Goal: Task Accomplishment & Management: Use online tool/utility

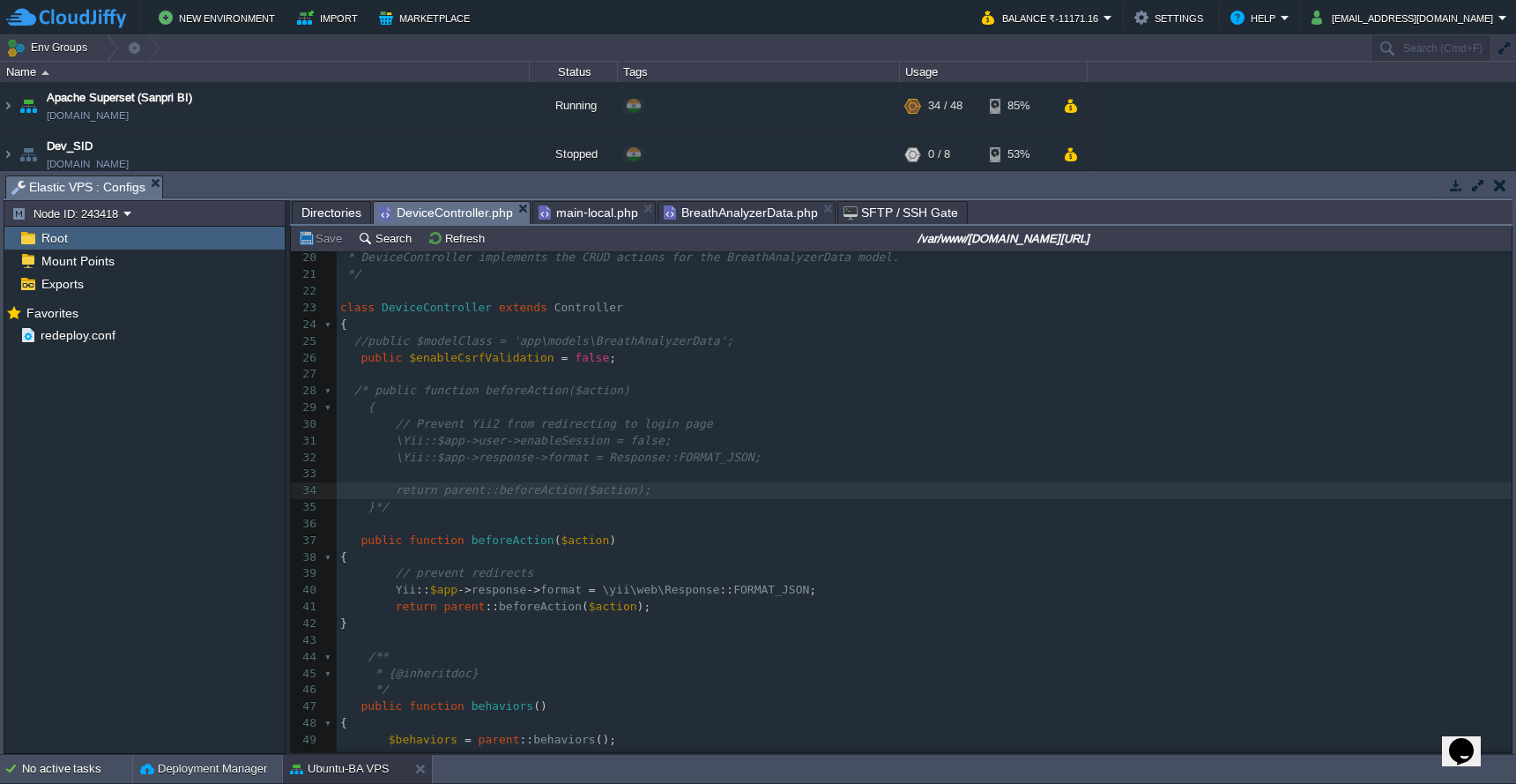
scroll to position [806, 0]
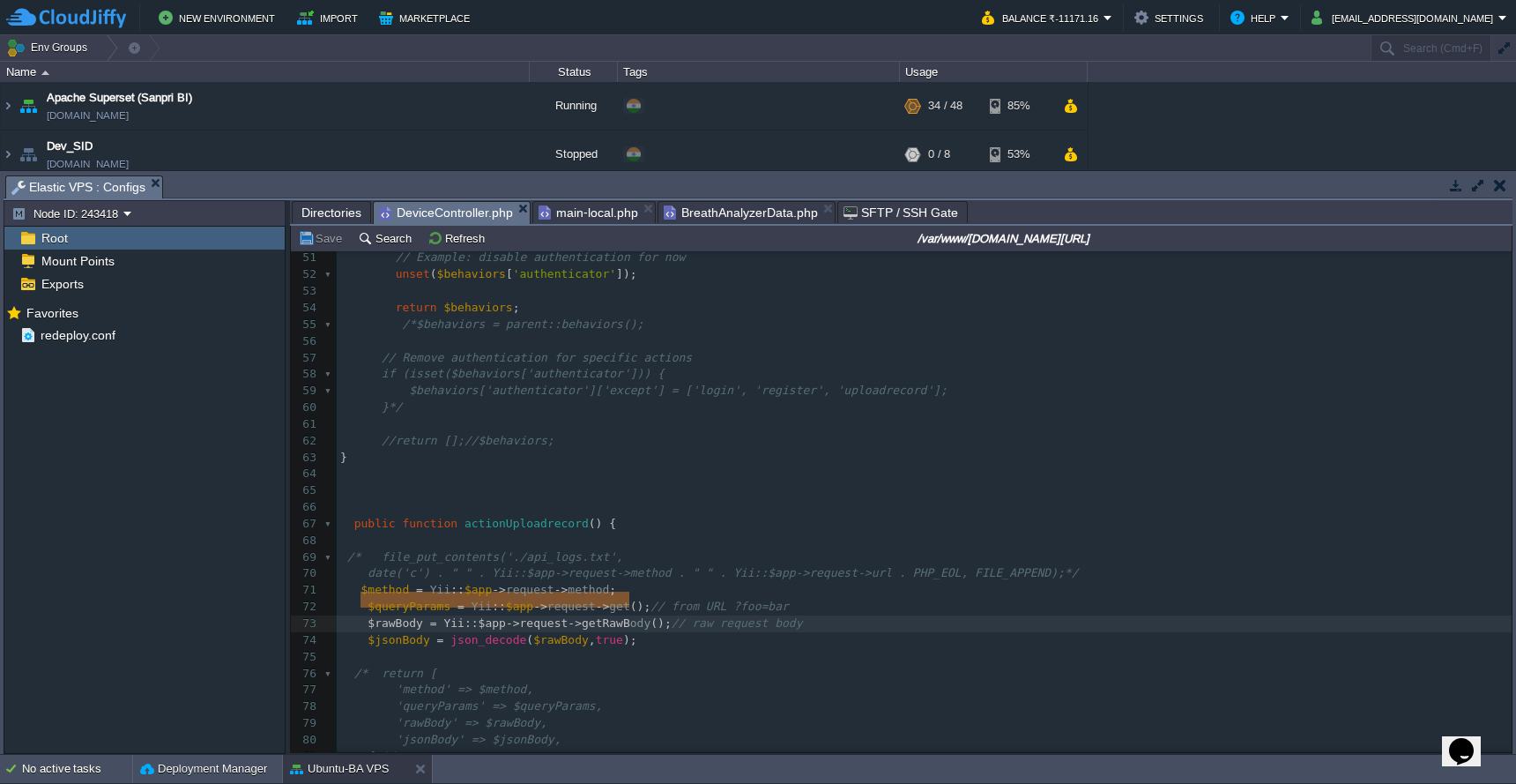
type textarea "$rawBody = Yii::$app->request->getRawBody();"
drag, startPoint x: 360, startPoint y: 605, endPoint x: 670, endPoint y: 594, distance: 310.2
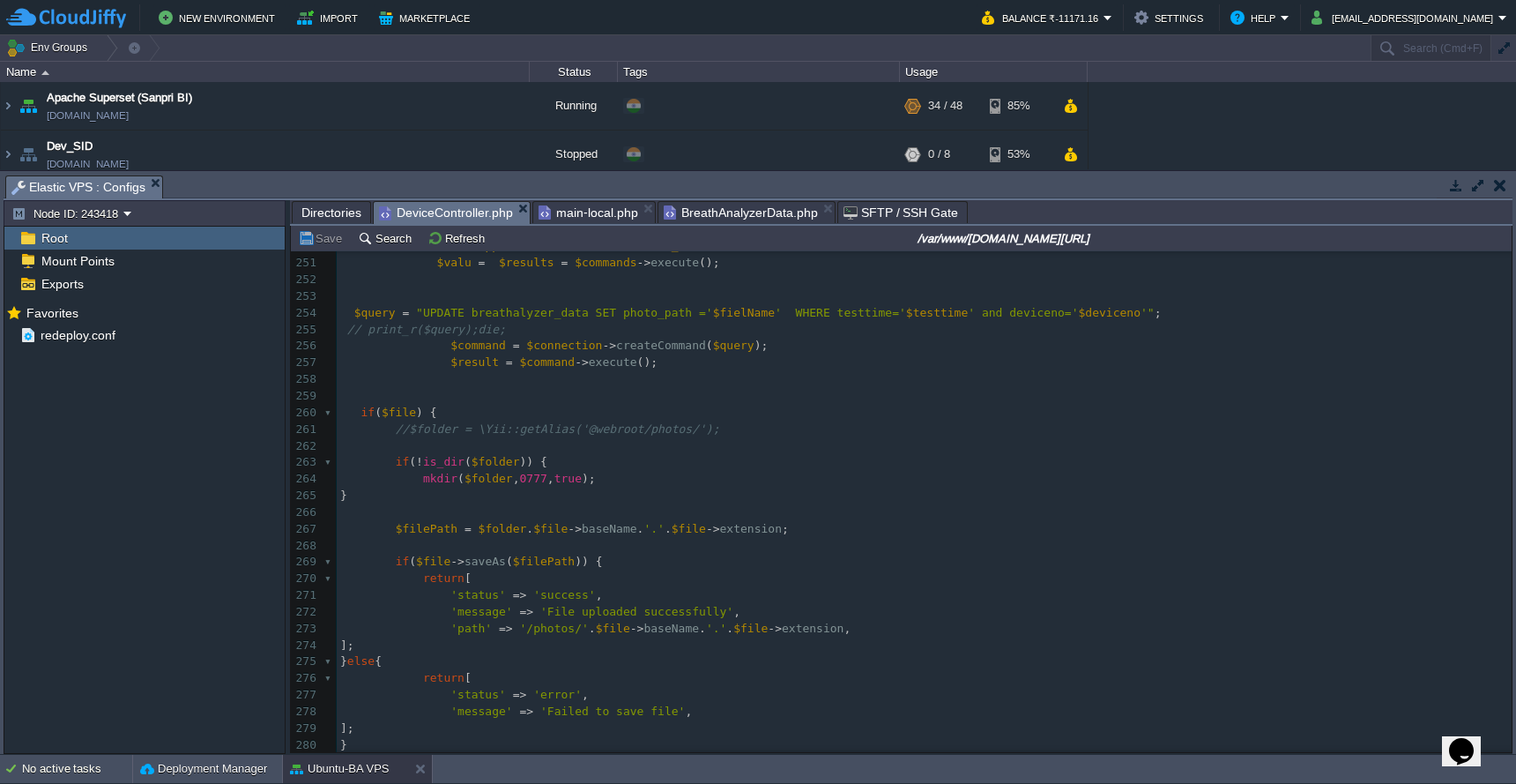
scroll to position [0, 0]
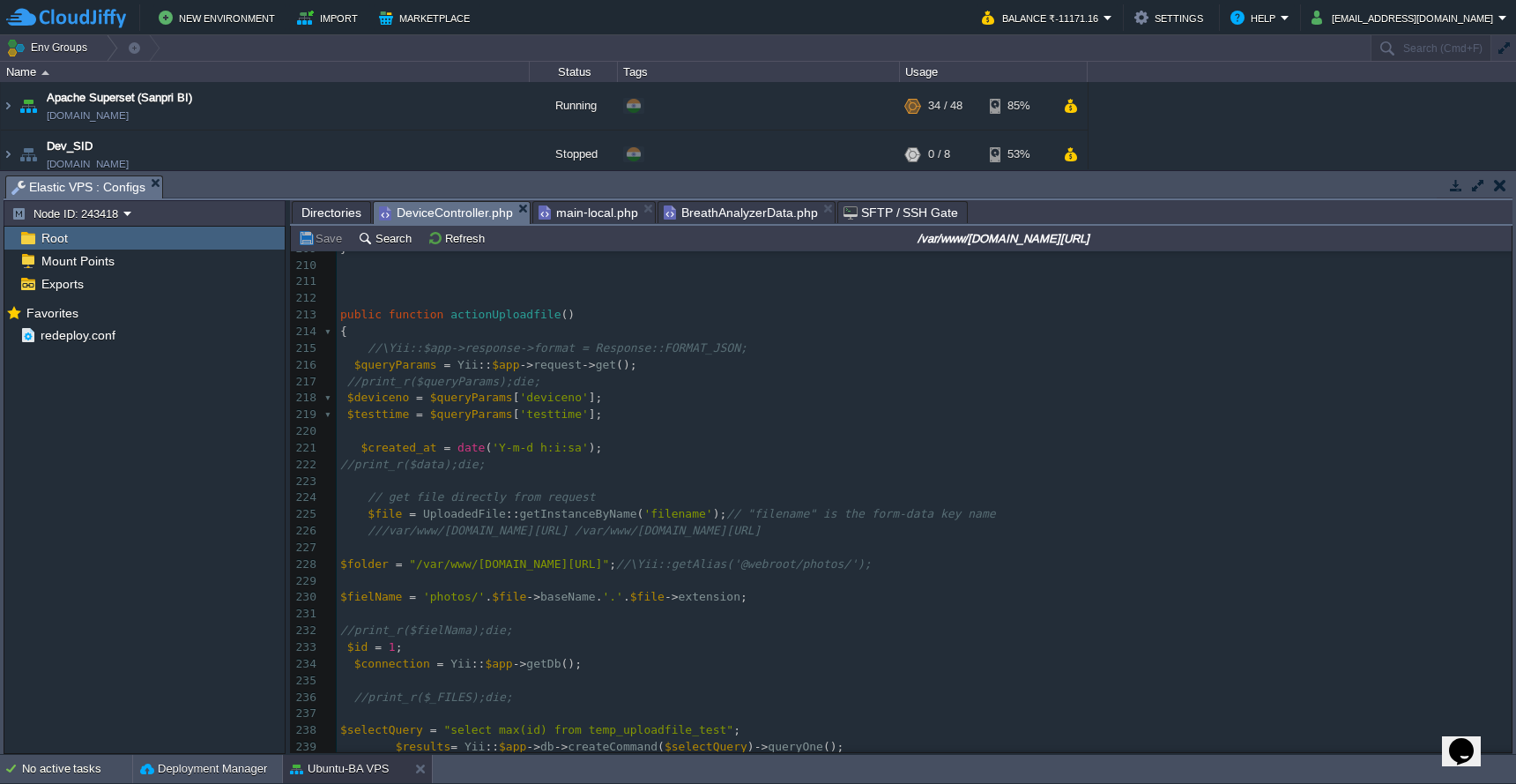
click at [760, 457] on pre "//print_r($data);die;" at bounding box center [925, 464] width 1175 height 16
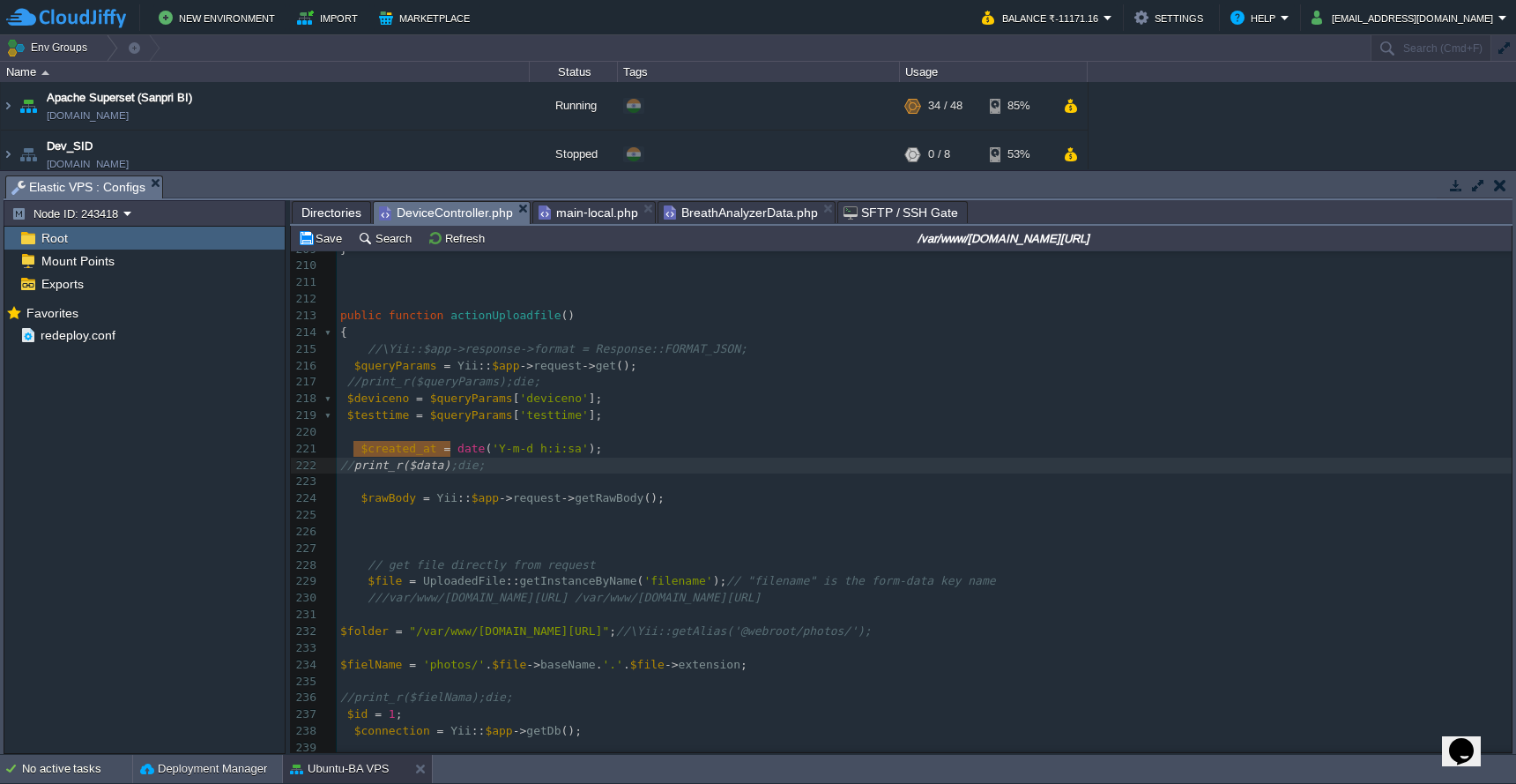
type textarea "print_r($data);die;"
drag, startPoint x: 353, startPoint y: 453, endPoint x: 490, endPoint y: 452, distance: 137.0
click at [462, 524] on pre at bounding box center [925, 532] width 1175 height 16
click at [395, 481] on div "xxxxxxxxxx $rawBody = Yii :: $app -> request -> getRawBody (); // raw request b…" at bounding box center [925, 656] width 1175 height 1130
type textarea "$rawBody"
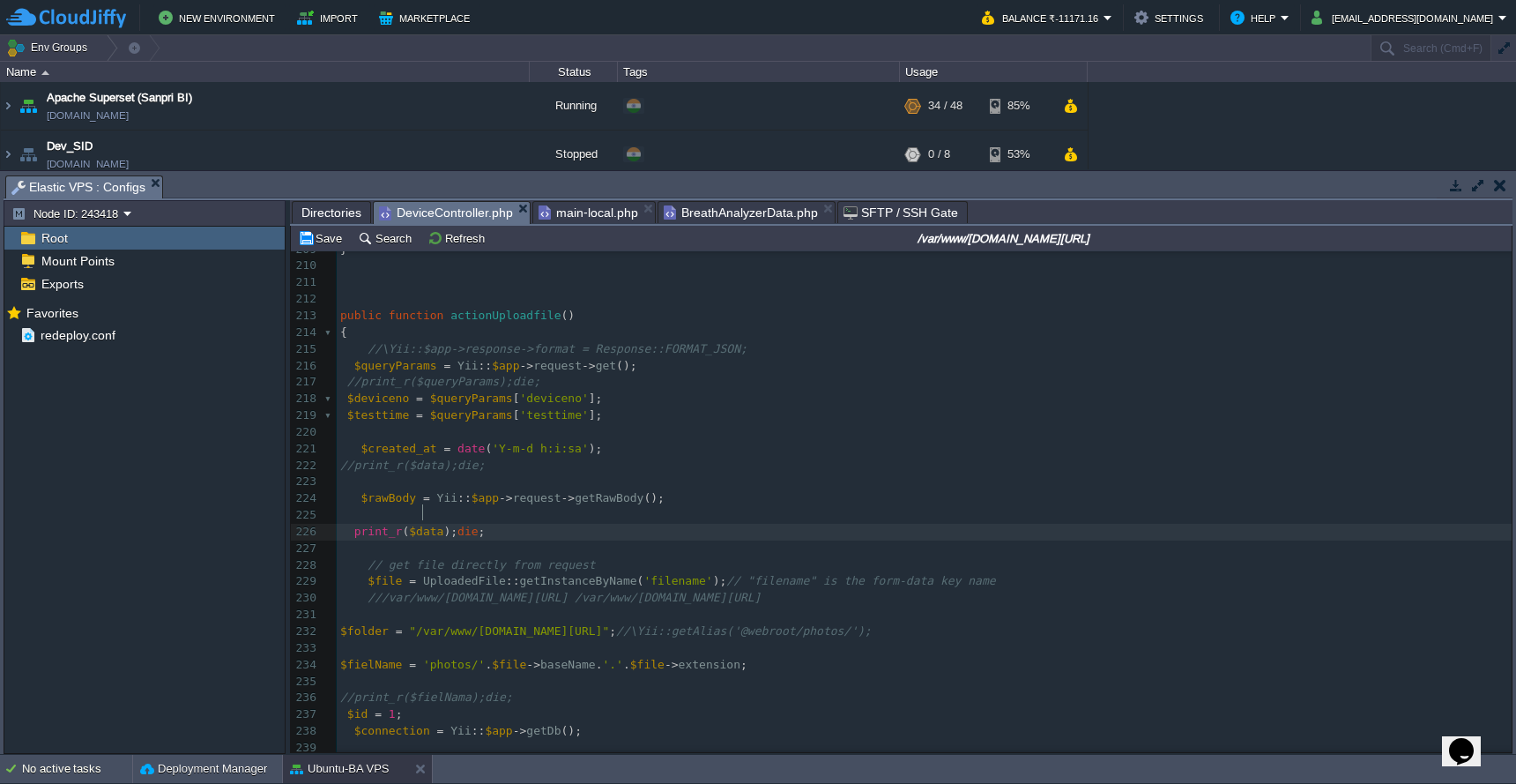
click at [423, 509] on div "xxxxxxxxxx $rawBody = Yii :: $app -> request -> getRawBody (); // raw request b…" at bounding box center [925, 656] width 1175 height 1130
type textarea "$data"
click at [330, 245] on button "Save" at bounding box center [322, 238] width 49 height 15
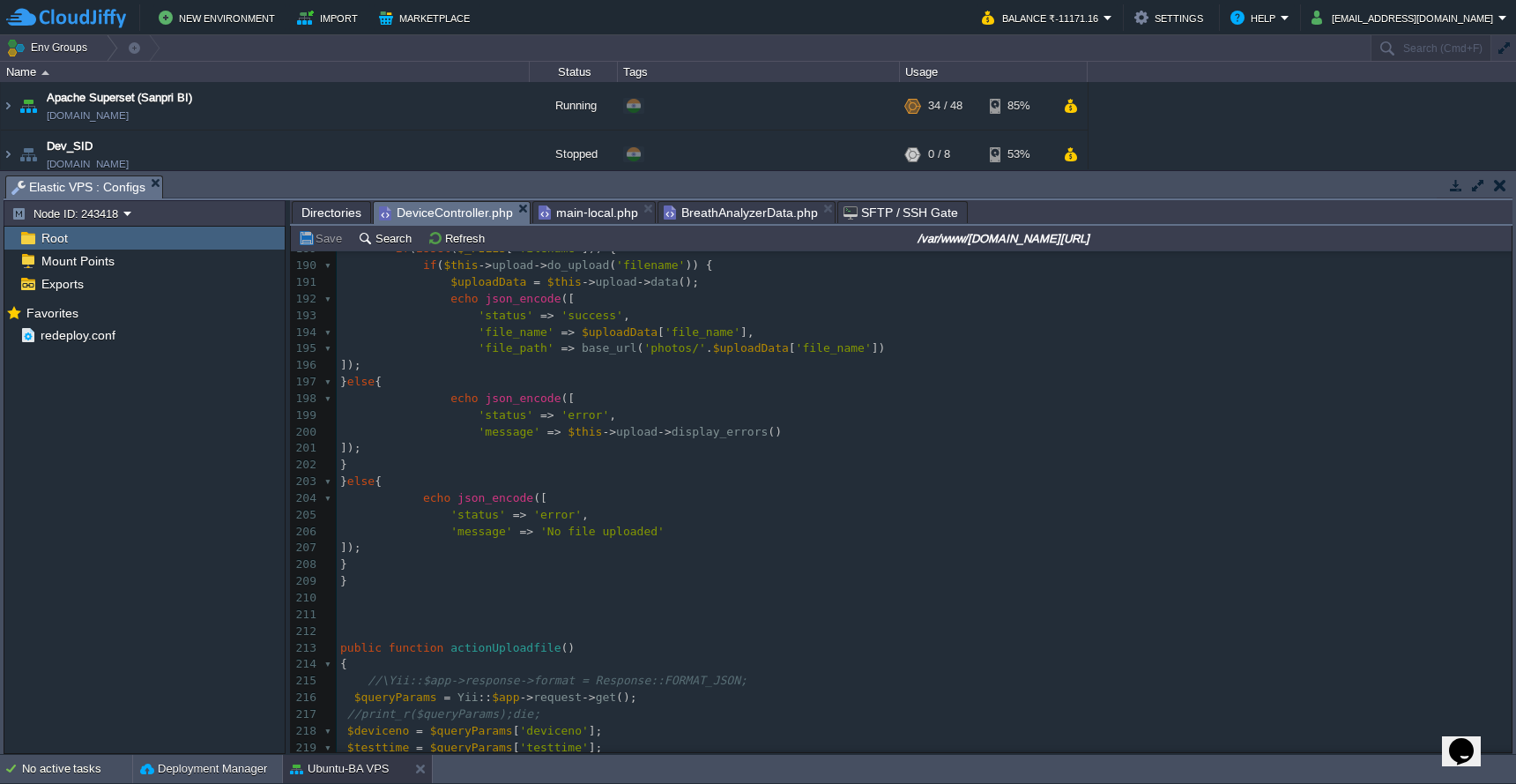
scroll to position [3086, 0]
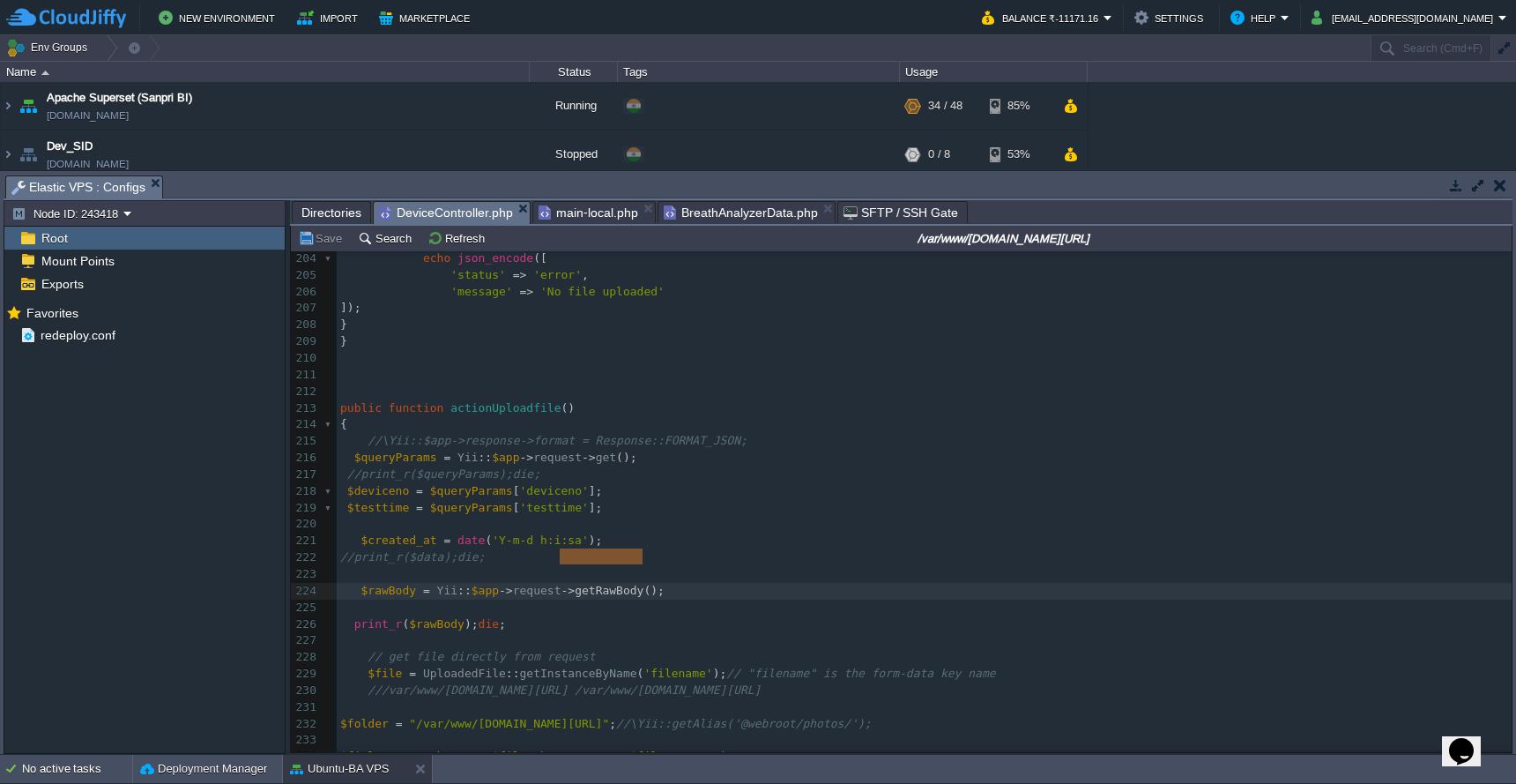
type textarea "->getRawBody()"
drag, startPoint x: 559, startPoint y: 561, endPoint x: 647, endPoint y: 557, distance: 88.1
click at [315, 245] on button "Save" at bounding box center [322, 238] width 49 height 15
click at [348, 593] on div "xxxxxxxxxx 178 public function actionUploadfile_bkup_new () 179 { 180 // Set up…" at bounding box center [925, 382] width 1175 height 1130
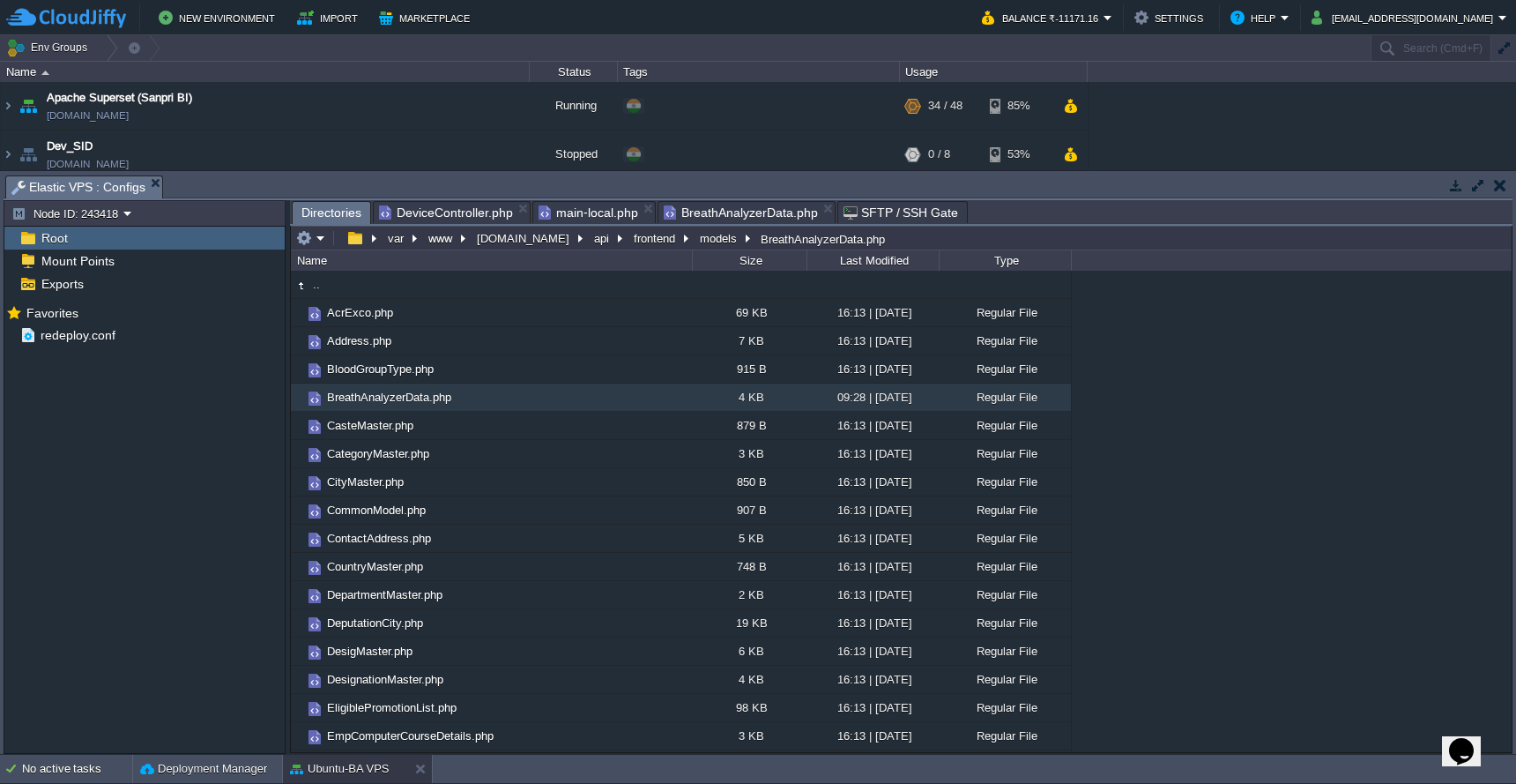
click at [330, 214] on span "Directories" at bounding box center [331, 213] width 60 height 22
click at [591, 243] on button "api" at bounding box center [602, 238] width 22 height 15
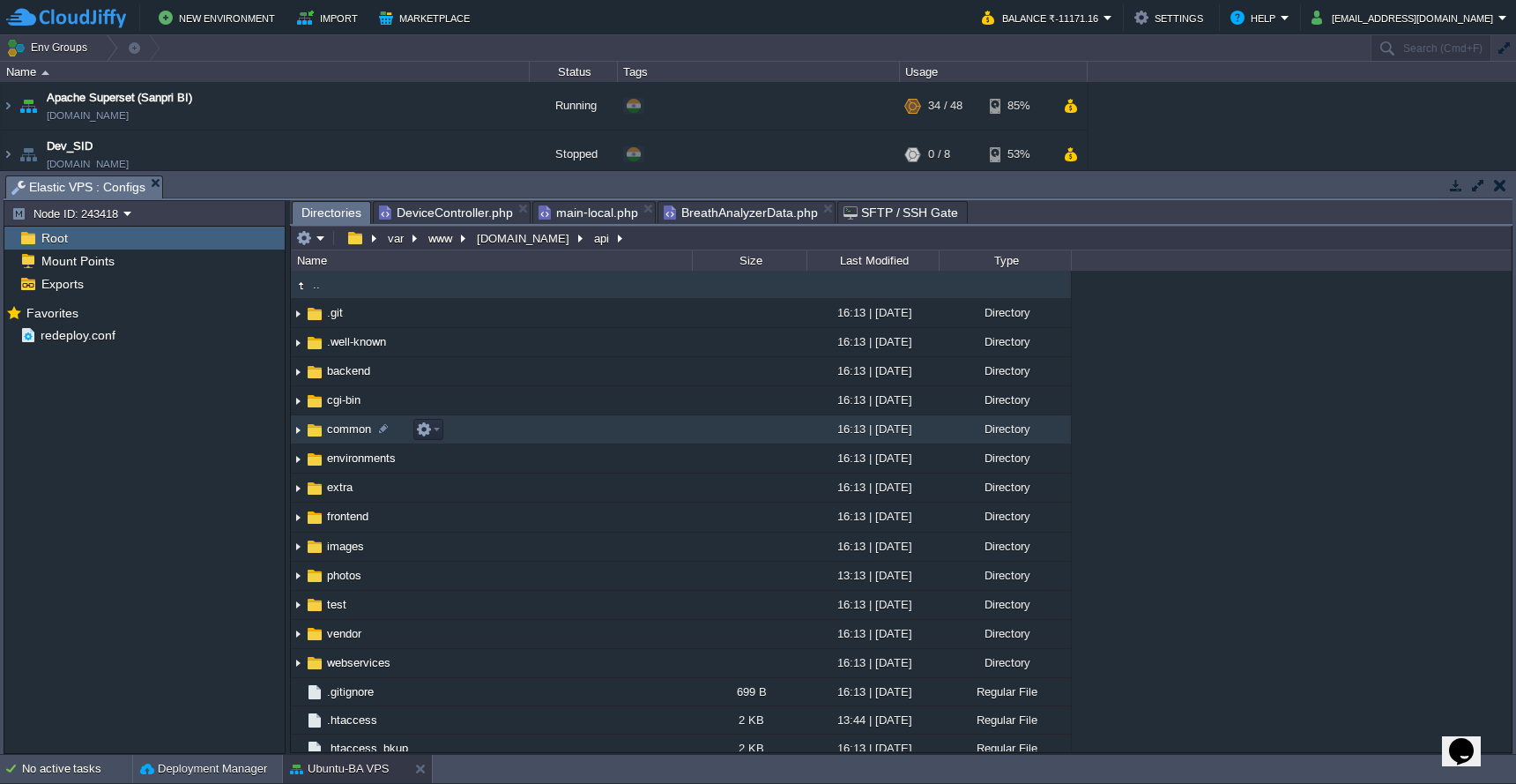
click at [540, 430] on td "common" at bounding box center [491, 430] width 401 height 29
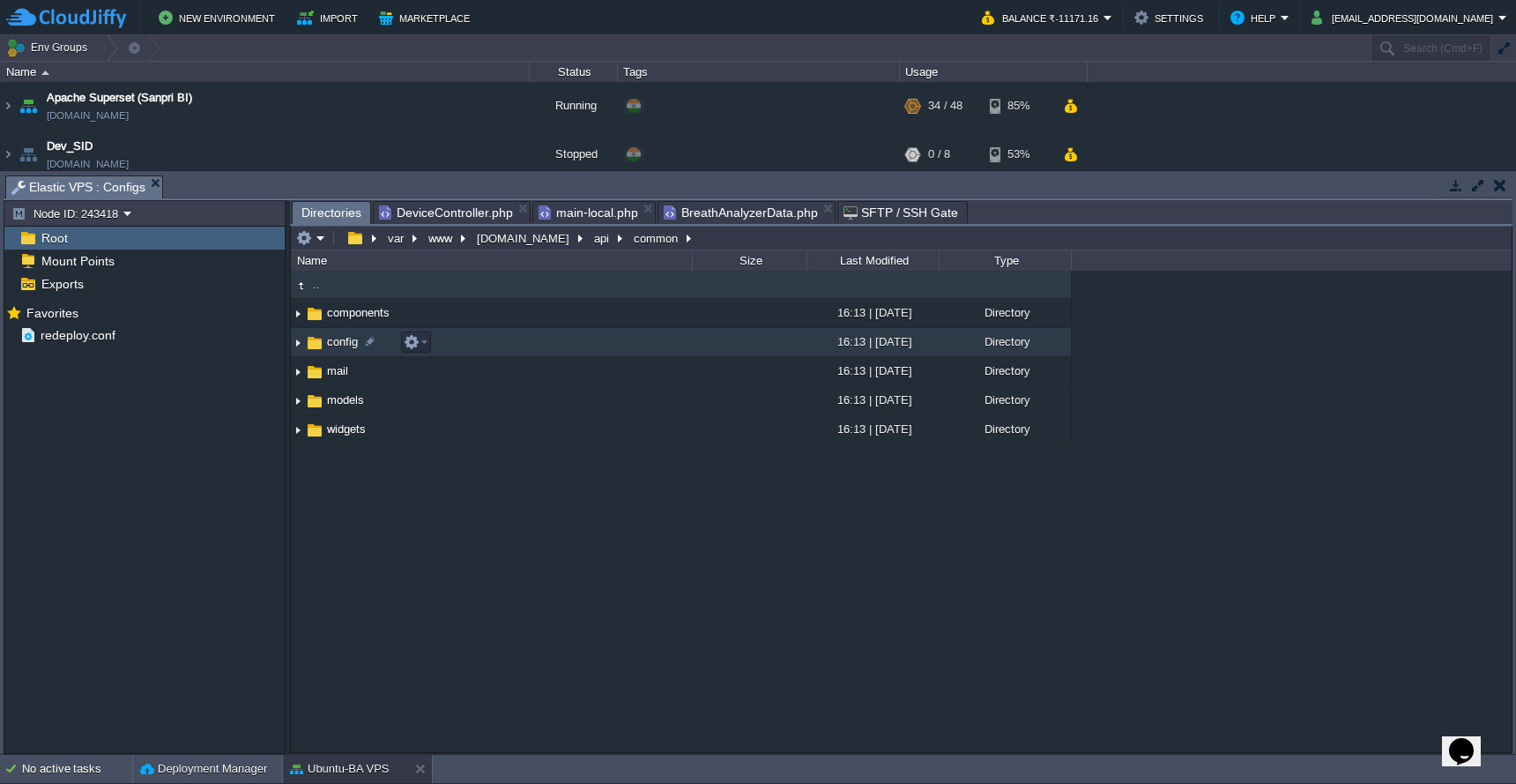
click at [549, 345] on td "config" at bounding box center [491, 343] width 401 height 29
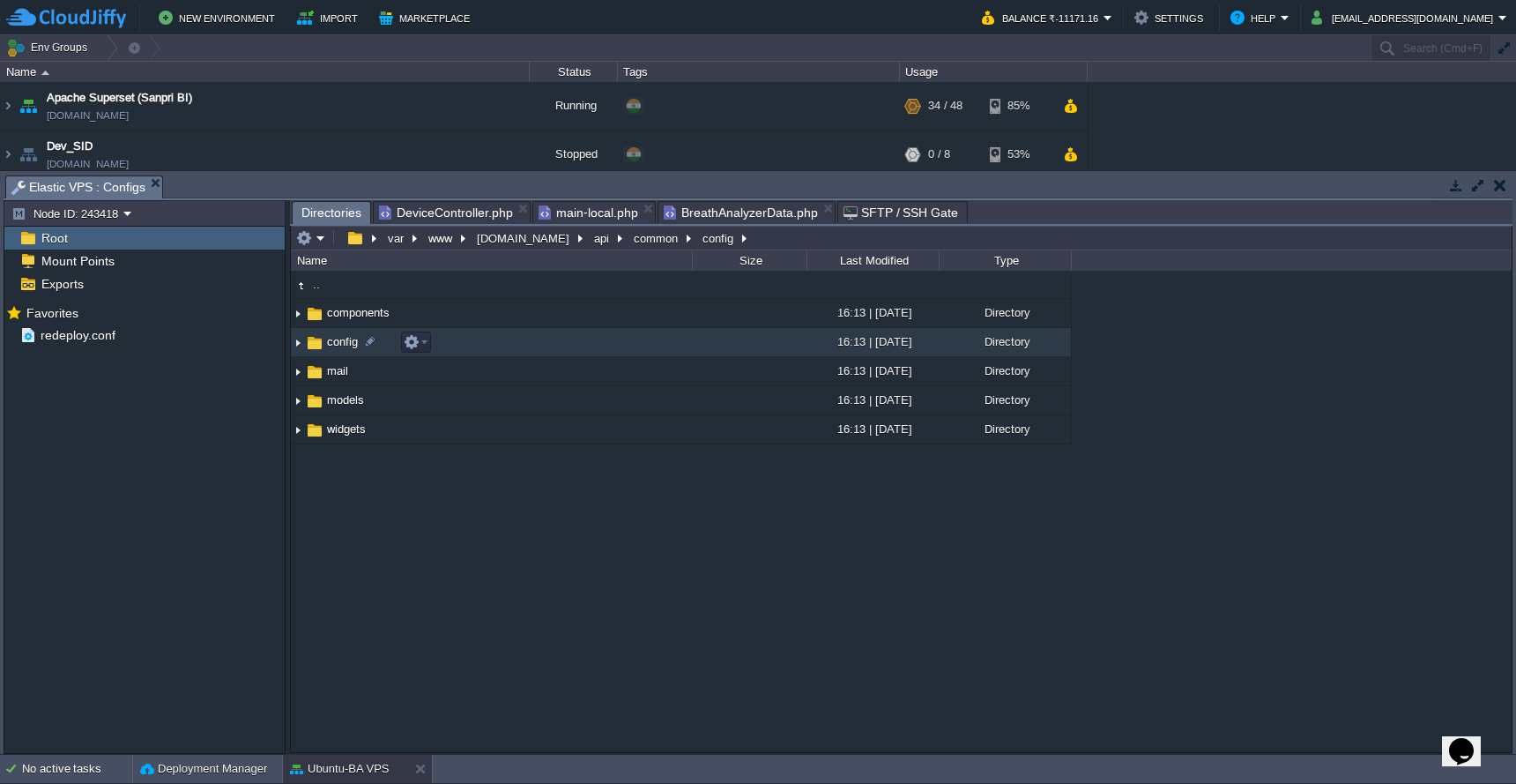
click at [549, 345] on td "config" at bounding box center [491, 343] width 401 height 29
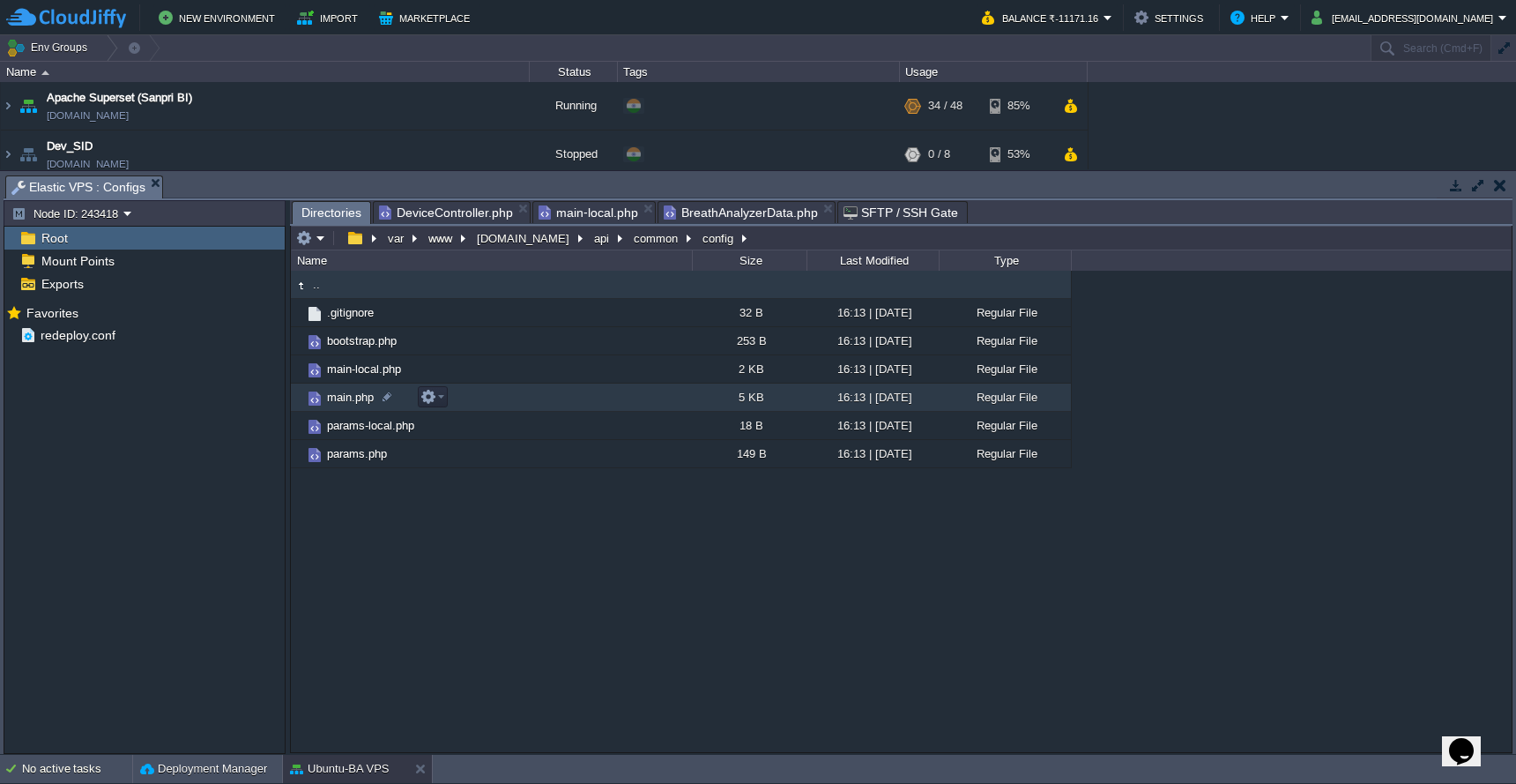
click at [538, 400] on td "main.php" at bounding box center [491, 397] width 401 height 28
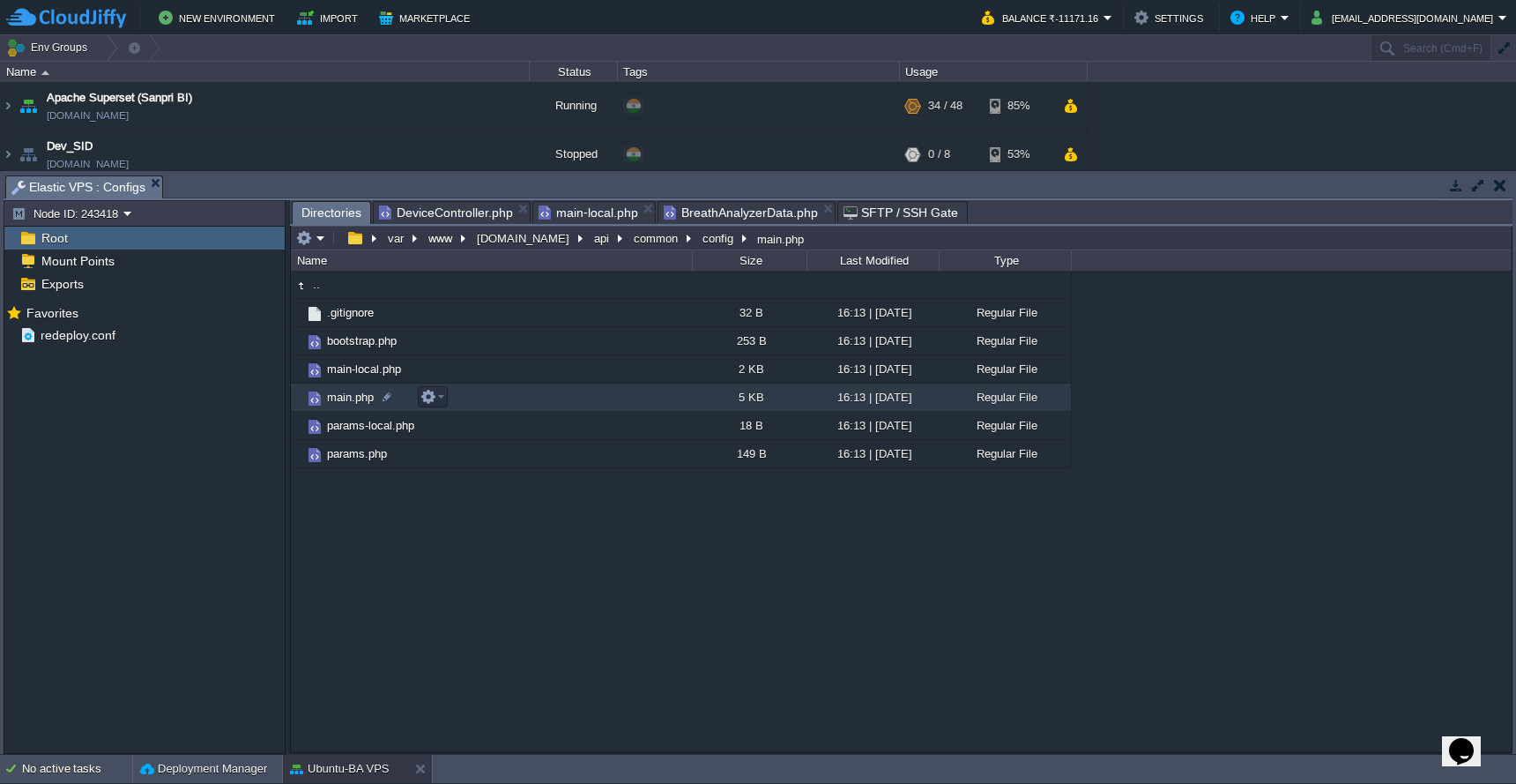
click at [538, 400] on td "main.php" at bounding box center [491, 397] width 401 height 28
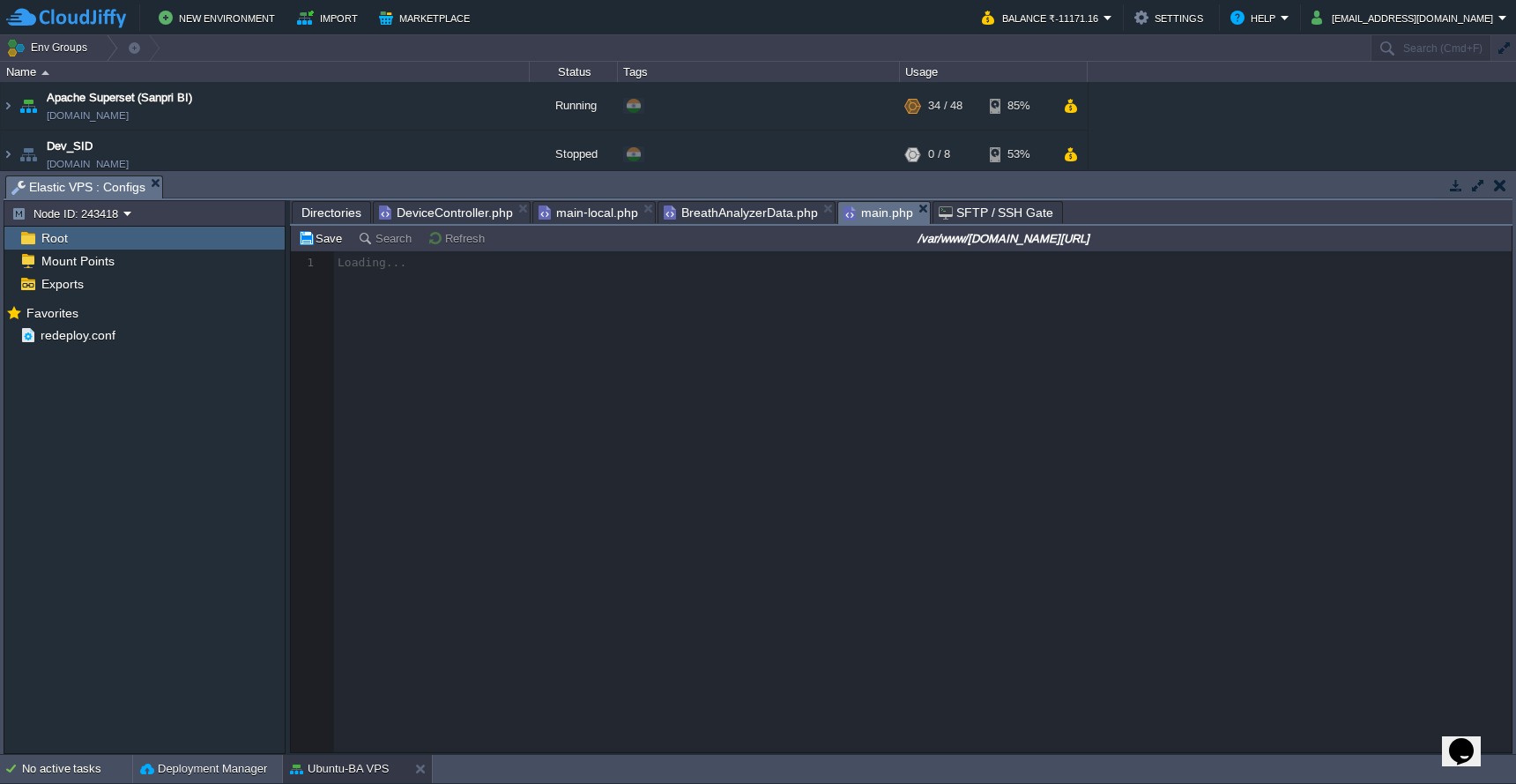
scroll to position [7, 0]
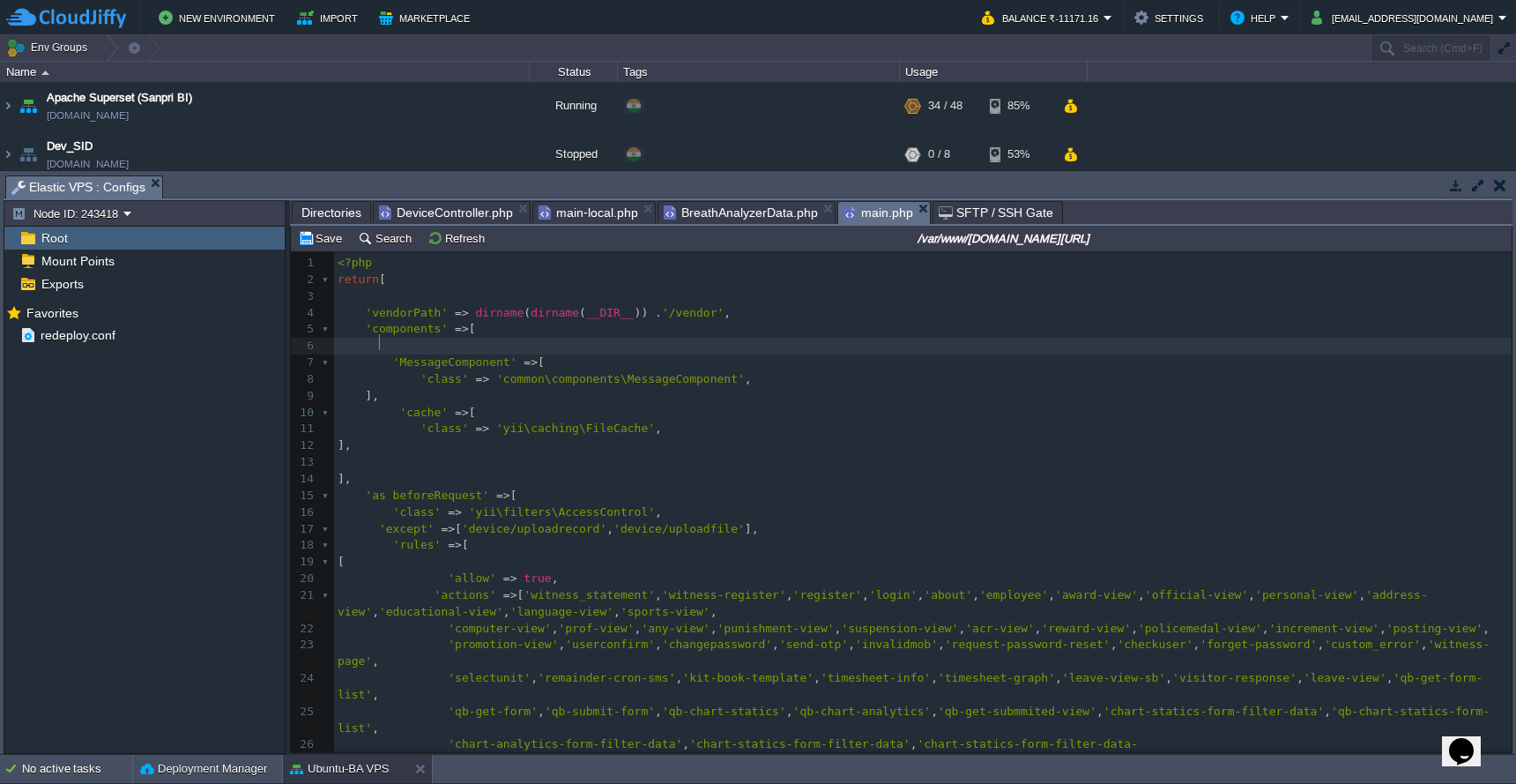
paste textarea "request"
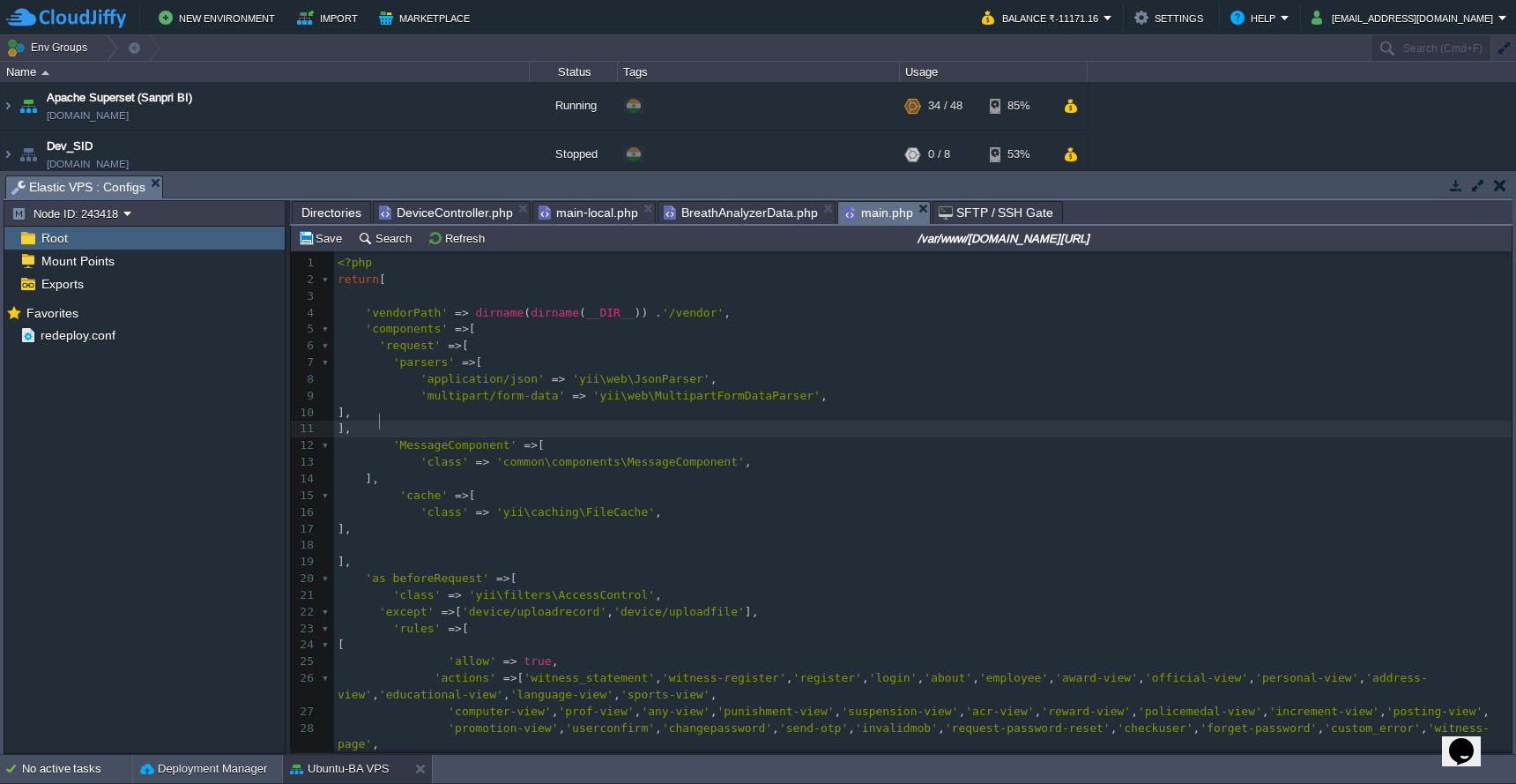
click at [416, 349] on div "xxxxxxxxxx 1 <?php 2 return [ 3 4 'vendorPath' => dirname ( dirname ( __DIR__ )…" at bounding box center [923, 670] width 1178 height 830
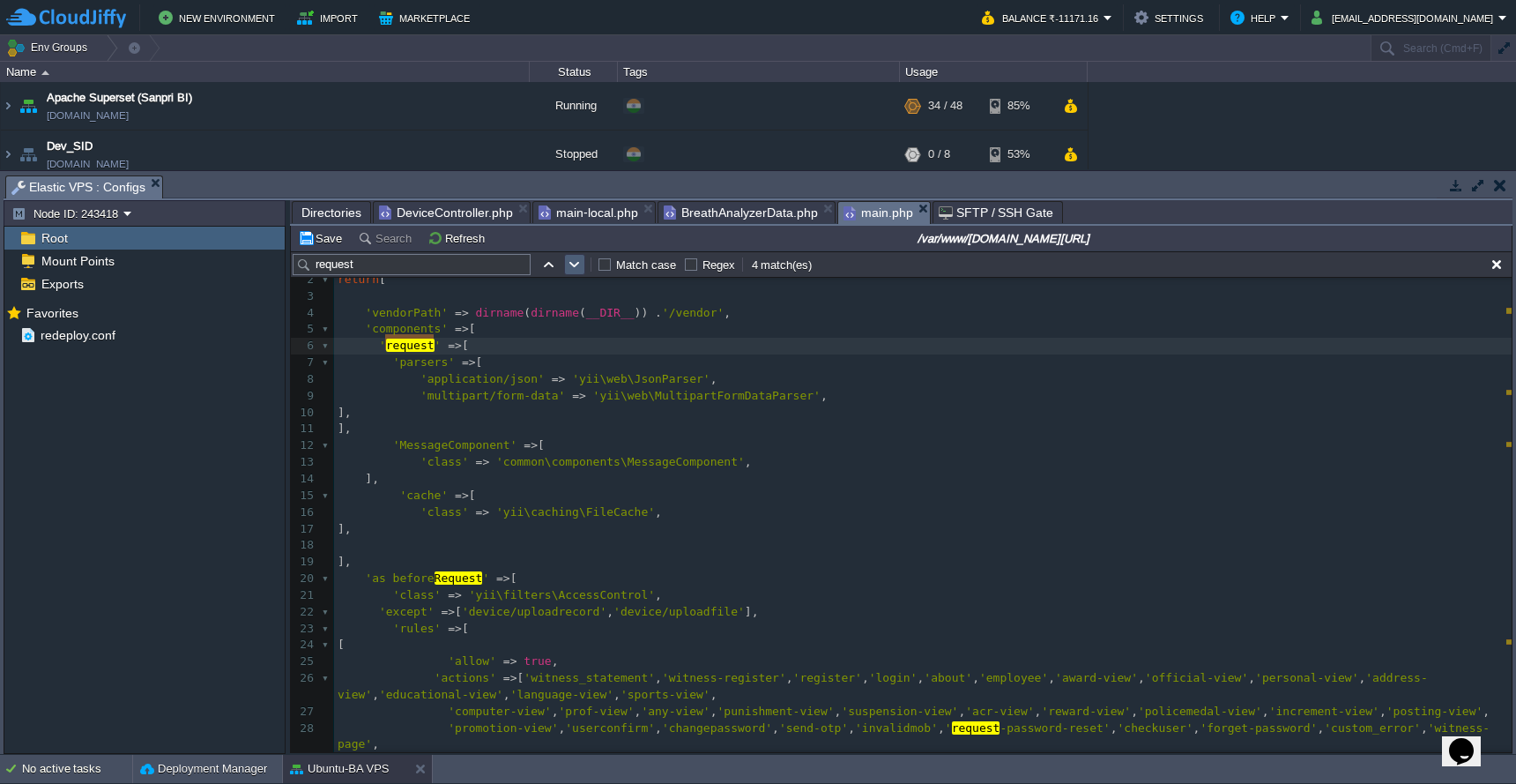
click at [578, 268] on button "button" at bounding box center [575, 264] width 15 height 15
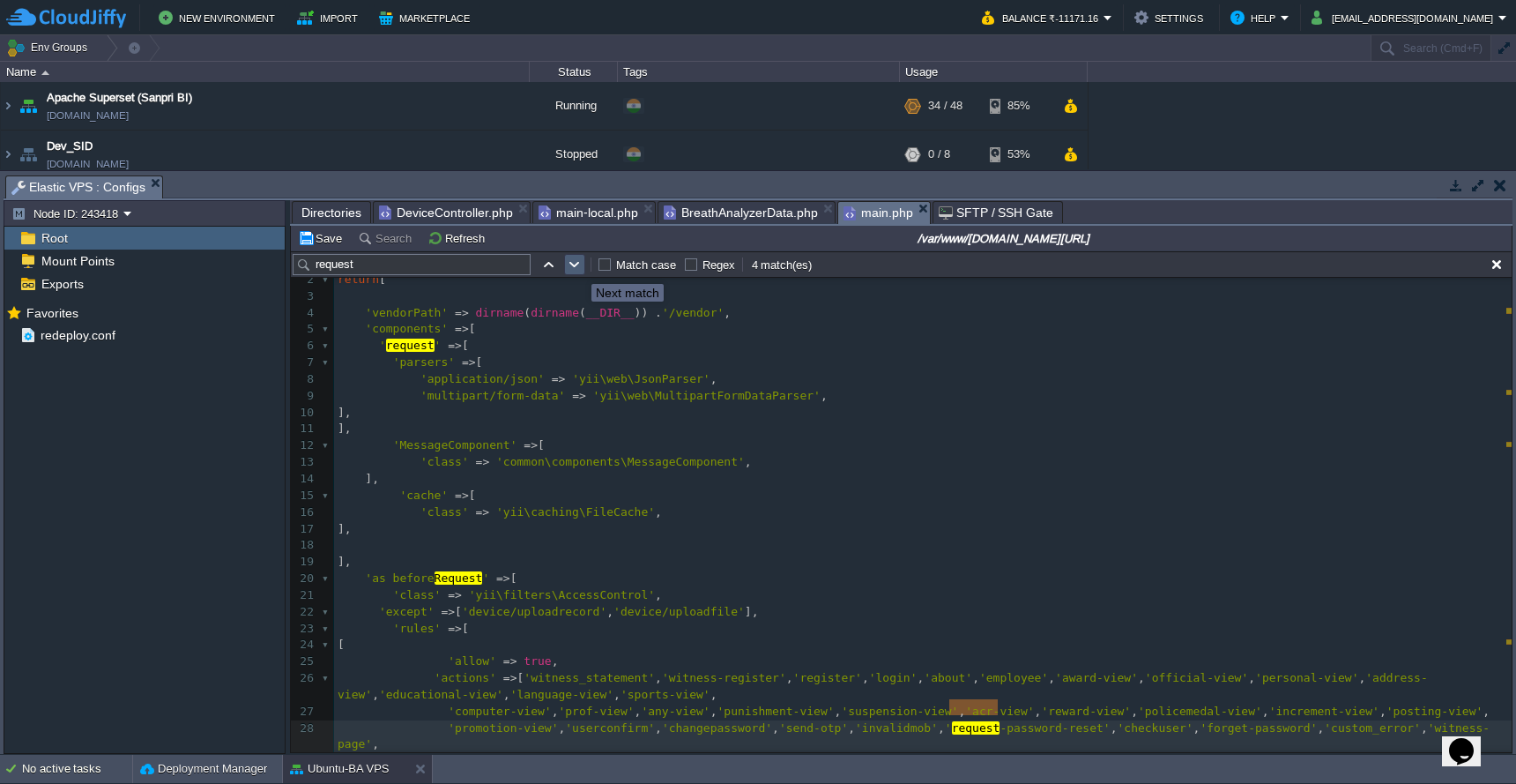
click at [578, 268] on button "button" at bounding box center [575, 264] width 15 height 15
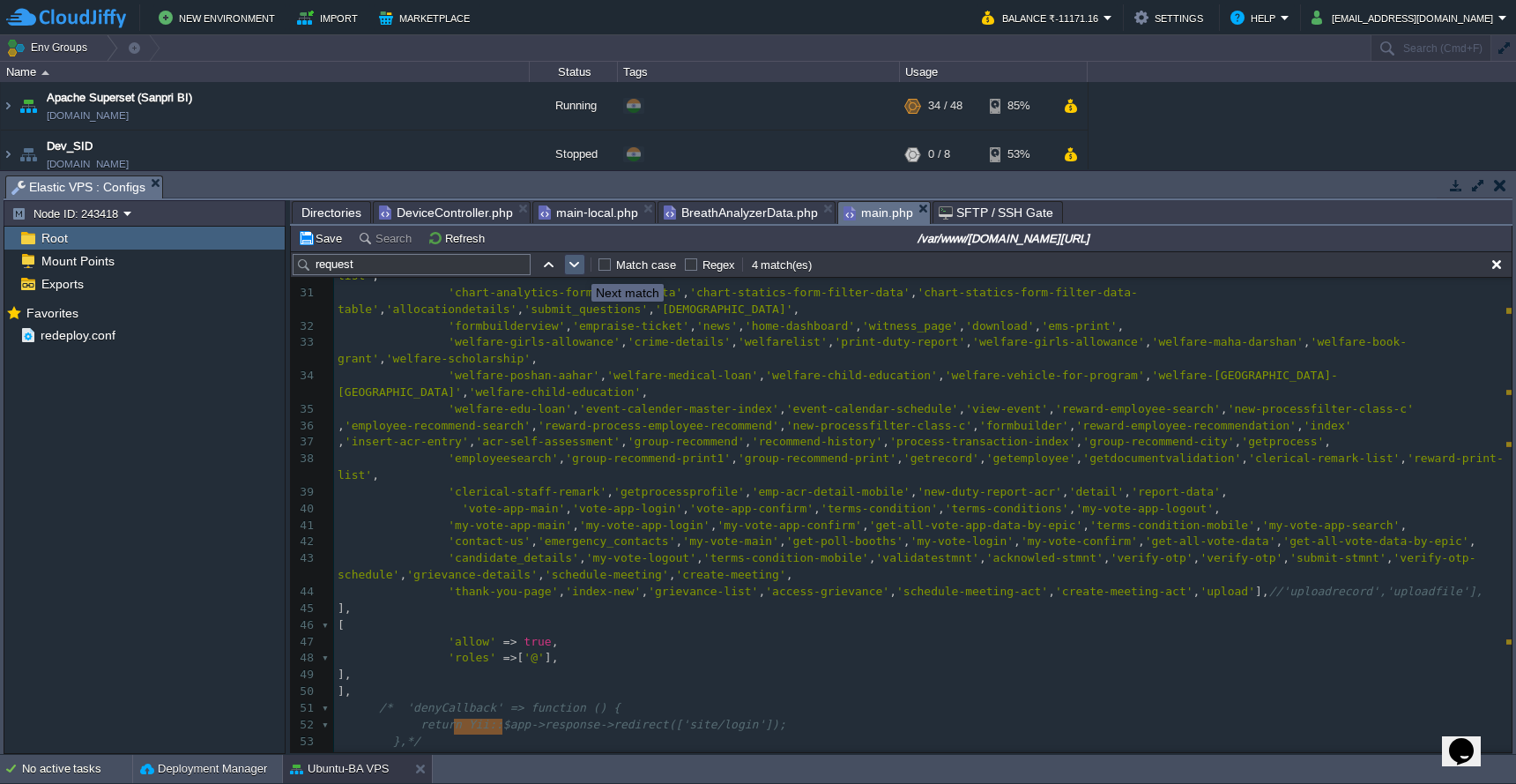
click at [578, 268] on button "button" at bounding box center [575, 264] width 15 height 15
type textarea "request"
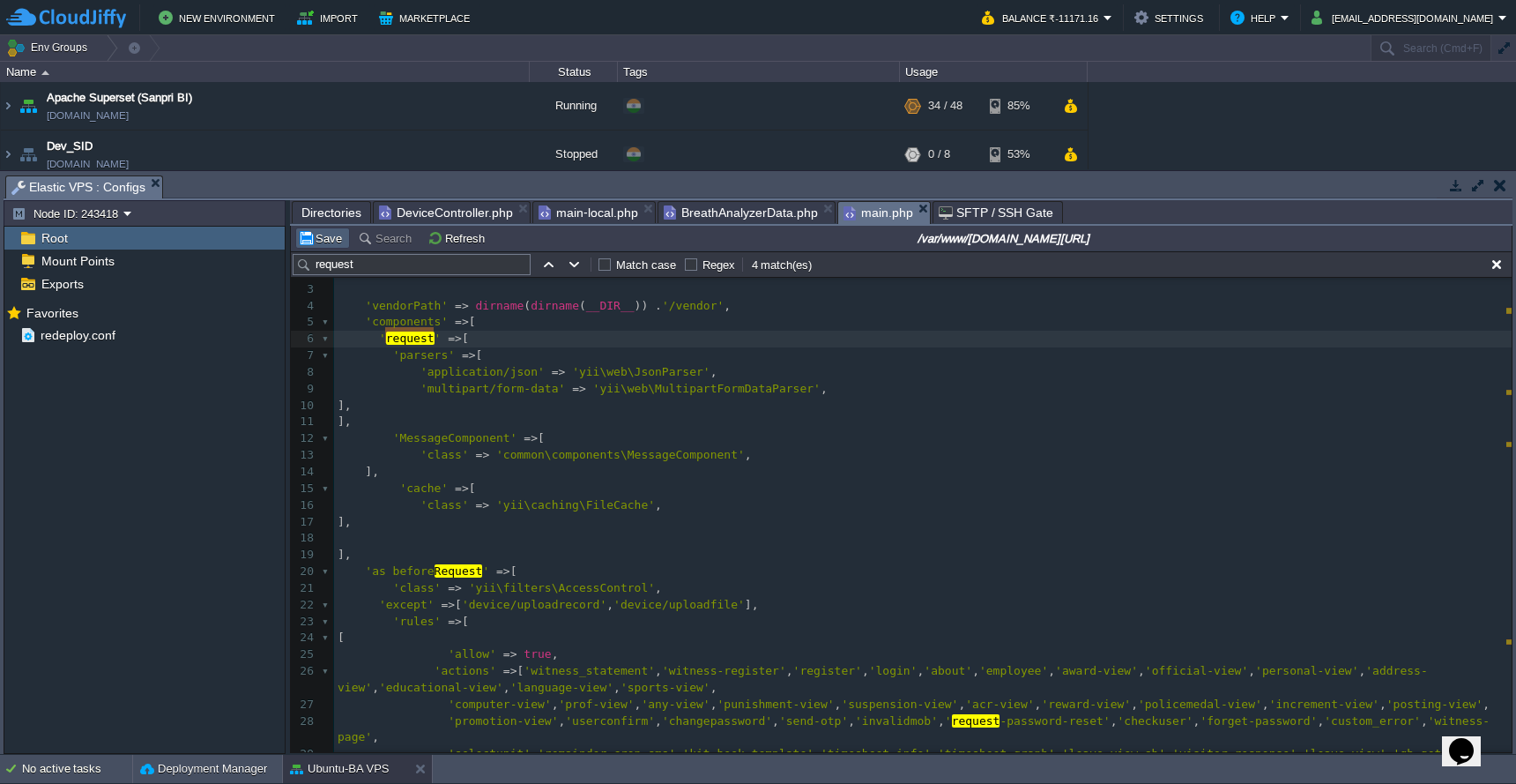
click at [320, 246] on button "Save" at bounding box center [322, 238] width 49 height 15
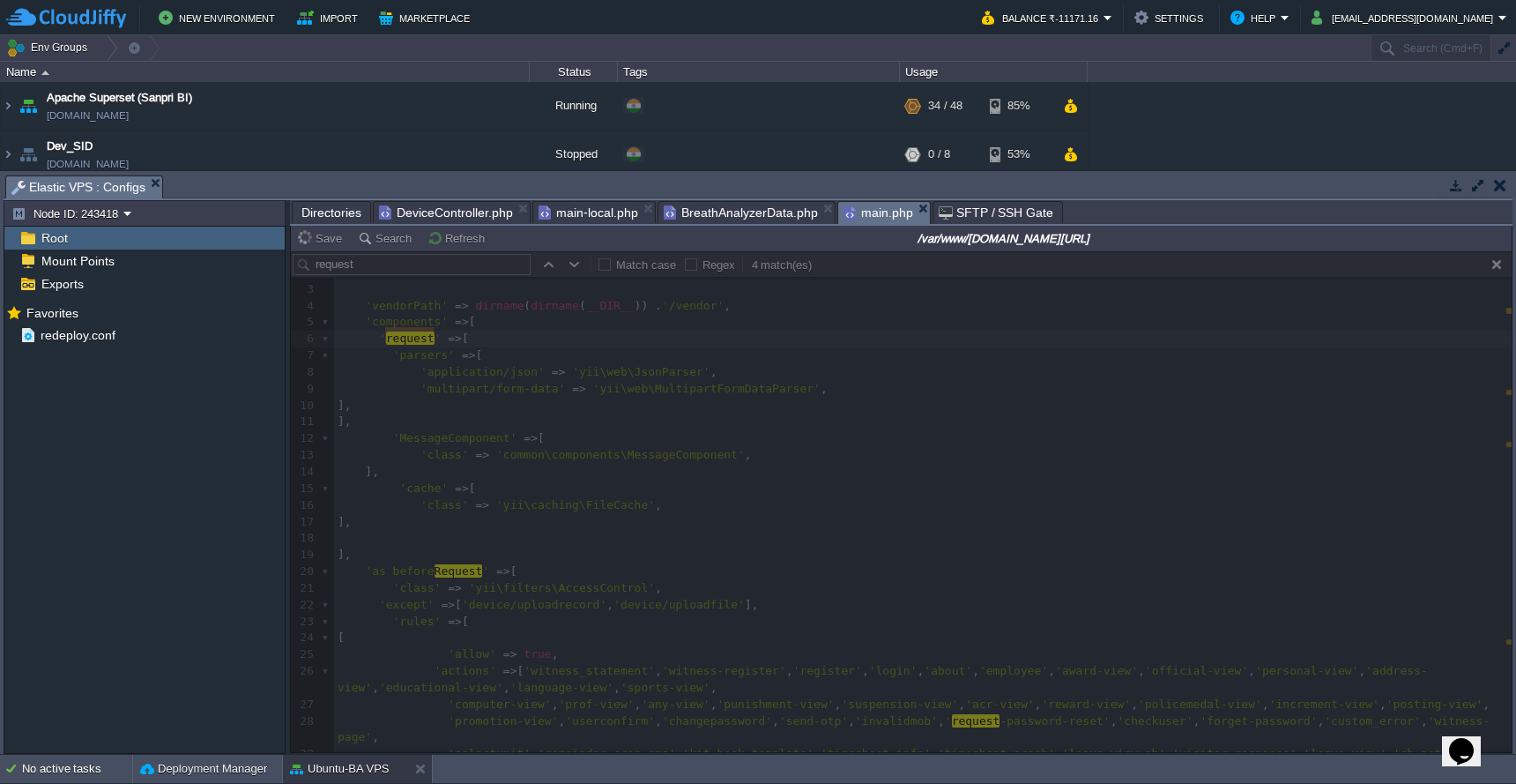
click at [328, 214] on span "Directories" at bounding box center [331, 213] width 60 height 21
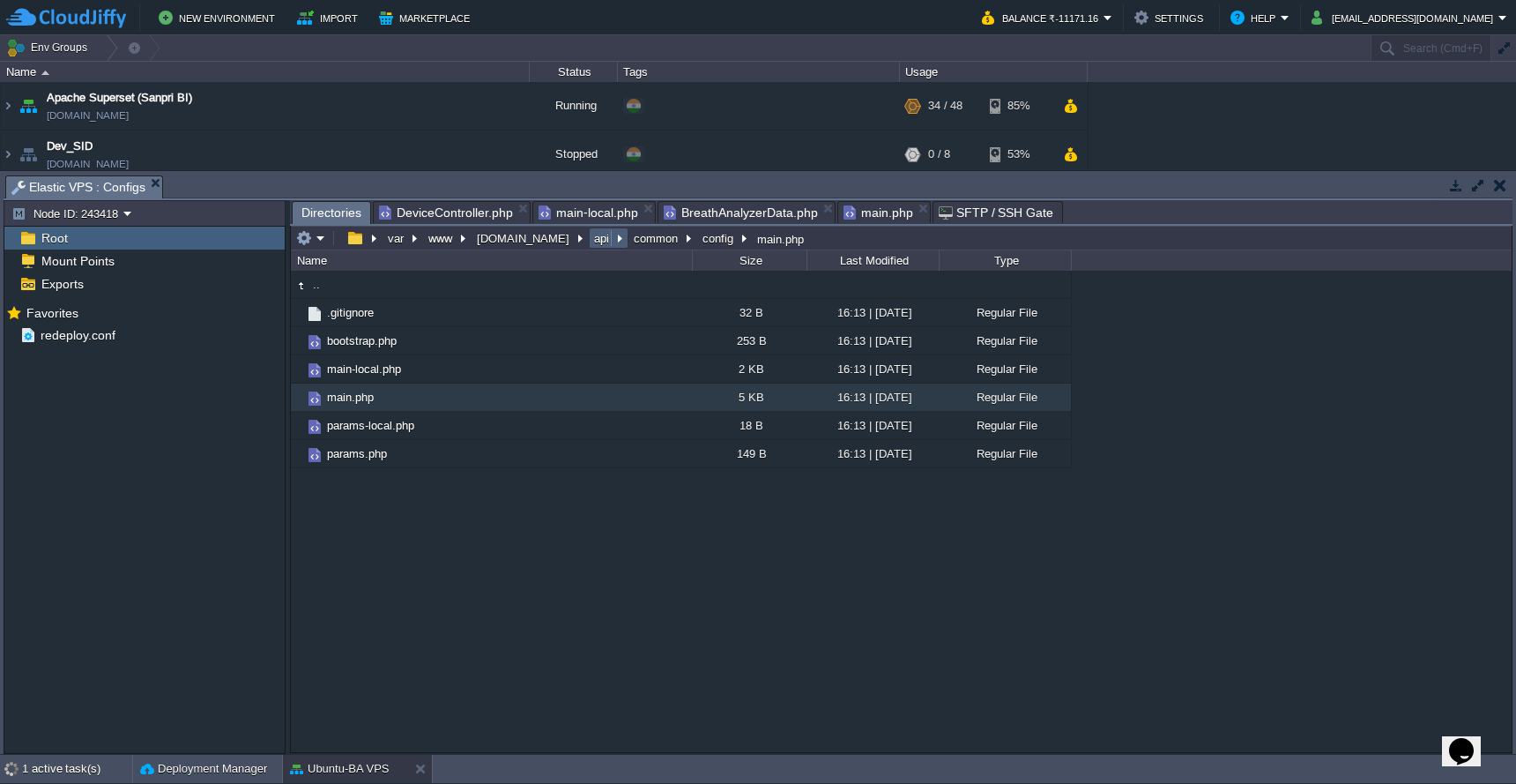
click at [591, 245] on button "api" at bounding box center [602, 238] width 22 height 15
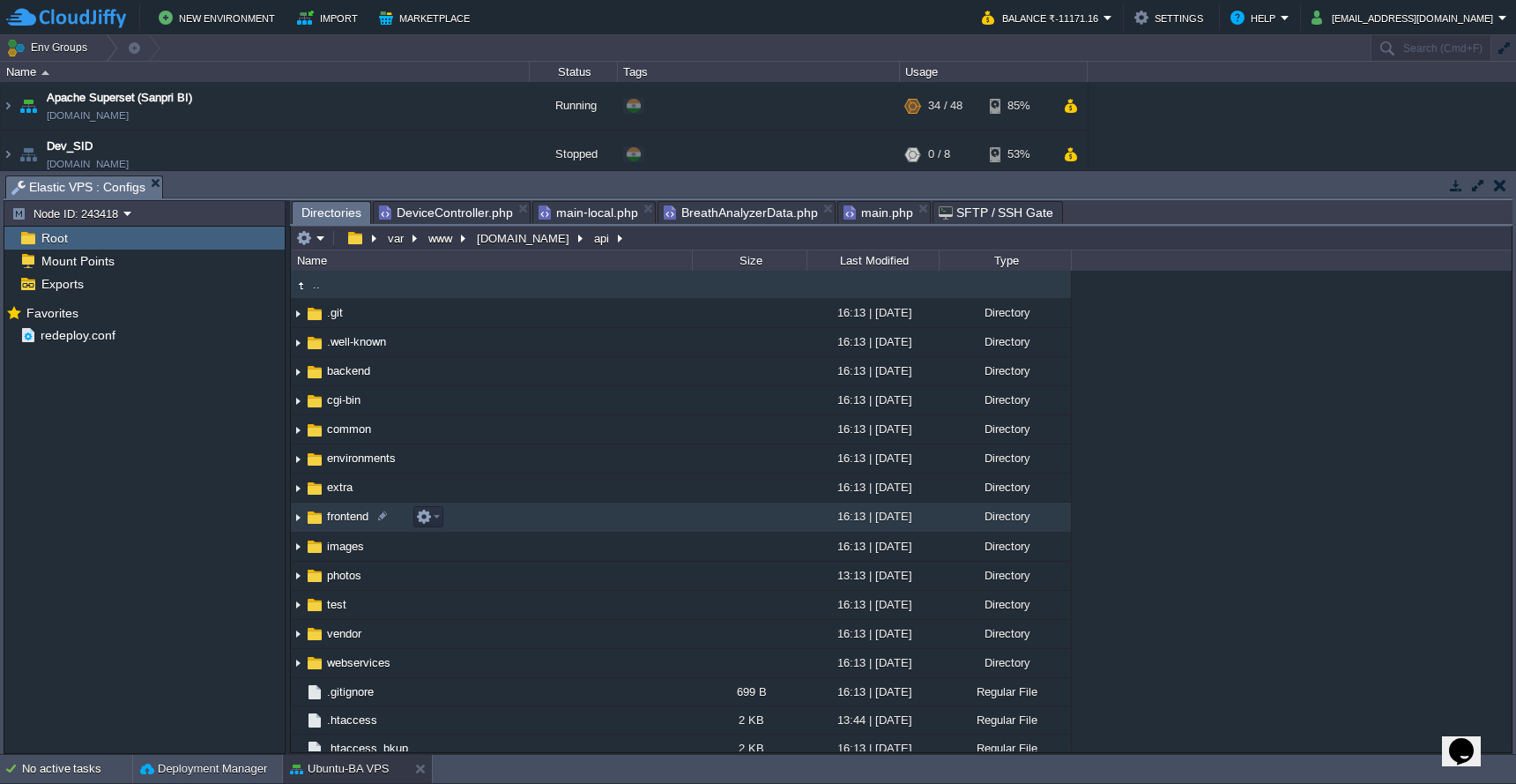
click at [583, 526] on td "frontend" at bounding box center [491, 517] width 401 height 29
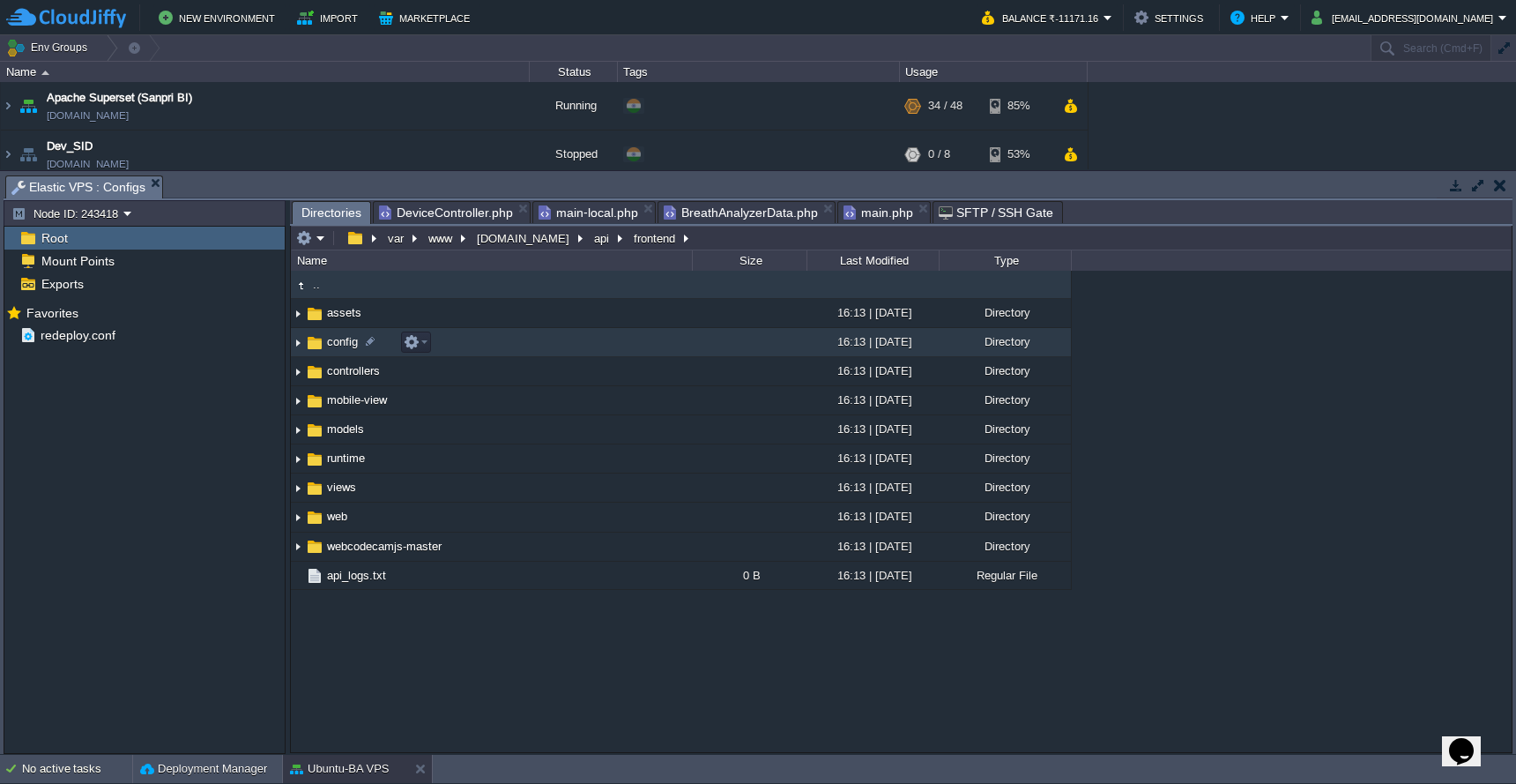
click at [562, 338] on td "config" at bounding box center [491, 343] width 401 height 29
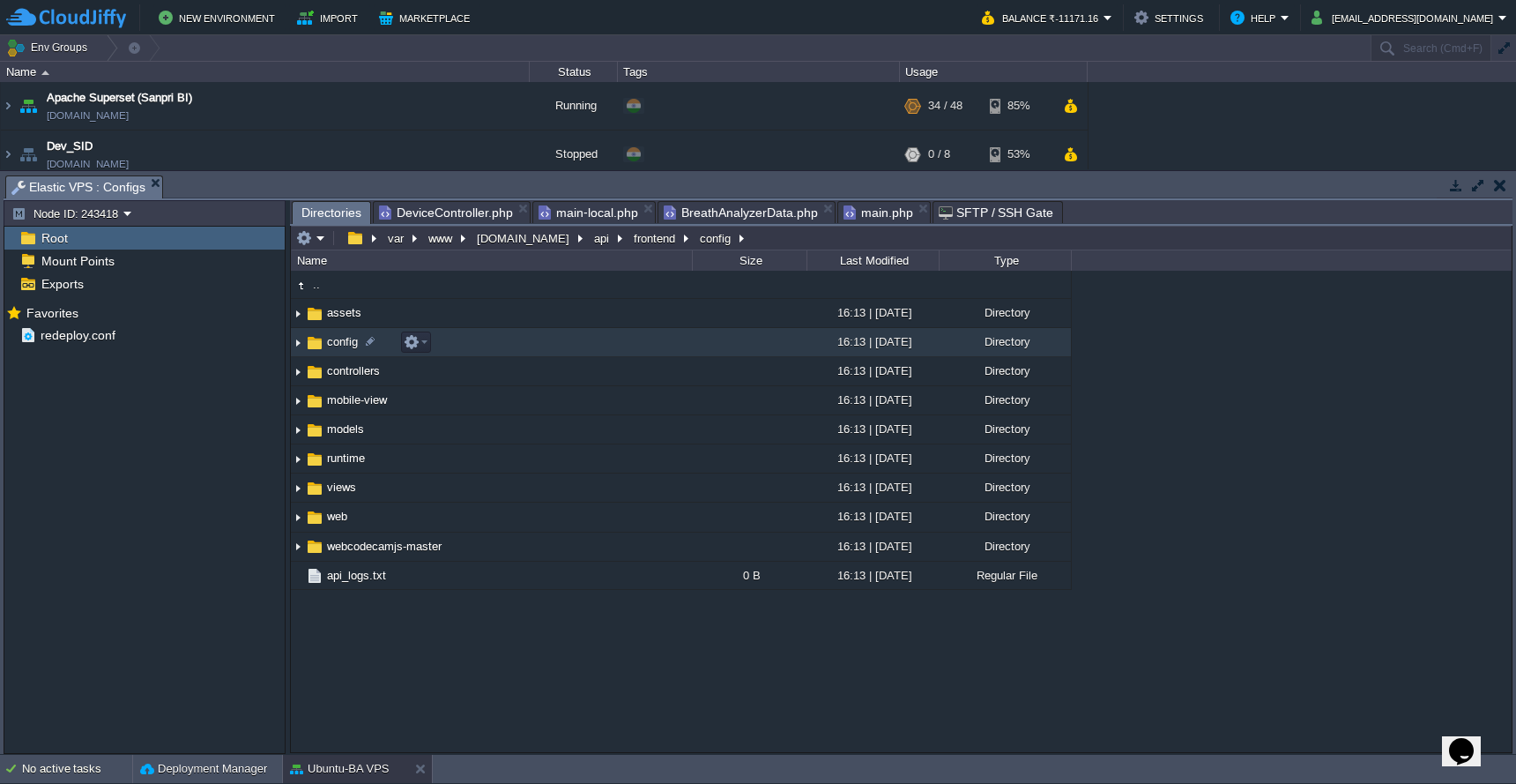
click at [562, 338] on td "config" at bounding box center [491, 343] width 401 height 29
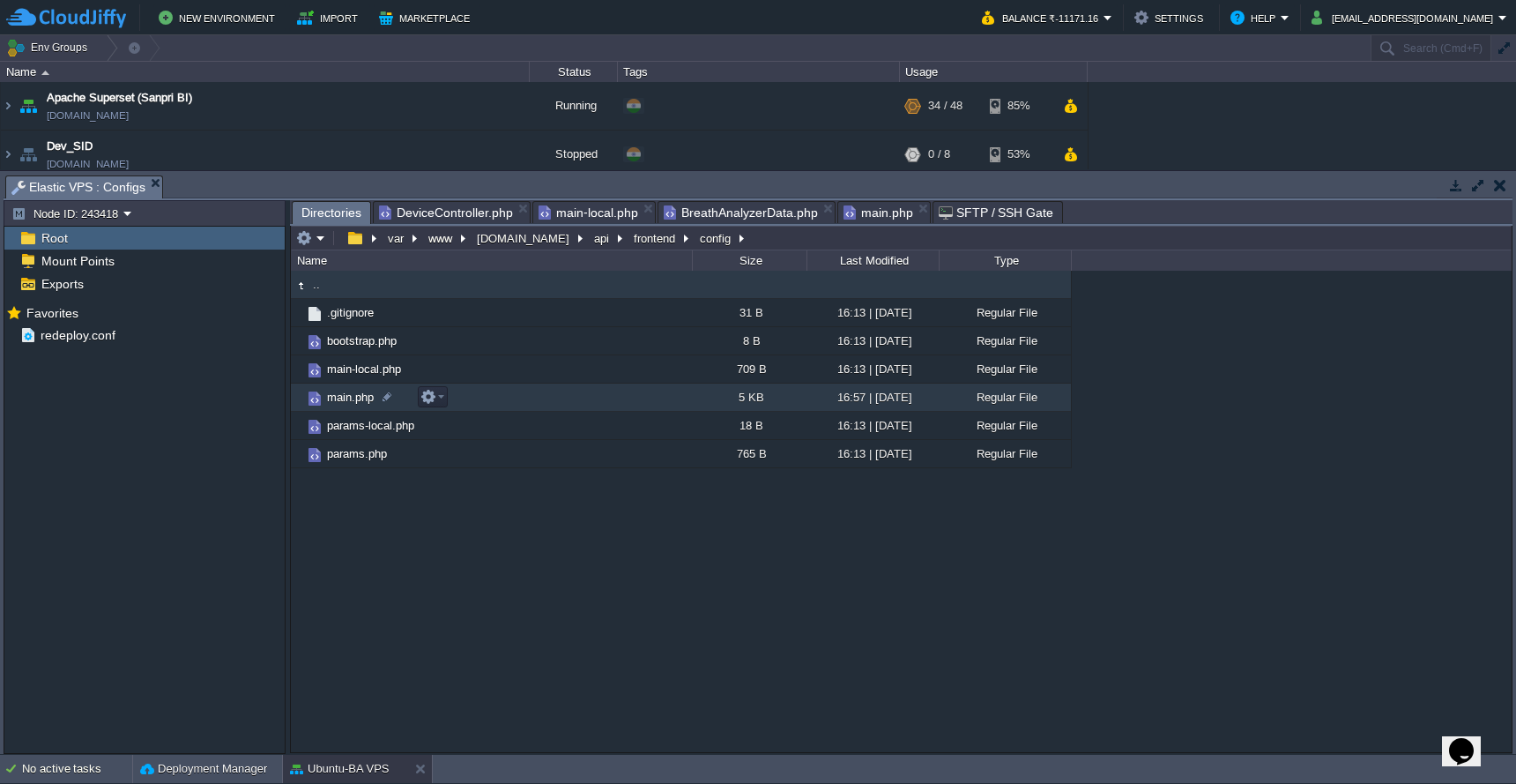
click at [540, 405] on td "main.php" at bounding box center [491, 397] width 401 height 28
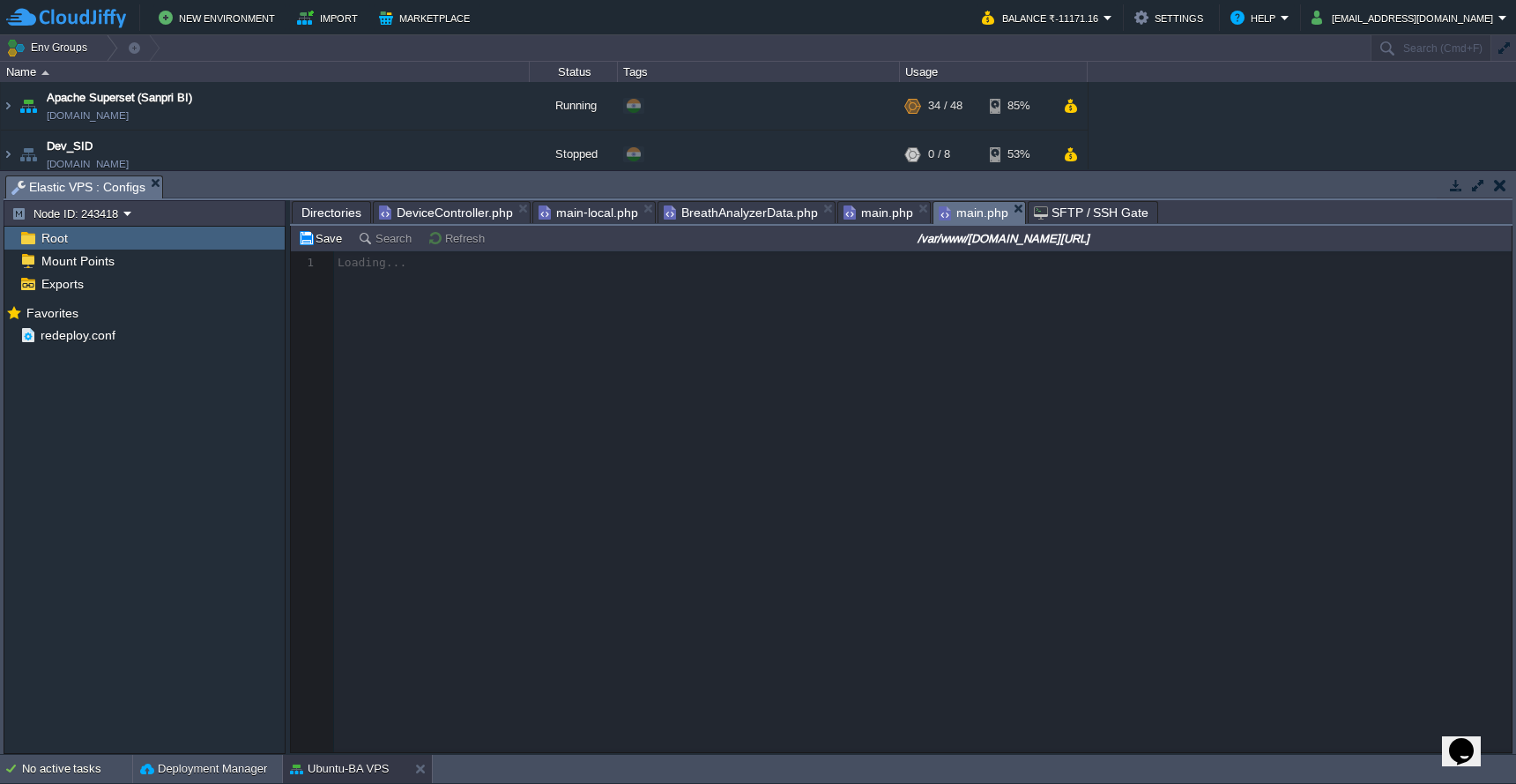
scroll to position [7, 0]
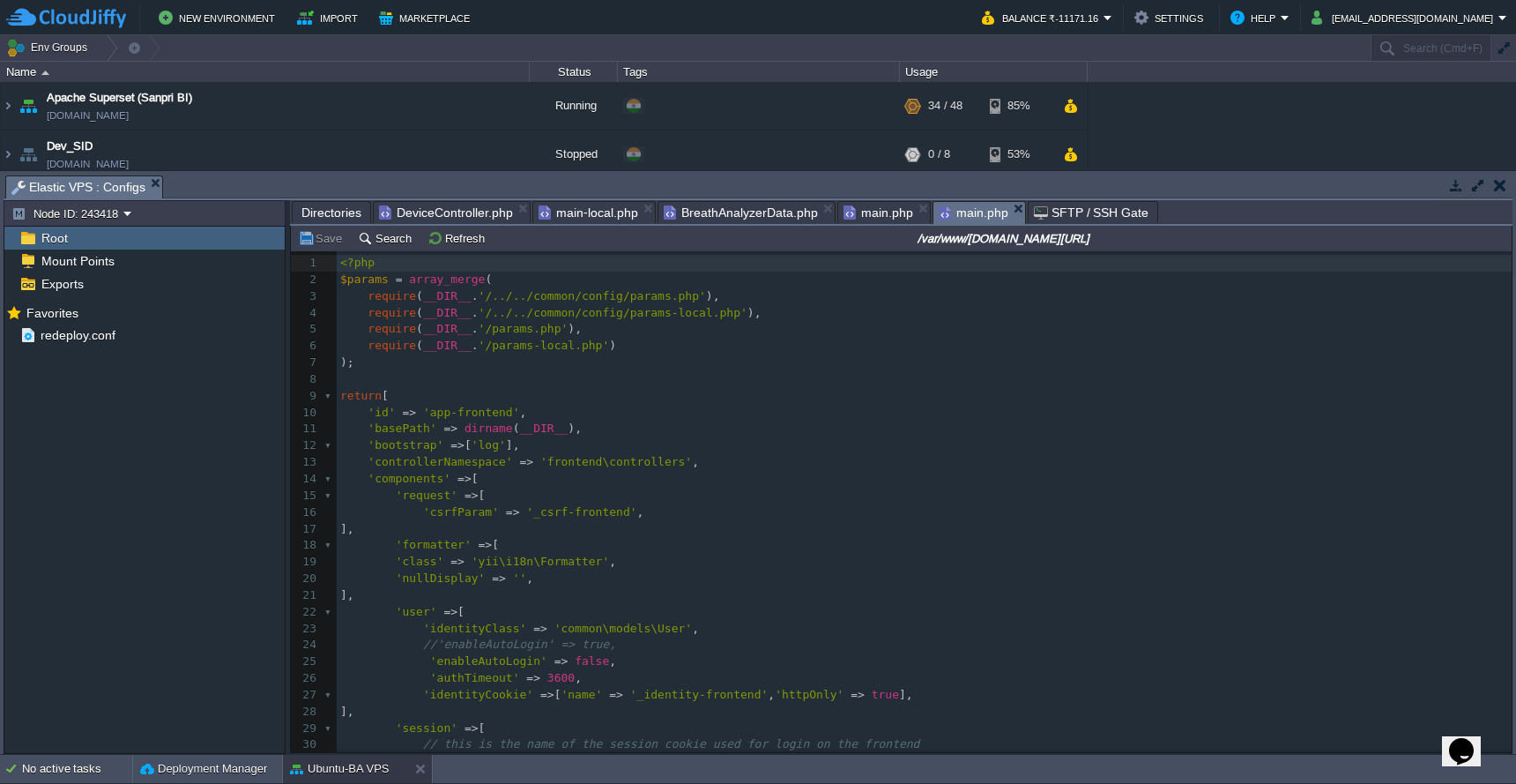
click at [667, 505] on pre "'csrfParam' => '_csrf-frontend' ," at bounding box center [925, 512] width 1175 height 16
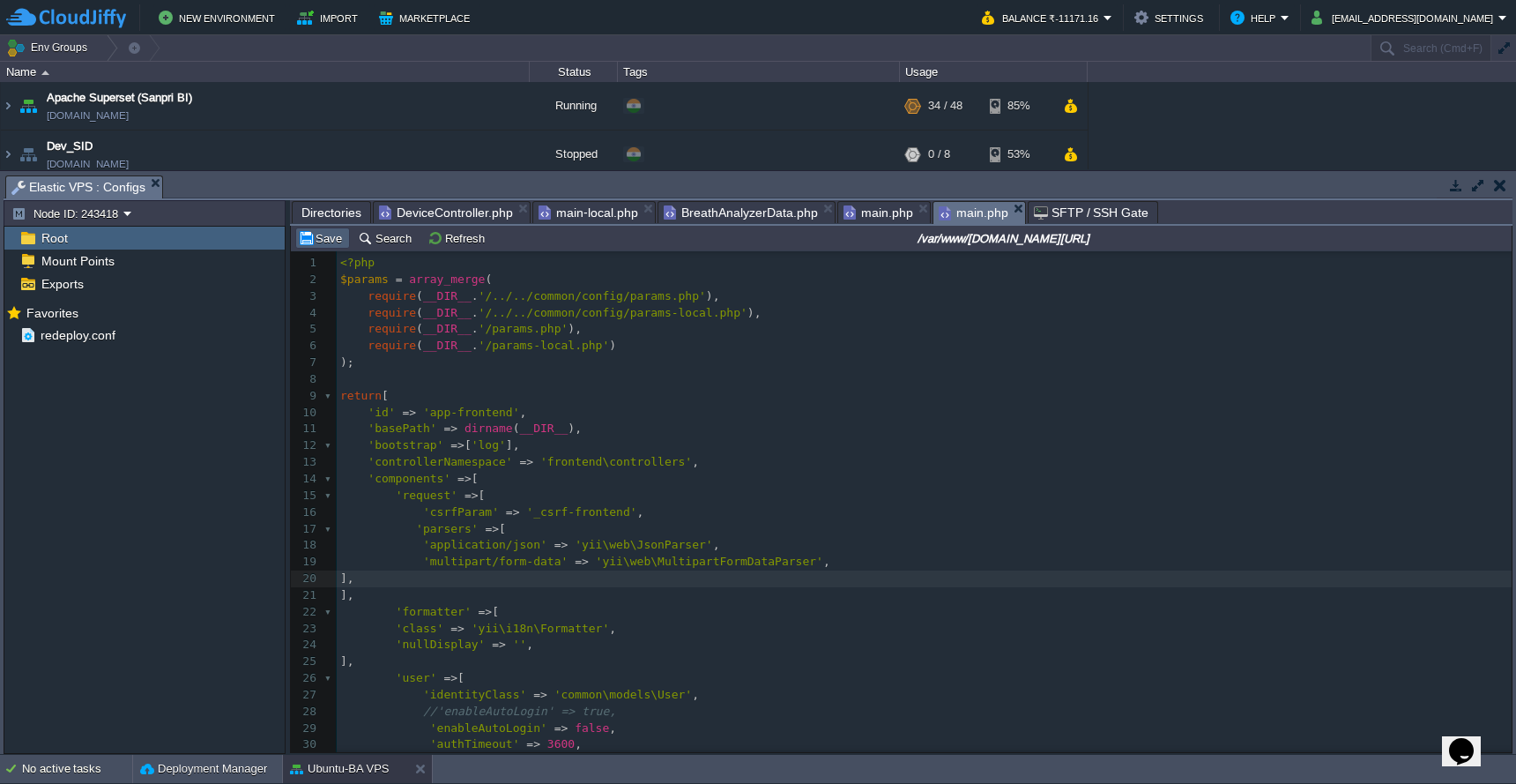
click at [328, 239] on button "Save" at bounding box center [322, 238] width 49 height 15
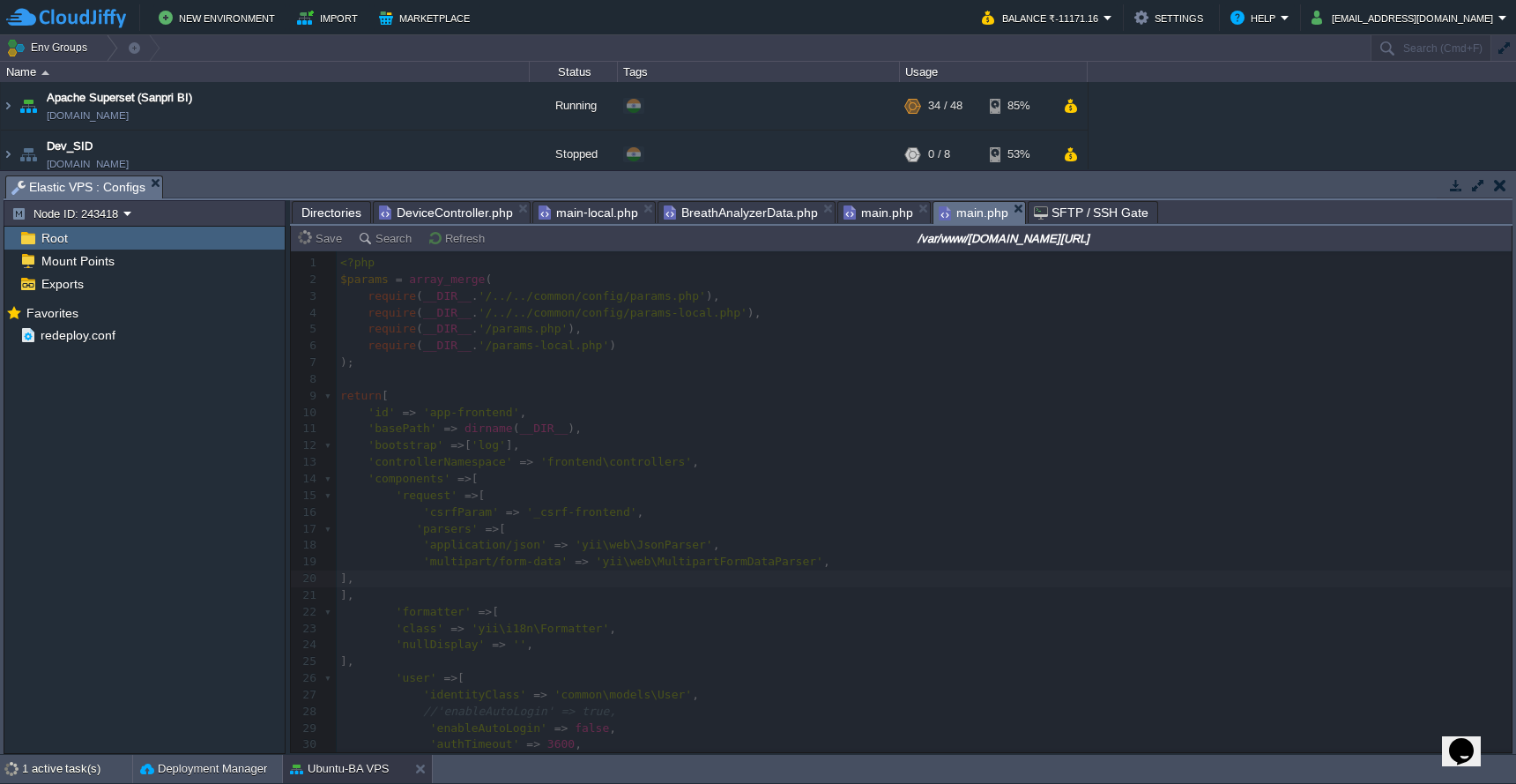
click at [465, 215] on span "DeviceController.php" at bounding box center [446, 213] width 134 height 21
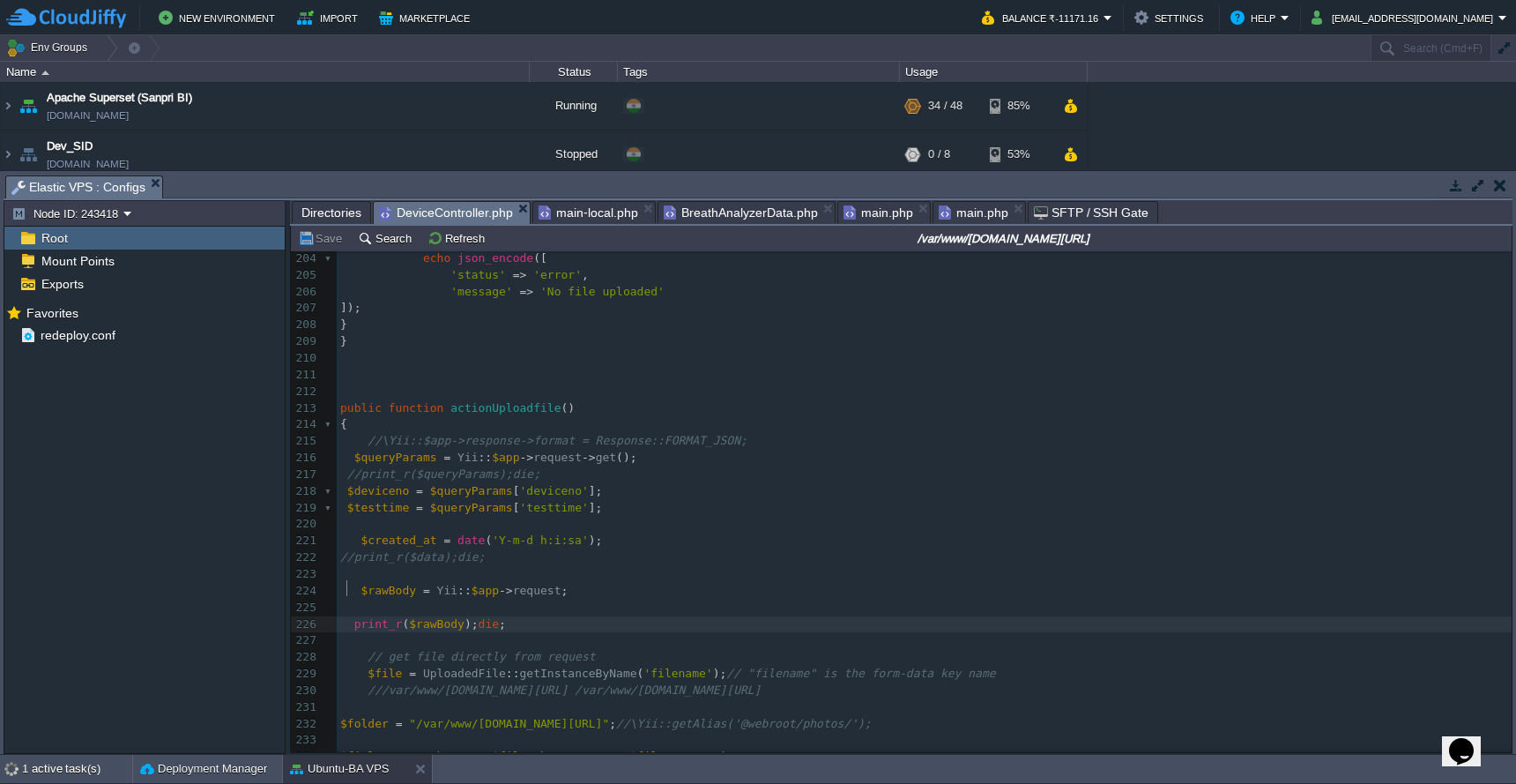
click at [349, 592] on div "xxxxxxxxxx 178 public function actionUploadfile_bkup_new () 179 { 180 // Set up…" at bounding box center [925, 382] width 1175 height 1130
type textarea "//"
type textarea "print_r($rawBody);die;"
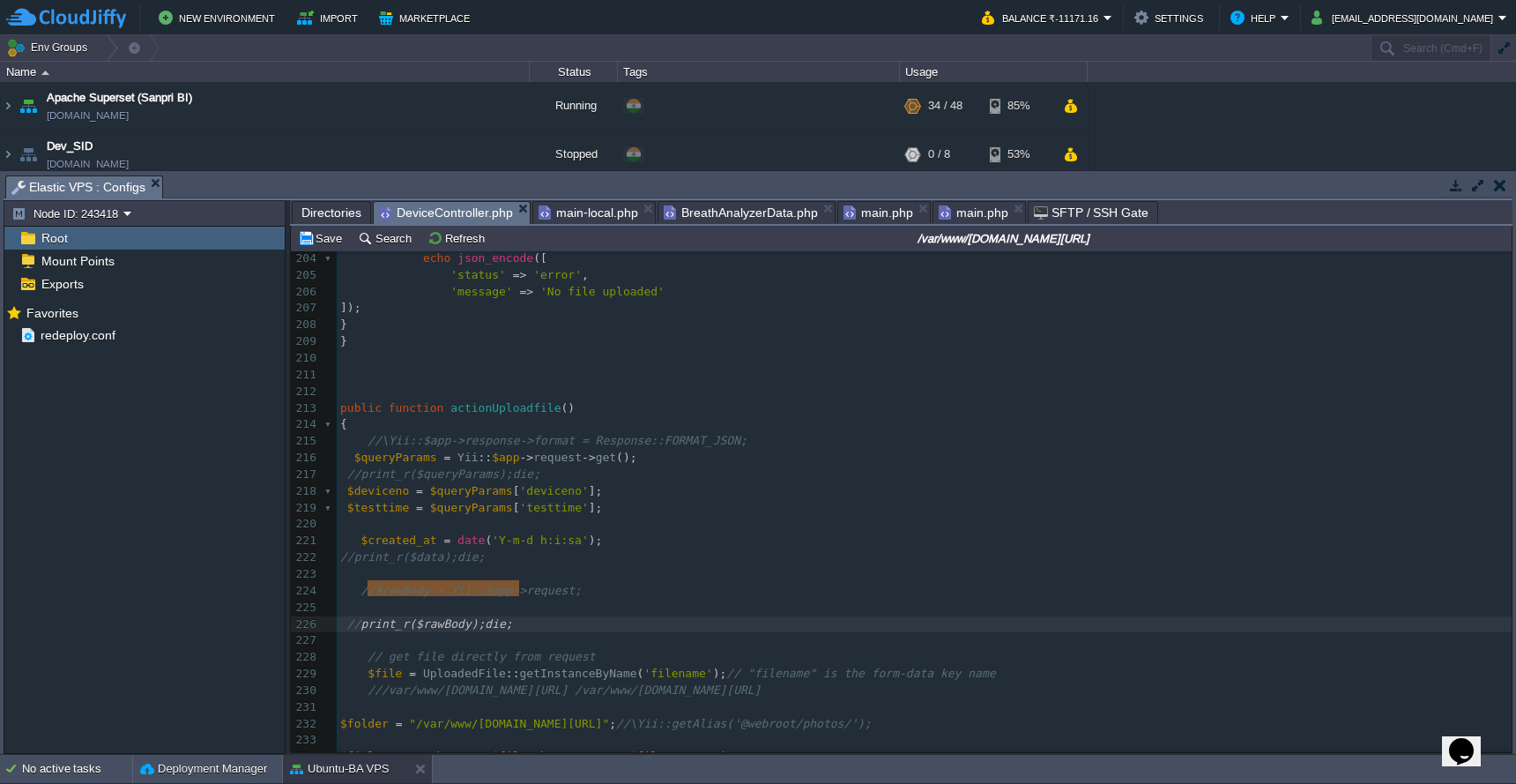
drag, startPoint x: 366, startPoint y: 592, endPoint x: 525, endPoint y: 592, distance: 159.0
click at [1044, 666] on pre "$file = UploadedFile :: getInstanceByName ( 'filename' ); // "filename" is the …" at bounding box center [925, 673] width 1175 height 16
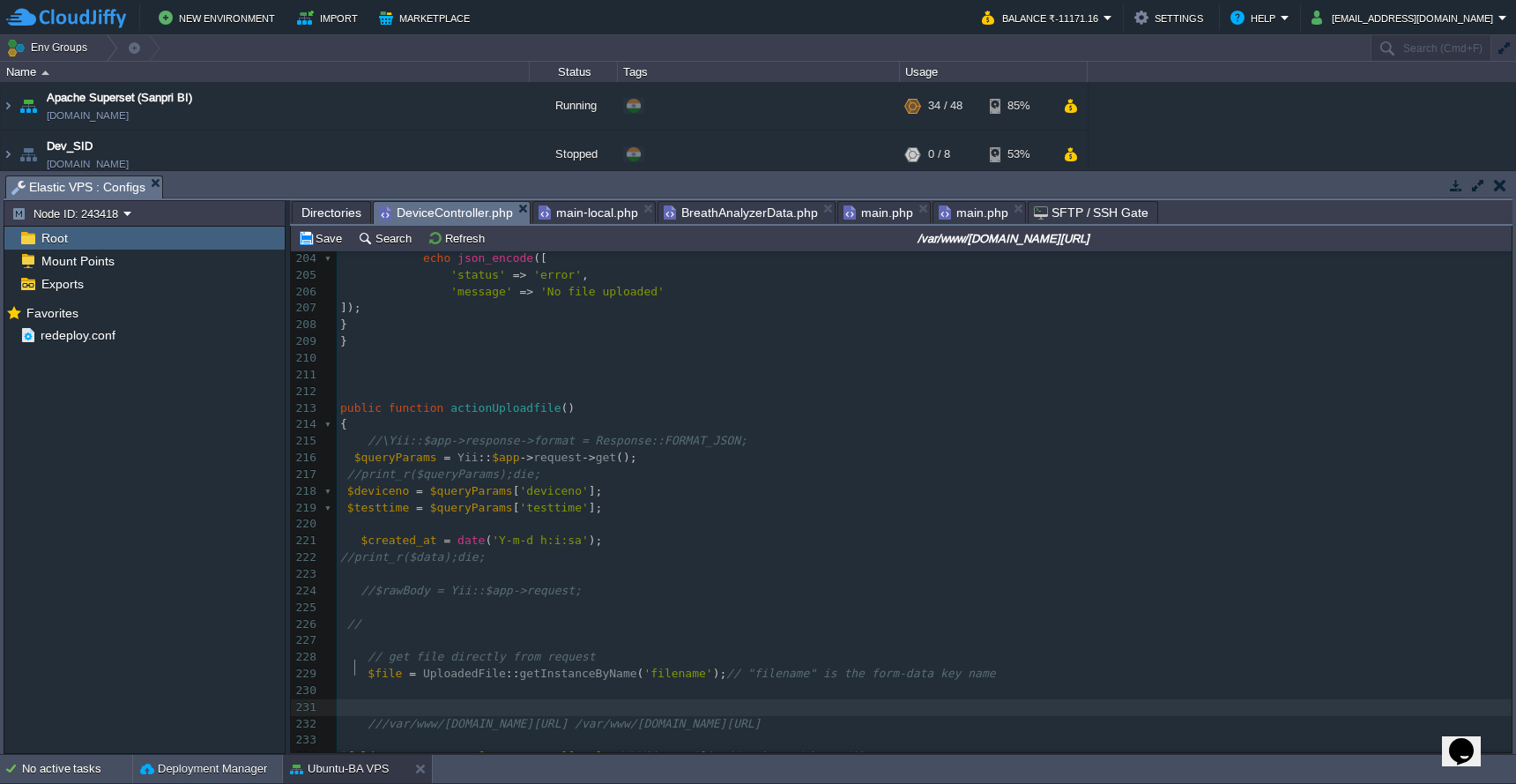
paste textarea "$file"
click at [383, 637] on div "xxxxxxxxxx 178 public function actionUploadfile_bkup_new () 179 { 180 // Set up…" at bounding box center [925, 399] width 1175 height 1163
type textarea "$file"
click at [427, 700] on span "$rawBody" at bounding box center [437, 707] width 56 height 13
type textarea "$rawBody"
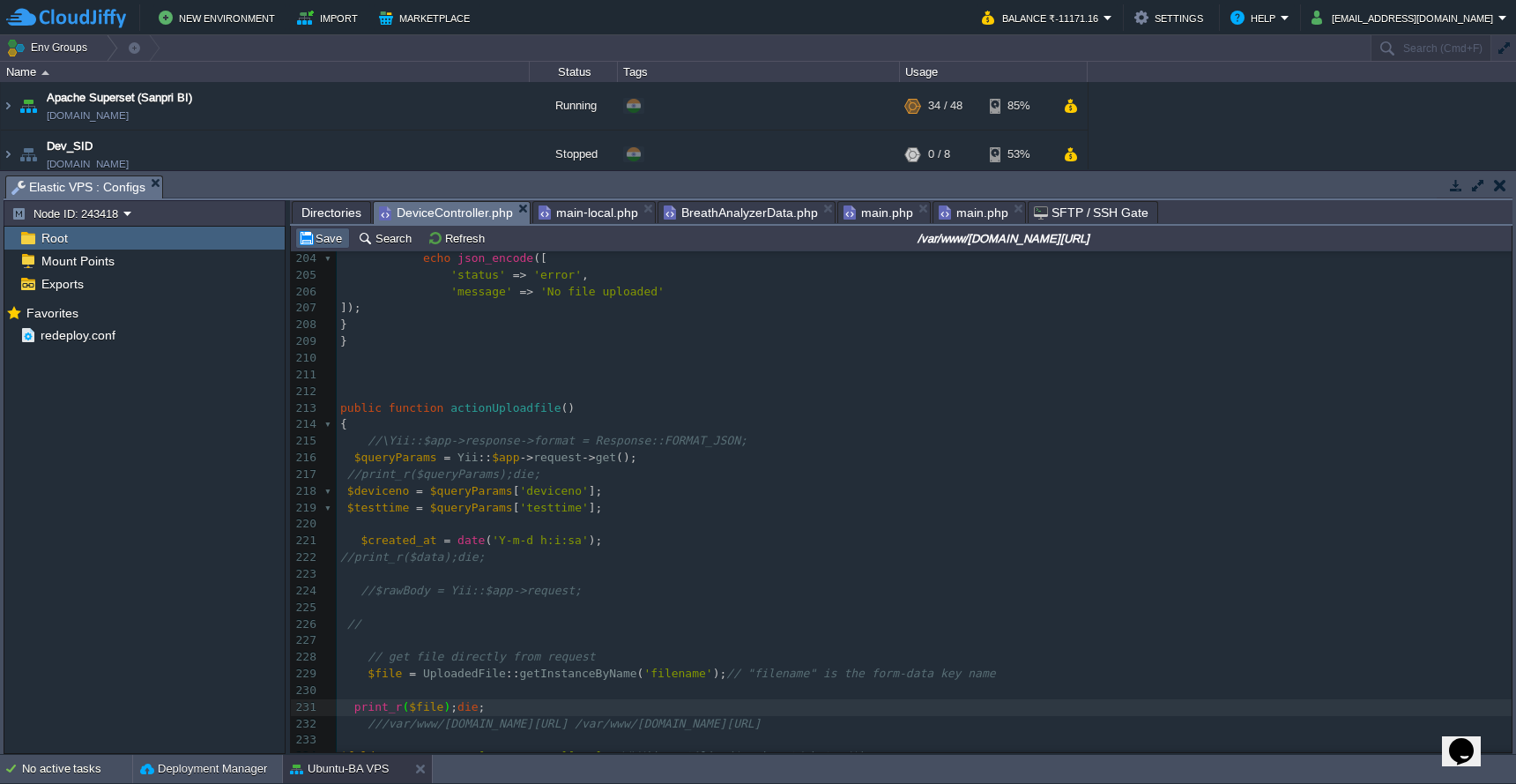
click at [322, 238] on button "Save" at bounding box center [322, 238] width 49 height 15
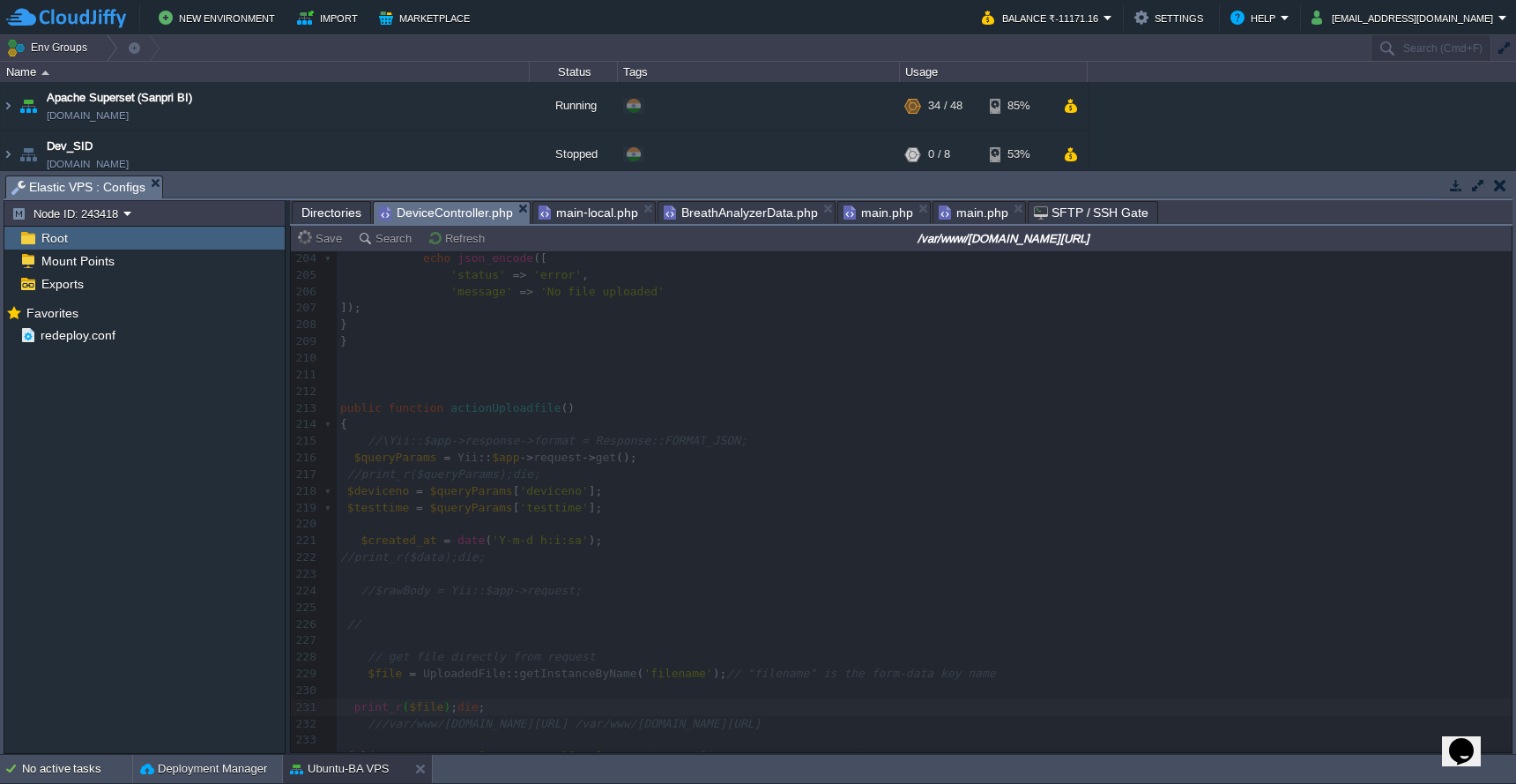
click at [971, 214] on span "main.php" at bounding box center [974, 213] width 69 height 21
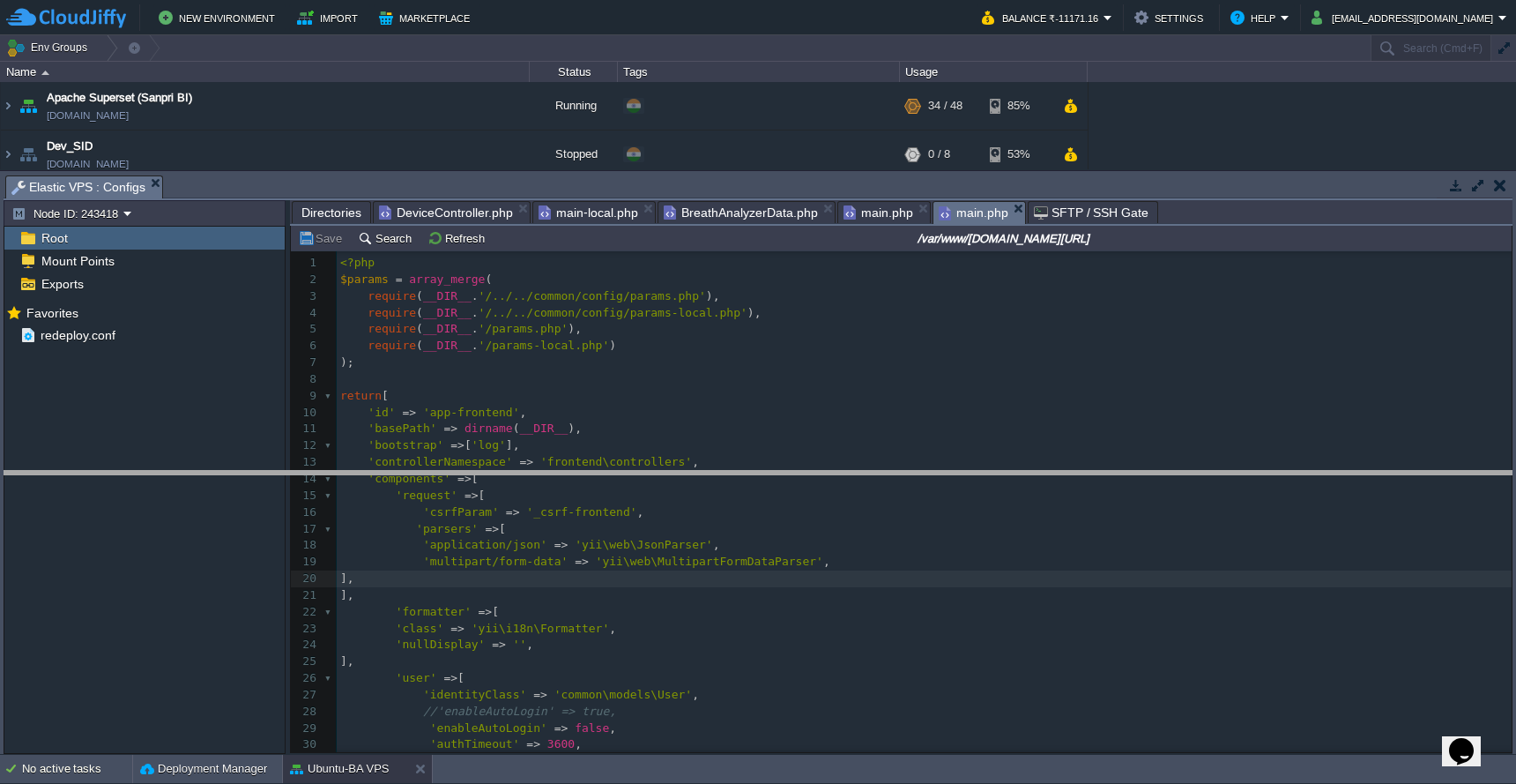
drag, startPoint x: 866, startPoint y: 181, endPoint x: 873, endPoint y: 478, distance: 297.1
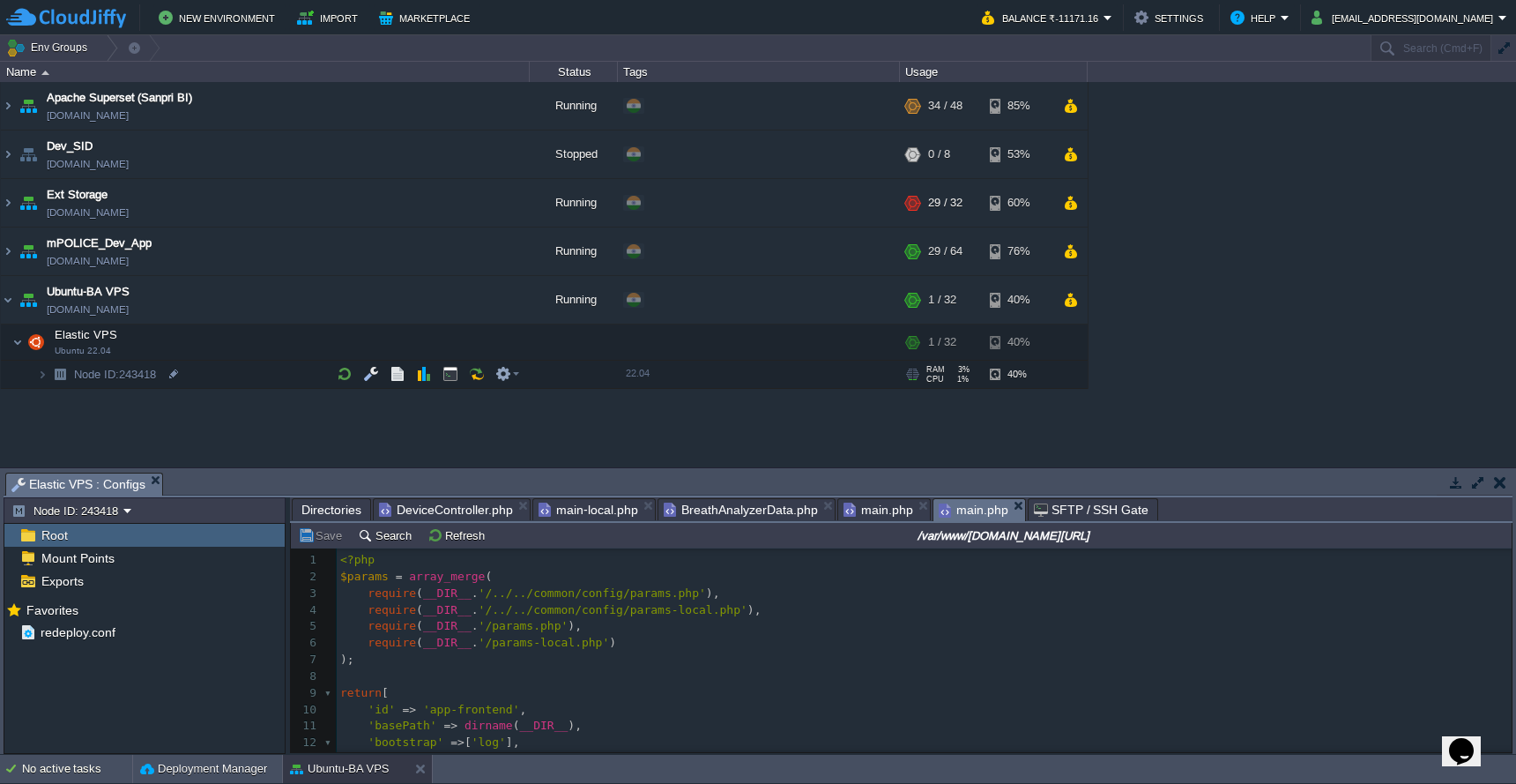
click at [458, 507] on span "DeviceController.php" at bounding box center [446, 510] width 134 height 21
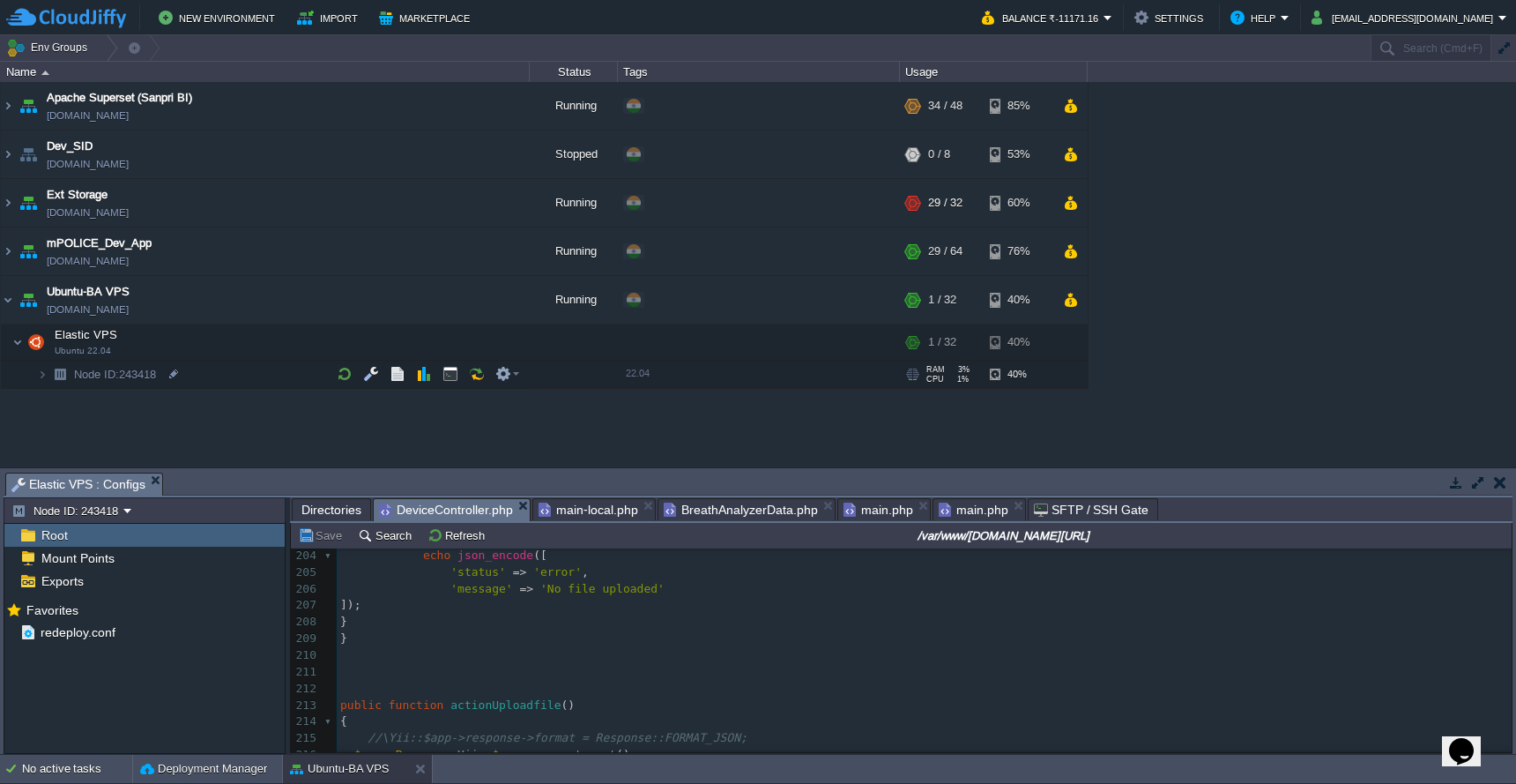
click at [593, 513] on span "main-local.php" at bounding box center [588, 510] width 99 height 21
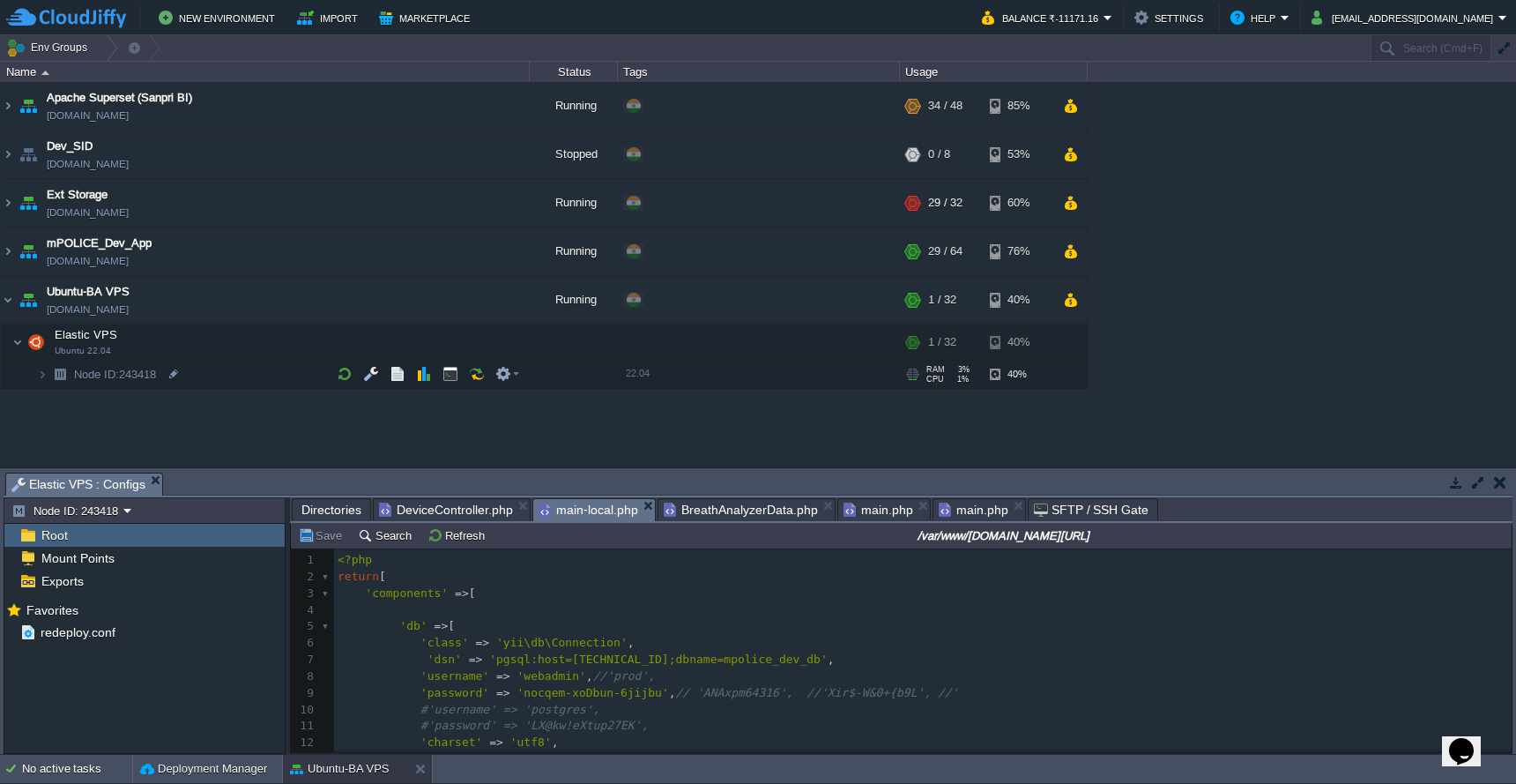
drag, startPoint x: 719, startPoint y: 506, endPoint x: 738, endPoint y: 506, distance: 19.0
click at [719, 506] on span "BreathAnalyzerData.php" at bounding box center [741, 510] width 154 height 21
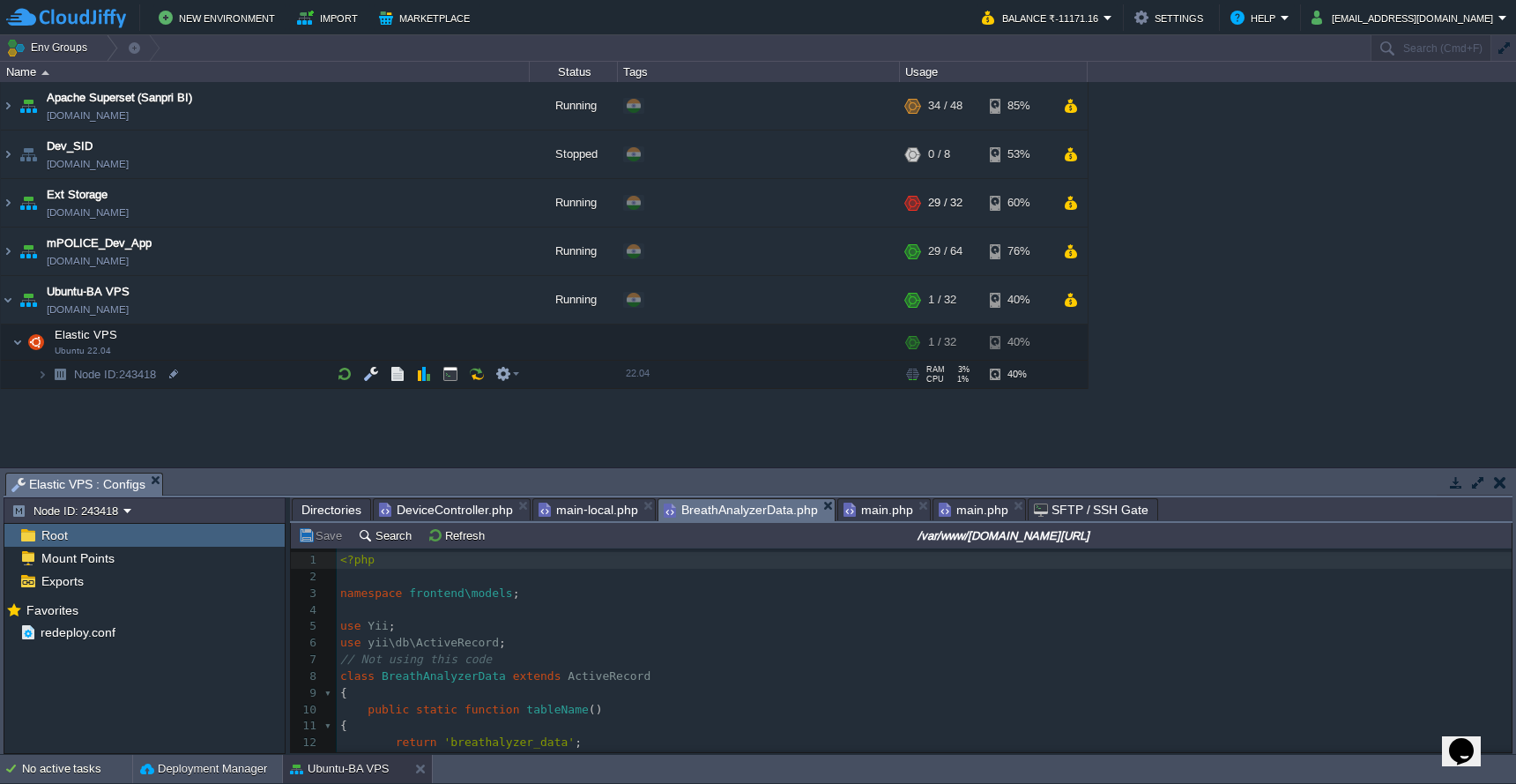
click at [876, 504] on span "main.php" at bounding box center [878, 510] width 69 height 21
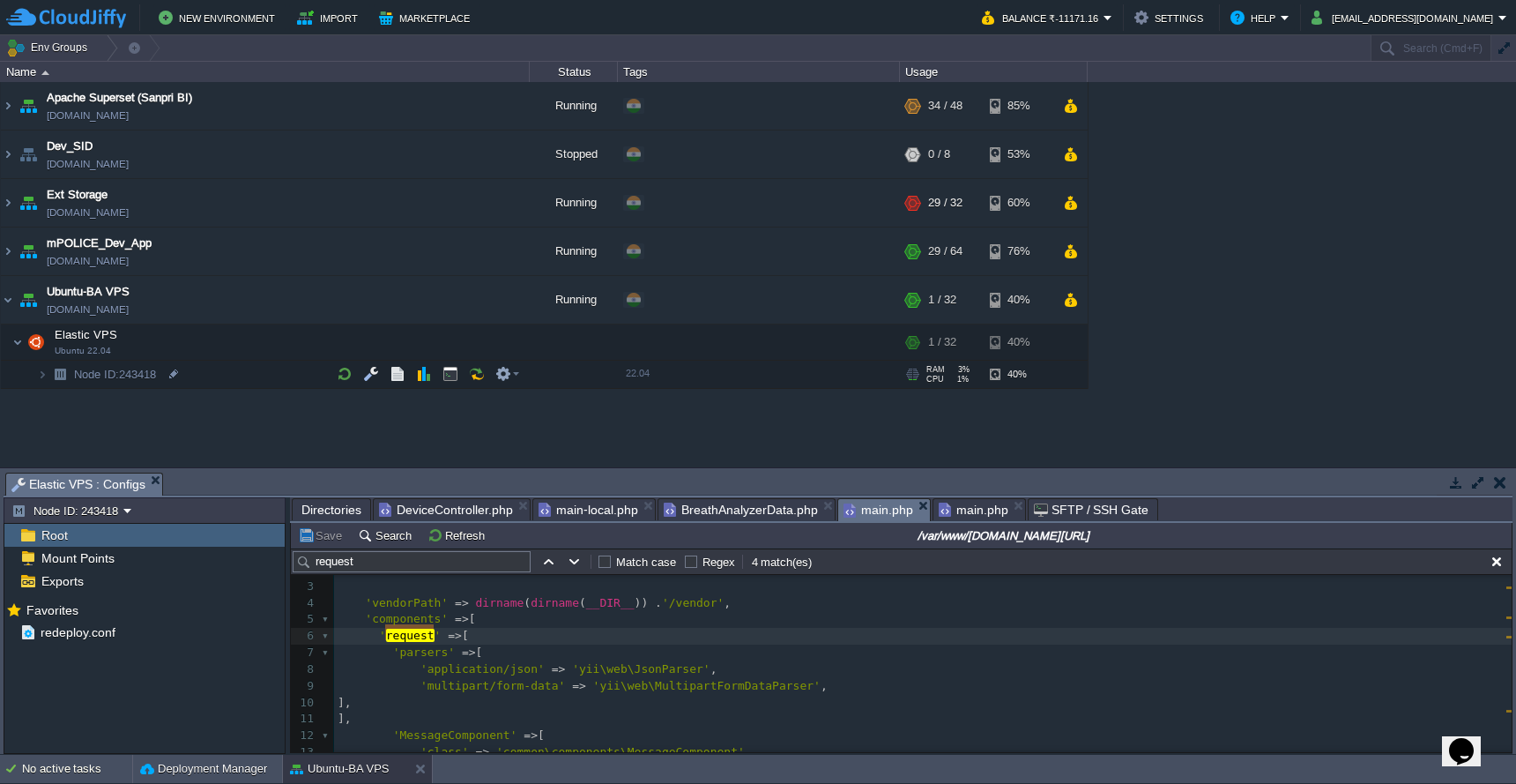
click at [953, 510] on span "main.php" at bounding box center [974, 510] width 69 height 21
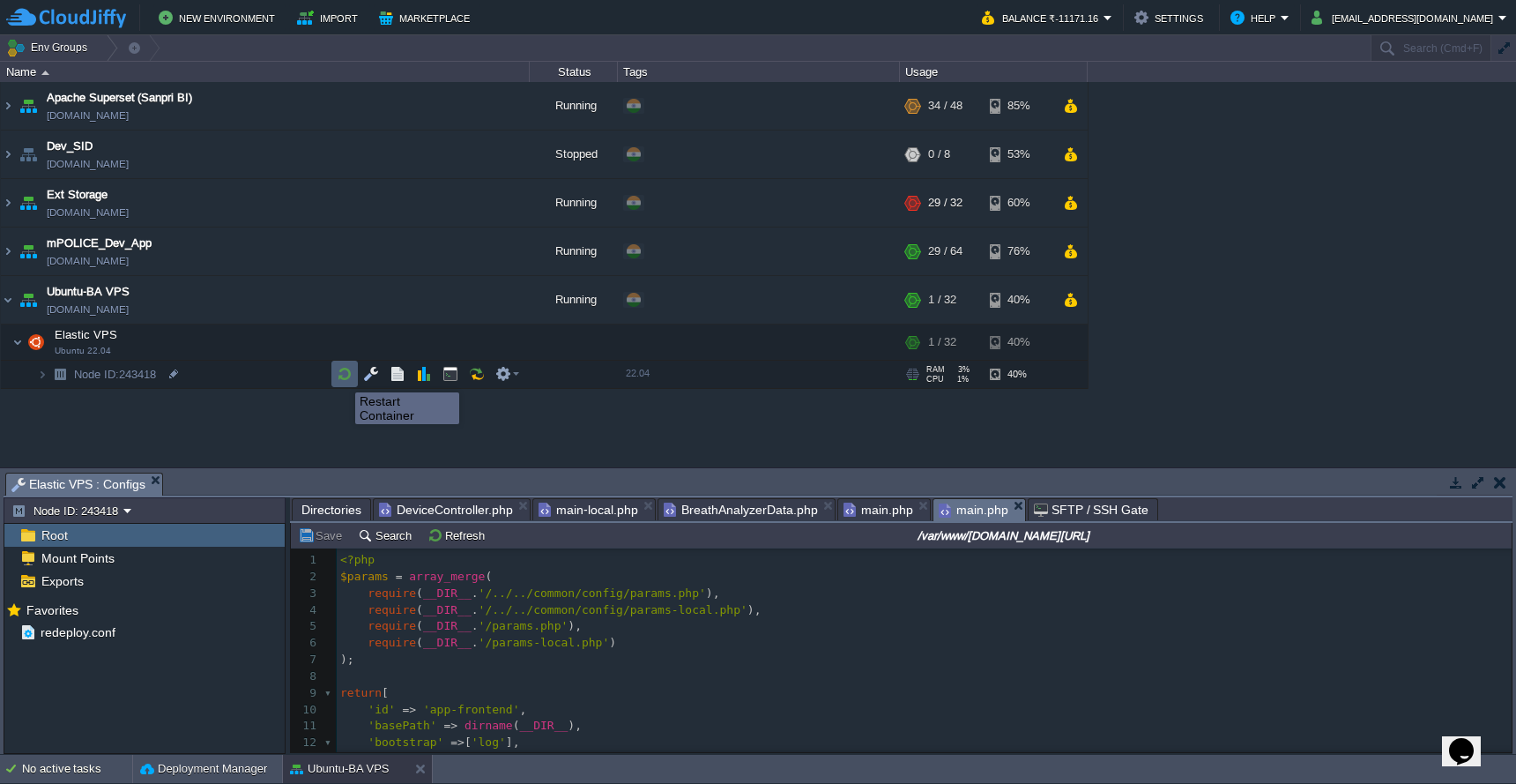
click at [342, 377] on button "button" at bounding box center [345, 374] width 15 height 15
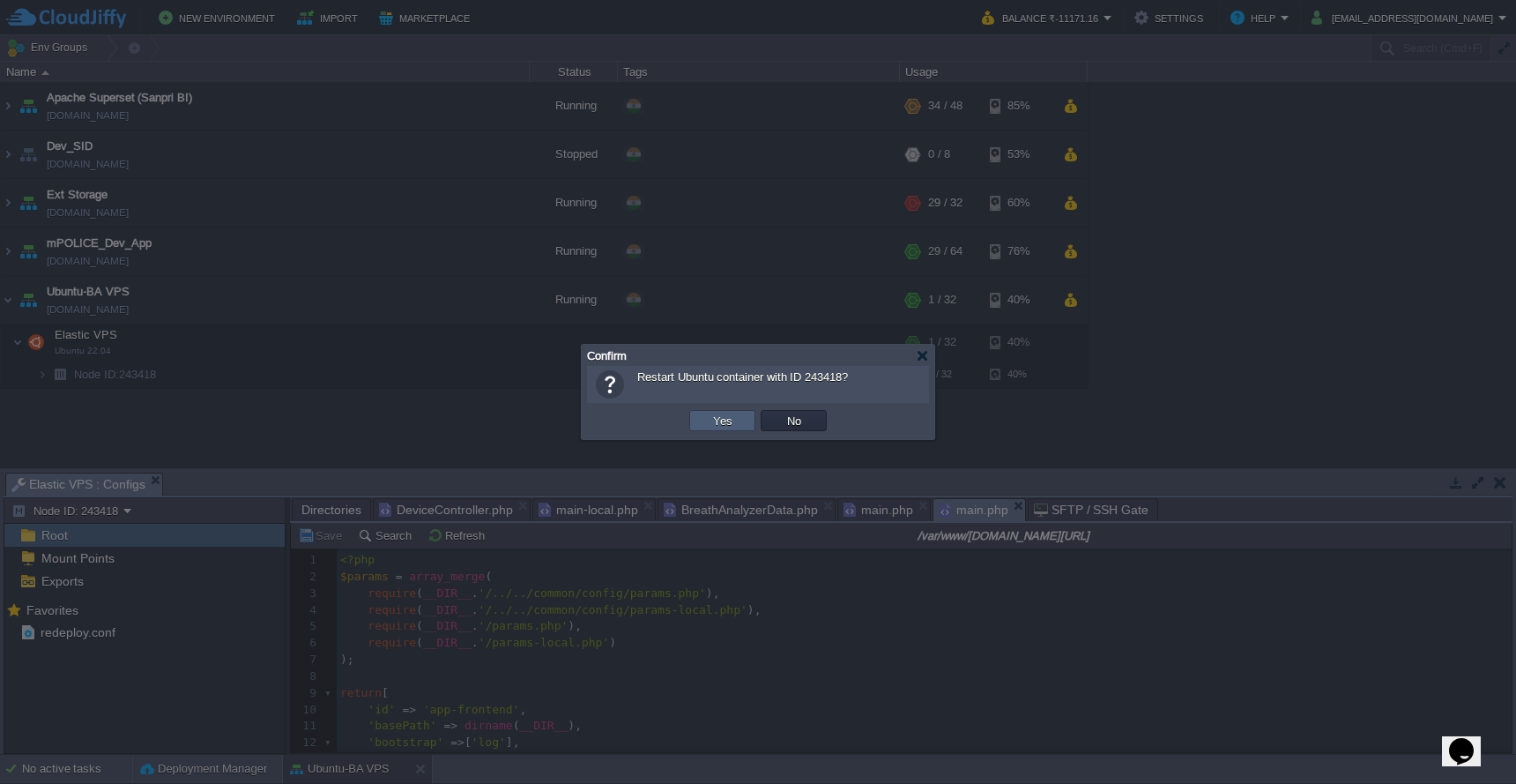
click at [733, 424] on button "Yes" at bounding box center [722, 420] width 30 height 15
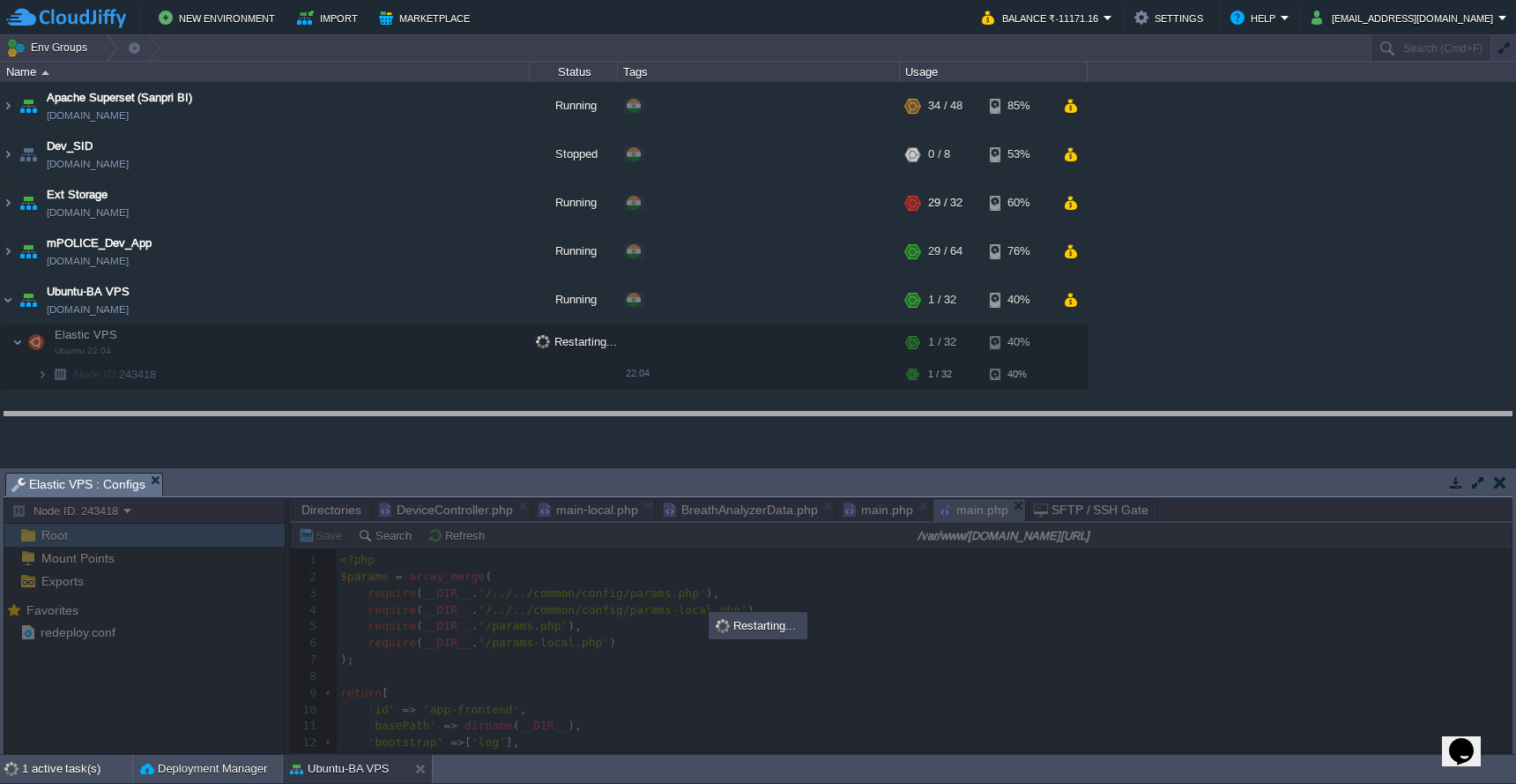
drag, startPoint x: 795, startPoint y: 480, endPoint x: 795, endPoint y: 430, distance: 50.0
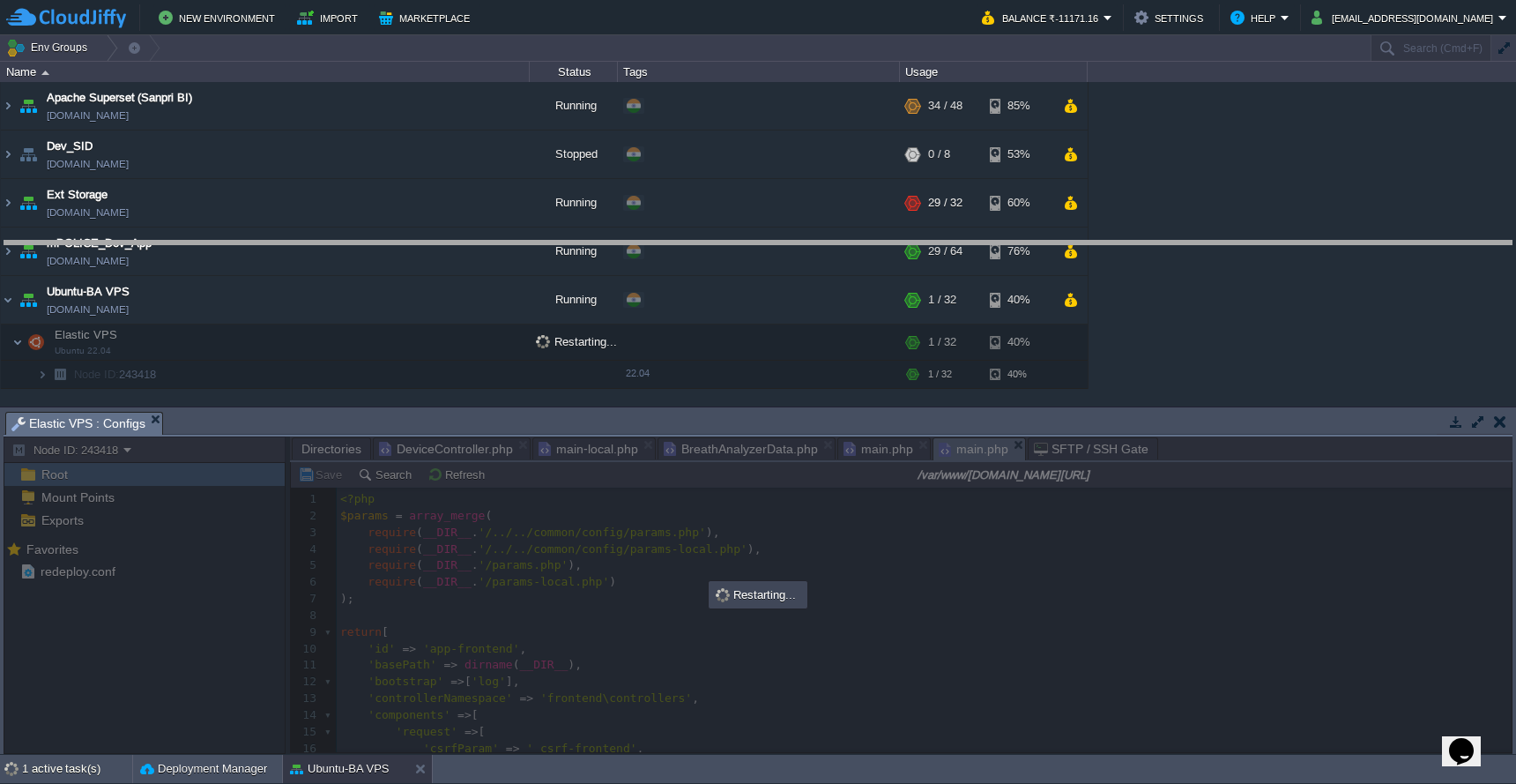
drag, startPoint x: 1038, startPoint y: 422, endPoint x: 1038, endPoint y: 266, distance: 156.0
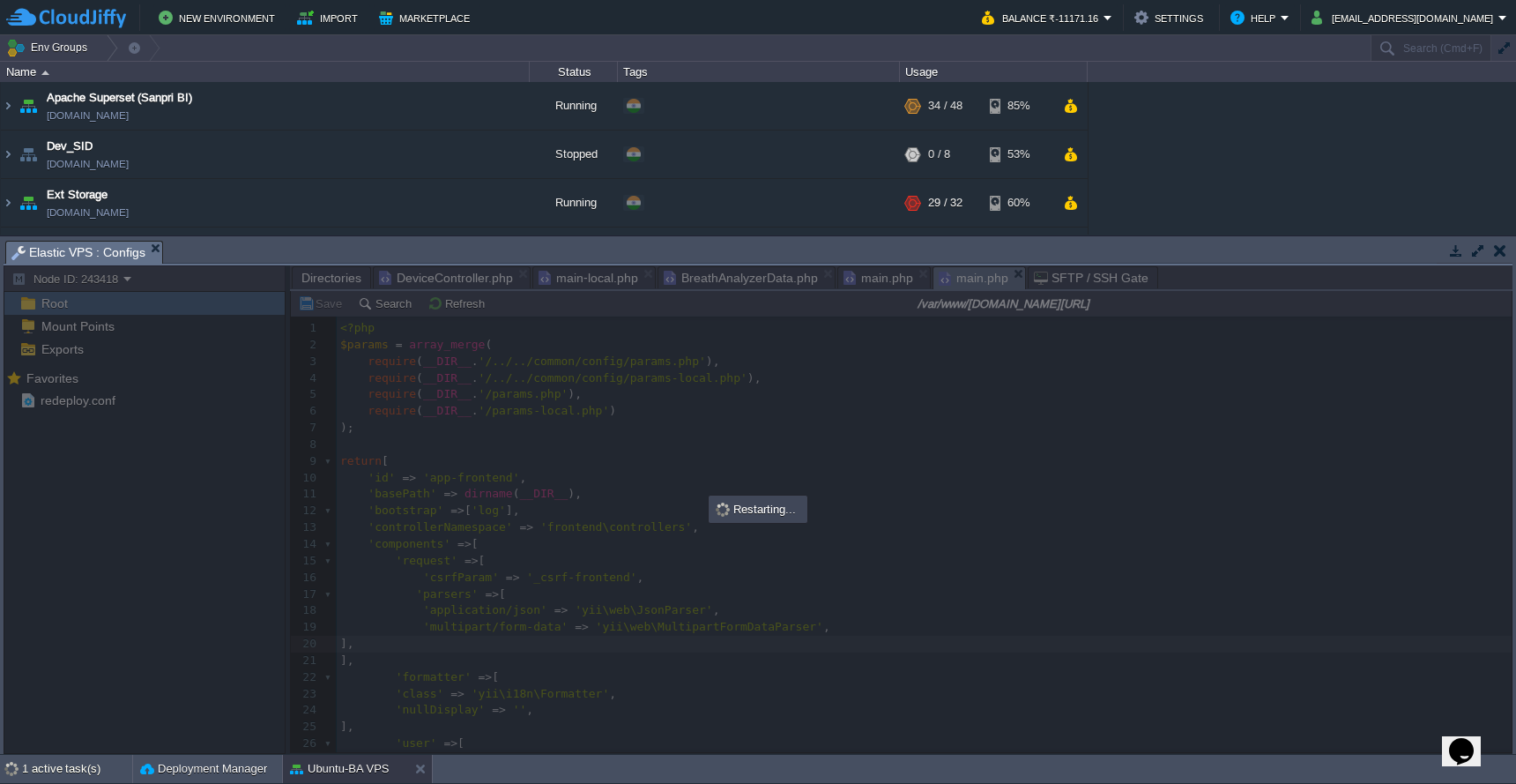
scroll to position [108, 0]
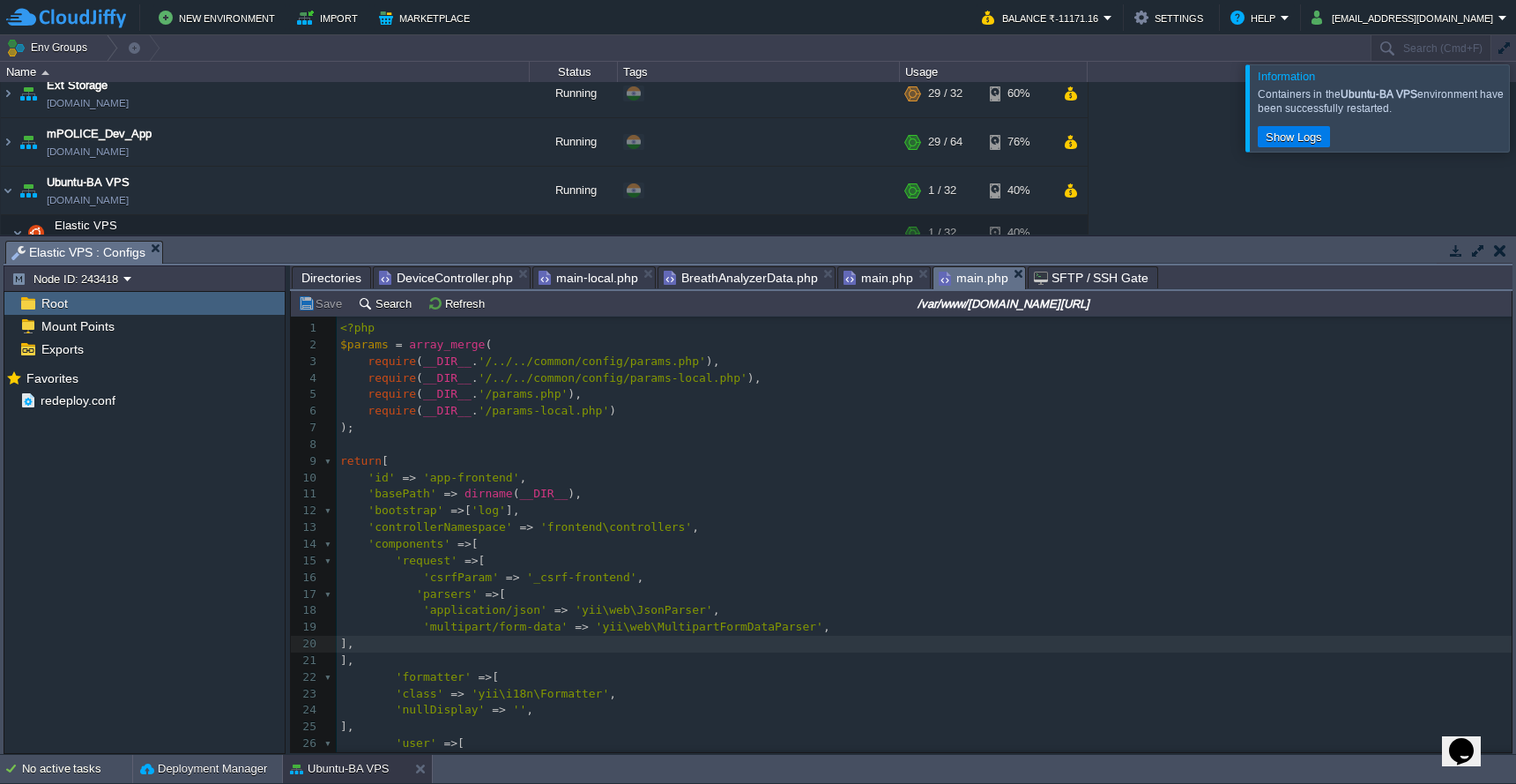
click at [454, 274] on span "DeviceController.php" at bounding box center [446, 277] width 134 height 21
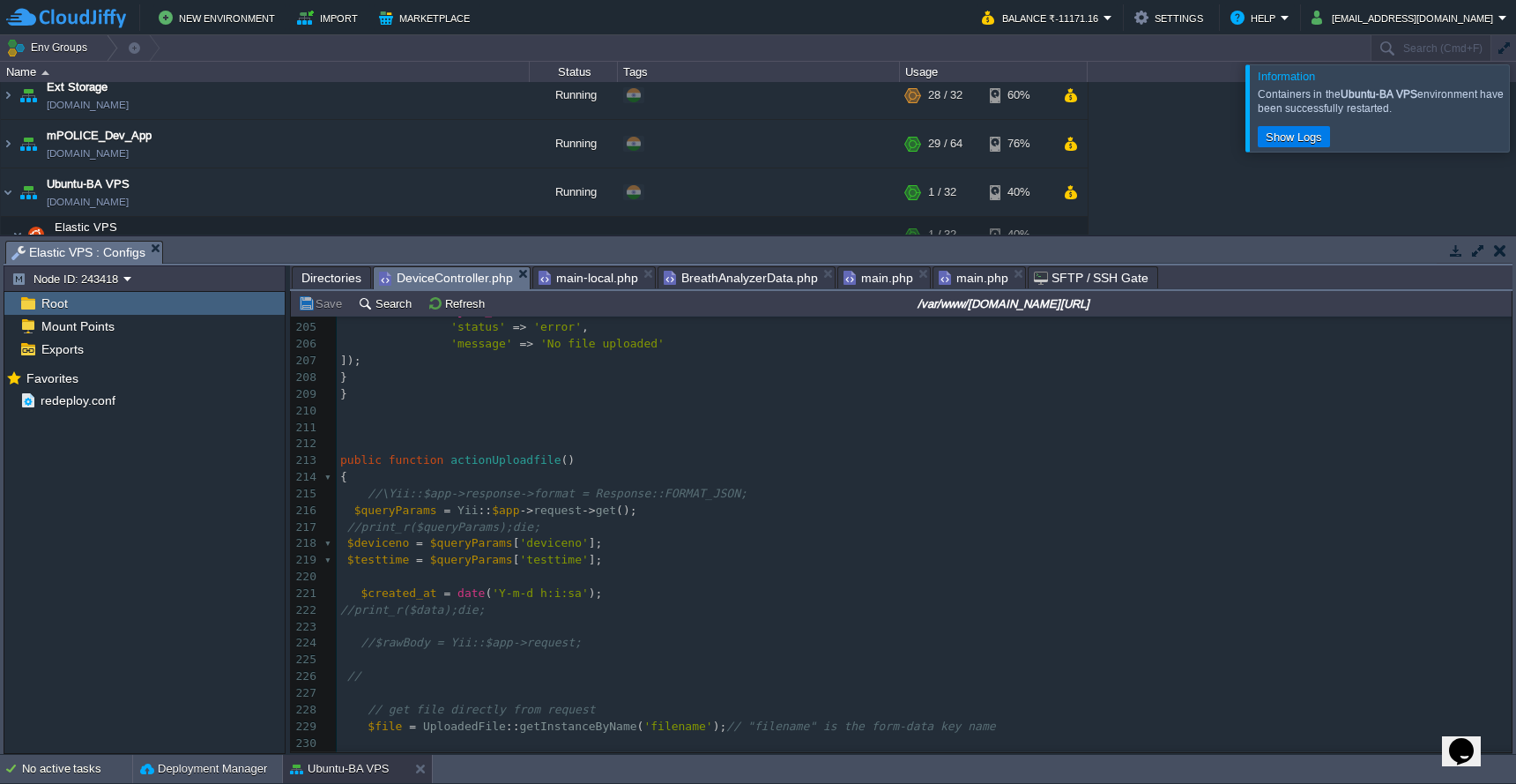
click at [713, 668] on pre "//" at bounding box center [925, 676] width 1175 height 16
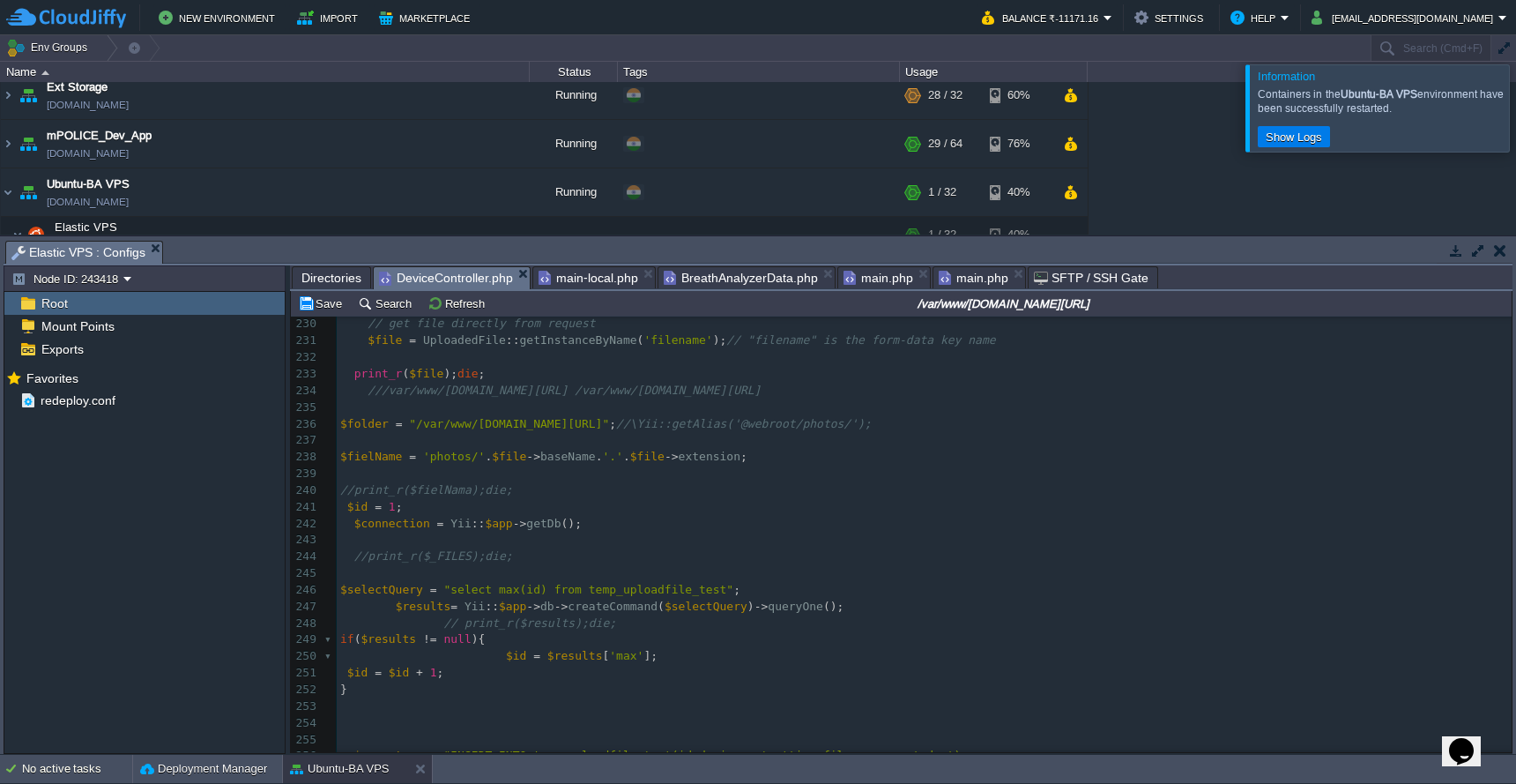
scroll to position [3625, 0]
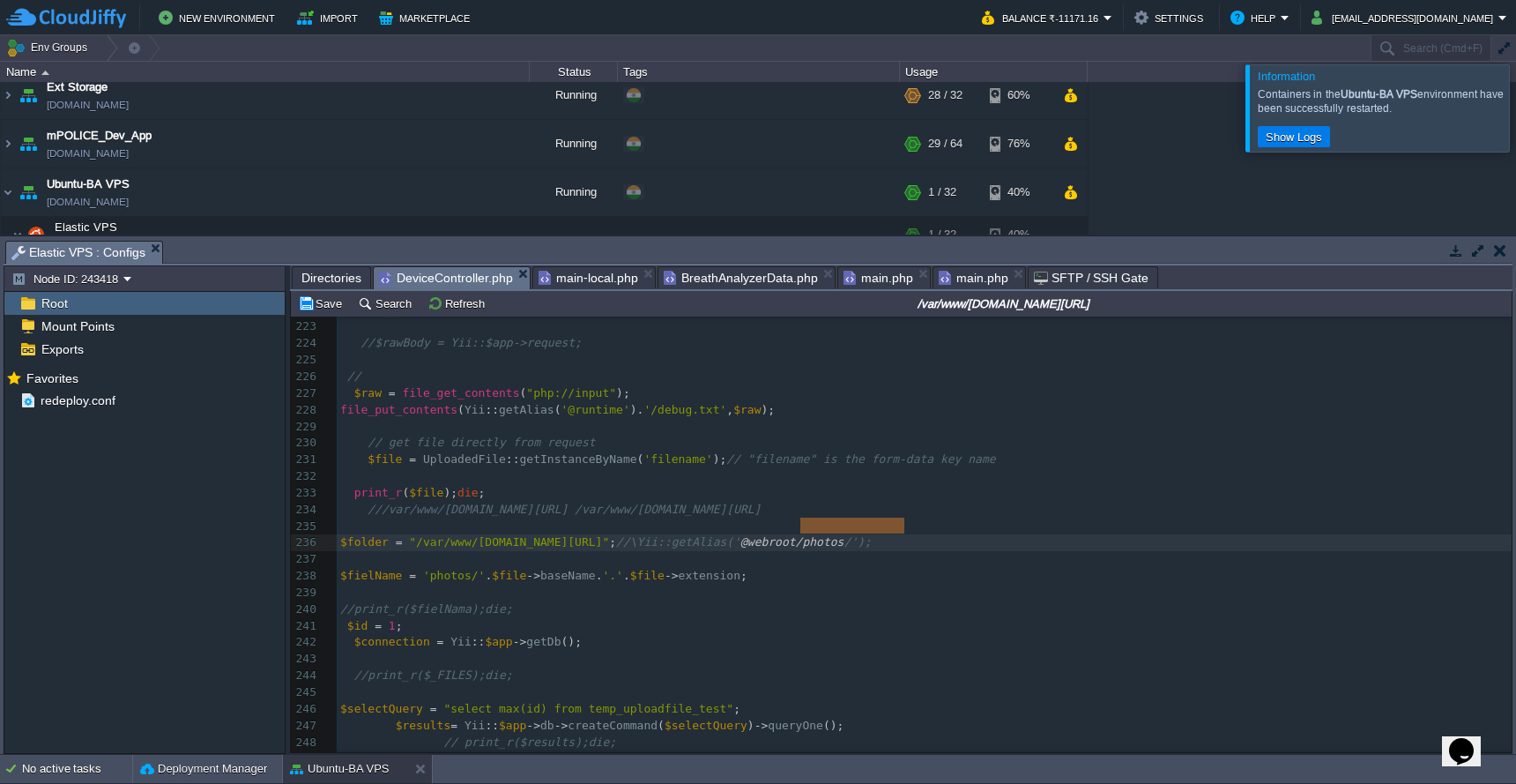
type textarea "@webroot/photos/"
drag, startPoint x: 800, startPoint y: 526, endPoint x: 908, endPoint y: 524, distance: 108.0
click at [588, 401] on div "xxxxxxxxxx 213 public function actionUploadfile () 214 { 215 //\Yii::$app->resp…" at bounding box center [925, 542] width 1175 height 781
type textarea "runtime"
paste textarea
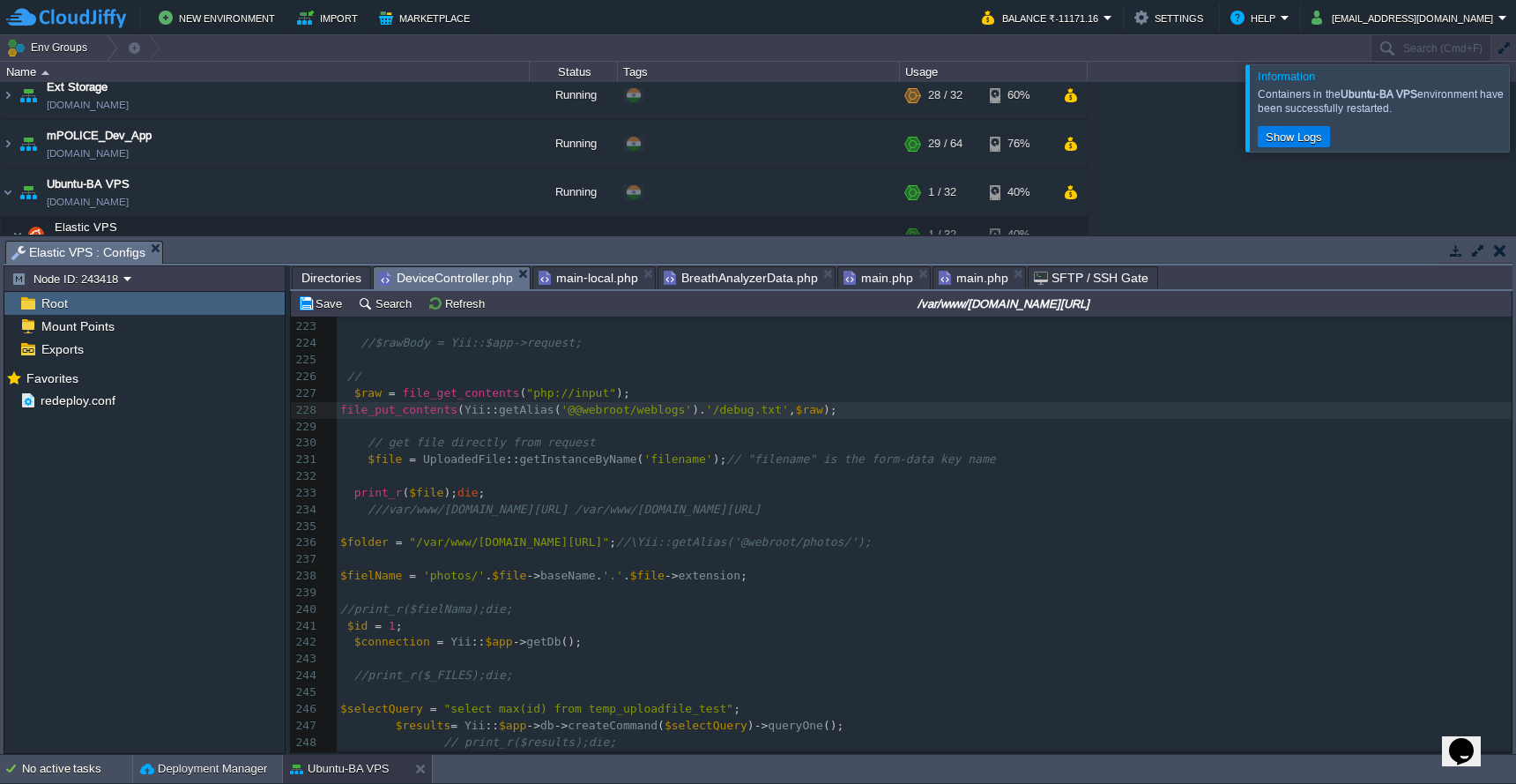
type textarea "weblogs/"
click at [667, 405] on div "xxxxxxxxxx 213 public function actionUploadfile () 214 { 215 //\Yii::$app->resp…" at bounding box center [925, 542] width 1175 height 781
type textarea "weblogs"
click at [317, 307] on button "Save" at bounding box center [322, 303] width 49 height 15
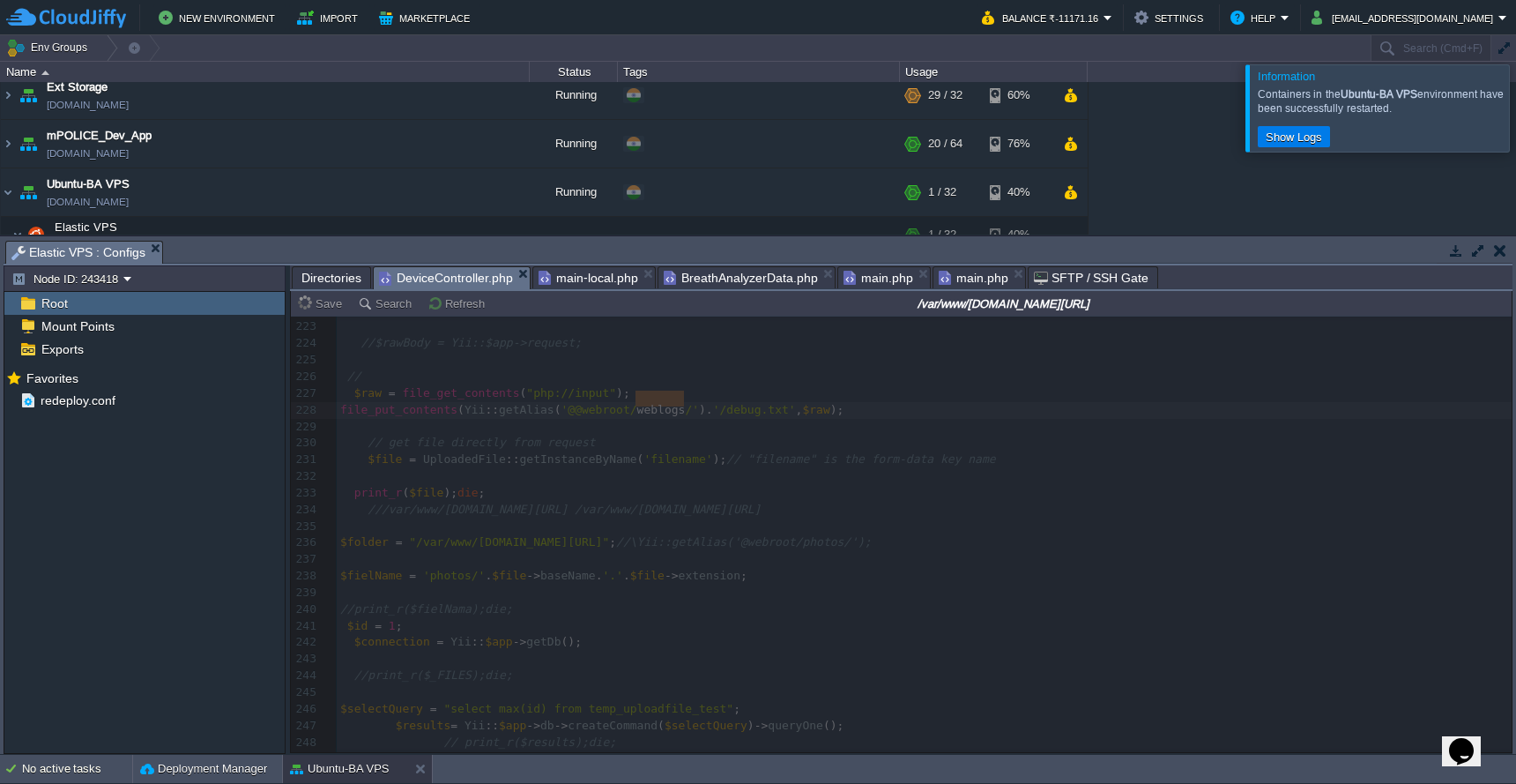
click at [334, 278] on span "Directories" at bounding box center [331, 277] width 60 height 21
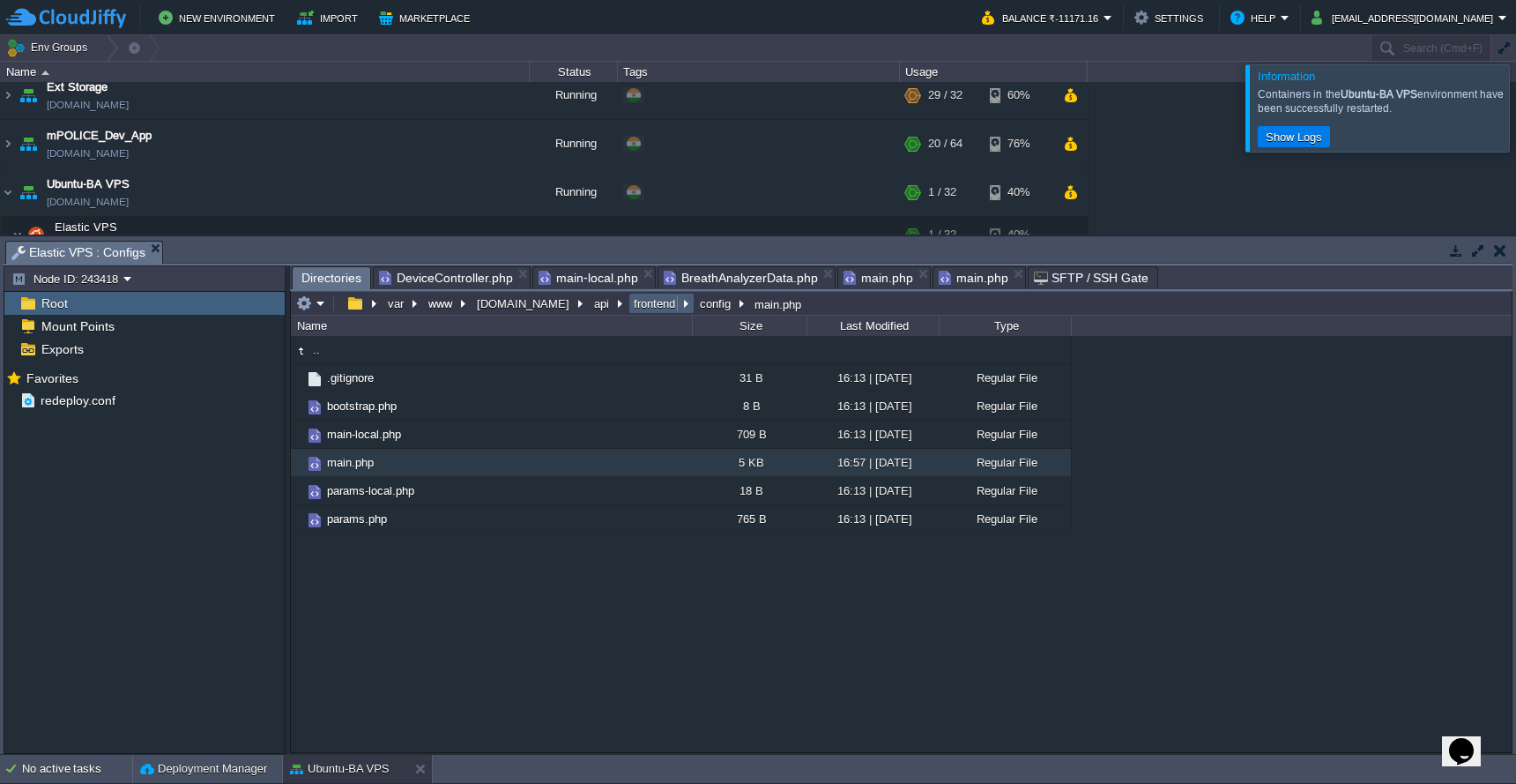
click at [639, 311] on button "frontend" at bounding box center [655, 303] width 48 height 15
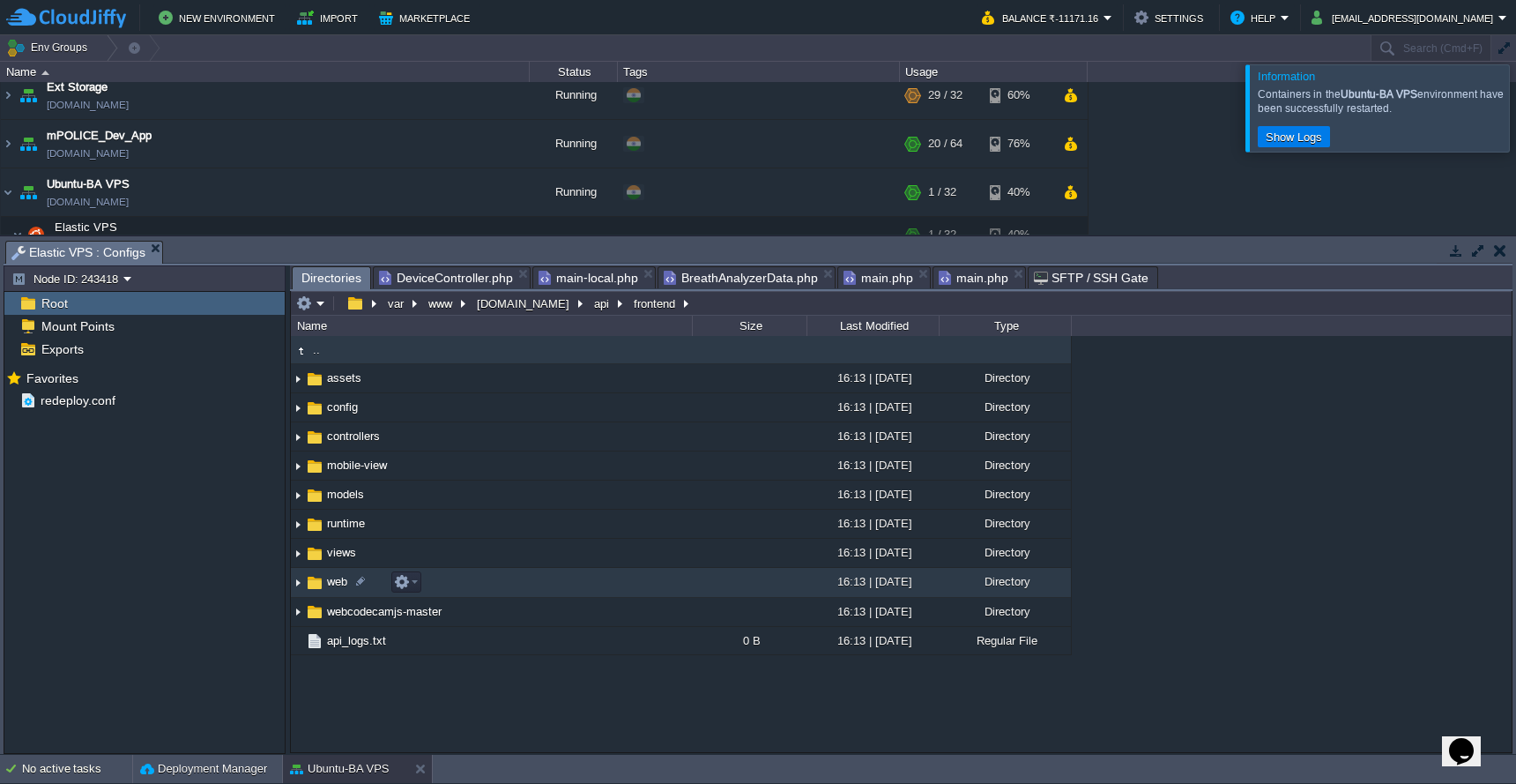
click at [510, 578] on td "web" at bounding box center [491, 582] width 401 height 29
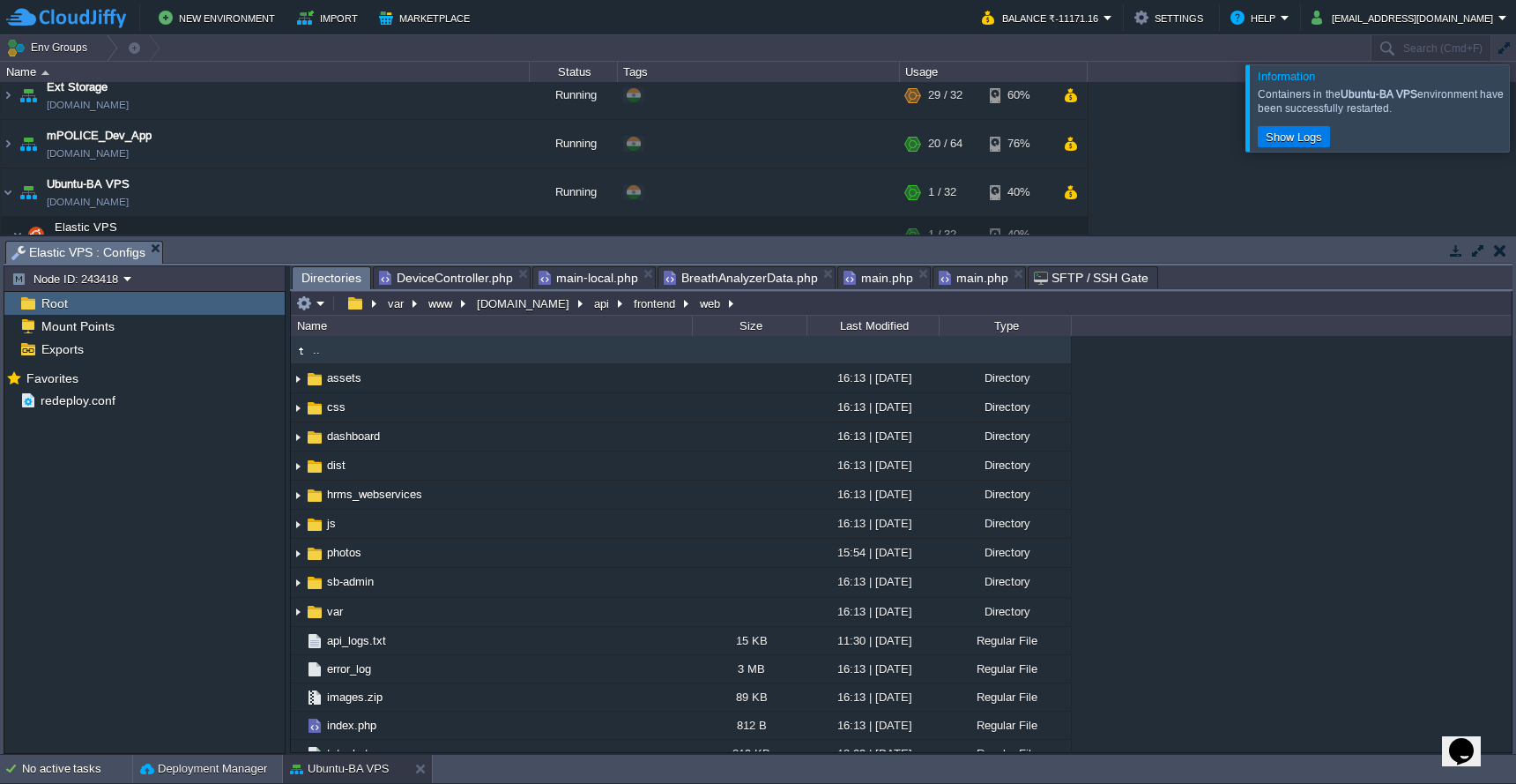
click at [317, 311] on em at bounding box center [311, 303] width 29 height 15
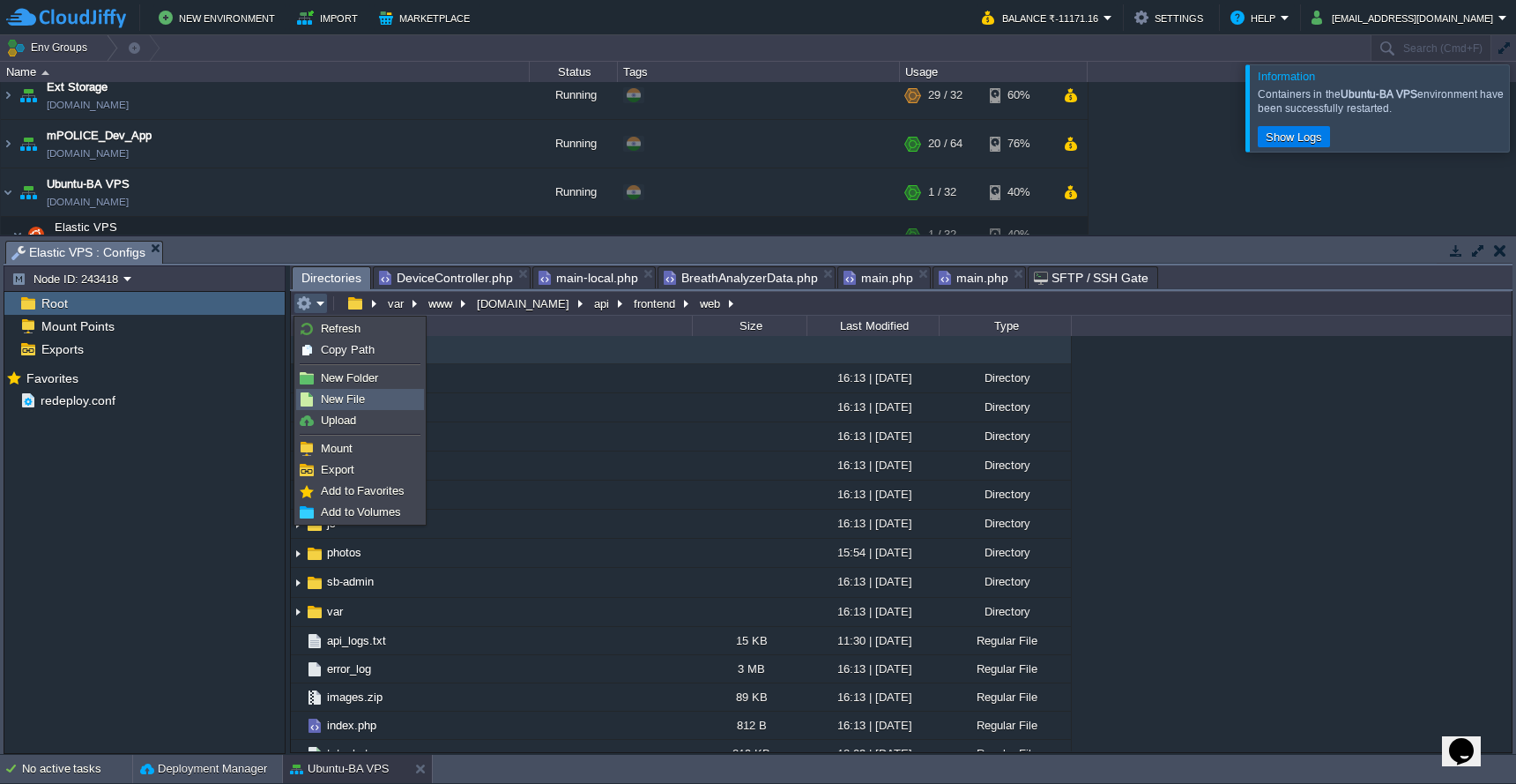
click at [332, 405] on span "New File" at bounding box center [343, 399] width 44 height 13
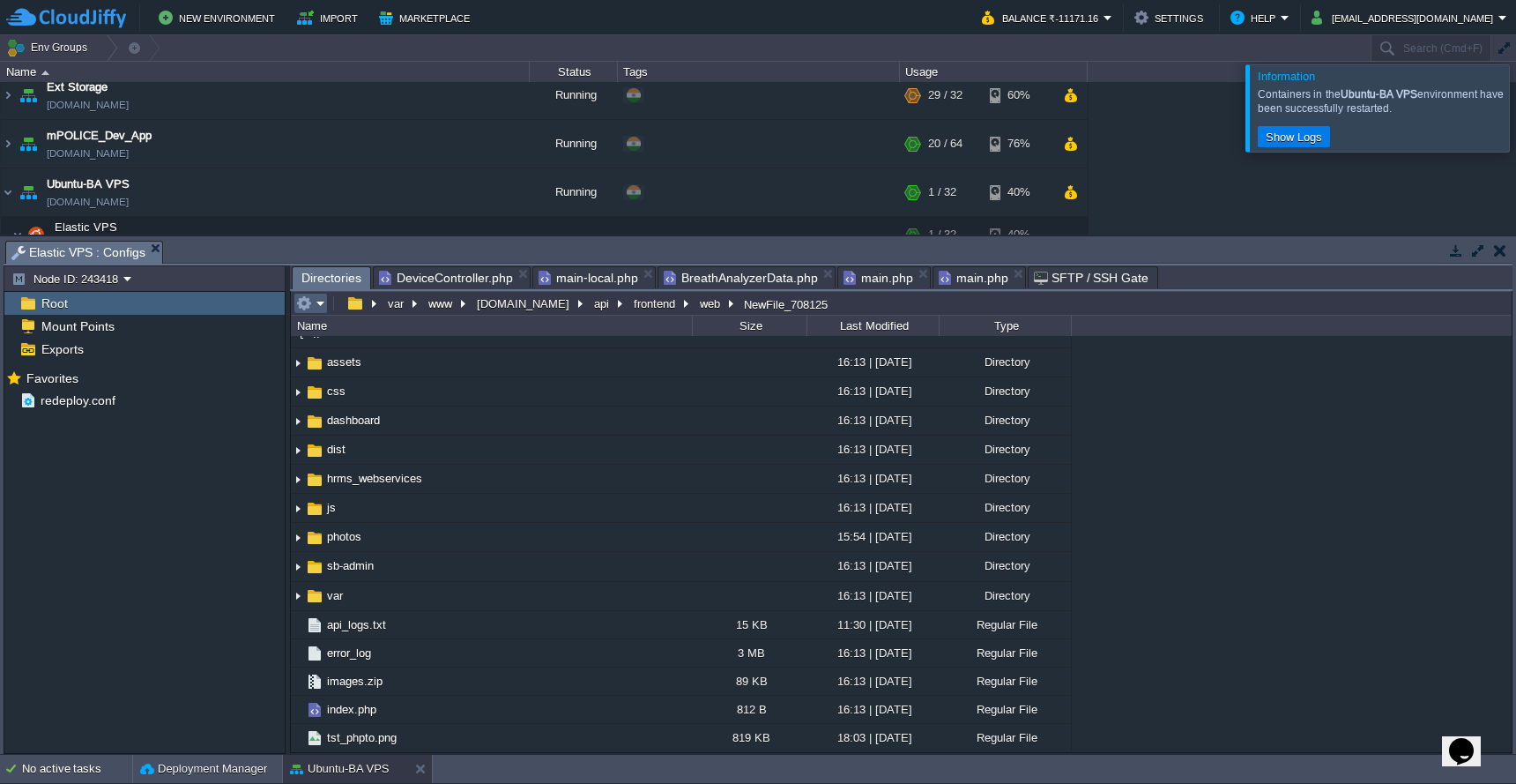
click at [321, 302] on em at bounding box center [311, 303] width 29 height 15
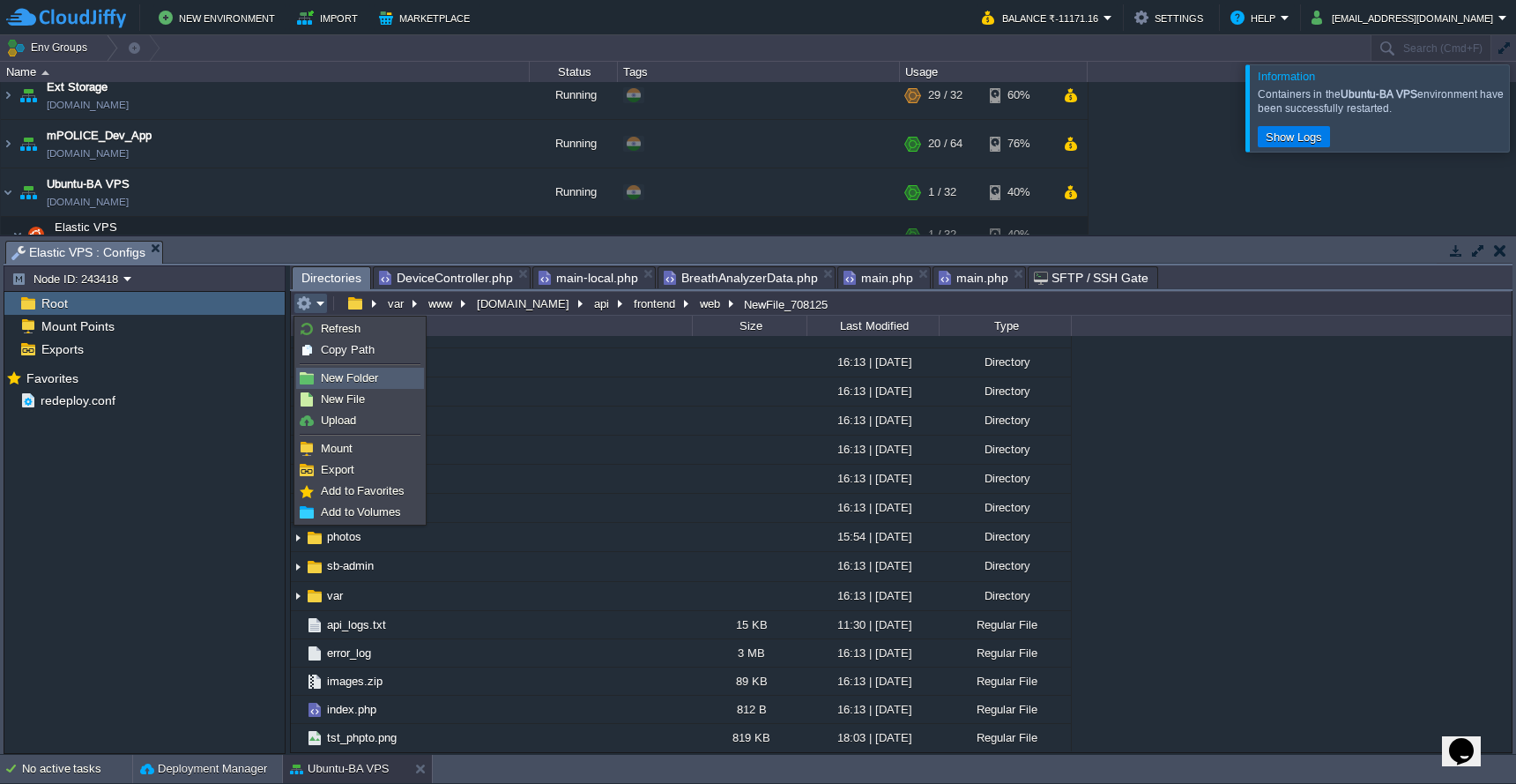
click at [329, 374] on span "New Folder" at bounding box center [349, 378] width 57 height 13
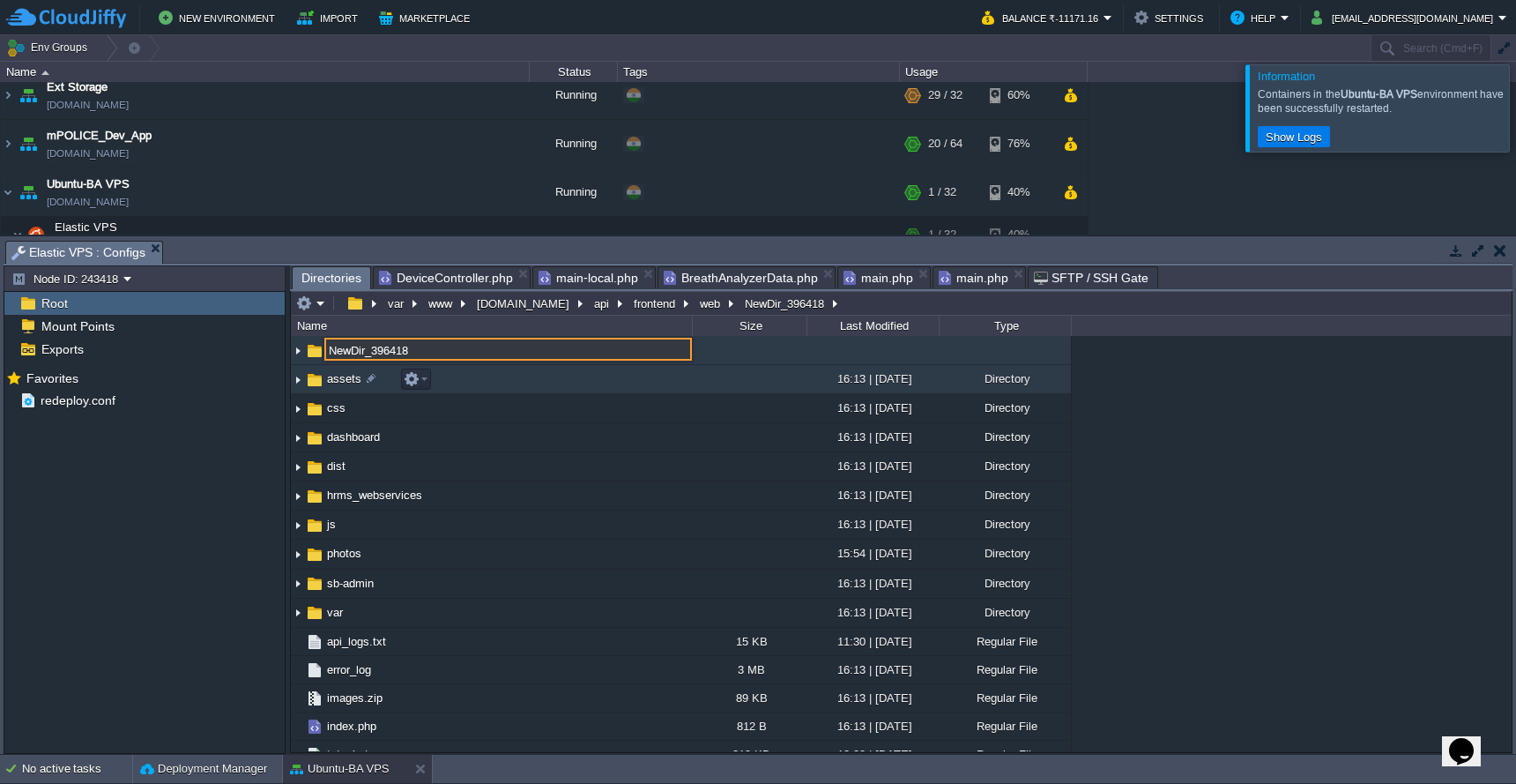
paste input "weblogs"
type input "weblogs"
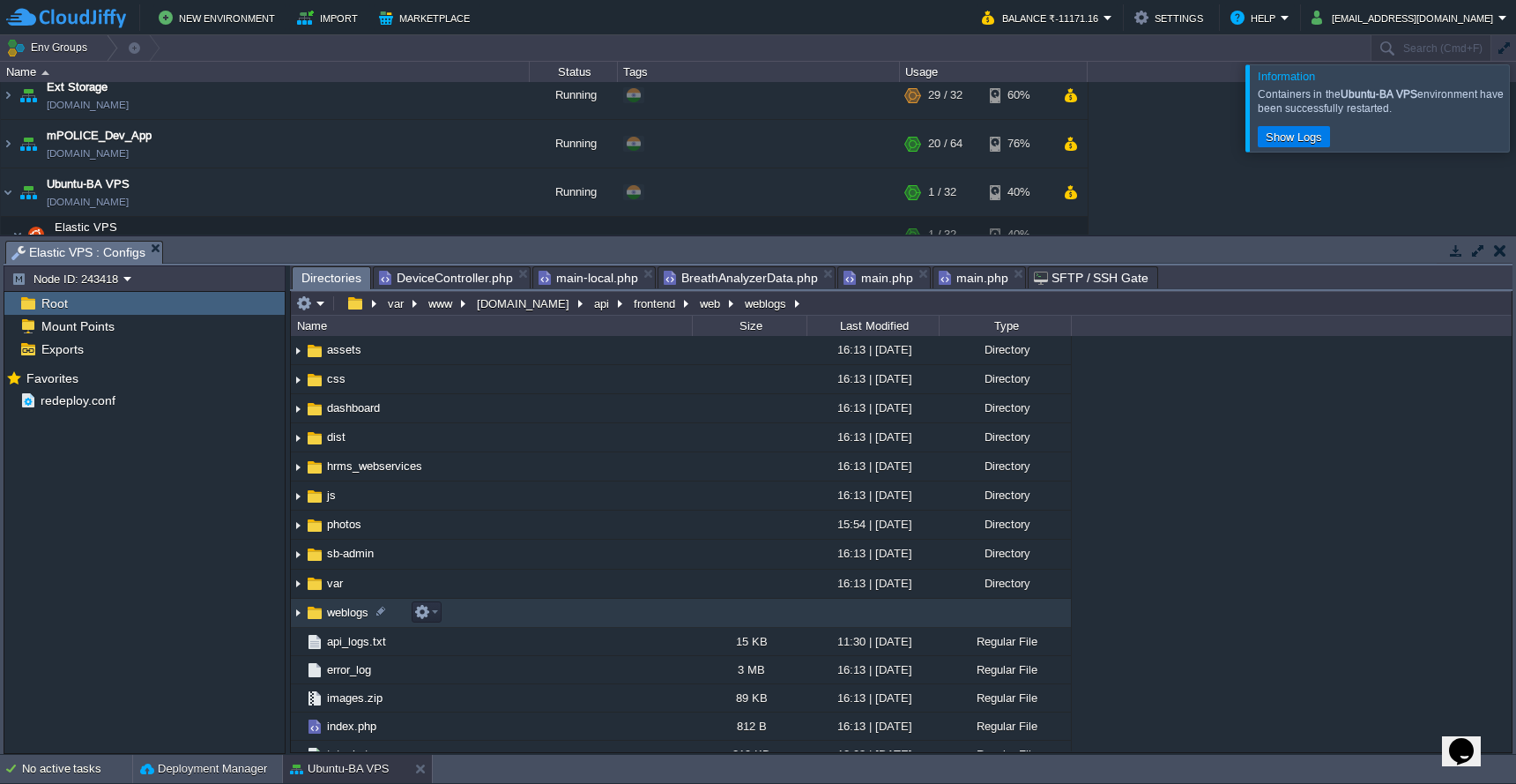
click at [478, 613] on td "weblogs" at bounding box center [491, 614] width 401 height 29
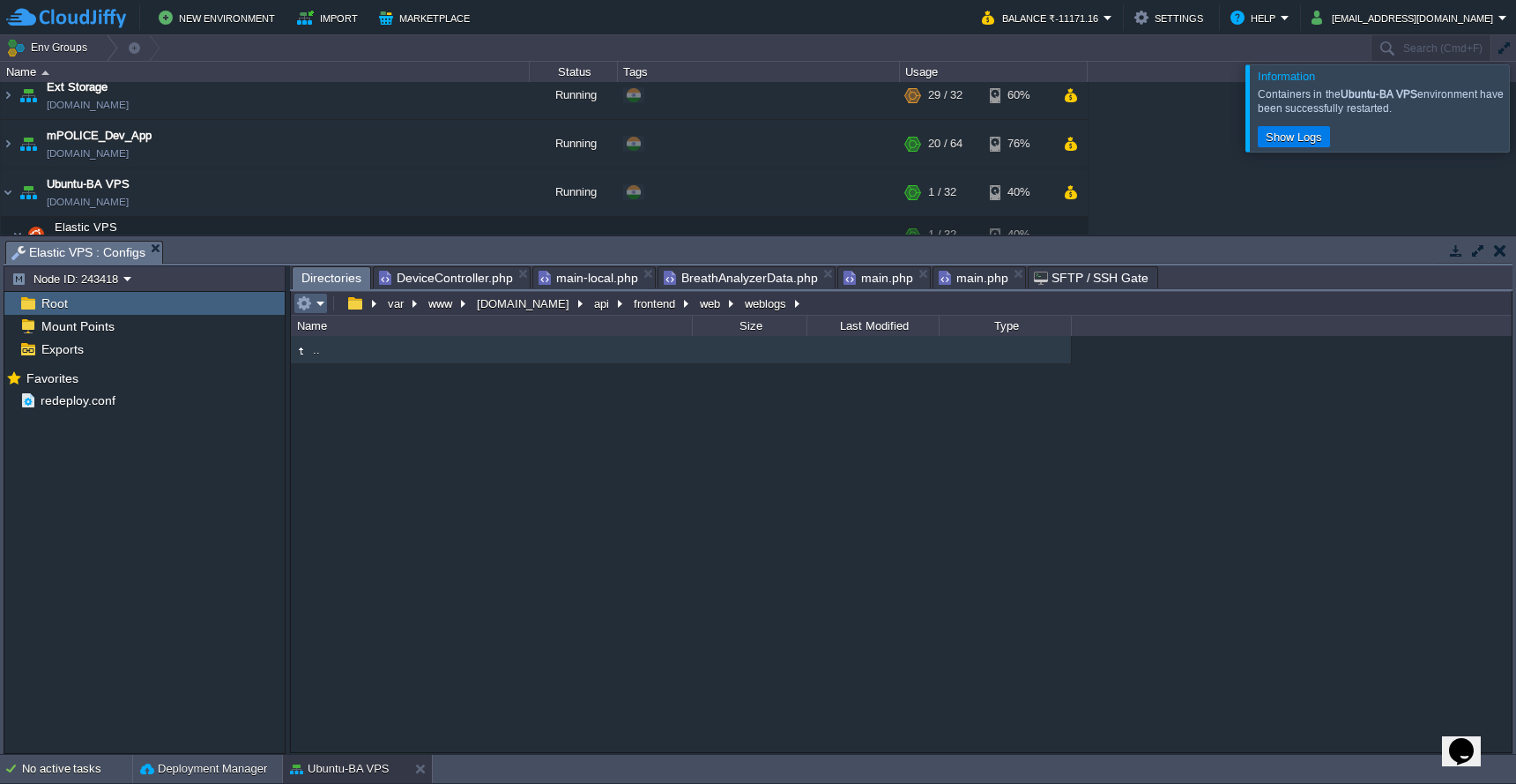
click at [312, 307] on em at bounding box center [311, 303] width 29 height 15
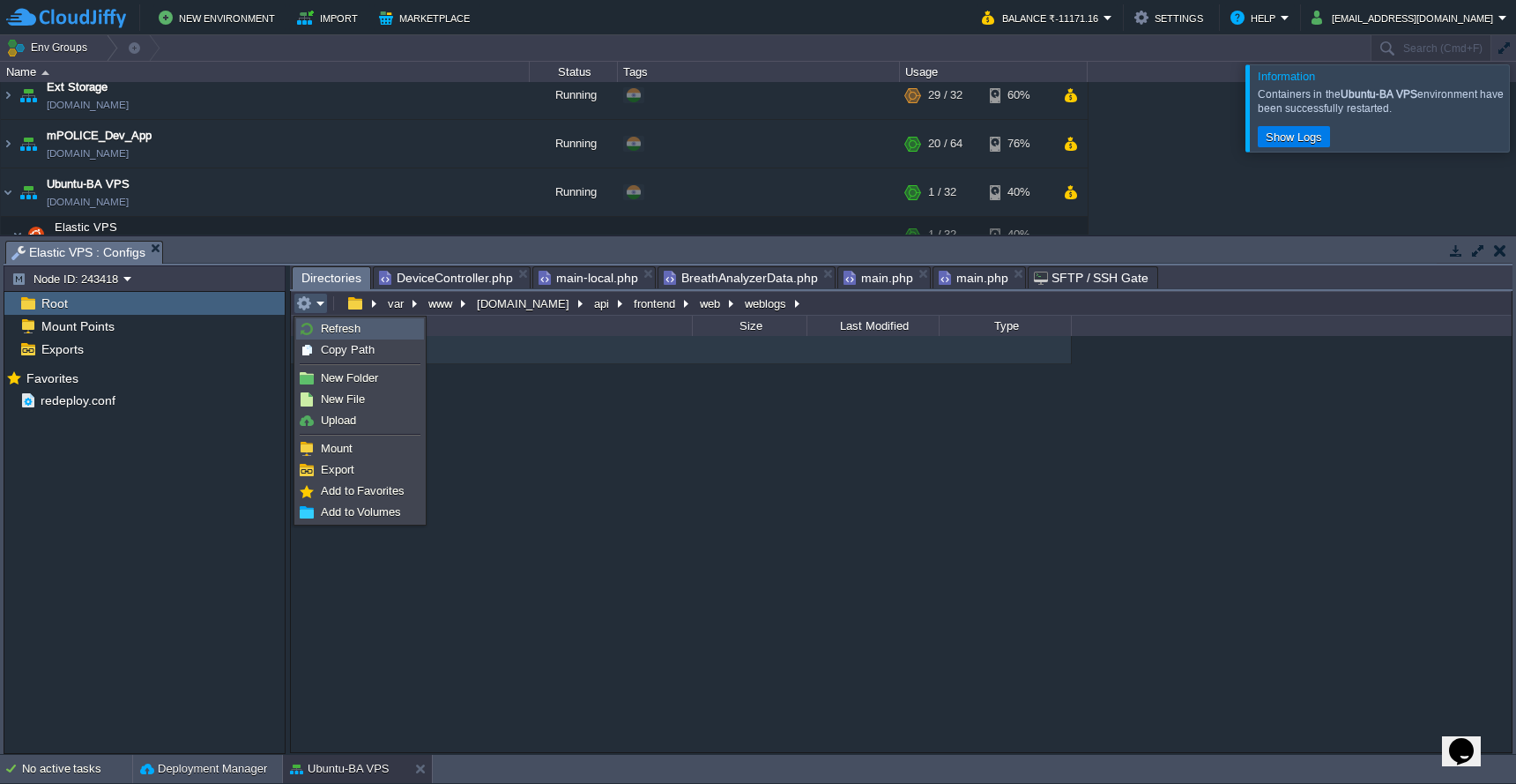
click at [318, 326] on link "Refresh" at bounding box center [359, 328] width 126 height 19
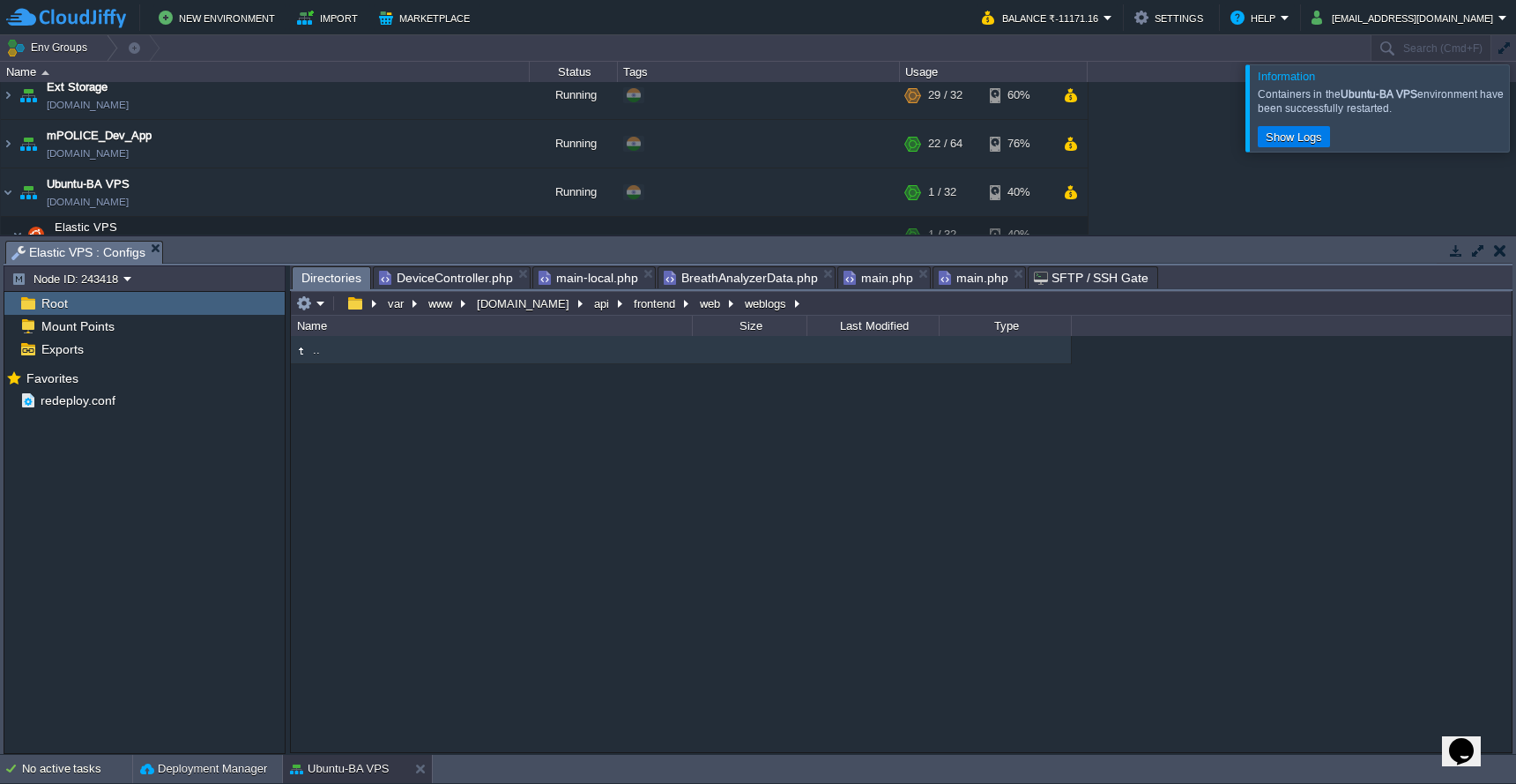
click at [475, 275] on span "DeviceController.php" at bounding box center [446, 277] width 134 height 21
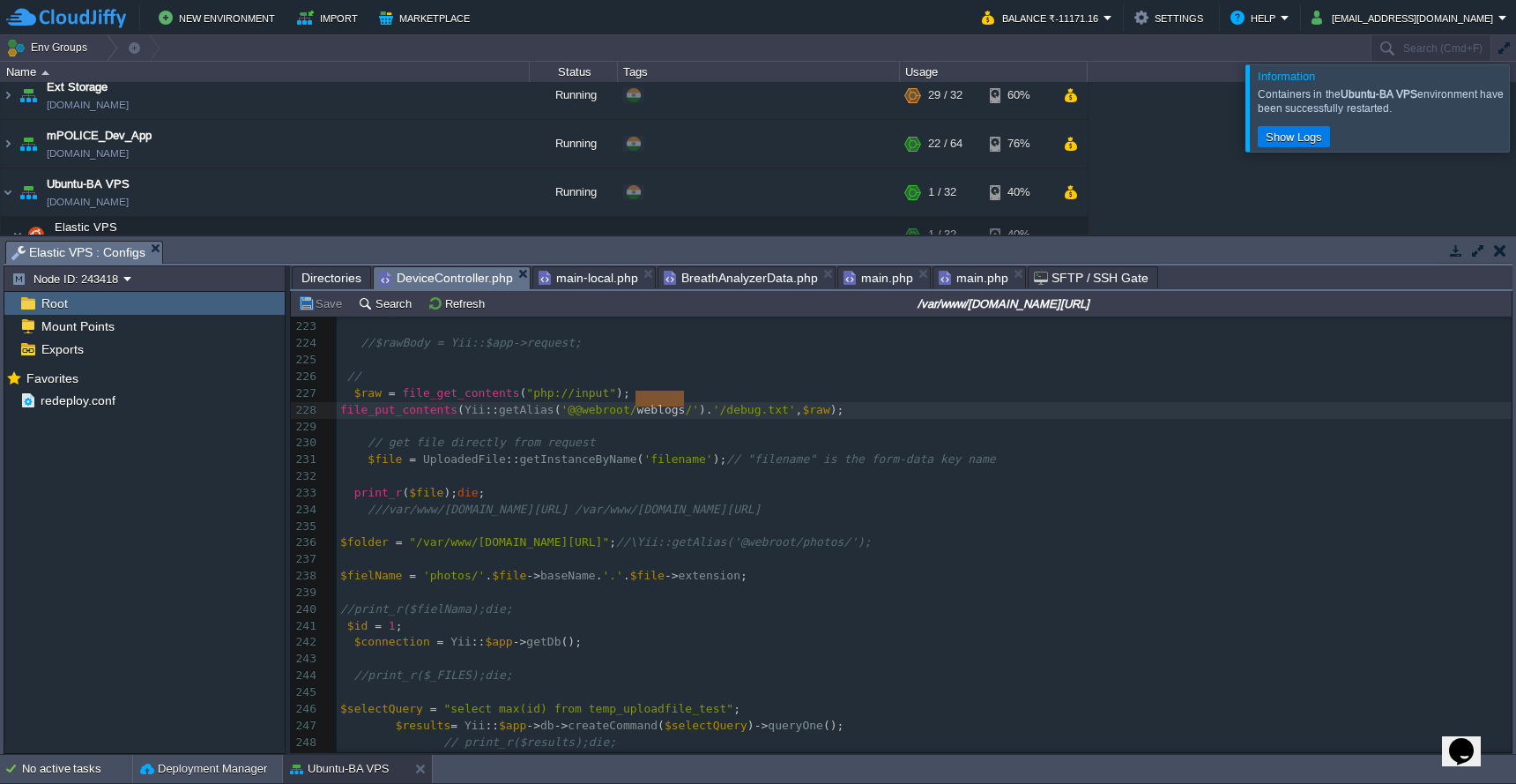
click at [370, 383] on div "xxxxxxxxxx 213 public function actionUploadfile () 214 { 215 //\Yii::$app->resp…" at bounding box center [925, 542] width 1175 height 781
type textarea "$raw"
click at [430, 479] on div "xxxxxxxxxx 213 public function actionUploadfile () 214 { 215 //\Yii::$app->resp…" at bounding box center [925, 542] width 1175 height 781
type textarea "$file"
paste textarea
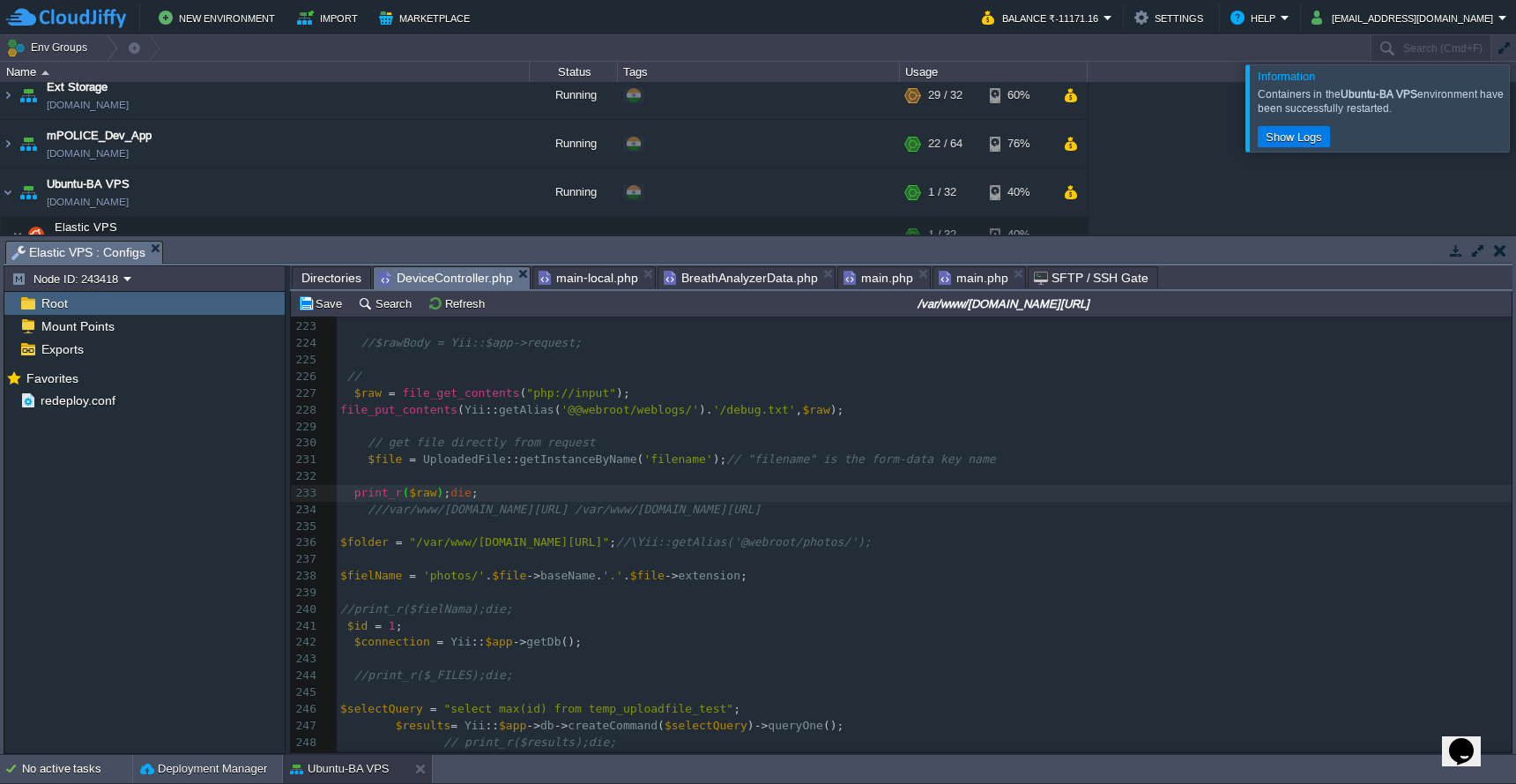
click at [363, 447] on div "xxxxxxxxxx 213 public function actionUploadfile () 214 { 215 //\Yii::$app->resp…" at bounding box center [925, 542] width 1175 height 781
type textarea "print_r($raw);die;"
drag, startPoint x: 498, startPoint y: 480, endPoint x: 348, endPoint y: 481, distance: 150.0
click at [911, 402] on pre "file_put_contents ( Yii :: getAlias ( '@@webroot/weblogs/' ). '/debug.txt' , $r…" at bounding box center [925, 409] width 1175 height 16
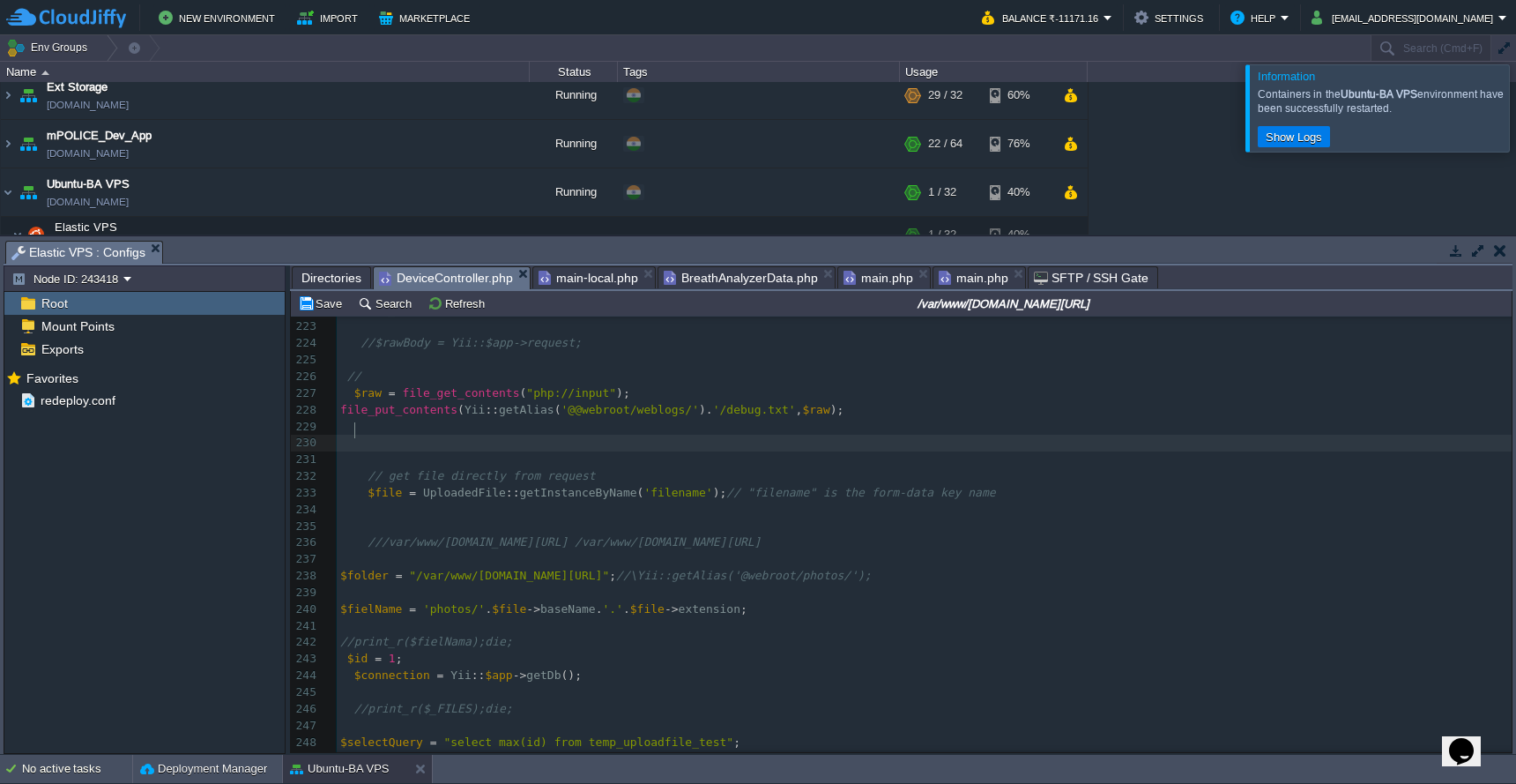
paste textarea
click at [322, 307] on button "Save" at bounding box center [322, 303] width 49 height 15
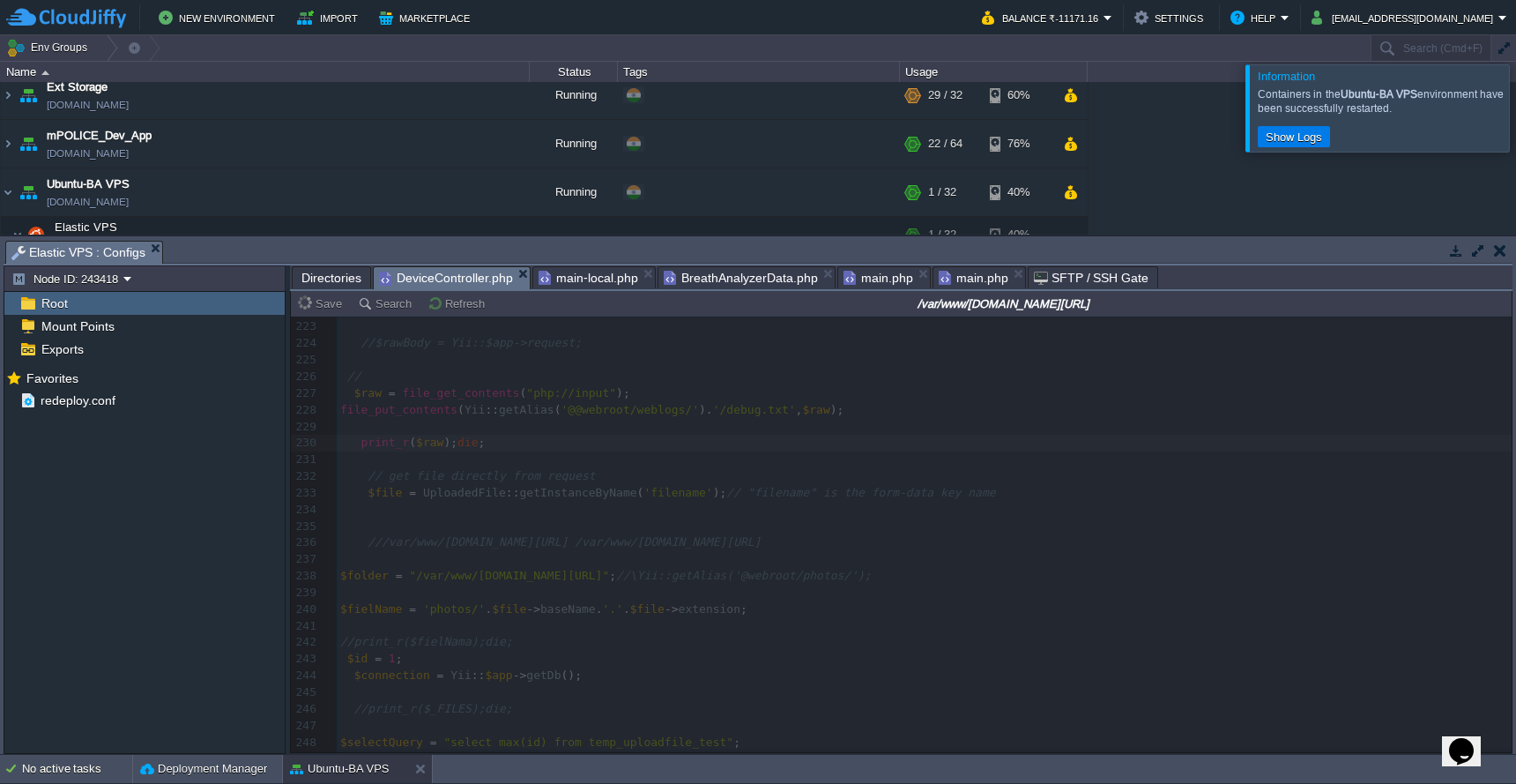
click at [327, 275] on span "Directories" at bounding box center [331, 277] width 60 height 21
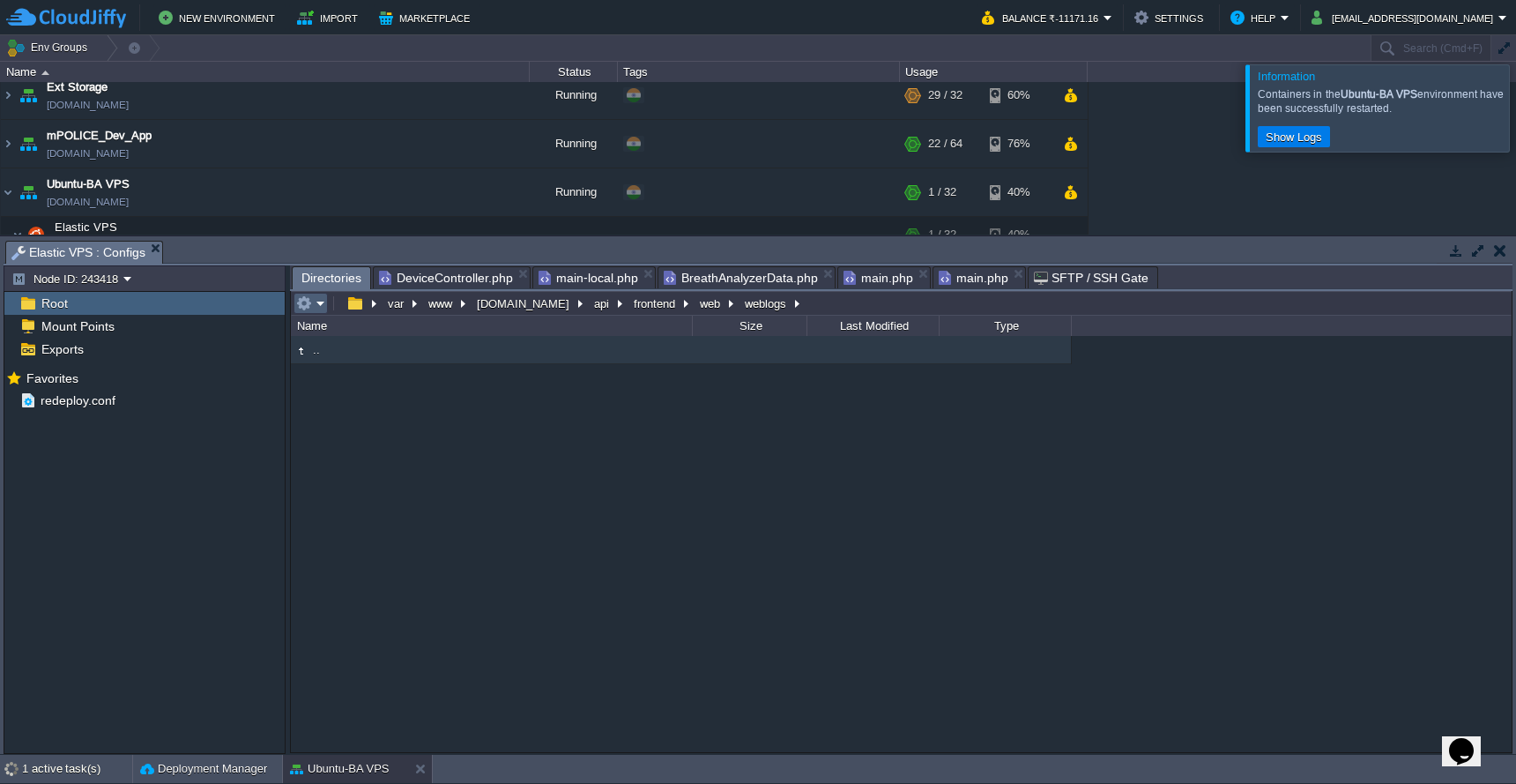
click at [320, 307] on em at bounding box center [311, 303] width 29 height 15
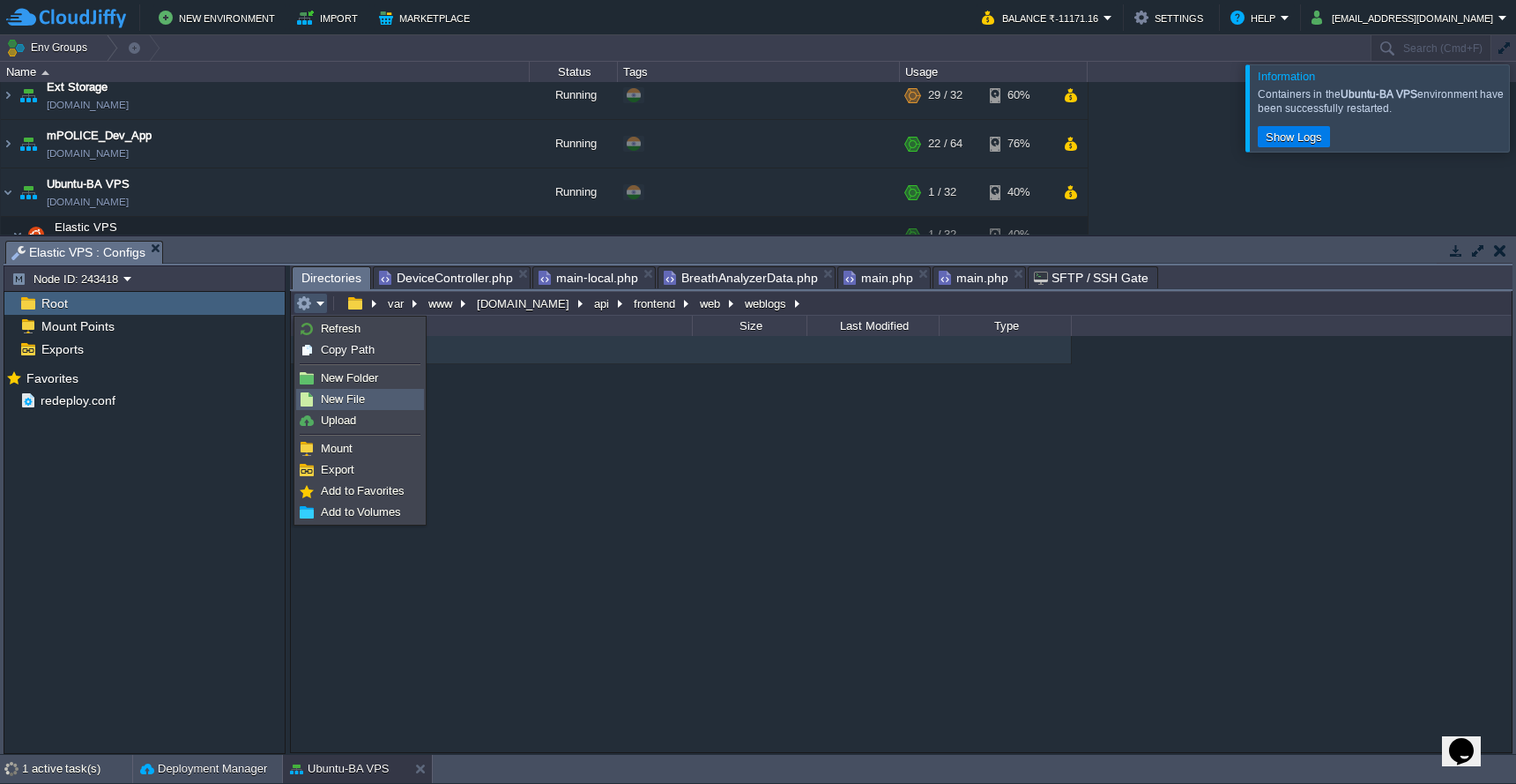
click at [332, 398] on span "New File" at bounding box center [343, 399] width 44 height 13
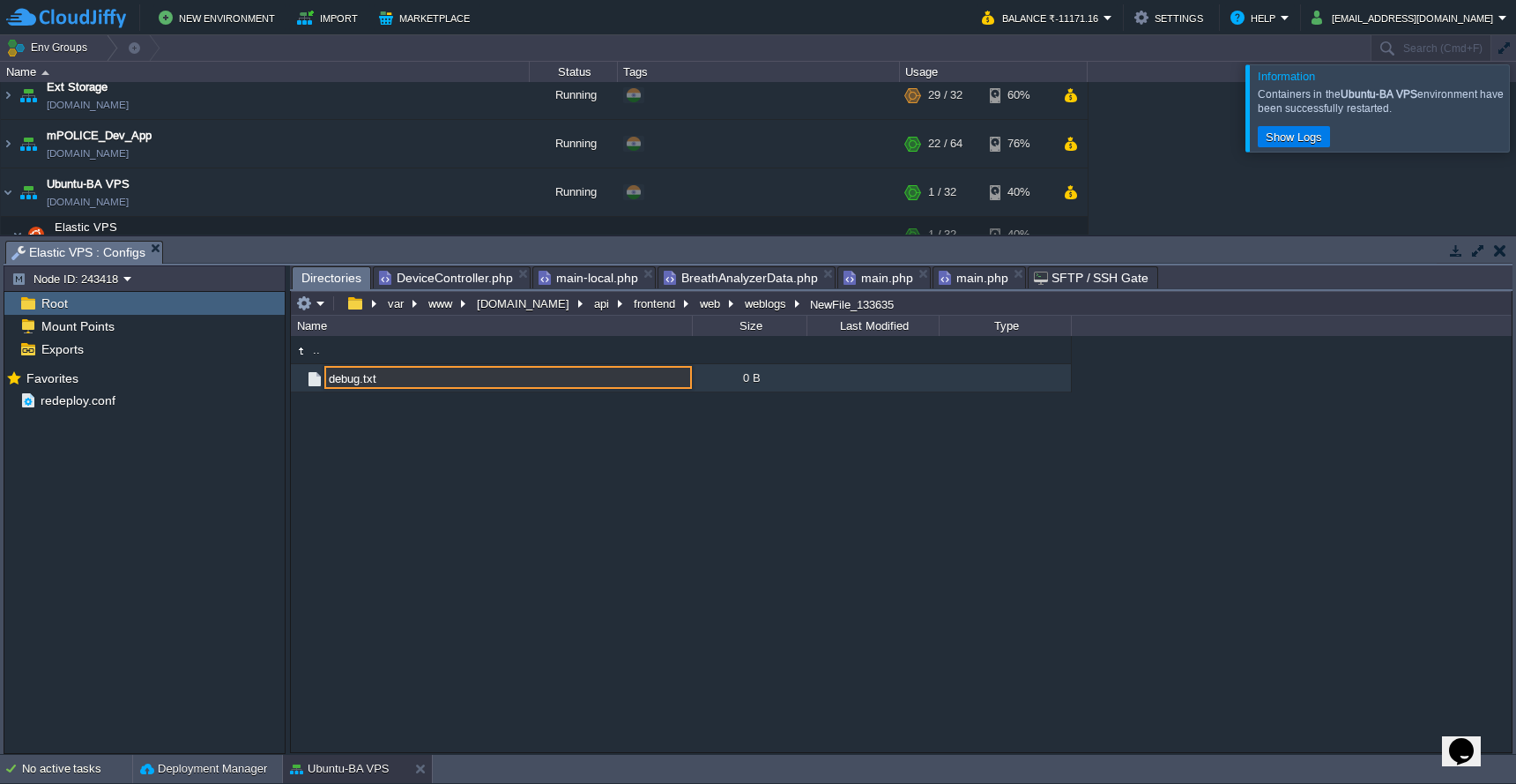
type input "debug.txt"
click at [450, 275] on span "DeviceController.php" at bounding box center [446, 277] width 134 height 21
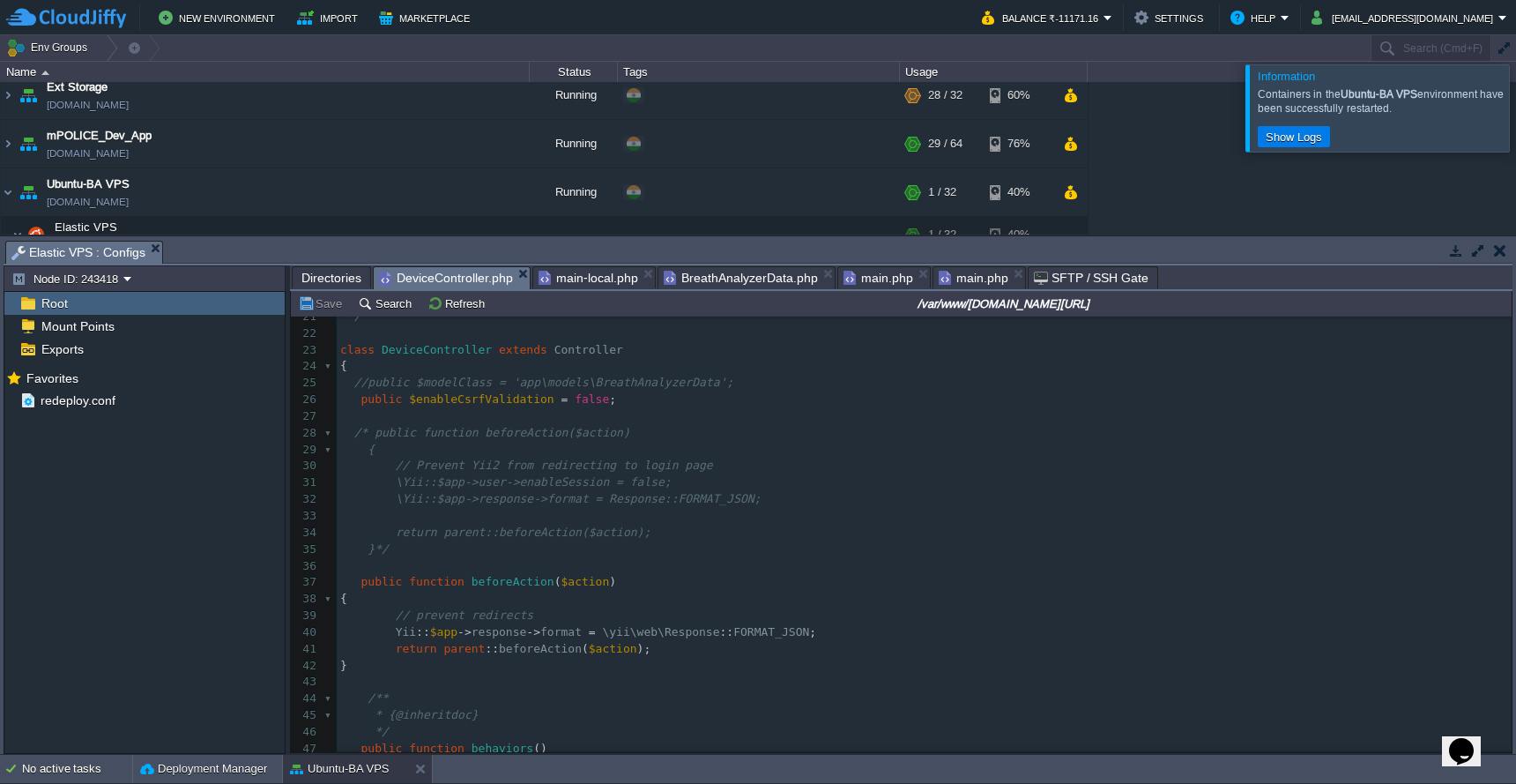
scroll to position [646, 0]
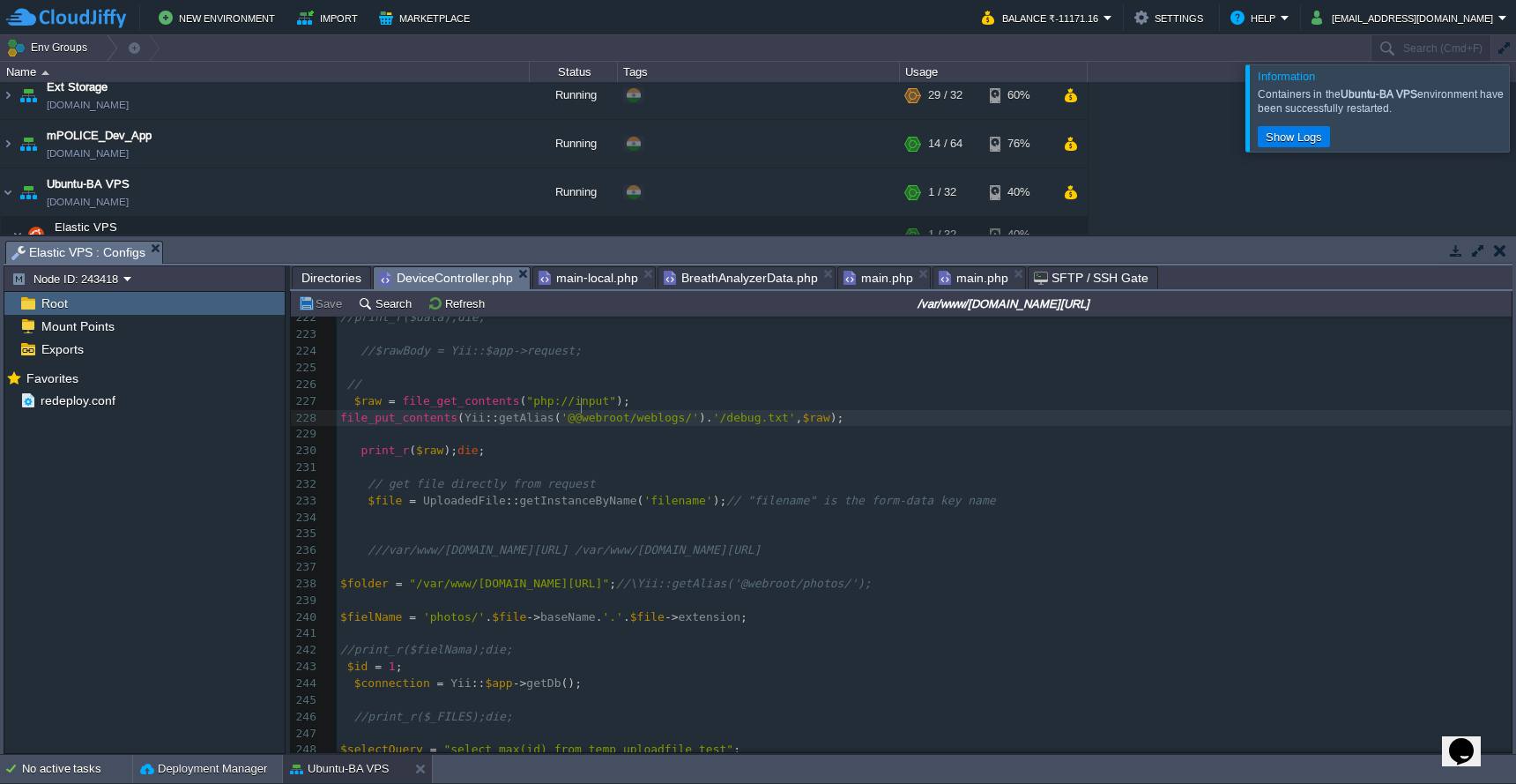
click at [582, 408] on div "xxxxxxxxxx 212 ​ 213 public function actionUploadfile () 214 { 215 //\Yii::$app…" at bounding box center [925, 592] width 1175 height 898
click at [324, 301] on button "Save" at bounding box center [322, 303] width 49 height 15
click at [335, 277] on span "Directories" at bounding box center [331, 277] width 60 height 21
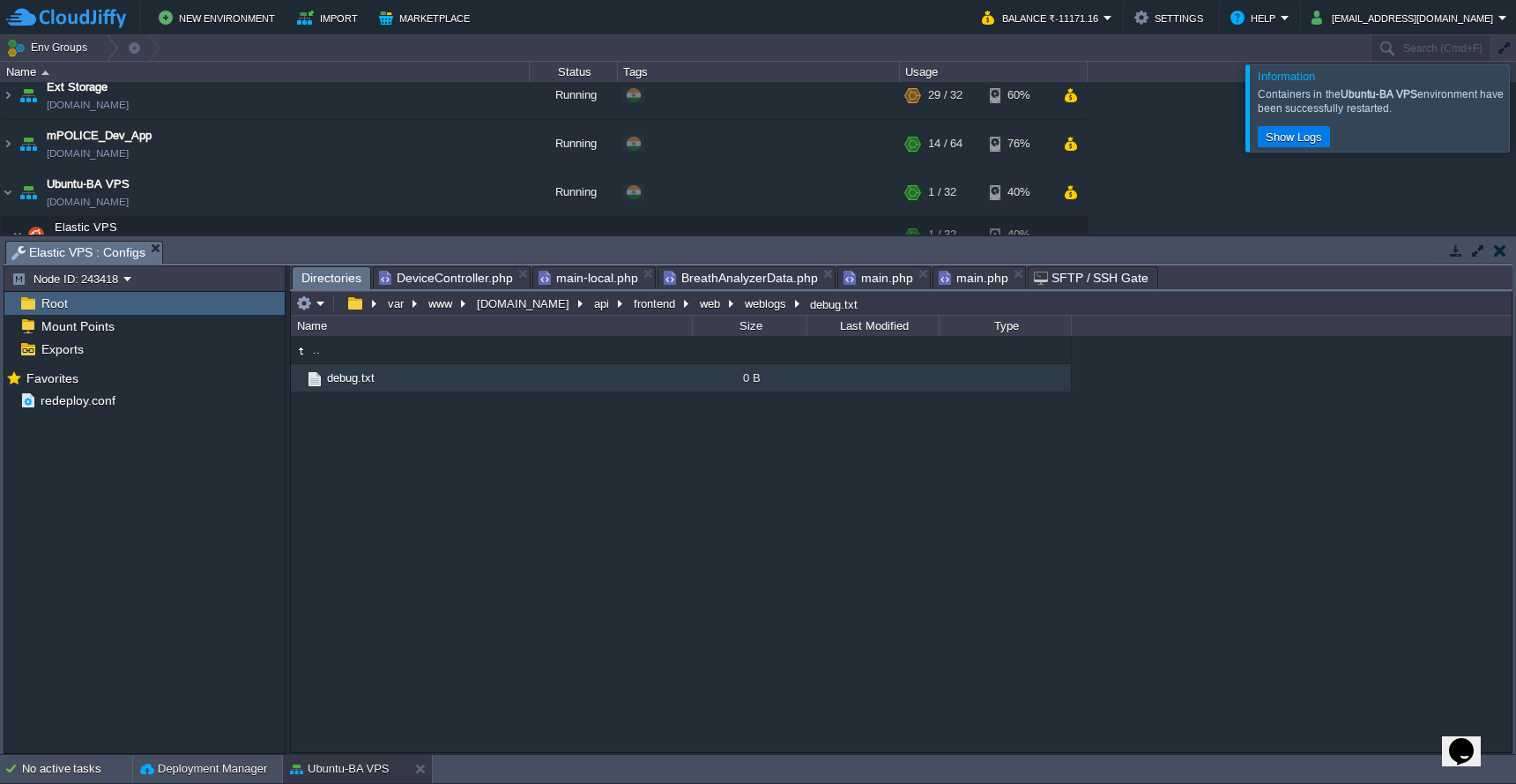
click at [318, 309] on em at bounding box center [311, 303] width 29 height 15
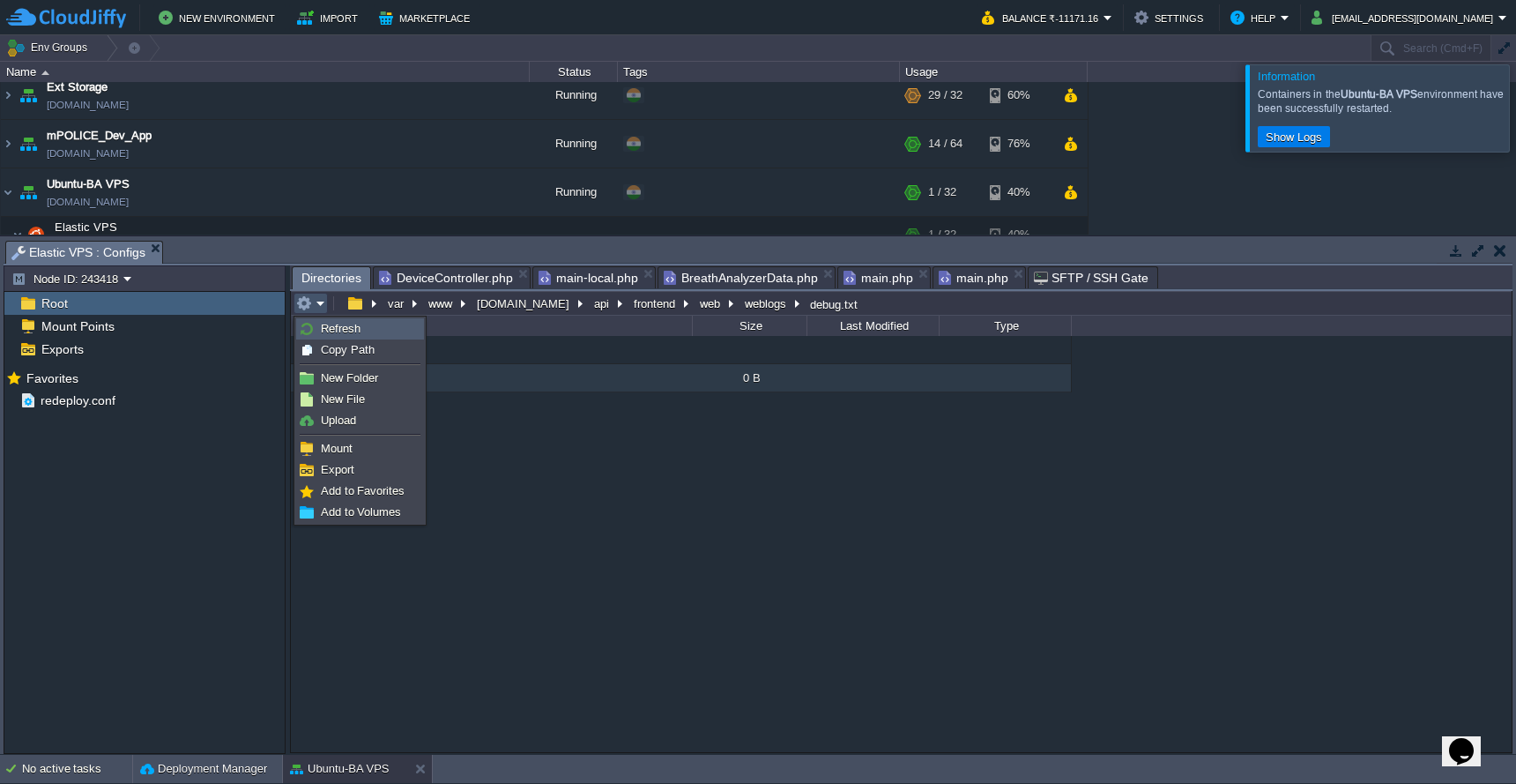
click at [319, 327] on link "Refresh" at bounding box center [359, 328] width 126 height 19
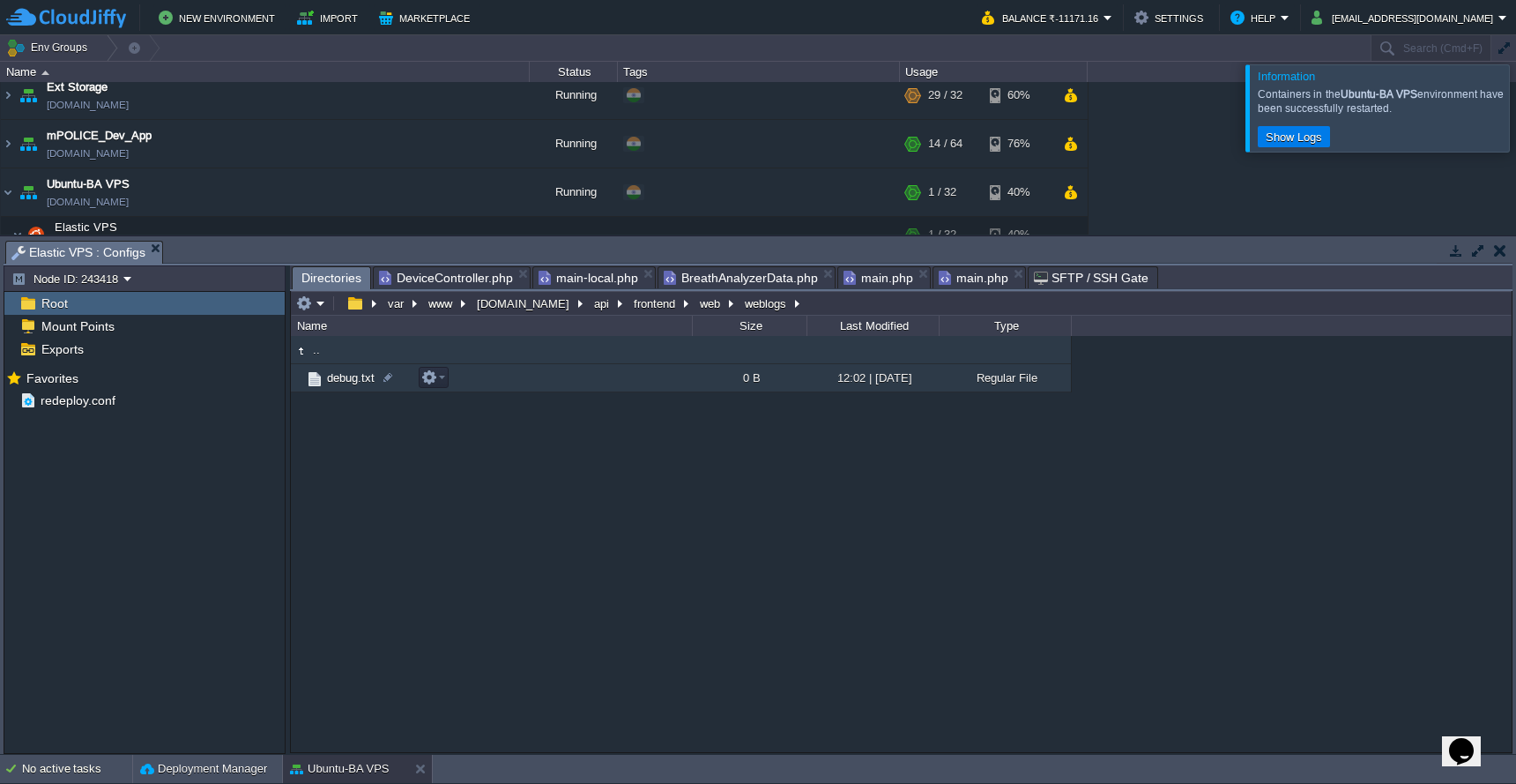
click at [362, 385] on span "debug.txt" at bounding box center [351, 378] width 53 height 15
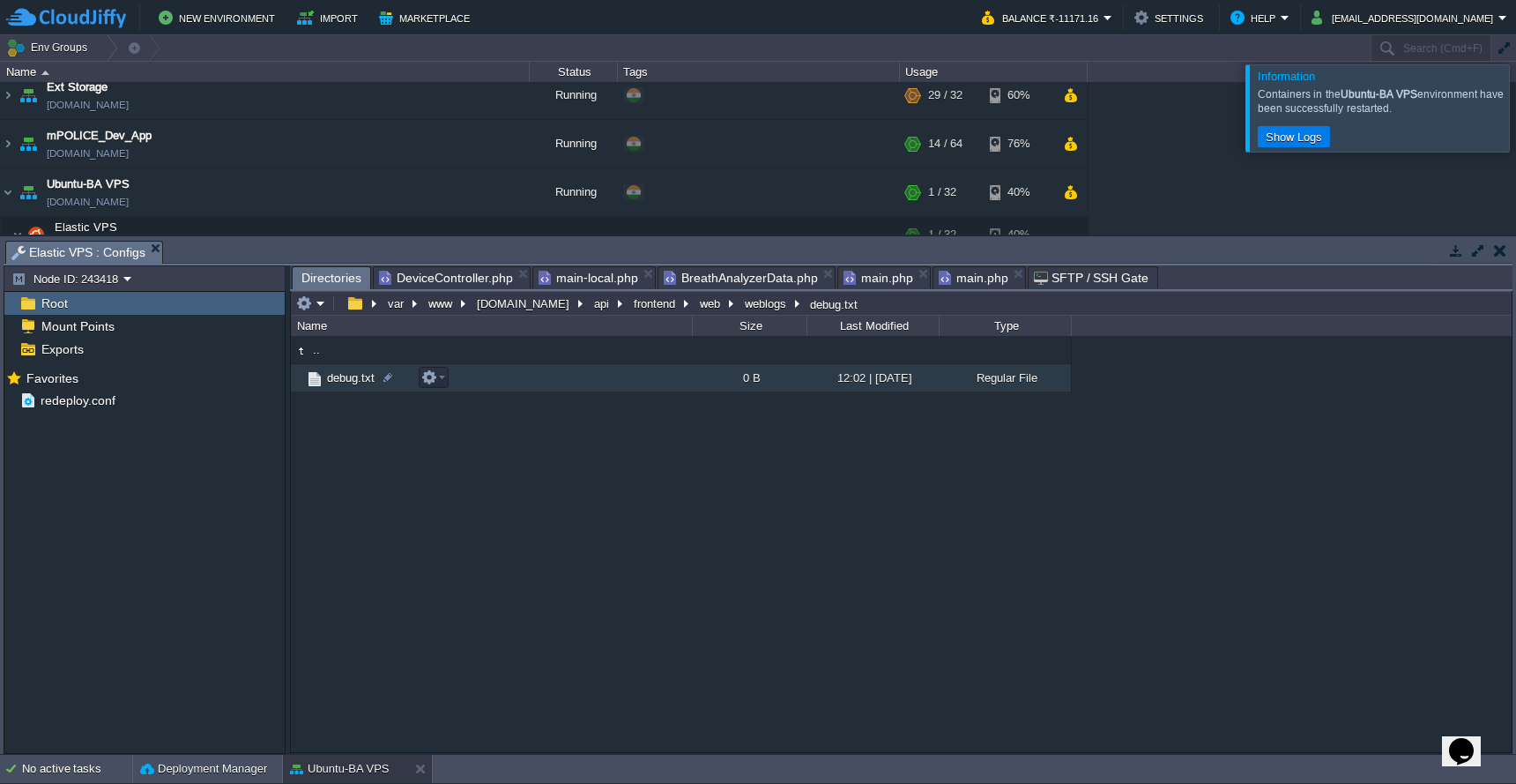
click at [362, 385] on span "debug.txt" at bounding box center [351, 378] width 53 height 15
click at [444, 281] on span "DeviceController.php" at bounding box center [446, 277] width 134 height 21
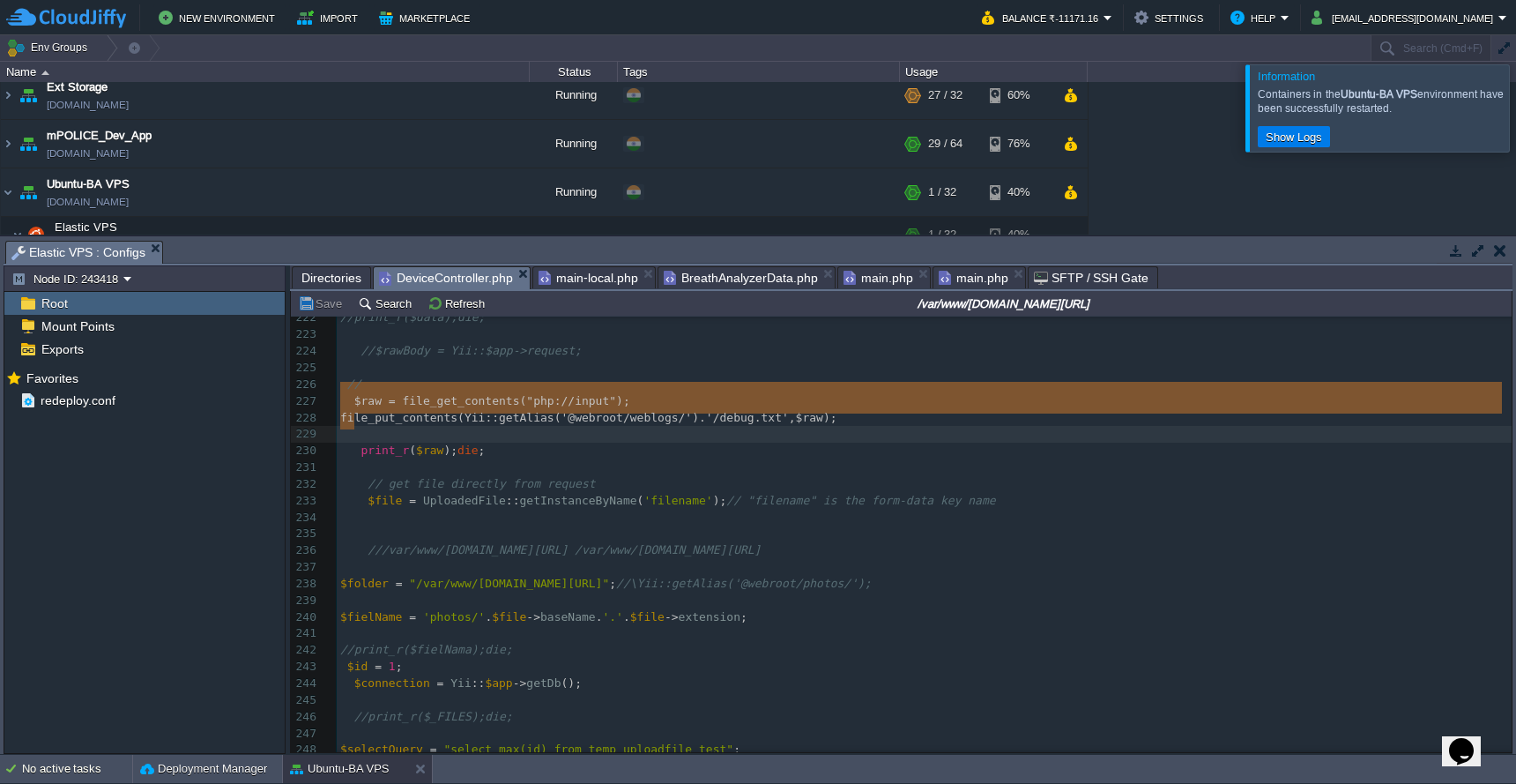
type textarea "$raw = file_get_contents("php://input"); file_put_contents(Yii::getAlias('@webr…"
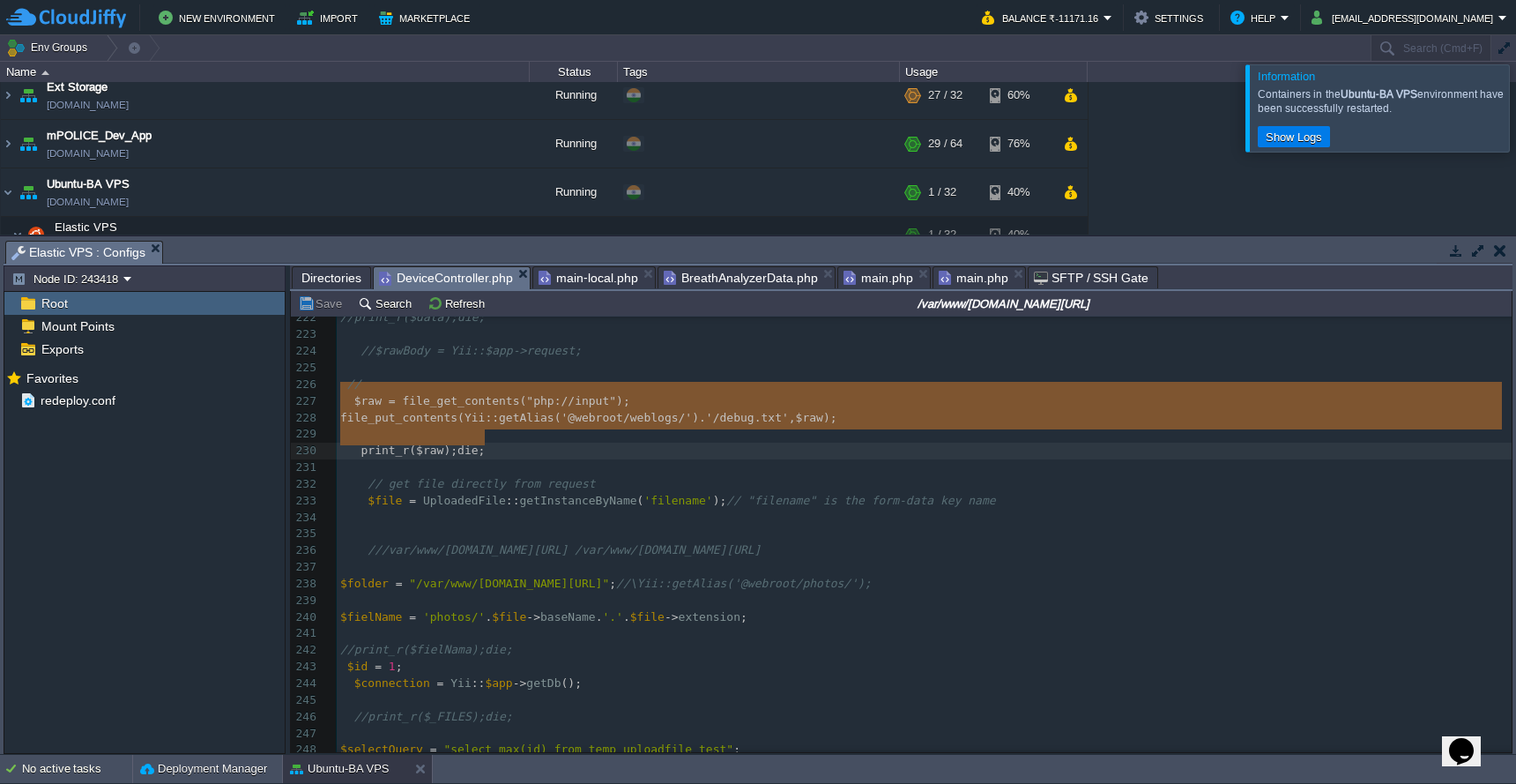
drag, startPoint x: 338, startPoint y: 386, endPoint x: 523, endPoint y: 432, distance: 190.6
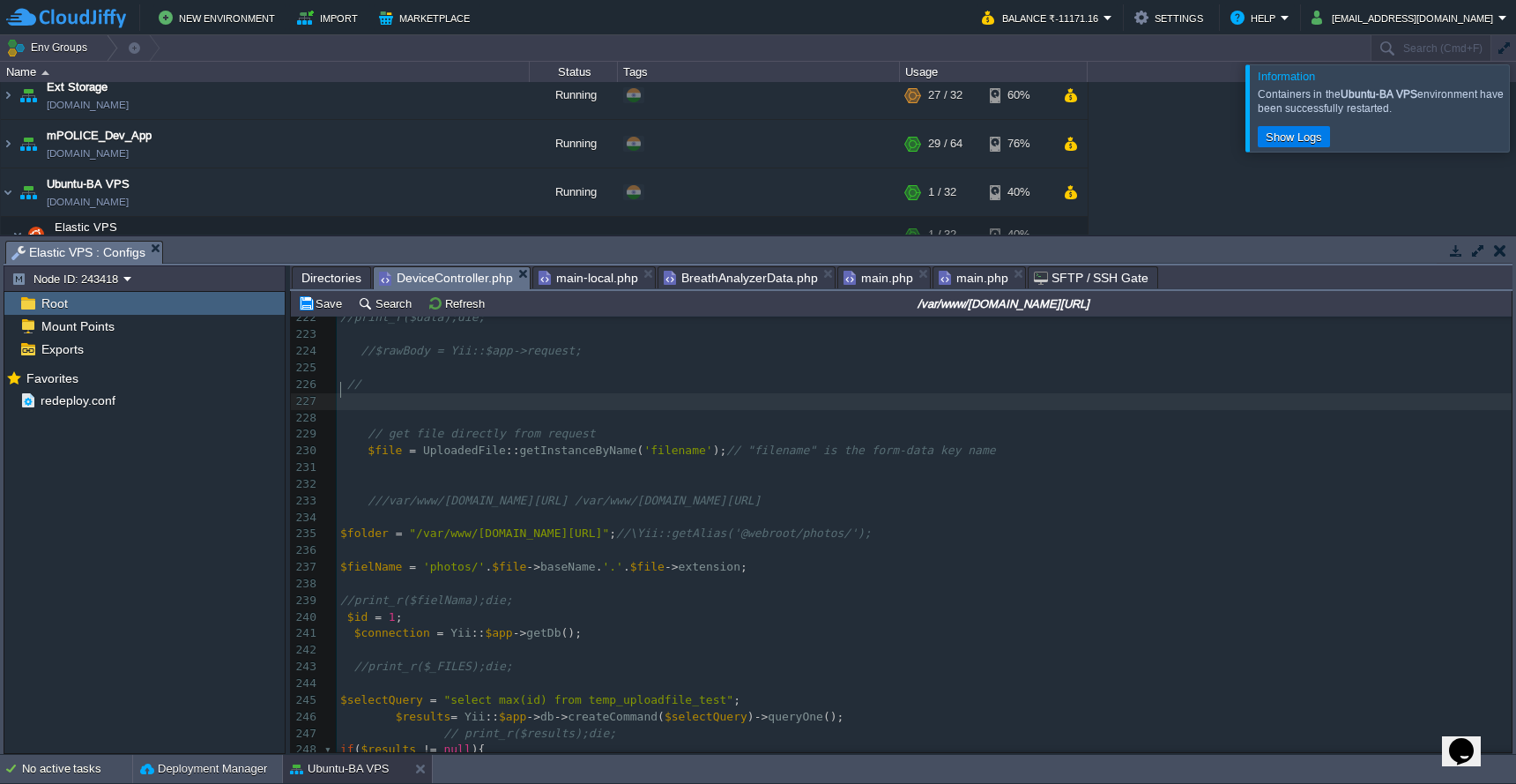
click at [625, 351] on pre "//$rawBody = Yii::$app->request;" at bounding box center [925, 351] width 1175 height 16
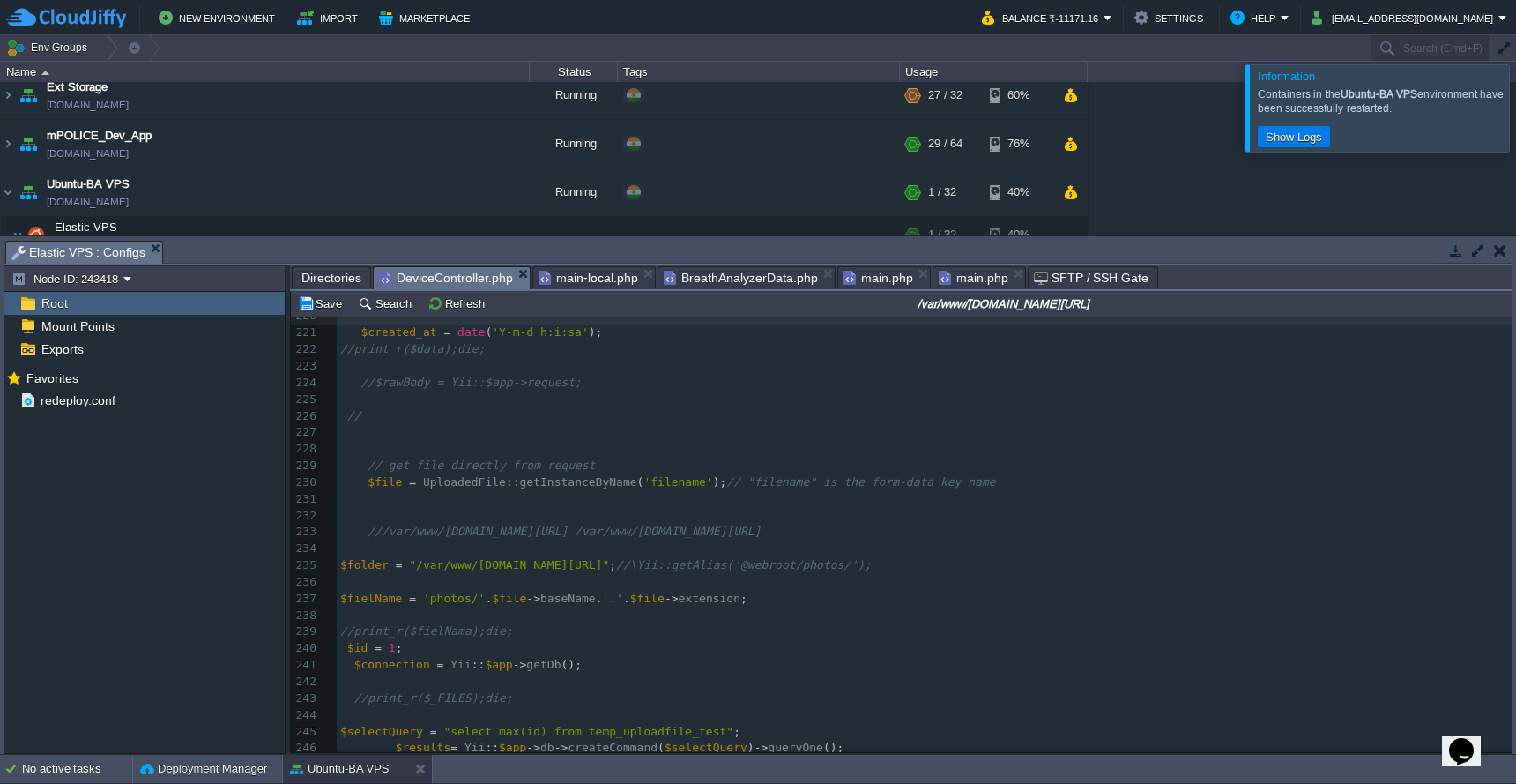
scroll to position [3447, 0]
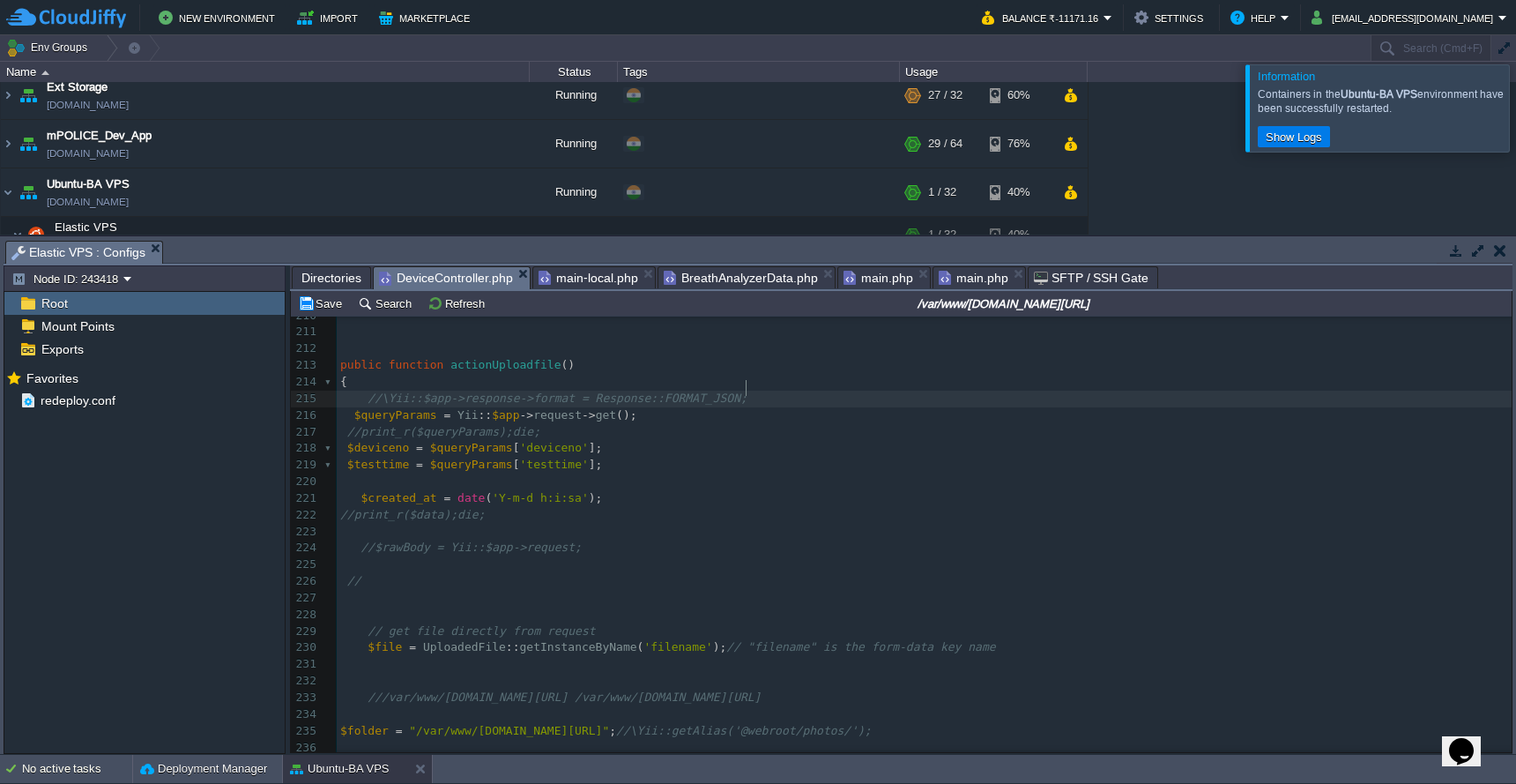
click at [827, 390] on pre "//\Yii::$app->response->format = Response::FORMAT_JSON;" at bounding box center [925, 398] width 1175 height 16
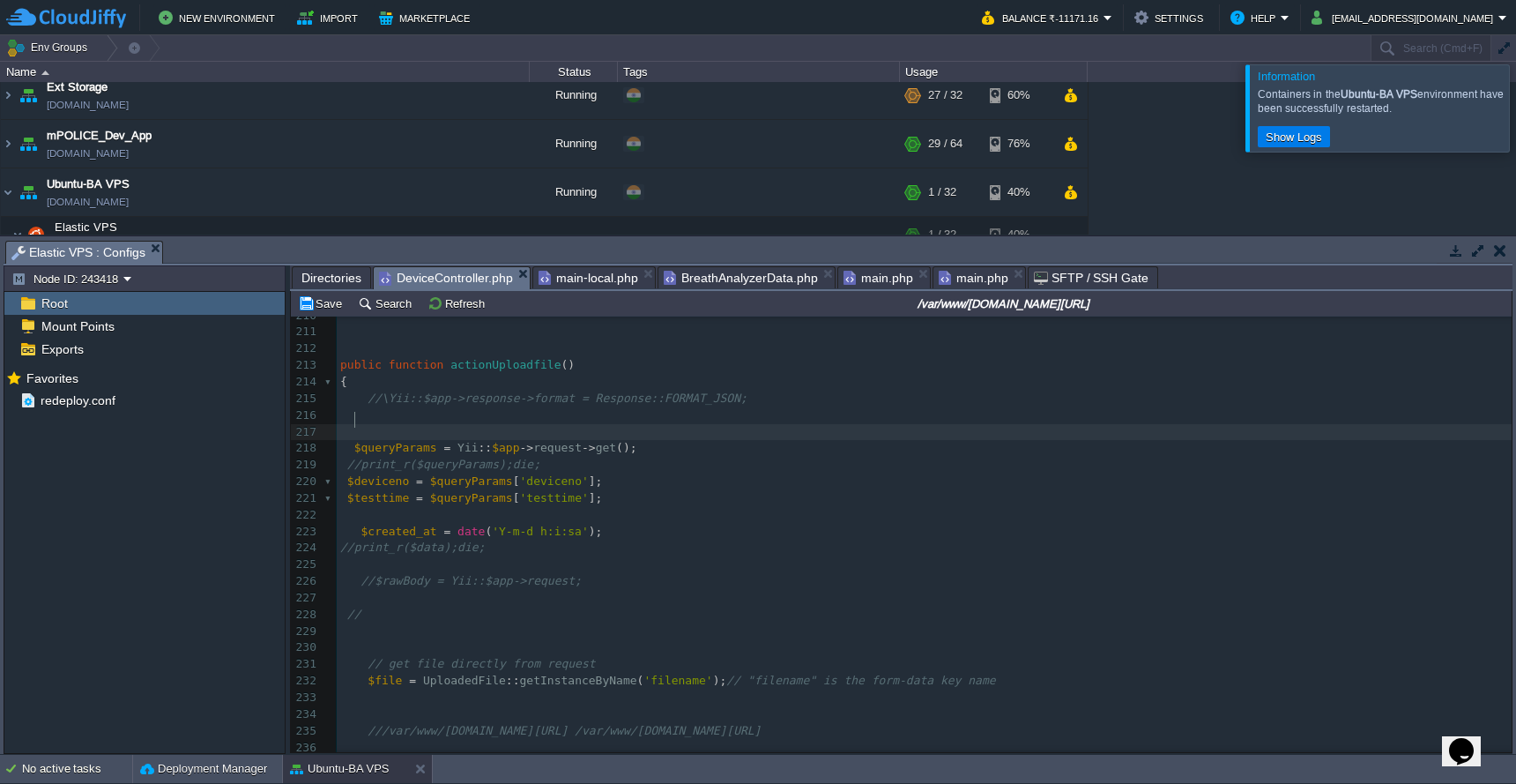
paste textarea
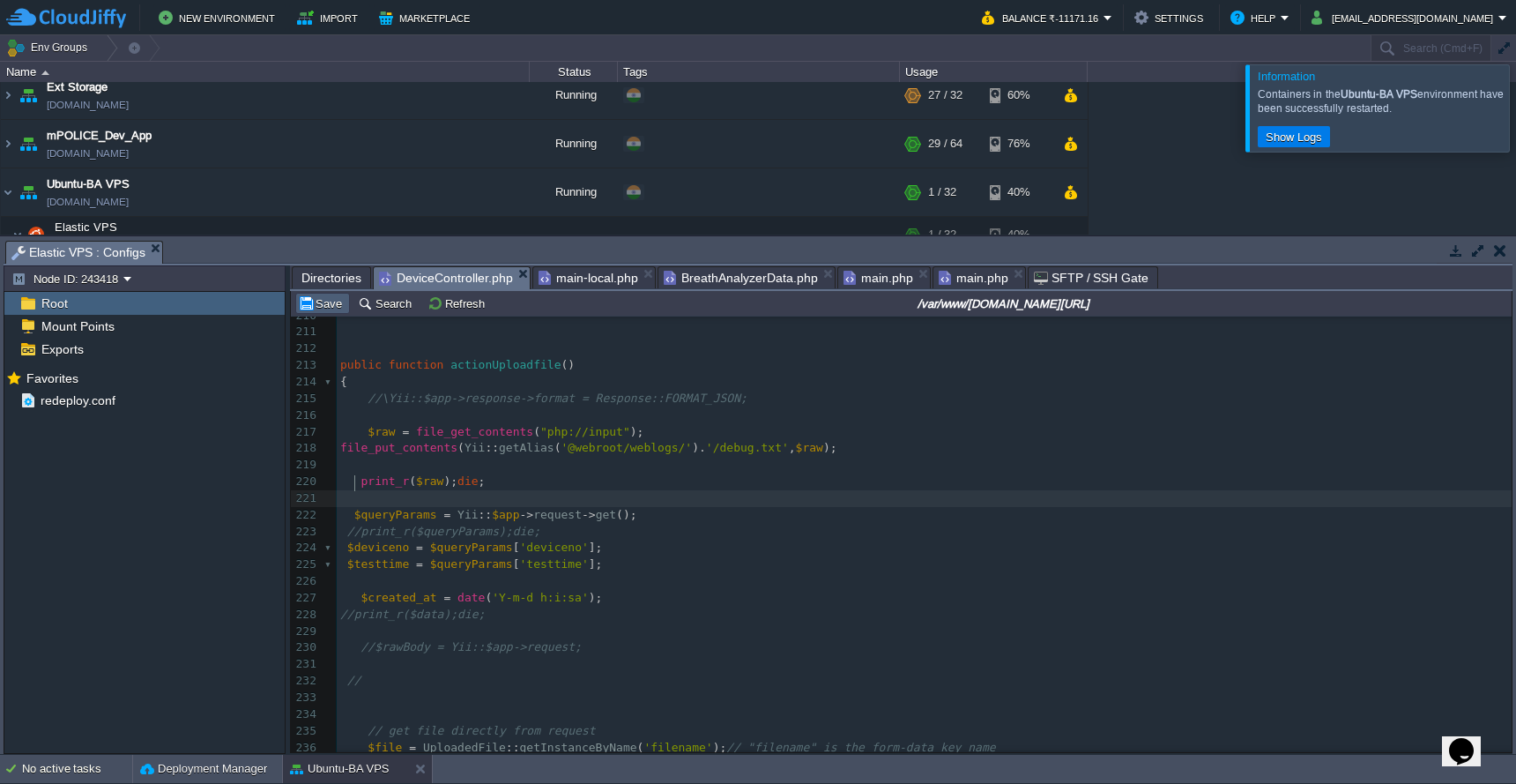
click at [328, 310] on button "Save" at bounding box center [322, 303] width 49 height 15
click at [721, 439] on div "xxxxxxxxxx 201 ]); 202 } 203 } else { 204 echo json_encode ([ 205 'status' => '…" at bounding box center [925, 557] width 1175 height 797
click at [327, 303] on button "Save" at bounding box center [322, 303] width 49 height 15
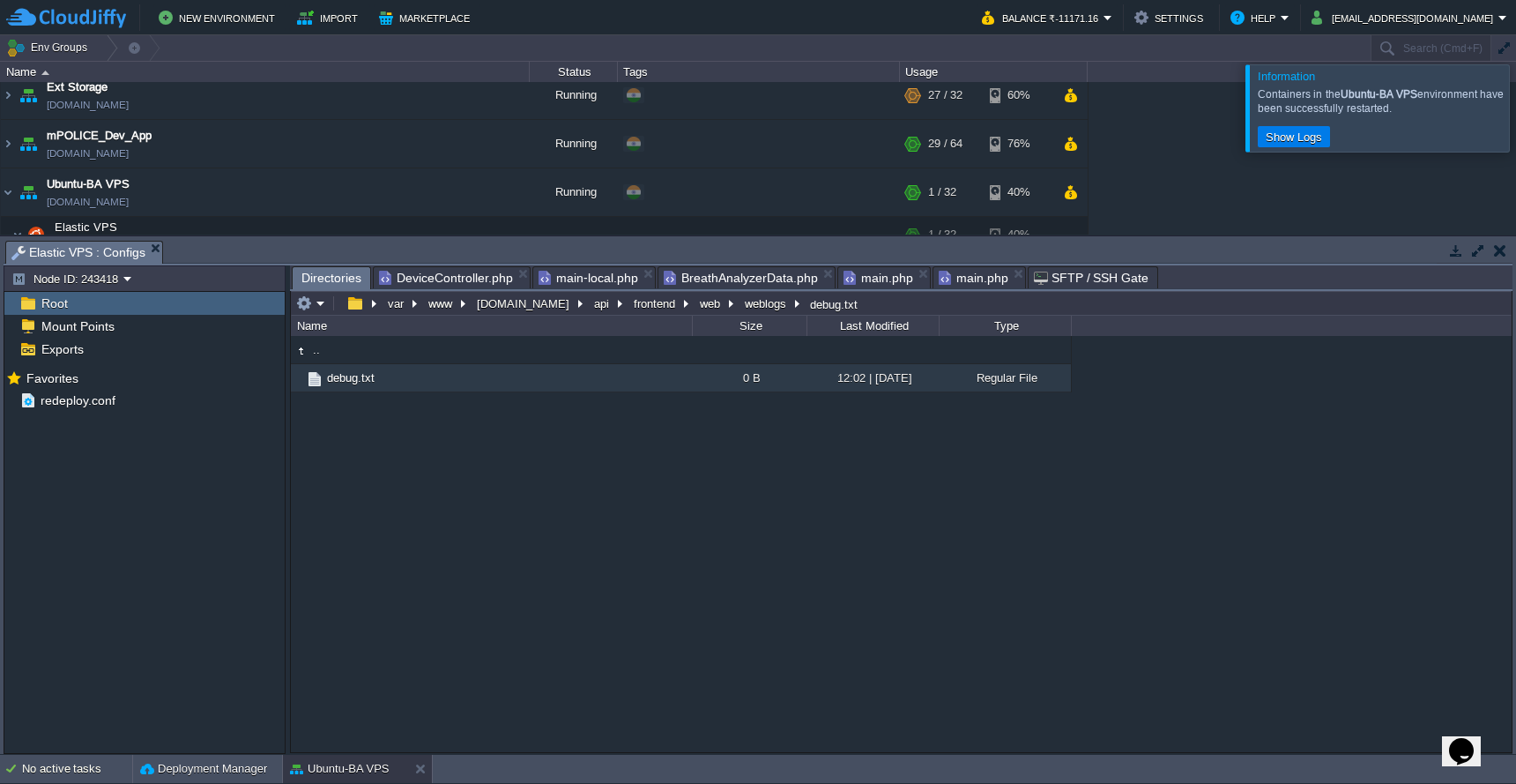
click at [337, 281] on span "Directories" at bounding box center [331, 277] width 60 height 22
click at [319, 299] on em at bounding box center [311, 303] width 29 height 15
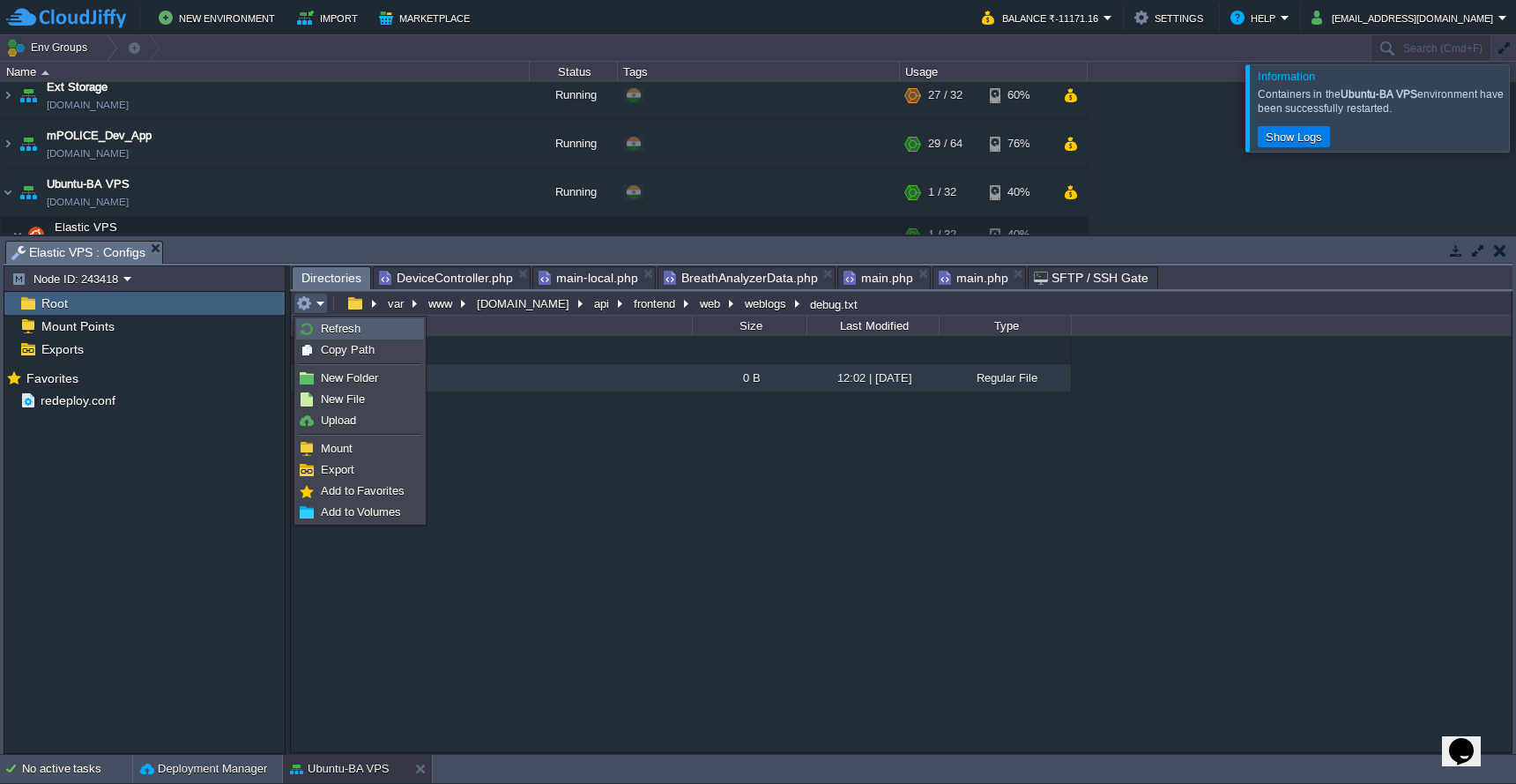
click at [324, 332] on span "Refresh" at bounding box center [340, 328] width 39 height 13
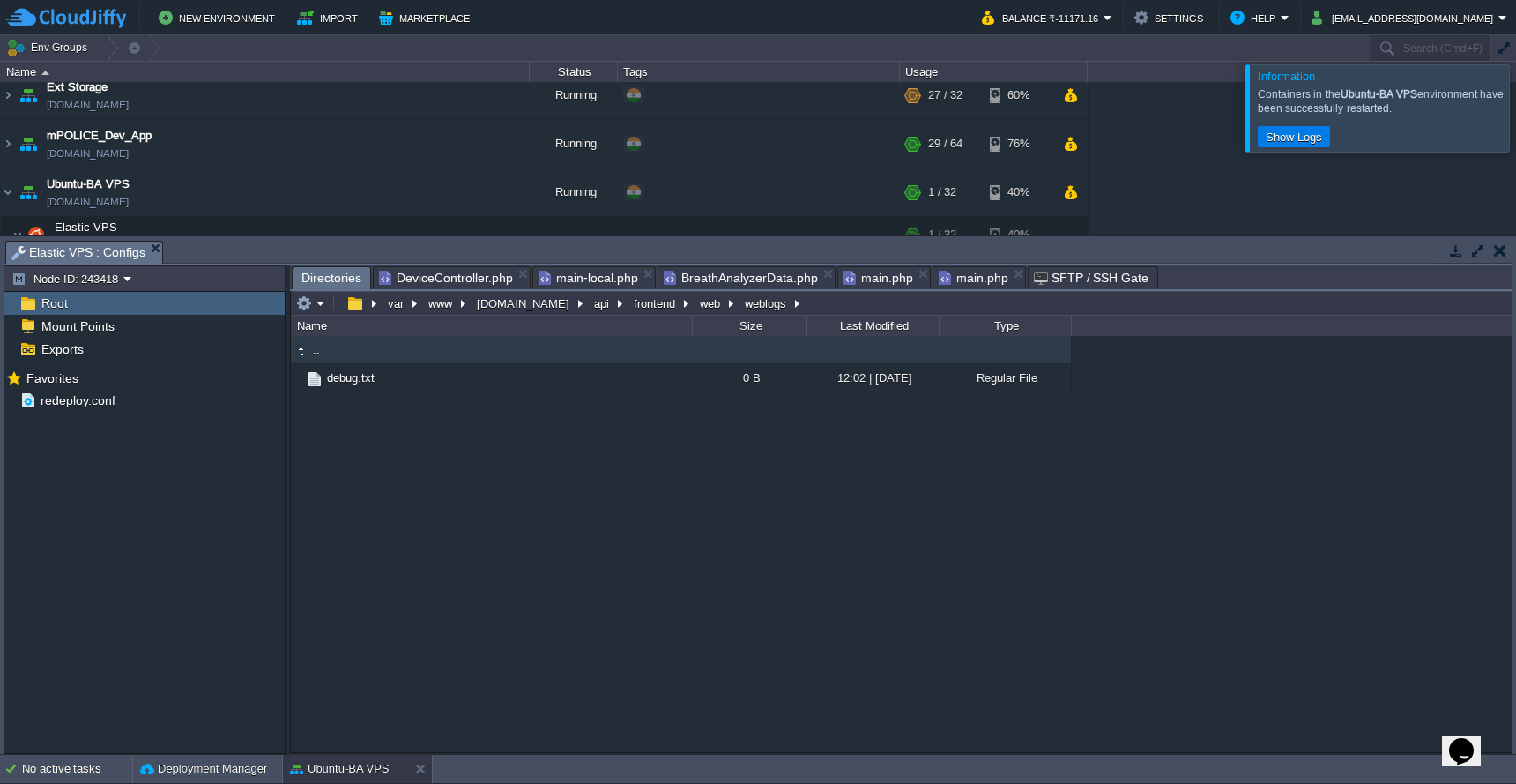
click at [413, 274] on span "DeviceController.php" at bounding box center [446, 277] width 134 height 21
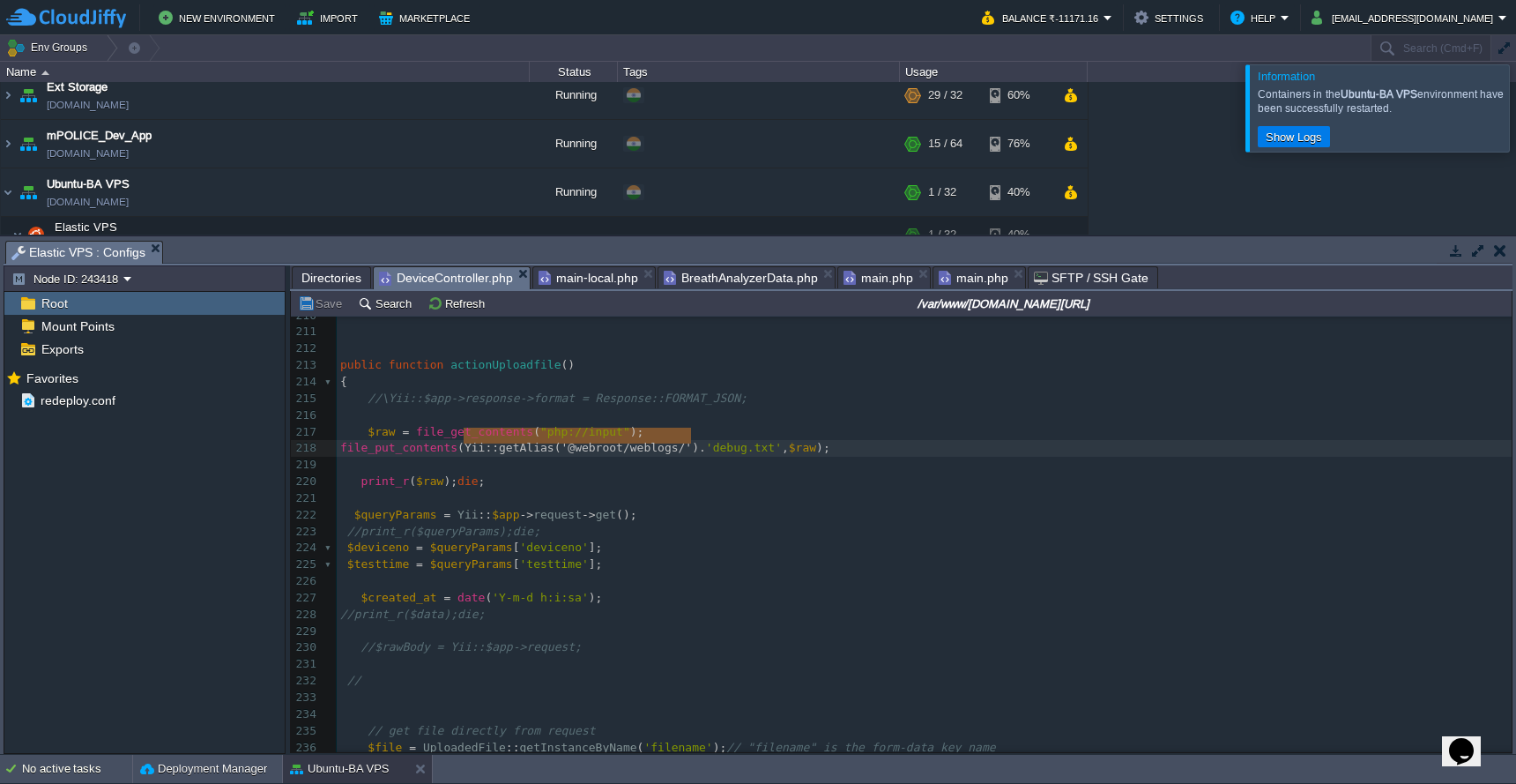
type textarea "Yii::getAlias('@webroot/weblogs/')"
drag, startPoint x: 462, startPoint y: 436, endPoint x: 694, endPoint y: 433, distance: 232.0
click at [436, 471] on div "xxxxxxxxxx 201 ]); 202 } 203 } else { 204 echo json_encode ([ 205 'status' => '…" at bounding box center [925, 557] width 1175 height 797
type textarea "$raw"
click at [323, 307] on button "Save" at bounding box center [322, 303] width 49 height 15
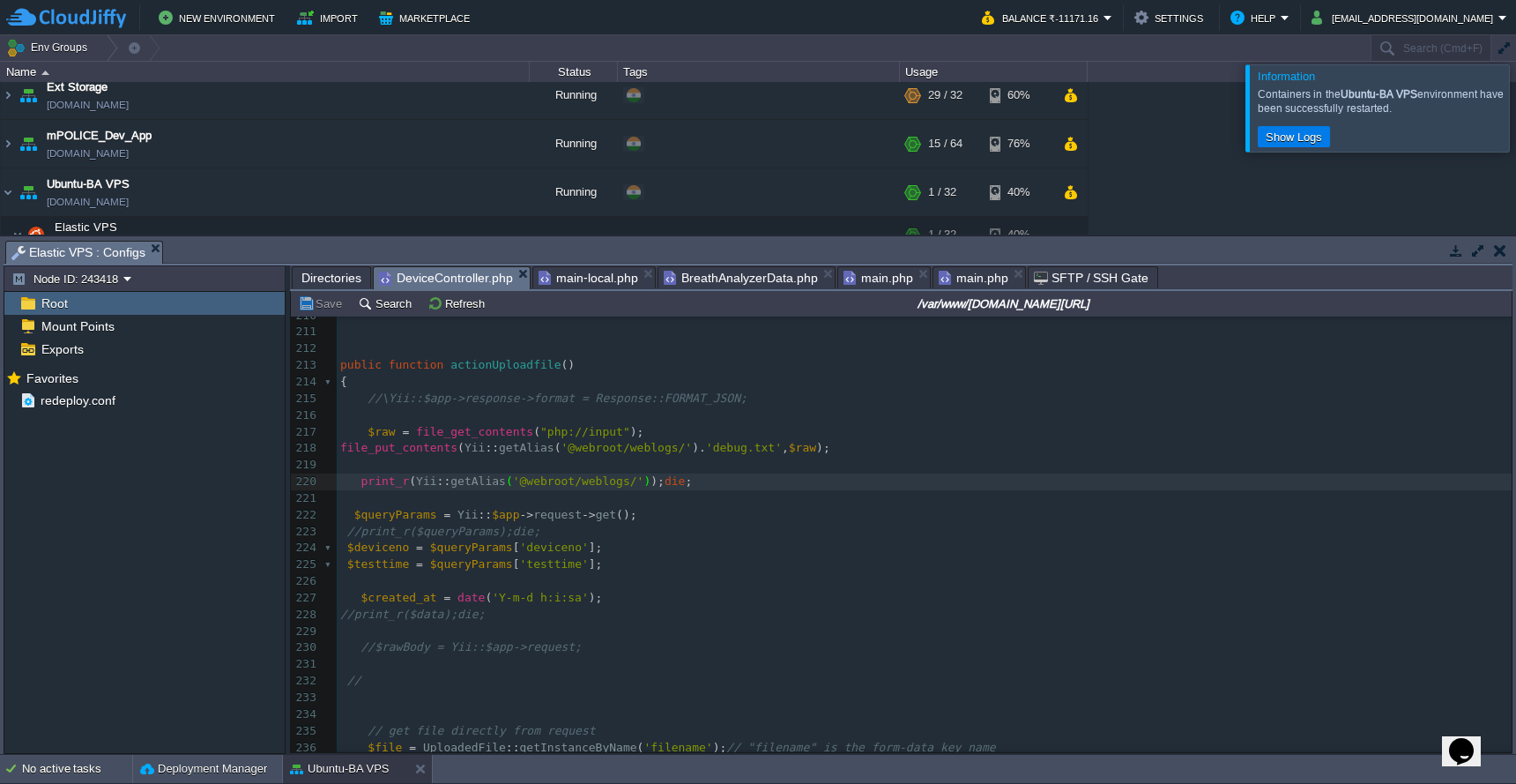
click at [816, 539] on pre "$deviceno = $queryParams [ 'deviceno' ];" at bounding box center [925, 547] width 1175 height 16
type textarea "$raw"
type textarea "//"
click at [327, 311] on button "Save" at bounding box center [322, 303] width 49 height 15
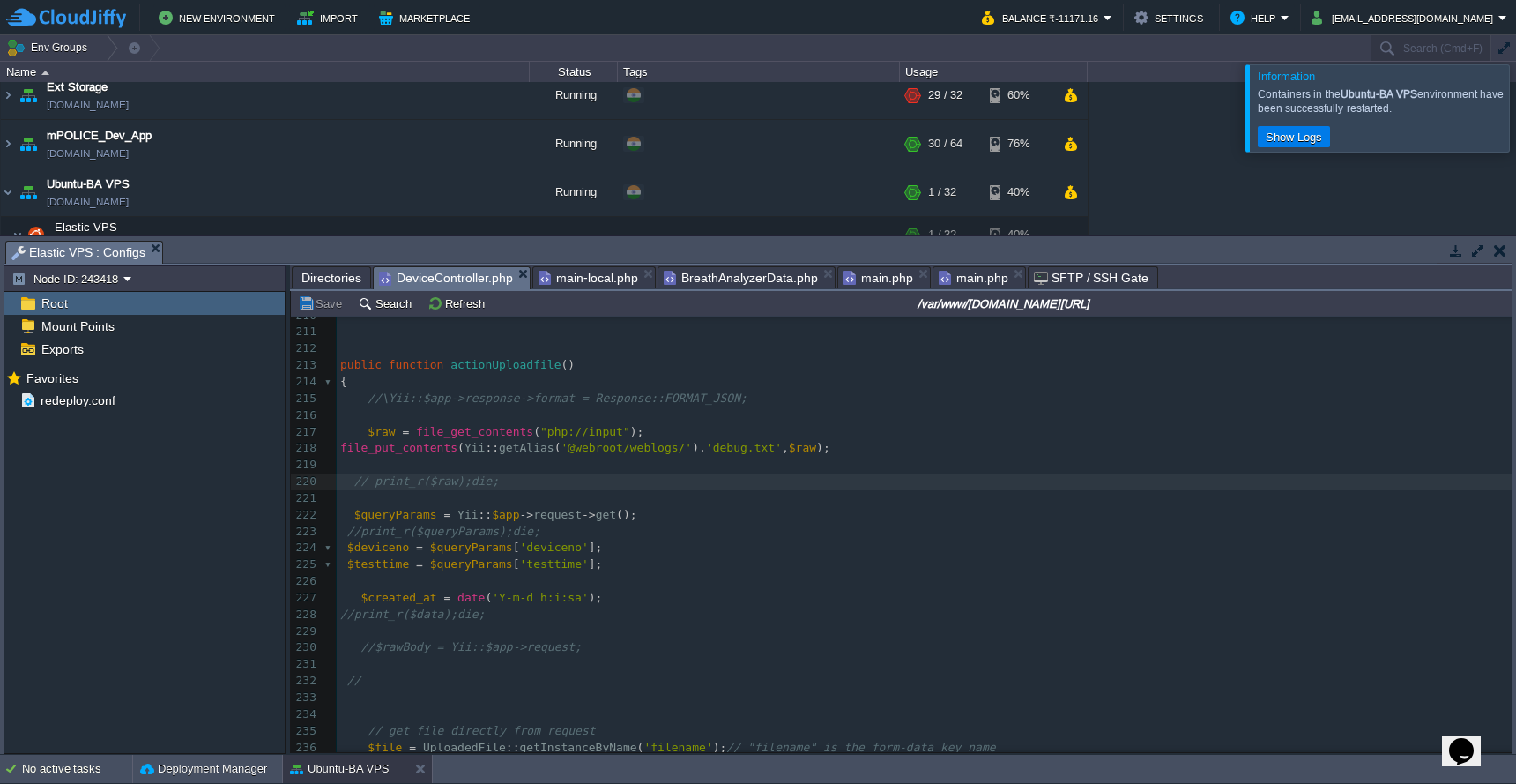
click at [1137, 539] on pre "$deviceno = $queryParams [ 'deviceno' ];" at bounding box center [925, 547] width 1175 height 16
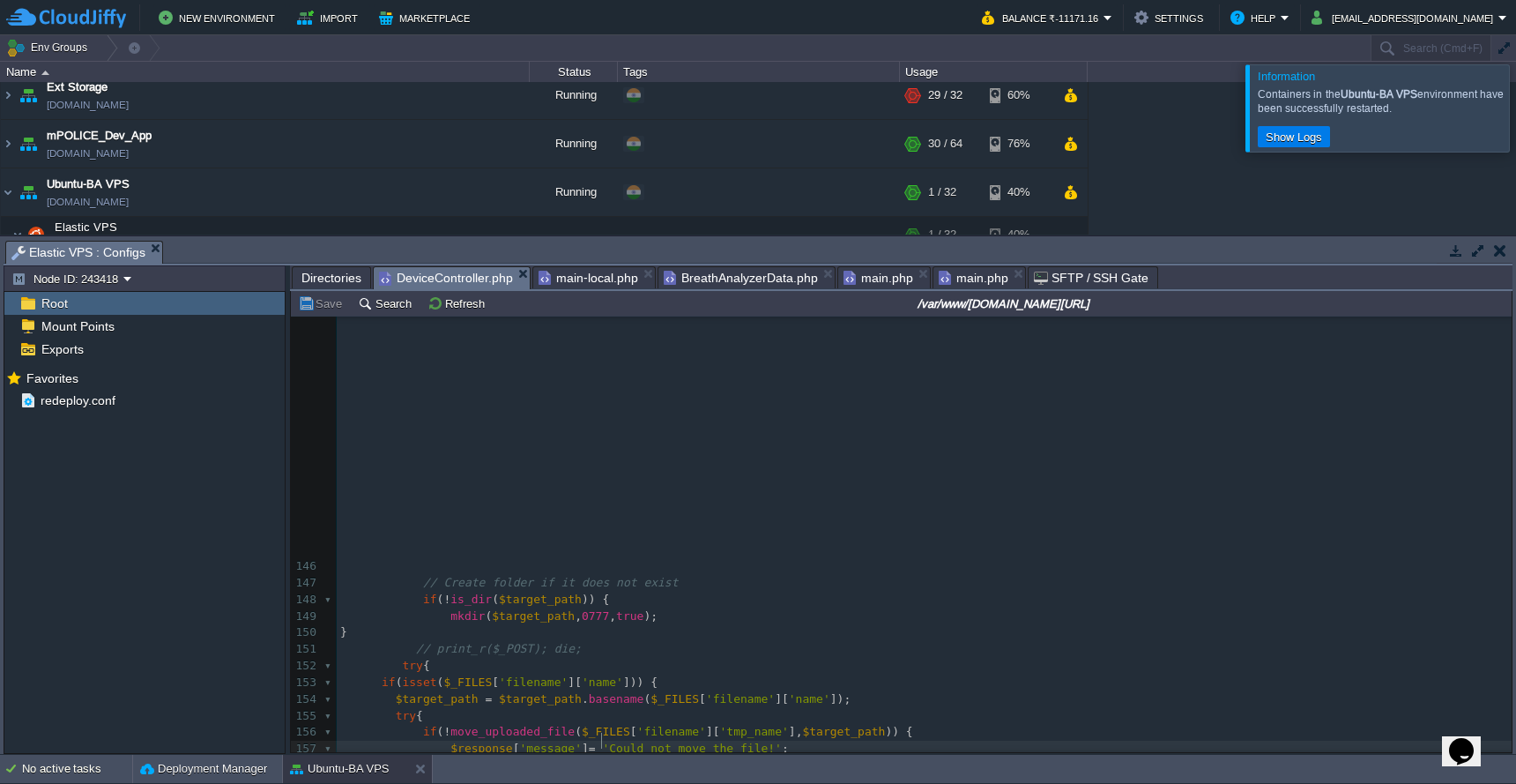
scroll to position [2475, 0]
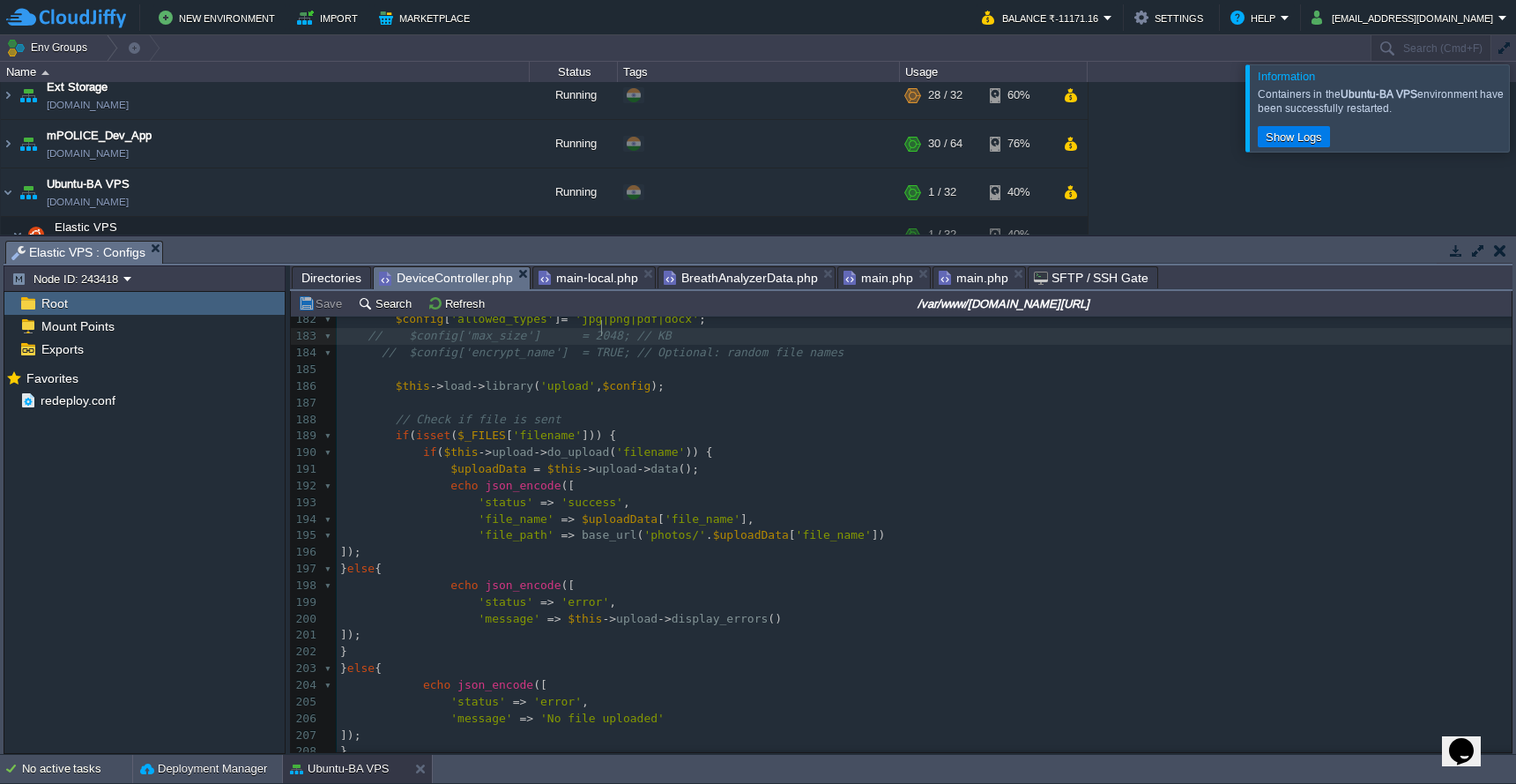
click at [871, 379] on pre "$this -> load -> library ( 'upload' , $config );" at bounding box center [925, 386] width 1175 height 16
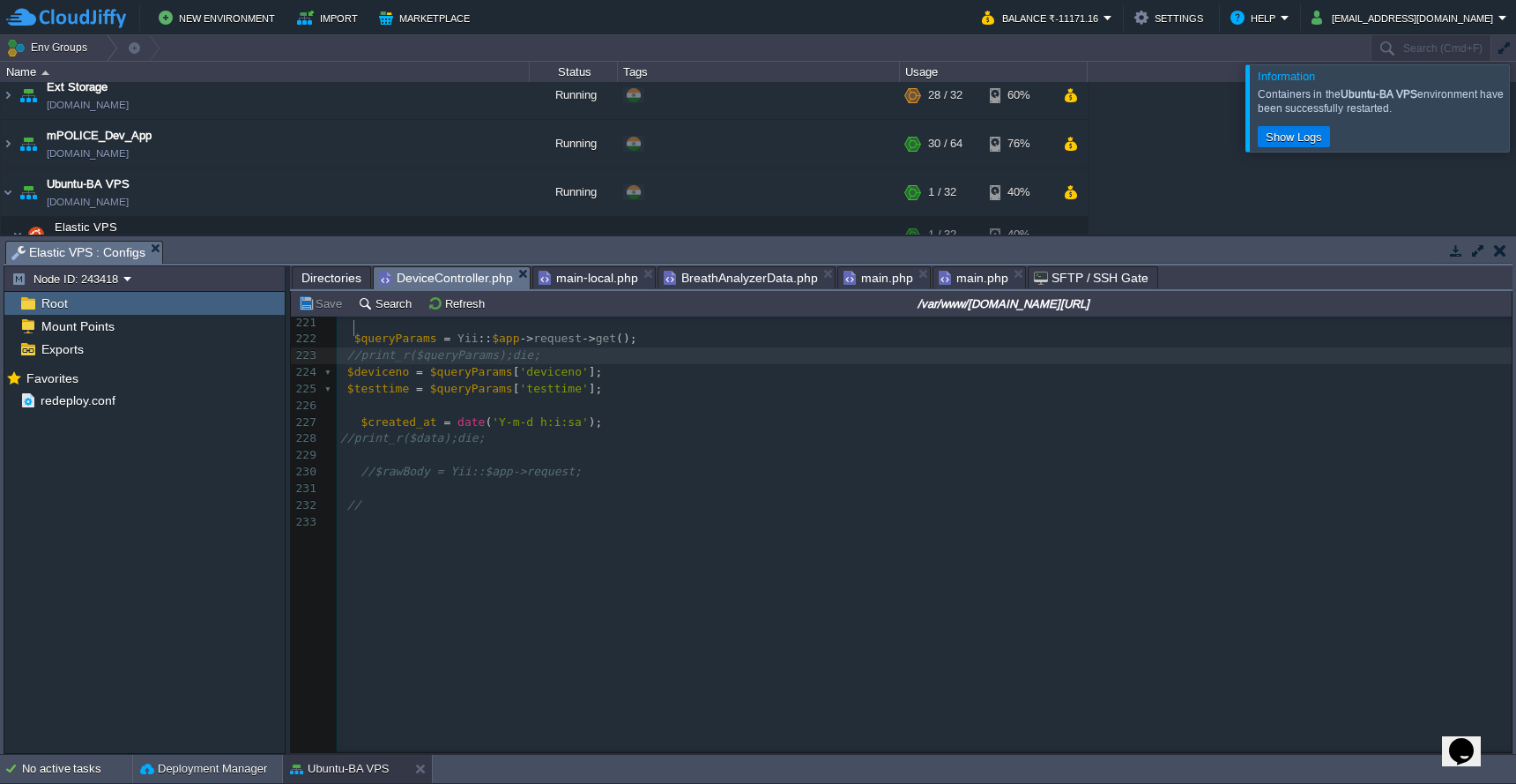
scroll to position [3110, 0]
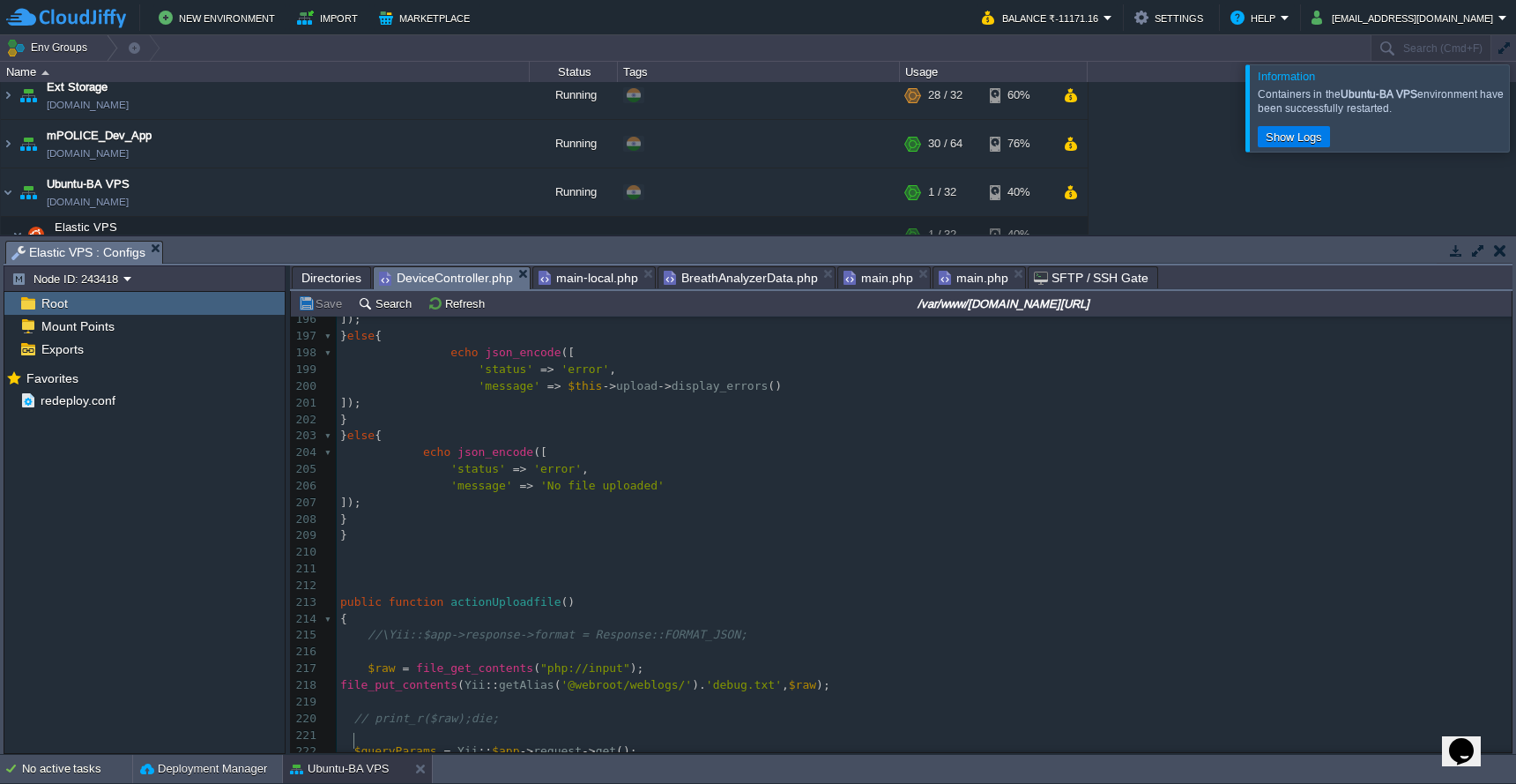
click at [884, 677] on pre "file_put_contents ( Yii :: getAlias ( '@webroot/weblogs/' ). 'debug.txt' , $raw…" at bounding box center [925, 685] width 1175 height 16
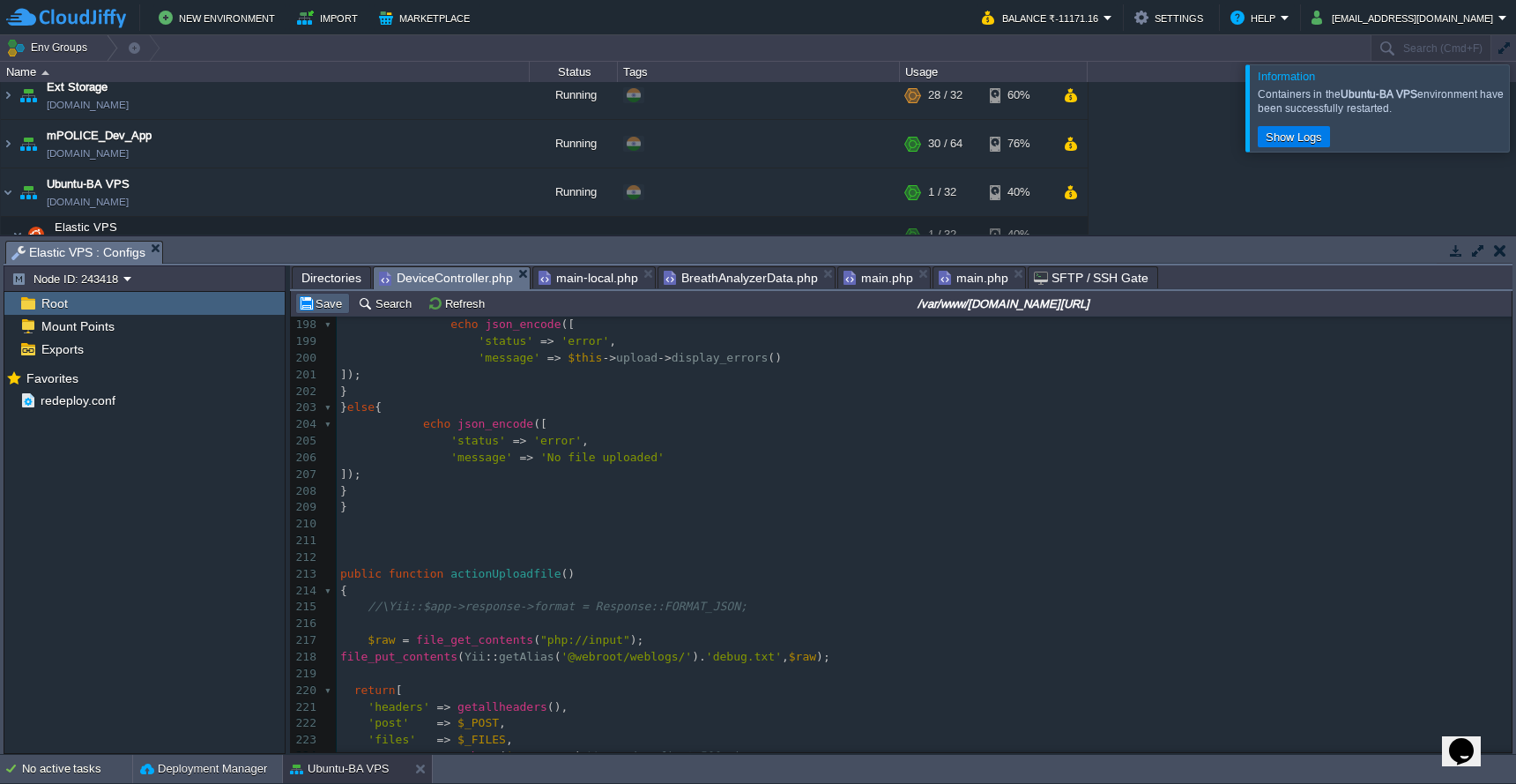
click at [330, 301] on button "Save" at bounding box center [322, 303] width 49 height 15
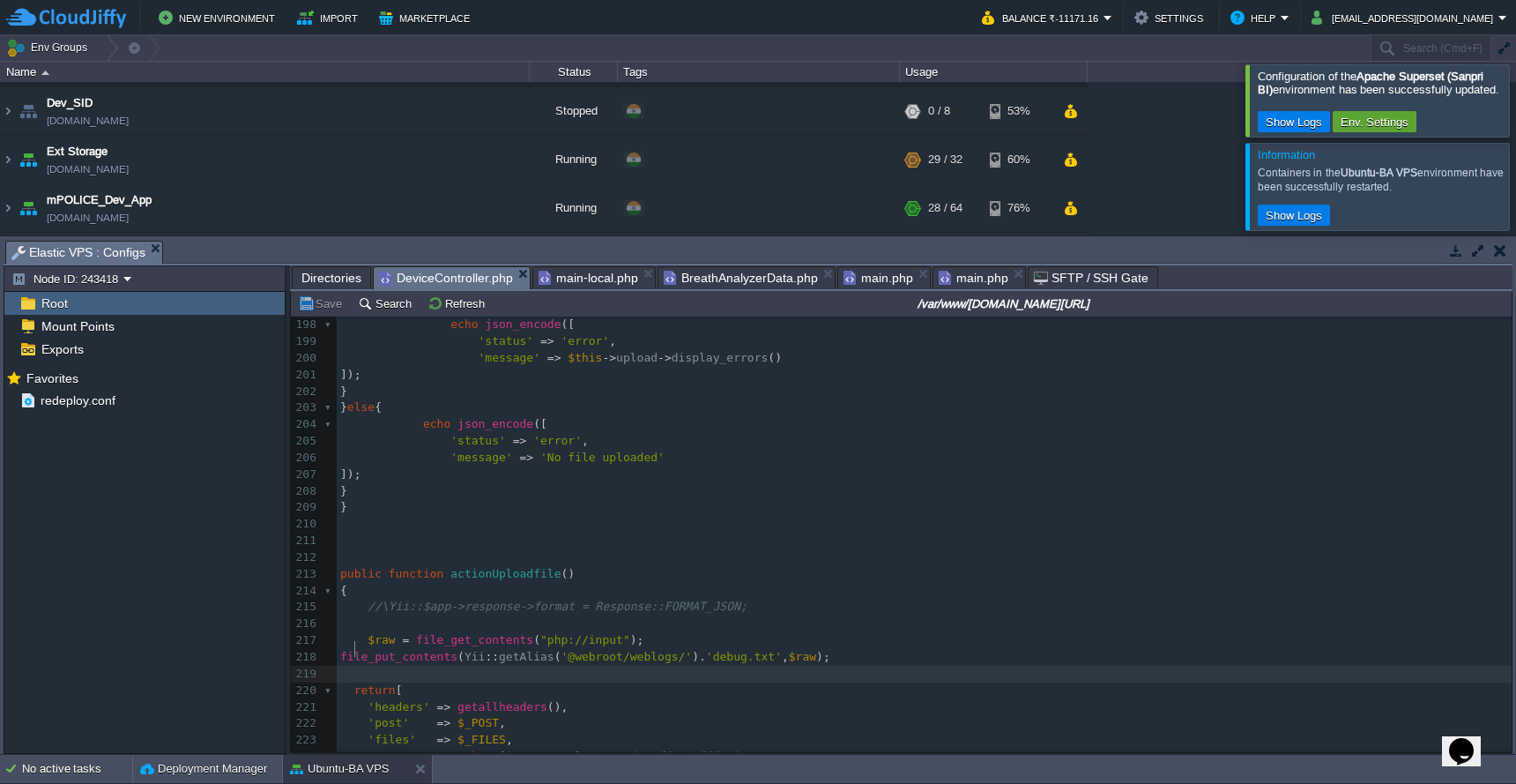
click at [1051, 666] on pre at bounding box center [925, 673] width 1175 height 16
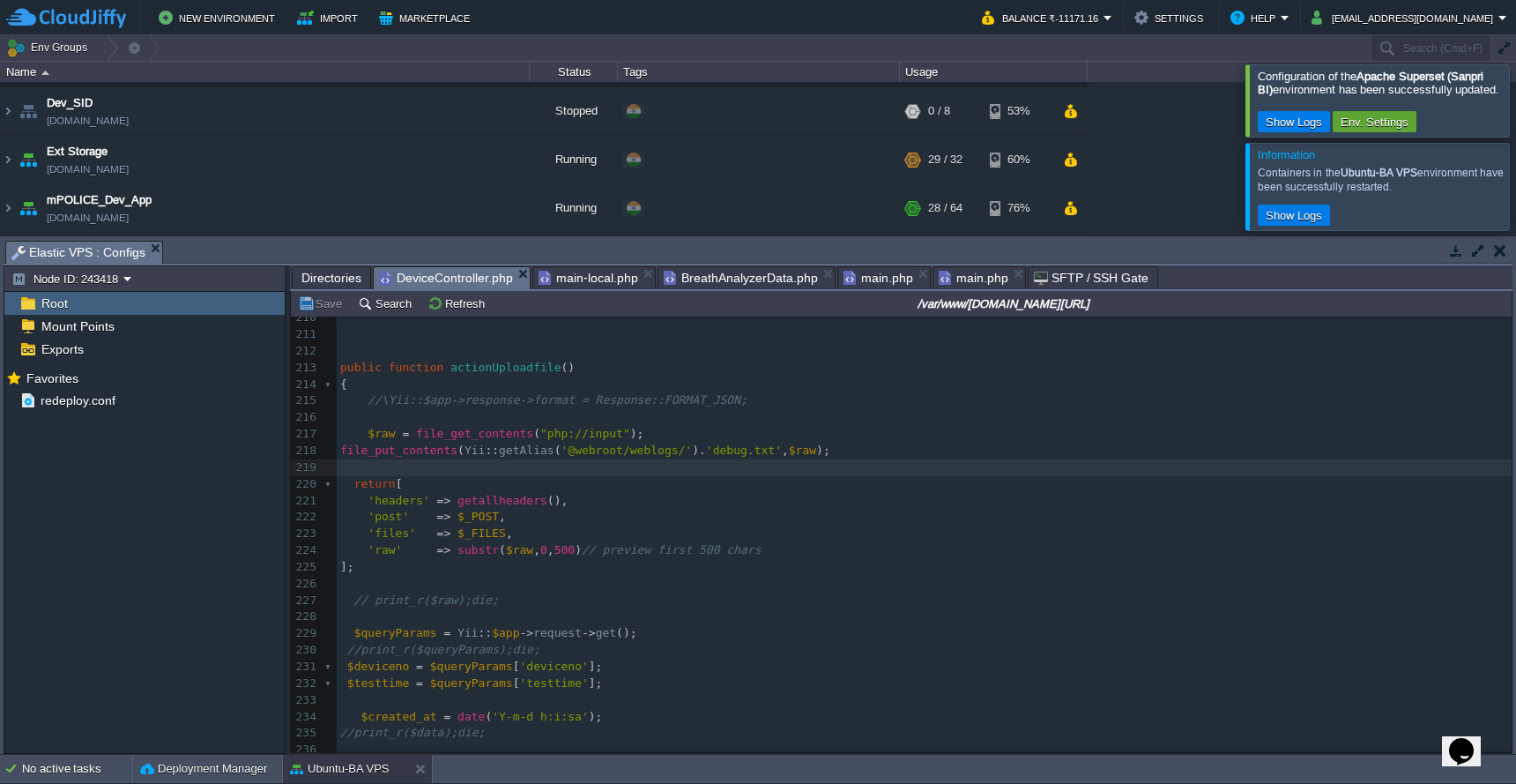
scroll to position [3388, 0]
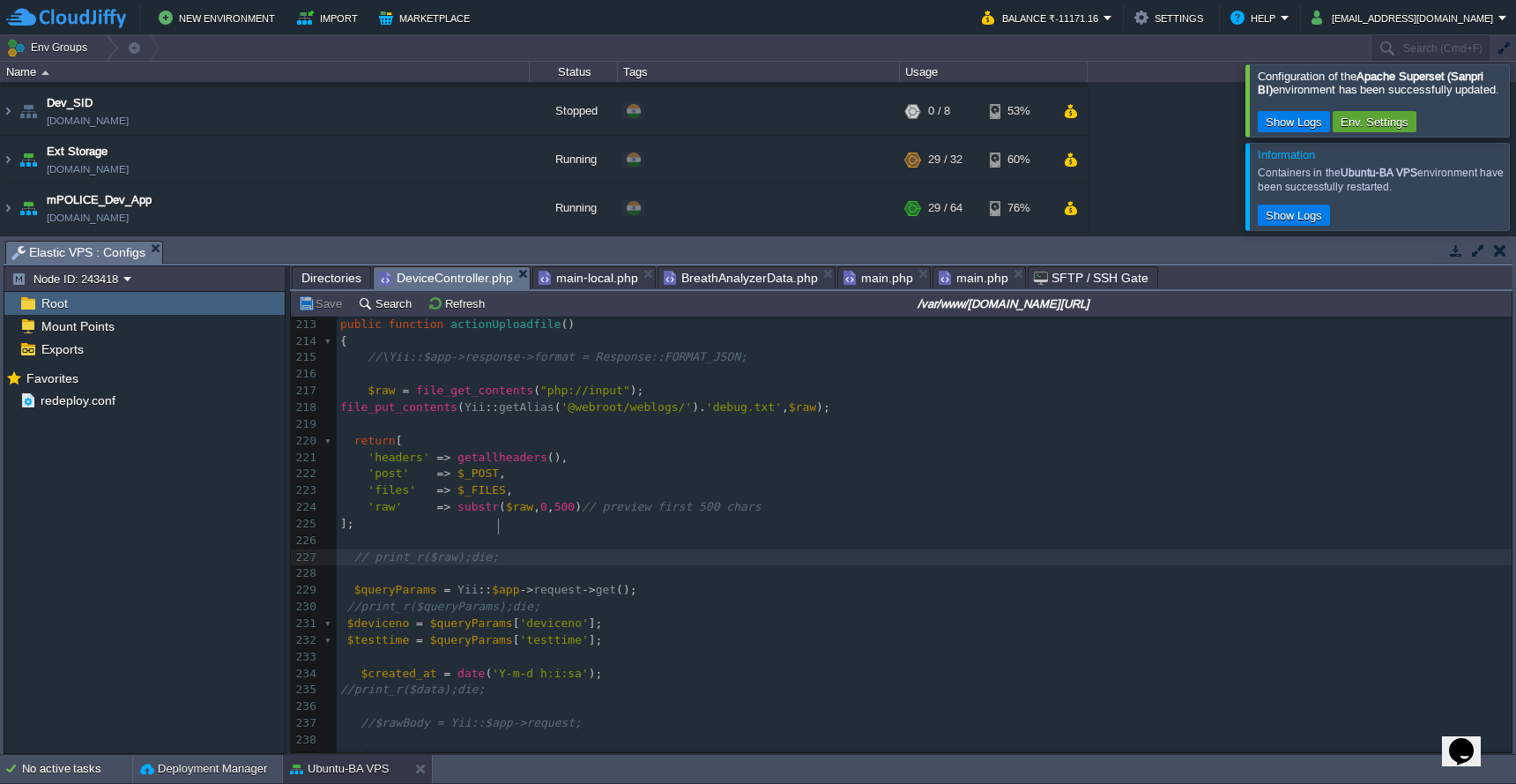
click at [692, 549] on pre "// print_r($raw);die;" at bounding box center [925, 557] width 1175 height 16
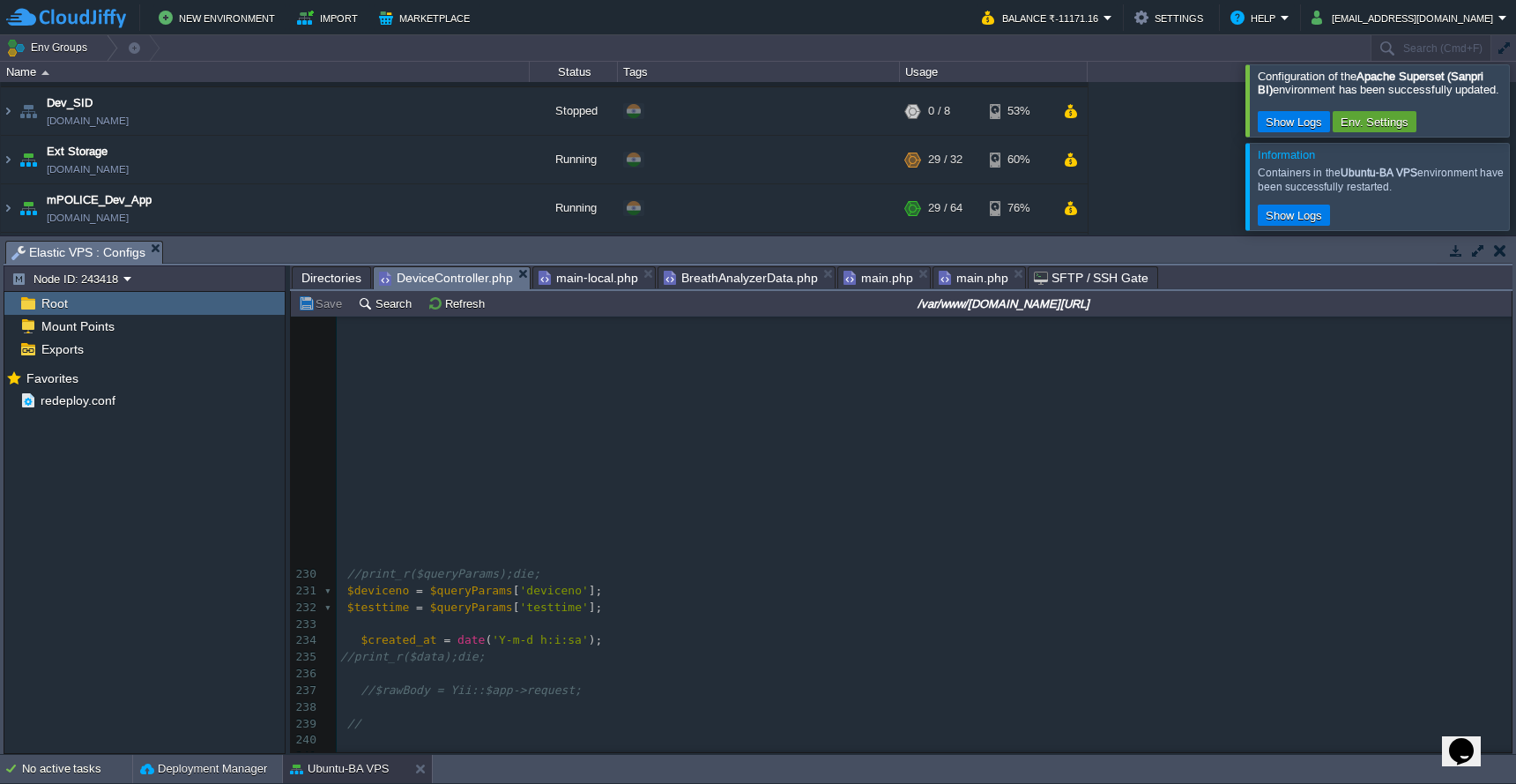
scroll to position [3801, 0]
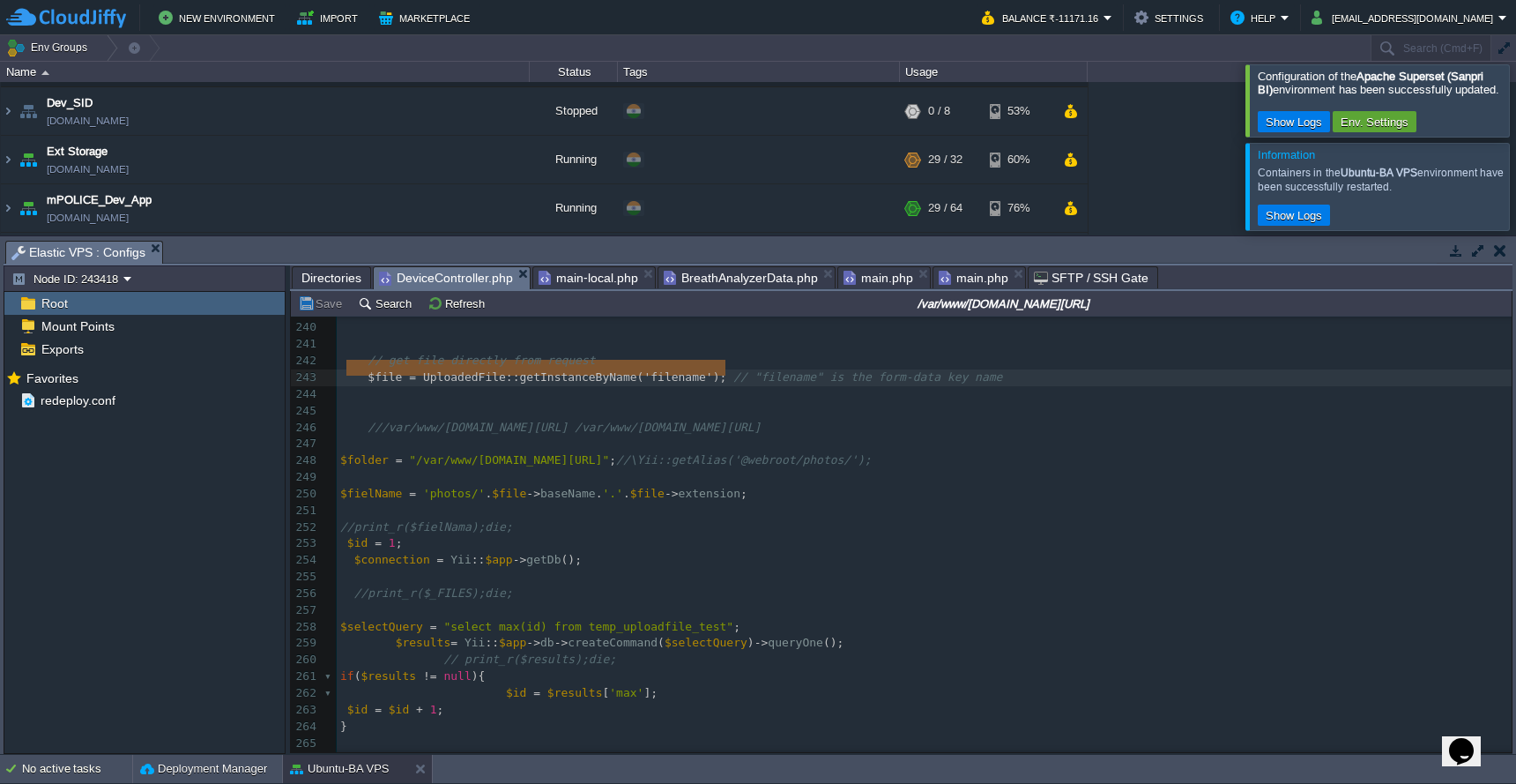
type textarea "$file = UploadedFile::getInstanceByName('filename');"
drag, startPoint x: 348, startPoint y: 368, endPoint x: 729, endPoint y: 366, distance: 381.0
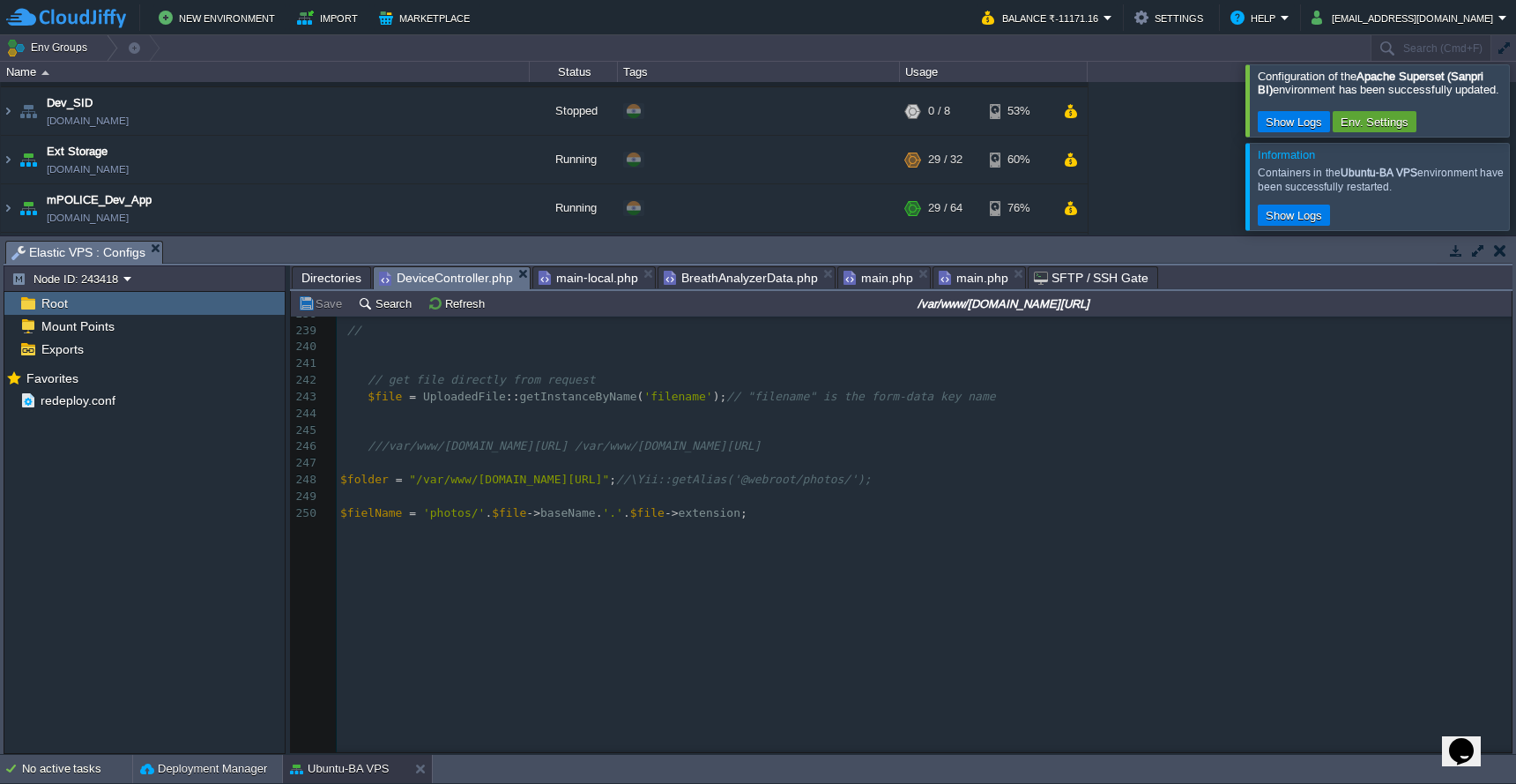
scroll to position [3388, 0]
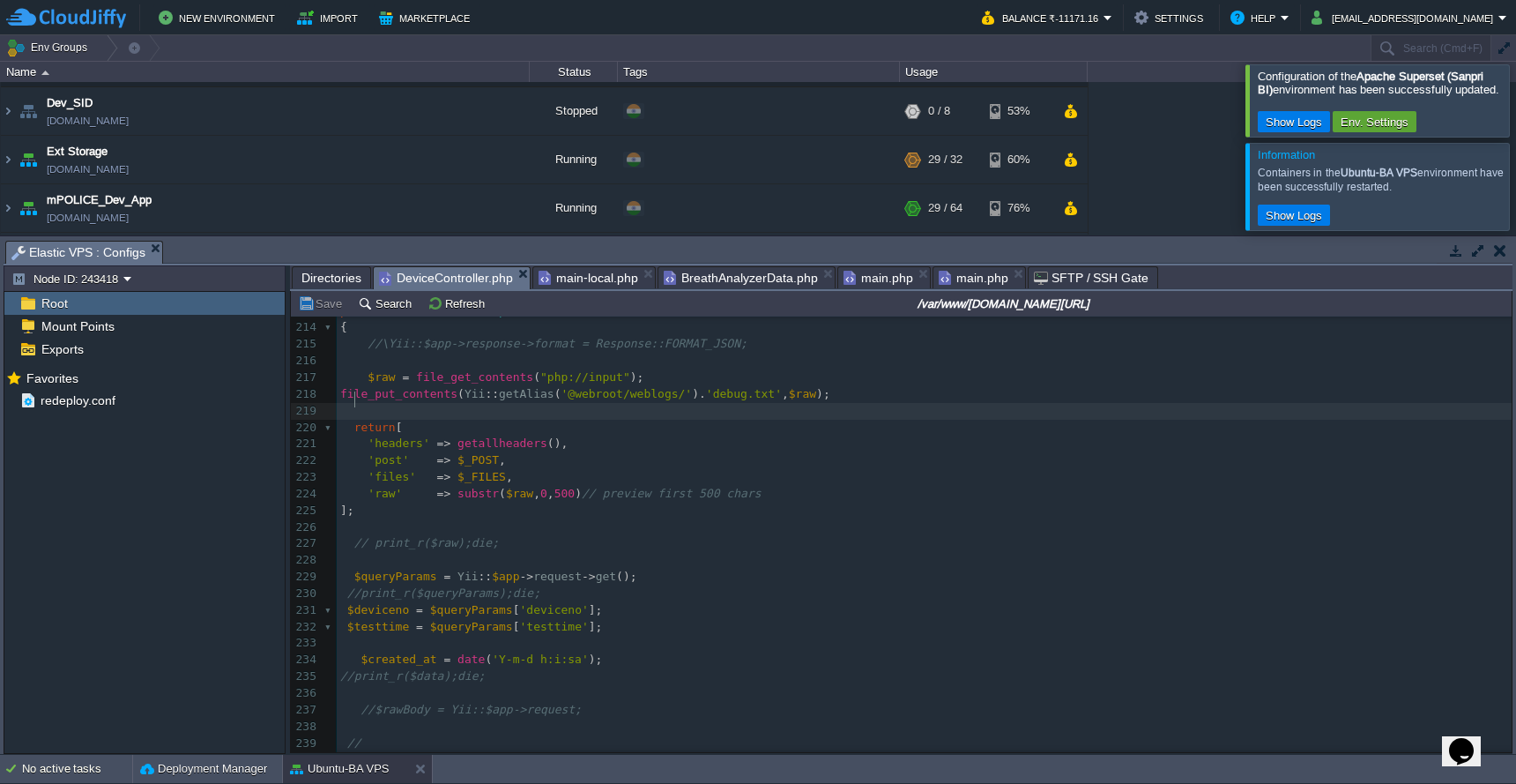
click at [629, 404] on pre at bounding box center [925, 410] width 1175 height 16
paste textarea "$file"
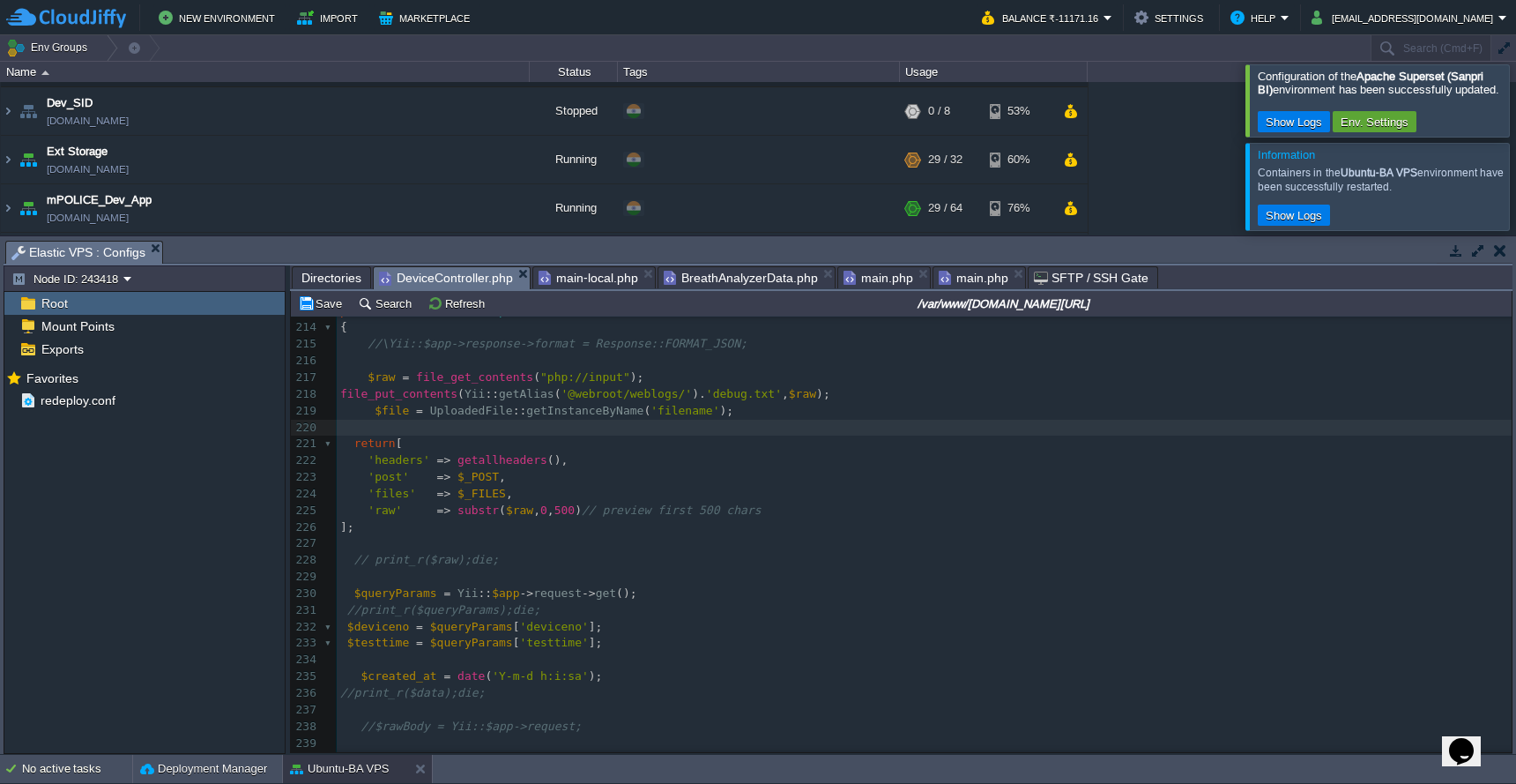
click at [401, 404] on span "$file" at bounding box center [392, 410] width 35 height 13
type textarea "$file"
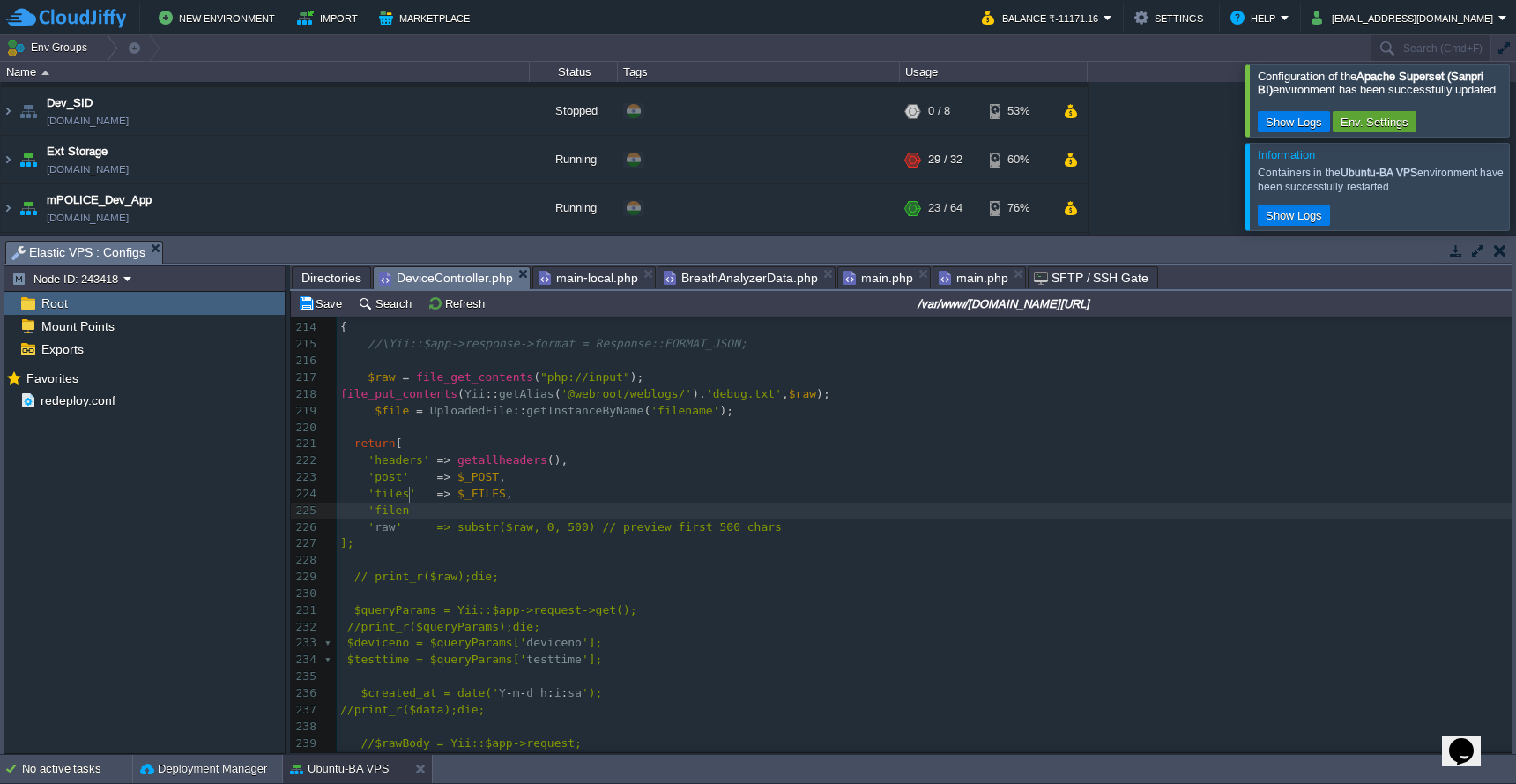
scroll to position [7, 37]
type textarea "'filenmae"
type textarea "ame_data="
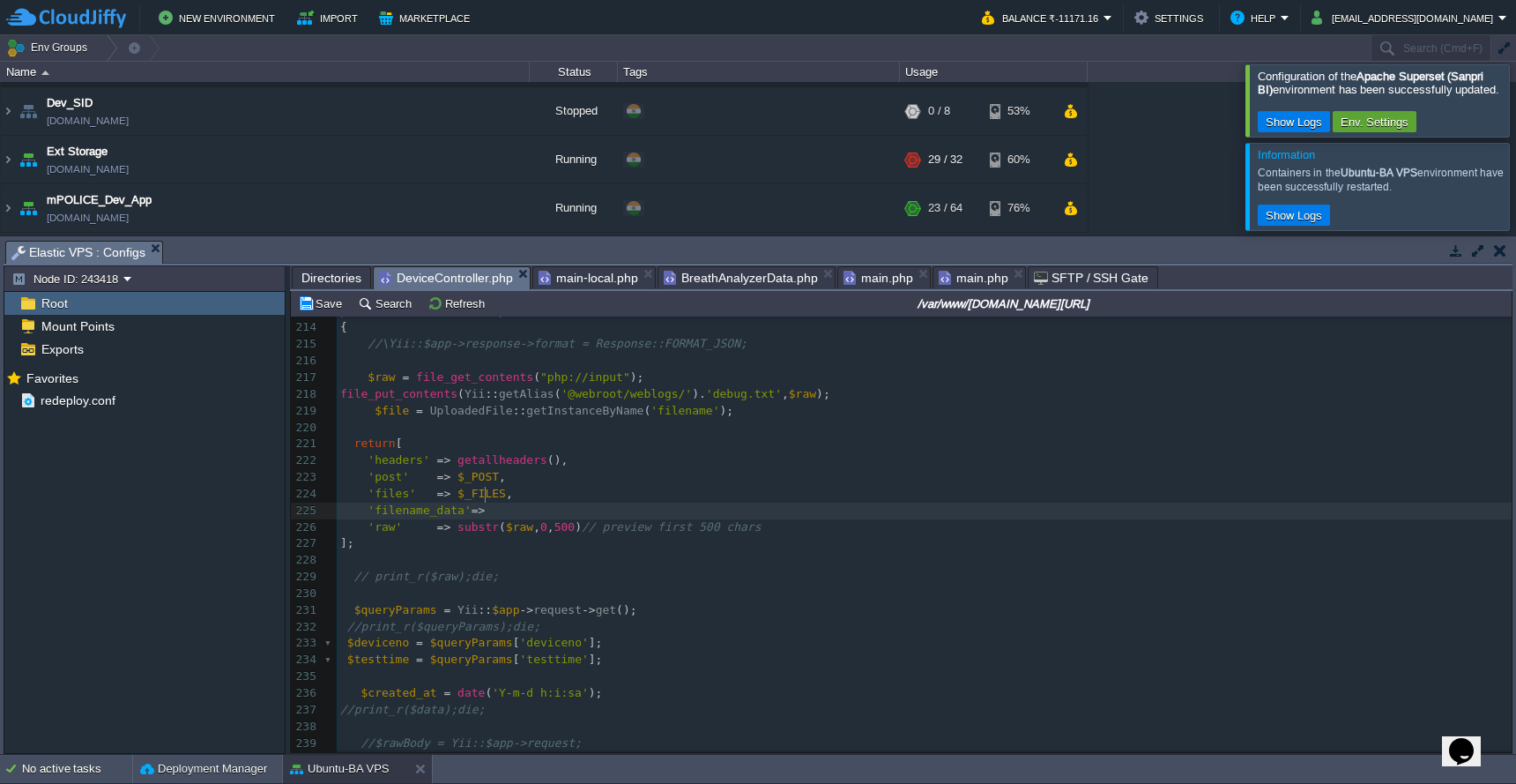
scroll to position [7, 15]
paste textarea ","
type textarea "'=>,"
click at [324, 306] on button "Save" at bounding box center [322, 303] width 49 height 15
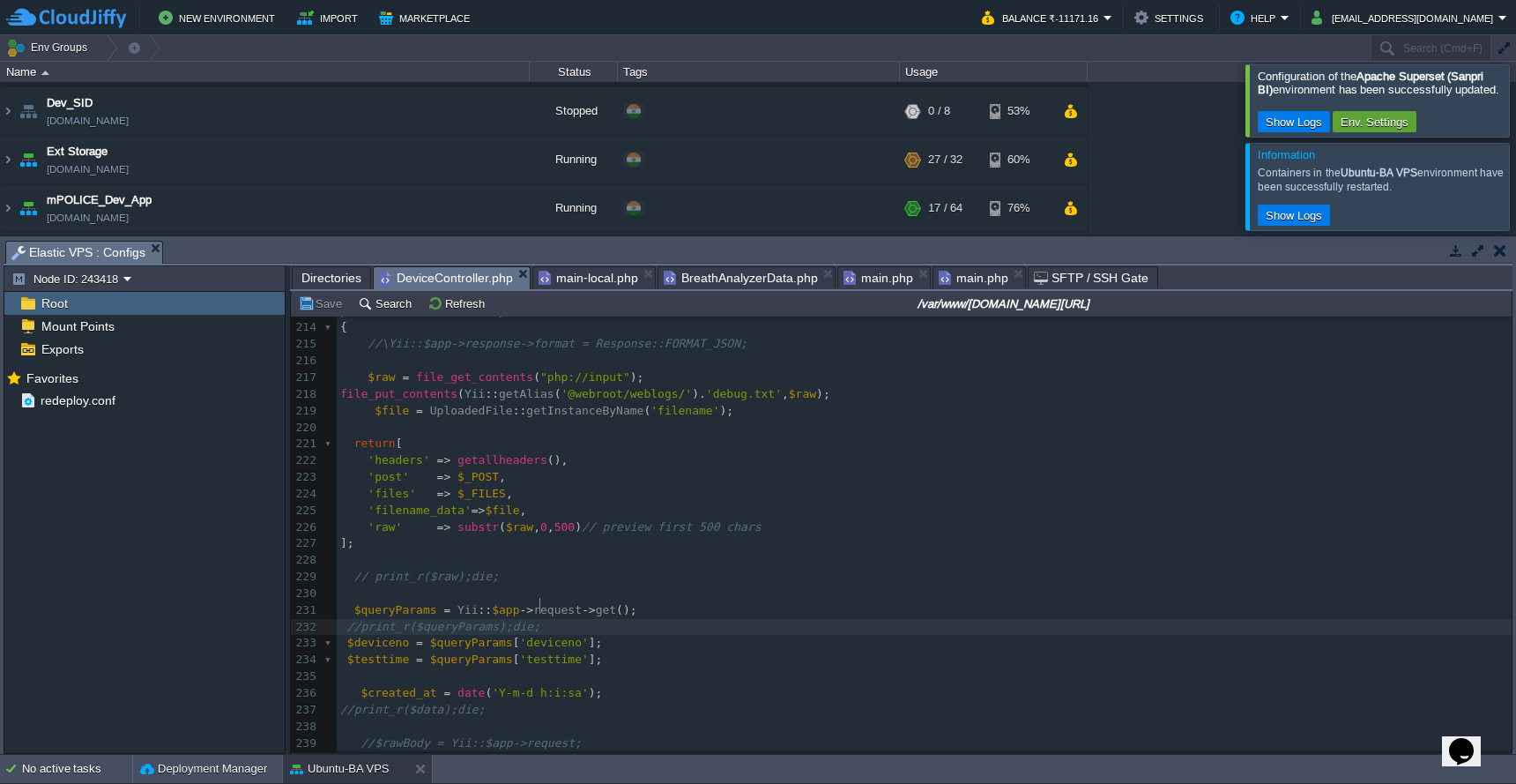
click at [789, 619] on pre "//print_r($queryParams);die;" at bounding box center [925, 627] width 1175 height 16
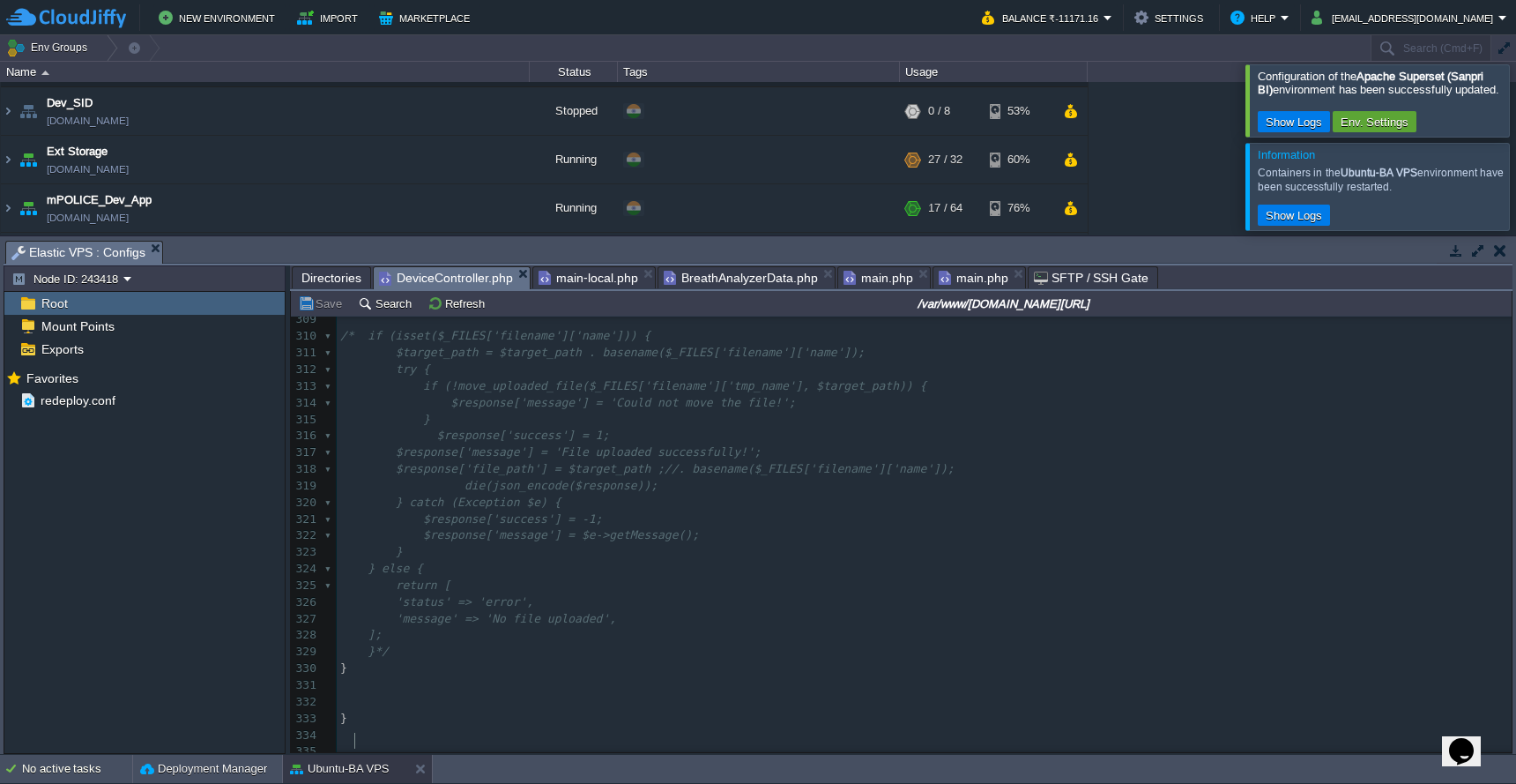
scroll to position [4491, 0]
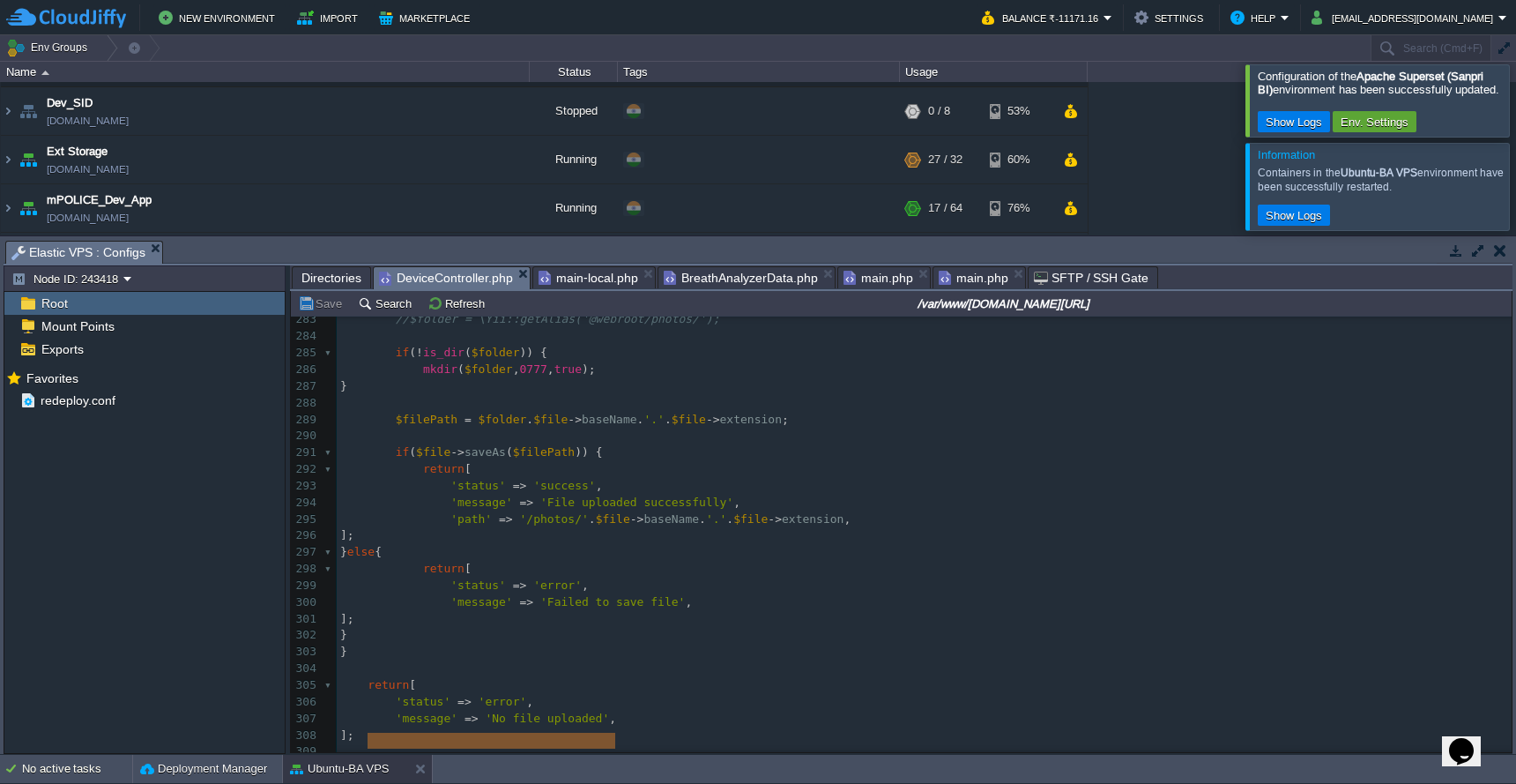
type textarea "if (isset($_FILES['filename']['name']))"
drag, startPoint x: 365, startPoint y: 745, endPoint x: 619, endPoint y: 745, distance: 254.0
click at [619, 727] on pre "];" at bounding box center [925, 735] width 1175 height 16
type textarea "$_FILES['filename']['name']"
drag, startPoint x: 435, startPoint y: 741, endPoint x: 621, endPoint y: 745, distance: 186.0
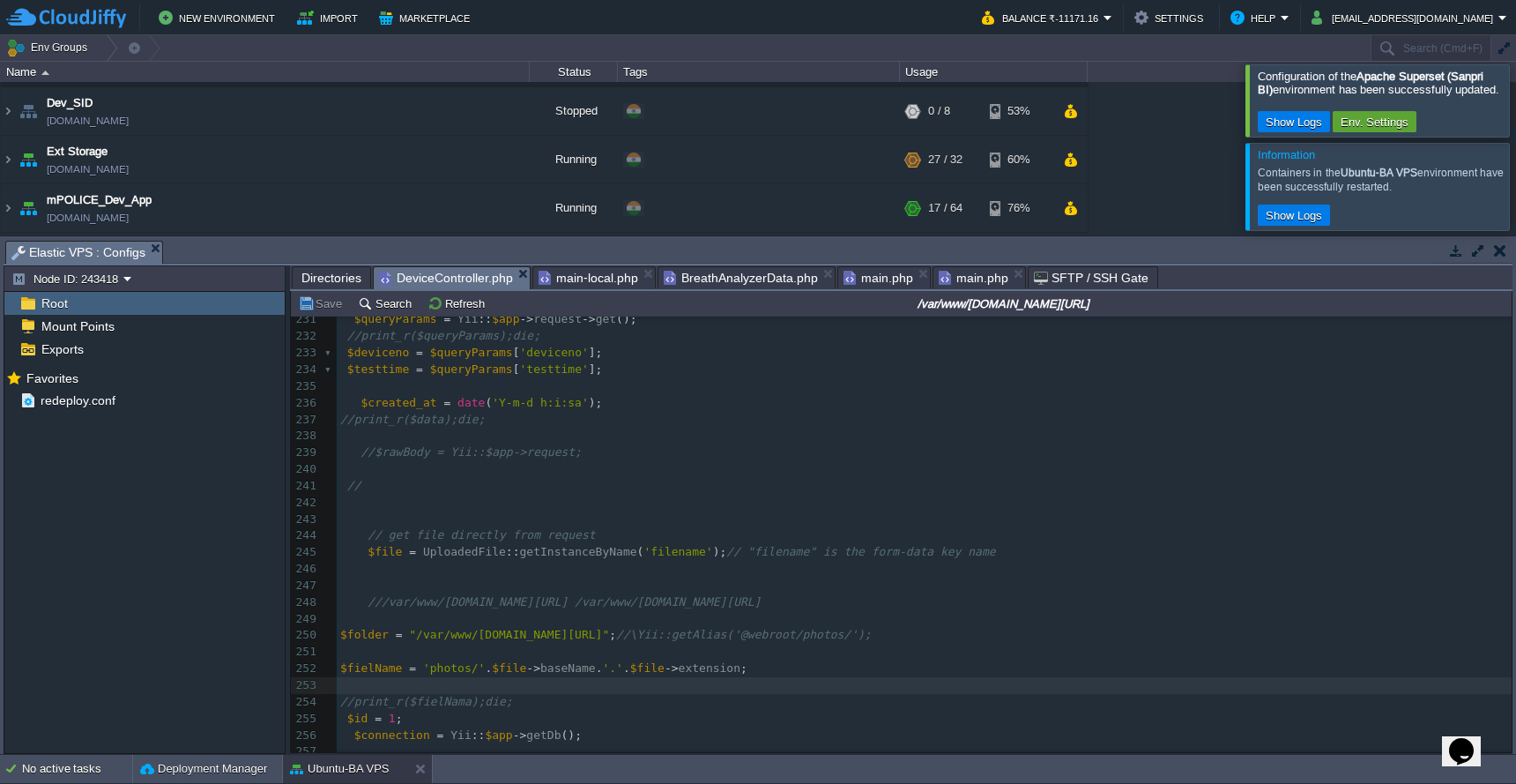
scroll to position [3254, 0]
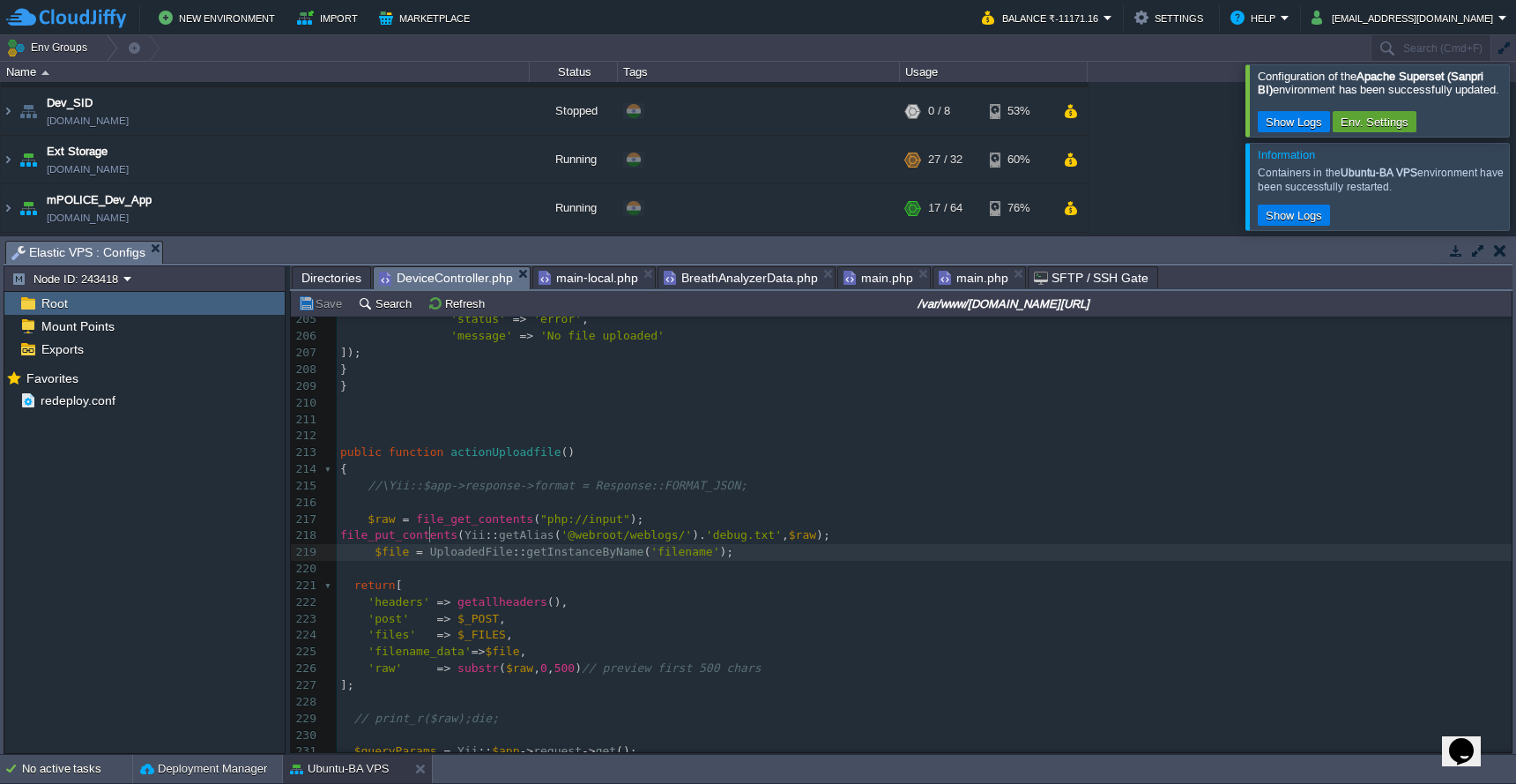
click at [430, 528] on div "xxxxxxxxxx ?> 195 'file_path' => base_url ( 'photos/' . $uploadData [ 'file_nam…" at bounding box center [925, 544] width 1175 height 797
paste textarea ";"
type textarea ";//"
click at [324, 310] on button "Save" at bounding box center [322, 303] width 49 height 15
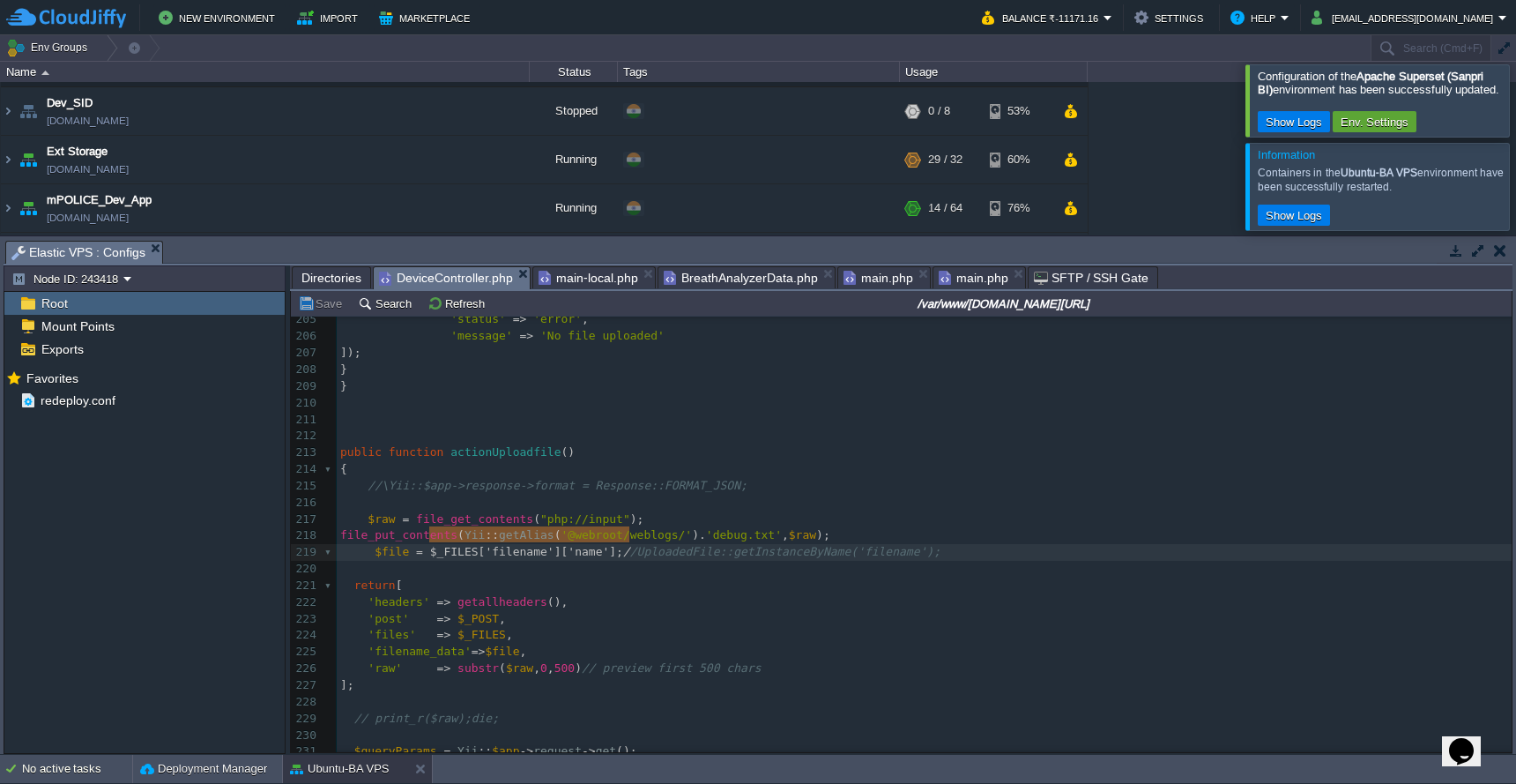
type textarea "$_FILES['filename']['name'];//"
click at [313, 303] on button "Save" at bounding box center [322, 303] width 49 height 15
click at [351, 578] on span at bounding box center [347, 585] width 14 height 13
type textarea "/*"
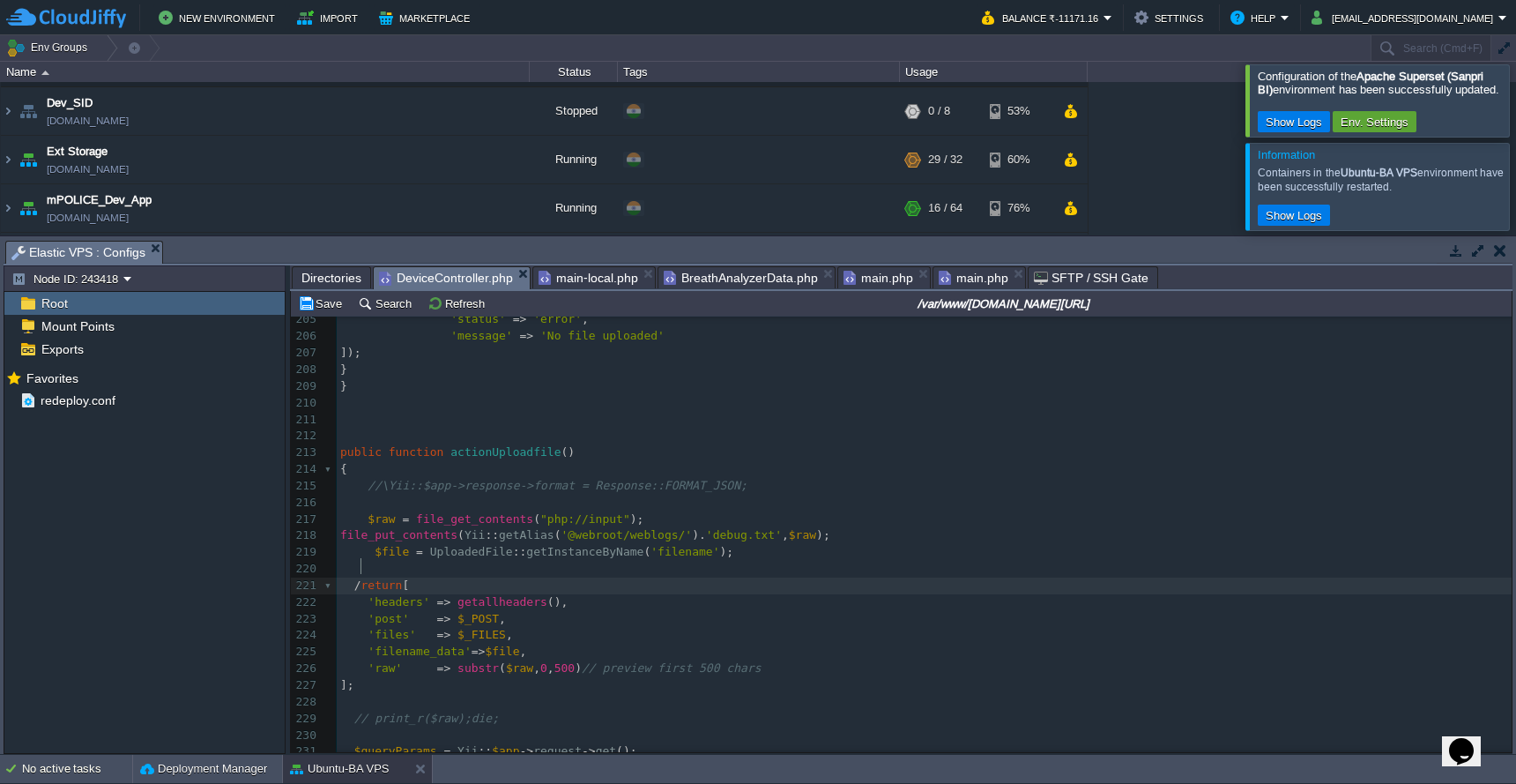
scroll to position [7, 8]
click at [636, 643] on pre "'filename_data' => $file ," at bounding box center [925, 651] width 1175 height 16
paste textarea ","
type textarea "'eerr'=>,"
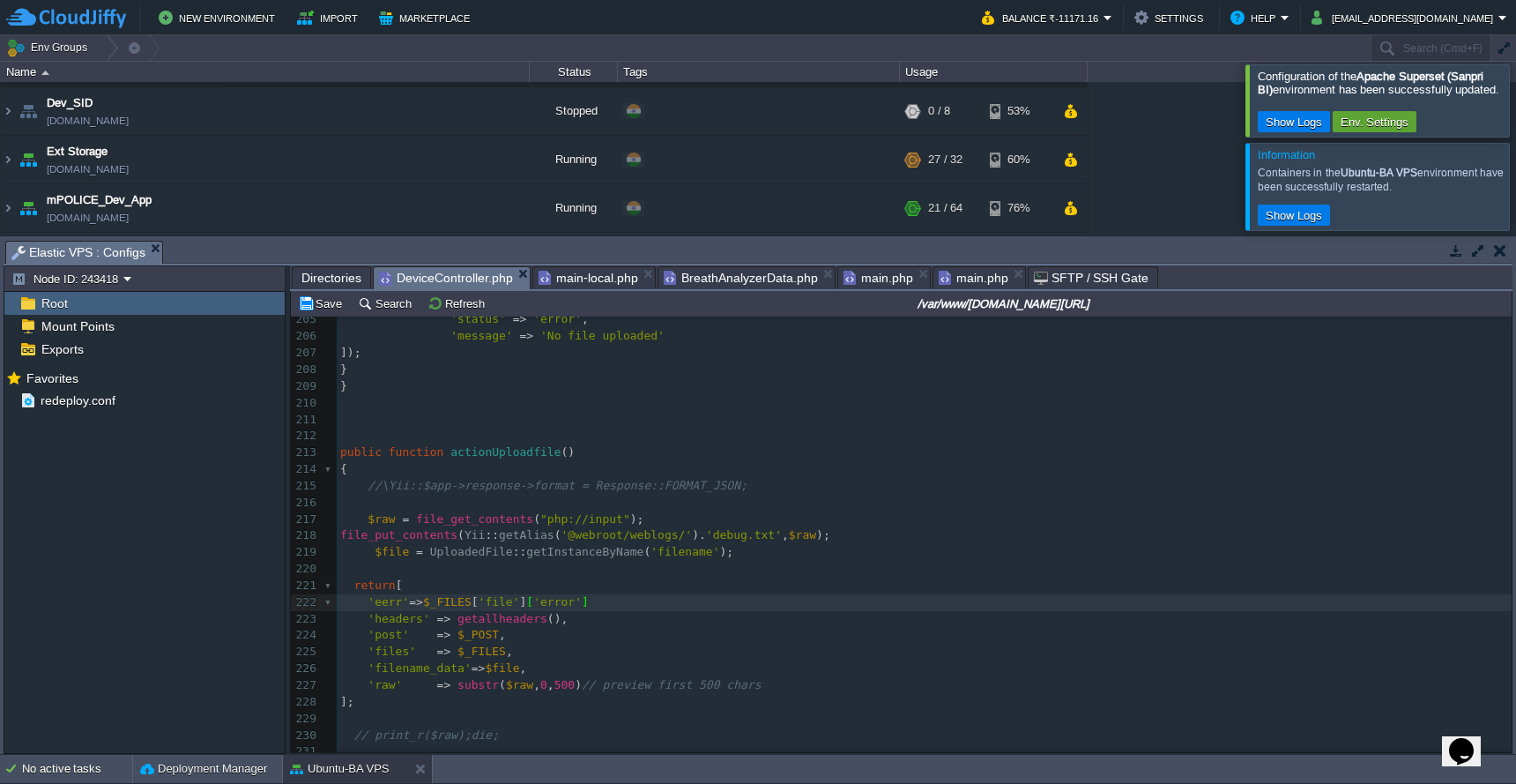
scroll to position [7, 39]
click at [511, 595] on span "'file'" at bounding box center [499, 602] width 41 height 13
type textarea "name"
click at [321, 305] on button "Save" at bounding box center [322, 303] width 49 height 15
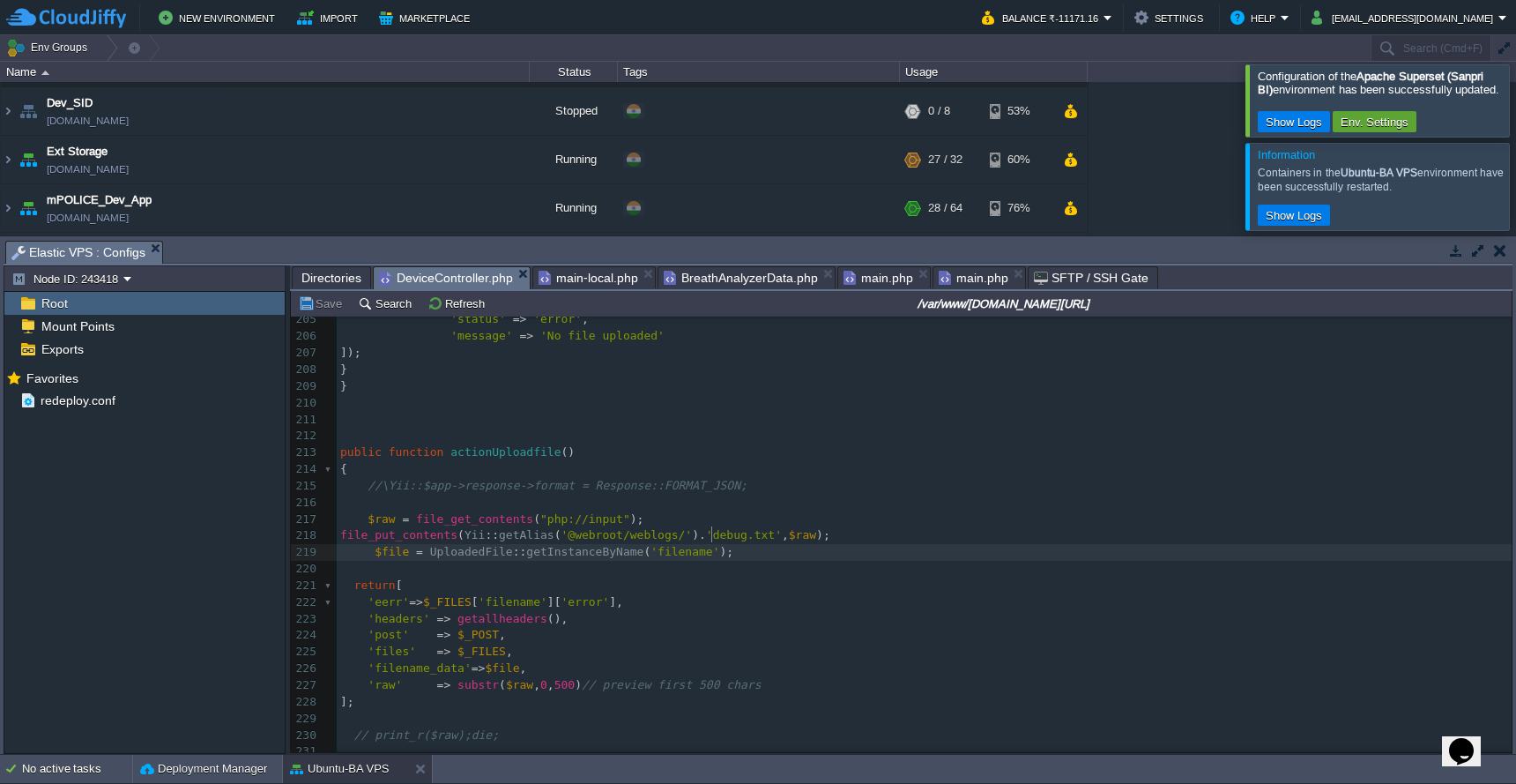
click at [710, 545] on span "'filename'" at bounding box center [685, 552] width 68 height 13
click at [315, 311] on button "Save" at bounding box center [322, 303] width 49 height 15
click at [365, 545] on span at bounding box center [357, 552] width 35 height 13
type textarea "//"
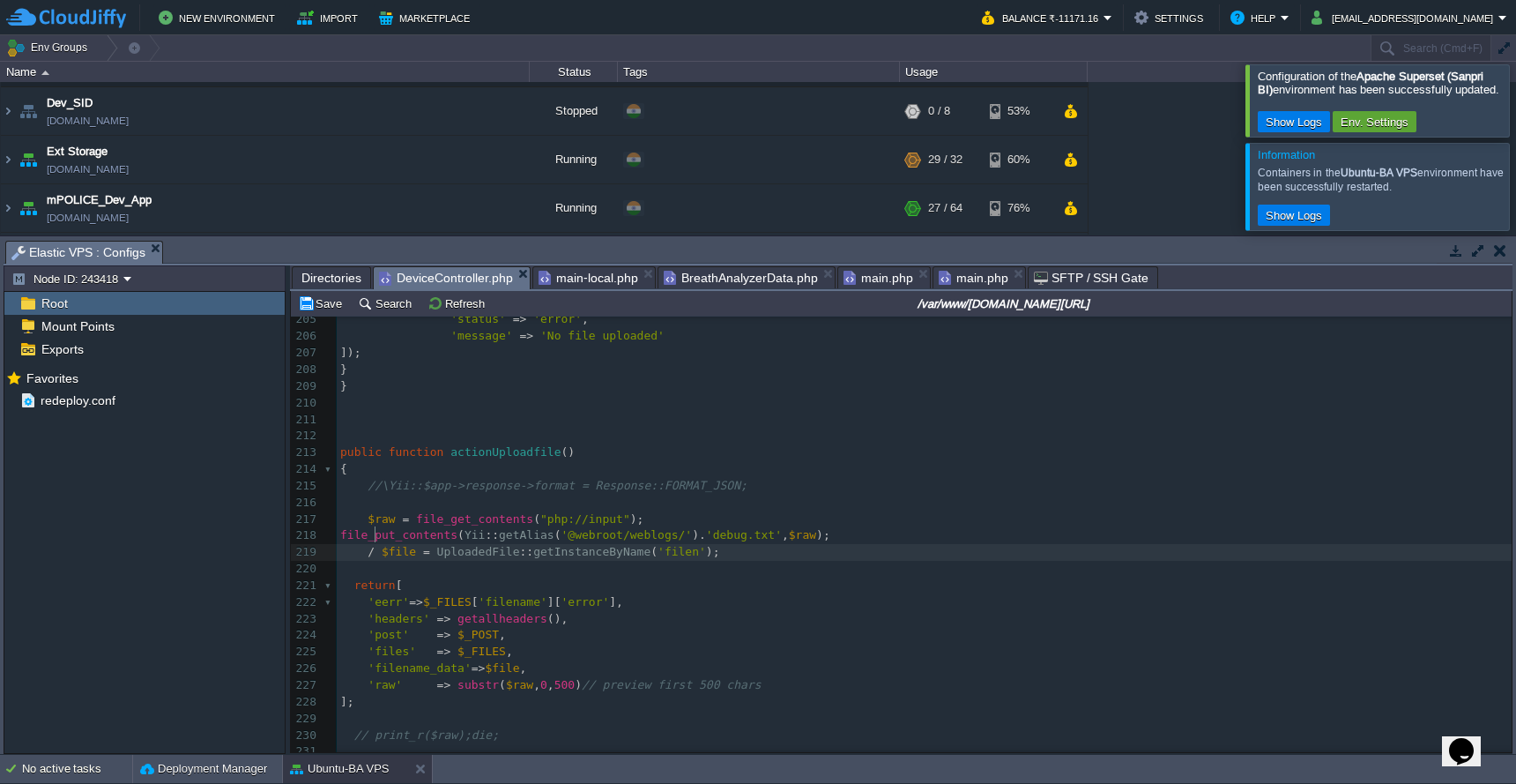
scroll to position [7, 6]
click at [352, 578] on span at bounding box center [347, 585] width 14 height 13
type textarea "/*"
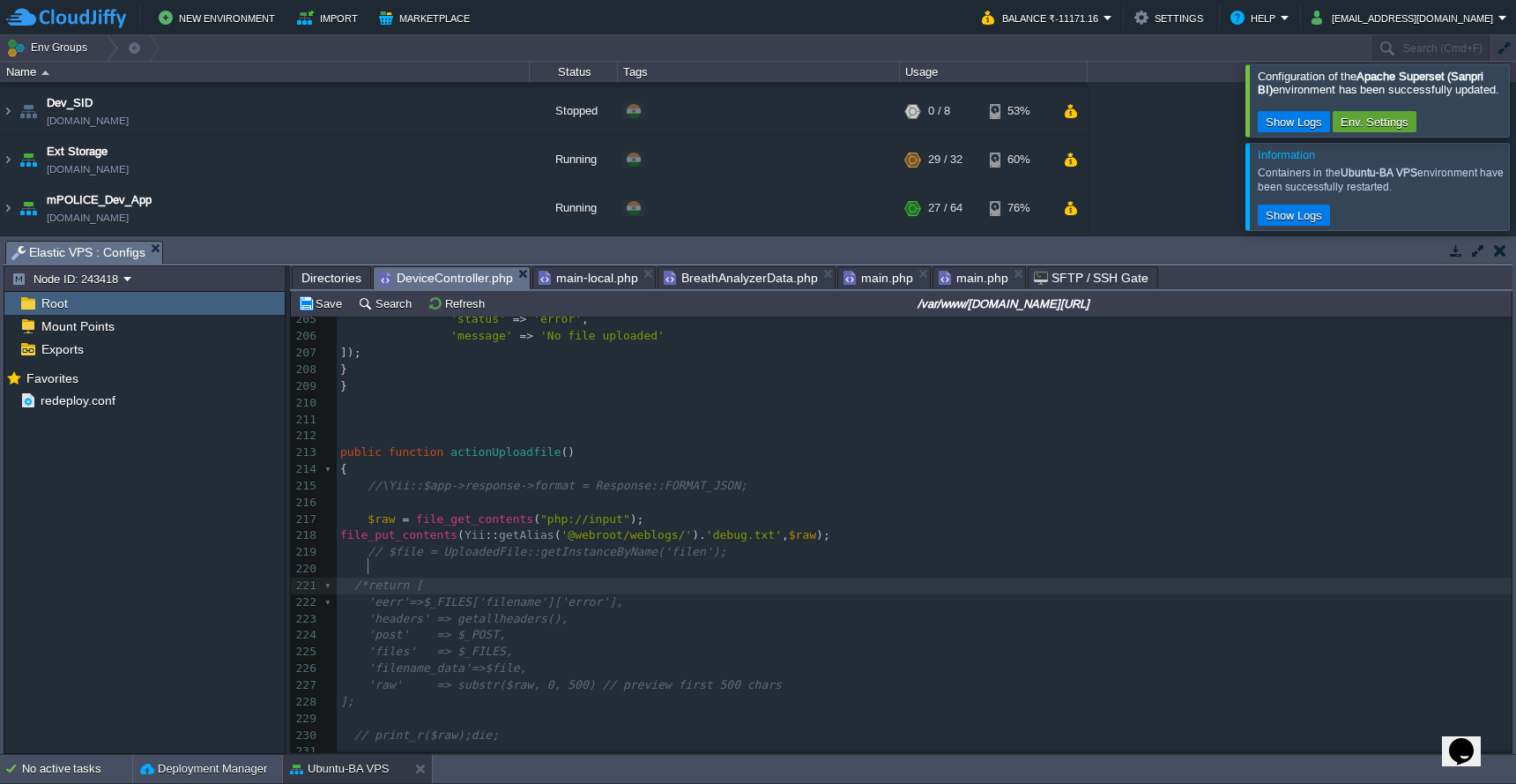
click at [378, 693] on pre "];" at bounding box center [925, 701] width 1175 height 16
type textarea "*/"
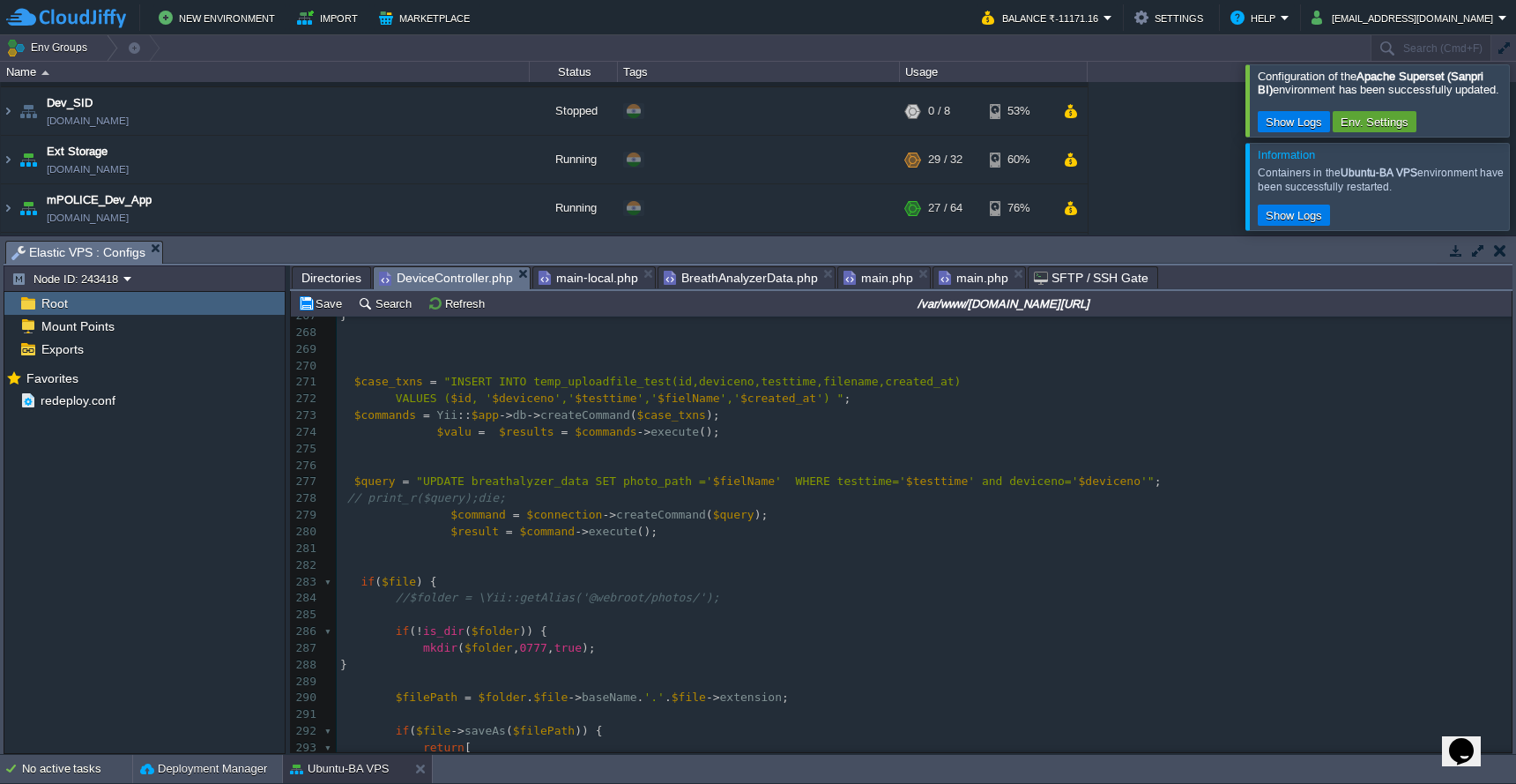
scroll to position [4270, 0]
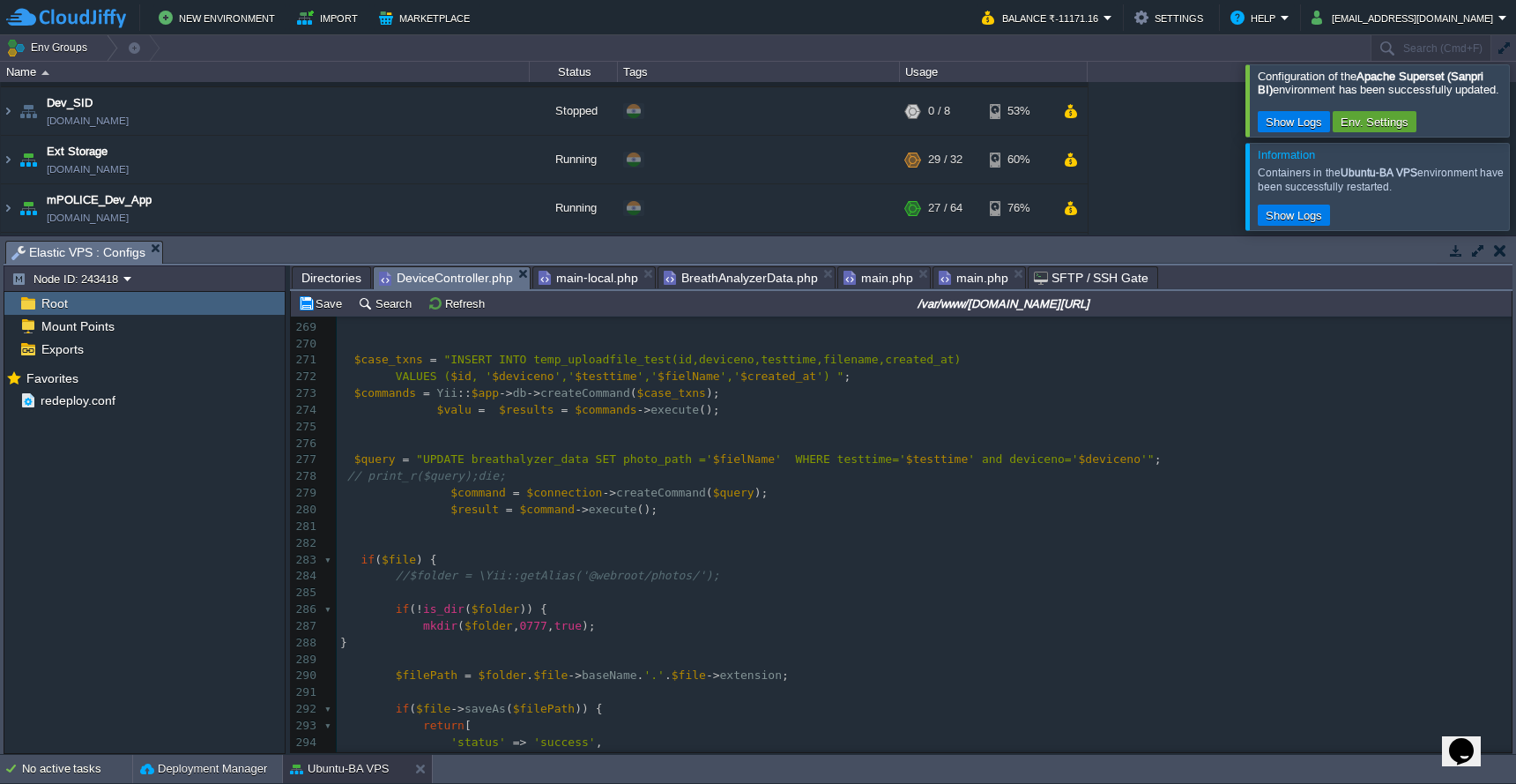
click at [348, 539] on div "xxxxxxxxxx ];*/ 248 249 ///var/www/[DOMAIN_NAME][URL] /var/www/[DOMAIN_NAME][UR…" at bounding box center [925, 460] width 1175 height 980
type textarea "/*"
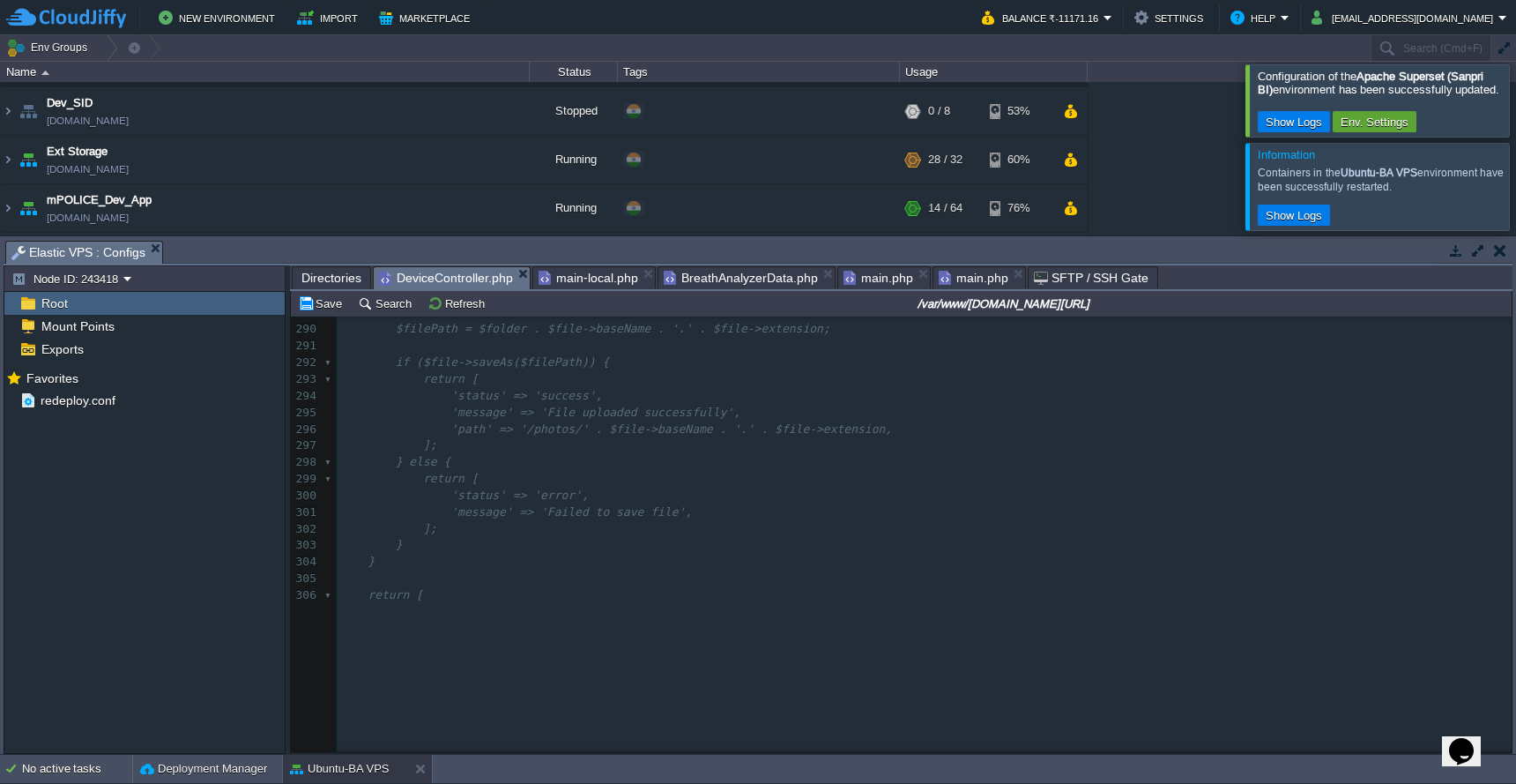
scroll to position [4669, 0]
click at [430, 415] on pre at bounding box center [925, 423] width 1175 height 16
type textarea "*/"
click at [355, 425] on div "xxxxxxxxxx /* if ($file) { 292 if ($file->saveAs($filePath)) { 293 return [ 294…" at bounding box center [925, 499] width 1175 height 765
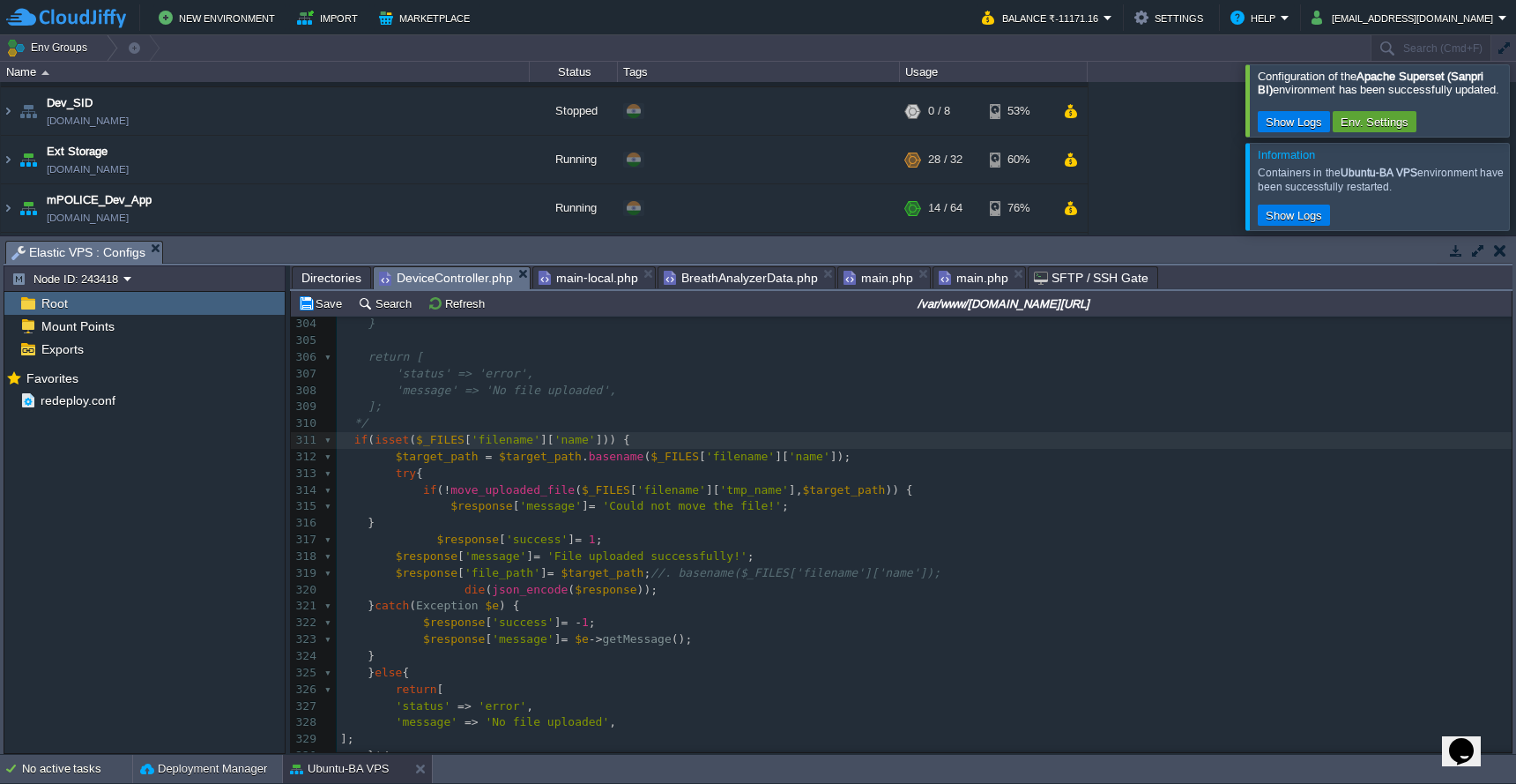
click at [422, 747] on pre "} */" at bounding box center [925, 755] width 1175 height 16
type textarea "$_FILES['filename']['name']"
drag, startPoint x: 423, startPoint y: 430, endPoint x: 609, endPoint y: 431, distance: 186.0
click at [704, 383] on pre "'message' => 'No file uploaded'," at bounding box center [925, 390] width 1175 height 16
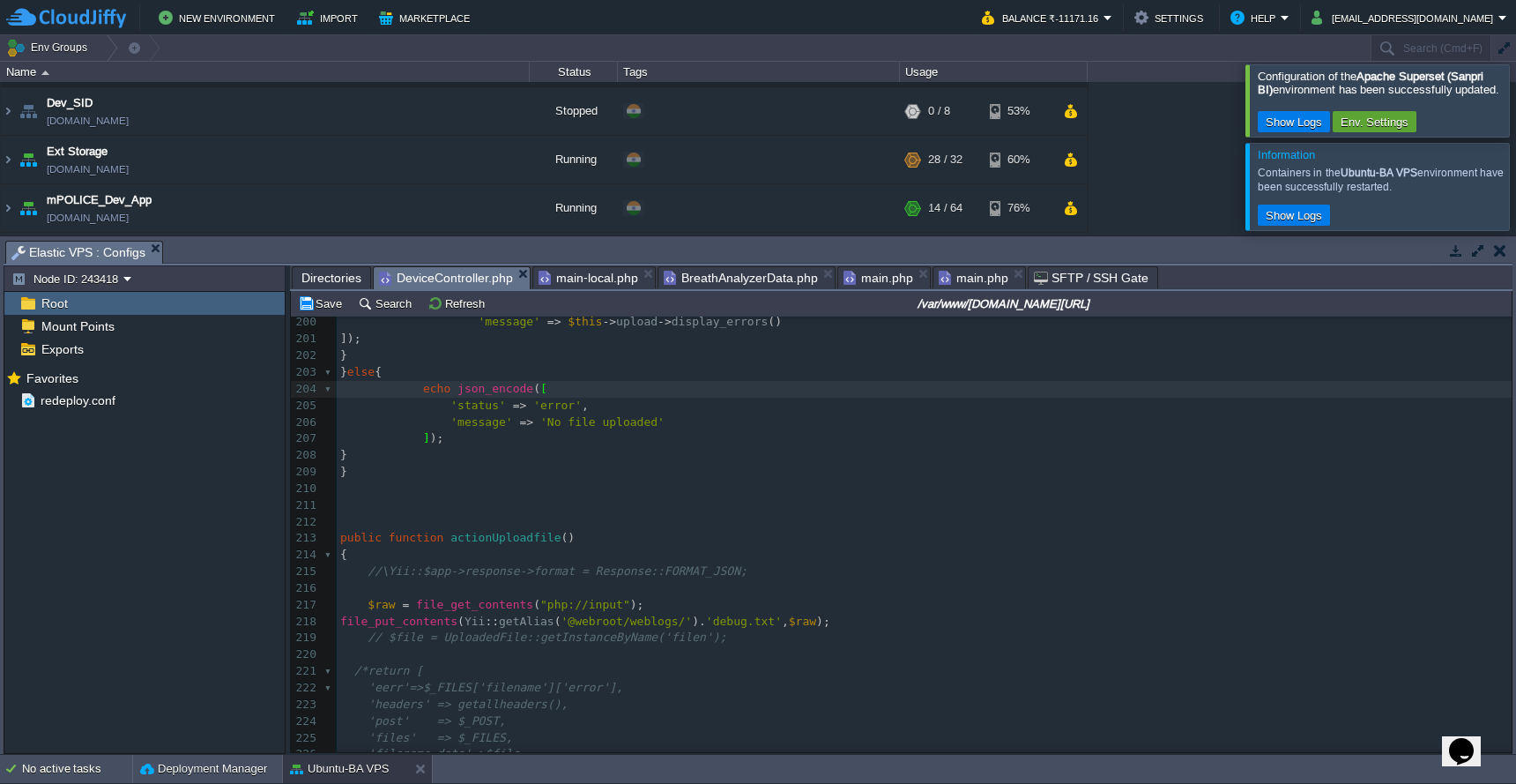
click at [369, 648] on div "xxxxxxxxxx echo json_encode ([ 190 if ( $this -> upload -> do_upload ( 'filenam…" at bounding box center [925, 547] width 1175 height 797
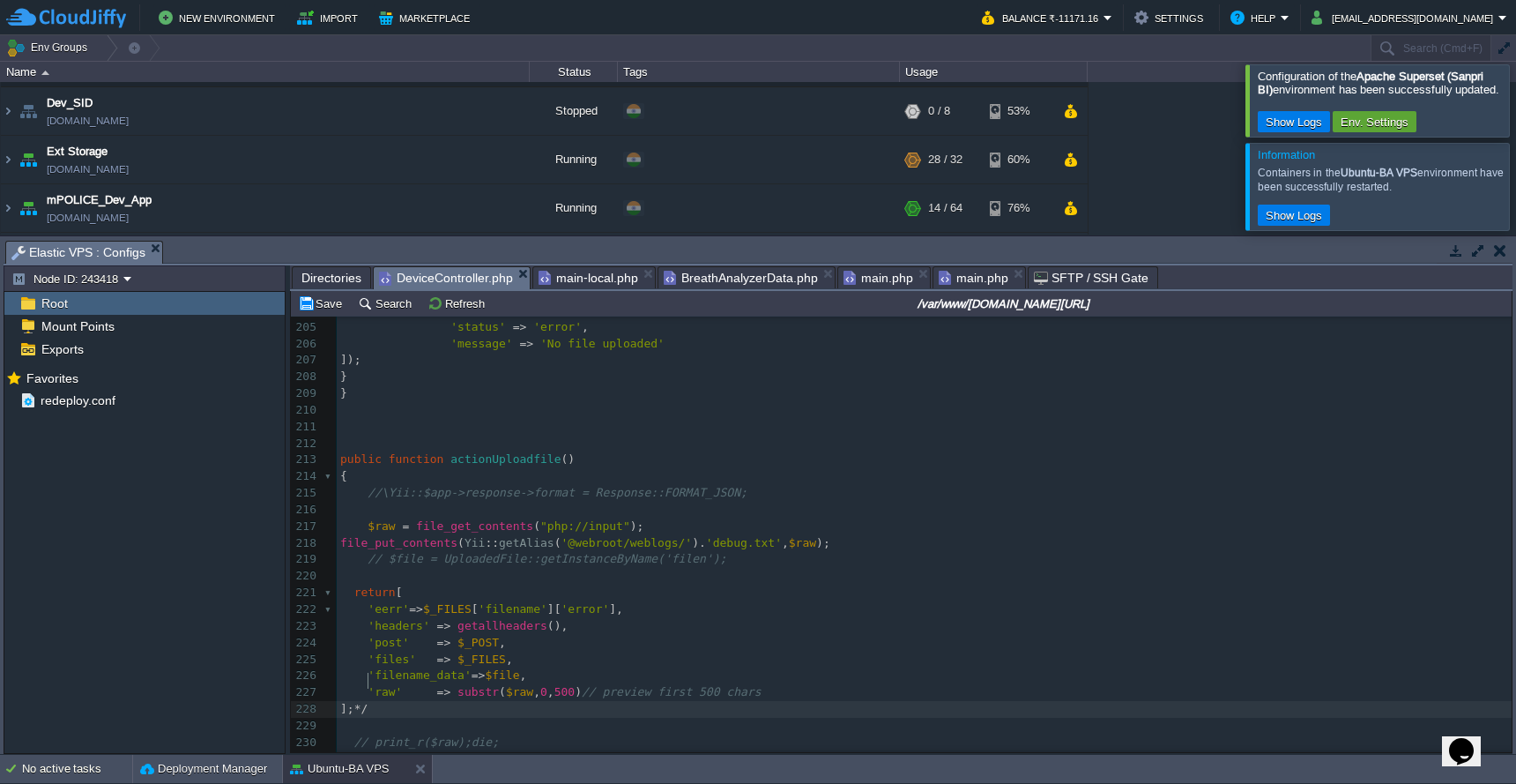
click at [402, 701] on pre "]; */" at bounding box center [925, 709] width 1175 height 16
click at [657, 601] on pre "'eerr' => $_FILES [ 'filename' ][ 'error' ]," at bounding box center [925, 609] width 1175 height 16
type textarea ""filename="
paste textarea ","
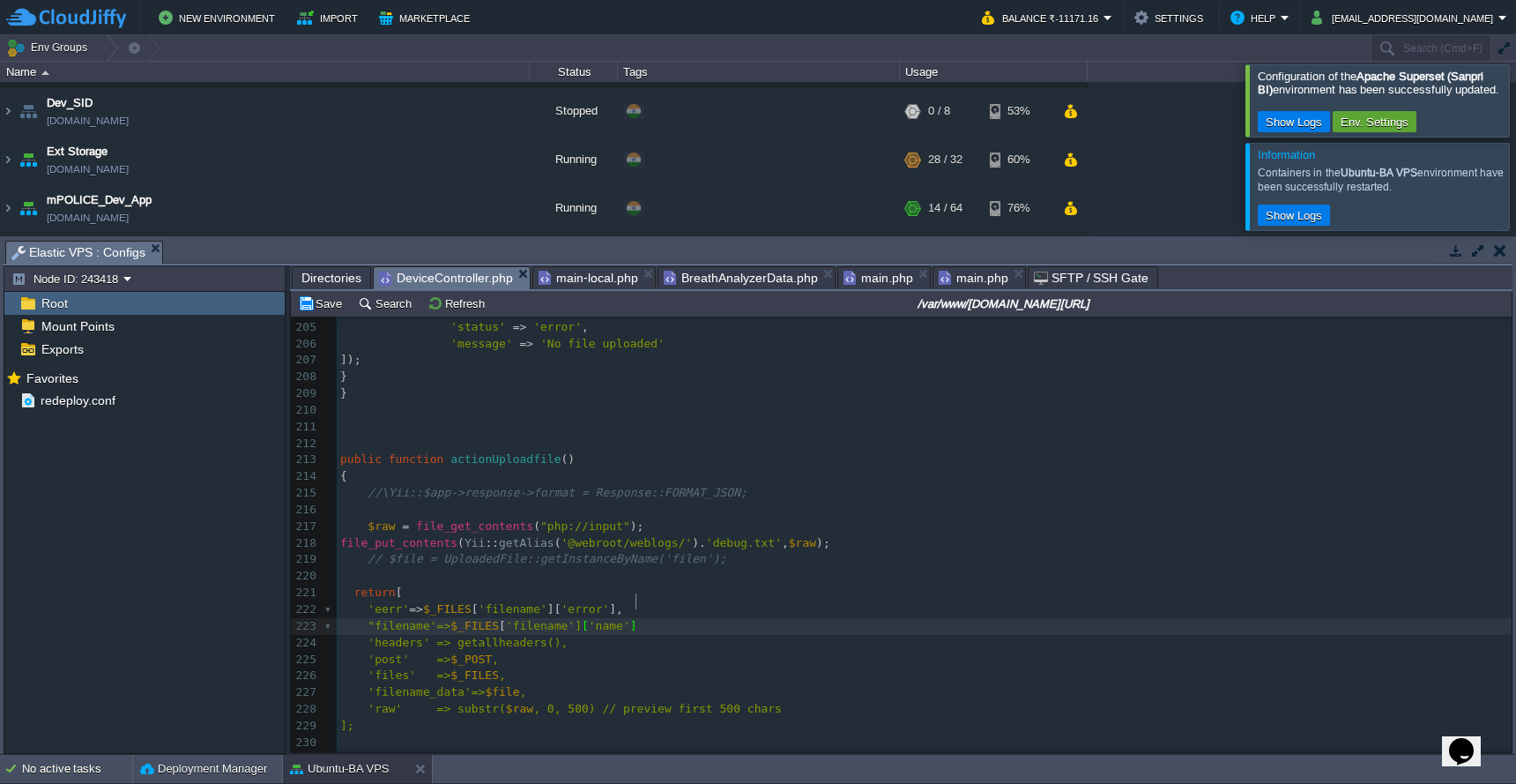
type textarea "'=>,"
click at [550, 619] on span "'filename']['name']," at bounding box center [575, 626] width 139 height 13
type textarea "file"
click at [328, 310] on button "Save" at bounding box center [322, 303] width 49 height 15
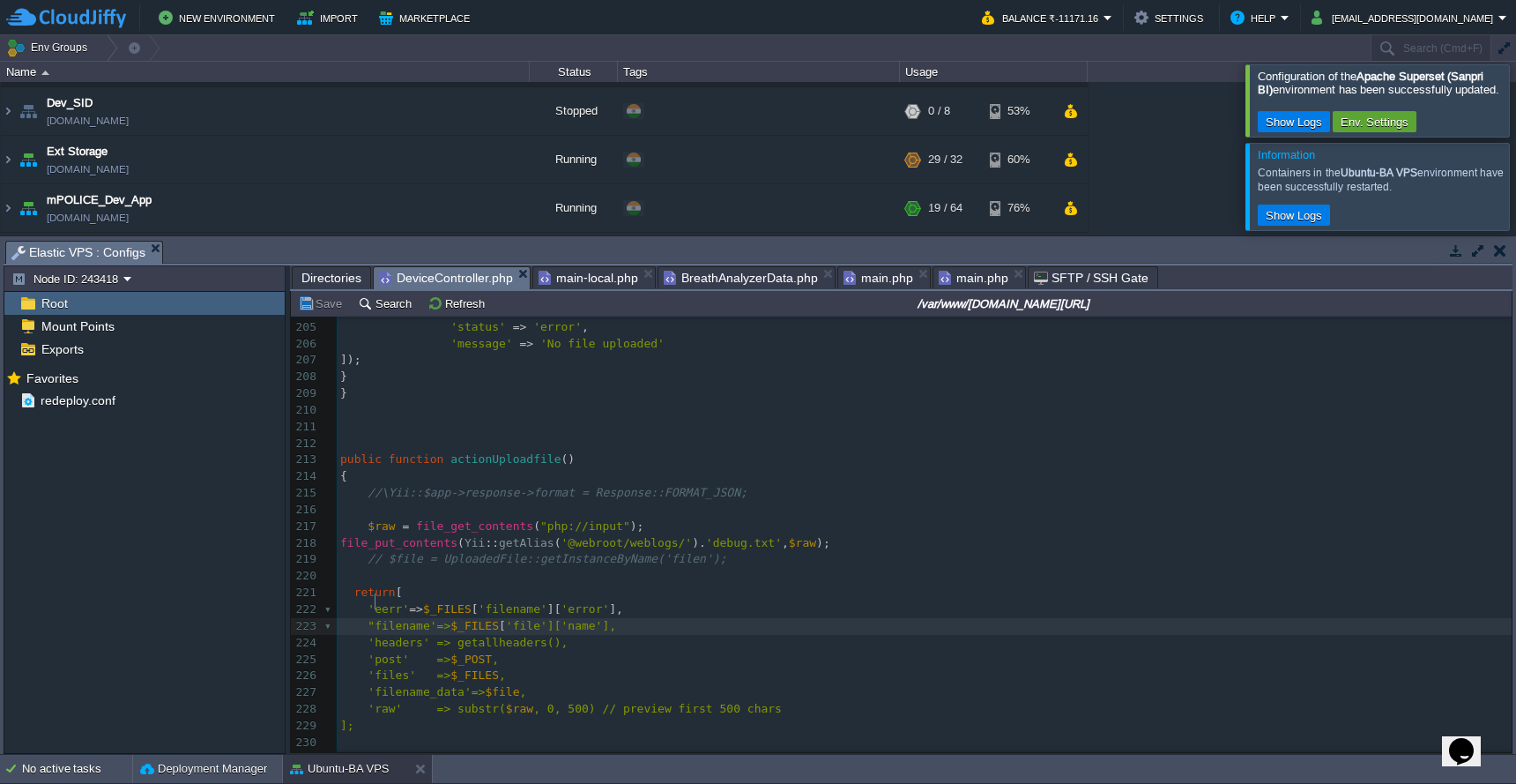
click at [374, 619] on span ""filename'=>" at bounding box center [409, 626] width 83 height 13
type textarea "'"
click at [316, 303] on button "Save" at bounding box center [322, 303] width 49 height 15
type textarea "$_FILES['file']['name']"
drag, startPoint x: 448, startPoint y: 600, endPoint x: 609, endPoint y: 599, distance: 161.0
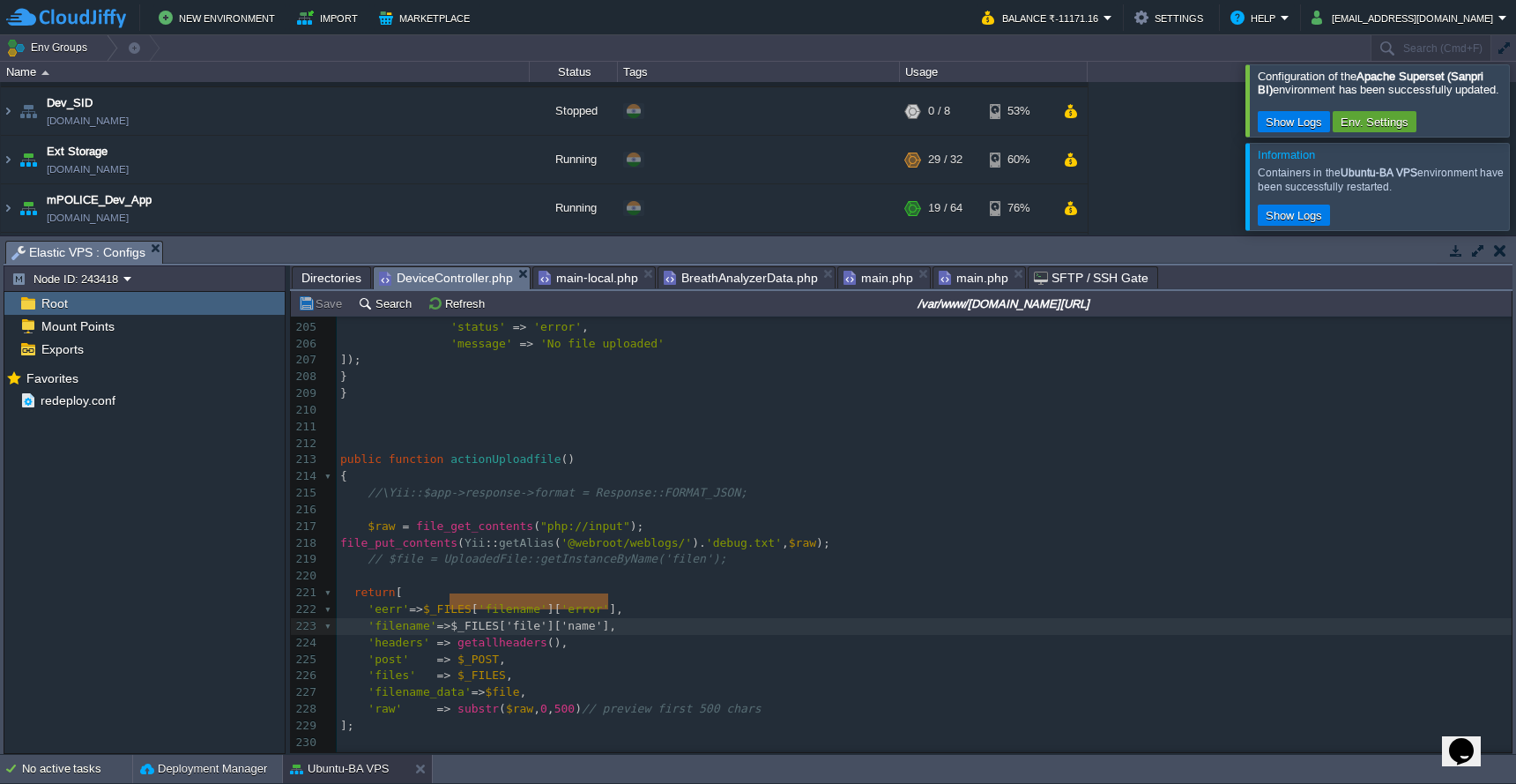
click at [351, 586] on span at bounding box center [347, 592] width 14 height 13
type textarea "/*"
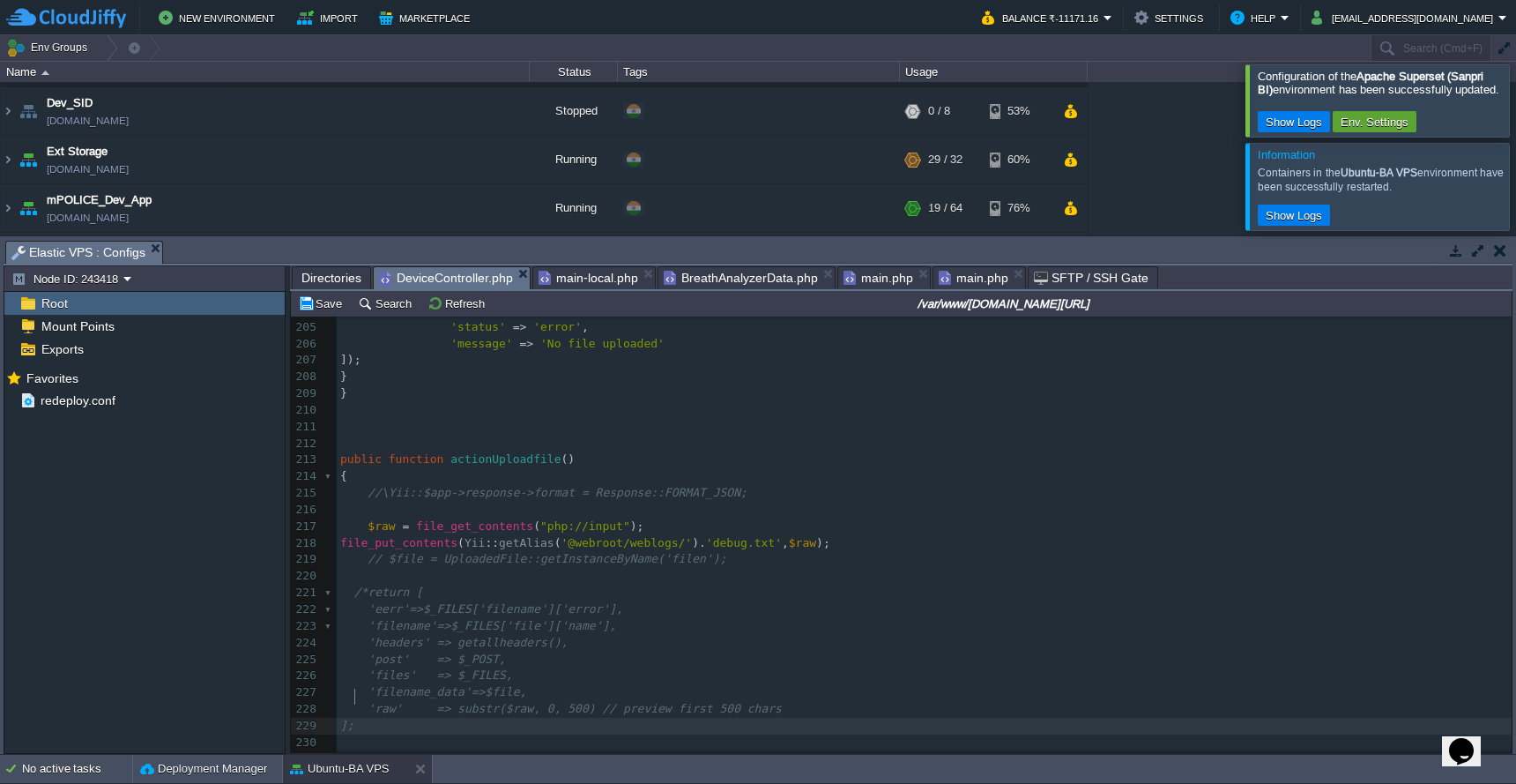
click at [375, 718] on pre "];" at bounding box center [925, 725] width 1175 height 16
type textarea "*/"
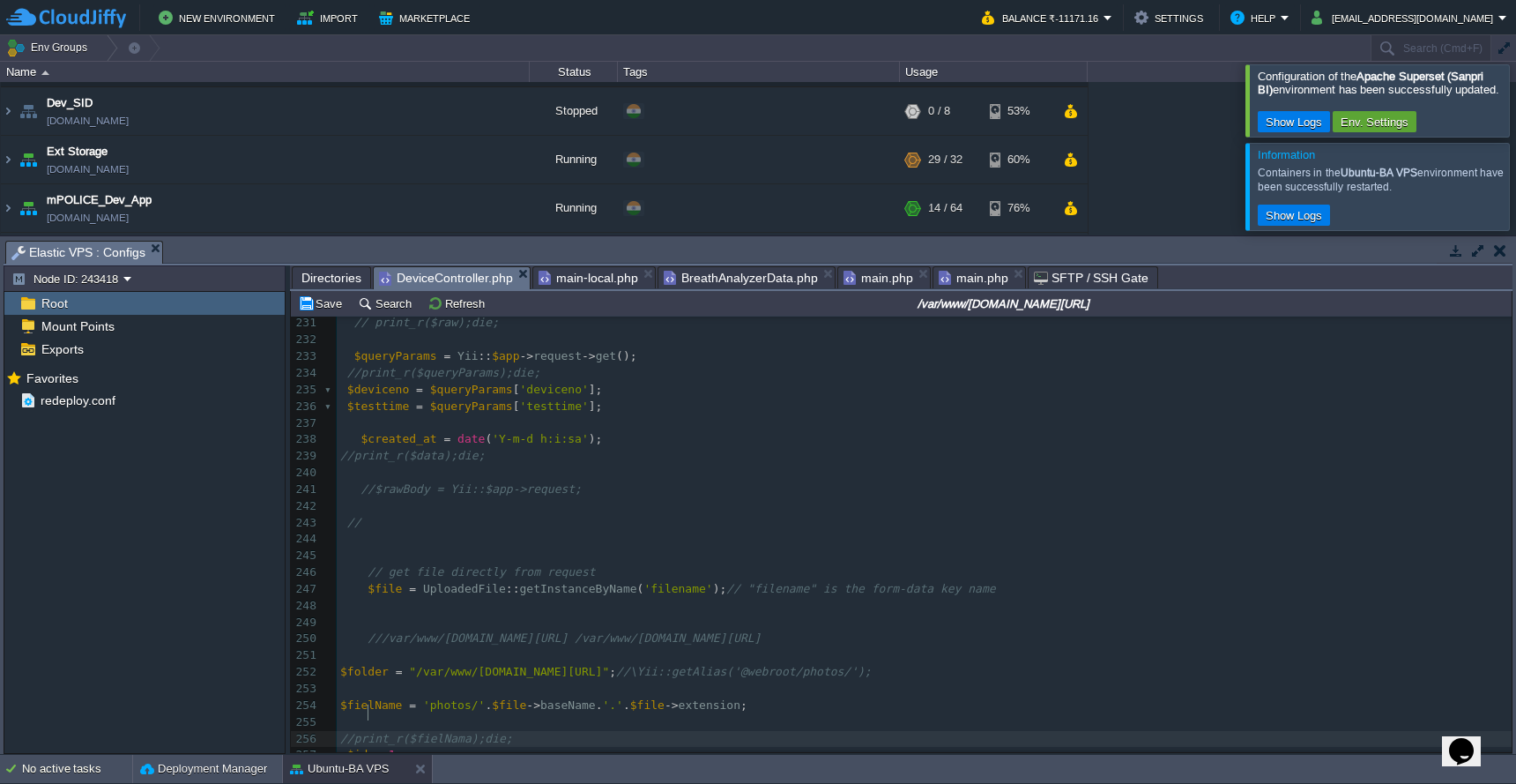
click at [358, 582] on span at bounding box center [353, 588] width 27 height 13
type textarea "//"
click at [457, 614] on pre at bounding box center [925, 622] width 1175 height 16
type textarea "$filenams ="
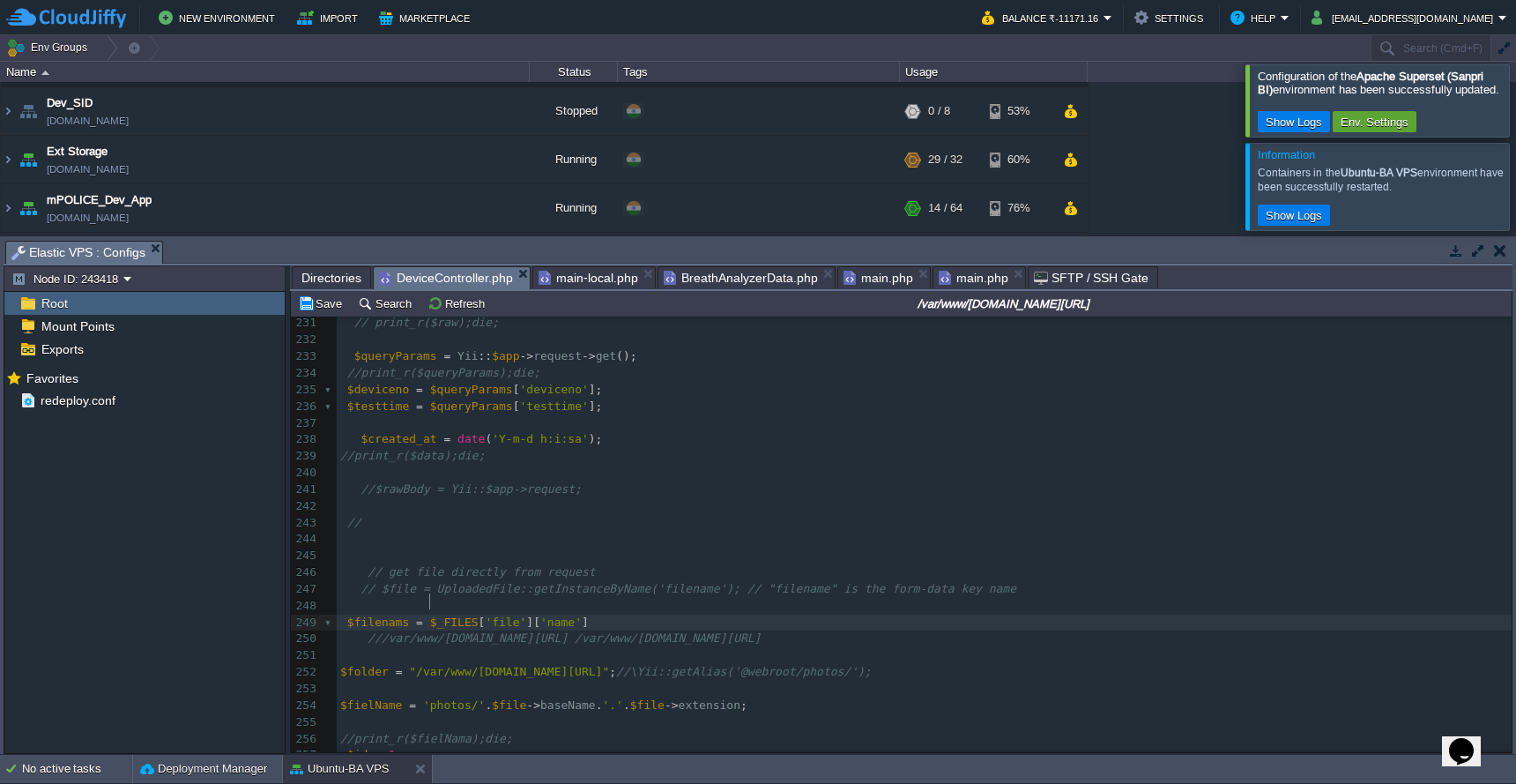
scroll to position [7, 57]
click at [407, 615] on span "$filenams" at bounding box center [379, 622] width 62 height 13
type textarea "_name"
click at [401, 615] on span "$file_name" at bounding box center [381, 622] width 68 height 13
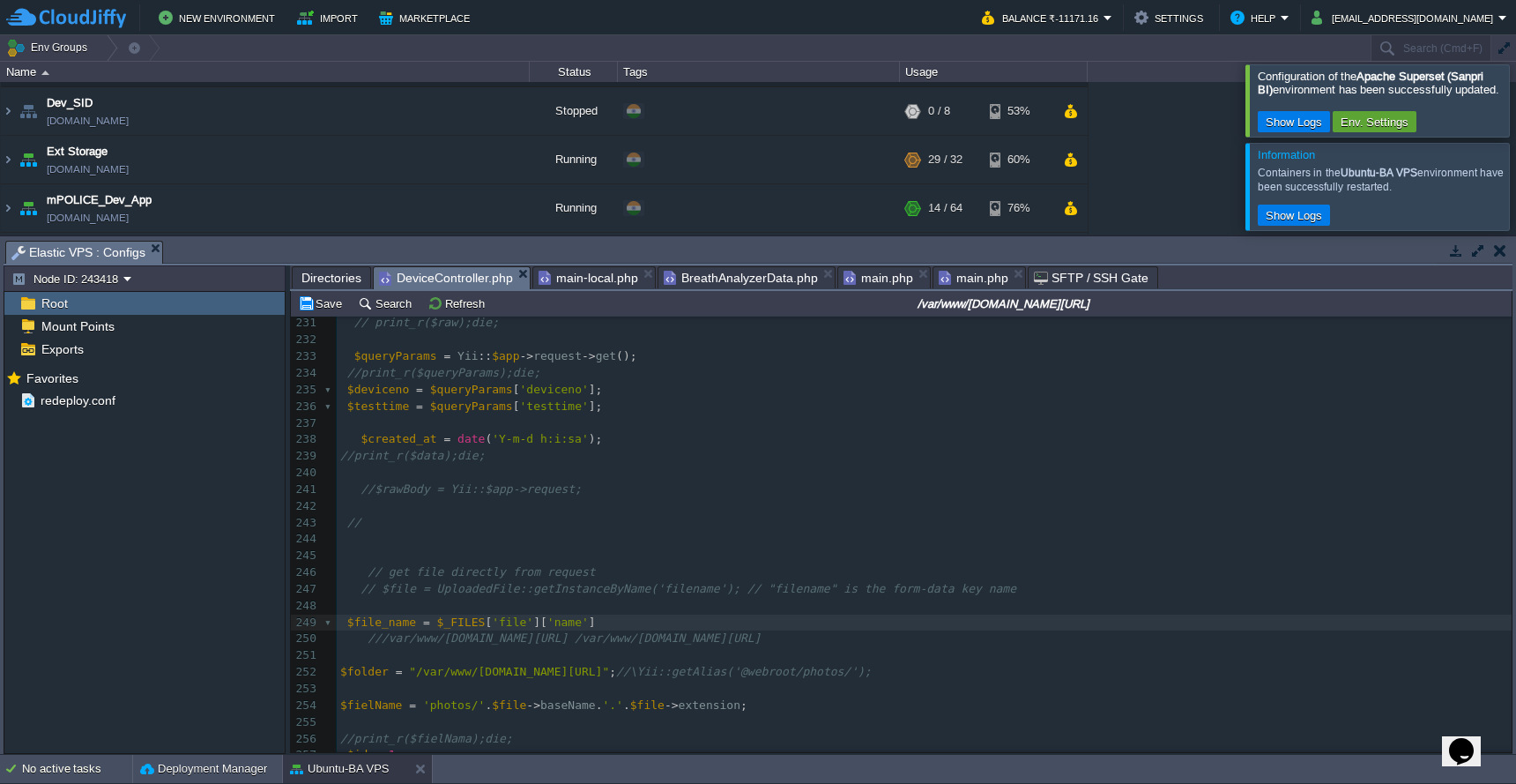
type textarea "$file_name"
type textarea "$file->baseName . '.' . $file->extension"
drag, startPoint x: 494, startPoint y: 684, endPoint x: 770, endPoint y: 683, distance: 276.0
paste textarea
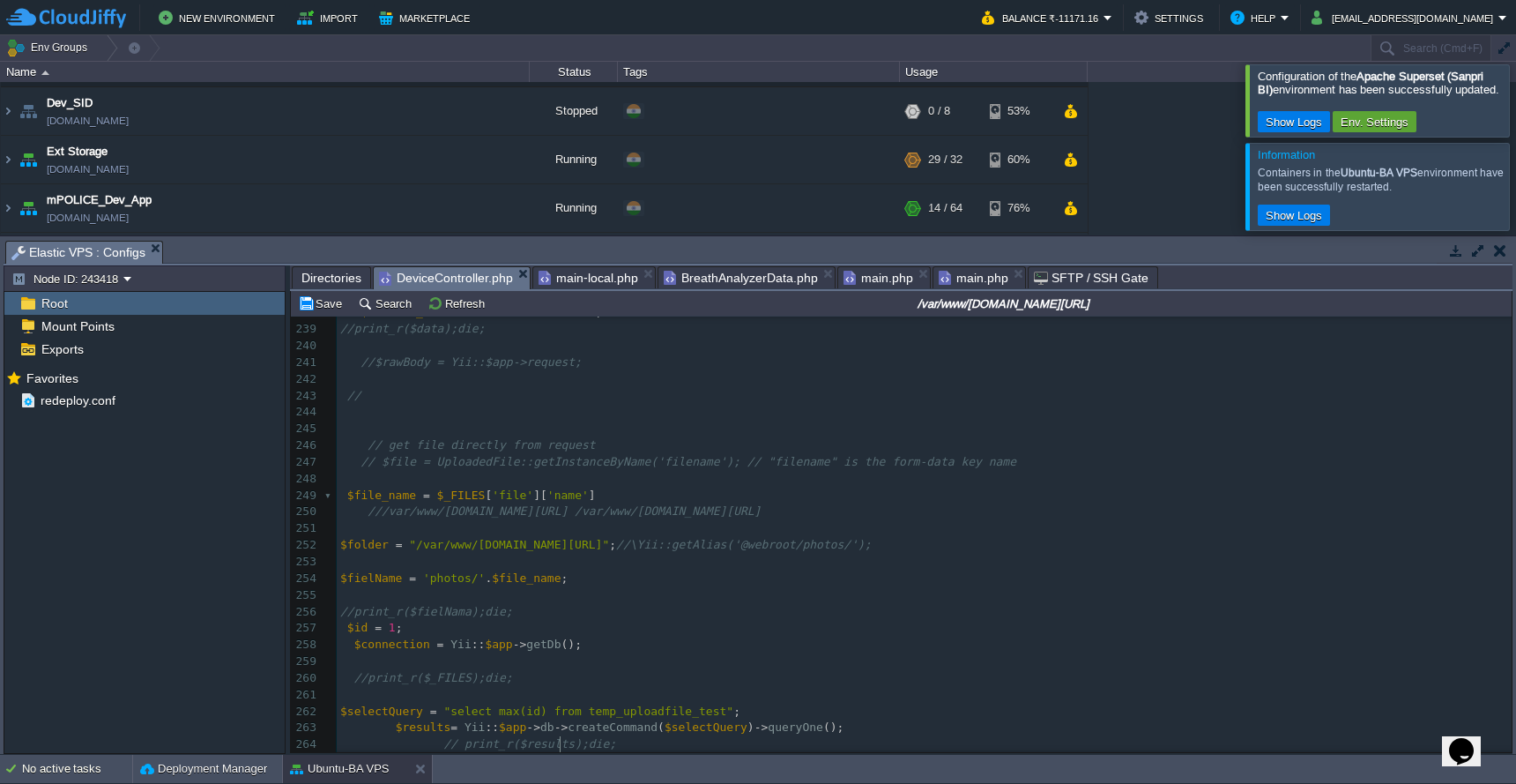
scroll to position [3821, 0]
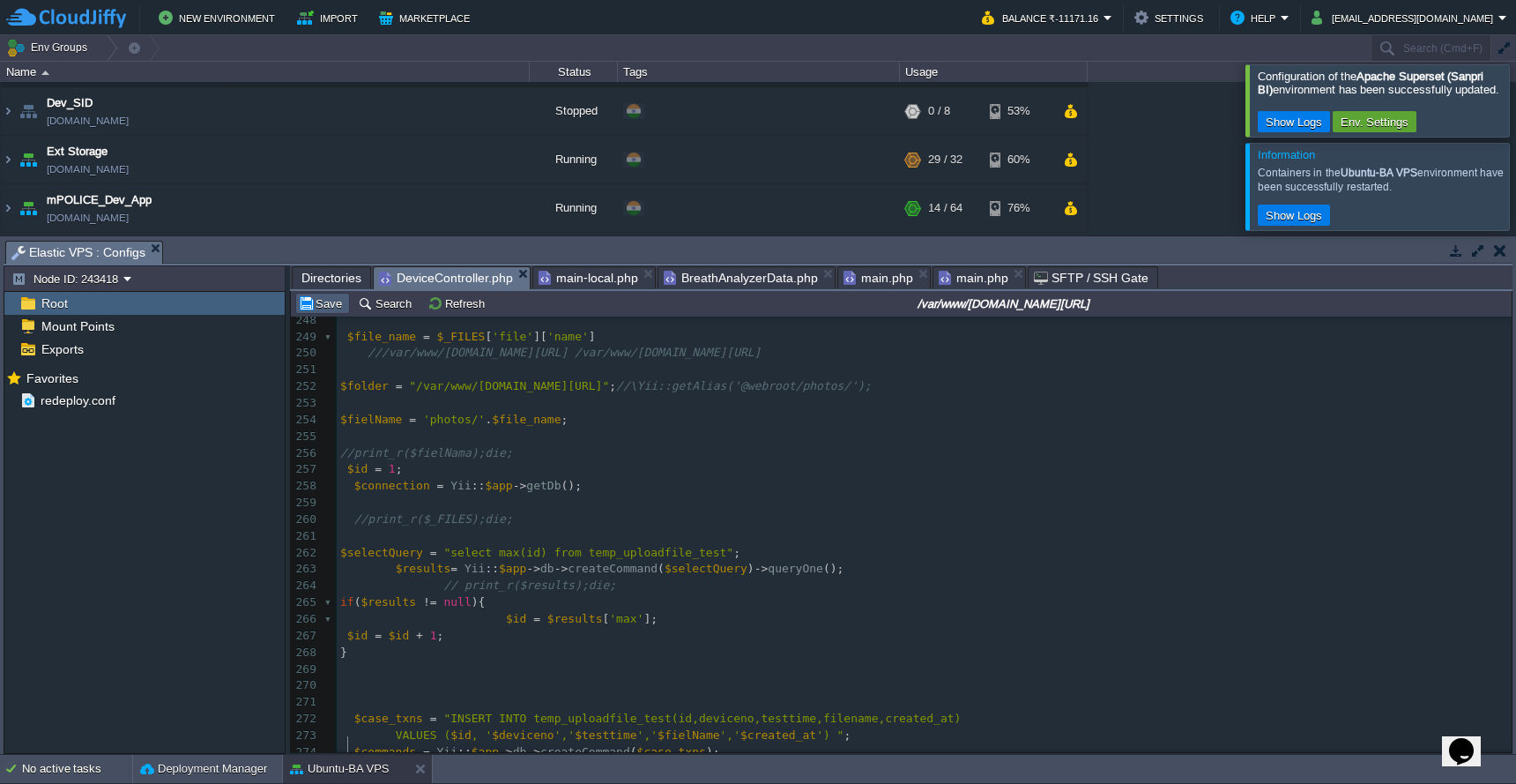
click at [335, 309] on button "Save" at bounding box center [322, 303] width 49 height 15
click at [722, 411] on pre "$fielName = 'photos/' . $file_name ;" at bounding box center [925, 419] width 1175 height 16
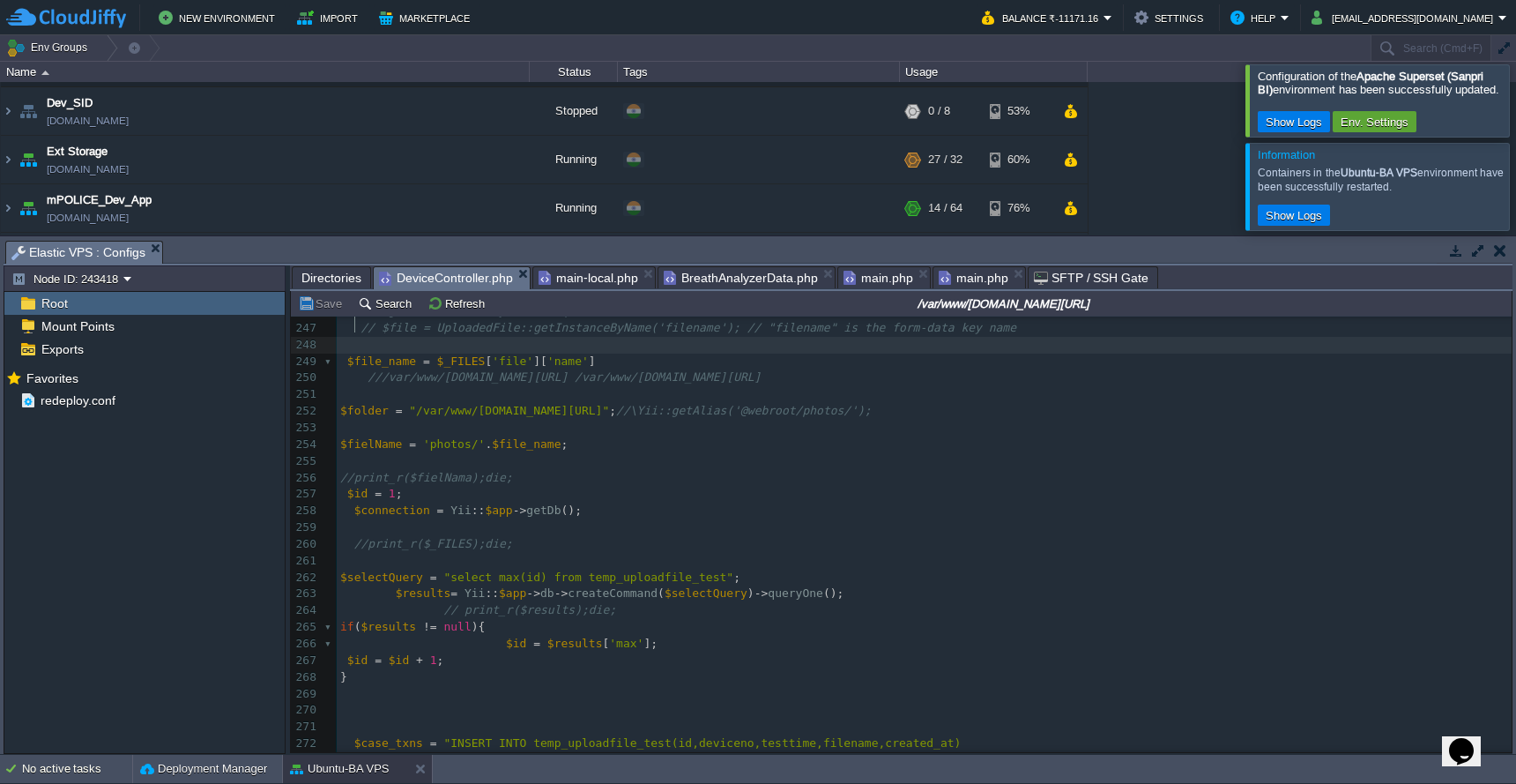
scroll to position [3891, 0]
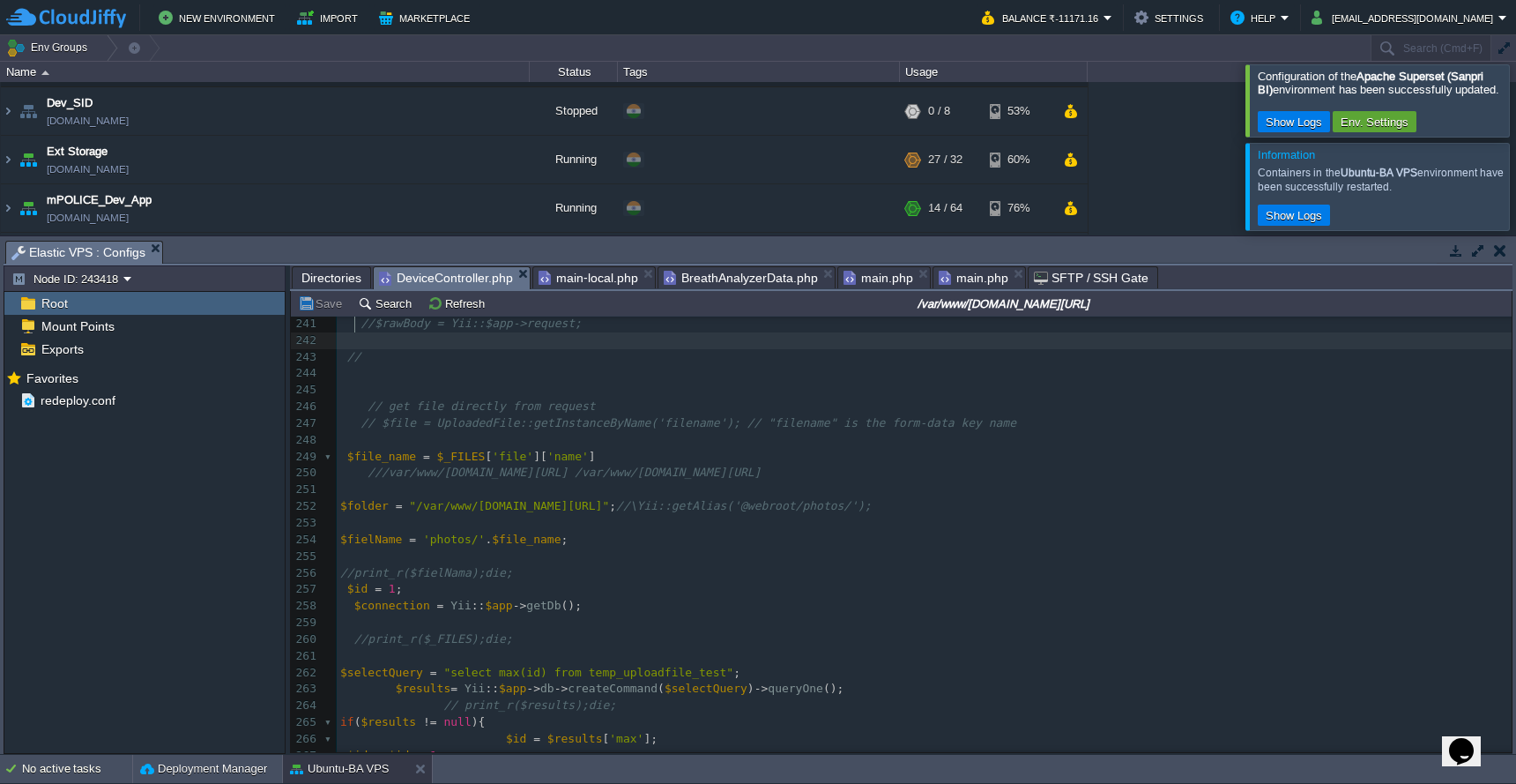
click at [700, 432] on pre at bounding box center [925, 440] width 1175 height 16
type textarea ";"
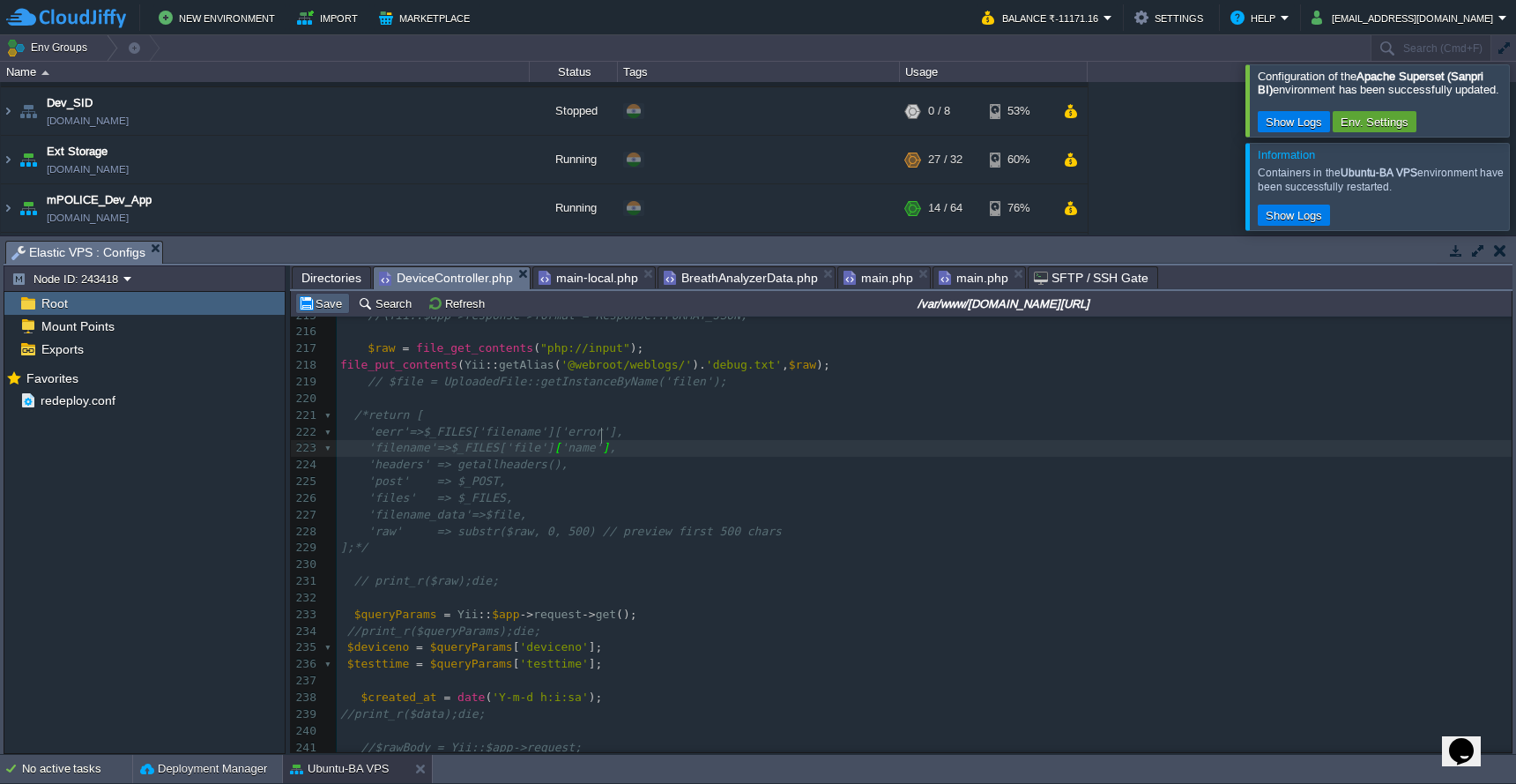
click at [327, 311] on button "Save" at bounding box center [322, 303] width 49 height 15
click at [806, 690] on pre "$created_at = date ( 'Y-m-d h:i:sa' );" at bounding box center [925, 697] width 1175 height 16
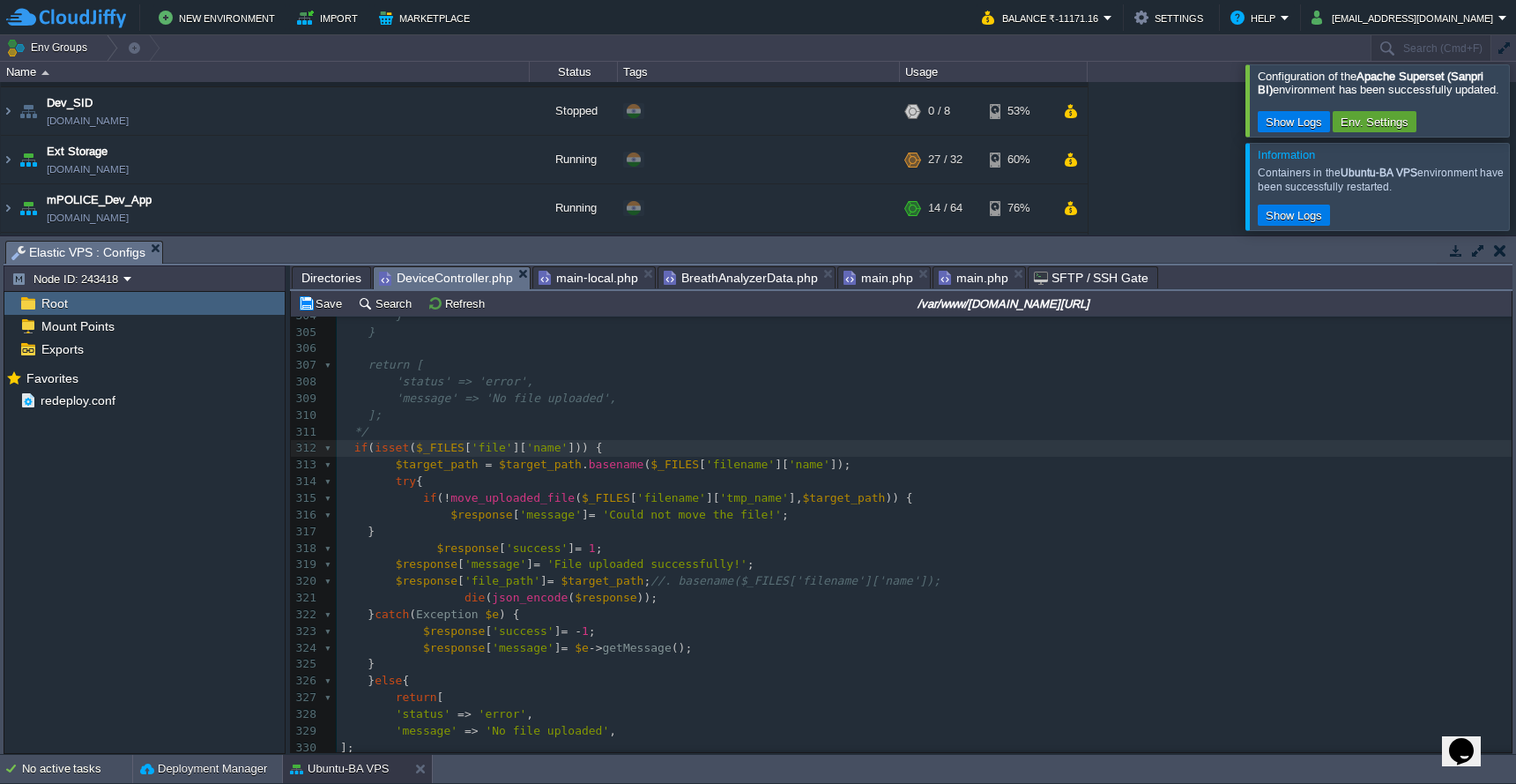
type textarea "file"
click at [324, 308] on button "Save" at bounding box center [322, 303] width 49 height 15
click at [498, 432] on div "xxxxxxxxxx $response [ 'message' ] = 'Could not move the file!' ; 283 284 /* if…" at bounding box center [925, 424] width 1175 height 930
type textarea "file"
click at [744, 457] on span "'filename'" at bounding box center [740, 464] width 68 height 13
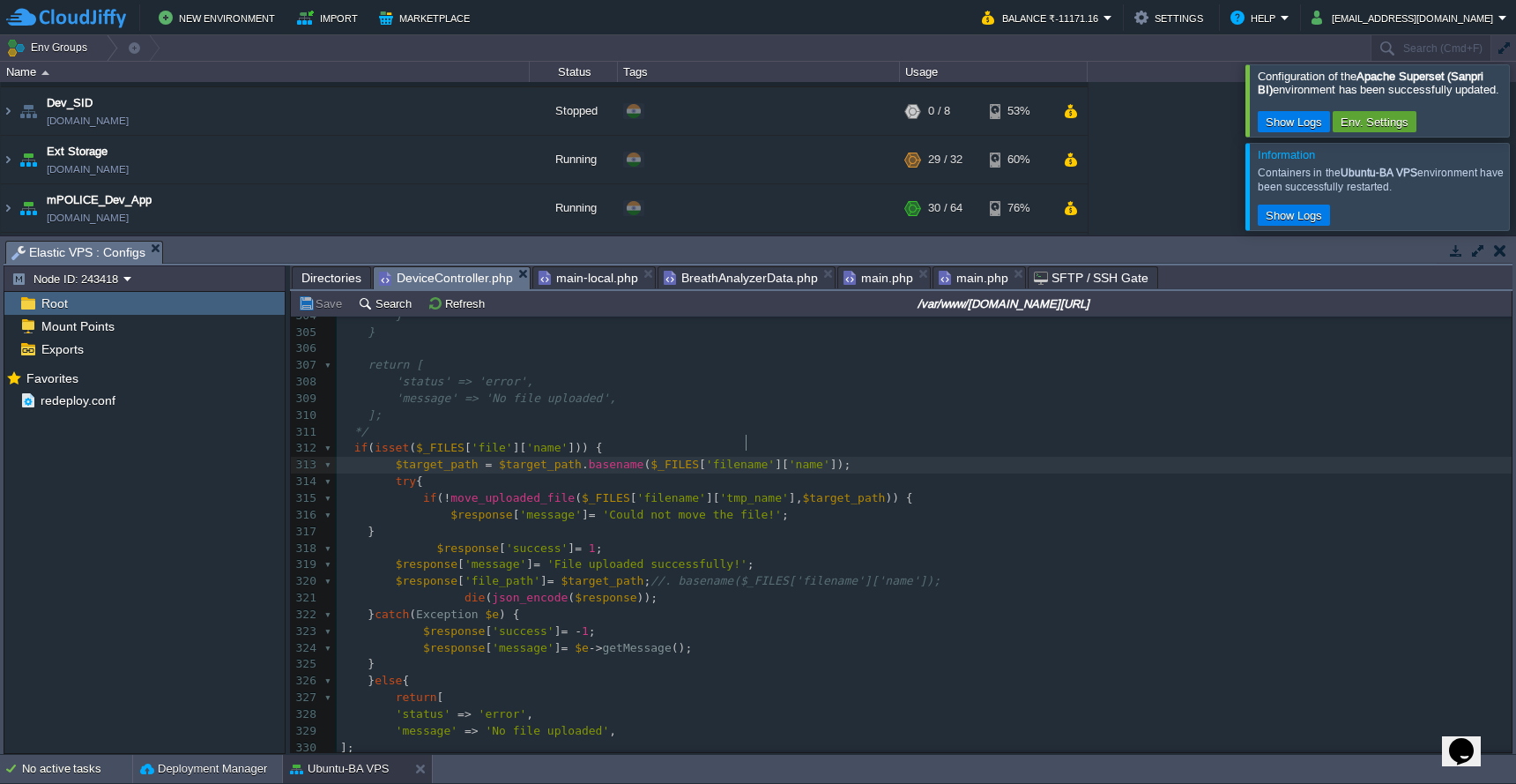
type textarea "filename"
paste textarea
click at [686, 476] on div "xxxxxxxxxx $response [ 'message' ] = 'Could not move the file!' ; 283 284 /* if…" at bounding box center [925, 424] width 1175 height 930
type textarea "filename"
click at [326, 311] on button "Save" at bounding box center [322, 303] width 49 height 15
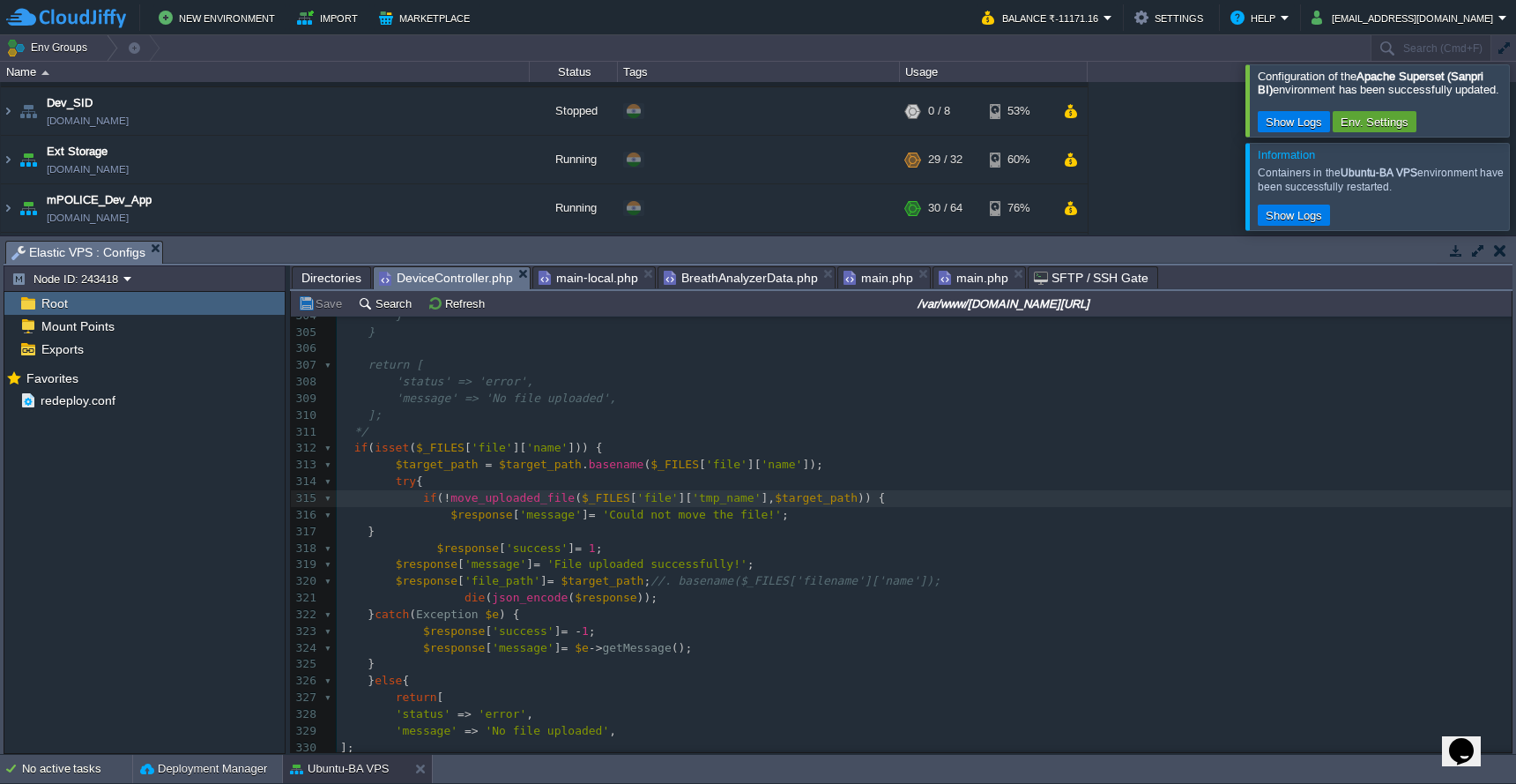
click at [341, 278] on span "Directories" at bounding box center [331, 277] width 60 height 21
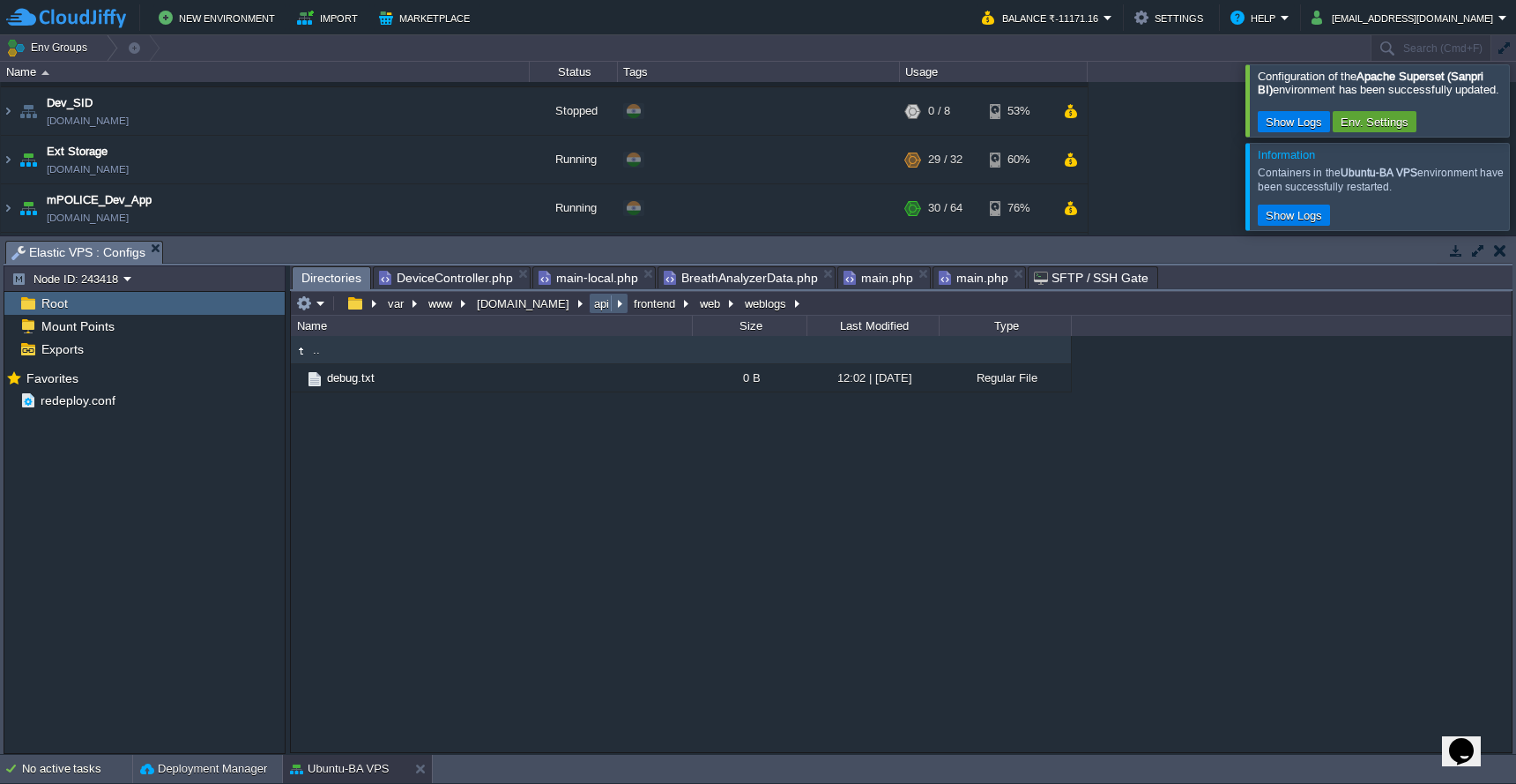
click at [591, 309] on button "api" at bounding box center [602, 303] width 22 height 15
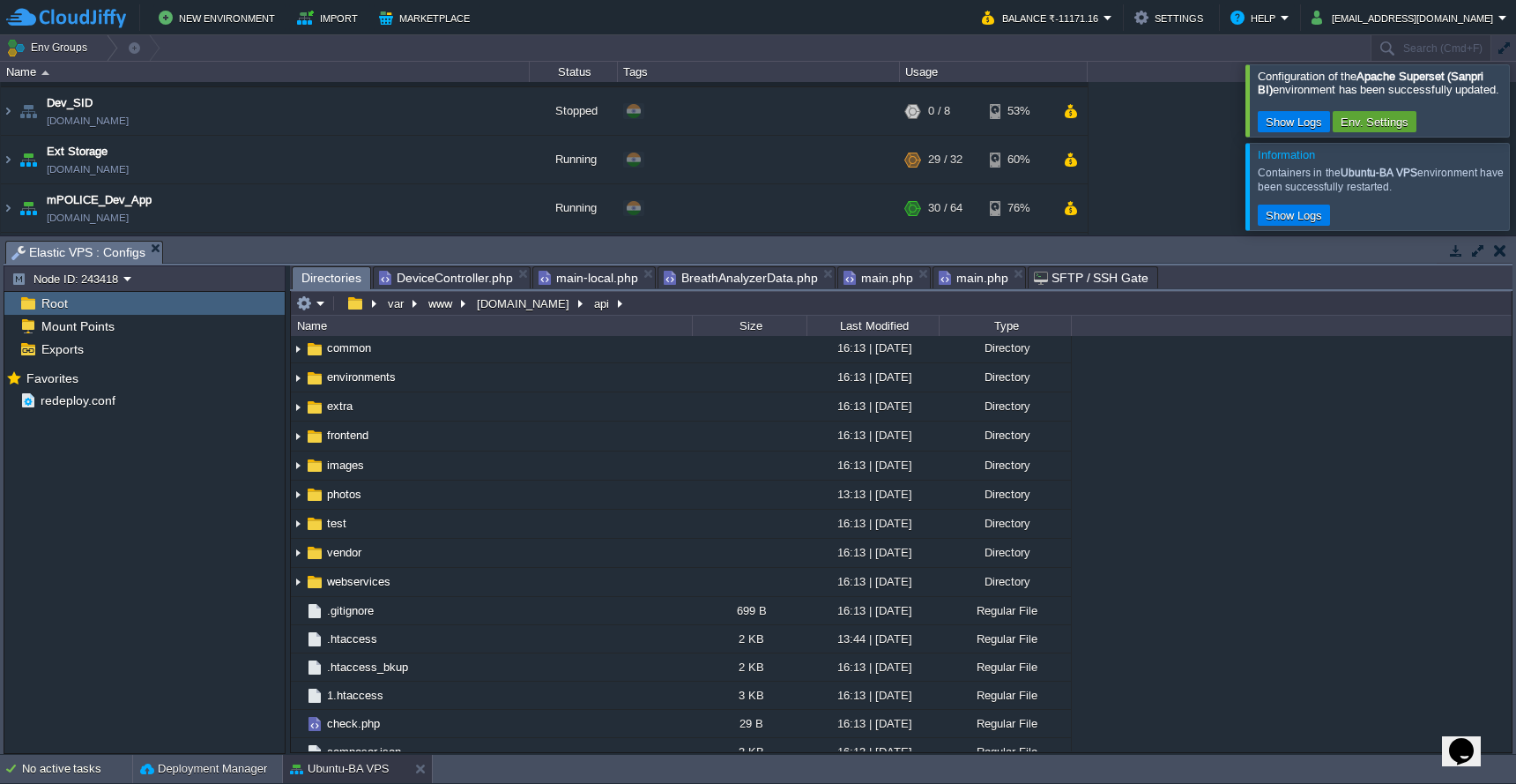
scroll to position [148, 0]
click at [595, 491] on td "photos" at bounding box center [491, 493] width 401 height 29
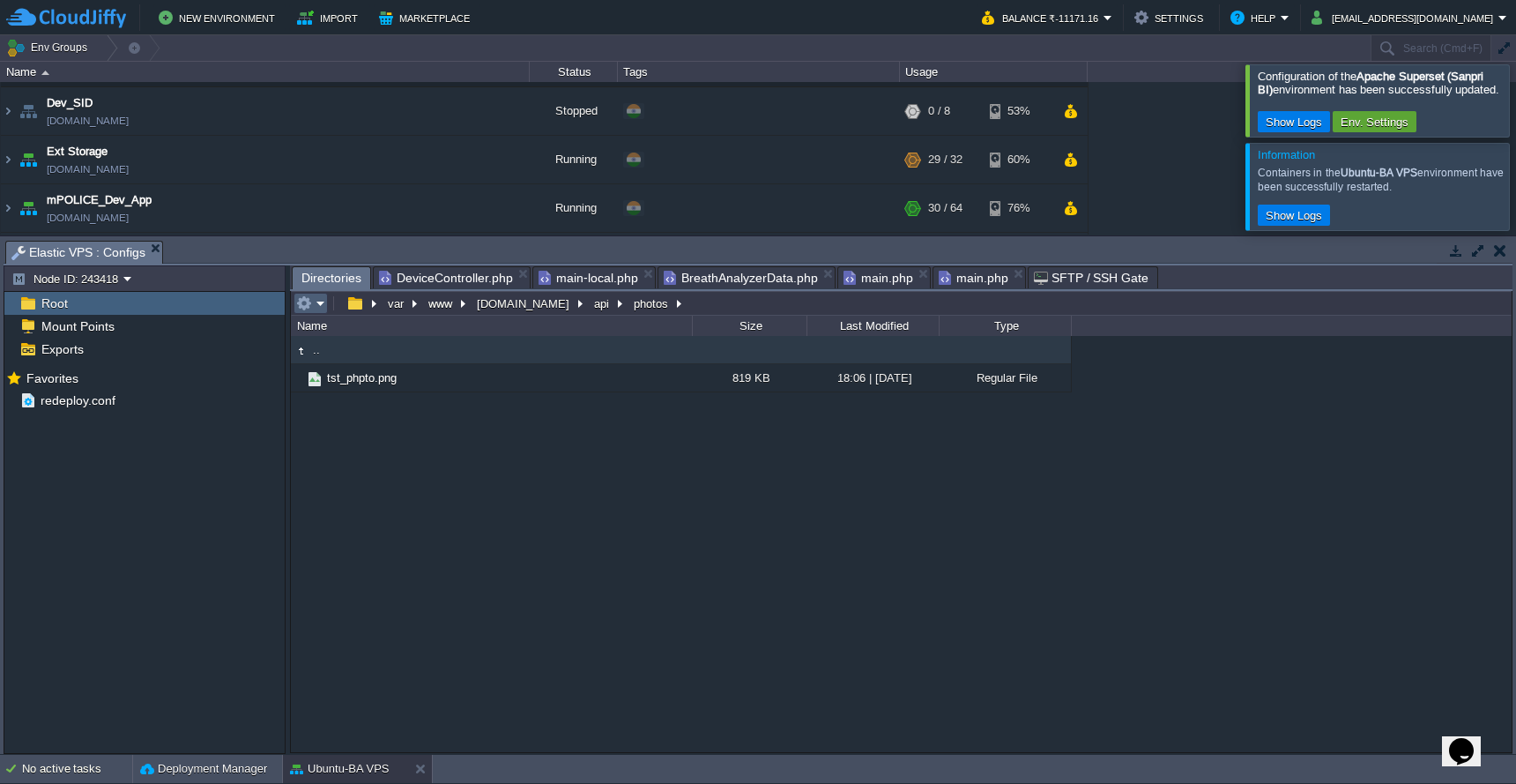
click at [325, 304] on em at bounding box center [311, 303] width 29 height 15
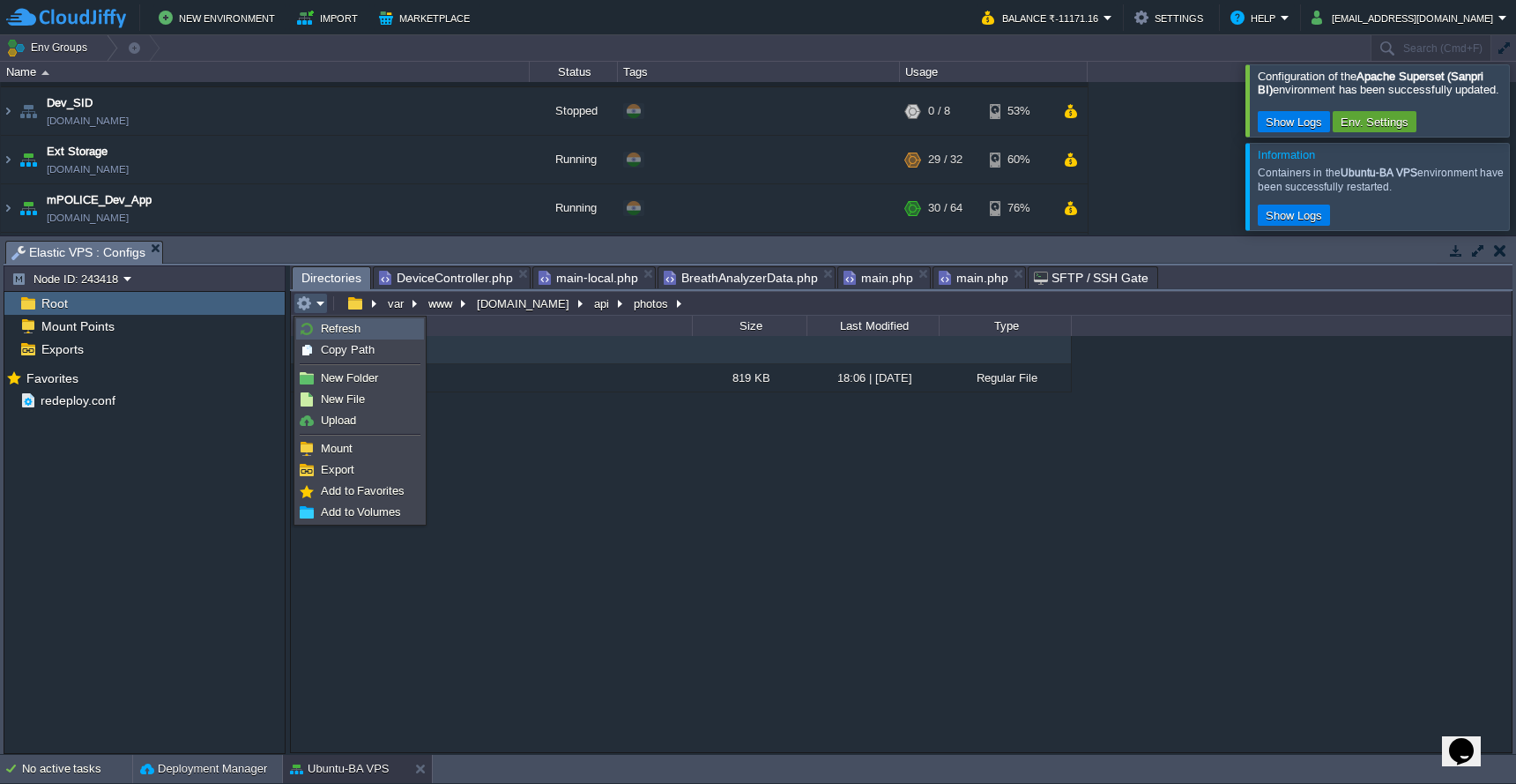
click at [325, 324] on span "Refresh" at bounding box center [340, 328] width 39 height 13
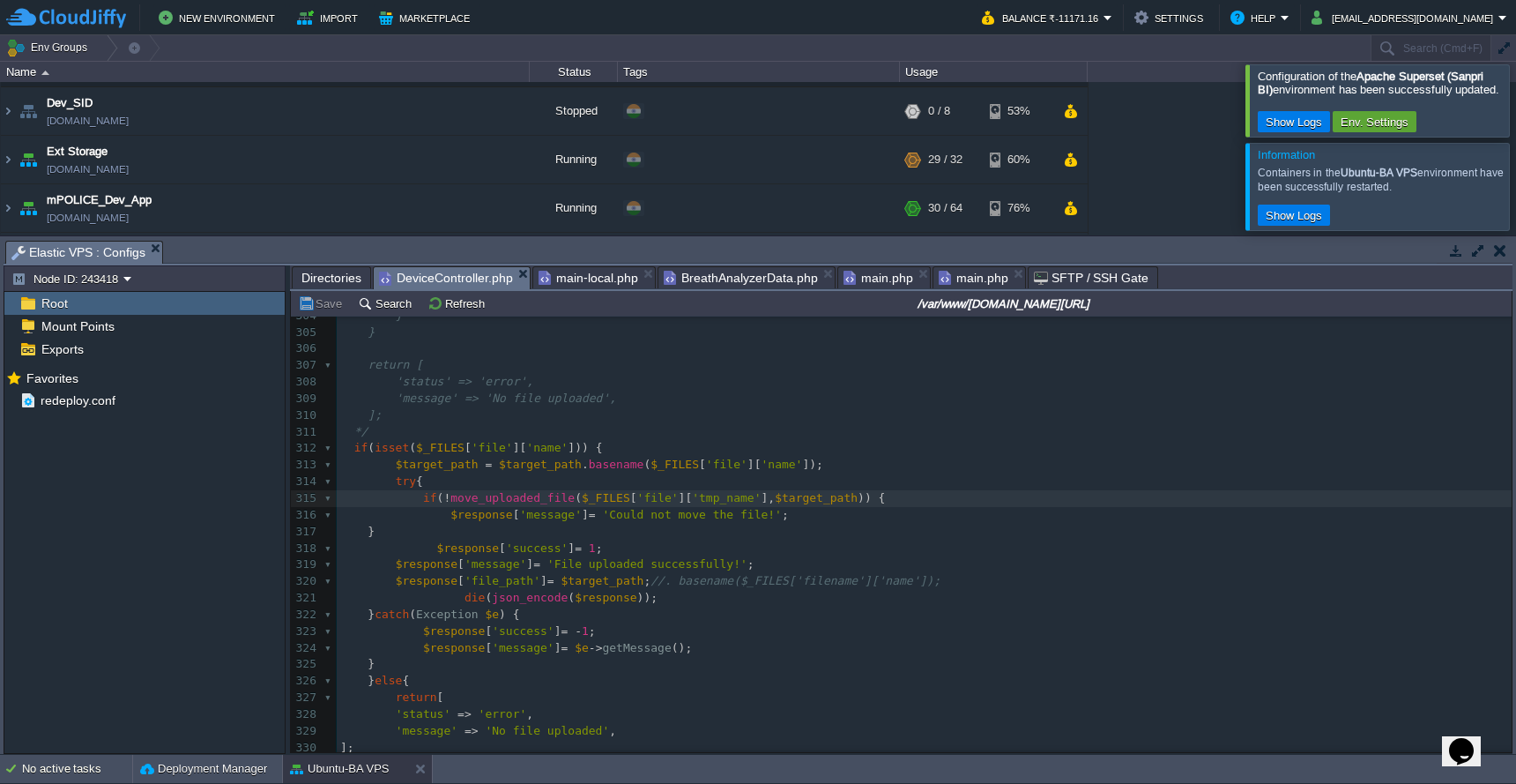
click at [476, 280] on span "DeviceController.php" at bounding box center [446, 277] width 134 height 22
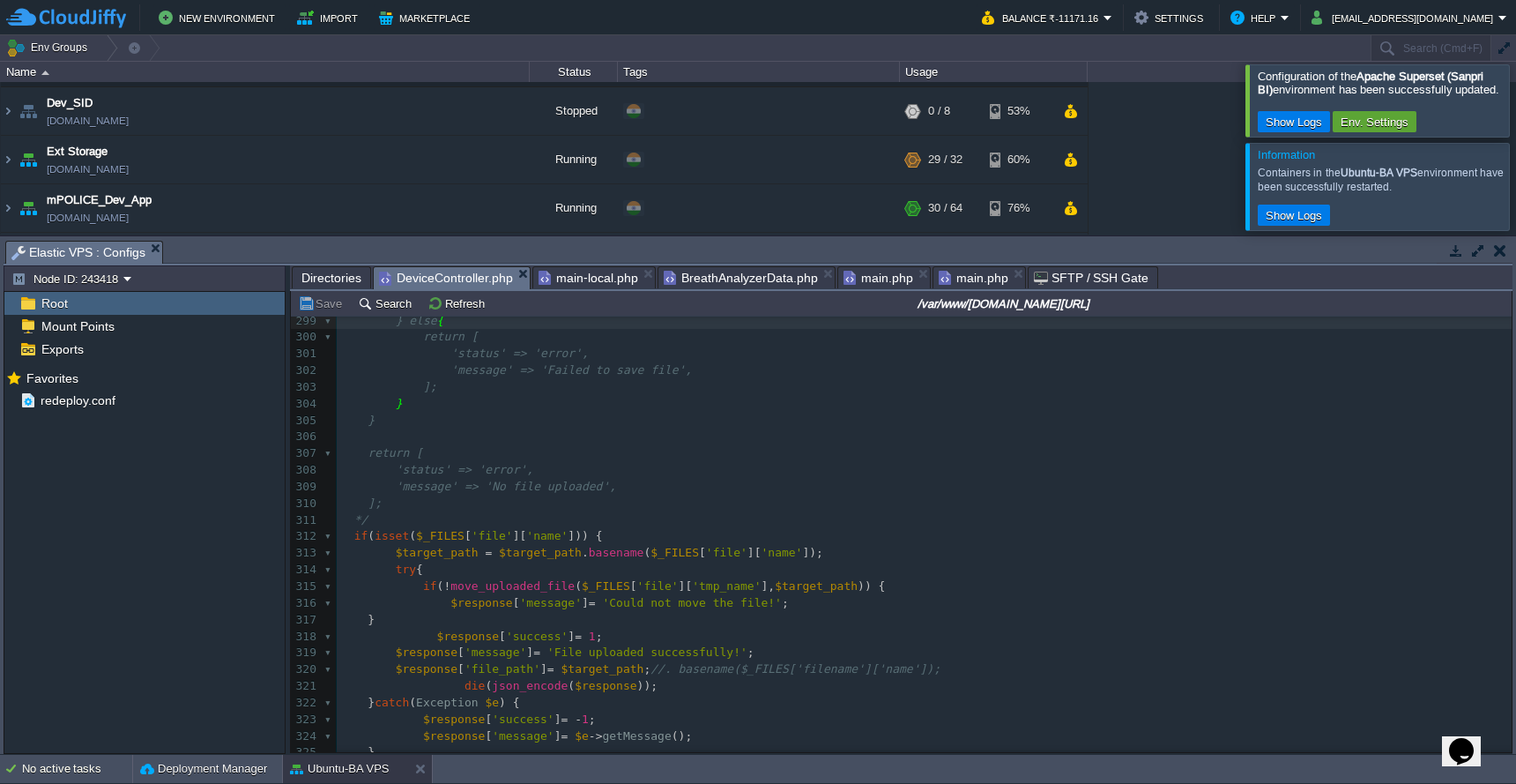
scroll to position [4701, 0]
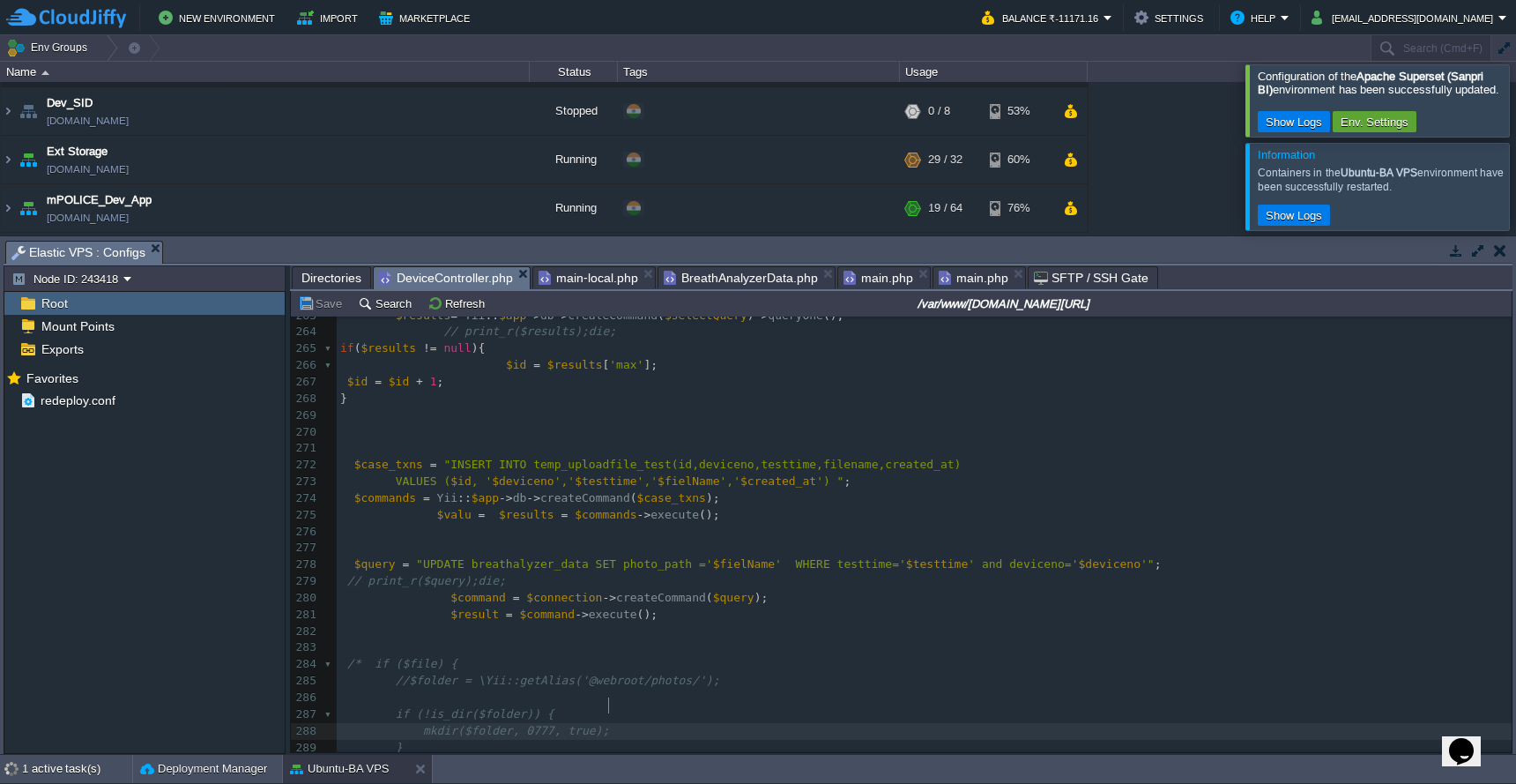
click at [700, 723] on pre "mkdir($folder, 0777, true);" at bounding box center [925, 731] width 1175 height 16
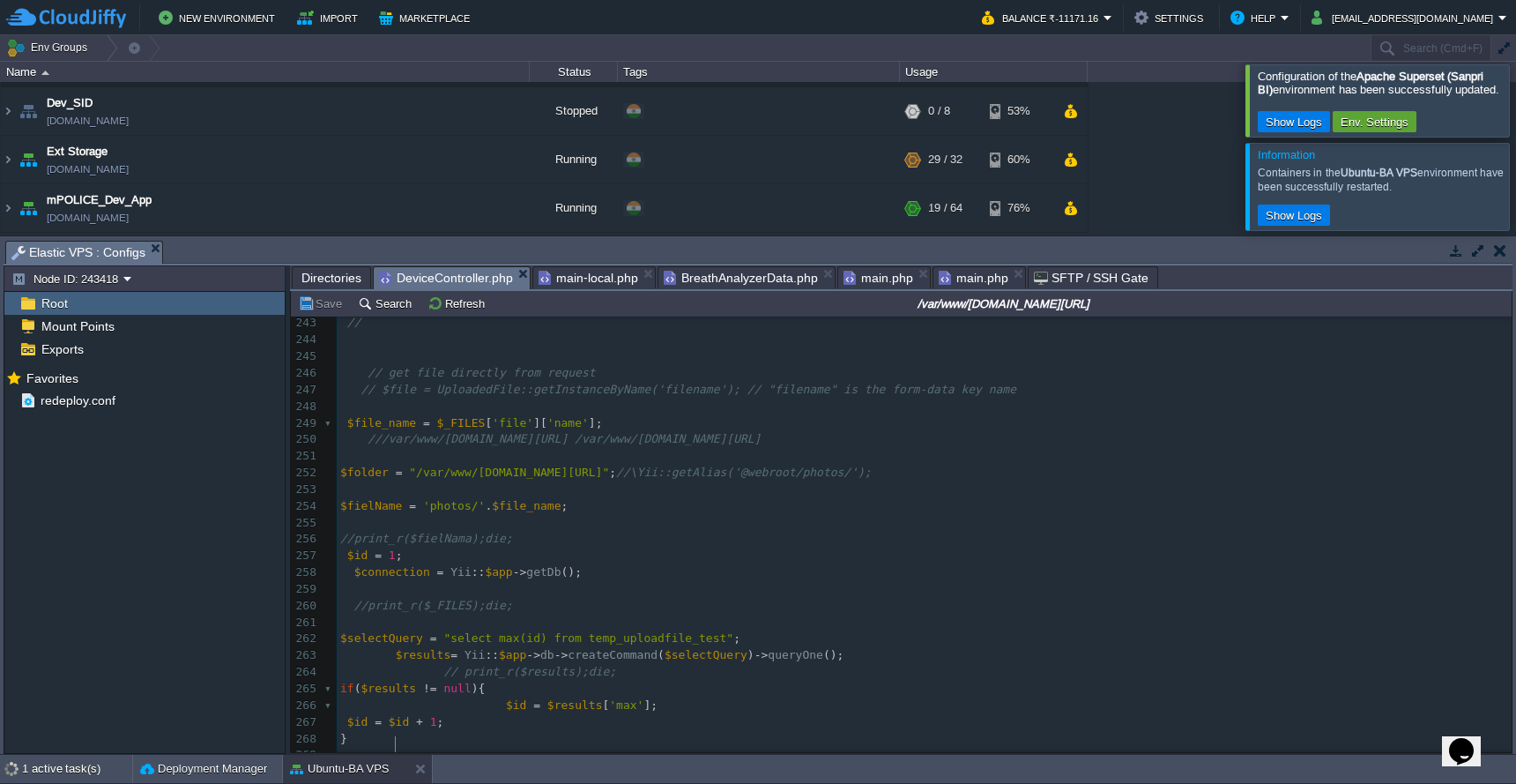
click at [374, 465] on span "$folder" at bounding box center [364, 472] width 48 height 13
type textarea "$folder"
click at [590, 531] on pre "//print_r($fielNama);die;" at bounding box center [925, 538] width 1175 height 16
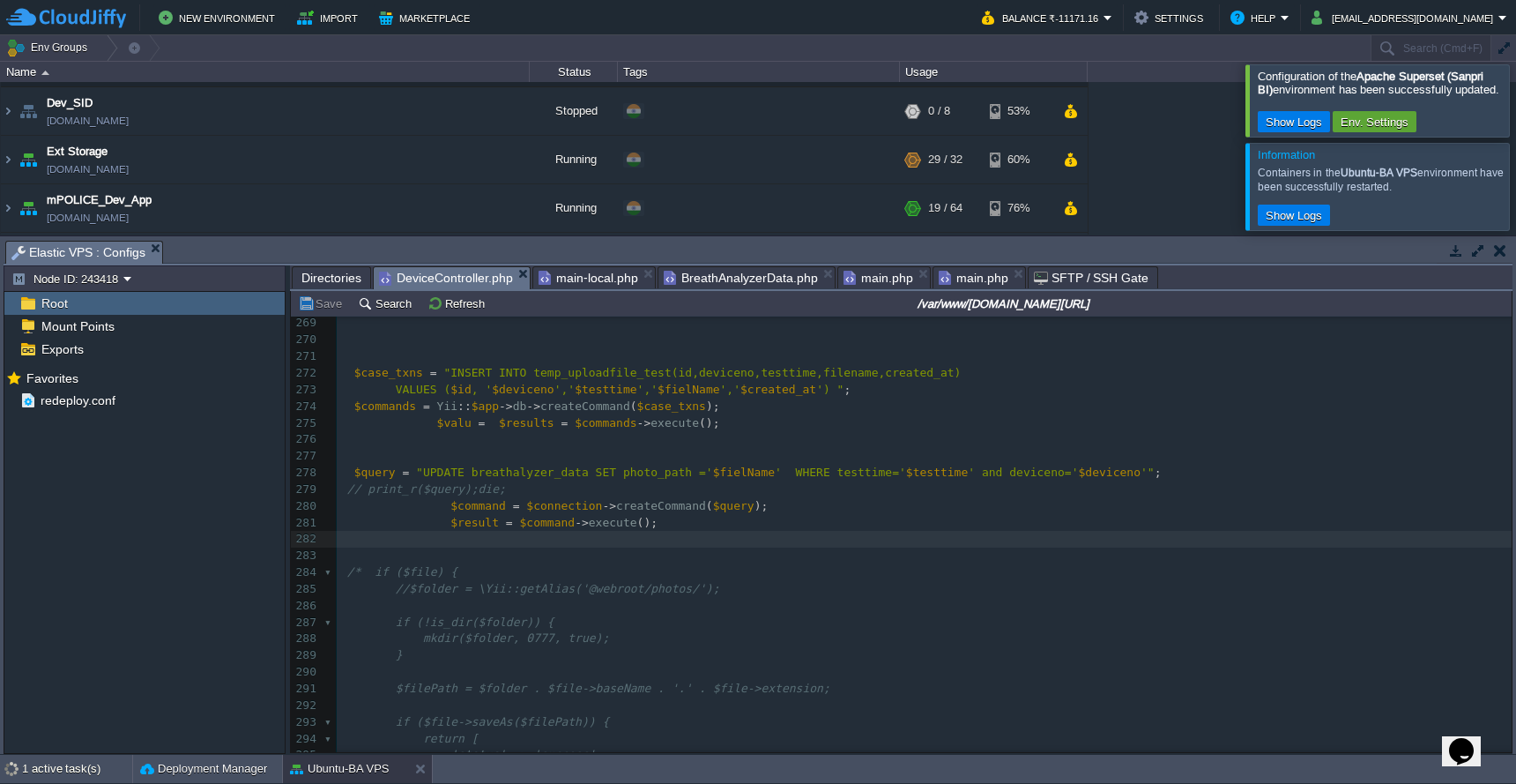
scroll to position [4678, 0]
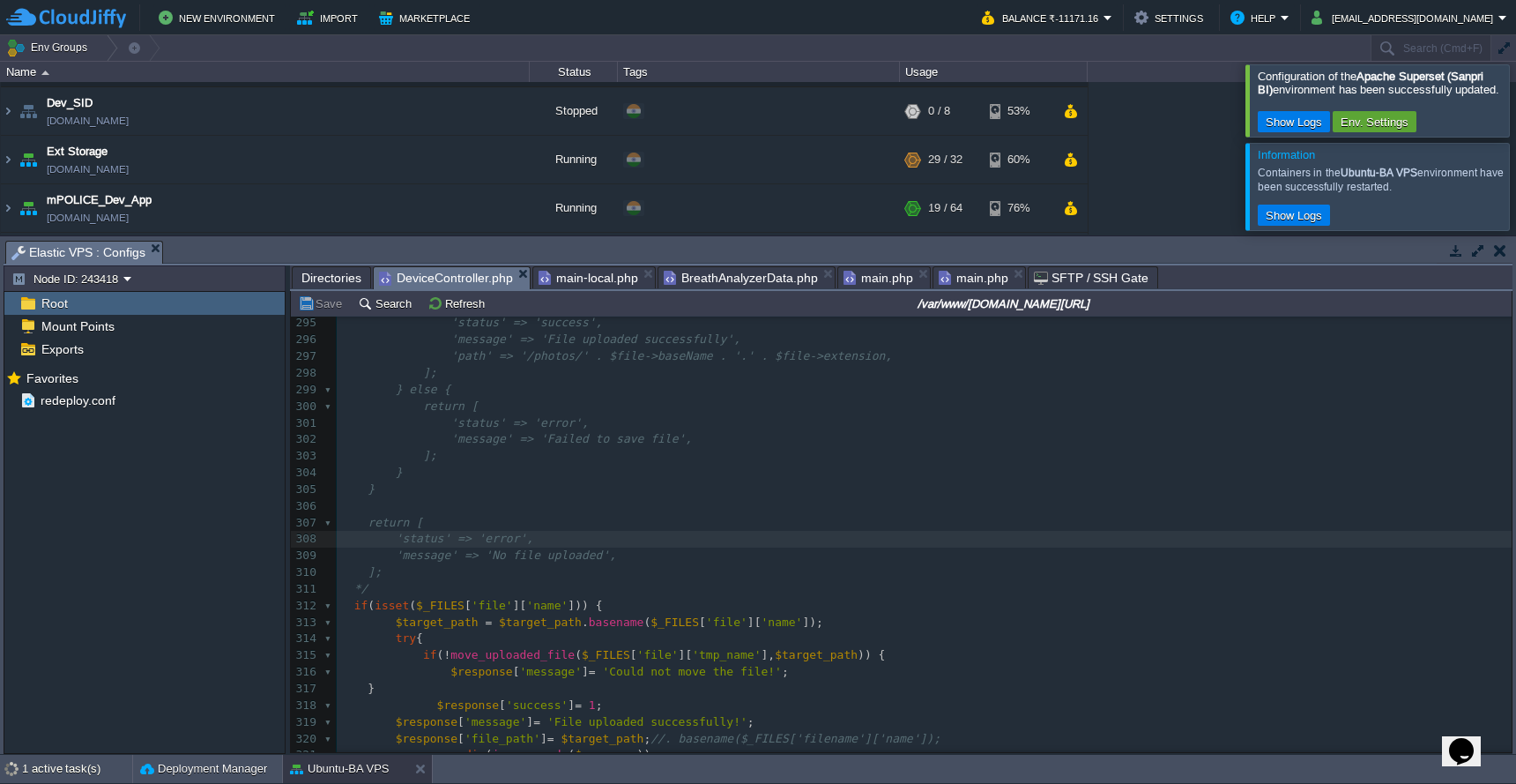
click at [531, 615] on span "$target_path" at bounding box center [540, 622] width 83 height 13
type textarea "$target_path"
click at [319, 311] on button "Save" at bounding box center [322, 303] width 49 height 15
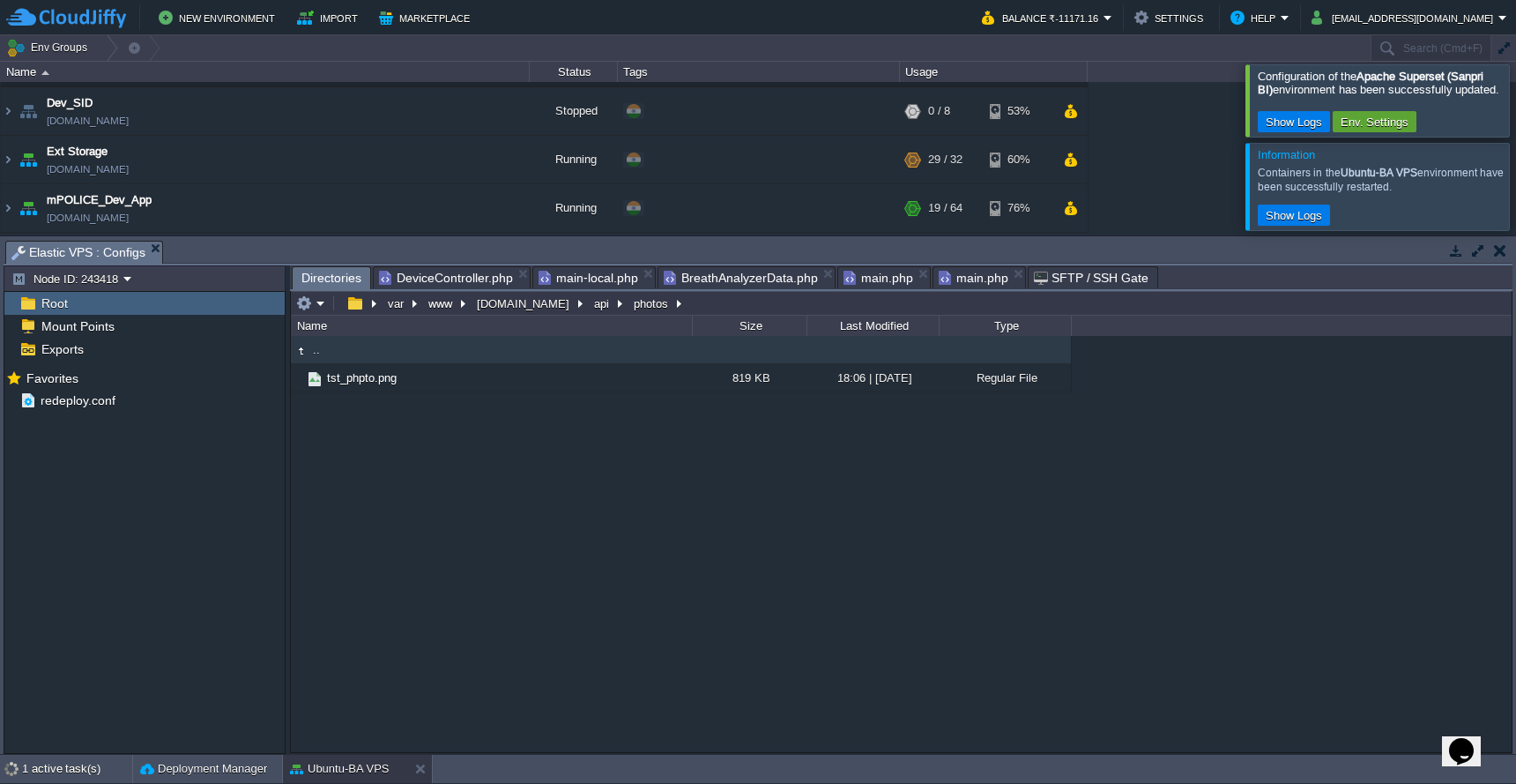
click at [327, 281] on span "Directories" at bounding box center [331, 277] width 60 height 22
click at [325, 301] on em at bounding box center [311, 303] width 29 height 15
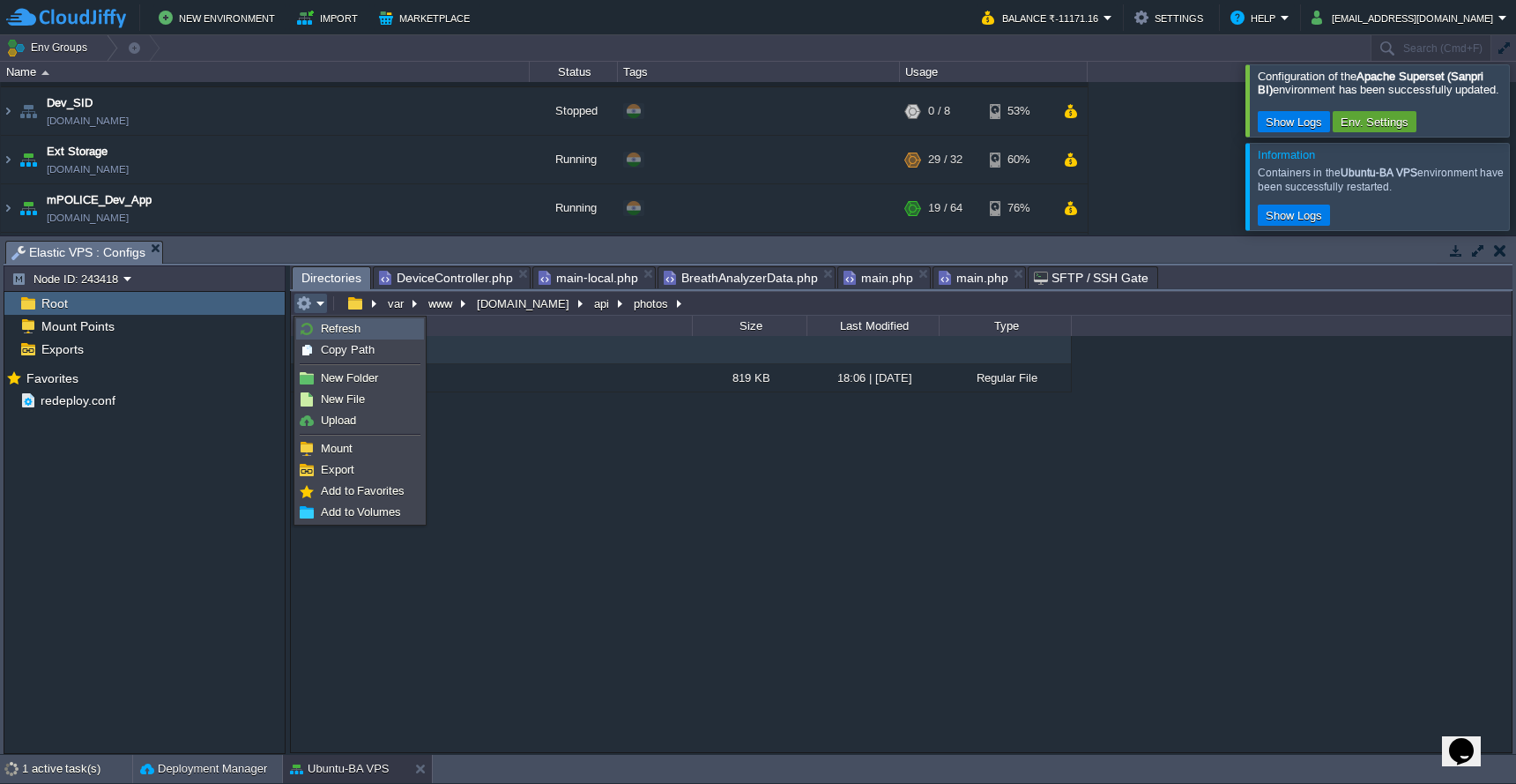
click at [325, 329] on span "Refresh" at bounding box center [340, 328] width 39 height 13
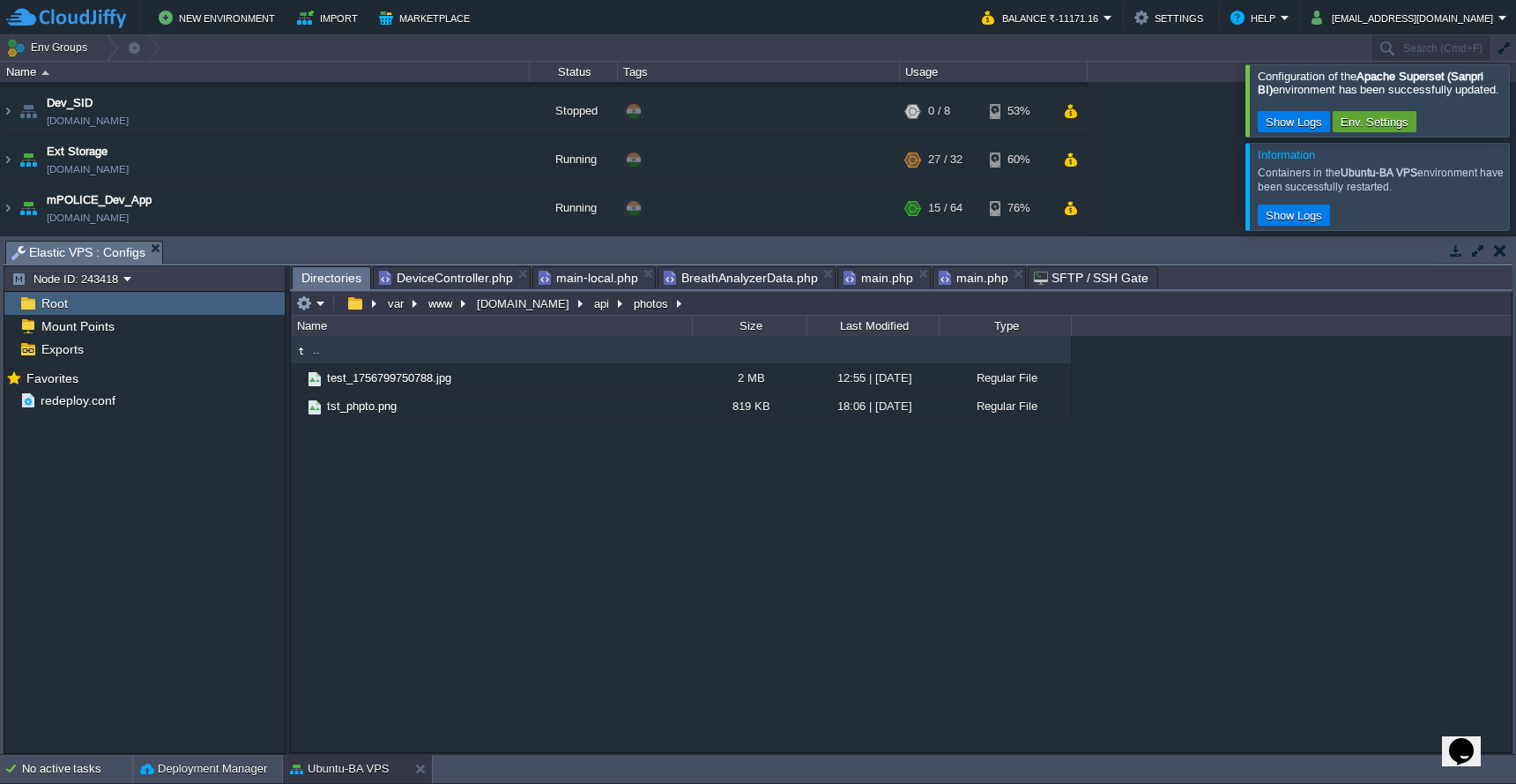
click at [478, 278] on span "DeviceController.php" at bounding box center [446, 277] width 134 height 21
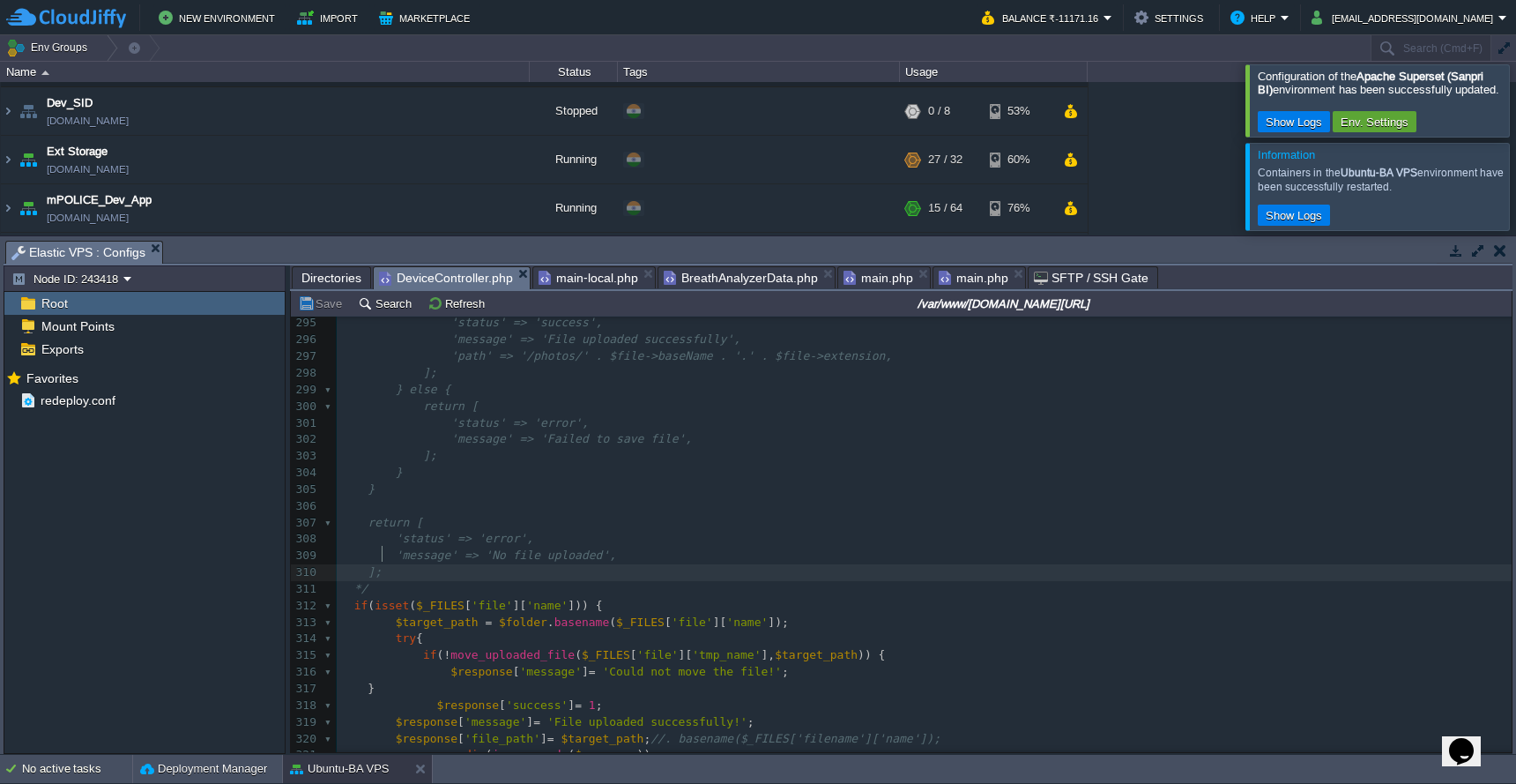
click at [673, 564] on pre "];" at bounding box center [925, 572] width 1175 height 16
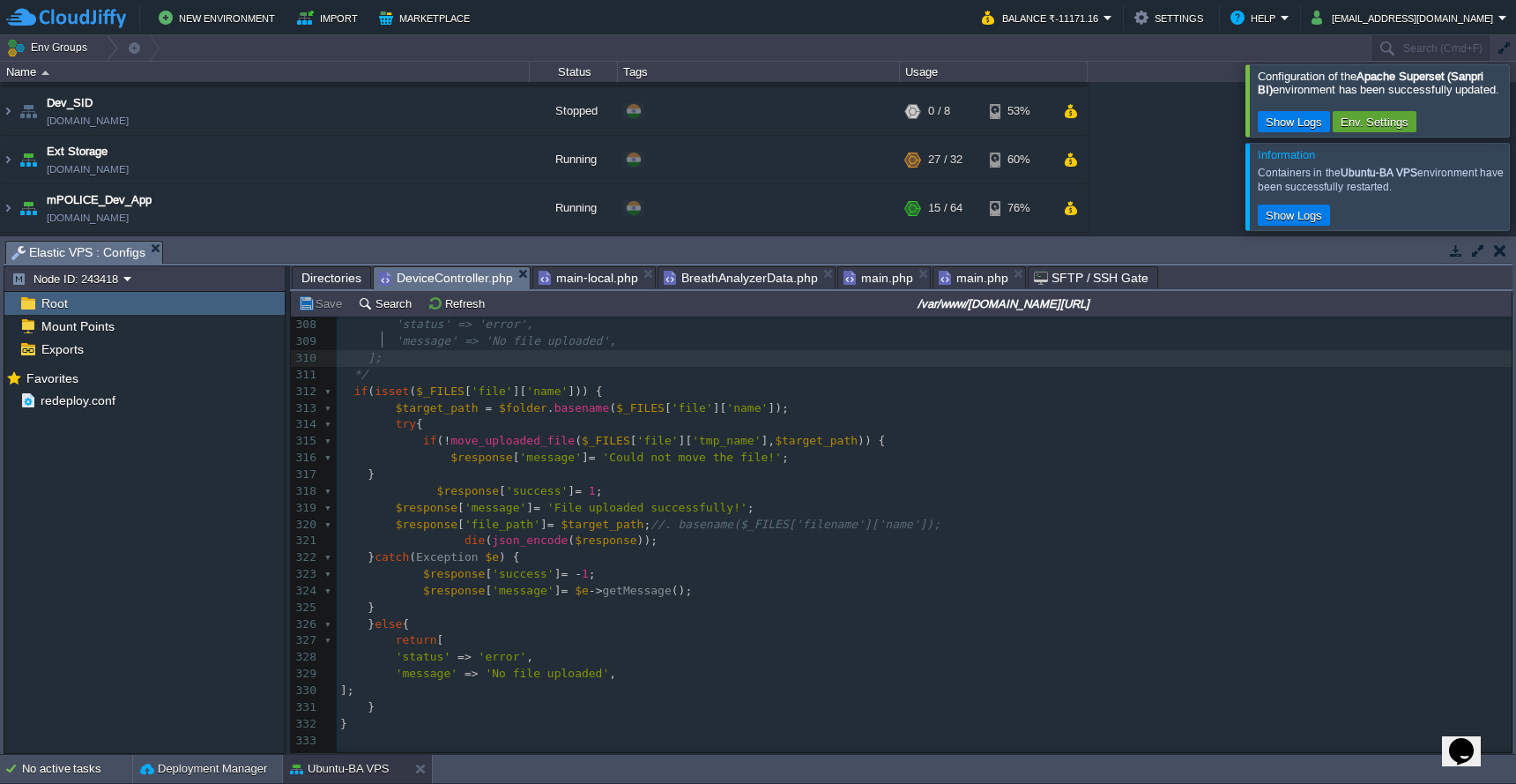
scroll to position [4935, 0]
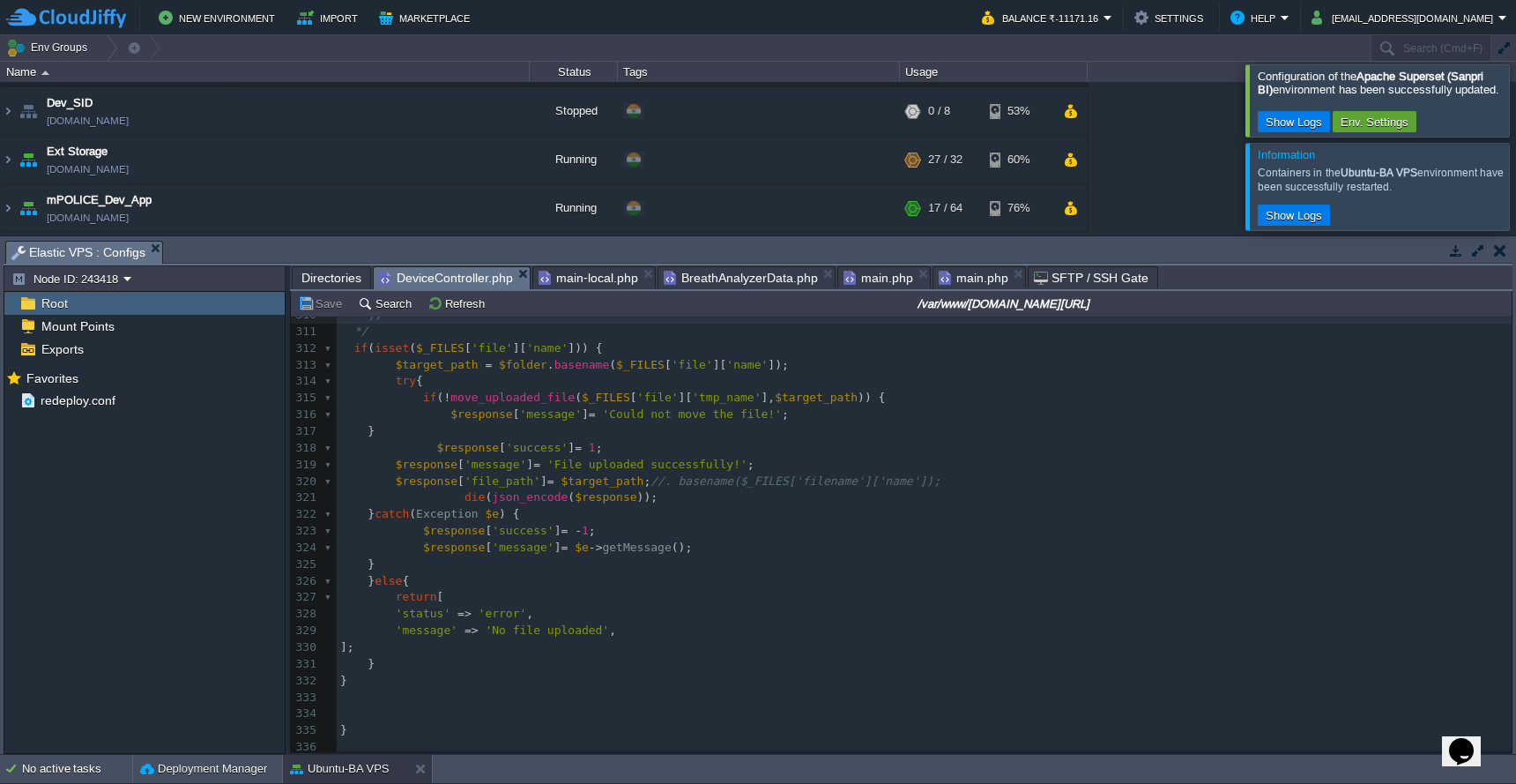
click at [1515, 106] on div at bounding box center [1537, 100] width 0 height 71
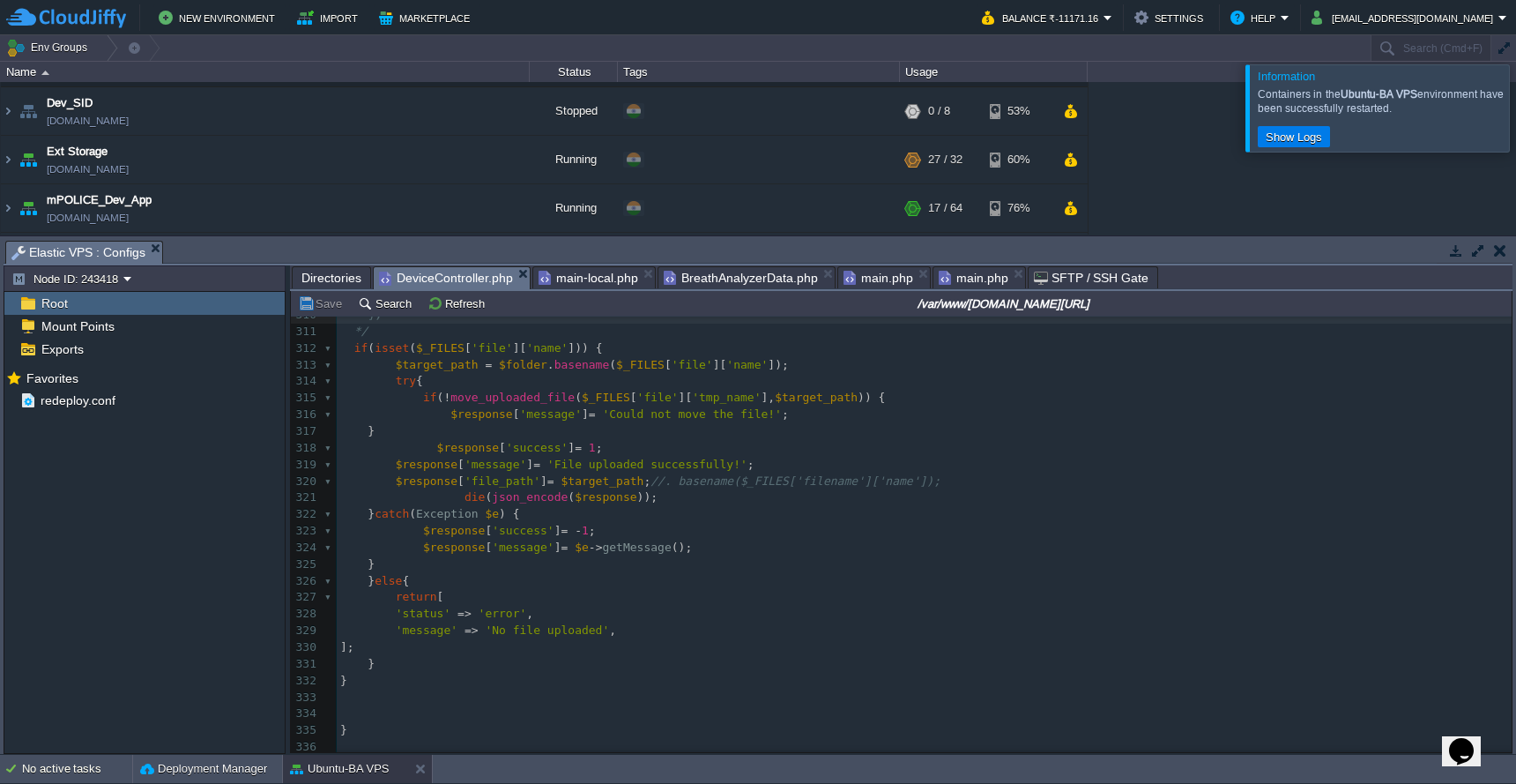
click at [1515, 112] on div at bounding box center [1537, 108] width 0 height 87
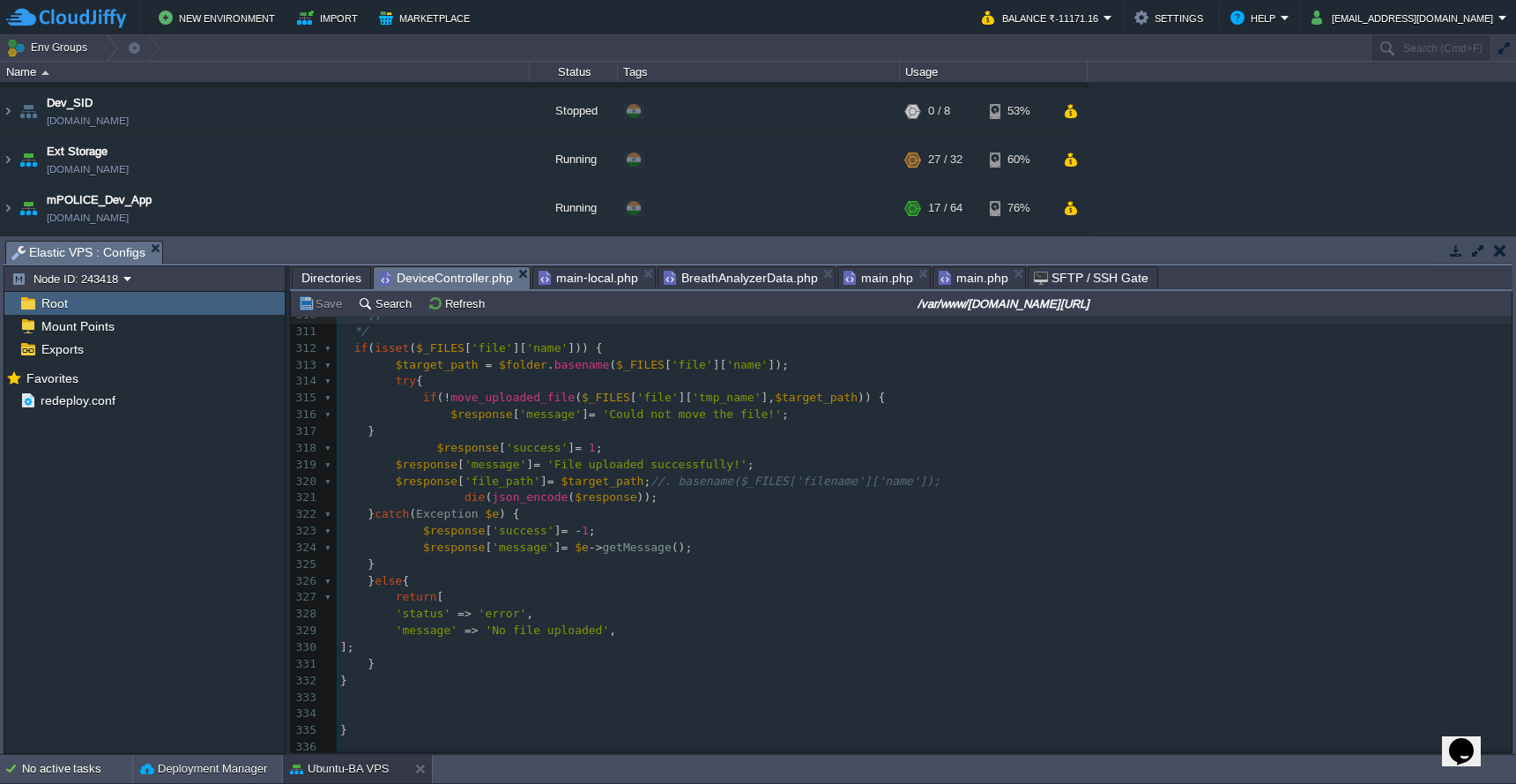
click at [603, 278] on span "main-local.php" at bounding box center [588, 277] width 99 height 21
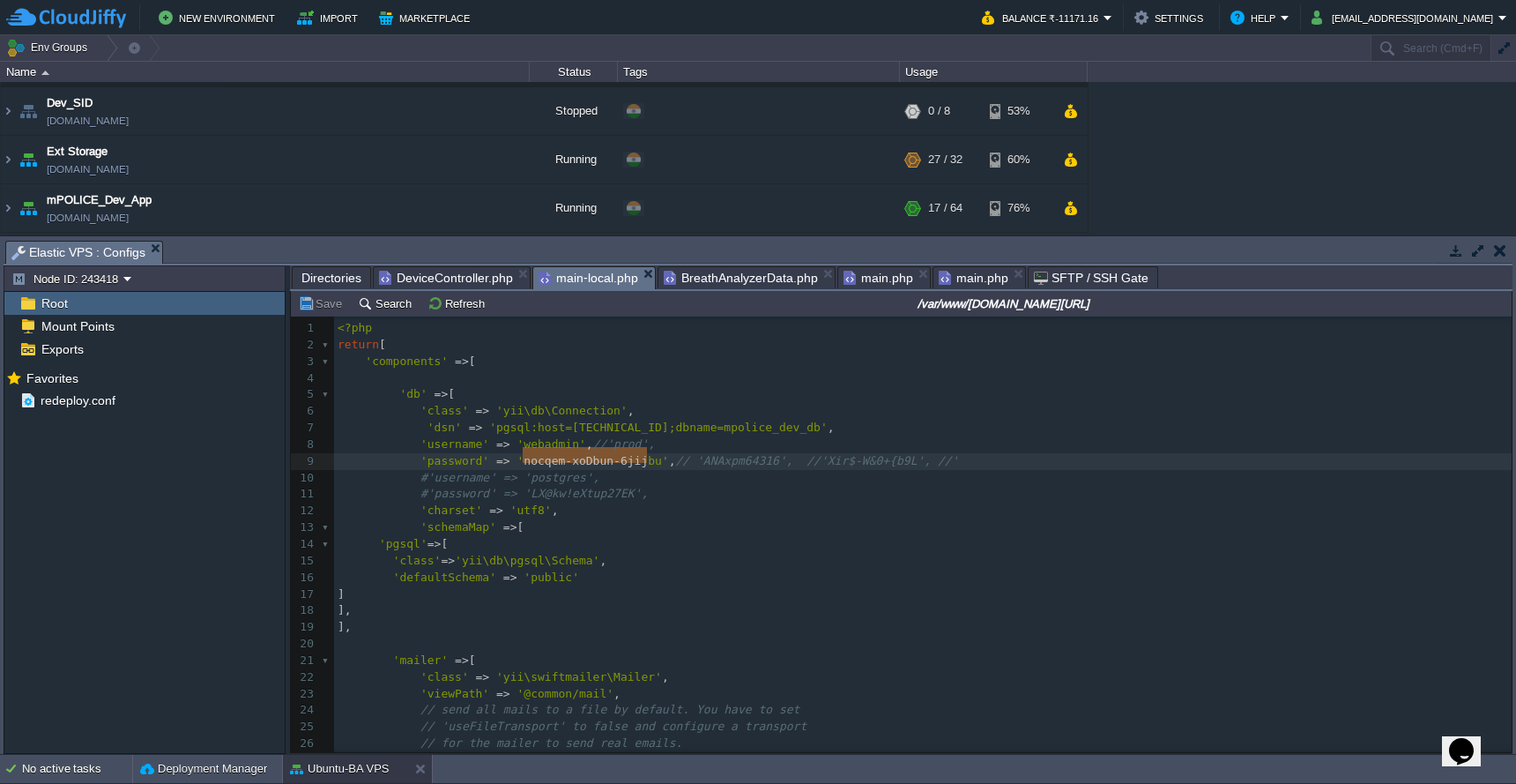
type textarea "nocqem-xoDbun-6jijbu"
drag, startPoint x: 526, startPoint y: 458, endPoint x: 661, endPoint y: 459, distance: 135.0
click at [322, 275] on span "Directories" at bounding box center [331, 277] width 60 height 21
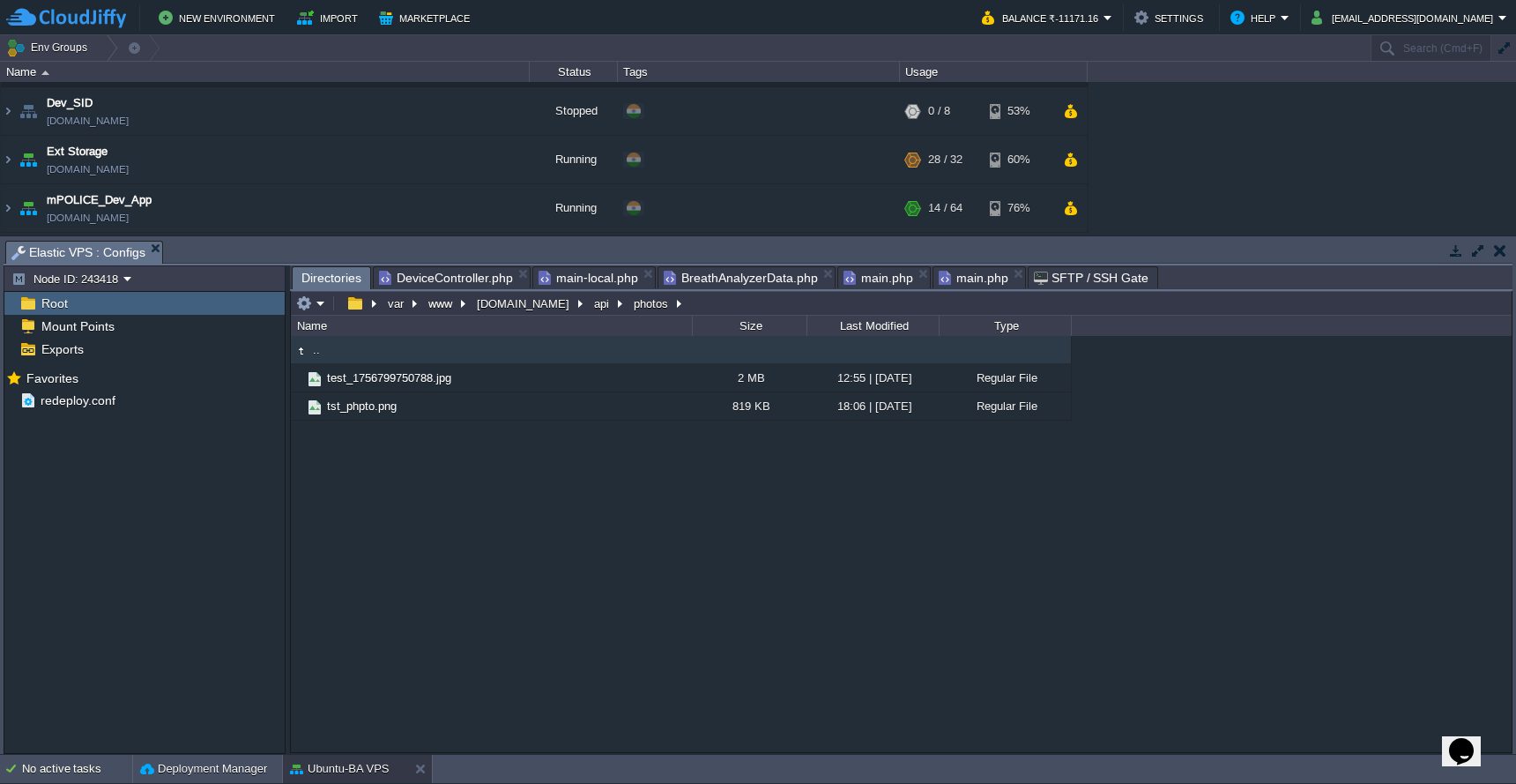
click at [317, 307] on em at bounding box center [311, 303] width 29 height 15
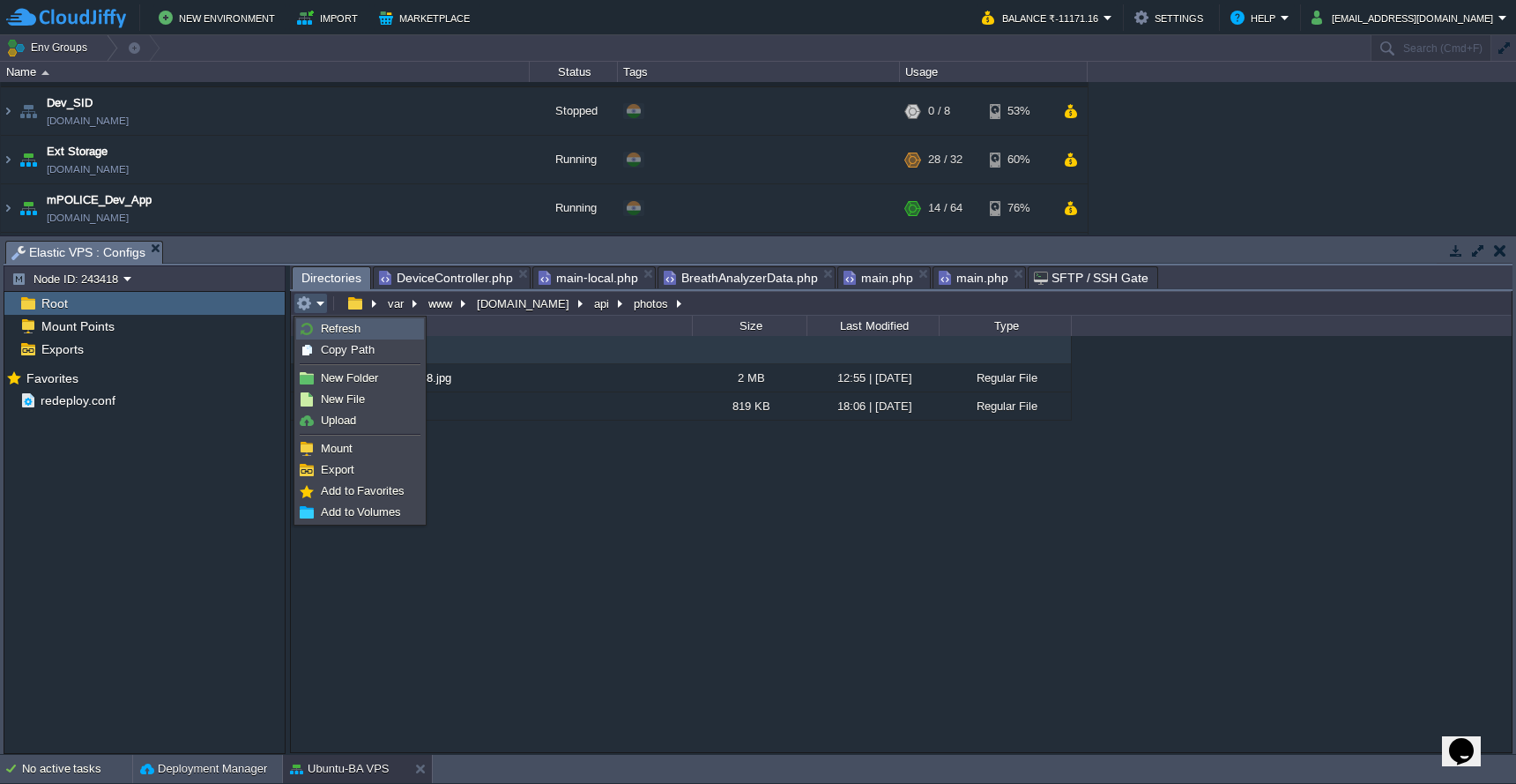
click at [317, 320] on link "Refresh" at bounding box center [359, 328] width 126 height 19
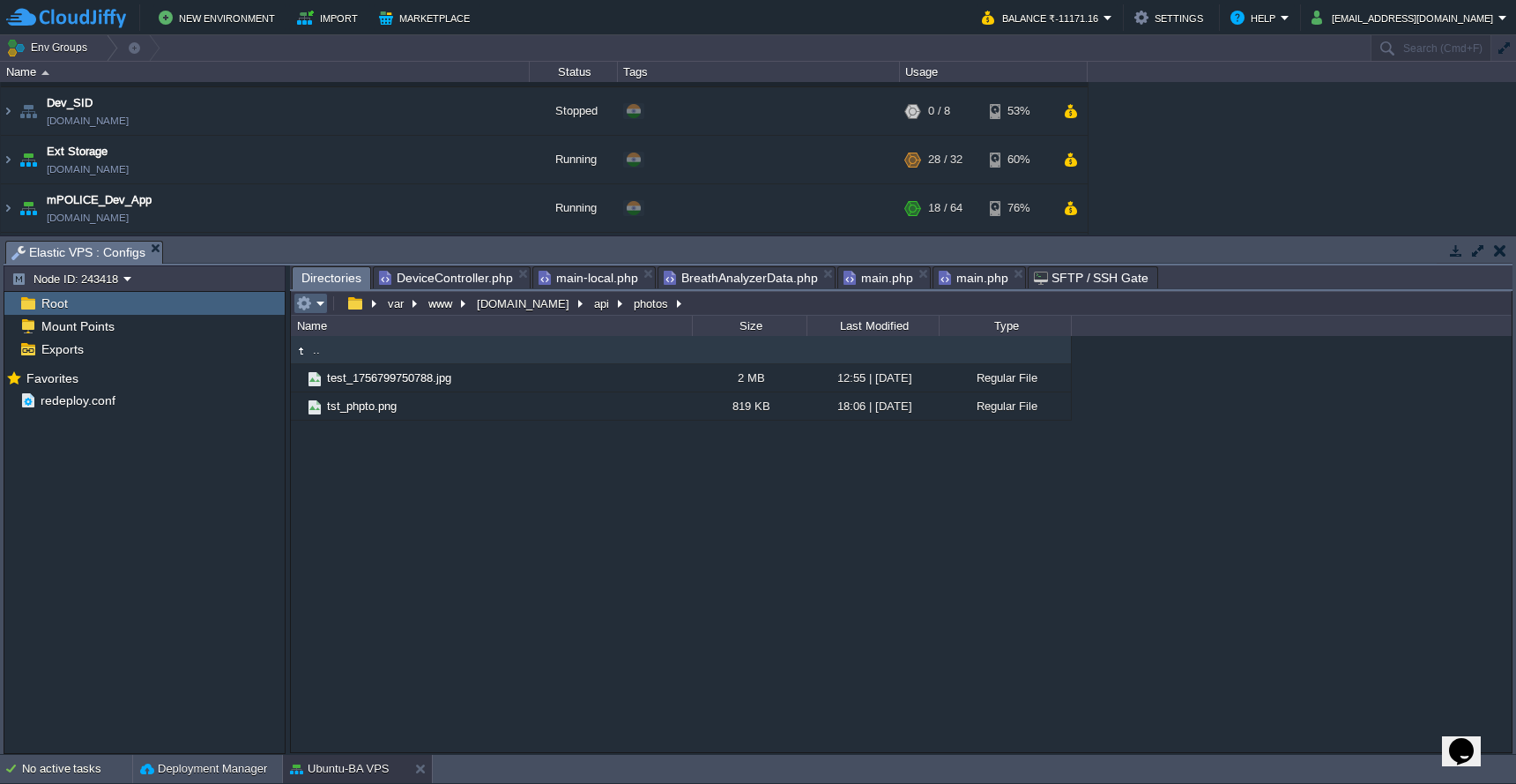
click at [312, 305] on em at bounding box center [311, 303] width 29 height 15
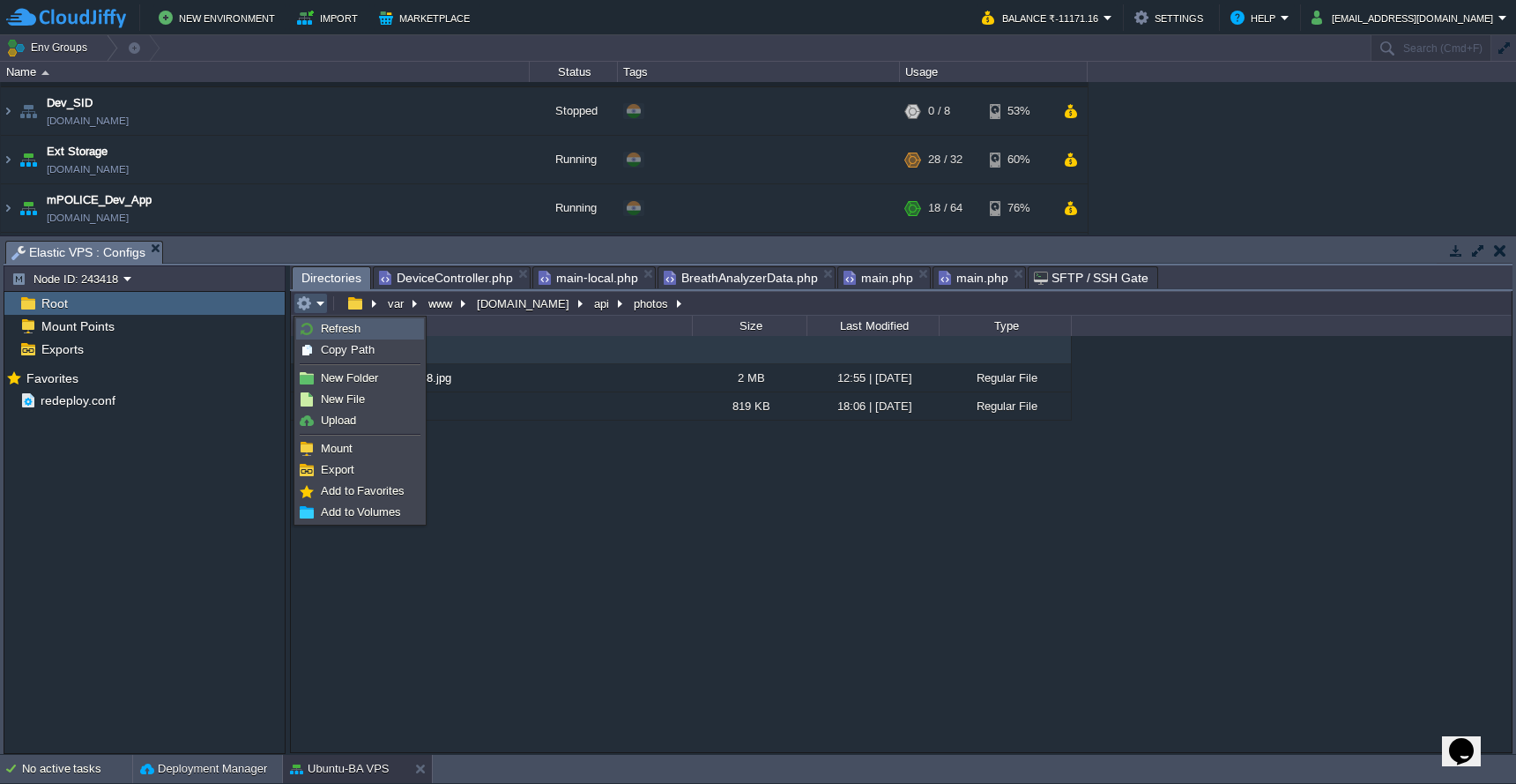
click at [317, 328] on link "Refresh" at bounding box center [359, 328] width 126 height 19
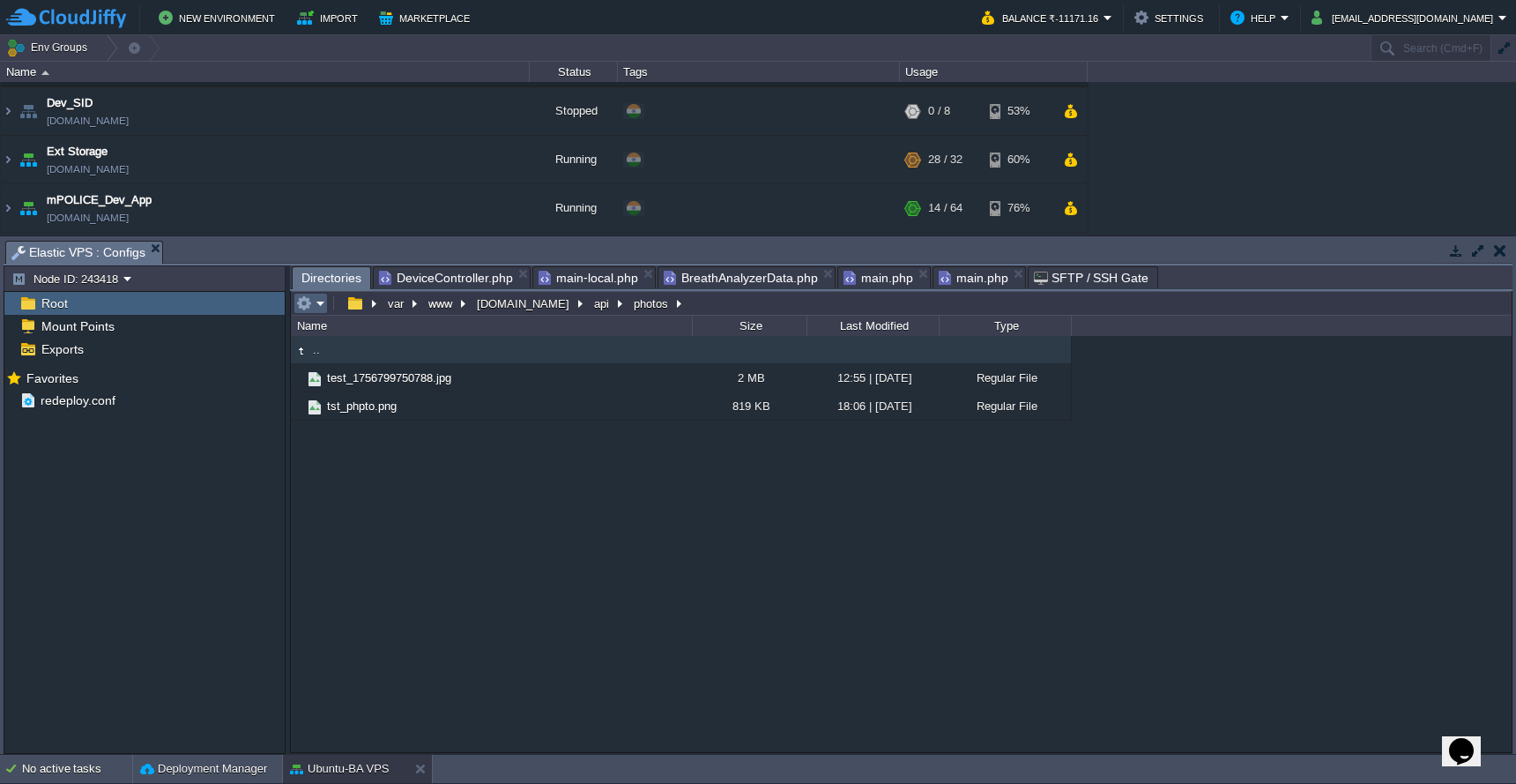
click at [318, 305] on em at bounding box center [311, 303] width 29 height 15
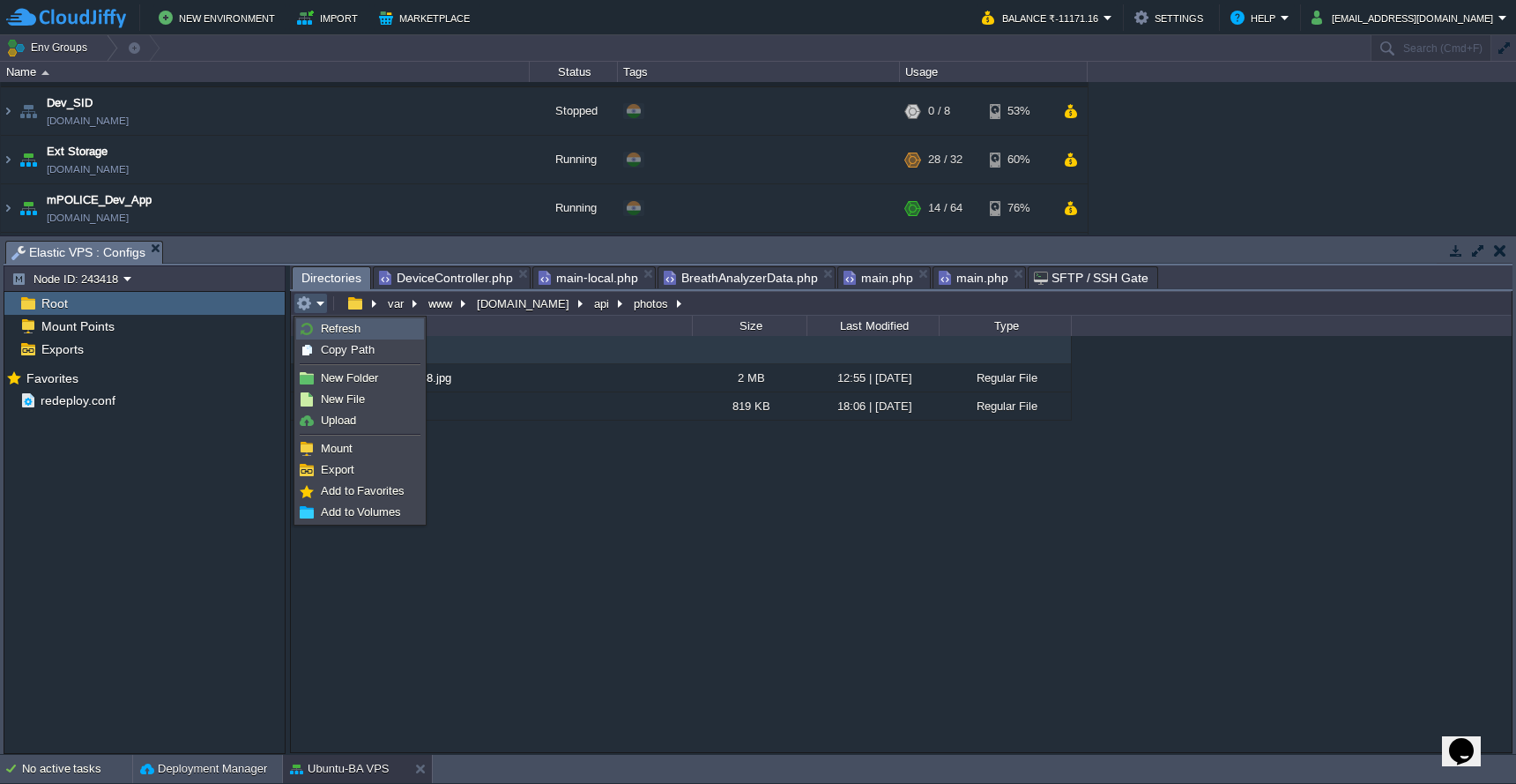
click at [328, 337] on link "Refresh" at bounding box center [359, 328] width 126 height 19
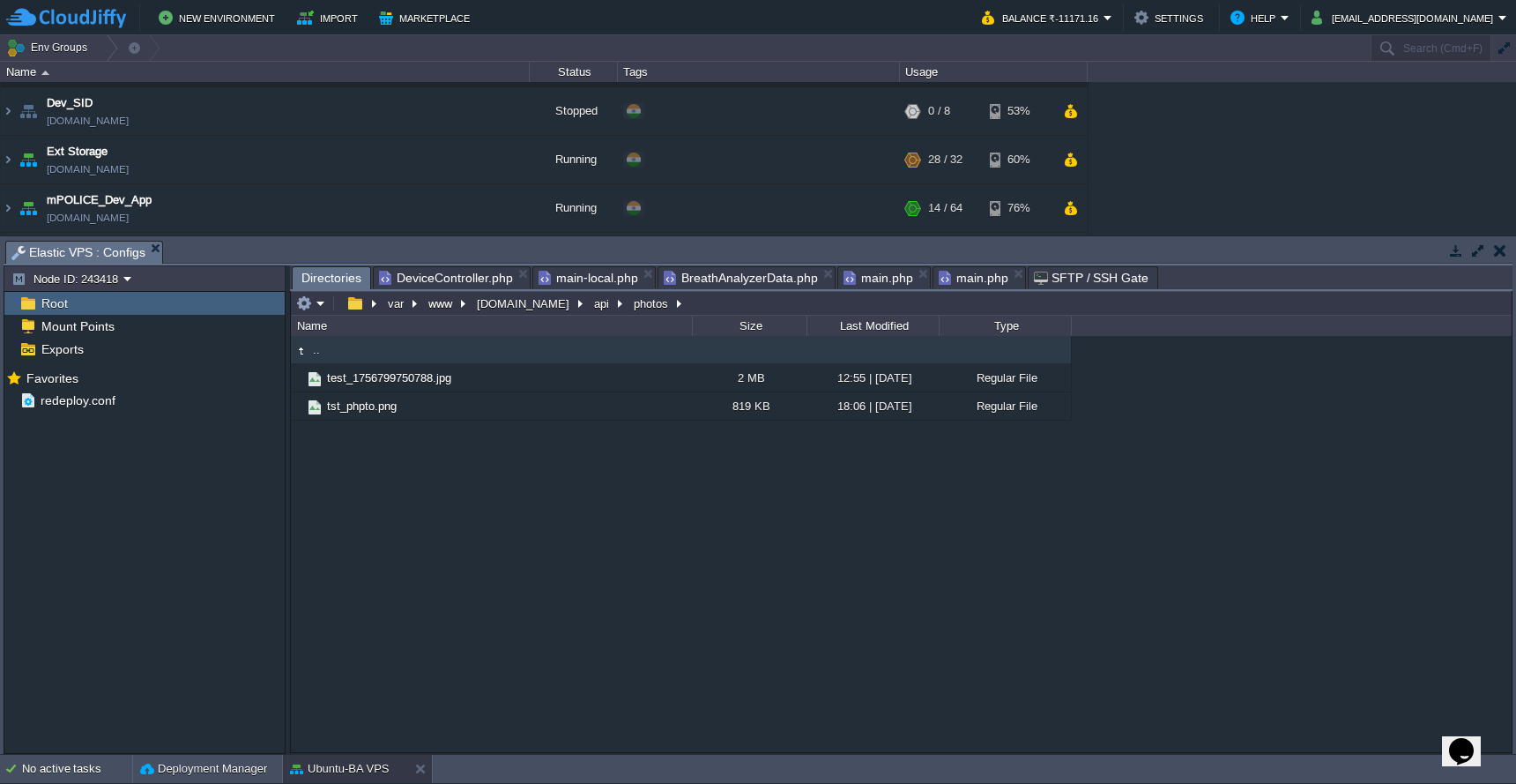
click at [323, 307] on em at bounding box center [311, 303] width 29 height 15
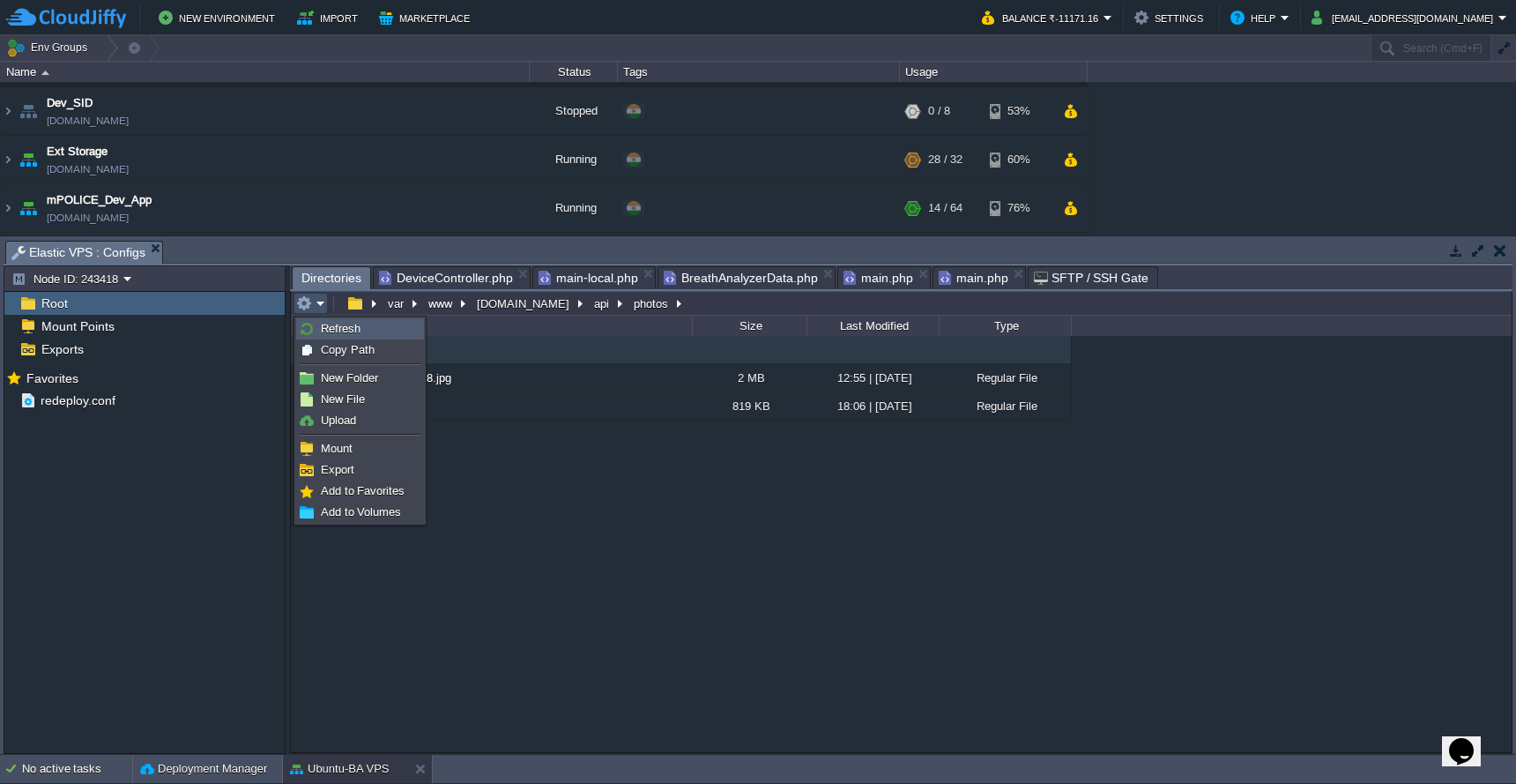
click at [323, 330] on span "Refresh" at bounding box center [340, 328] width 39 height 13
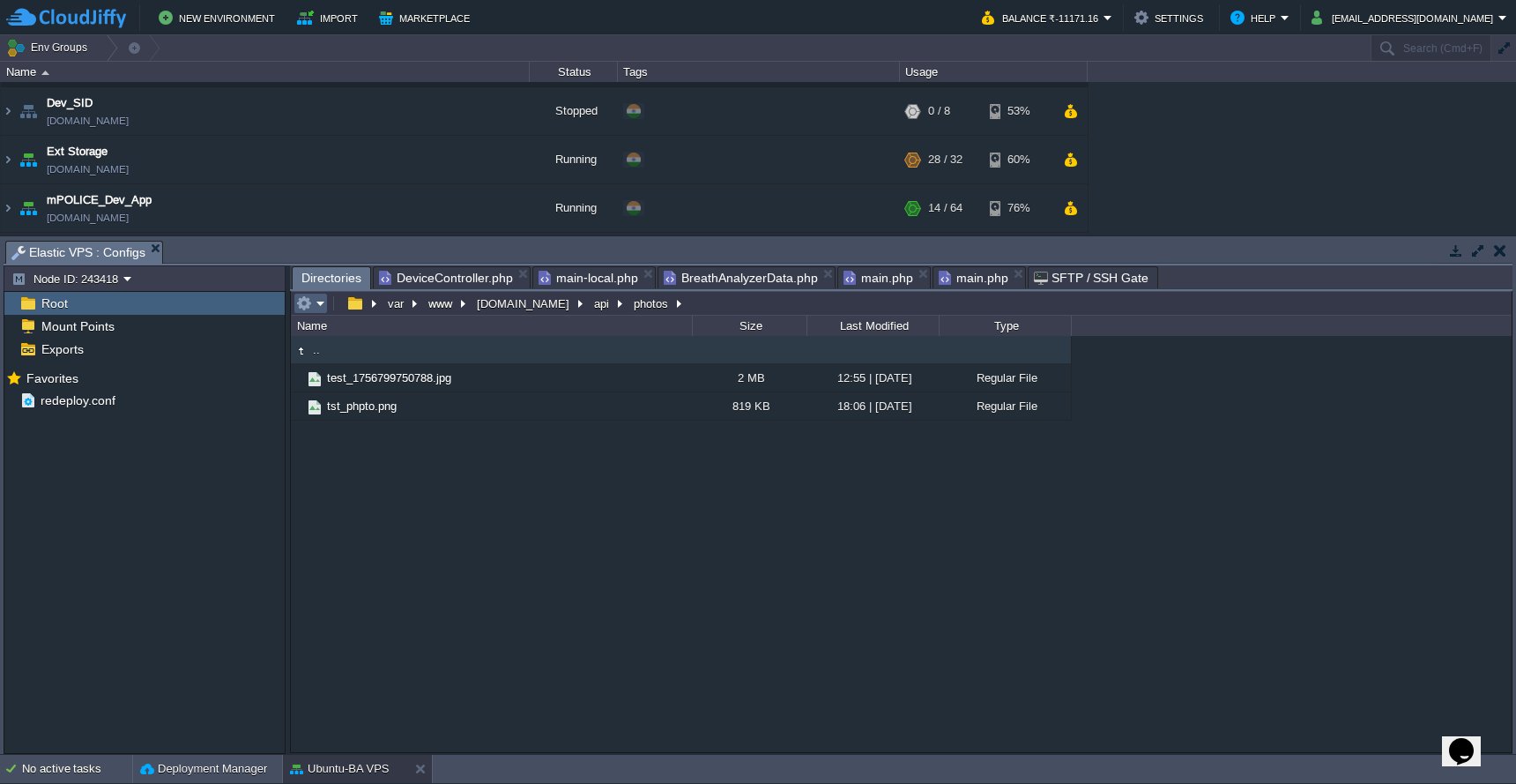
click at [327, 304] on td at bounding box center [311, 303] width 35 height 21
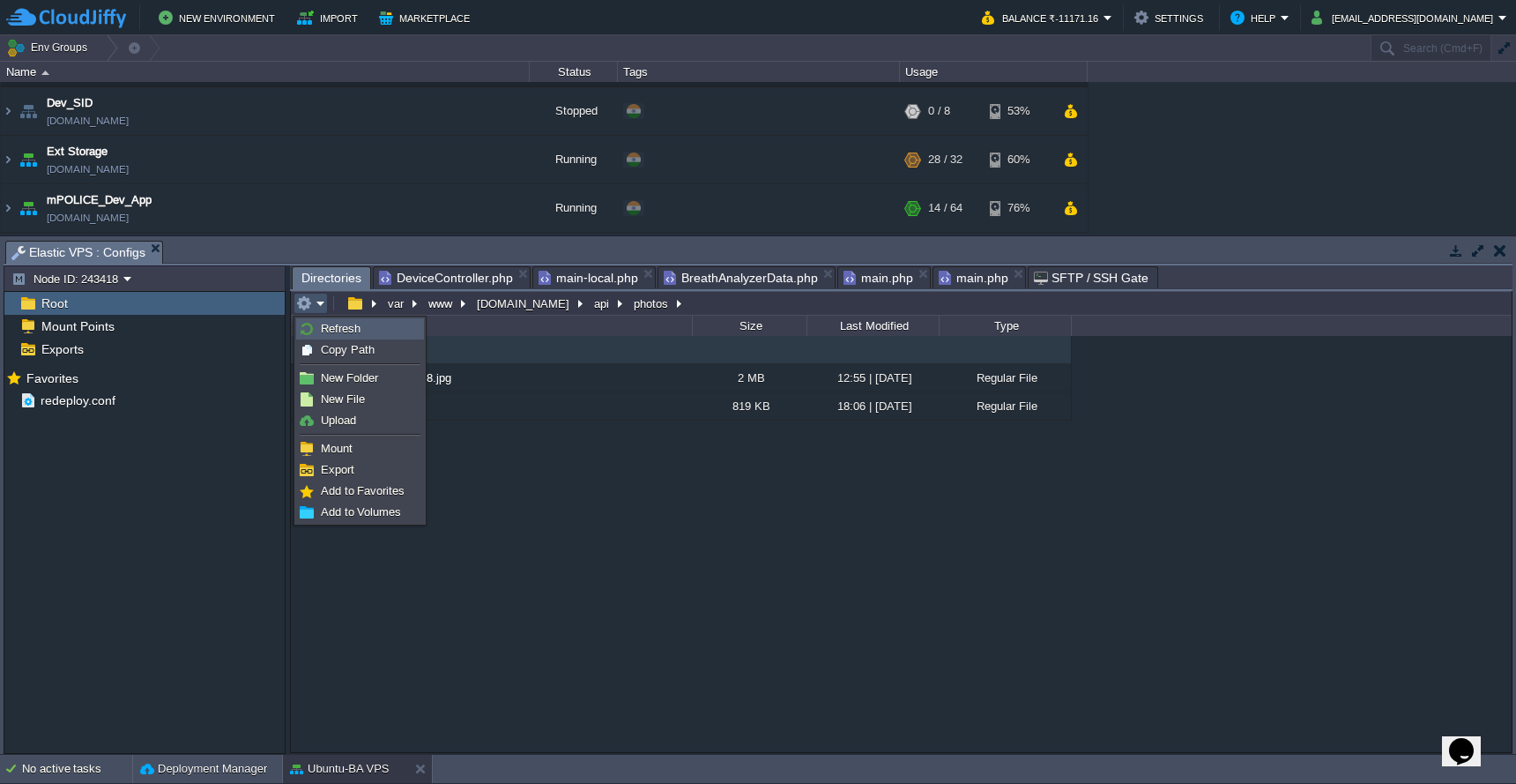
click at [325, 329] on span "Refresh" at bounding box center [340, 328] width 39 height 13
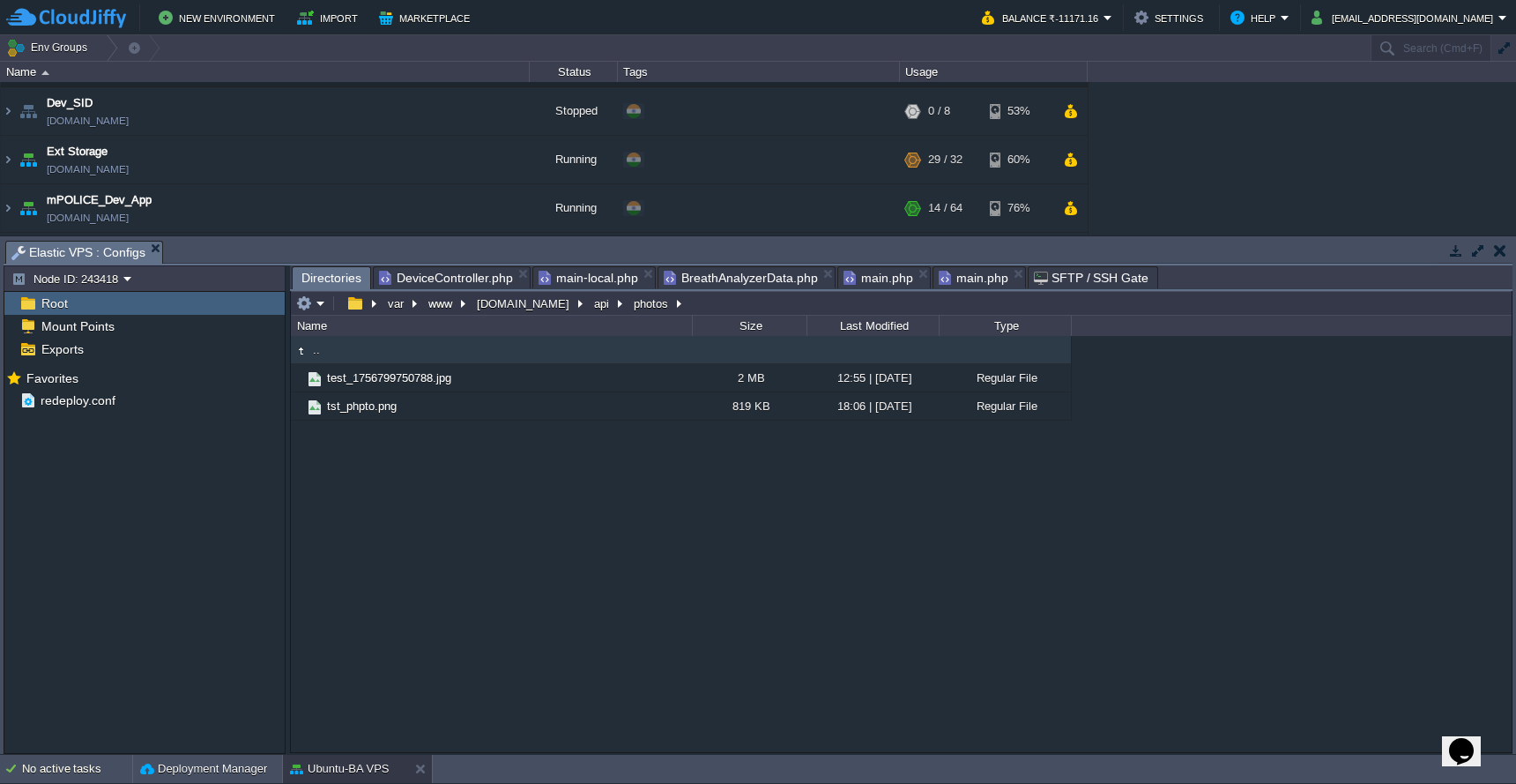
click at [463, 275] on span "DeviceController.php" at bounding box center [446, 277] width 134 height 21
click at [336, 278] on span "Directories" at bounding box center [331, 277] width 60 height 22
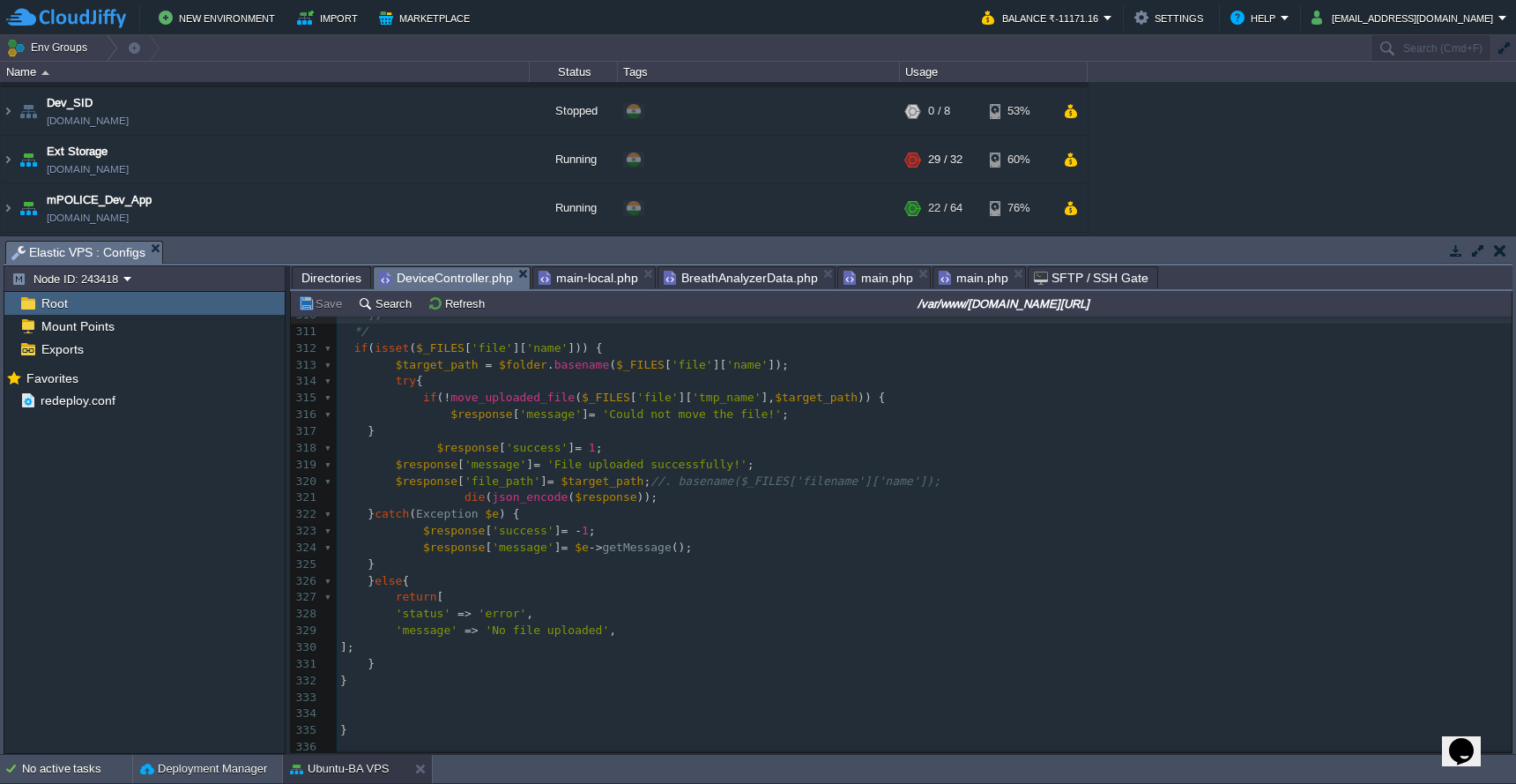
click at [448, 280] on span "DeviceController.php" at bounding box center [446, 277] width 134 height 22
click at [883, 539] on pre "$response [ 'message' ] = $e -> getMessage ();" at bounding box center [925, 547] width 1175 height 16
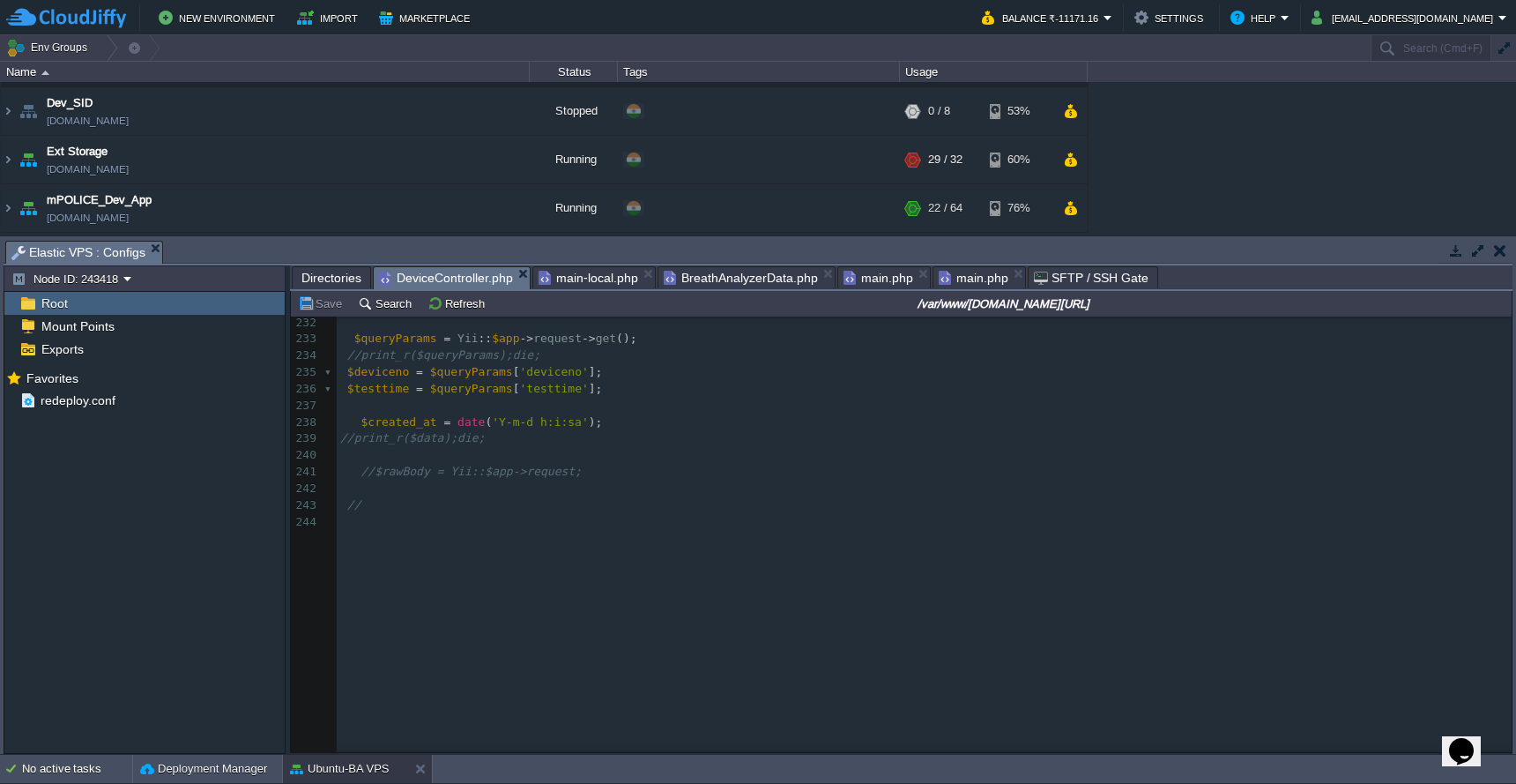
scroll to position [3285, 0]
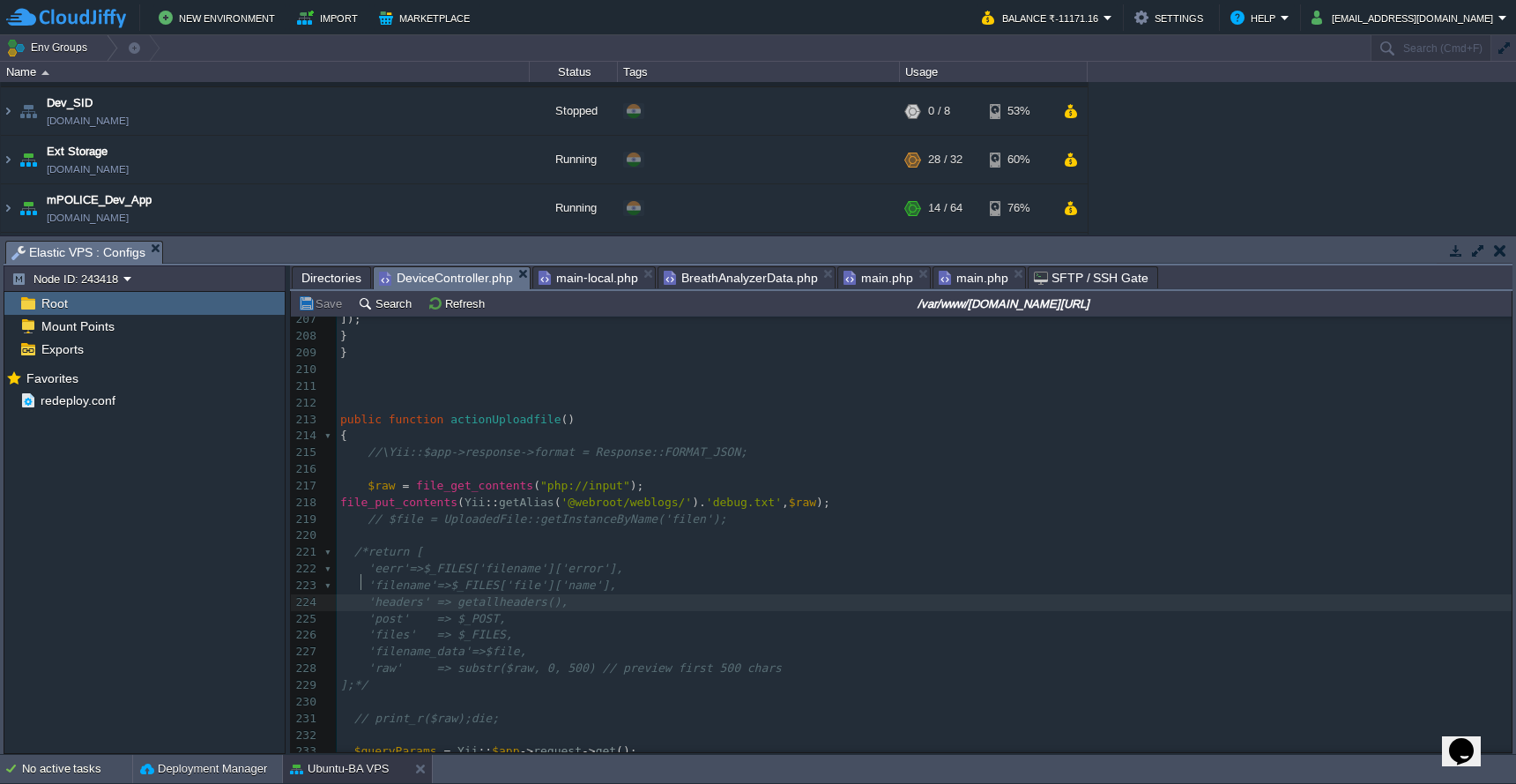
type textarea "'headers' => getallheaders(),"
drag, startPoint x: 362, startPoint y: 583, endPoint x: 601, endPoint y: 578, distance: 239.1
type textarea "getallheaders()"
drag, startPoint x: 456, startPoint y: 588, endPoint x: 560, endPoint y: 585, distance: 104.0
click at [810, 488] on div "xxxxxxxxxx 197 } else { 198 echo json_encode ([ 199 'status' => 'error' , 200 '…" at bounding box center [925, 544] width 1175 height 797
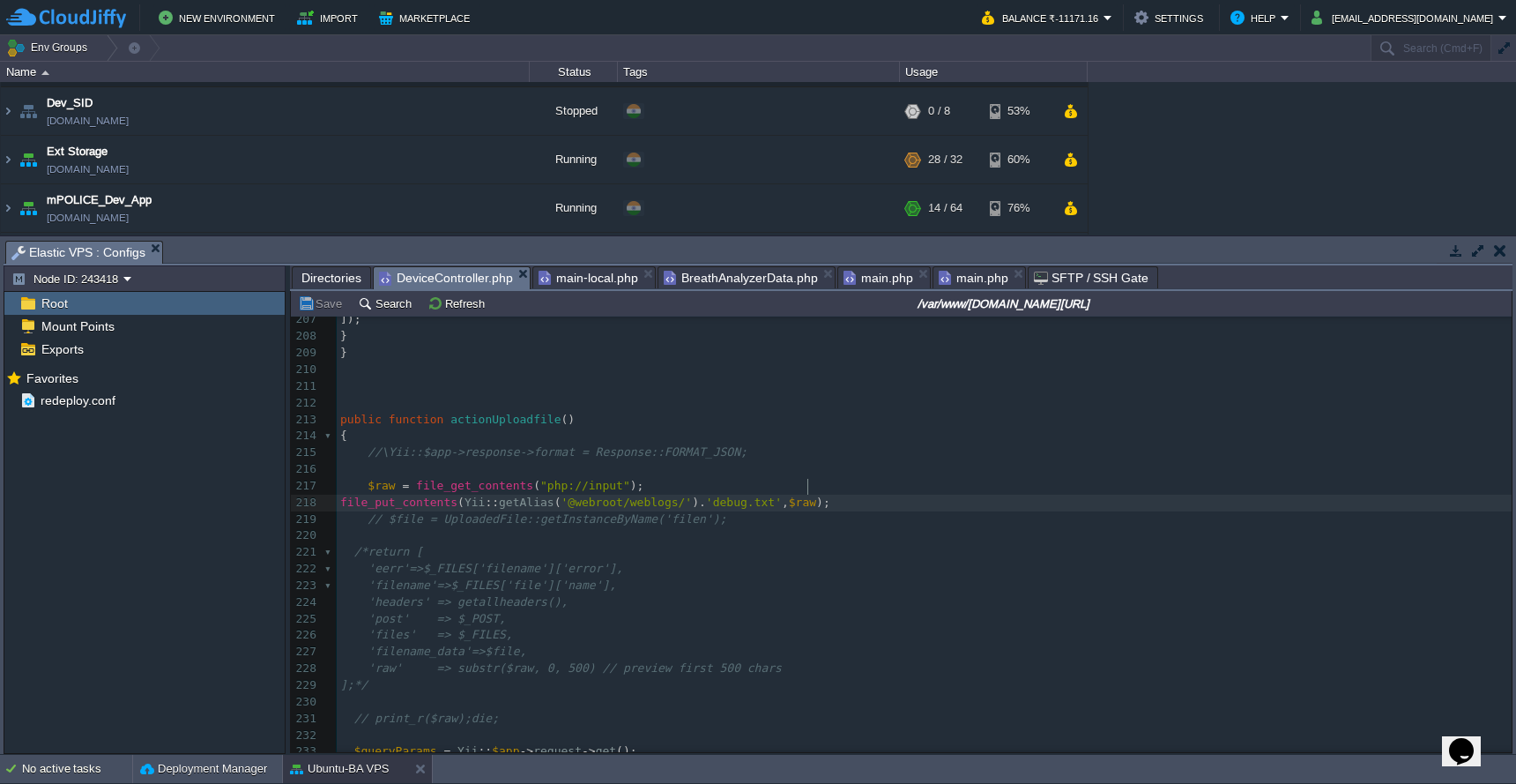
type textarea "$raw"
type textarea "file_put_contents(Yii::getAlias('@webroot/weblogs/').'debug.txt', getallheaders…"
paste textarea "$_FILES"
click at [494, 630] on div "xxxxxxxxxx 197 } else { 198 echo json_encode ([ 199 'status' => 'error' , 200 '…" at bounding box center [925, 552] width 1175 height 814
type textarea "$_FILES"
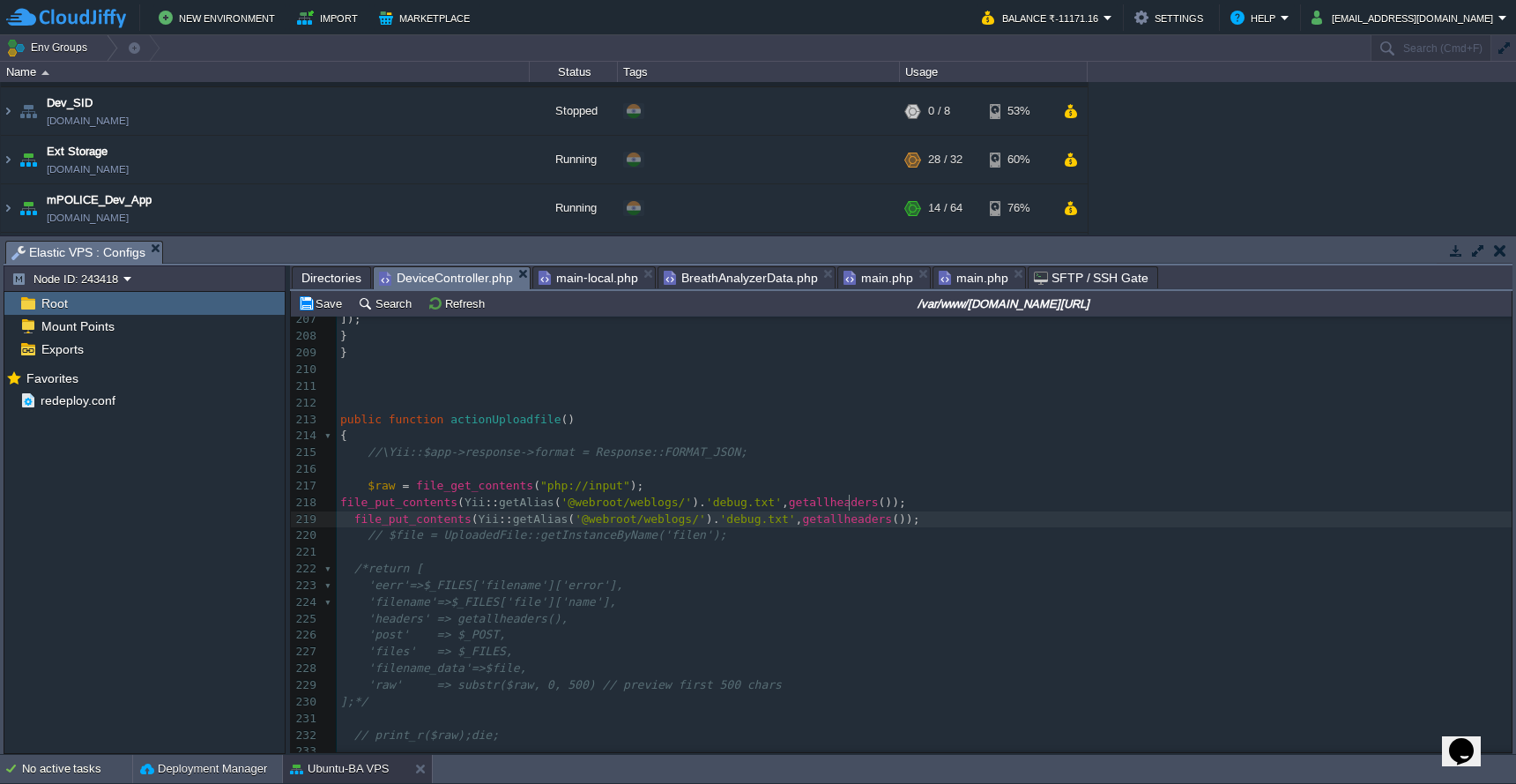
click at [849, 512] on span "getallheaders" at bounding box center [847, 519] width 90 height 13
type textarea "getallheaders"
paste textarea
click at [315, 305] on button "Save" at bounding box center [322, 303] width 49 height 15
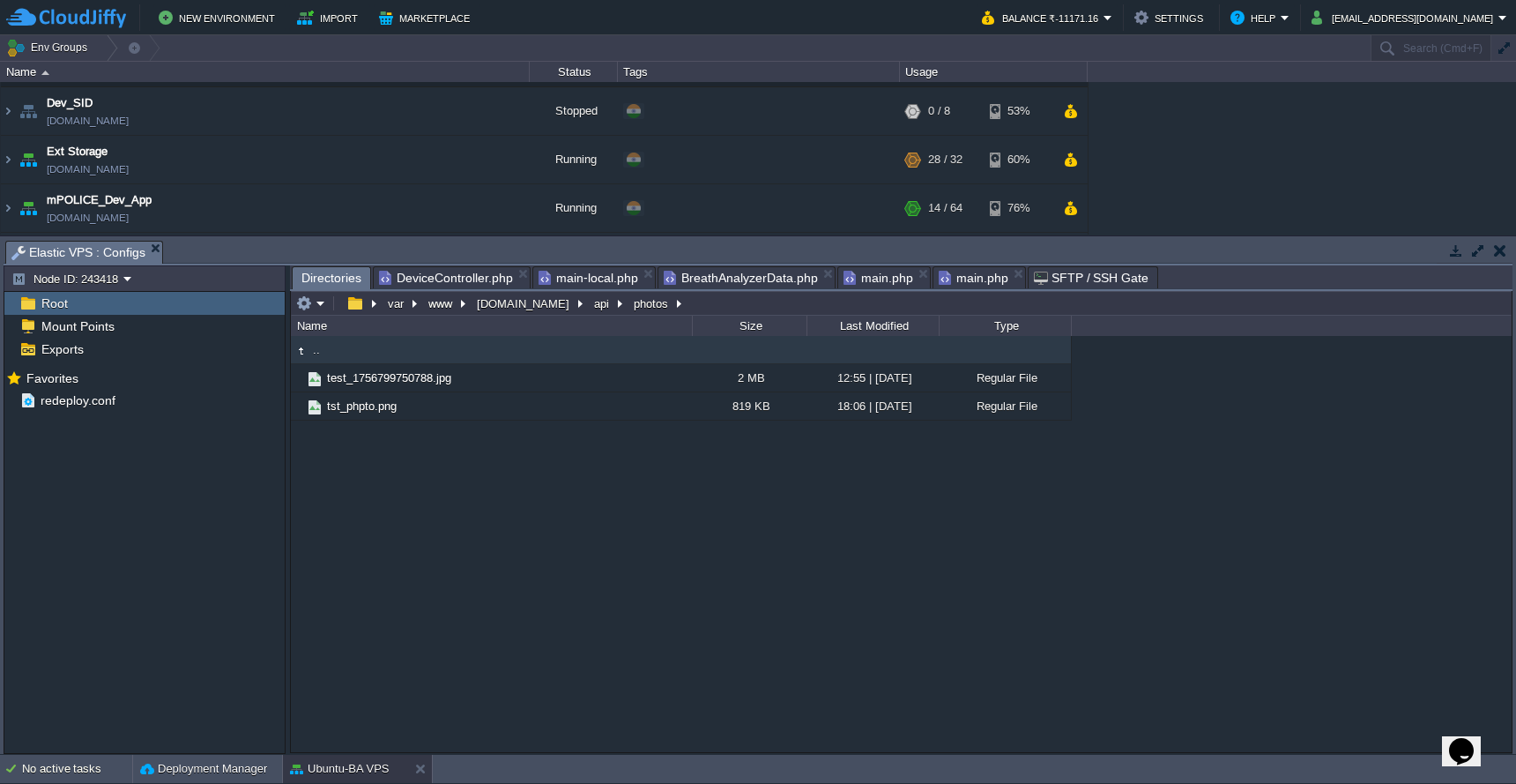
click at [324, 276] on span "Directories" at bounding box center [331, 277] width 60 height 22
click at [588, 313] on td "api" at bounding box center [608, 303] width 39 height 21
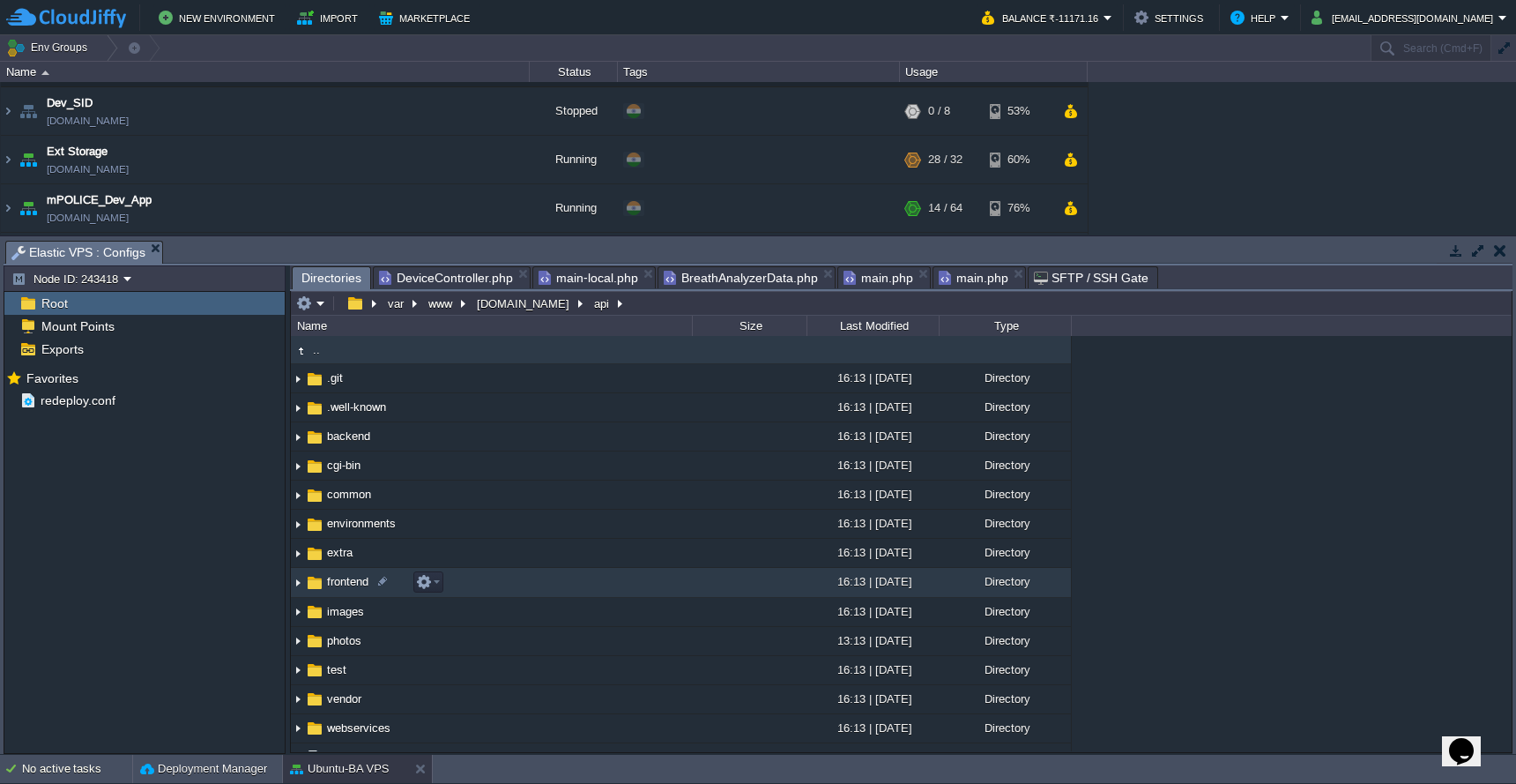
click at [548, 588] on td "frontend" at bounding box center [491, 582] width 401 height 29
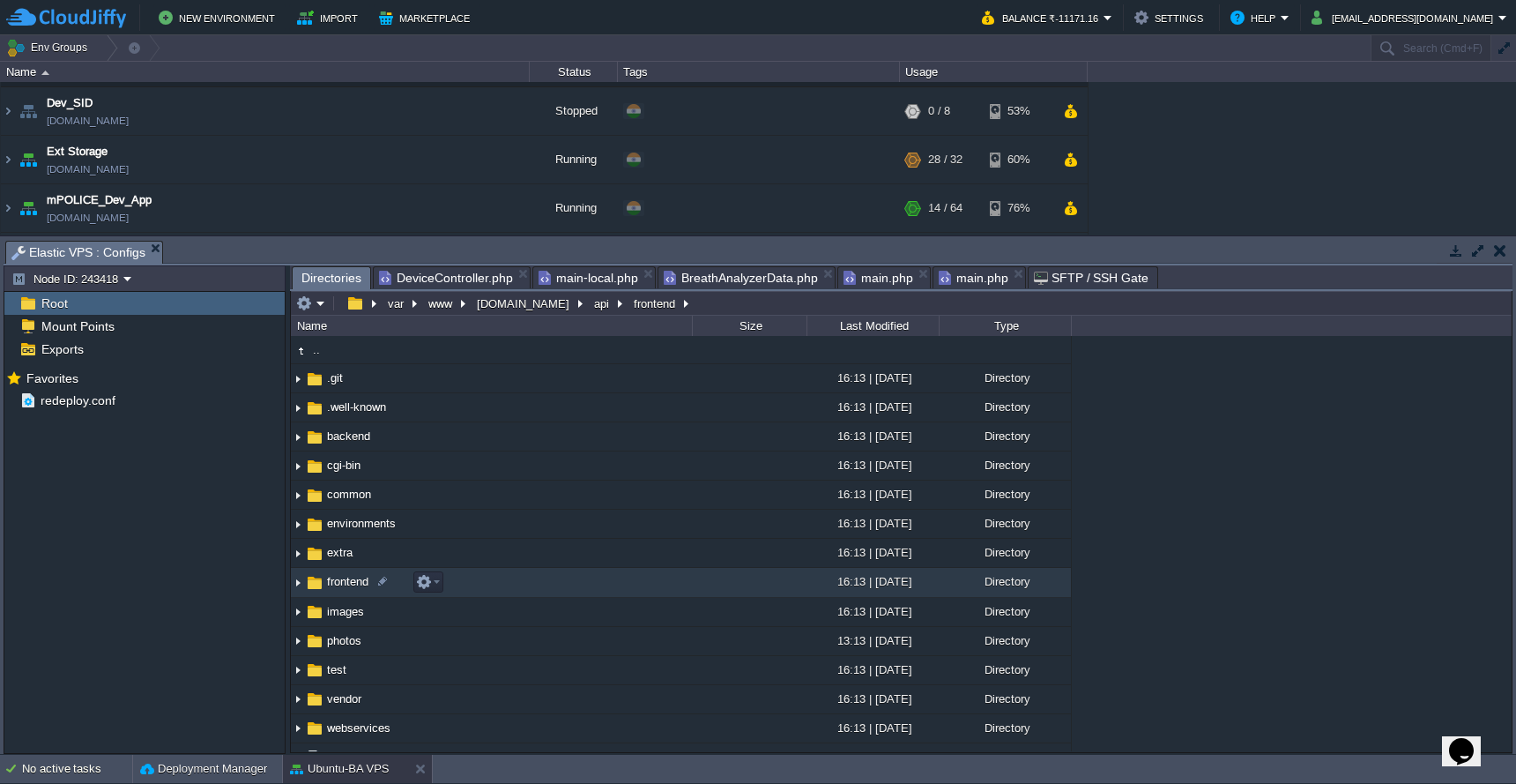
click at [548, 588] on td "frontend" at bounding box center [491, 582] width 401 height 29
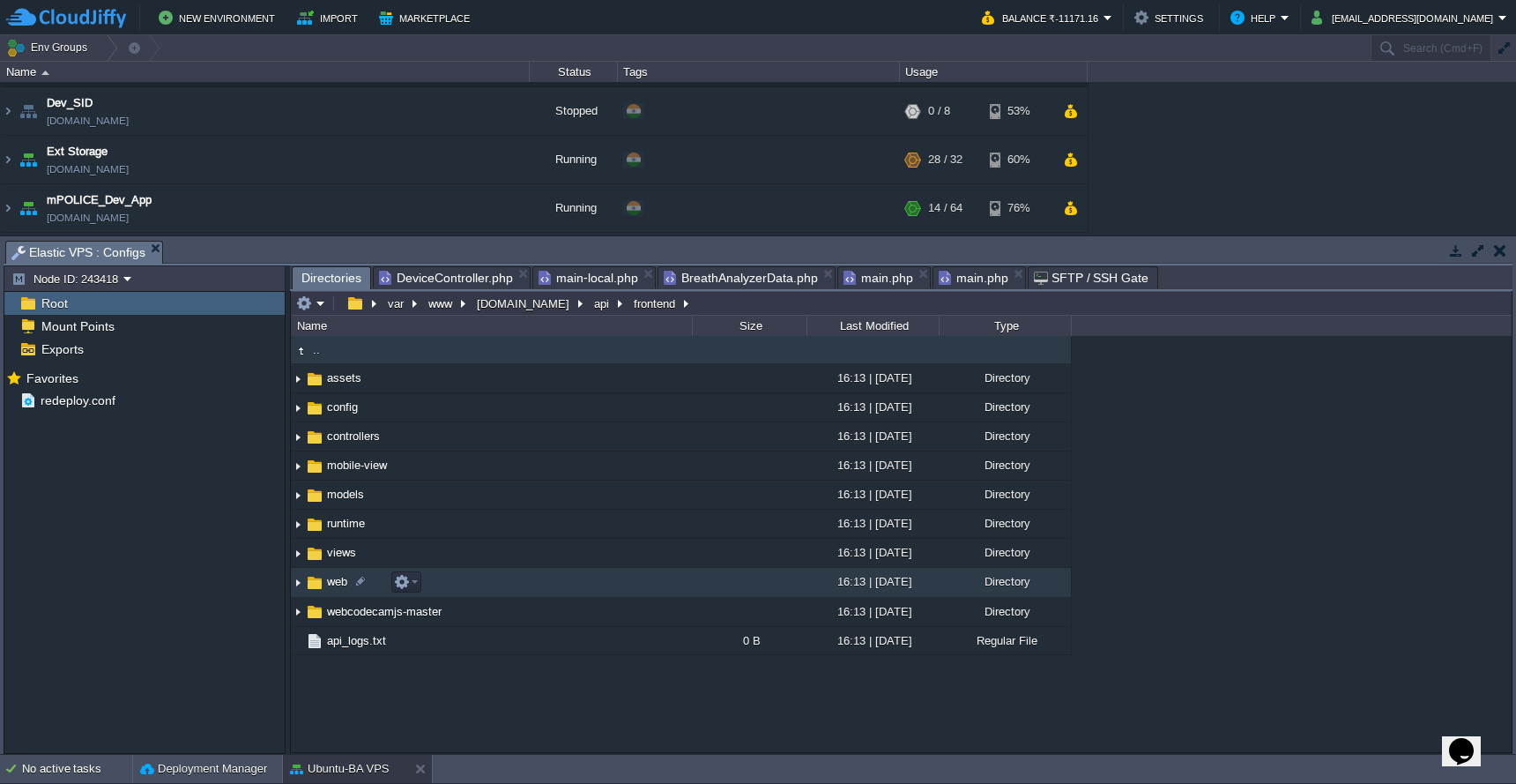
click at [555, 588] on td "web" at bounding box center [491, 582] width 401 height 29
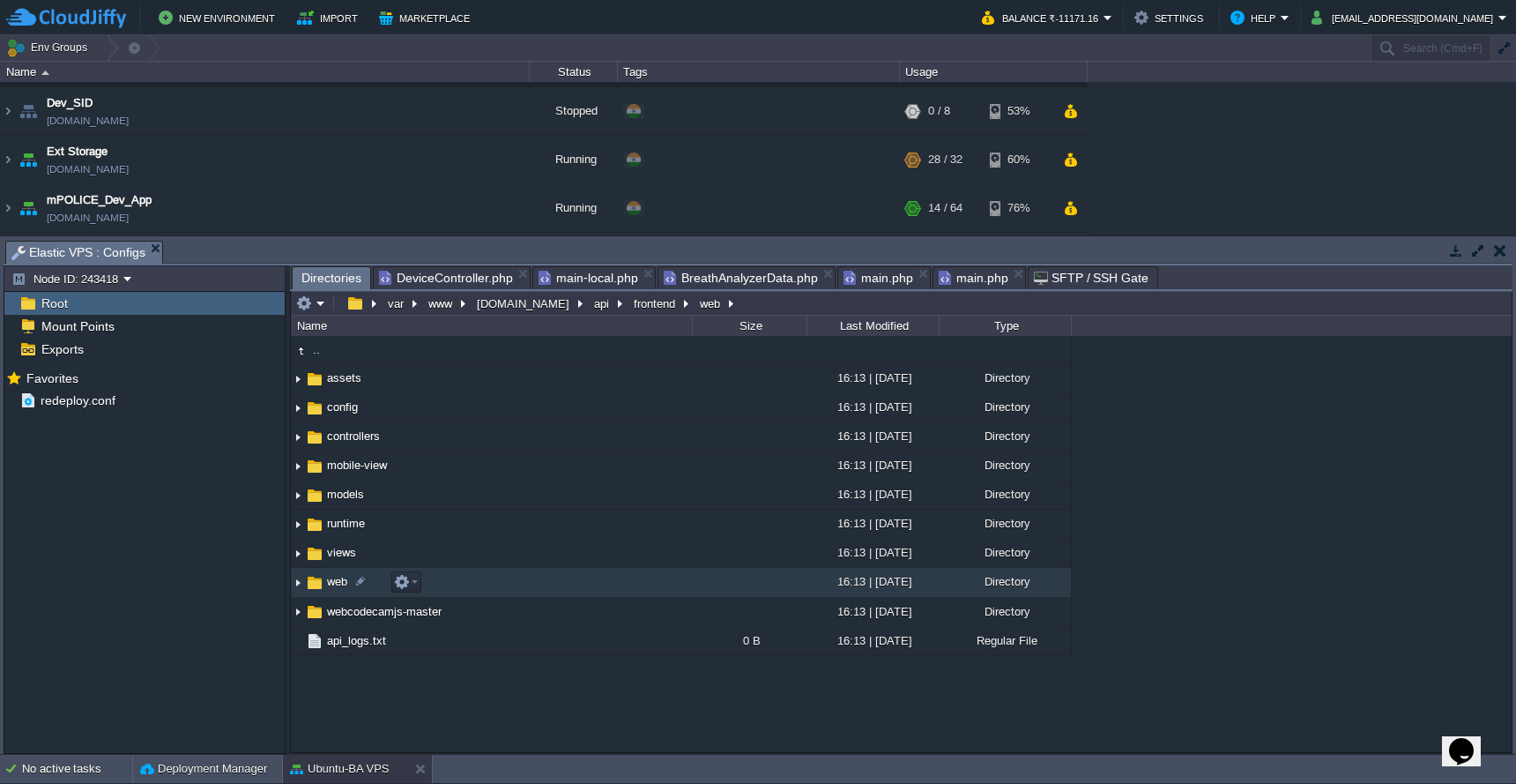
click at [555, 588] on td "web" at bounding box center [491, 582] width 401 height 29
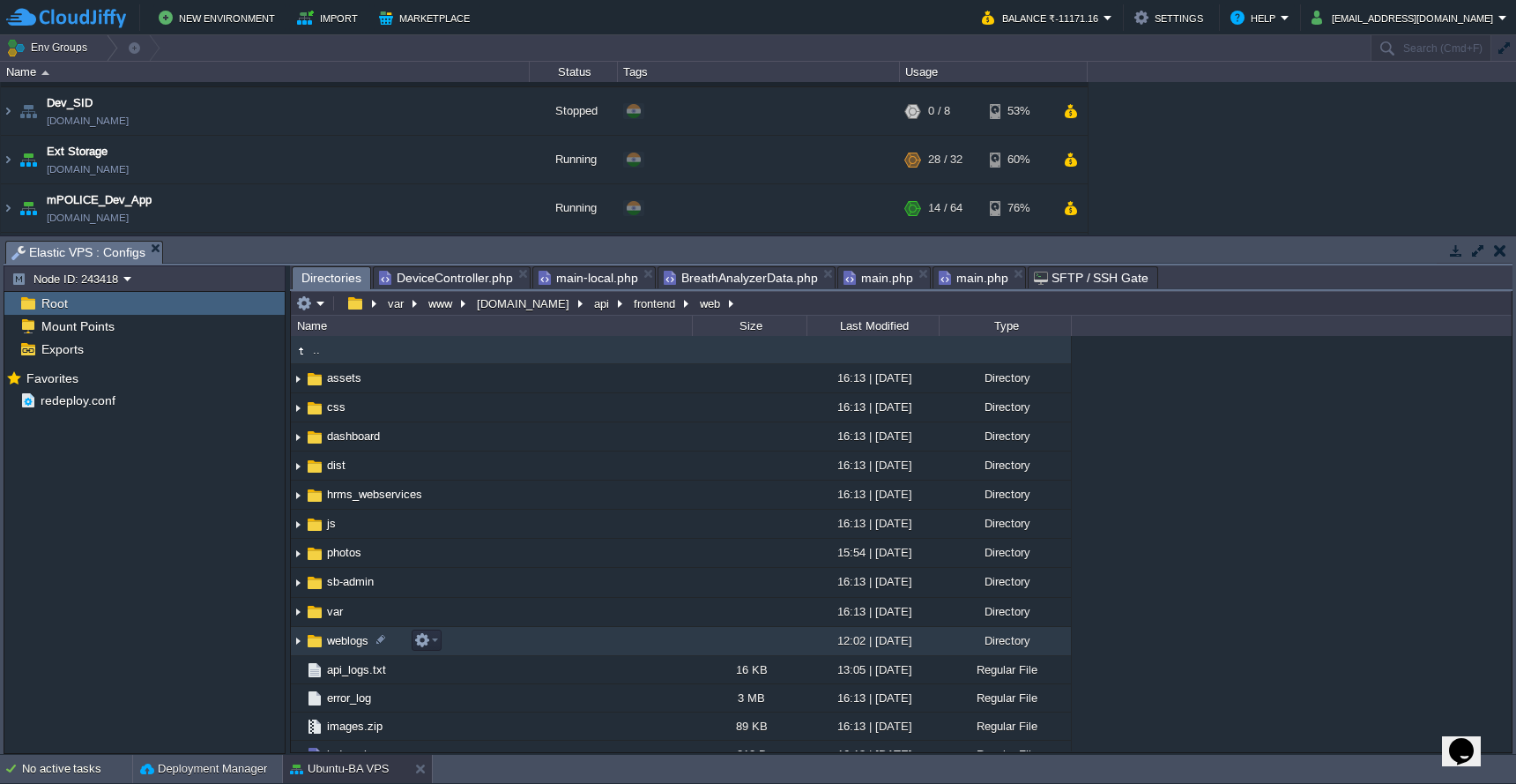
click at [536, 640] on td "weblogs" at bounding box center [491, 641] width 401 height 29
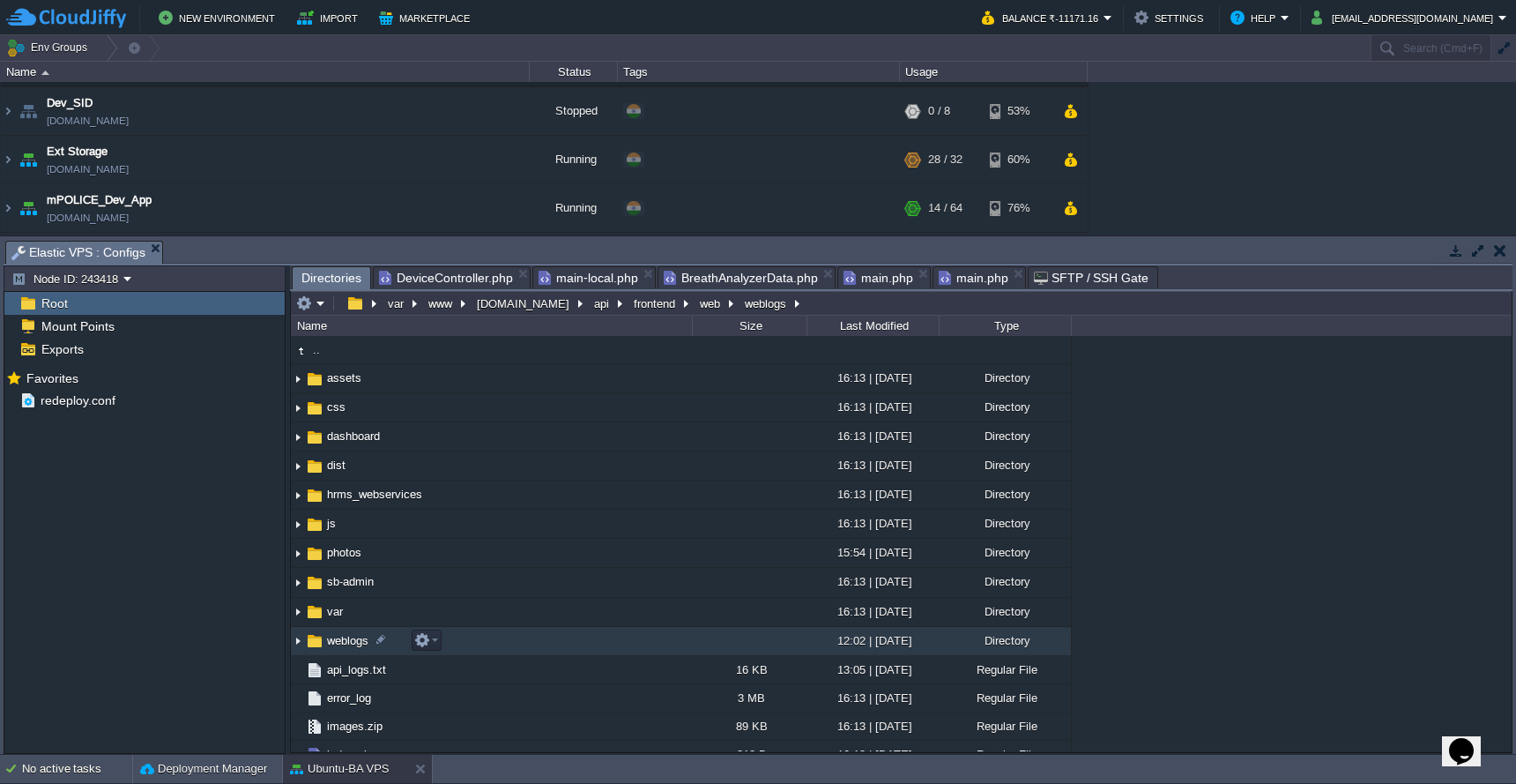
click at [536, 640] on td "weblogs" at bounding box center [491, 641] width 401 height 29
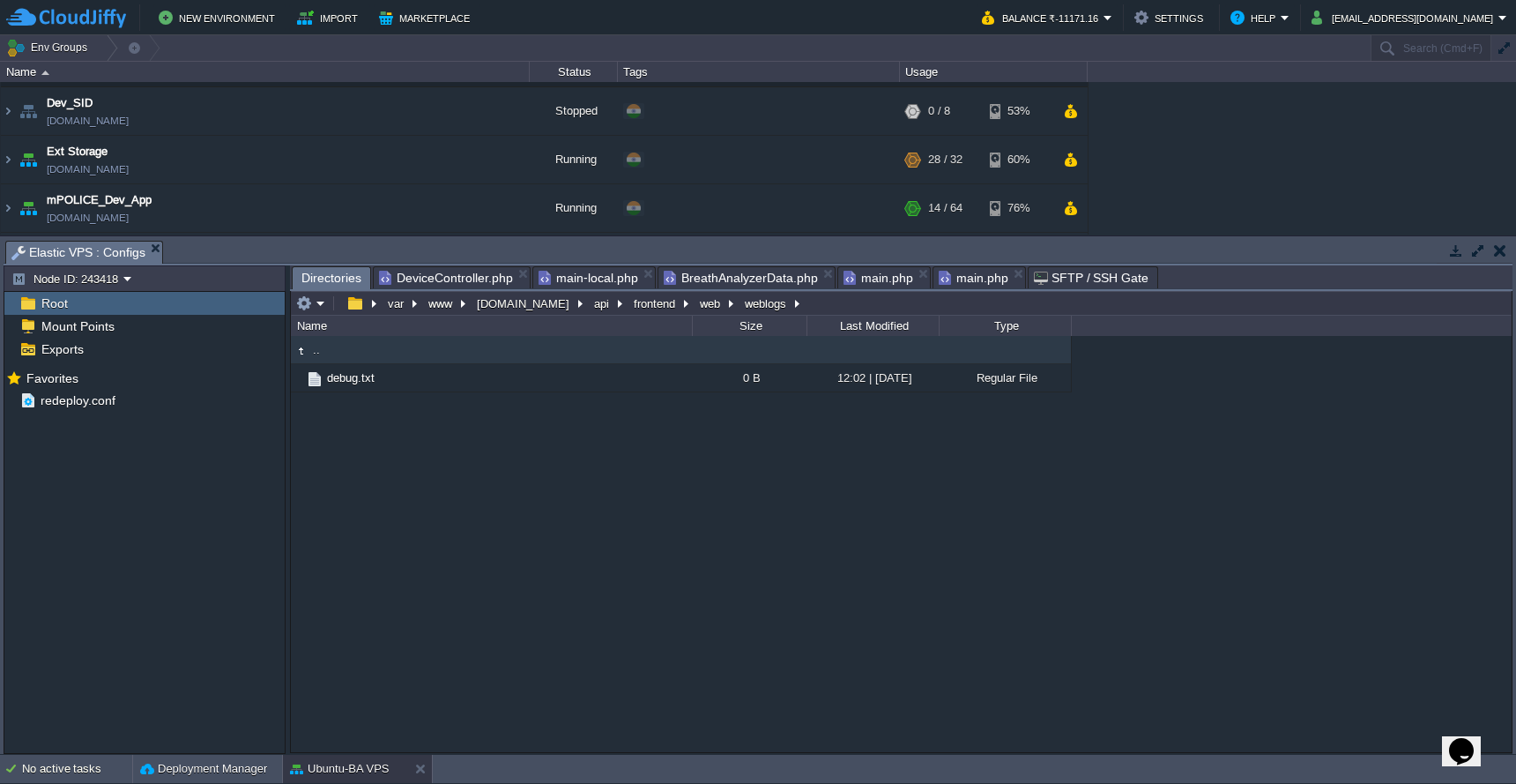
click at [470, 277] on span "DeviceController.php" at bounding box center [446, 277] width 134 height 21
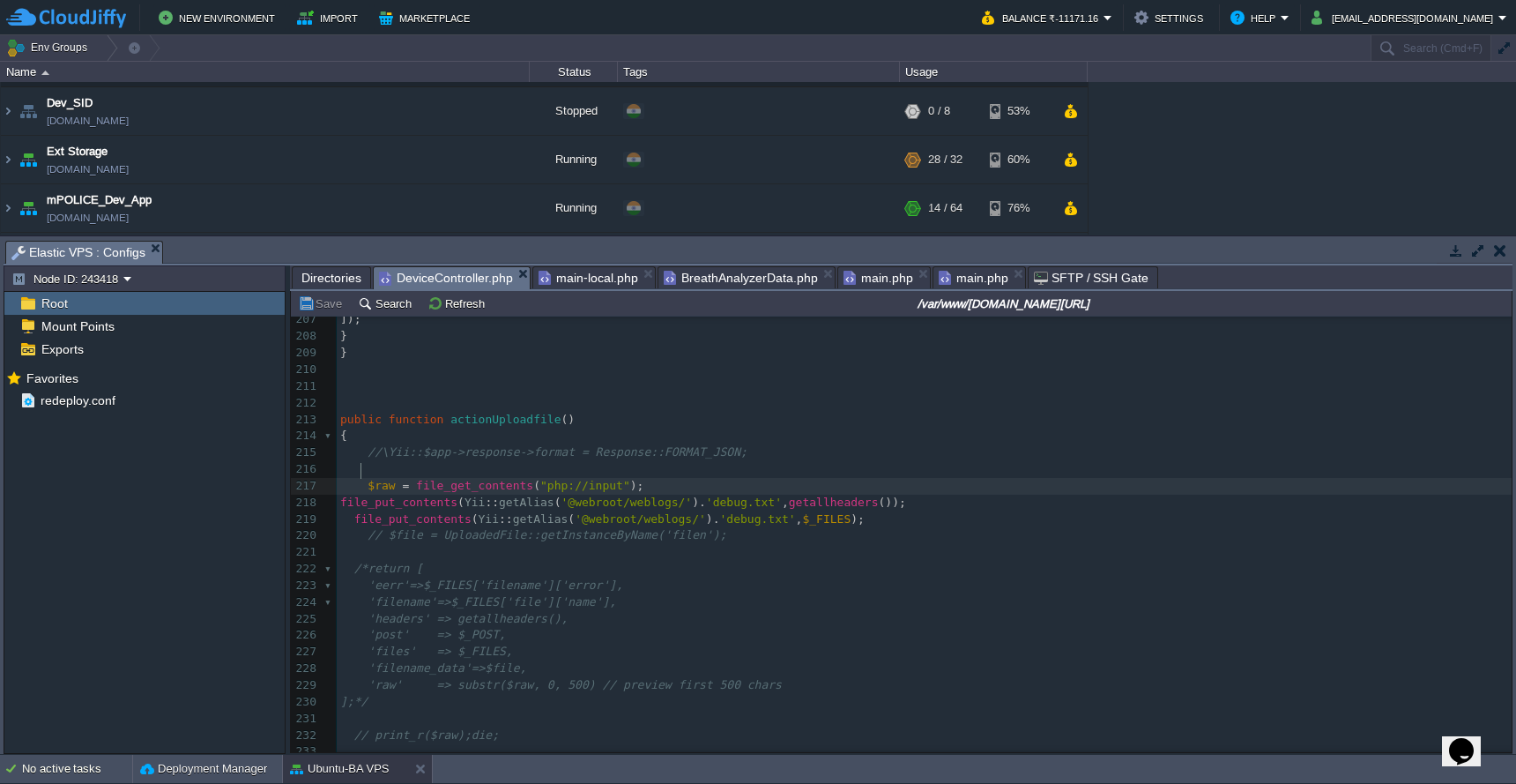
click at [361, 467] on div "xxxxxxxxxx 197 } else { 198 echo json_encode ([ 199 'status' => 'error' , 200 '…" at bounding box center [925, 552] width 1175 height 814
type textarea "//"
click at [326, 313] on td "Save" at bounding box center [323, 303] width 55 height 21
click at [849, 611] on pre "'headers' => getallheaders()," at bounding box center [925, 618] width 1175 height 16
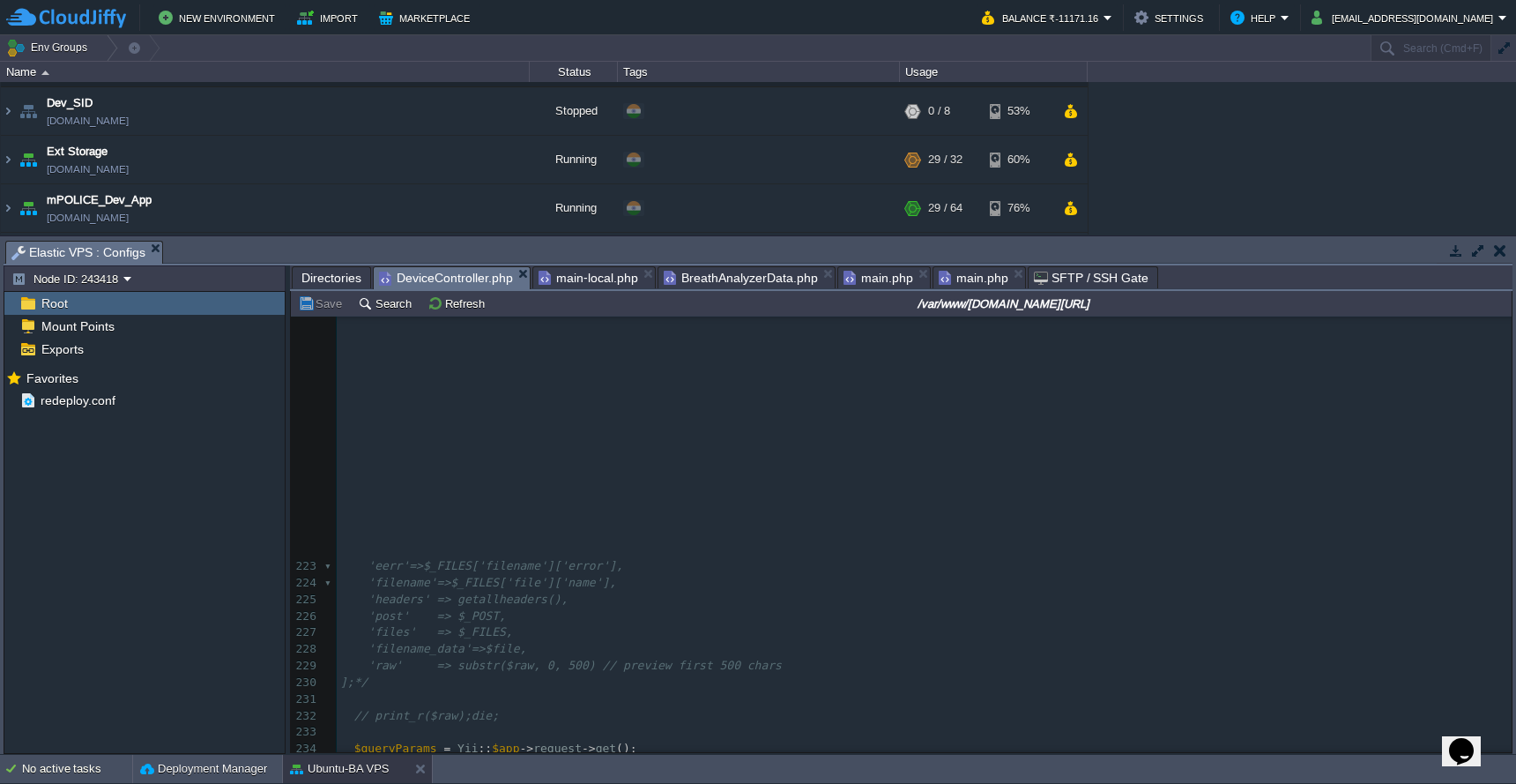
scroll to position [3698, 0]
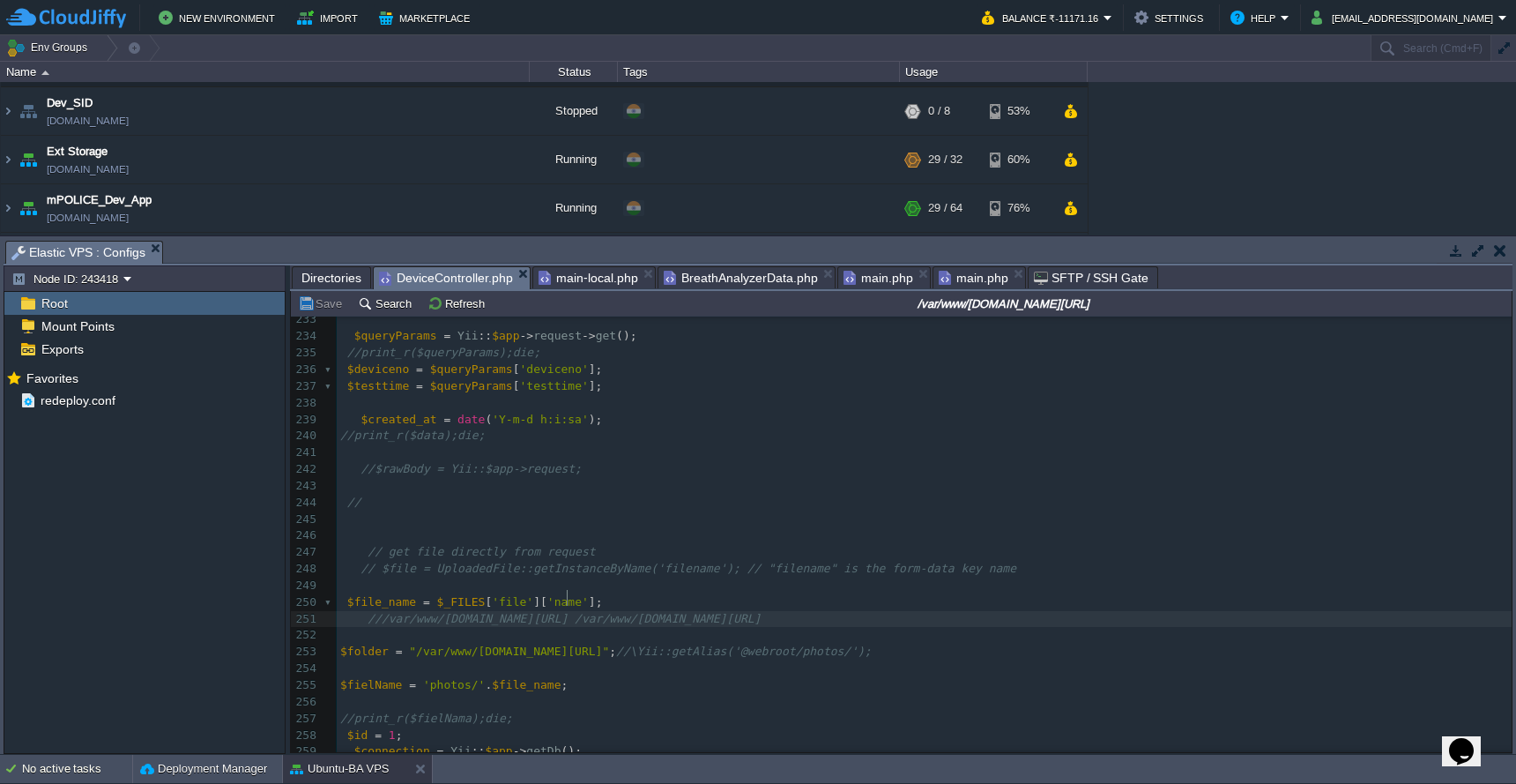
click at [373, 678] on span "$fielName" at bounding box center [371, 685] width 62 height 13
type textarea "$fielName"
click at [687, 711] on pre "//print_r($fielNama);die;" at bounding box center [925, 719] width 1175 height 16
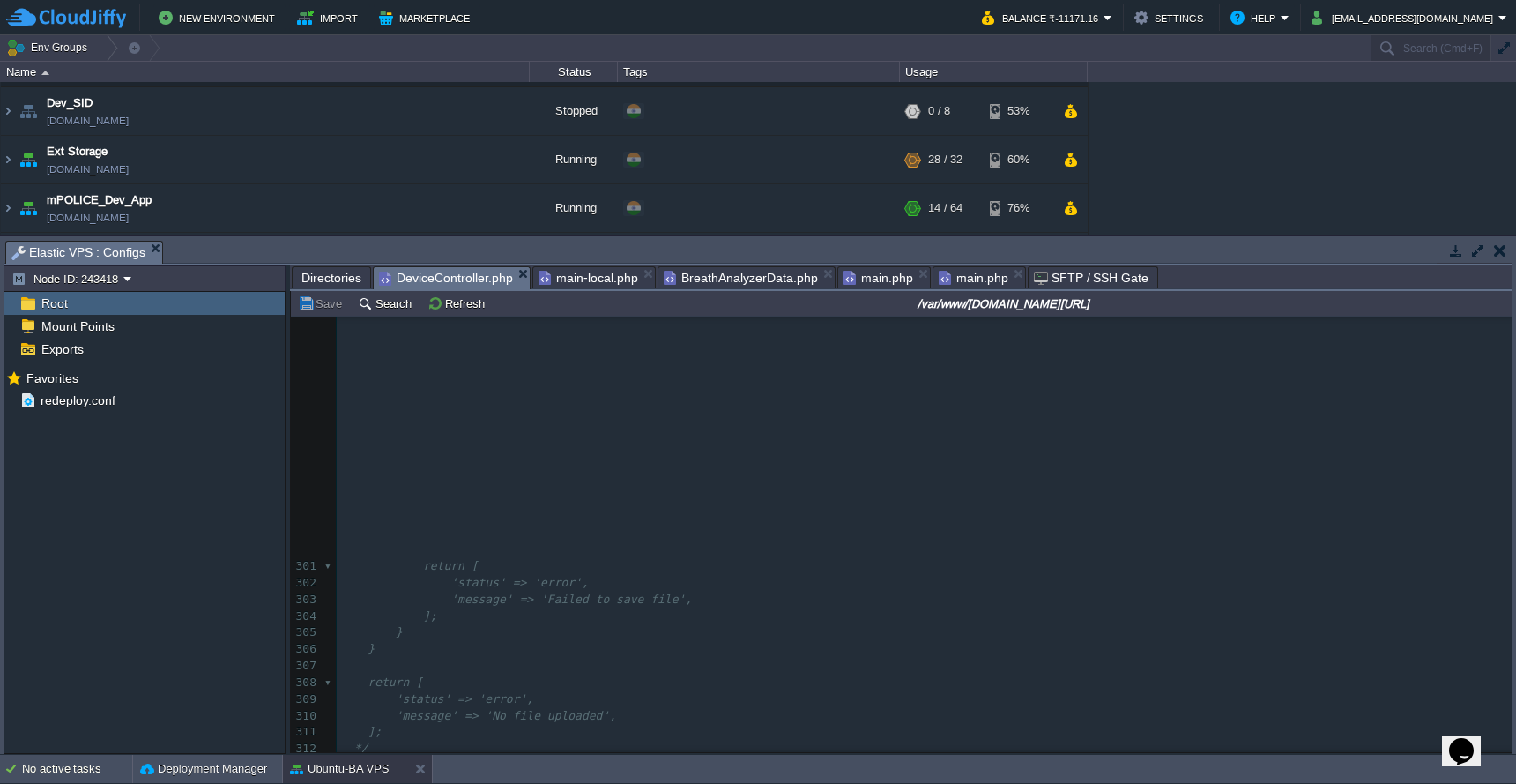
scroll to position [4935, 0]
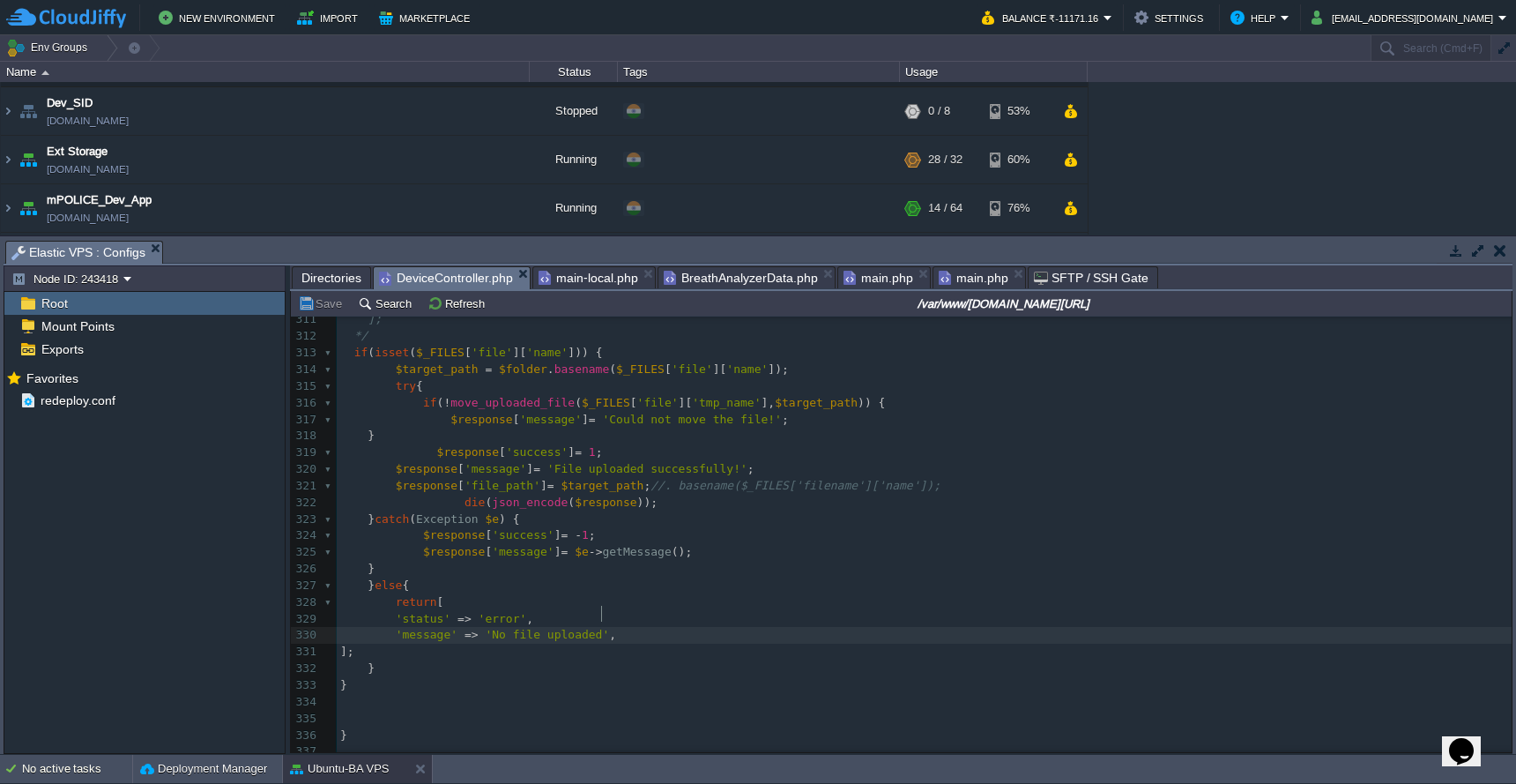
click at [605, 619] on div "xxxxxxxxxx 301 return [ 302 'status' => 'error', 303 'message' => 'Failed to sa…" at bounding box center [925, 469] width 1175 height 648
type textarea "."
paste textarea
click at [753, 457] on div "xxxxxxxxxx 301 return [ 302 'status' => 'error', 303 'message' => 'Failed to sa…" at bounding box center [925, 469] width 1175 height 648
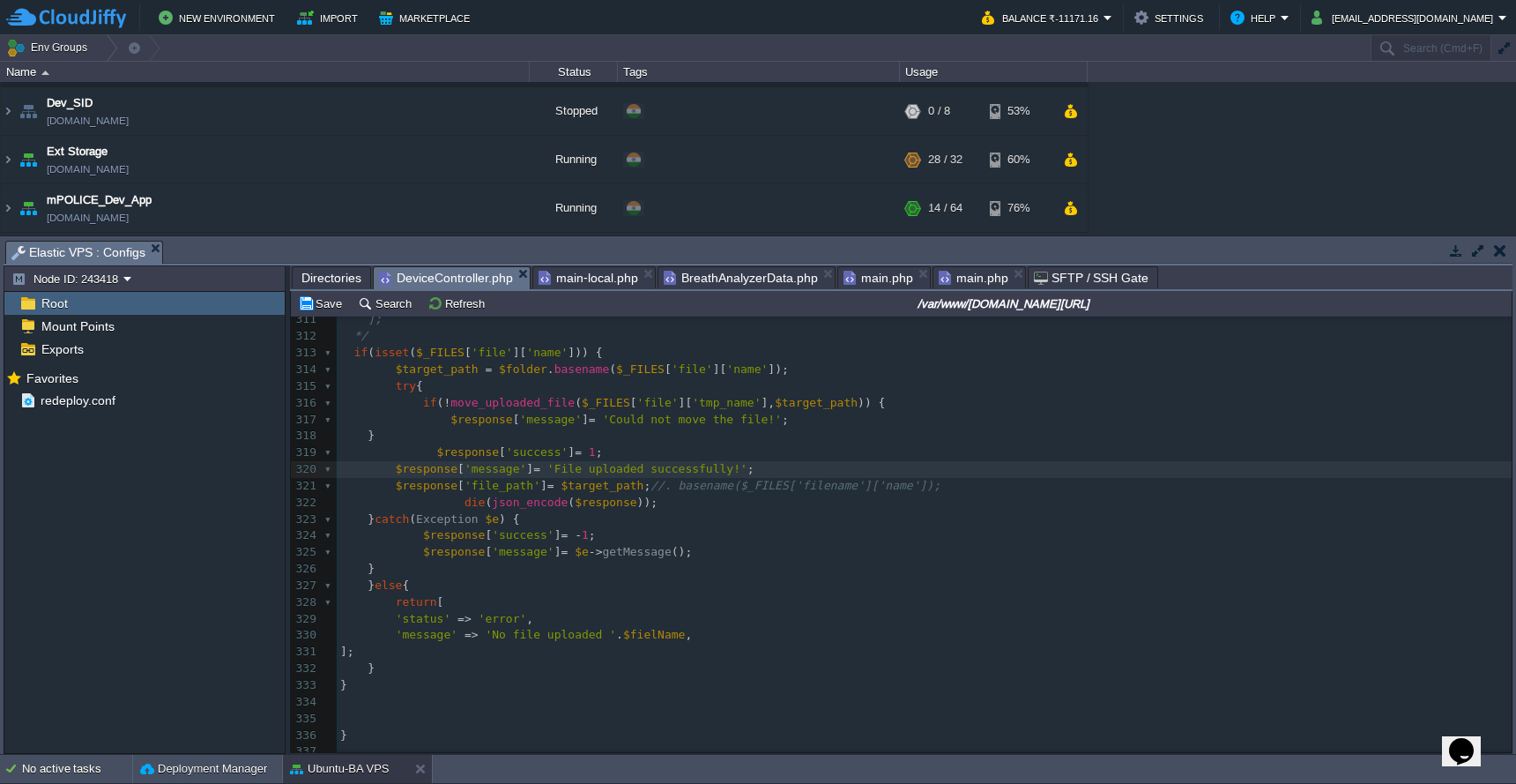
type textarea "."
paste textarea
click at [782, 412] on span "'Could not move the file!'" at bounding box center [692, 419] width 180 height 13
paste textarea
type textarea "."
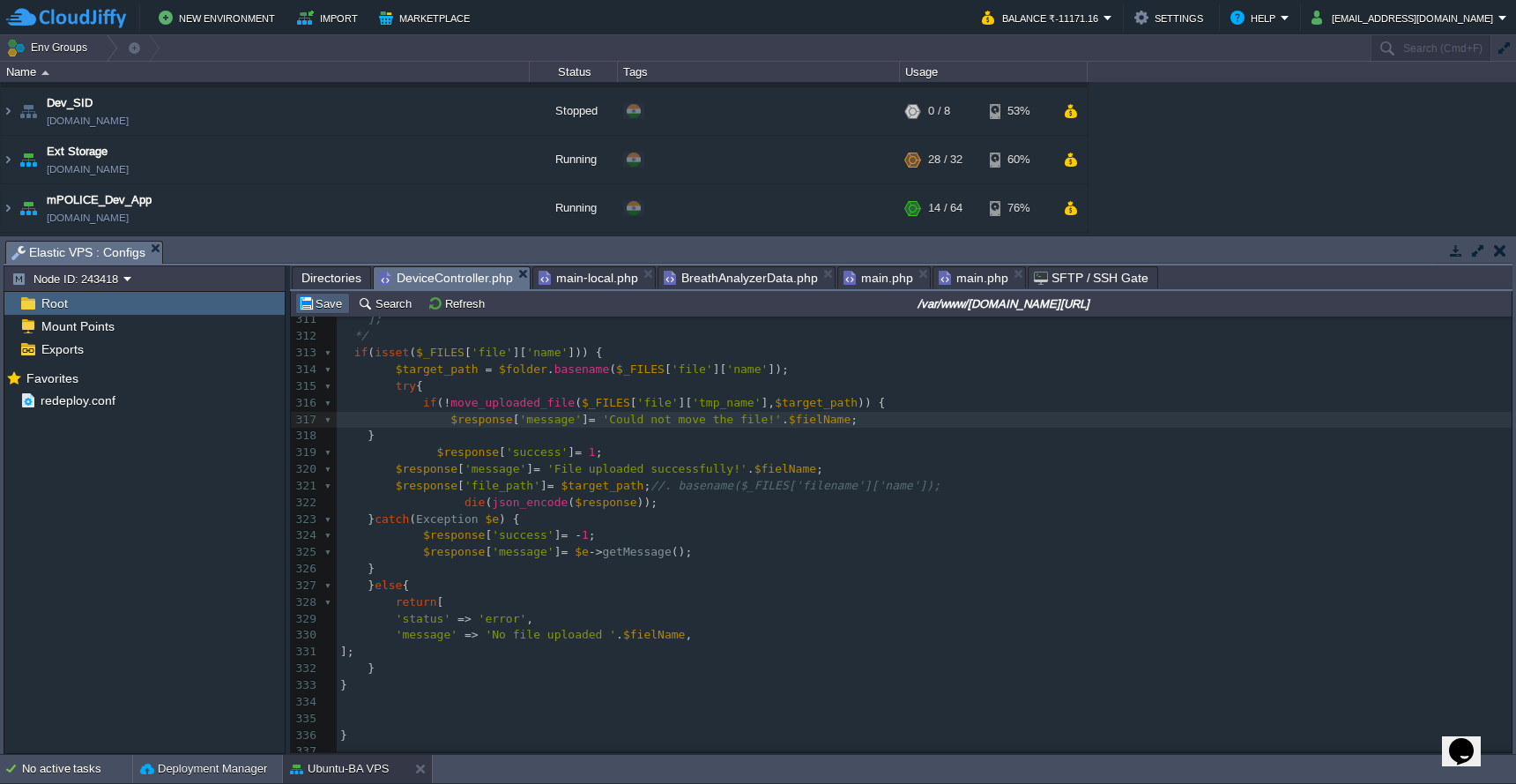
click at [319, 304] on button "Save" at bounding box center [322, 303] width 49 height 15
click at [1034, 415] on pre "$response [ 'message' ] = 'Could not move the file!' . $fielName ;" at bounding box center [925, 419] width 1175 height 16
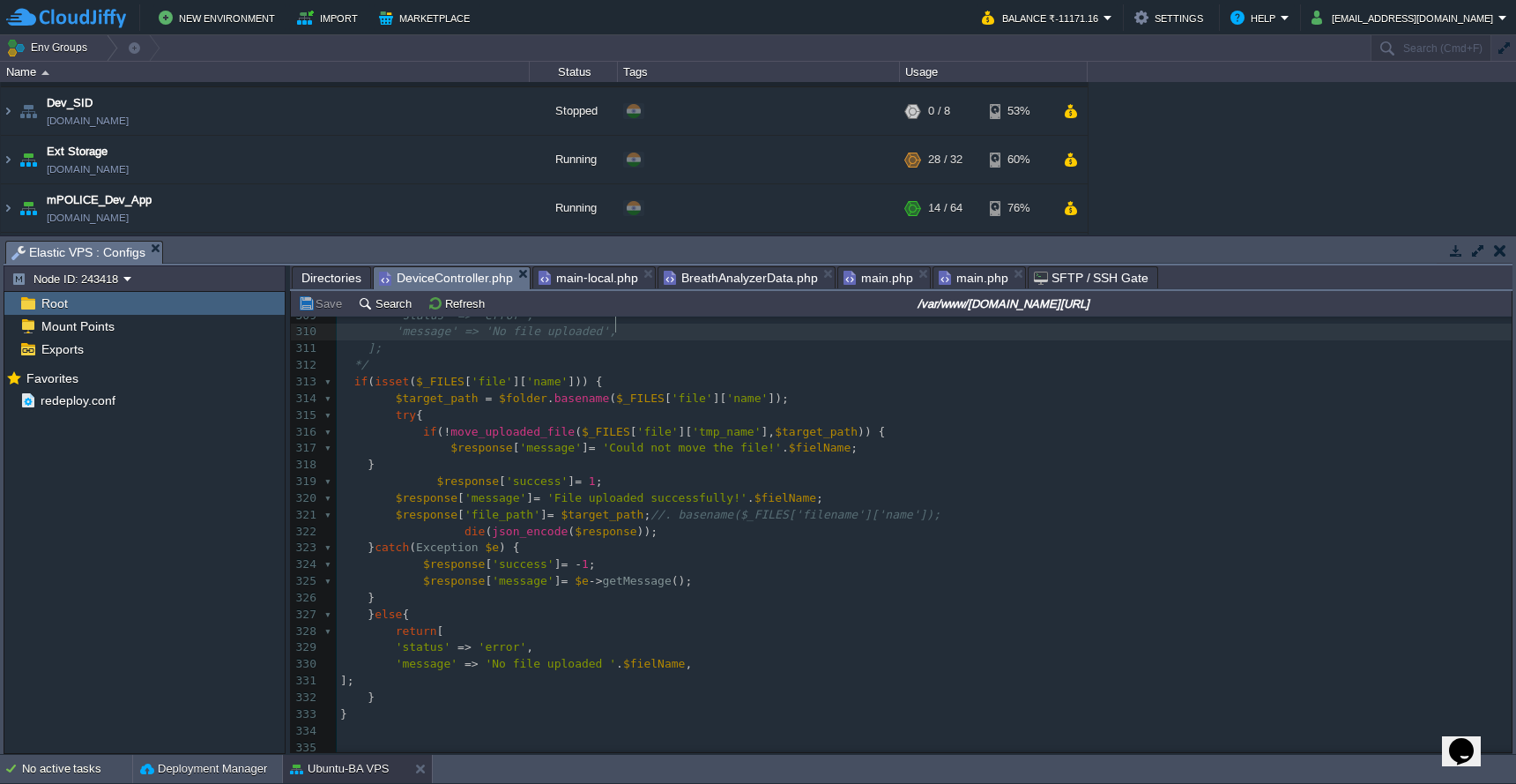
scroll to position [4891, 0]
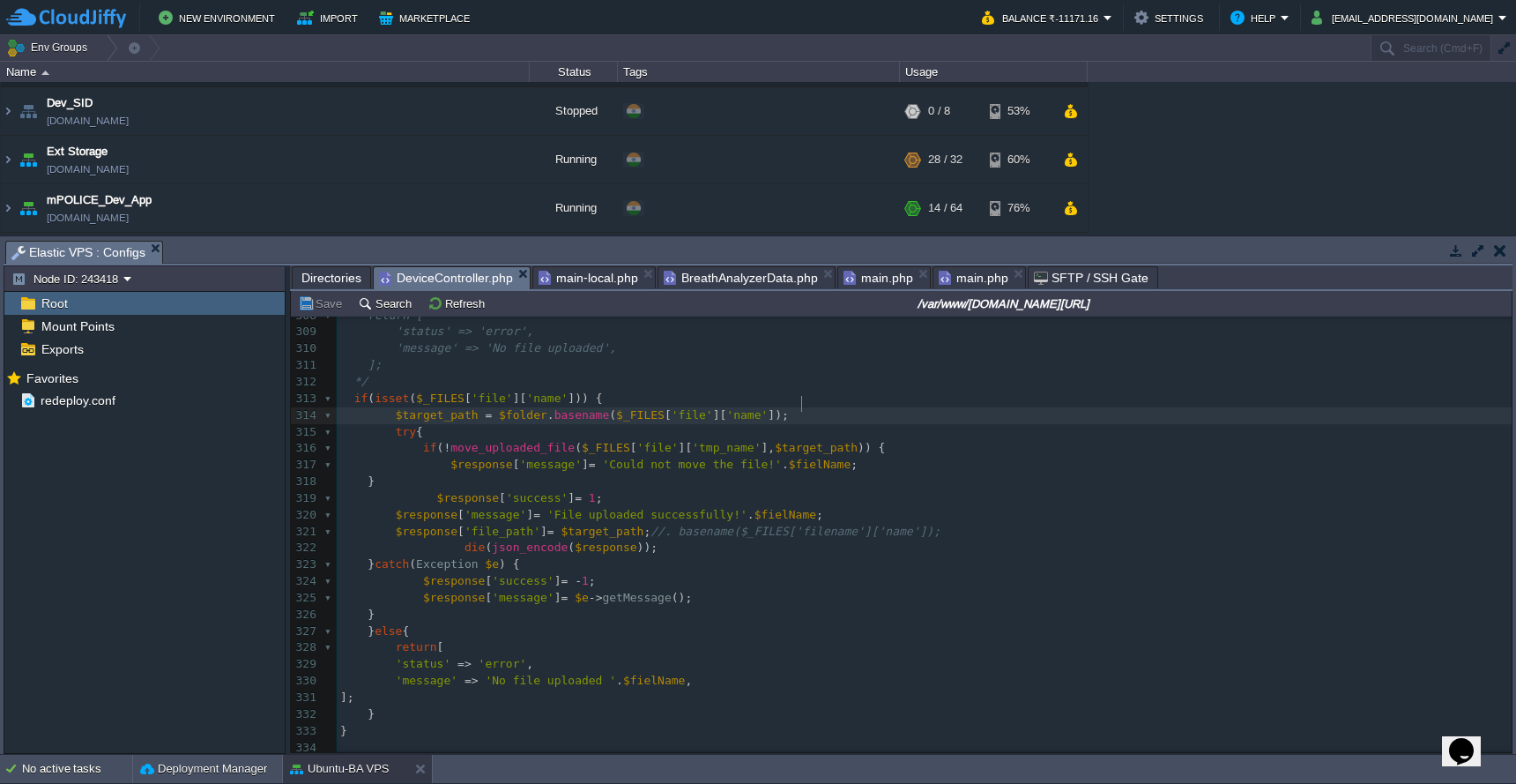
click at [1026, 407] on pre "$target_path = $folder . basename ( $_FILES [ 'file' ][ 'name' ]);" at bounding box center [925, 415] width 1175 height 16
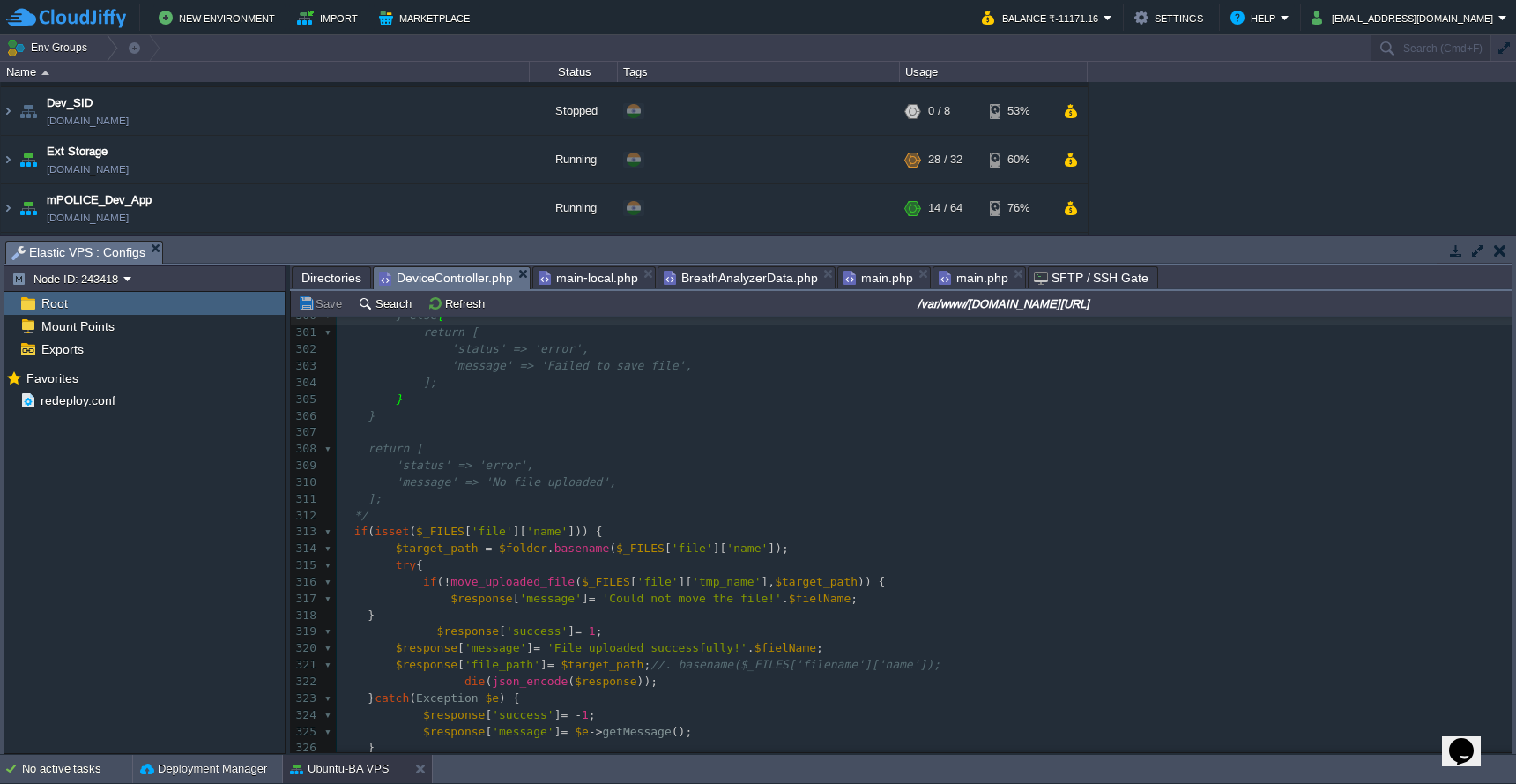
scroll to position [4732, 0]
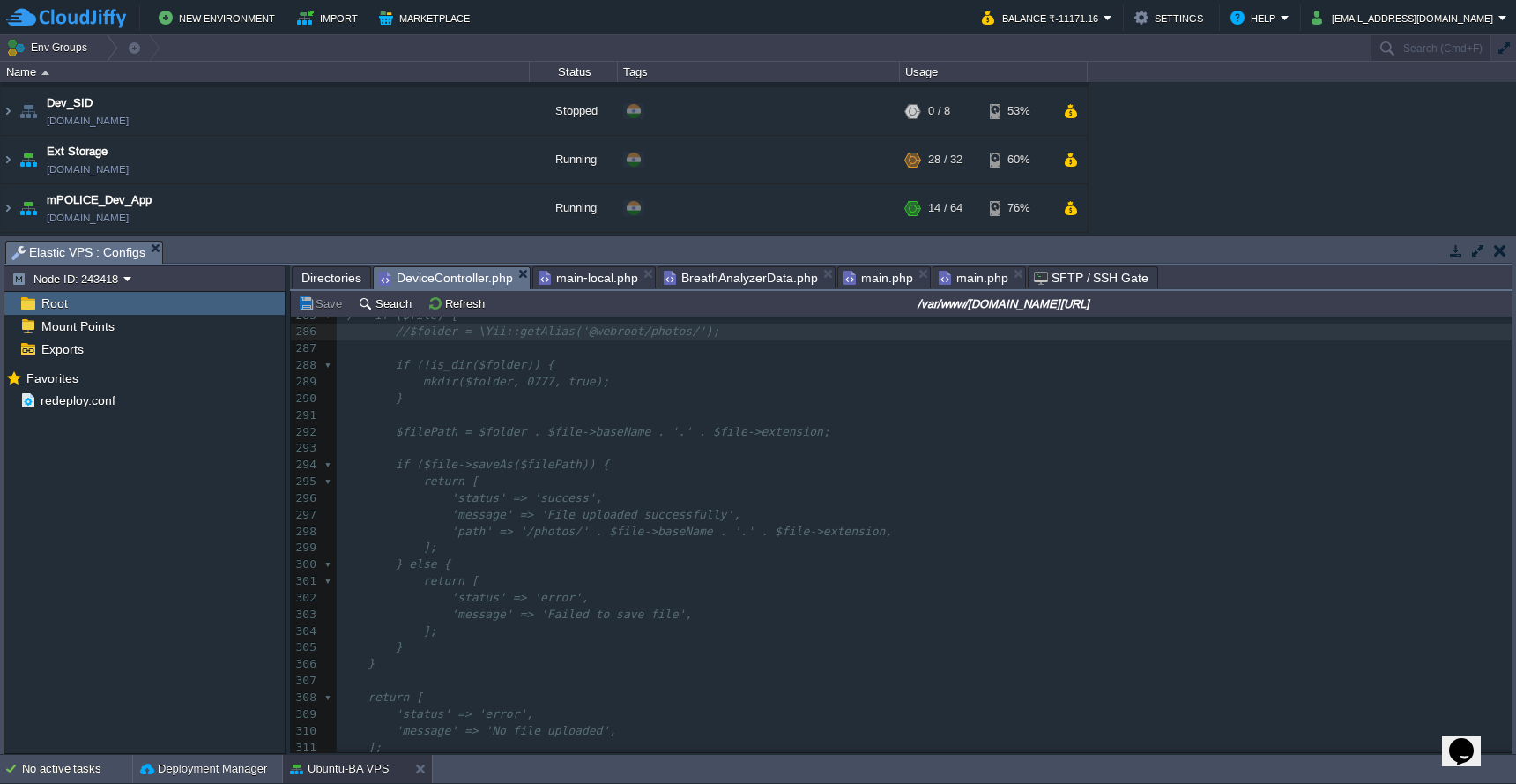
click at [320, 283] on span "Directories" at bounding box center [331, 277] width 60 height 21
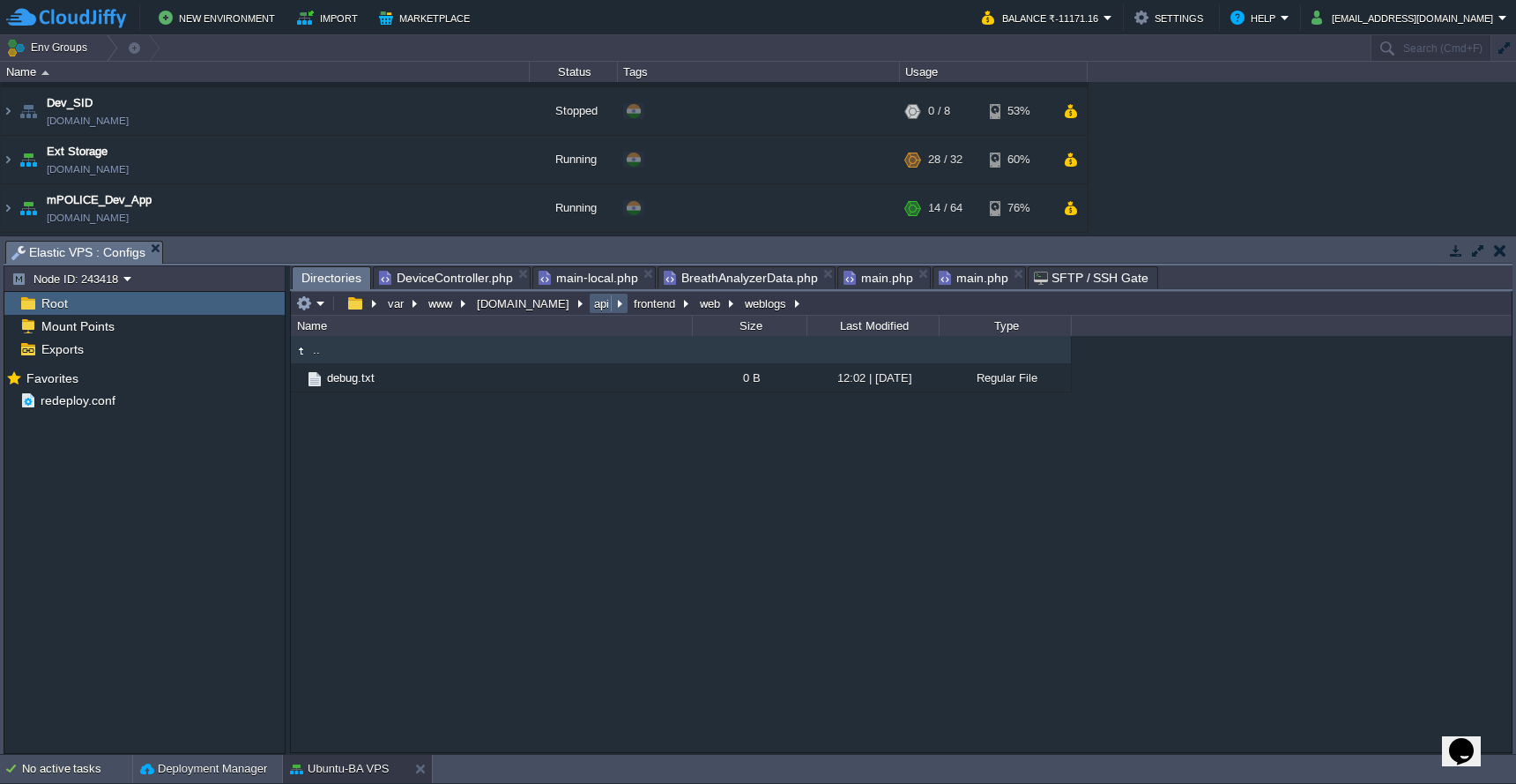
click at [591, 309] on button "api" at bounding box center [602, 303] width 22 height 15
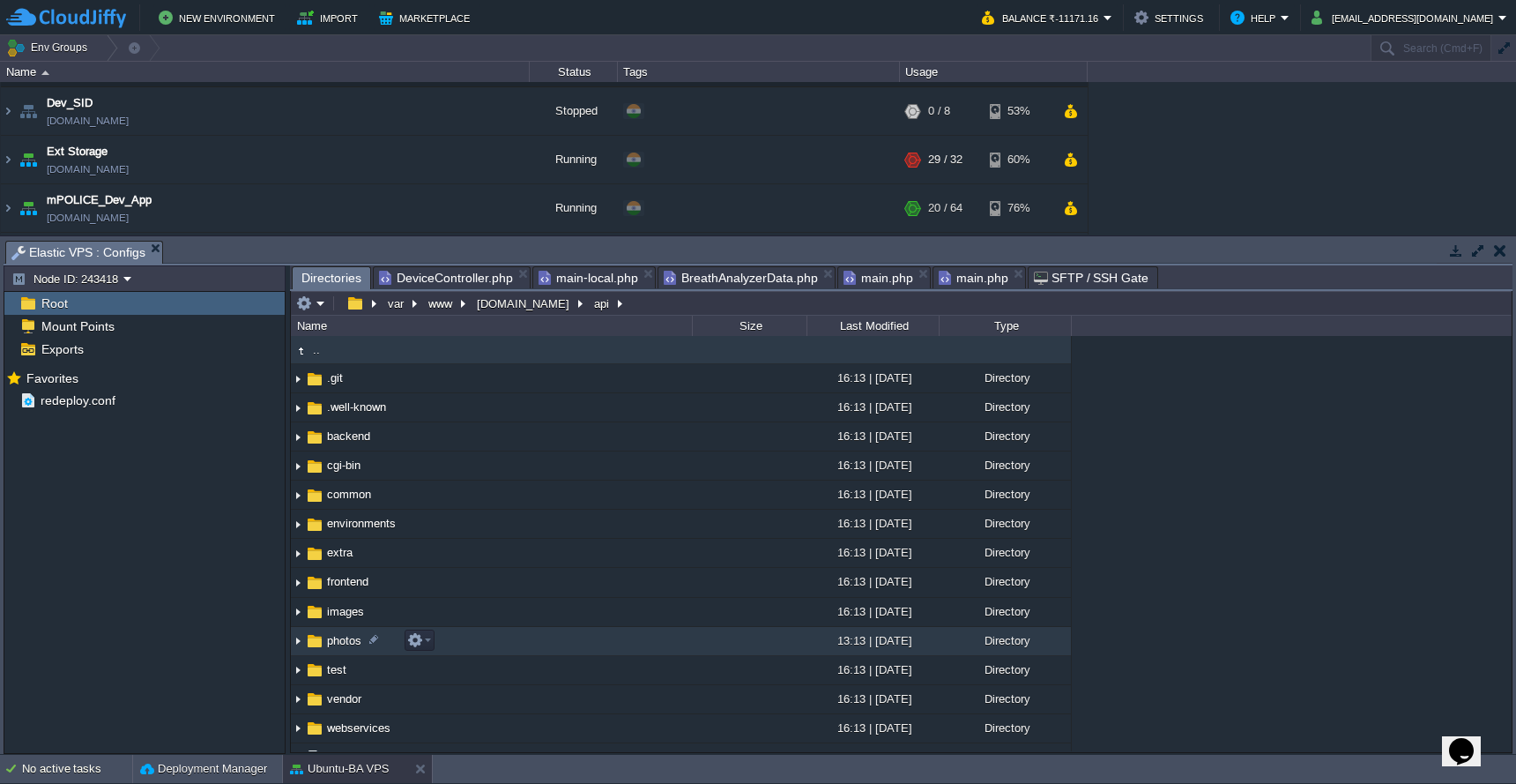
click at [554, 649] on td "photos" at bounding box center [491, 641] width 401 height 29
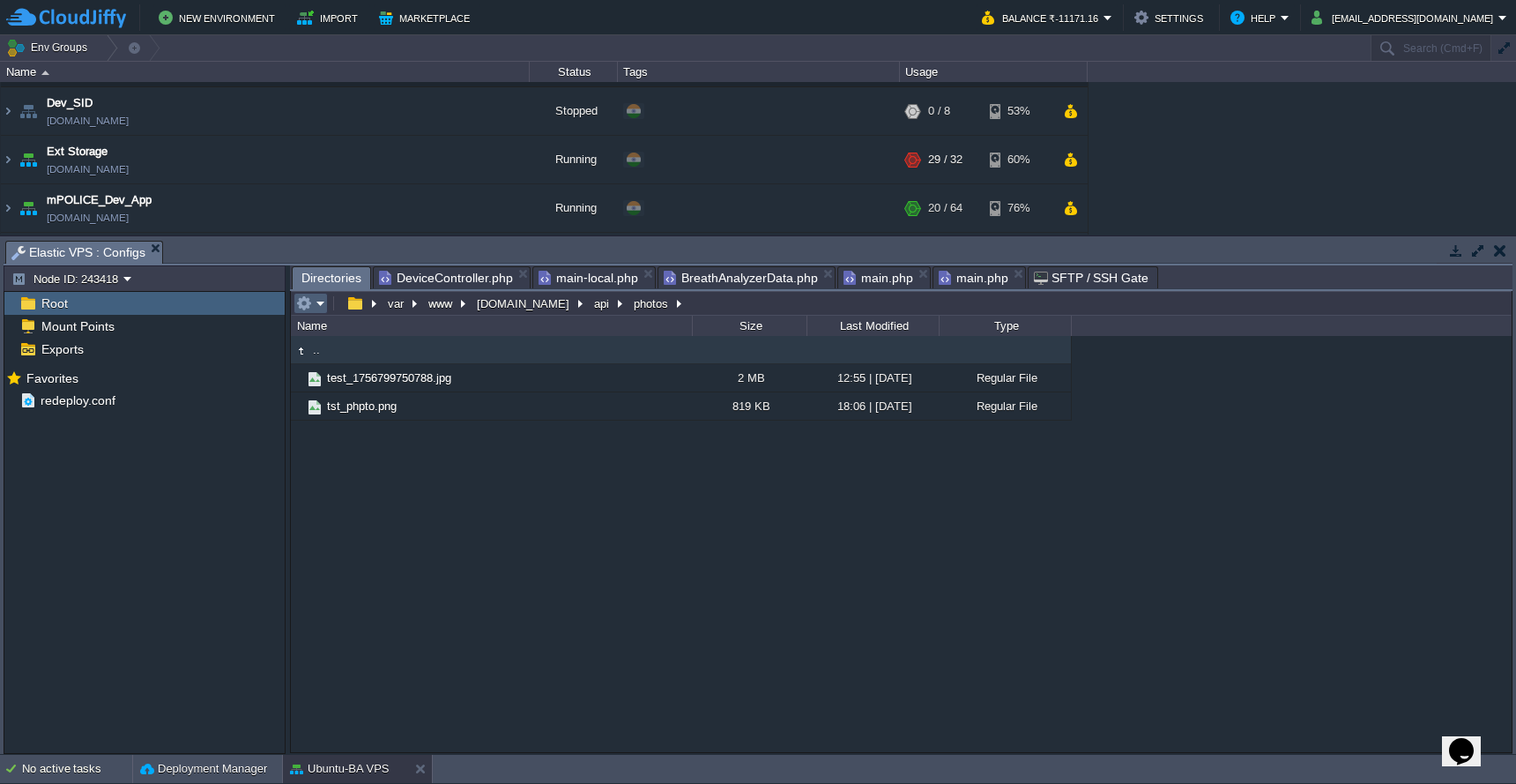
click at [317, 304] on em at bounding box center [311, 303] width 29 height 15
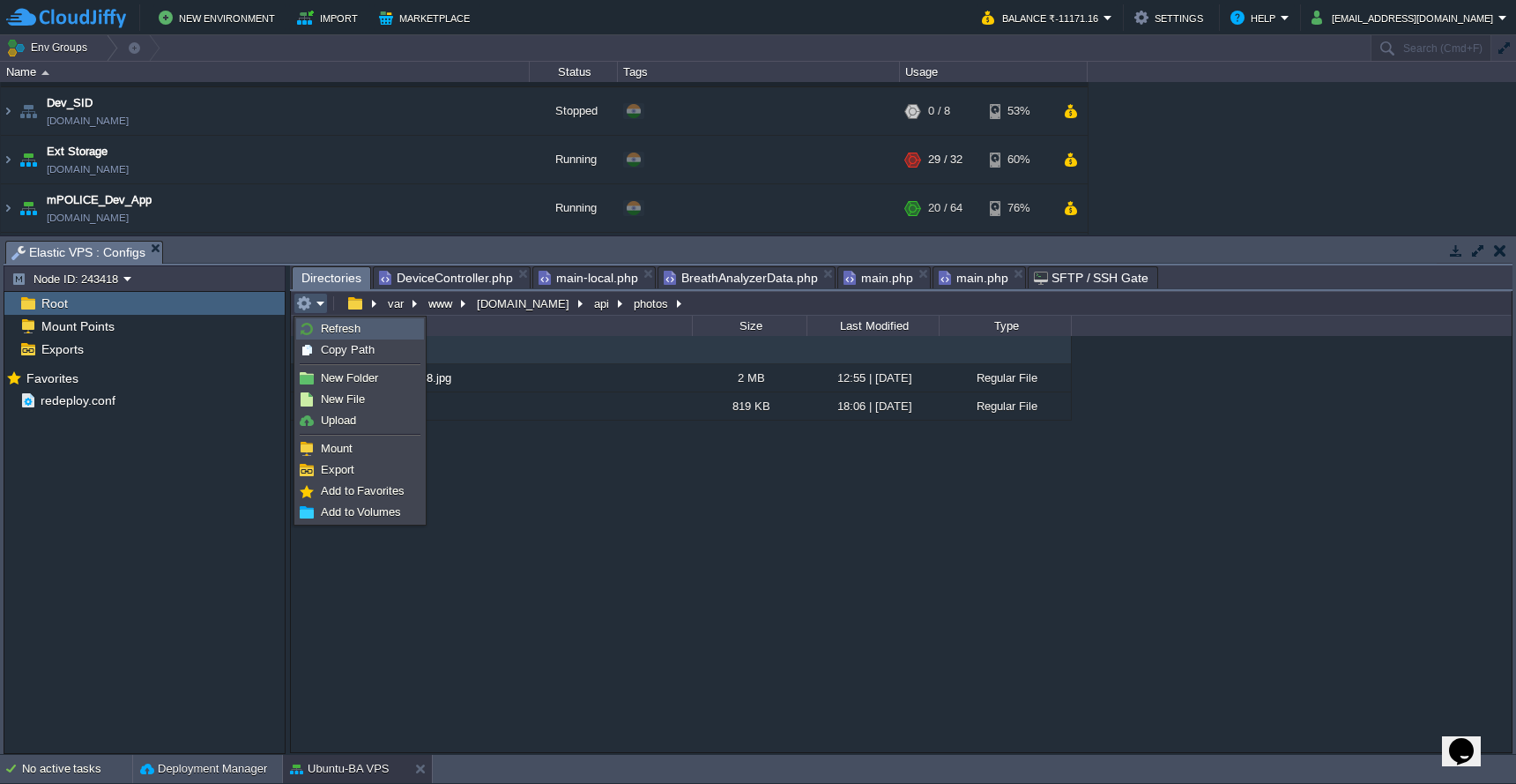
click at [317, 324] on link "Refresh" at bounding box center [359, 328] width 126 height 19
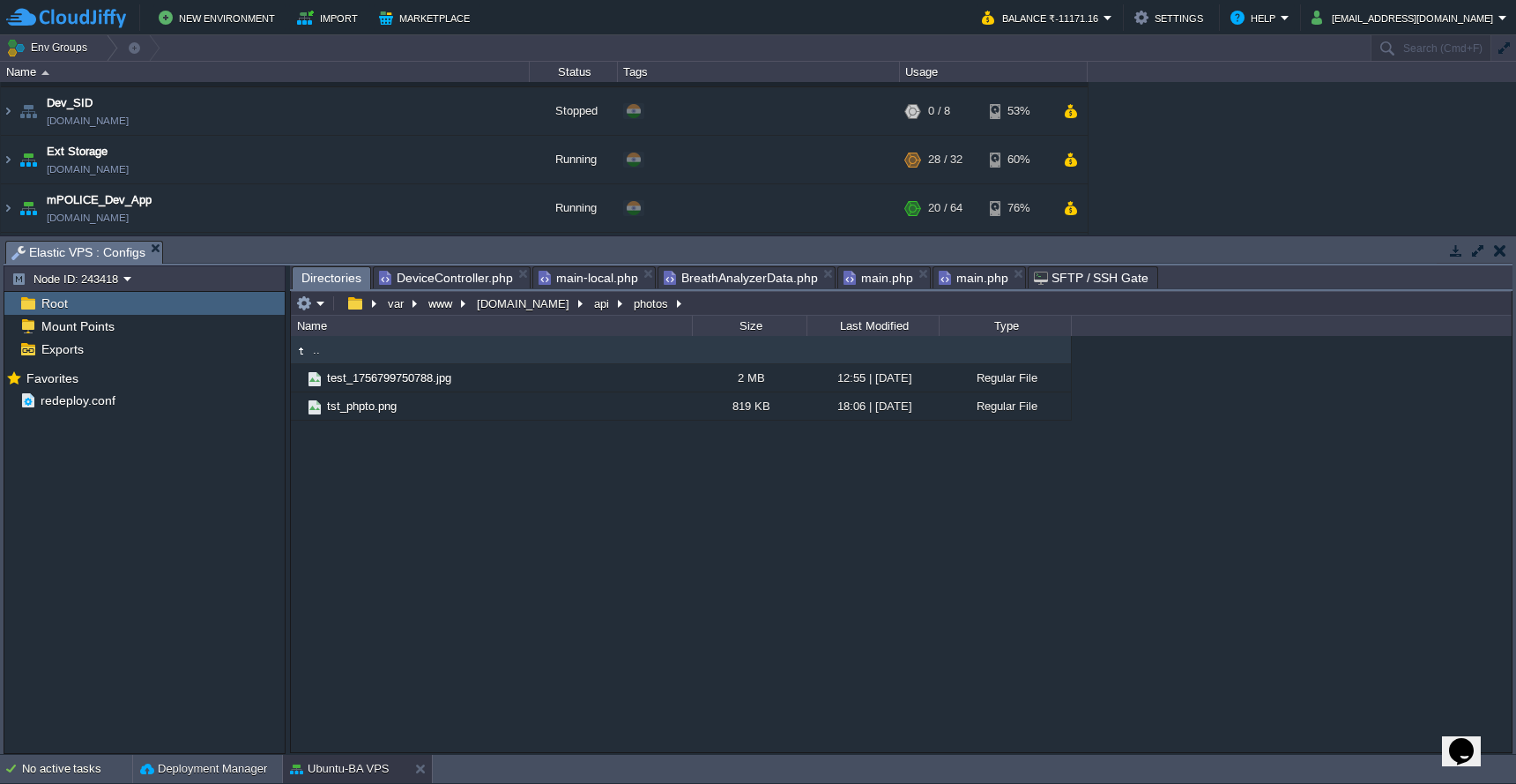
click at [432, 279] on span "DeviceController.php" at bounding box center [446, 277] width 134 height 21
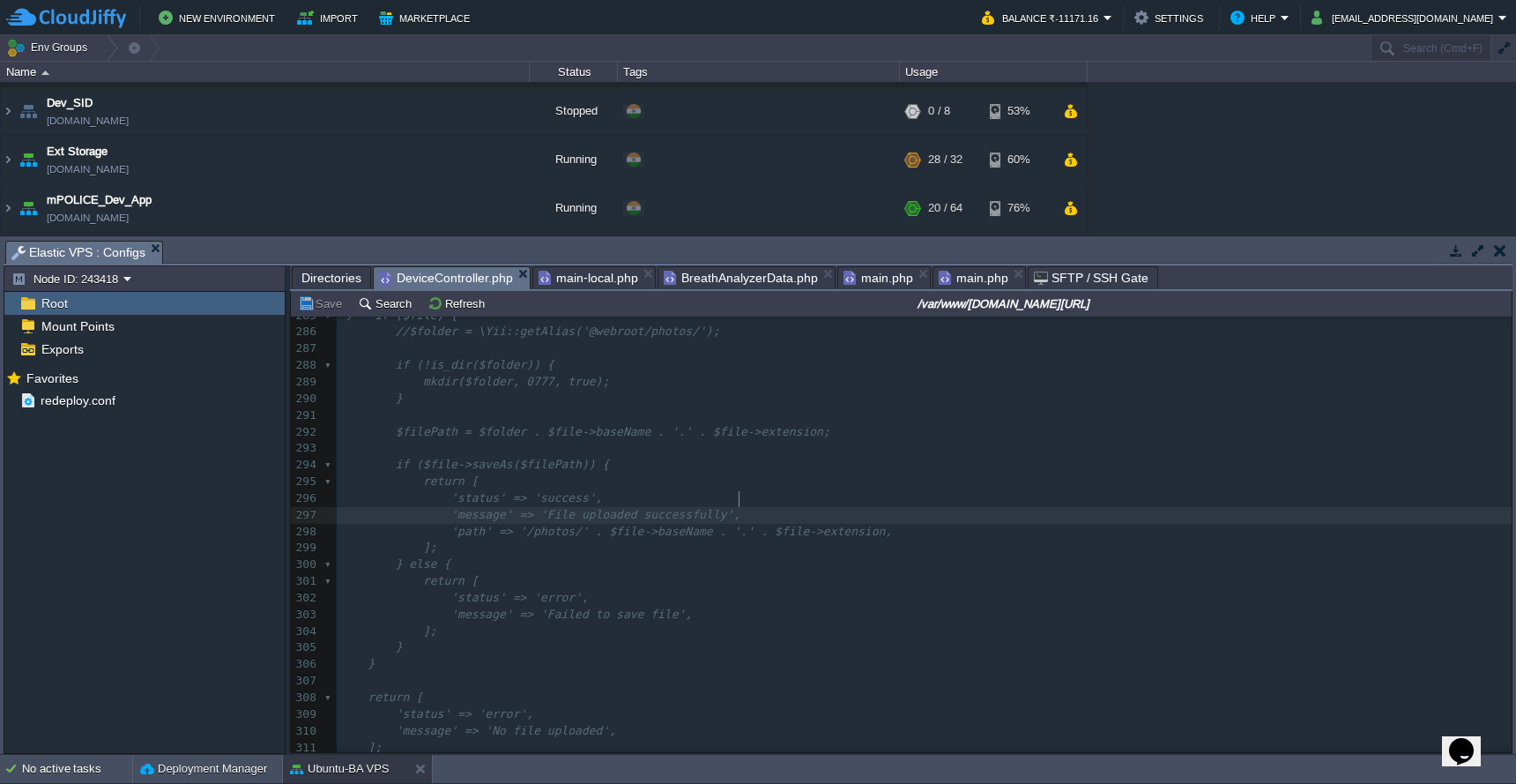
click at [865, 507] on pre "'message' => 'File uploaded successfully'," at bounding box center [925, 514] width 1175 height 16
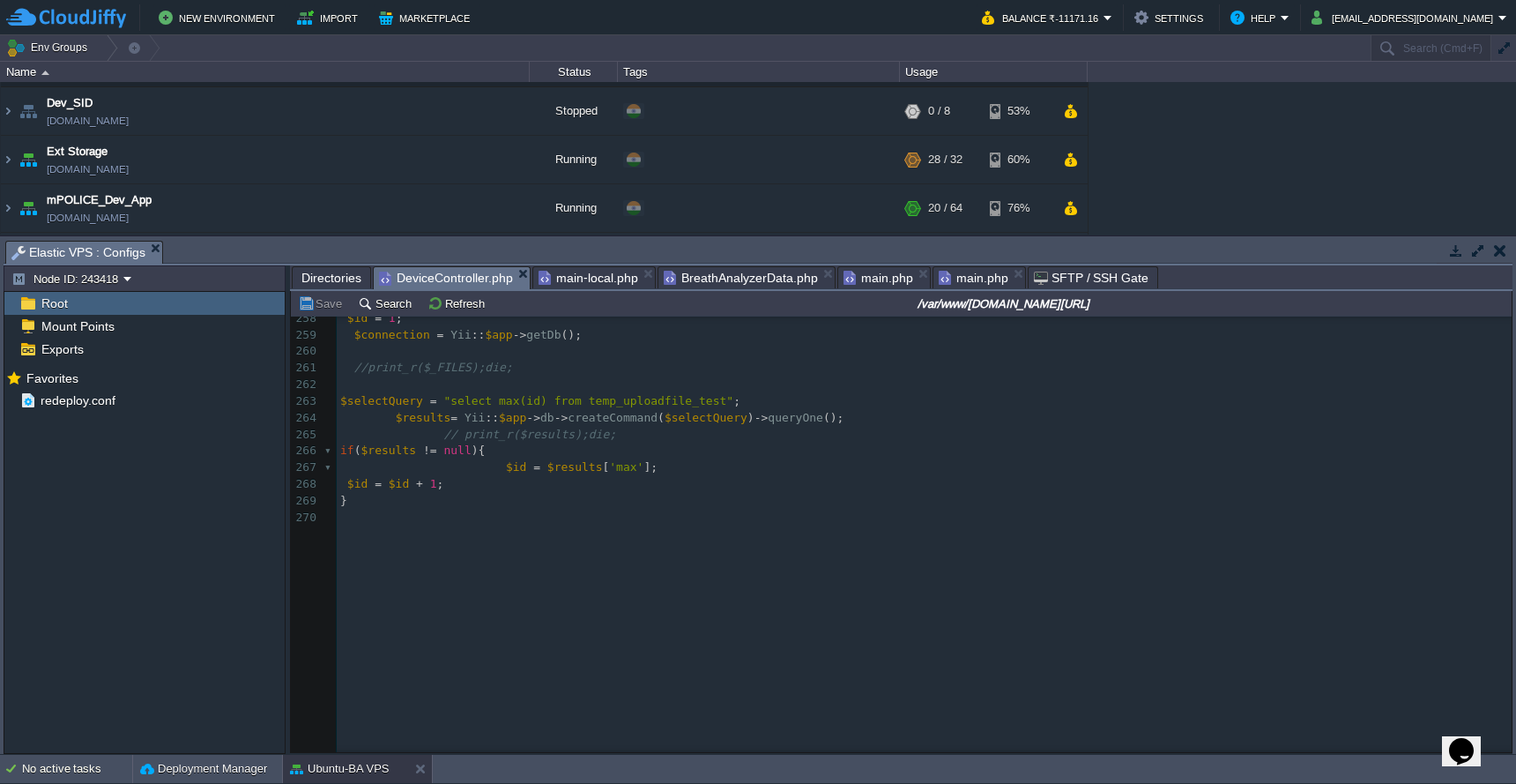
scroll to position [3701, 0]
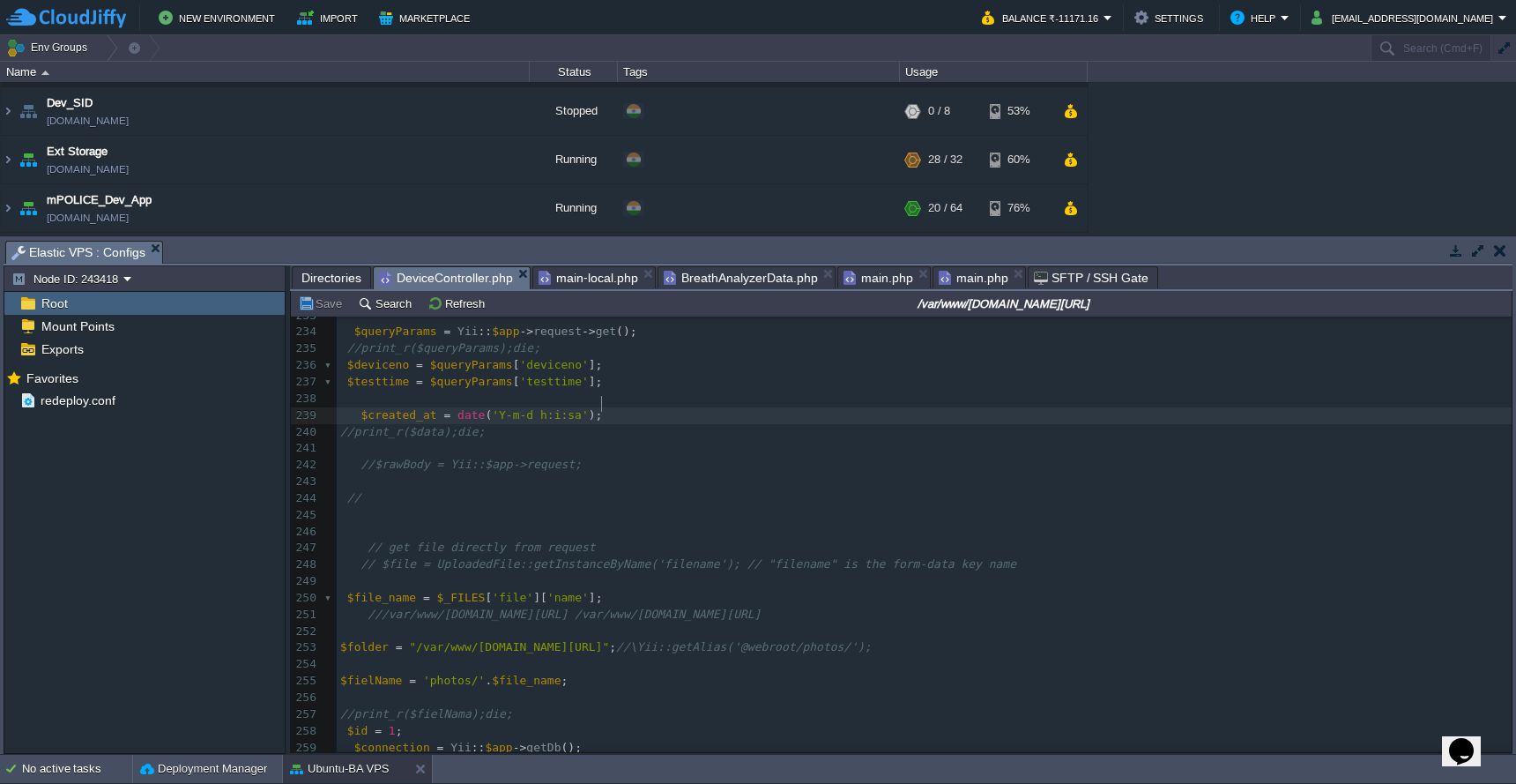
click at [720, 407] on pre "$created_at = date ( 'Y-m-d h:i:sa' );" at bounding box center [925, 415] width 1175 height 16
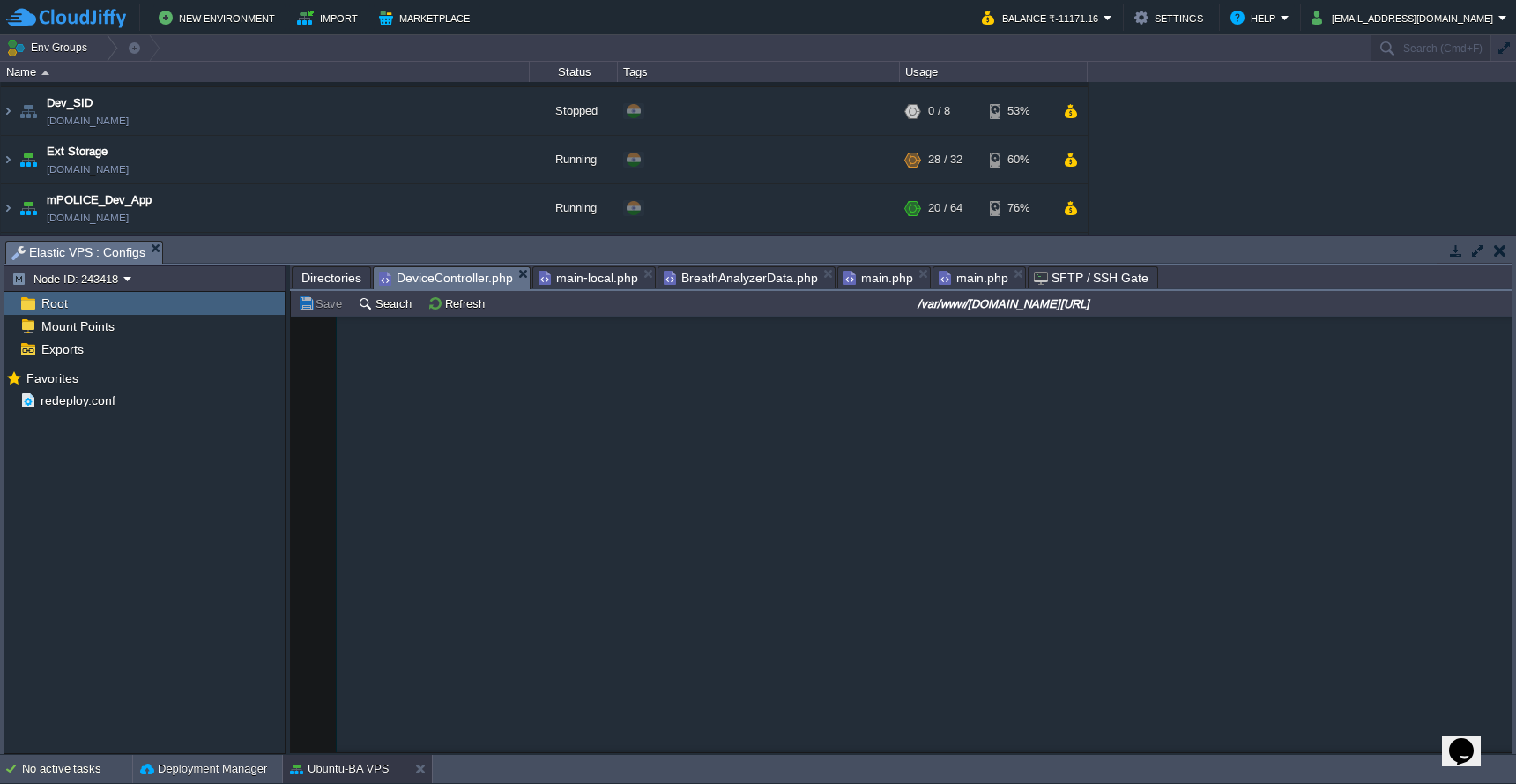
scroll to position [4951, 0]
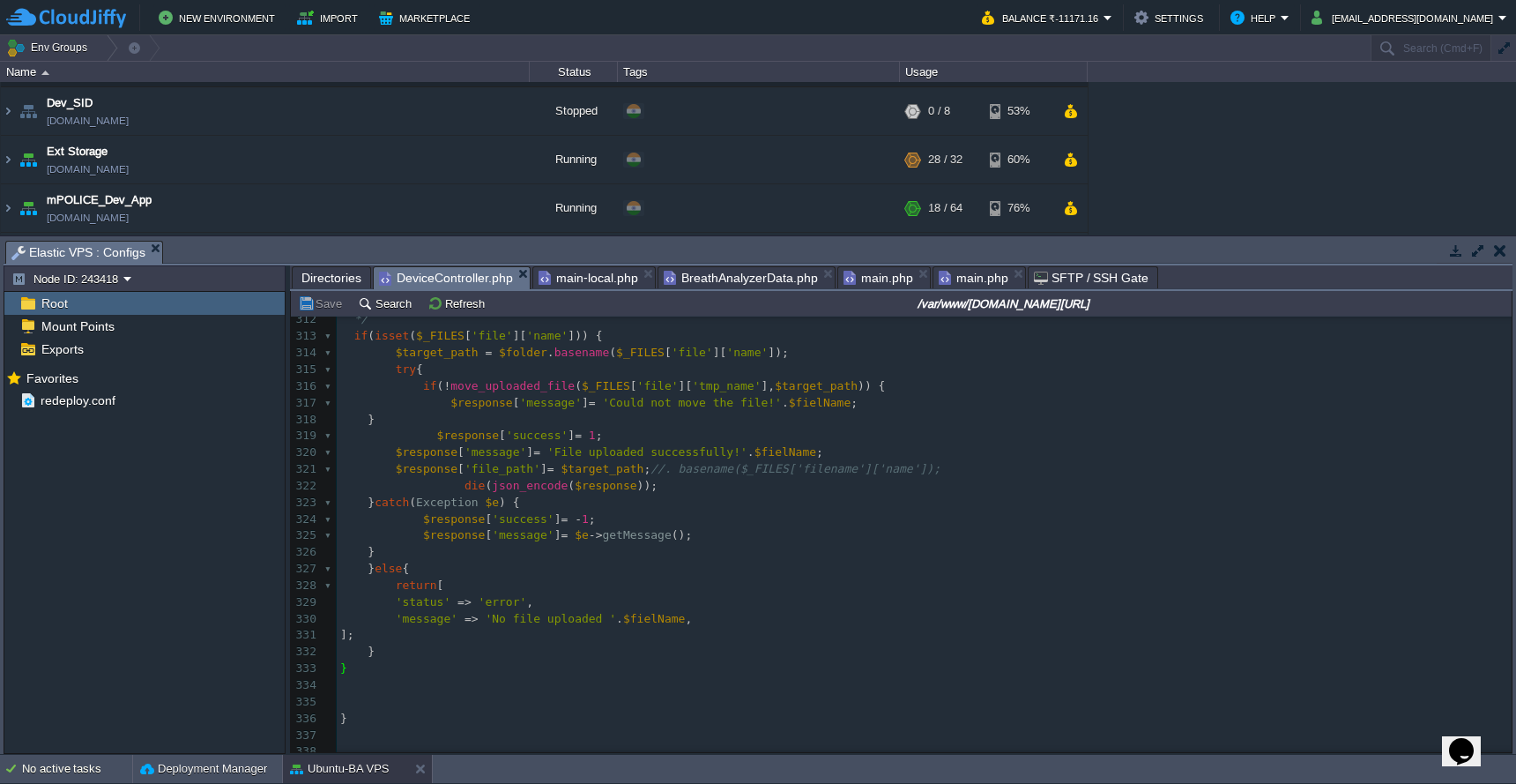
click at [743, 677] on pre "​" at bounding box center [925, 685] width 1175 height 16
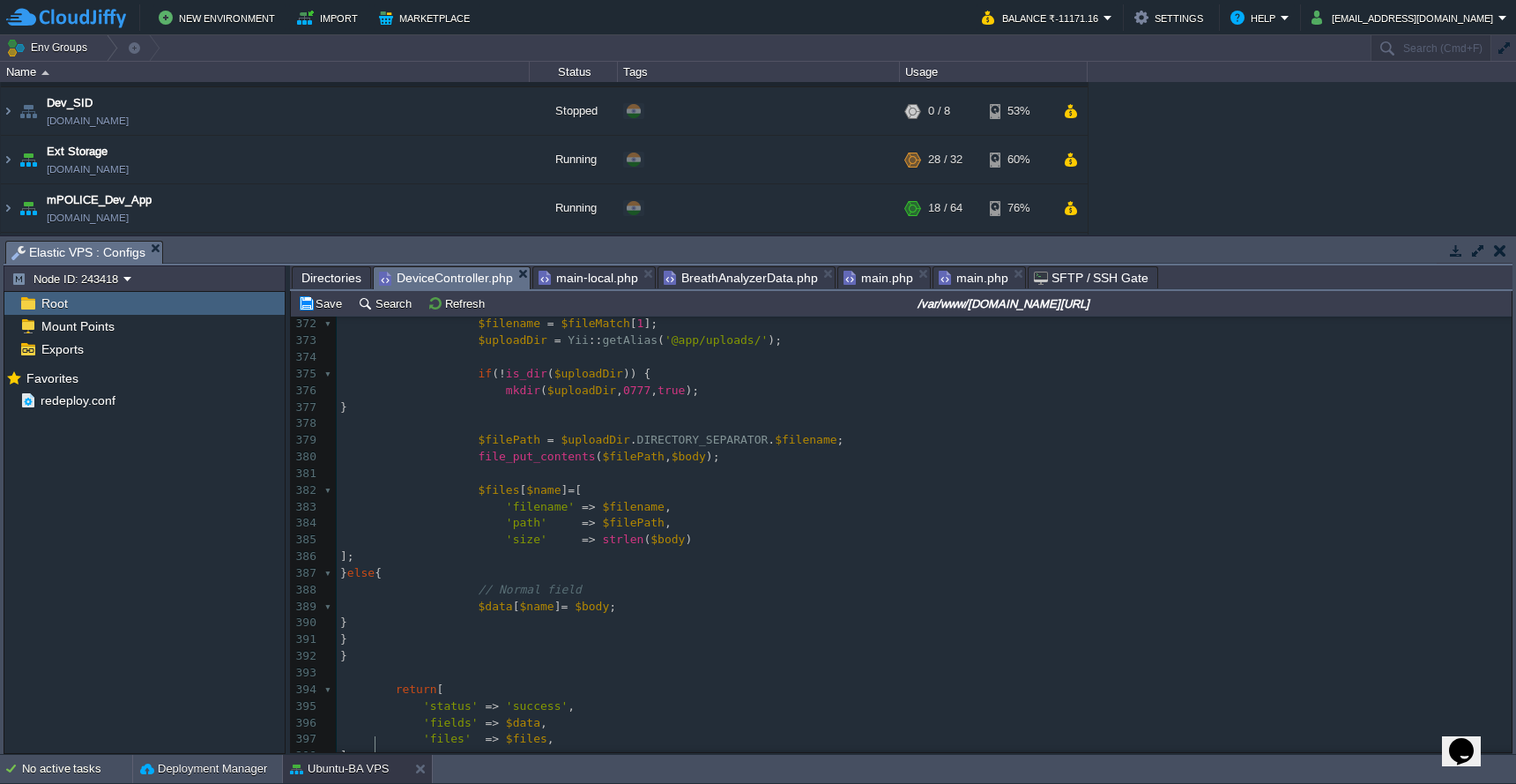
click at [1173, 548] on pre "];" at bounding box center [925, 556] width 1175 height 16
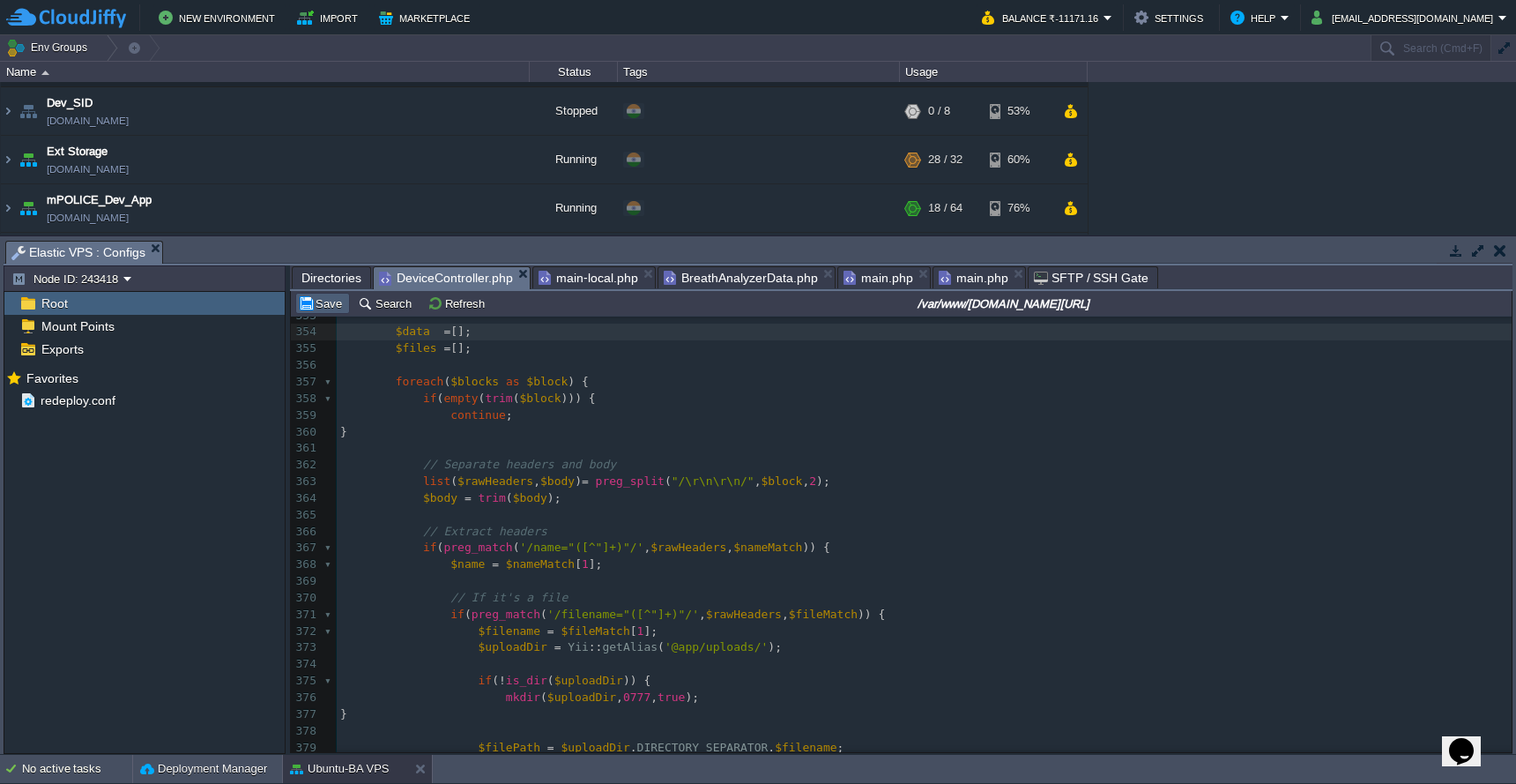
click at [332, 303] on button "Save" at bounding box center [322, 303] width 49 height 15
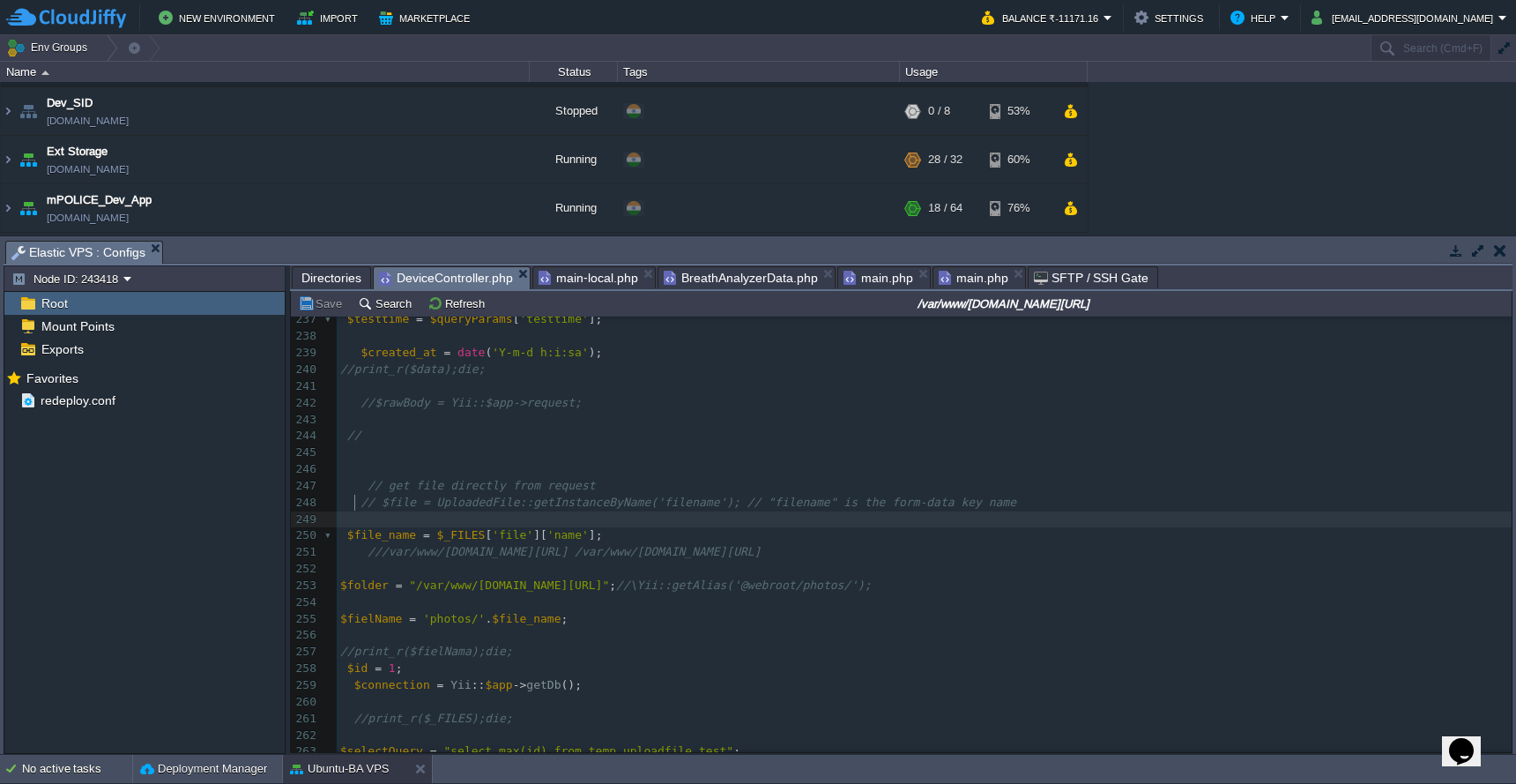
scroll to position [3348, 0]
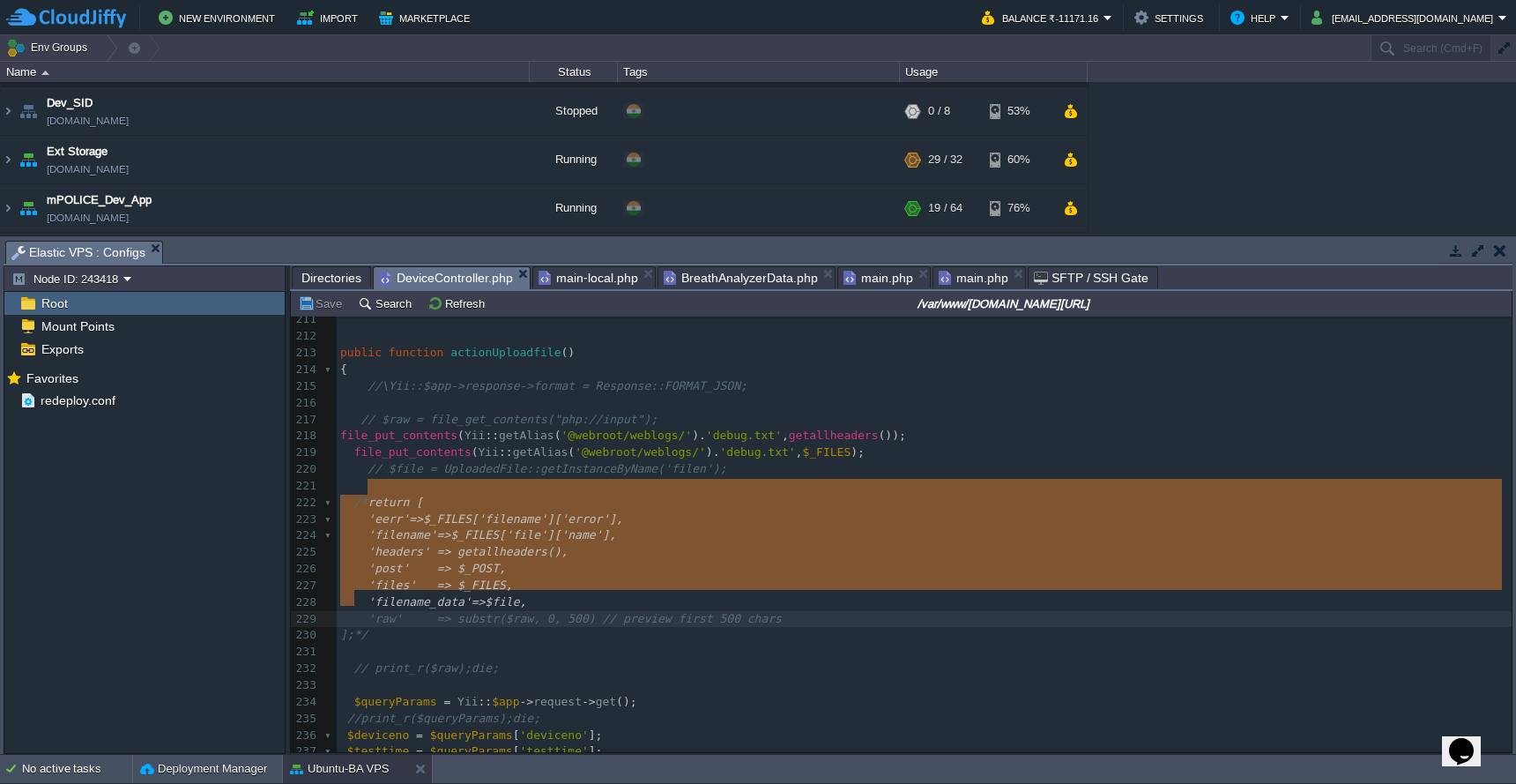
type textarea "return [ 'eerr'=>$_FILES['filename']['error'], 'filename'=>$_FILES['file']['nam…"
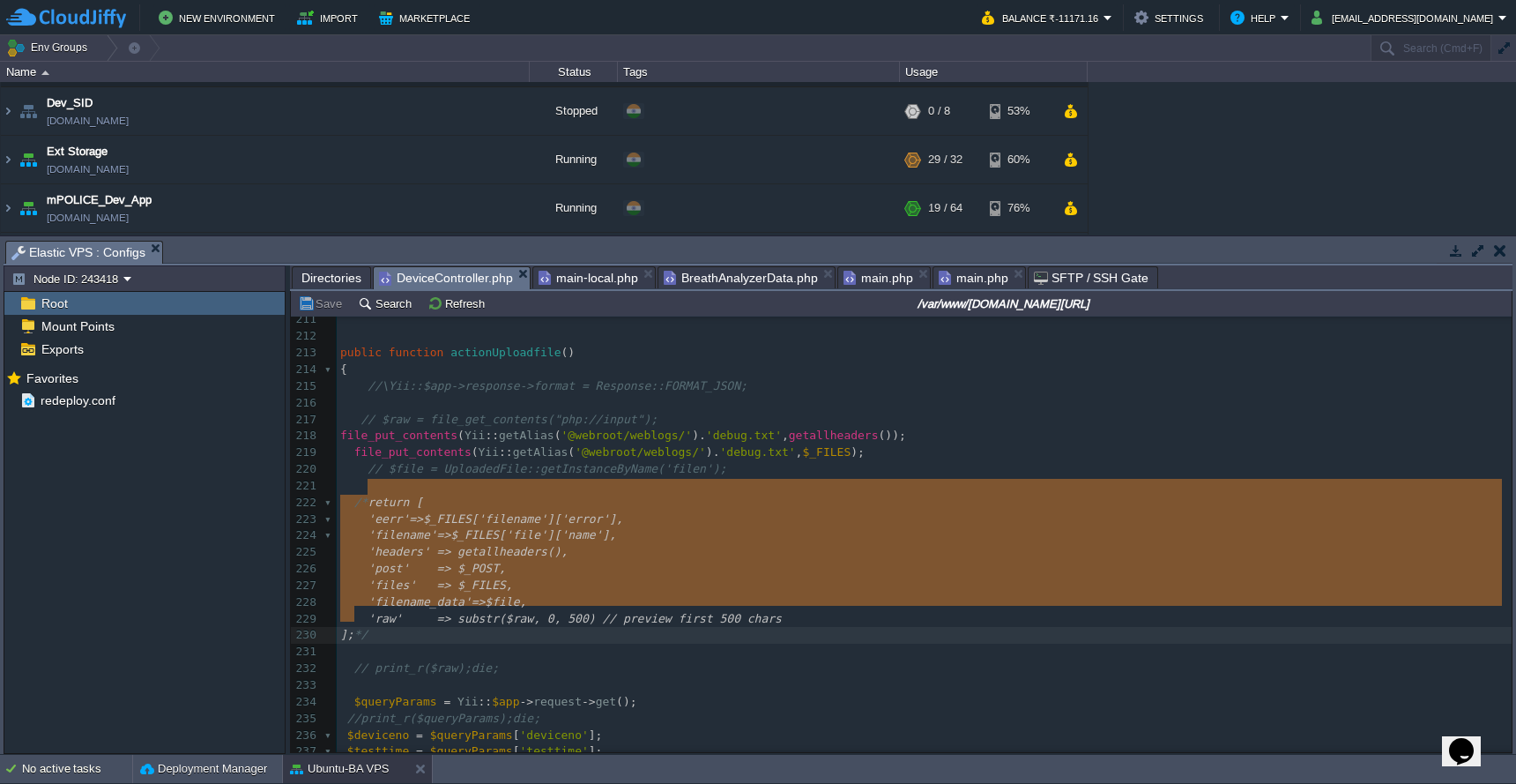
drag, startPoint x: 368, startPoint y: 491, endPoint x: 354, endPoint y: 614, distance: 123.8
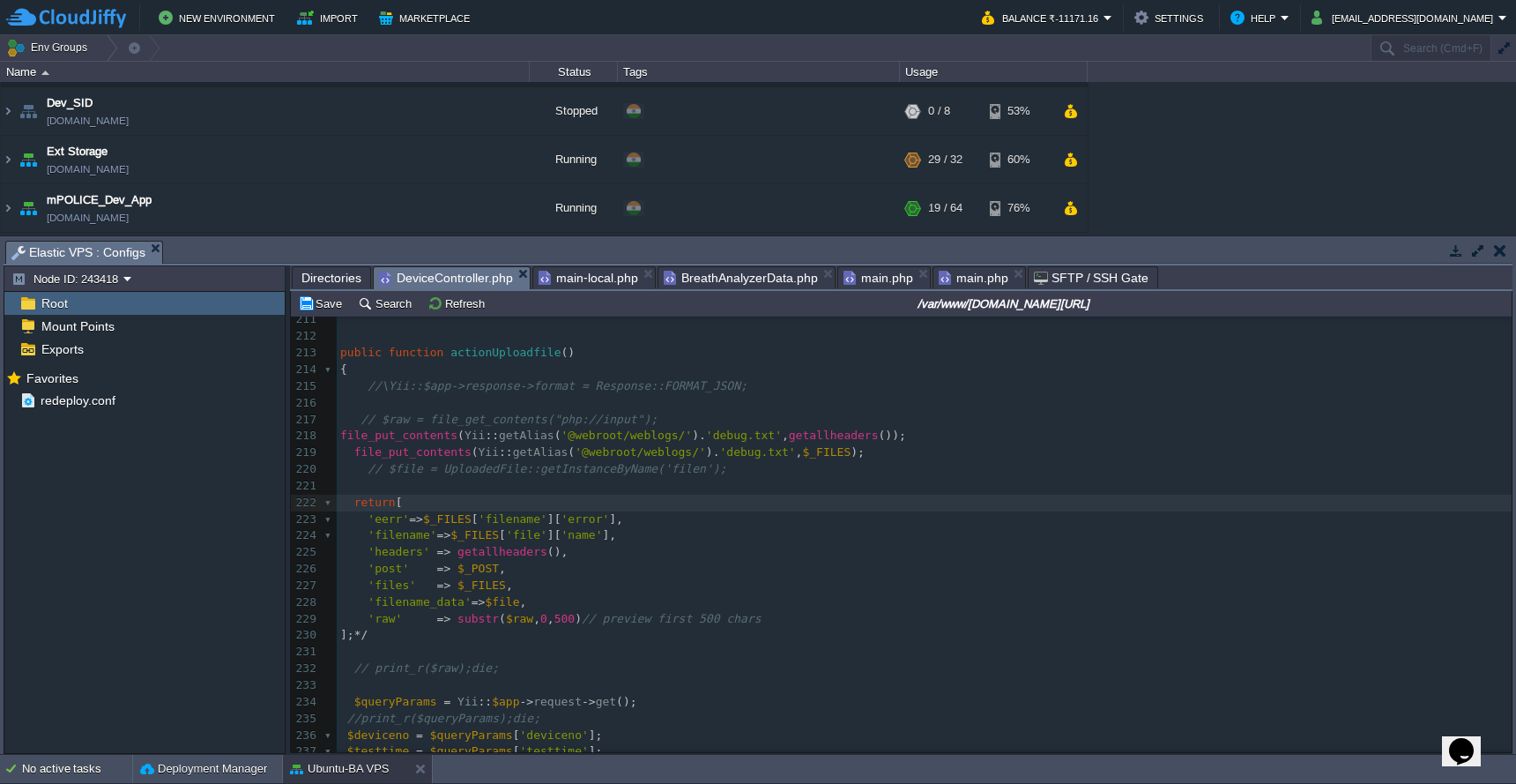
click at [386, 611] on pre "'raw' => substr ( $raw , 0 , 500 ) // preview first 500 chars" at bounding box center [925, 618] width 1175 height 16
type textarea "'filename_data'=>$file,"
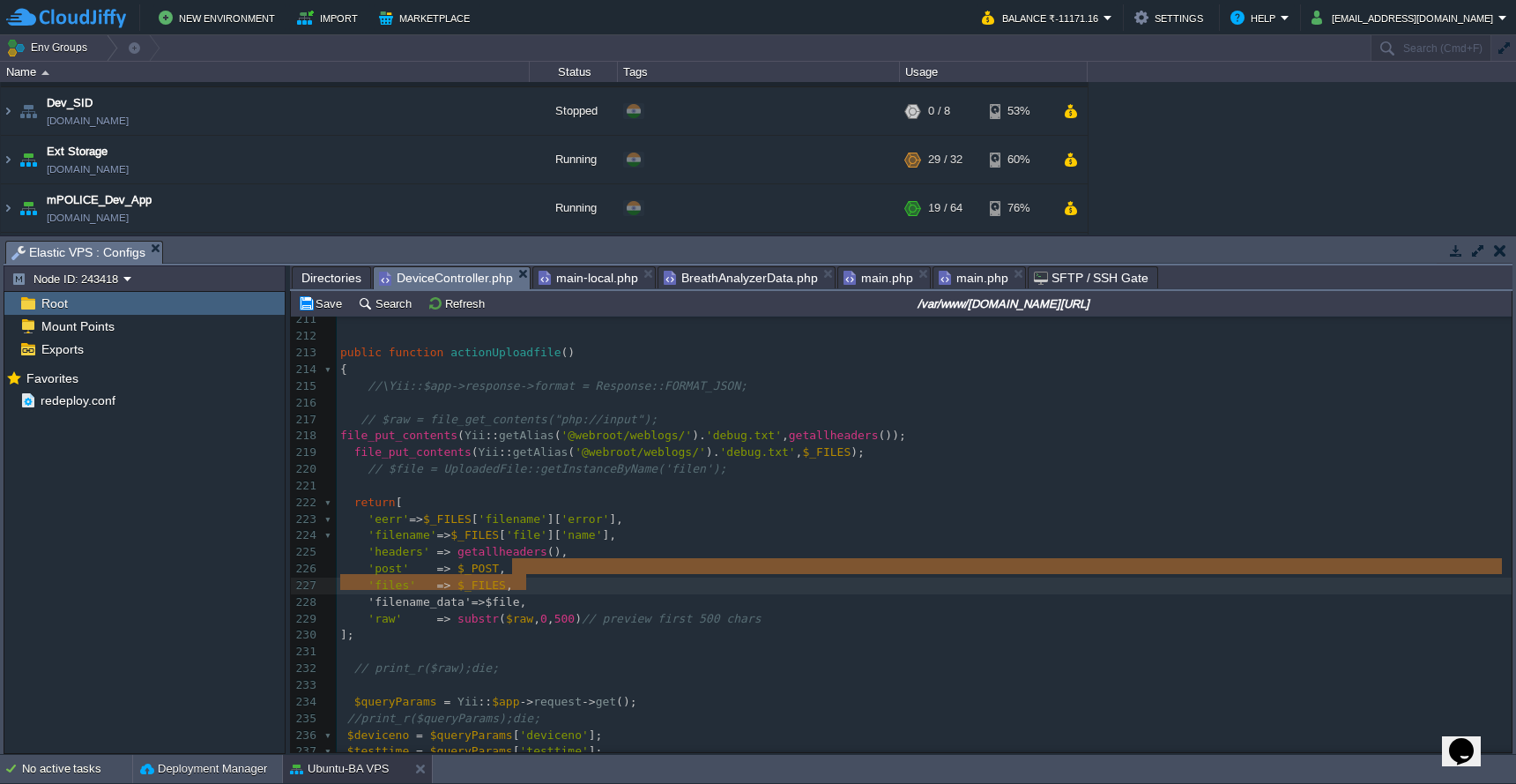
drag, startPoint x: 547, startPoint y: 588, endPoint x: 546, endPoint y: 575, distance: 13.0
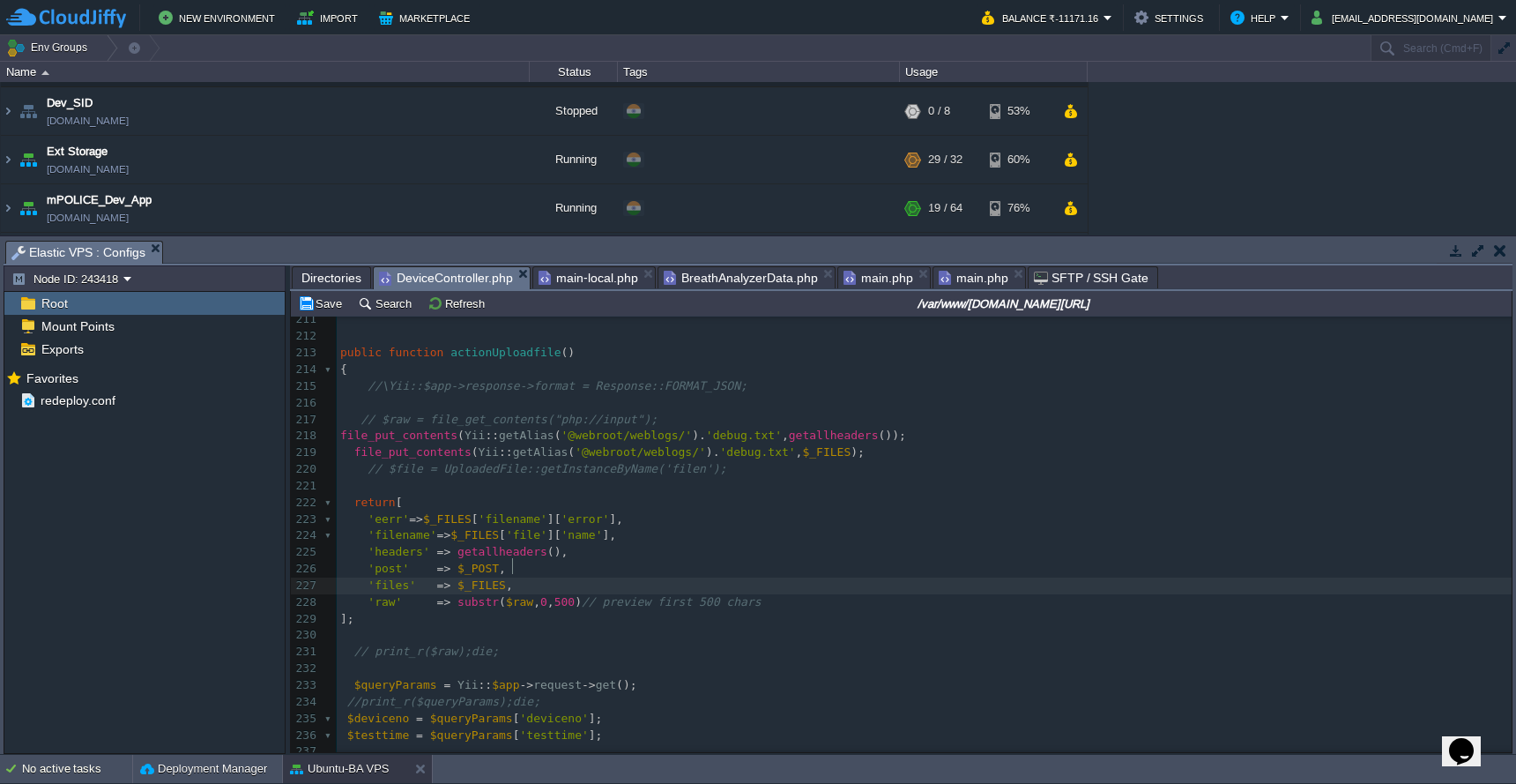
type textarea "'raw' => substr($raw, 0, 500) // preview first 500 chars"
type textarea "'filename'=>$_FILES['file']['name'],"
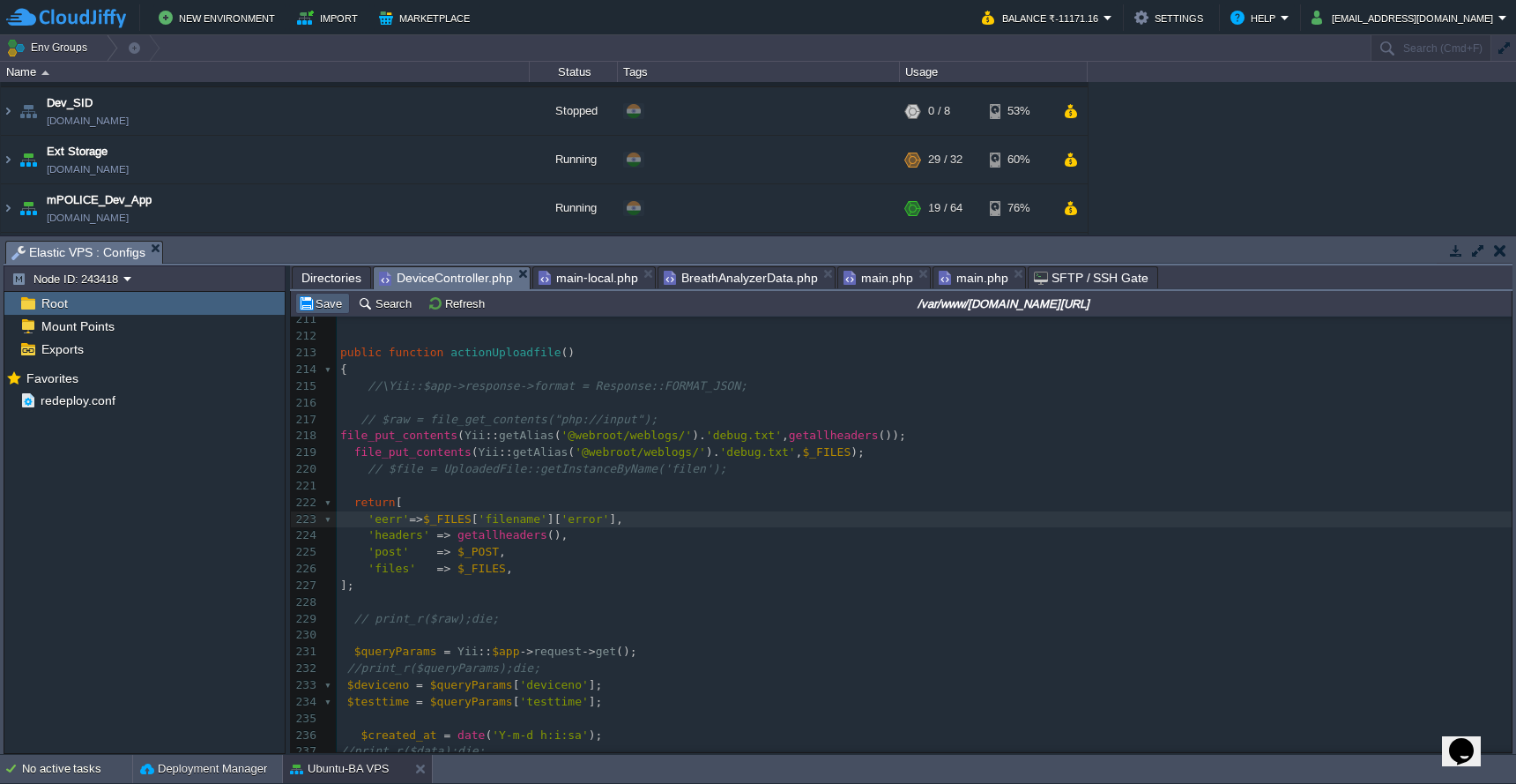
click at [327, 305] on button "Save" at bounding box center [322, 303] width 49 height 15
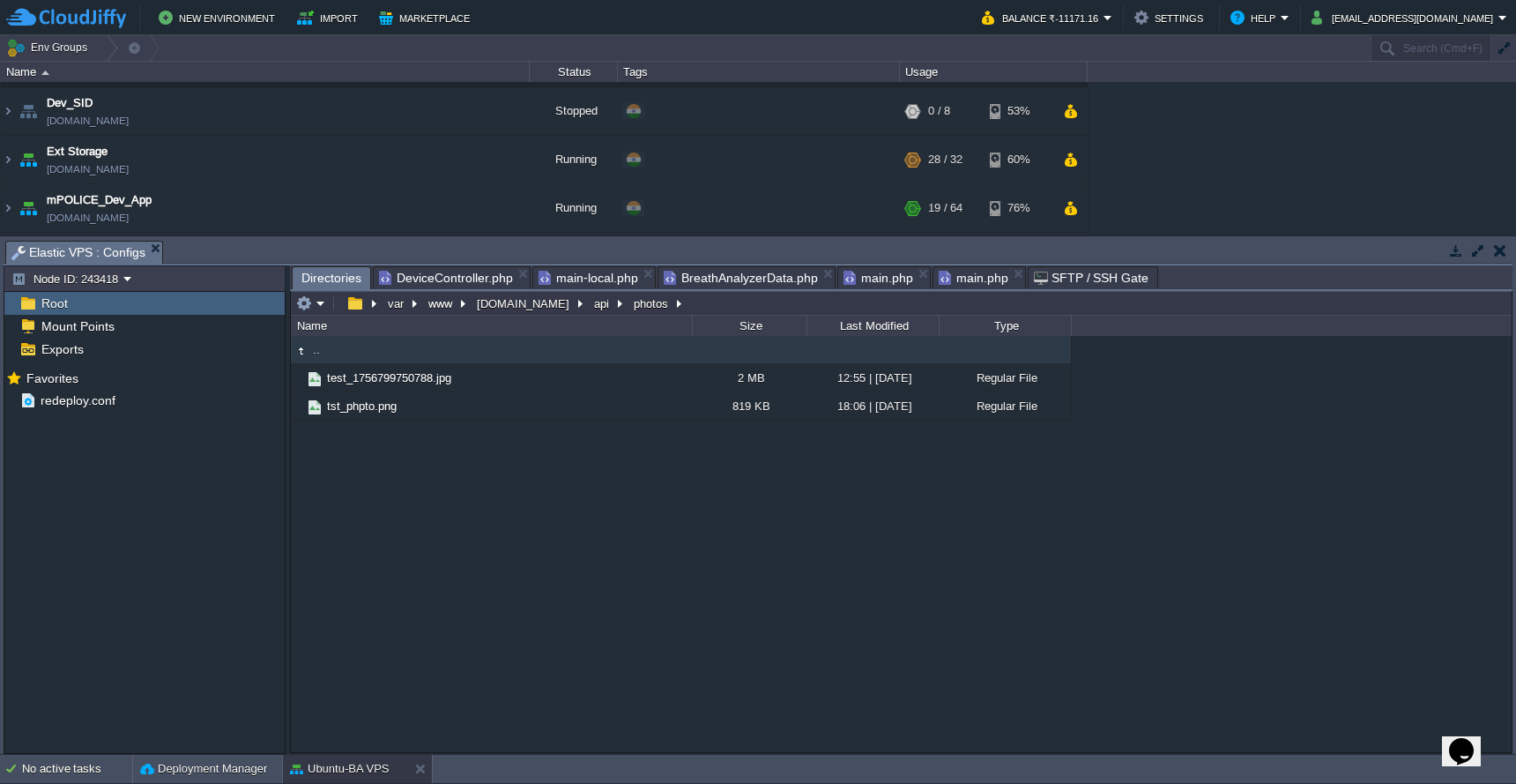
click at [328, 281] on span "Directories" at bounding box center [331, 277] width 60 height 22
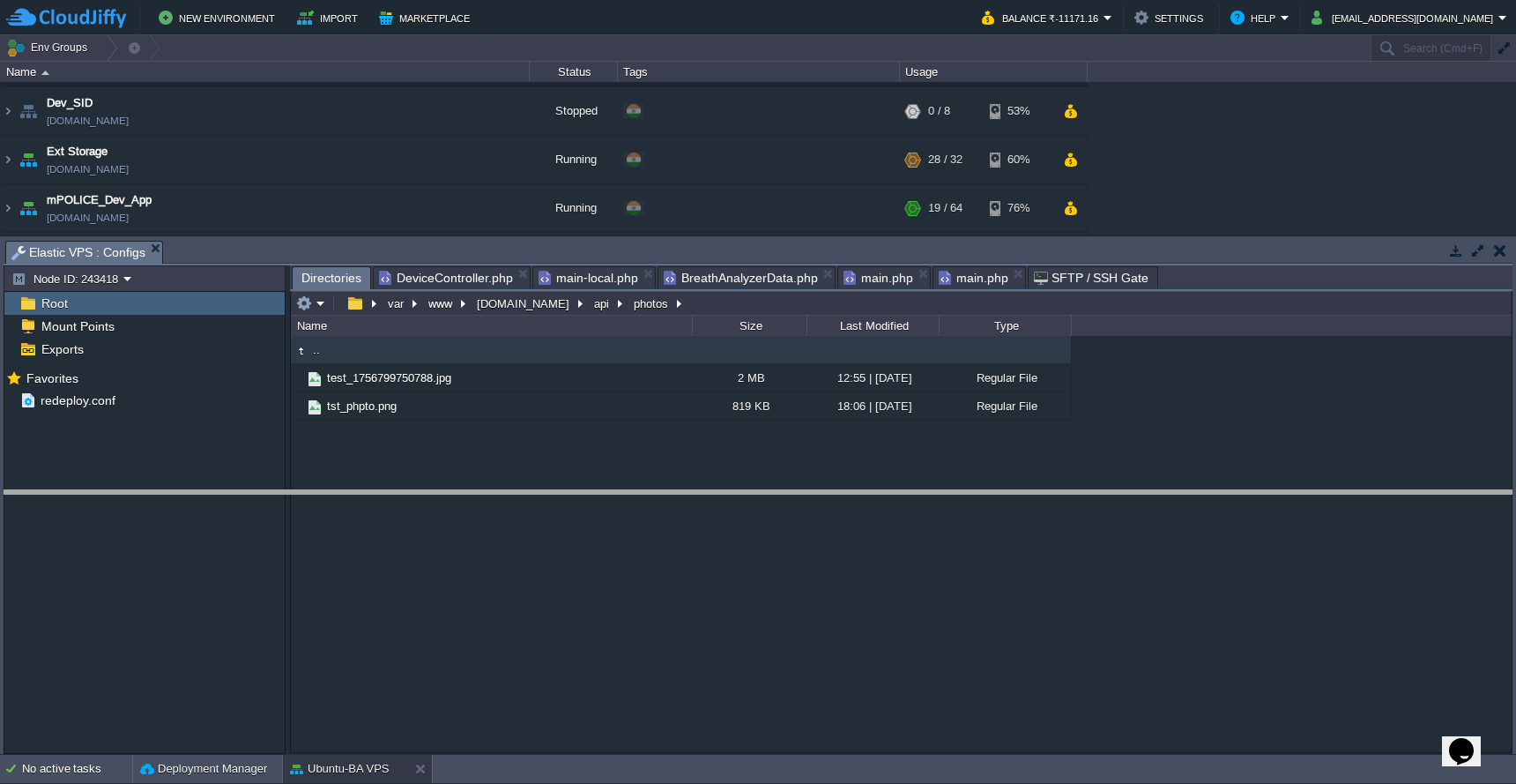
drag, startPoint x: 433, startPoint y: 240, endPoint x: 434, endPoint y: 593, distance: 353.0
click at [434, 593] on body "New Environment Import Marketplace Bonus ₹0.00 Upgrade Account Balance ₹-11171.…" at bounding box center [758, 392] width 1516 height 784
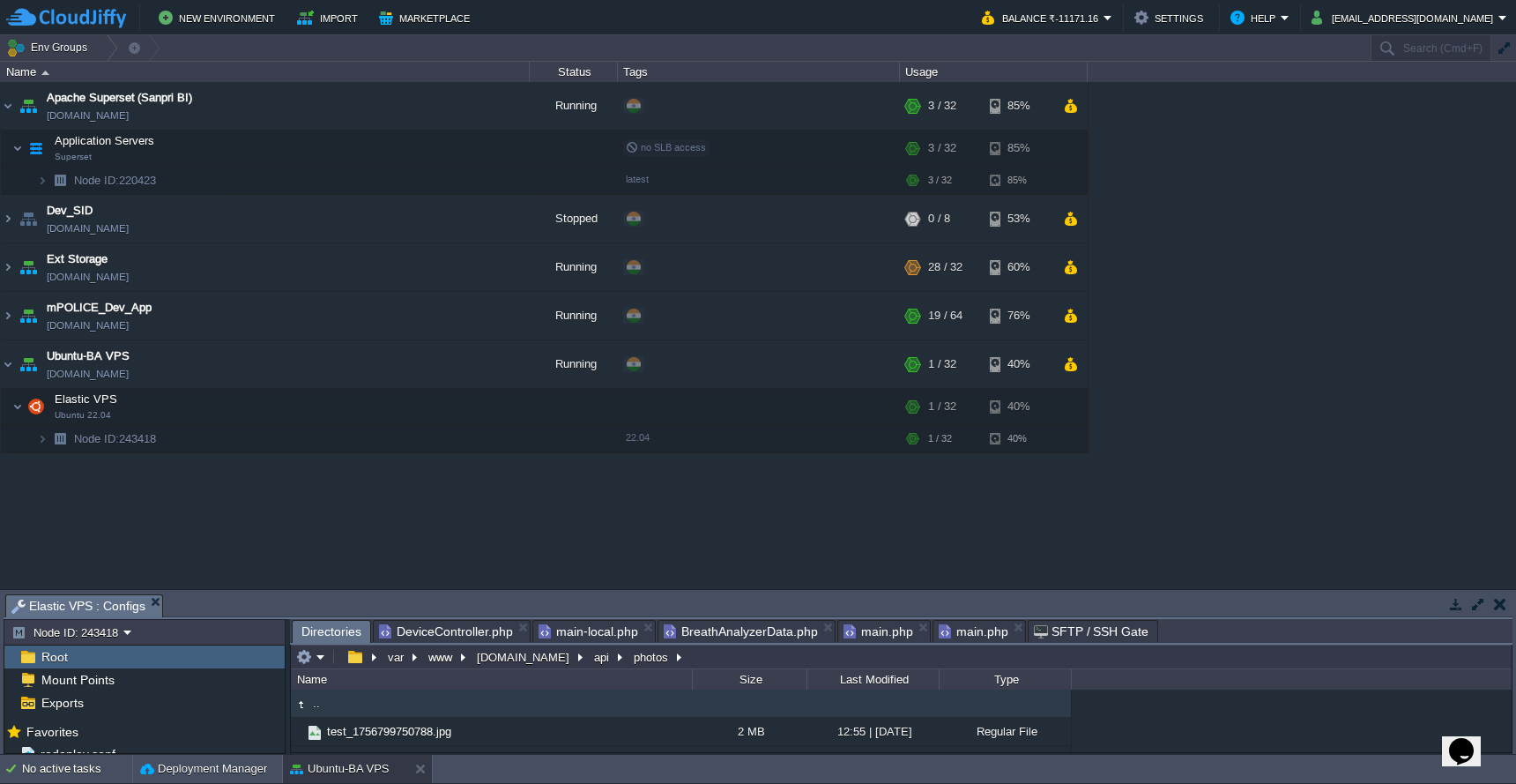
scroll to position [0, 0]
click at [449, 415] on td at bounding box center [450, 405] width 26 height 26
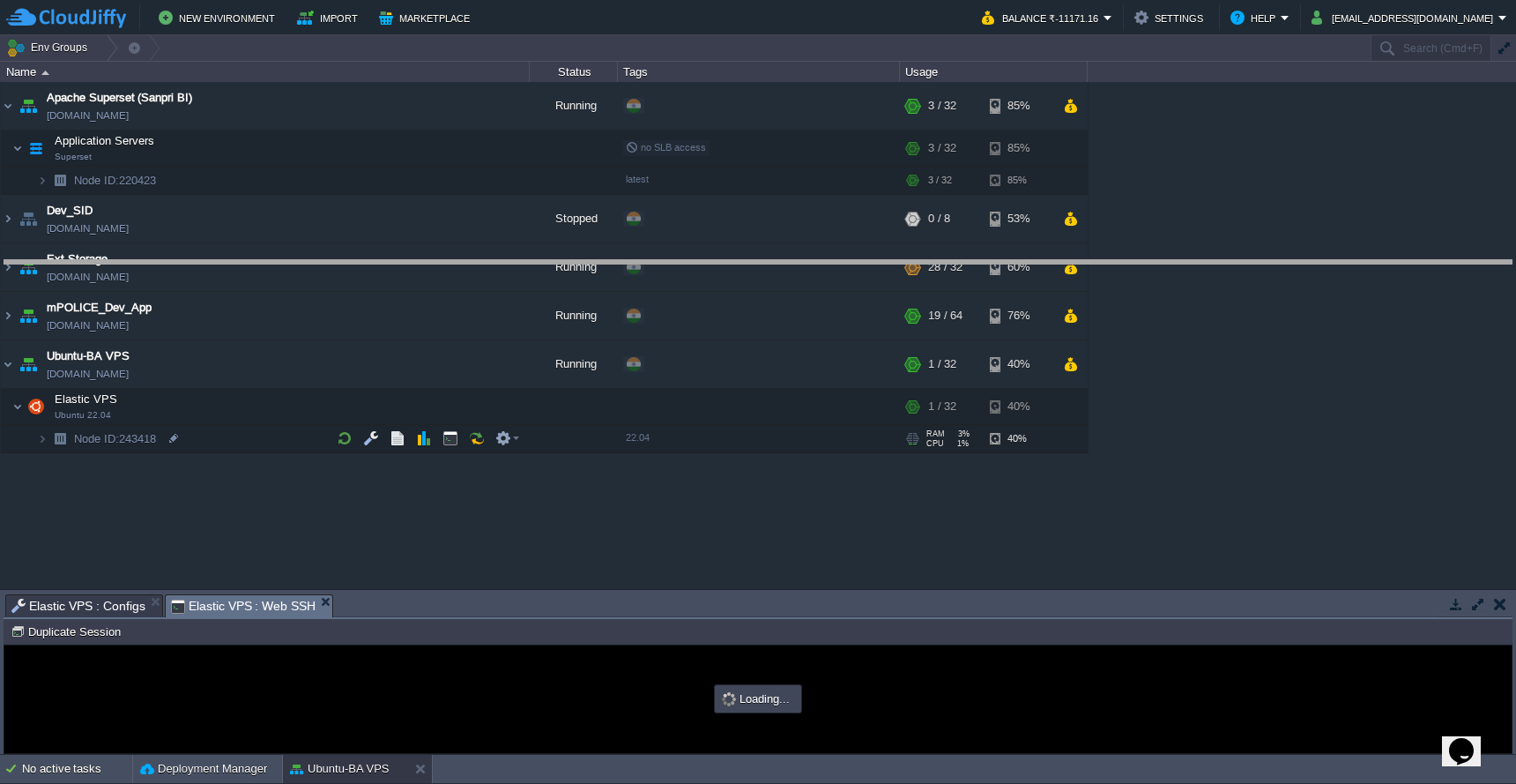
drag, startPoint x: 536, startPoint y: 605, endPoint x: 553, endPoint y: 242, distance: 363.4
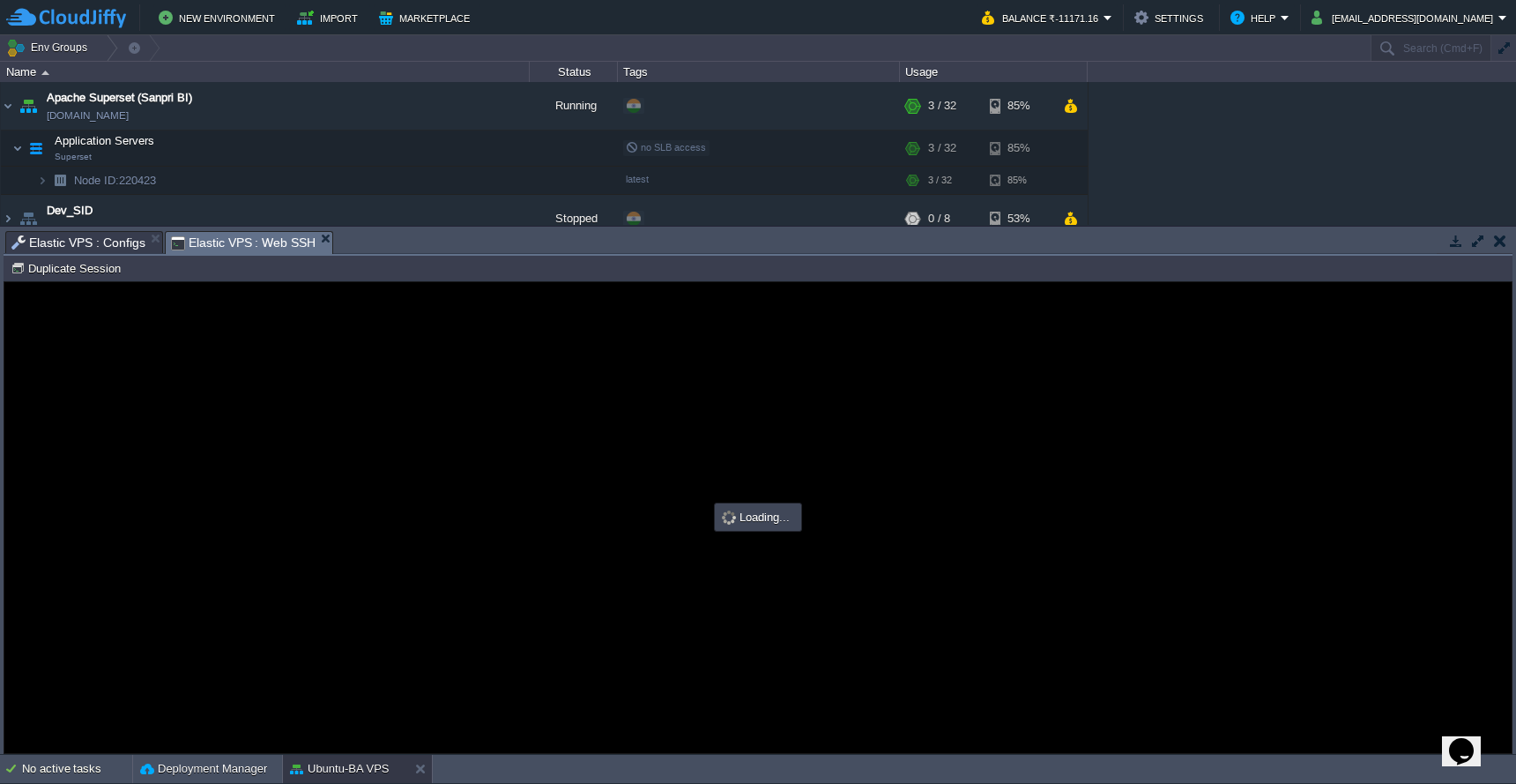
type input "#000000"
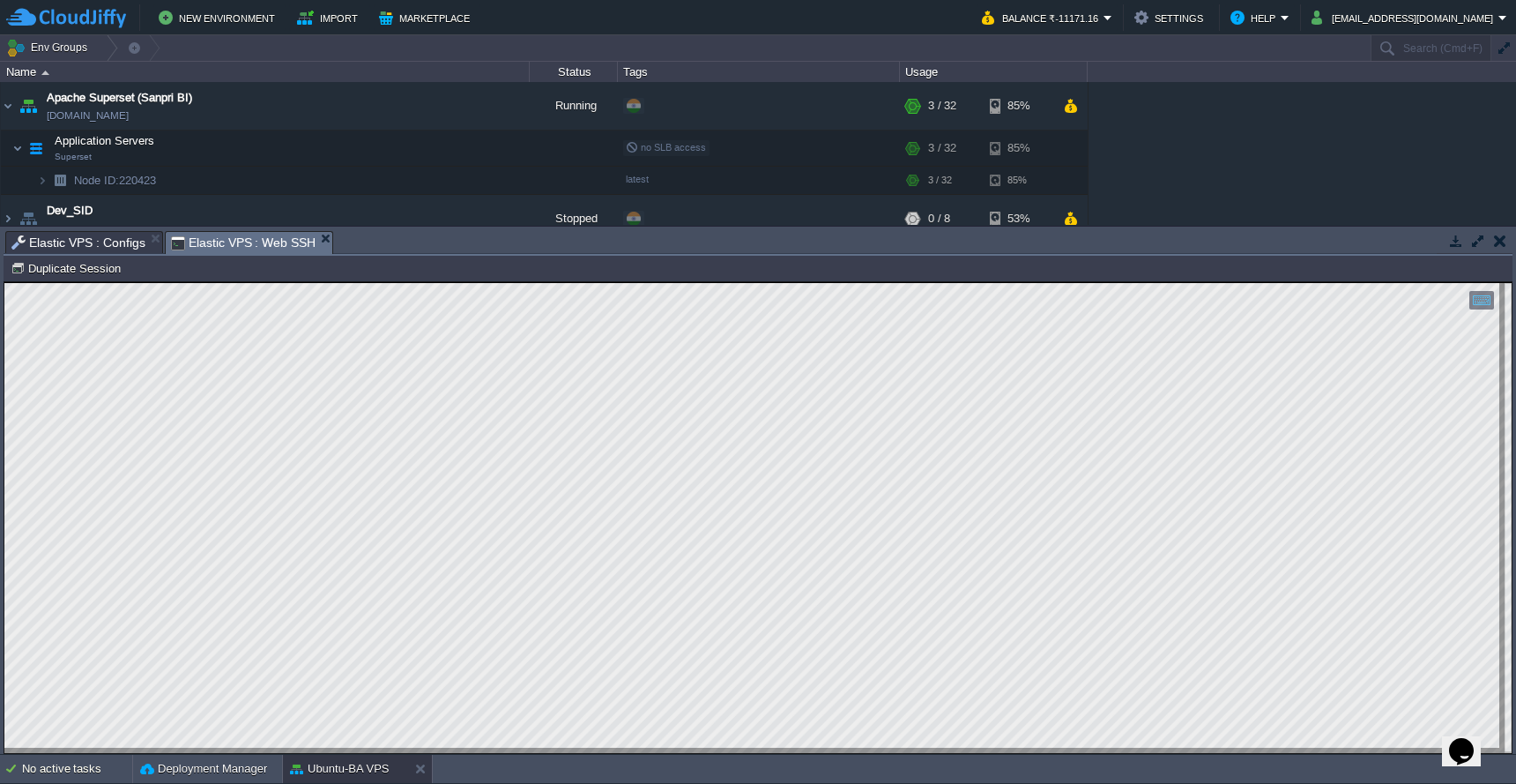
click at [91, 241] on span "Elastic VPS : Configs" at bounding box center [78, 243] width 134 height 21
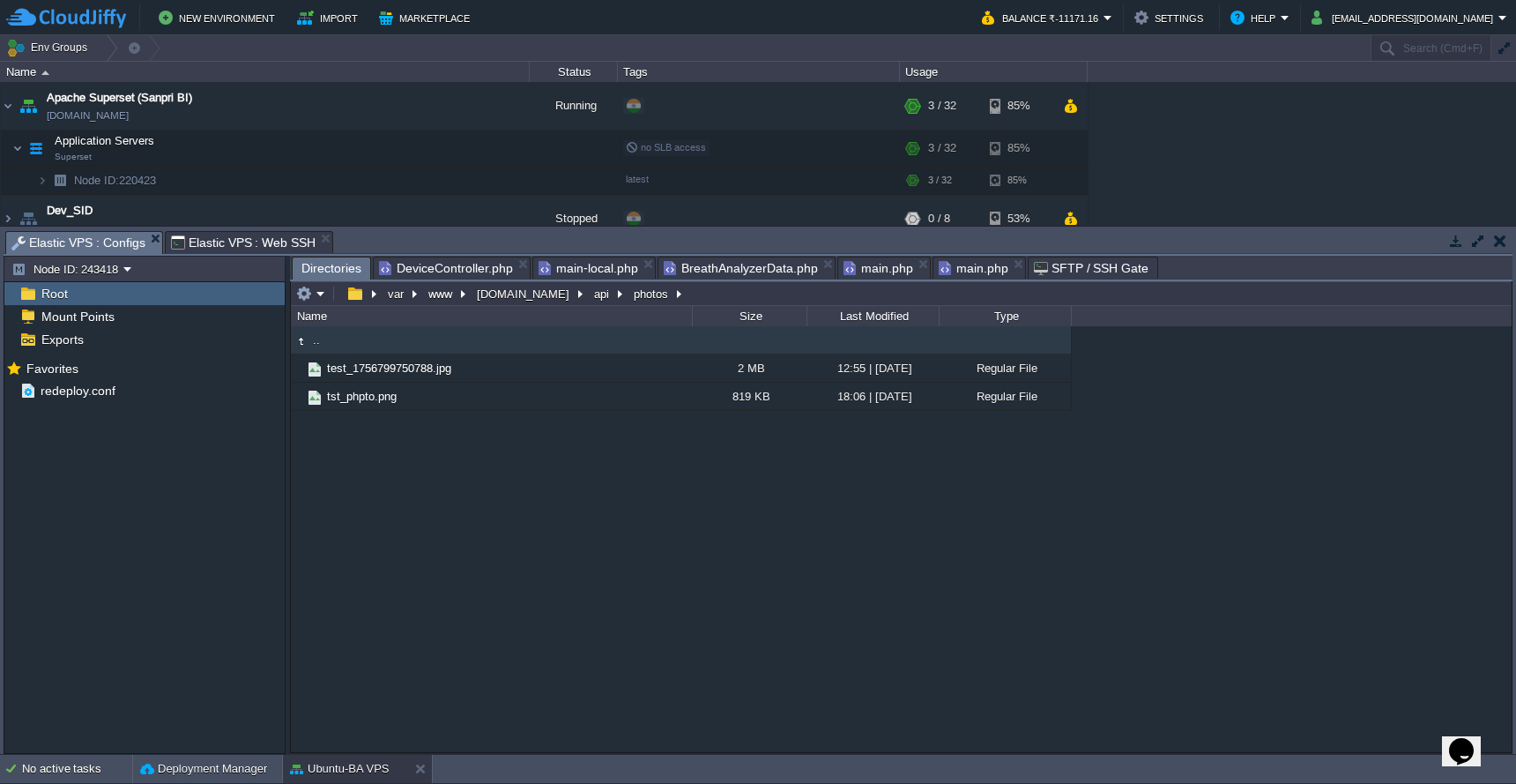
click at [456, 274] on span "DeviceController.php" at bounding box center [446, 268] width 134 height 21
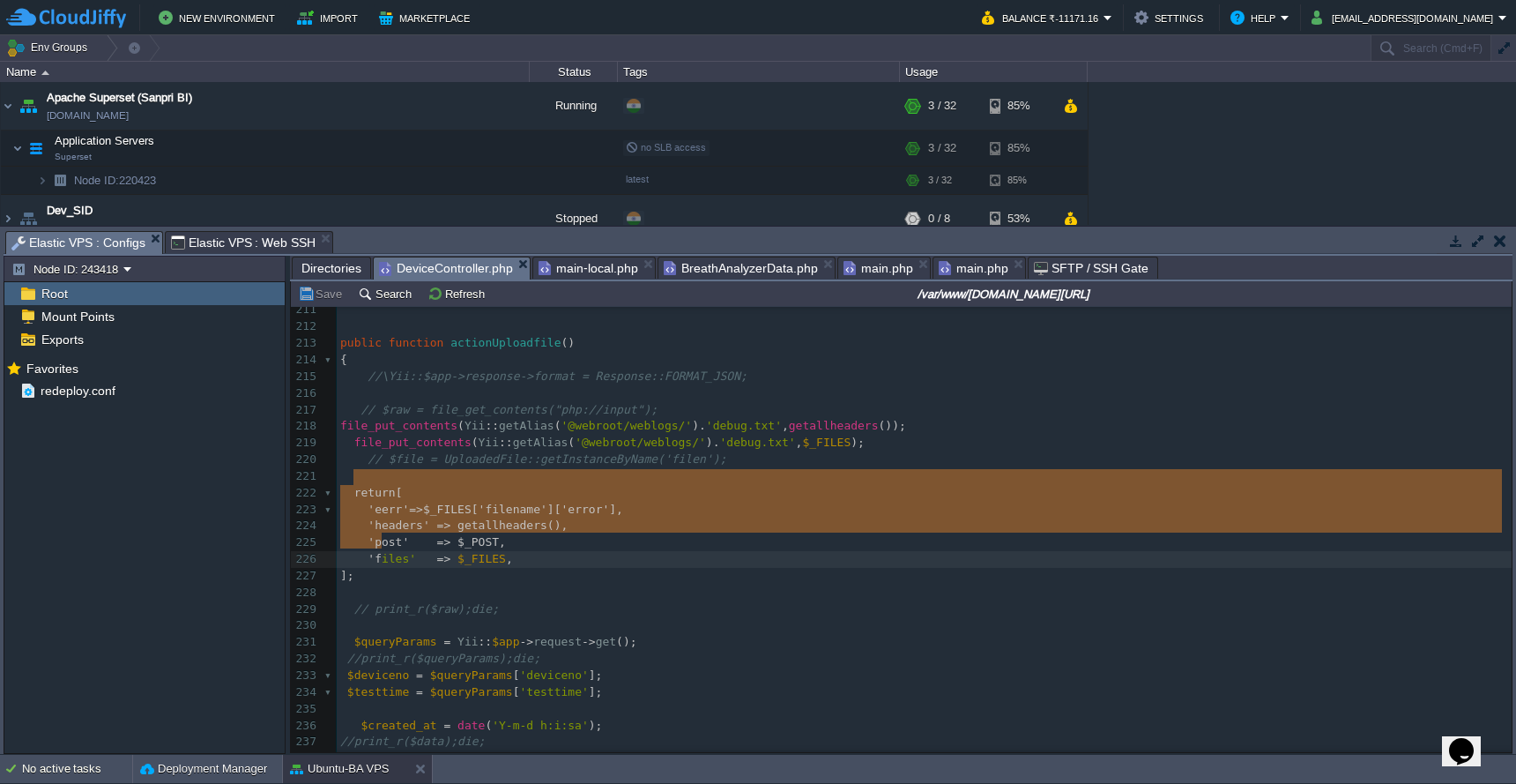
type textarea "return [ 'eerr'=>$_FILES['filename']['error'], 'headers' => getallheaders(), 'p…"
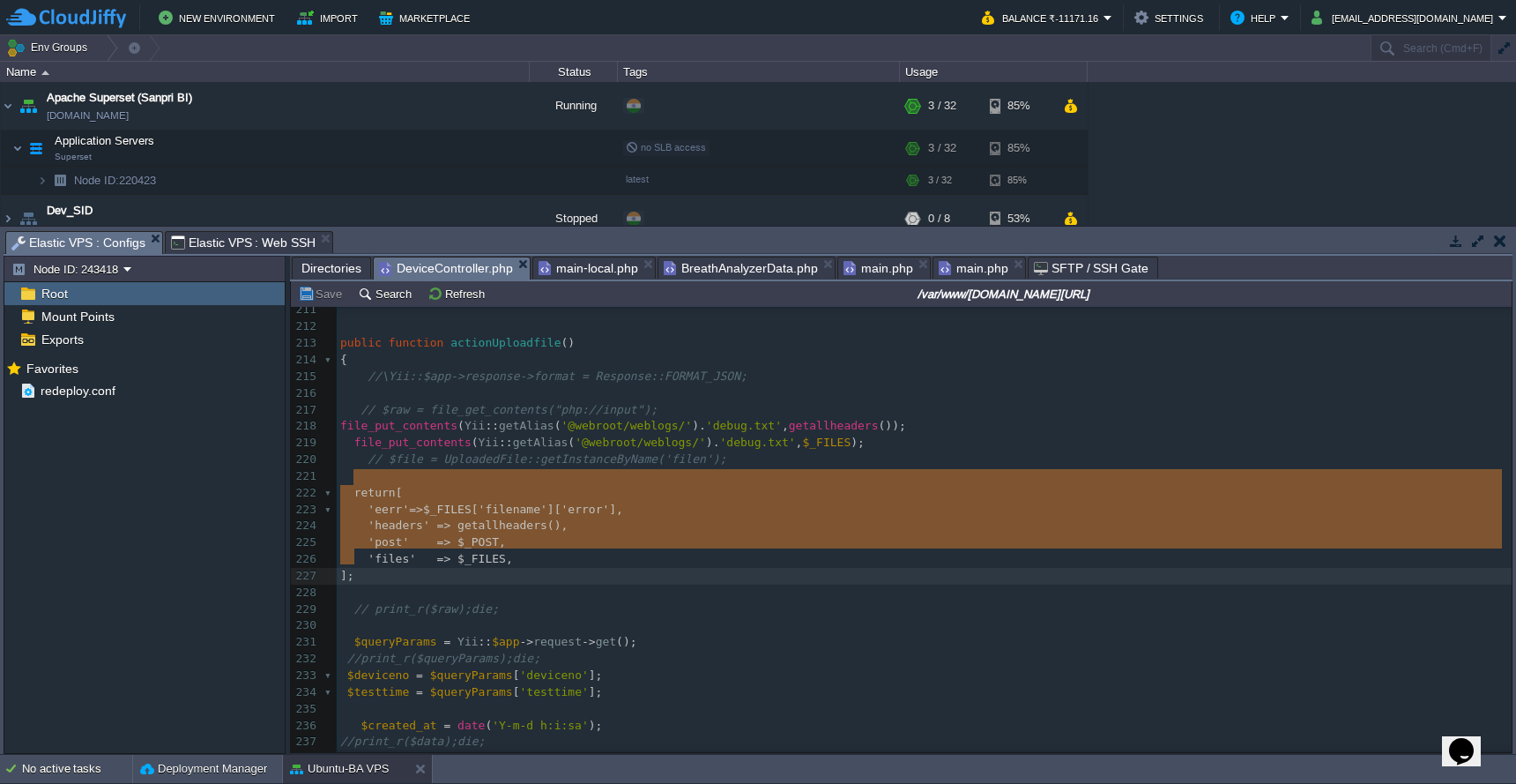
drag, startPoint x: 357, startPoint y: 479, endPoint x: 387, endPoint y: 557, distance: 83.6
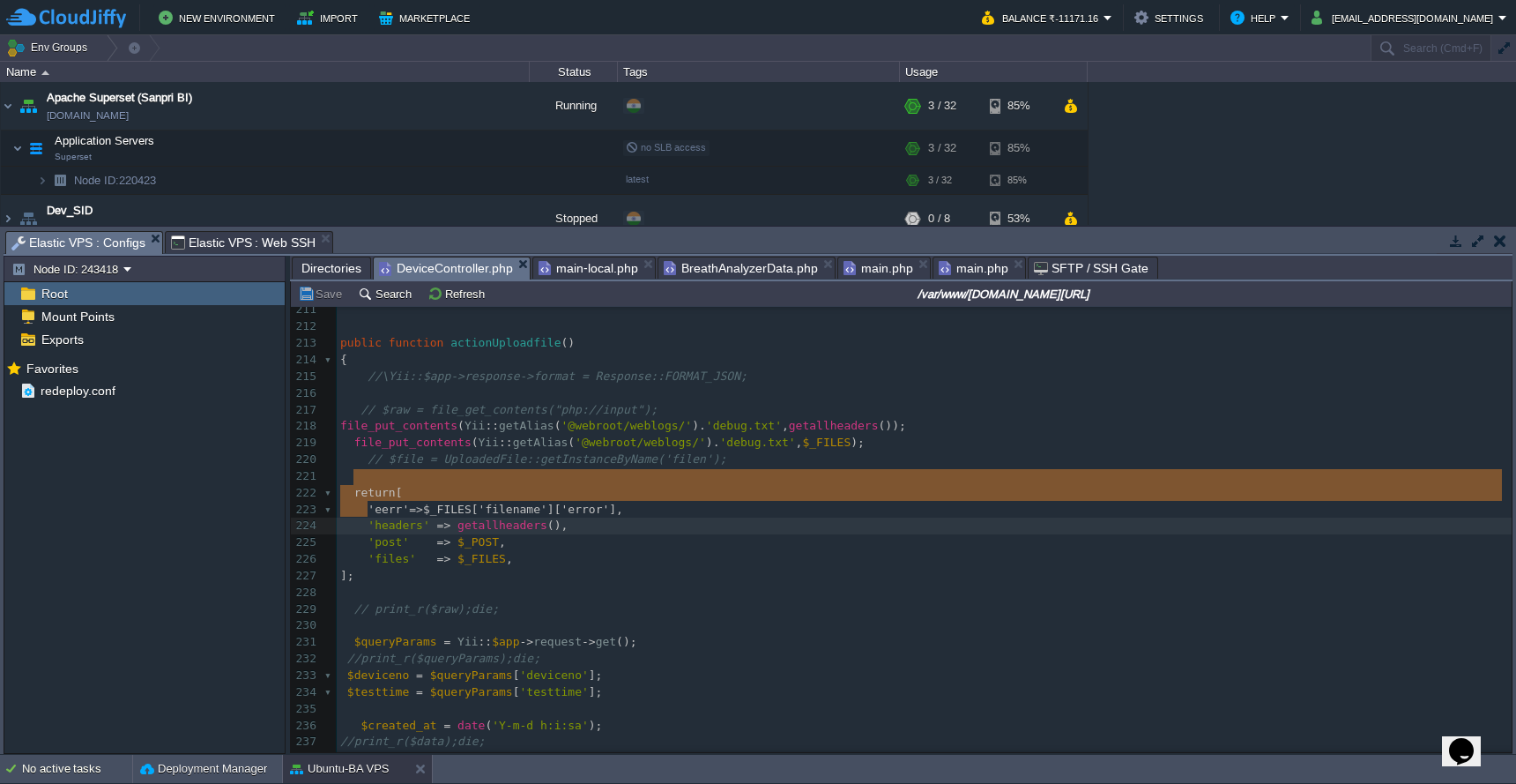
type textarea "return [ 'eerr'=>$_FILES['filename']['error'], 'headers' => getallheaders(), 'p…"
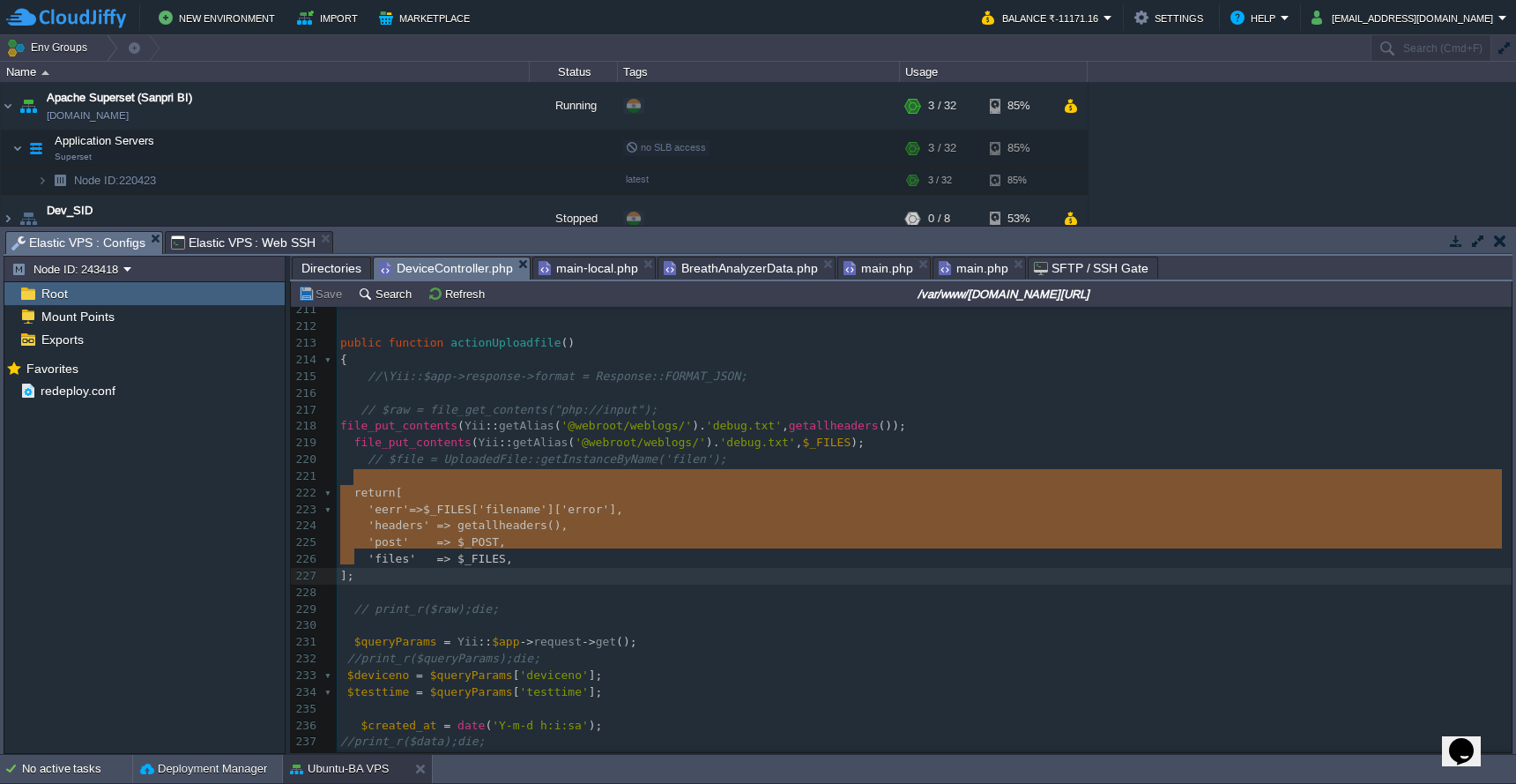
drag, startPoint x: 353, startPoint y: 479, endPoint x: 380, endPoint y: 559, distance: 84.4
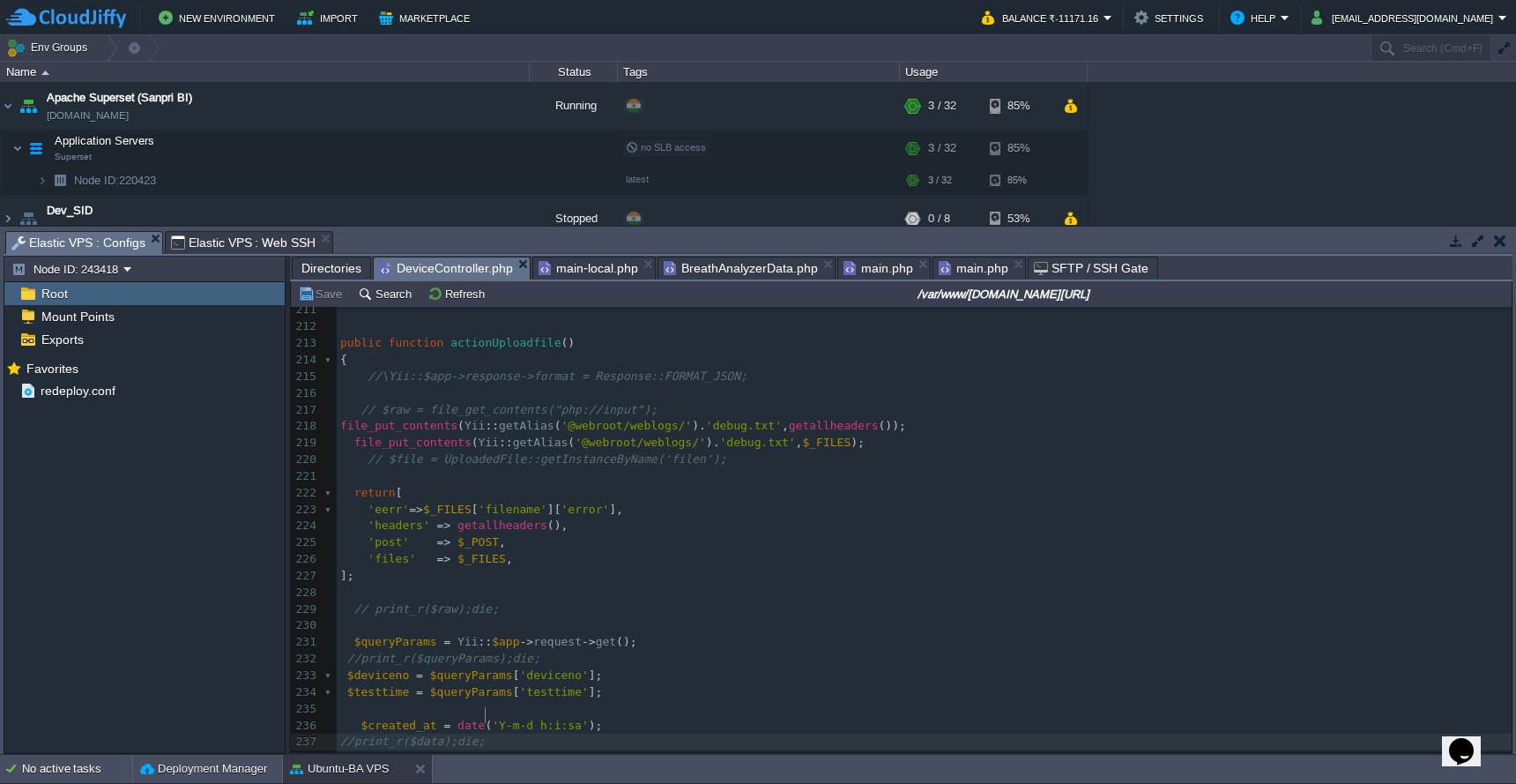
click at [994, 734] on pre "//print_r($data);die;" at bounding box center [925, 742] width 1175 height 16
click at [514, 494] on div "xxxxxxxxxx 201 ]); 202 } 203 } else { 204 echo json_encode ([ 205 'status' => '…" at bounding box center [925, 535] width 1175 height 797
type textarea "fie"
type textarea "le"
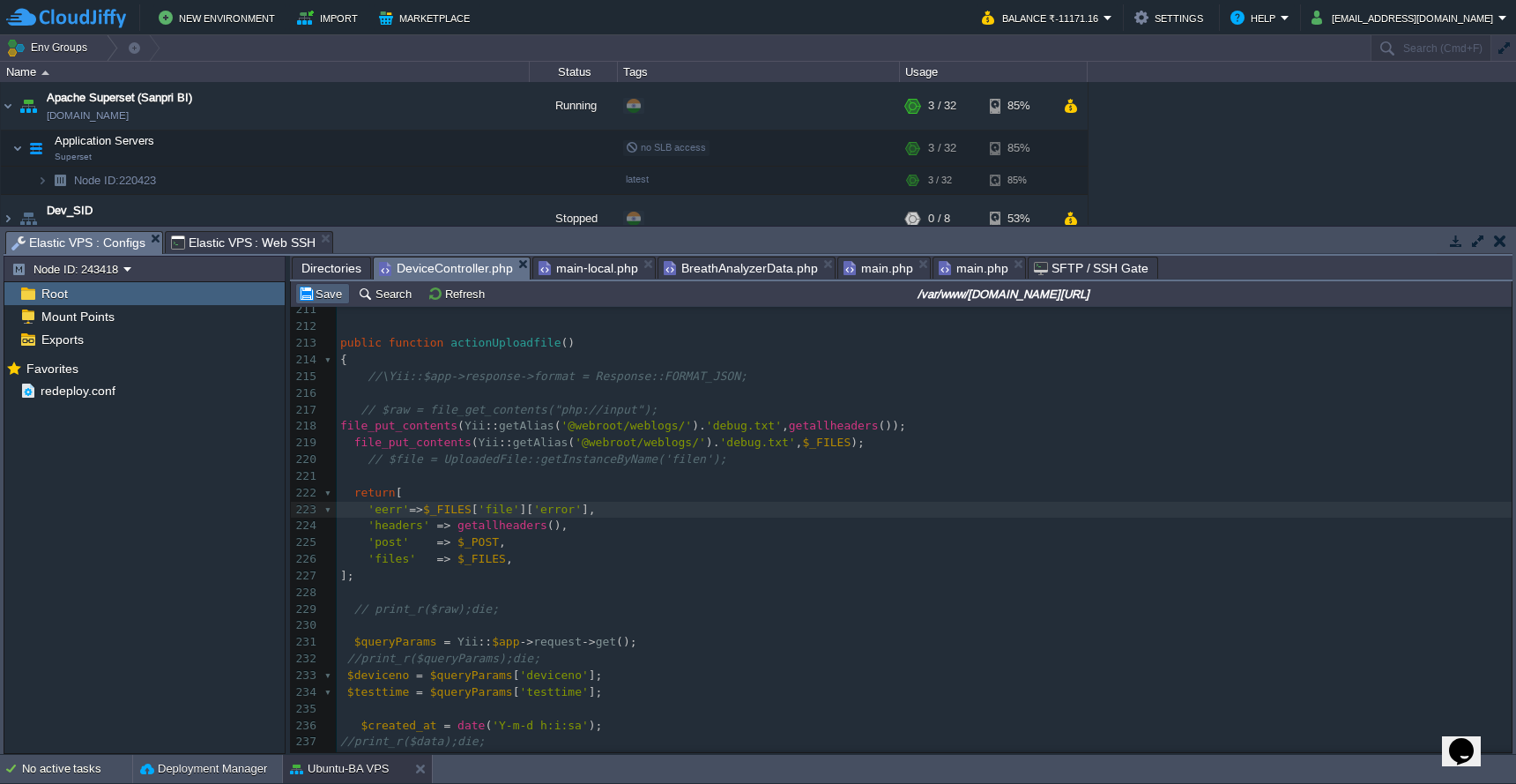
click at [323, 301] on button "Save" at bounding box center [322, 294] width 49 height 15
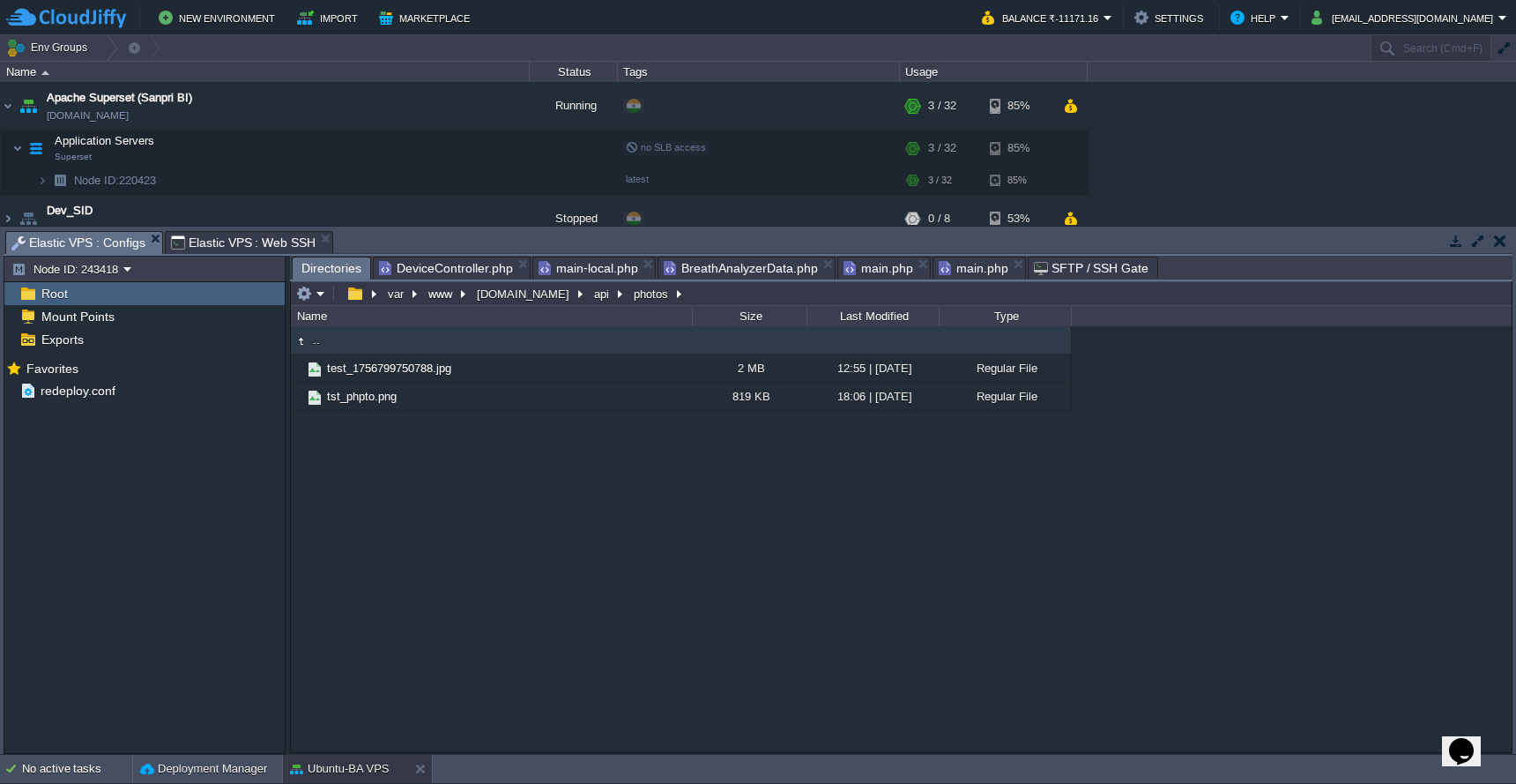
click at [328, 270] on span "Directories" at bounding box center [331, 268] width 60 height 22
click at [311, 301] on button "button" at bounding box center [304, 294] width 15 height 15
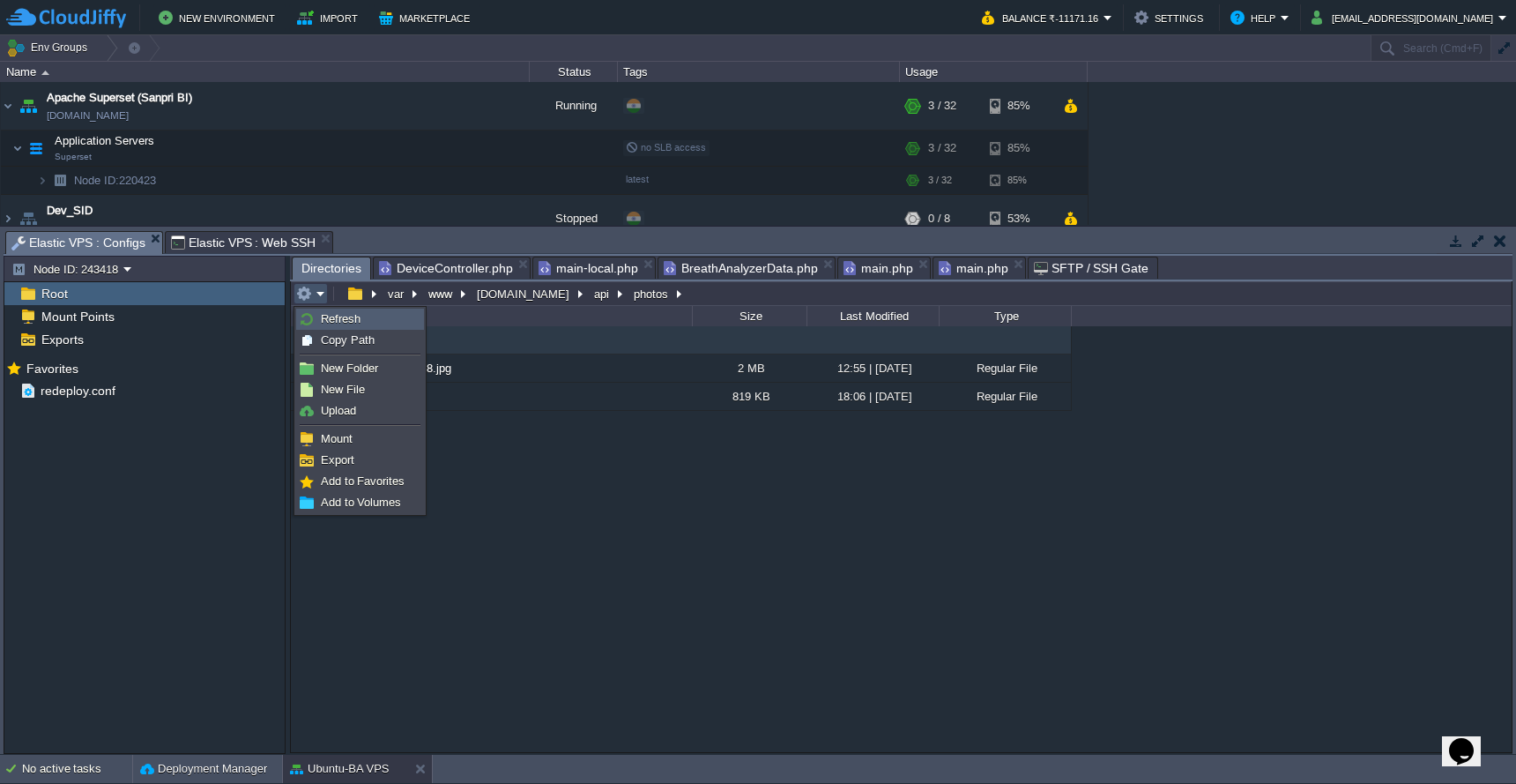
click at [311, 323] on img at bounding box center [306, 319] width 14 height 14
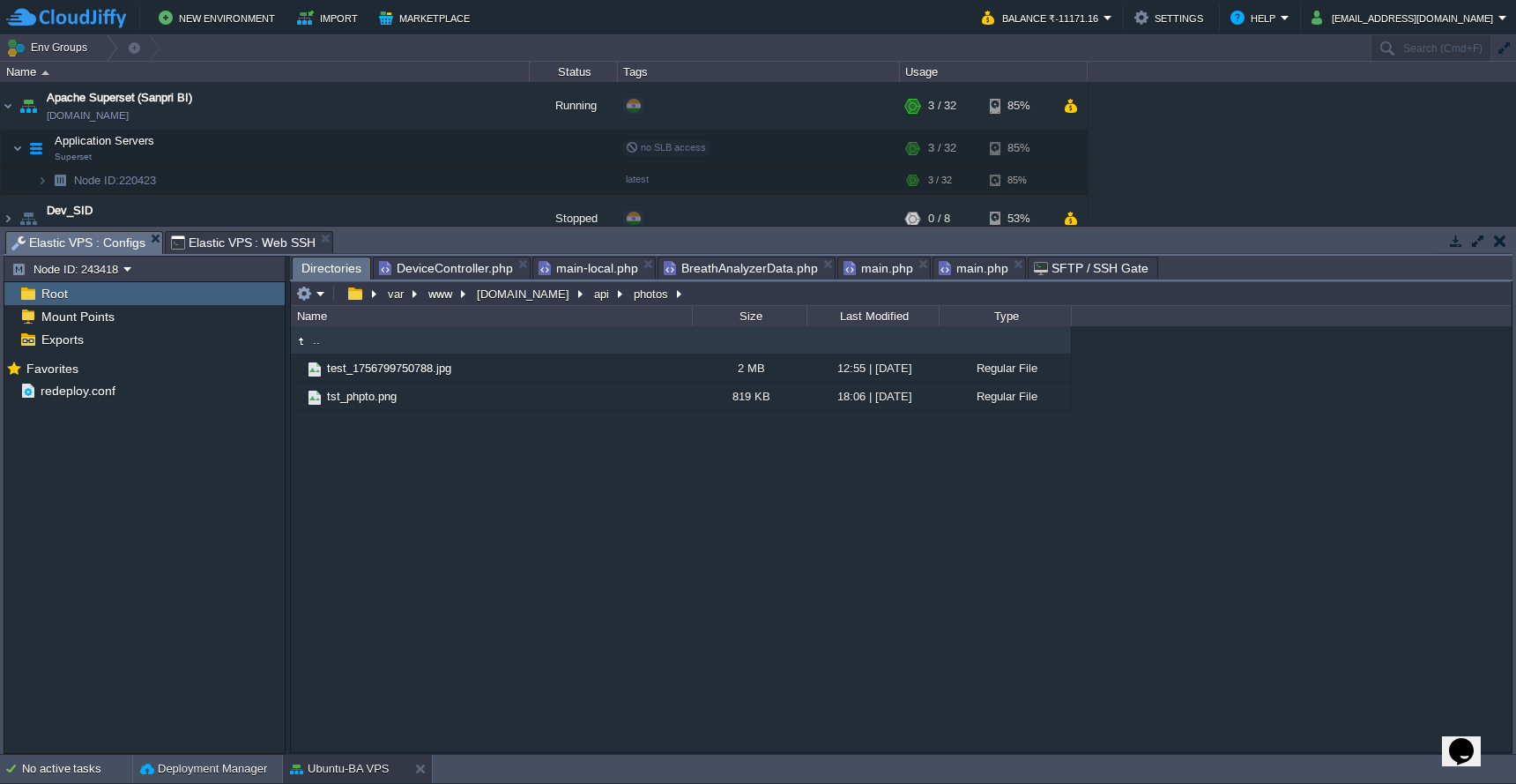
click at [423, 266] on span "DeviceController.php" at bounding box center [446, 268] width 134 height 21
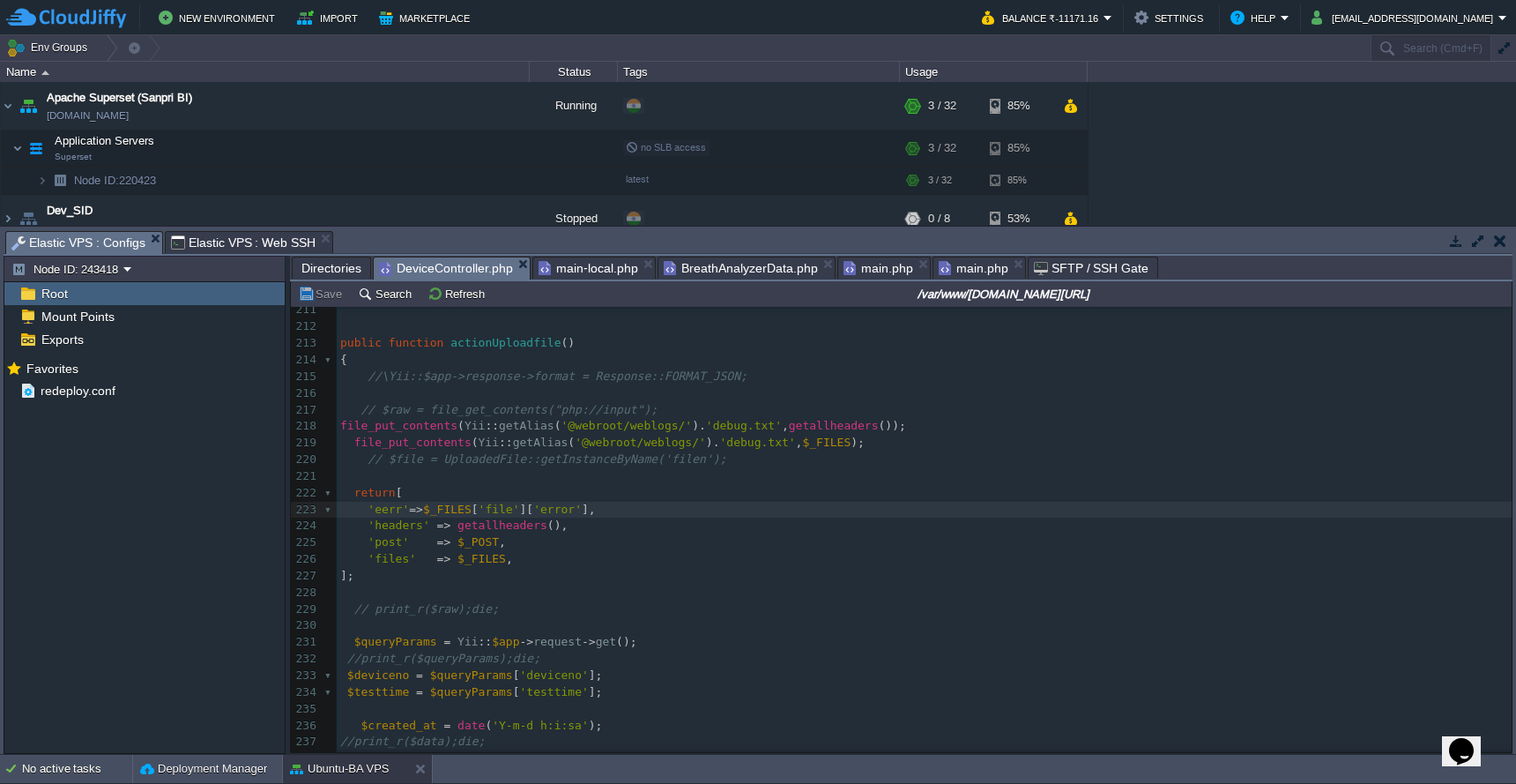
click at [380, 485] on span "return" at bounding box center [375, 492] width 41 height 13
type textarea "return"
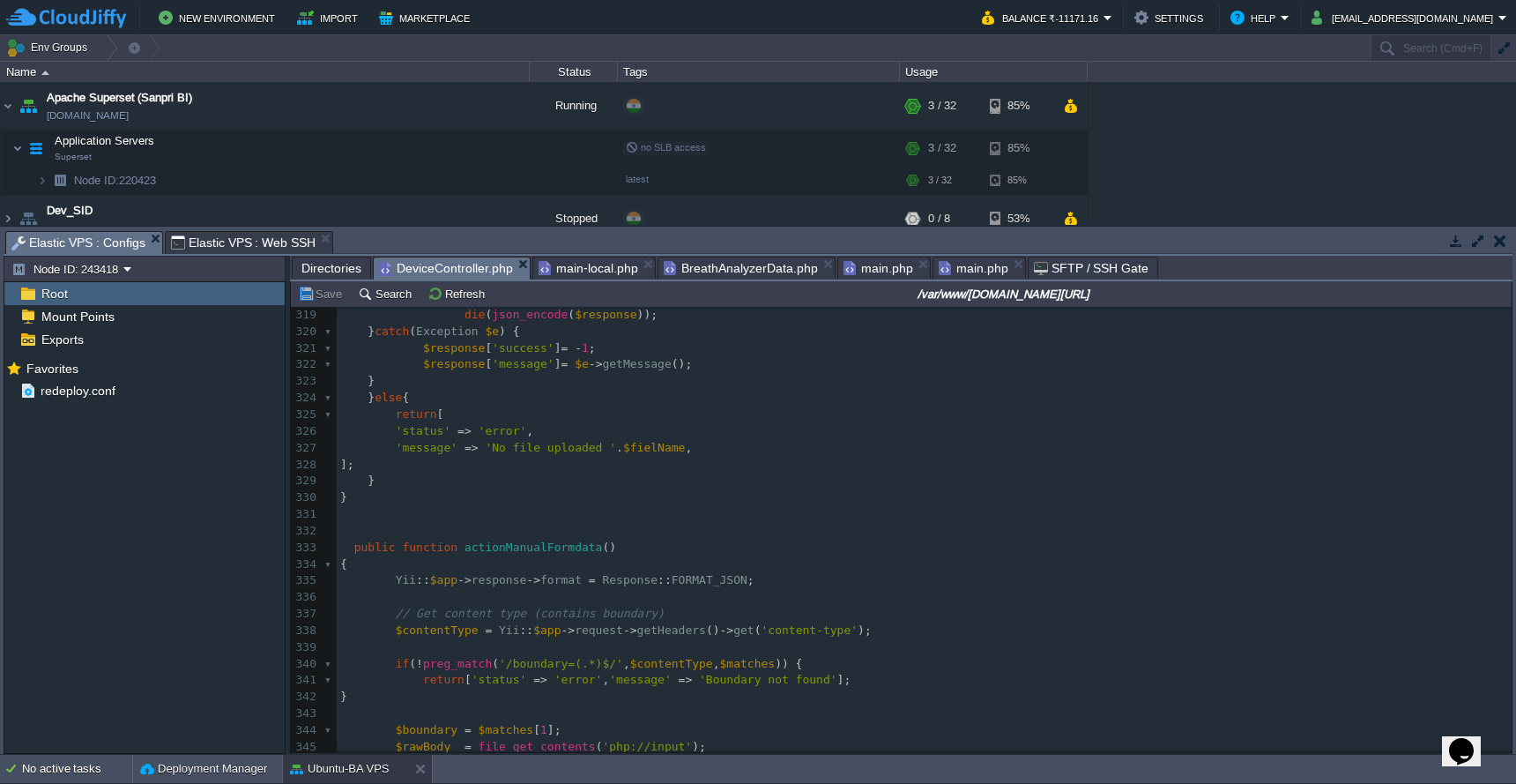
scroll to position [5017, 0]
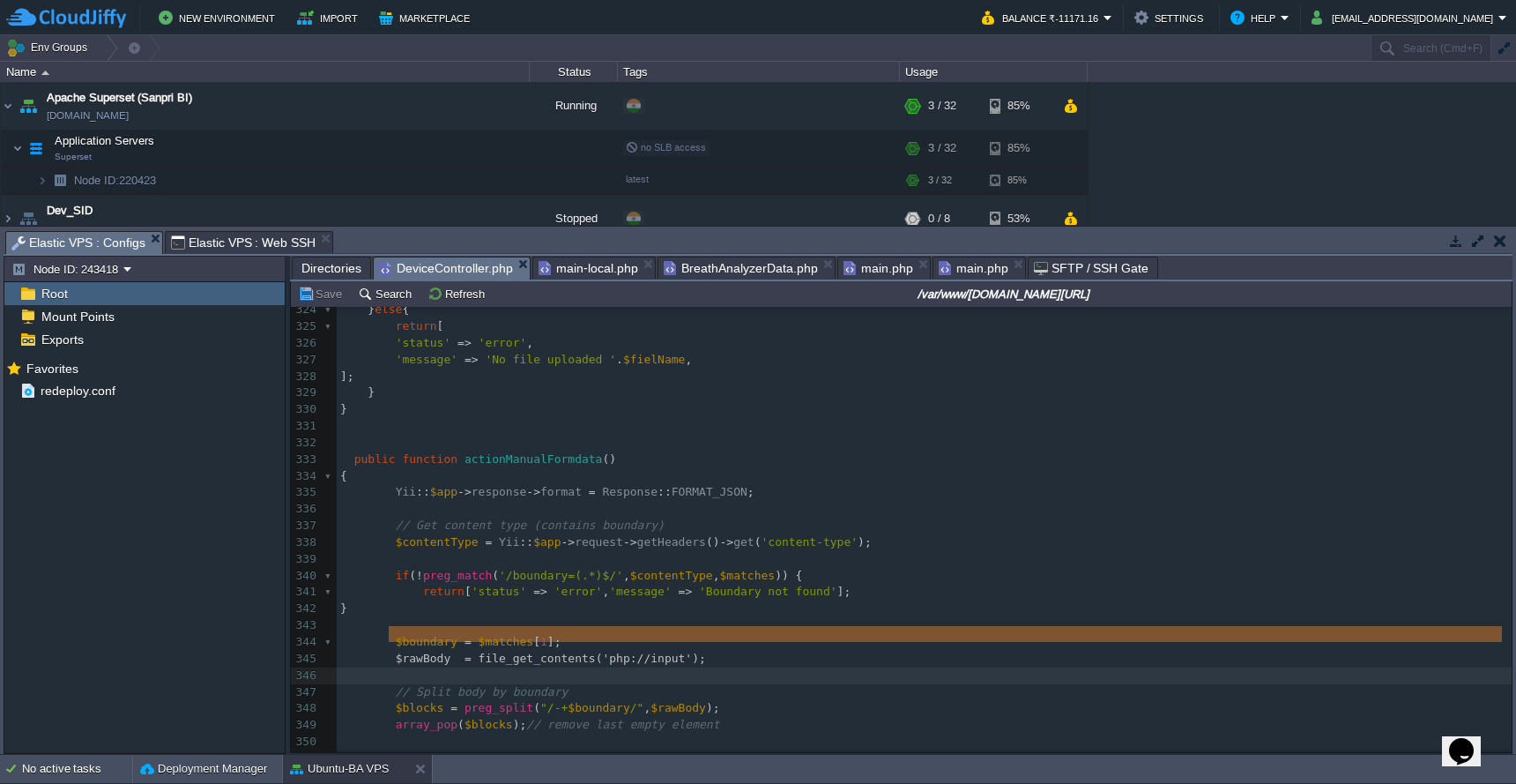
type textarea "$rawBody = file_get_contents('php://input');"
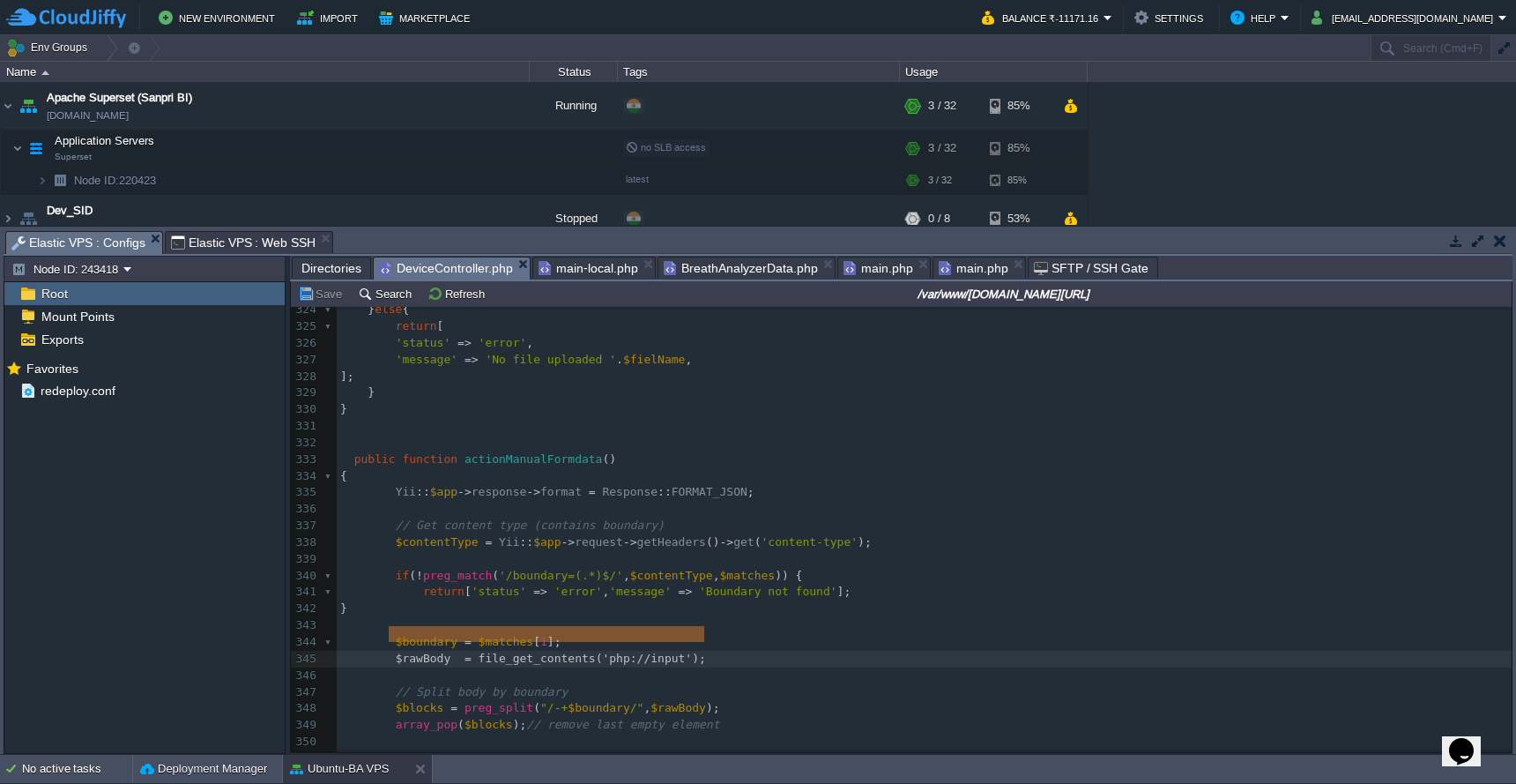
drag, startPoint x: 390, startPoint y: 638, endPoint x: 723, endPoint y: 640, distance: 333.0
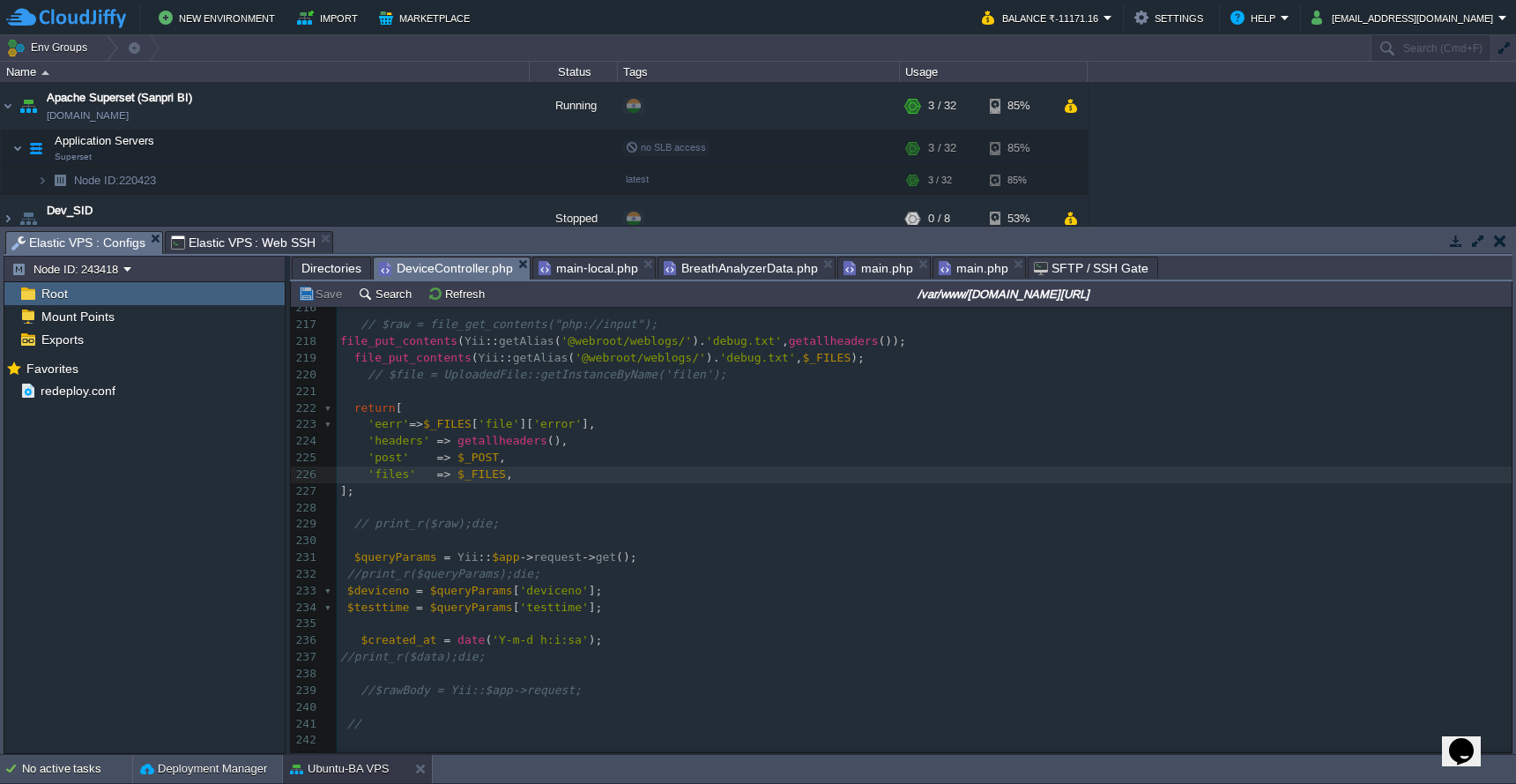
click at [558, 466] on pre "'files' => $_FILES ," at bounding box center [925, 474] width 1175 height 16
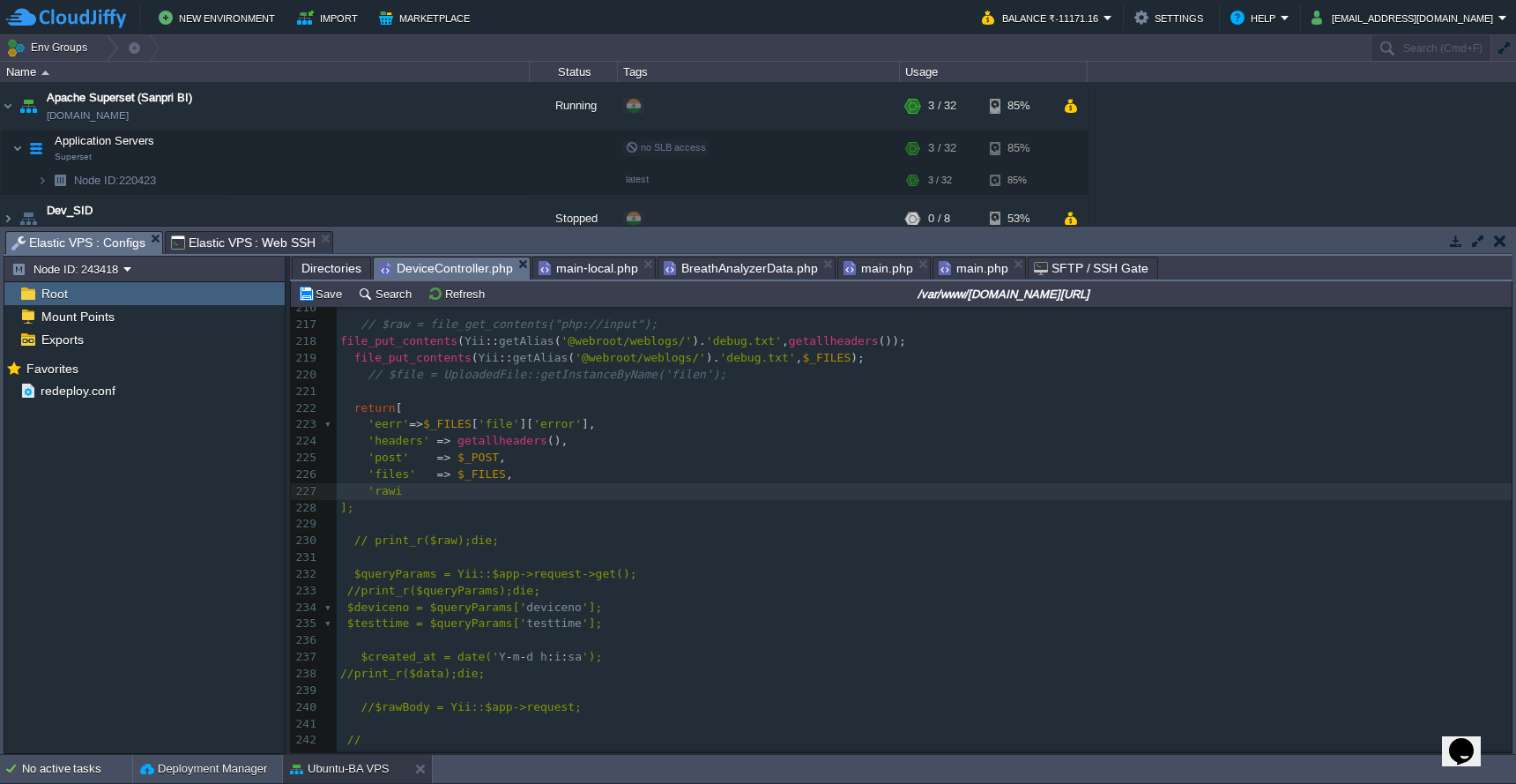
type textarea "'rawim"
type textarea "nput'=>"
paste textarea
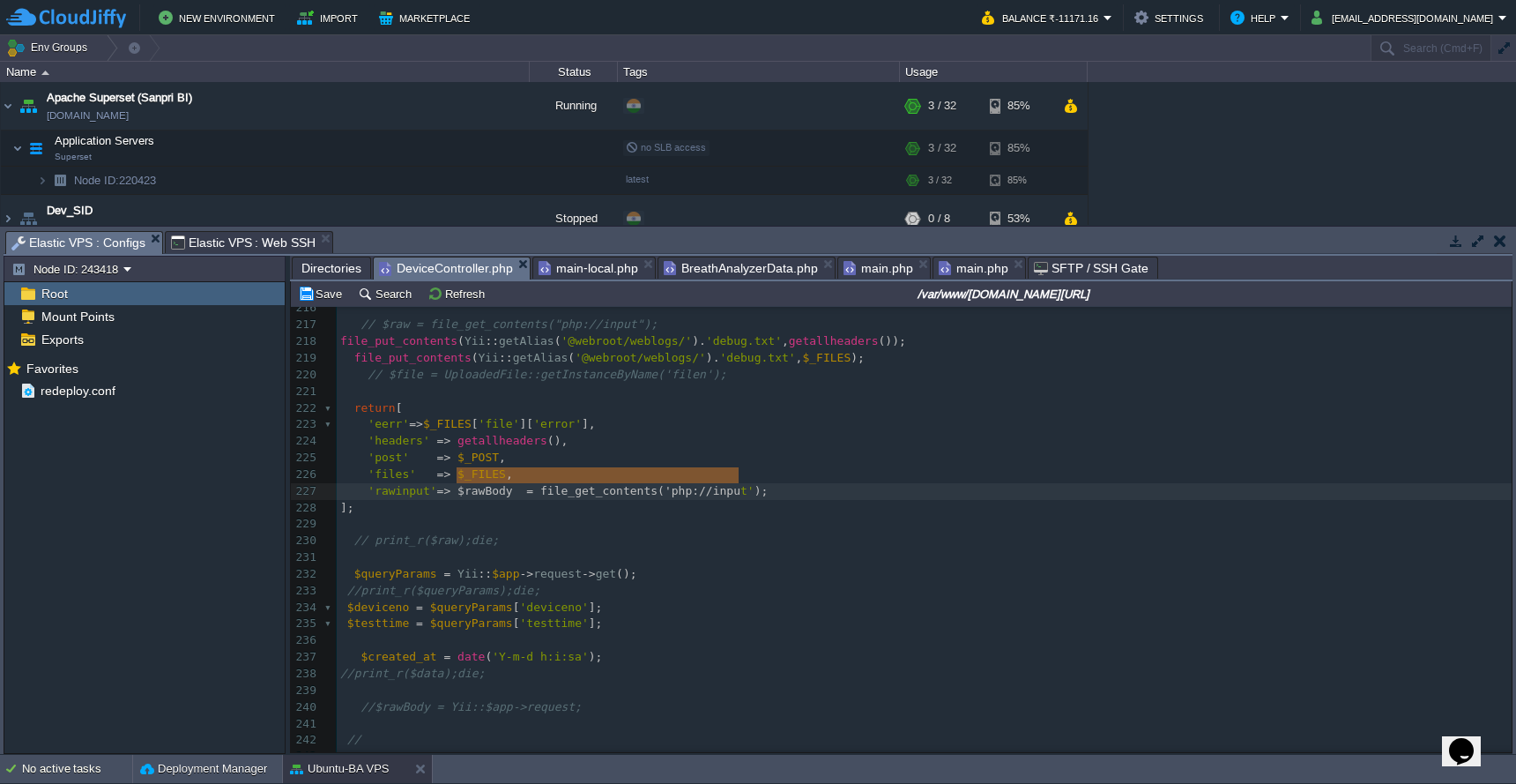
type textarea "$rawBody = file_get_contents('php://input');"
drag, startPoint x: 456, startPoint y: 476, endPoint x: 744, endPoint y: 476, distance: 288.0
click at [702, 383] on pre at bounding box center [925, 391] width 1175 height 16
paste textarea "$rawBody"
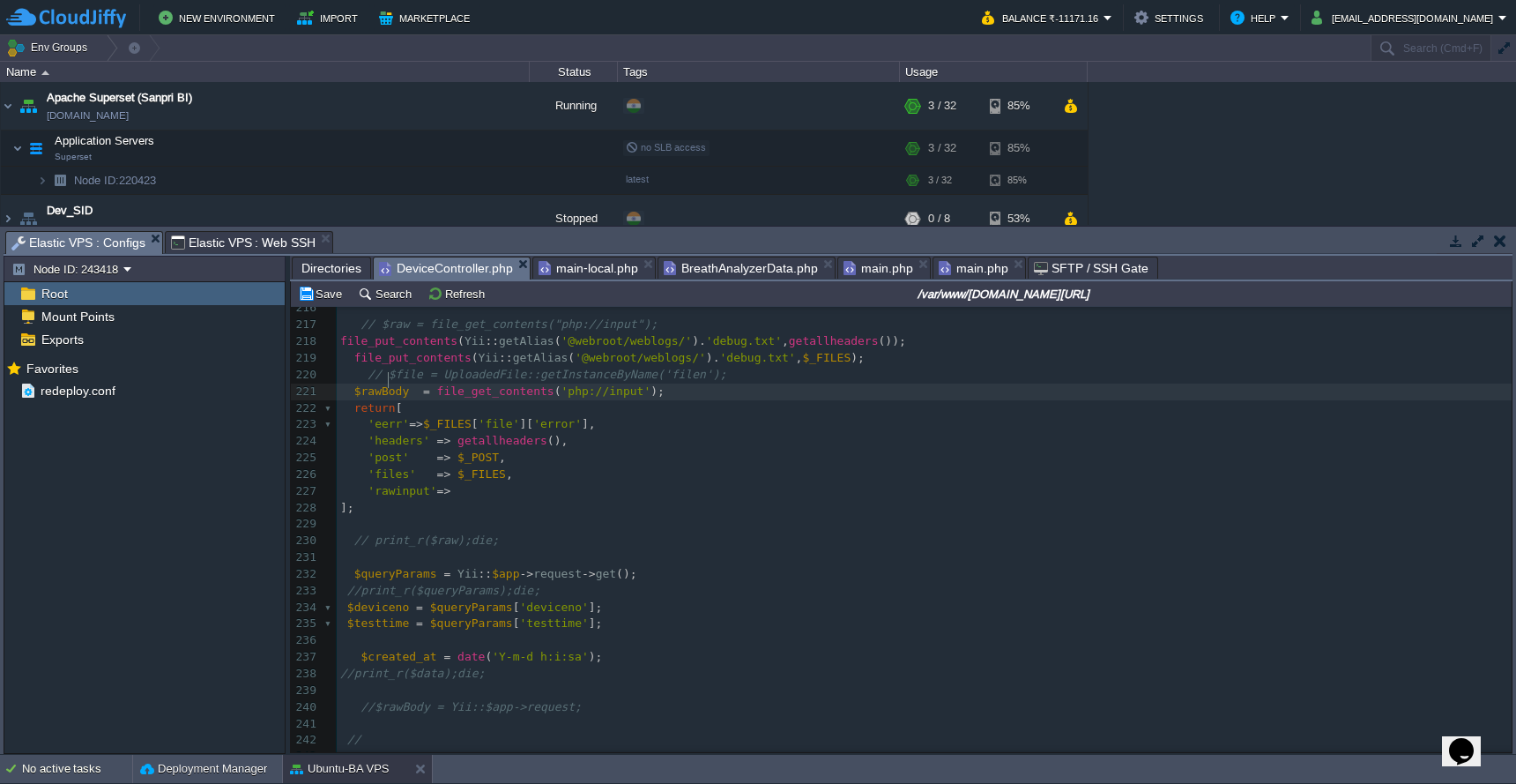
click at [387, 384] on span "$rawBody" at bounding box center [382, 391] width 56 height 13
type textarea "$rawBody"
click at [489, 483] on pre "'rawinput' =>" at bounding box center [925, 491] width 1175 height 16
paste textarea "return ["
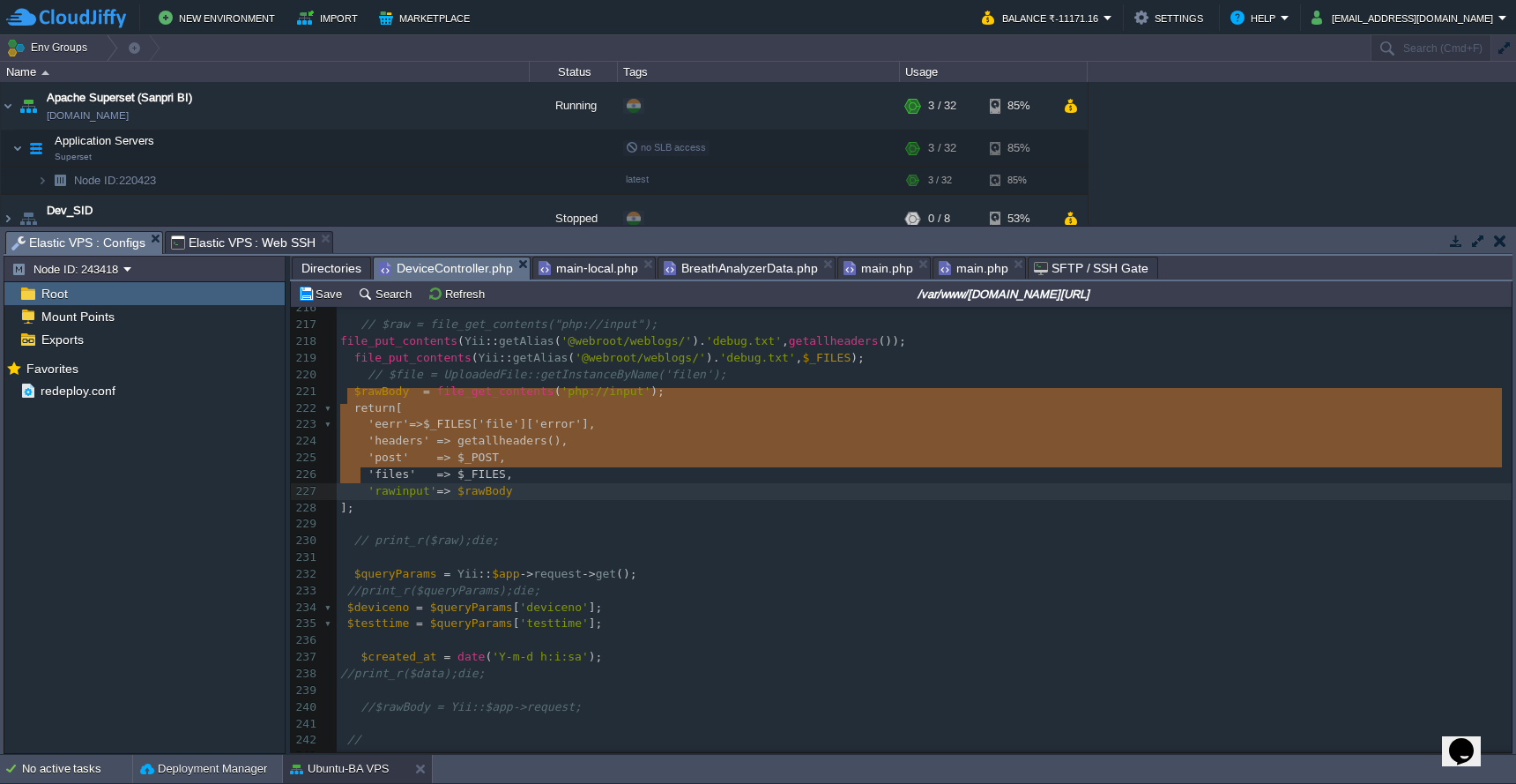
type textarea "return [ 'eerr'=>$_FILES['file']['error'], 'headers' => getallheaders(), 'post'…"
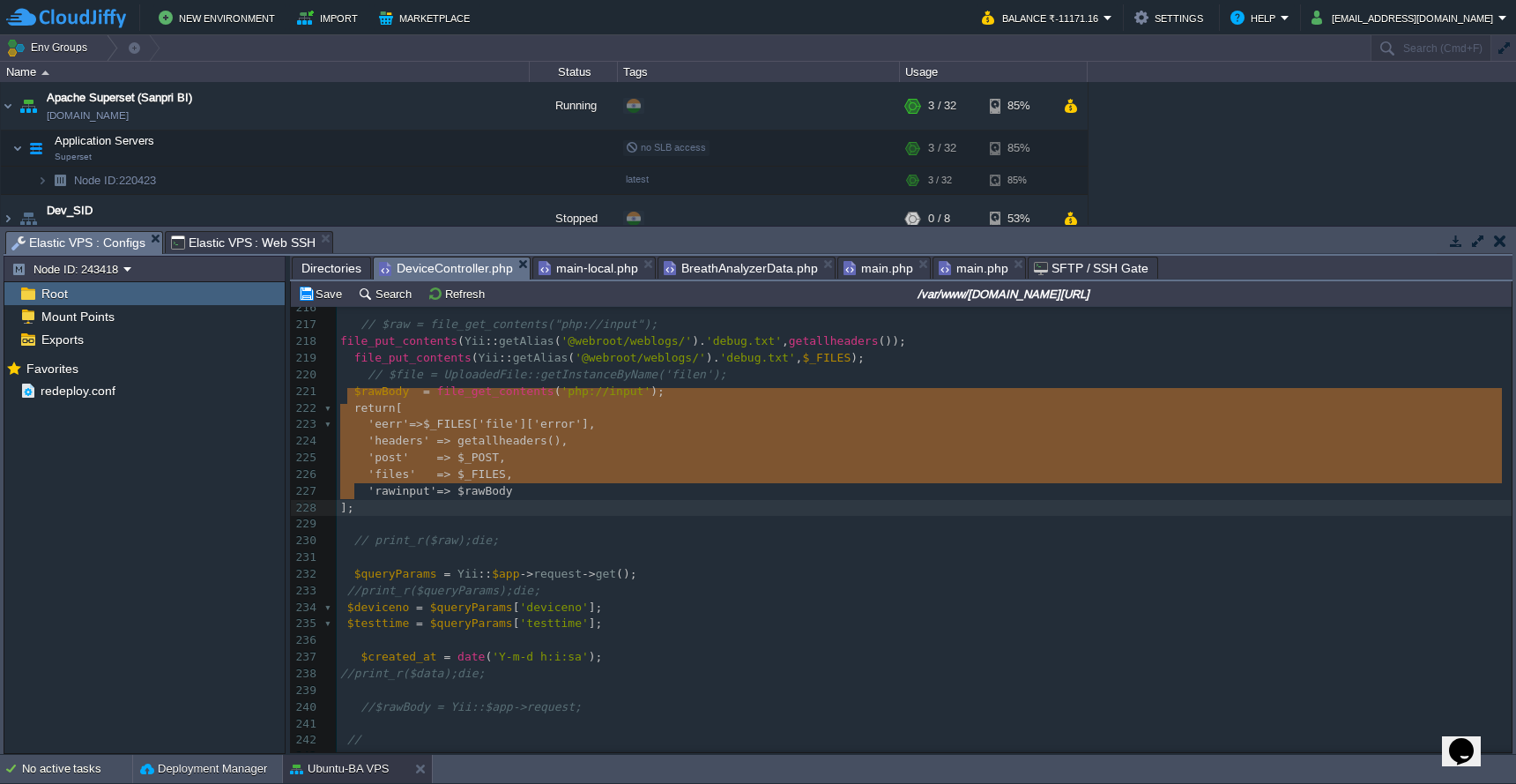
drag, startPoint x: 345, startPoint y: 400, endPoint x: 362, endPoint y: 492, distance: 93.6
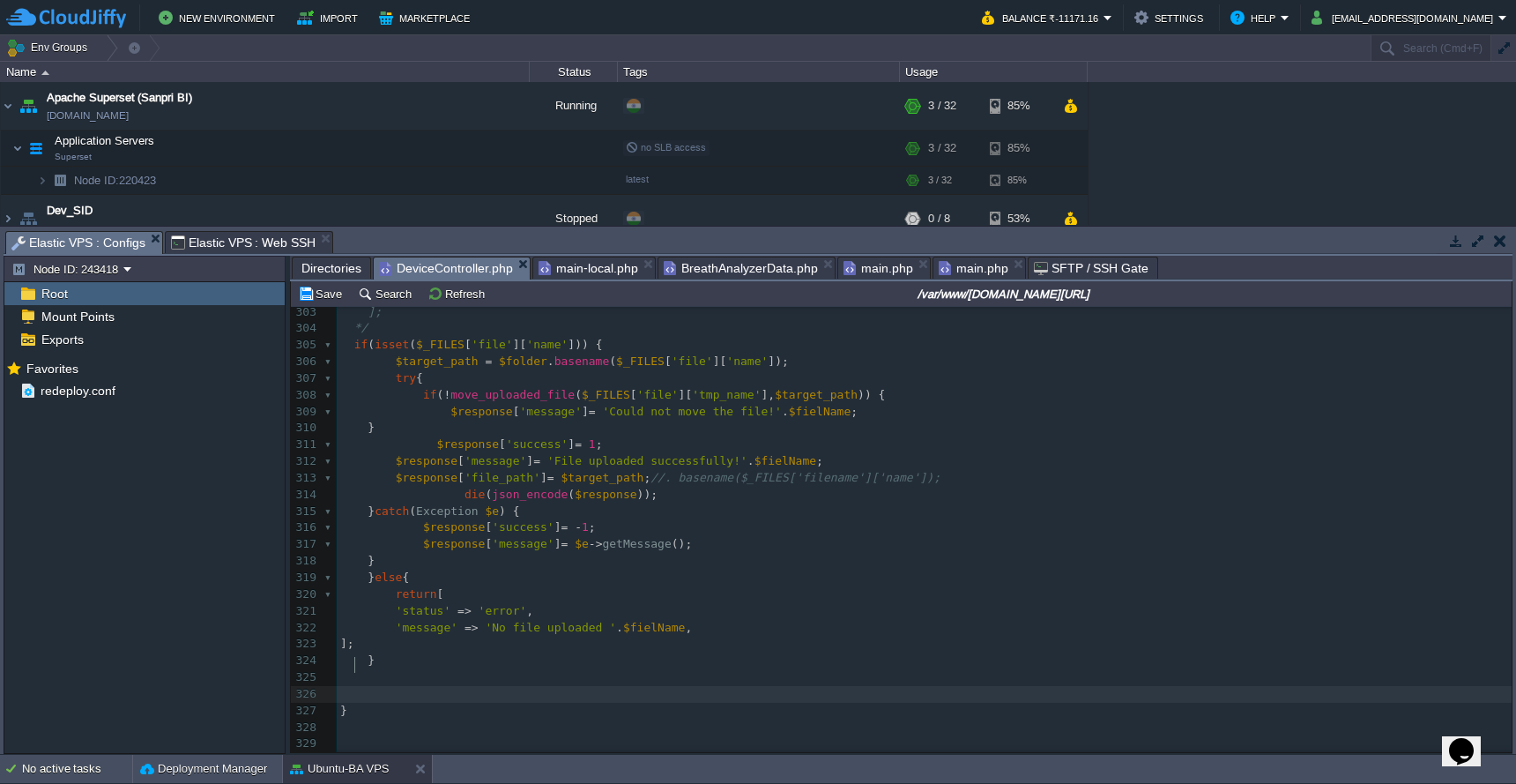
paste textarea
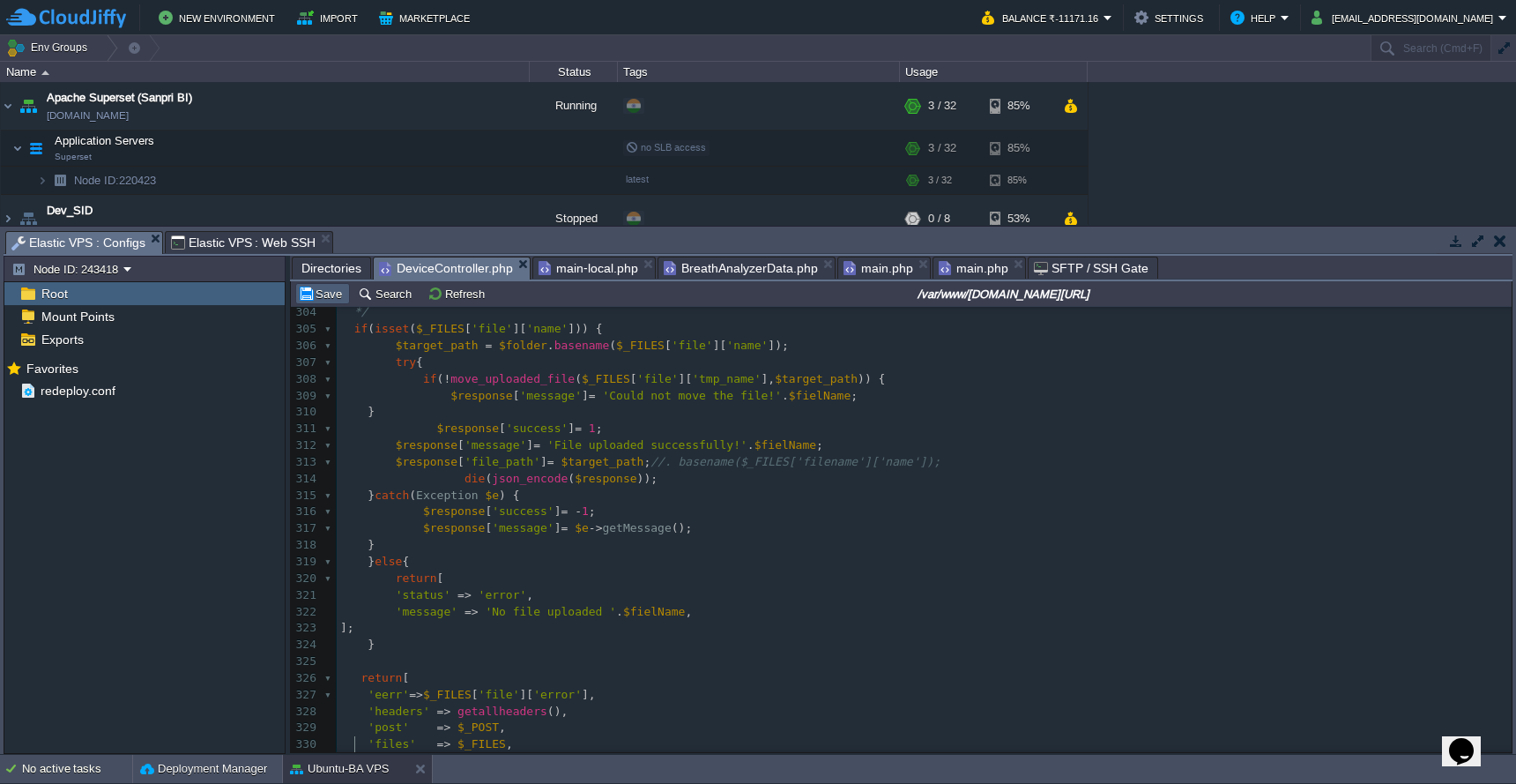
click at [322, 299] on button "Save" at bounding box center [322, 294] width 49 height 15
type textarea "error"
click at [318, 294] on button "Save" at bounding box center [322, 294] width 49 height 15
click at [453, 461] on div "xxxxxxxxxx ]; 287 return [ 288 'status' => 'success', 289 'message' => 'File up…" at bounding box center [925, 545] width 1175 height 1046
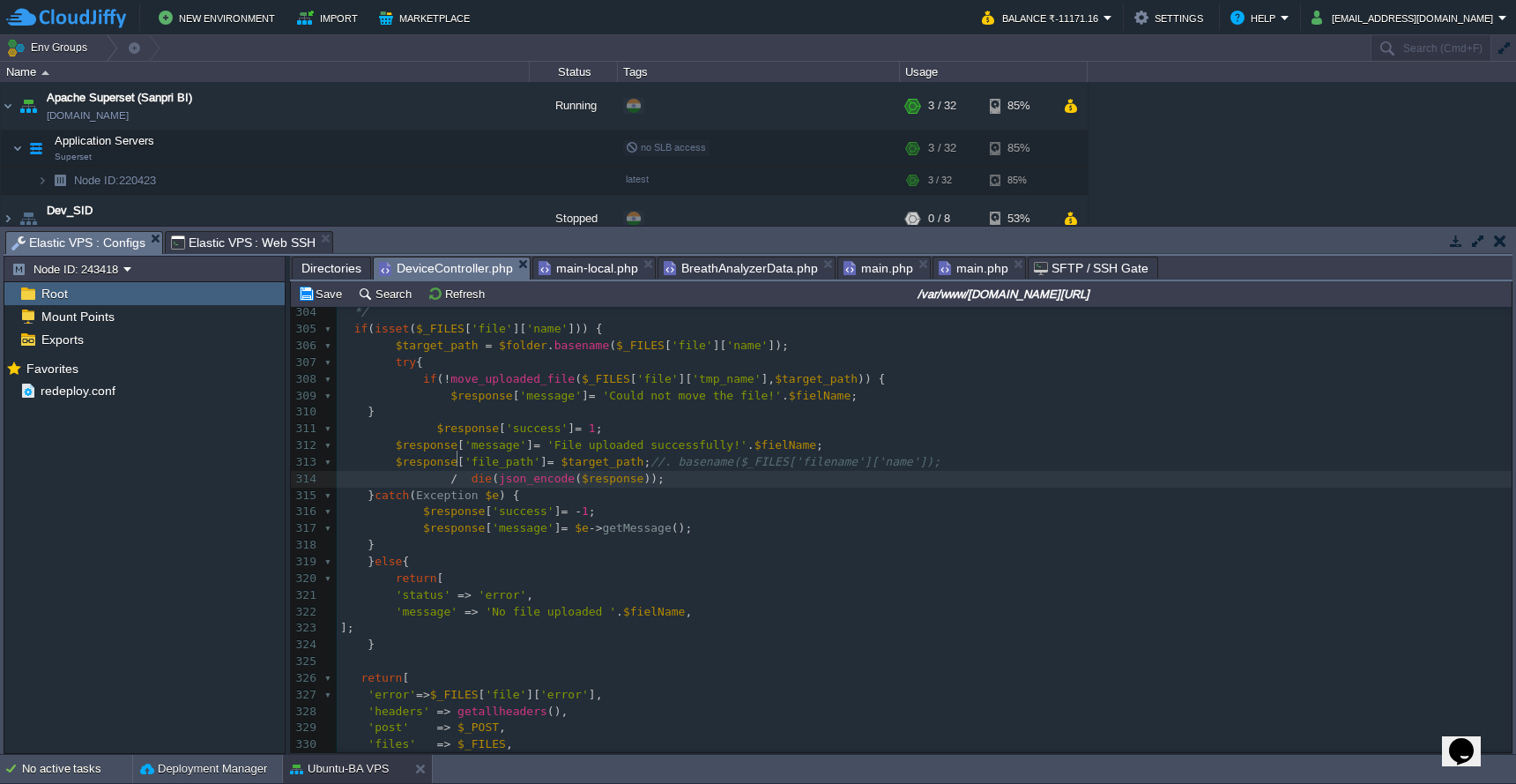
type textarea "//"
click at [388, 557] on div "xxxxxxxxxx ]; 287 return [ 288 'status' => 'success', 289 'message' => 'File up…" at bounding box center [925, 545] width 1175 height 1046
type textarea "/"
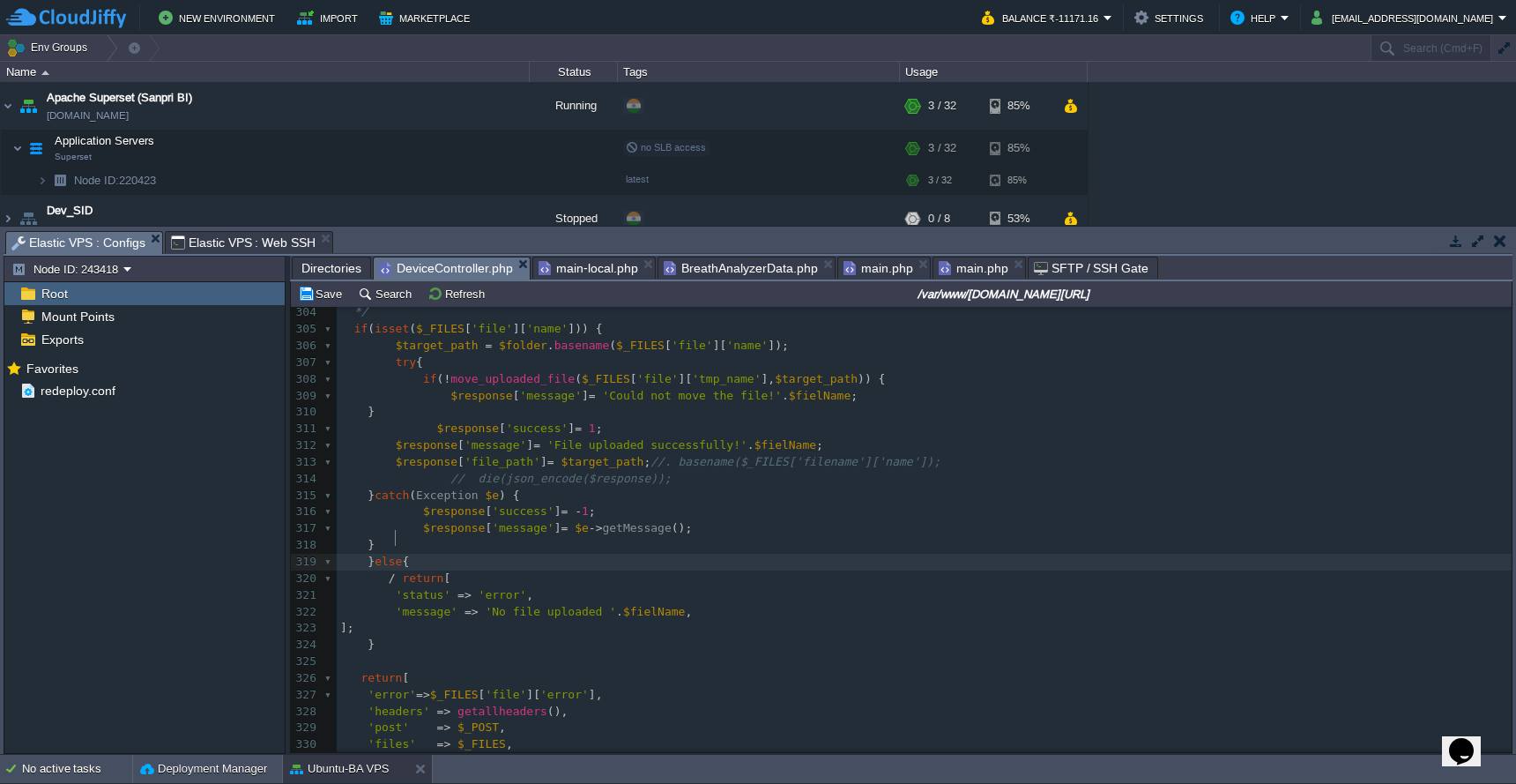
type textarea "*"
click at [402, 619] on pre "];" at bounding box center [925, 627] width 1175 height 16
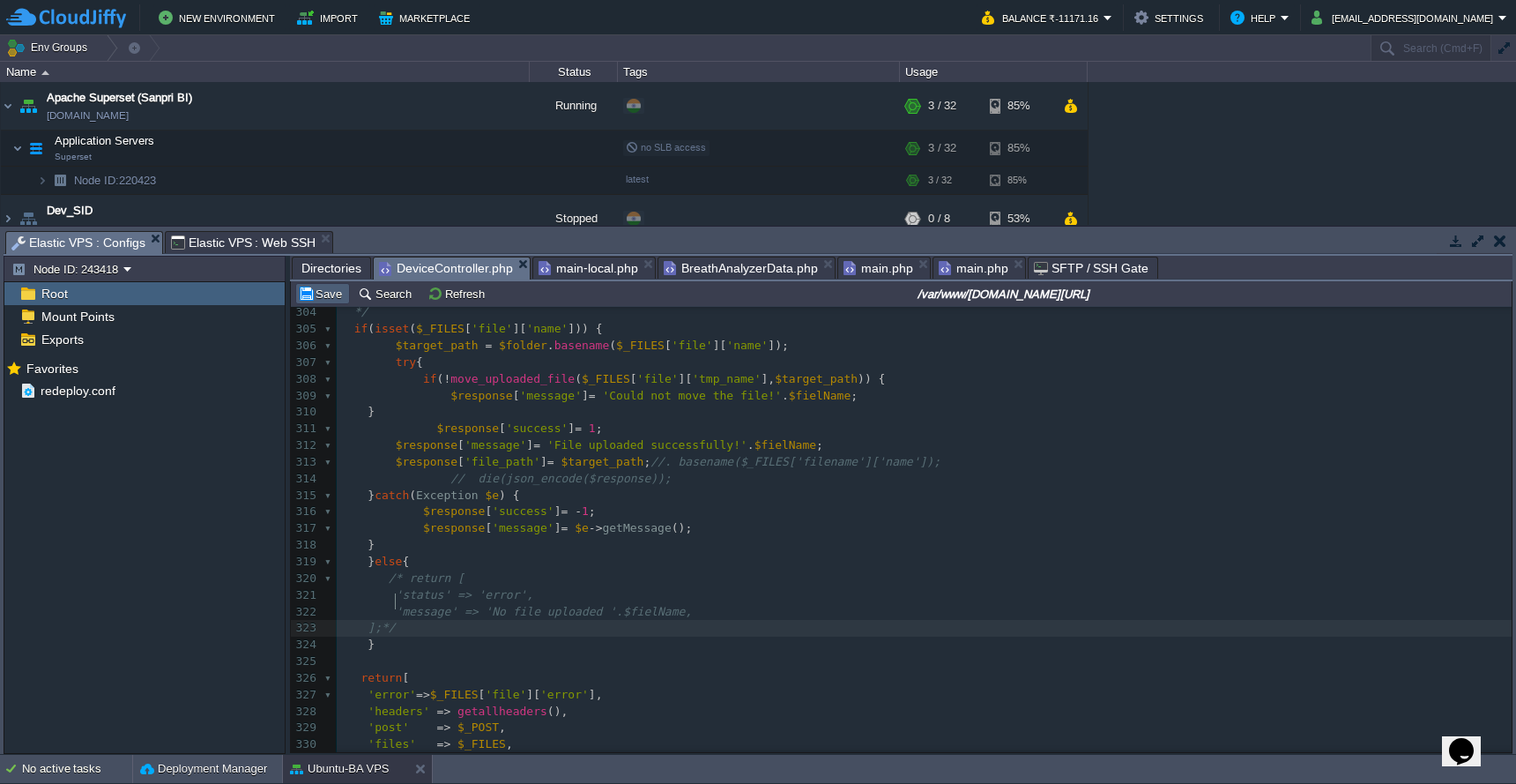
type textarea "*/"
click at [325, 301] on button "Save" at bounding box center [322, 294] width 49 height 15
click at [1211, 504] on pre "$response [ 'success' ] = - 1 ;" at bounding box center [925, 511] width 1175 height 16
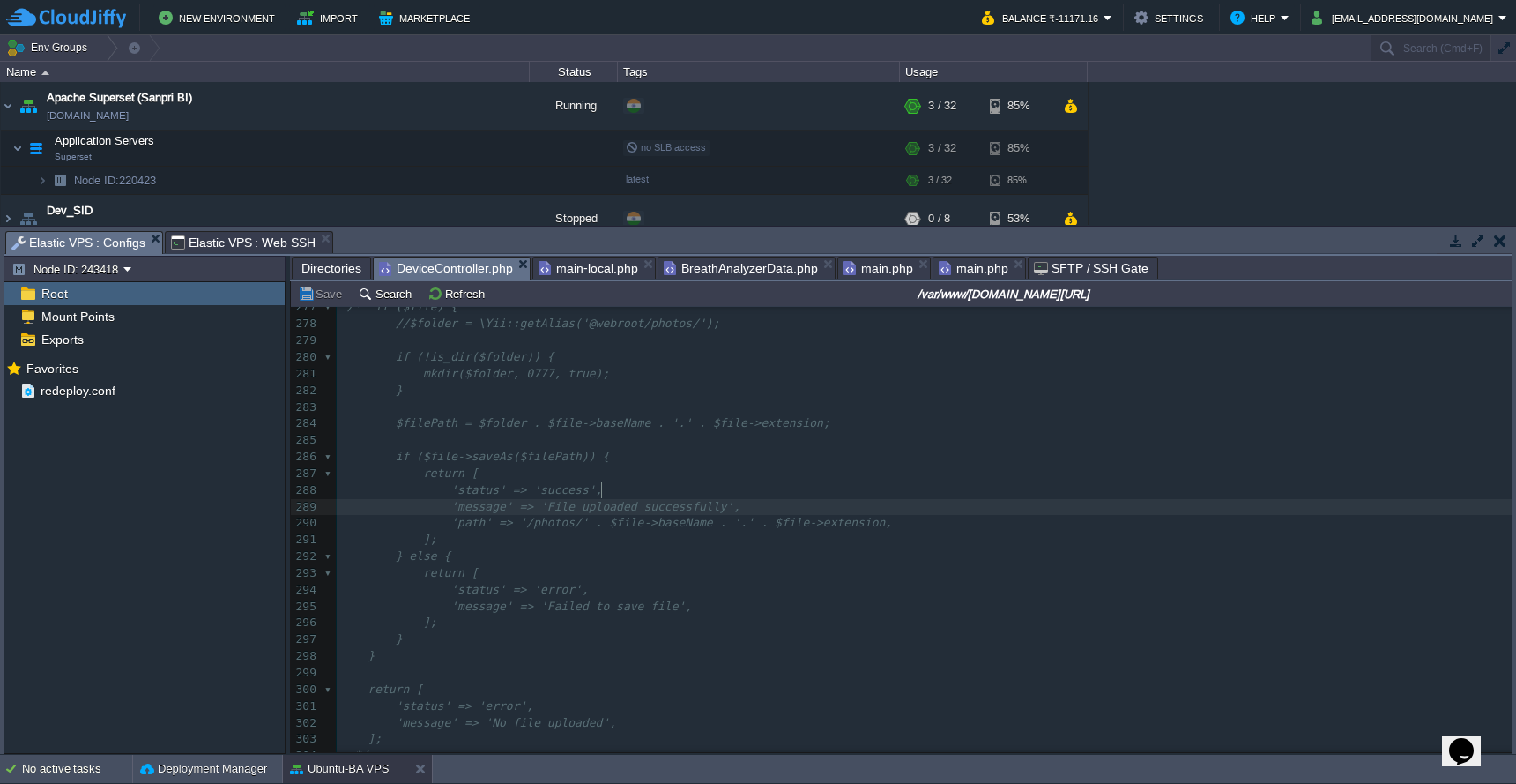
scroll to position [3970, 0]
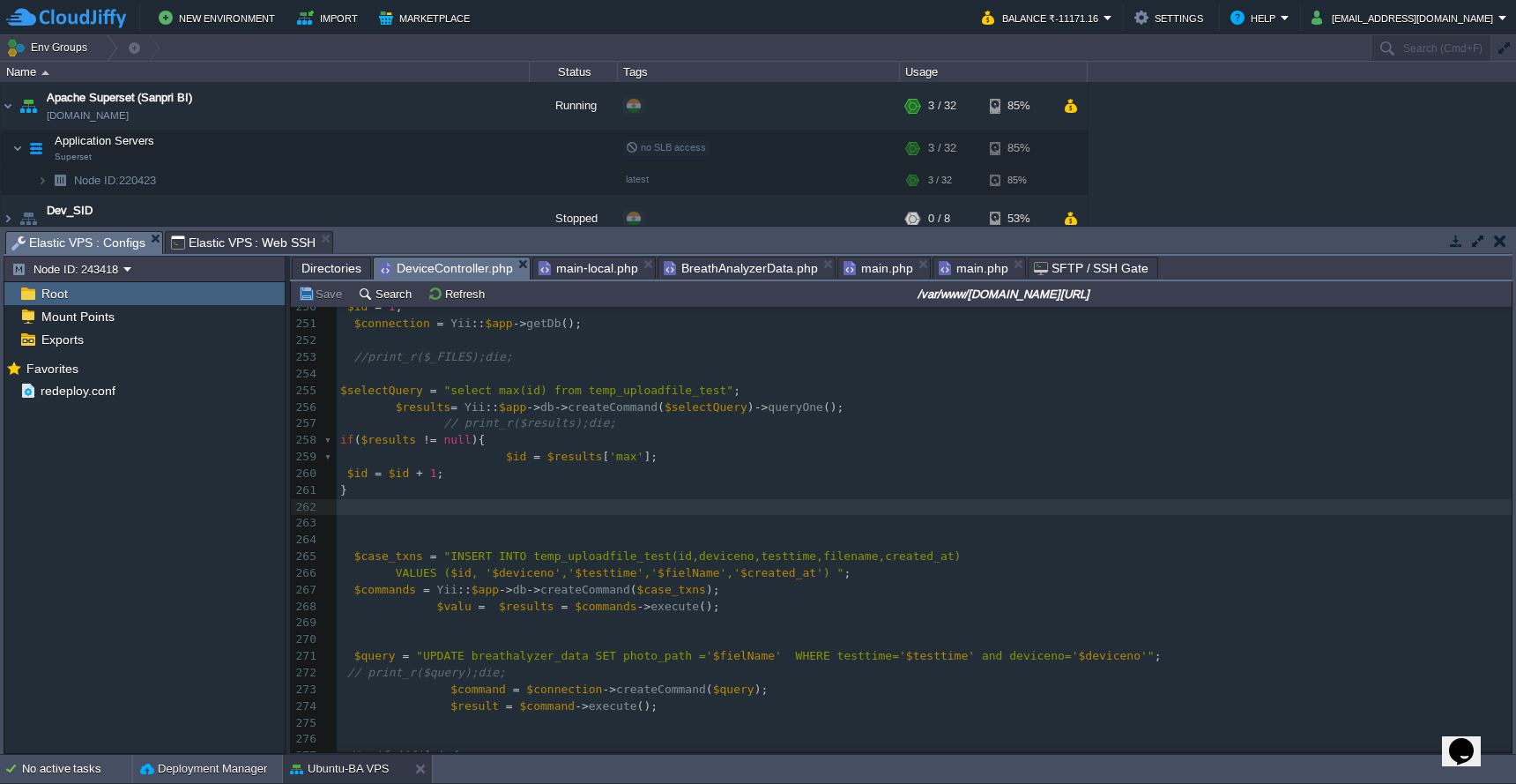
click at [806, 698] on pre "$result = $command -> execute ();" at bounding box center [925, 706] width 1175 height 16
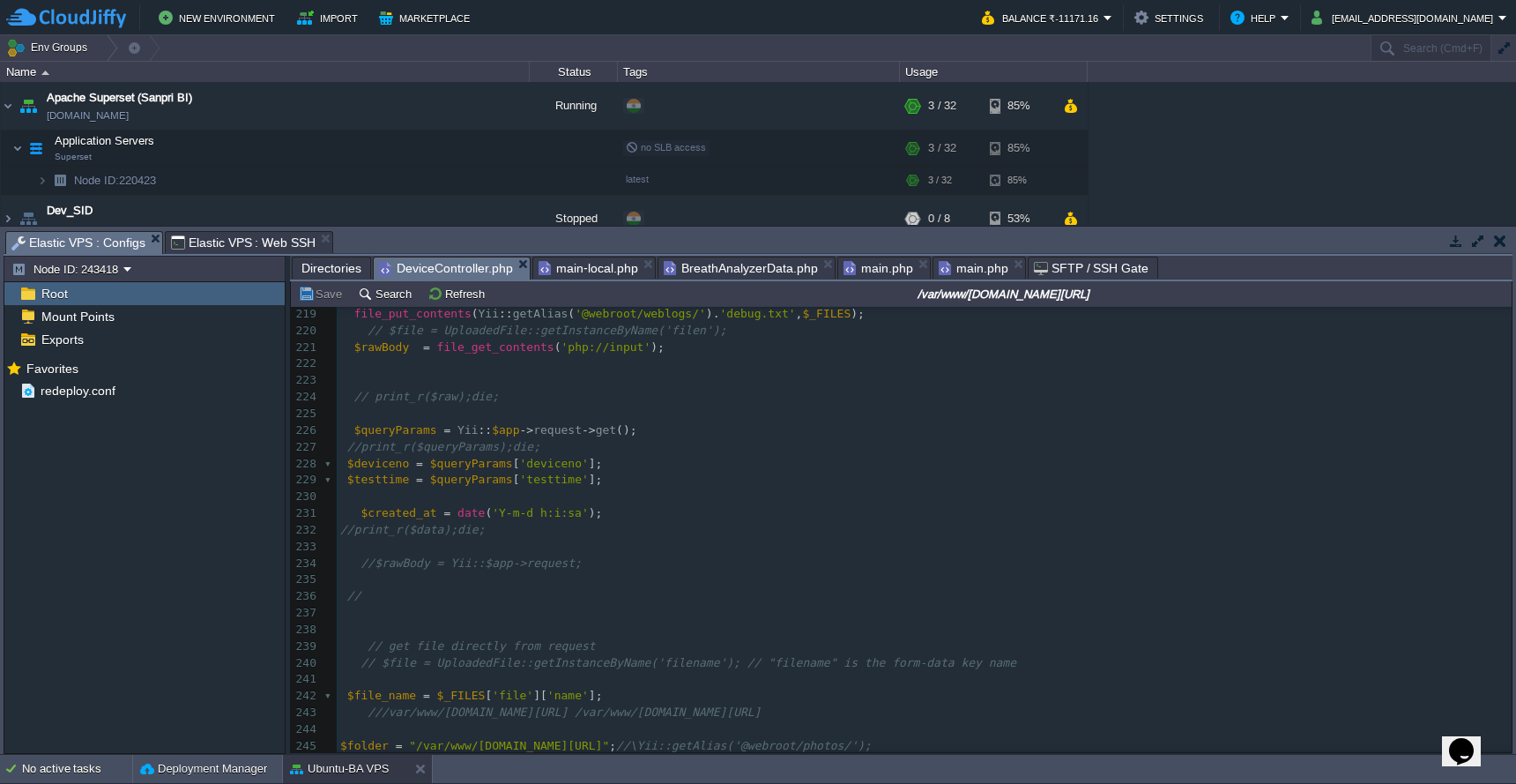
scroll to position [3380, 0]
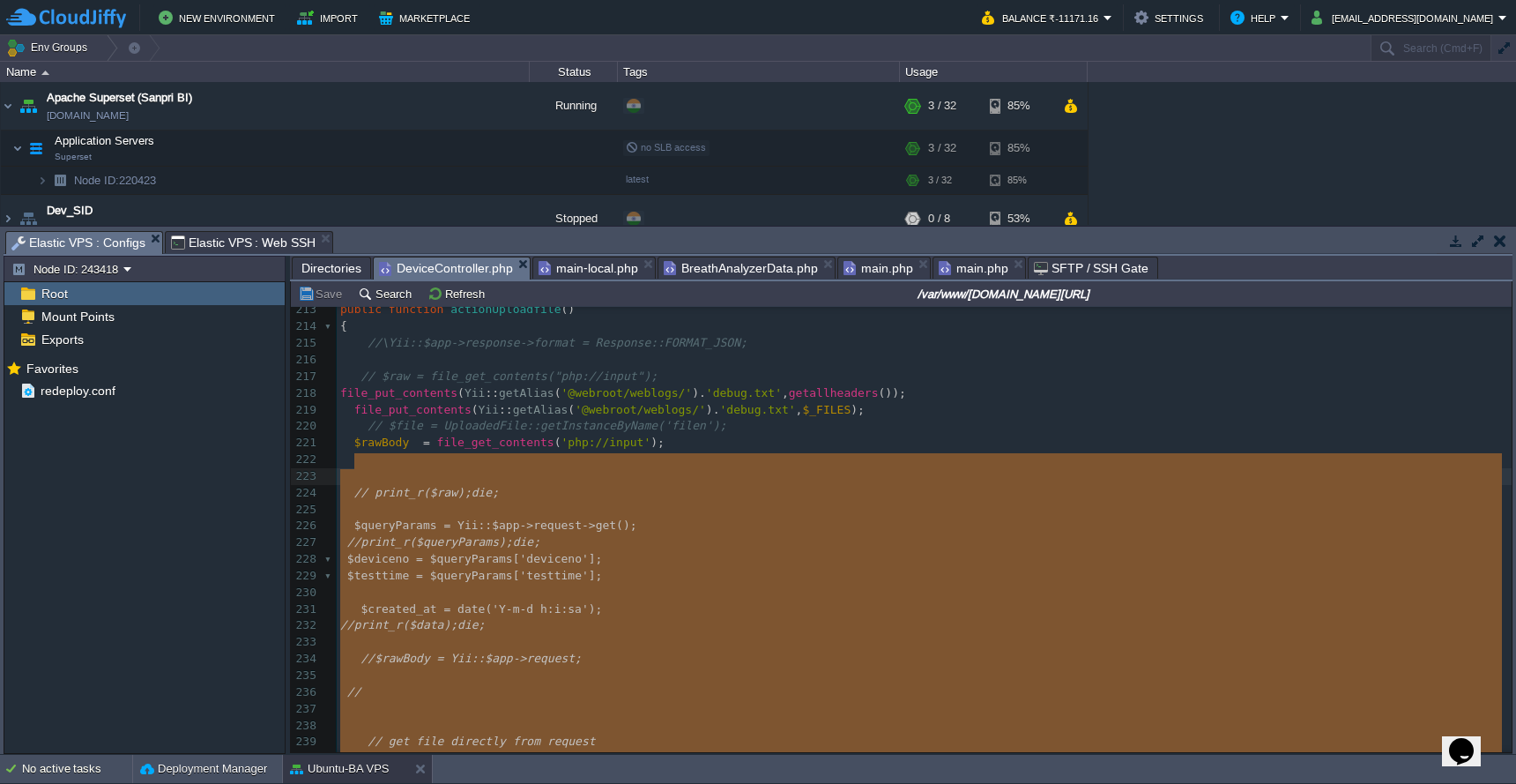
type textarea "// print_r($raw);die; $queryParams = Yii::$app->request->get(); //print_r($quer…"
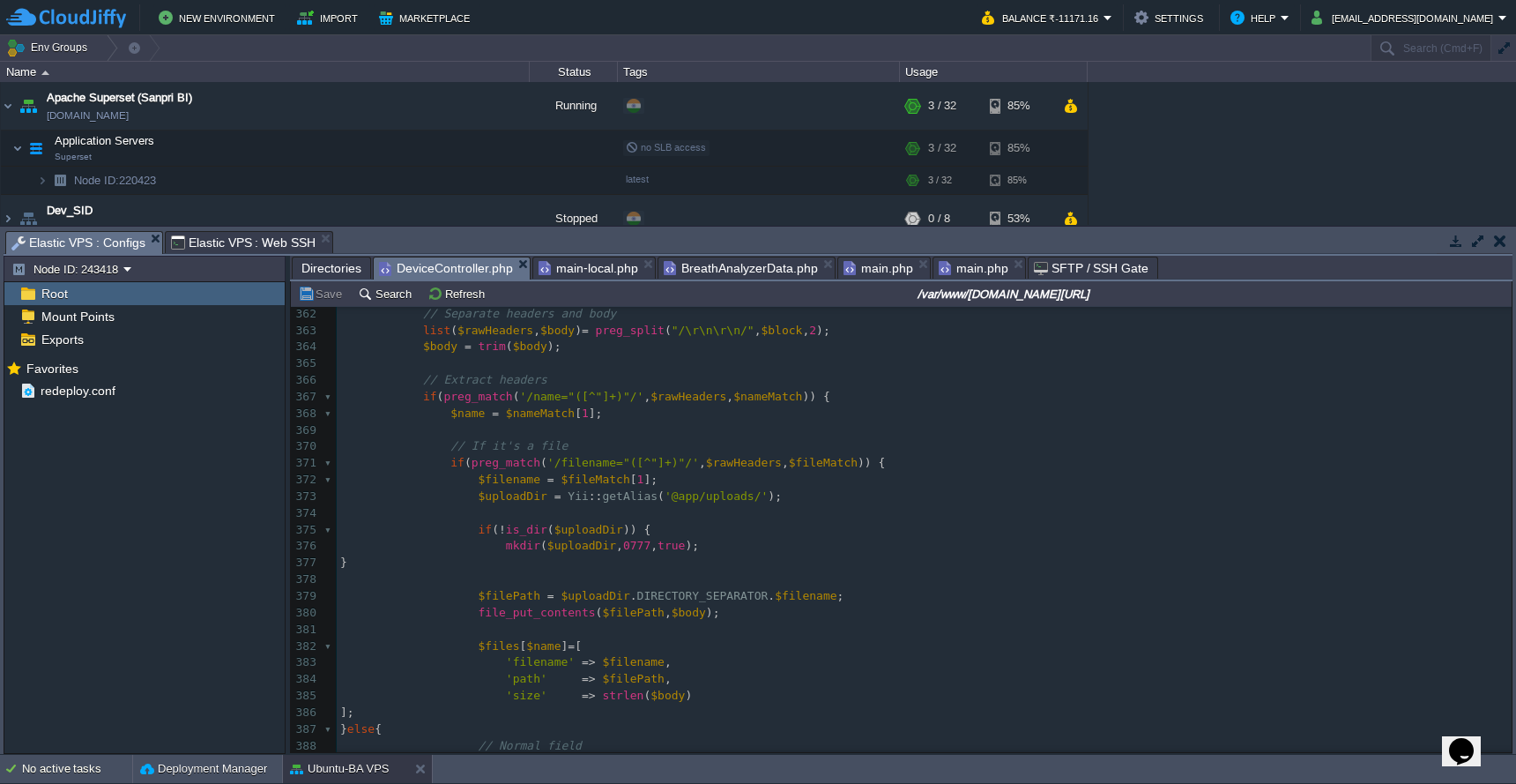
scroll to position [5972, 0]
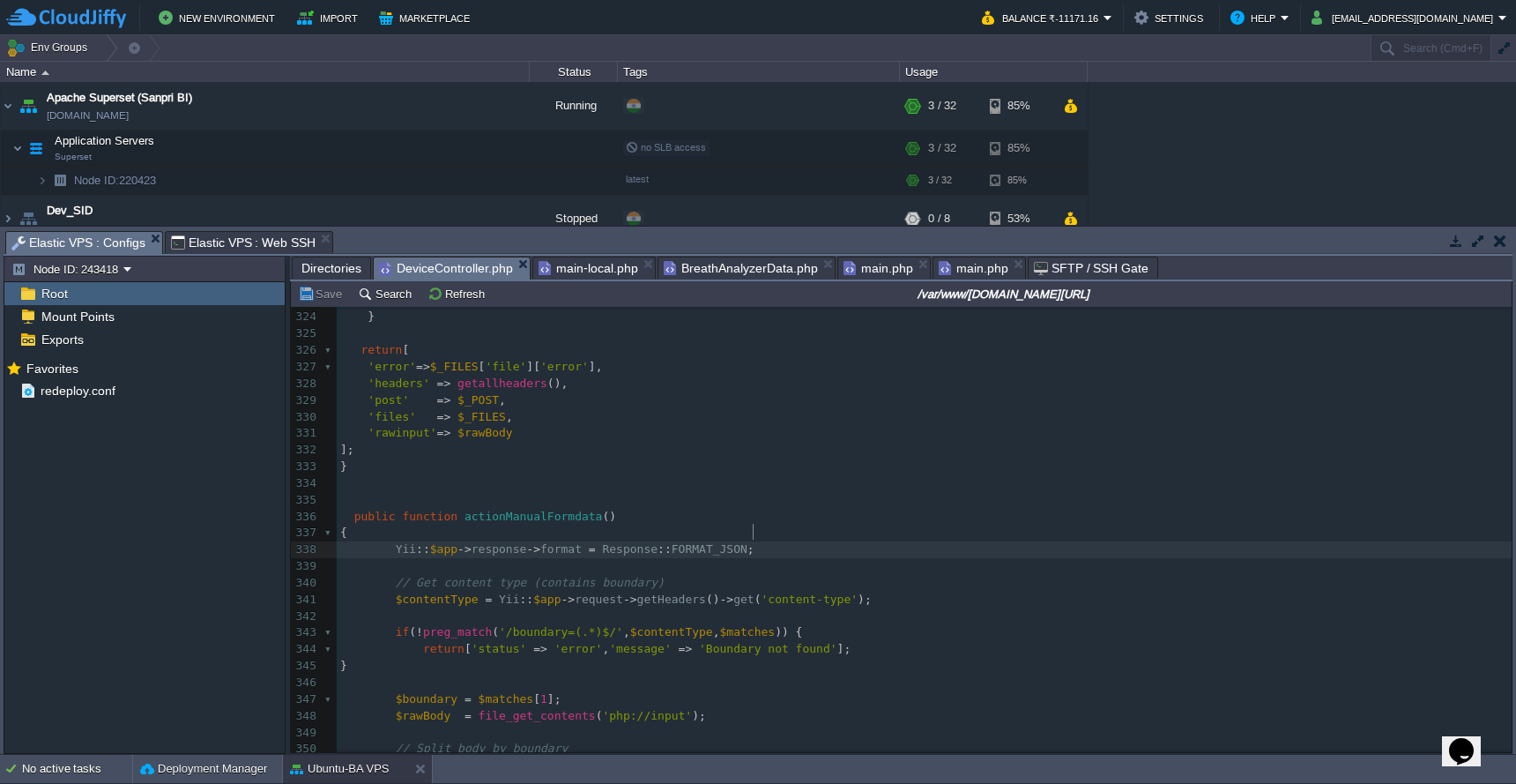
click at [997, 541] on pre "Yii :: $app -> response -> format = Response :: FORMAT_JSON ;" at bounding box center [925, 549] width 1175 height 16
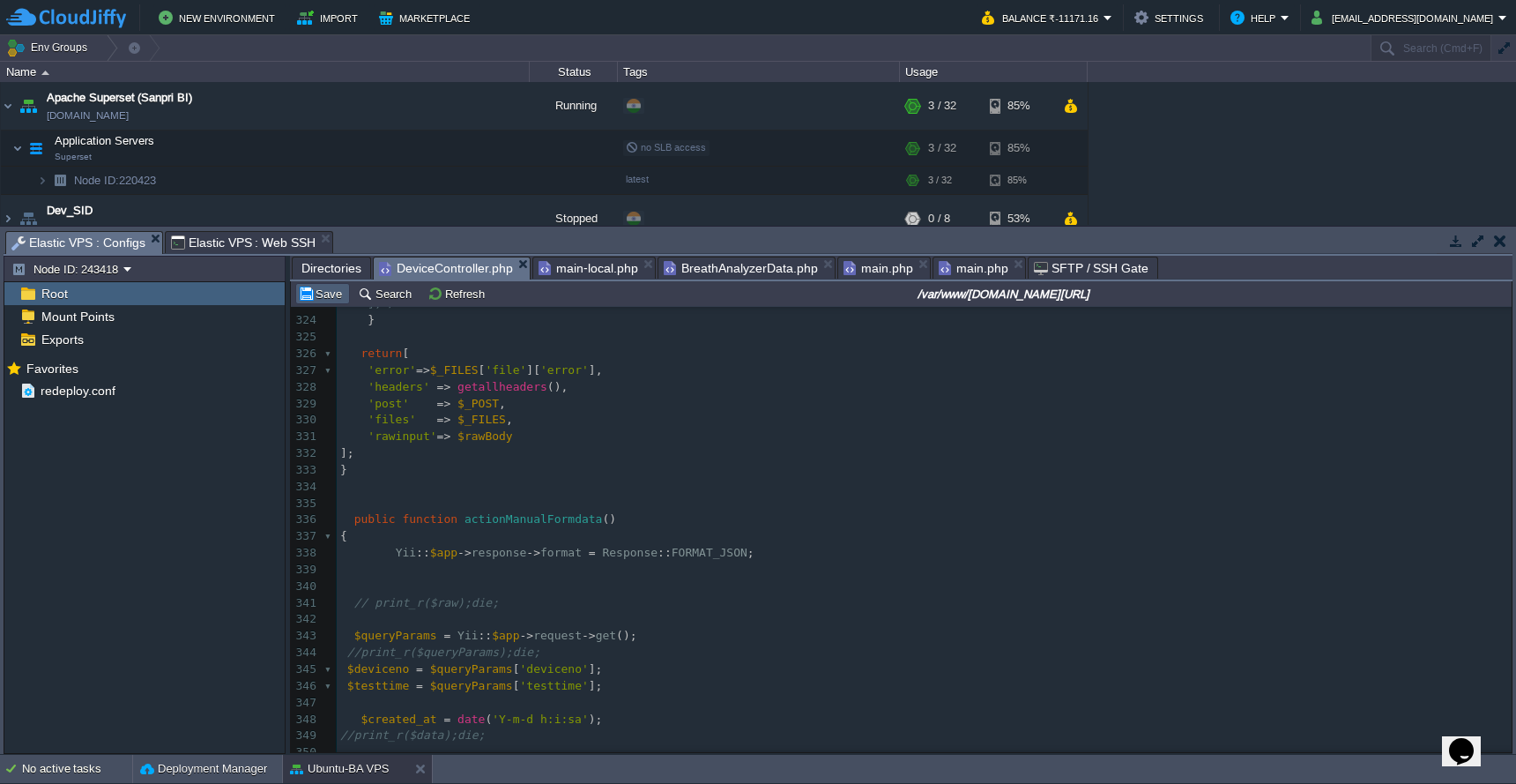
click at [321, 301] on button "Save" at bounding box center [322, 294] width 49 height 15
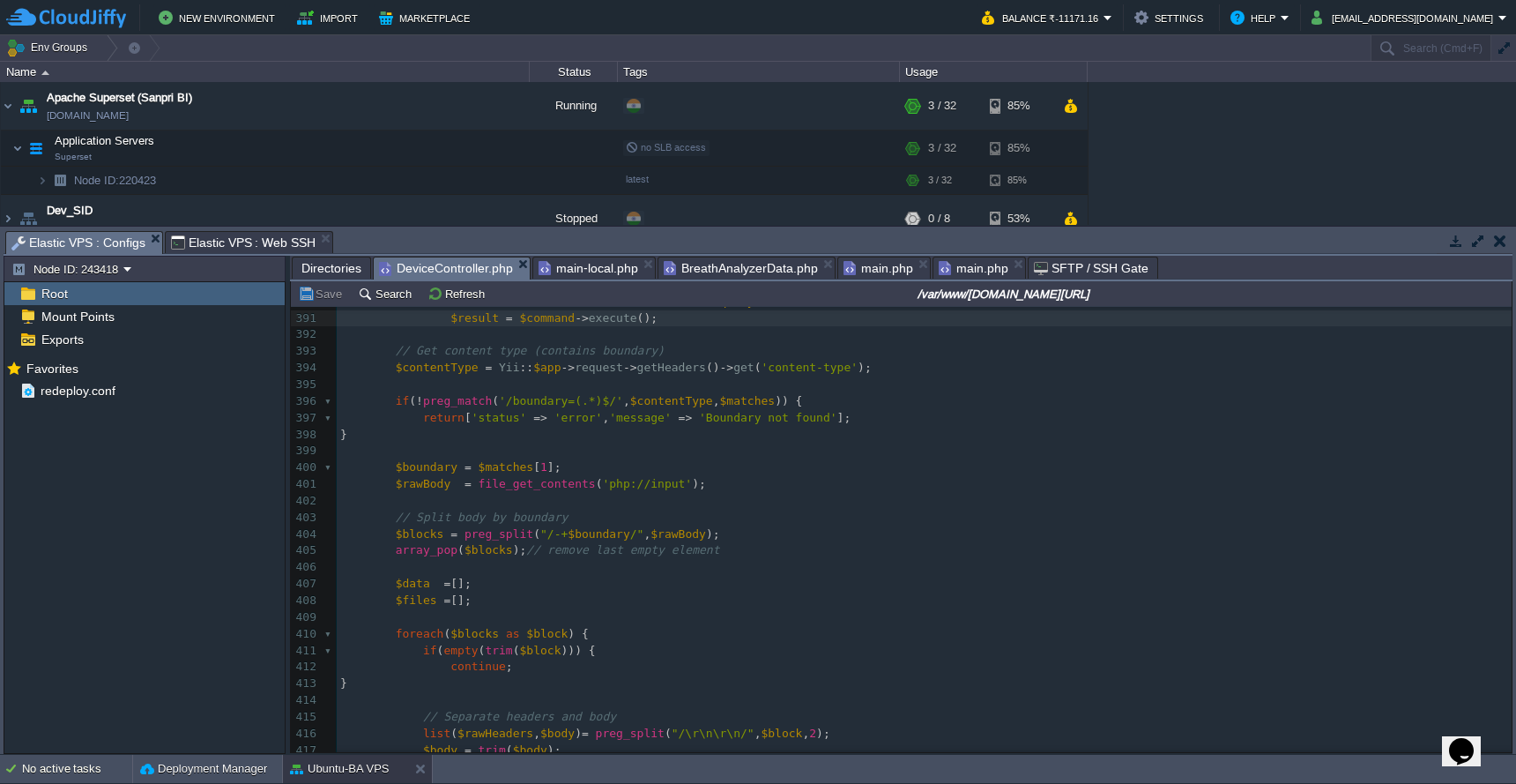
click at [917, 542] on pre "array_pop ( $blocks ); // remove last empty element" at bounding box center [925, 550] width 1175 height 16
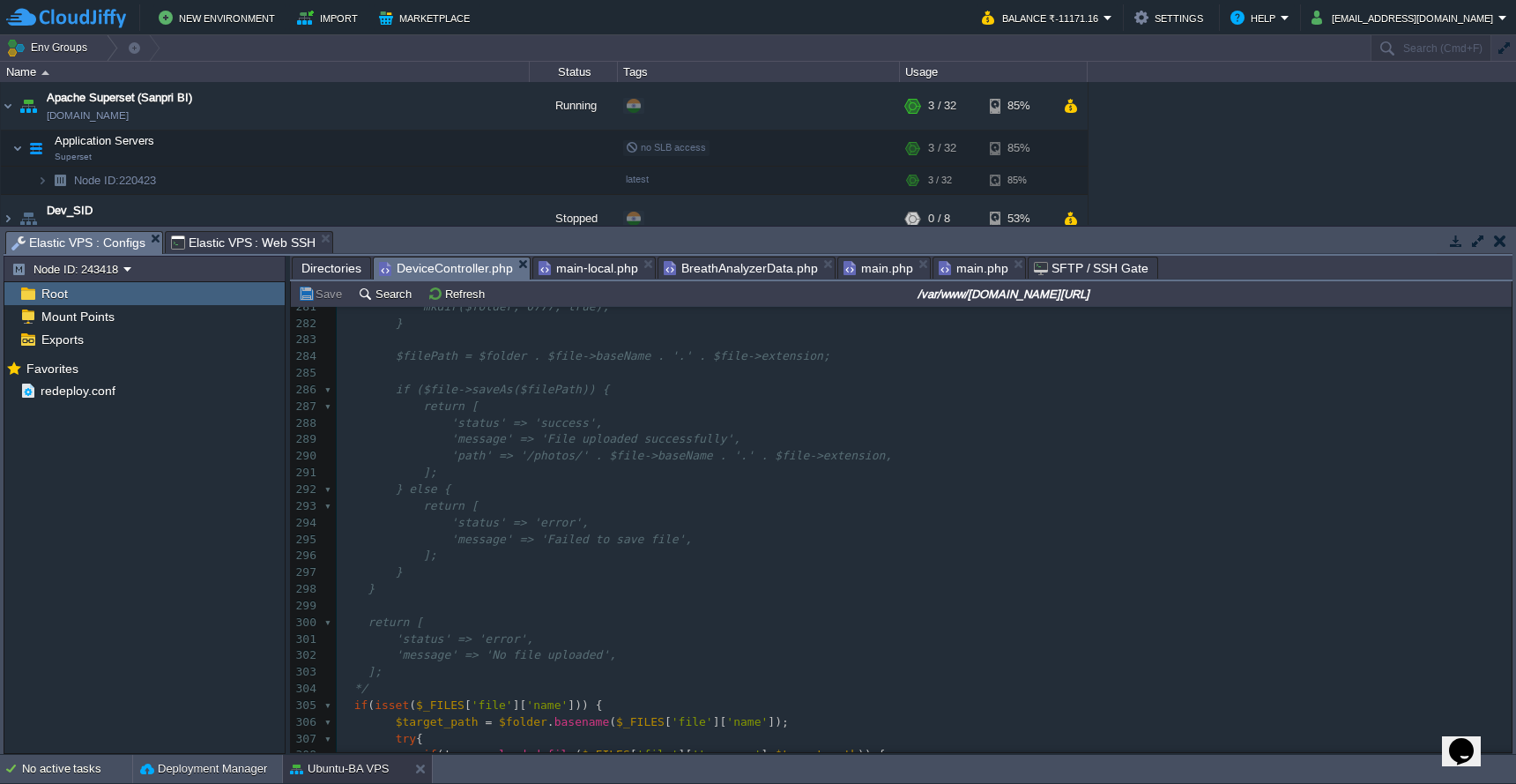
scroll to position [4341, 0]
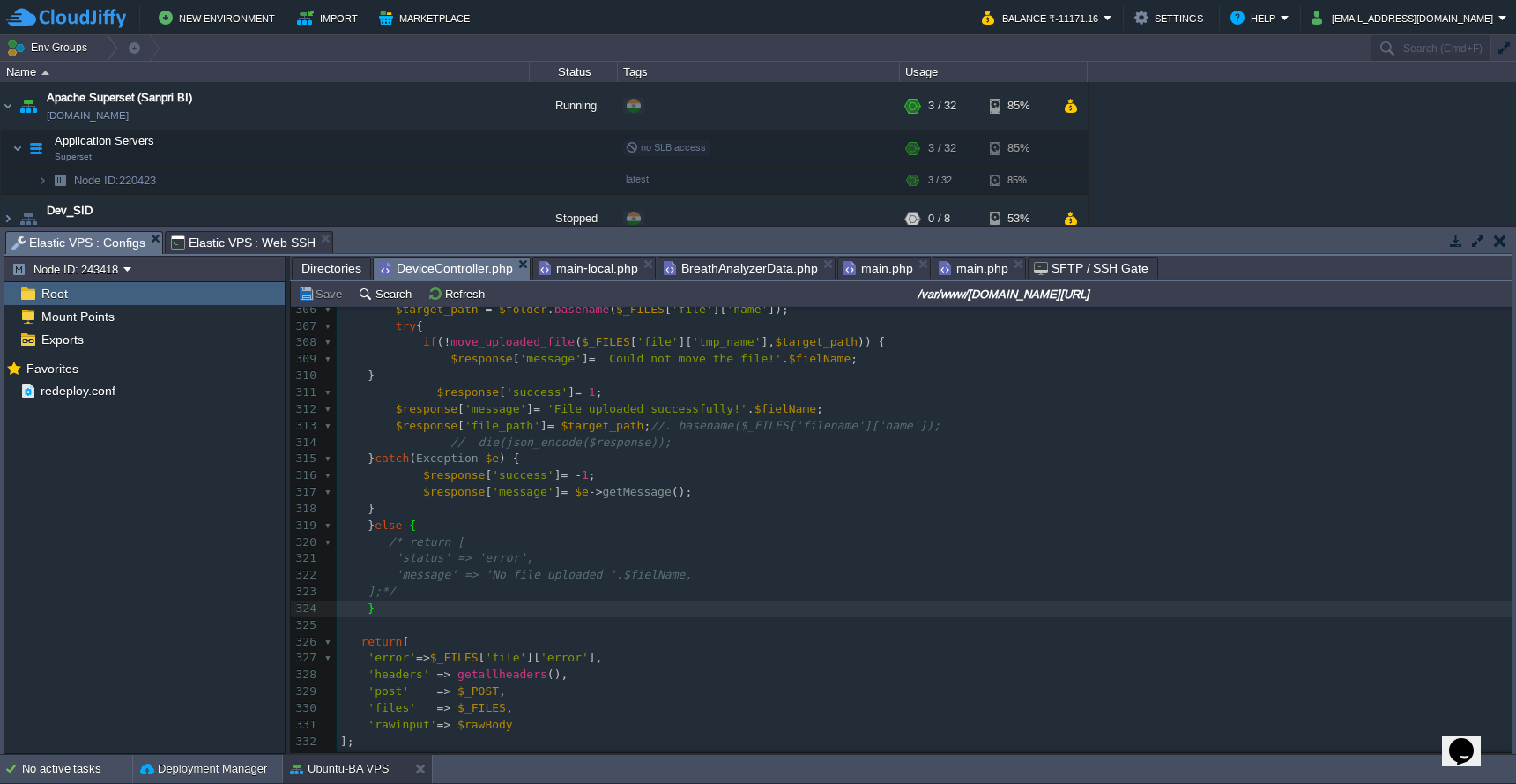
click at [1221, 567] on pre "'message' => 'No file uploaded '.$fielName," at bounding box center [925, 575] width 1175 height 16
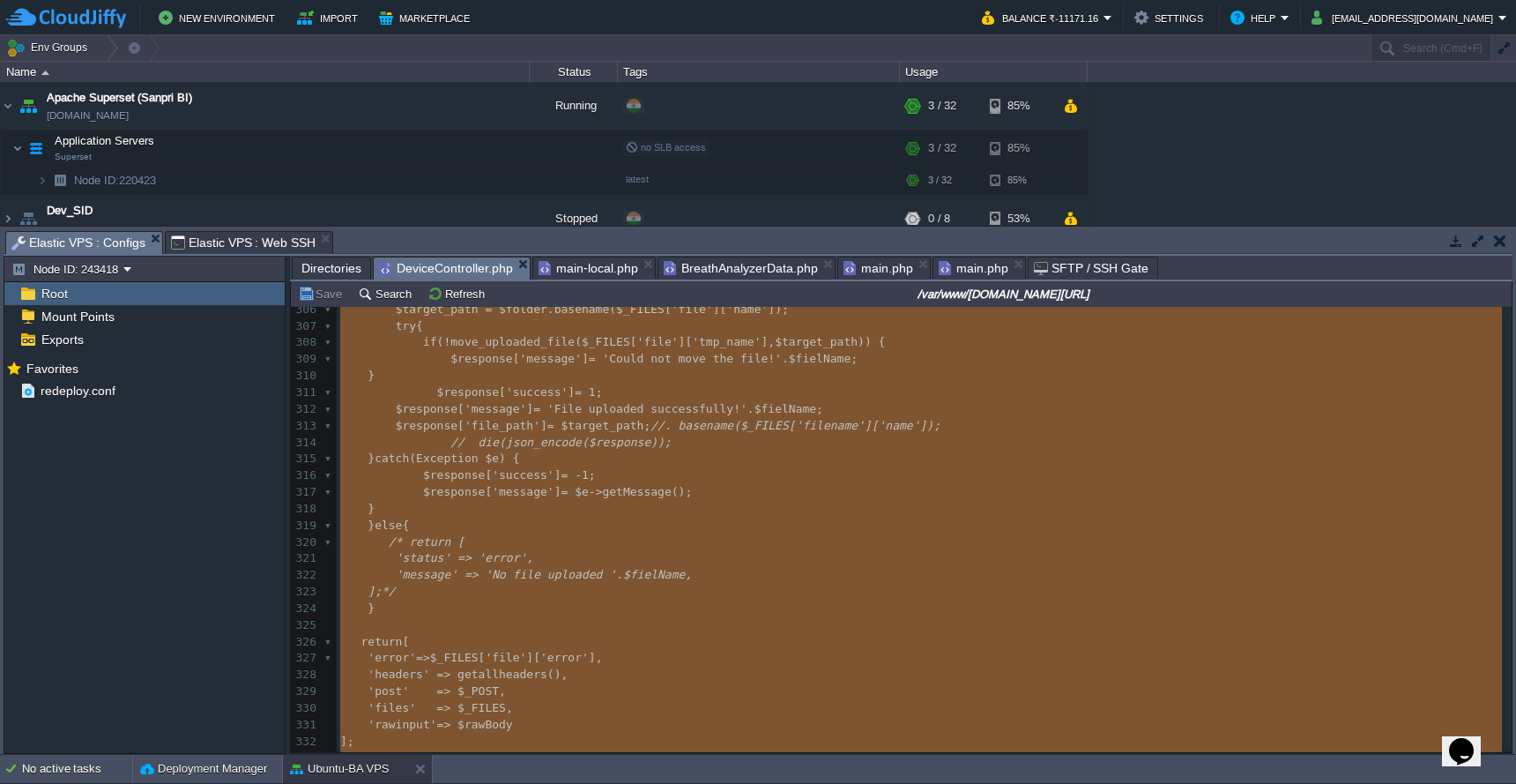
type textarea "<?php namespace frontend\controllers; use Yii; use yii\web\Controller; use yii\…"
click at [325, 274] on span "Directories" at bounding box center [331, 268] width 60 height 21
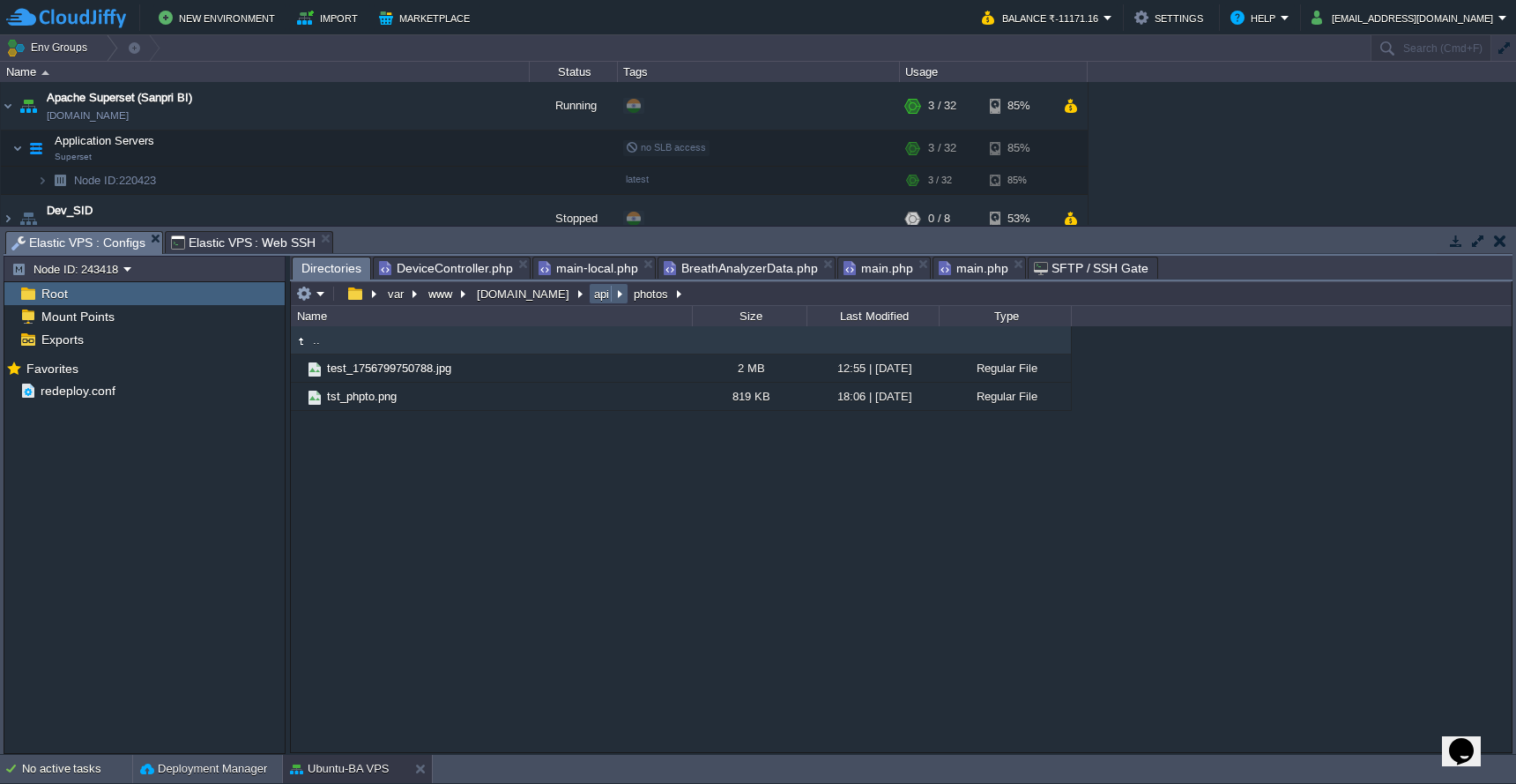
click at [591, 301] on button "api" at bounding box center [602, 294] width 22 height 15
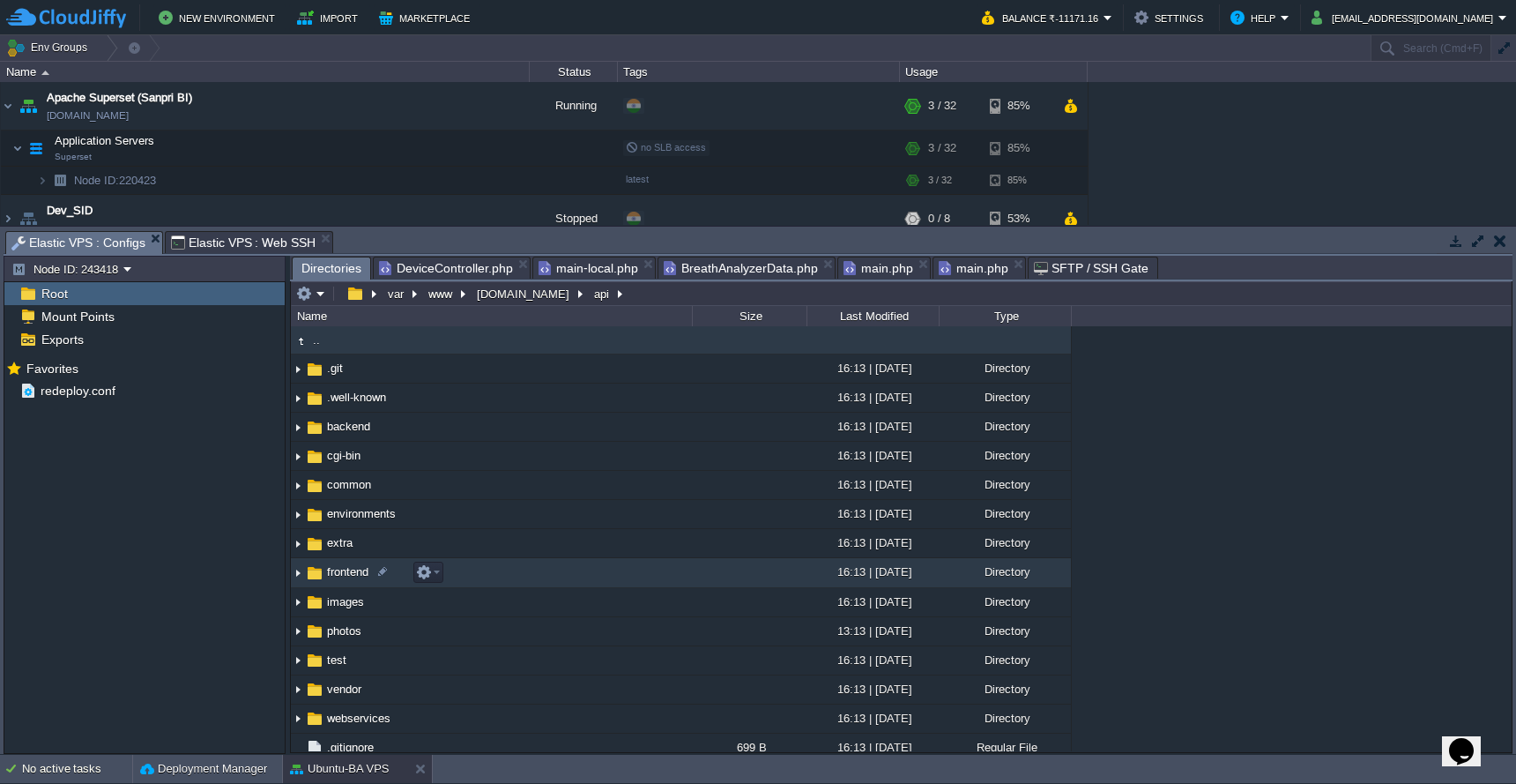
click at [569, 585] on td "frontend" at bounding box center [491, 572] width 401 height 29
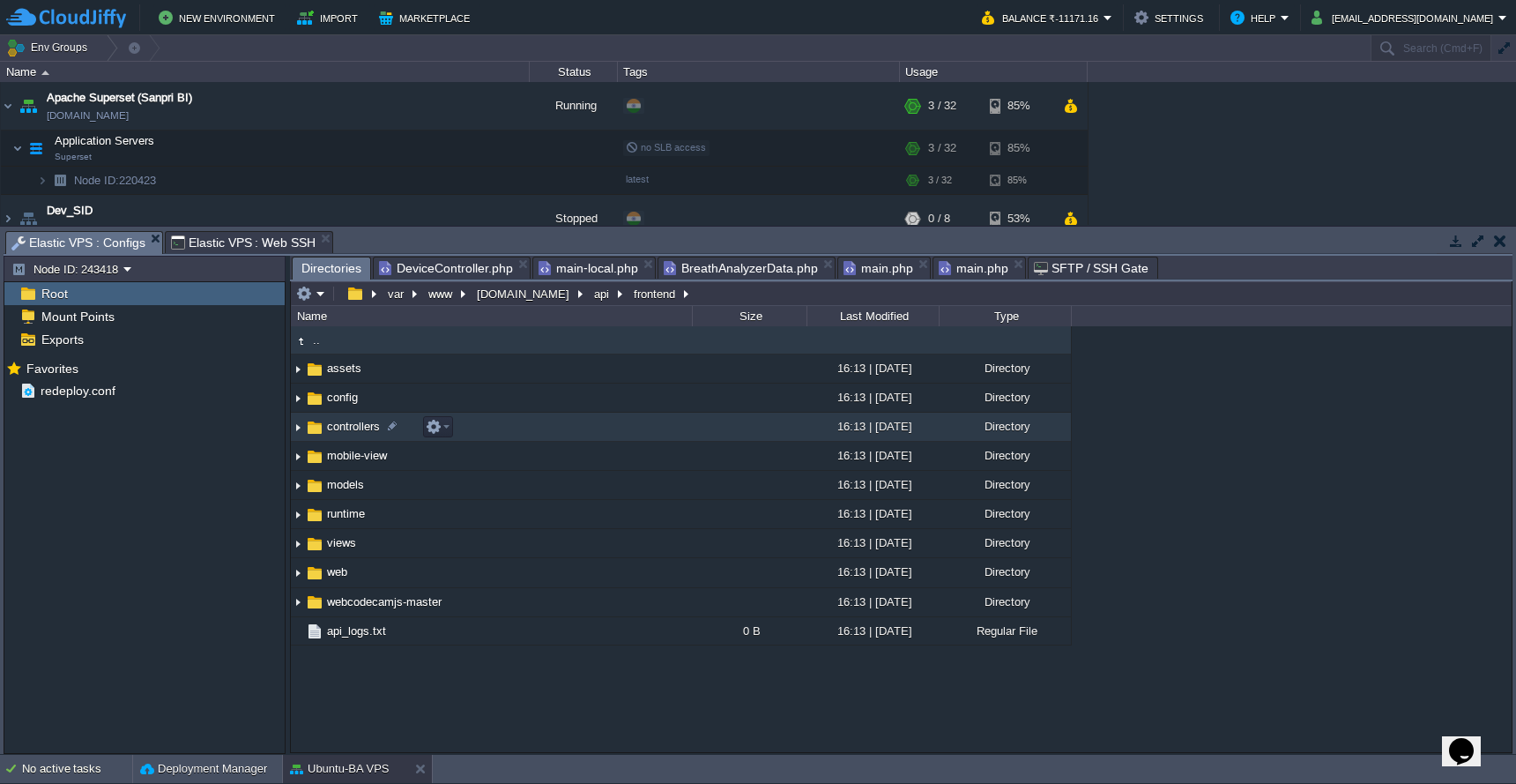
click at [628, 435] on td "controllers" at bounding box center [491, 427] width 401 height 29
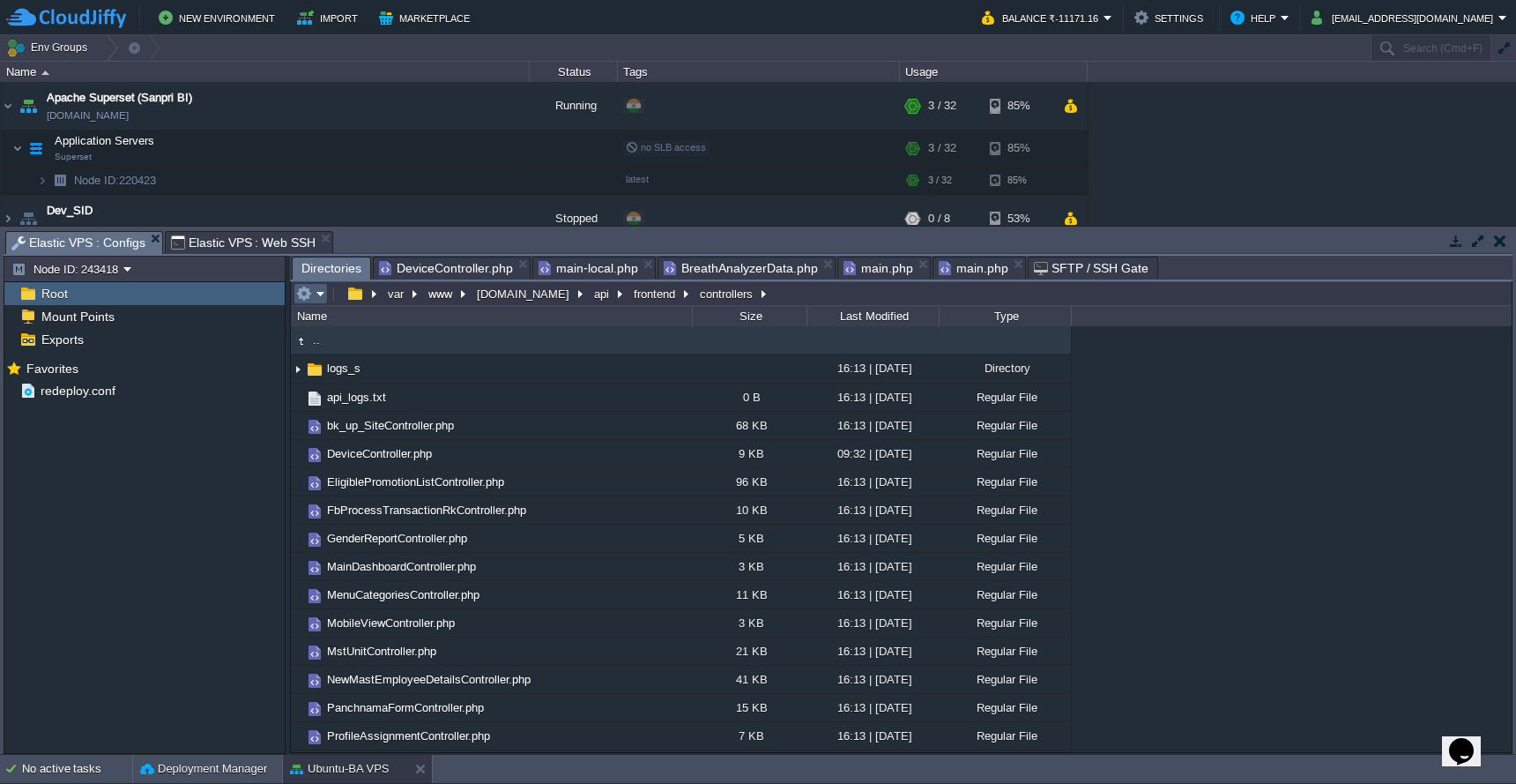
click at [307, 297] on button "button" at bounding box center [304, 294] width 15 height 15
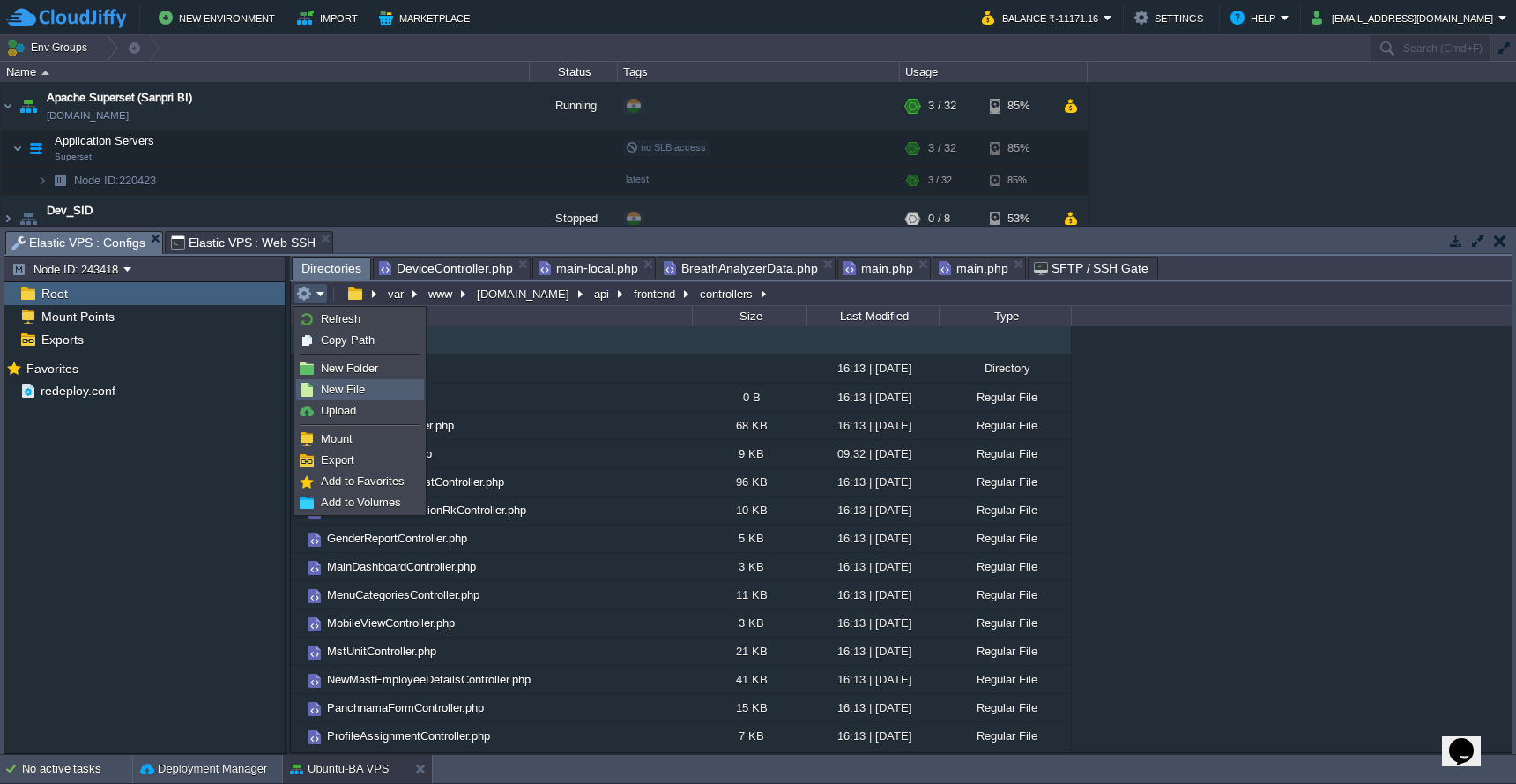
click at [327, 385] on span "New File" at bounding box center [343, 389] width 44 height 13
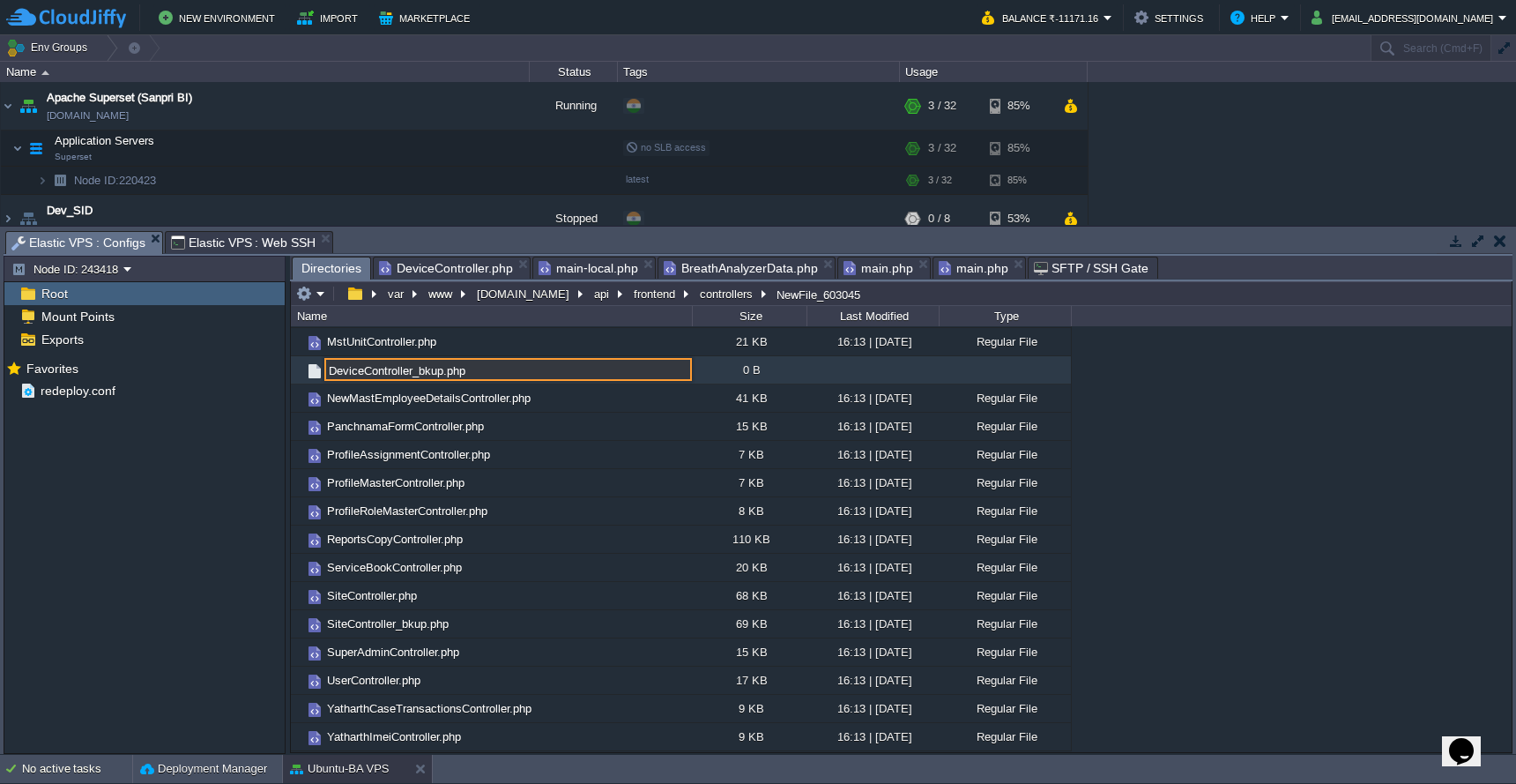
type input "DeviceController_bkup.php"
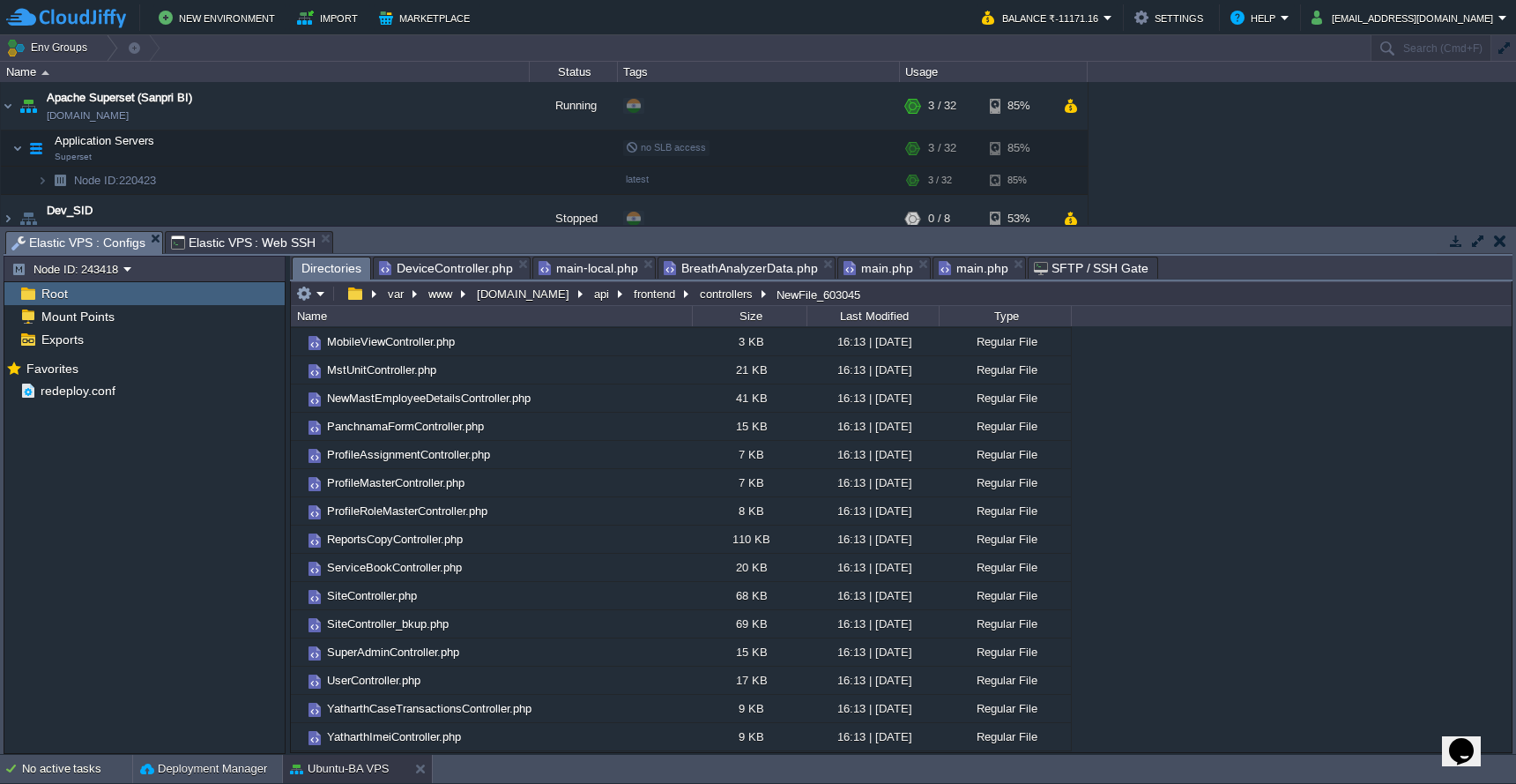
scroll to position [0, 0]
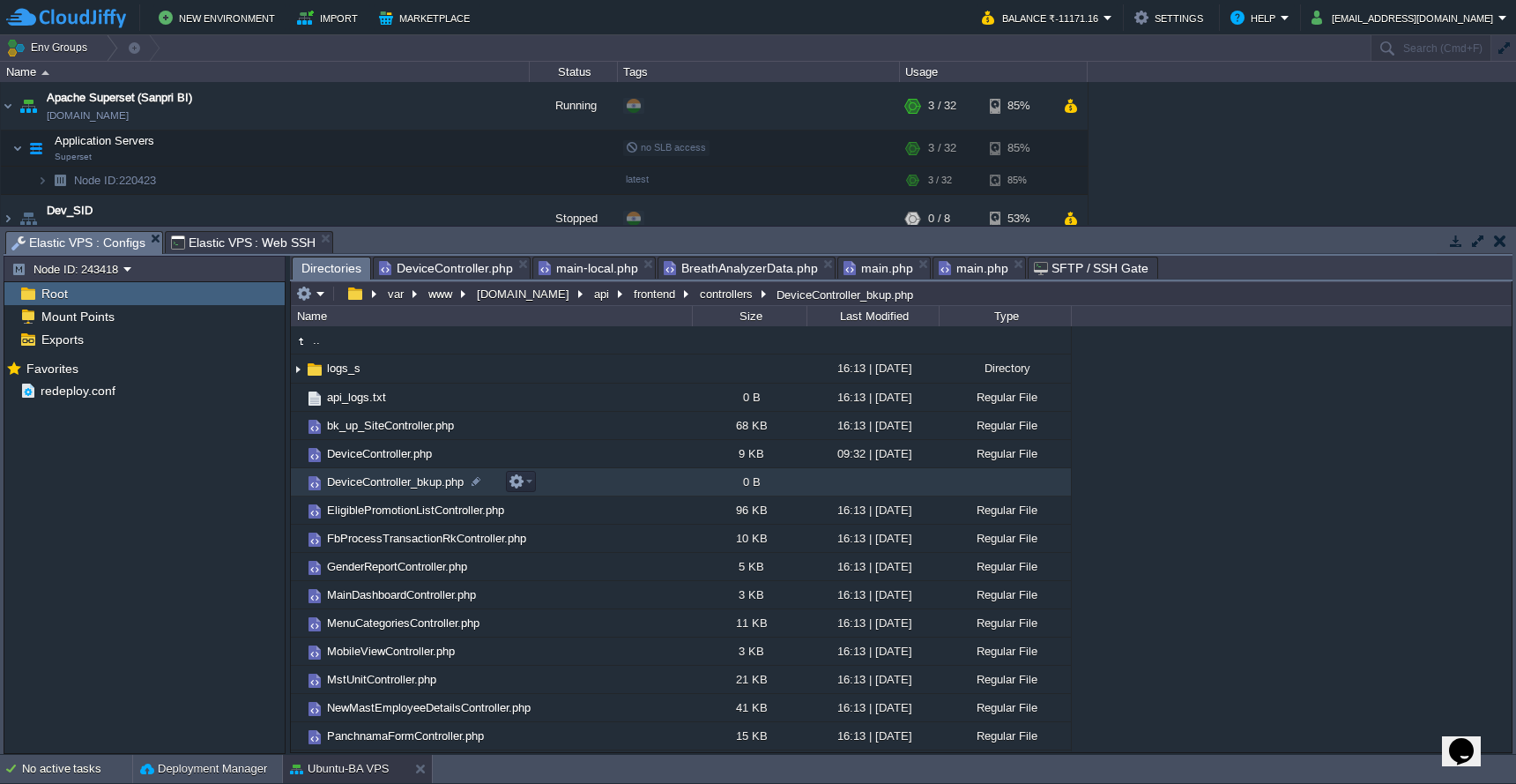
click at [442, 489] on span "DeviceController_bkup.php" at bounding box center [395, 482] width 142 height 15
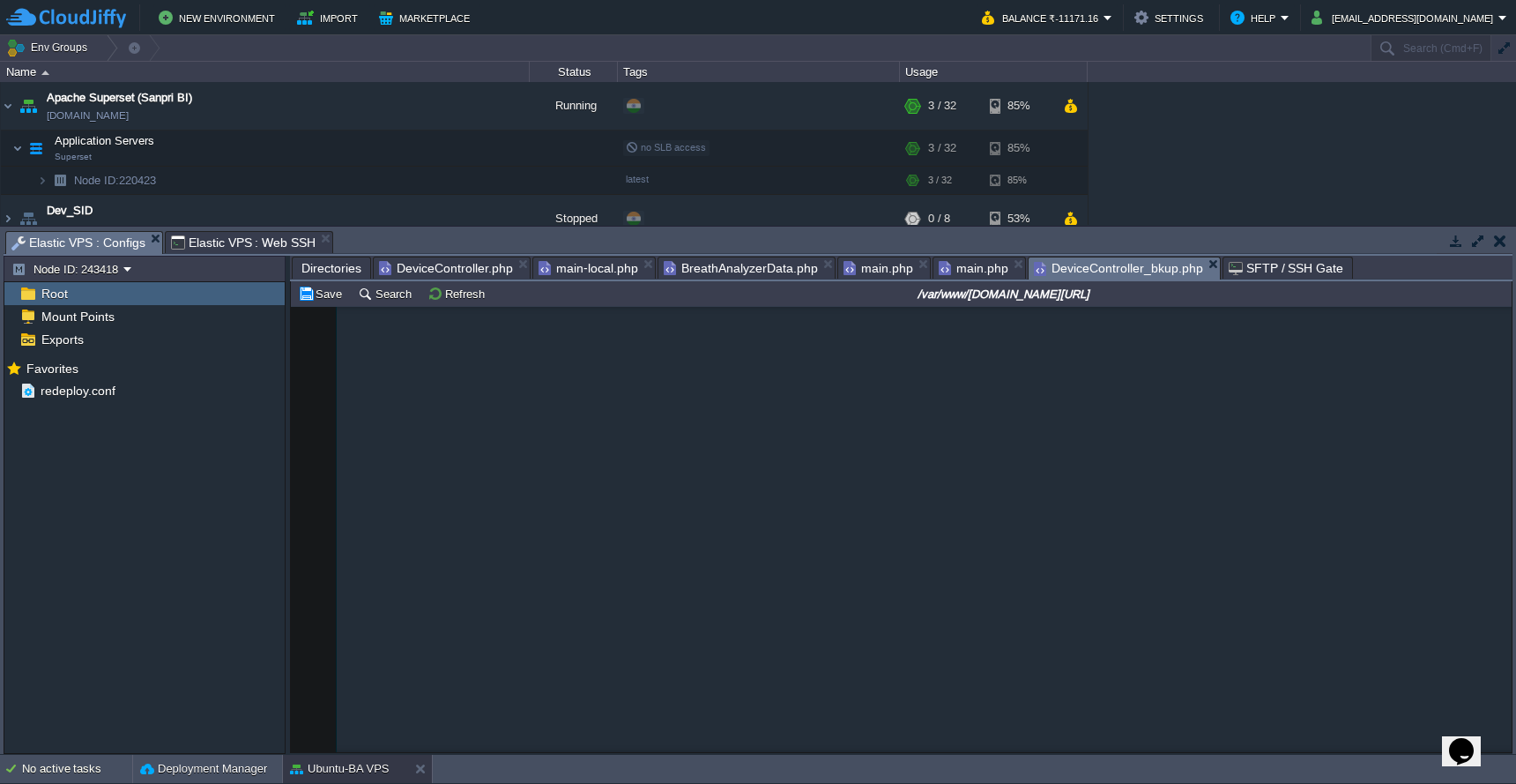
scroll to position [6814, 0]
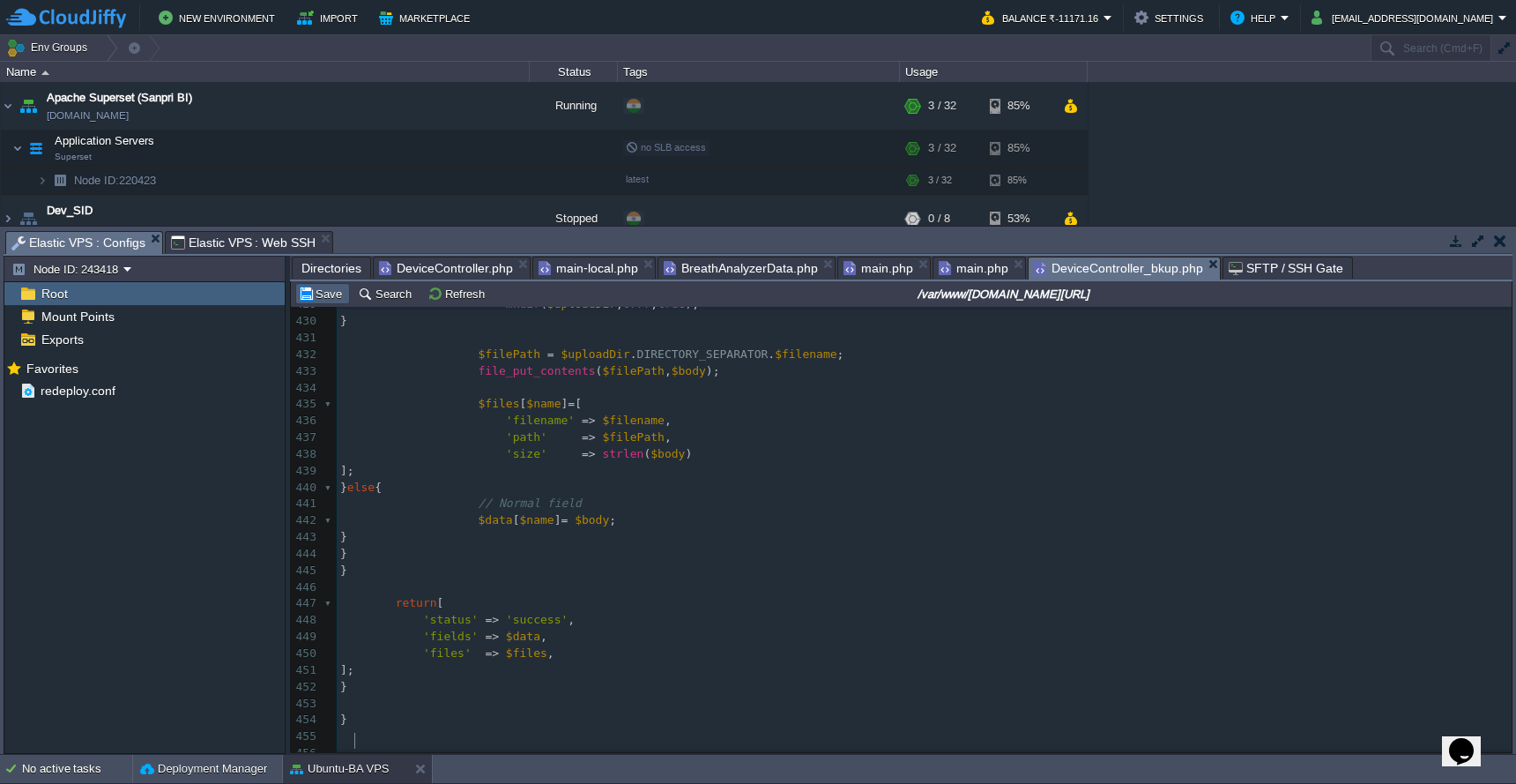
click at [320, 299] on button "Save" at bounding box center [322, 294] width 49 height 15
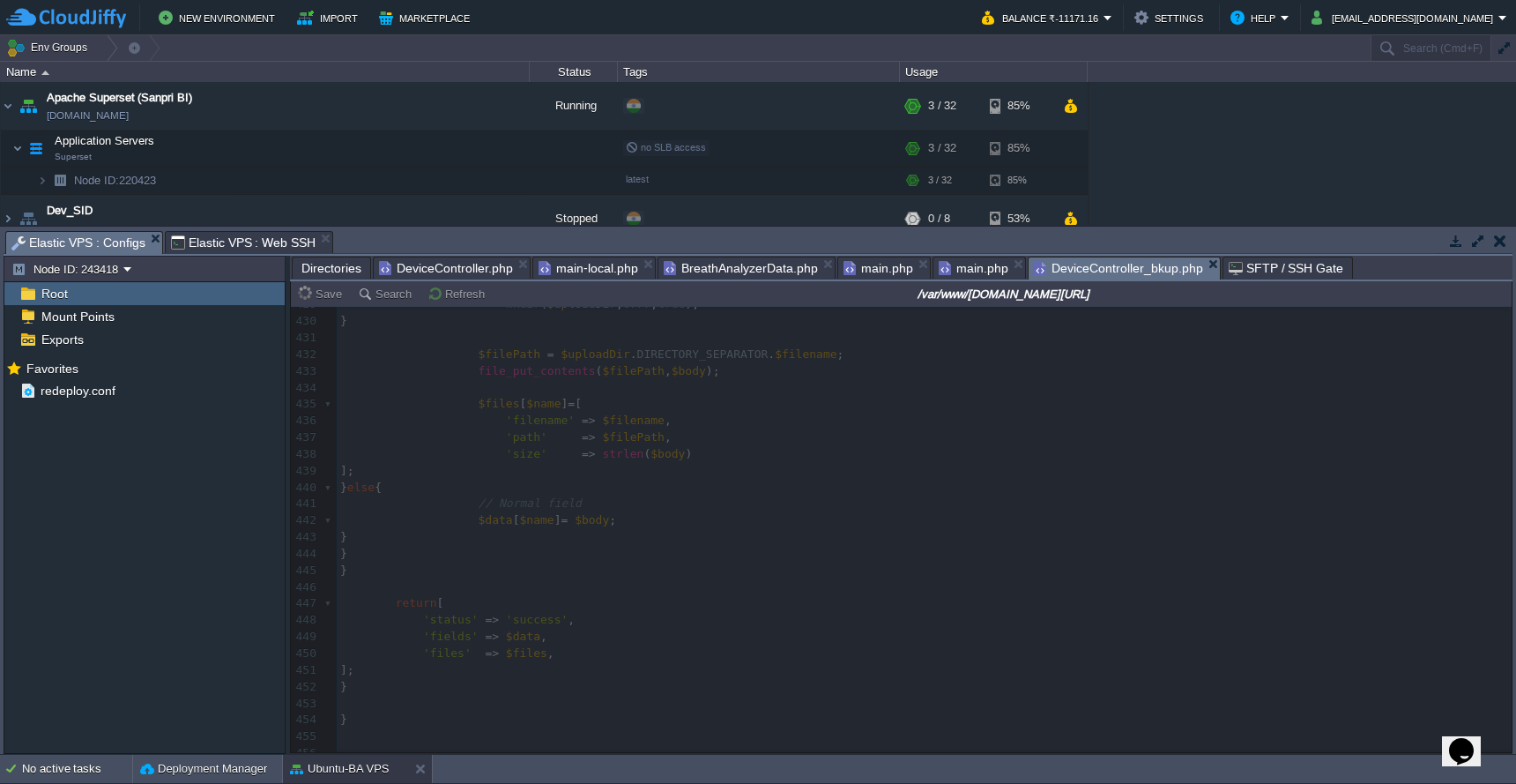
click at [446, 273] on span "DeviceController.php" at bounding box center [446, 268] width 134 height 21
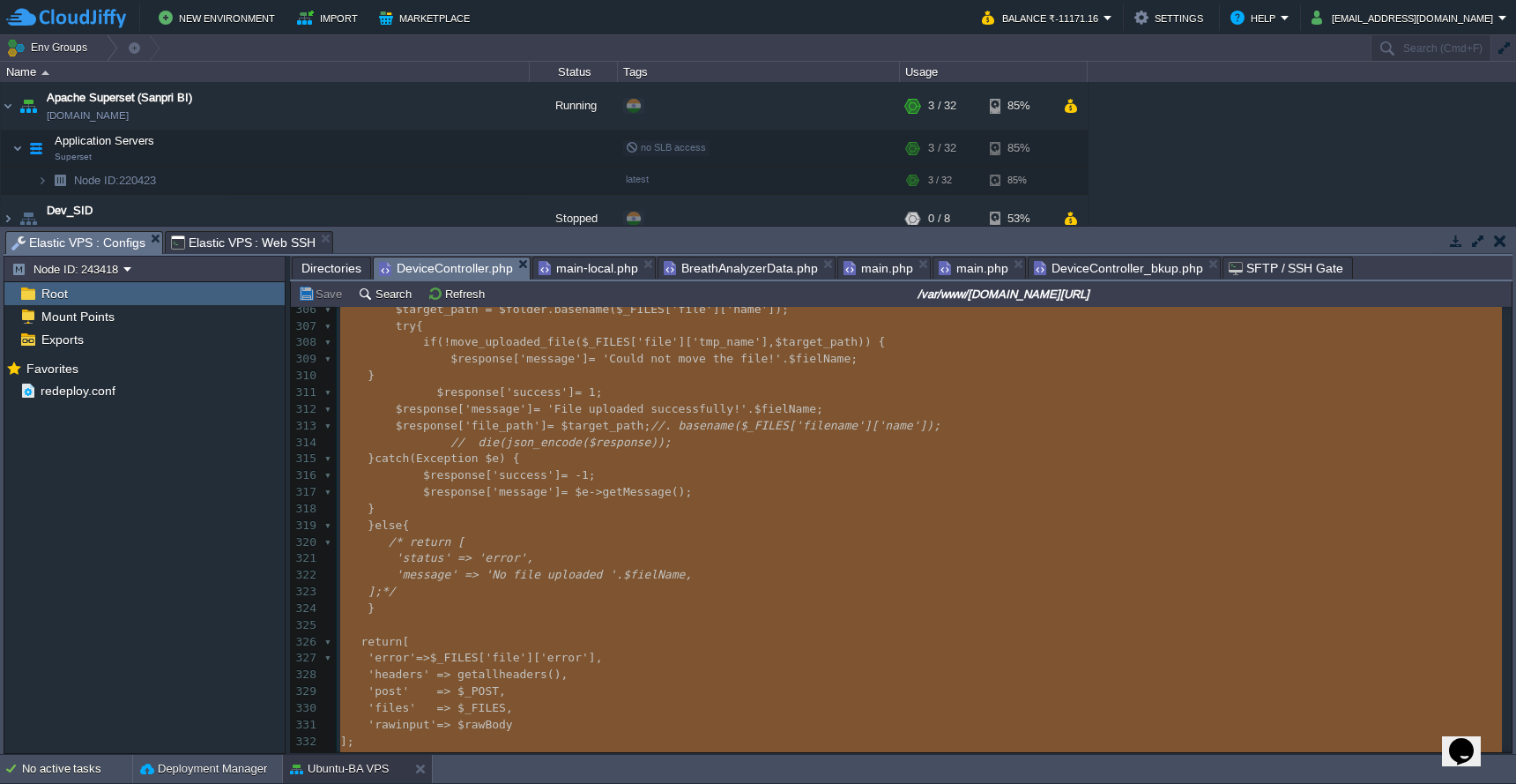
click at [322, 266] on span "Directories" at bounding box center [331, 268] width 60 height 21
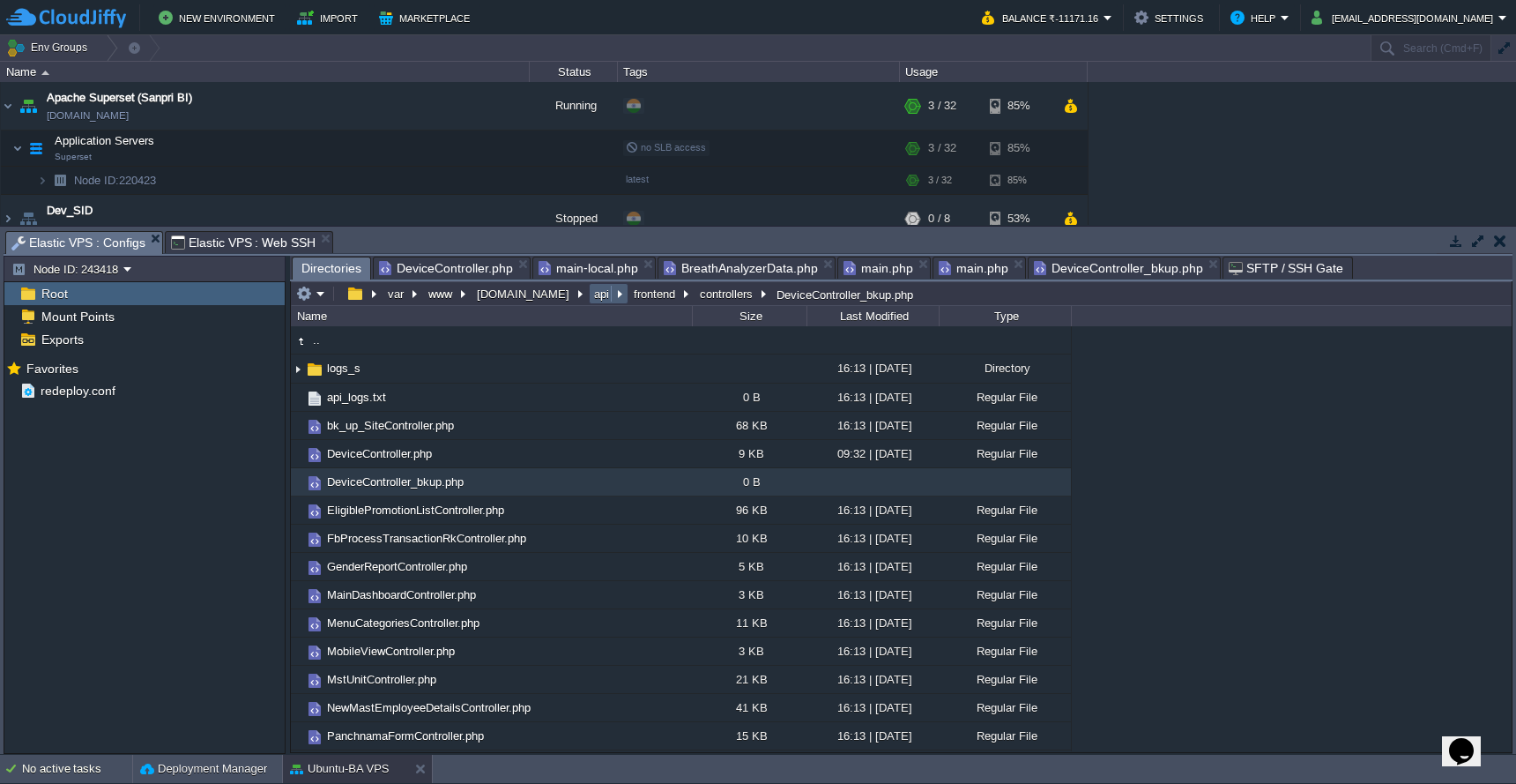
click at [591, 298] on button "api" at bounding box center [602, 294] width 22 height 15
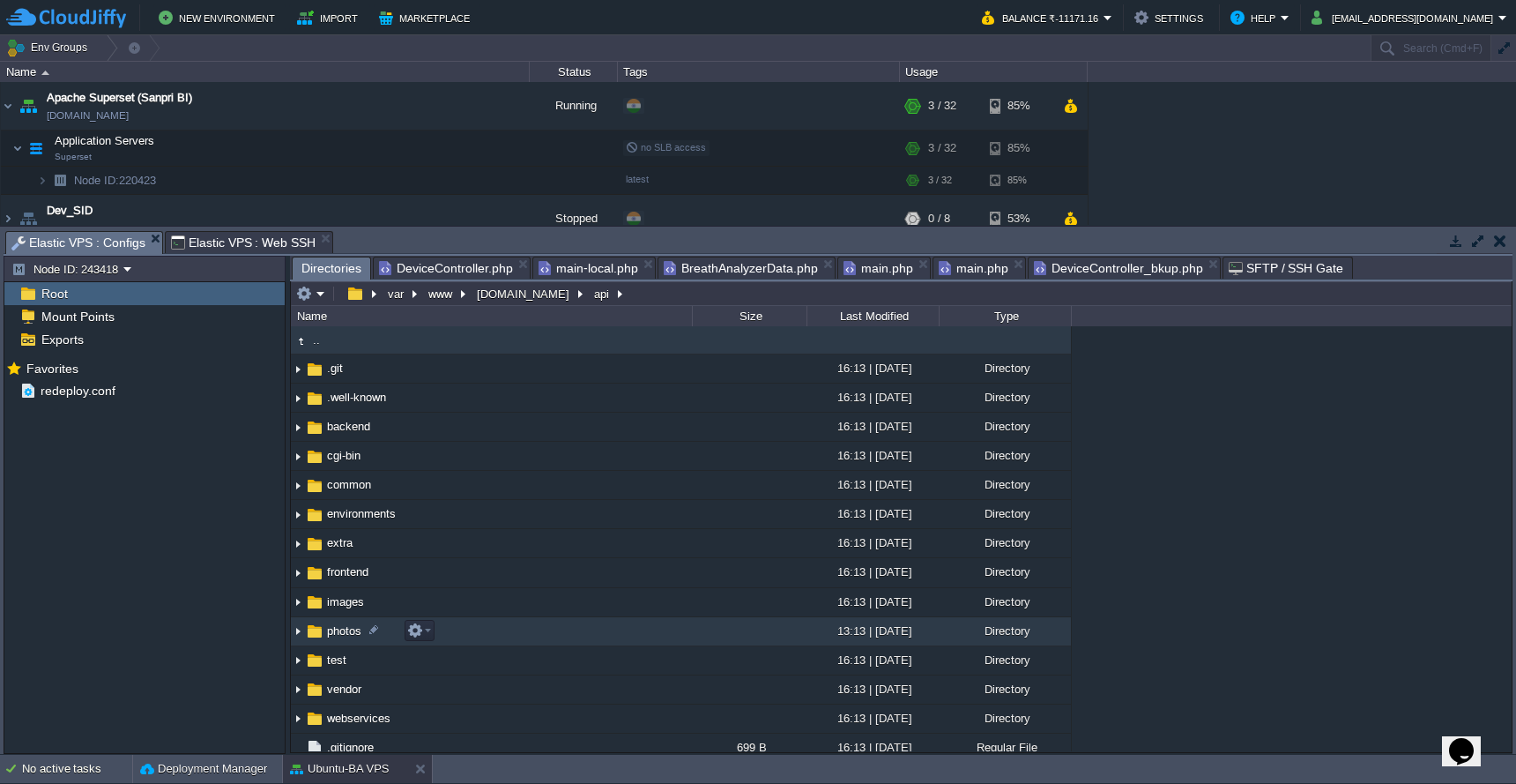
click at [533, 630] on td "photos" at bounding box center [491, 632] width 401 height 29
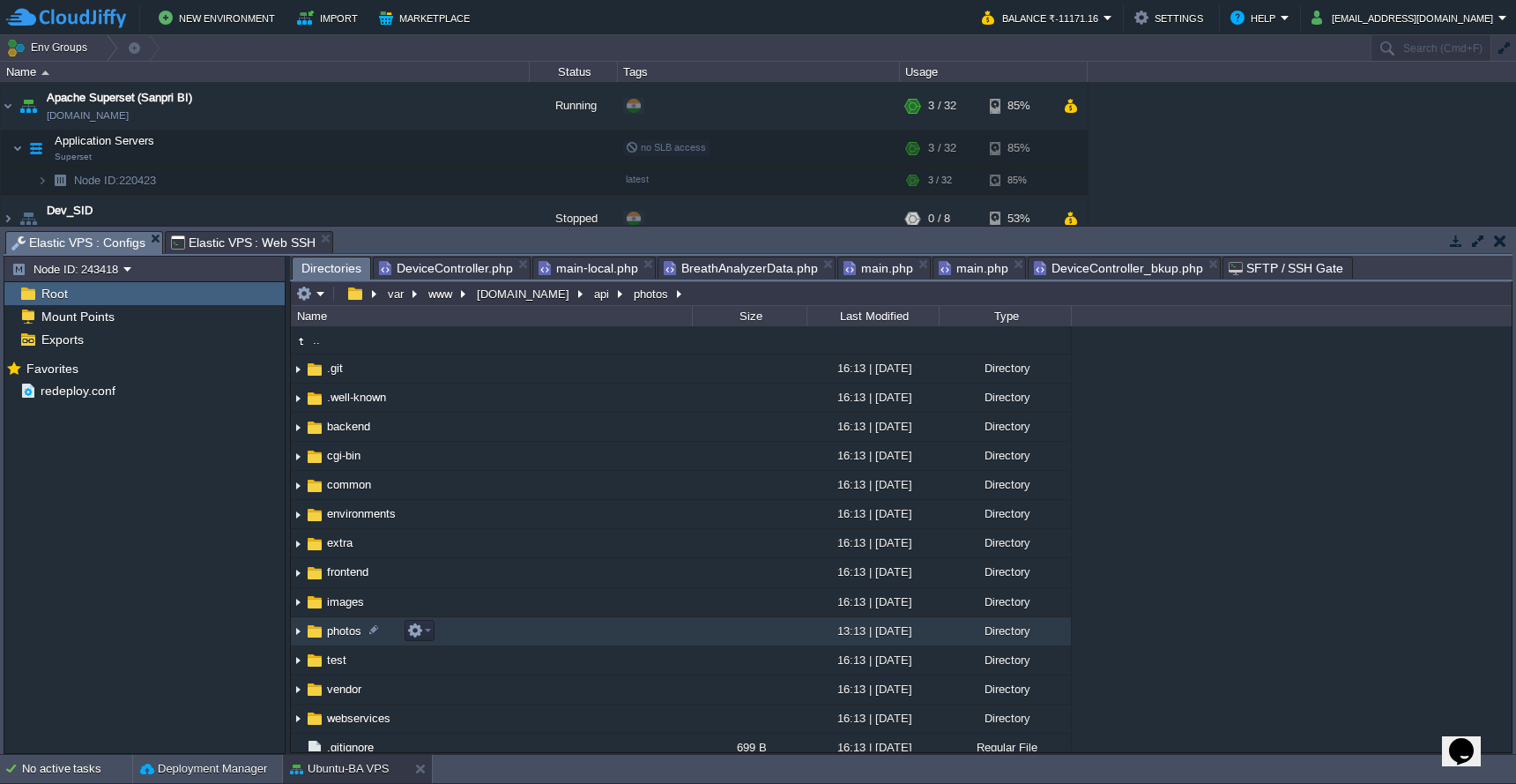
click at [533, 630] on td "photos" at bounding box center [491, 632] width 401 height 29
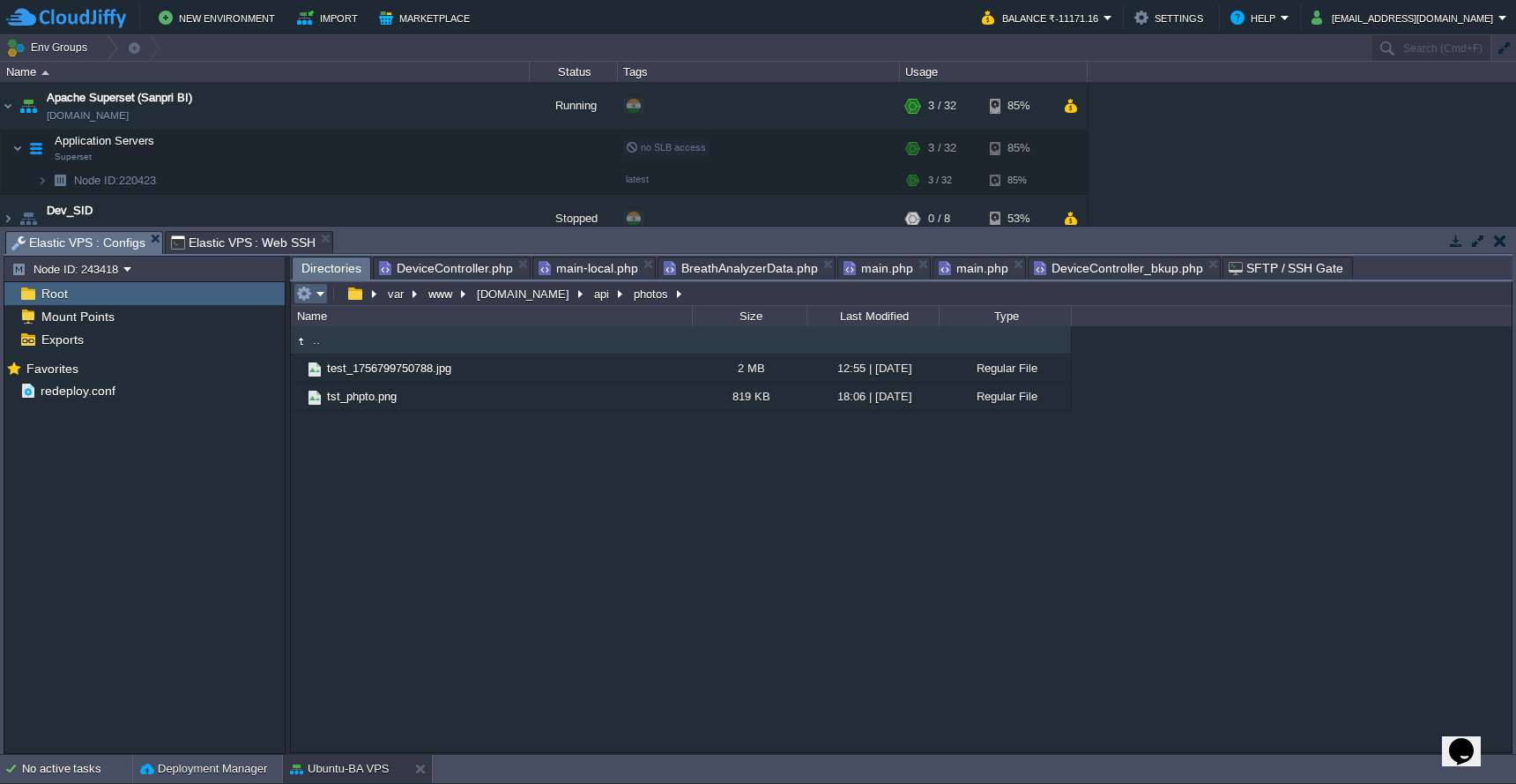
click at [313, 285] on td at bounding box center [311, 294] width 35 height 21
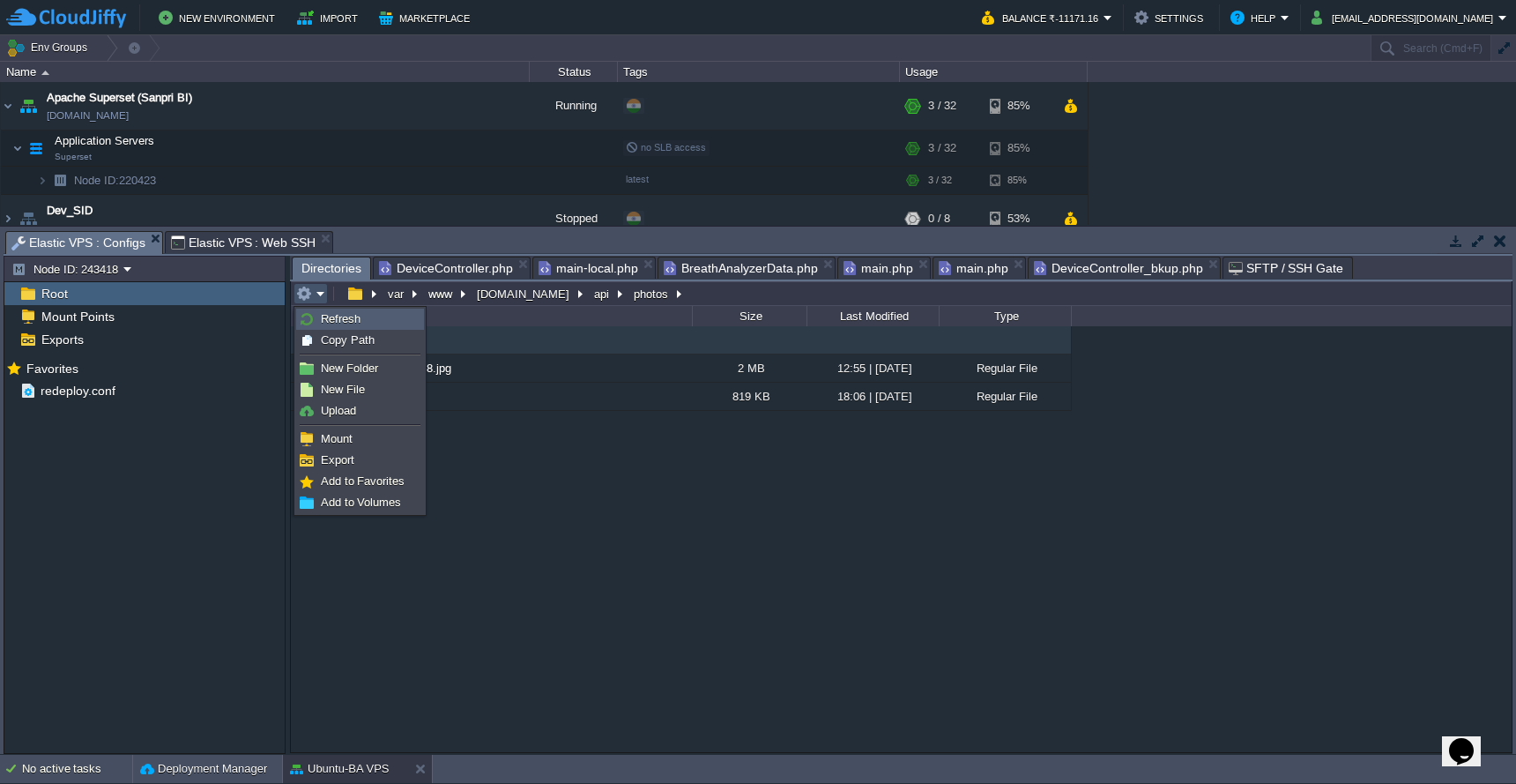
click at [318, 326] on link "Refresh" at bounding box center [359, 319] width 126 height 19
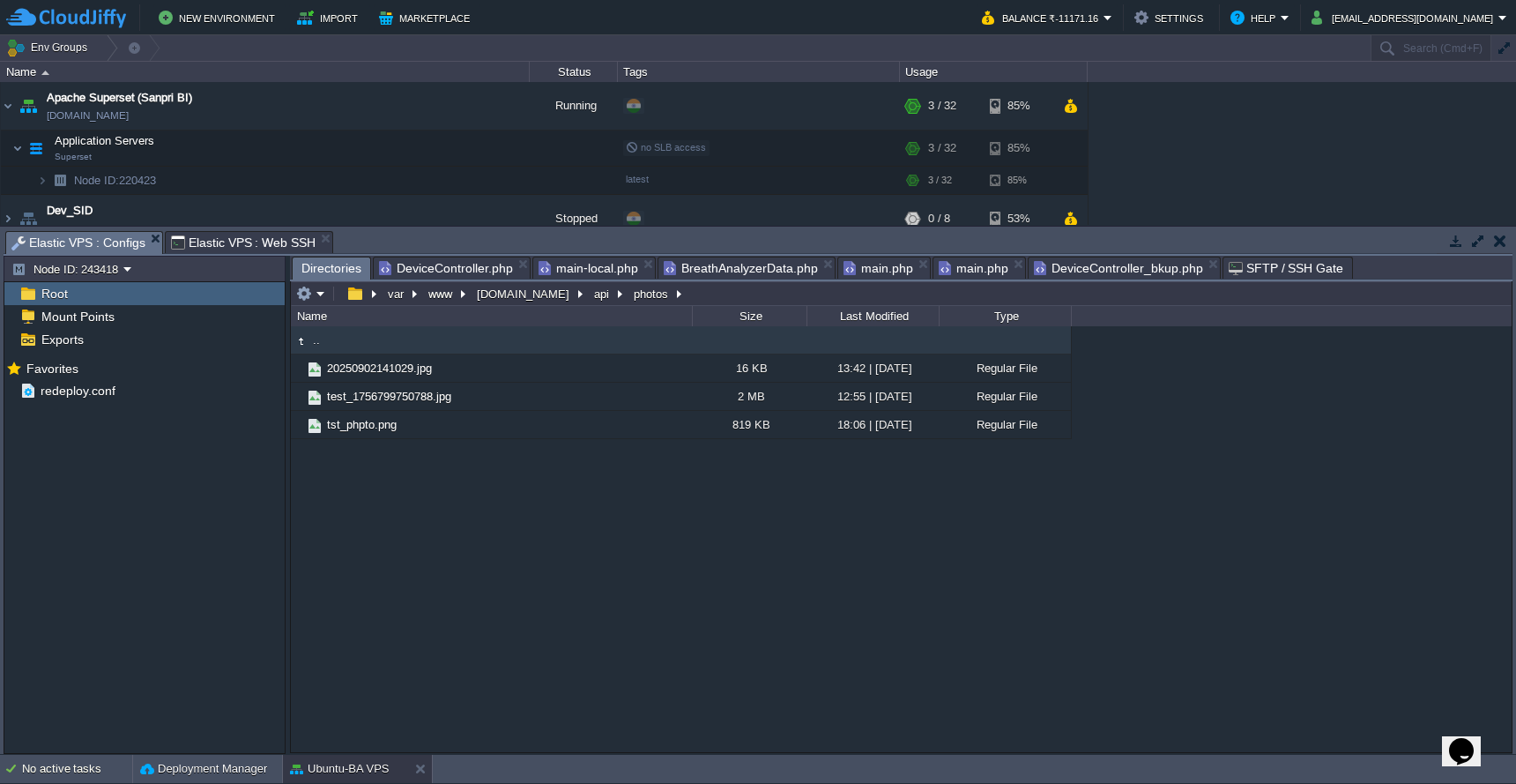
click at [437, 271] on span "DeviceController.php" at bounding box center [446, 268] width 134 height 21
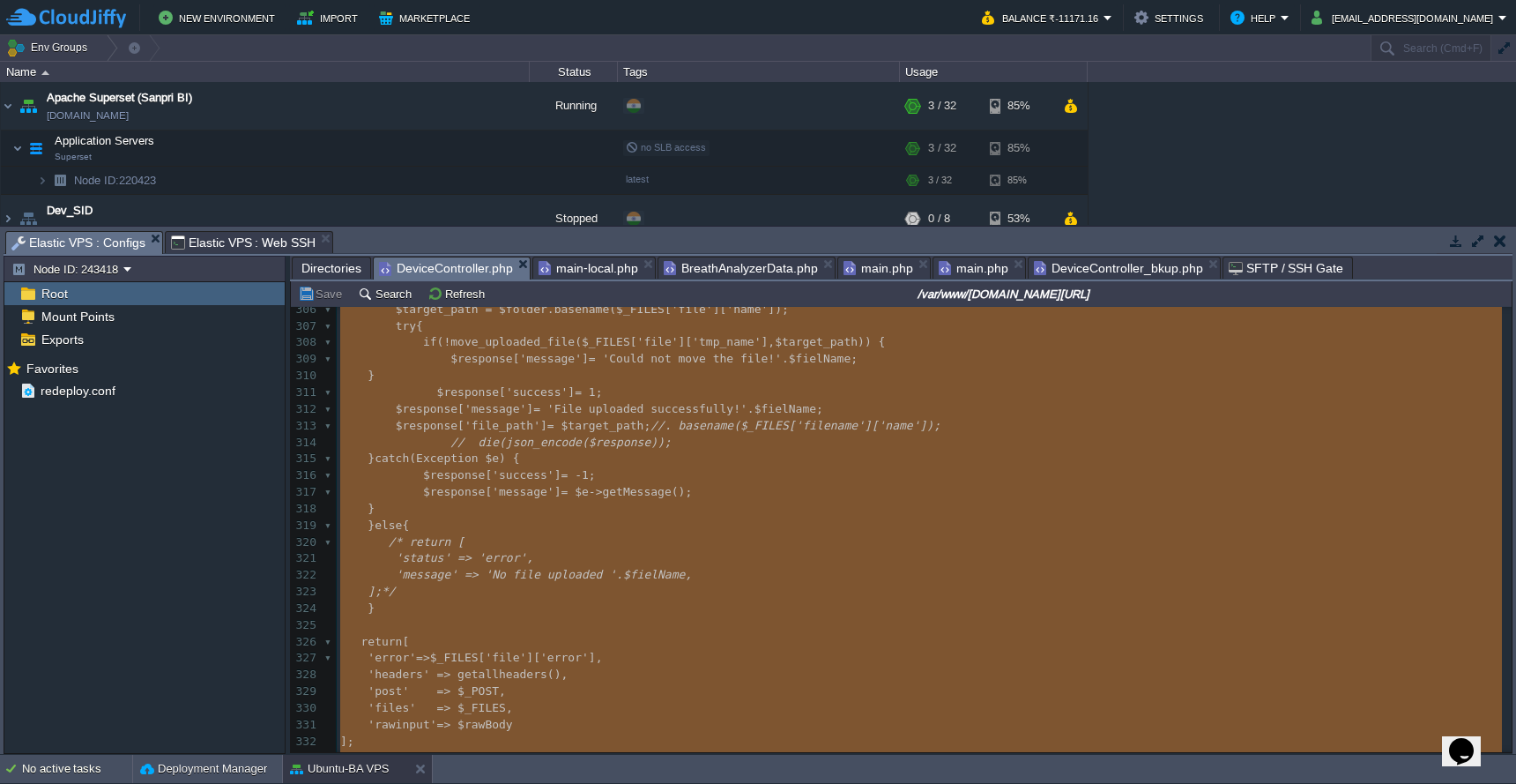
type textarea "-"
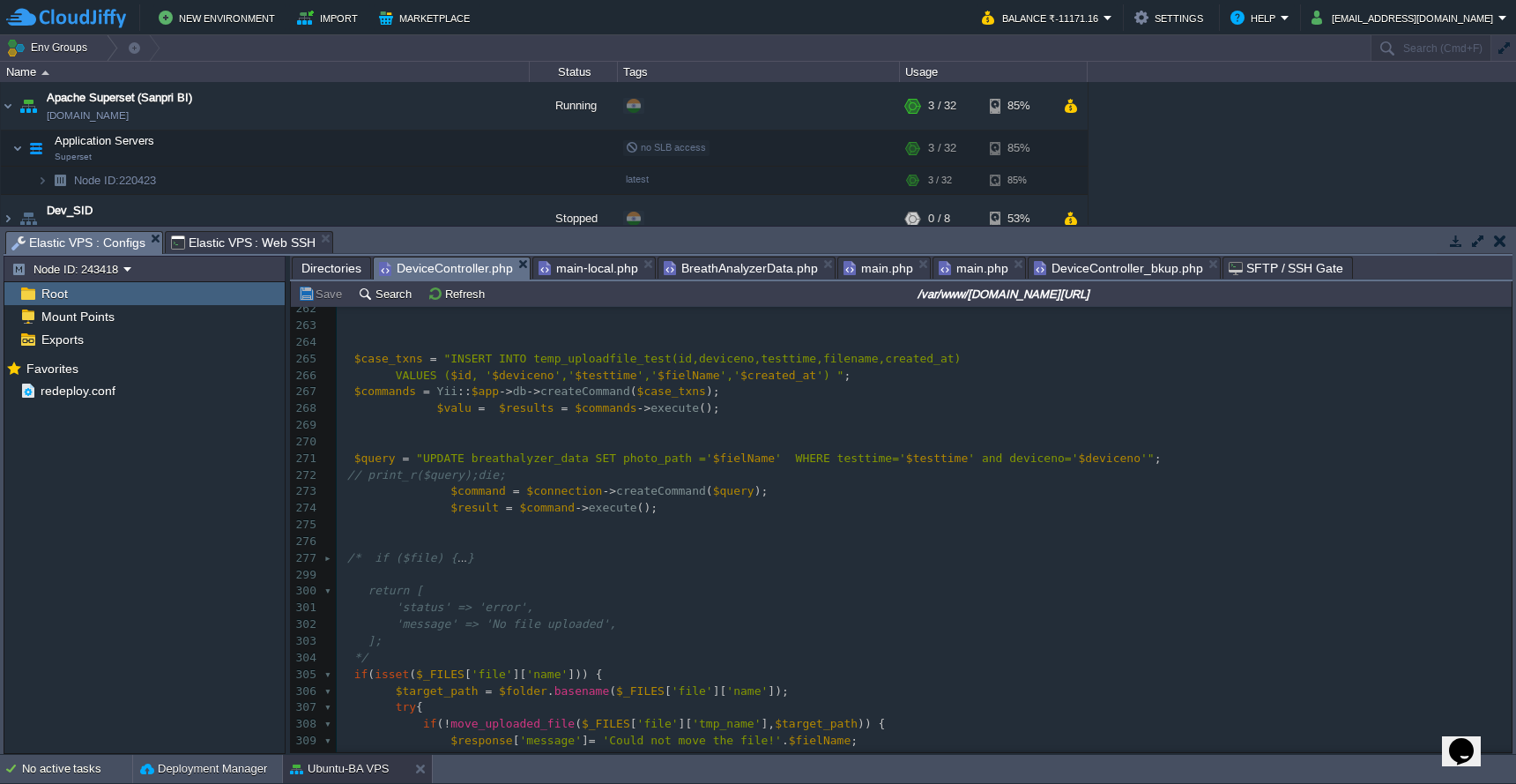
scroll to position [4192, 0]
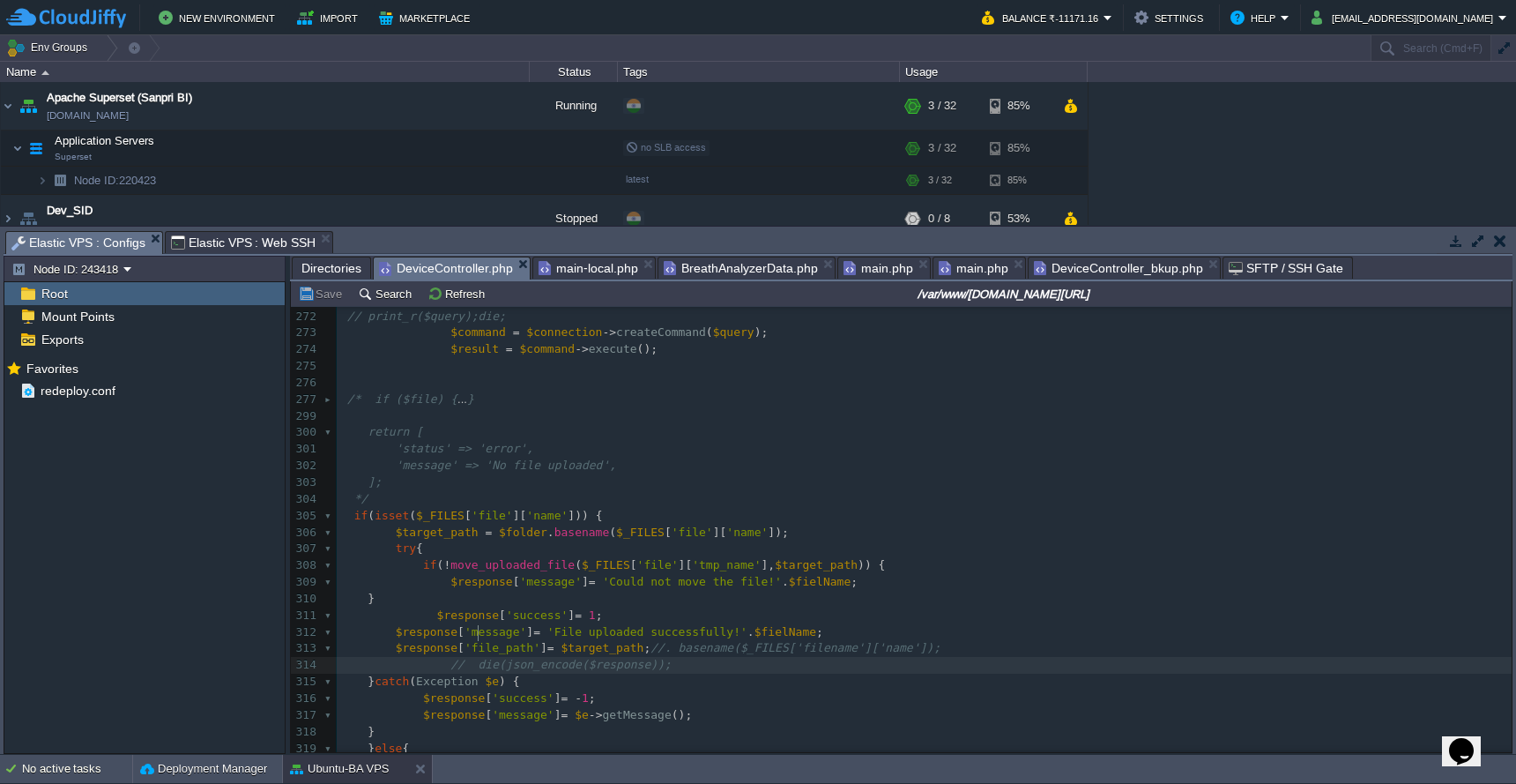
type textarea "die(json_encode($response));"
drag, startPoint x: 481, startPoint y: 633, endPoint x: 709, endPoint y: 634, distance: 228.0
click at [332, 266] on span "Directories" at bounding box center [331, 268] width 60 height 21
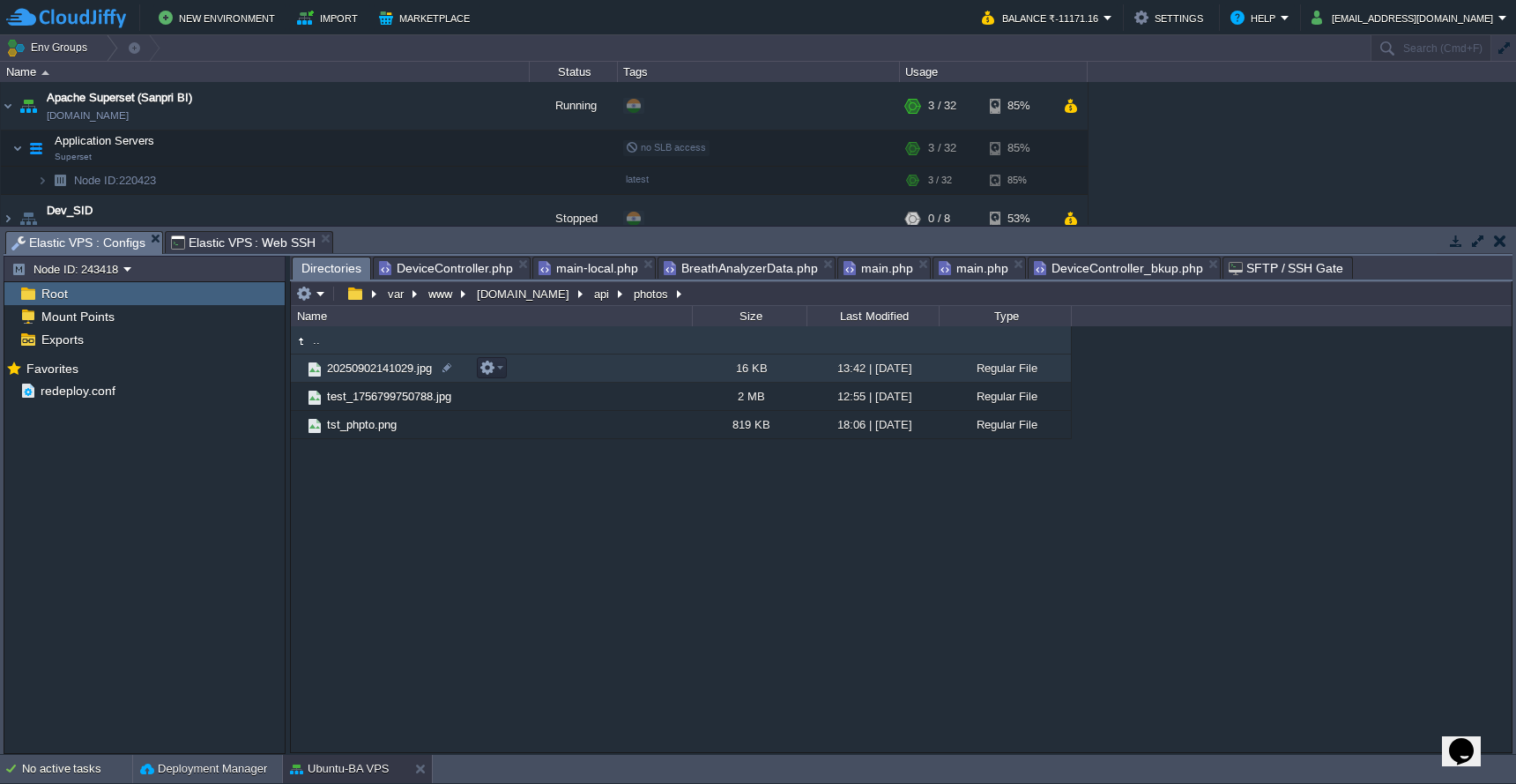
click at [354, 370] on span "20250902141029.jpg" at bounding box center [379, 368] width 110 height 15
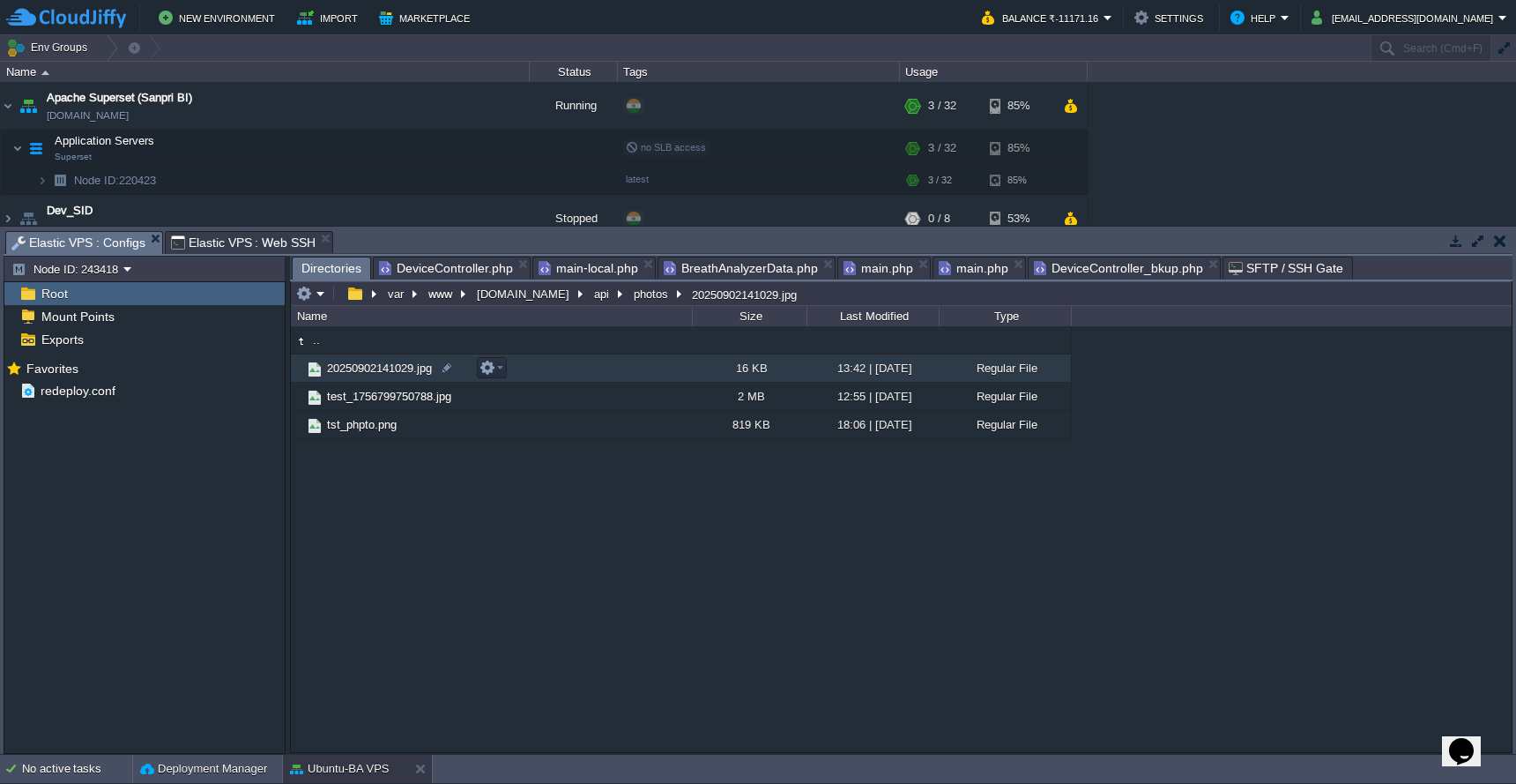
click at [354, 370] on span "20250902141029.jpg" at bounding box center [379, 368] width 110 height 15
click at [497, 375] on em at bounding box center [491, 367] width 24 height 15
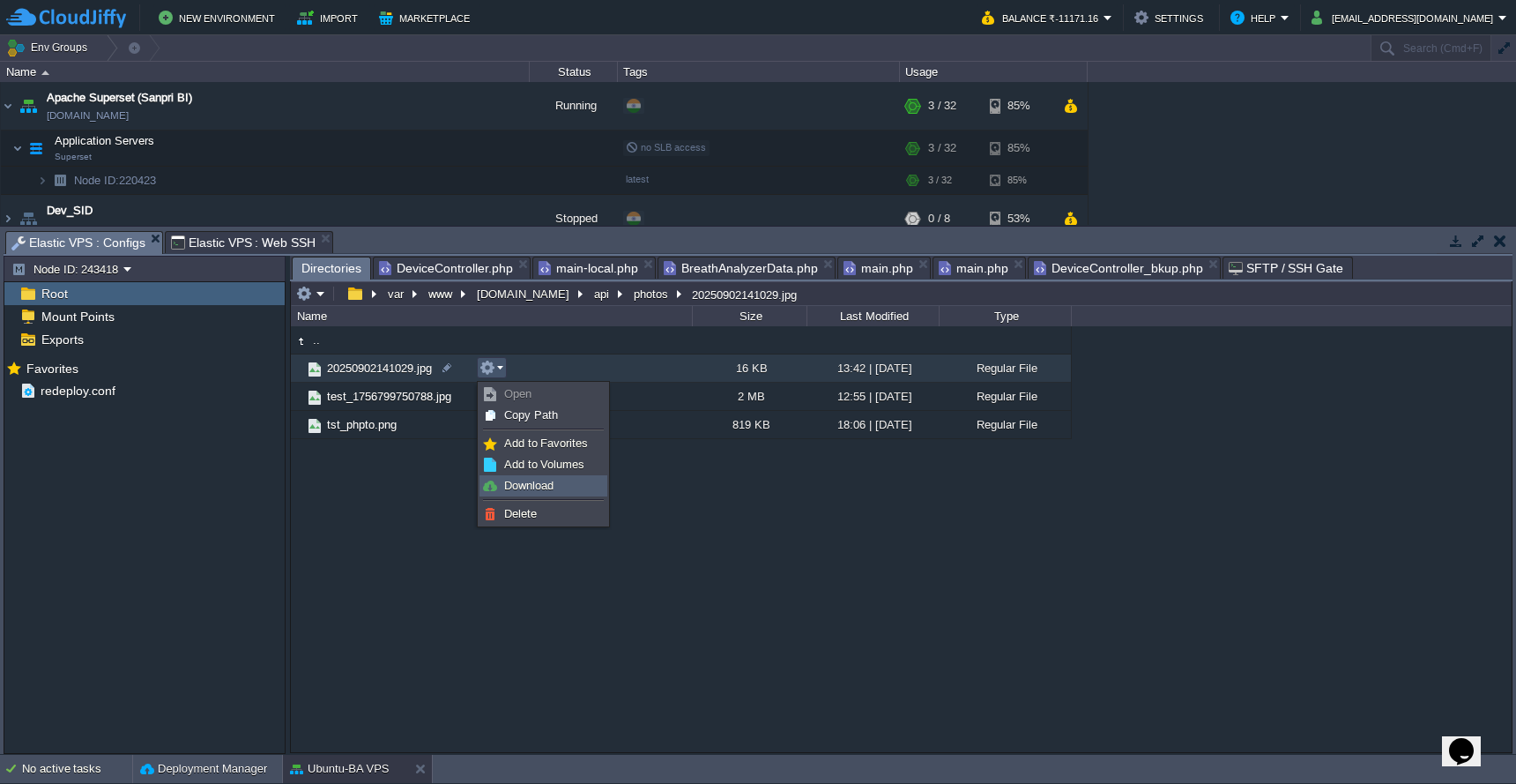
click at [529, 489] on span "Download" at bounding box center [529, 485] width 49 height 13
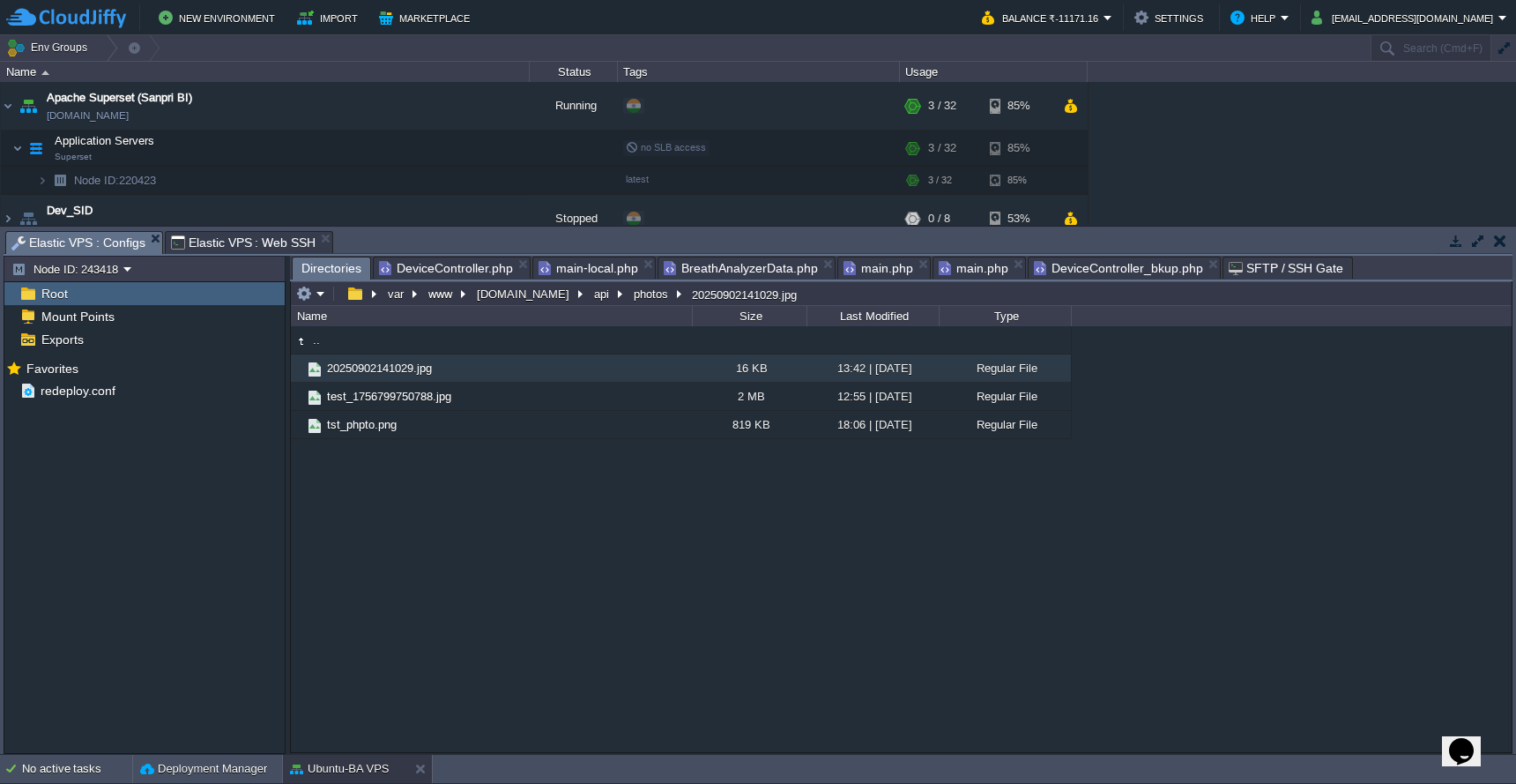
click at [463, 270] on span "DeviceController.php" at bounding box center [446, 268] width 134 height 21
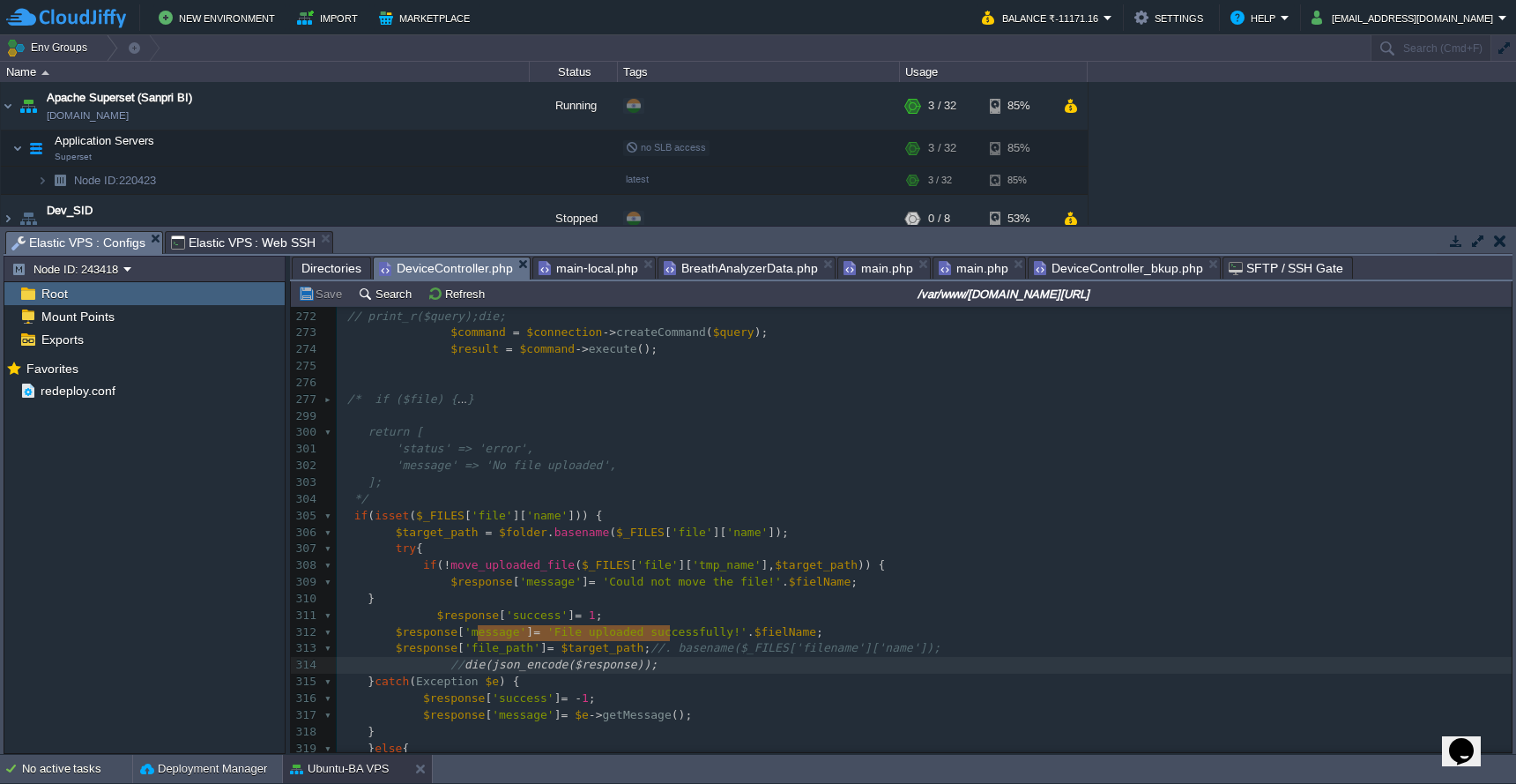
click at [511, 625] on span "'message'" at bounding box center [495, 632] width 62 height 13
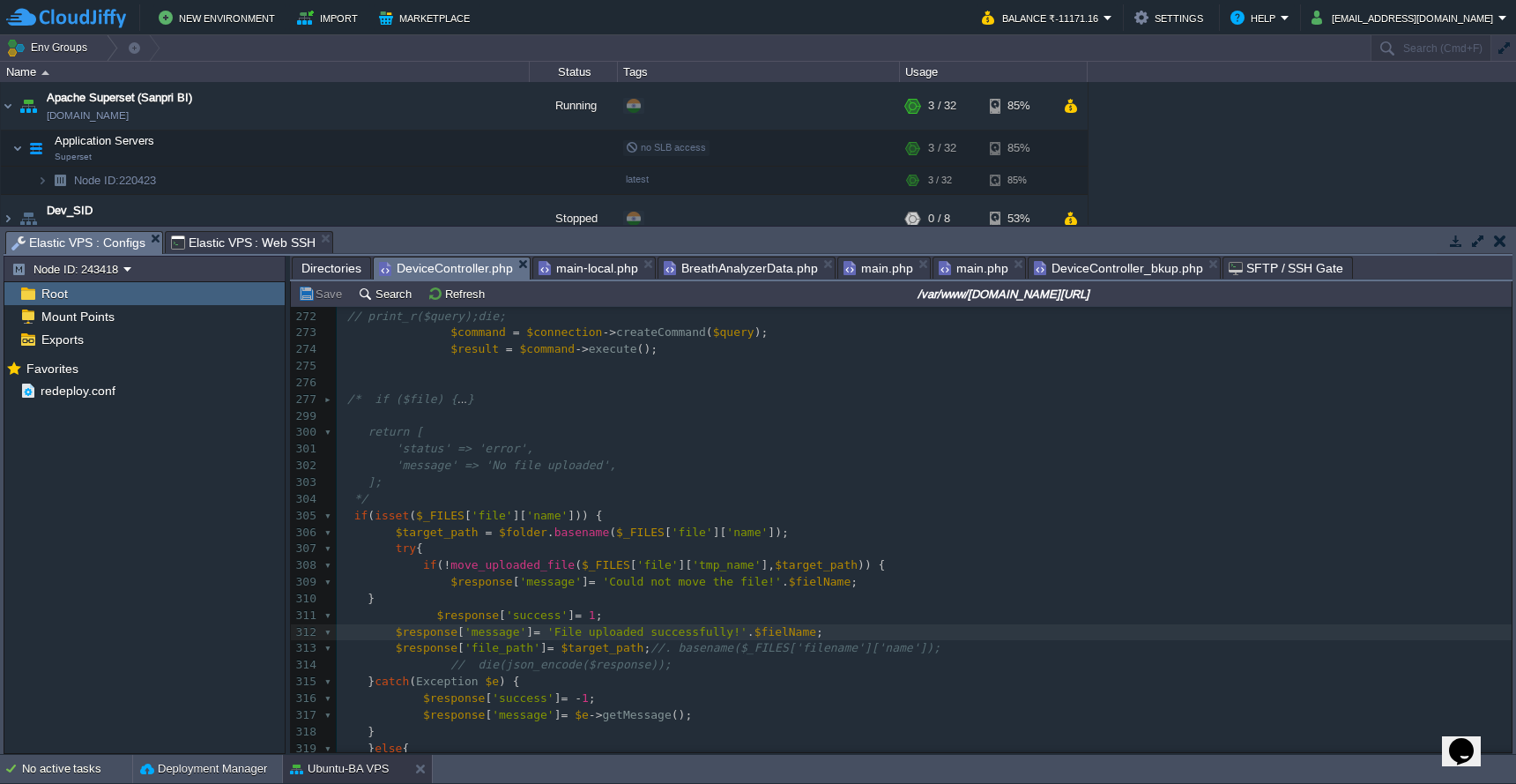
click at [791, 441] on pre "'status' => 'error'," at bounding box center [925, 449] width 1175 height 16
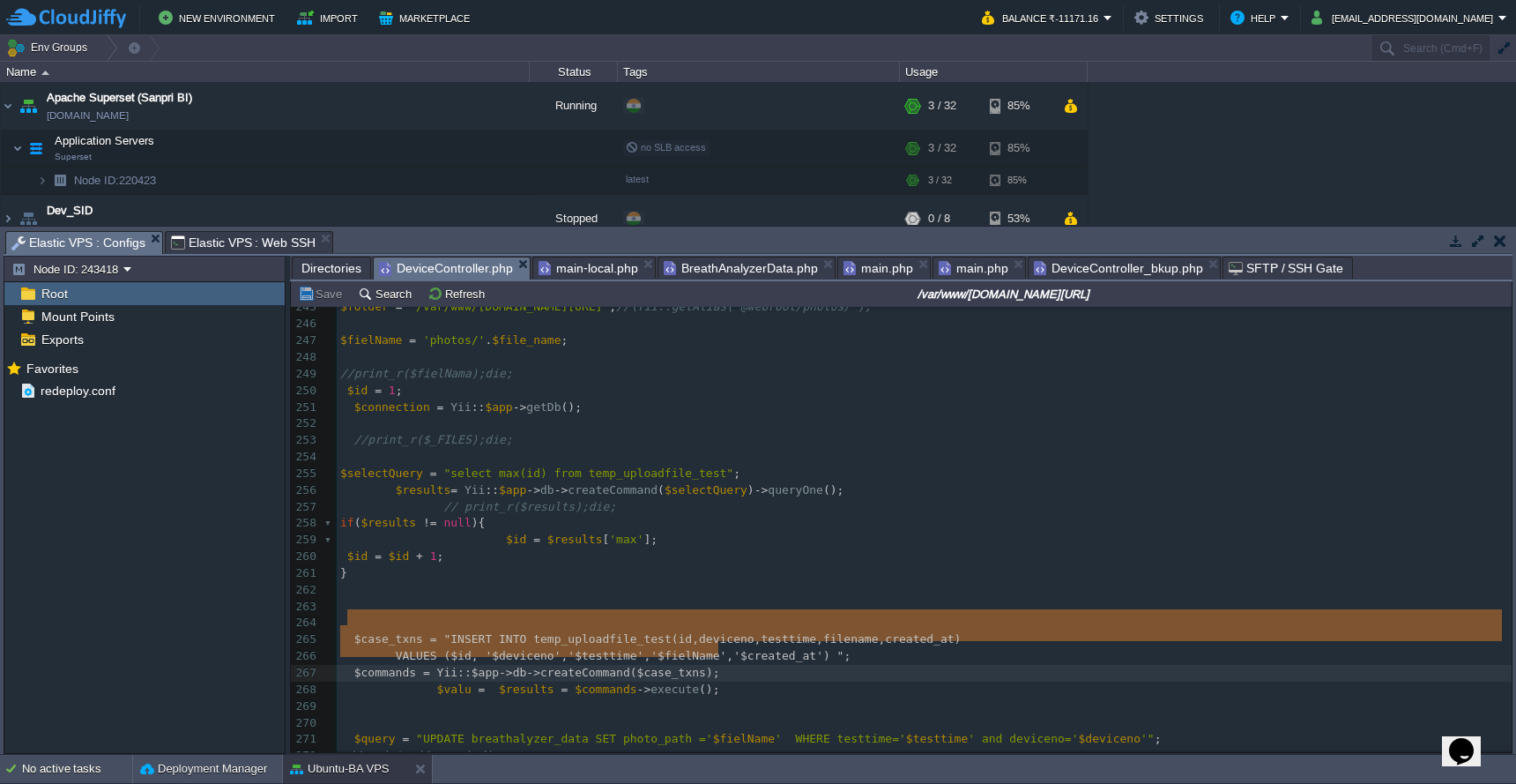
type textarea "$case_txns = "INSERT INTO temp_uploadfile_test(id,deviceno,testtime,filename,cr…"
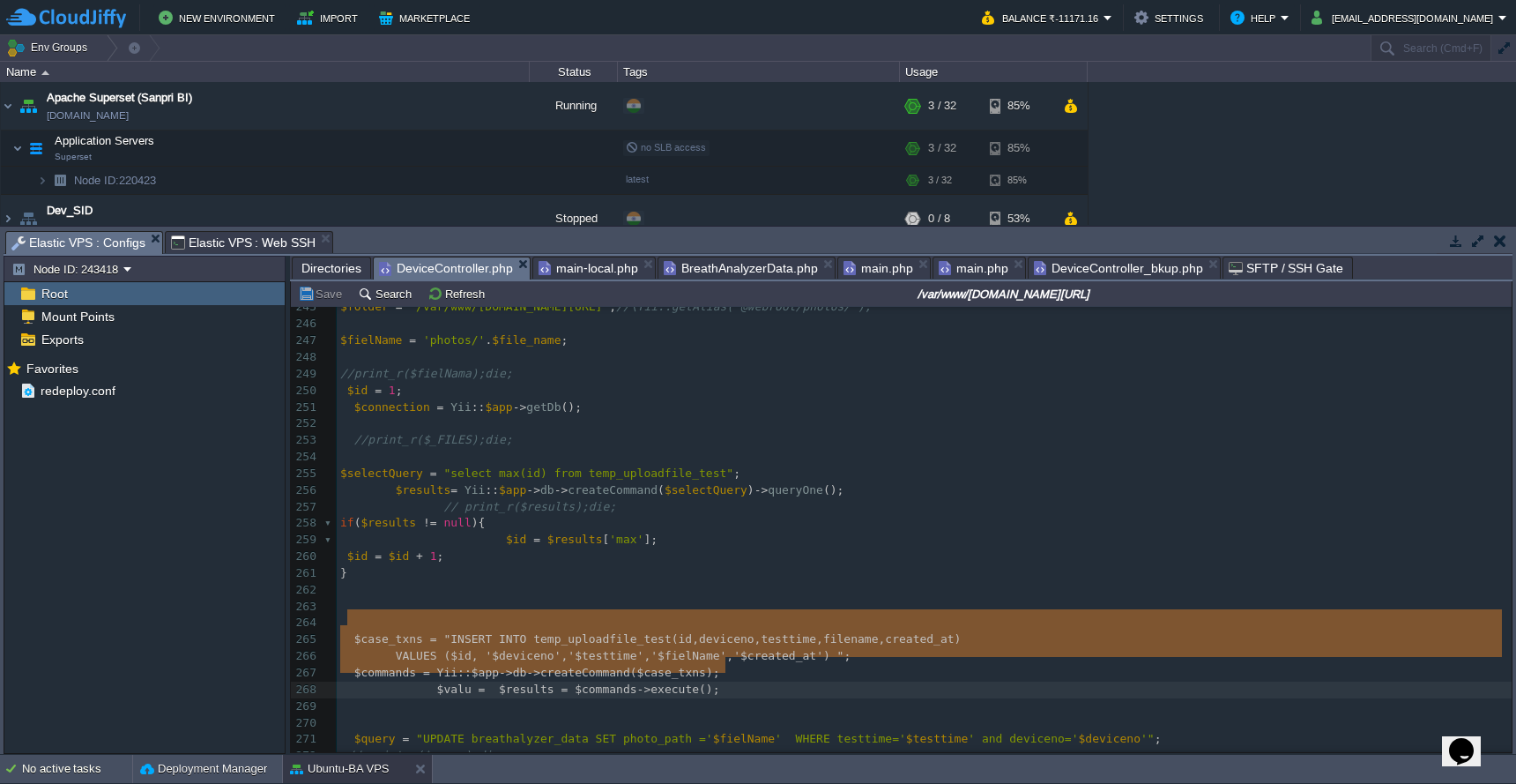
drag, startPoint x: 347, startPoint y: 614, endPoint x: 755, endPoint y: 660, distance: 410.6
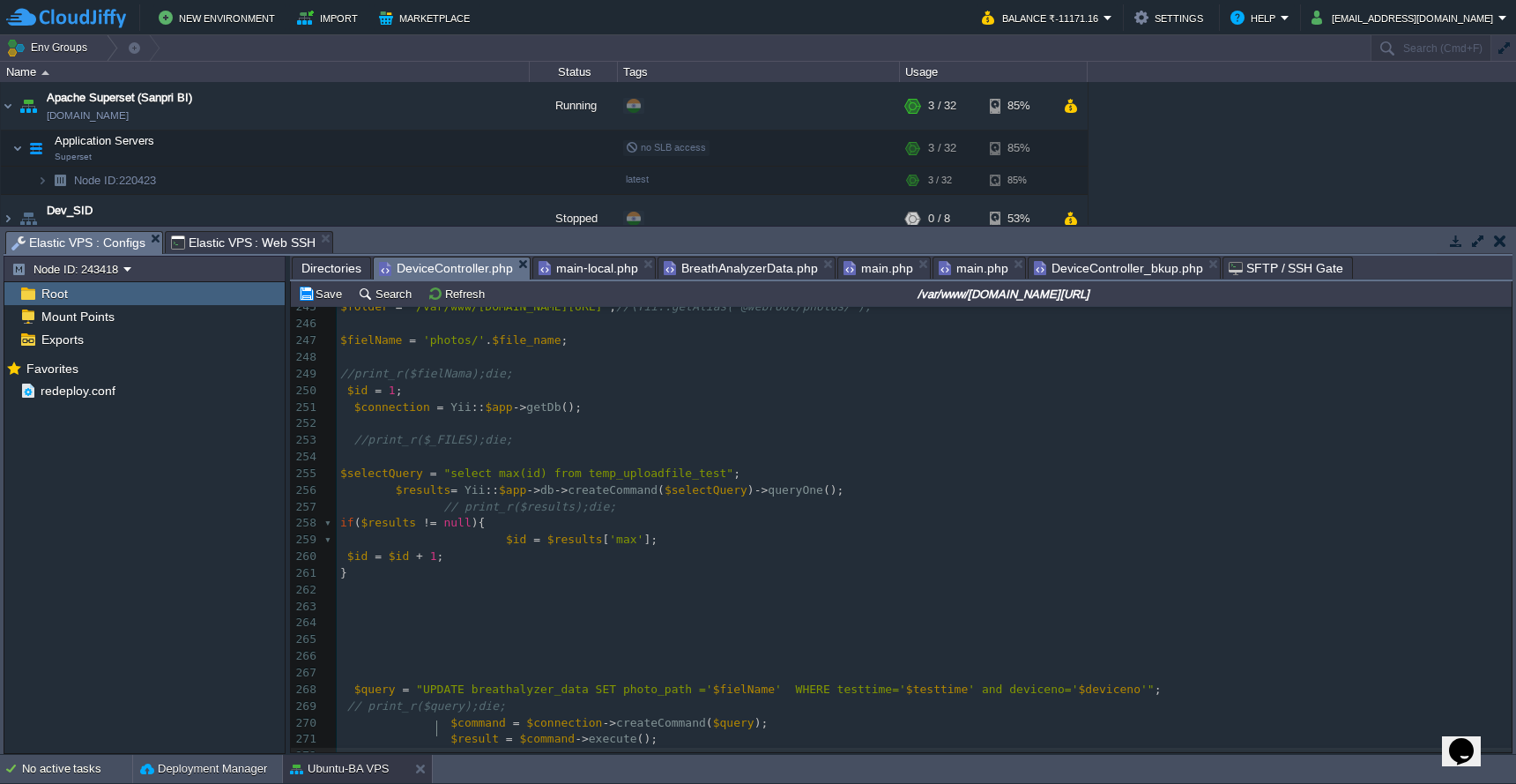
click at [908, 747] on pre at bounding box center [925, 755] width 1175 height 16
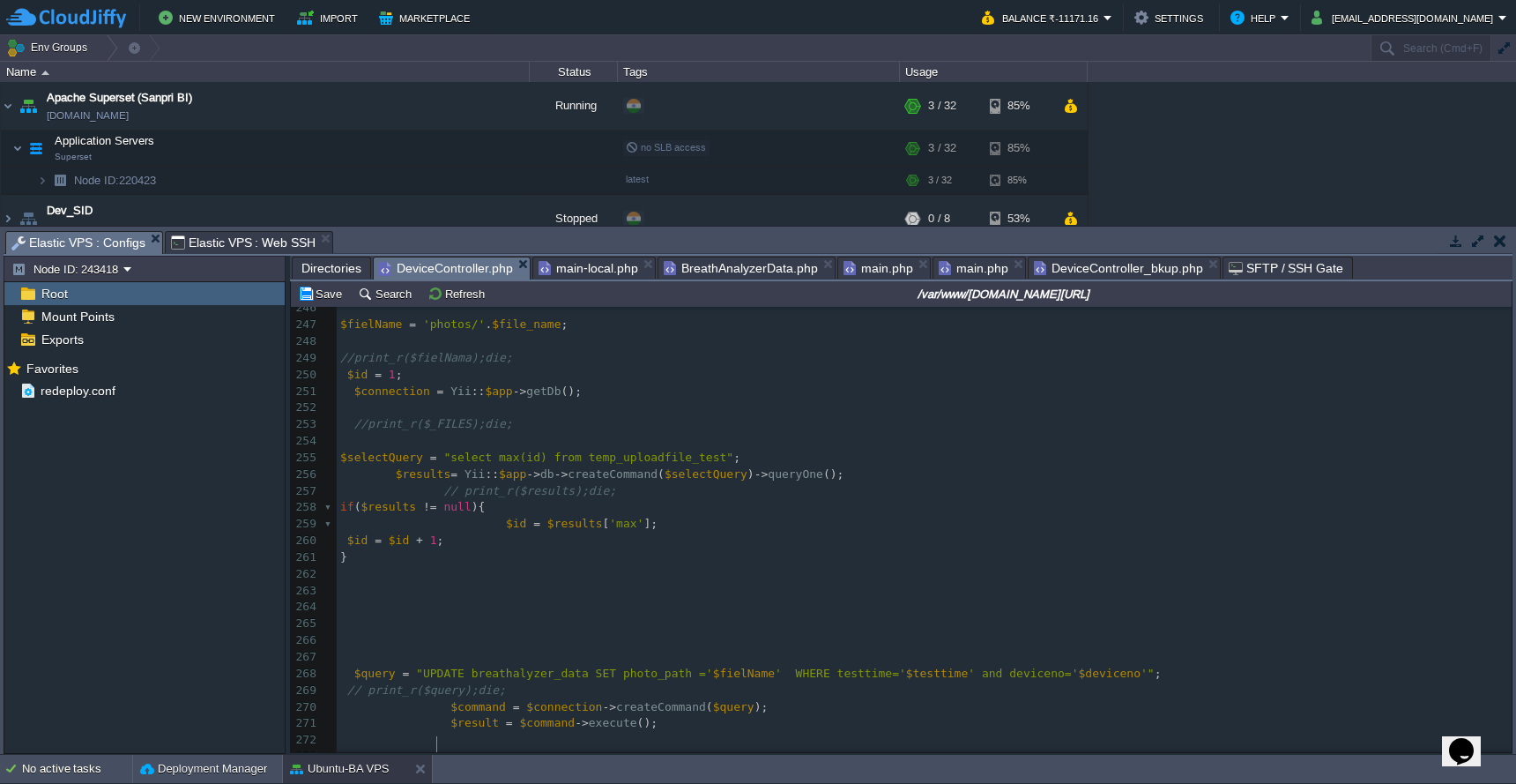
scroll to position [3922, 0]
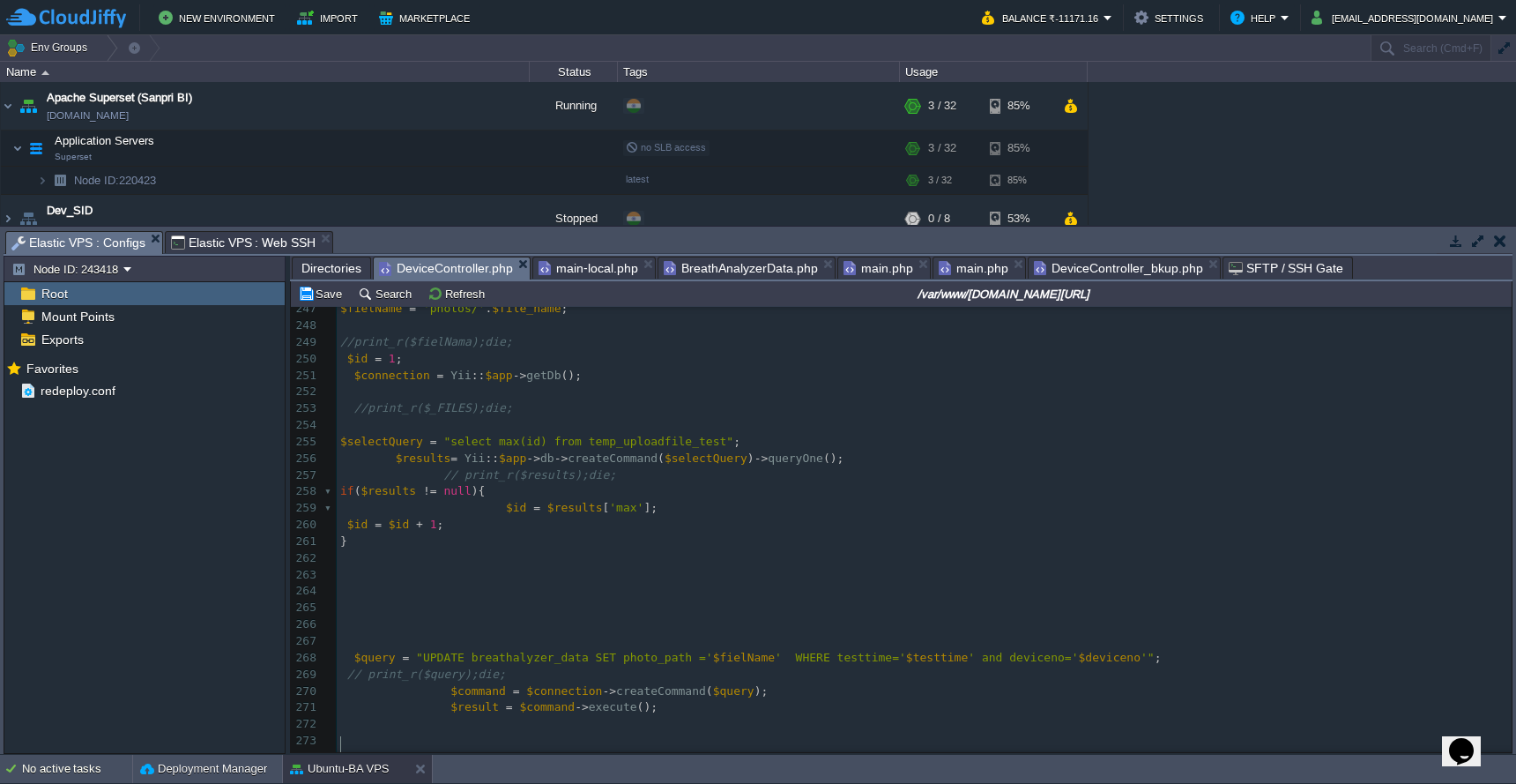
click at [361, 716] on pre at bounding box center [925, 723] width 1175 height 16
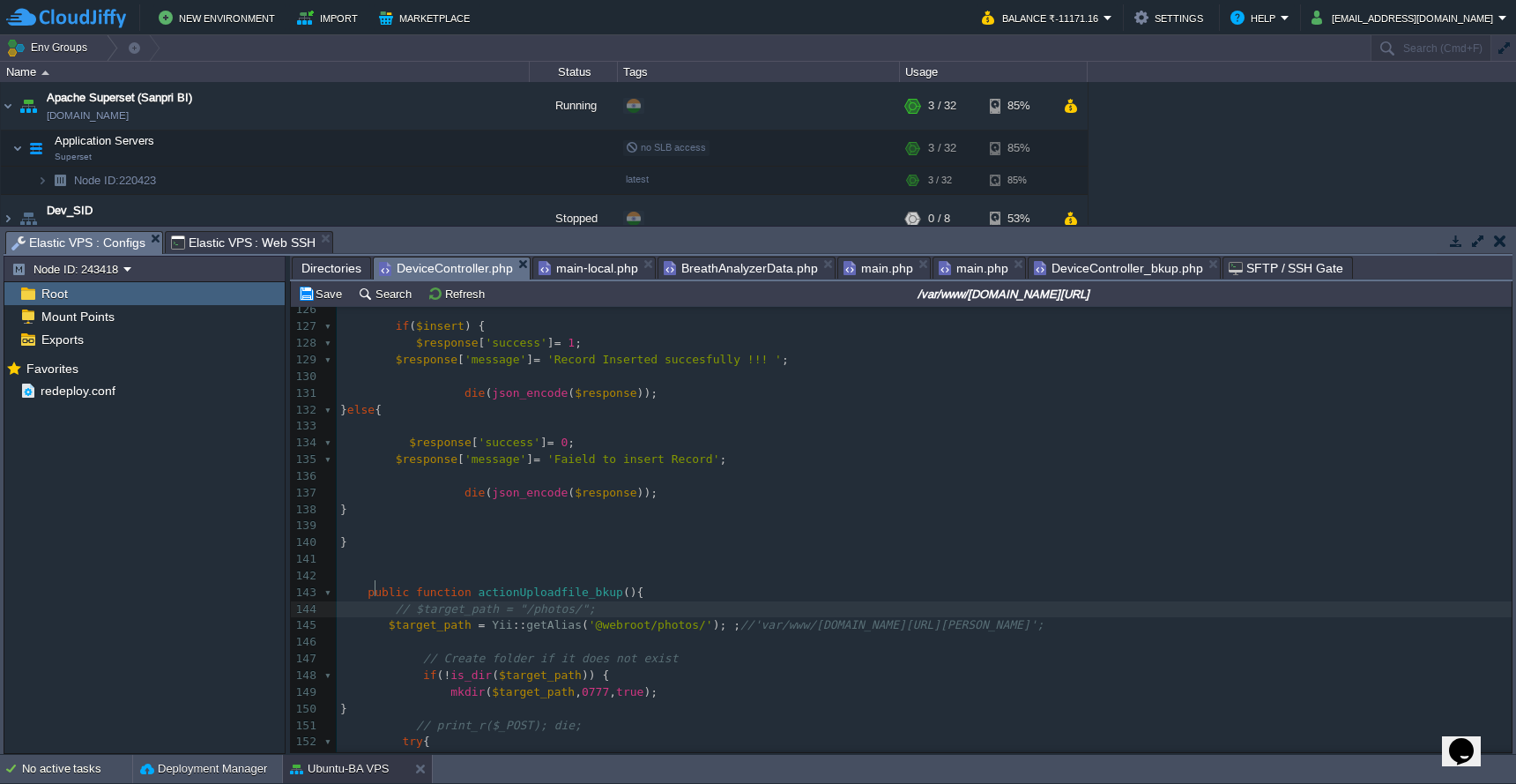
scroll to position [1571, 0]
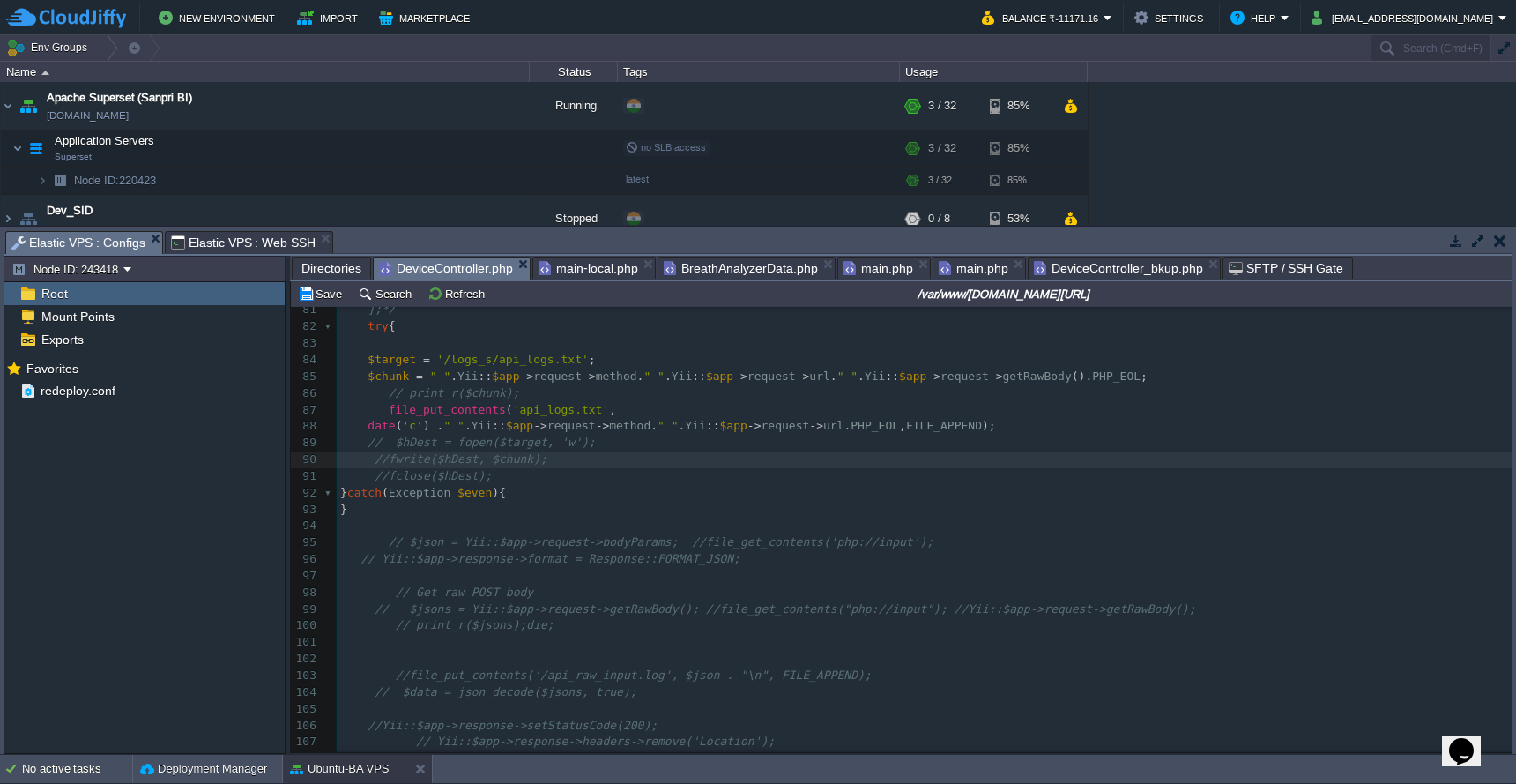
click at [755, 269] on span "BreathAnalyzerData.php" at bounding box center [741, 268] width 154 height 21
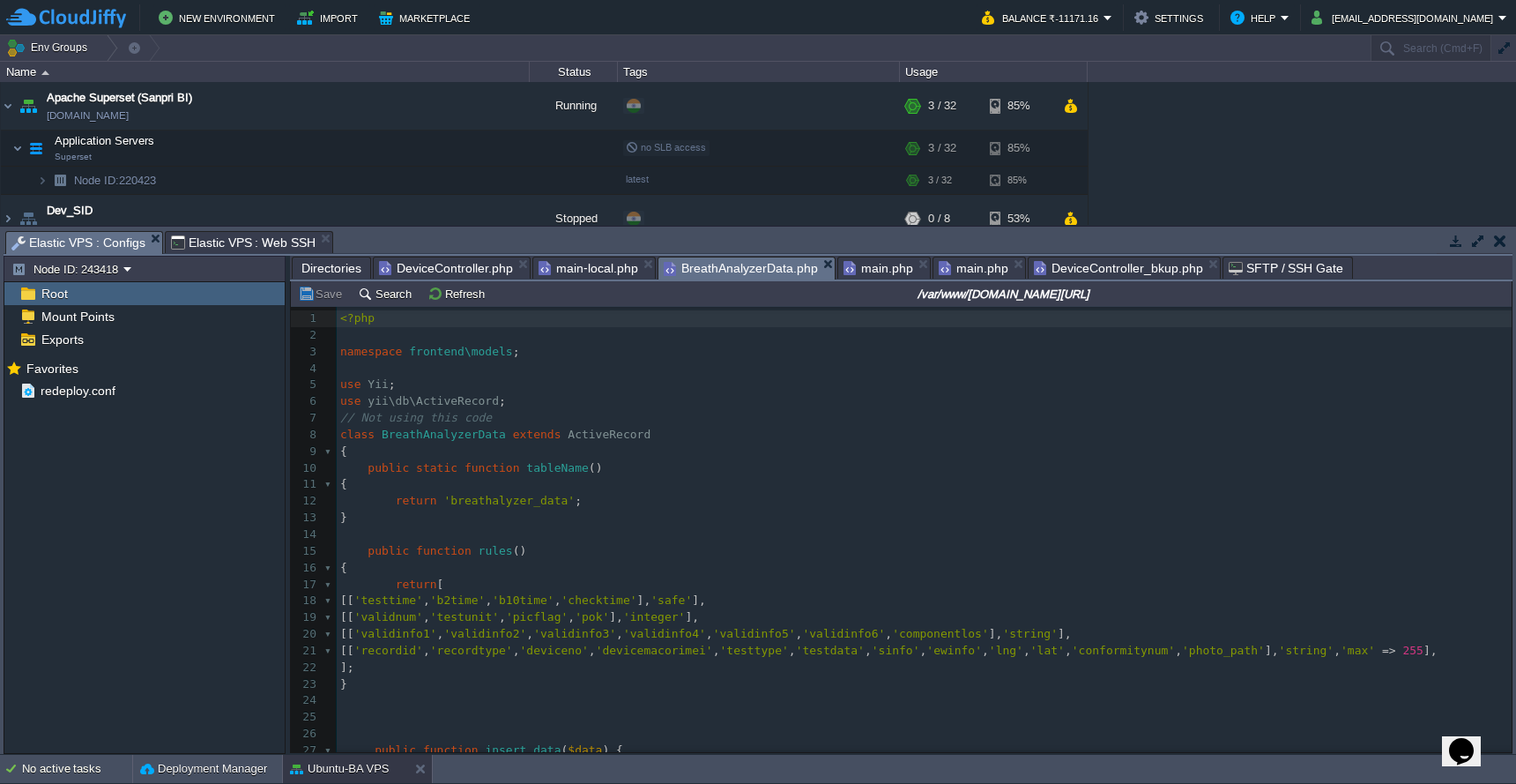
click at [556, 660] on pre "[[ 'recordid' , 'recordtype' , 'deviceno' , 'devicemacorimei' , 'testtype' , 't…" at bounding box center [925, 650] width 1175 height 16
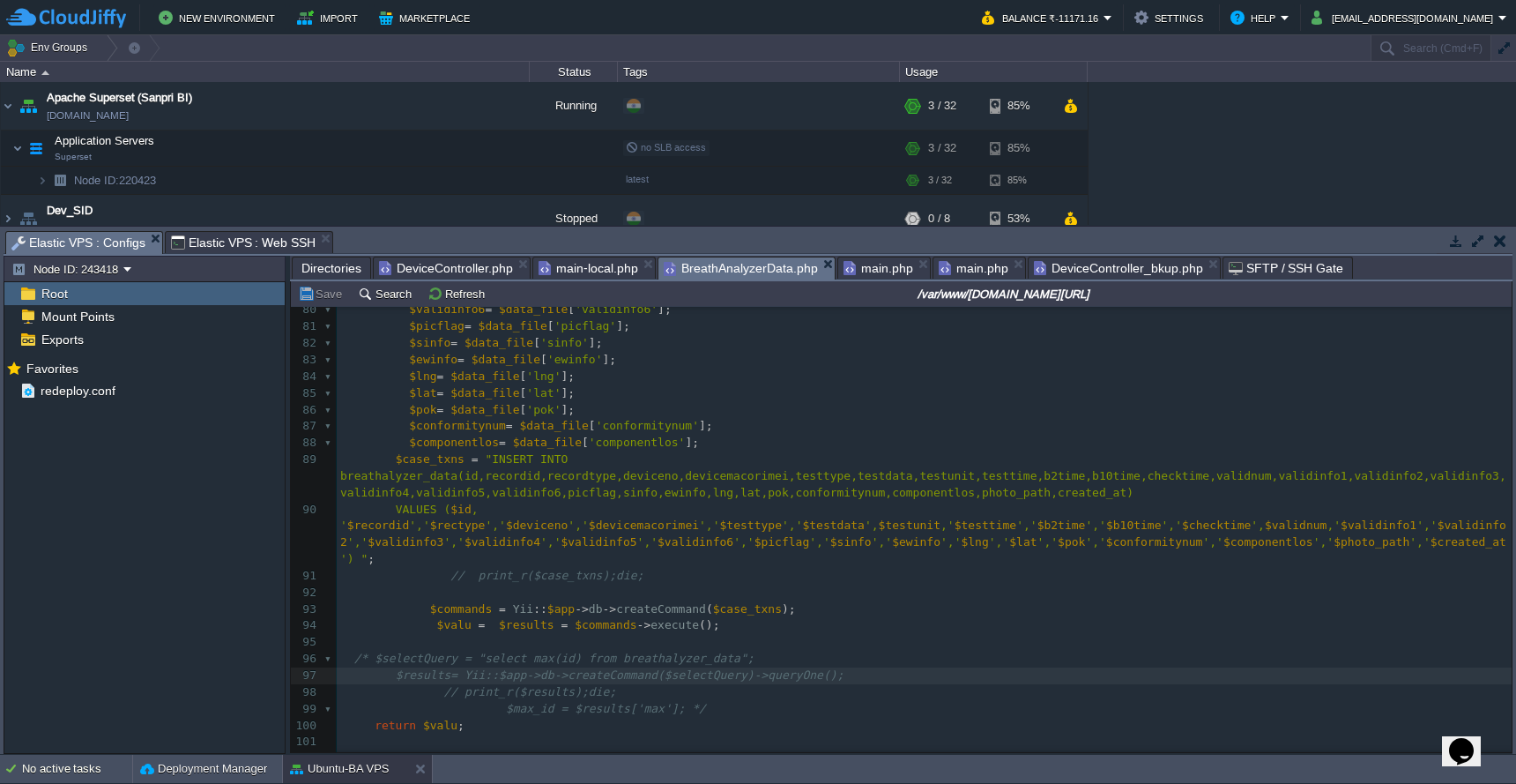
scroll to position [857, 0]
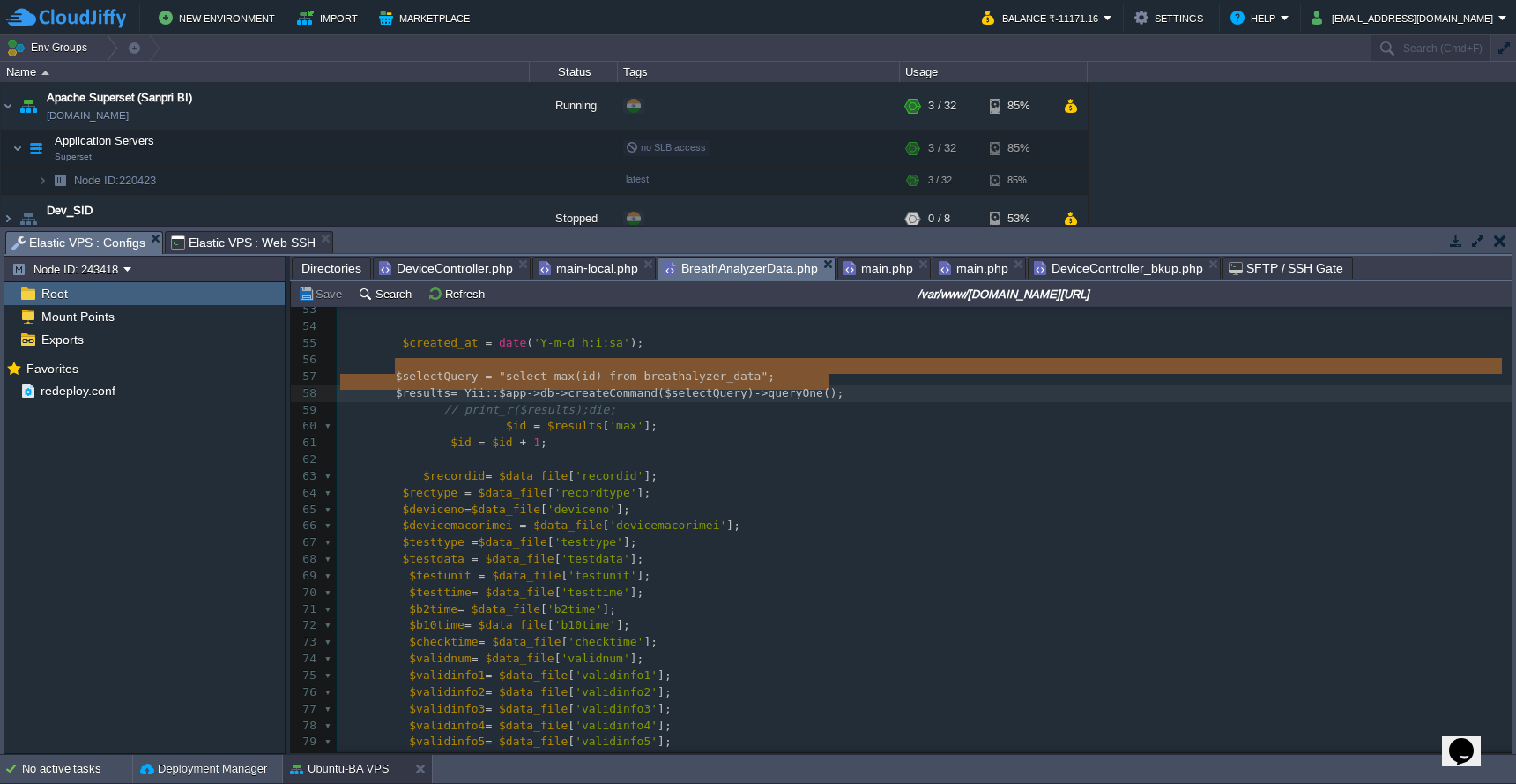
type textarea "$selectQuery = "select max(id) from breathalyzer_data"; $results= Yii::$app->db…"
drag, startPoint x: 388, startPoint y: 361, endPoint x: 832, endPoint y: 390, distance: 444.9
click at [425, 268] on span "DeviceController.php" at bounding box center [446, 268] width 134 height 21
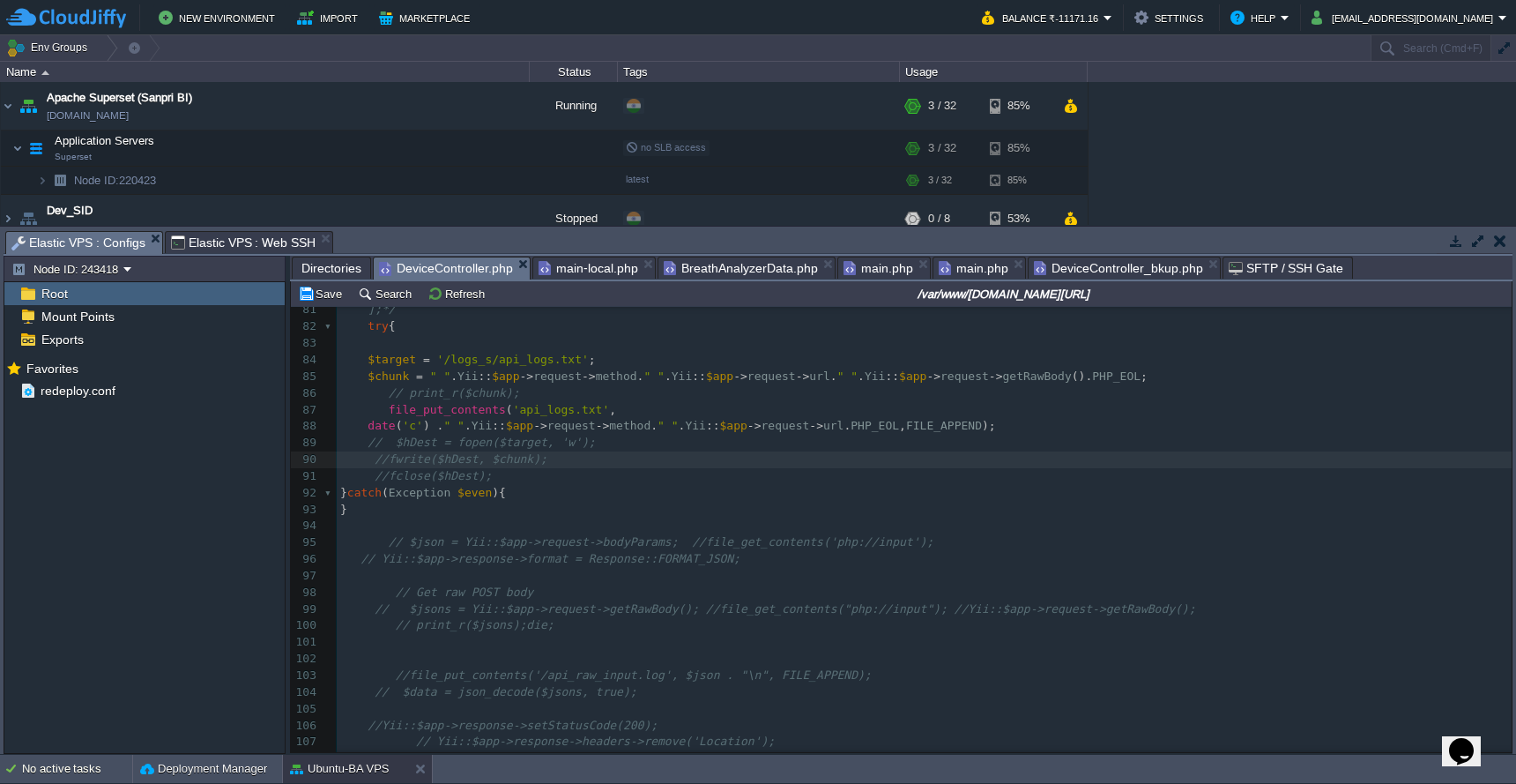
click at [760, 517] on pre at bounding box center [925, 525] width 1175 height 16
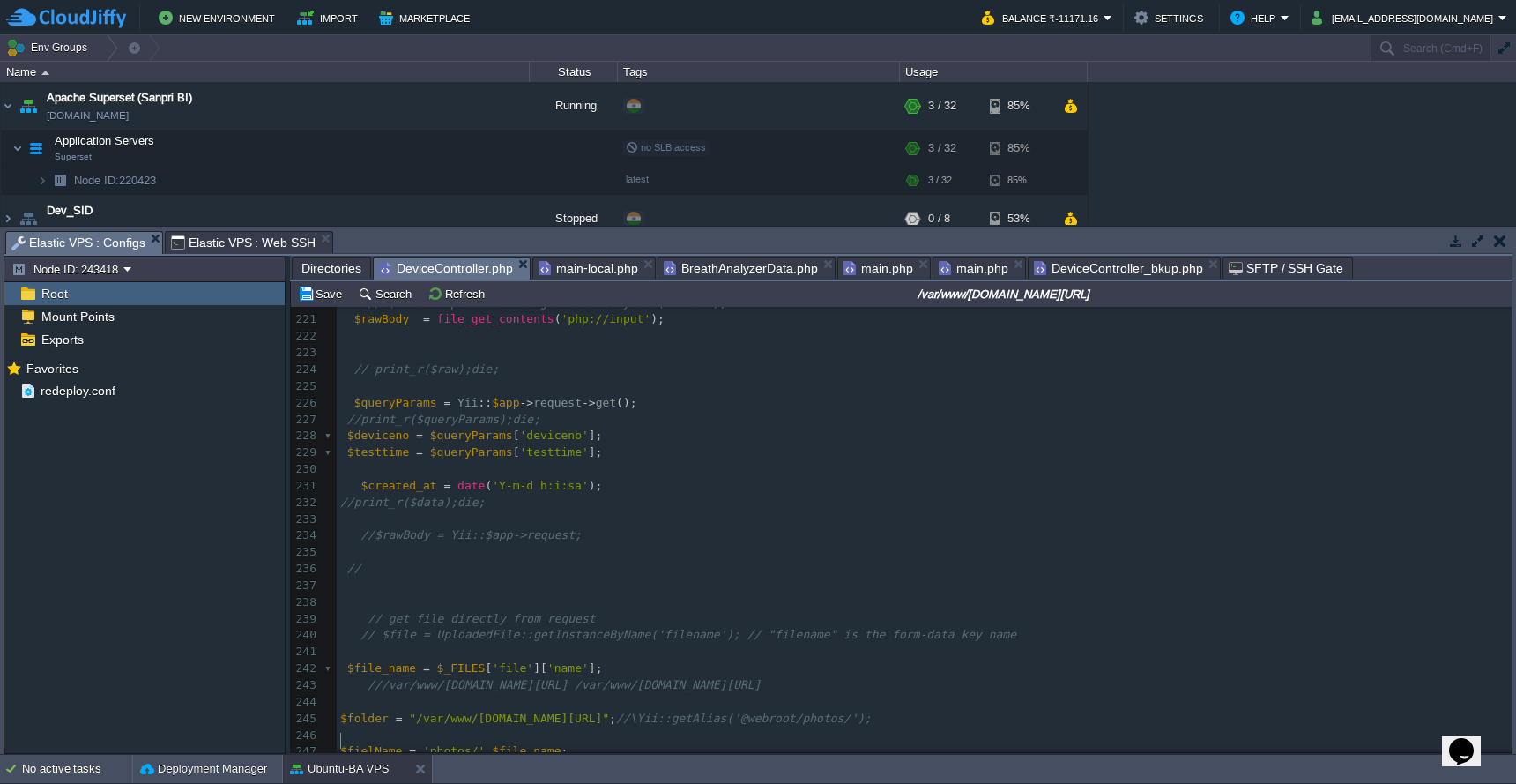
click at [1233, 627] on pre "// $file = UploadedFile::getInstanceByName('filename'); // "filename" is the fo…" at bounding box center [925, 635] width 1175 height 16
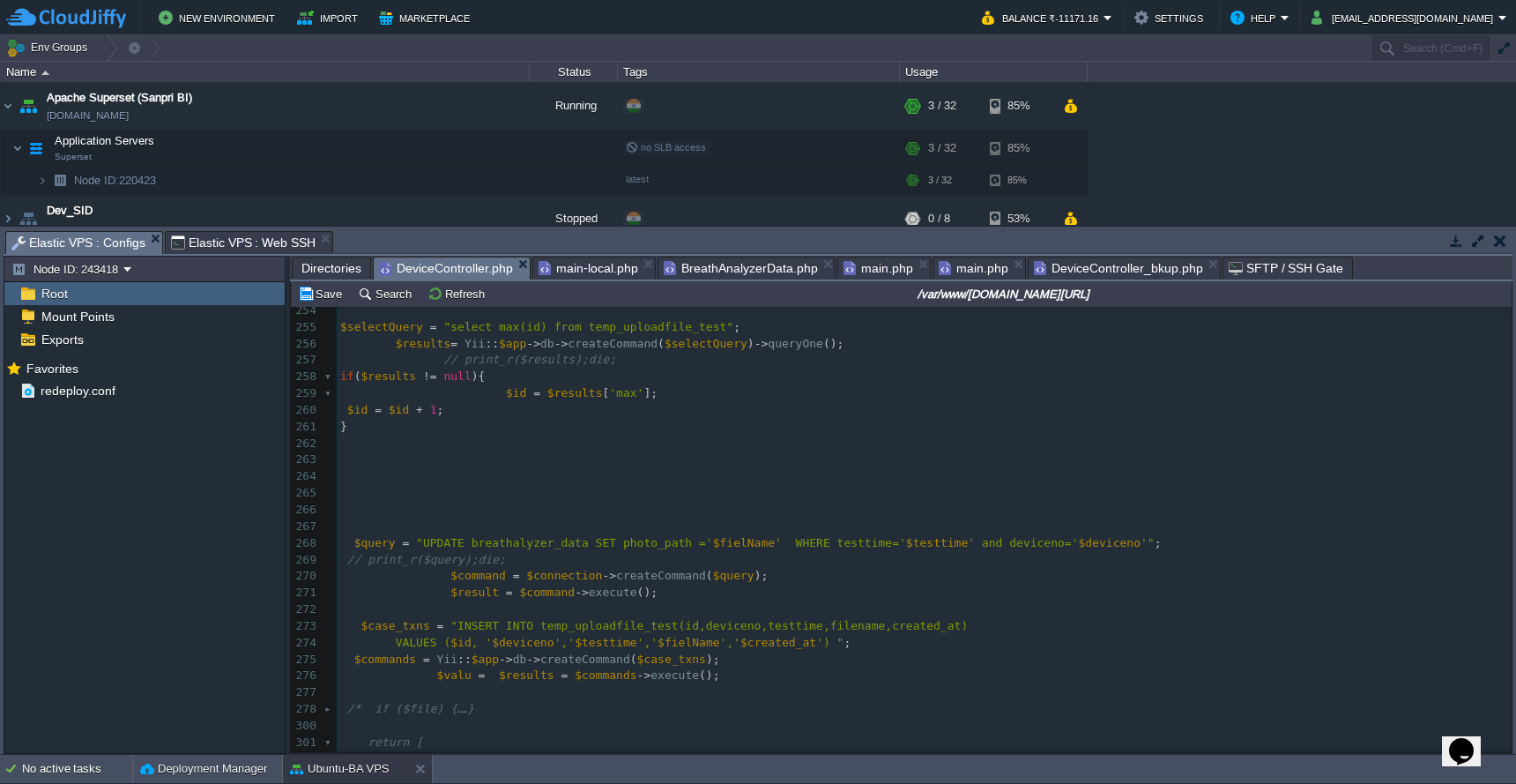
click at [758, 484] on pre at bounding box center [925, 492] width 1175 height 16
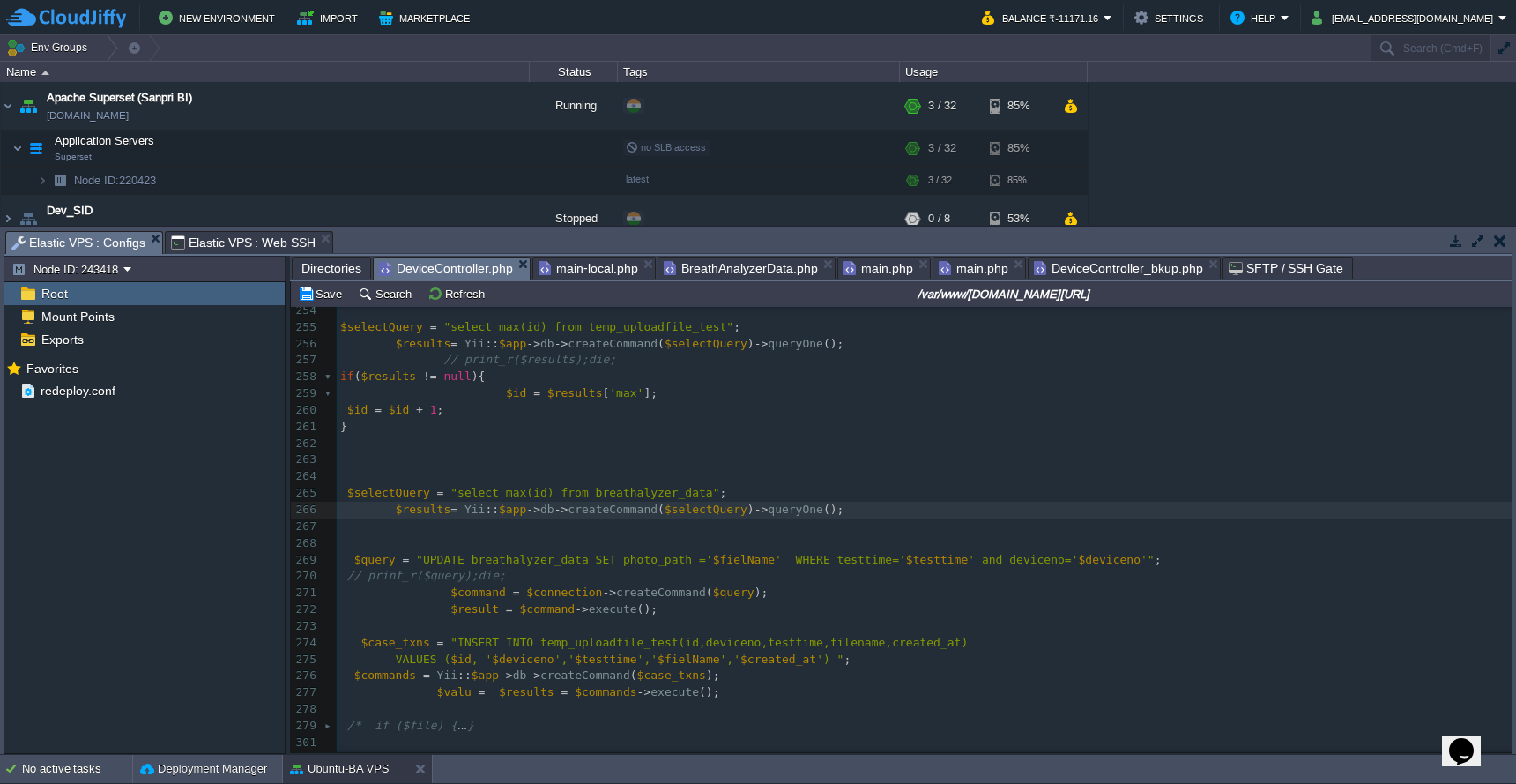
click at [559, 553] on span ""UPDATE breathalyzer_data SET photo_path ='" at bounding box center [564, 560] width 297 height 13
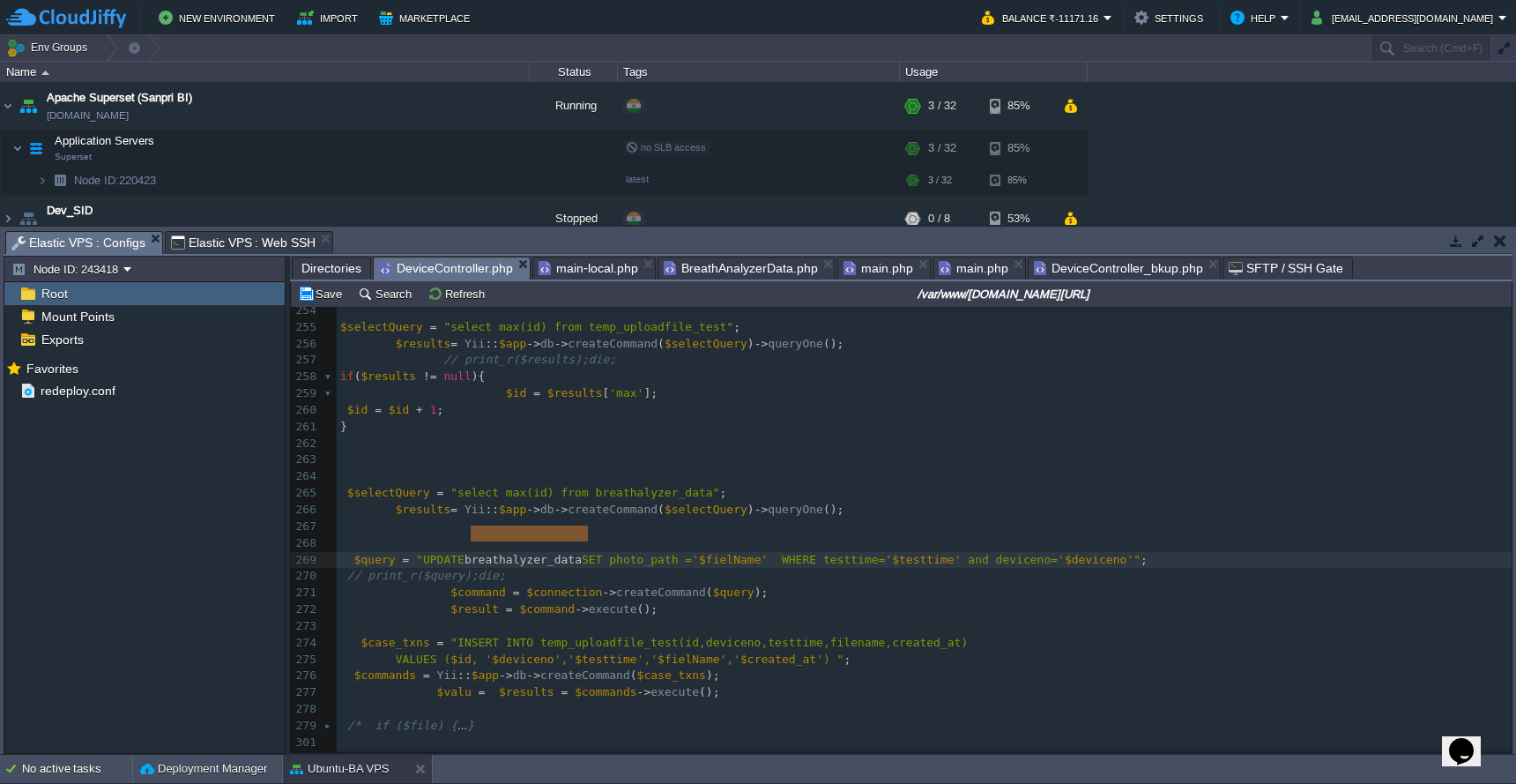
type textarea "breathalyzer_data"
click at [631, 469] on div "xxxxxxxxxx ​ 234 //$rawBody = Yii::$app->request; 235 236 // 237 ​ 238 239 // g…" at bounding box center [925, 468] width 1175 height 997
type textarea "breathalyzer_data"
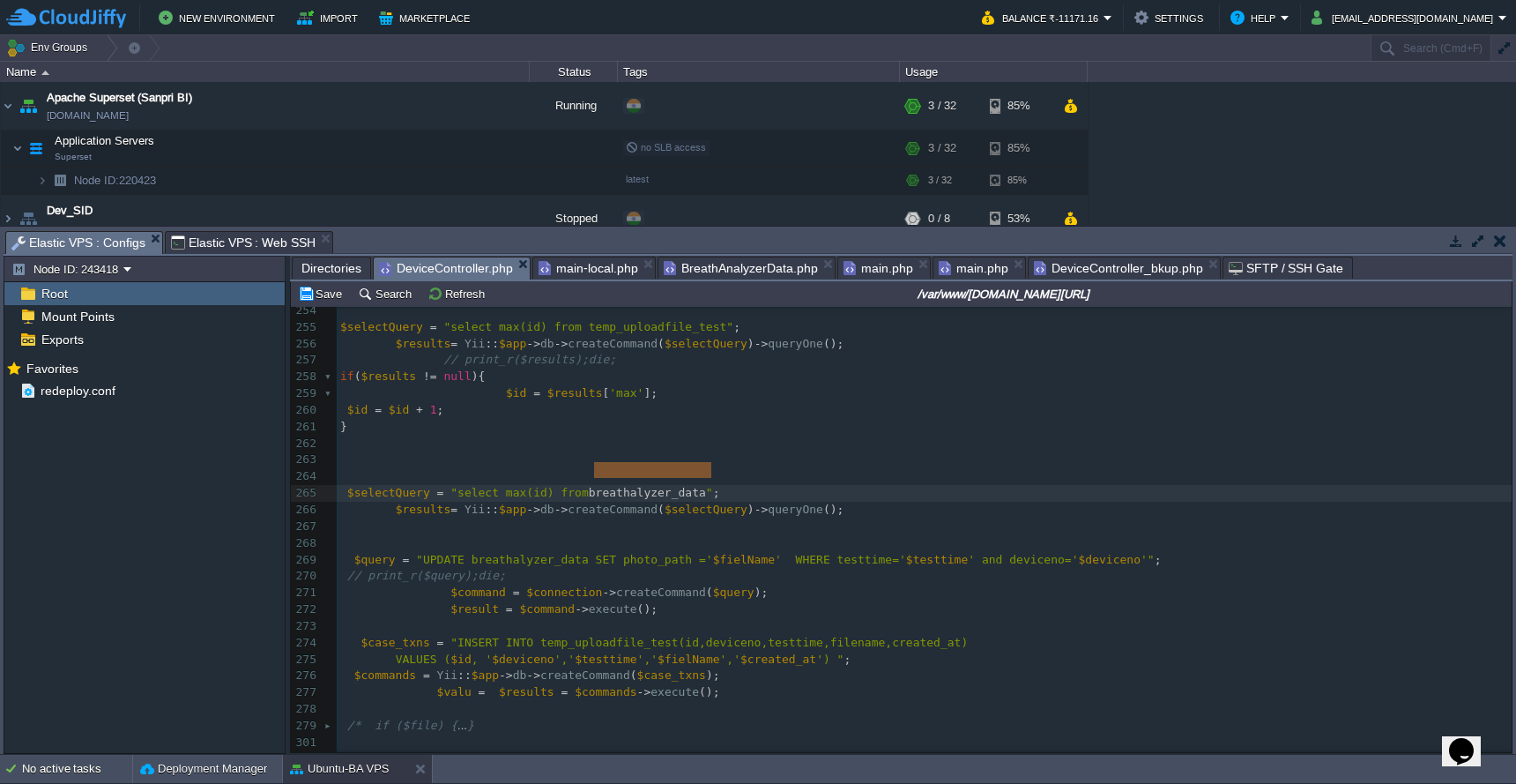
paste textarea
drag, startPoint x: 503, startPoint y: 474, endPoint x: 553, endPoint y: 475, distance: 50.0
type textarea "recordif"
click at [521, 466] on div "xxxxxxxxxx ​ 234 //$rawBody = Yii::$app->request; 235 236 // 237 ​ 238 239 // g…" at bounding box center [925, 468] width 1175 height 997
type textarea "recordif"
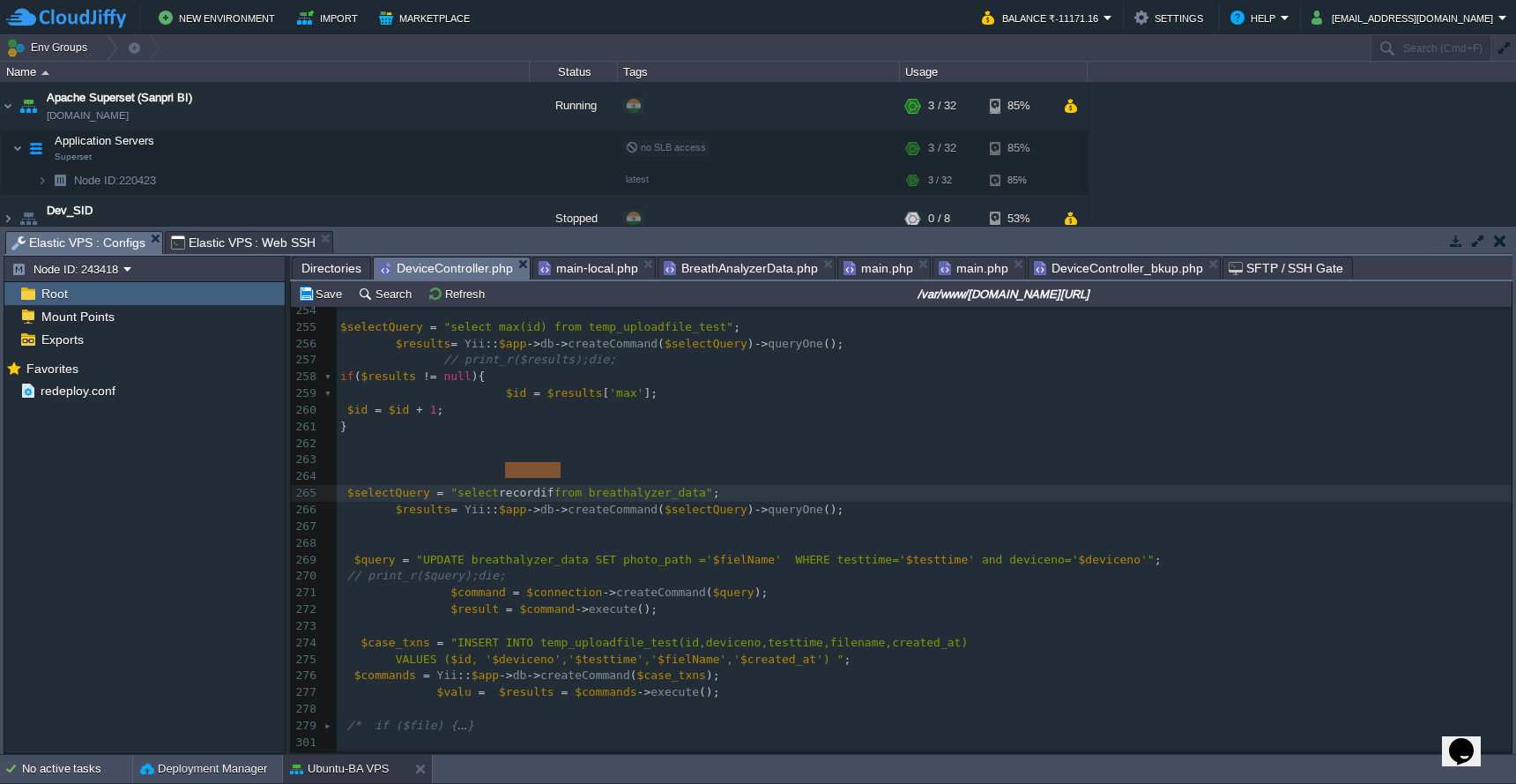
paste textarea
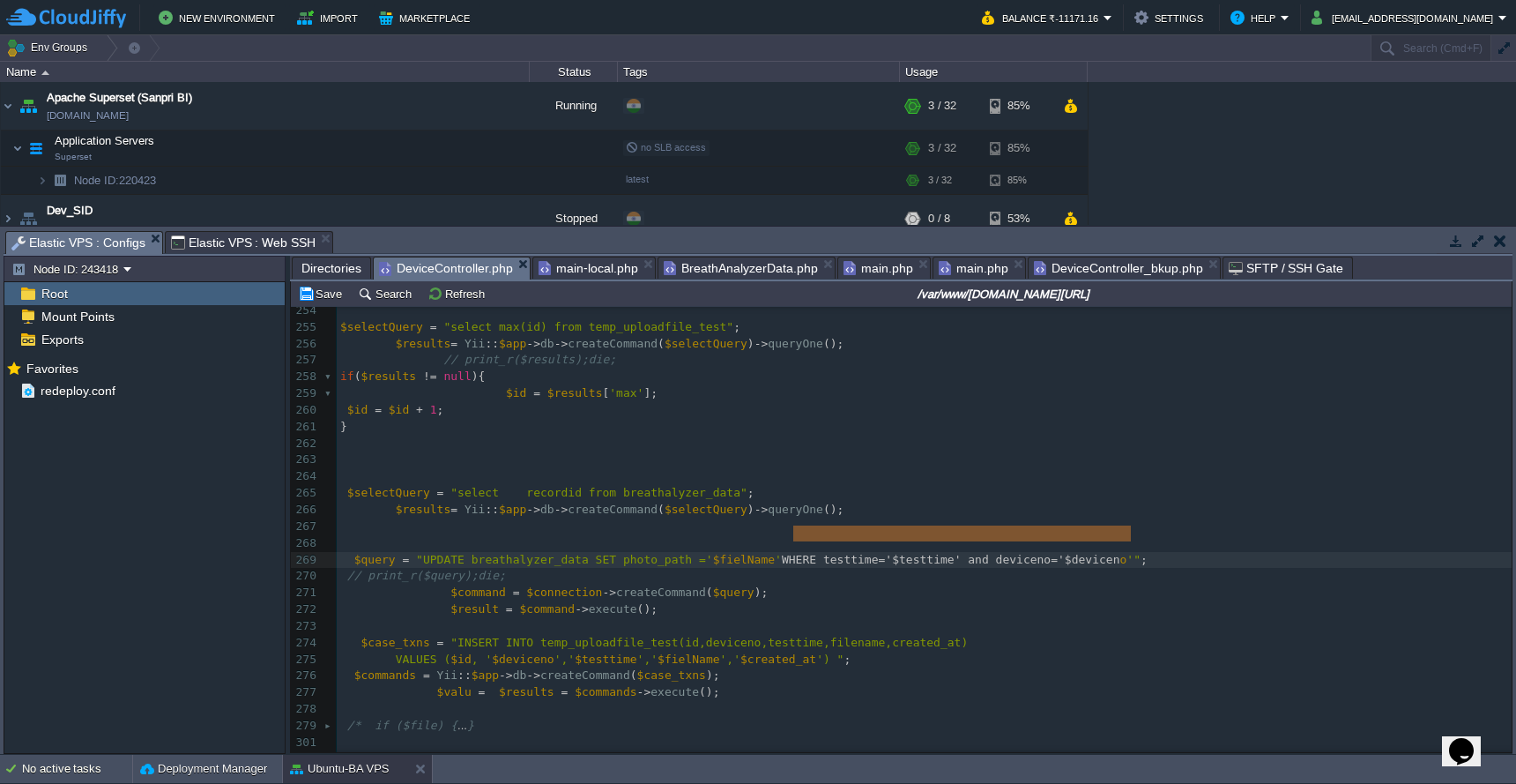
type textarea "WHERE testtime='$testtime' and deviceno='$deviceno'"
drag, startPoint x: 796, startPoint y: 535, endPoint x: 1135, endPoint y: 536, distance: 339.0
click at [748, 472] on div "xxxxxxxxxx ​ 234 //$rawBody = Yii::$app->request; 235 236 // 237 ​ 238 239 // g…" at bounding box center [925, 468] width 1175 height 997
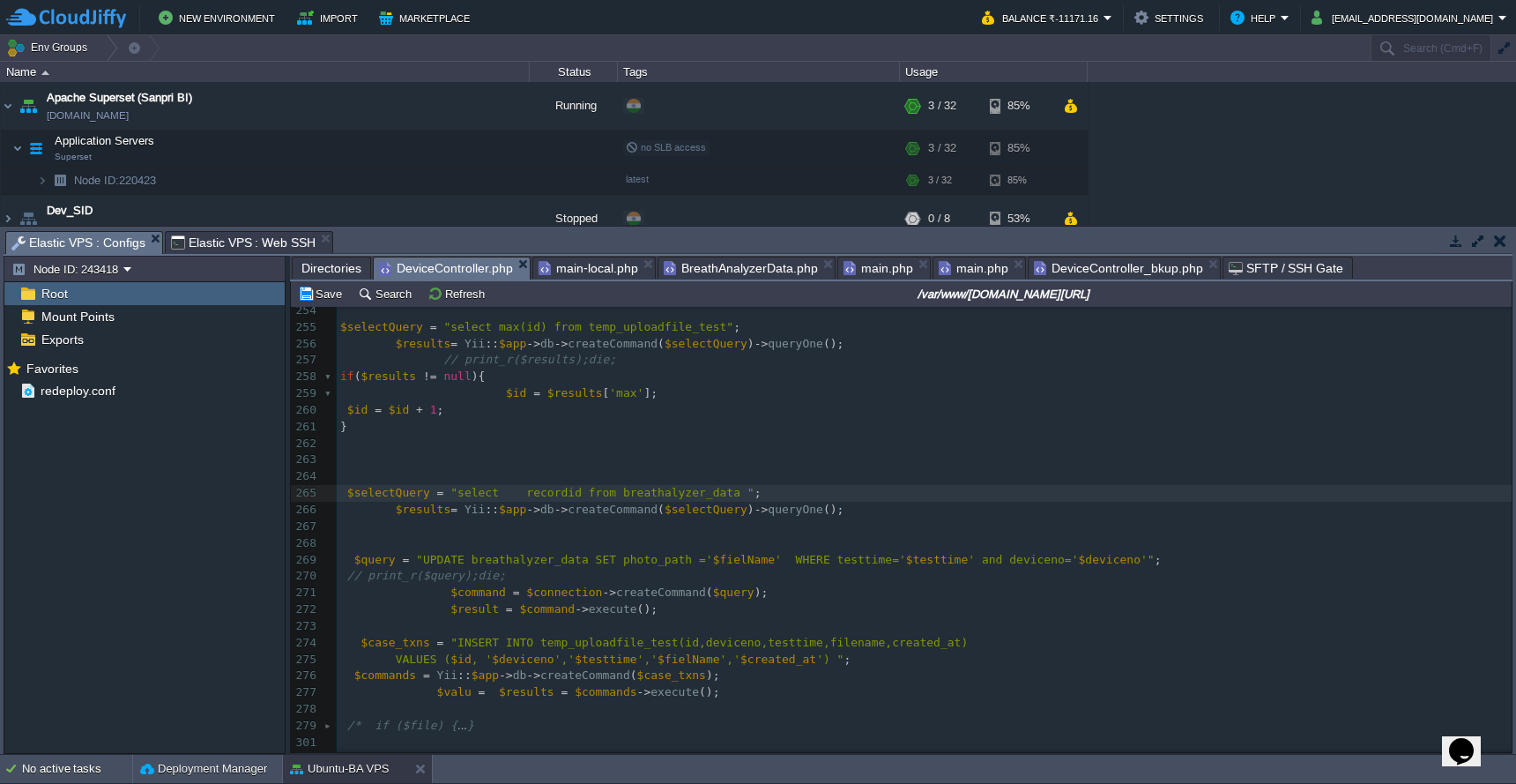
paste textarea
click at [714, 272] on span "BreathAnalyzerData.php" at bounding box center [741, 268] width 154 height 21
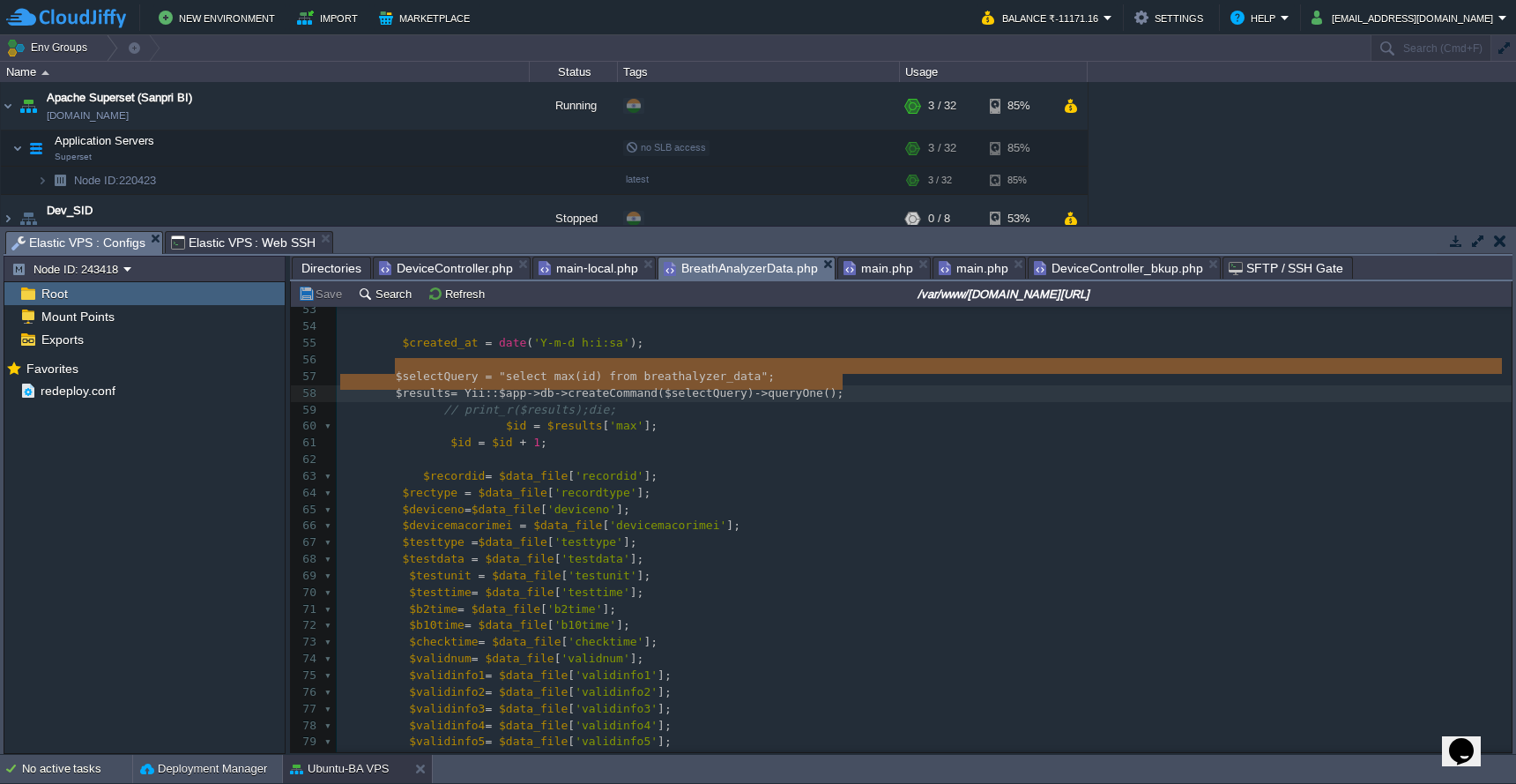
click at [778, 452] on pre at bounding box center [925, 459] width 1175 height 16
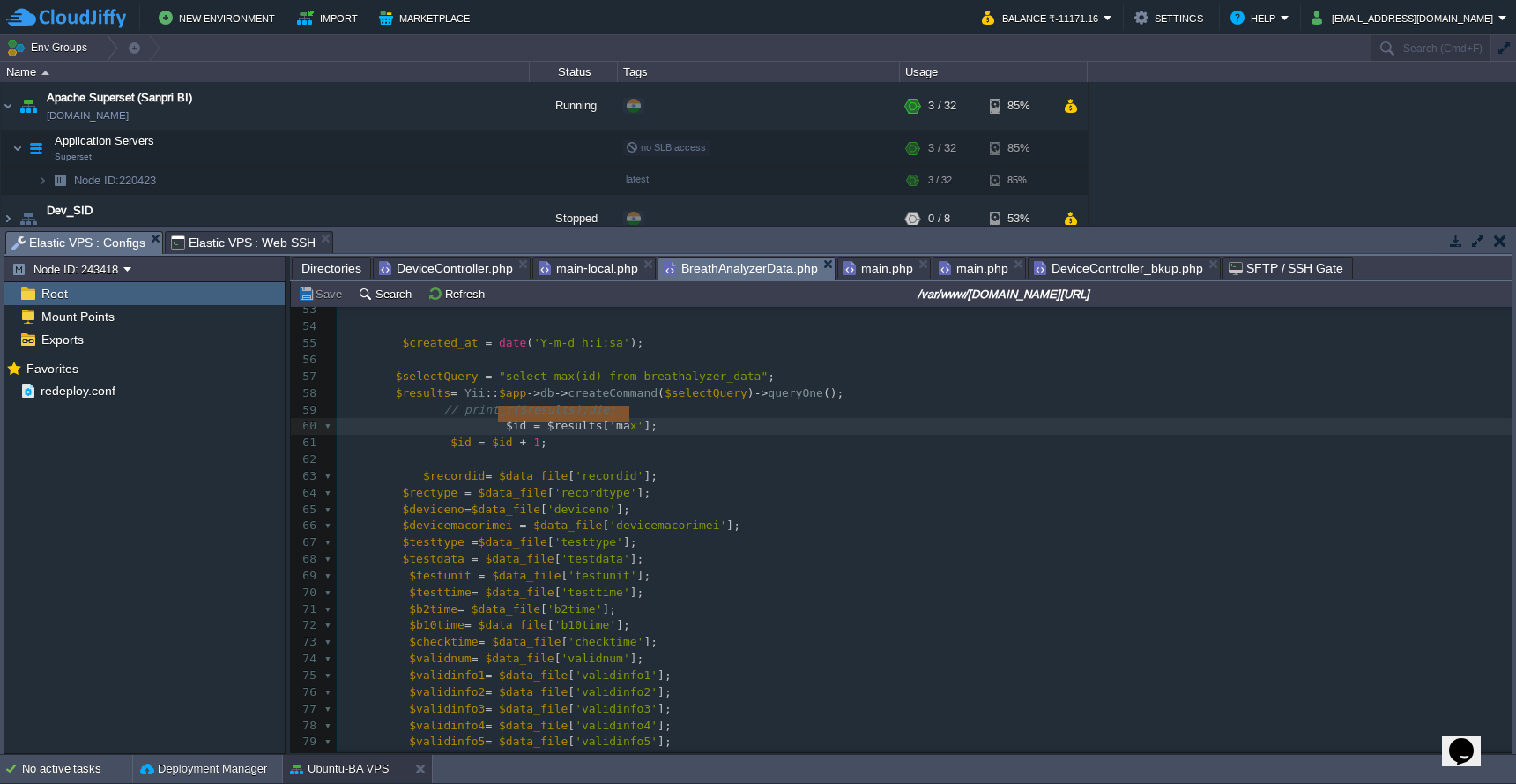
type textarea "$id = $results['max'];"
drag, startPoint x: 496, startPoint y: 410, endPoint x: 661, endPoint y: 415, distance: 165.1
click at [471, 273] on span "DeviceController.php" at bounding box center [446, 268] width 134 height 21
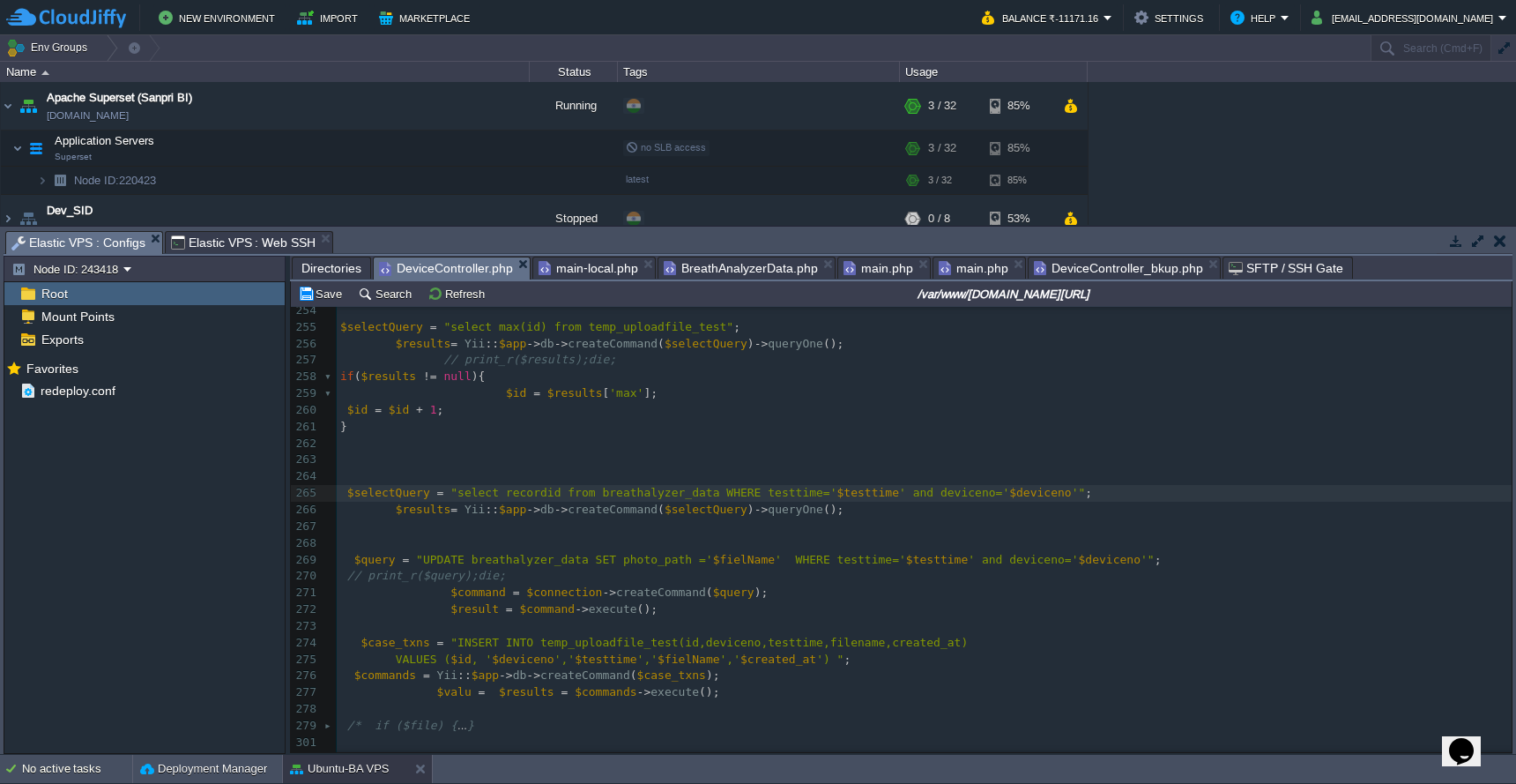
click at [552, 518] on pre at bounding box center [925, 526] width 1175 height 16
paste textarea "recordid"
click at [547, 473] on div "xxxxxxxxxx ​ 234 //$rawBody = Yii::$app->request; 235 236 // 237 ​ 238 239 // g…" at bounding box center [925, 468] width 1175 height 997
type textarea "recordid"
click at [476, 519] on span "'max'" at bounding box center [475, 526] width 35 height 13
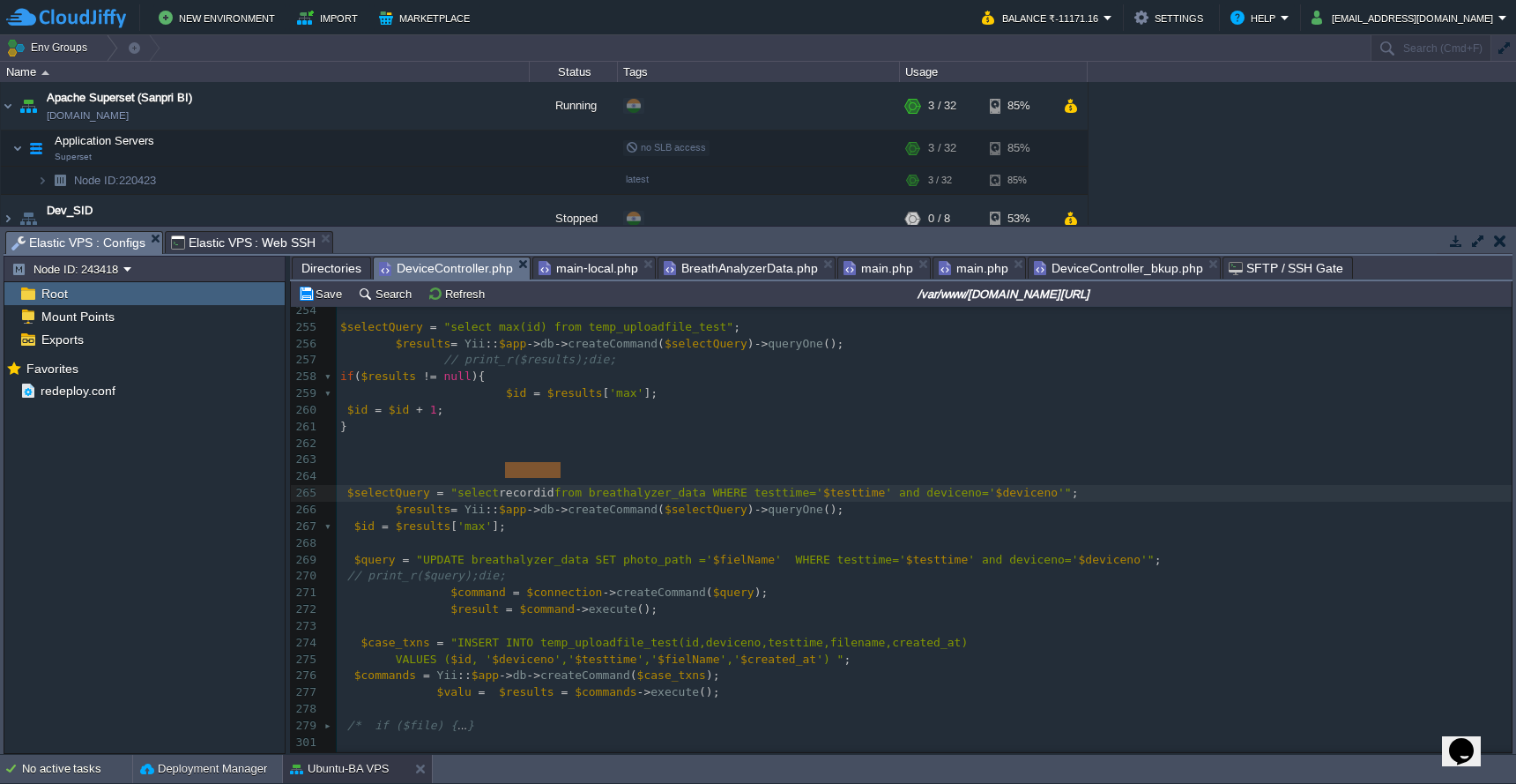
type textarea "max"
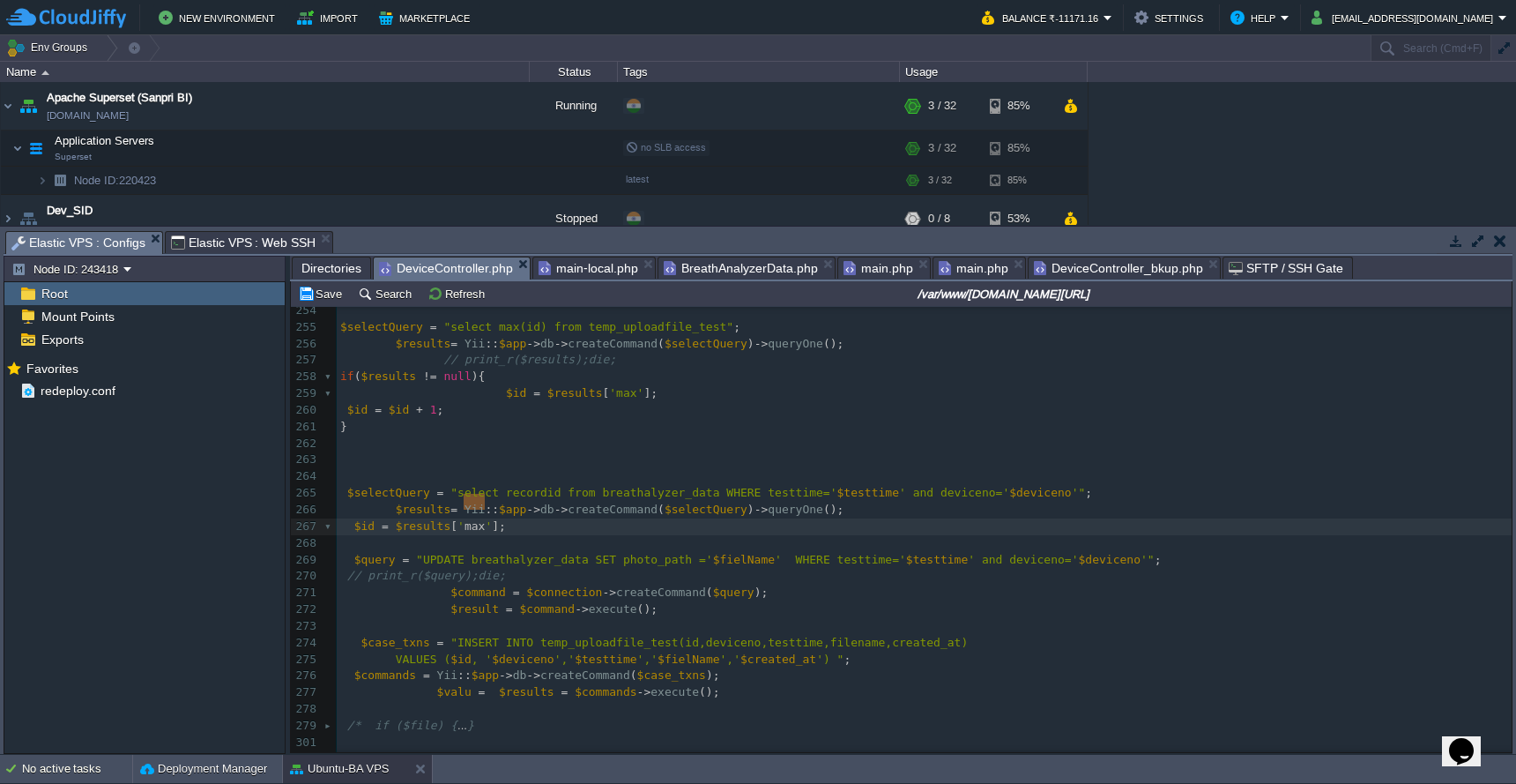
paste textarea
click at [365, 519] on span "$id" at bounding box center [364, 526] width 20 height 13
type textarea "$"
paste textarea
click at [879, 734] on pre "​" at bounding box center [925, 742] width 1175 height 16
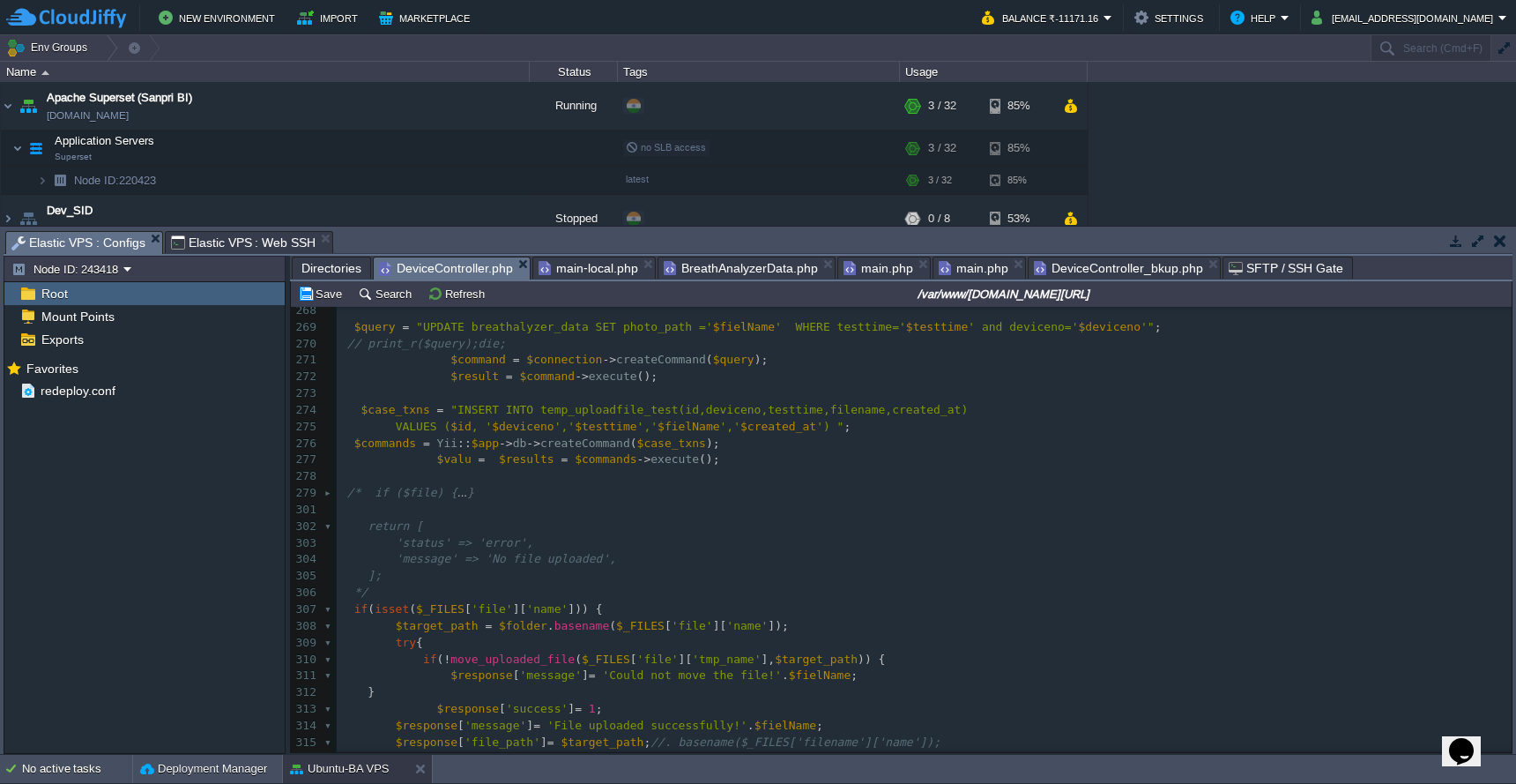
scroll to position [4272, 0]
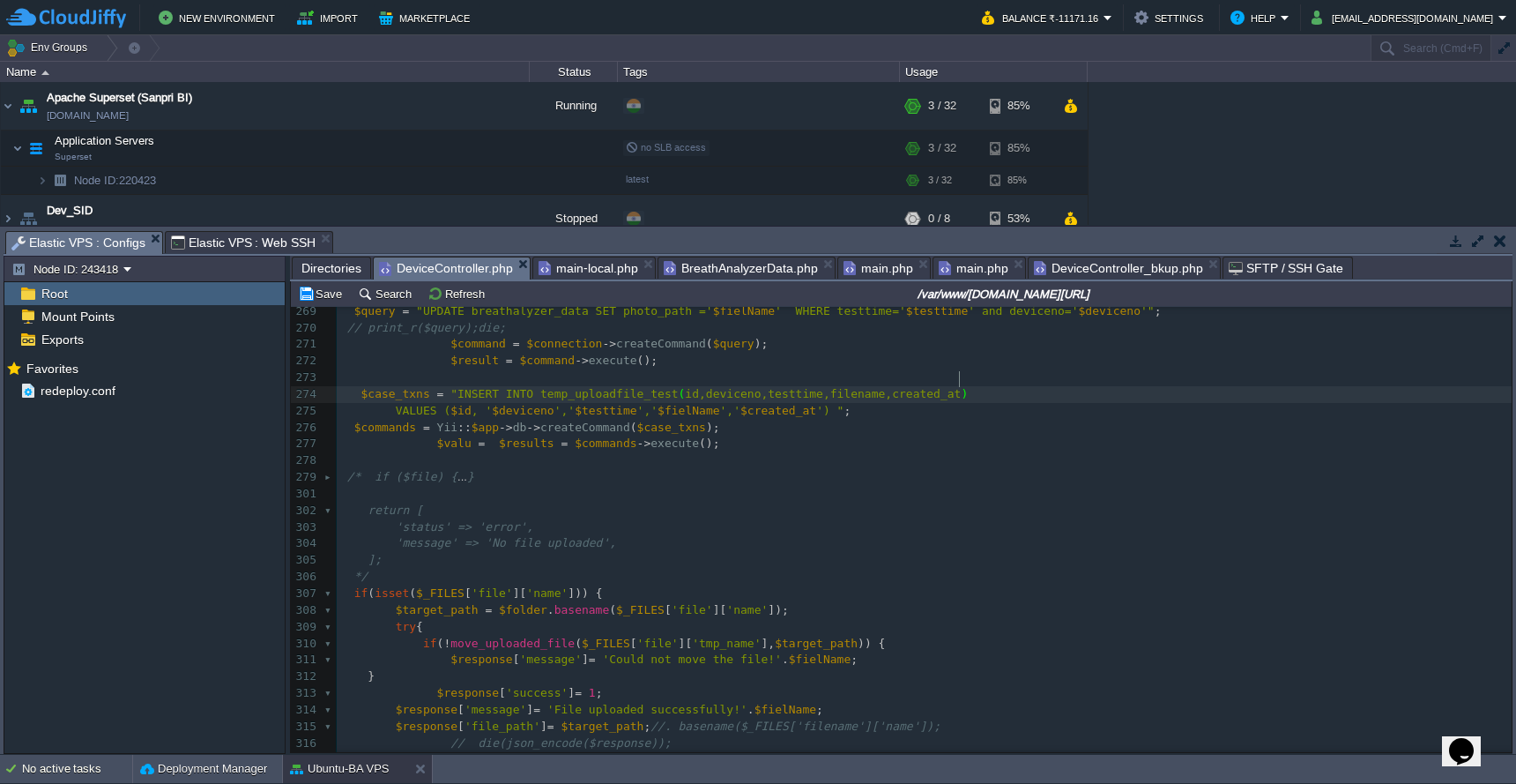
type textarea ","
paste textarea
type textarea ","
paste textarea
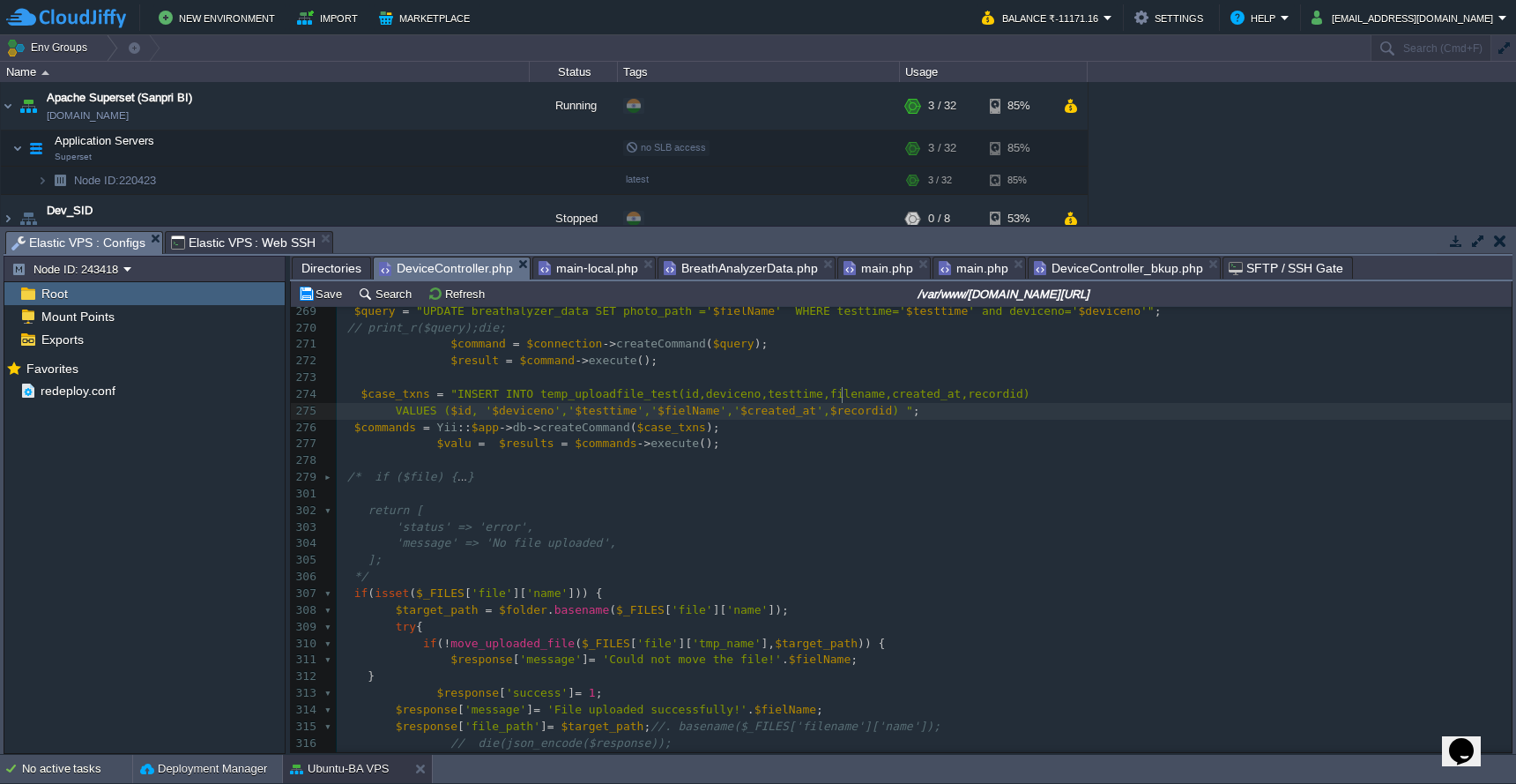
scroll to position [7, 6]
type textarea "$"
click at [333, 303] on td "Save" at bounding box center [323, 294] width 55 height 21
click at [830, 404] on span "'," at bounding box center [823, 410] width 14 height 13
type textarea "'"
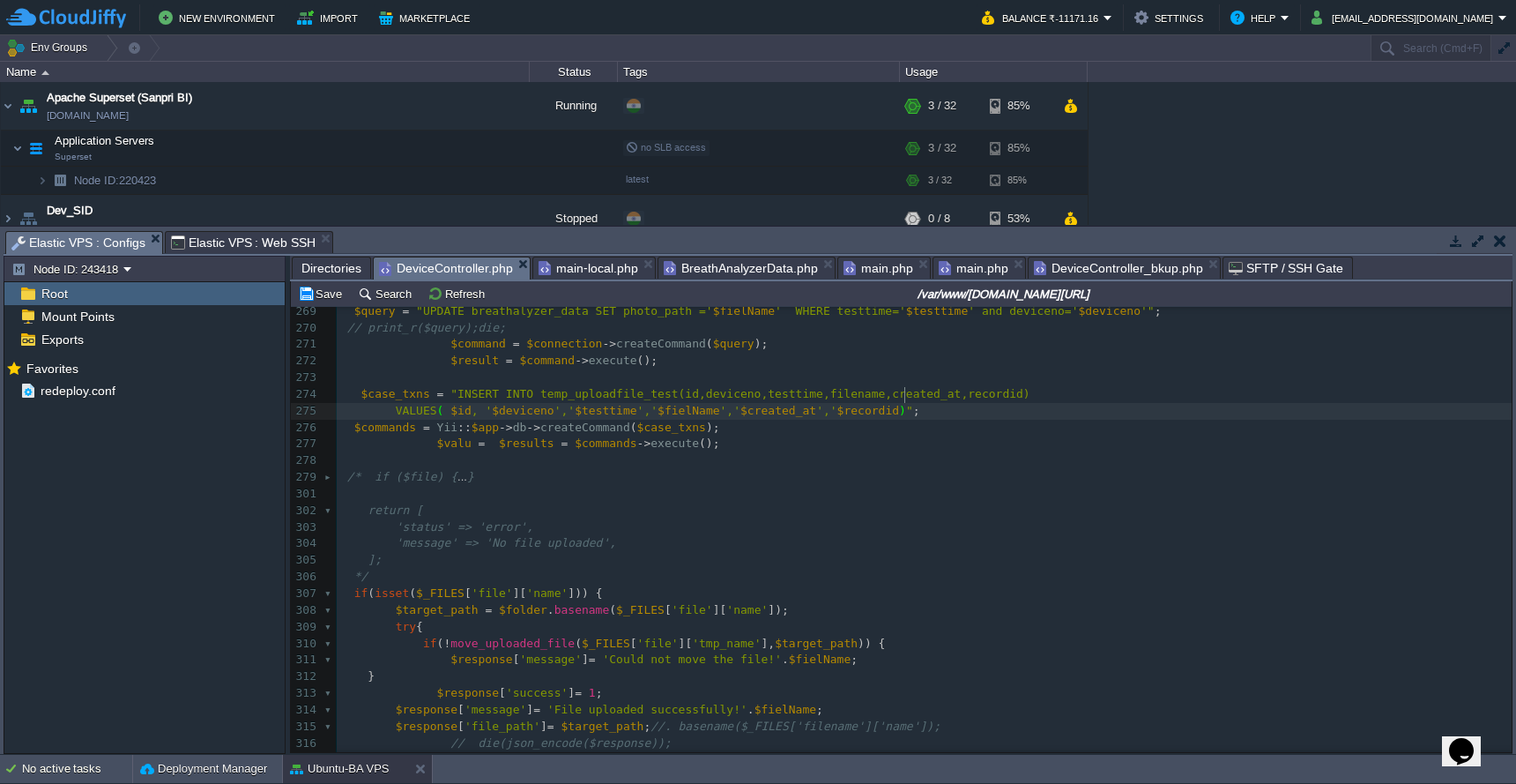
scroll to position [7, 4]
type textarea "'"
click at [320, 301] on button "Save" at bounding box center [322, 294] width 49 height 15
click at [821, 568] on pre "*/" at bounding box center [925, 576] width 1175 height 16
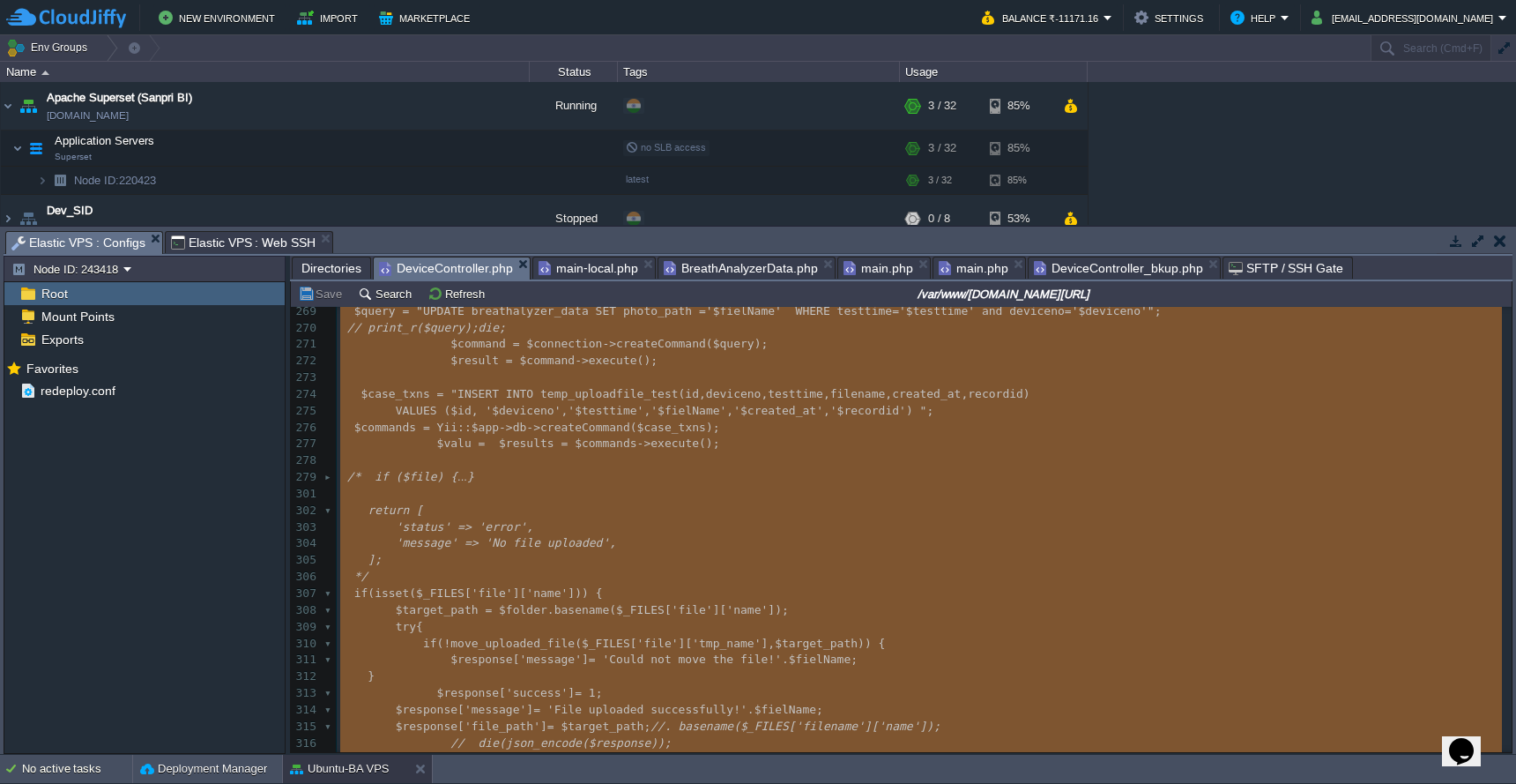
type textarea "<?php namespace frontend\controllers; use Yii; use yii\web\Controller; use yii\…"
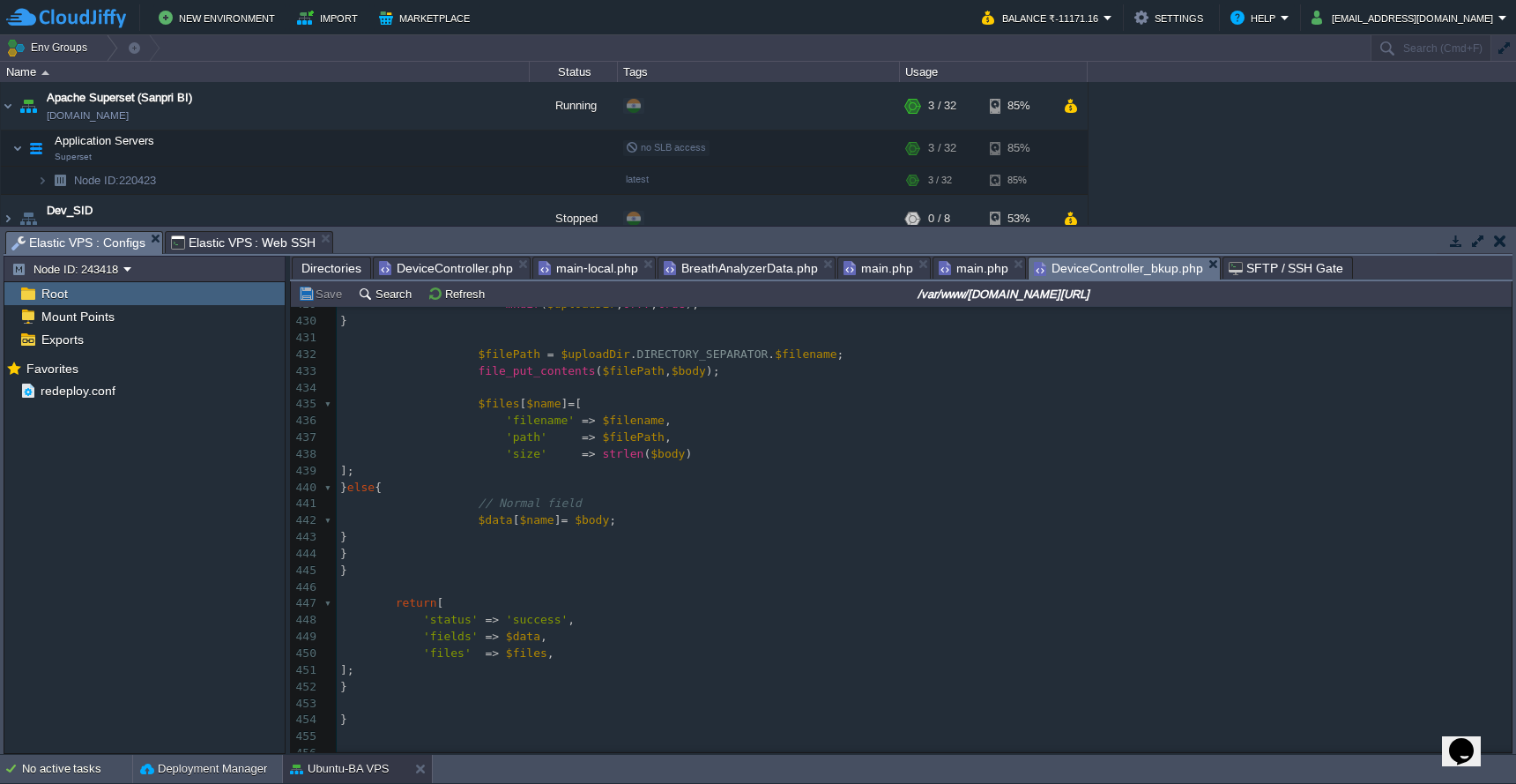
click at [1132, 270] on span "DeviceController_bkup.php" at bounding box center [1119, 268] width 170 height 22
type textarea "-"
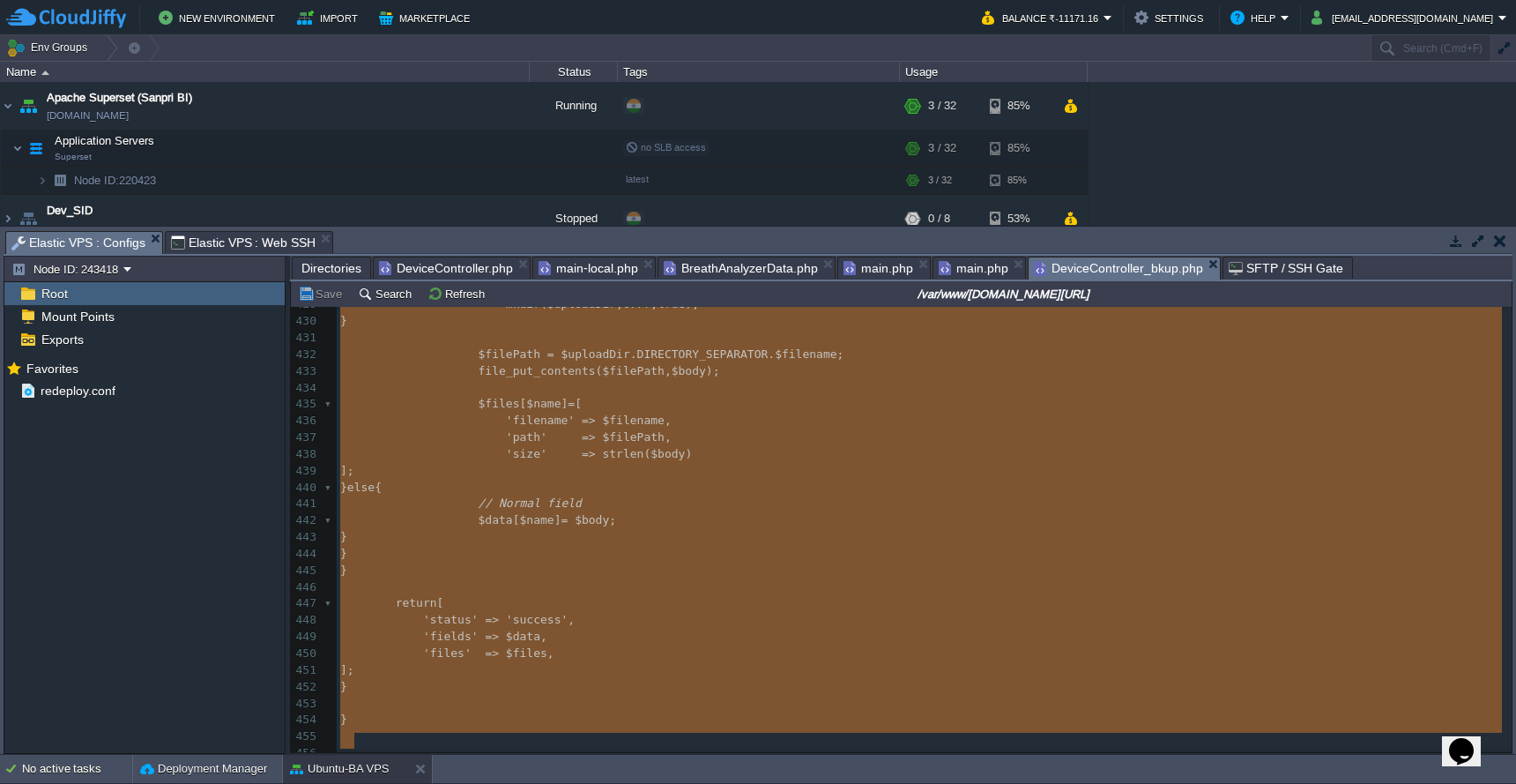
scroll to position [6846, 0]
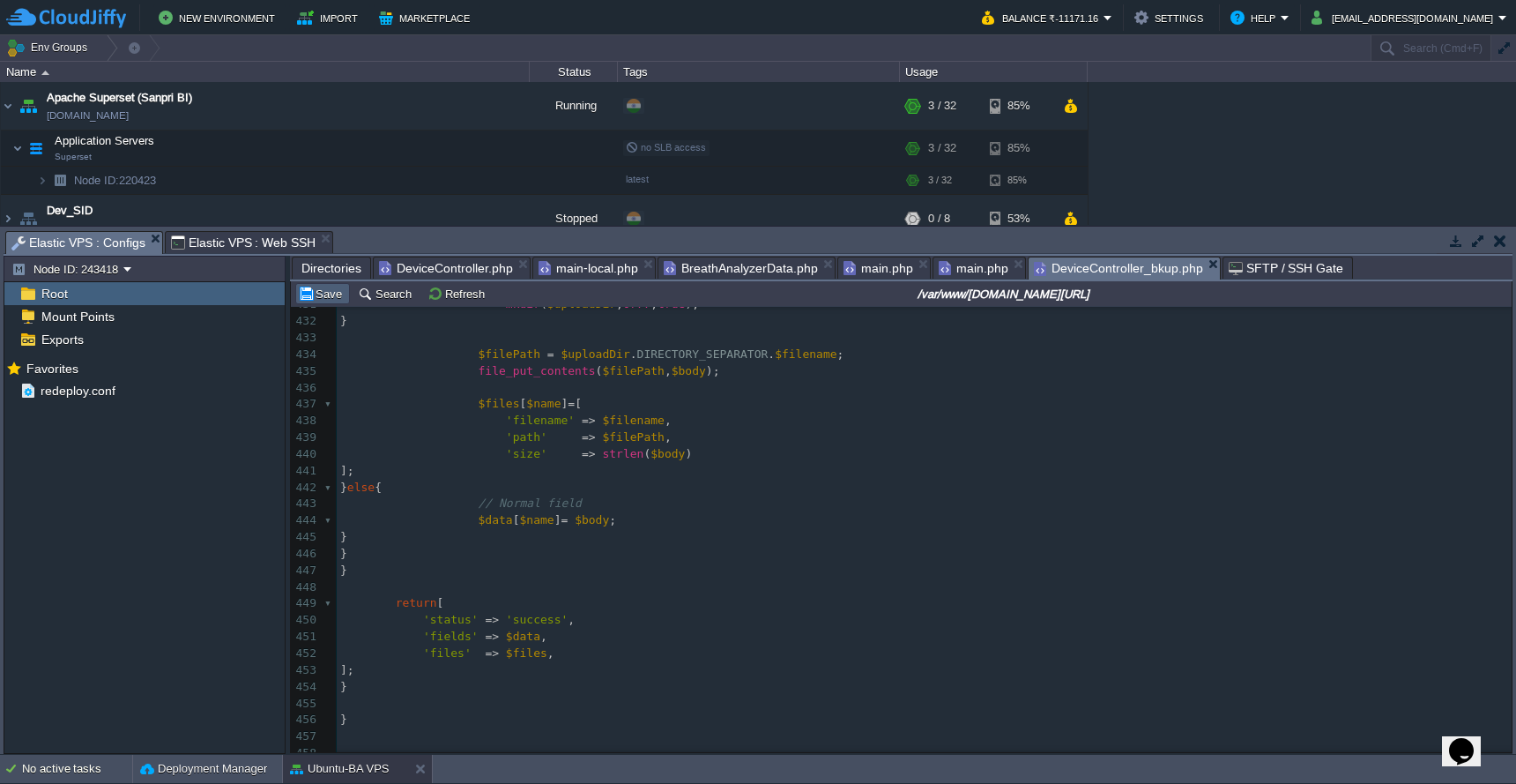
click at [325, 298] on button "Save" at bounding box center [322, 294] width 49 height 15
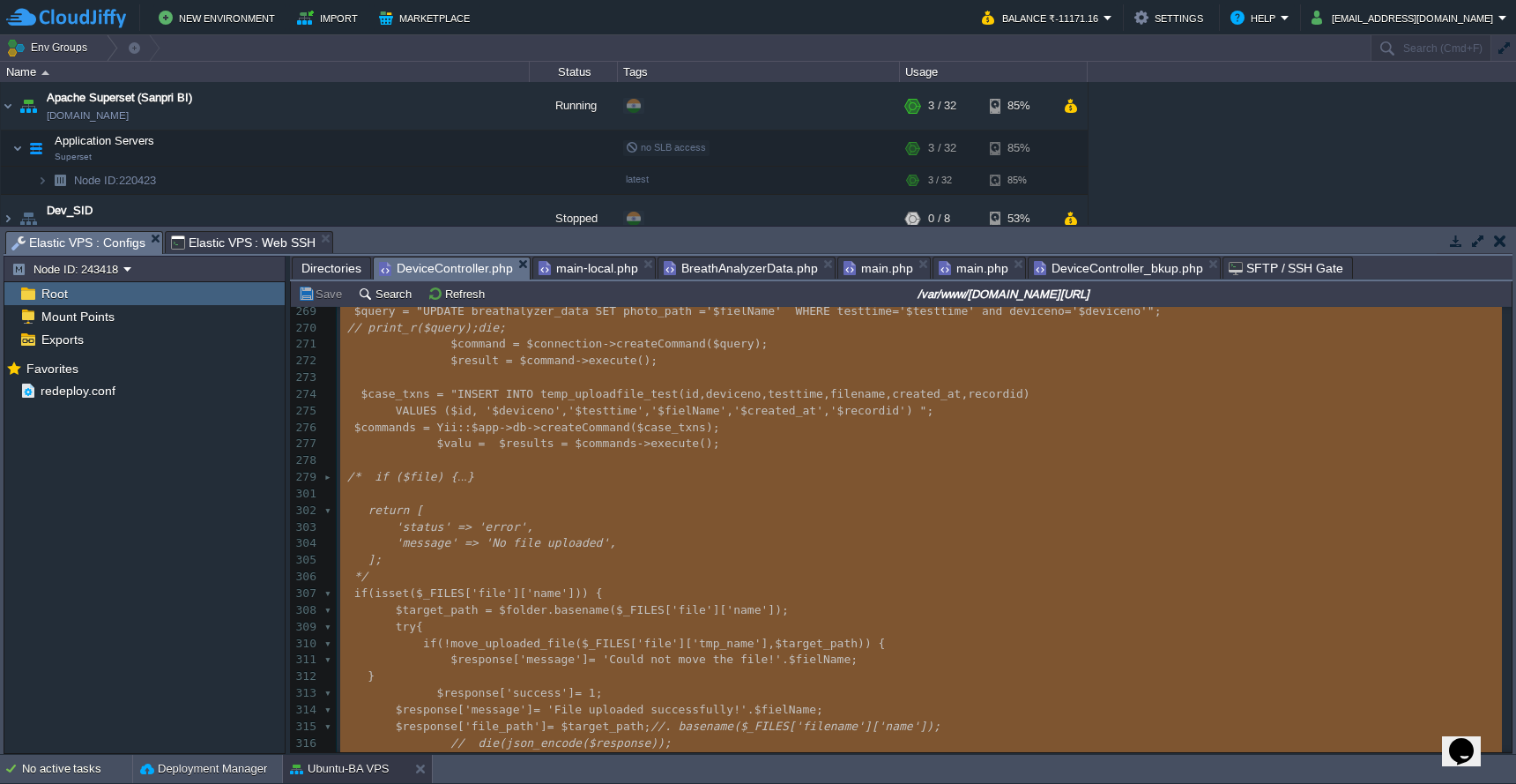
click at [445, 266] on span "DeviceController.php" at bounding box center [446, 268] width 134 height 22
type textarea "-"
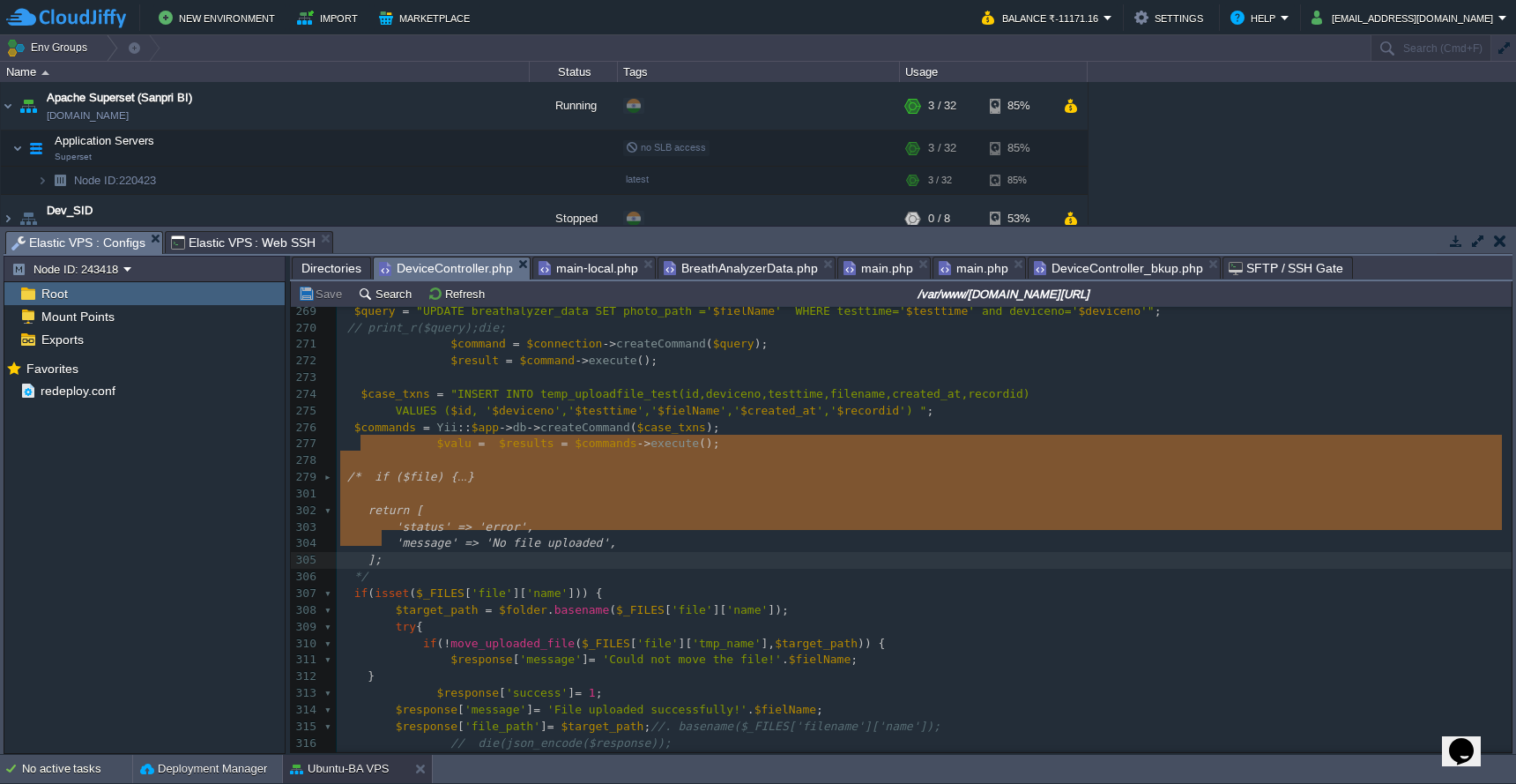
type textarea "/* if ($file) { //$folder = \Yii::getAlias('@webroot/photos/'); if (!is_dir($fo…"
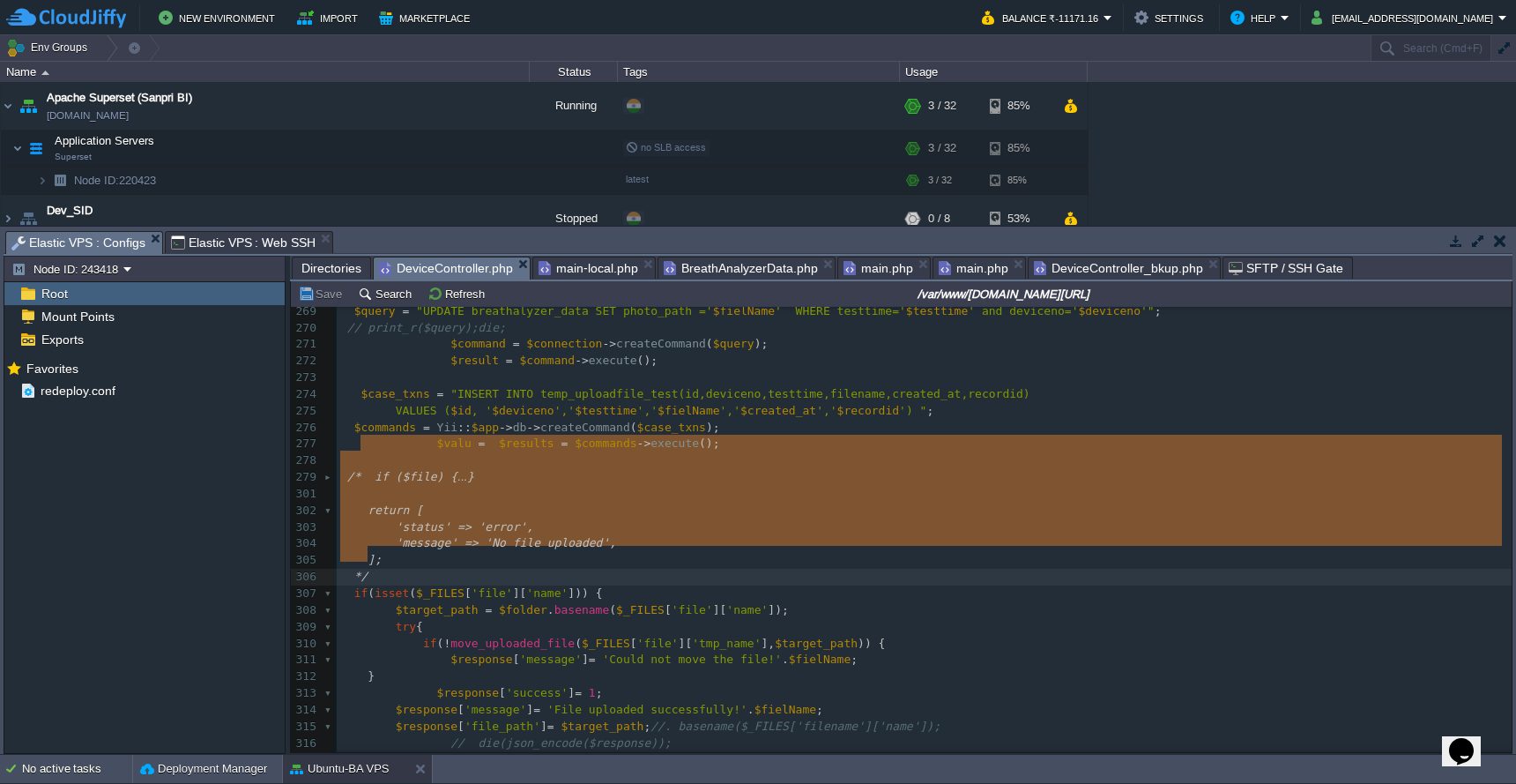
drag, startPoint x: 361, startPoint y: 445, endPoint x: 456, endPoint y: 549, distance: 140.9
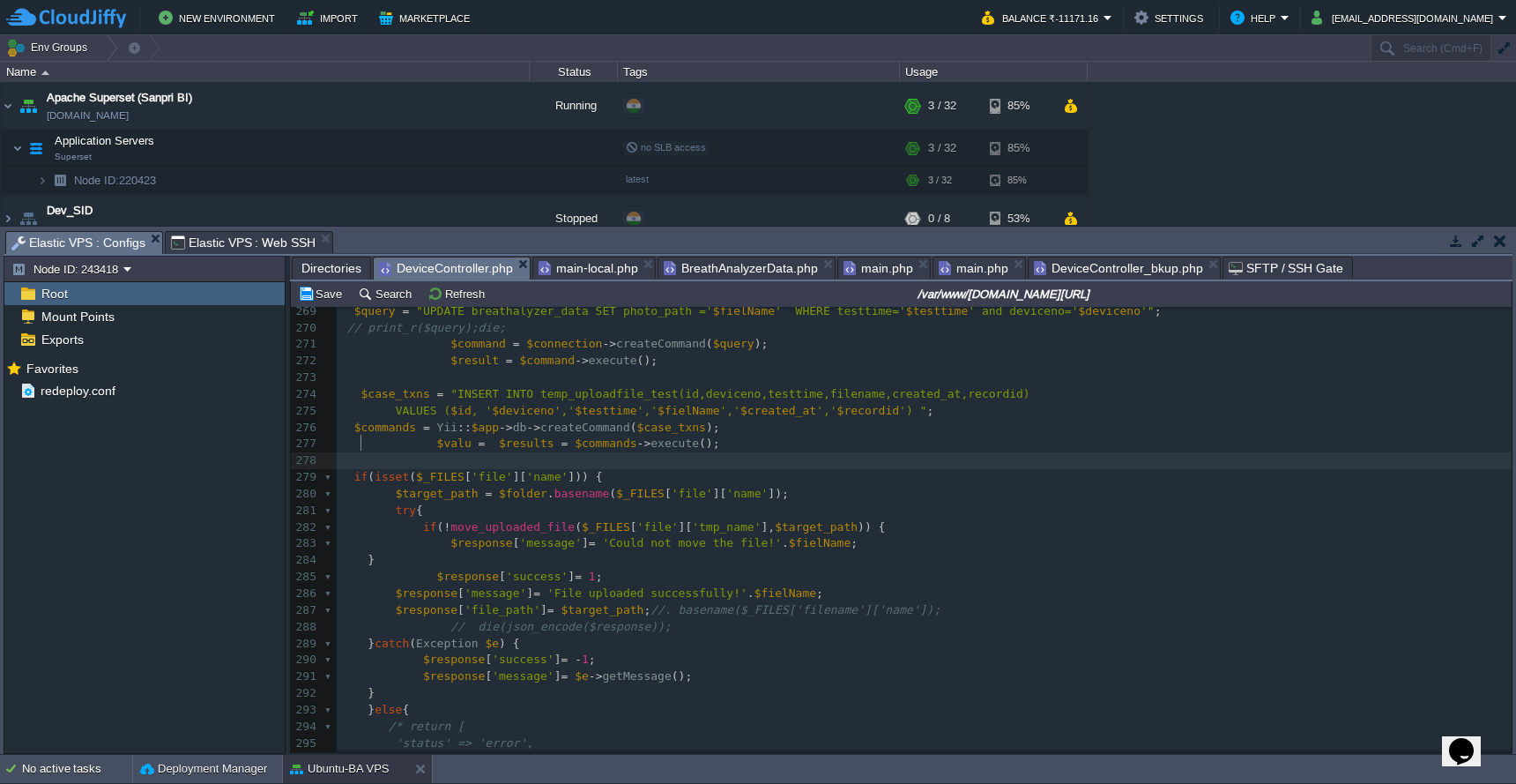
click at [998, 324] on pre "// print_r($query);die;" at bounding box center [925, 327] width 1175 height 16
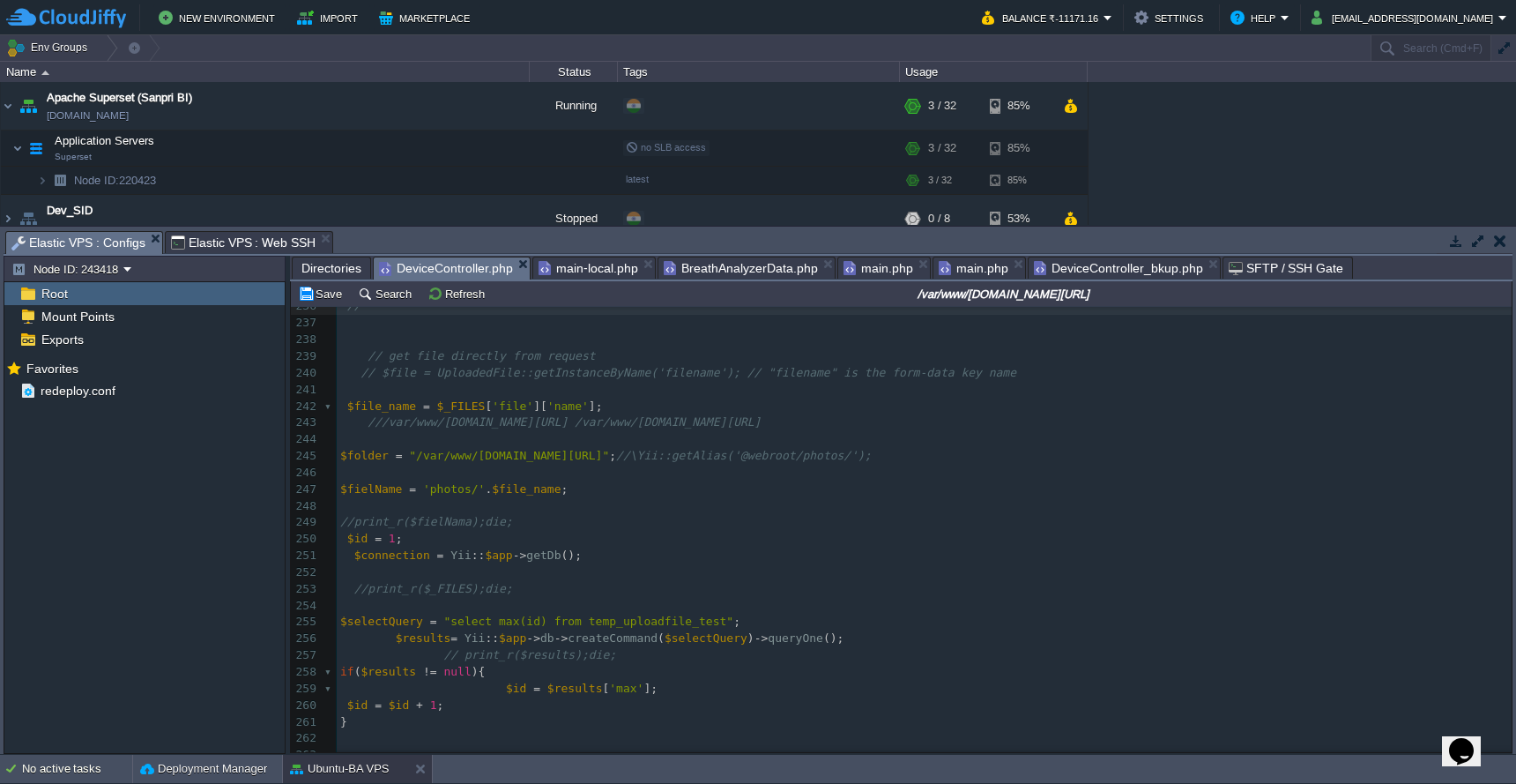
scroll to position [3732, 0]
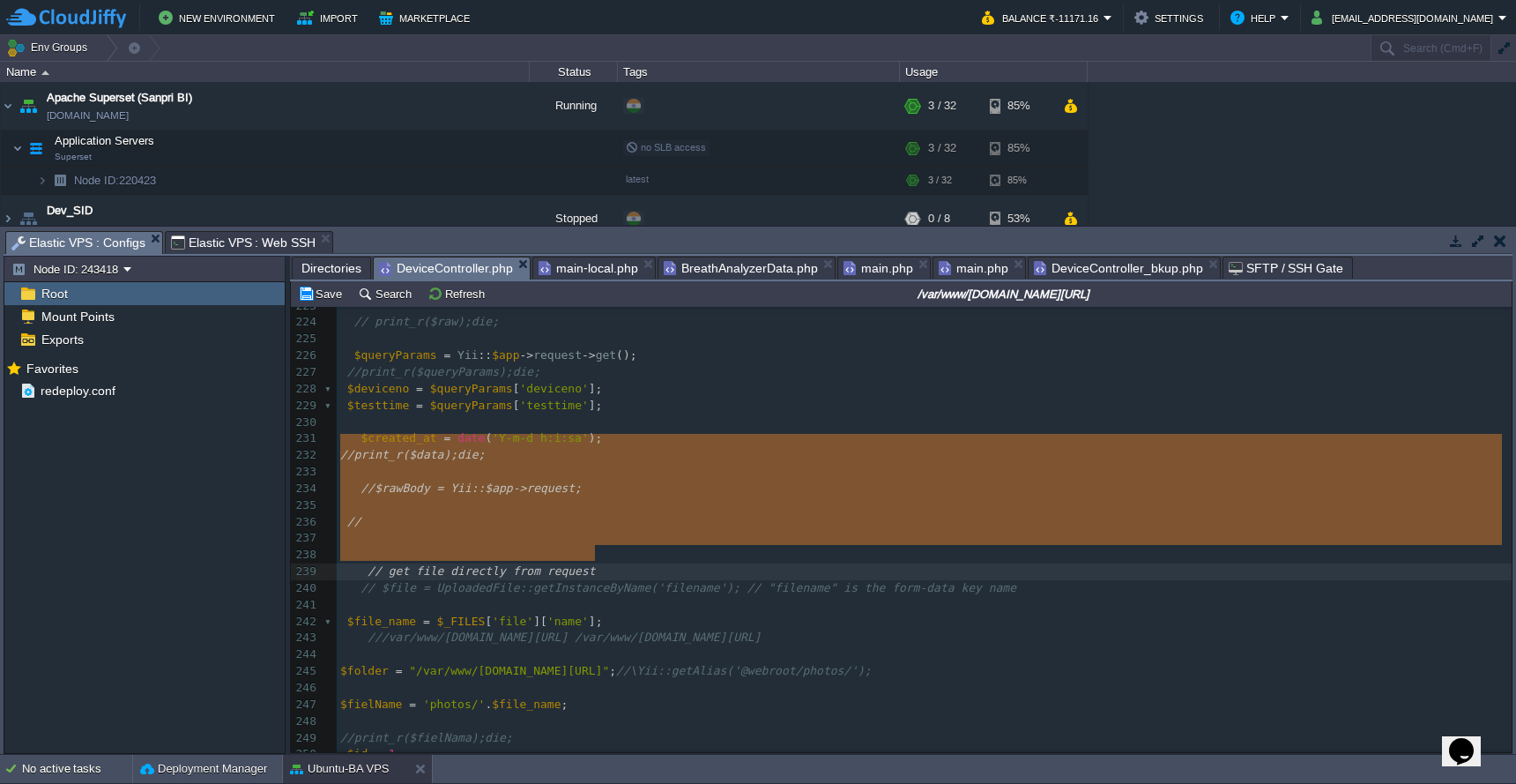
type textarea "//print_r($data);die; //$rawBody = Yii::$app->request; // // get file directly …"
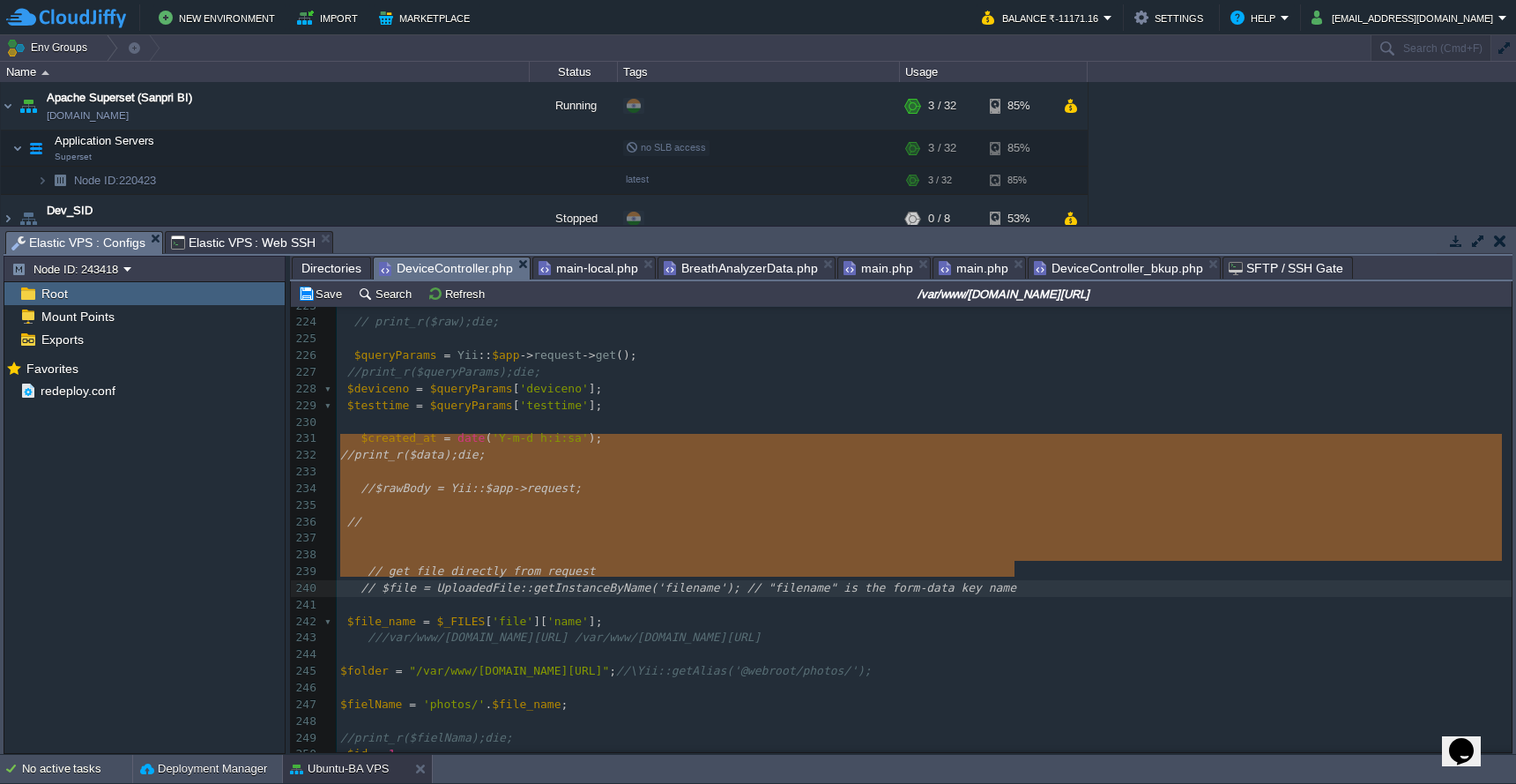
drag, startPoint x: 342, startPoint y: 446, endPoint x: 1090, endPoint y: 564, distance: 757.3
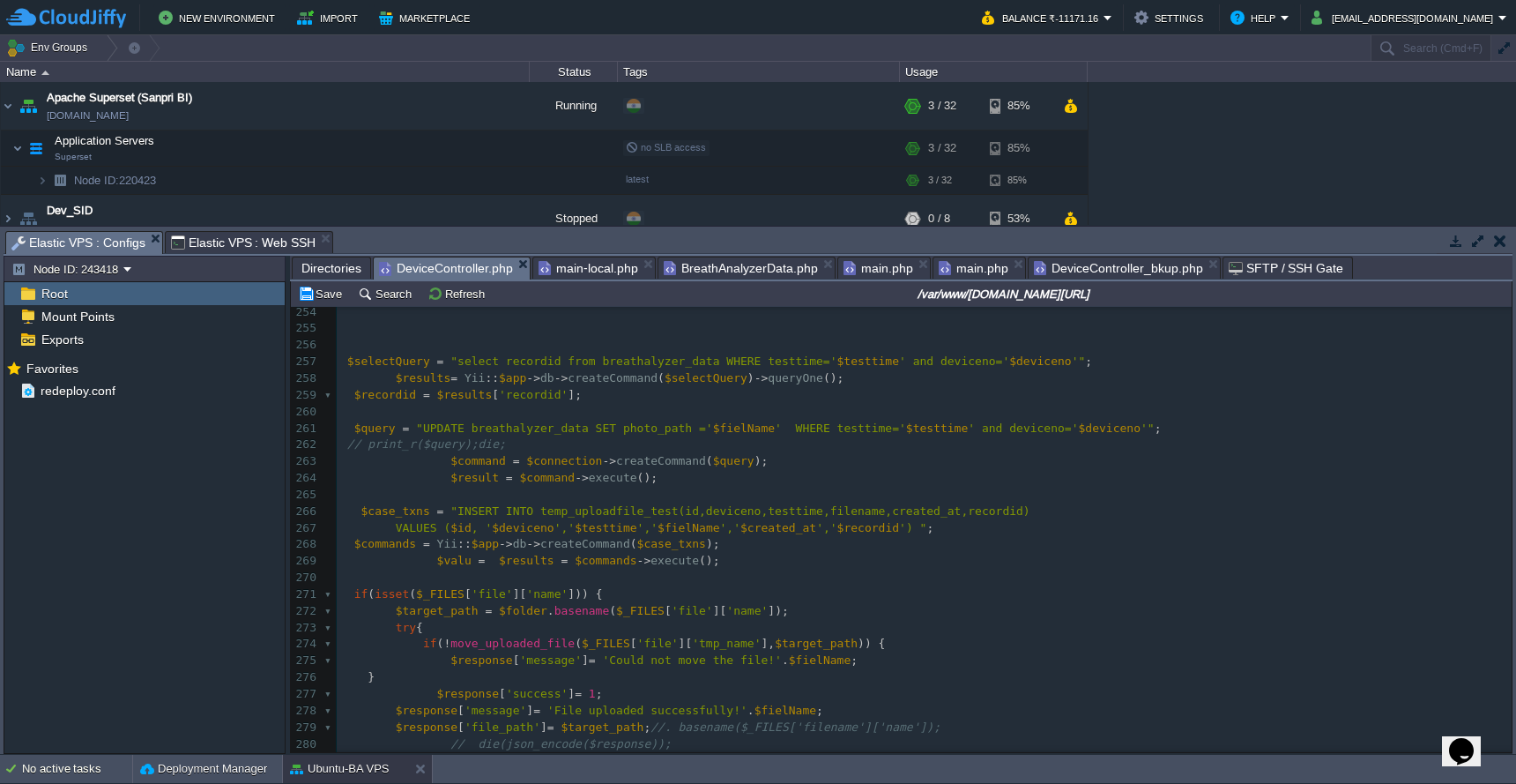
click at [311, 297] on button "Save" at bounding box center [322, 294] width 49 height 15
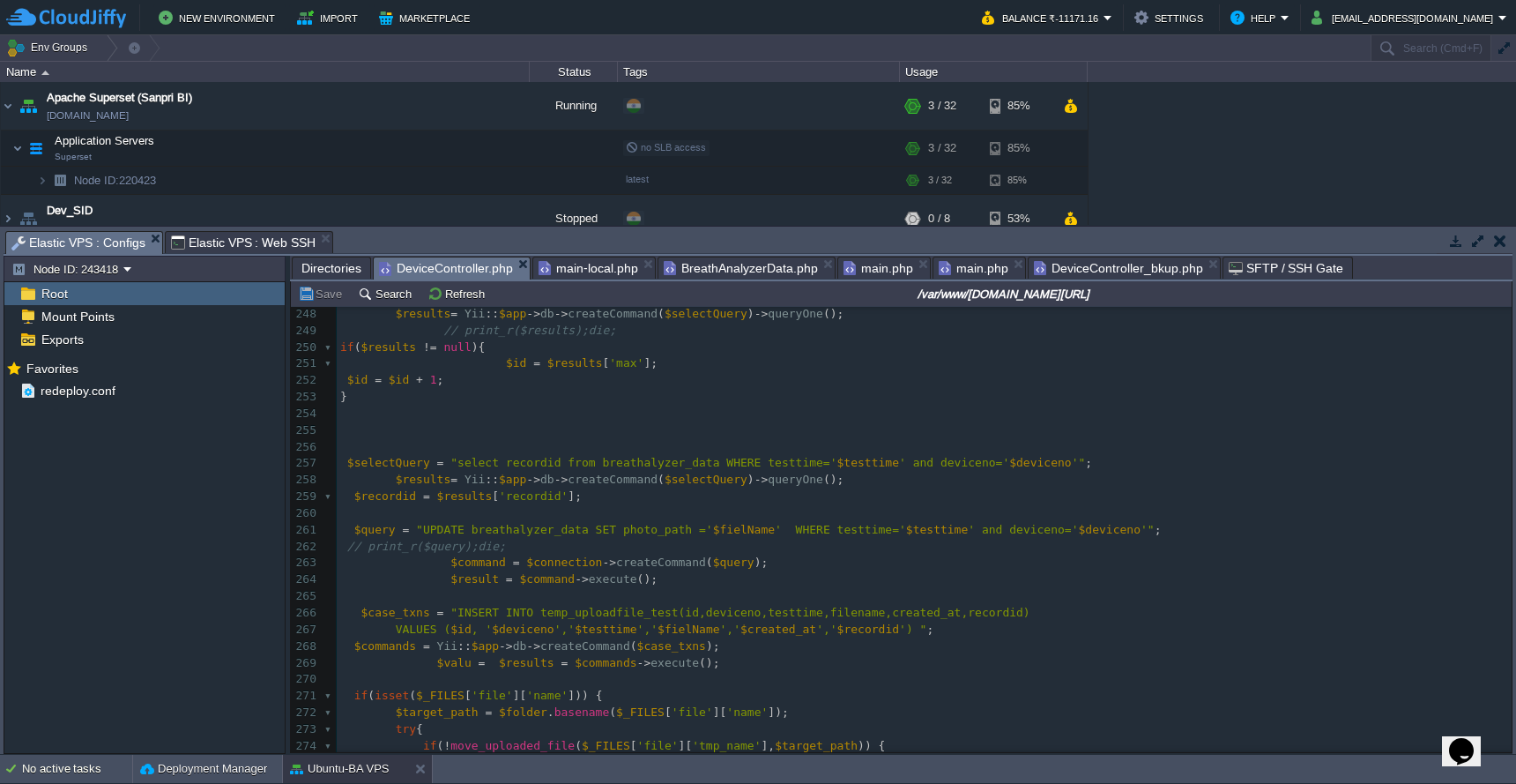
click at [345, 275] on span "Directories" at bounding box center [331, 268] width 60 height 21
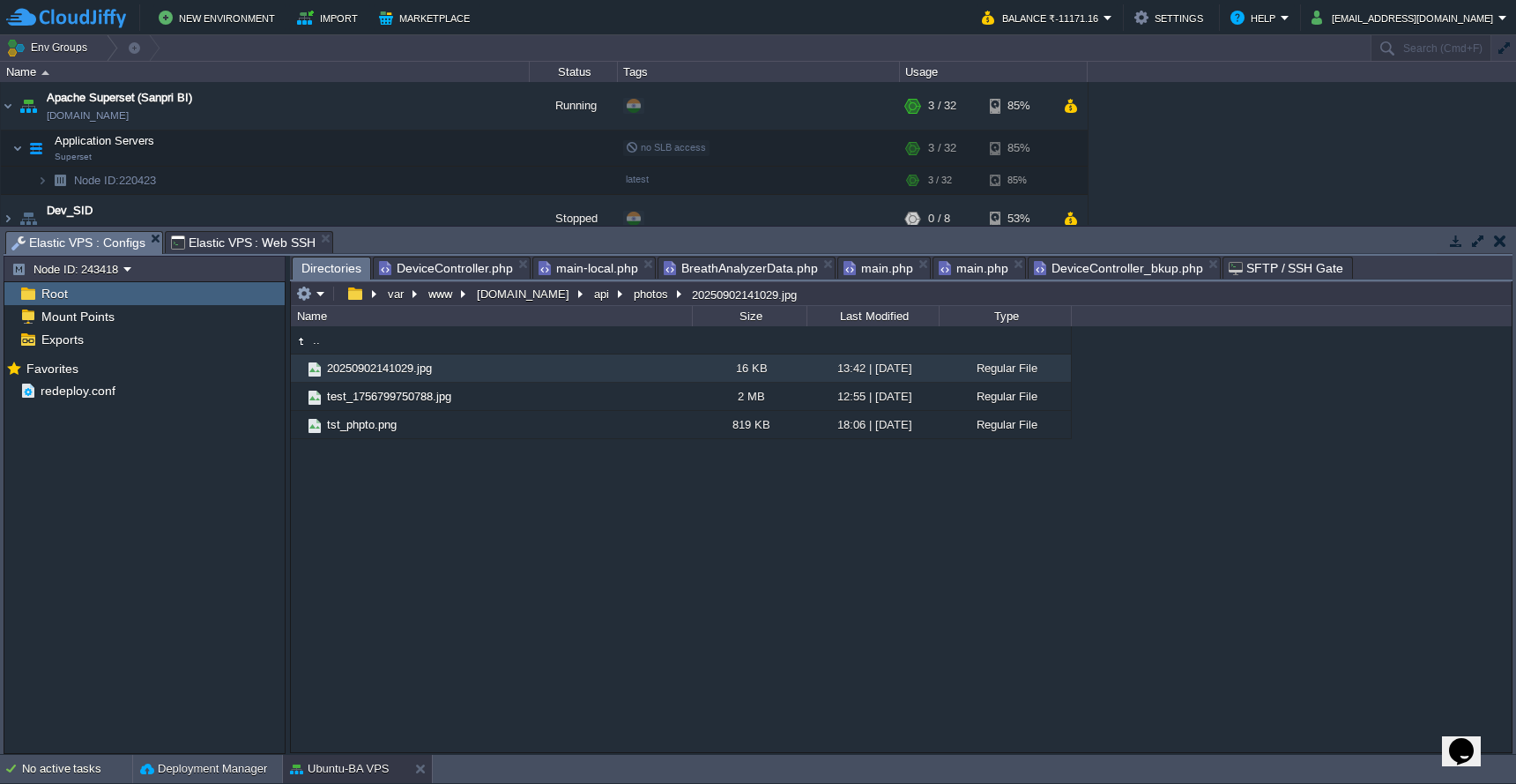
click at [471, 272] on span "DeviceController.php" at bounding box center [446, 268] width 134 height 21
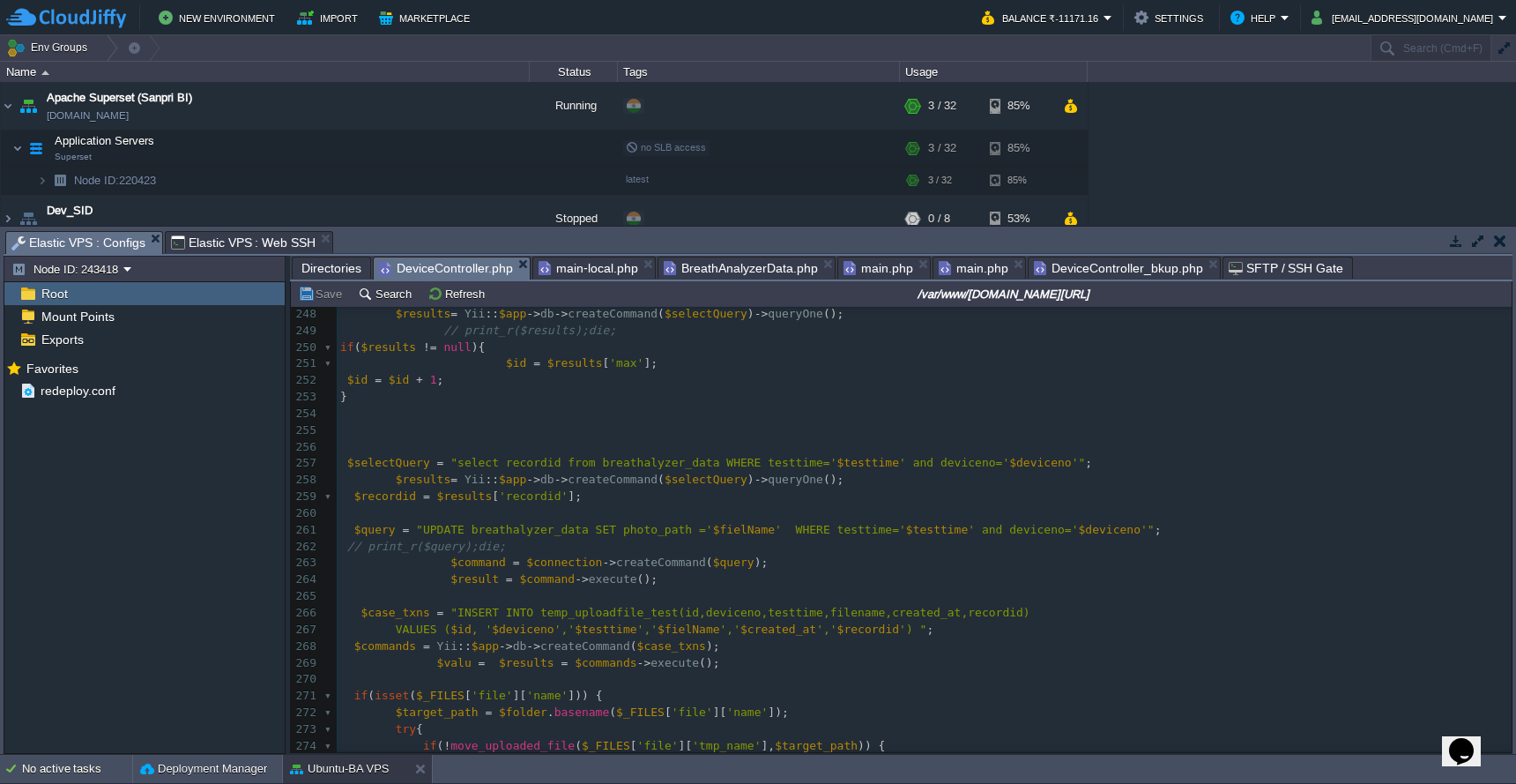
click at [983, 405] on pre at bounding box center [925, 413] width 1175 height 16
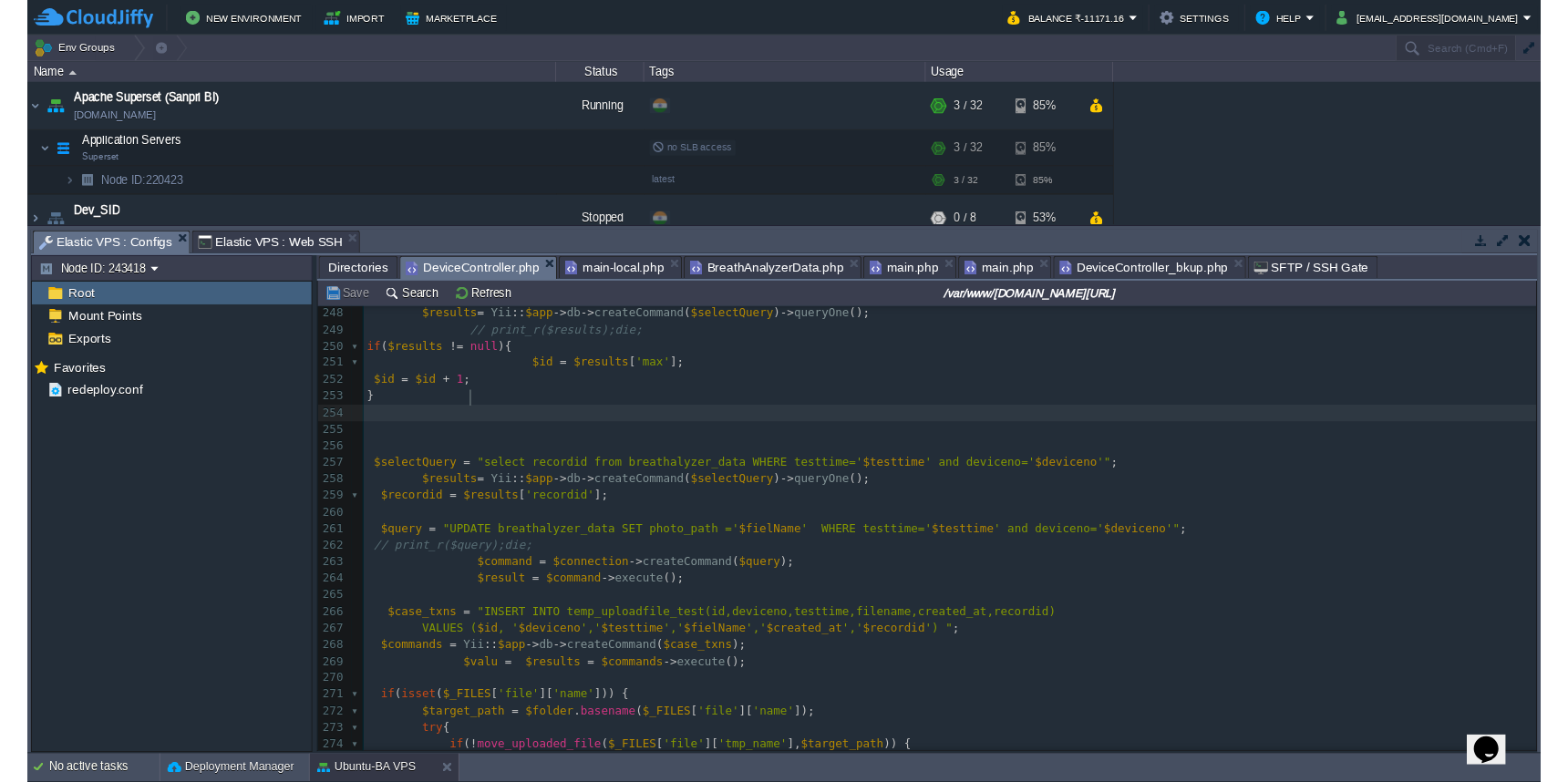
scroll to position [7, 1]
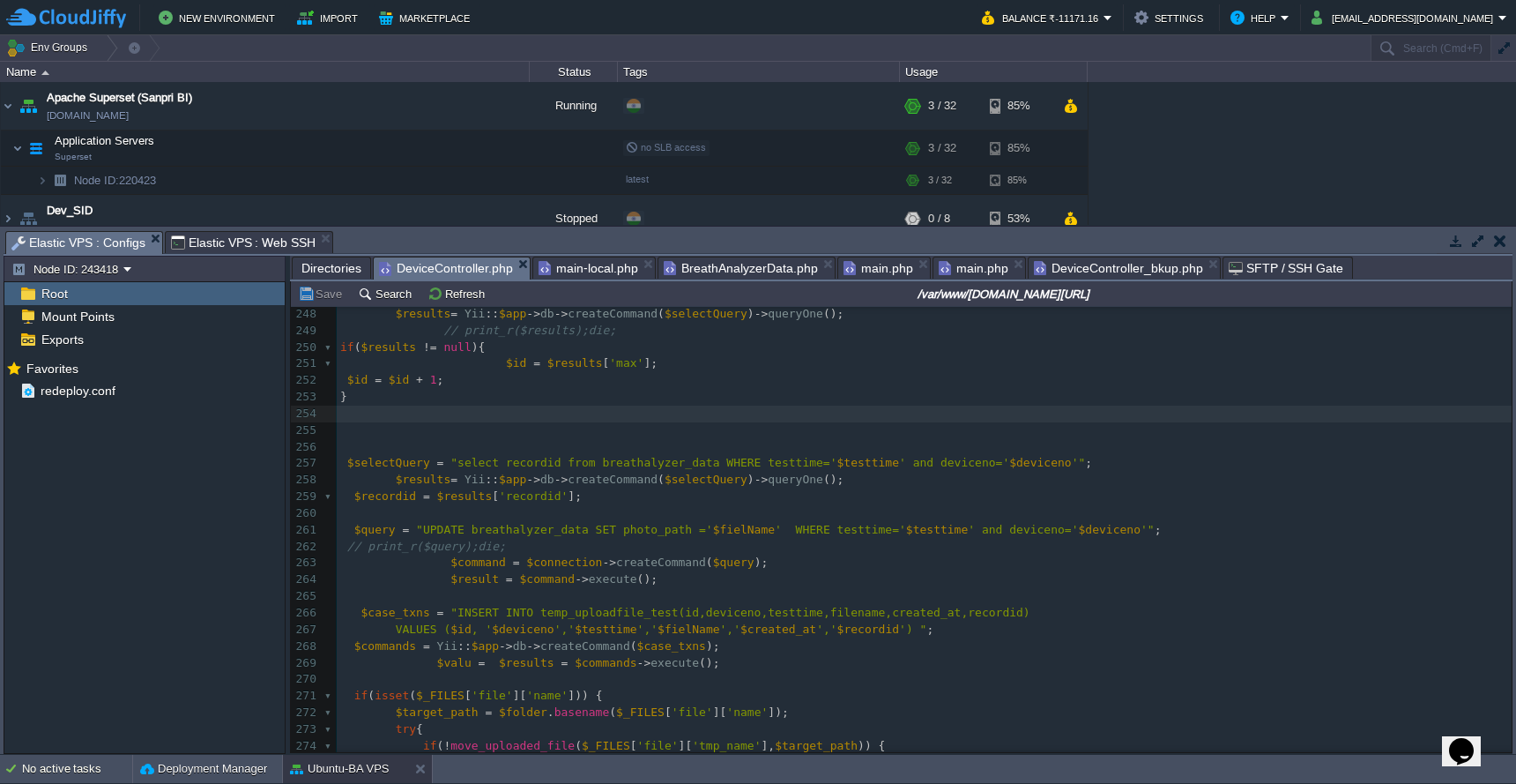
click at [337, 264] on span "Directories" at bounding box center [331, 268] width 60 height 21
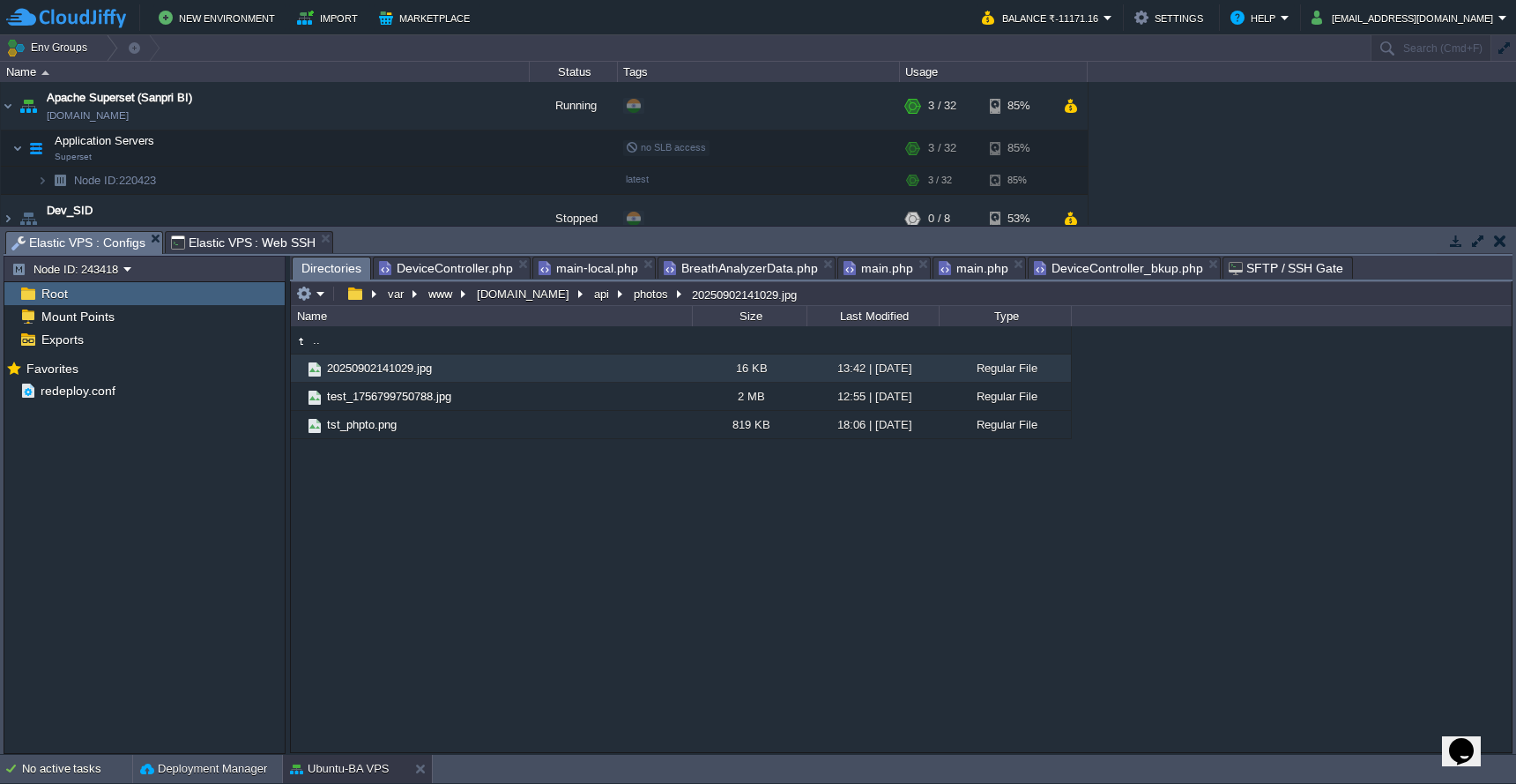
click at [320, 303] on td at bounding box center [311, 294] width 35 height 21
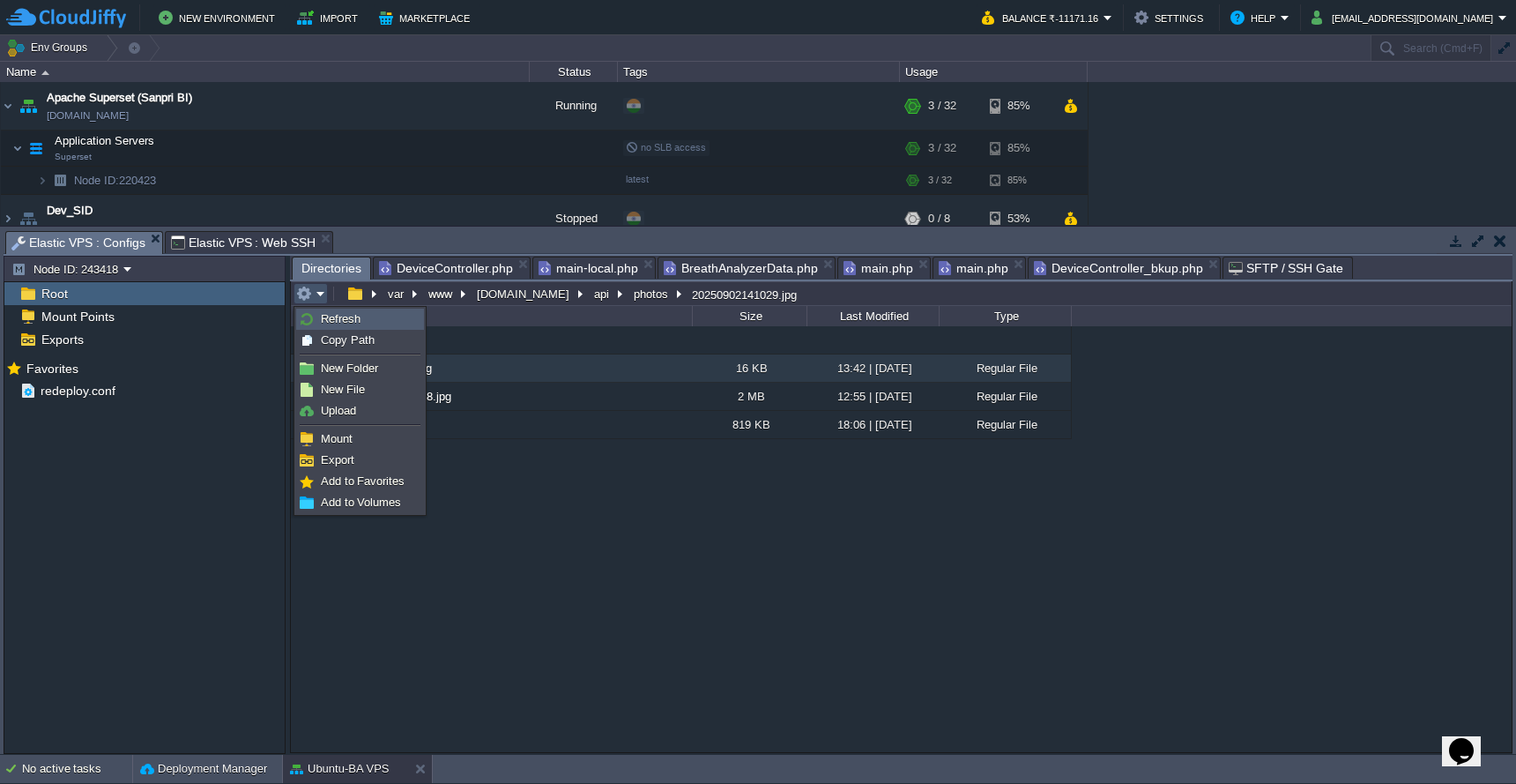
click at [320, 320] on link "Refresh" at bounding box center [359, 319] width 126 height 19
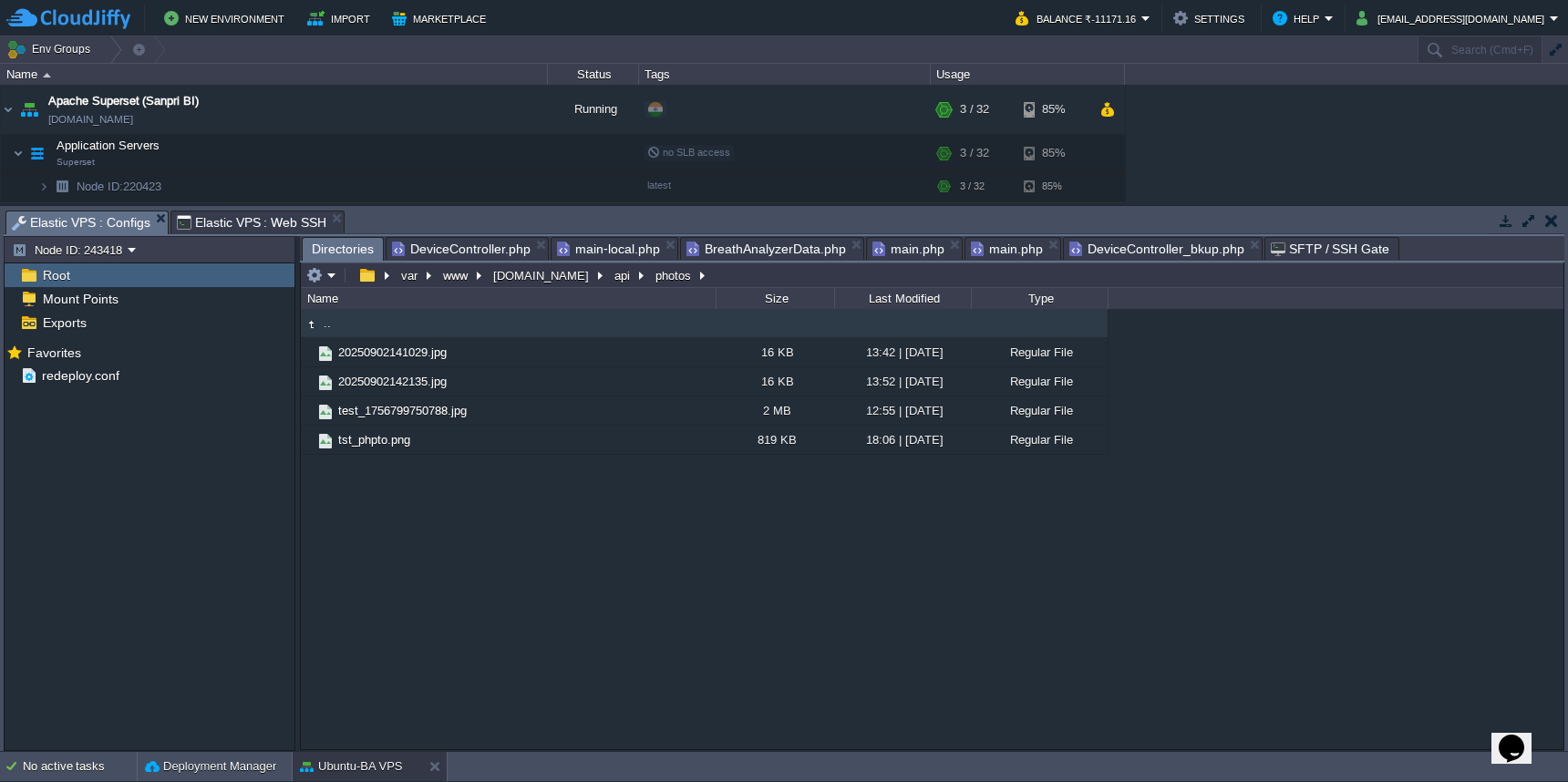
click at [542, 619] on div ".. 20250902141029.jpg 16 KB 13:42 | [DATE] Regular File 20250902142135.jpg 16 K…" at bounding box center [932, 528] width 1263 height 439
click at [462, 254] on span "DeviceController.php" at bounding box center [461, 249] width 138 height 22
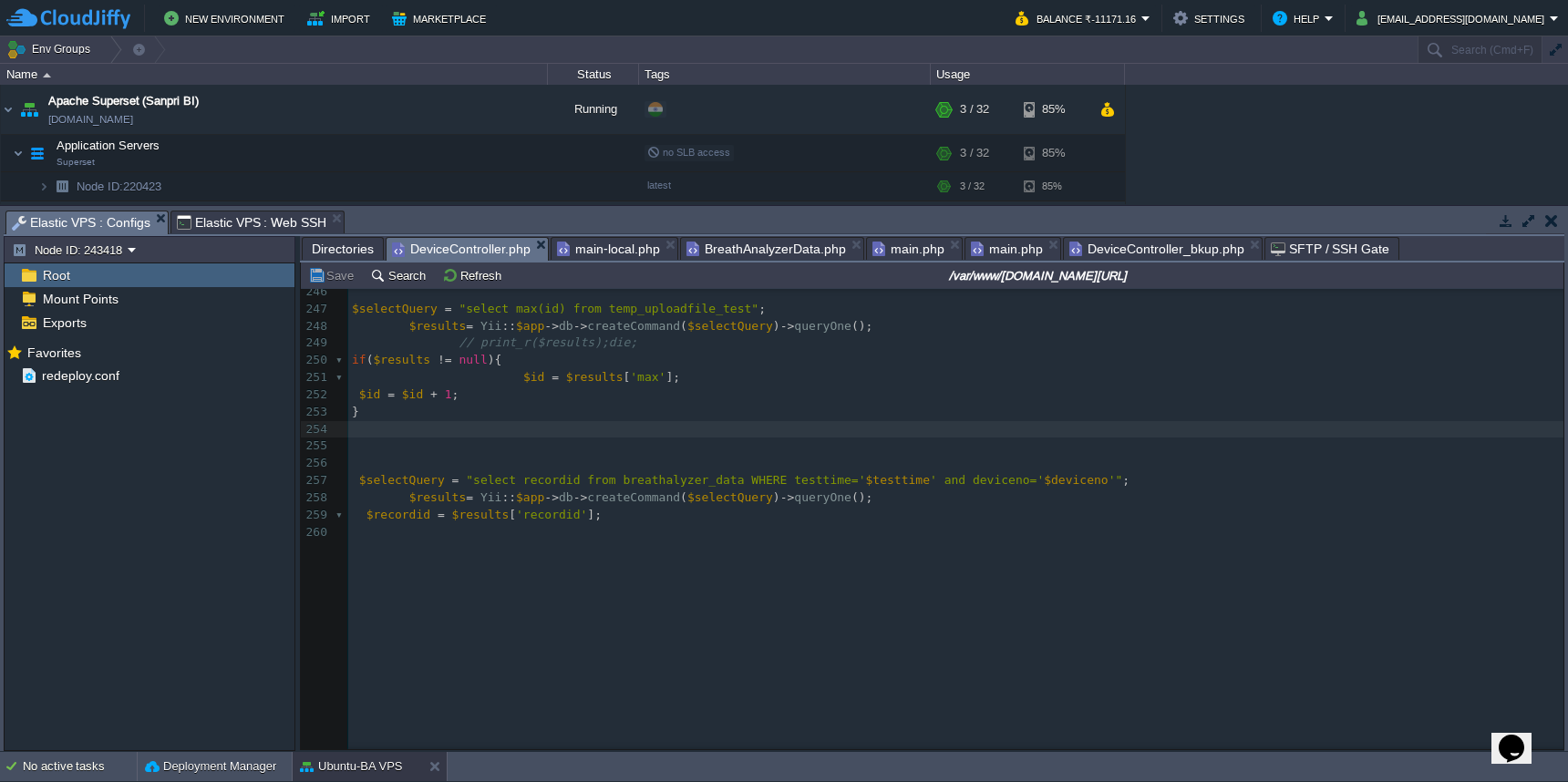
scroll to position [4055, 0]
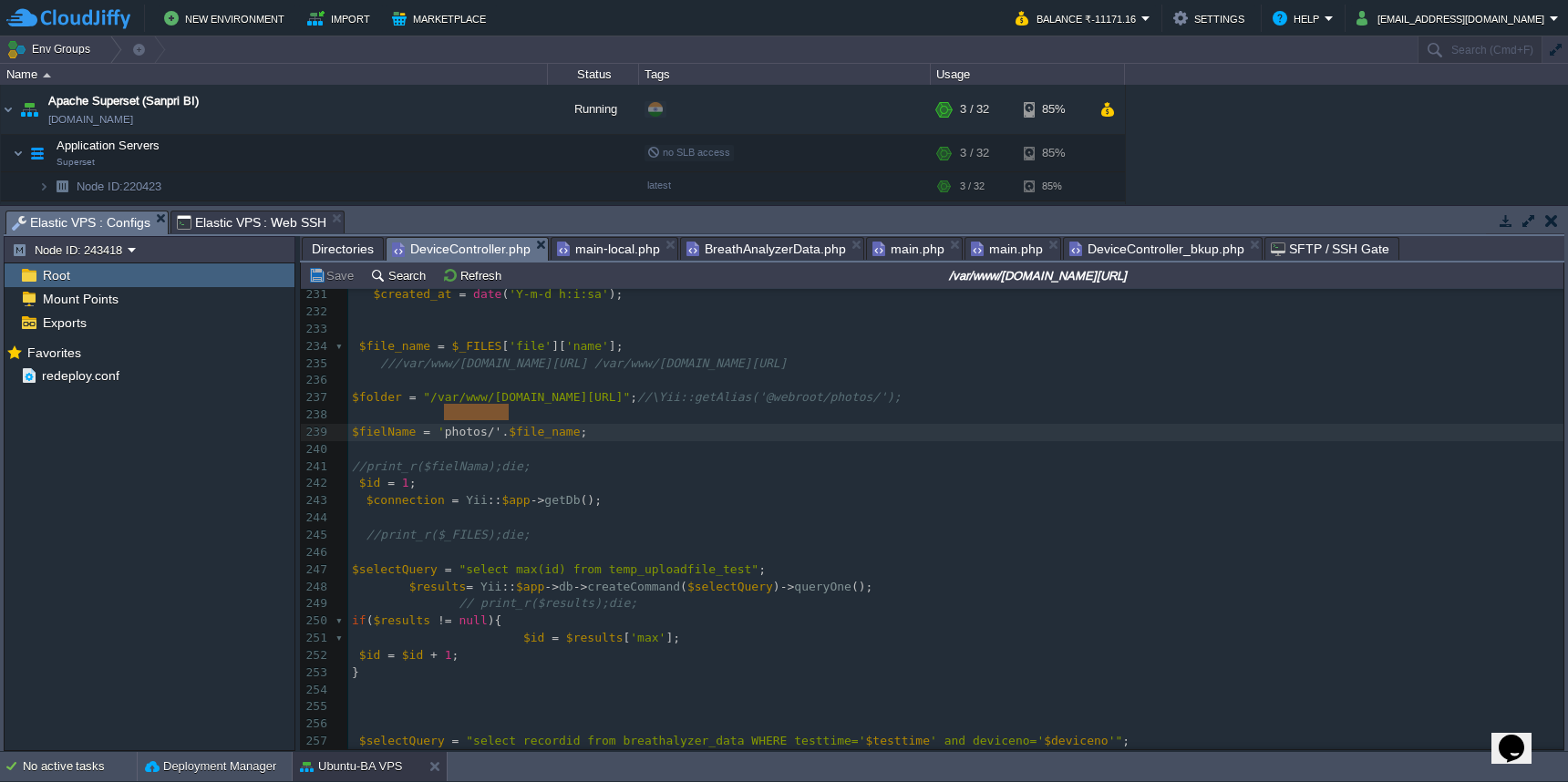
type textarea "'photos/'."
drag, startPoint x: 508, startPoint y: 413, endPoint x: 440, endPoint y: 416, distance: 68.1
type textarea "'photos/'."
type textarea "$fielName = 'photos/'.$file_name;"
type textarea "//"
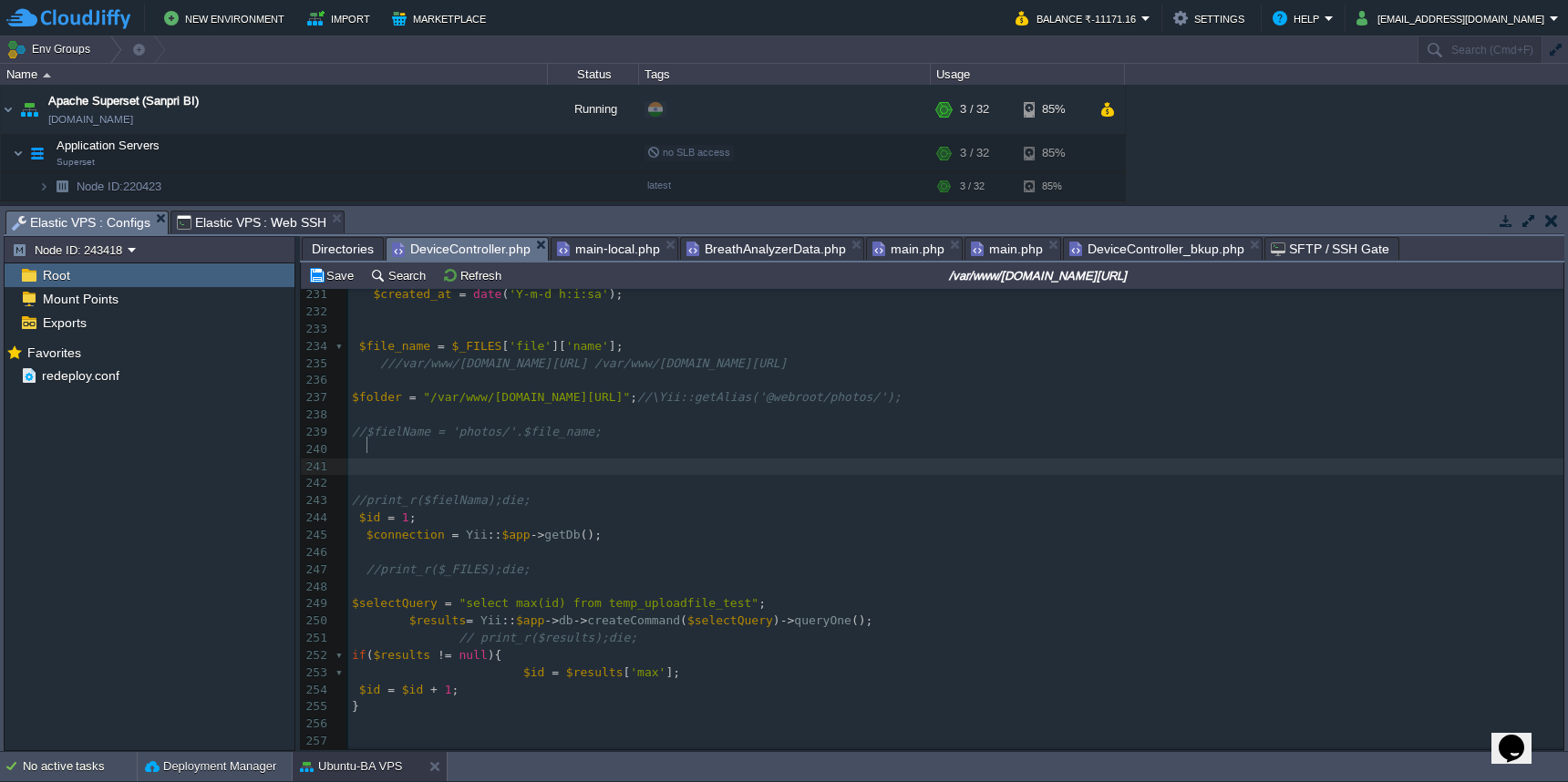
paste textarea "."
type textarea "'photos/'."
click at [393, 459] on span "$fielName" at bounding box center [398, 466] width 64 height 14
click at [402, 459] on span "$fileName" at bounding box center [398, 466] width 64 height 14
type textarea "$fileName"
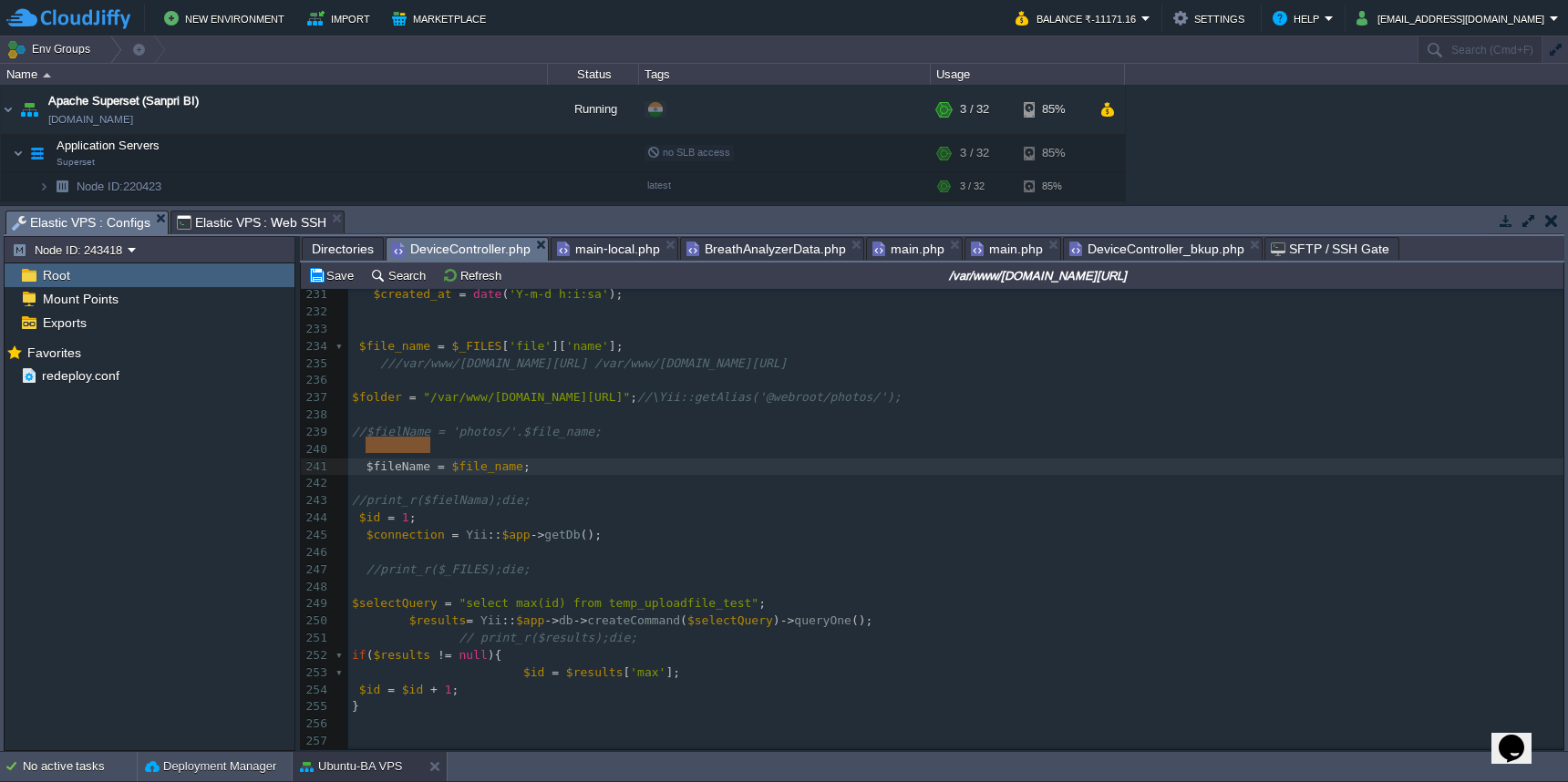
click at [400, 425] on span "//$fielName = 'photos/'.$file_name;" at bounding box center [476, 432] width 250 height 14
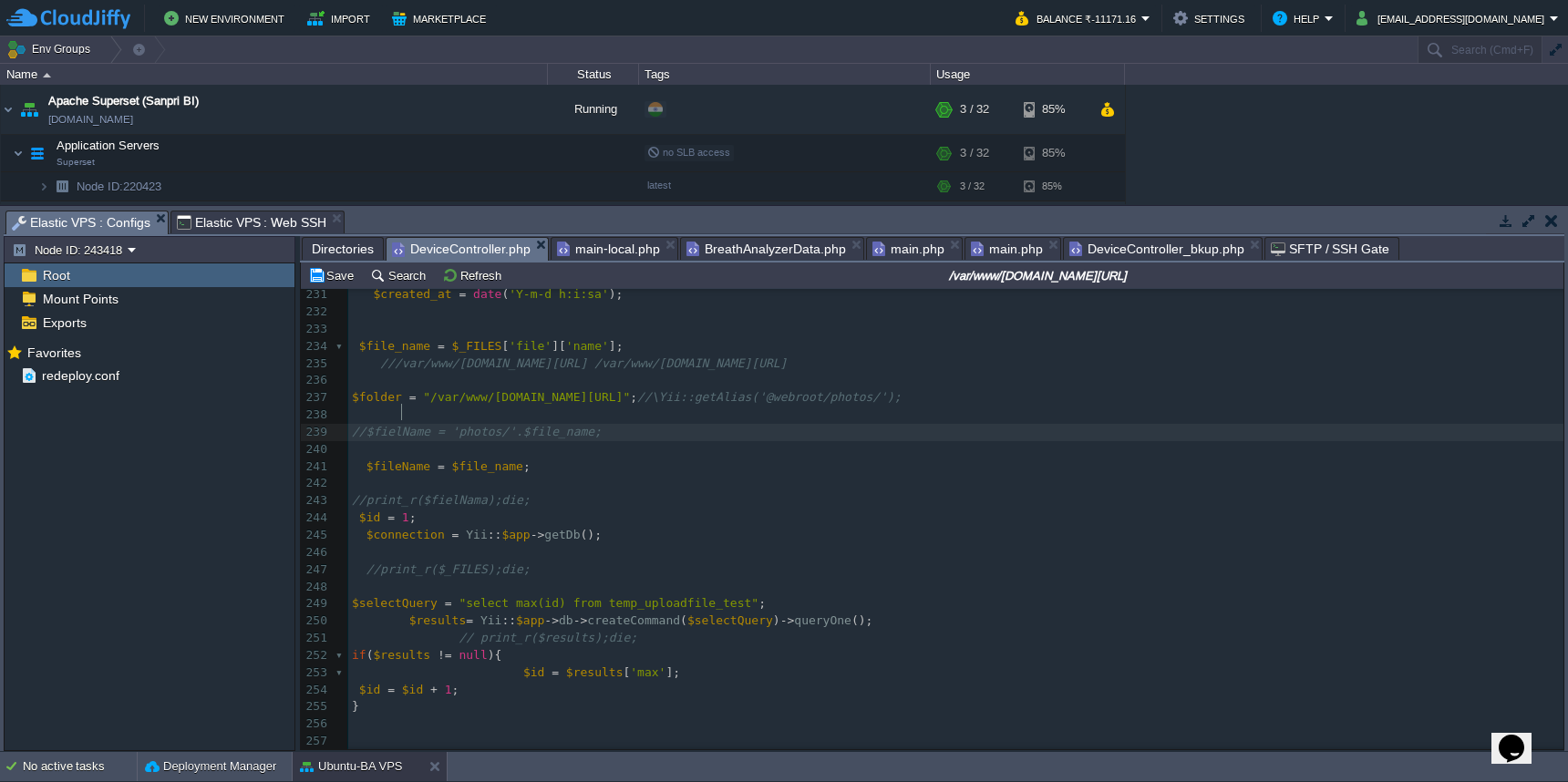
type textarea "$fielName"
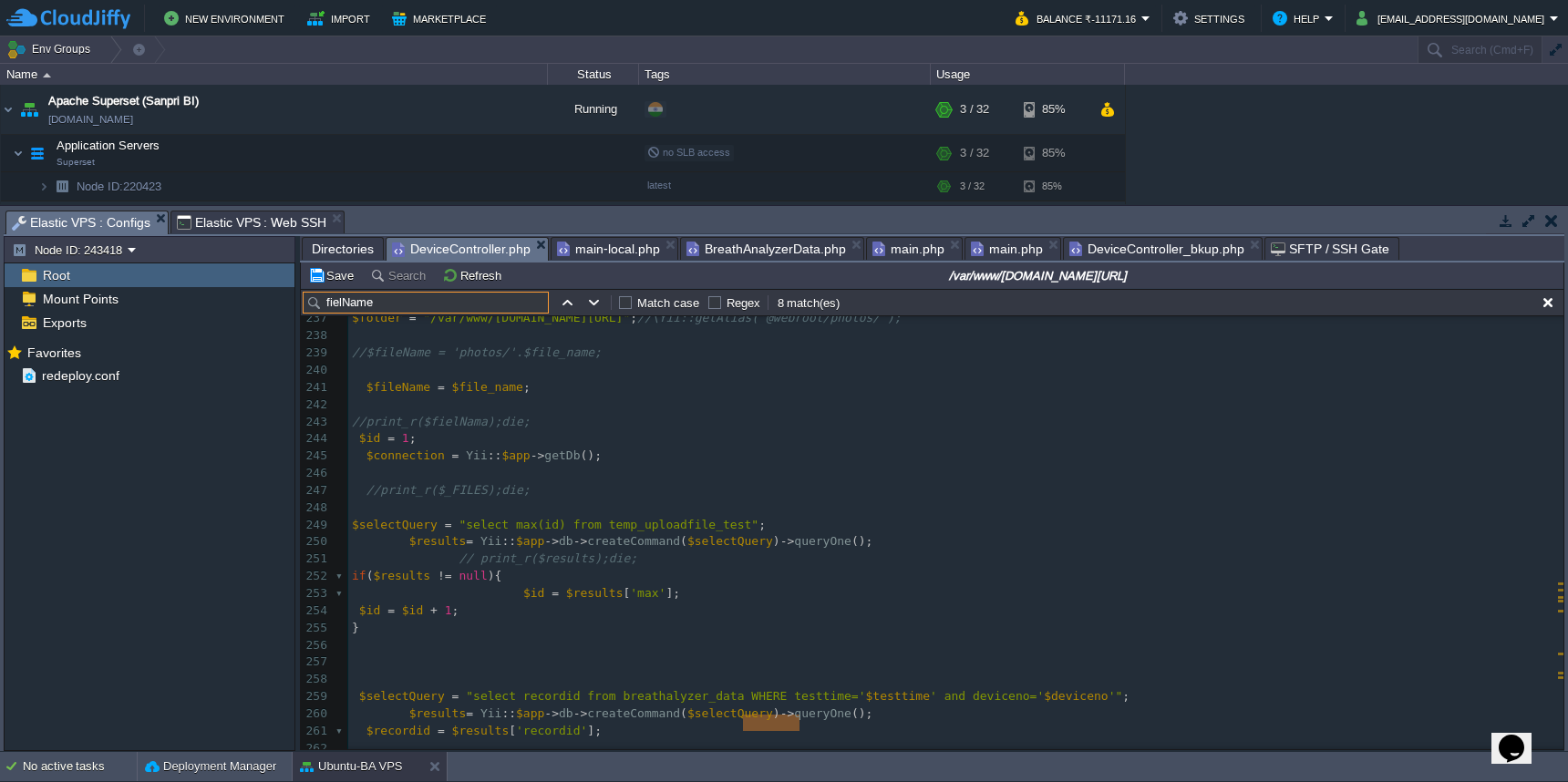
type input "fielName"
type textarea "fielName"
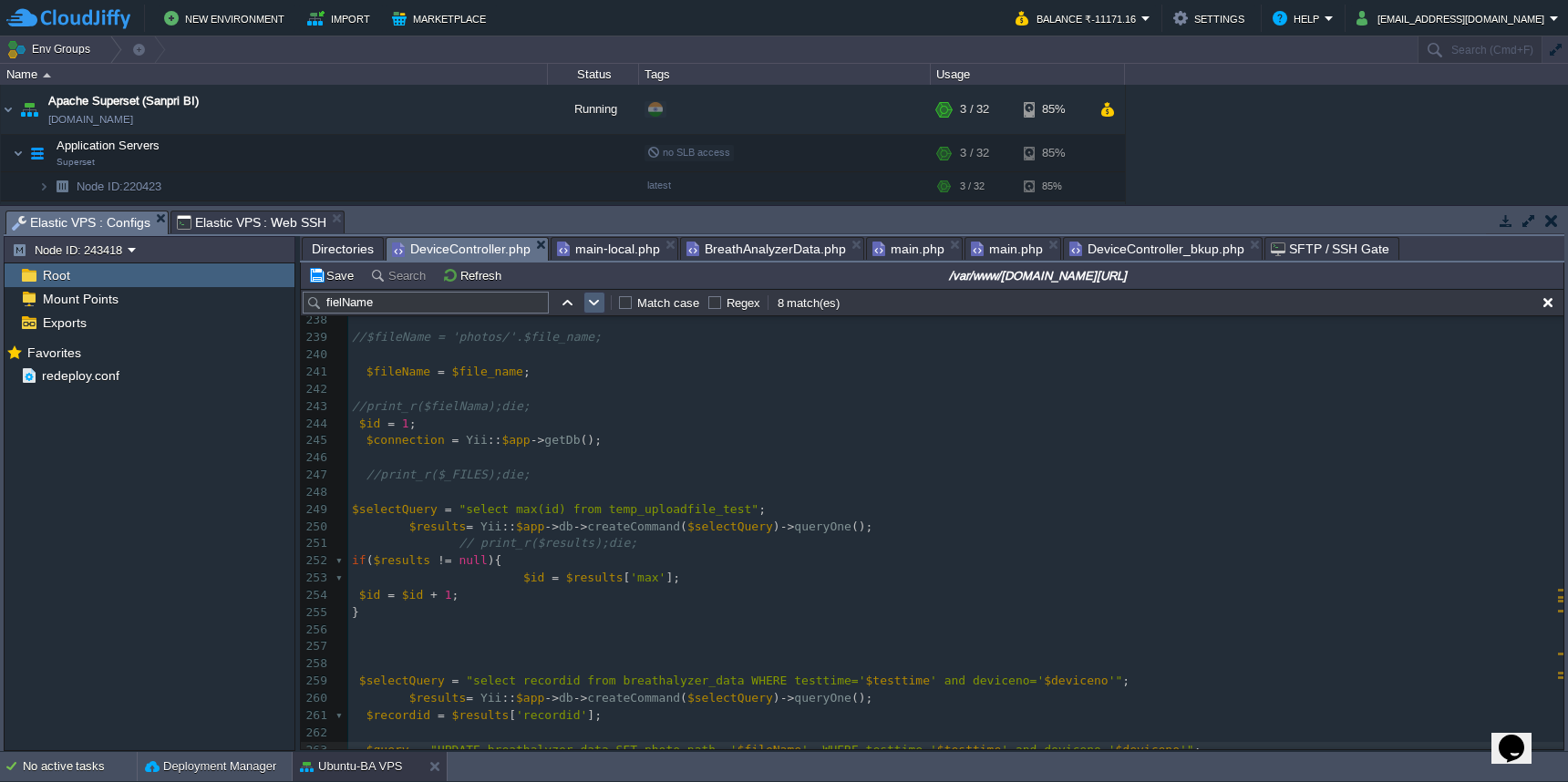
click at [596, 308] on button "button" at bounding box center [595, 303] width 16 height 16
type textarea "fielName"
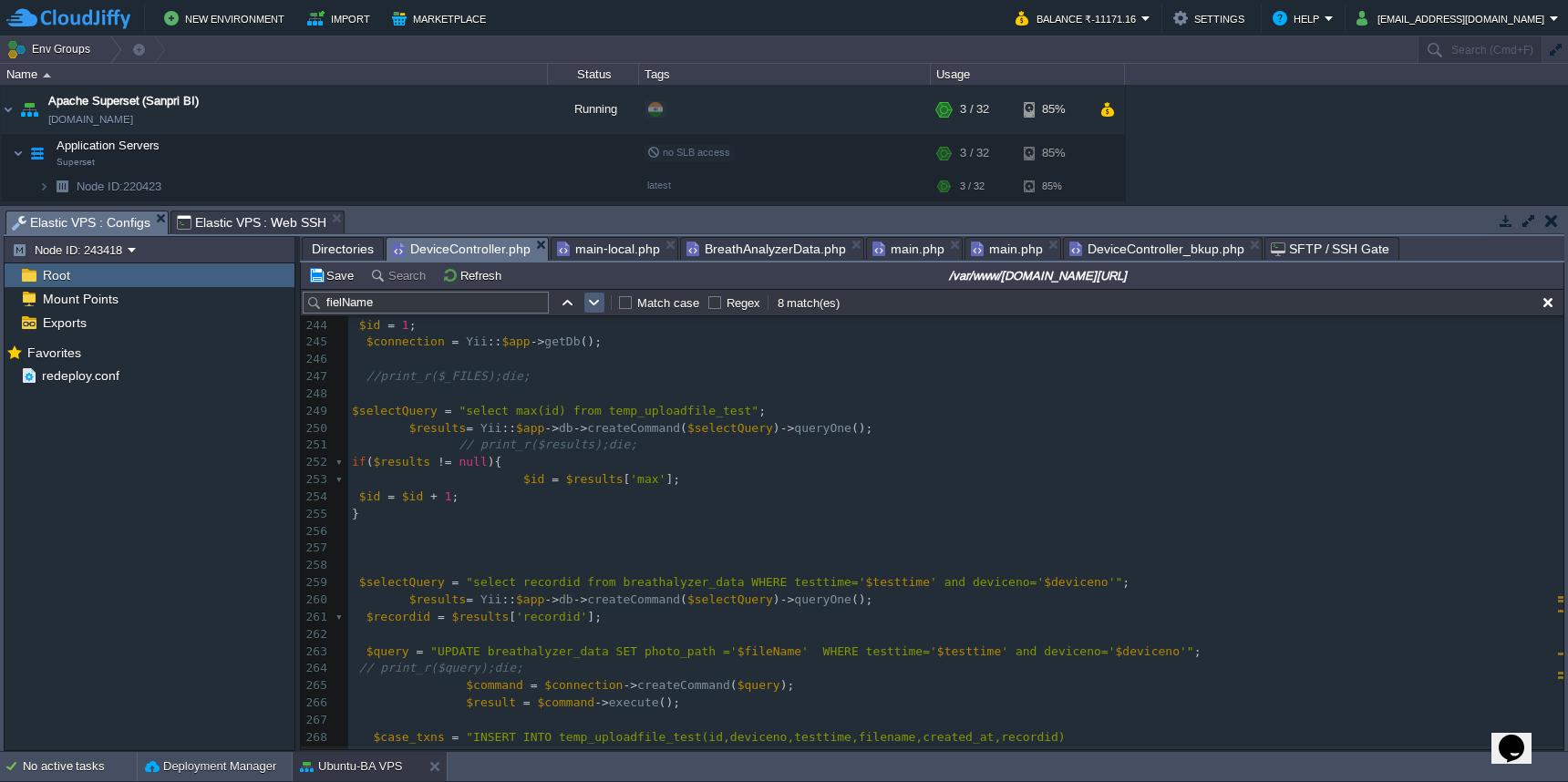
click at [594, 307] on button "button" at bounding box center [595, 303] width 16 height 16
type textarea "fielName"
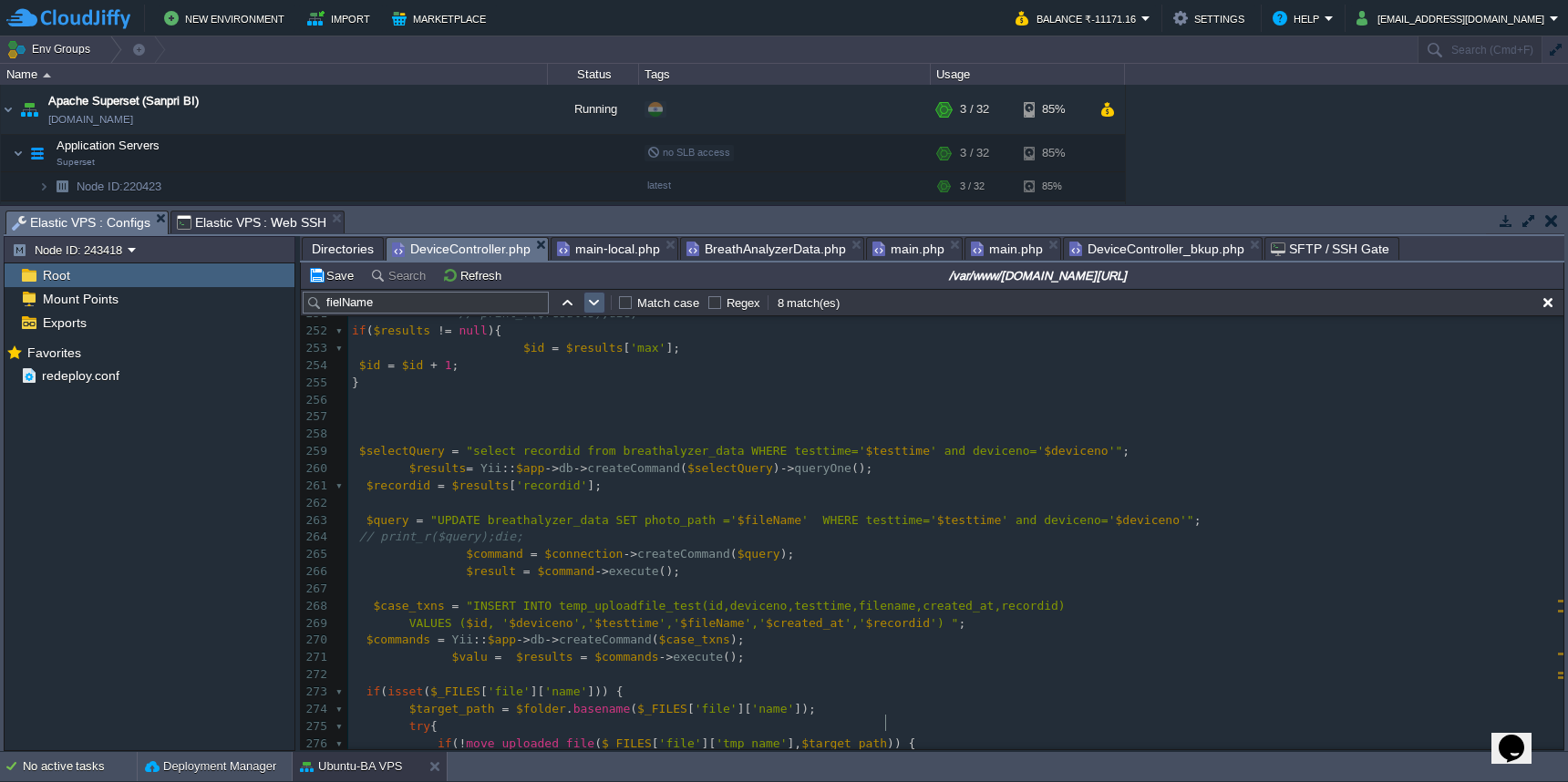
click at [599, 302] on button "button" at bounding box center [595, 303] width 16 height 16
type textarea "fielName"
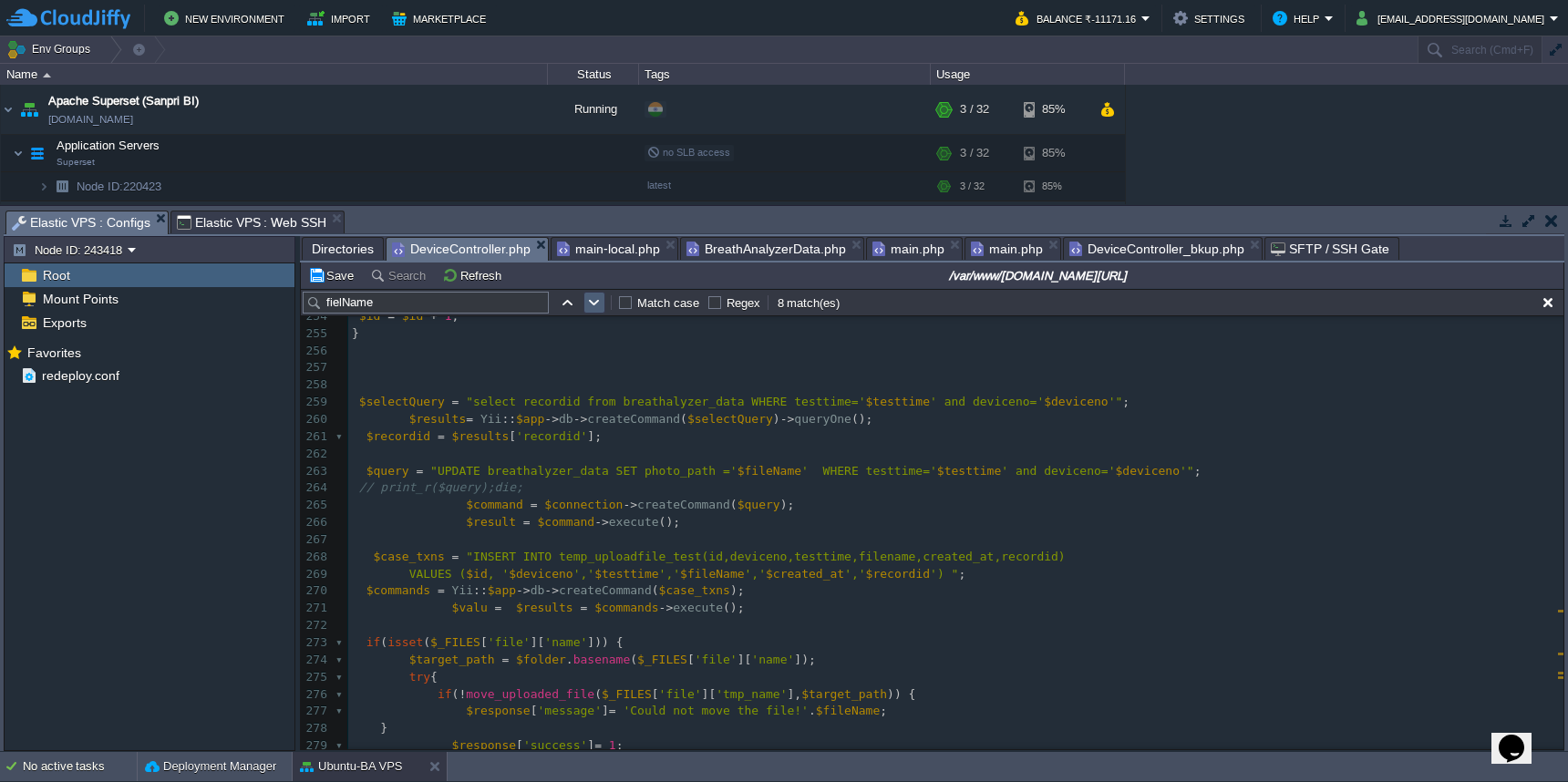
click at [594, 301] on button "button" at bounding box center [595, 303] width 16 height 16
type textarea "fielName"
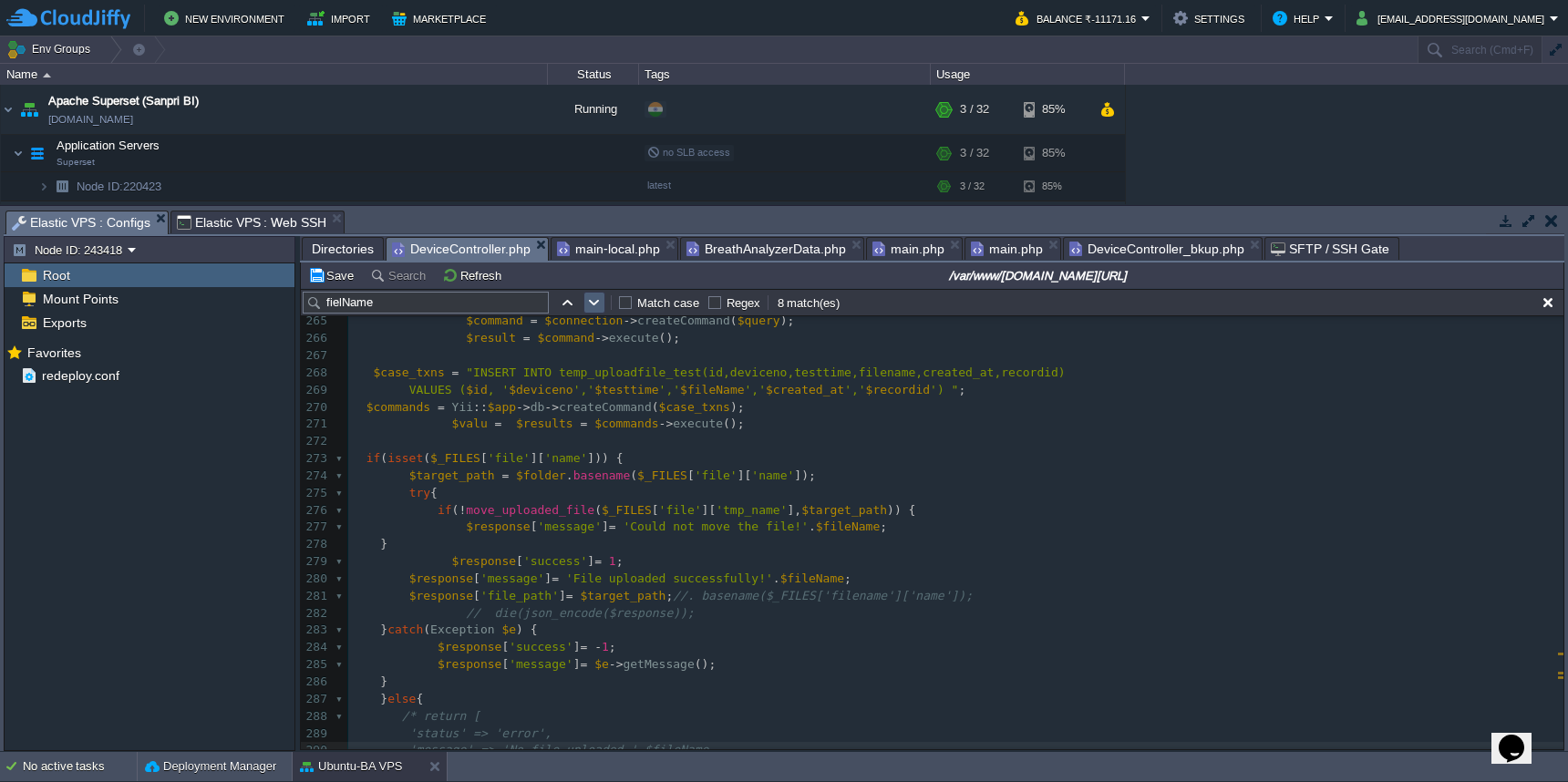
click at [588, 311] on button "button" at bounding box center [595, 303] width 16 height 16
type textarea "fielName"
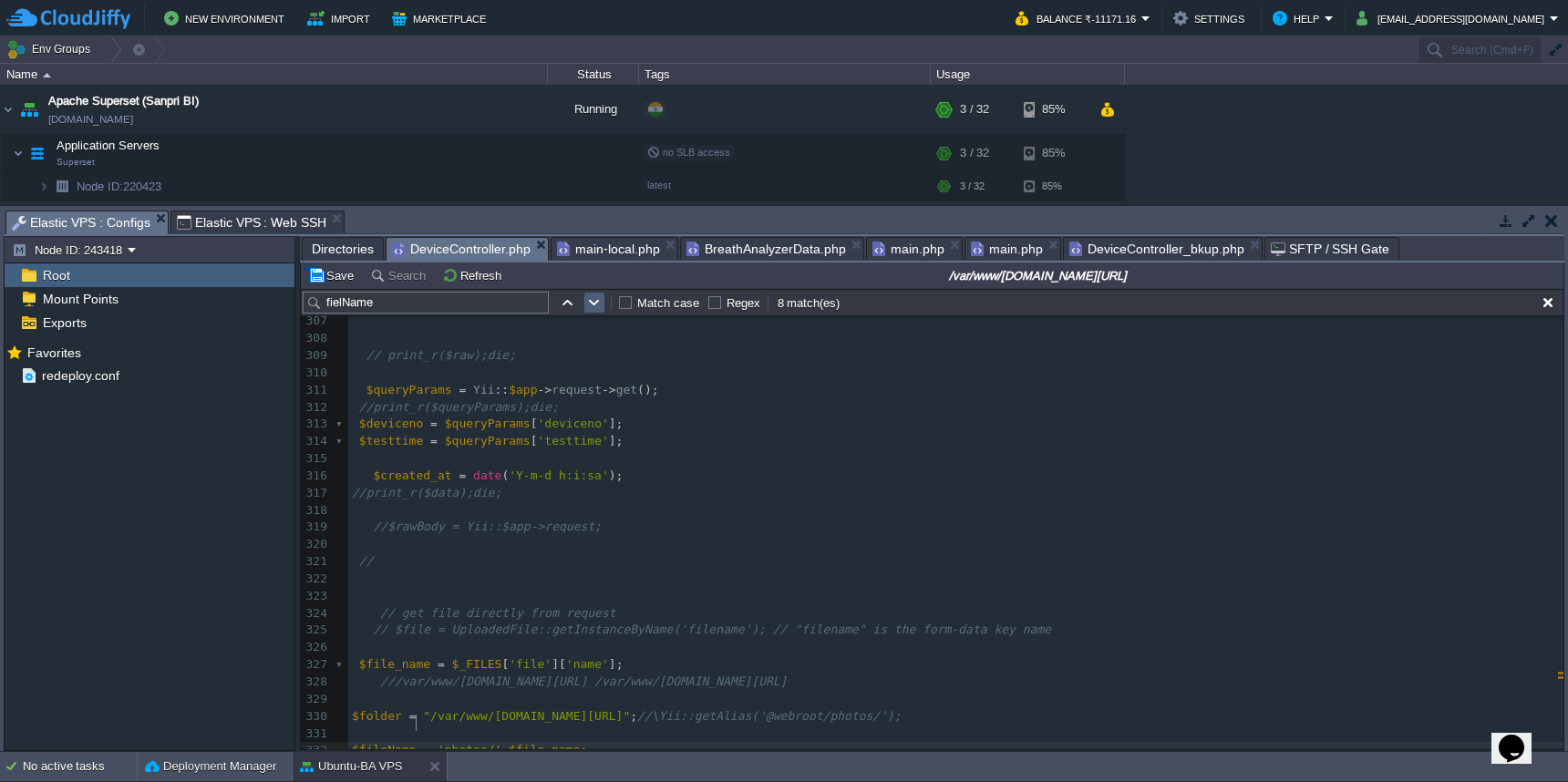
click at [597, 311] on button "button" at bounding box center [595, 303] width 16 height 16
type textarea "fielName"
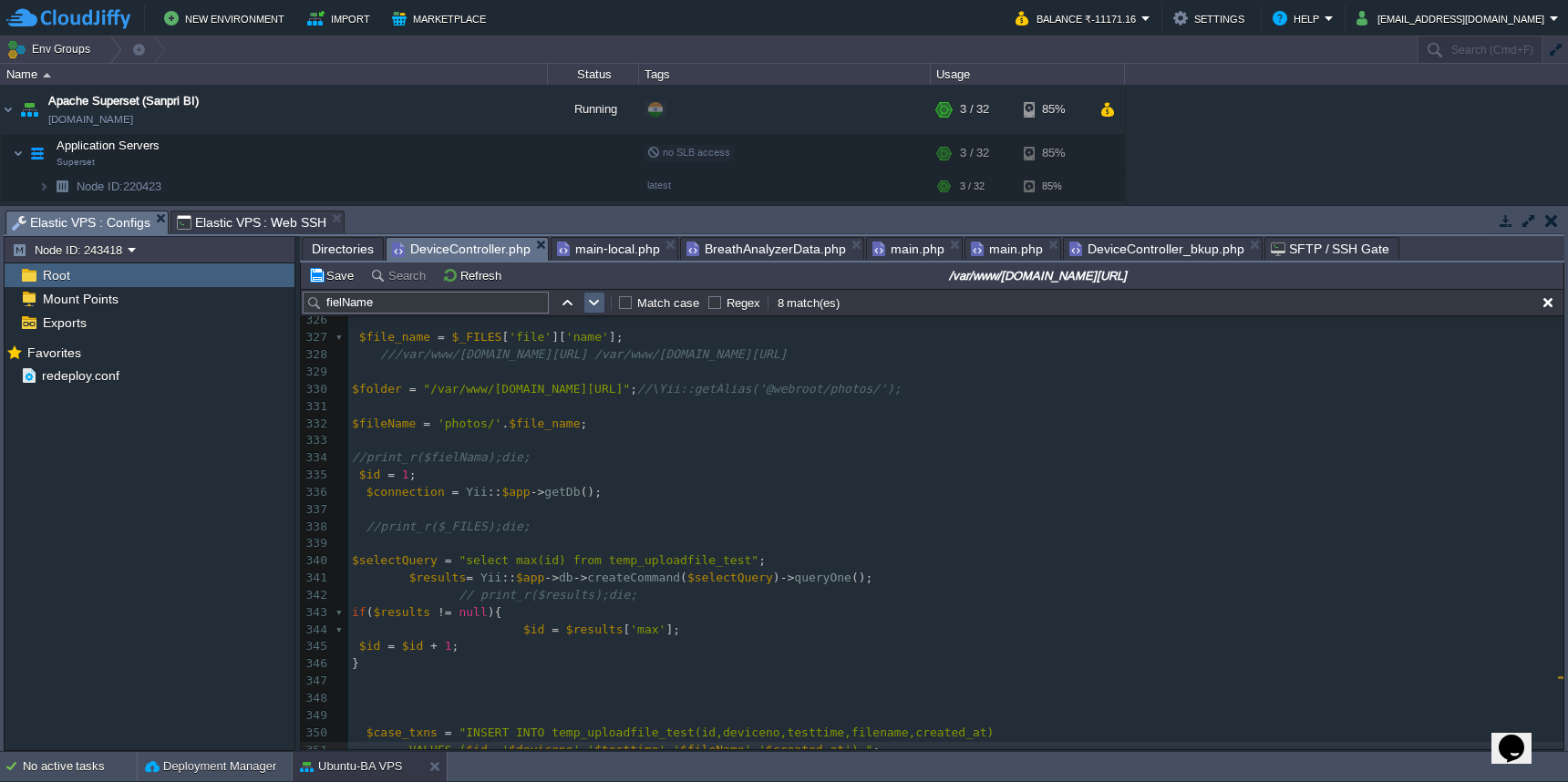
click at [598, 309] on button "button" at bounding box center [595, 303] width 16 height 16
type textarea "fielName"
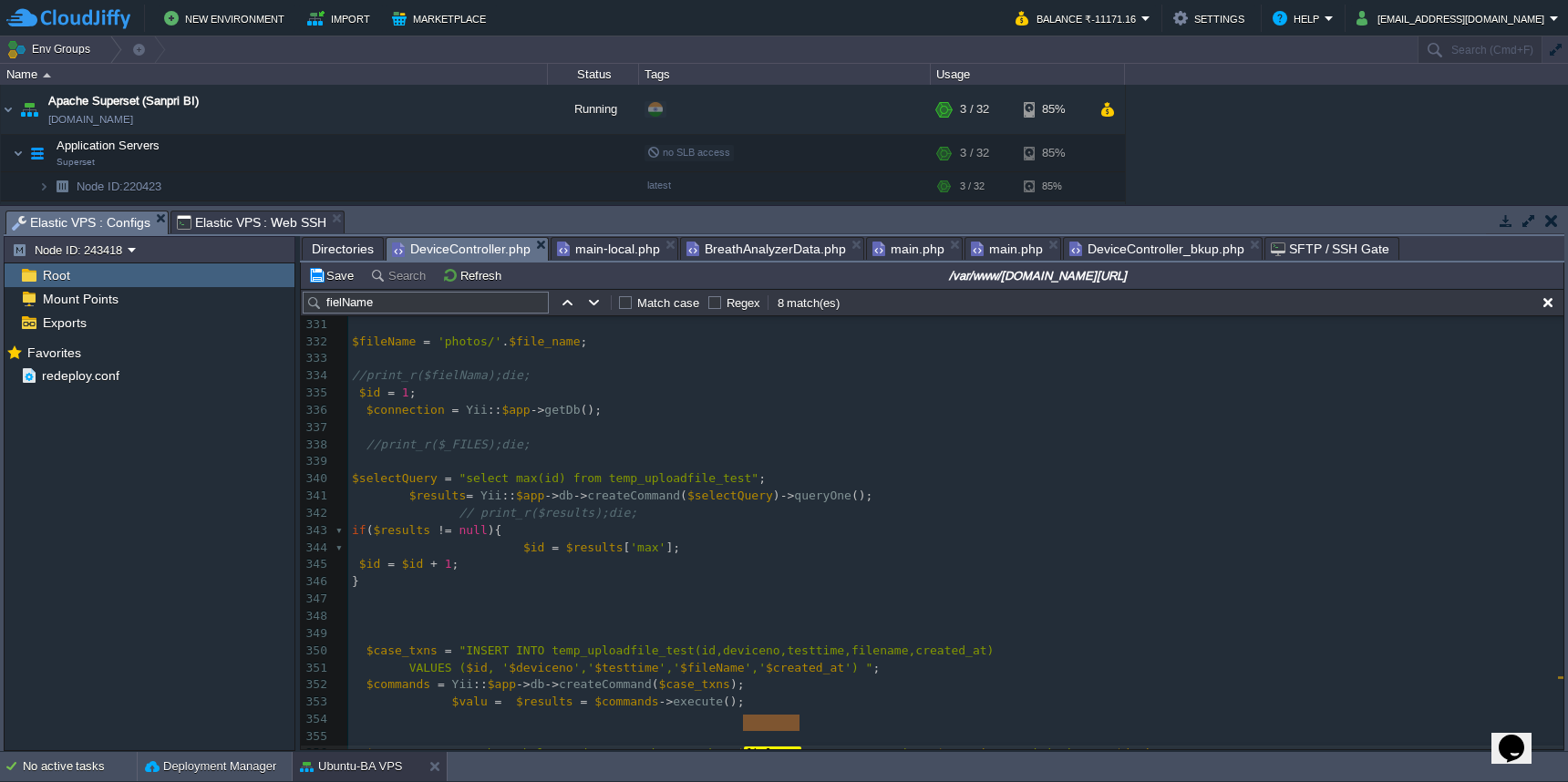
type textarea "$fielName"
click at [595, 310] on button "button" at bounding box center [595, 303] width 16 height 16
click at [340, 282] on button "Save" at bounding box center [333, 275] width 51 height 16
click at [447, 312] on input "fielName" at bounding box center [425, 303] width 246 height 22
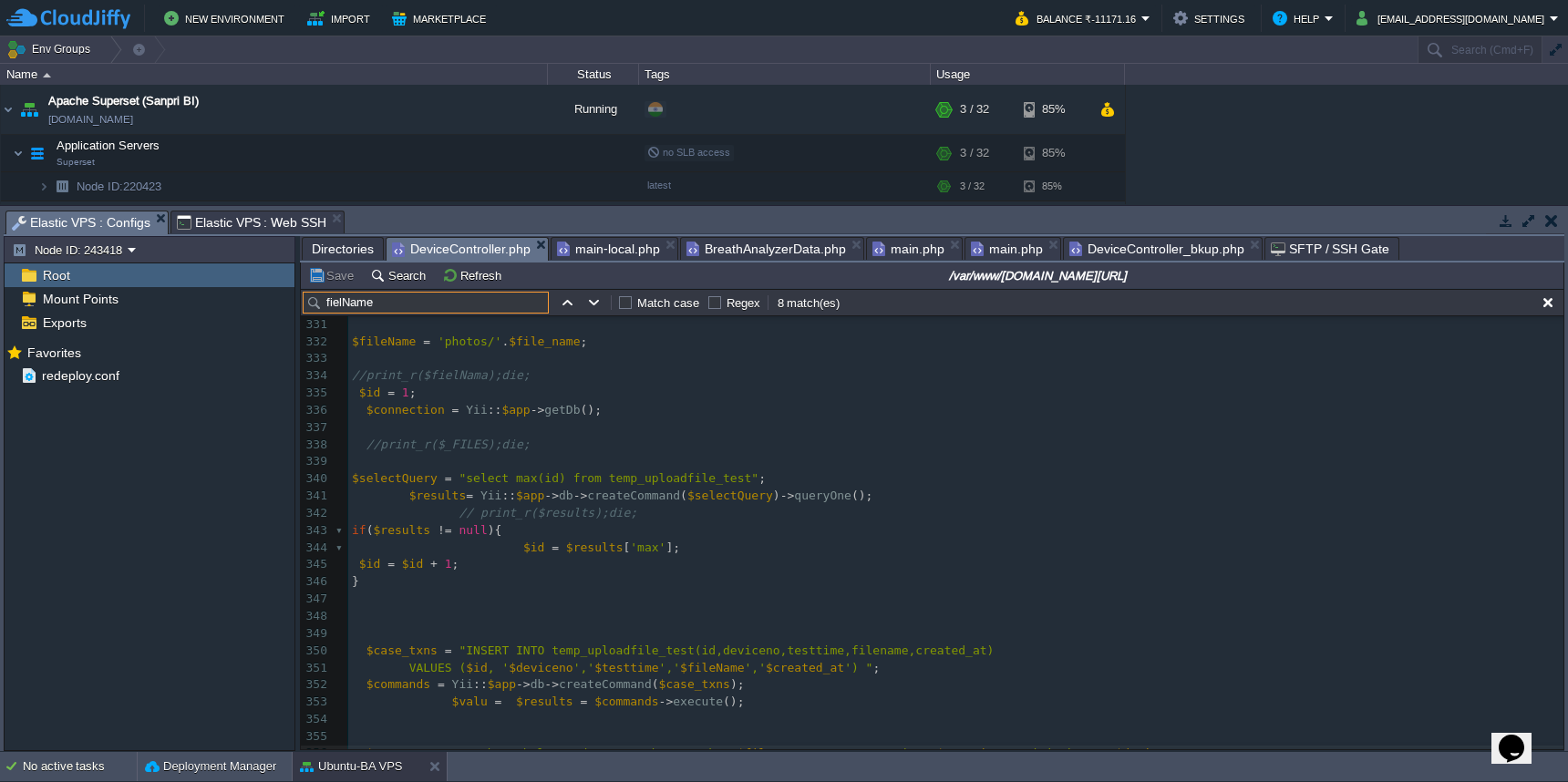
click at [447, 312] on input "fielName" at bounding box center [425, 303] width 246 height 22
click at [683, 415] on pre at bounding box center [956, 423] width 1215 height 17
paste input "fielName"
type input "fielName"
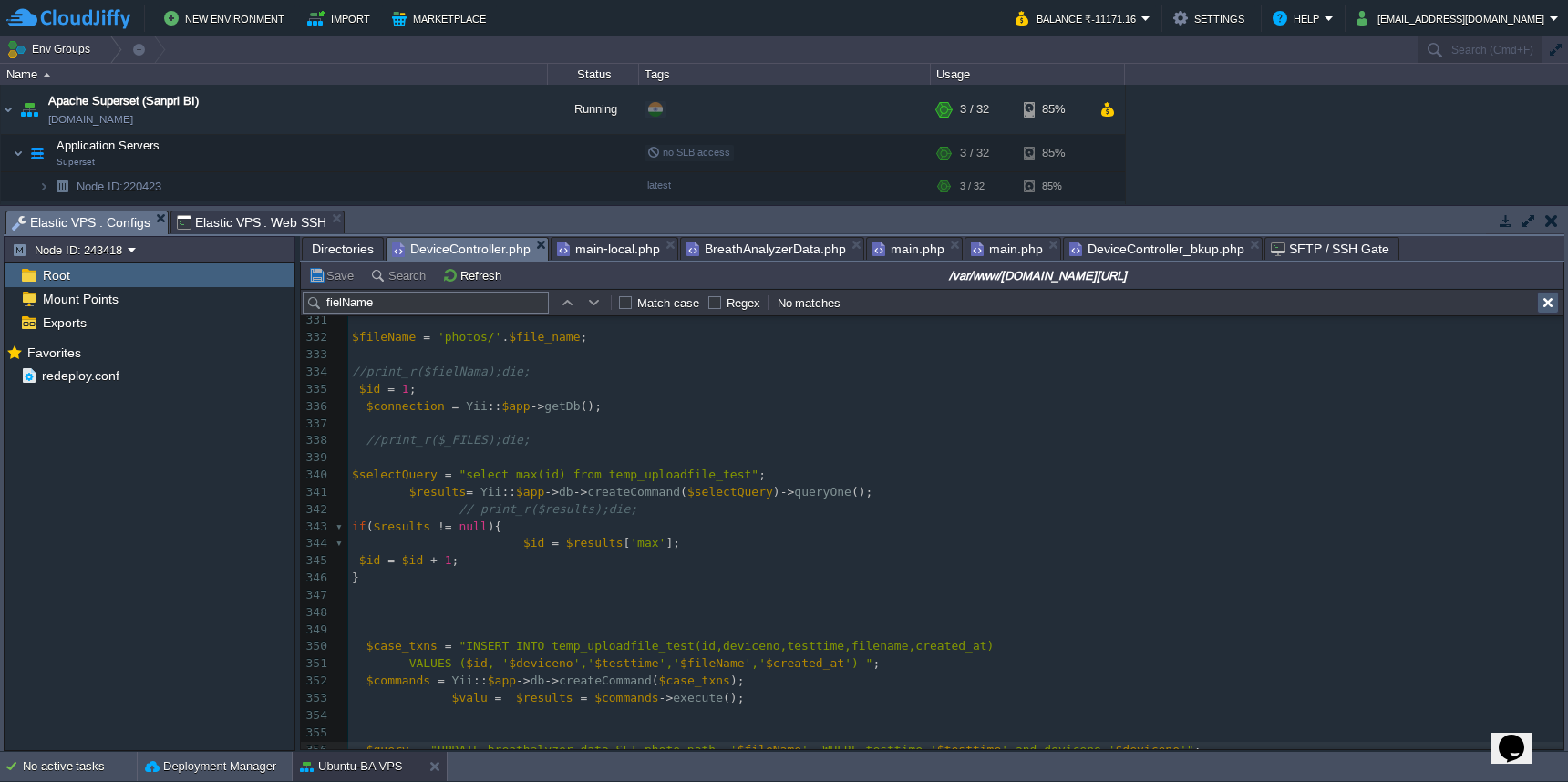
click at [1545, 306] on button "button" at bounding box center [1548, 303] width 16 height 16
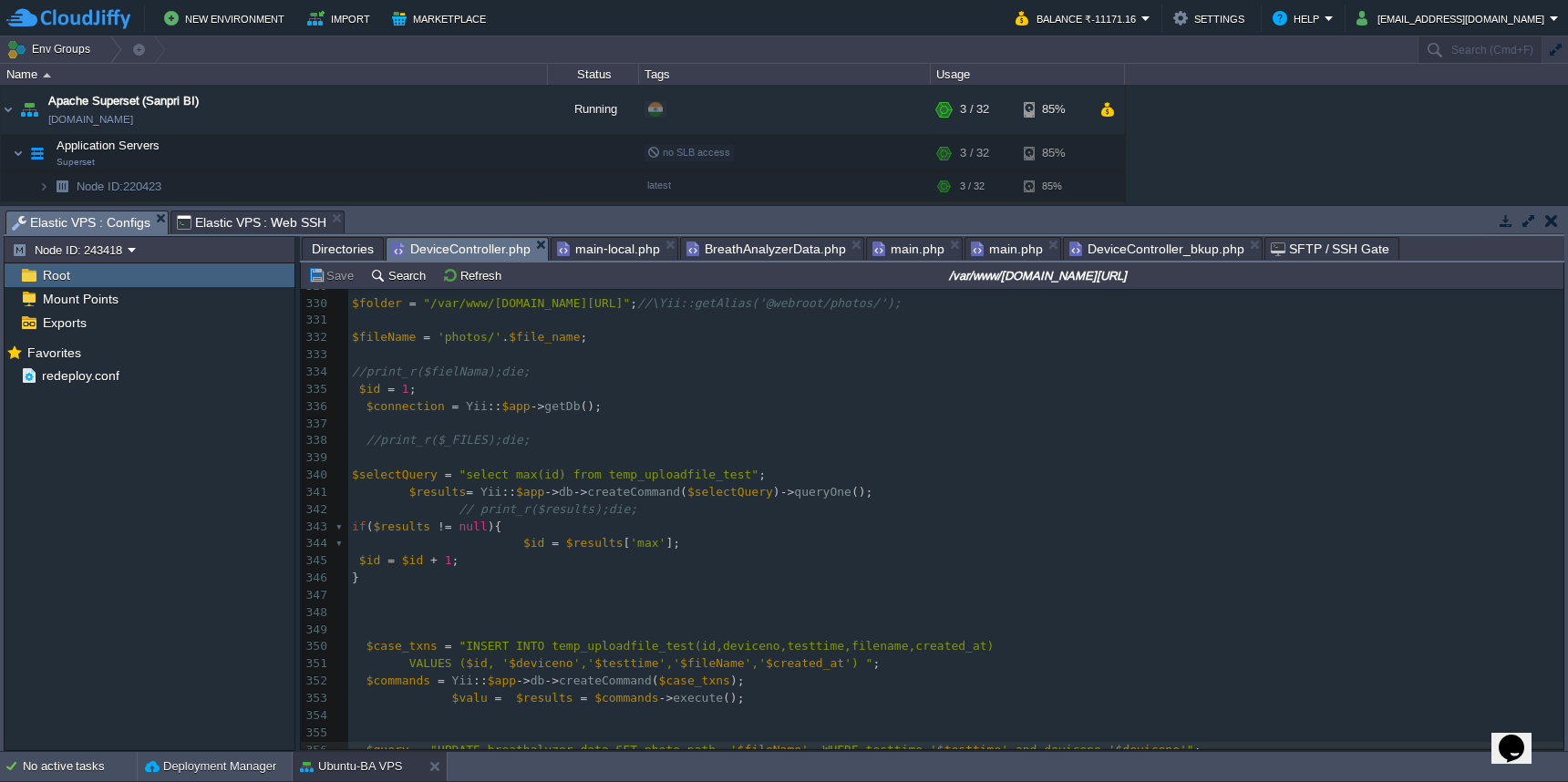
click at [1095, 639] on pre "$case_txns = "INSERT INTO temp_uploadfile_test(id,deviceno,testtime,filename,cr…" at bounding box center [956, 647] width 1215 height 17
click at [345, 248] on span "Directories" at bounding box center [343, 249] width 62 height 22
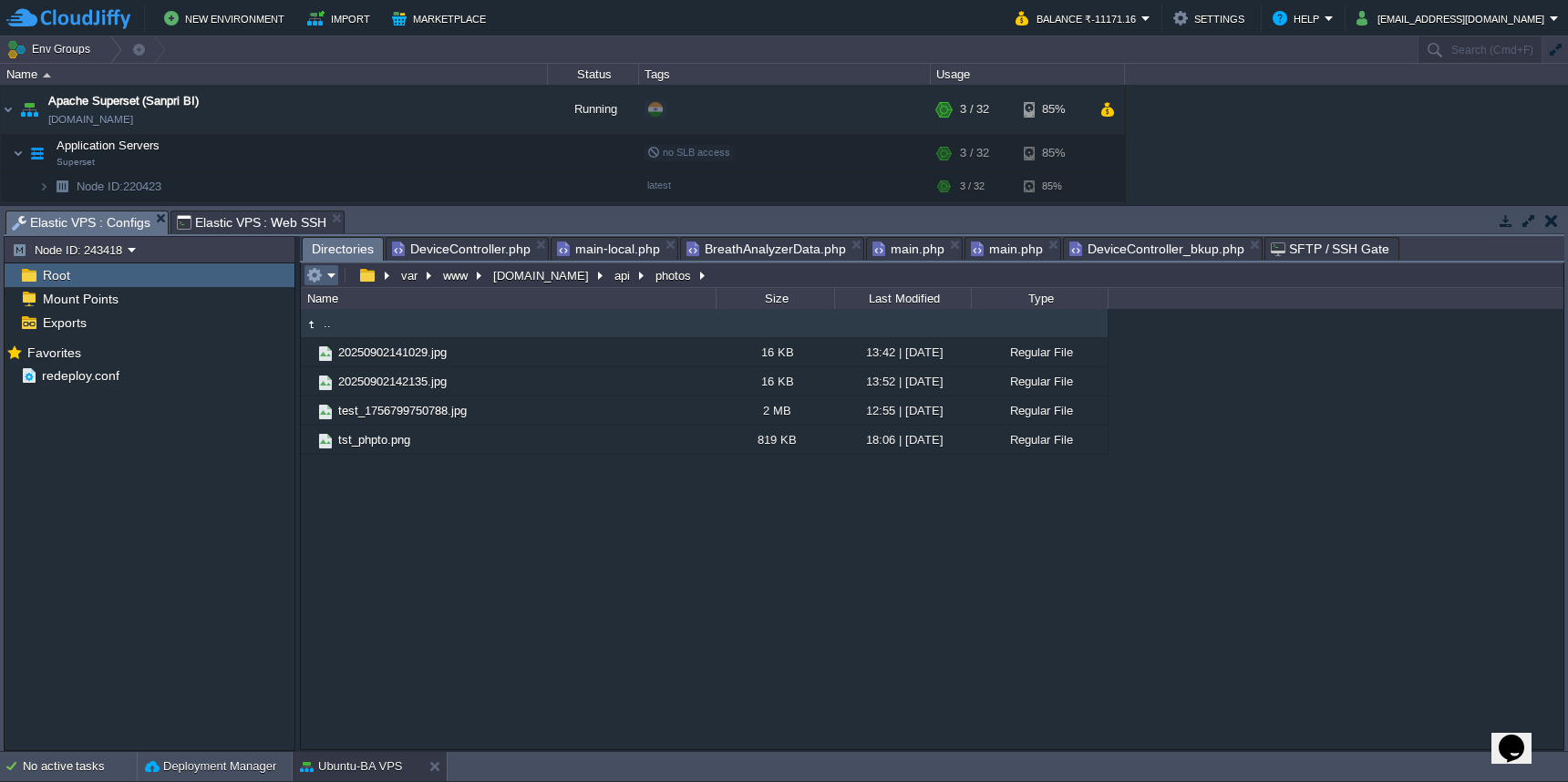
click at [329, 286] on td at bounding box center [322, 275] width 36 height 22
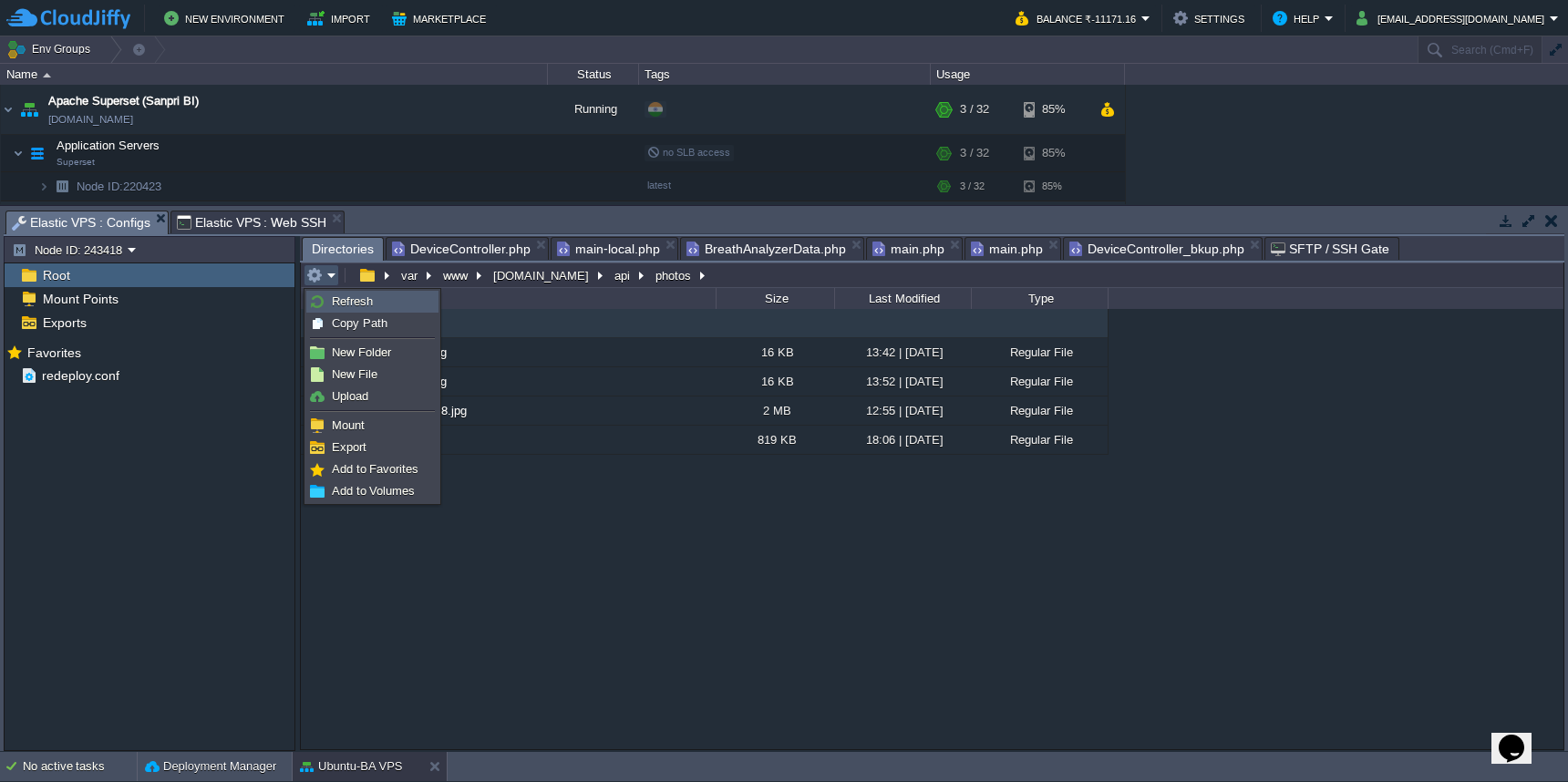
click at [330, 302] on link "Refresh" at bounding box center [372, 302] width 131 height 20
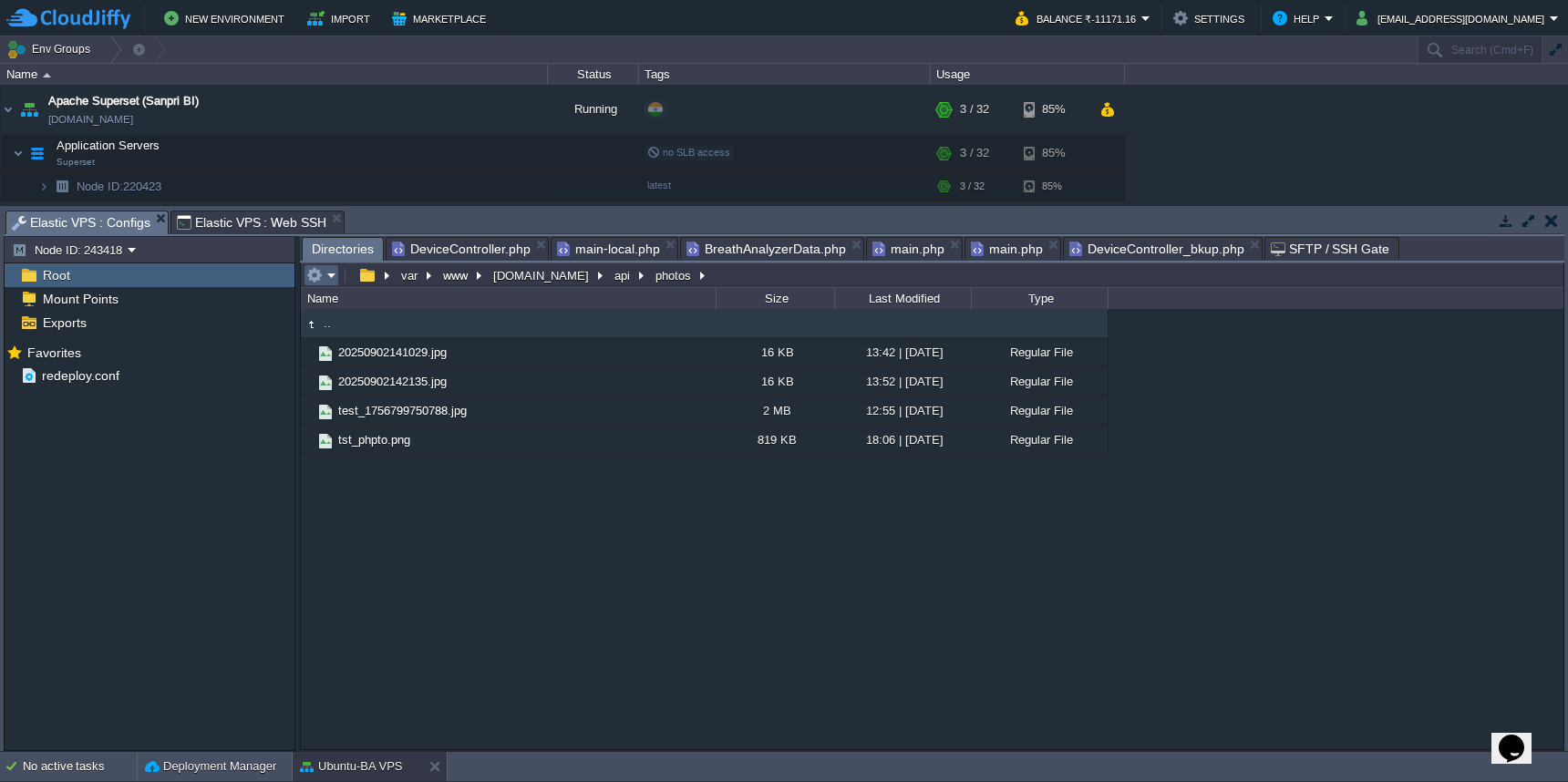
click at [329, 271] on em at bounding box center [322, 275] width 30 height 16
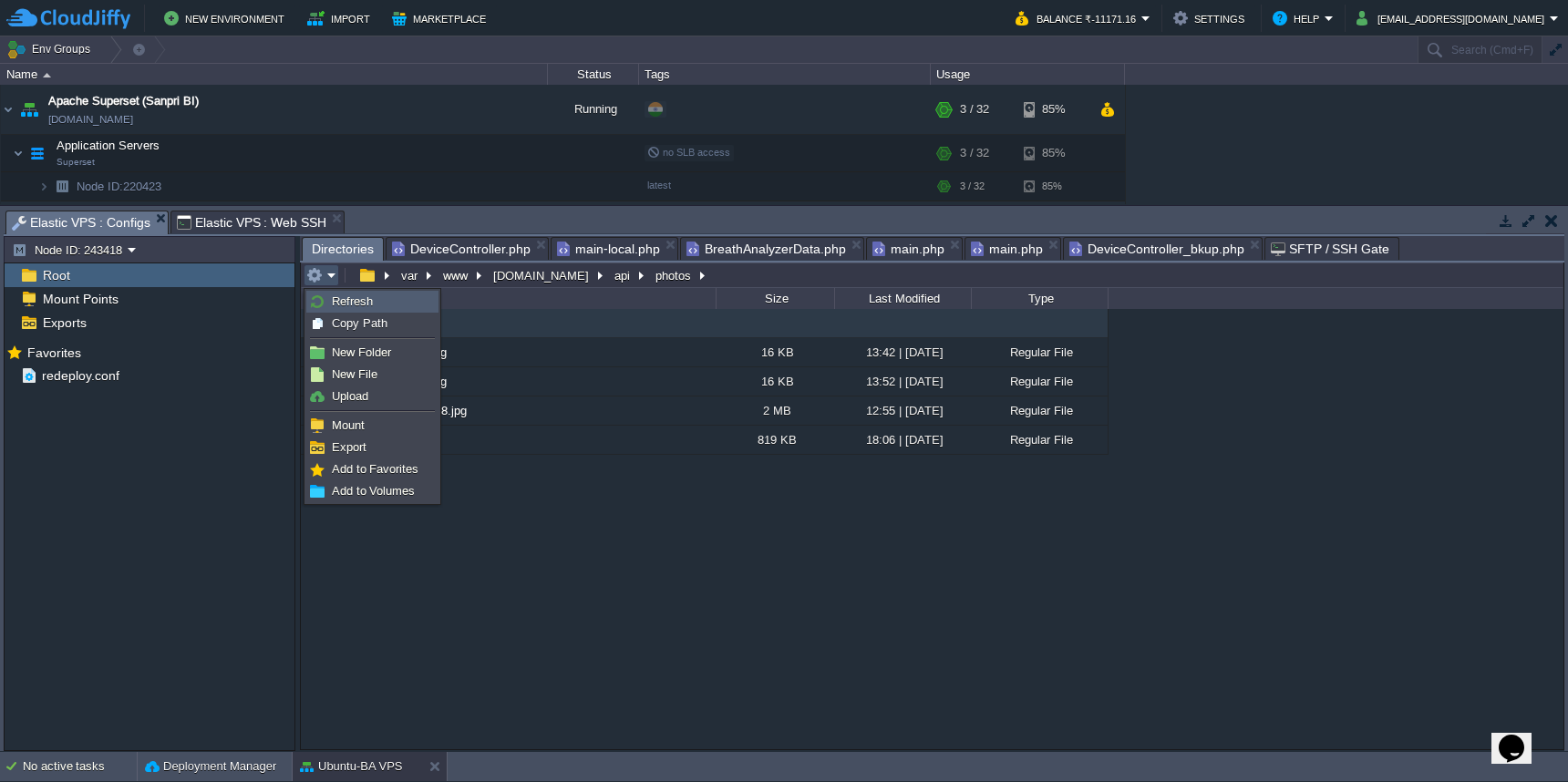
click at [329, 291] on li "Refresh" at bounding box center [373, 302] width 132 height 22
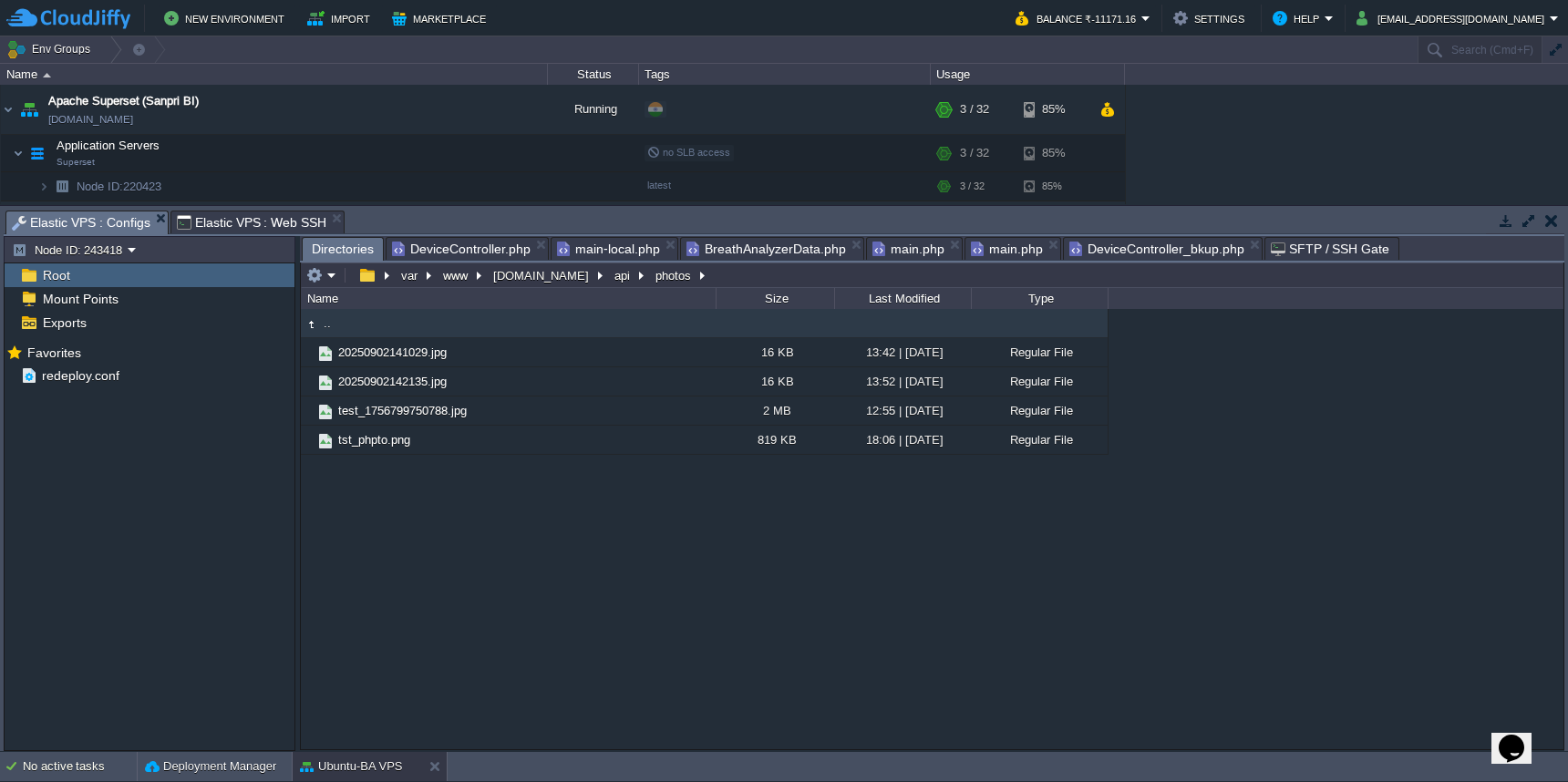
click at [457, 249] on span "DeviceController.php" at bounding box center [461, 249] width 138 height 22
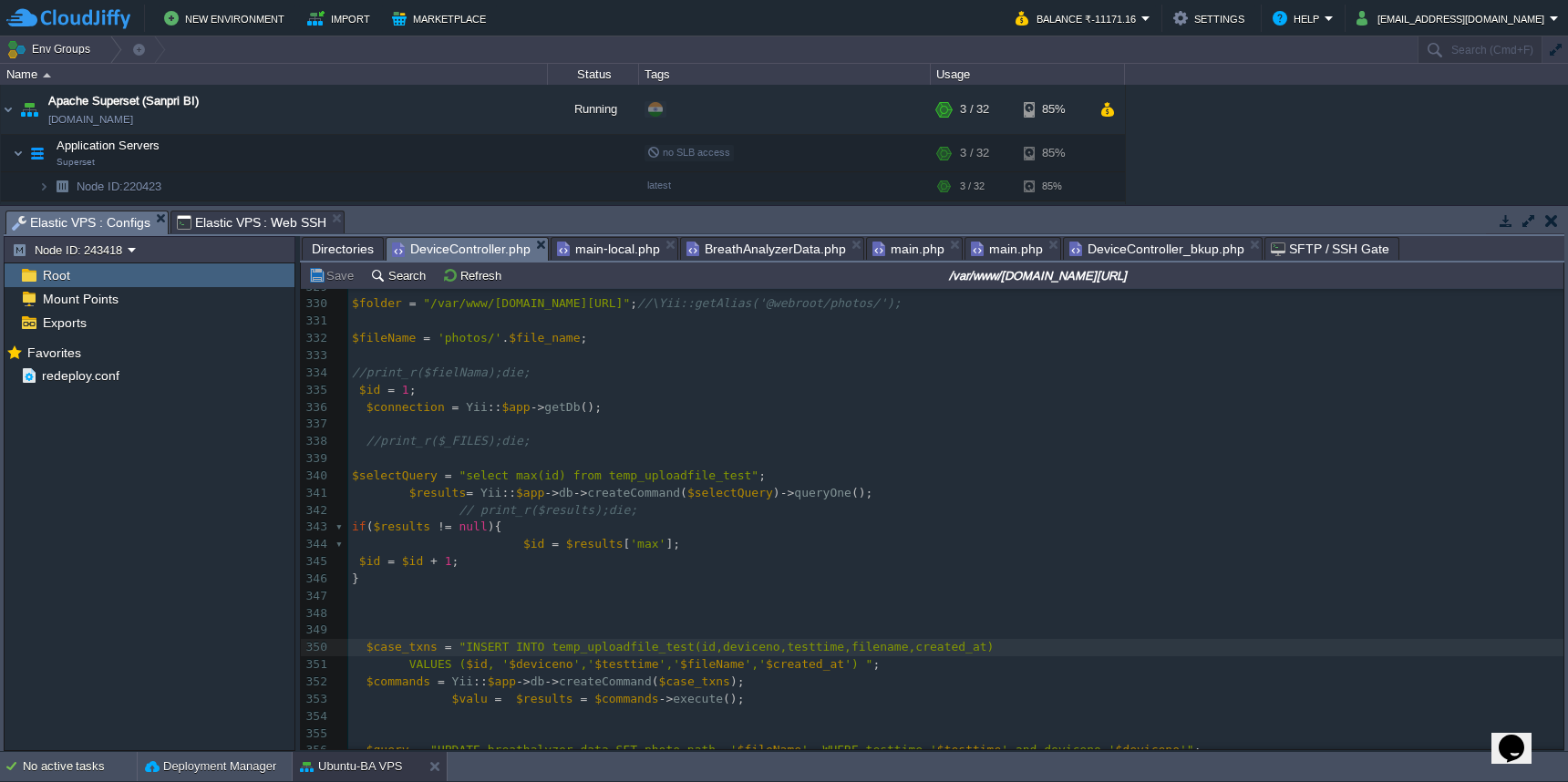
click at [805, 622] on pre "​" at bounding box center [956, 630] width 1215 height 17
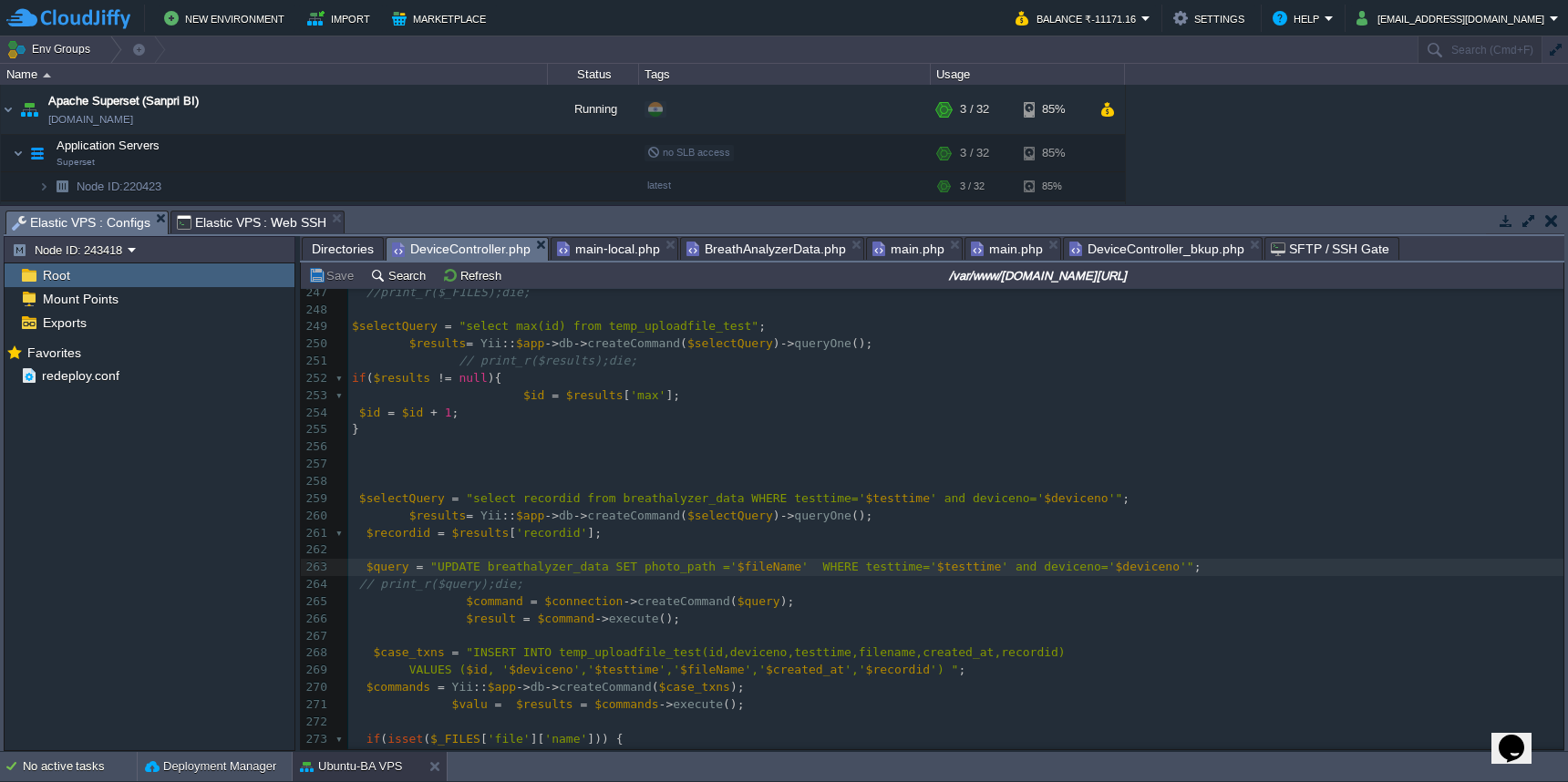
scroll to position [4145, 0]
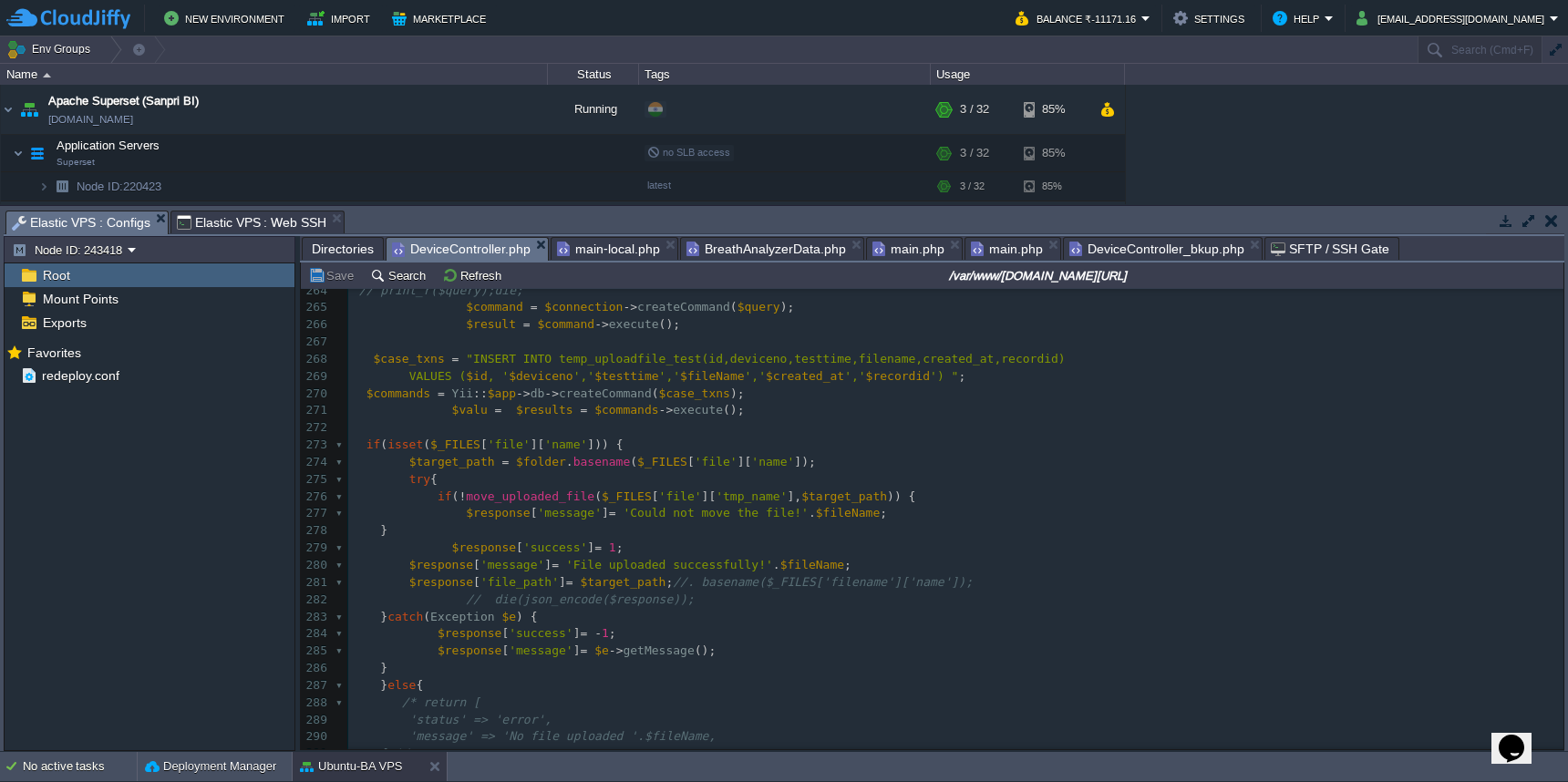
click at [340, 253] on span "Directories" at bounding box center [343, 249] width 62 height 22
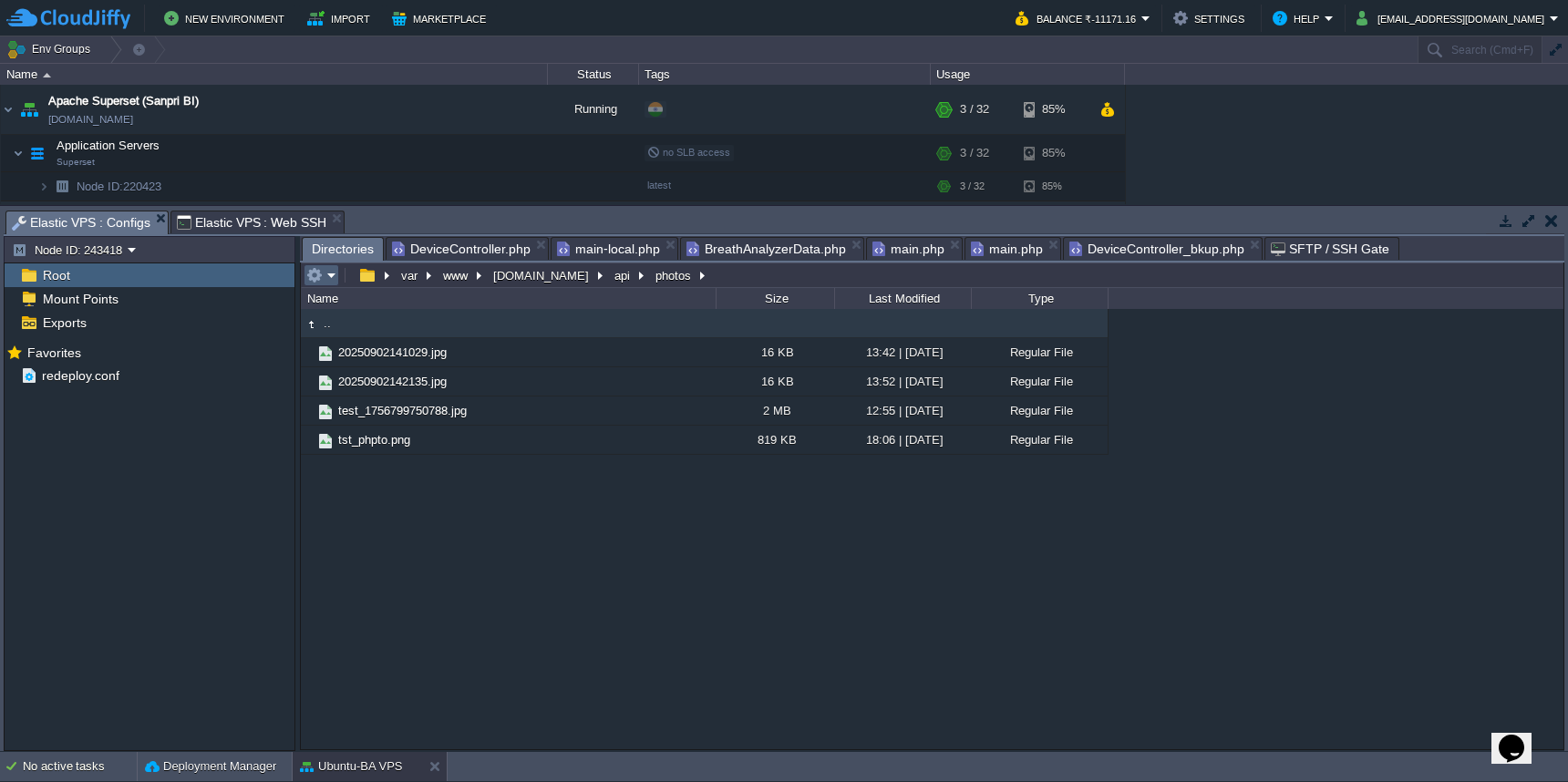
click at [327, 283] on em at bounding box center [322, 275] width 30 height 16
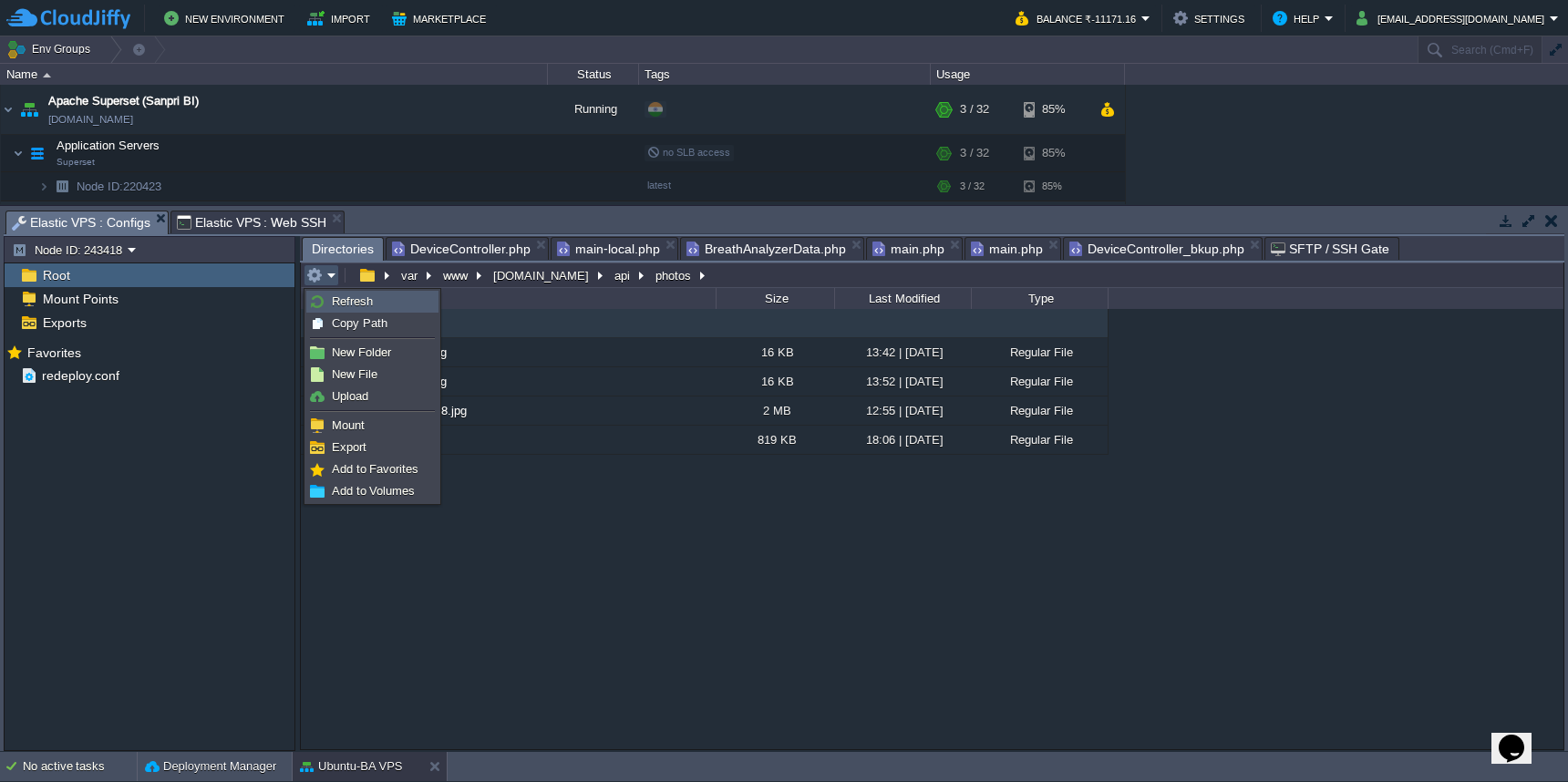
click at [327, 295] on link "Refresh" at bounding box center [372, 302] width 131 height 20
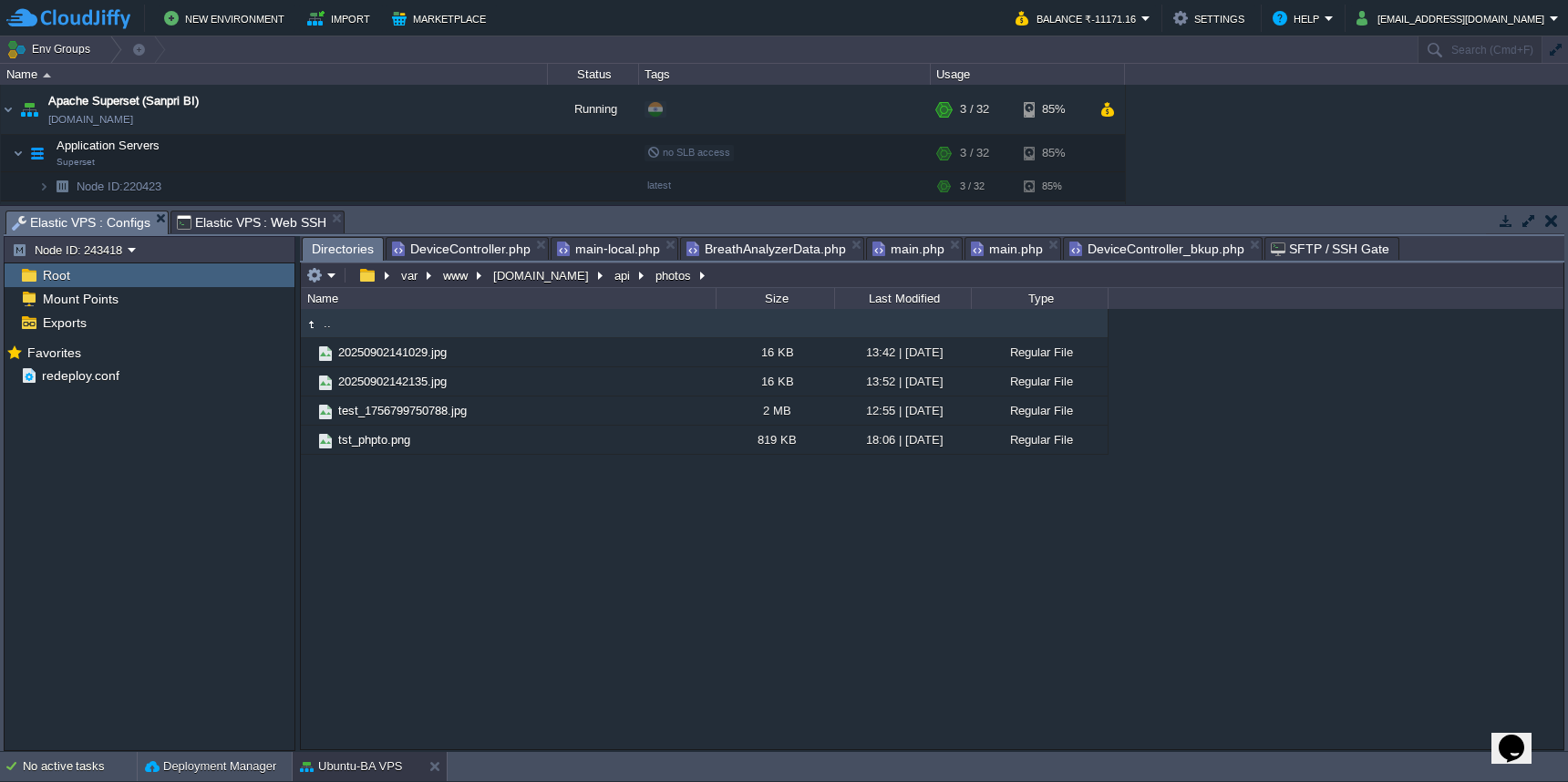
click at [457, 252] on span "DeviceController.php" at bounding box center [461, 249] width 138 height 22
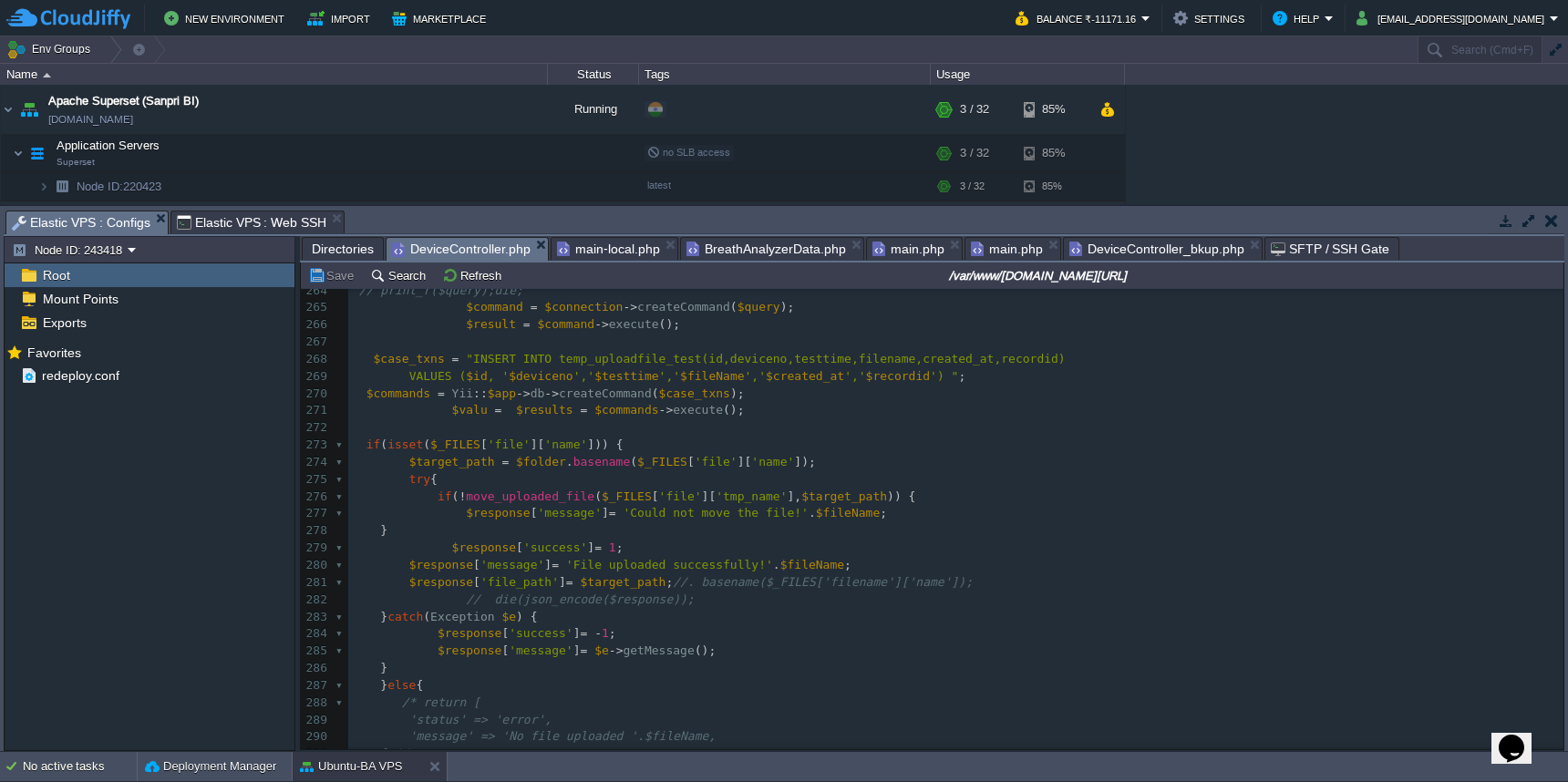
click at [336, 250] on span "Directories" at bounding box center [343, 249] width 62 height 22
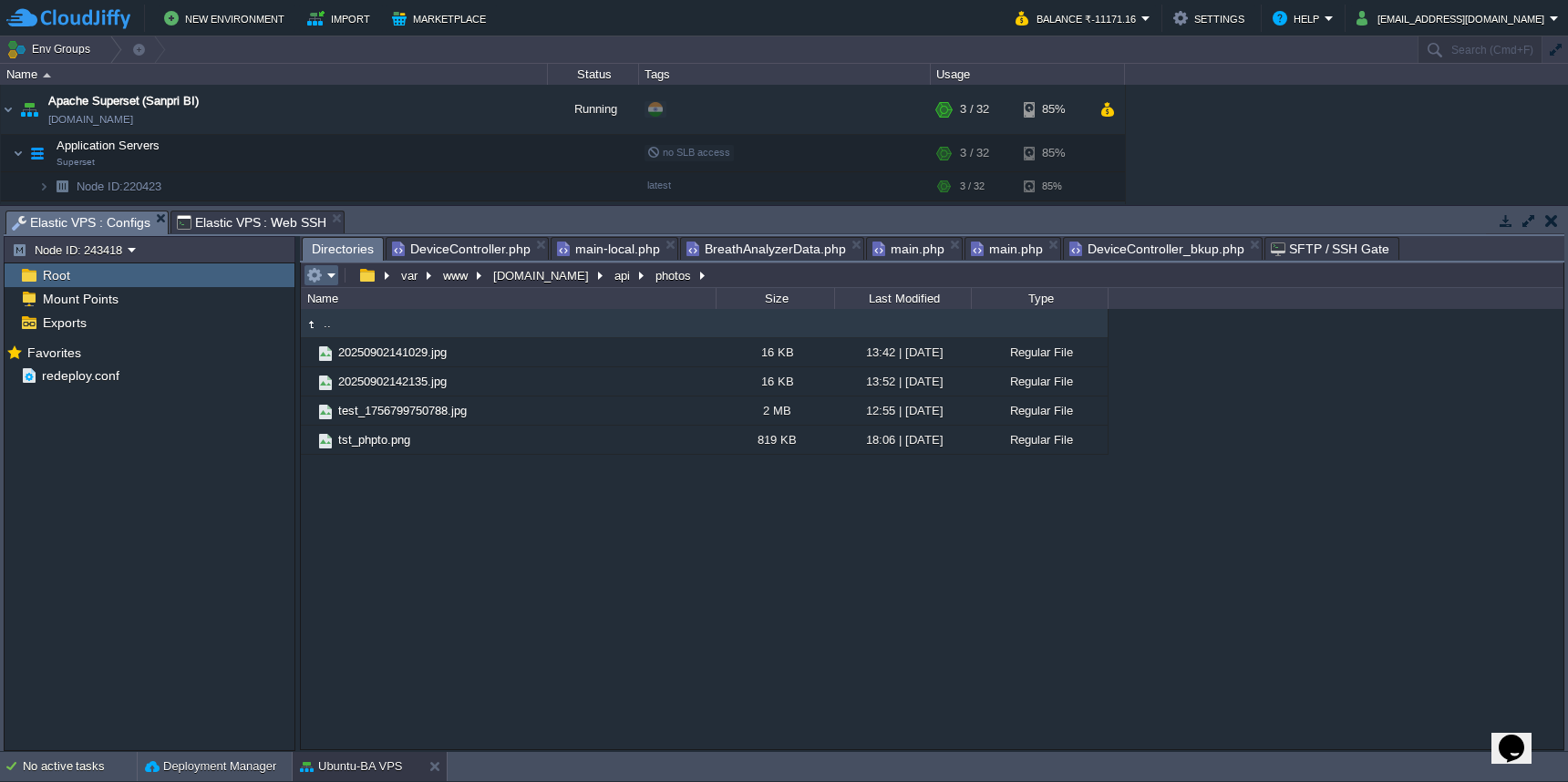
click at [321, 283] on button "button" at bounding box center [315, 275] width 16 height 16
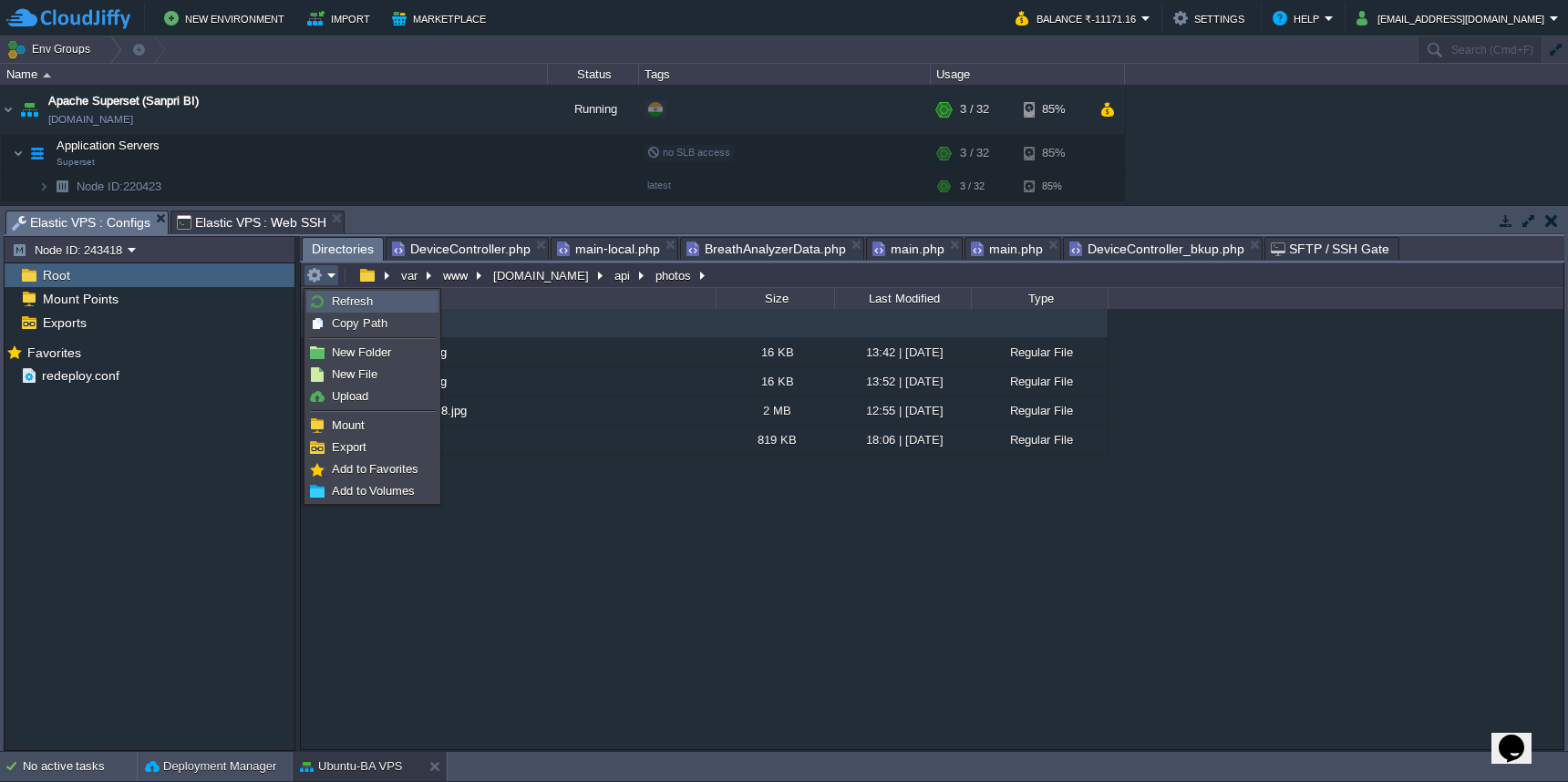
click at [321, 301] on img at bounding box center [317, 302] width 15 height 15
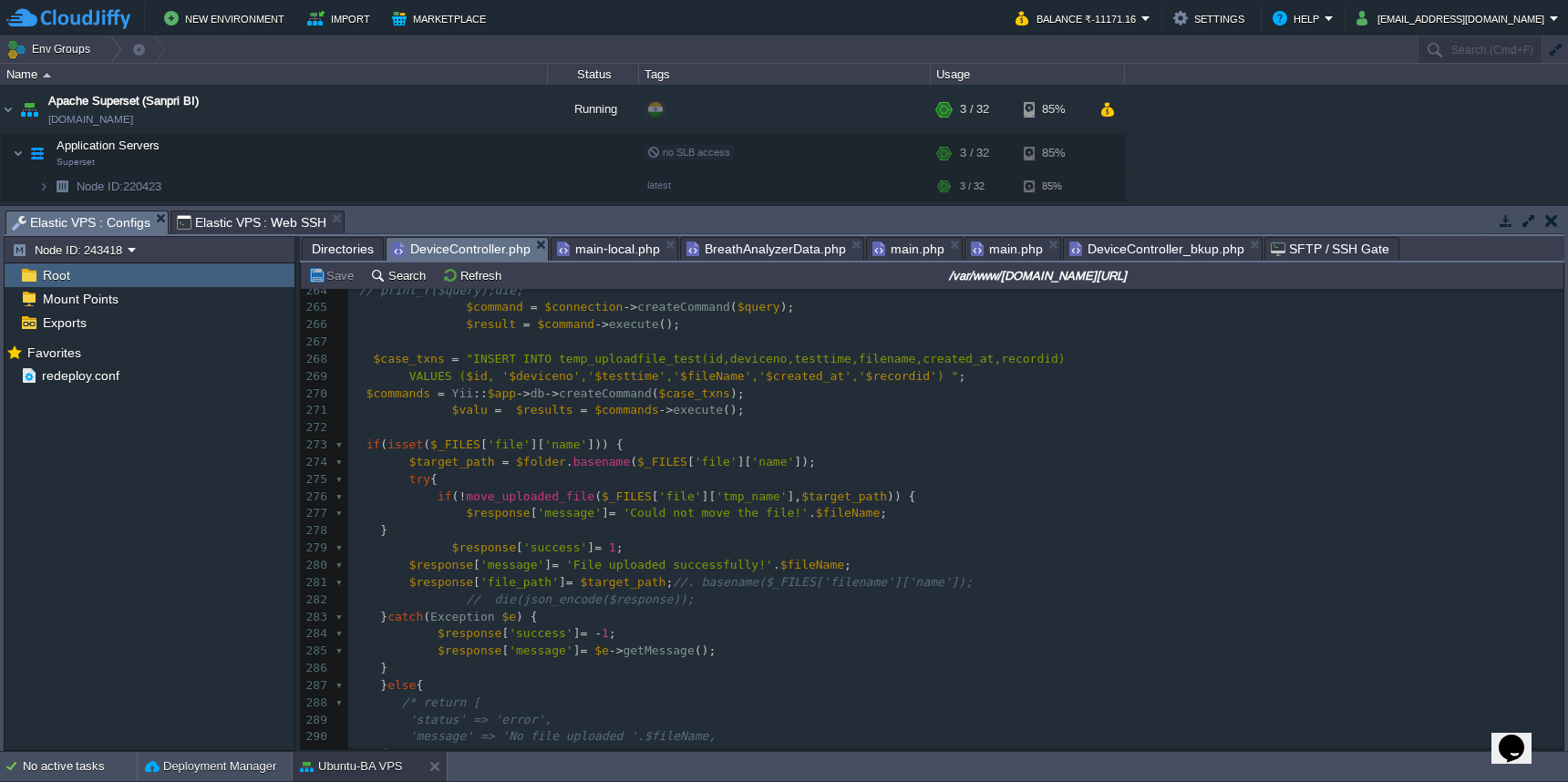
click at [504, 250] on span "DeviceController.php" at bounding box center [461, 249] width 138 height 23
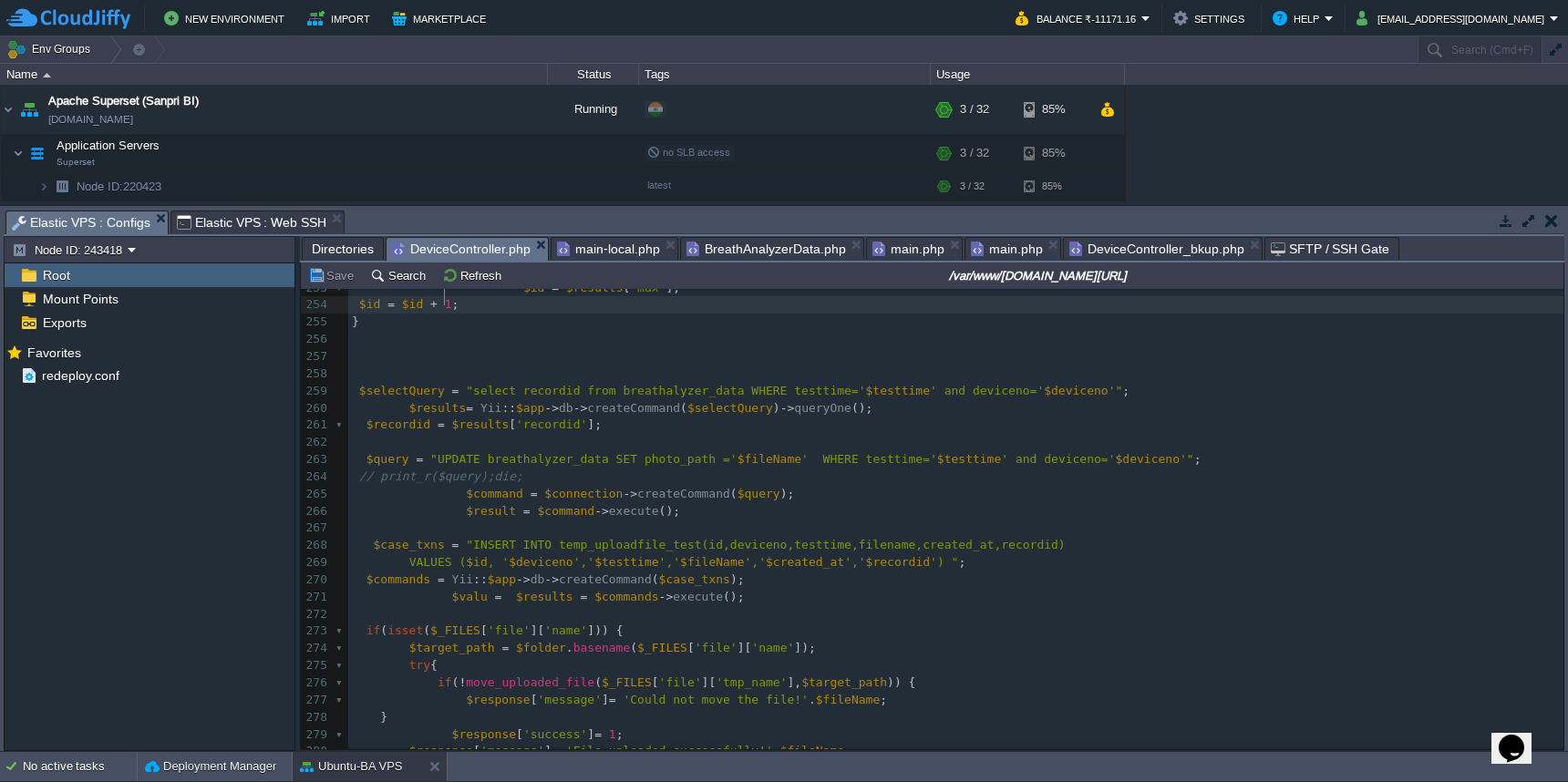
click at [365, 253] on span "Directories" at bounding box center [343, 249] width 62 height 22
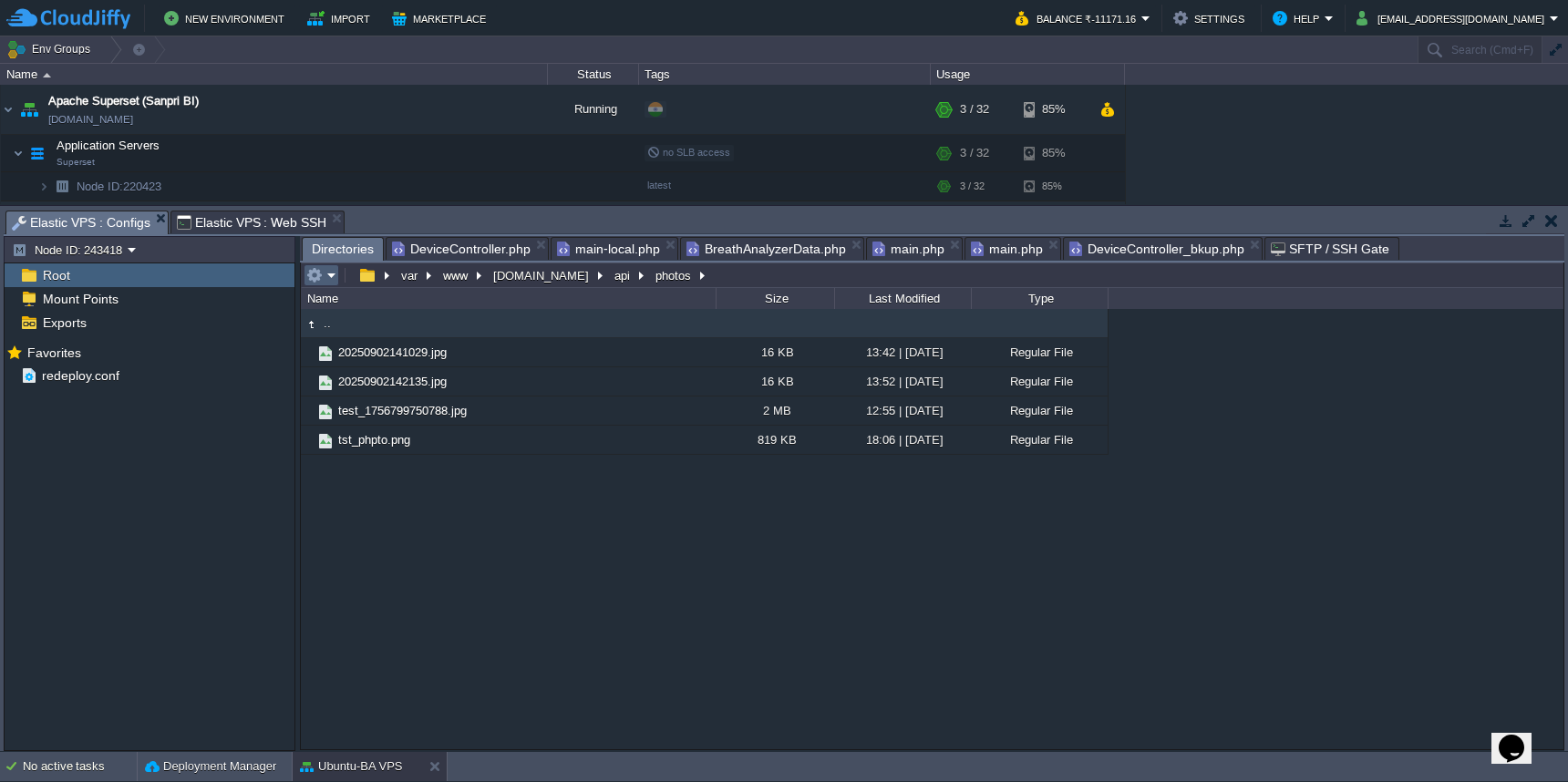
click at [318, 278] on button "button" at bounding box center [315, 275] width 16 height 16
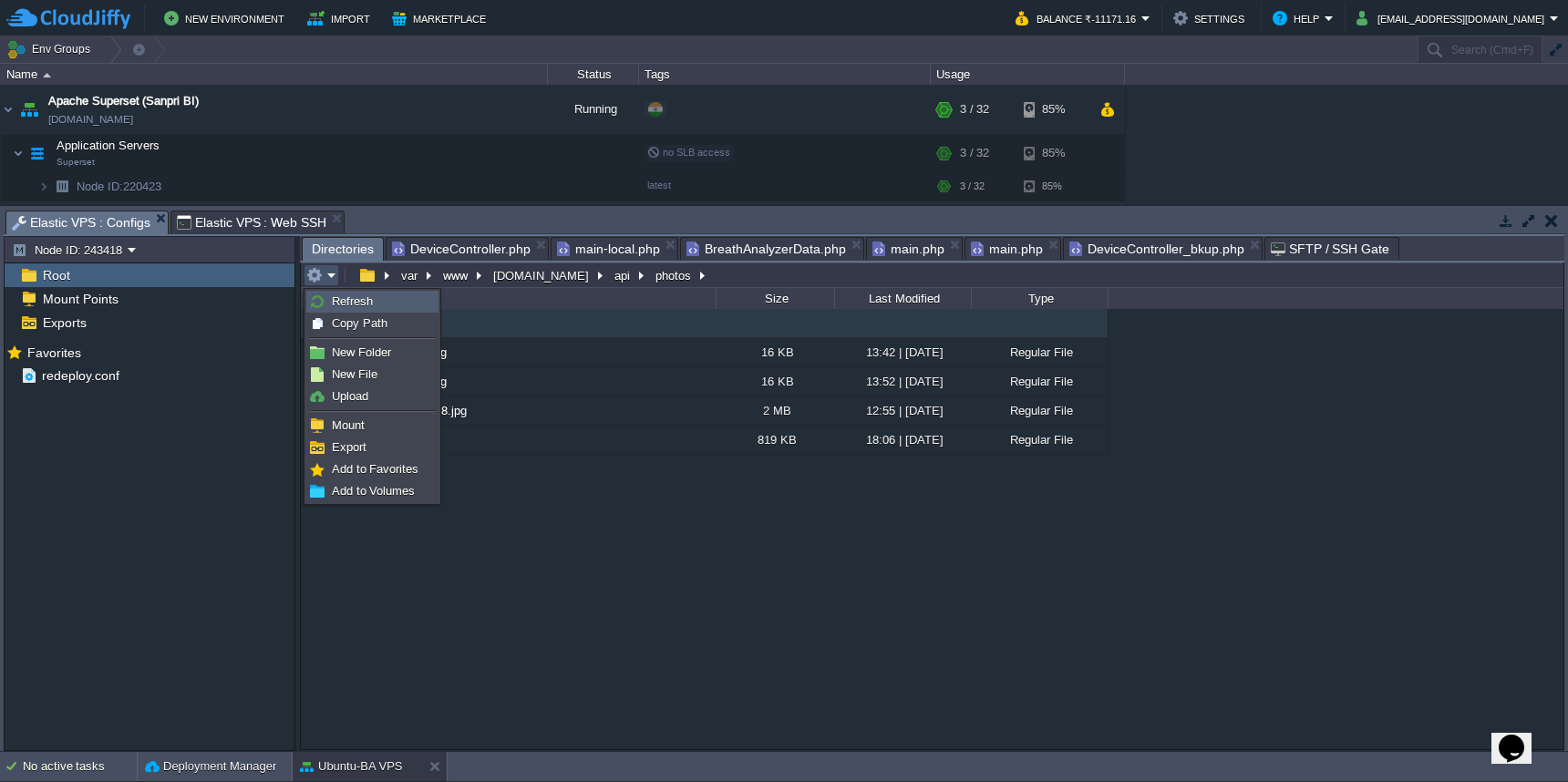
click at [318, 293] on link "Refresh" at bounding box center [372, 302] width 131 height 20
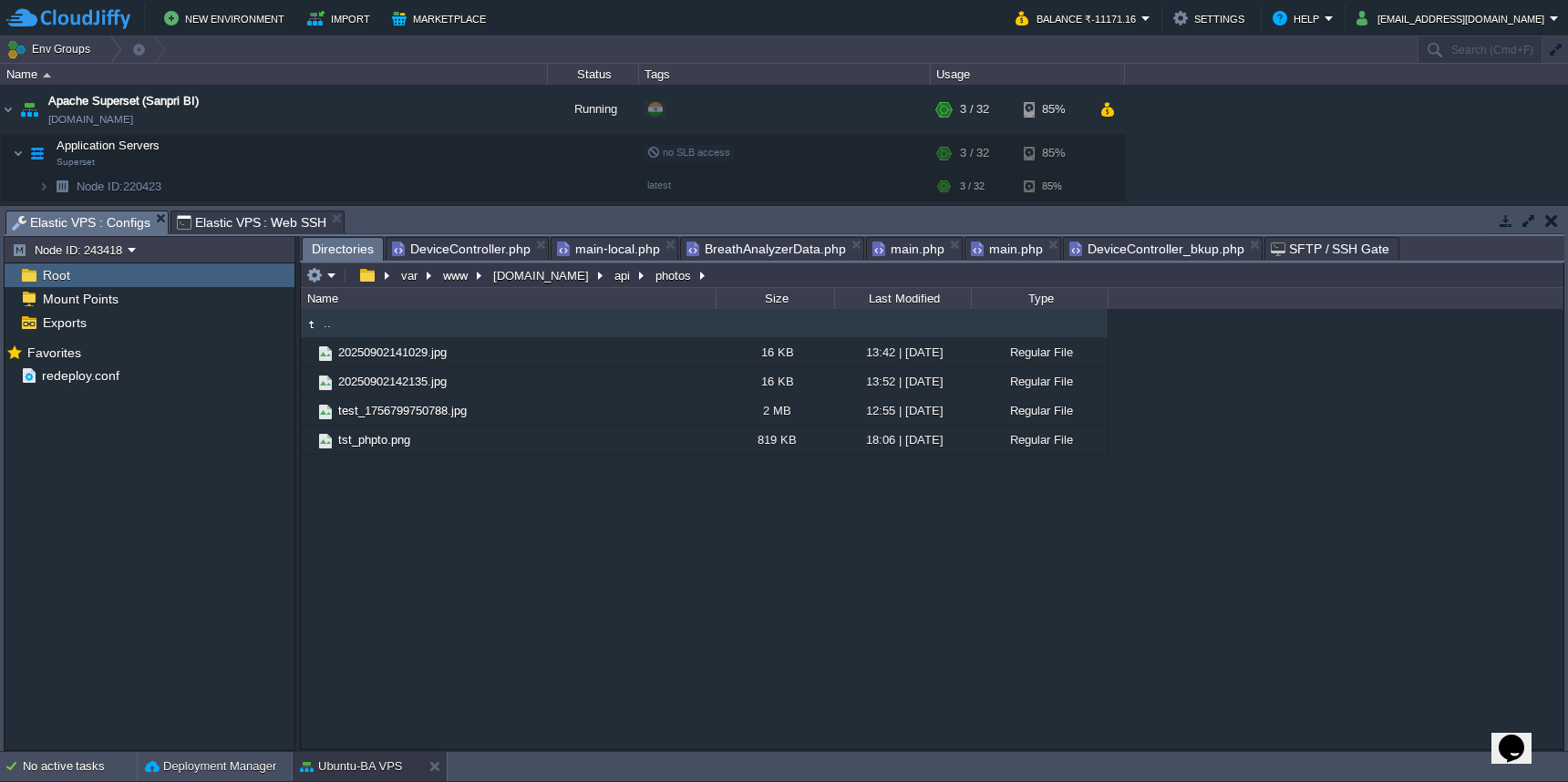
click at [490, 247] on span "DeviceController.php" at bounding box center [461, 249] width 138 height 22
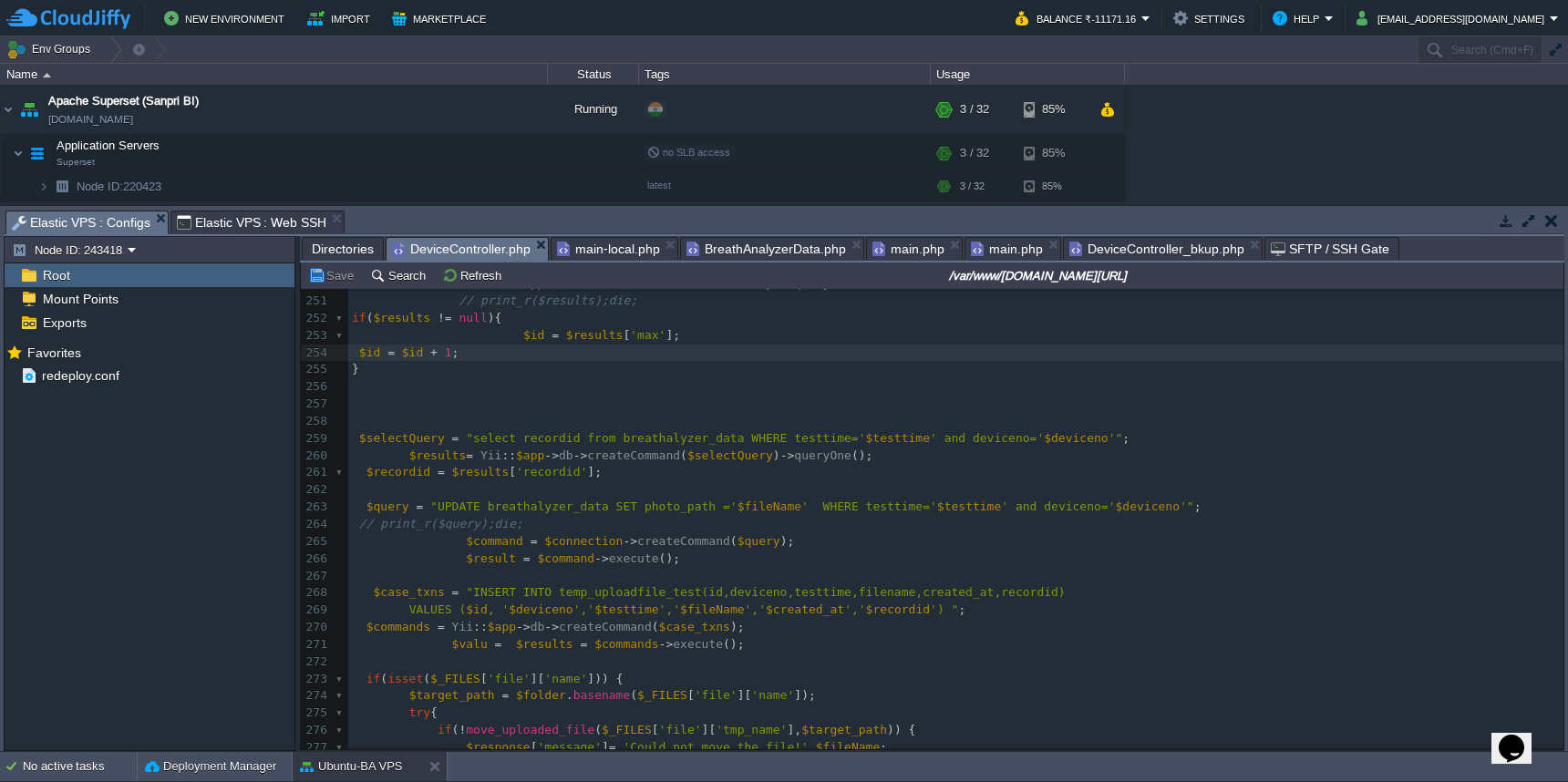
scroll to position [4187, 0]
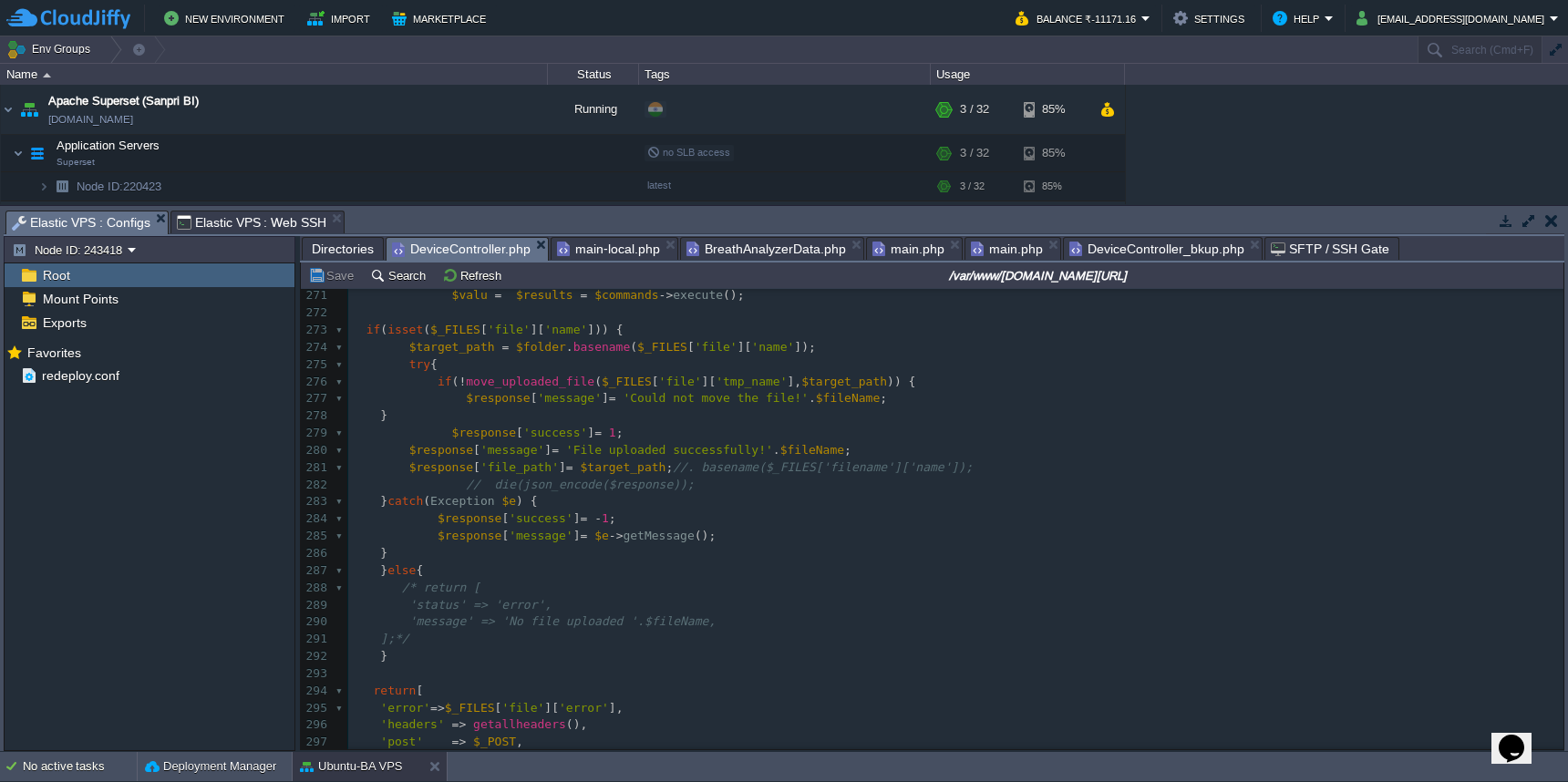
click at [322, 258] on span "Directories" at bounding box center [343, 249] width 62 height 22
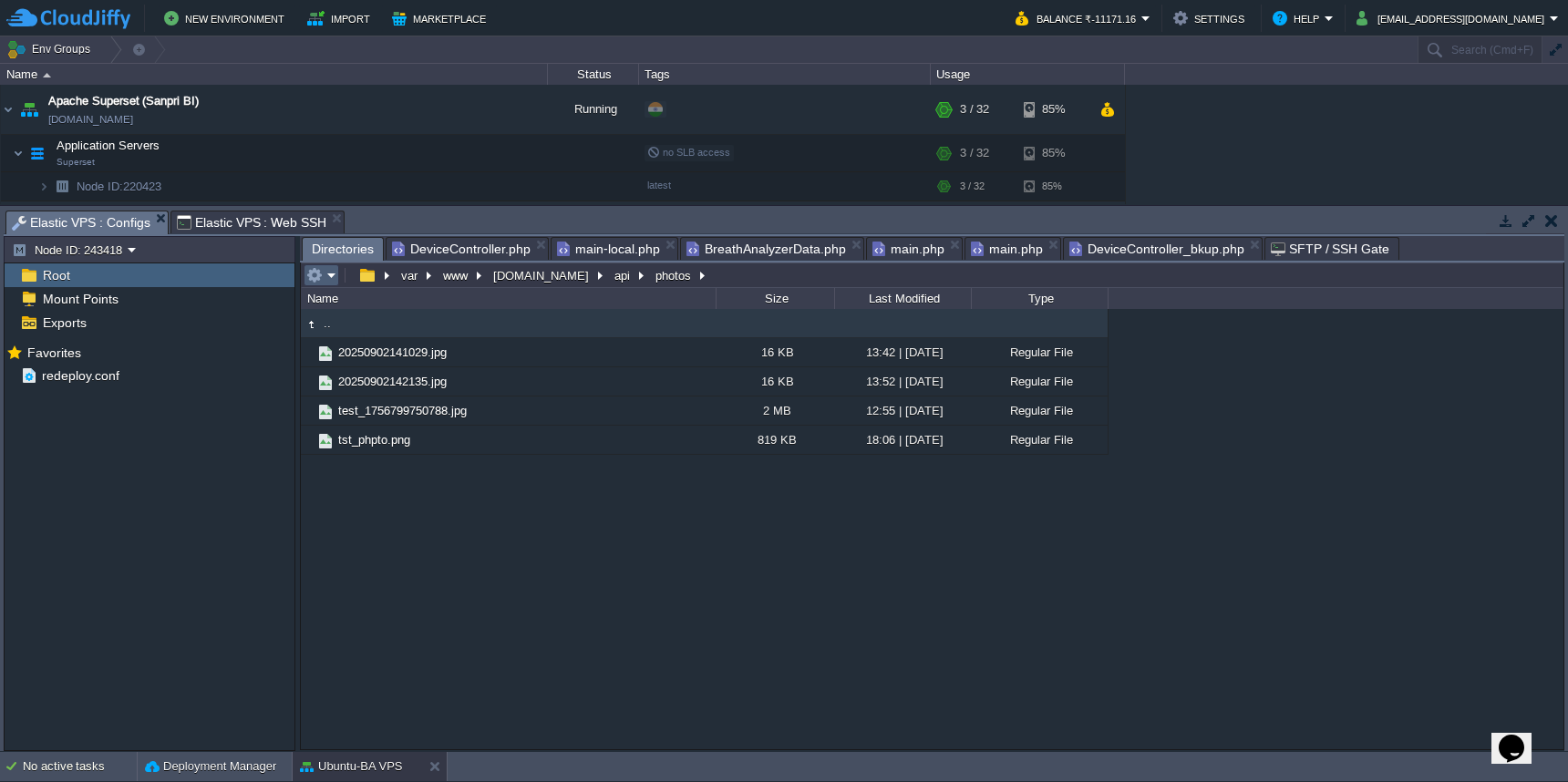
click at [327, 285] on td at bounding box center [322, 275] width 36 height 22
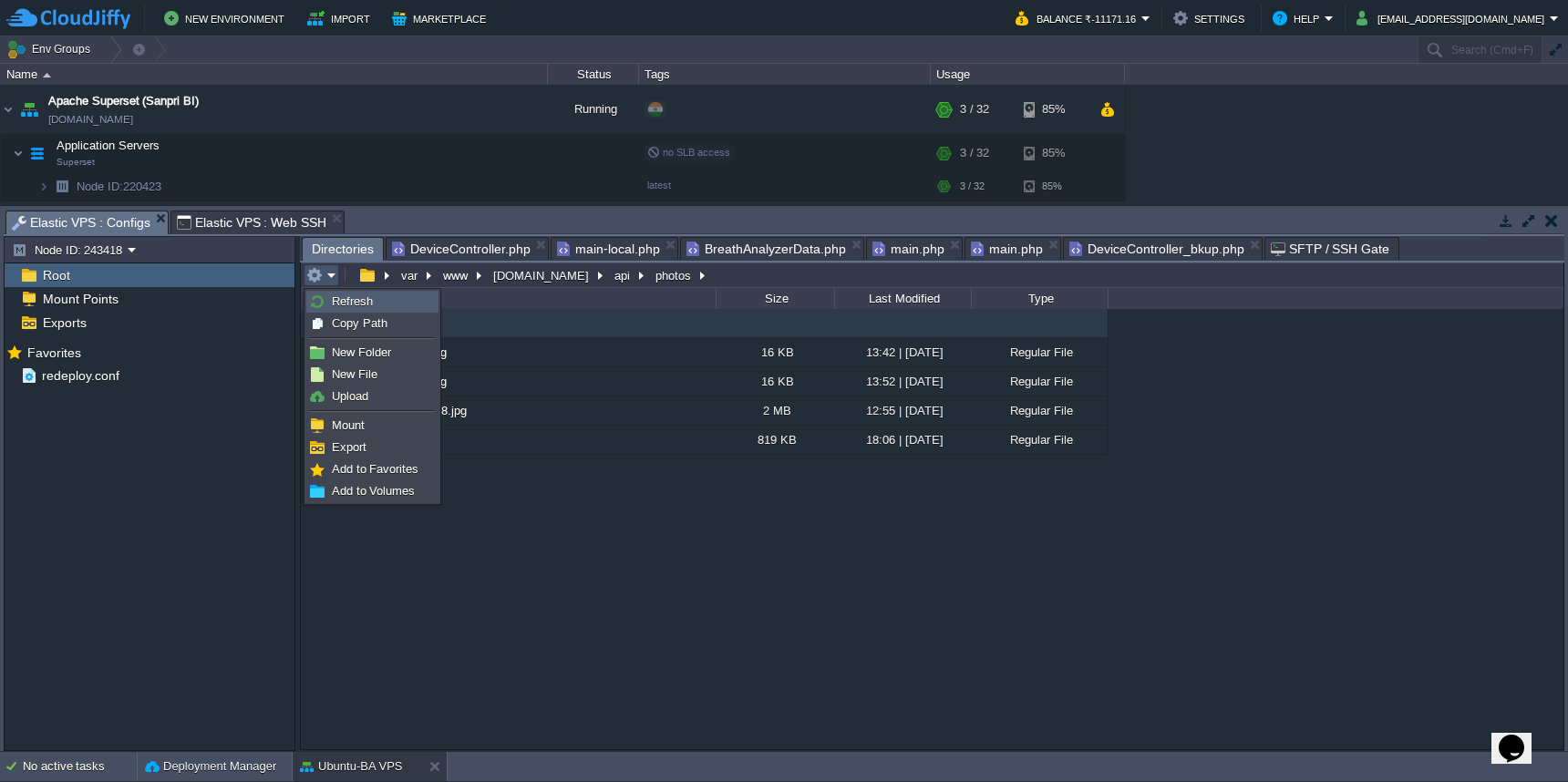
click at [327, 294] on link "Refresh" at bounding box center [372, 302] width 131 height 20
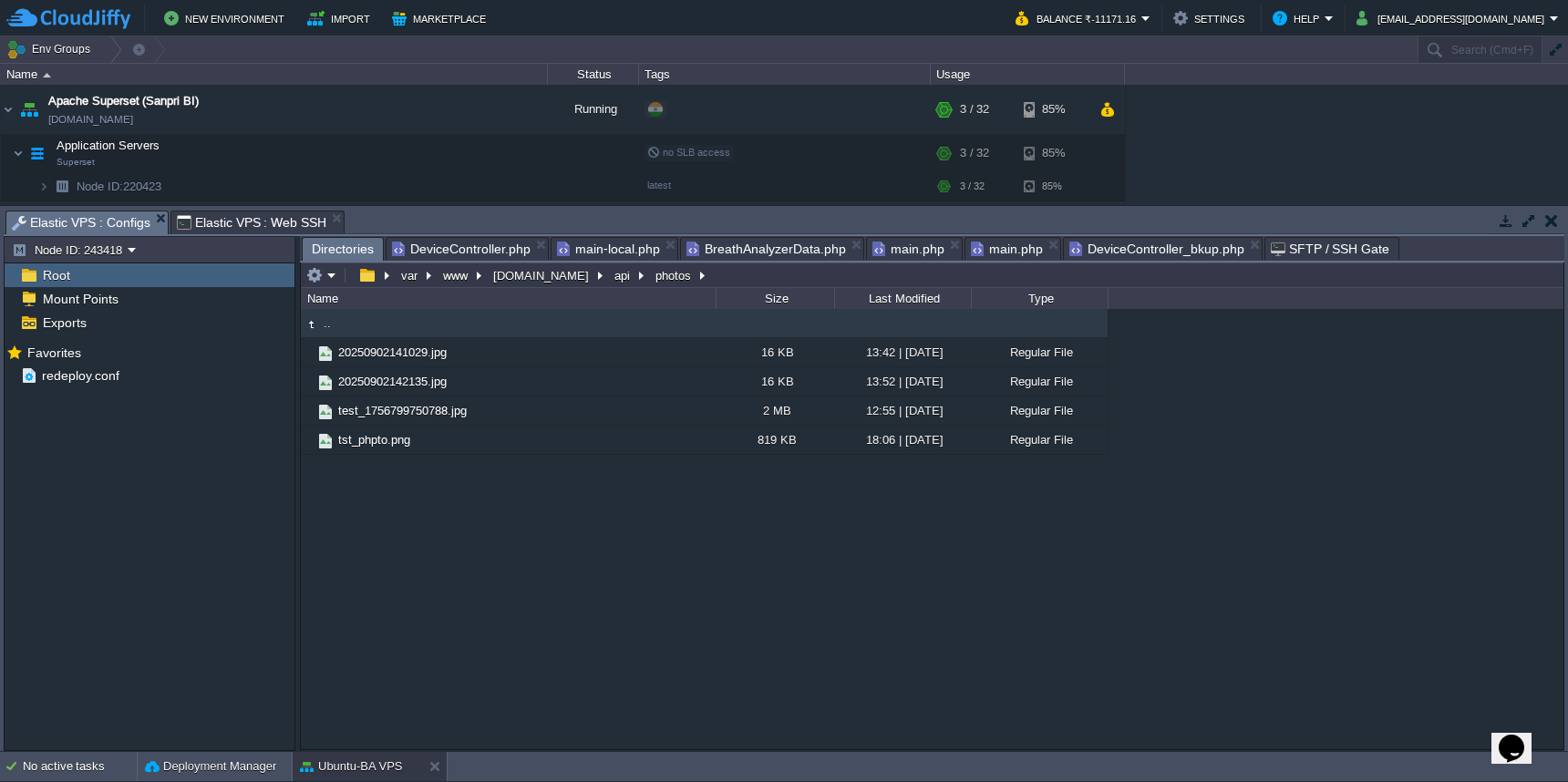
click at [483, 249] on span "DeviceController.php" at bounding box center [461, 249] width 138 height 22
click at [348, 251] on span "Directories" at bounding box center [343, 249] width 62 height 23
click at [327, 281] on em at bounding box center [322, 275] width 30 height 16
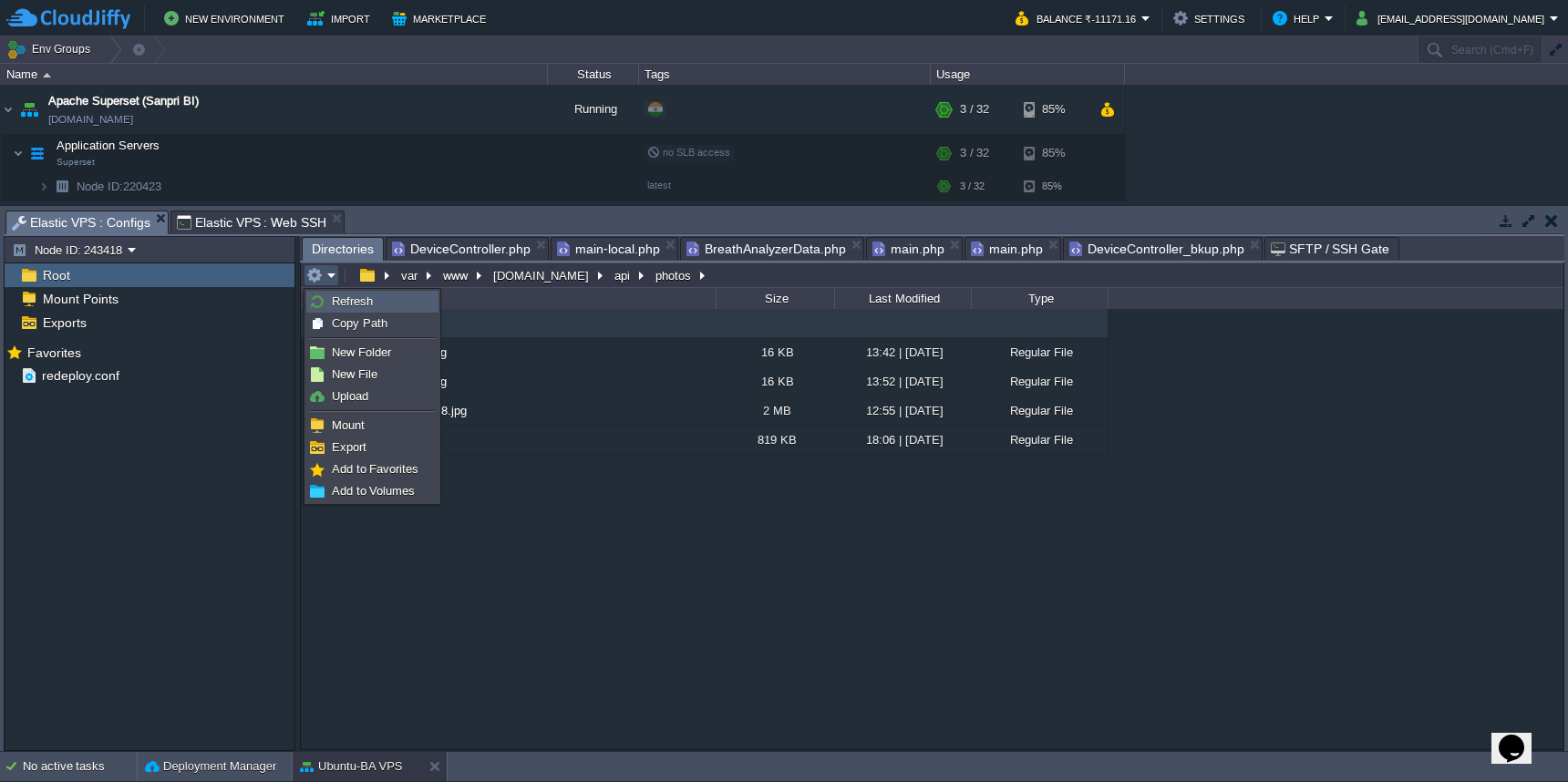
click at [329, 299] on link "Refresh" at bounding box center [372, 302] width 131 height 20
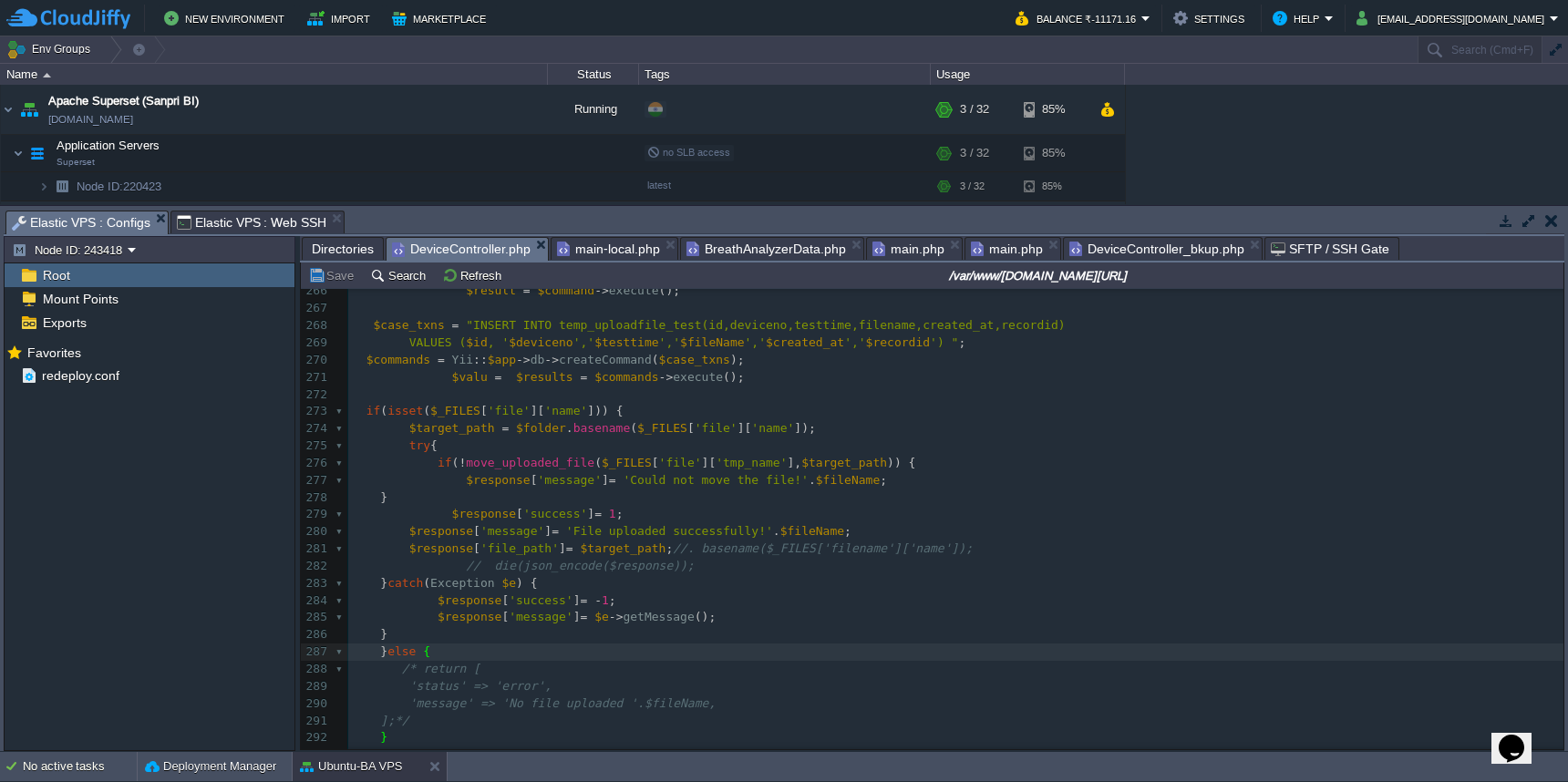
click at [488, 251] on span "DeviceController.php" at bounding box center [461, 249] width 138 height 23
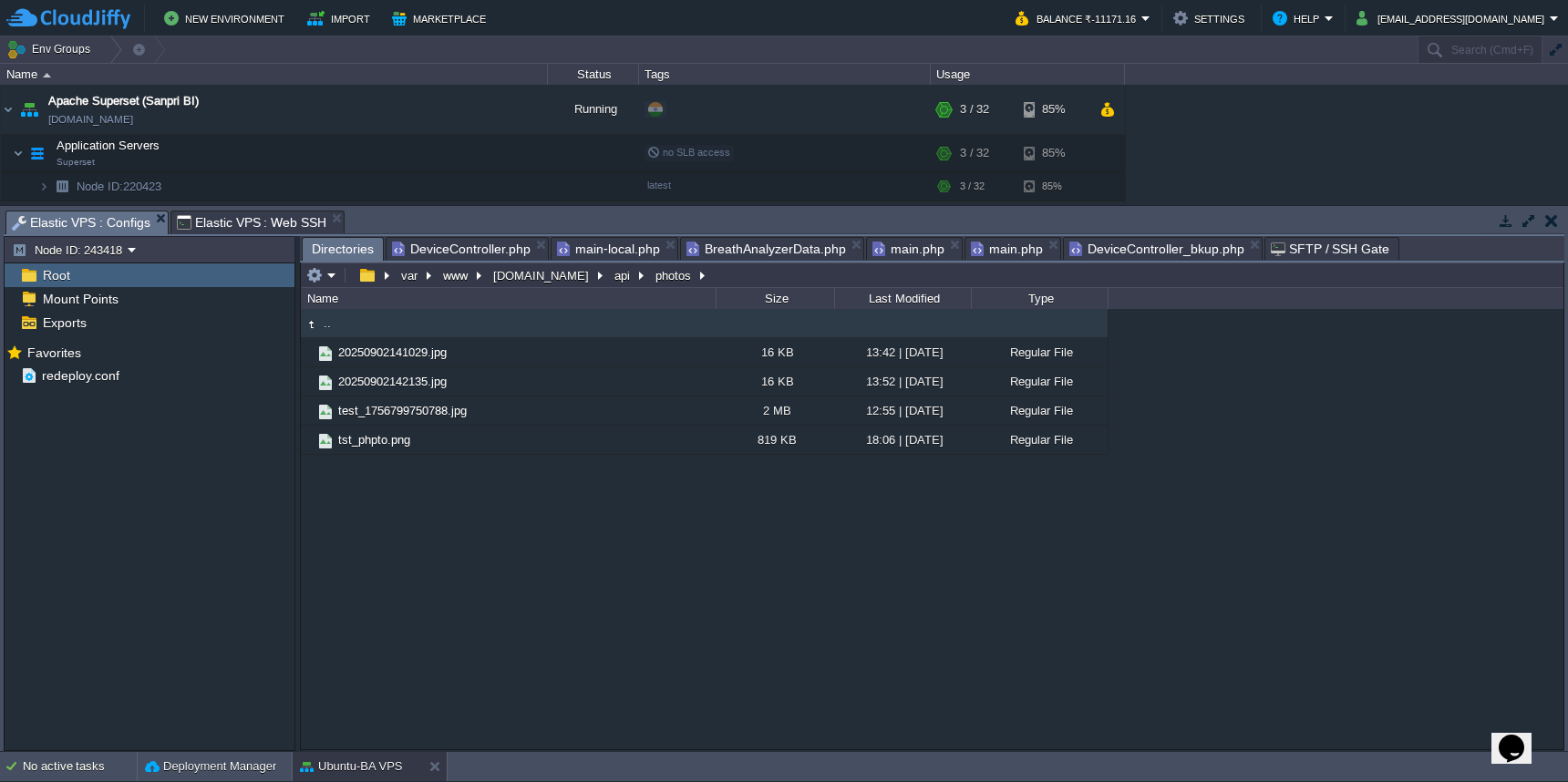
click at [345, 242] on span "Directories" at bounding box center [343, 249] width 62 height 23
click at [332, 275] on em at bounding box center [322, 275] width 30 height 16
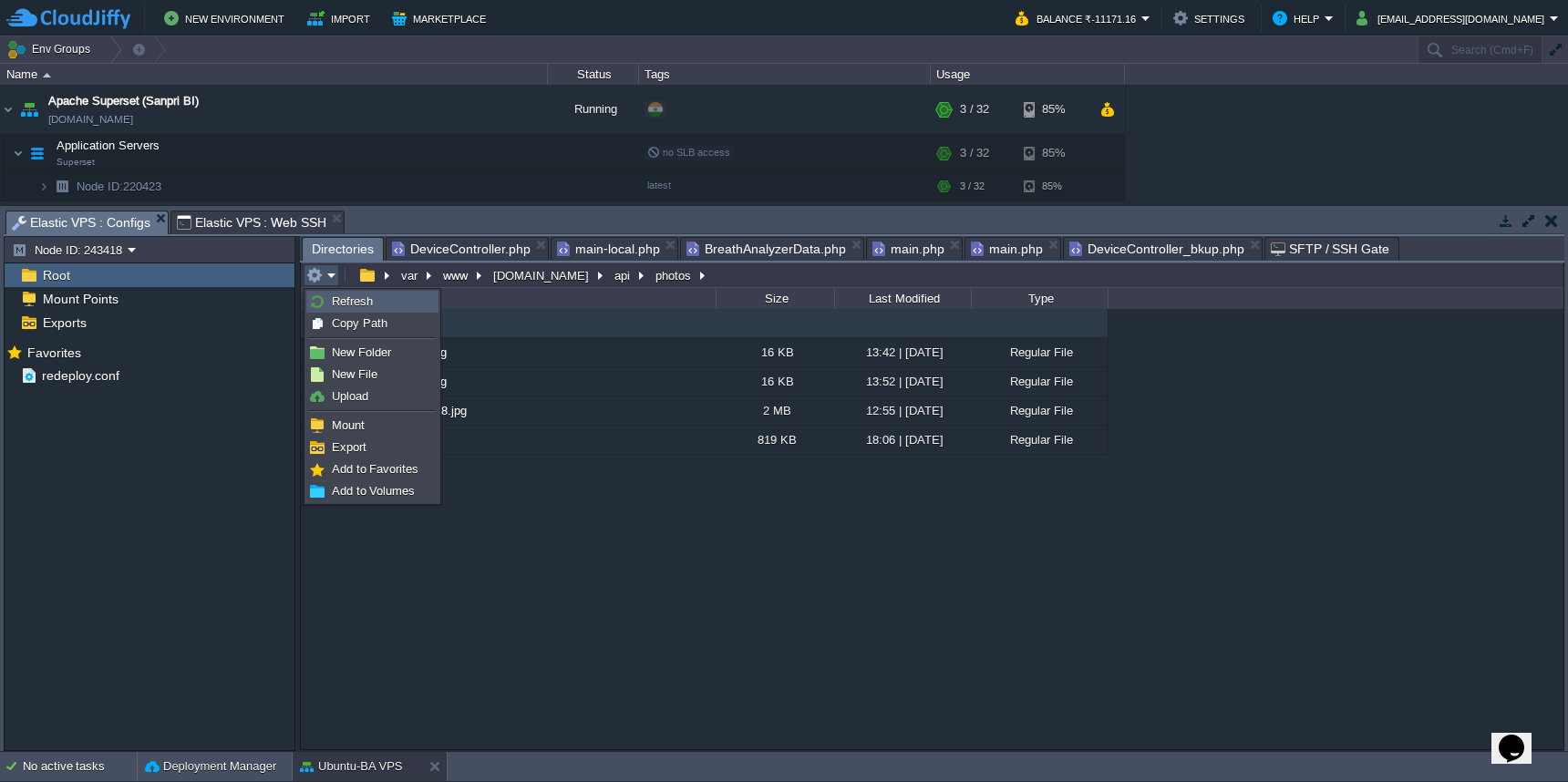
click at [336, 301] on span "Refresh" at bounding box center [352, 302] width 41 height 14
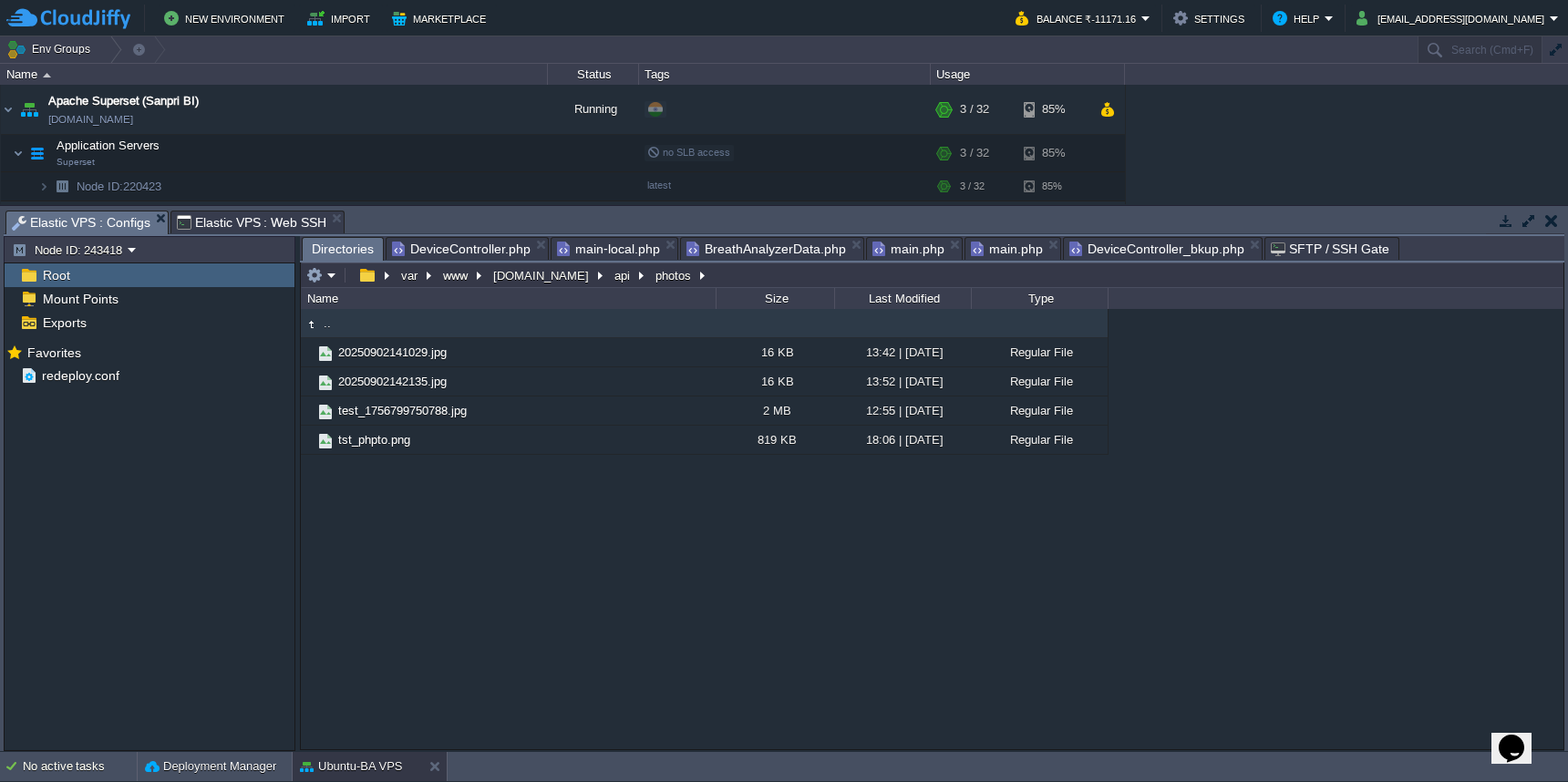
click at [479, 245] on span "DeviceController.php" at bounding box center [461, 249] width 138 height 22
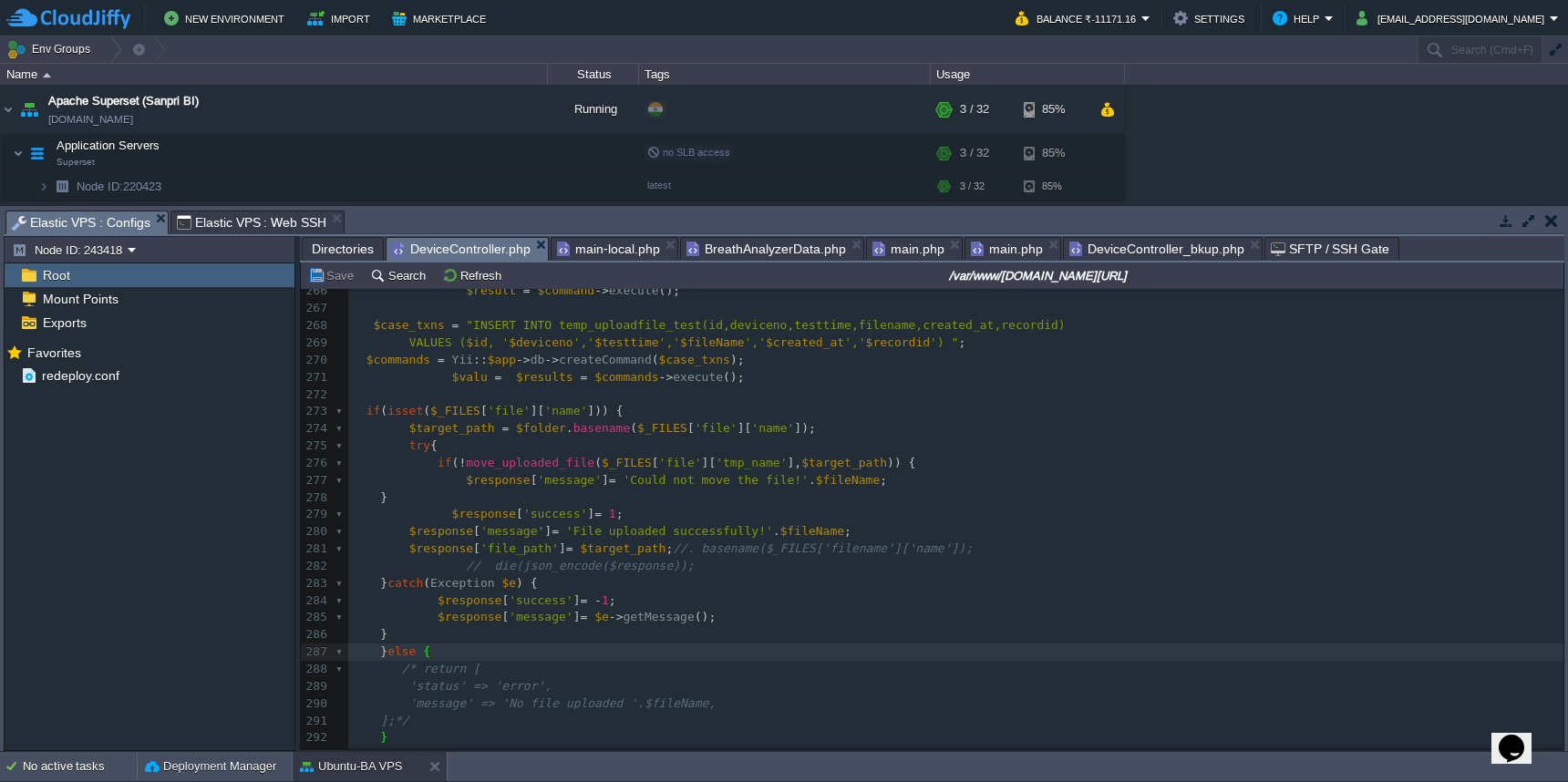
click at [982, 593] on pre "$response [ 'success' ] = - 1 ;" at bounding box center [956, 601] width 1215 height 17
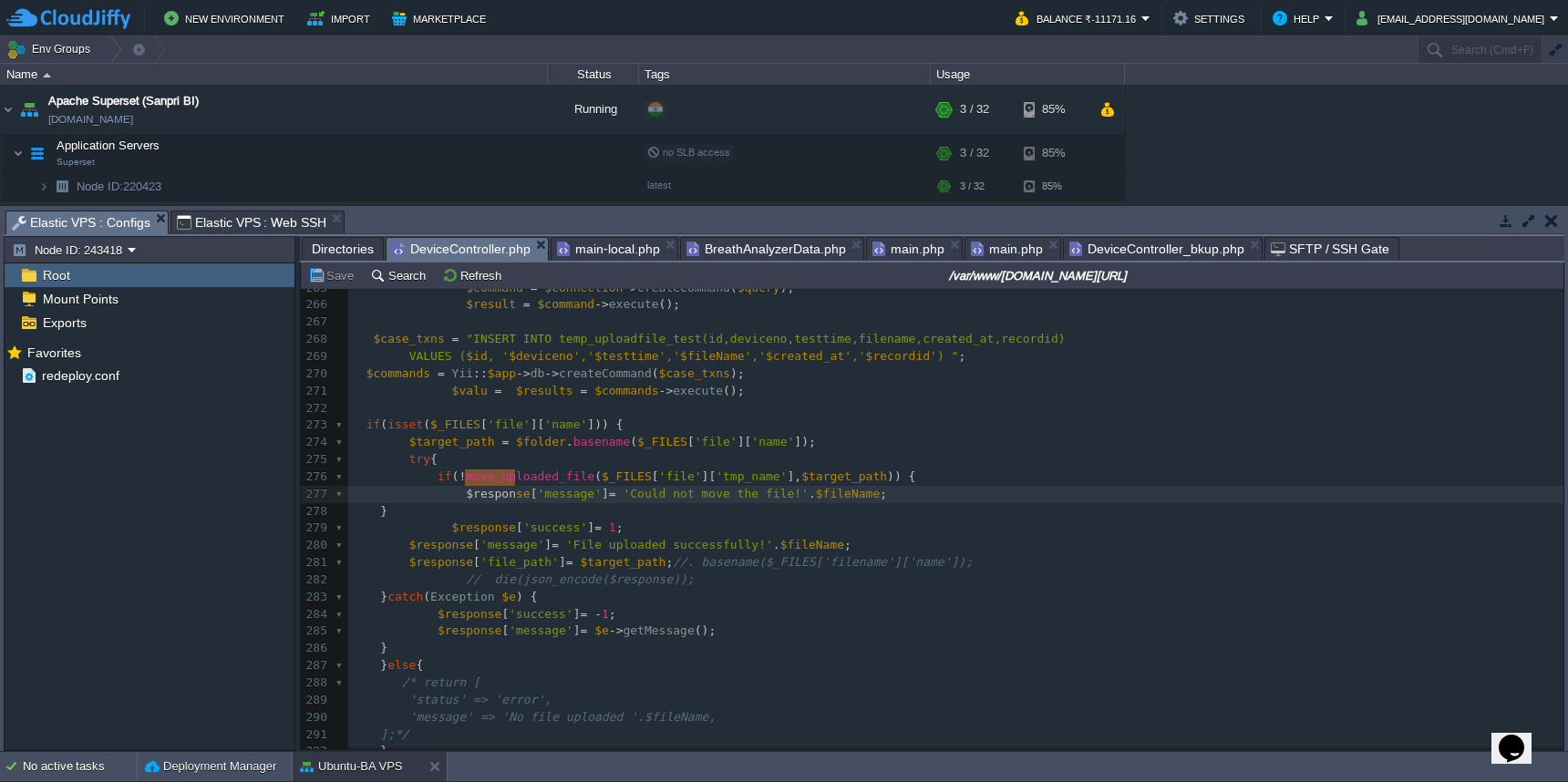
type textarea "$response"
drag, startPoint x: 462, startPoint y: 480, endPoint x: 531, endPoint y: 485, distance: 69.2
click at [666, 400] on pre at bounding box center [956, 408] width 1215 height 17
paste textarea
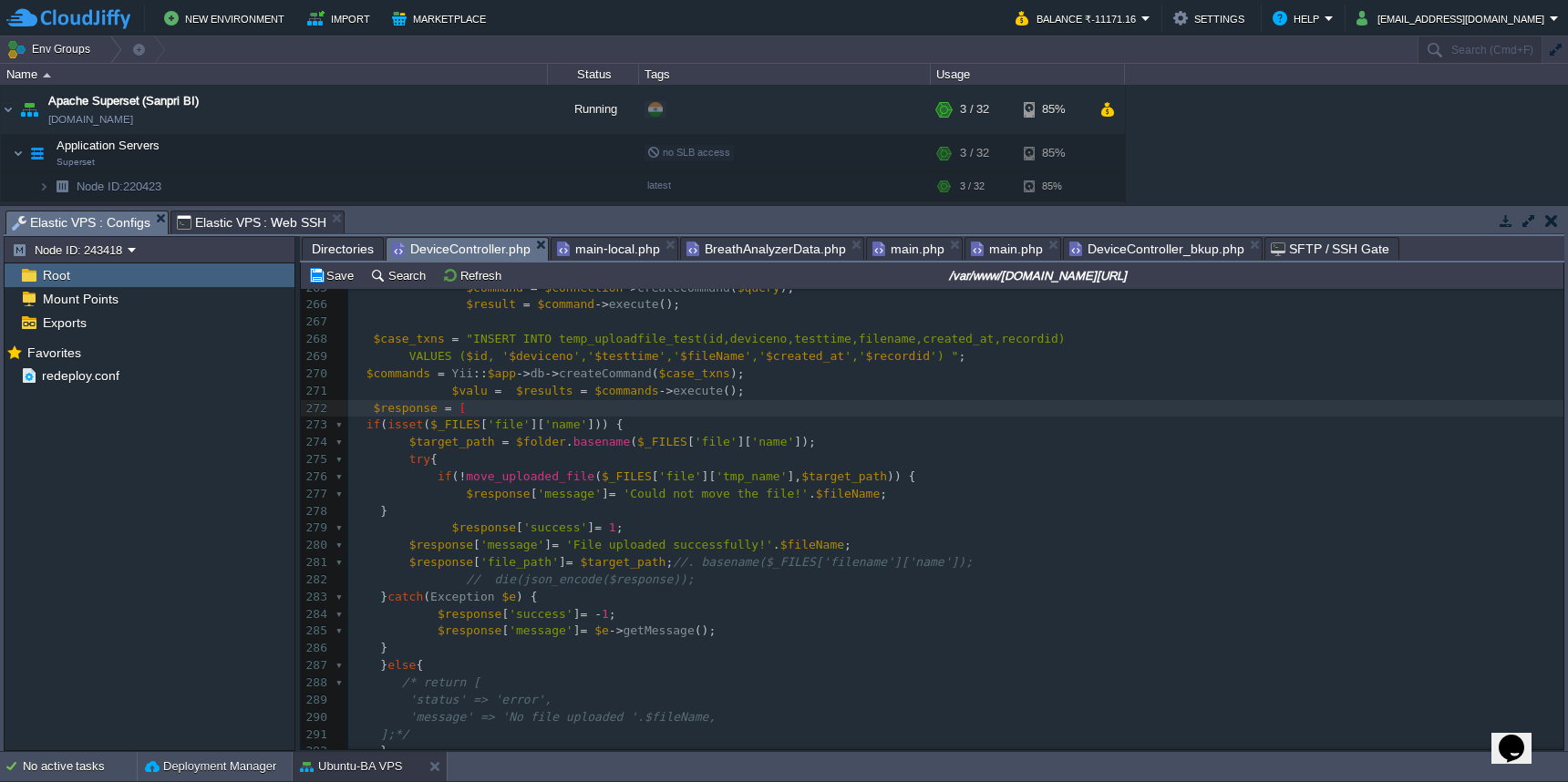
type textarea "= ['"
type textarea "='';"
type textarea "['respones']='"
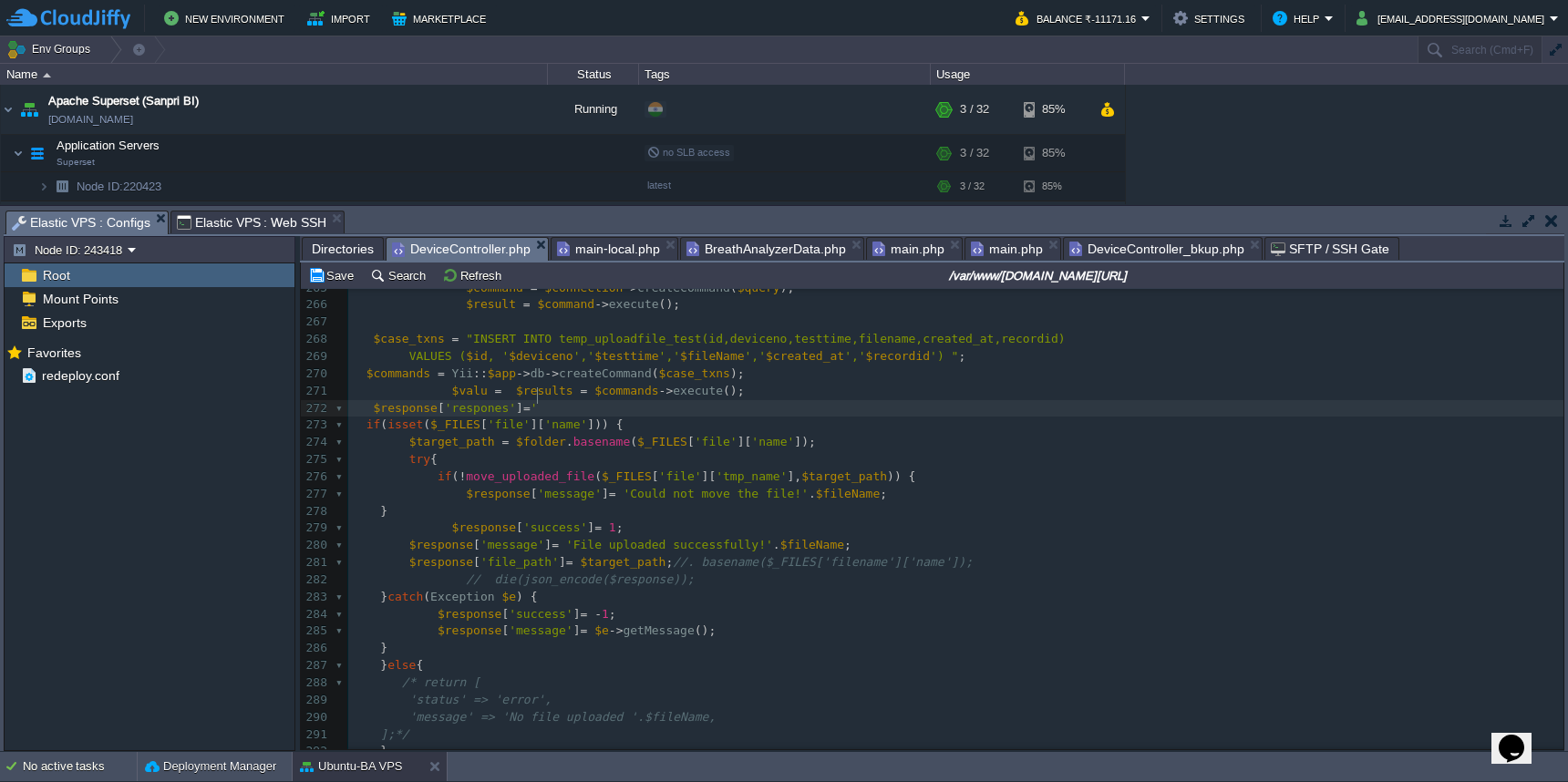
scroll to position [7, 67]
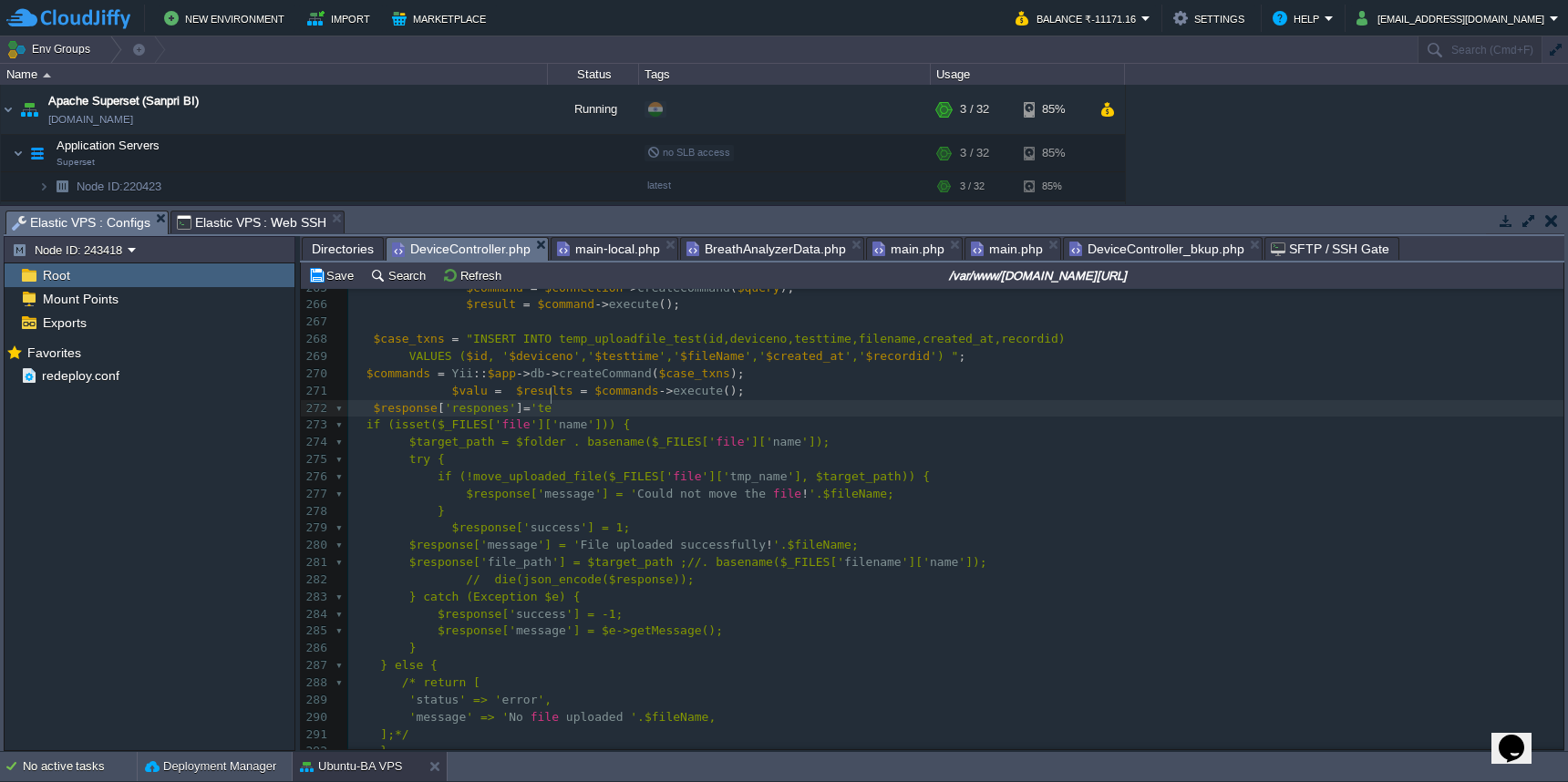
type textarea "'tes"
type textarea "reposne';"
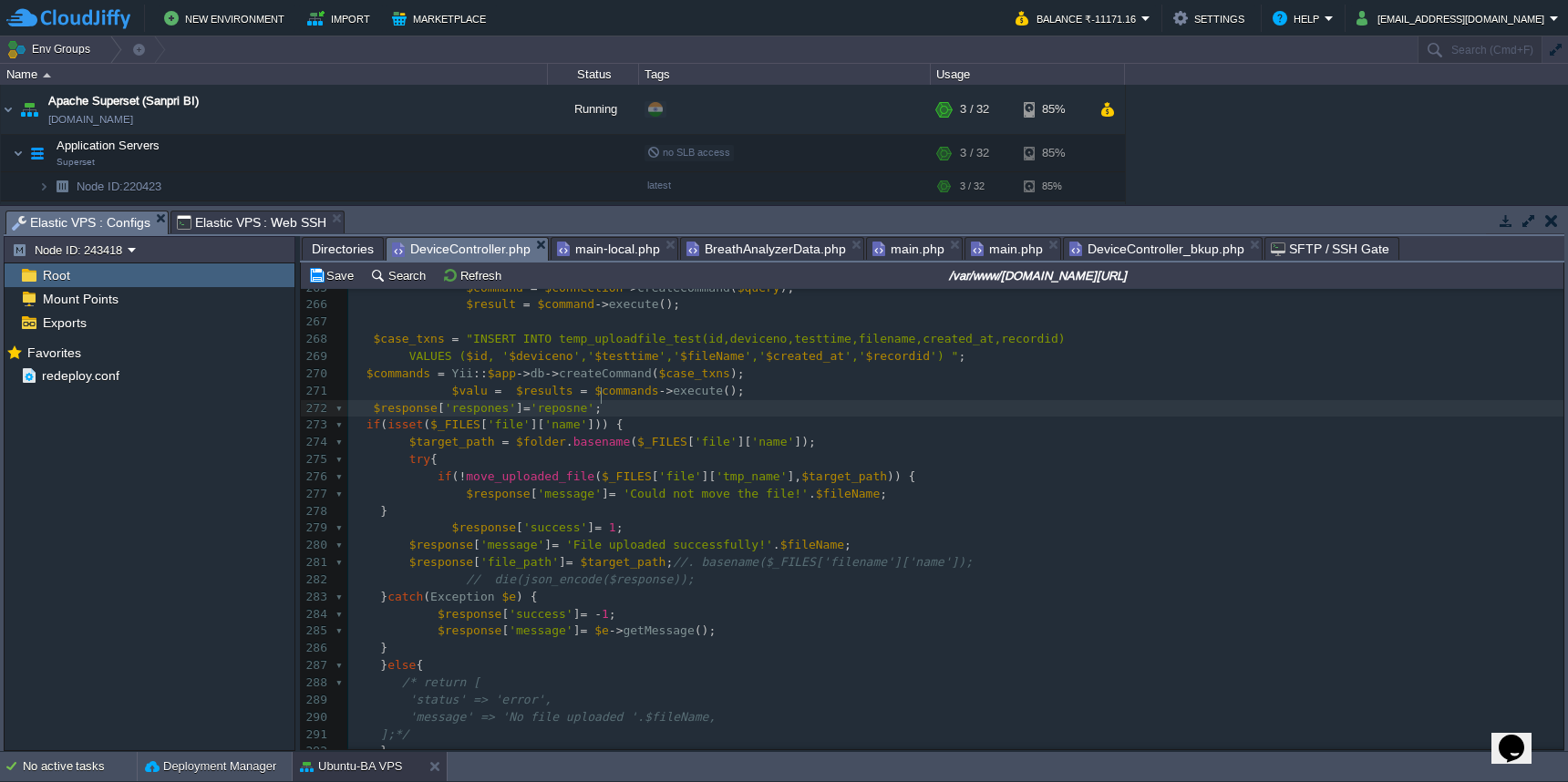
scroll to position [7, 45]
click at [415, 395] on div "xxxxxxxxxx 256 257 258 ​ 259 $selectQuery = "select recordid from breathalyzer_…" at bounding box center [956, 537] width 1215 height 825
type textarea "$response"
click at [569, 709] on pre "'message' => 'No file uploaded '.$fileName," at bounding box center [956, 717] width 1215 height 17
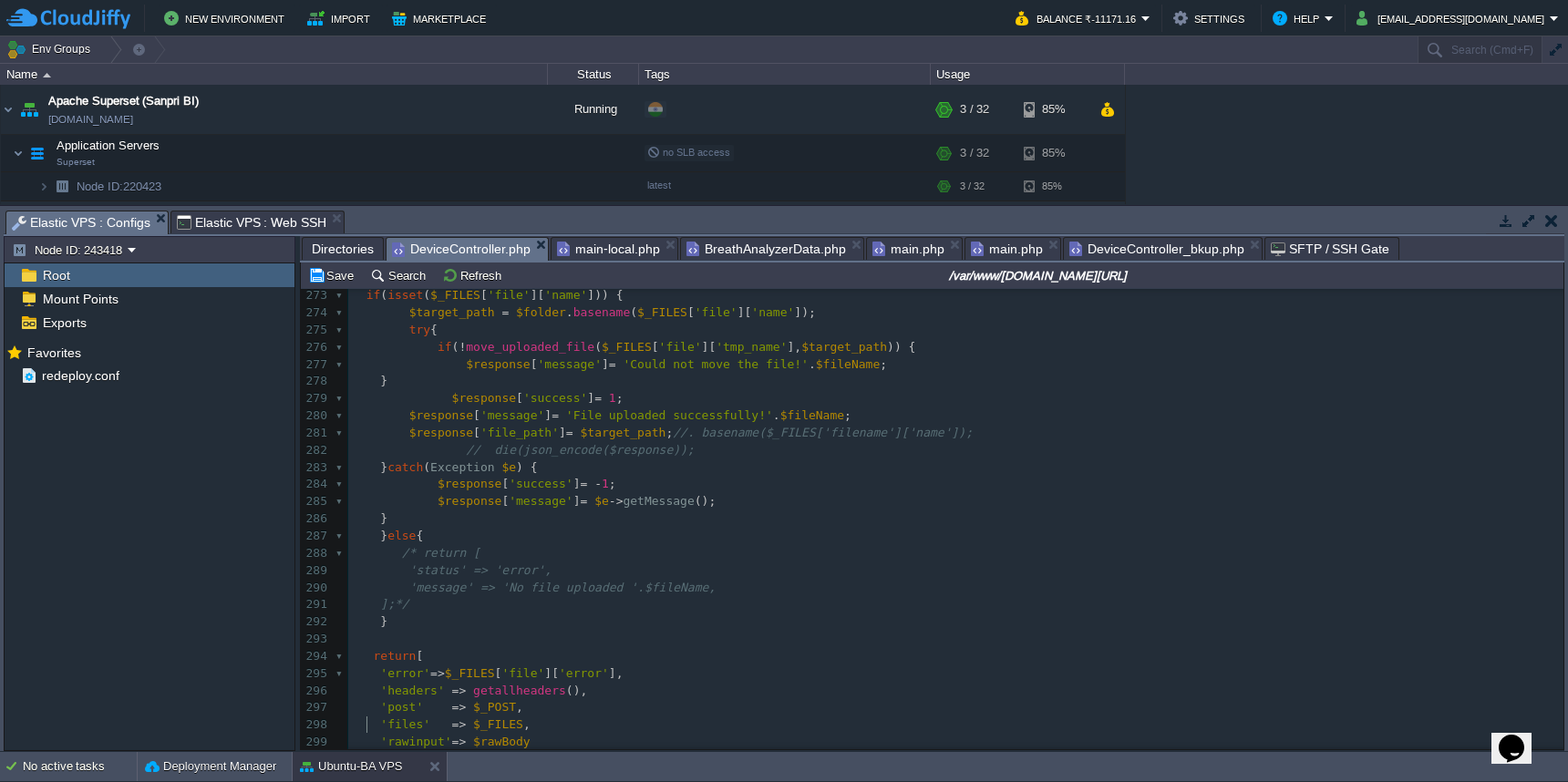
scroll to position [4517, 0]
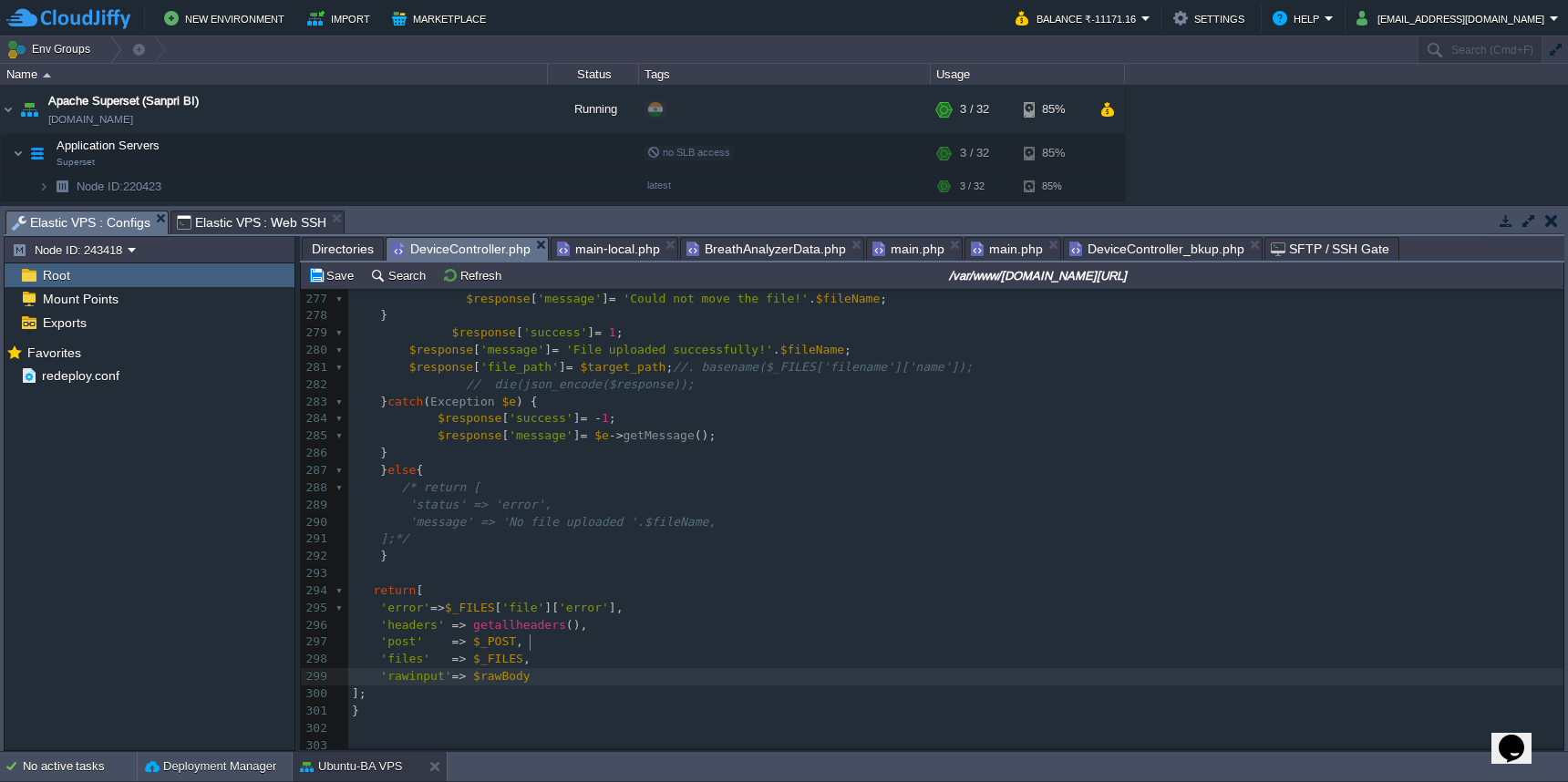
click at [592, 668] on pre "'rawinput' => $rawBody" at bounding box center [956, 676] width 1215 height 17
type textarea "."
paste textarea "'"
type textarea "''=>"
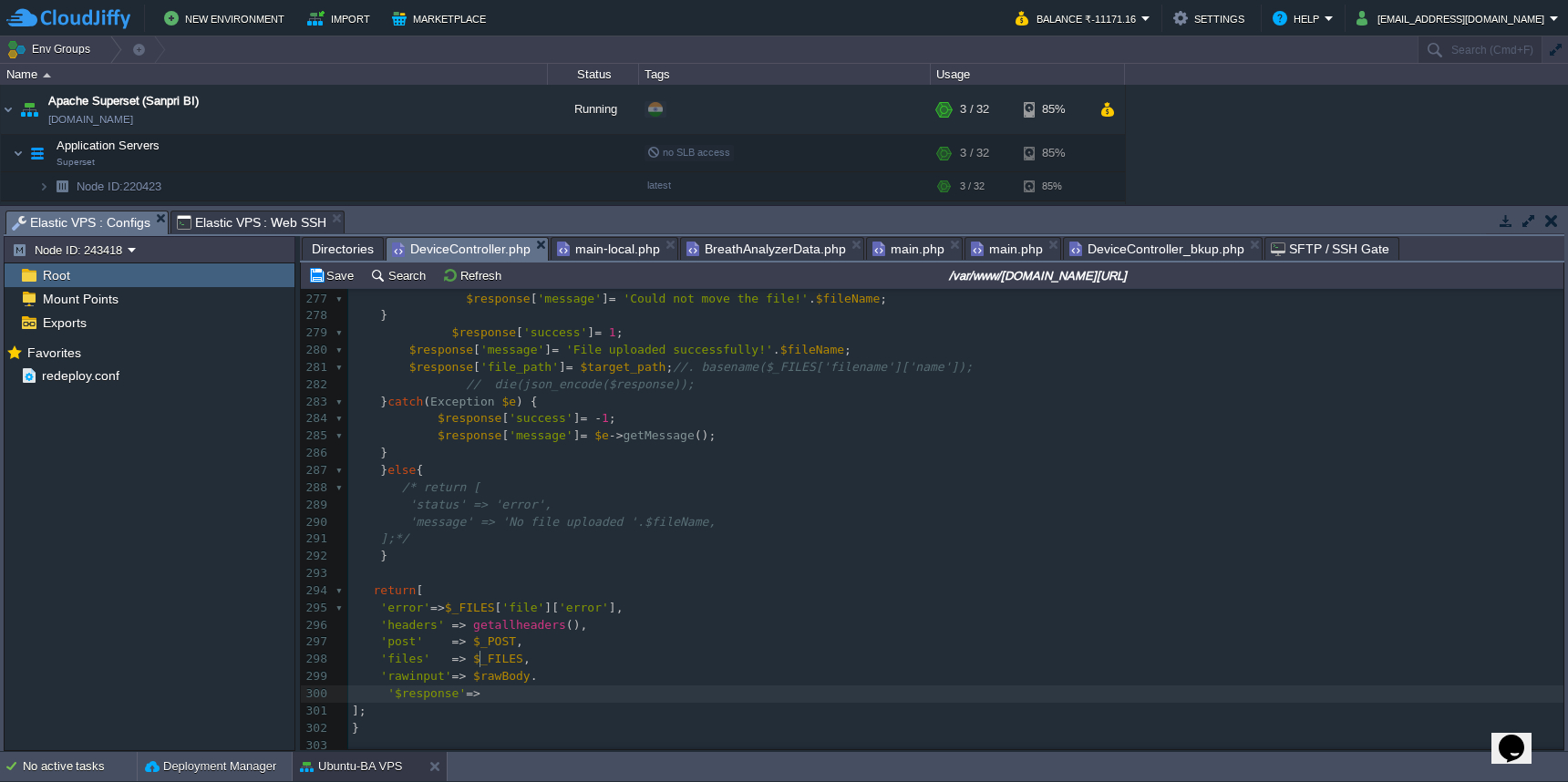
scroll to position [7, 19]
paste textarea
click at [402, 663] on div "xxxxxxxxxx 255 } 256 257 258 ​ 259 $selectQuery = "select recordid from breatha…" at bounding box center [956, 444] width 1215 height 1065
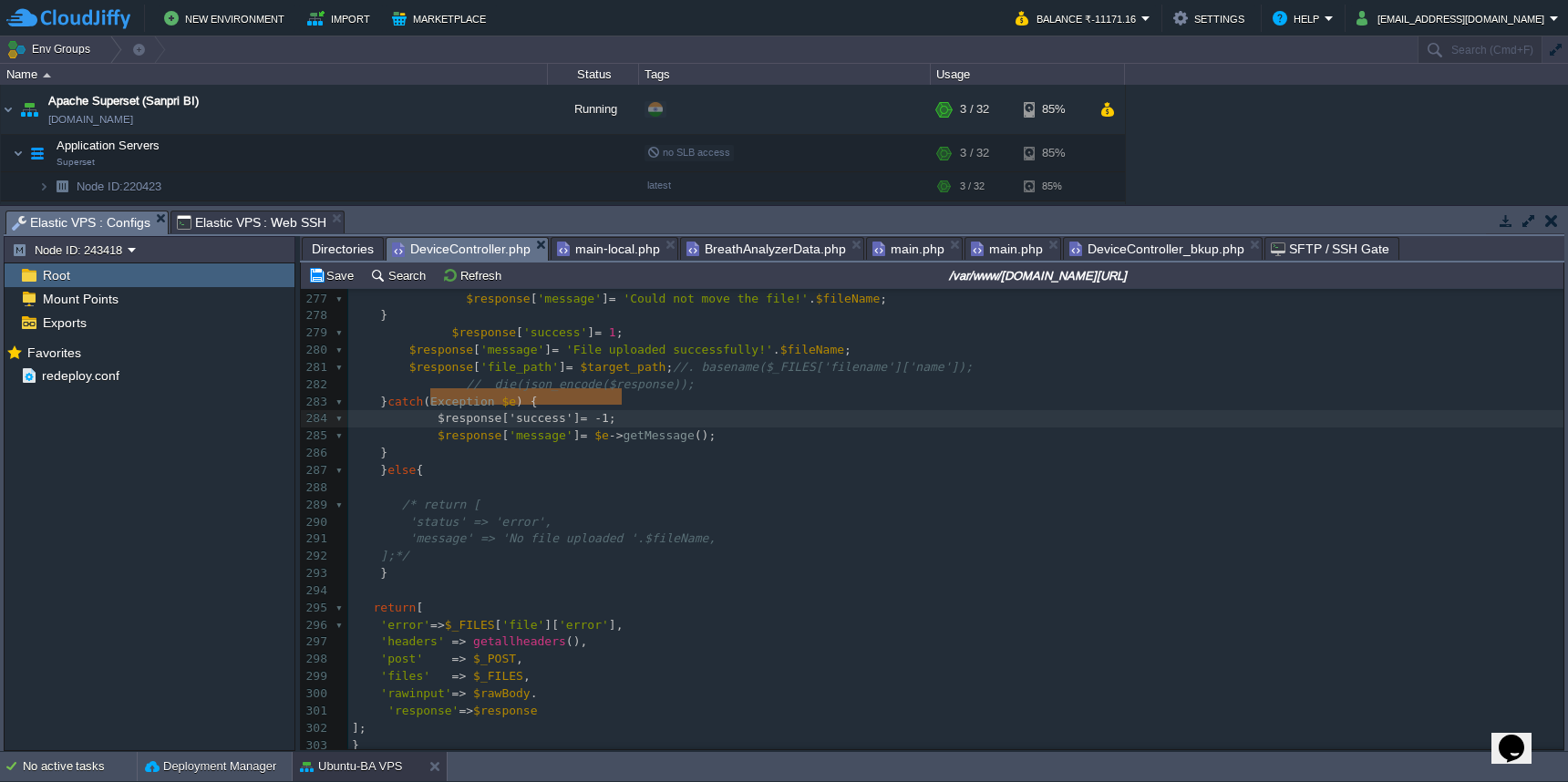
type textarea "$response['success'] = -1; $response['message'] = $e->getMessage();"
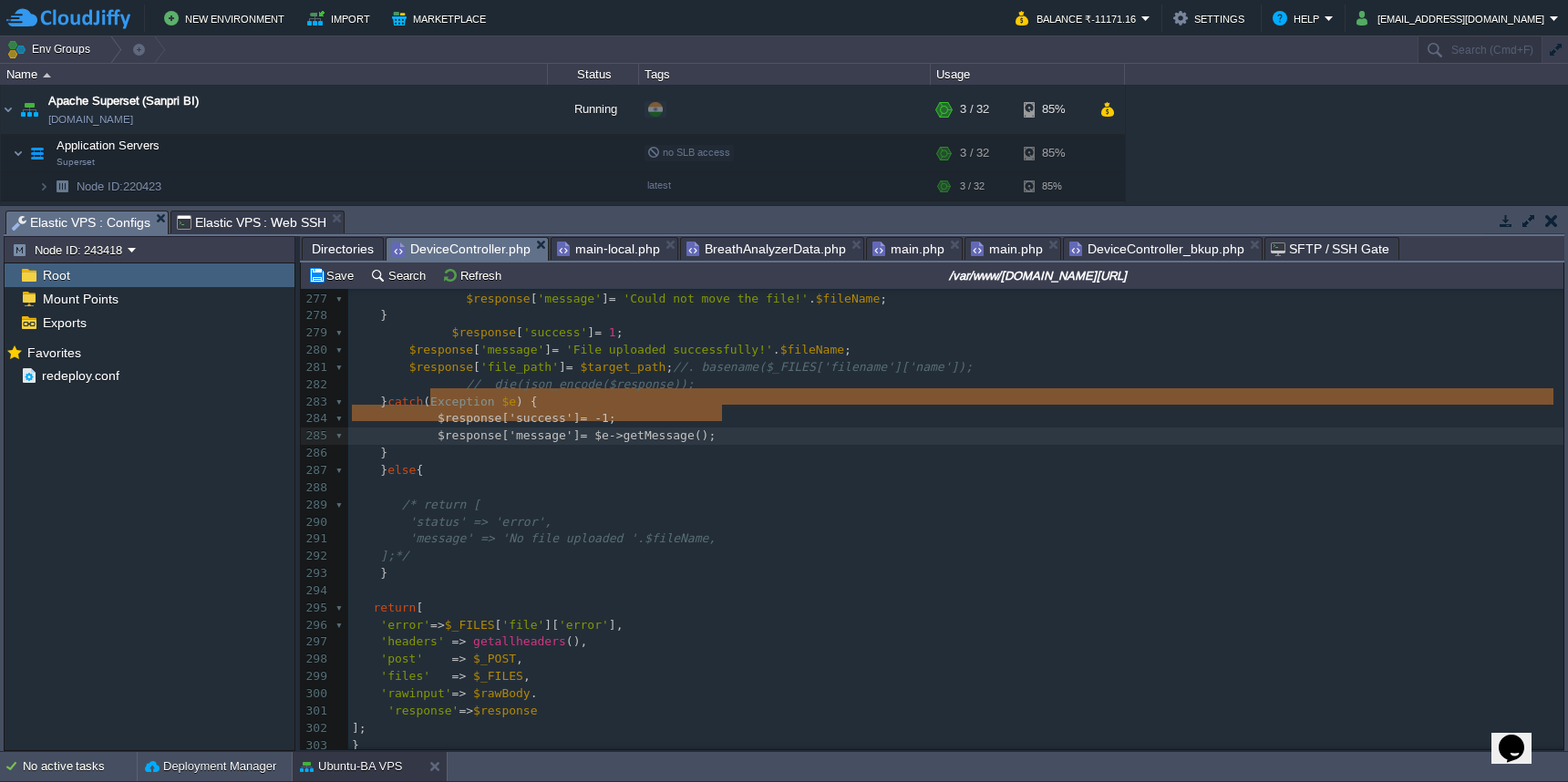
drag, startPoint x: 428, startPoint y: 393, endPoint x: 748, endPoint y: 409, distance: 320.4
click at [557, 479] on pre at bounding box center [956, 487] width 1215 height 17
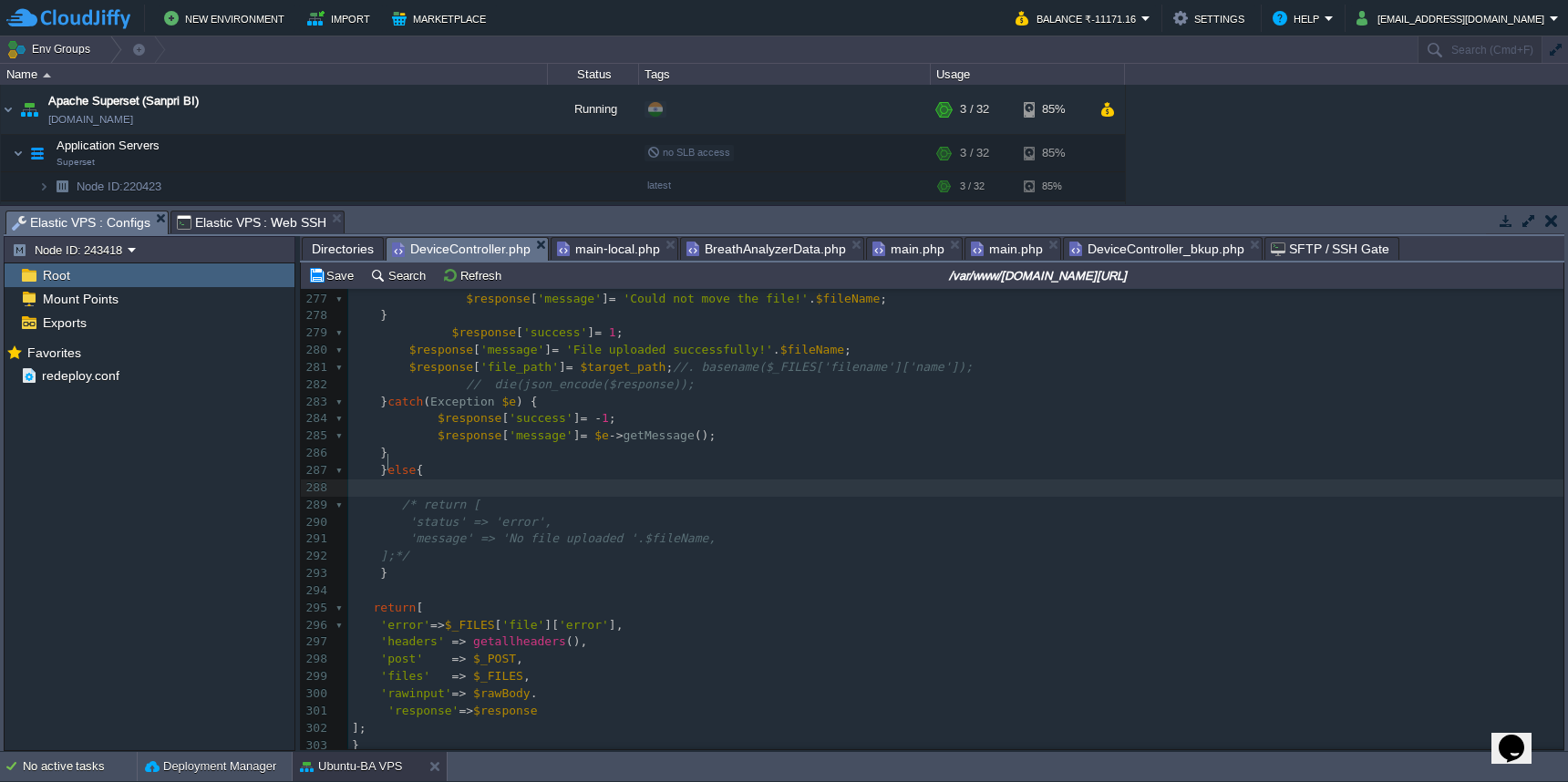
paste textarea "0"
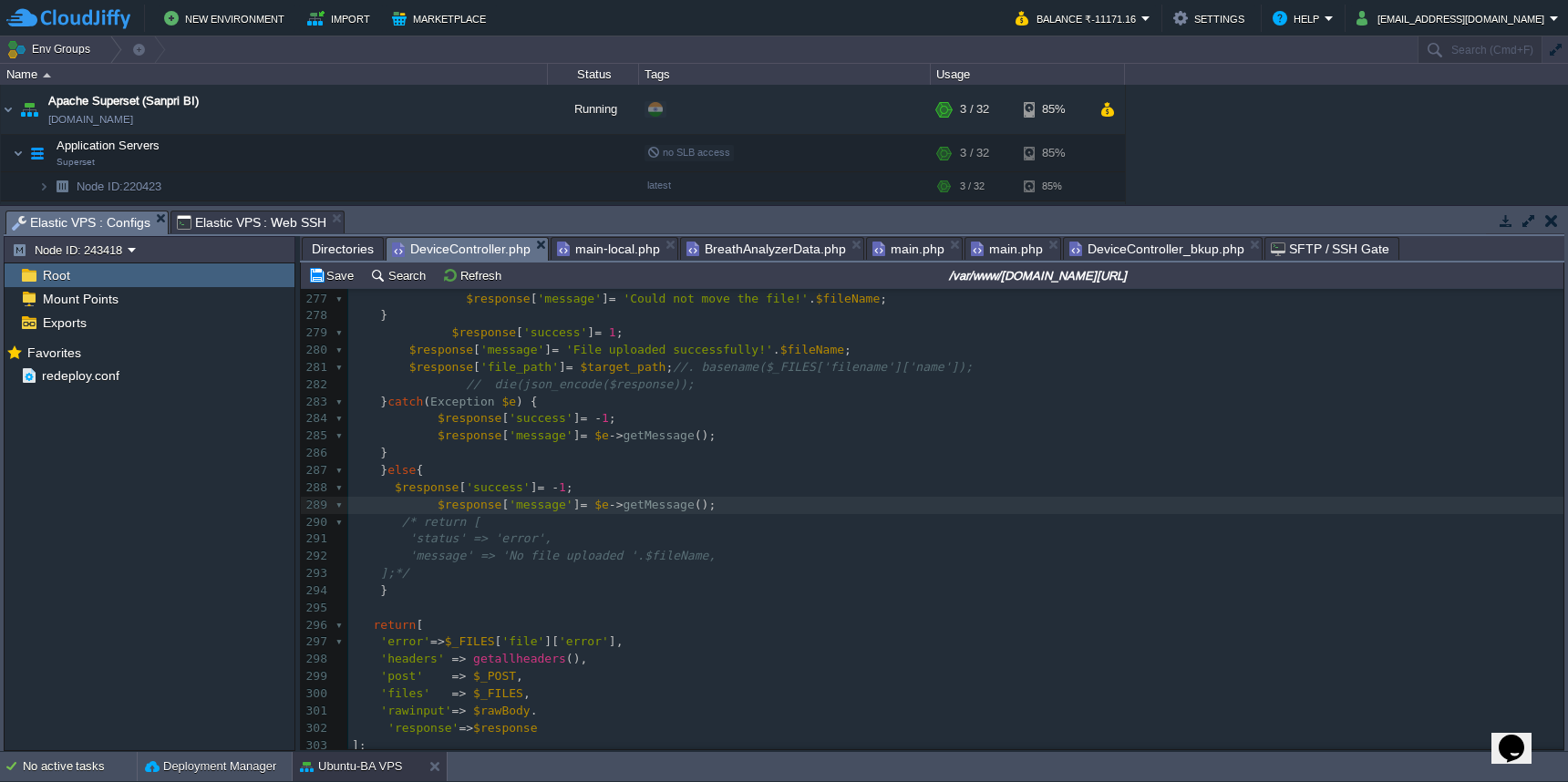
click at [573, 469] on div "xxxxxxxxxx 255 } 256 257 258 ​ 259 $selectQuery = "select recordid from breatha…" at bounding box center [956, 462] width 1215 height 1100
type textarea "0"
type textarea "$e->getMessage()"
drag, startPoint x: 601, startPoint y: 484, endPoint x: 715, endPoint y: 481, distance: 114.0
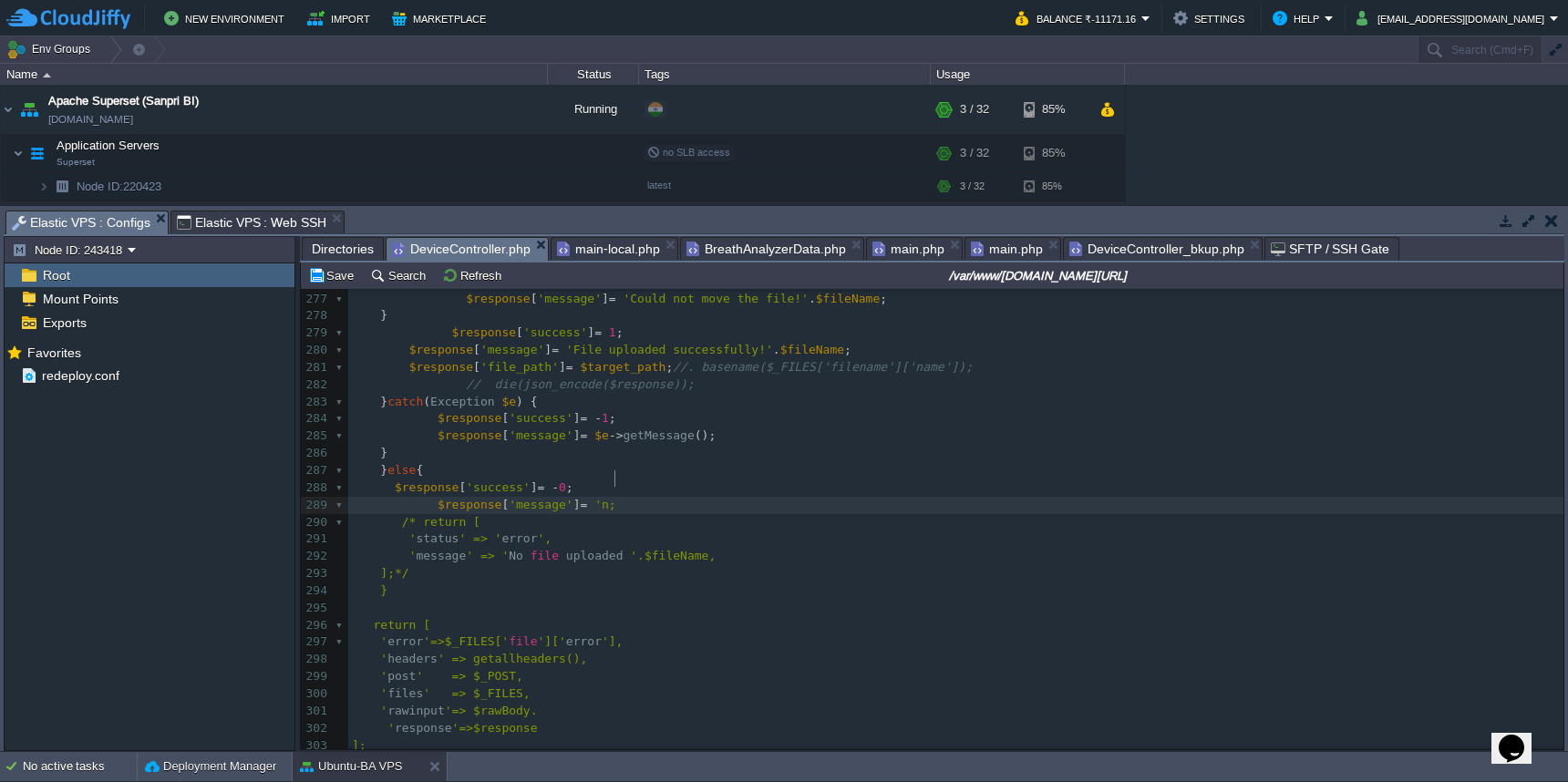
type textarea "'no"
type textarea "No file uploaded"
drag, startPoint x: 507, startPoint y: 533, endPoint x: 566, endPoint y: 533, distance: 59.0
click at [634, 484] on div "xxxxxxxxxx 255 } 256 257 258 ​ 259 $selectQuery = "select recordid from breatha…" at bounding box center [956, 462] width 1215 height 1100
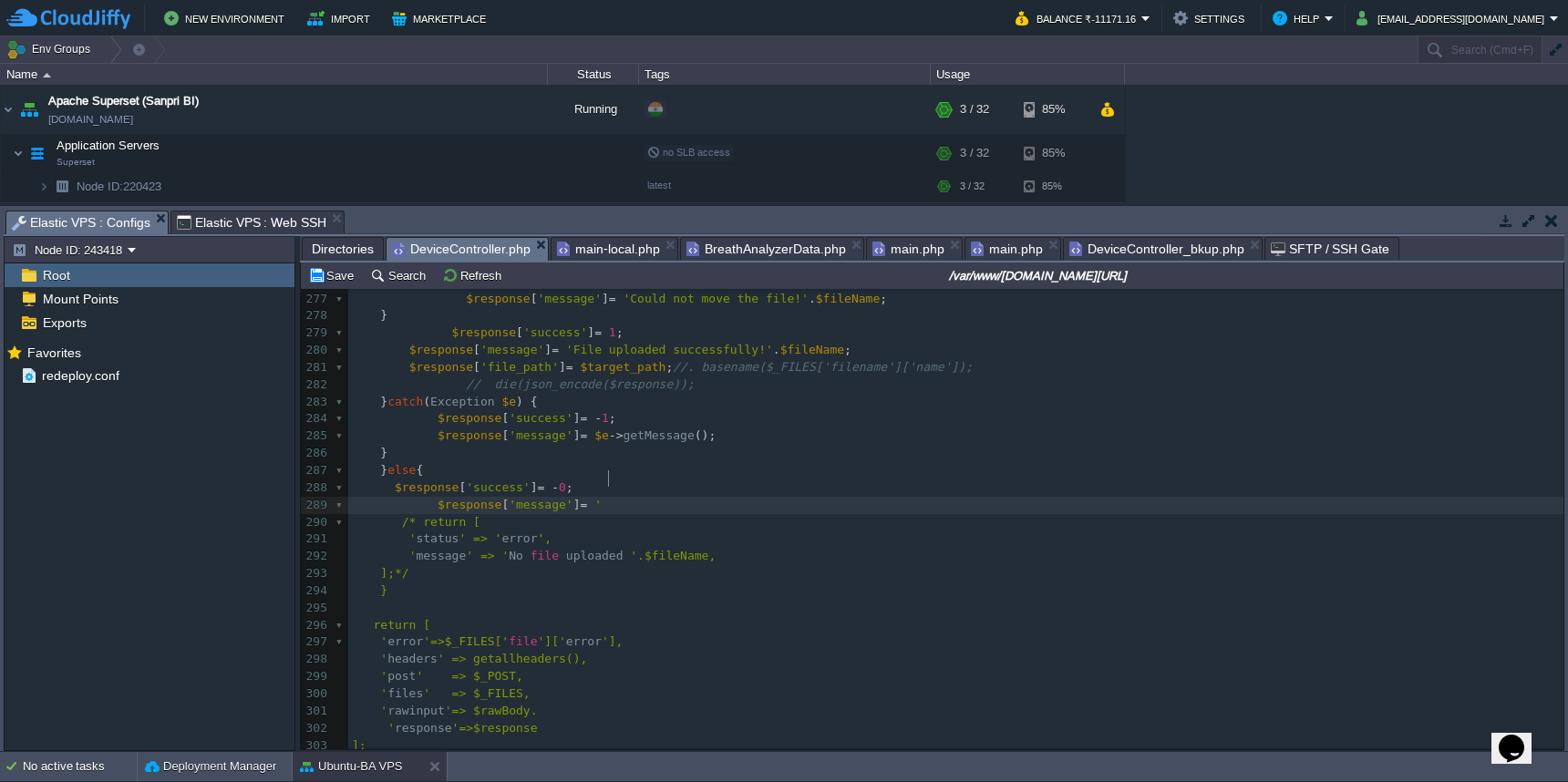
paste textarea "'"
type textarea "'"
type textarea "';"
click at [337, 289] on div "Save Search Refresh /var/www/[DOMAIN_NAME][URL]" at bounding box center [932, 276] width 1263 height 27
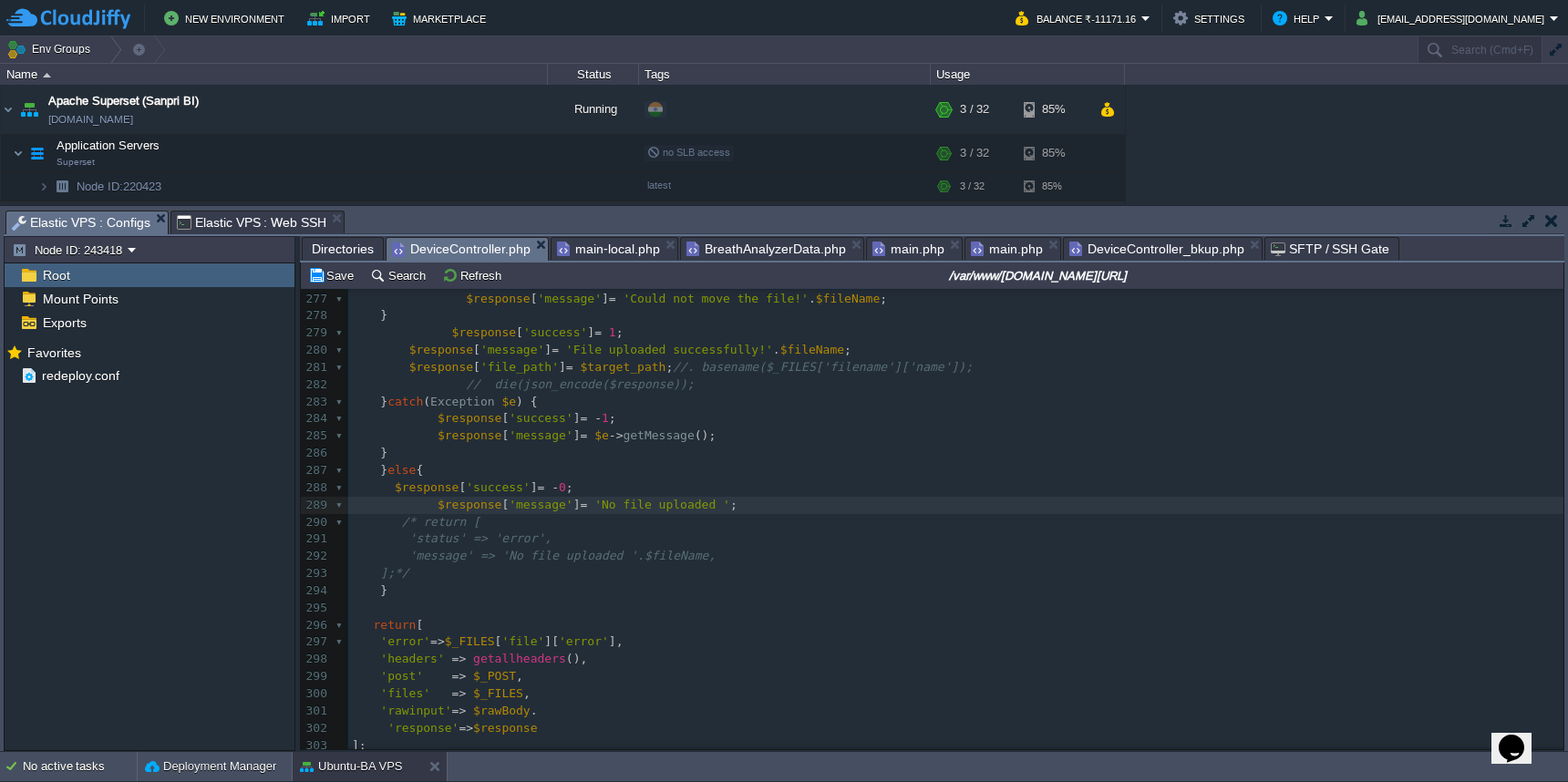
click at [336, 286] on td "Save" at bounding box center [334, 275] width 57 height 22
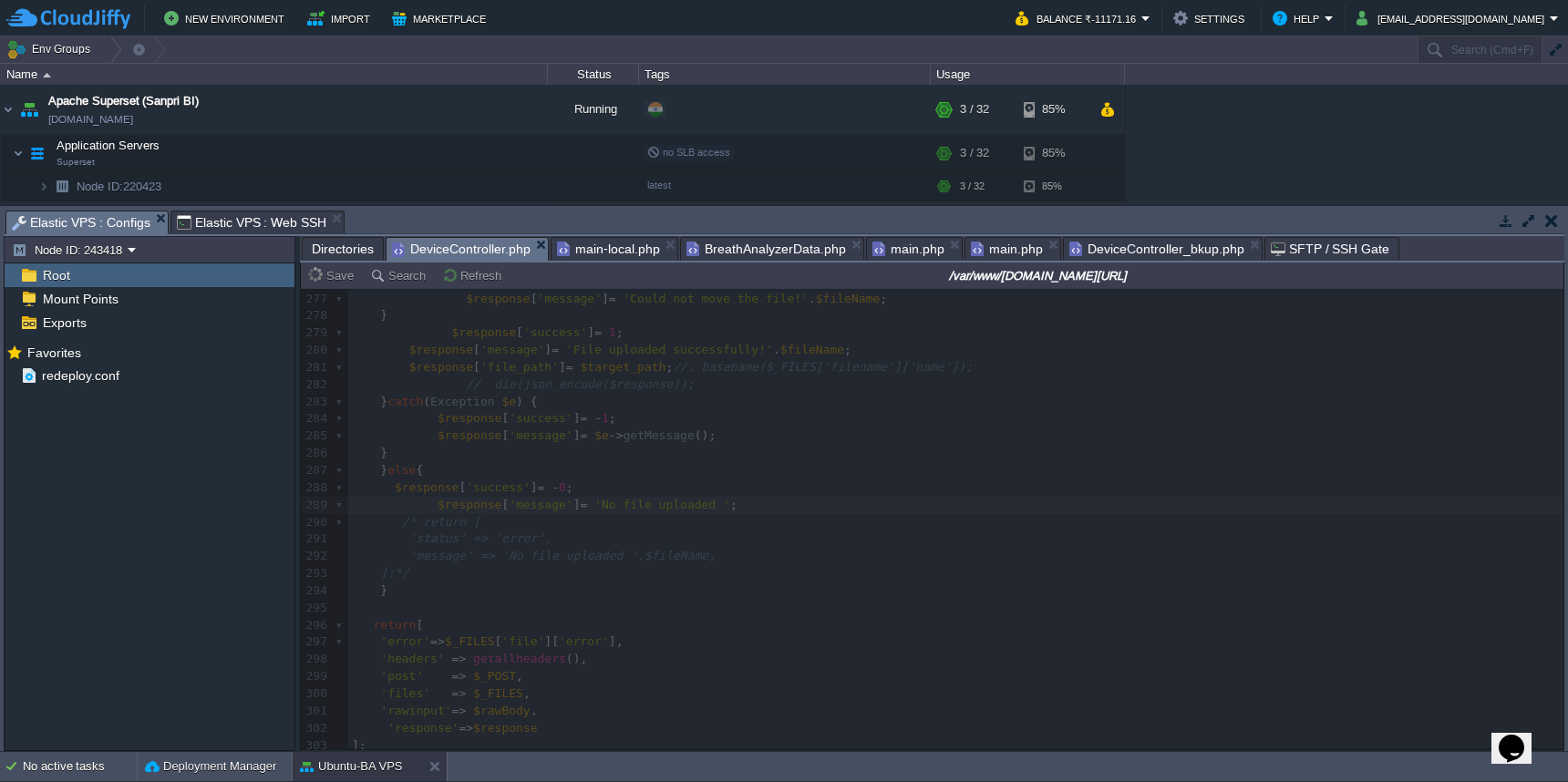
click at [342, 255] on span "Directories" at bounding box center [343, 249] width 62 height 22
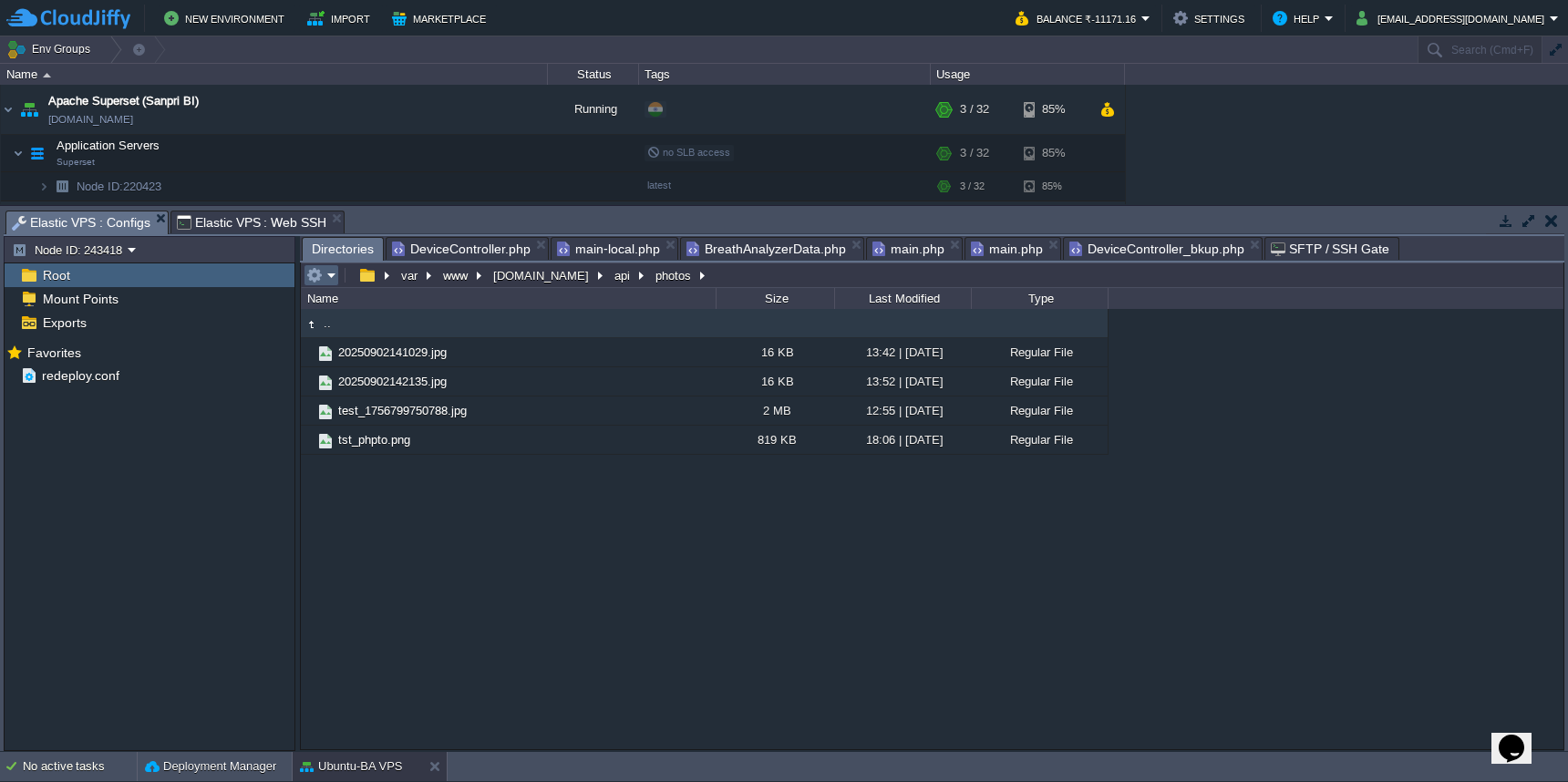
click at [326, 270] on em at bounding box center [322, 275] width 30 height 16
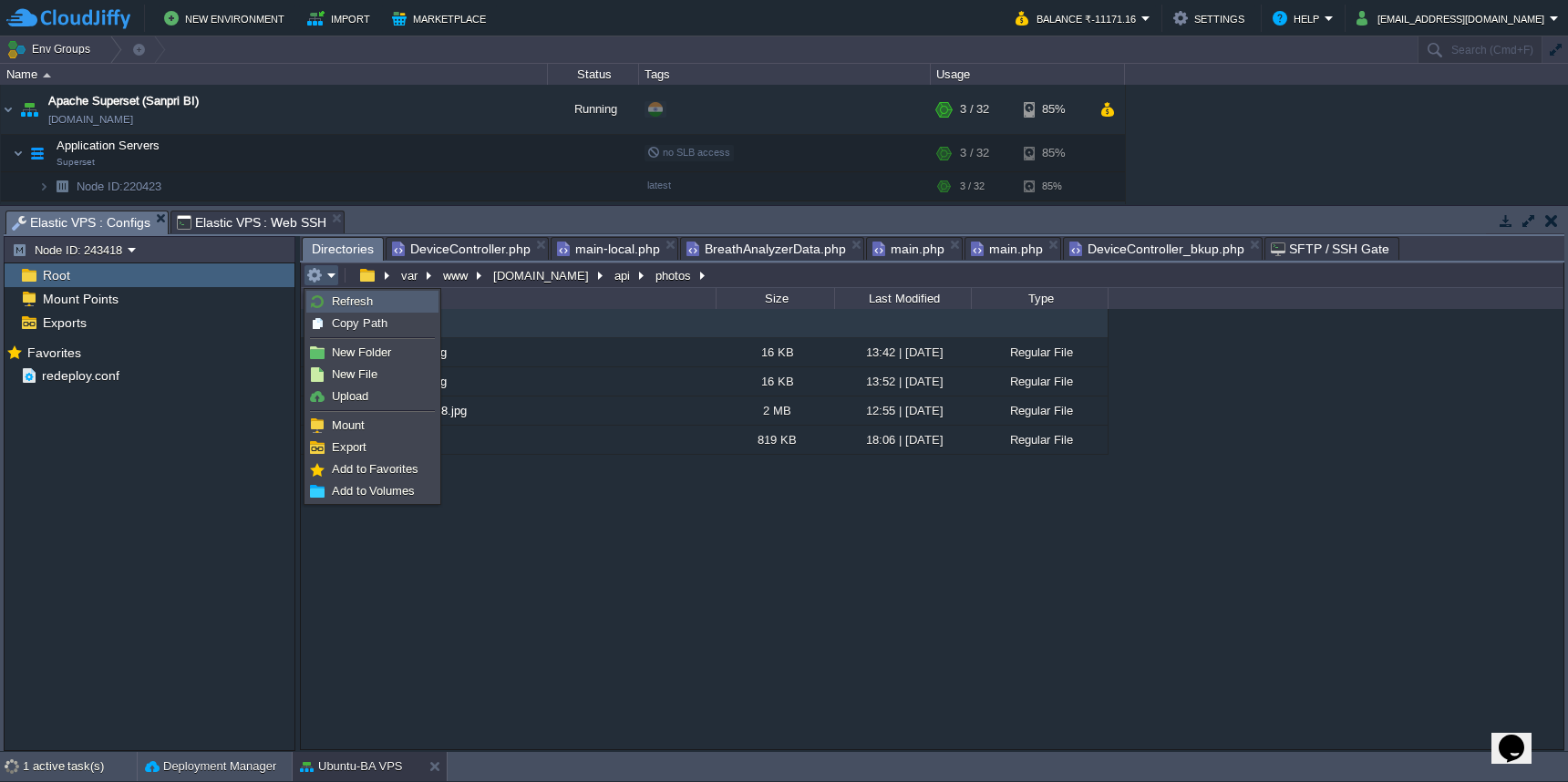
click at [326, 300] on link "Refresh" at bounding box center [372, 302] width 131 height 20
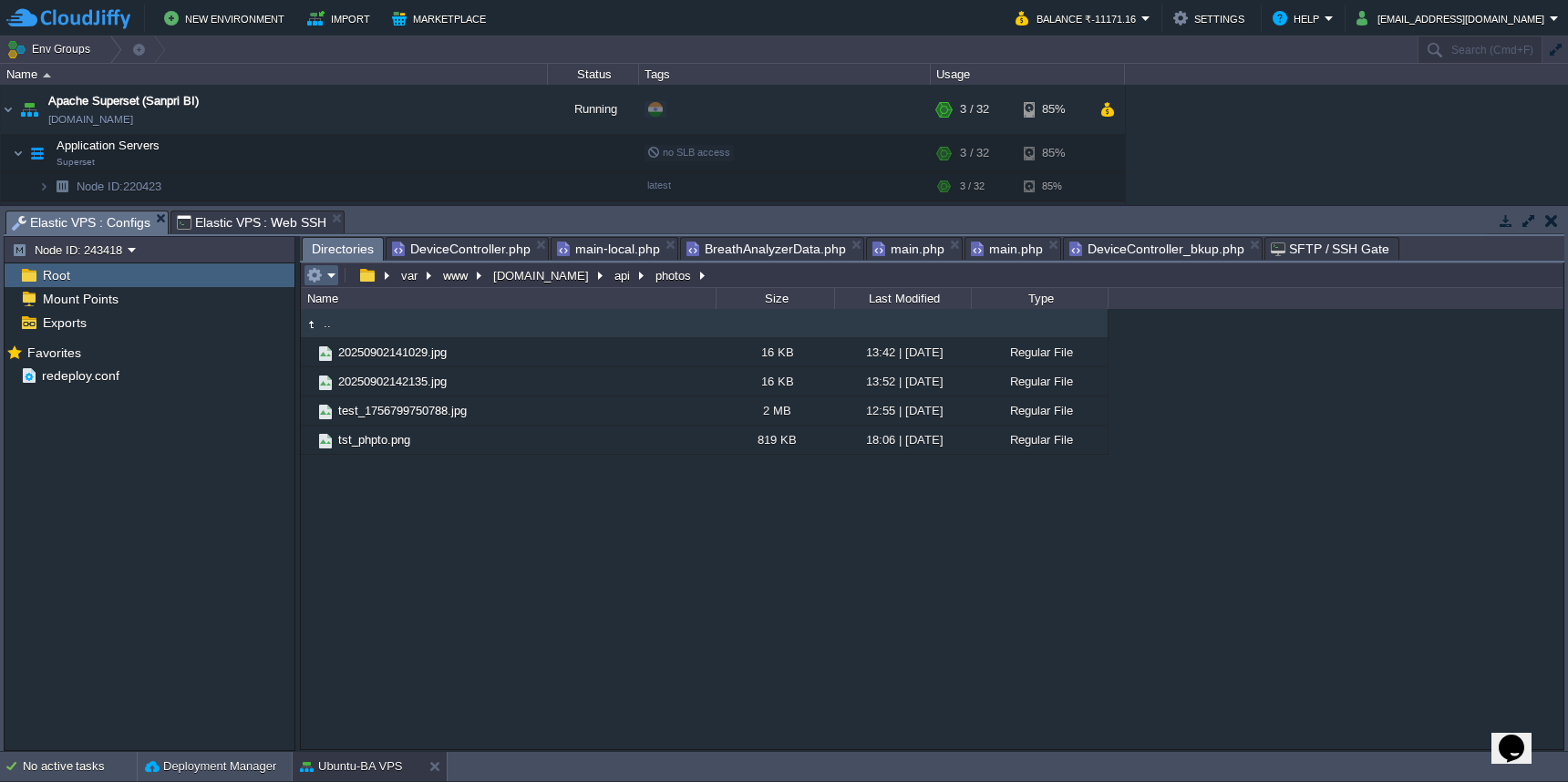
click at [330, 275] on em at bounding box center [322, 275] width 30 height 16
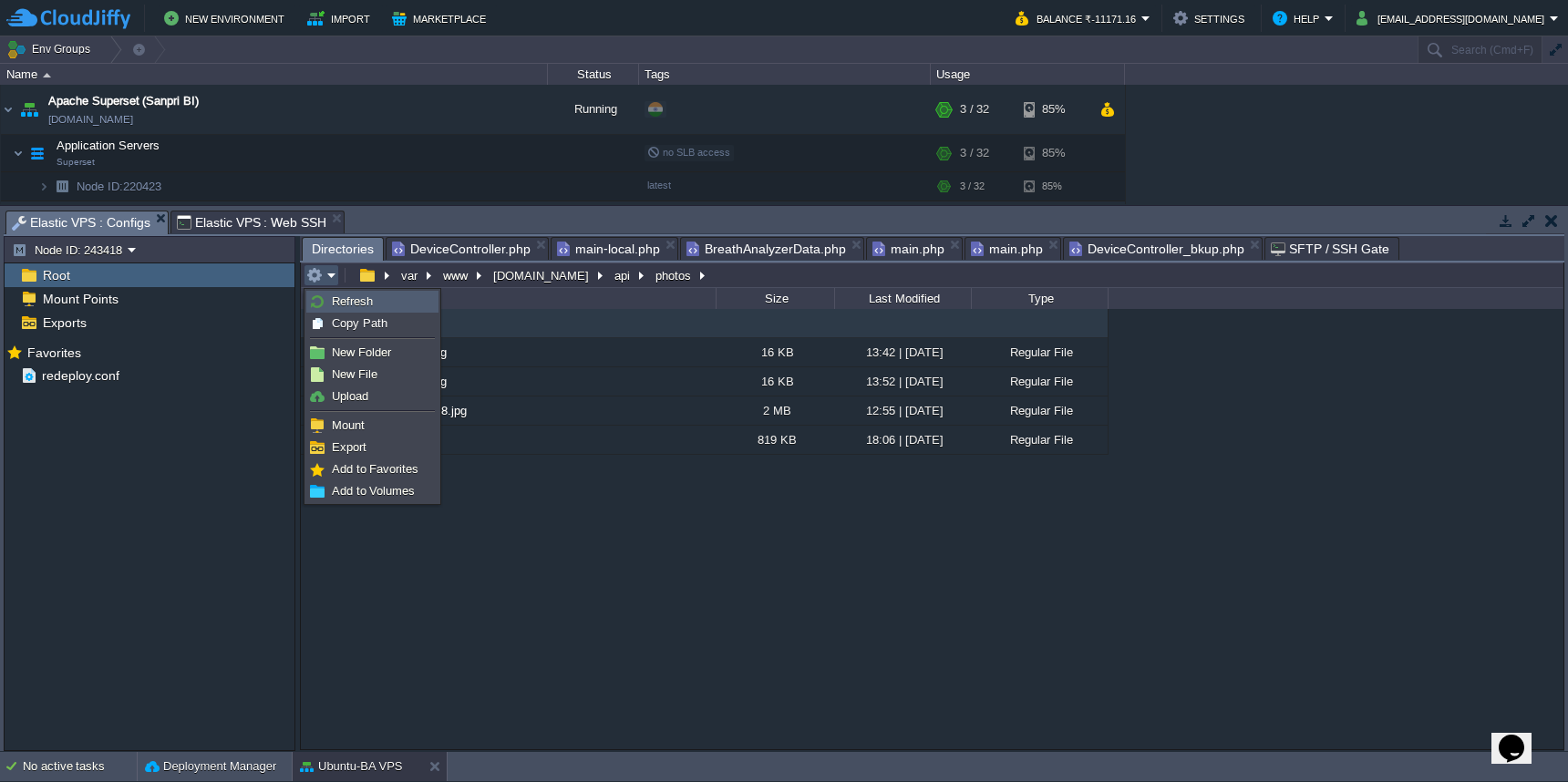
click at [330, 312] on li "Refresh" at bounding box center [373, 302] width 132 height 22
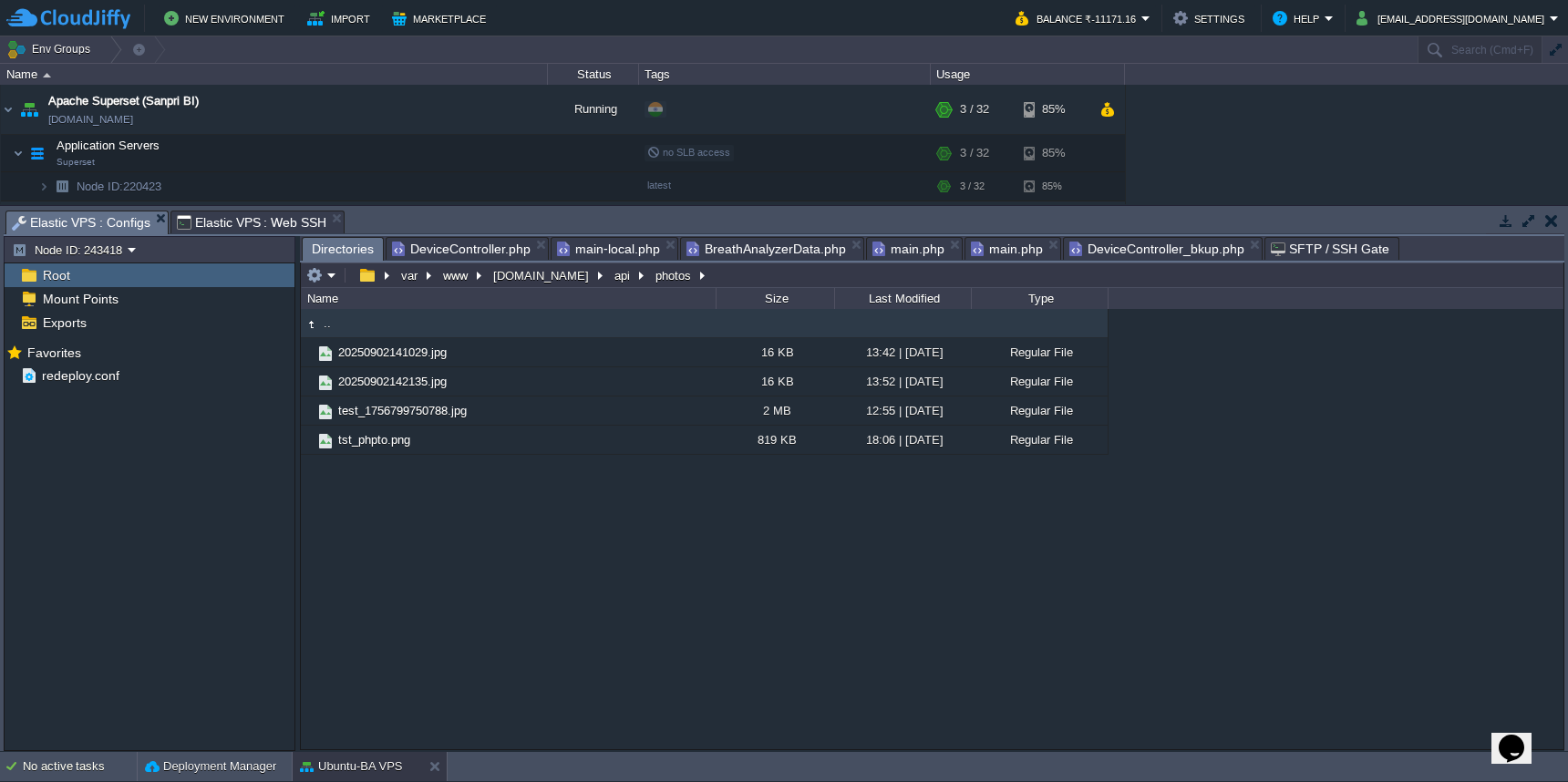
click at [447, 244] on span "DeviceController.php" at bounding box center [461, 249] width 138 height 22
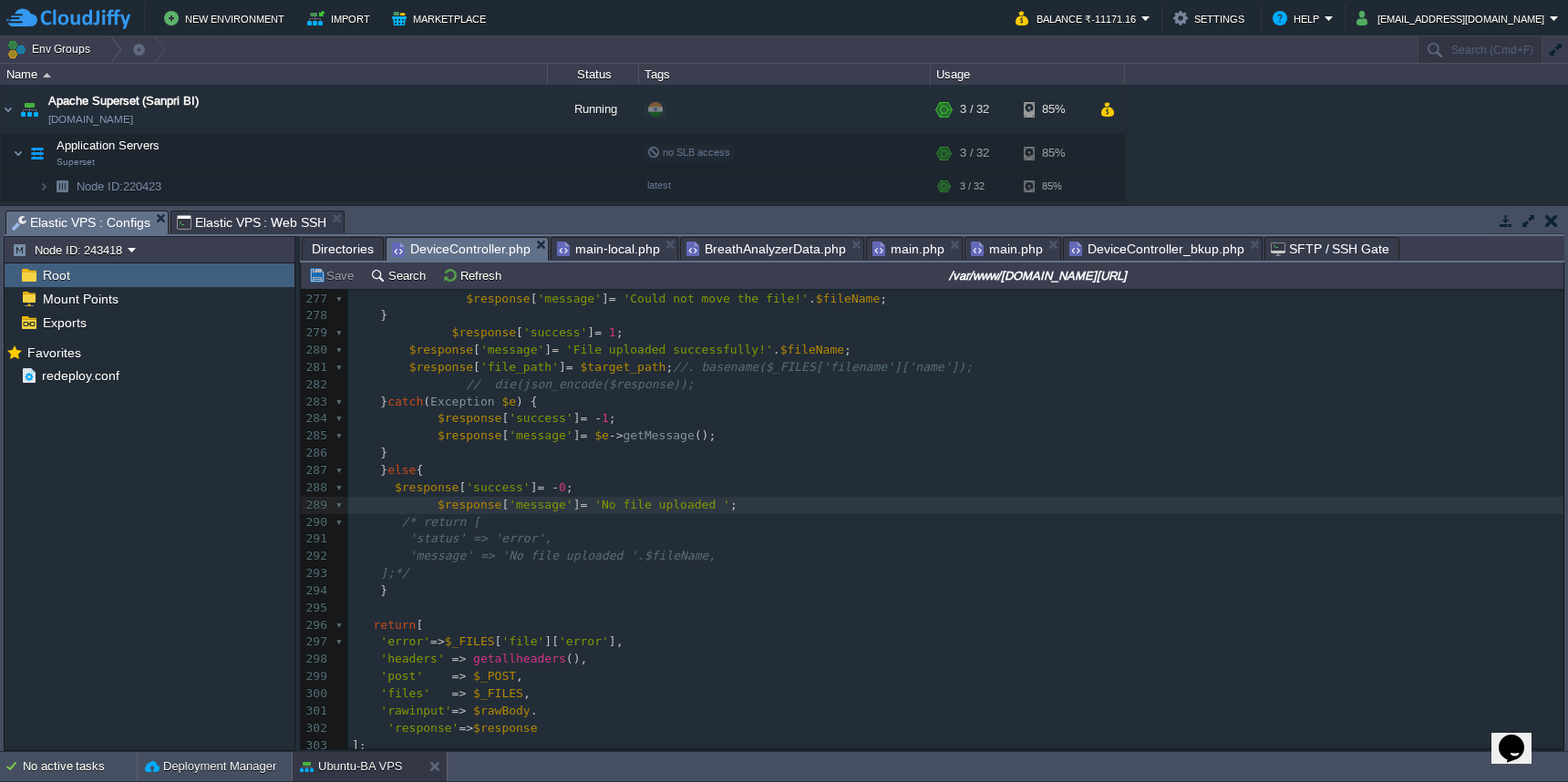
click at [682, 634] on pre "'error' => $_FILES [ 'file' ][ 'error' ]," at bounding box center [956, 642] width 1215 height 17
type textarea "-"
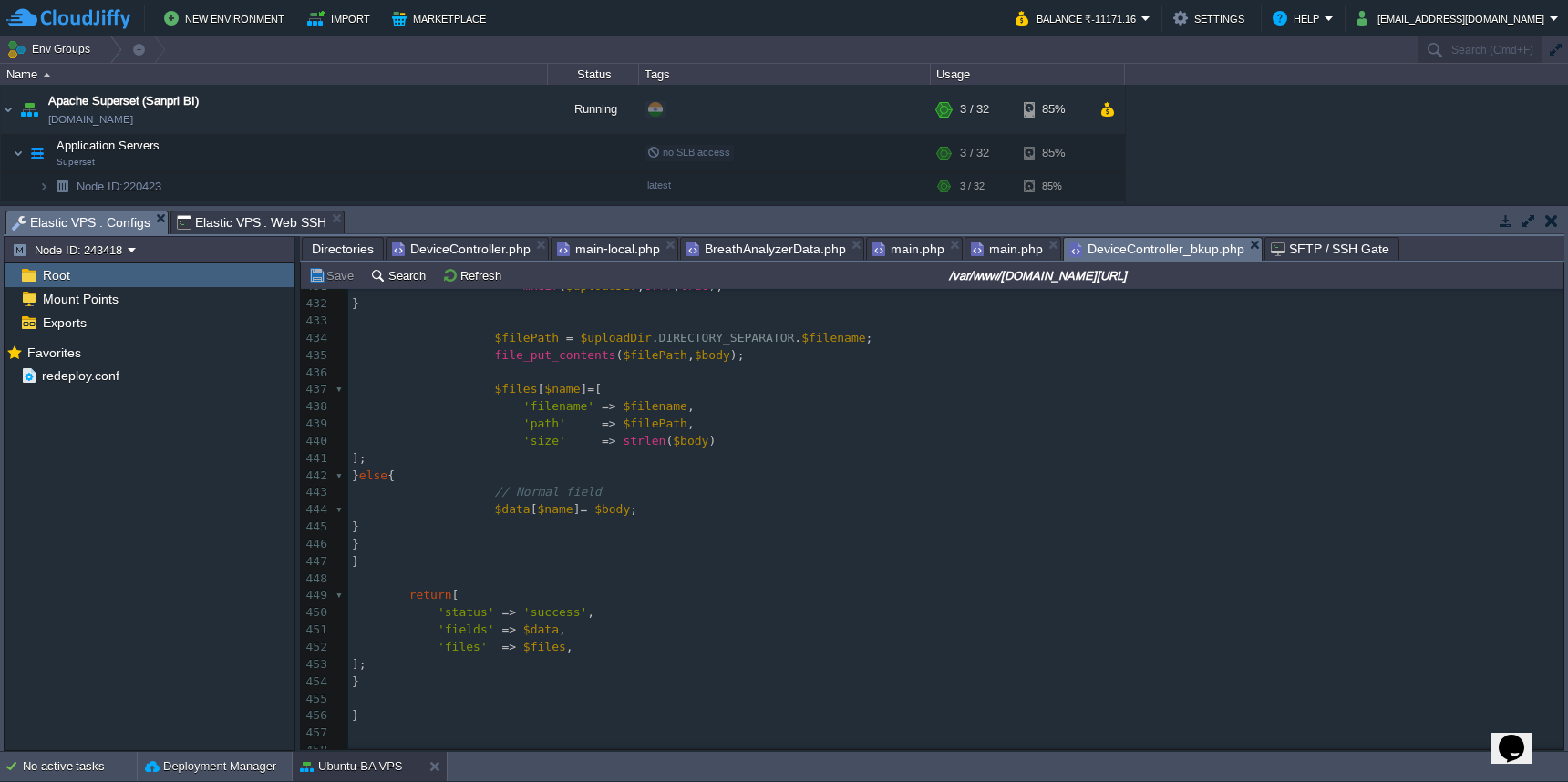
click at [1123, 249] on span "DeviceController_bkup.php" at bounding box center [1158, 249] width 175 height 23
type textarea "{ //public $modelClass = 'app\models\BreathAnalyzerData'; public $enableCsrfVal…"
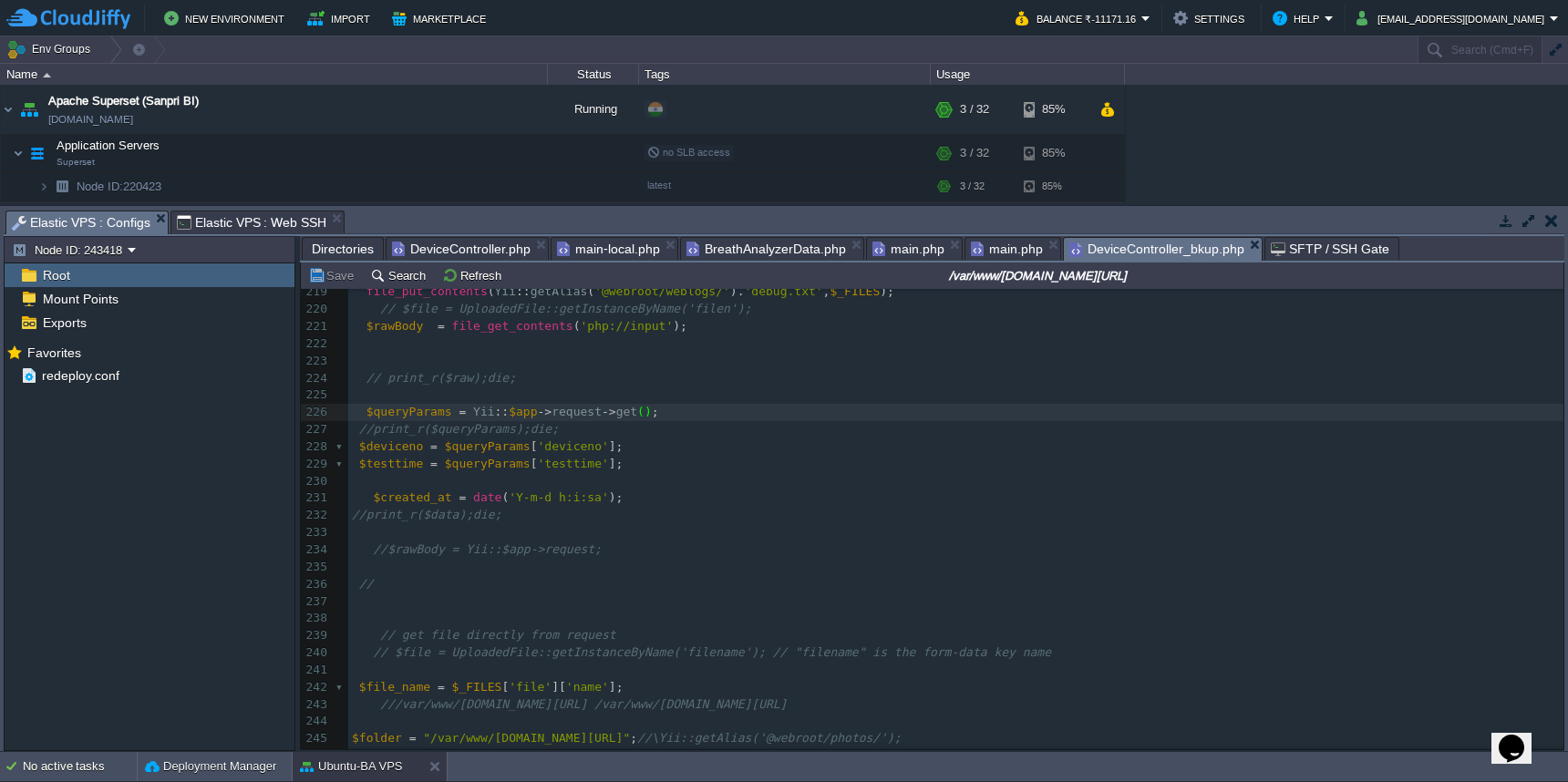
scroll to position [3705, 0]
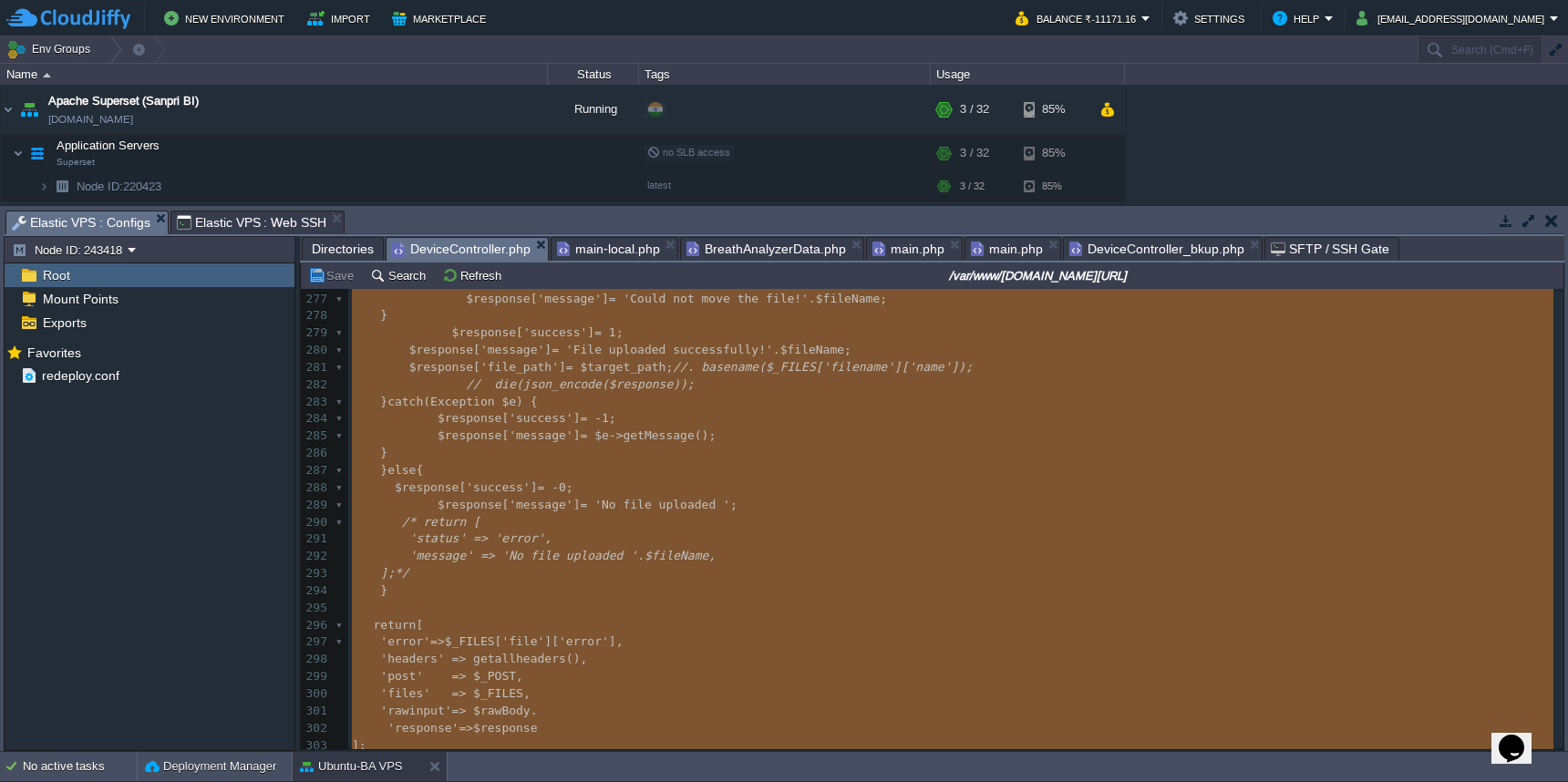
click at [482, 247] on span "DeviceController.php" at bounding box center [461, 249] width 138 height 23
type textarea "-"
click at [1151, 246] on span "DeviceController_bkup.php" at bounding box center [1158, 249] width 175 height 22
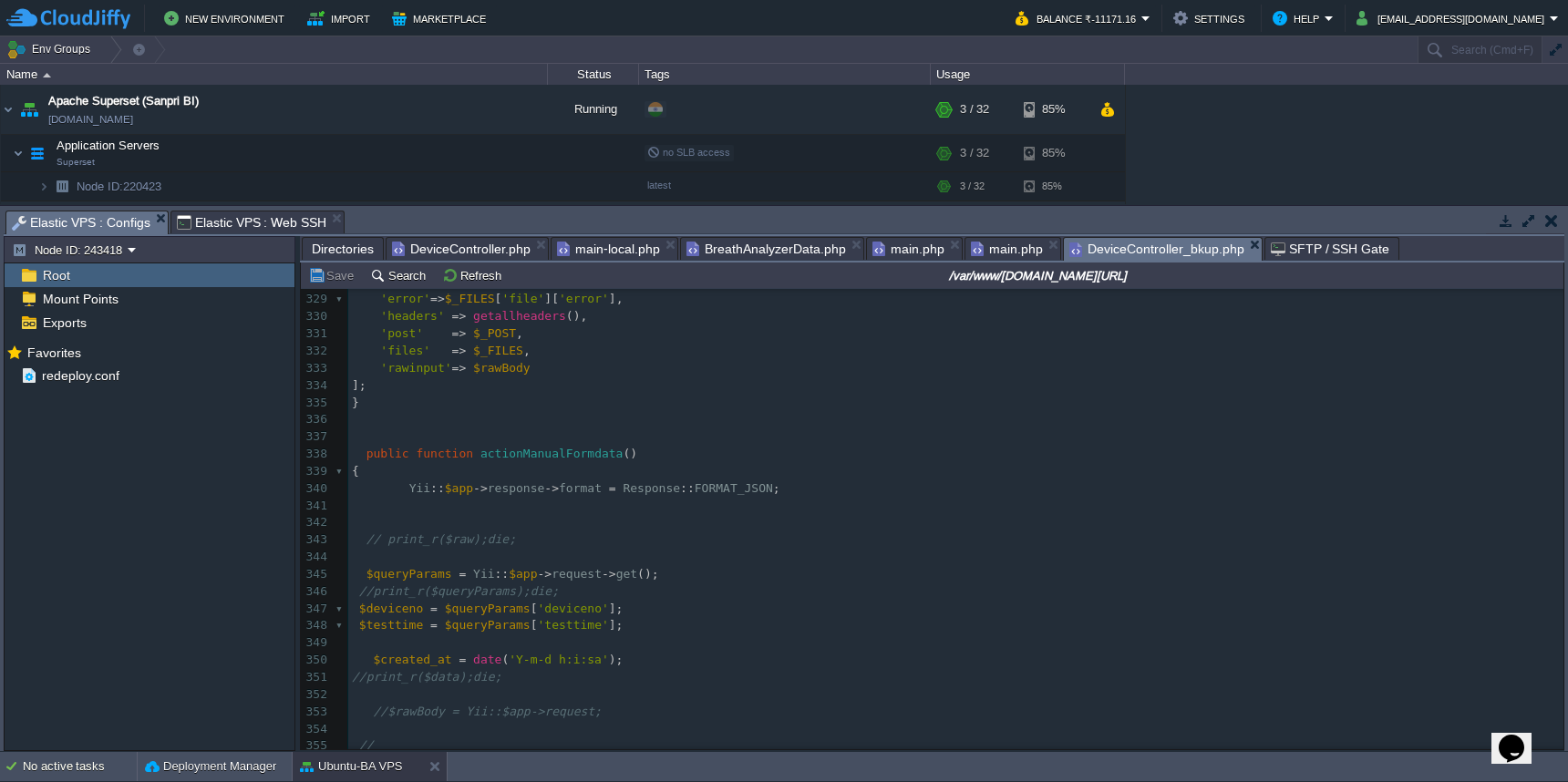
type textarea "class DeviceController extends Controller { //public $modelClass = 'app\models\…"
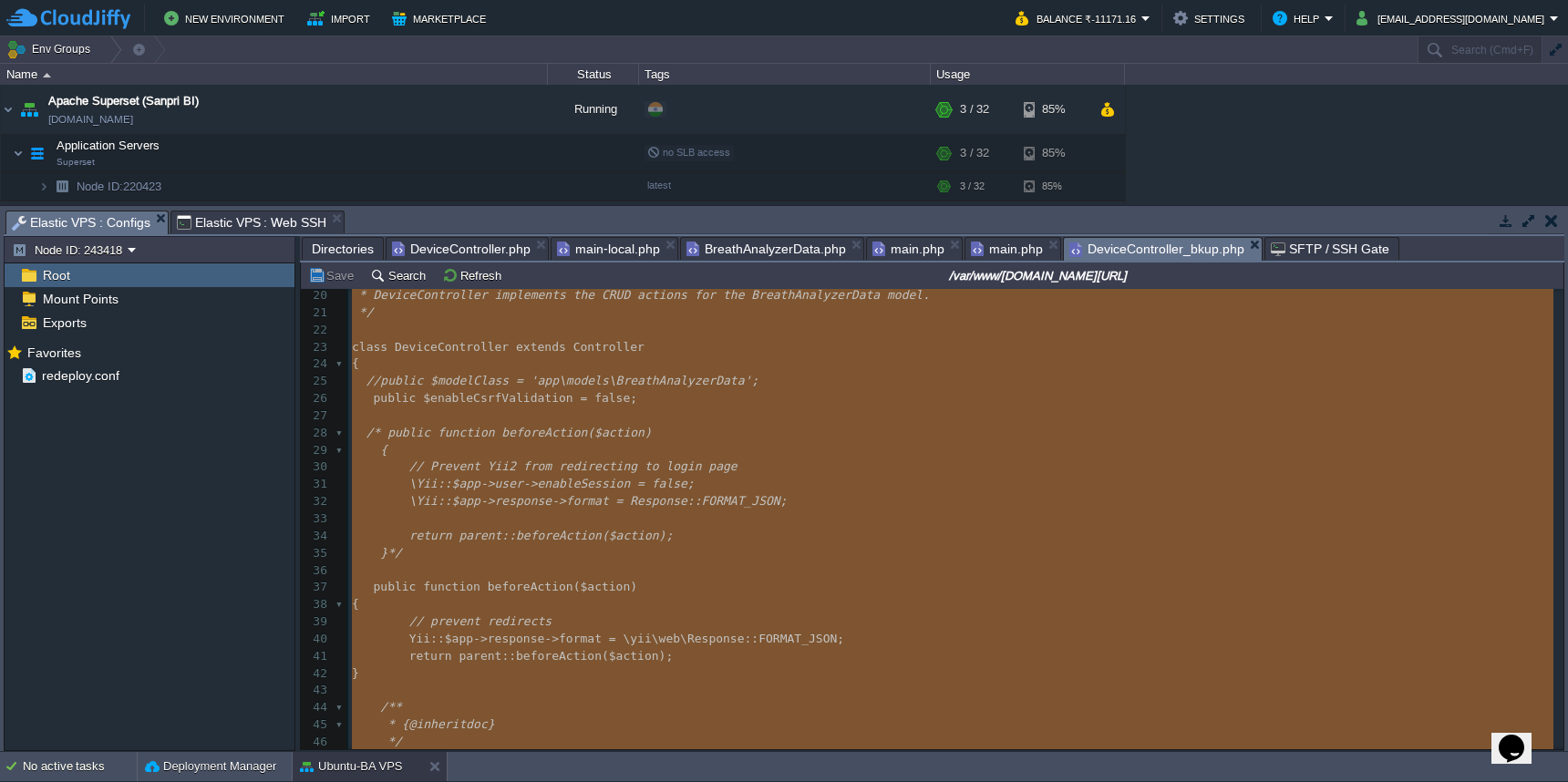
type textarea "<?php namespace frontend\controllers; use Yii; use yii\web\Controller; use yii\…"
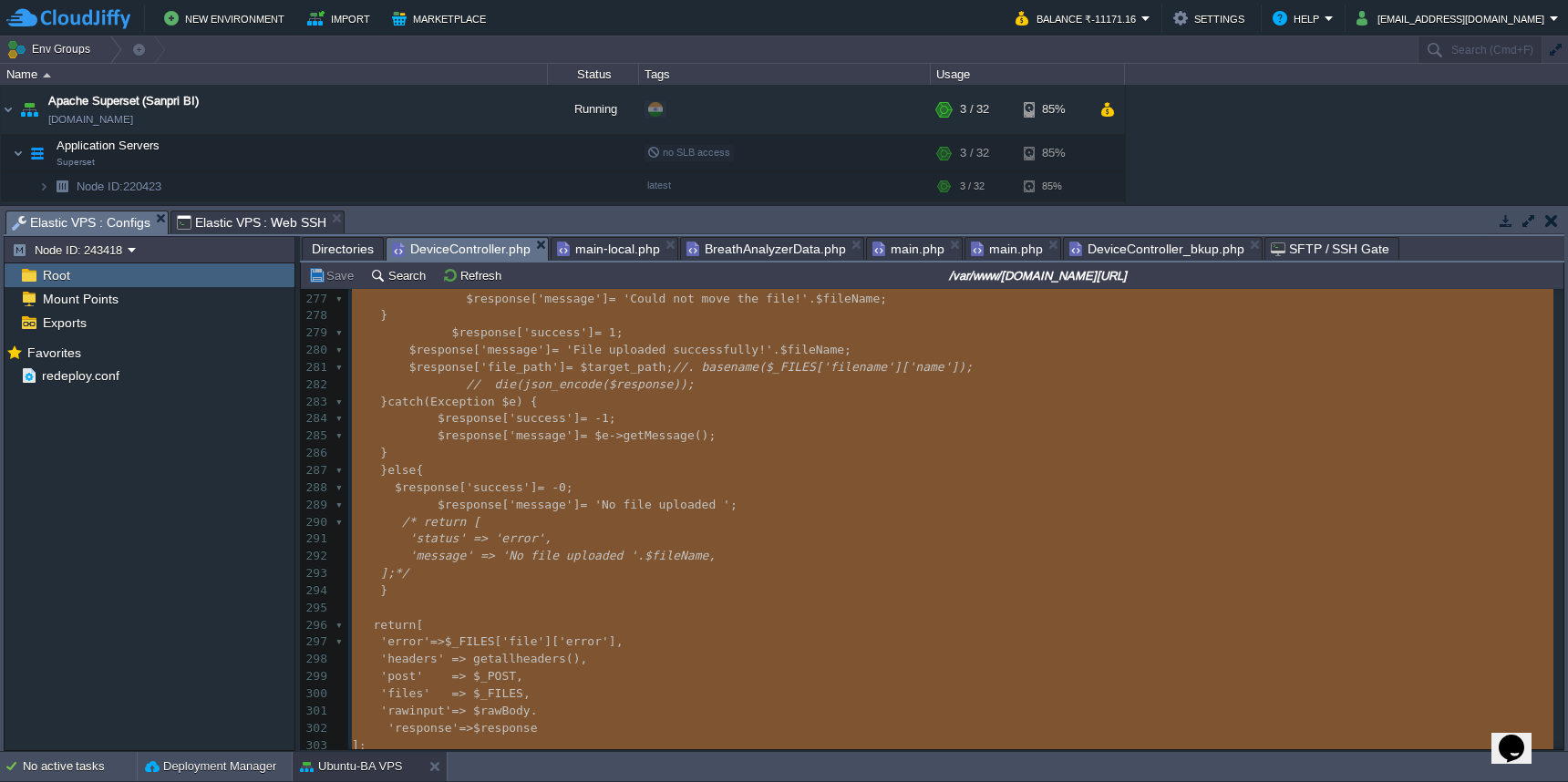
click at [515, 247] on span "DeviceController.php" at bounding box center [461, 249] width 138 height 23
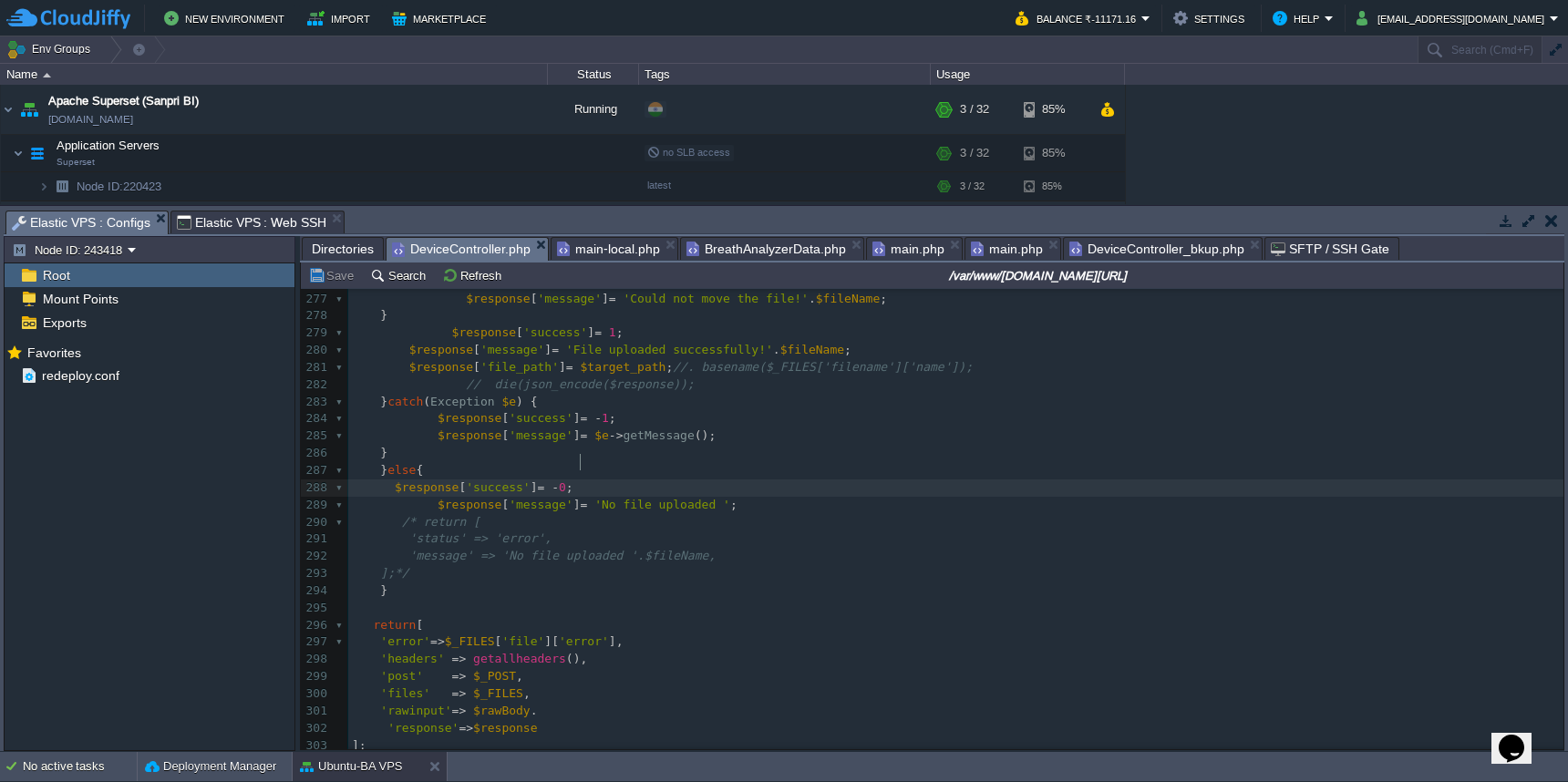
type textarea "-"
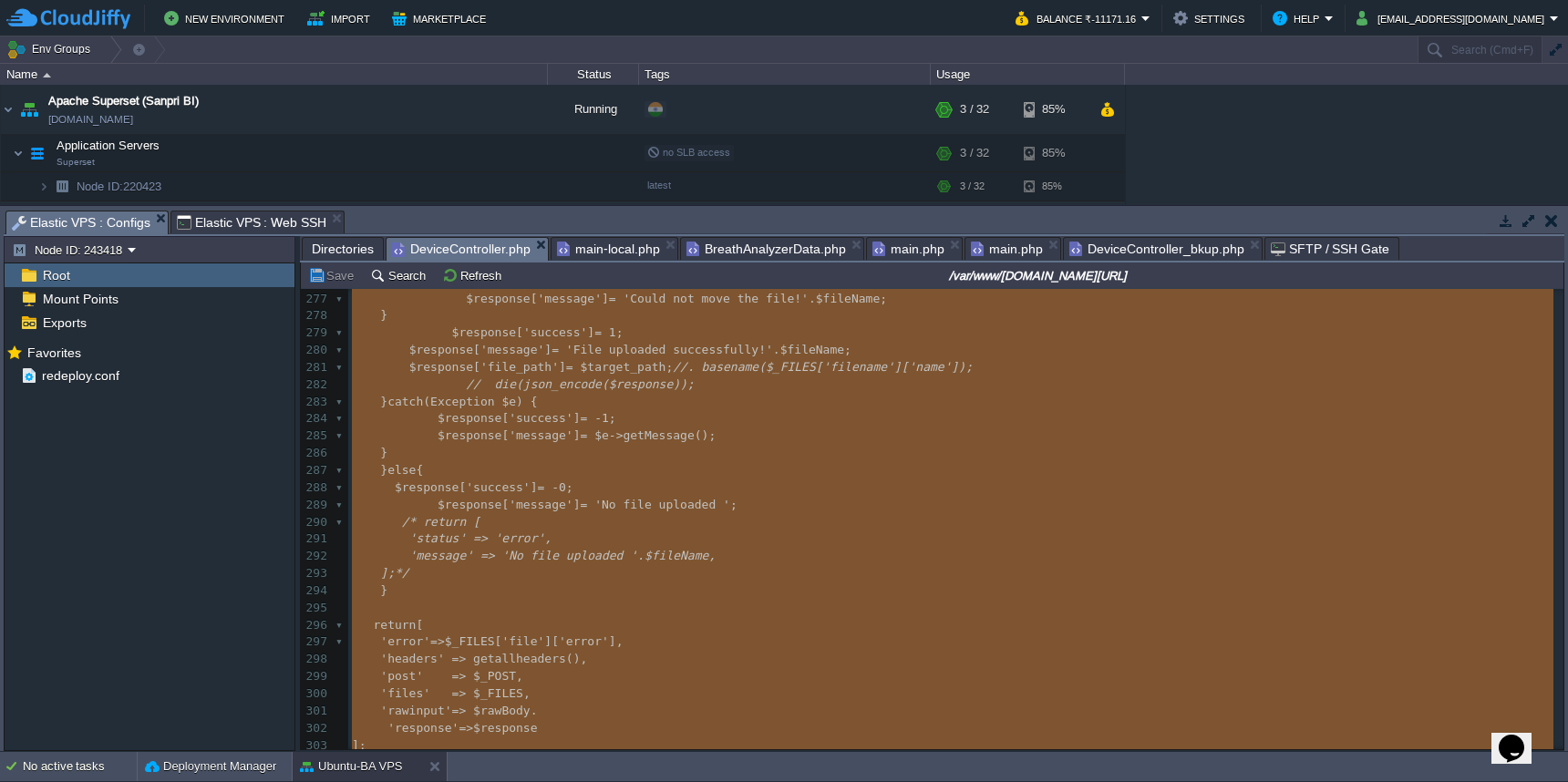
paste textarea
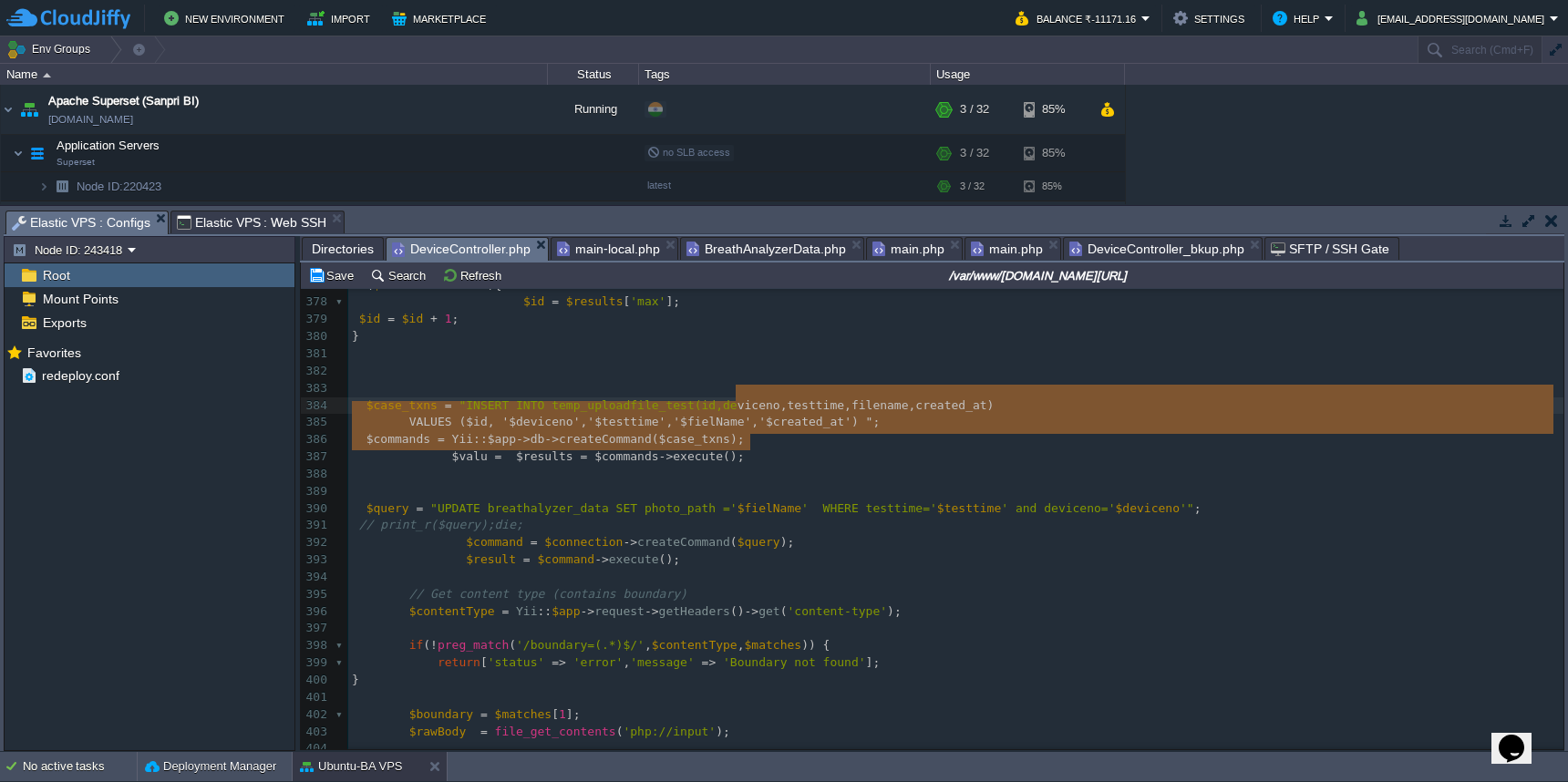
type textarea "$case_txns = "INSERT INTO temp_uploadfile_test(id,deviceno,testtime,filename,cr…"
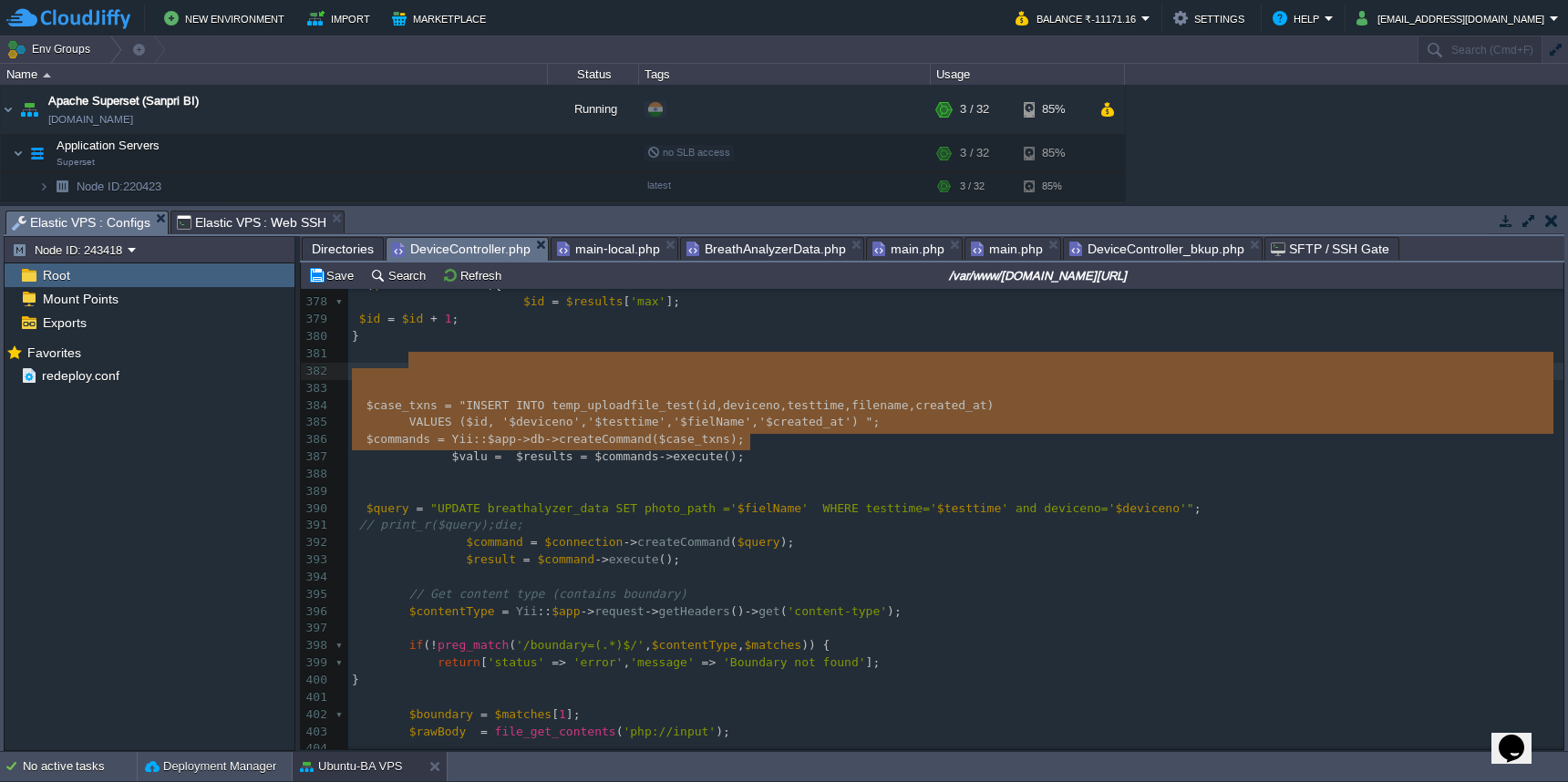
drag, startPoint x: 785, startPoint y: 447, endPoint x: 716, endPoint y: 355, distance: 115.0
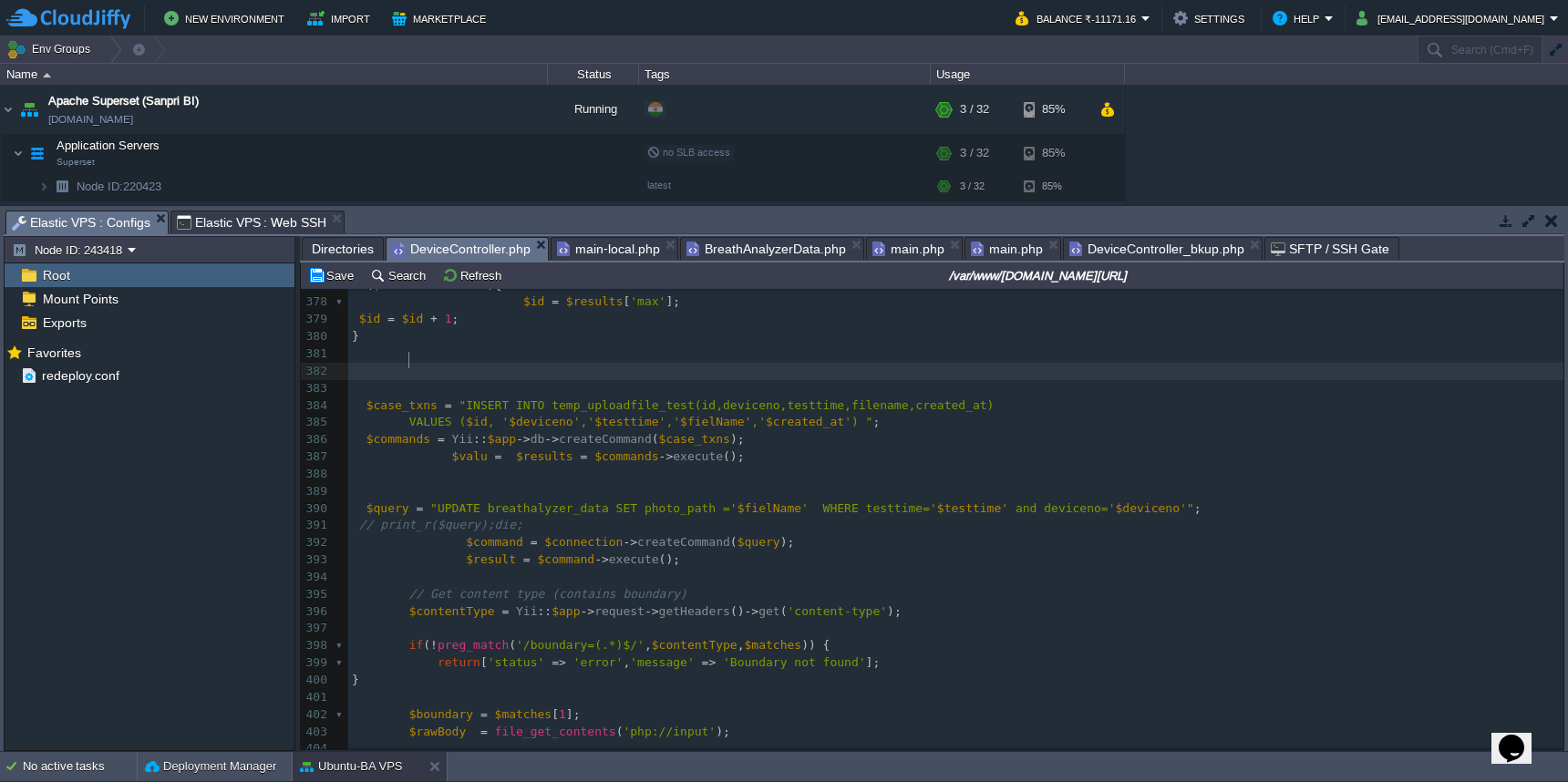
paste textarea "$recordid"
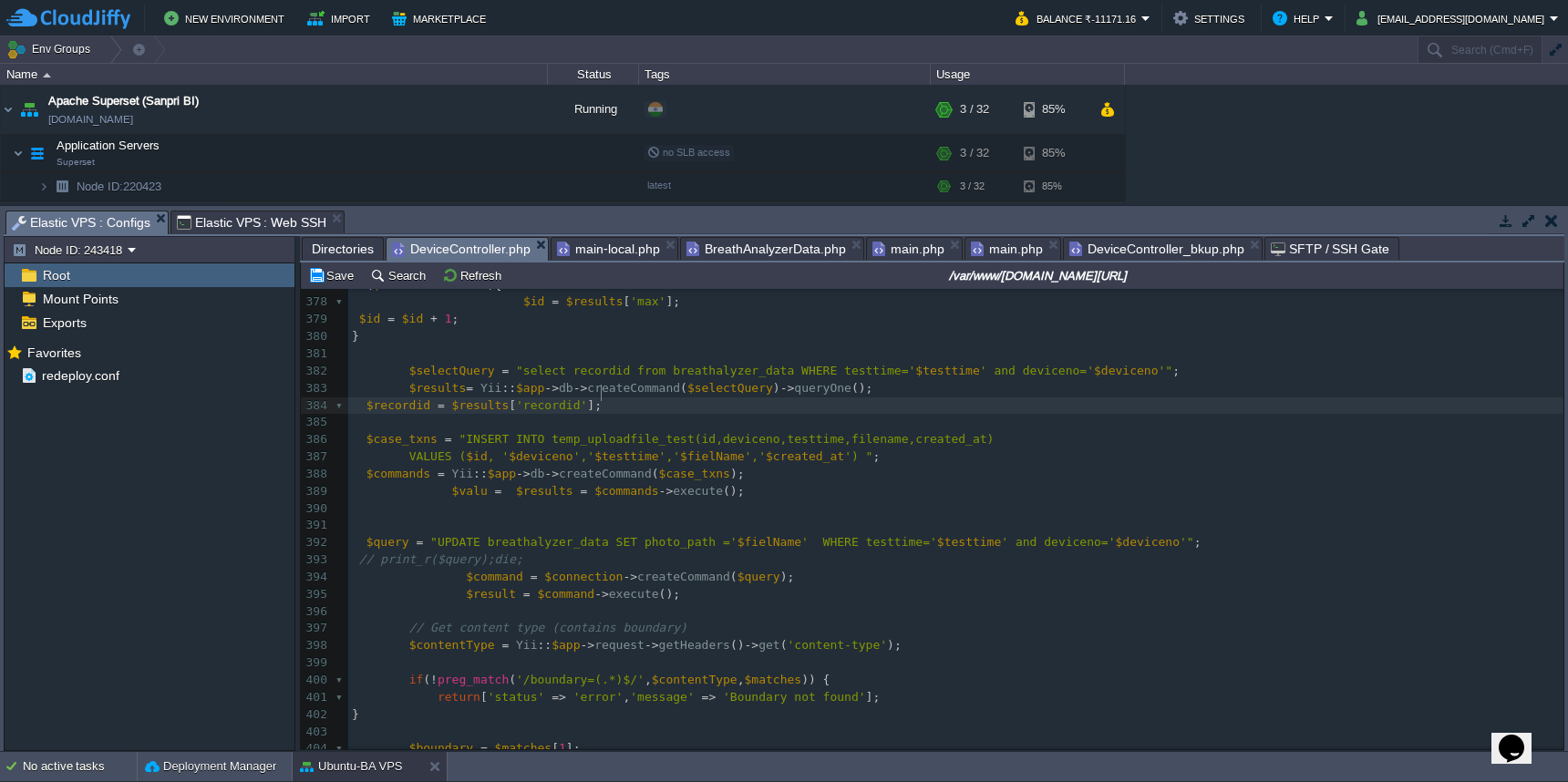
click at [412, 395] on div "xxxxxxxxxx // print_r($query);die; 368 //print_r($fielNama);die; 369 $id = 1 ; …" at bounding box center [956, 552] width 1215 height 859
type textarea "$recordid"
type textarea ","
paste textarea
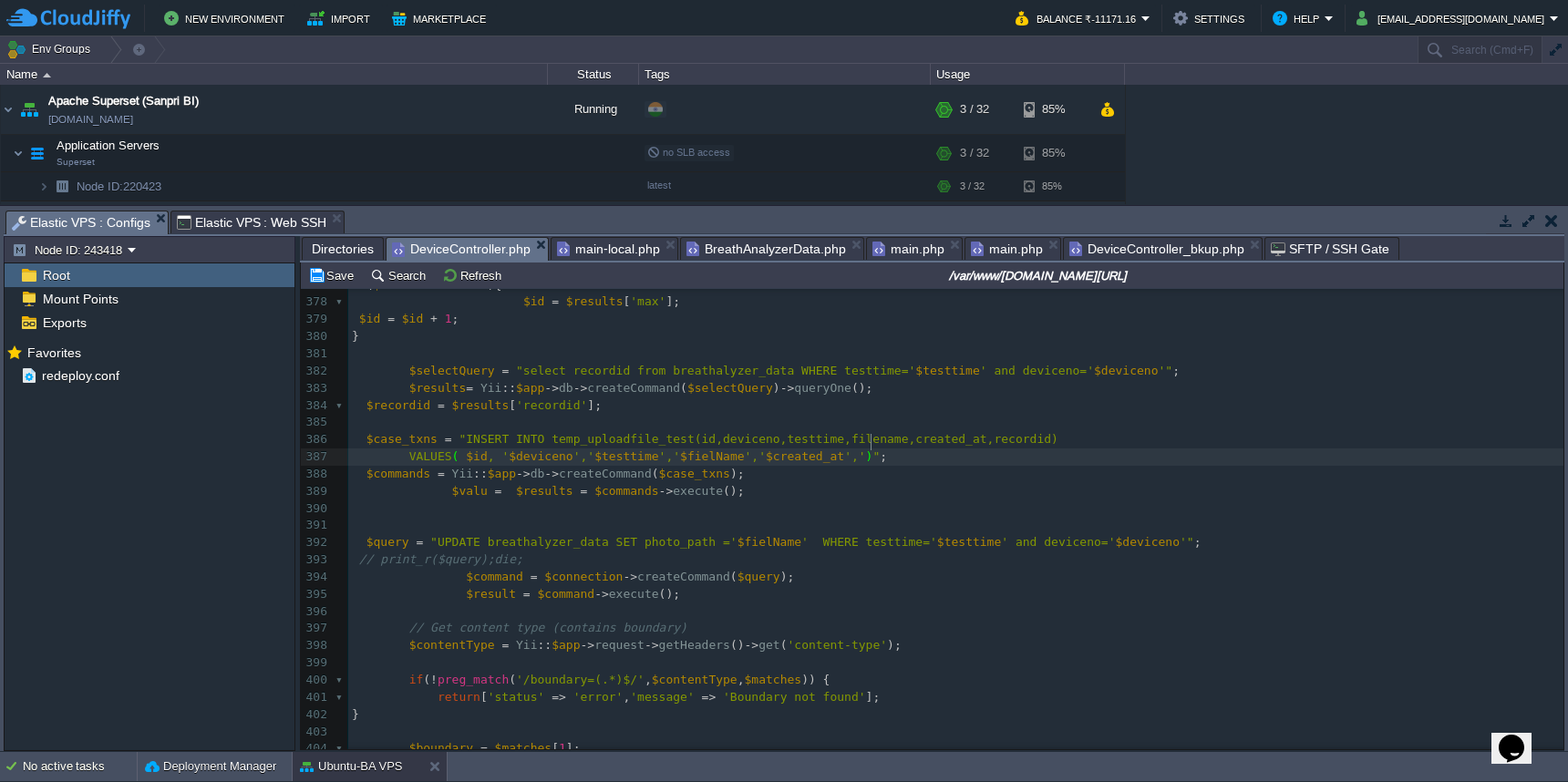
paste textarea "'"
type textarea ",''"
click at [339, 283] on button "Save" at bounding box center [333, 275] width 51 height 16
click at [966, 552] on pre "// print_r($query);die;" at bounding box center [956, 560] width 1215 height 17
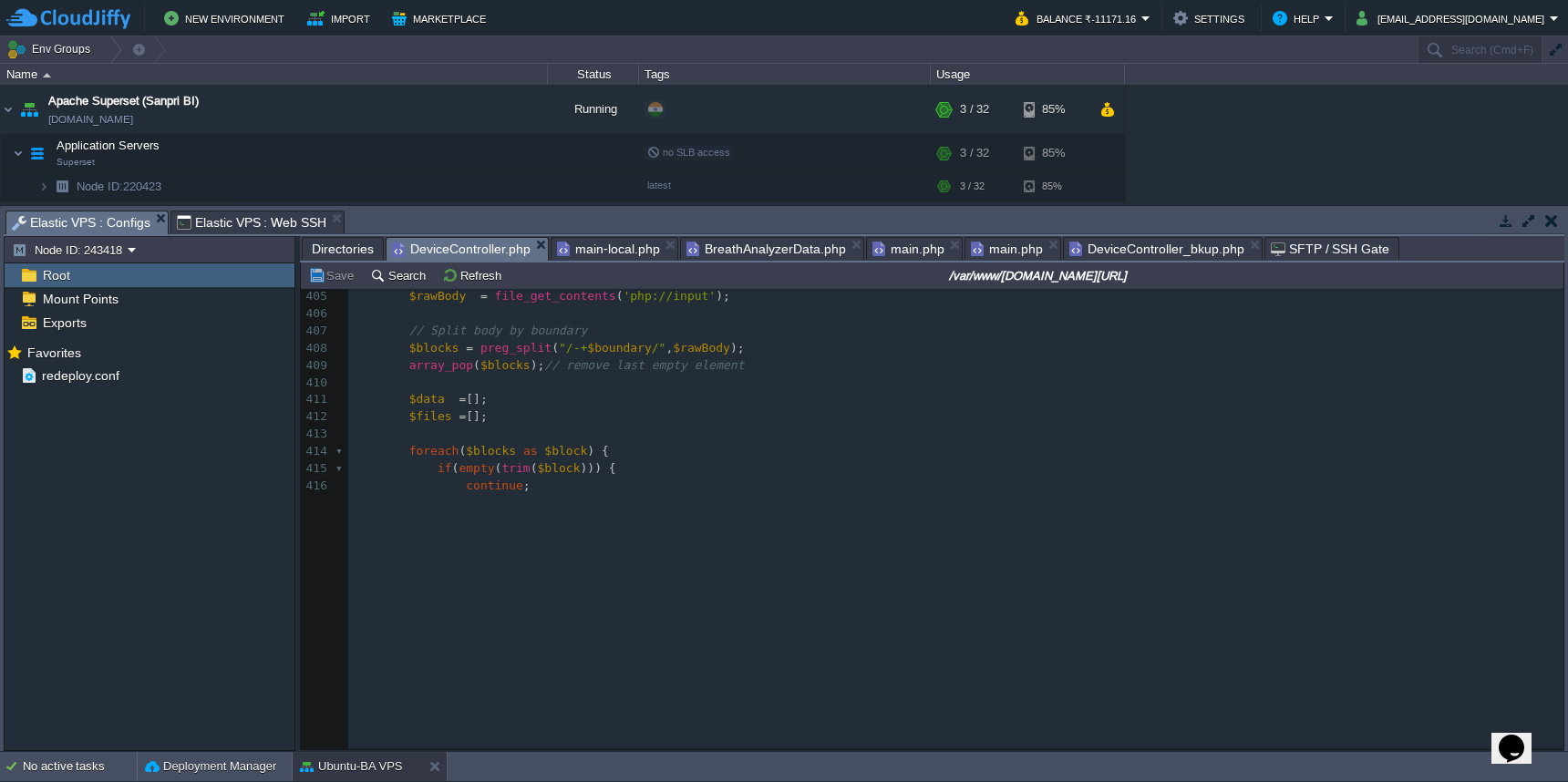
scroll to position [6219, 0]
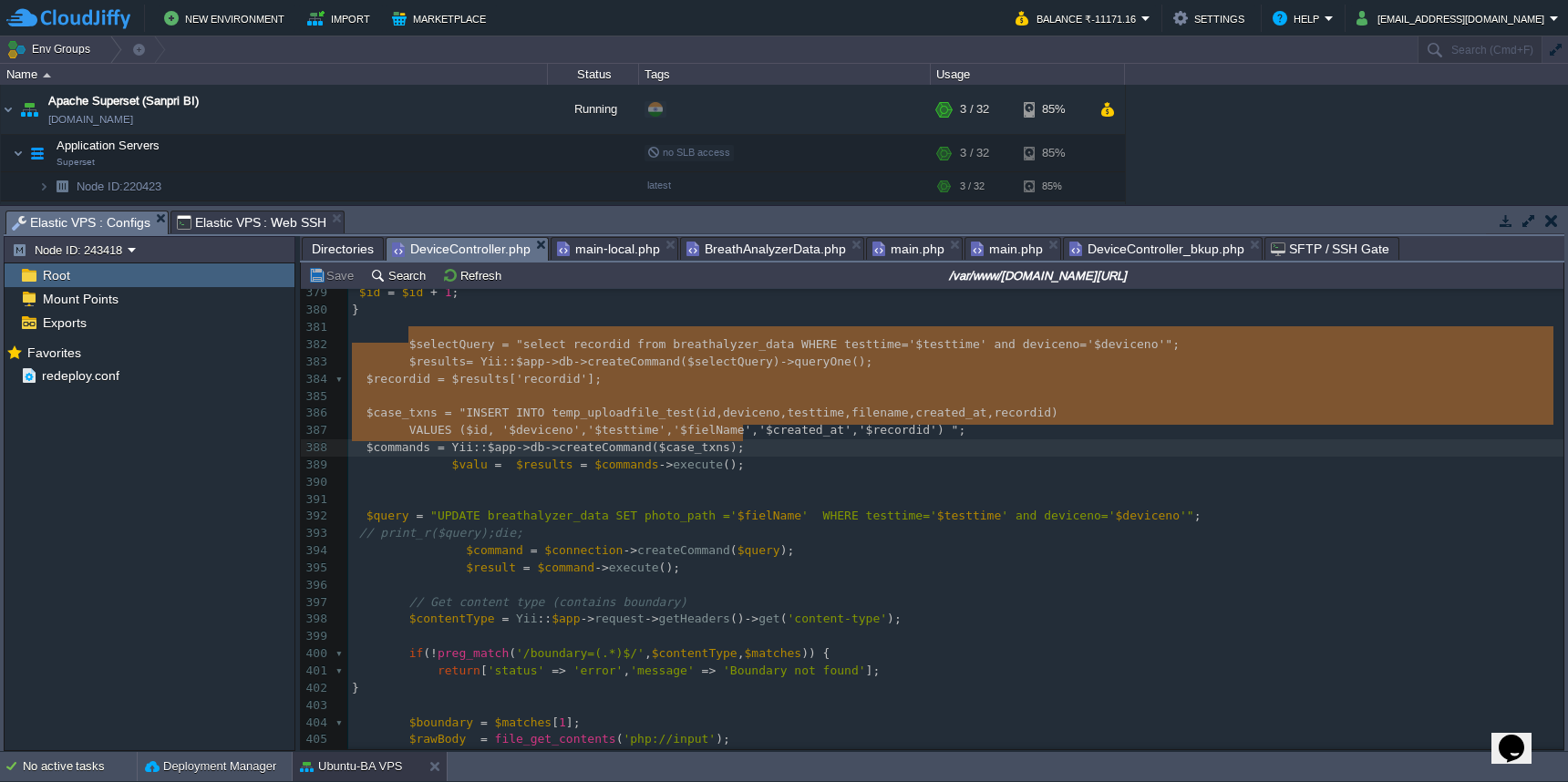
type textarea "$selectQuery = "select recordid from breathalyzer_data WHERE testtime='$testtim…"
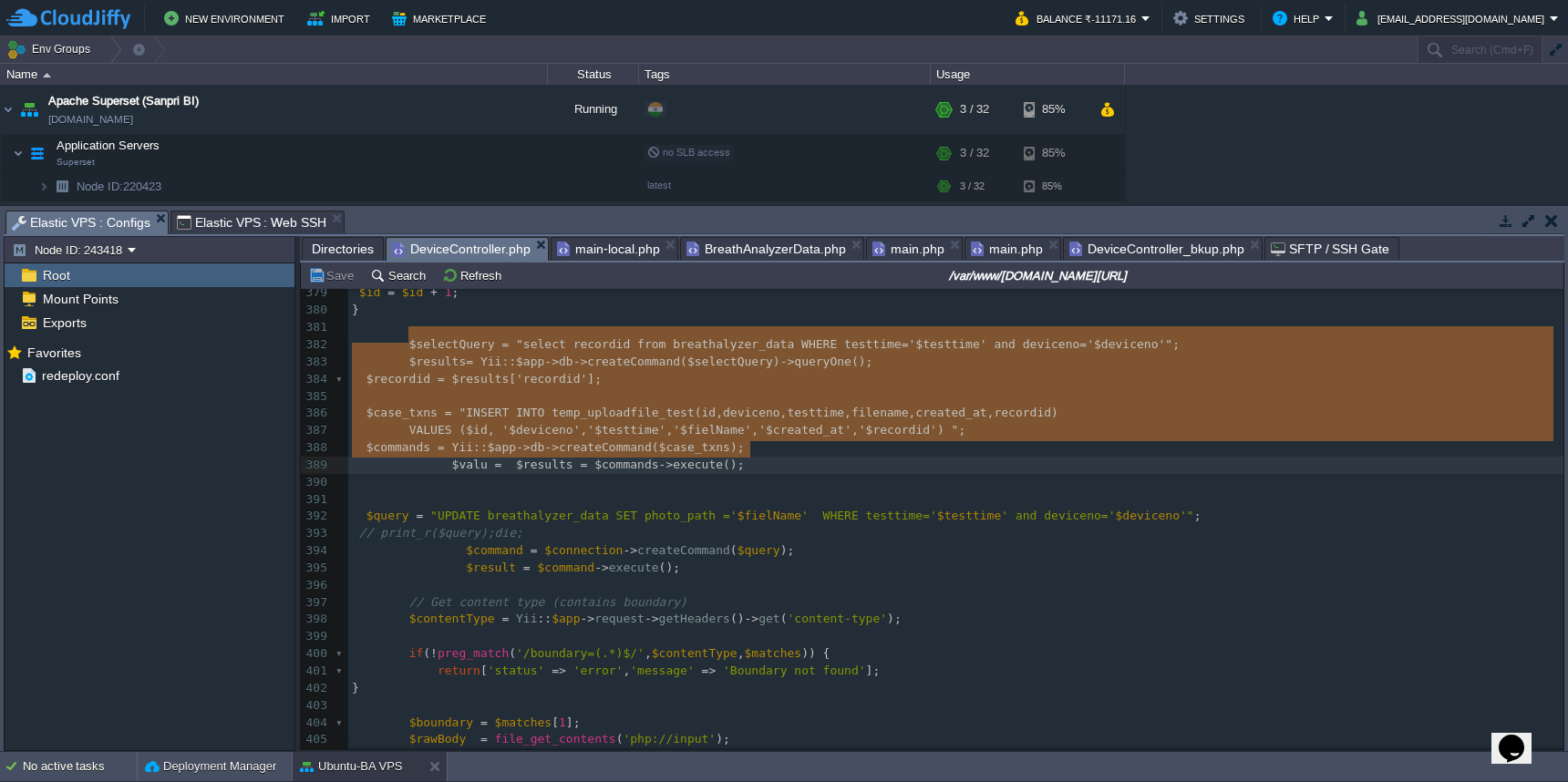
drag, startPoint x: 405, startPoint y: 332, endPoint x: 819, endPoint y: 447, distance: 429.7
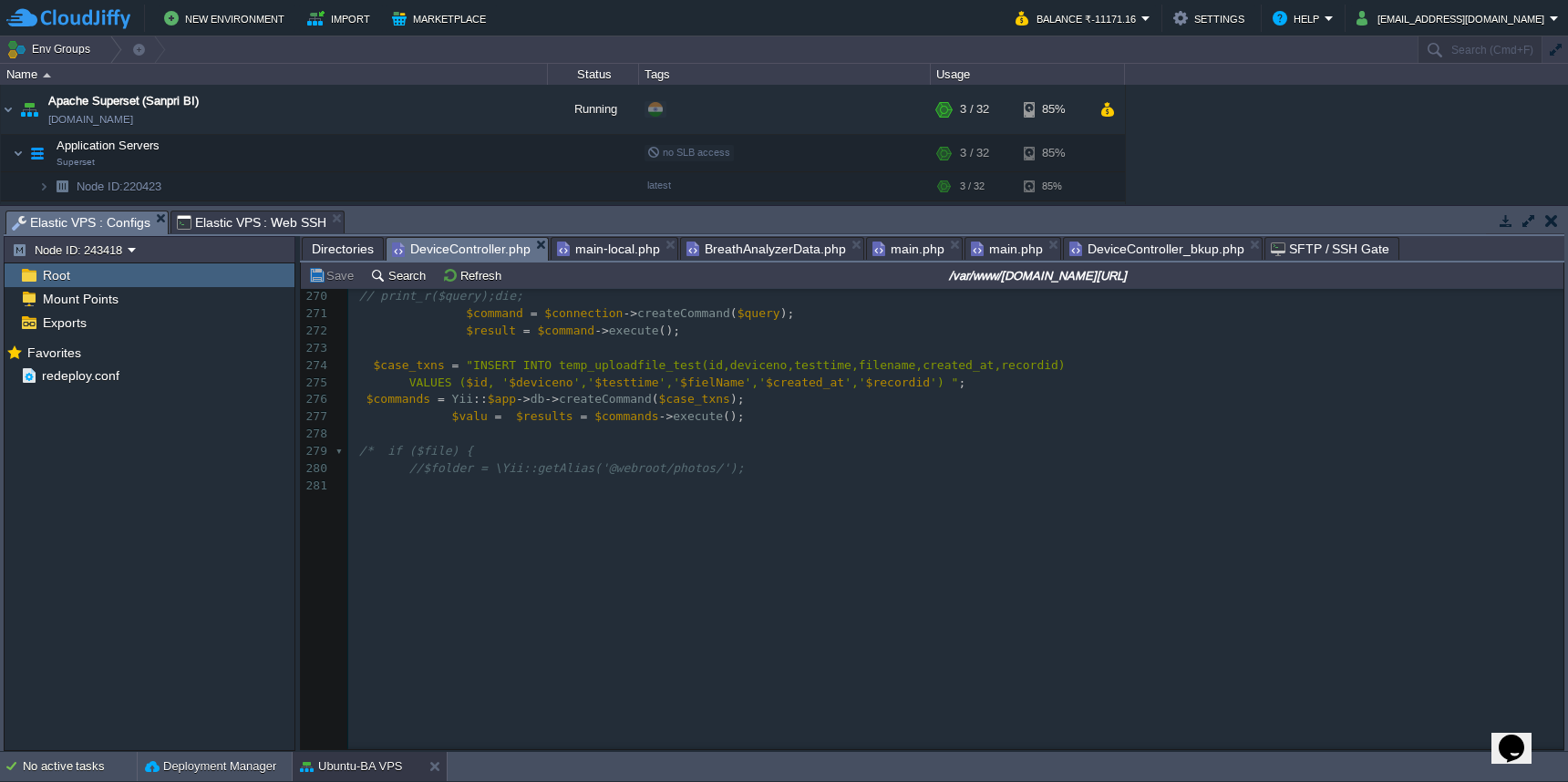
scroll to position [4004, 0]
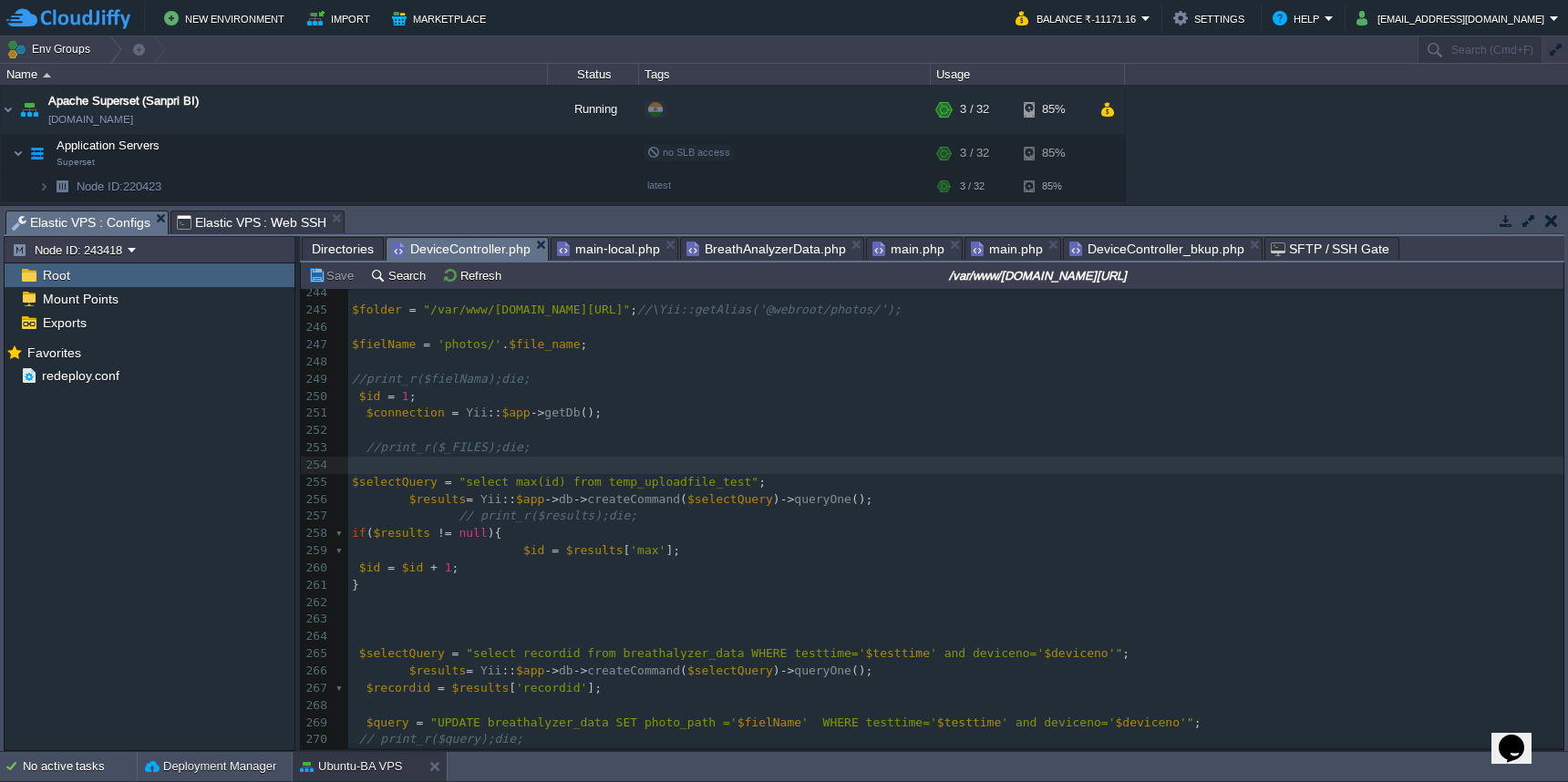
click at [327, 253] on span "Directories" at bounding box center [343, 249] width 62 height 22
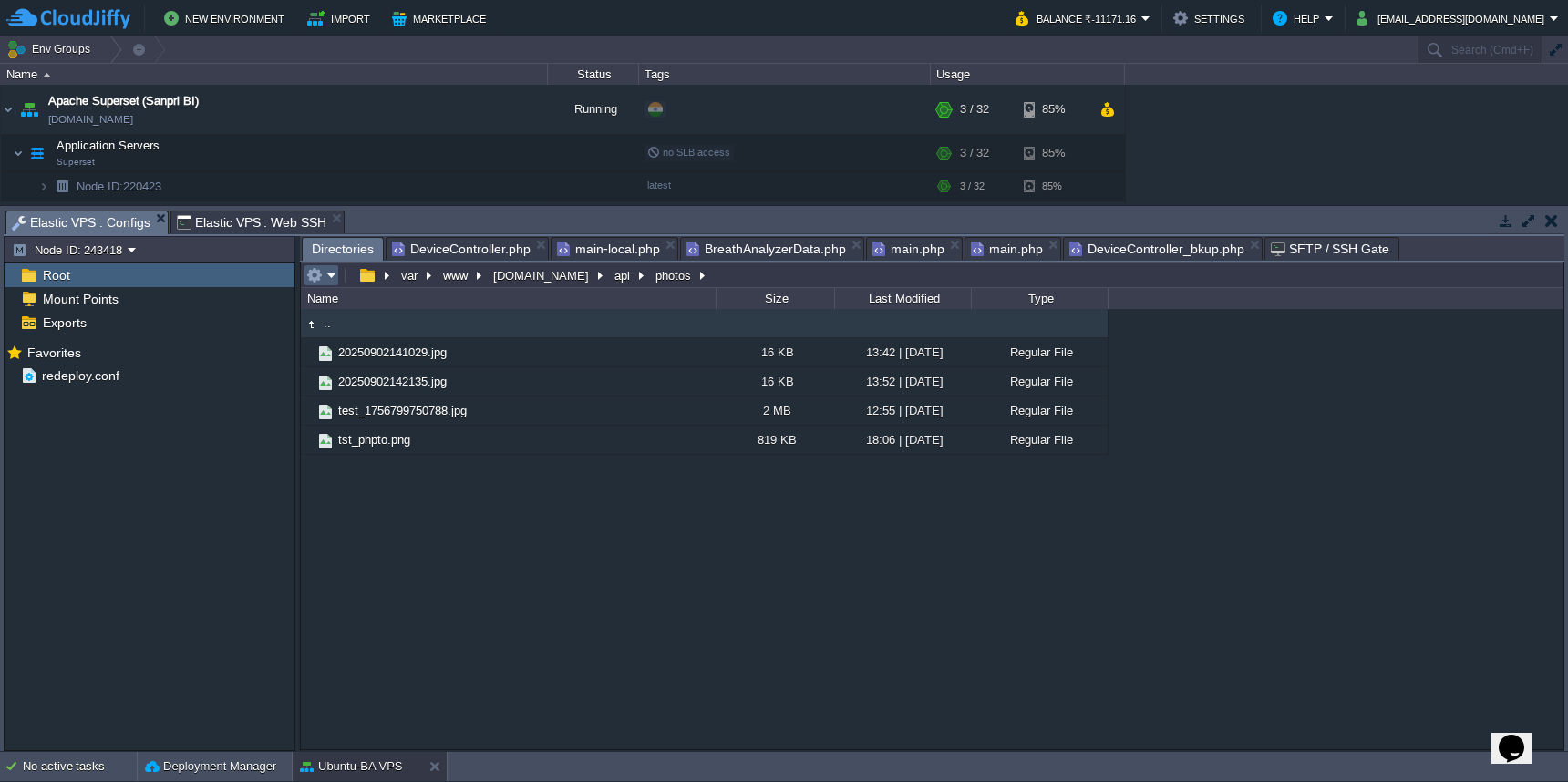
click at [326, 281] on em at bounding box center [322, 275] width 30 height 16
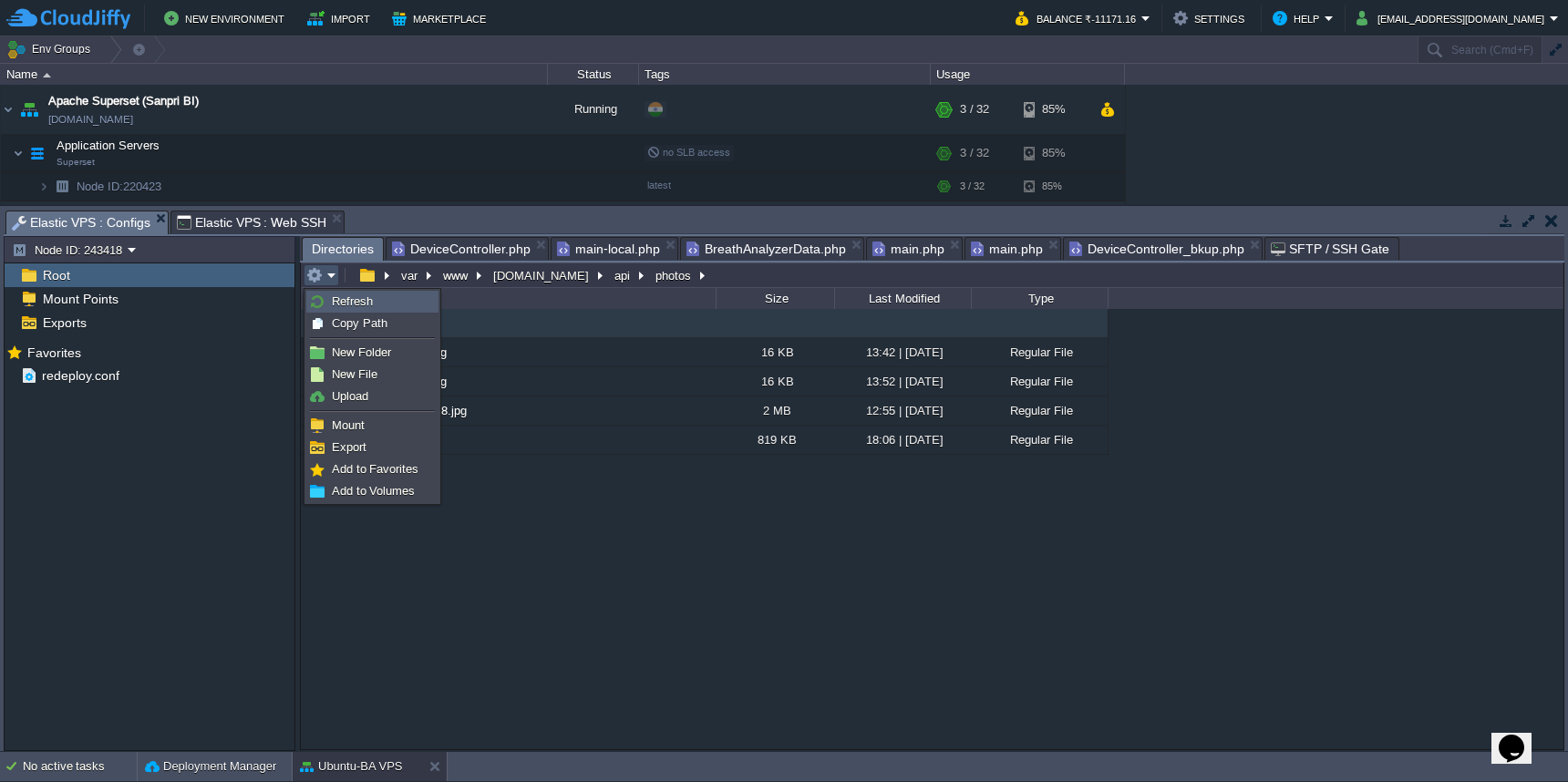
click at [326, 296] on link "Refresh" at bounding box center [372, 302] width 131 height 20
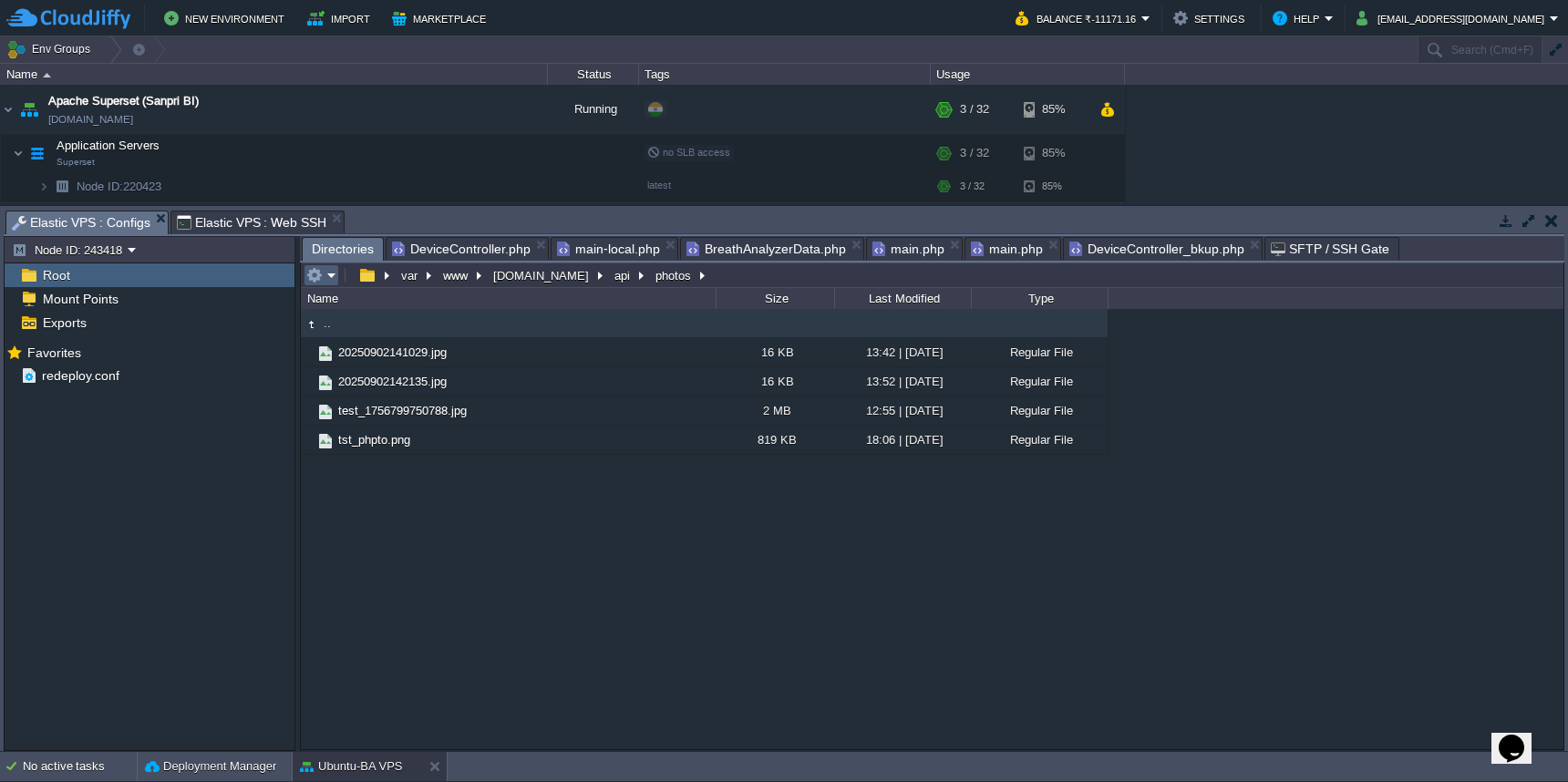
click at [321, 275] on button "button" at bounding box center [315, 275] width 16 height 16
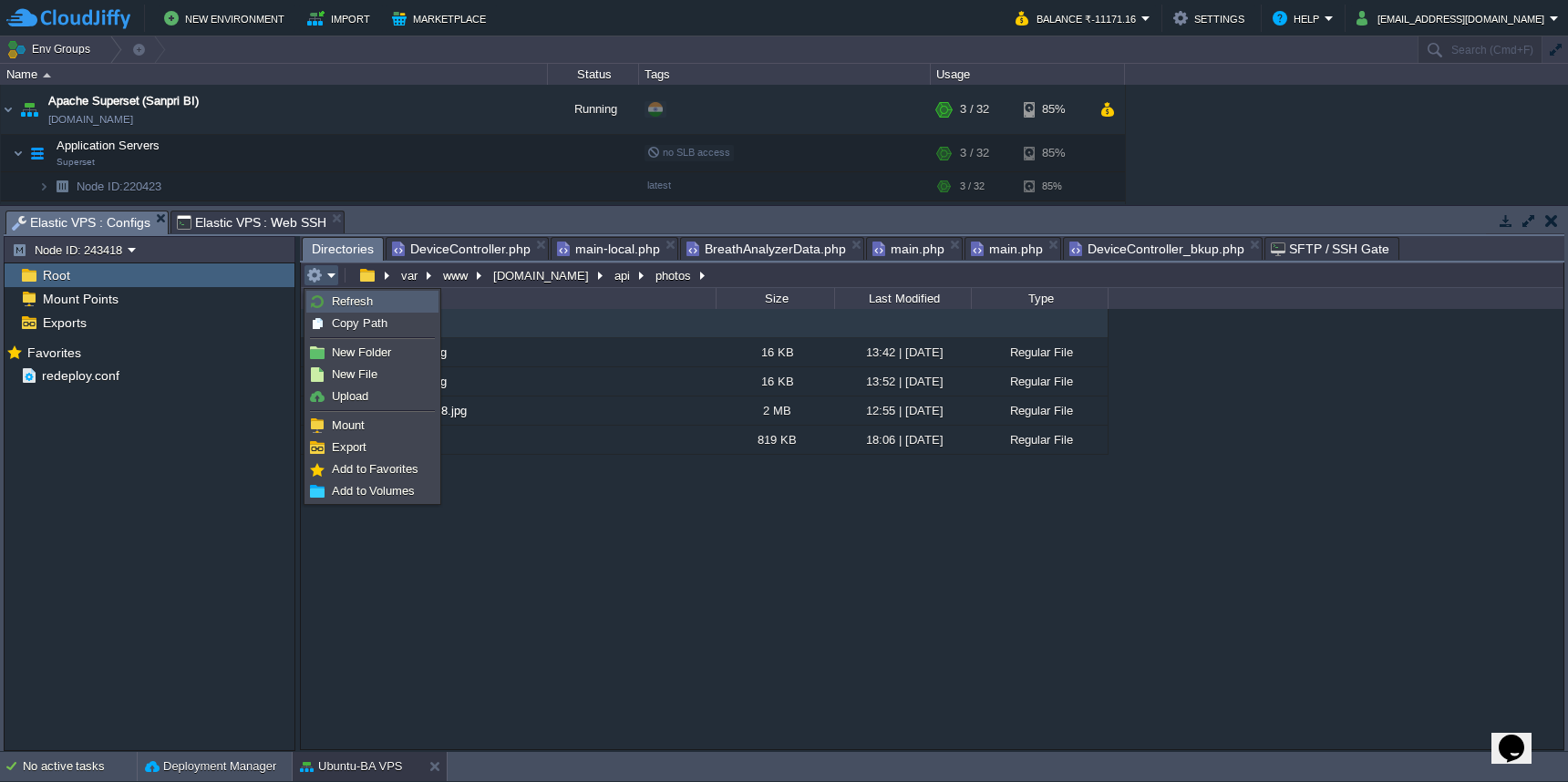
click at [327, 295] on link "Refresh" at bounding box center [372, 302] width 131 height 20
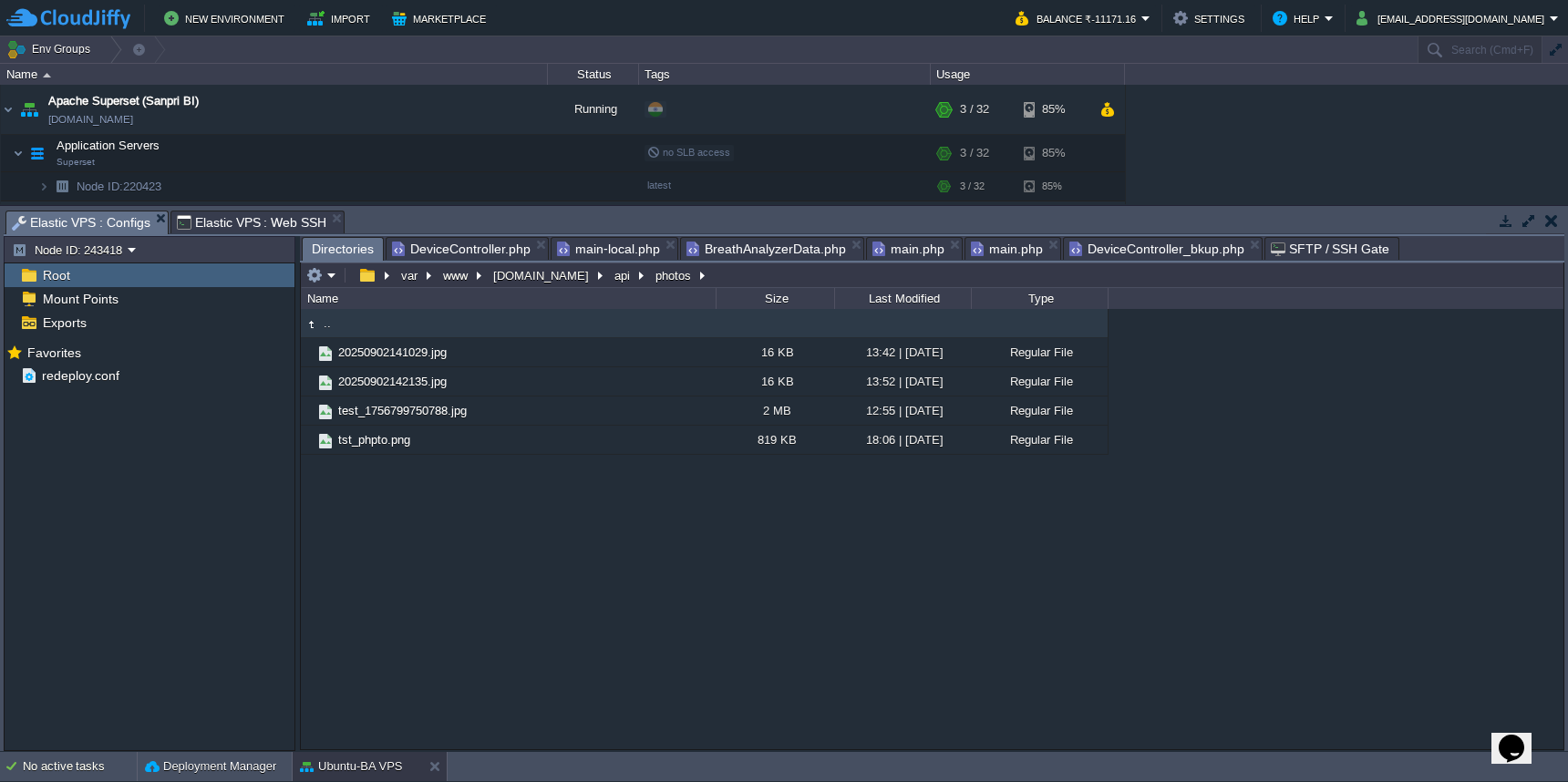
click at [472, 245] on span "DeviceController.php" at bounding box center [461, 249] width 138 height 22
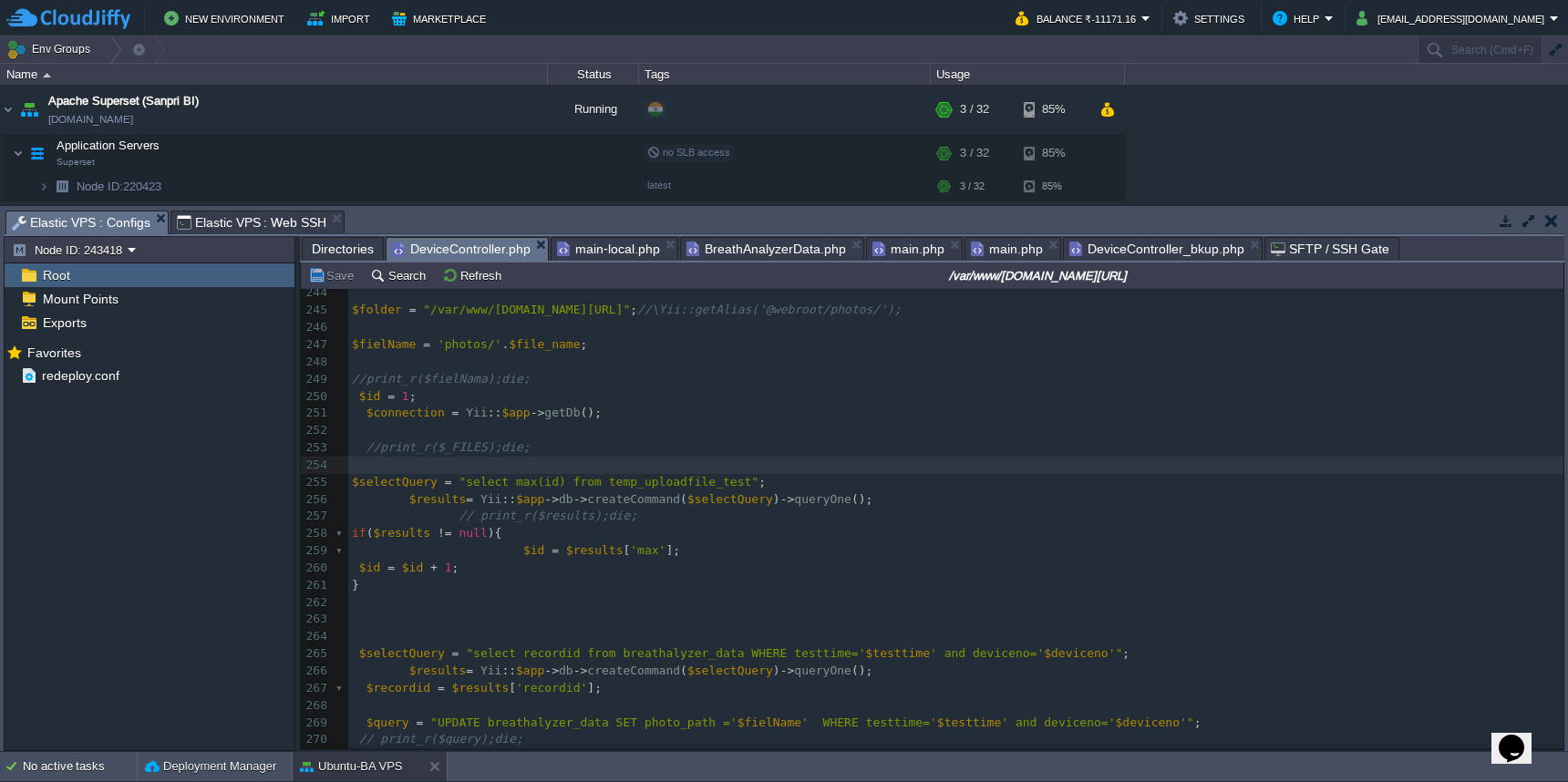
click at [752, 560] on pre "$id = $id + 1 ;" at bounding box center [956, 568] width 1215 height 17
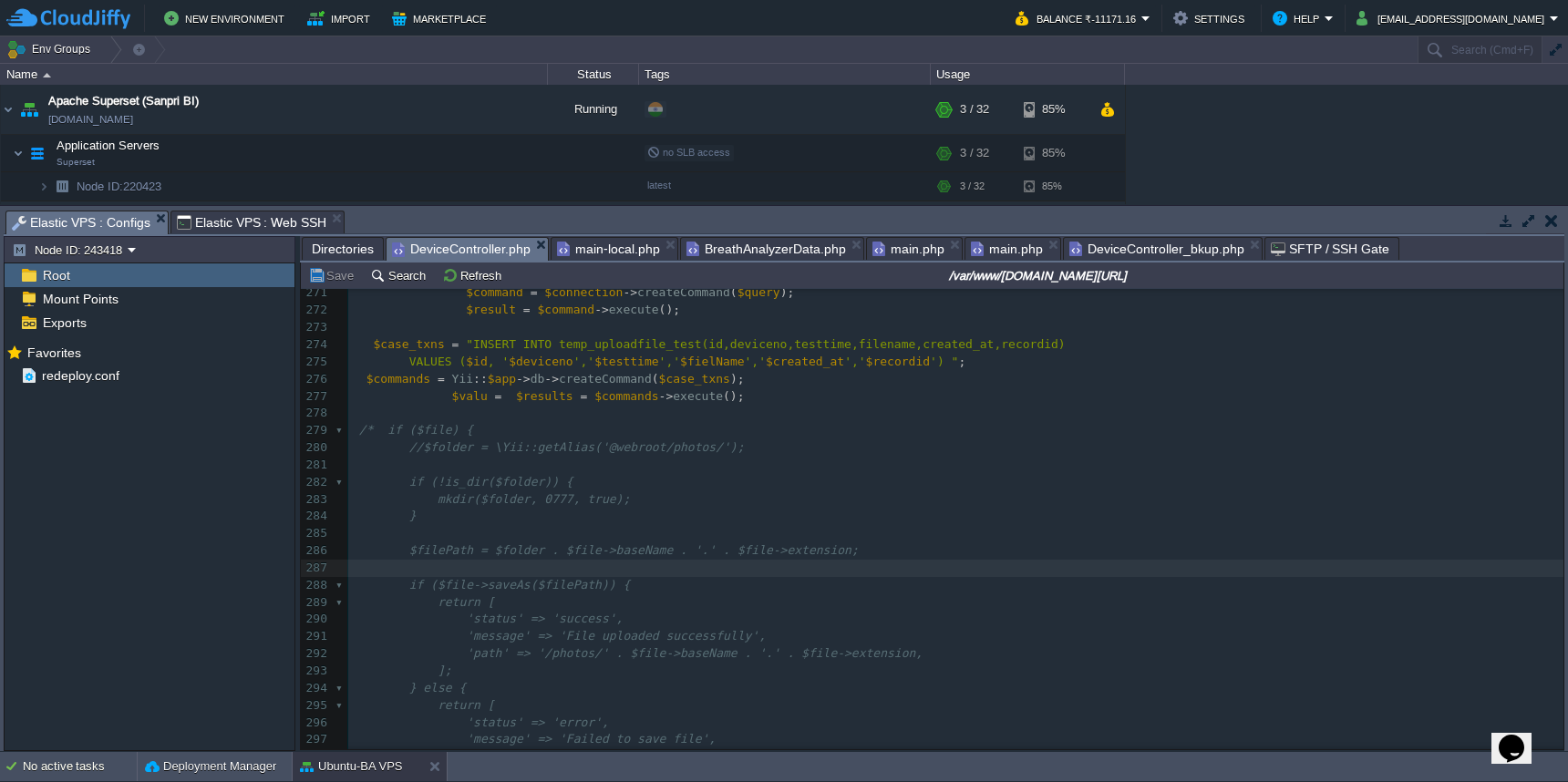
click at [356, 253] on span "Directories" at bounding box center [343, 249] width 62 height 22
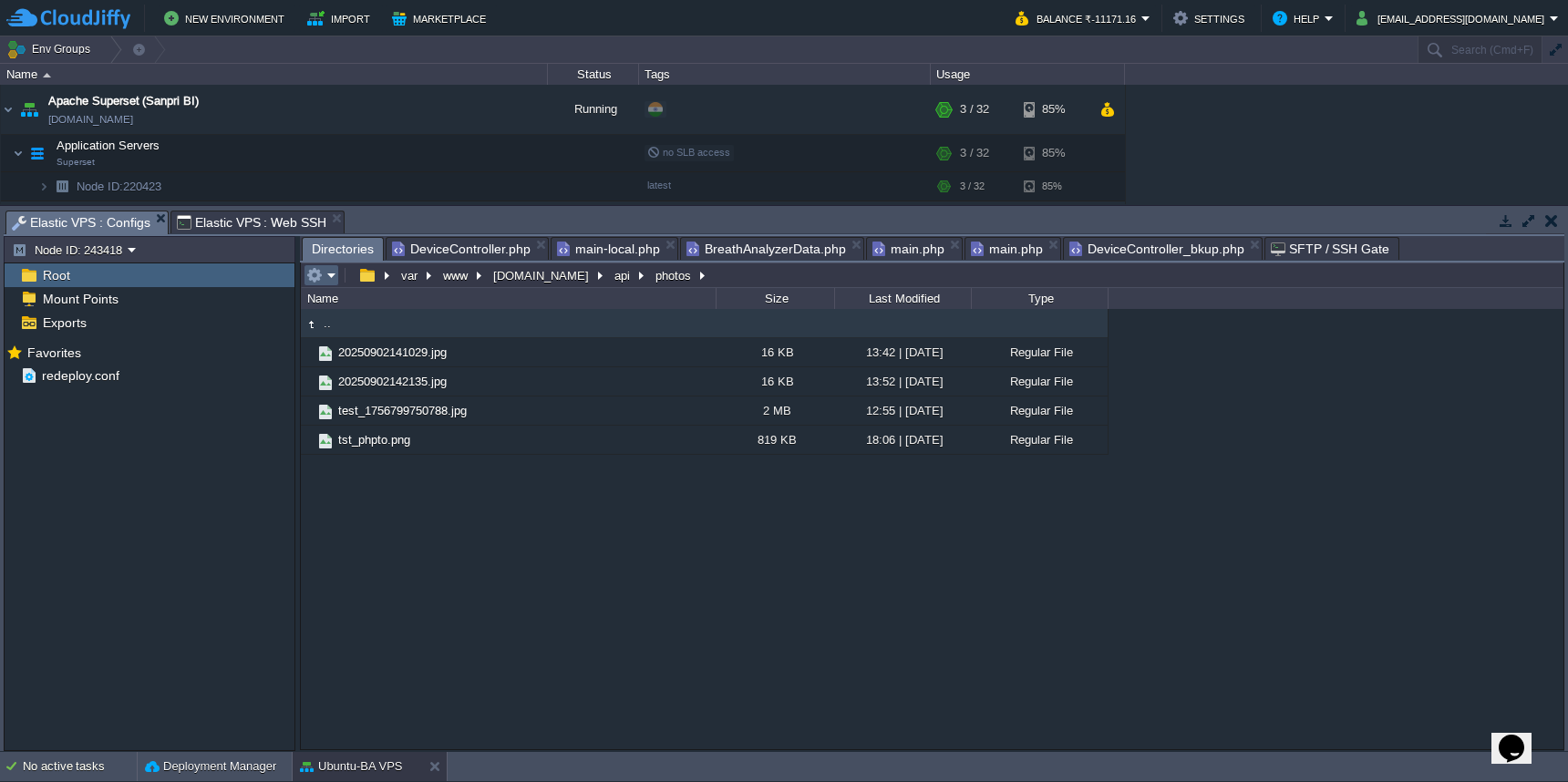
click at [334, 275] on em at bounding box center [322, 275] width 30 height 16
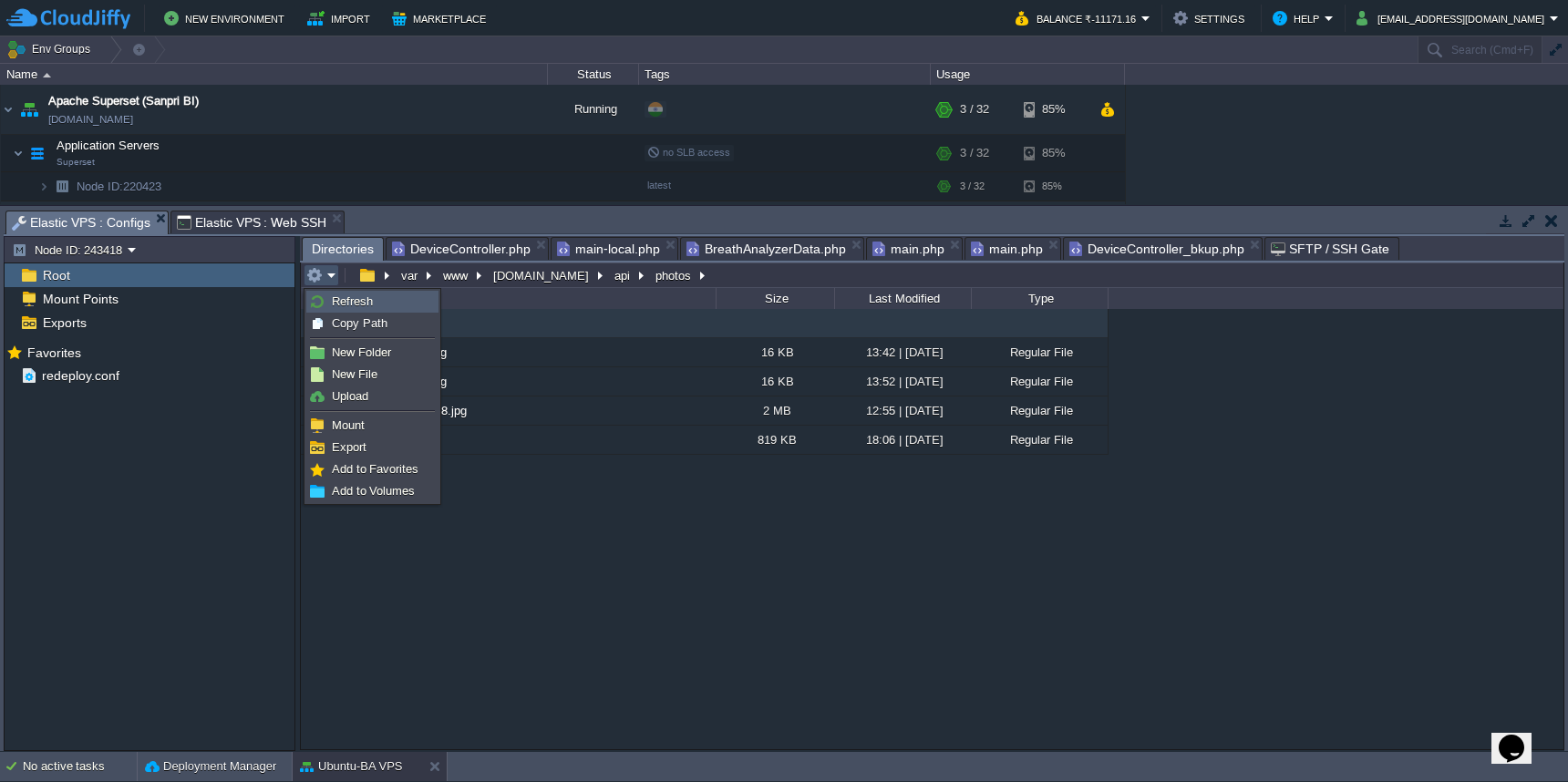
click at [333, 300] on span "Refresh" at bounding box center [352, 302] width 41 height 14
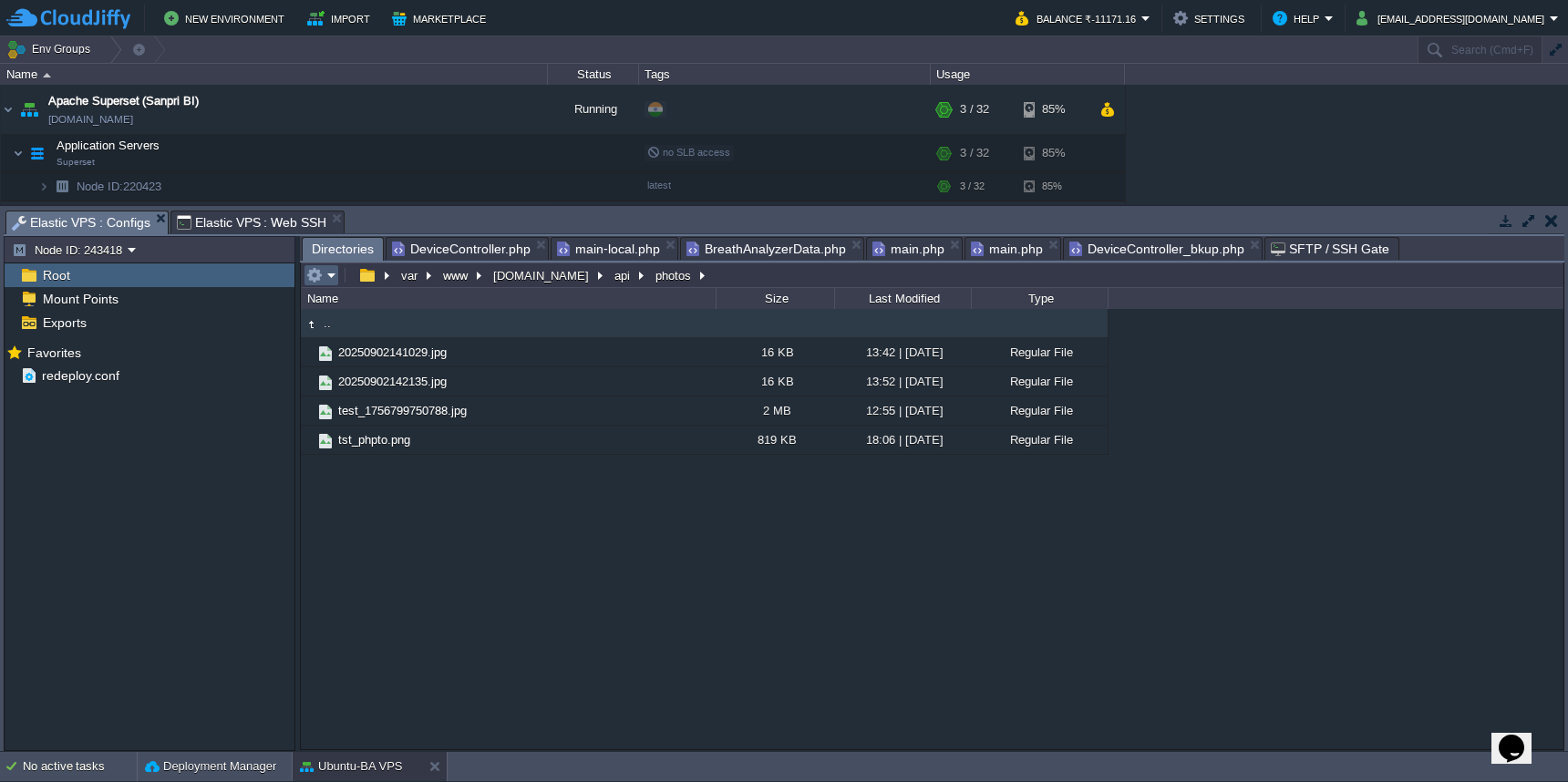
click at [319, 267] on td at bounding box center [322, 275] width 36 height 22
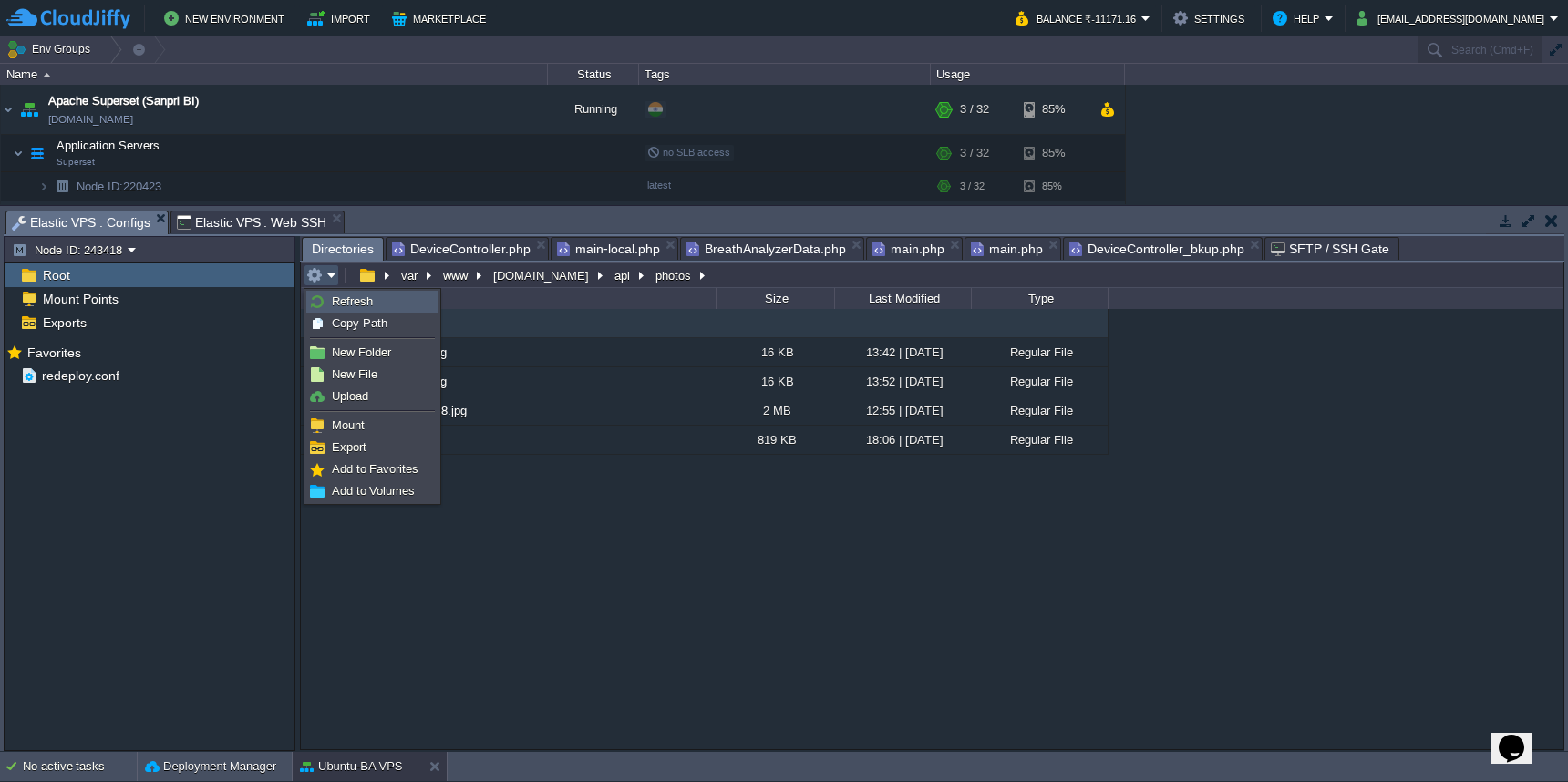
click at [321, 297] on img at bounding box center [317, 302] width 15 height 15
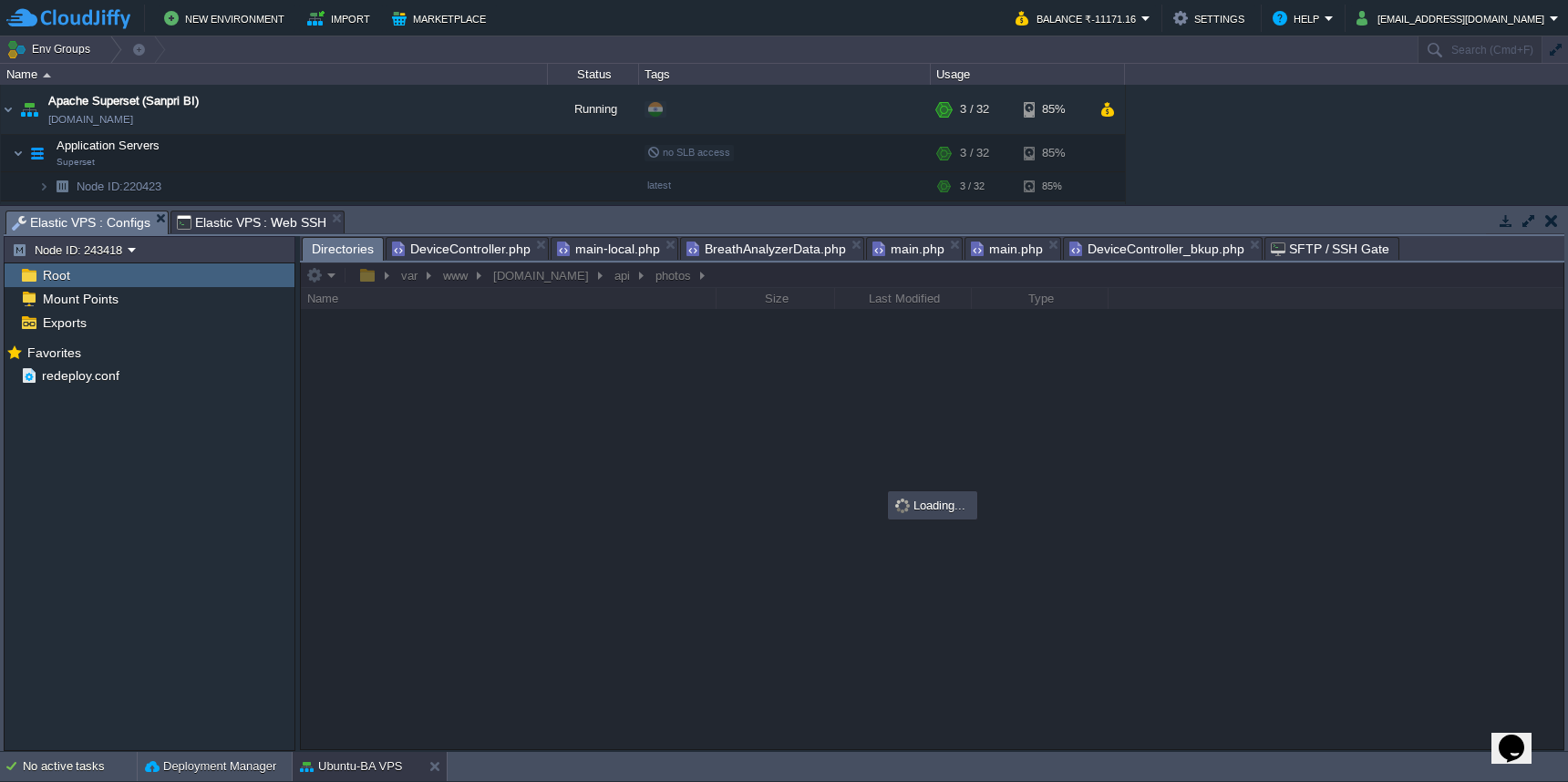
click at [481, 260] on span "DeviceController.php" at bounding box center [461, 249] width 138 height 22
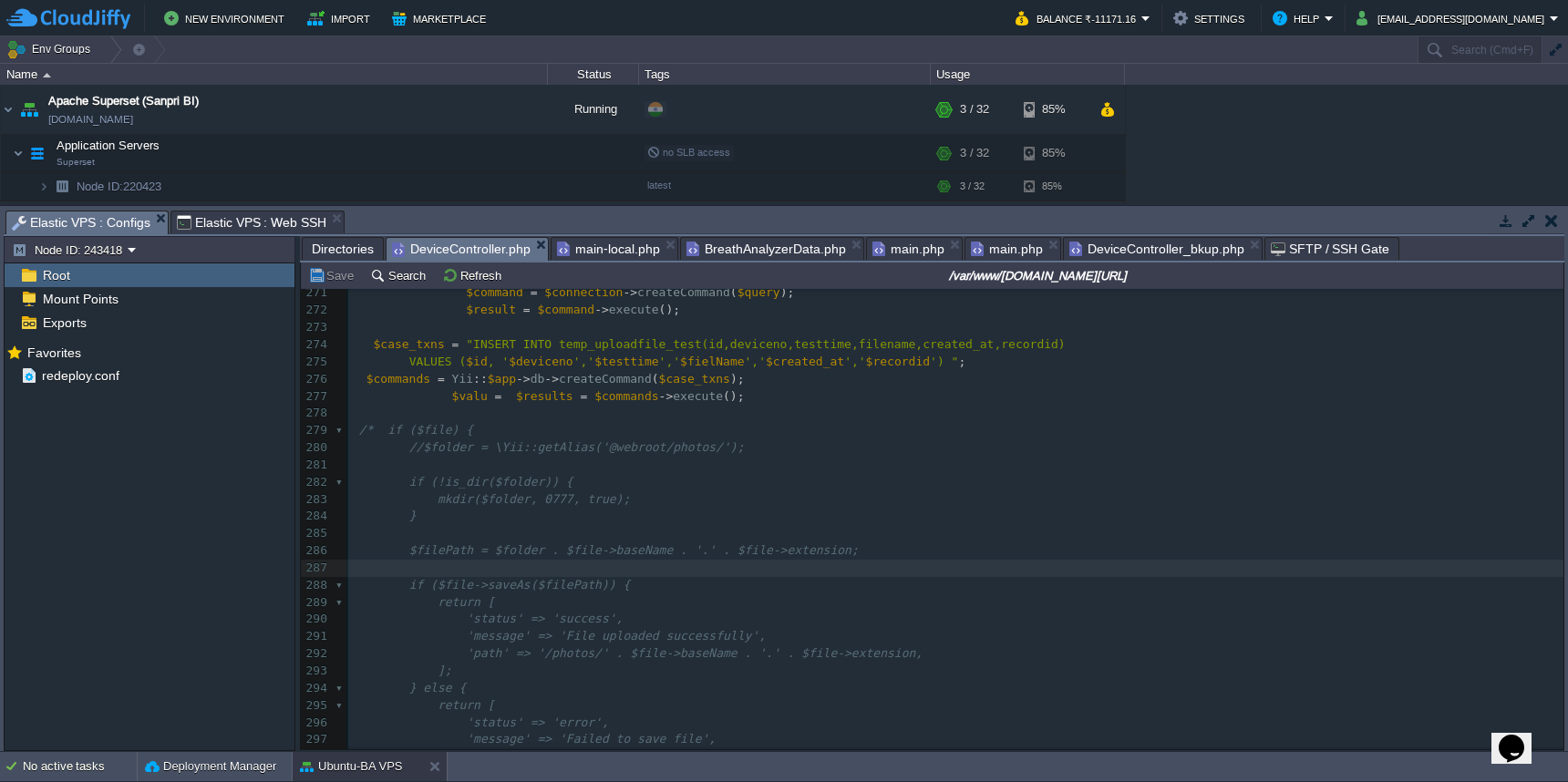
click at [1108, 491] on pre "mkdir($folder, 0777, true);" at bounding box center [956, 499] width 1215 height 17
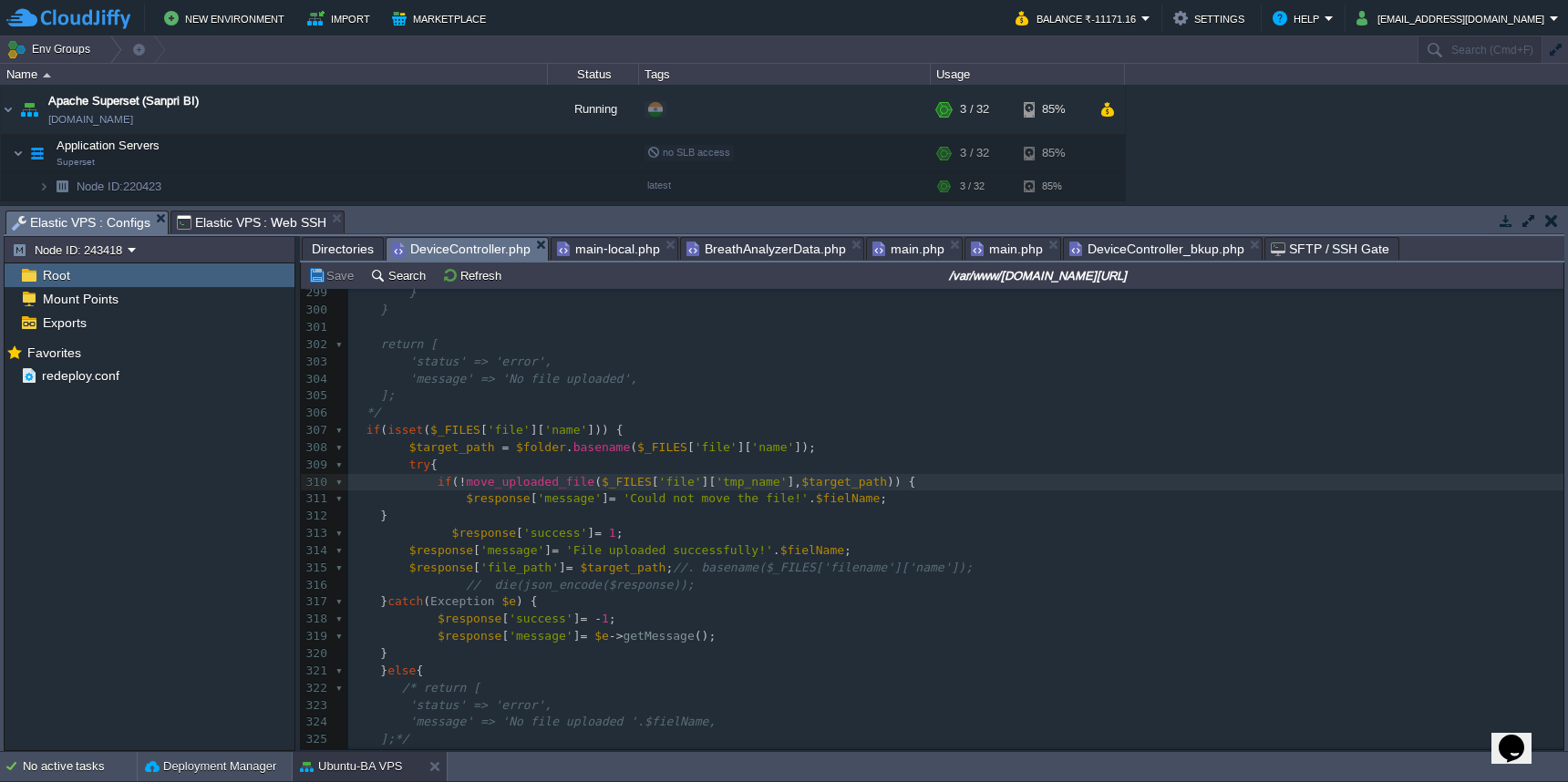
scroll to position [4862, 0]
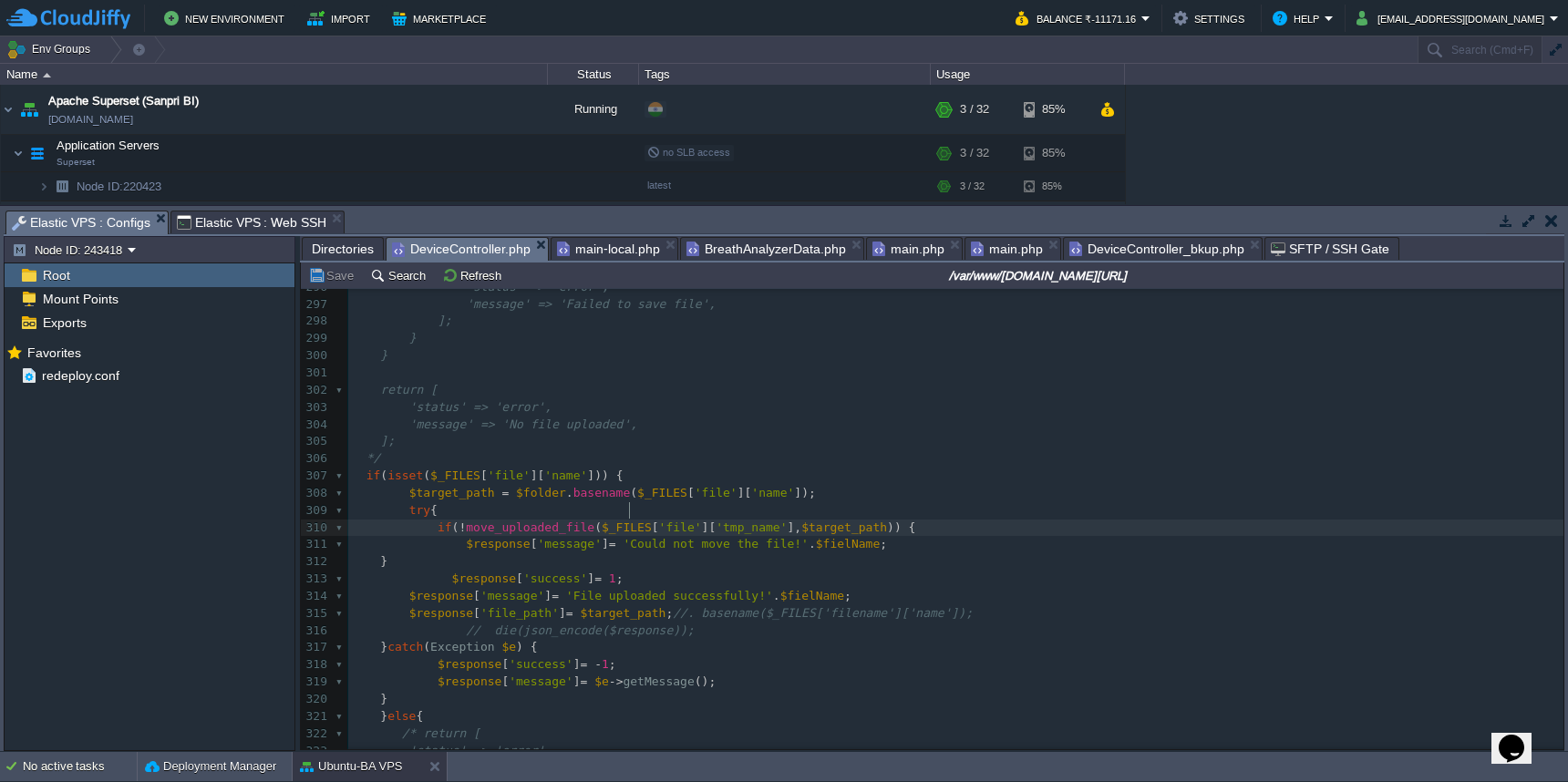
click at [328, 257] on span "Directories" at bounding box center [343, 249] width 62 height 22
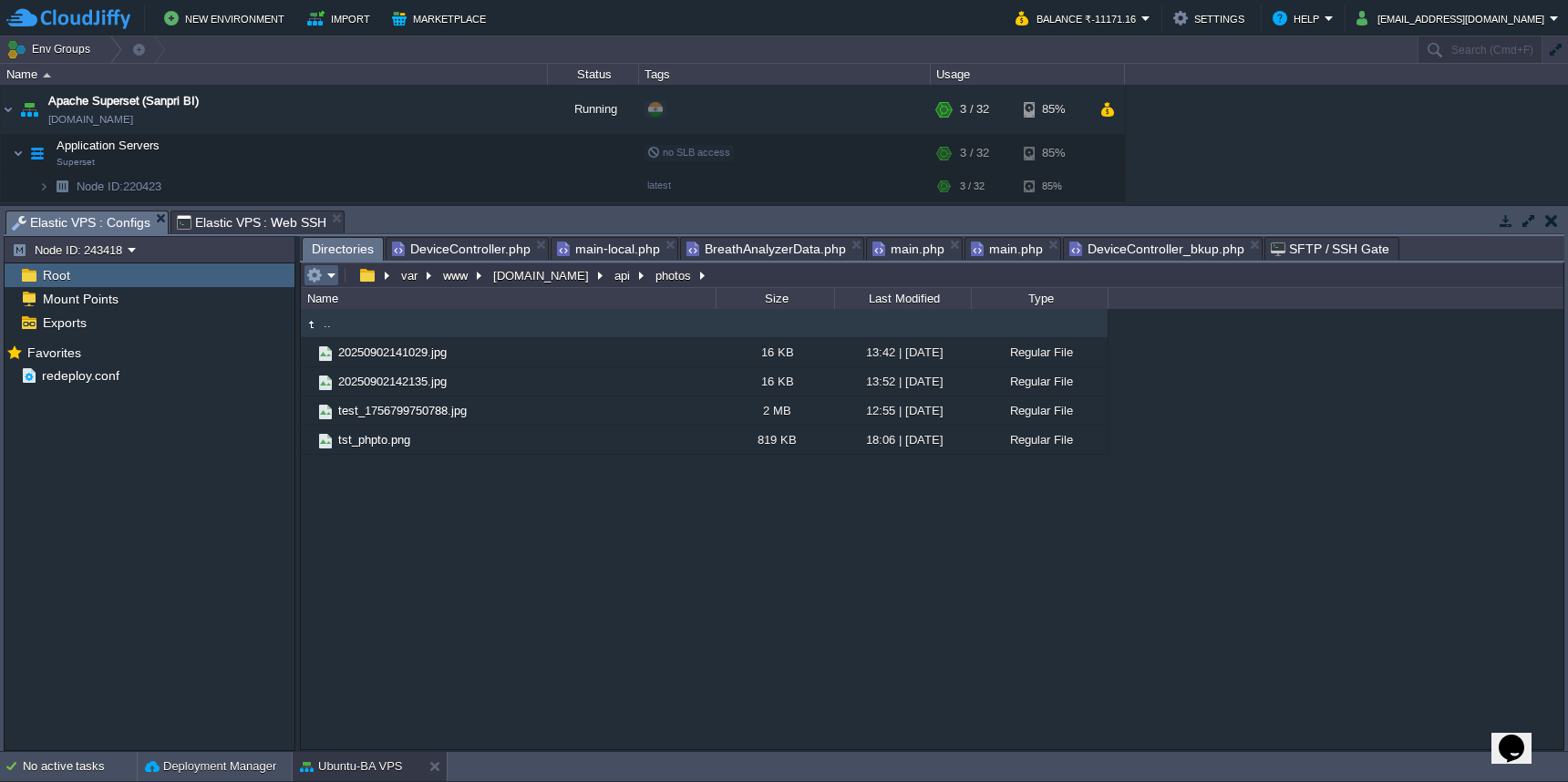
click at [328, 282] on em at bounding box center [322, 275] width 30 height 16
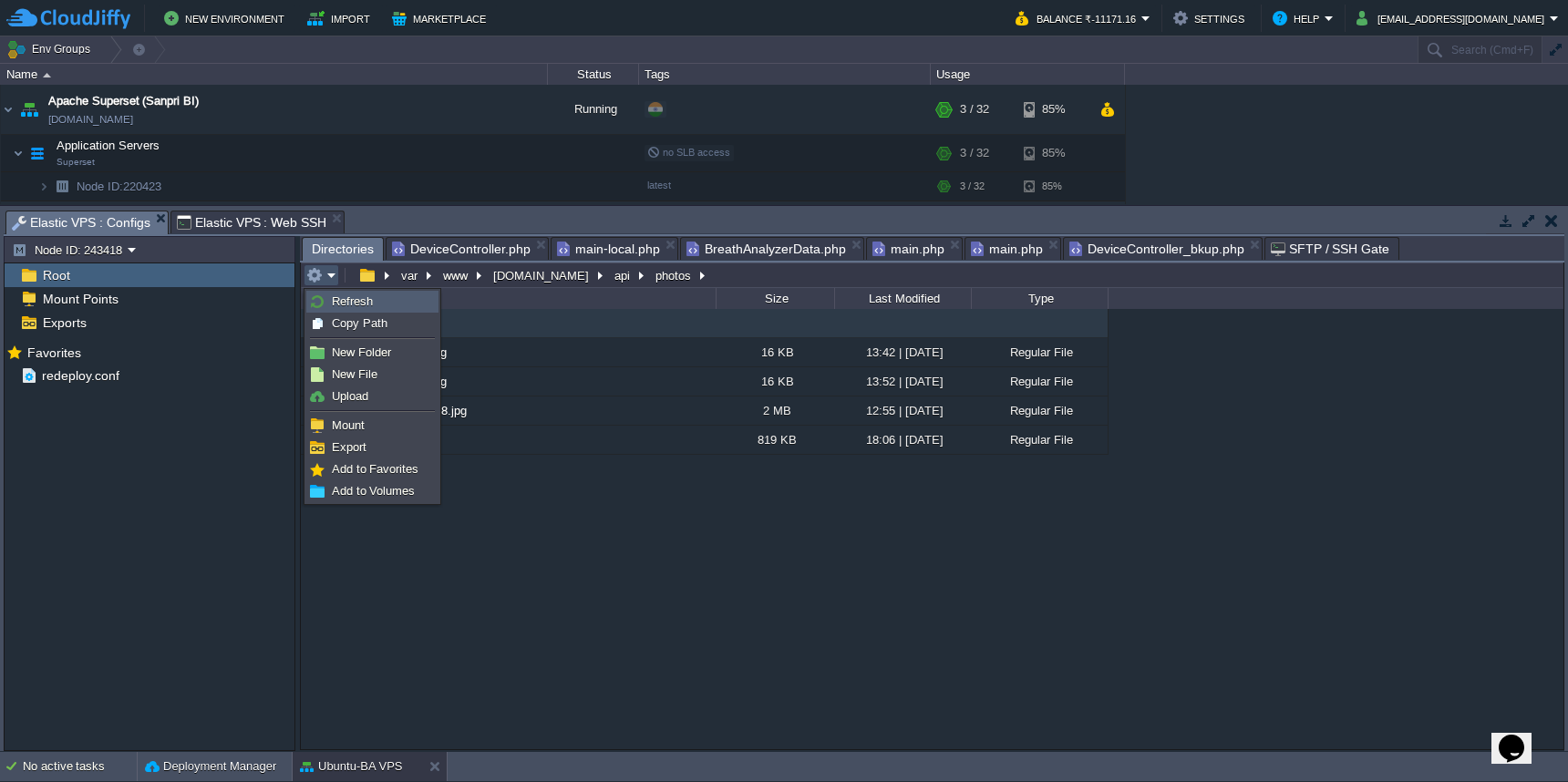
click at [329, 307] on link "Refresh" at bounding box center [372, 302] width 131 height 20
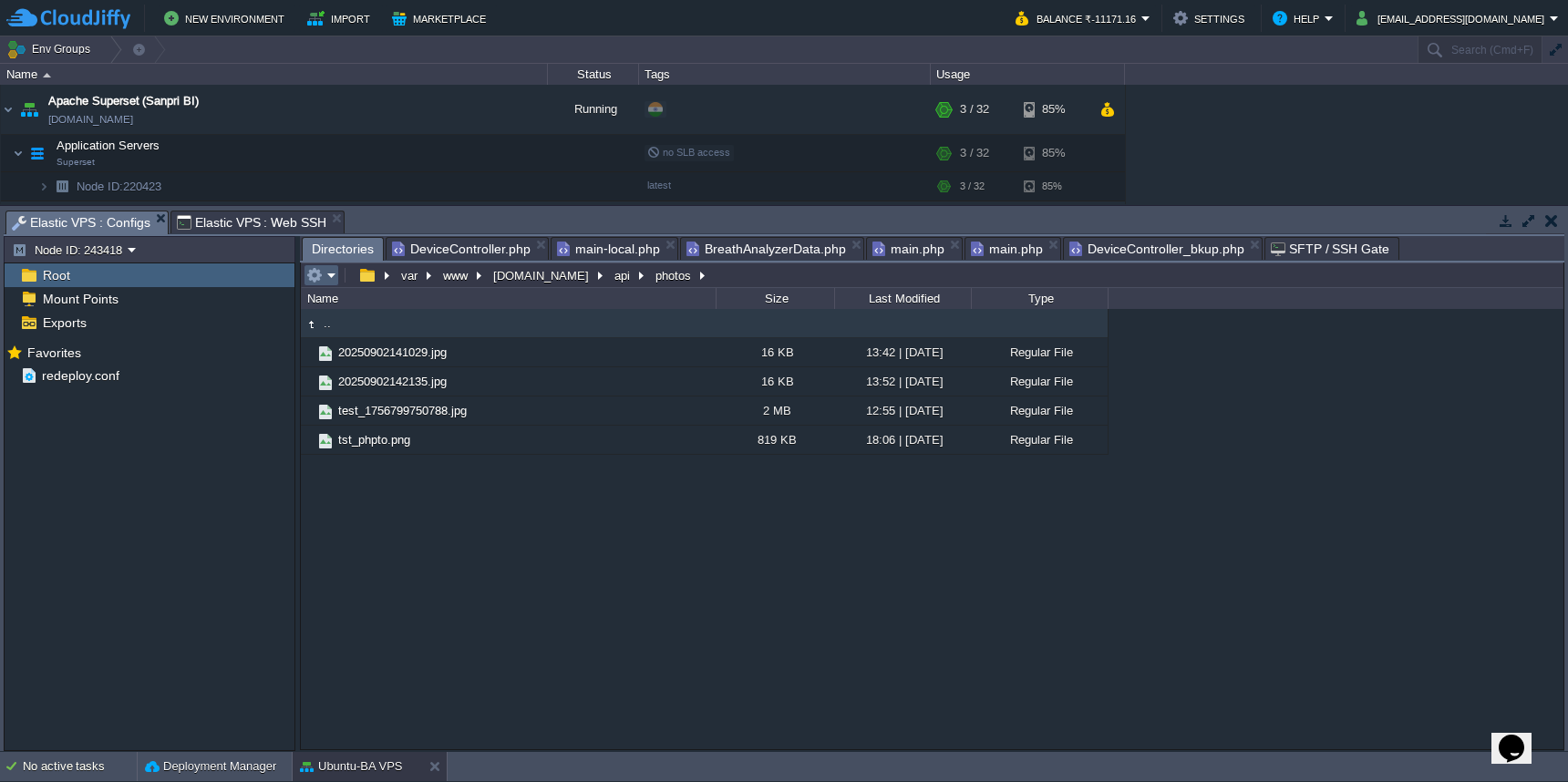
click at [316, 284] on button "button" at bounding box center [315, 275] width 16 height 16
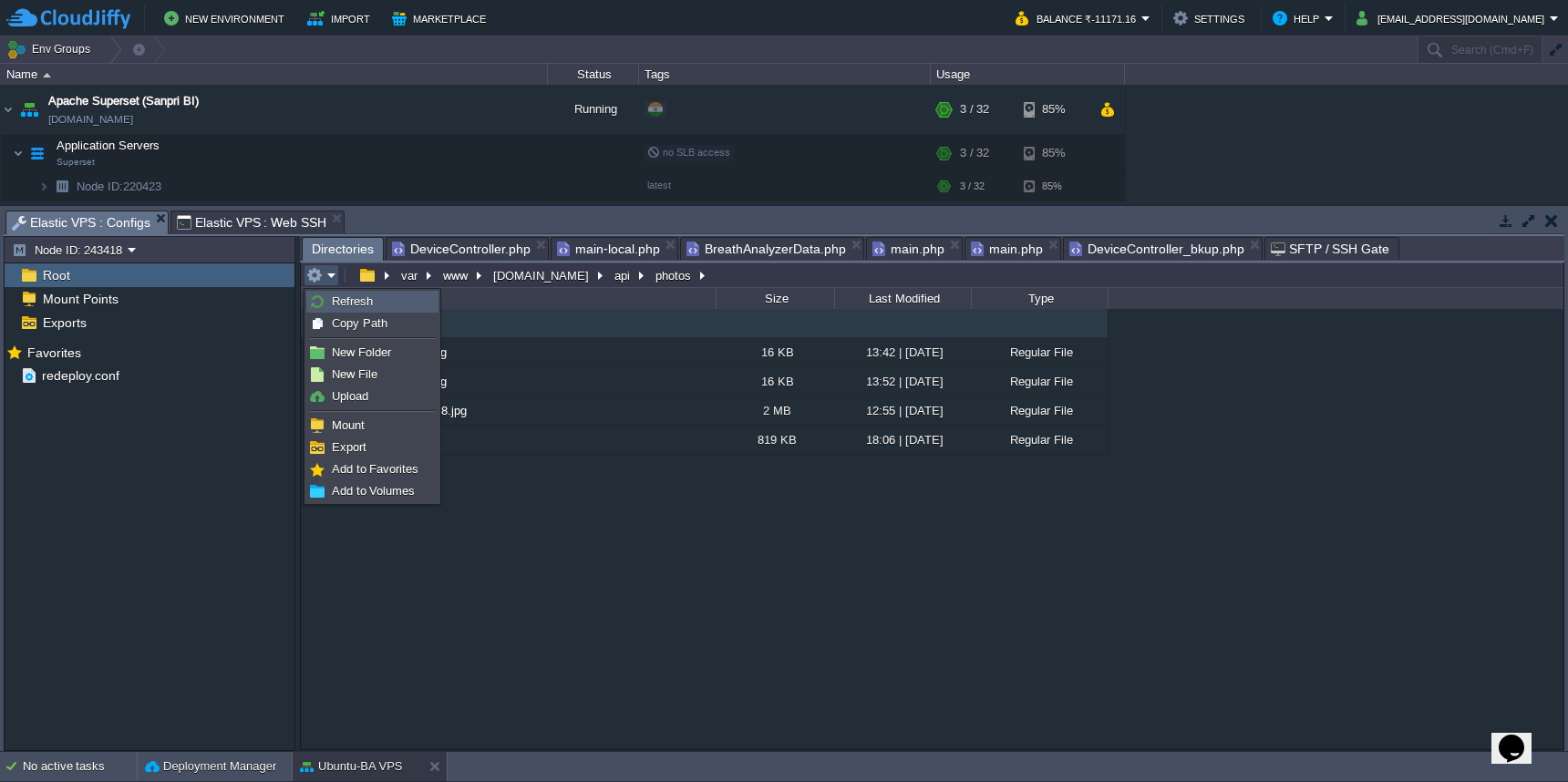
click at [316, 301] on img at bounding box center [317, 302] width 15 height 15
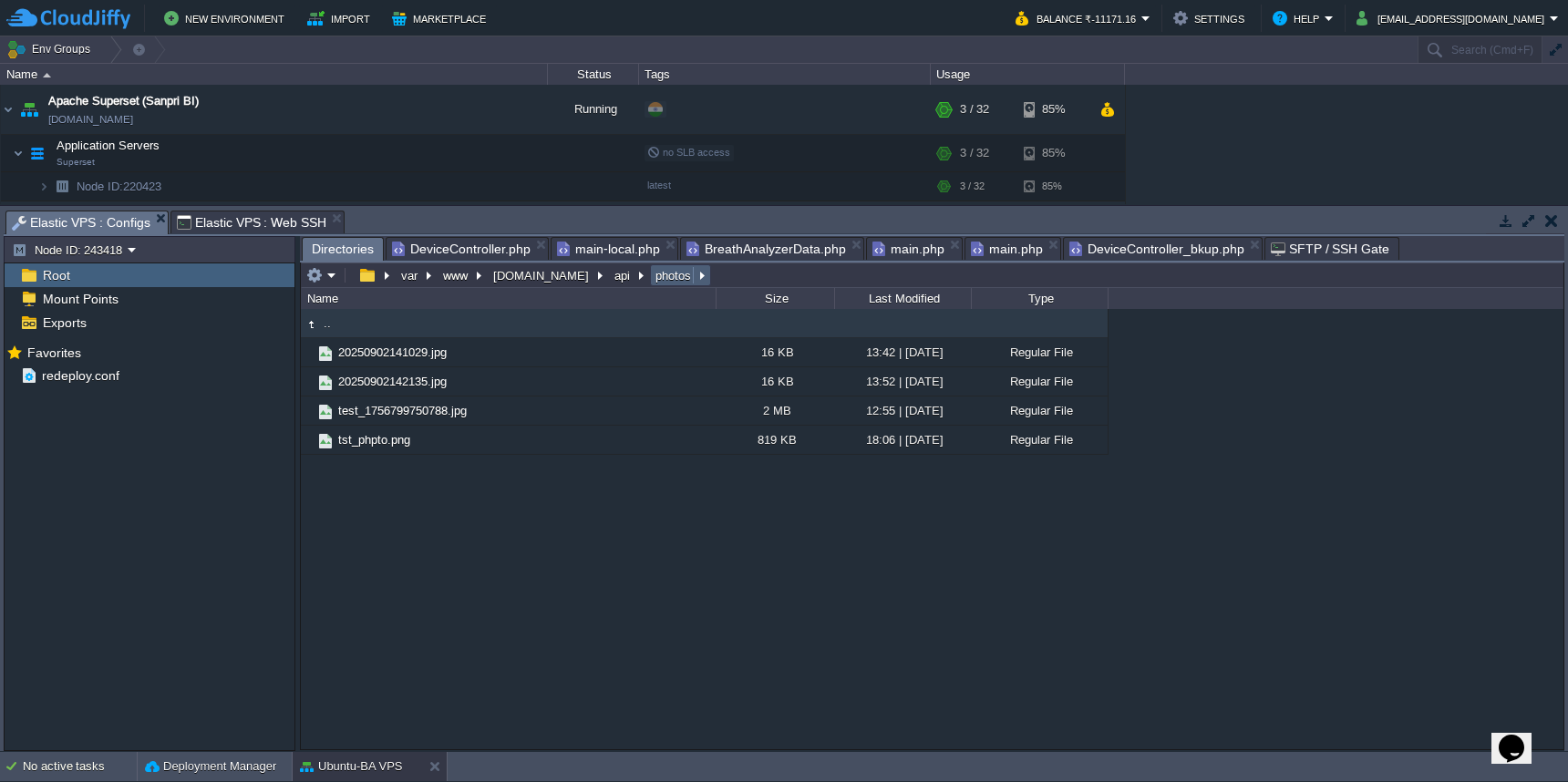
click at [653, 277] on button "photos" at bounding box center [673, 275] width 43 height 16
click at [485, 247] on span "DeviceController.php" at bounding box center [461, 249] width 138 height 22
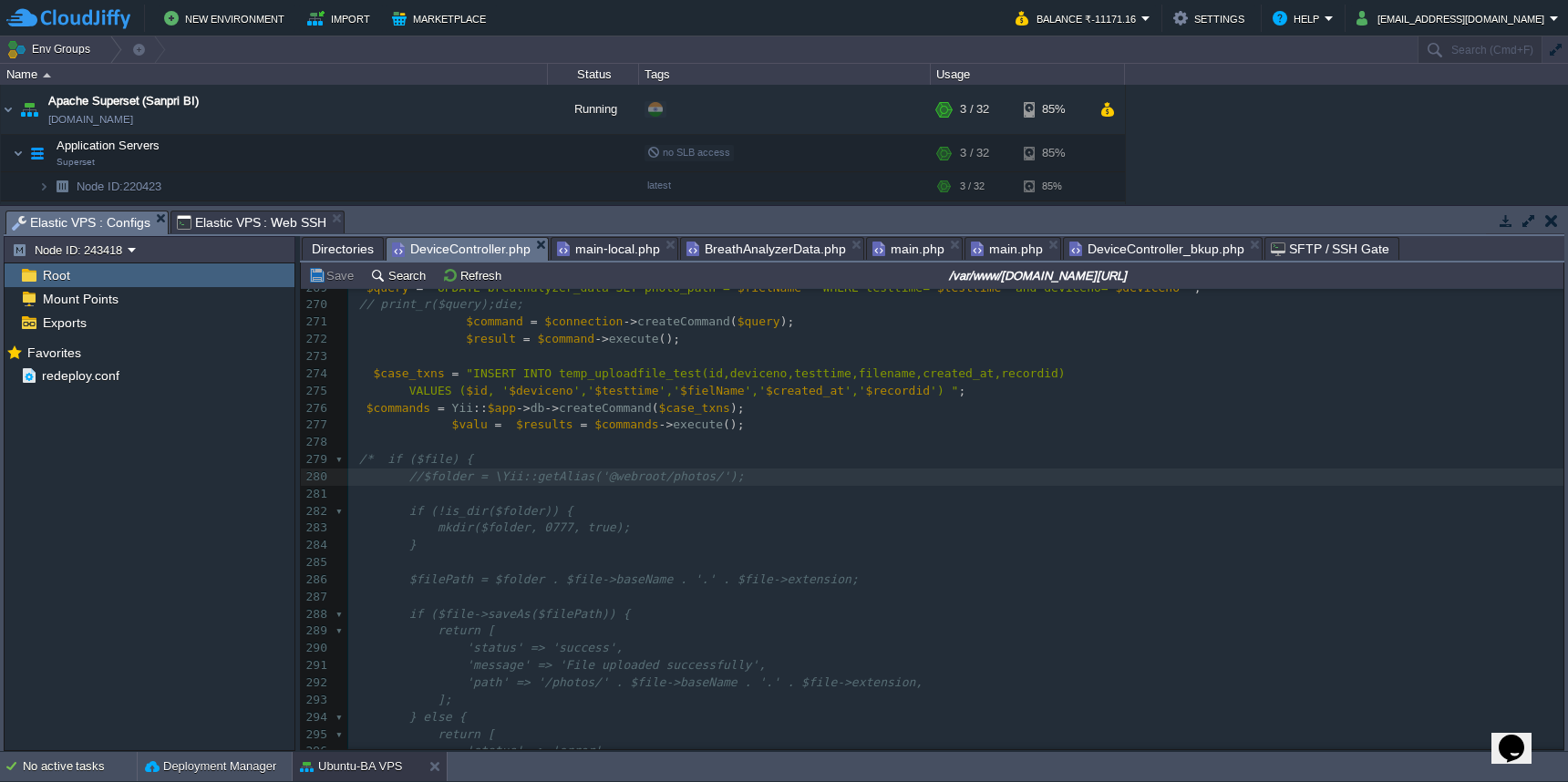
scroll to position [3976, 0]
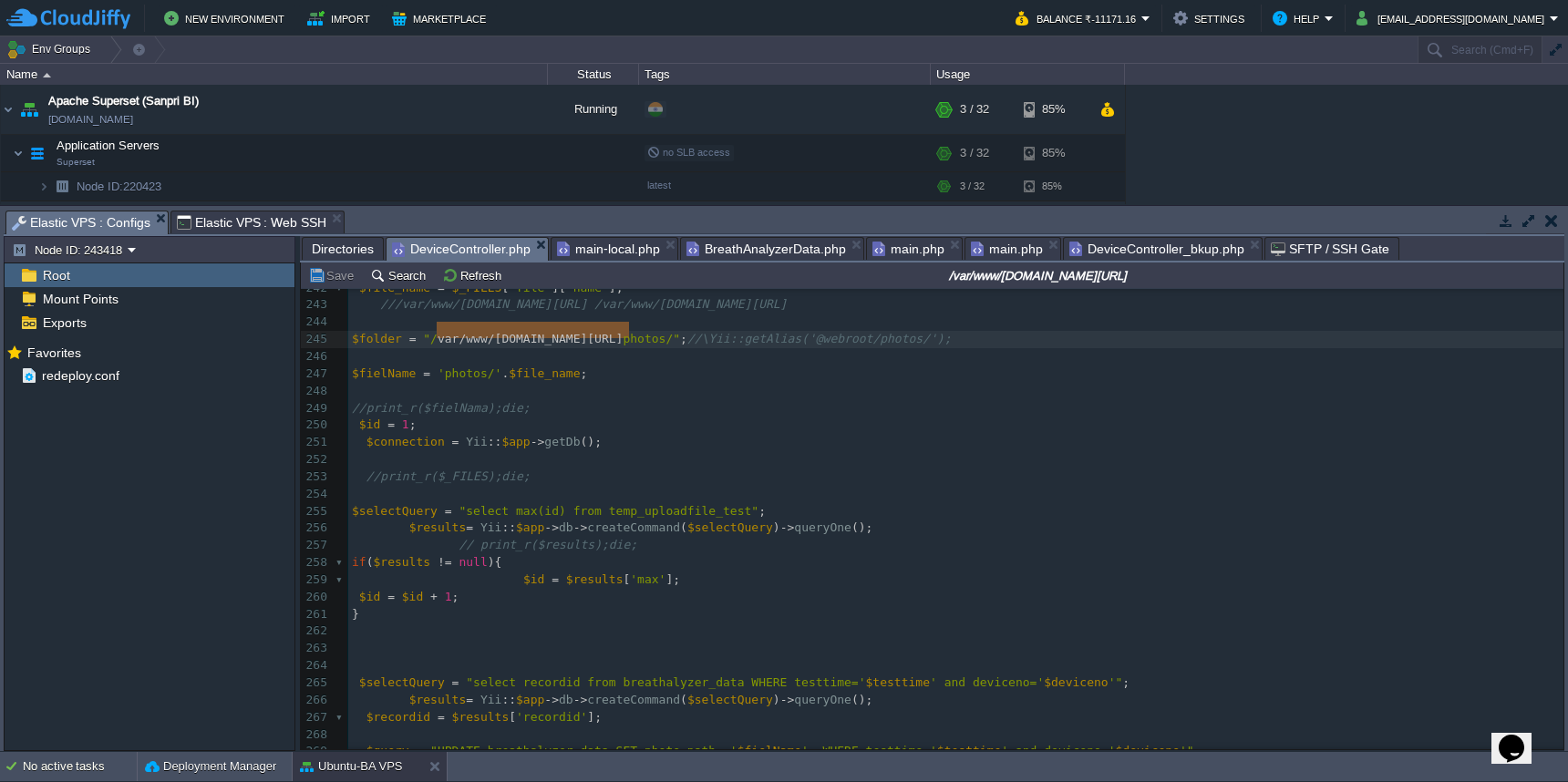
type textarea "var/www/[DOMAIN_NAME][URL]""
drag, startPoint x: 434, startPoint y: 329, endPoint x: 641, endPoint y: 330, distance: 207.0
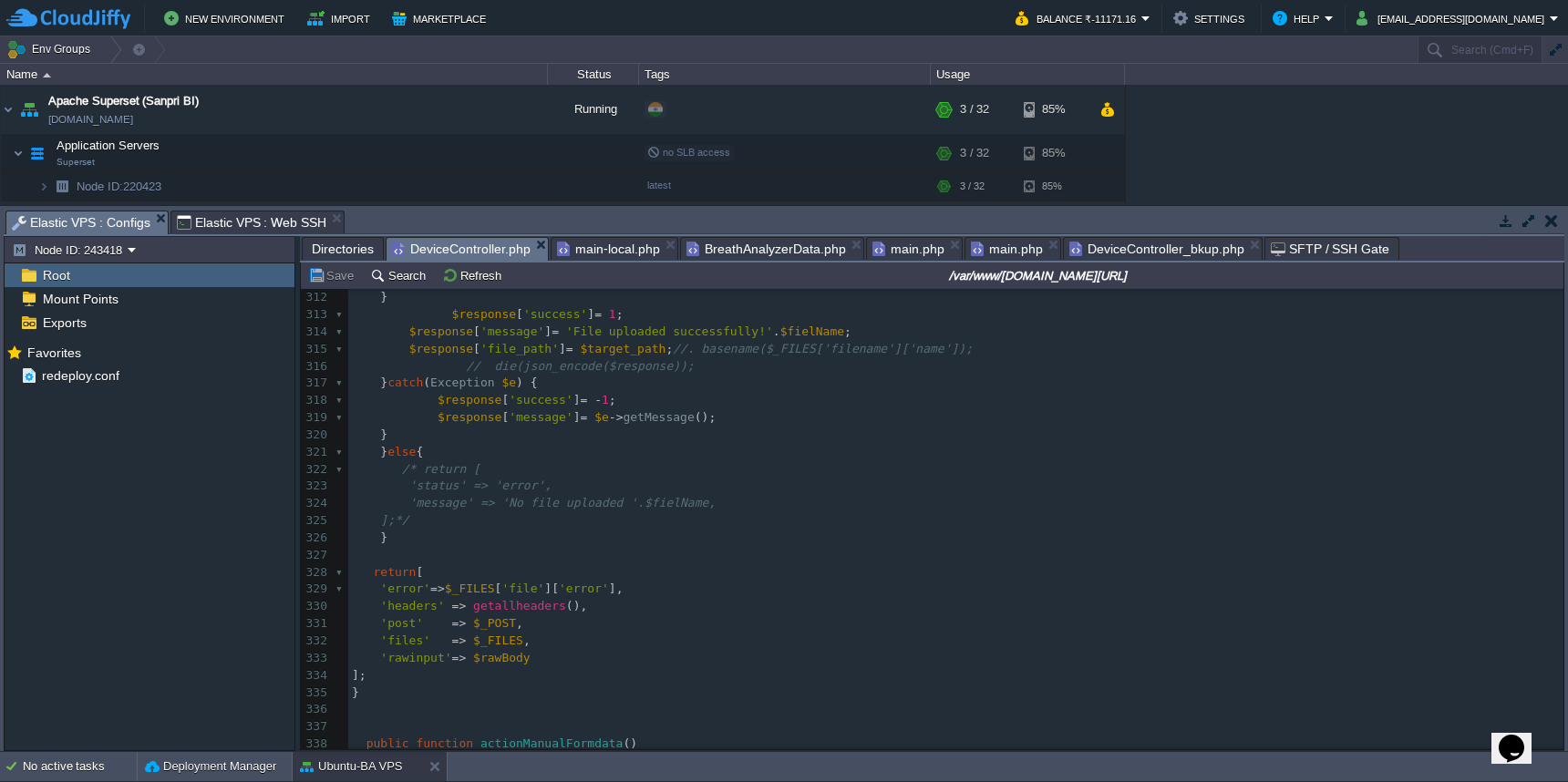
scroll to position [5087, 0]
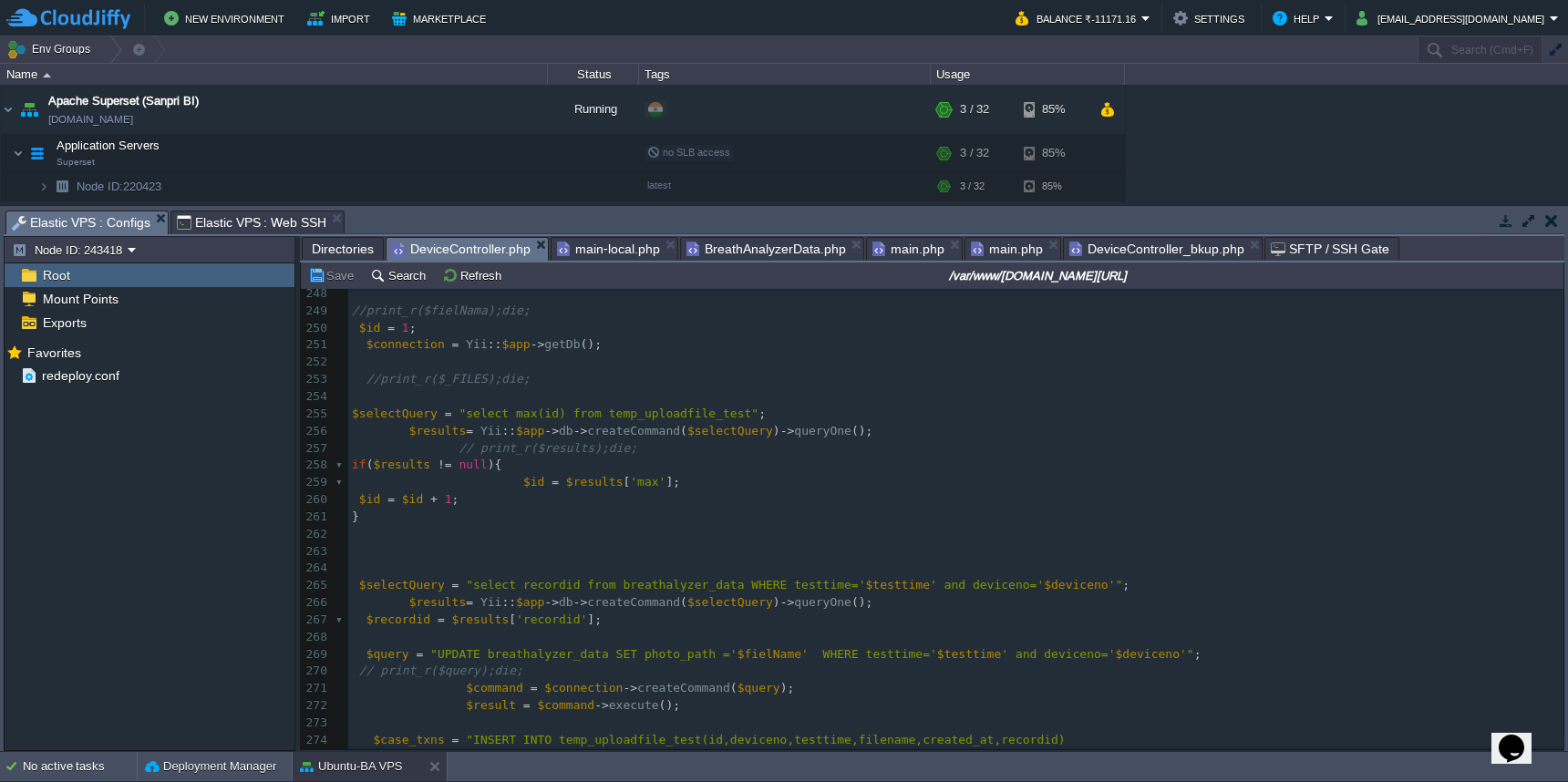
click at [330, 257] on span "Directories" at bounding box center [343, 249] width 62 height 22
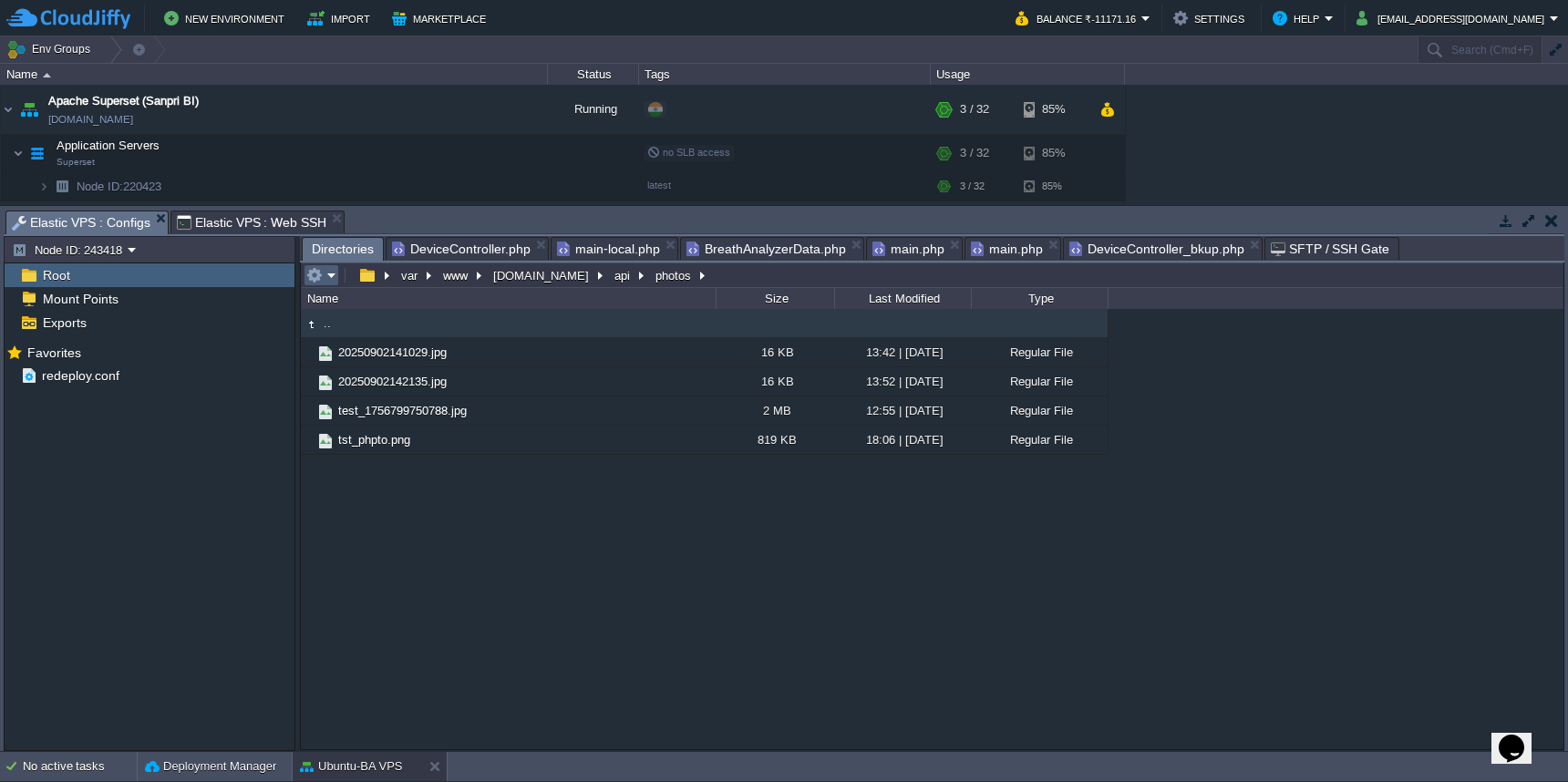
click at [327, 279] on em at bounding box center [322, 275] width 30 height 16
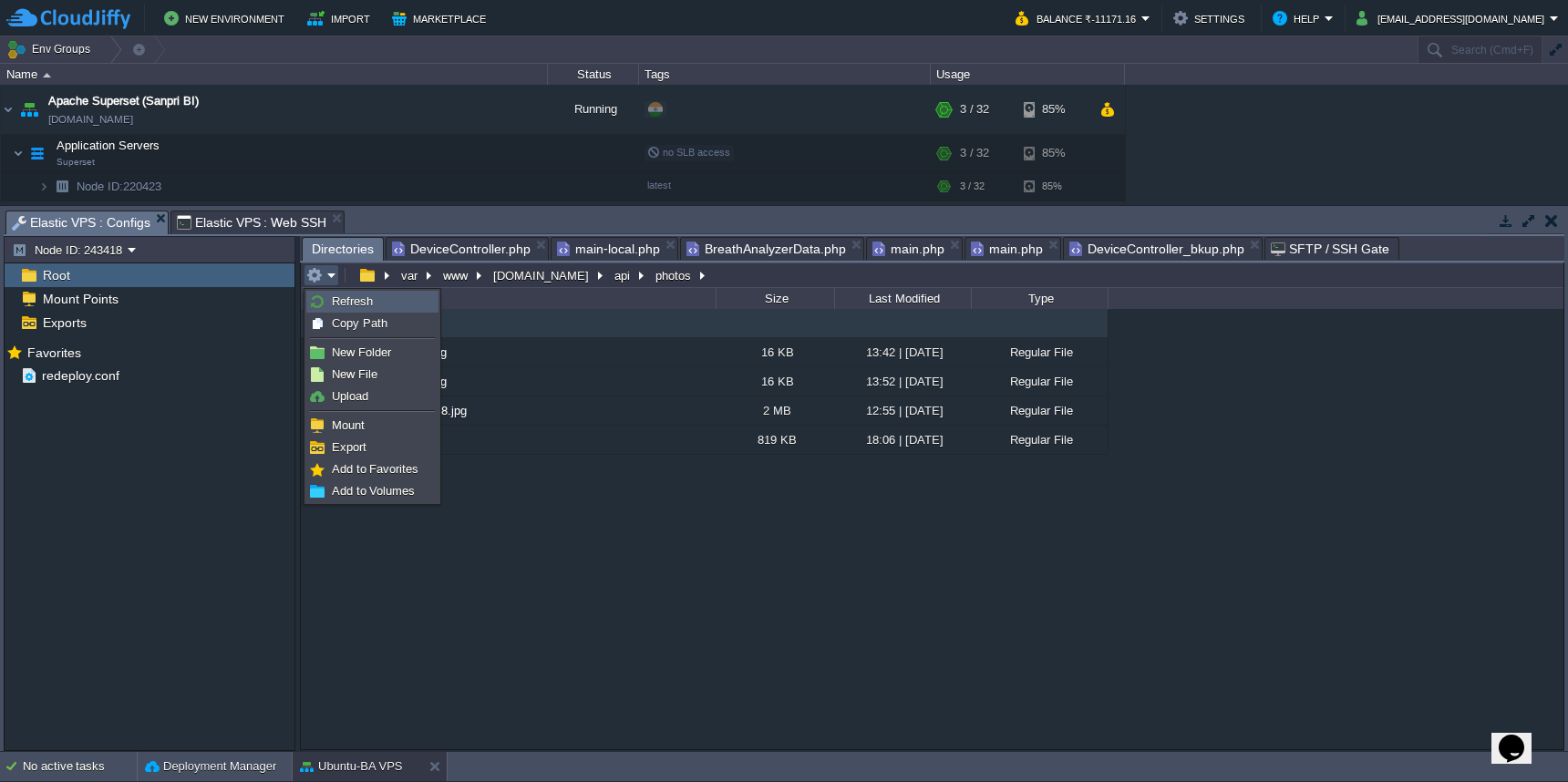
click at [327, 296] on link "Refresh" at bounding box center [372, 302] width 131 height 20
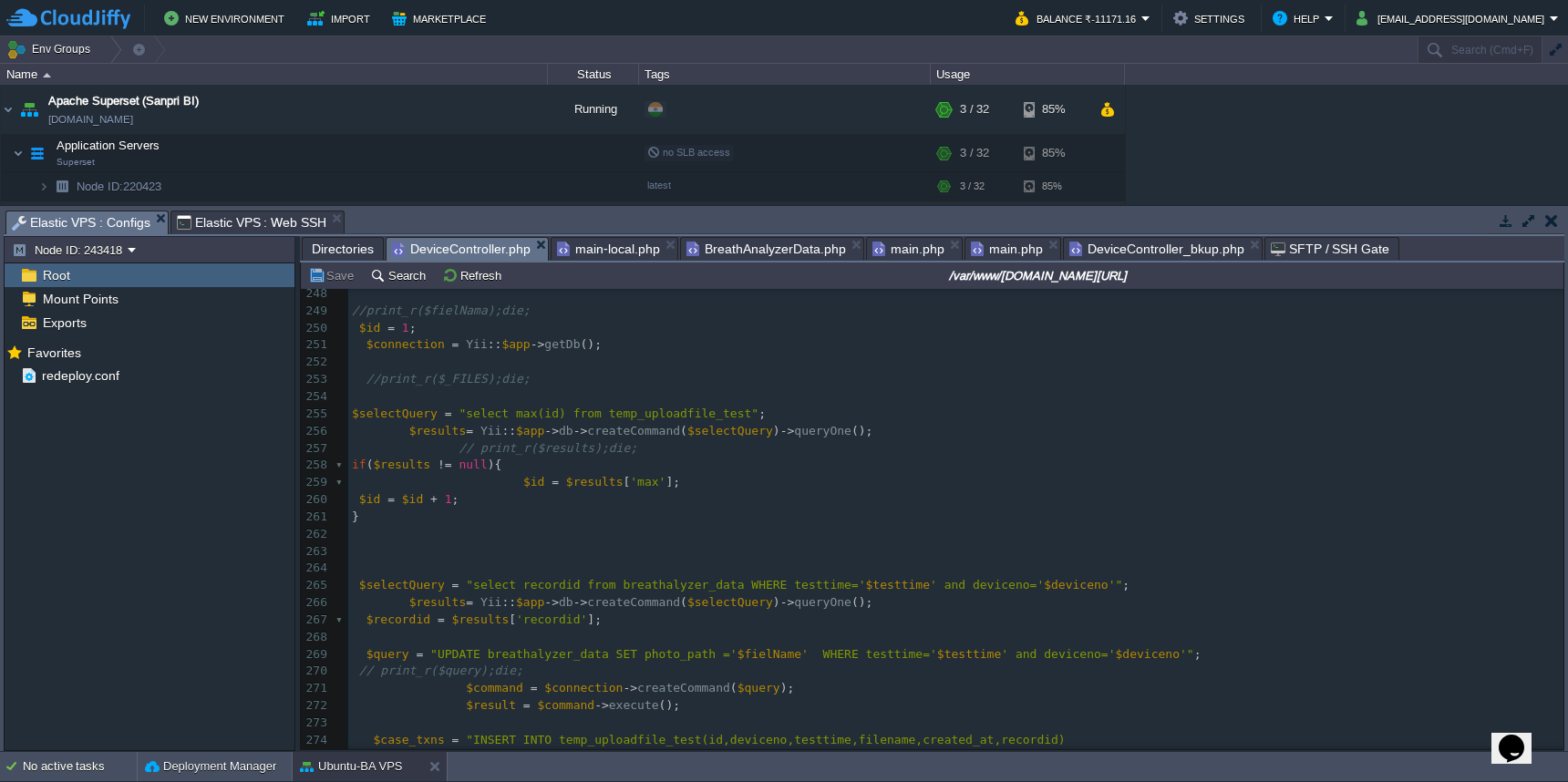
click at [472, 249] on span "DeviceController.php" at bounding box center [461, 249] width 138 height 23
click at [864, 544] on pre at bounding box center [956, 552] width 1215 height 17
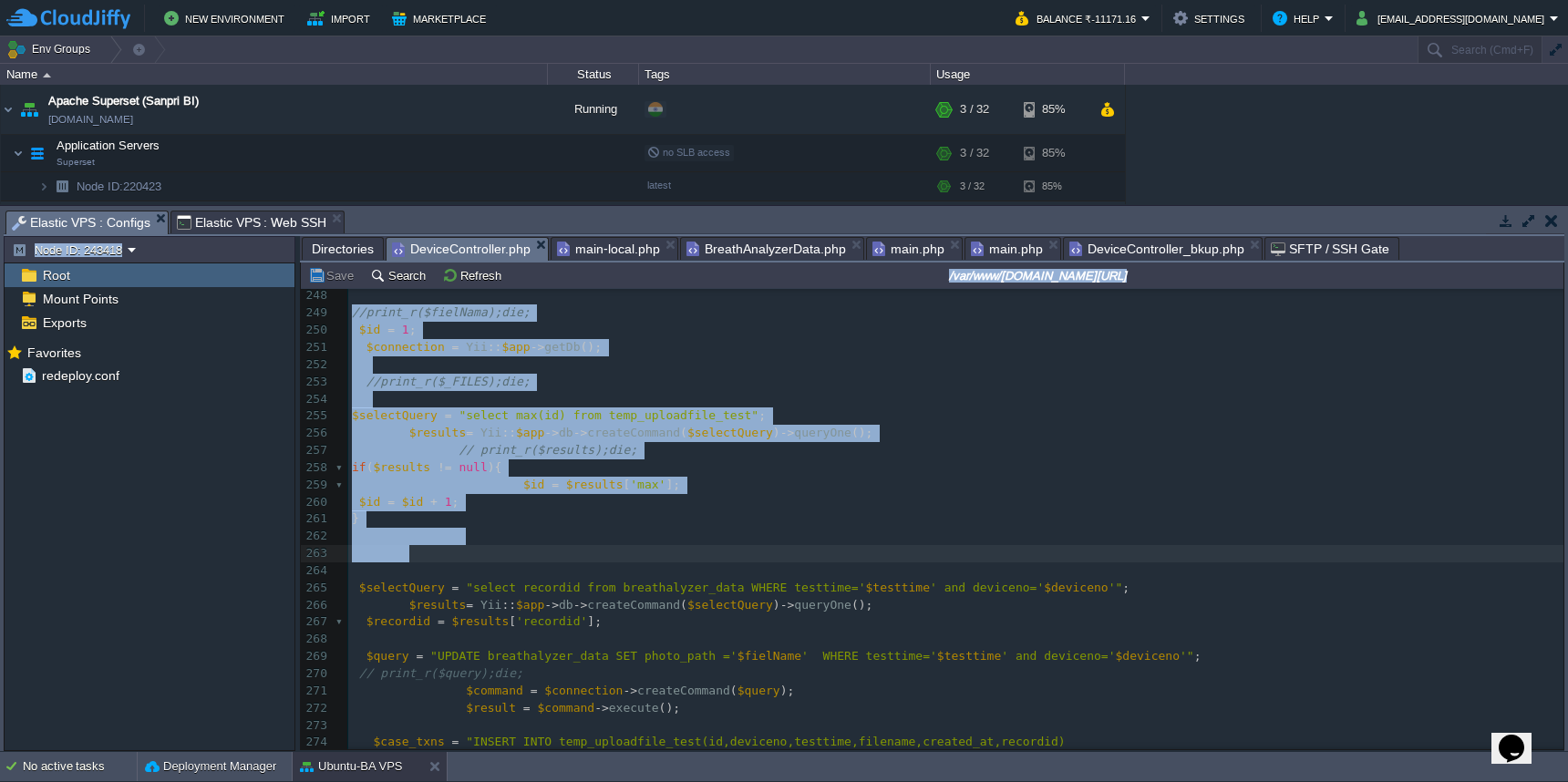
click at [1565, 553] on div "Tasks Activity Log Archive Git / SVN Elastic VPS : Configs Elastic VPS : Web SS…" at bounding box center [784, 478] width 1568 height 545
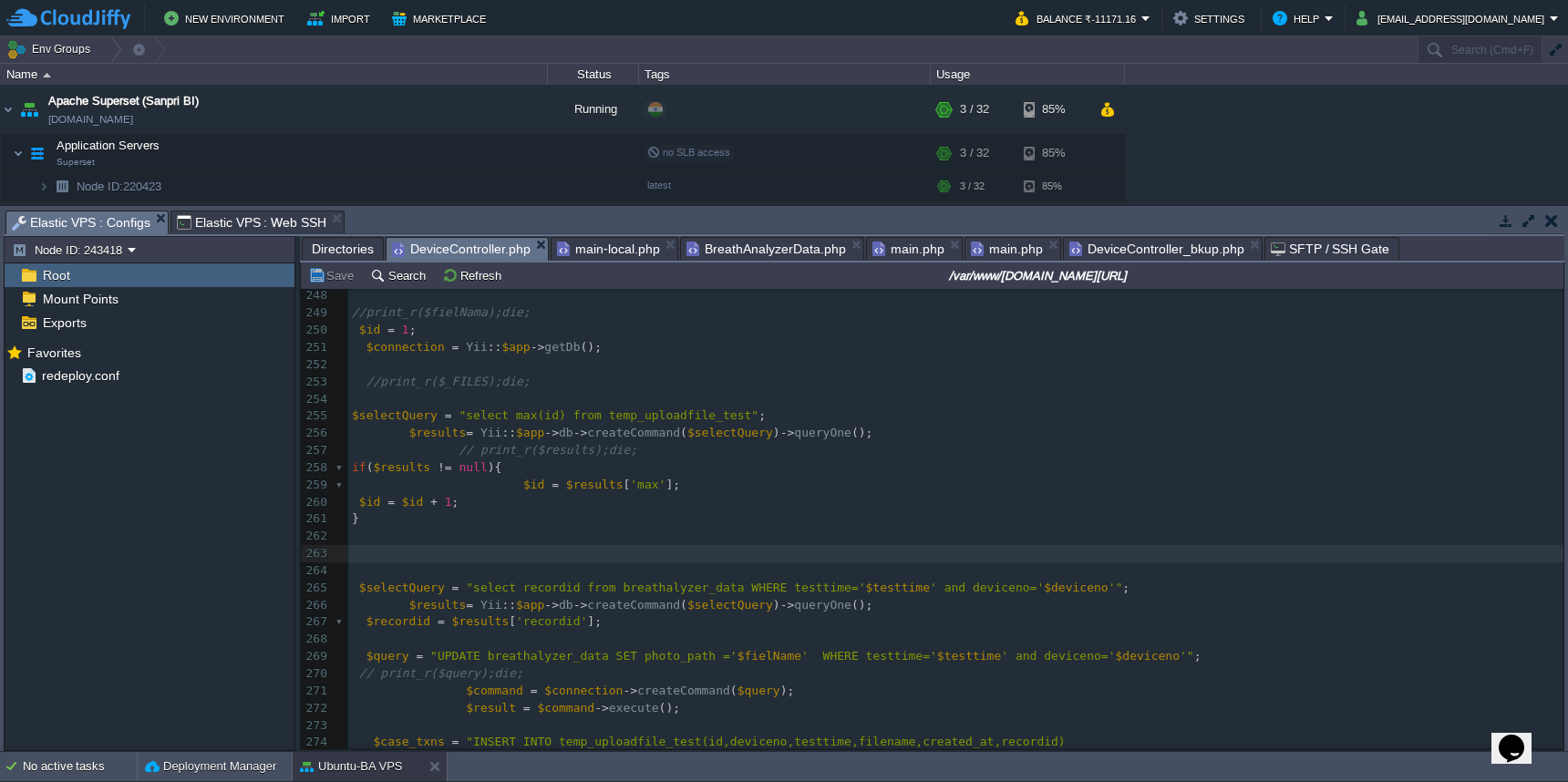
click at [1277, 614] on pre "$recordid = $results [ 'recordid' ];" at bounding box center [956, 622] width 1215 height 17
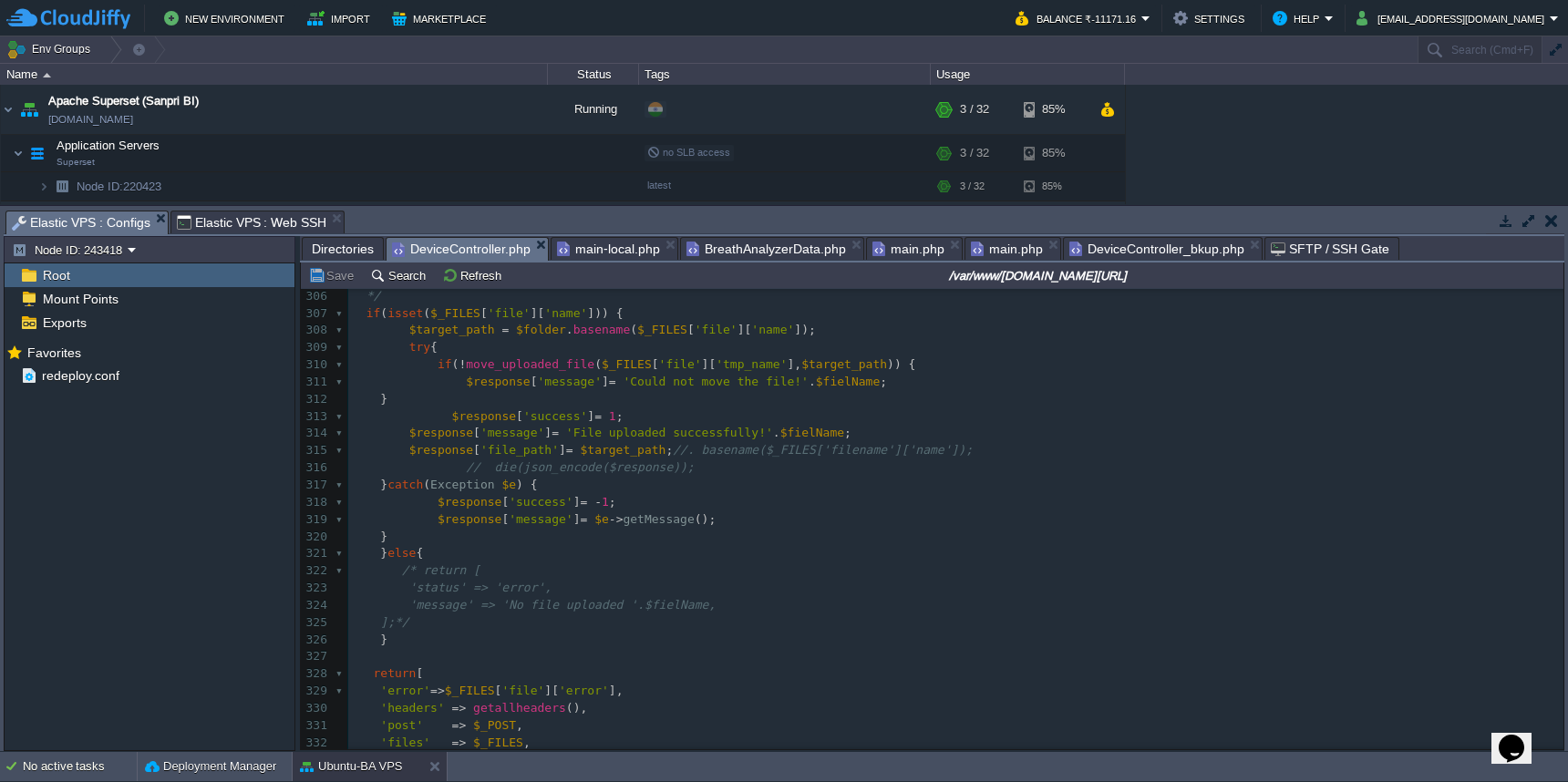
click at [350, 253] on span "Directories" at bounding box center [343, 249] width 62 height 22
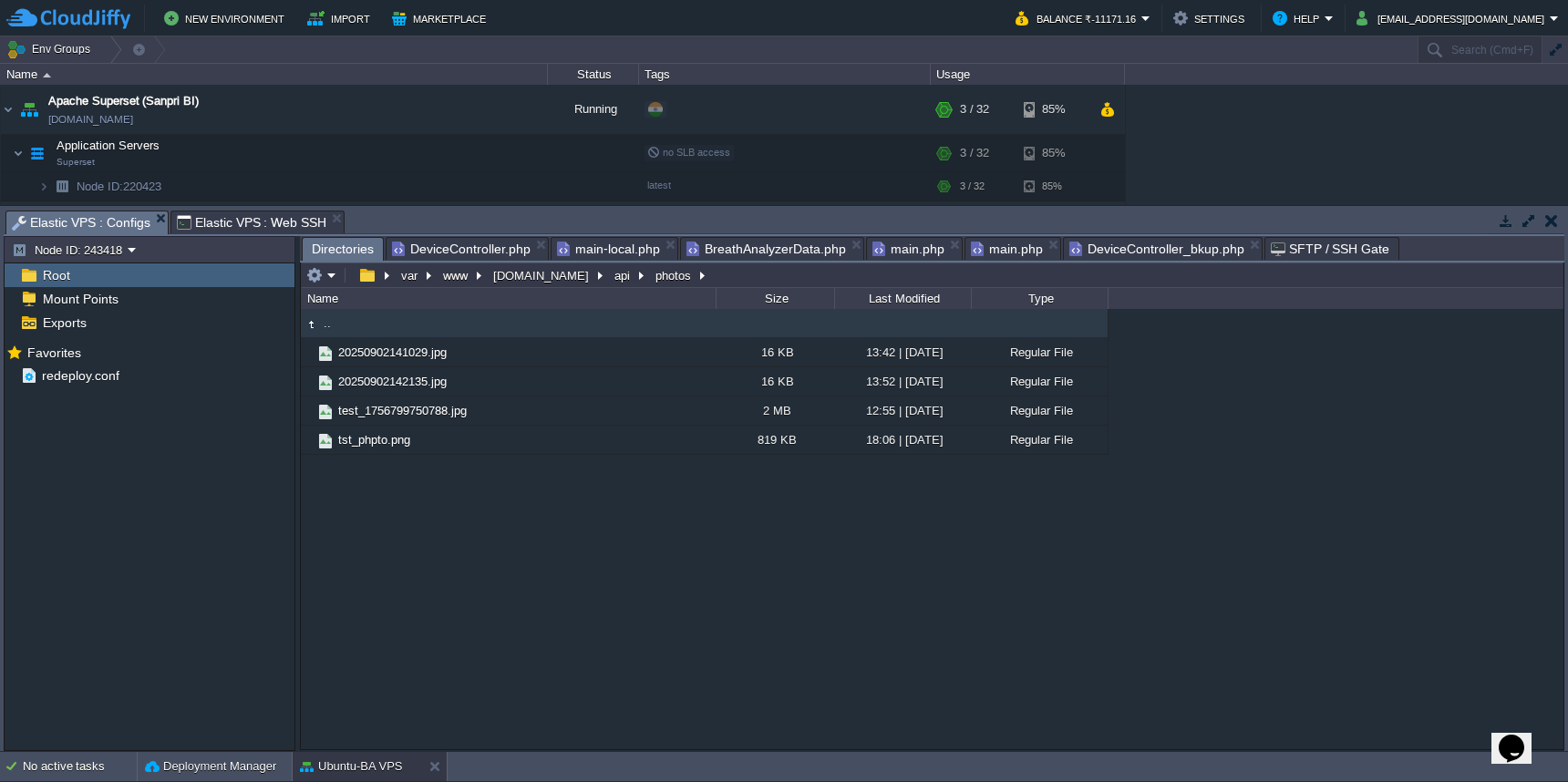
click at [481, 244] on span "DeviceController.php" at bounding box center [461, 249] width 138 height 22
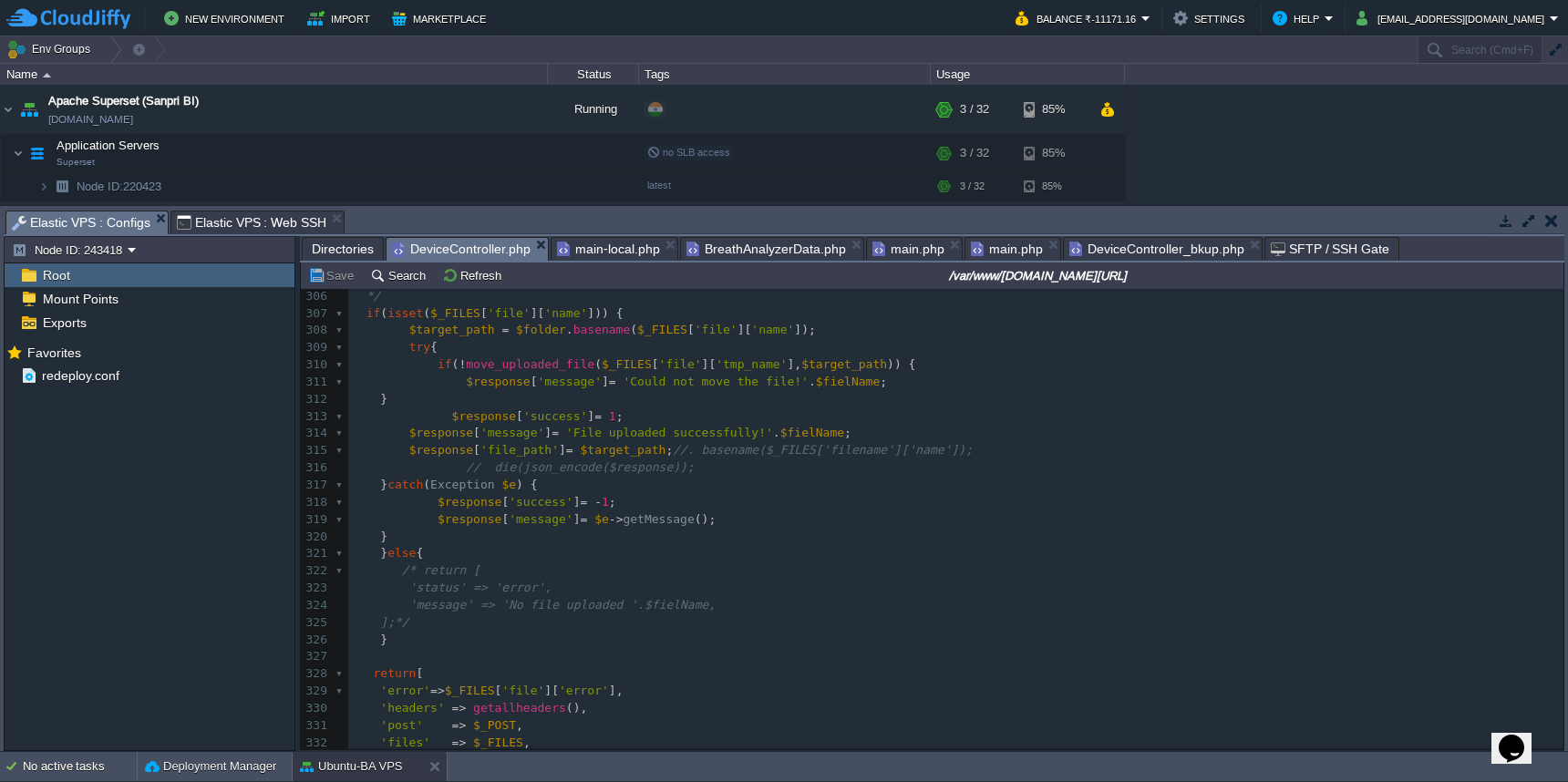
click at [421, 753] on span "'rawinput'" at bounding box center [415, 760] width 71 height 14
type textarea "rawinput"
click at [346, 258] on span "Directories" at bounding box center [343, 249] width 62 height 22
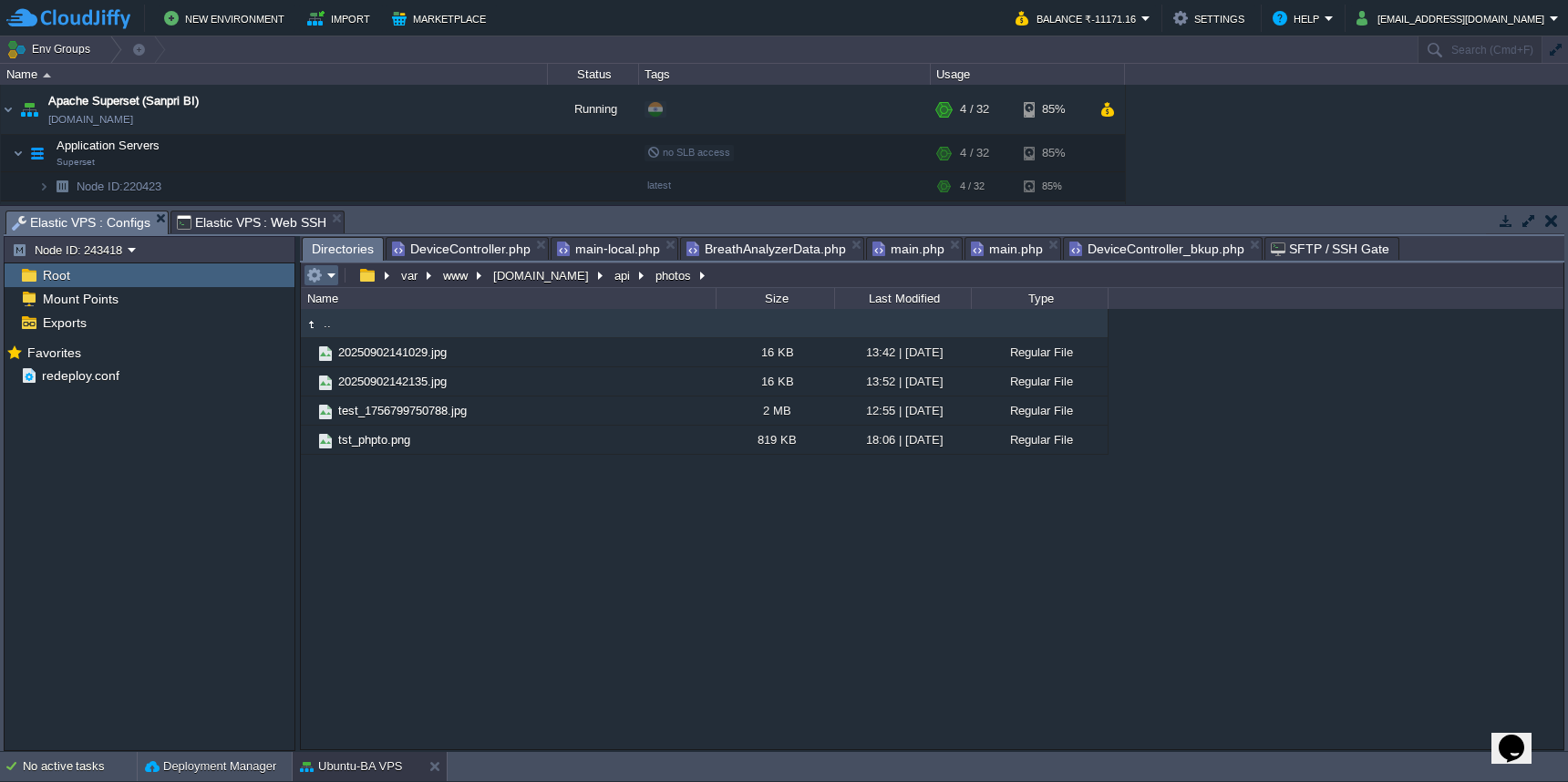
click at [328, 280] on em at bounding box center [322, 275] width 30 height 16
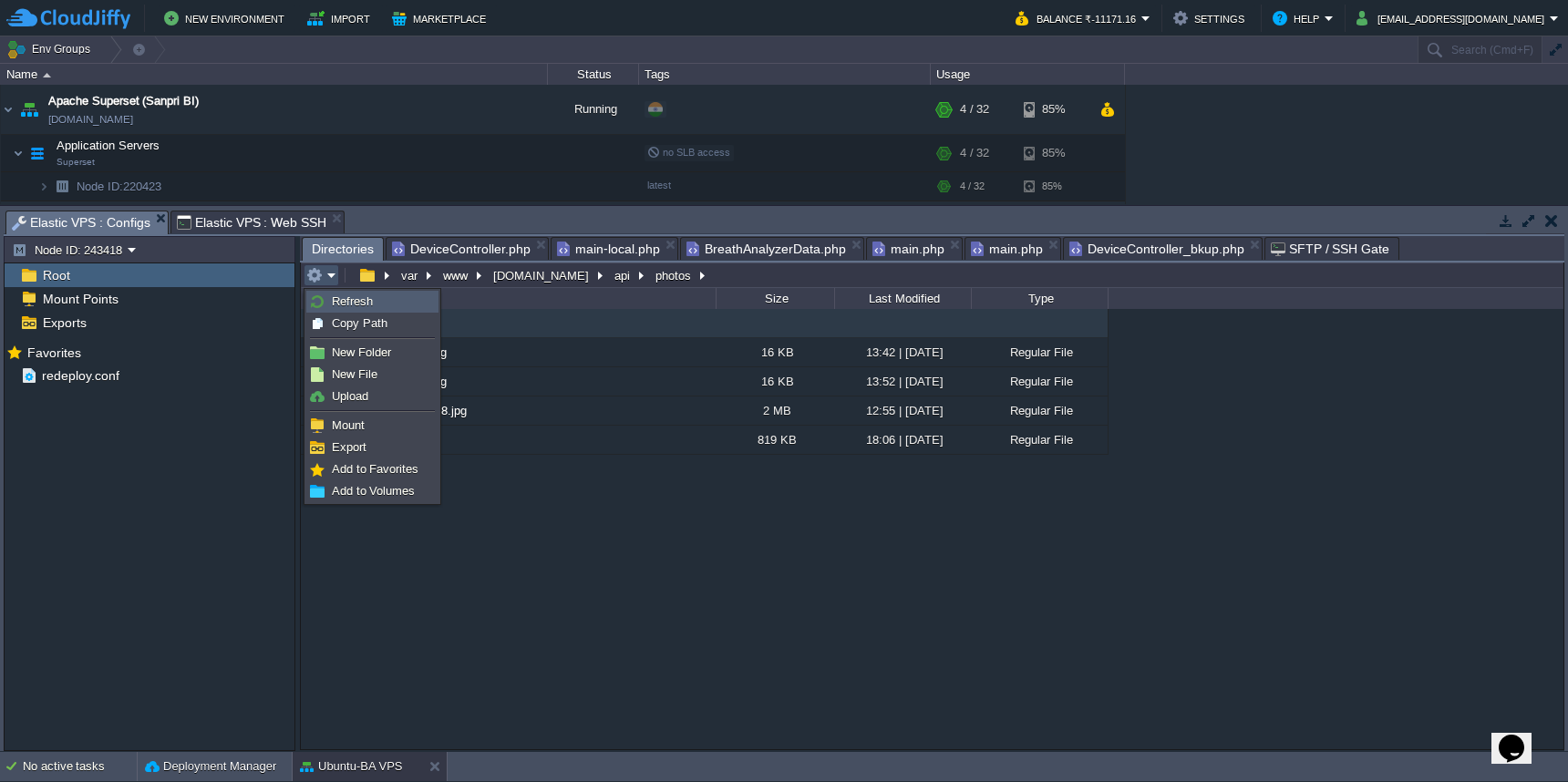
click at [333, 307] on span "Refresh" at bounding box center [352, 302] width 41 height 14
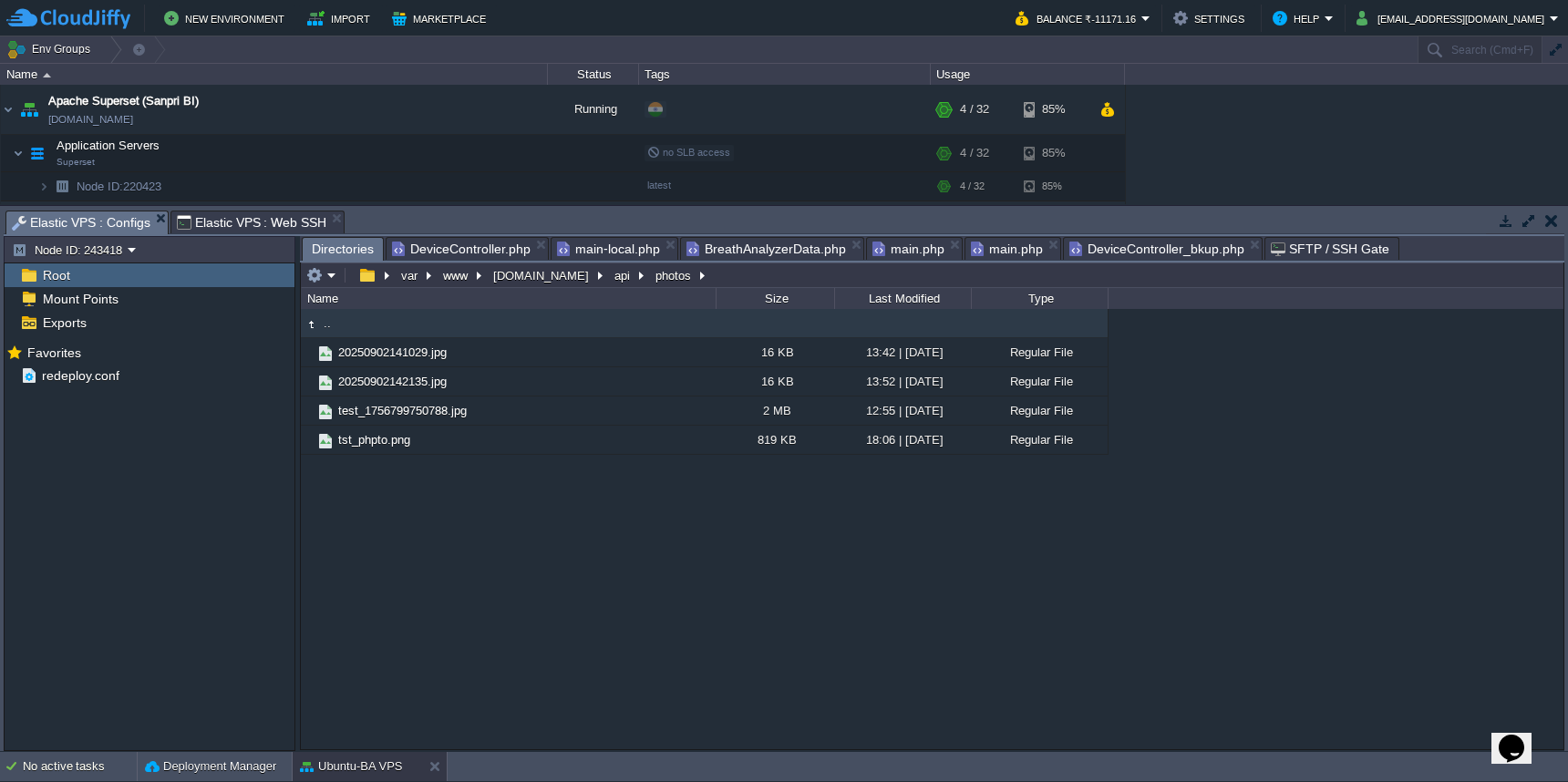
click at [461, 250] on span "DeviceController.php" at bounding box center [461, 249] width 138 height 22
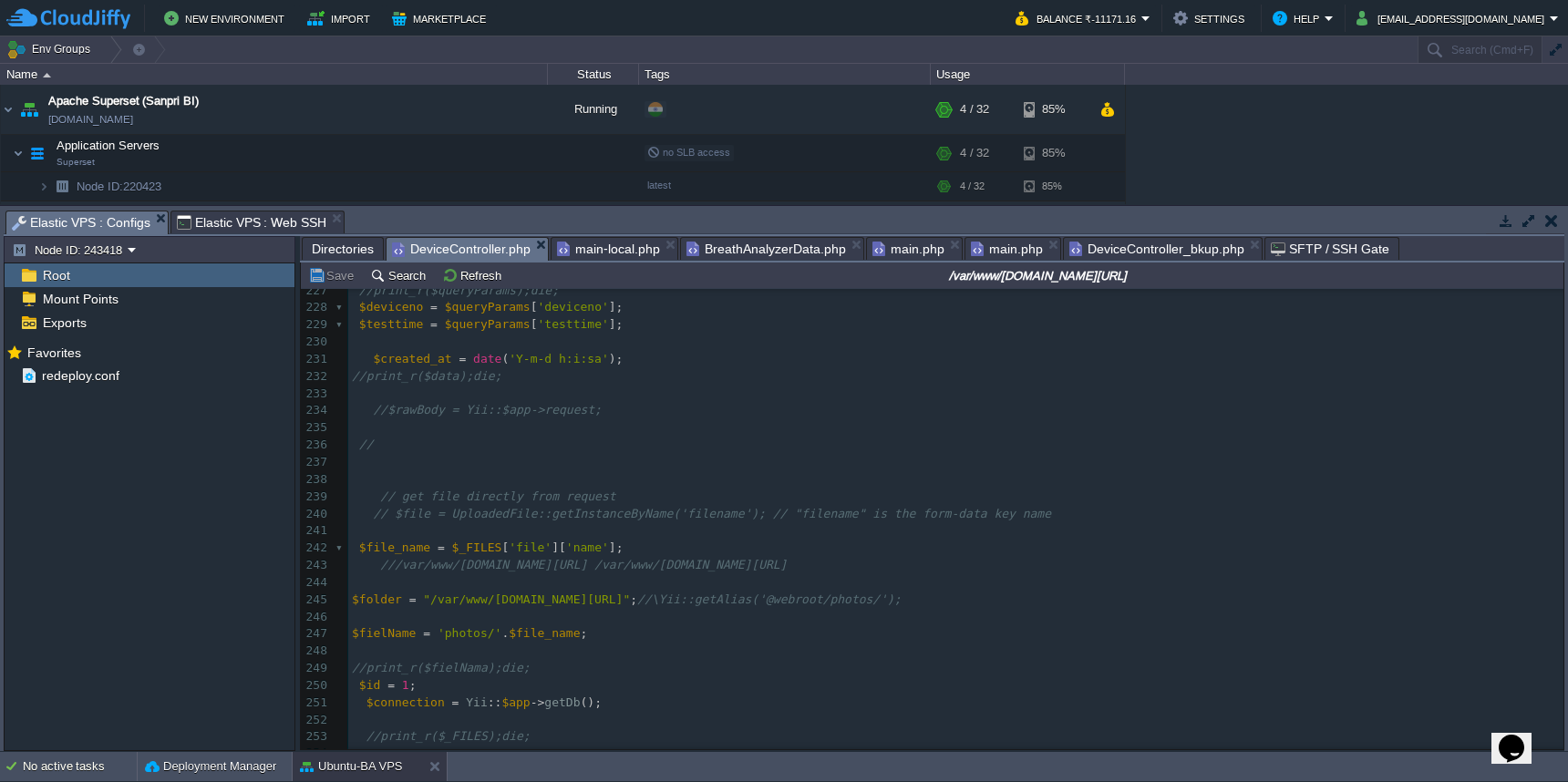
scroll to position [3737, 0]
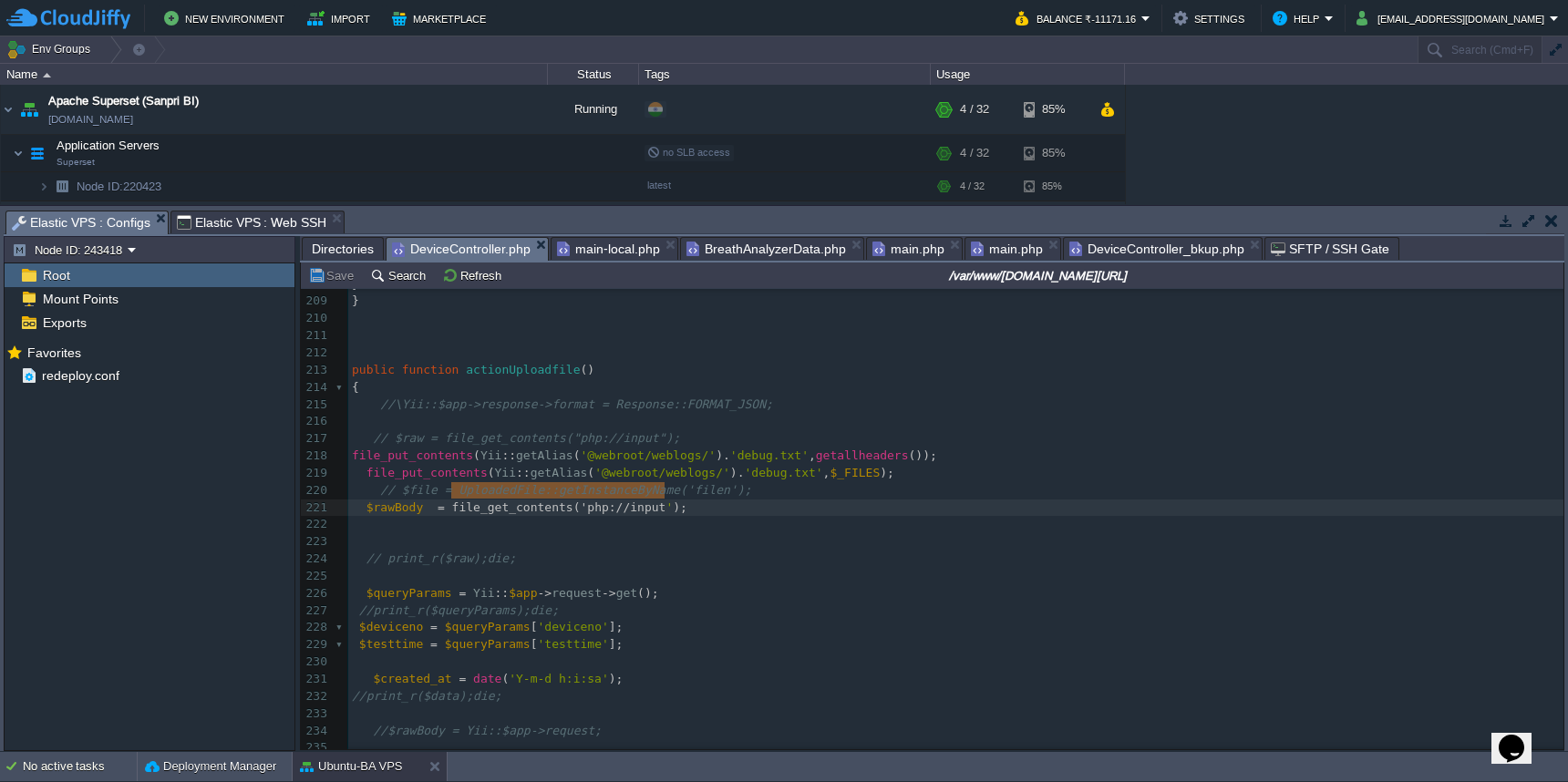
type textarea "file_get_contents('php://input')"
drag, startPoint x: 448, startPoint y: 494, endPoint x: 669, endPoint y: 492, distance: 221.0
type textarea "//"
click at [331, 251] on span "Directories" at bounding box center [343, 249] width 62 height 22
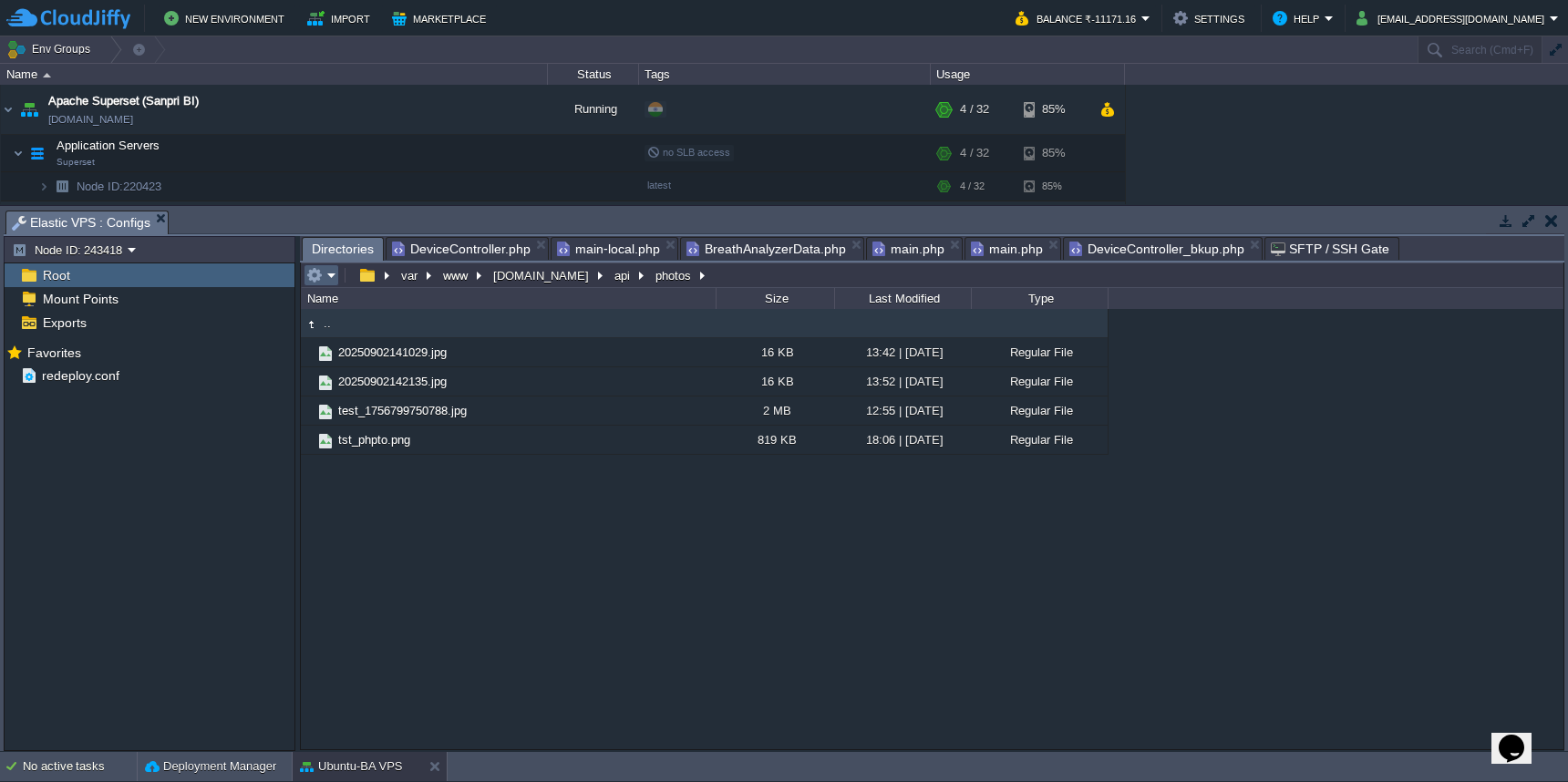
click at [327, 278] on em at bounding box center [322, 275] width 30 height 16
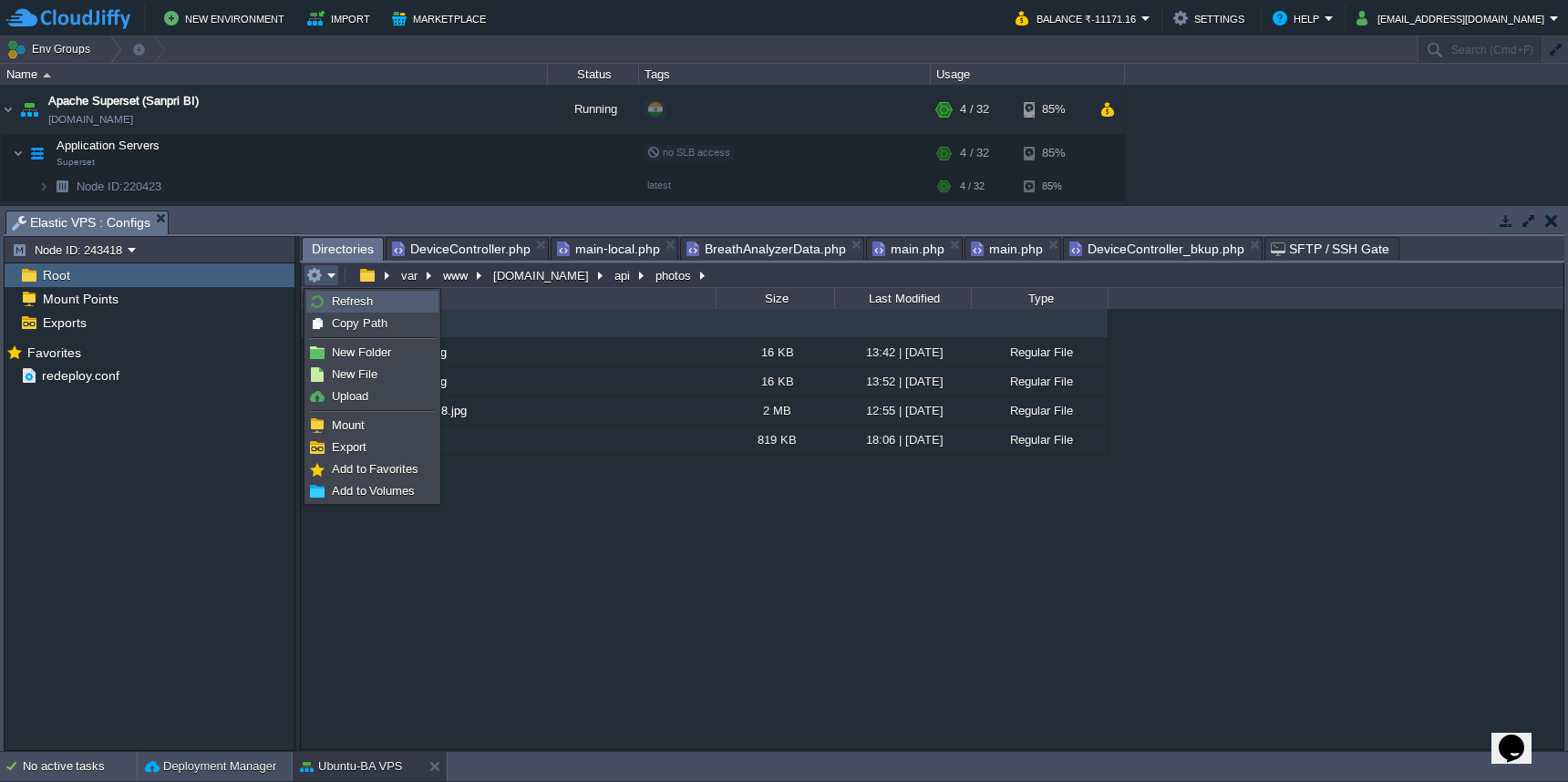
click at [328, 304] on link "Refresh" at bounding box center [372, 302] width 131 height 20
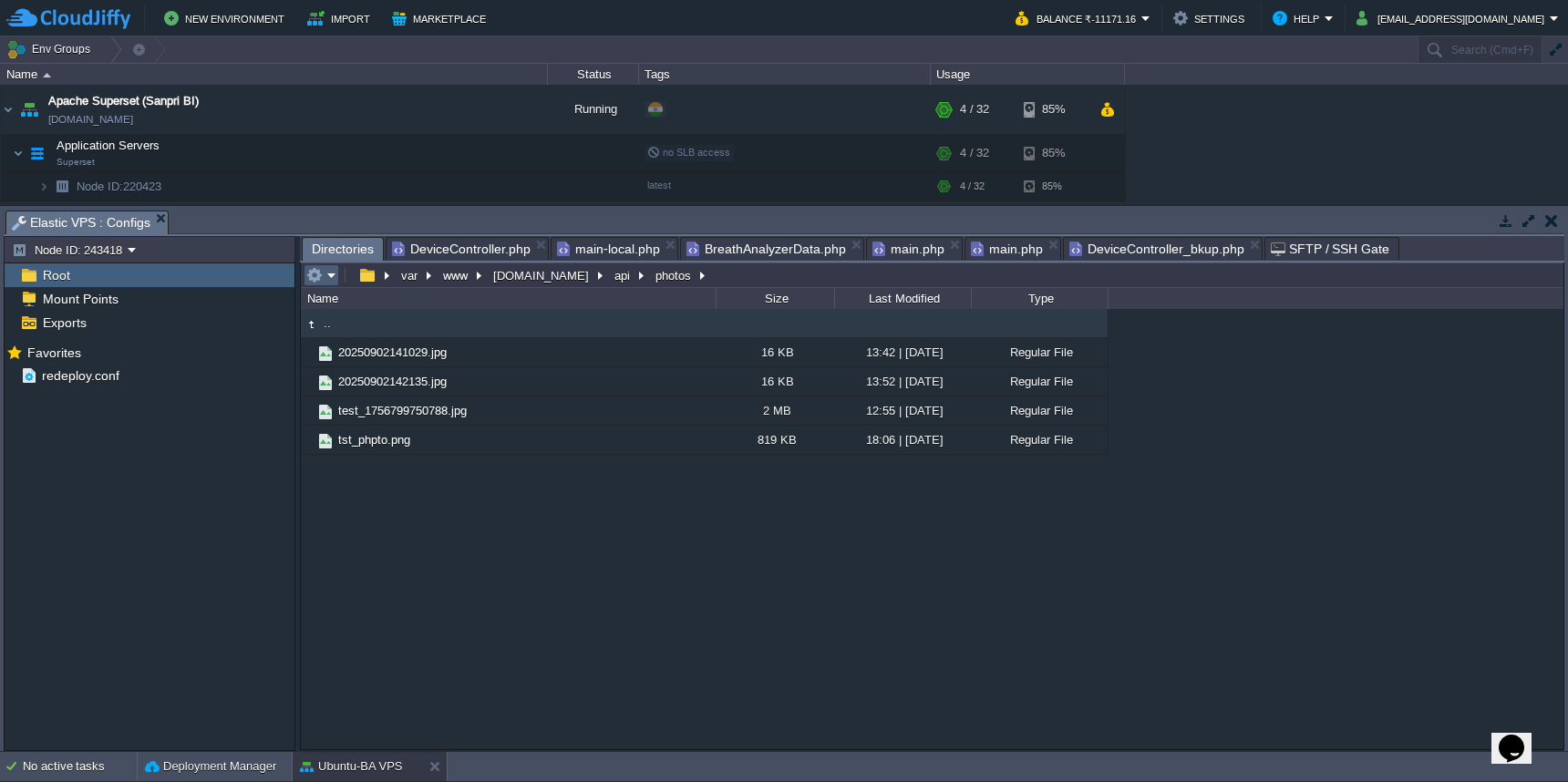
click at [325, 282] on em at bounding box center [322, 275] width 30 height 16
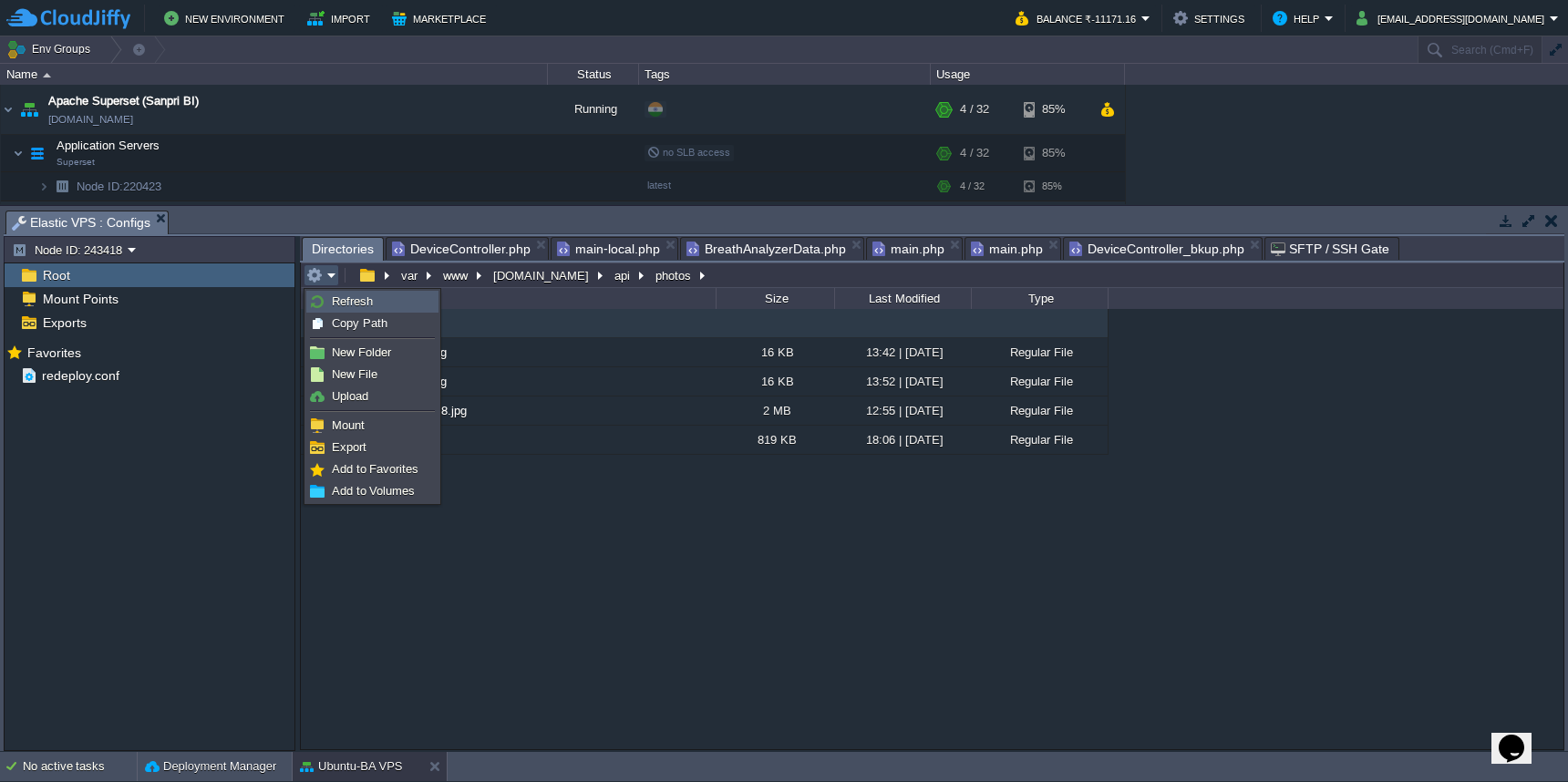
click at [326, 297] on link "Refresh" at bounding box center [372, 302] width 131 height 20
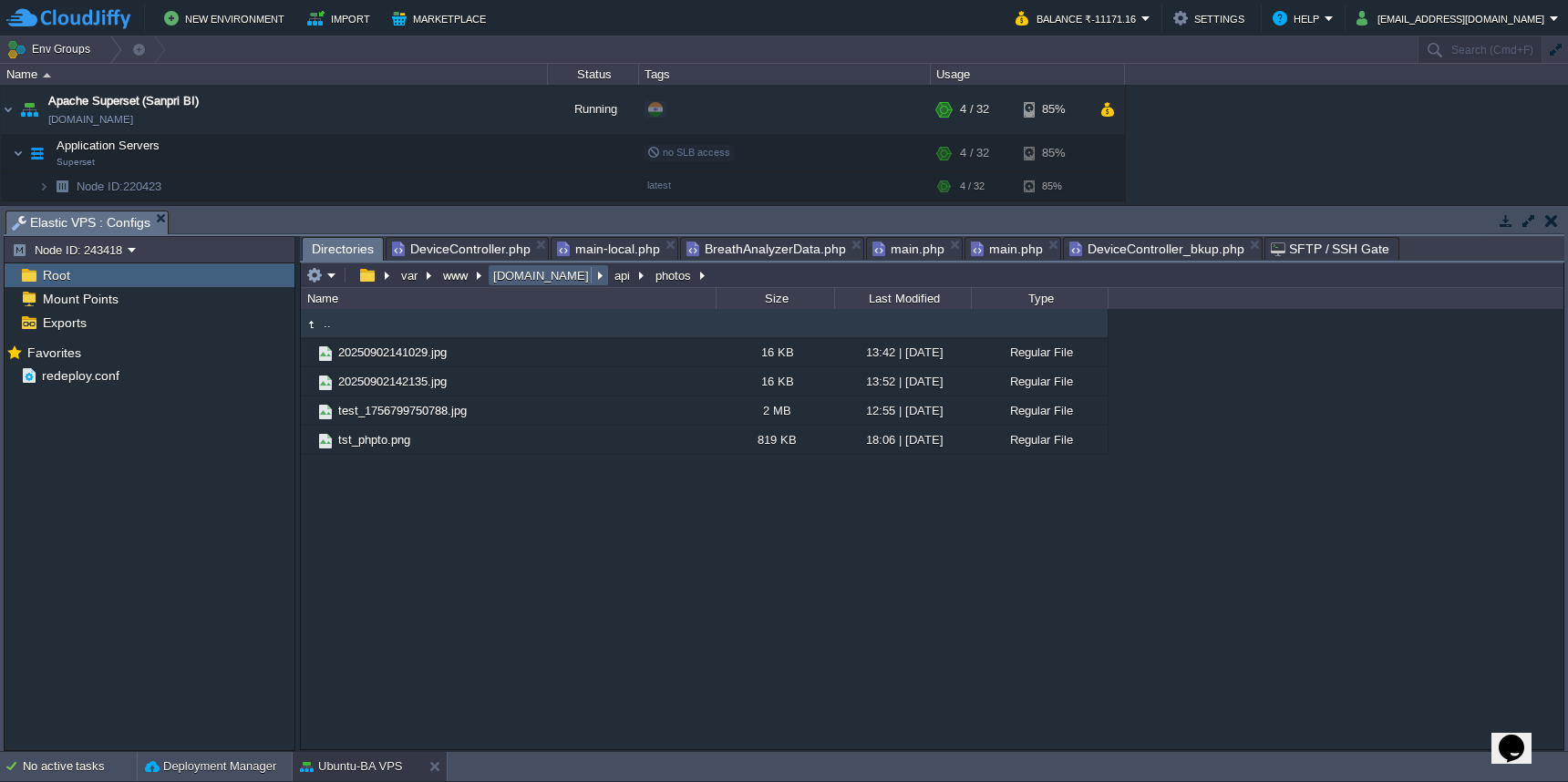
click at [481, 253] on span "DeviceController.php" at bounding box center [461, 249] width 138 height 22
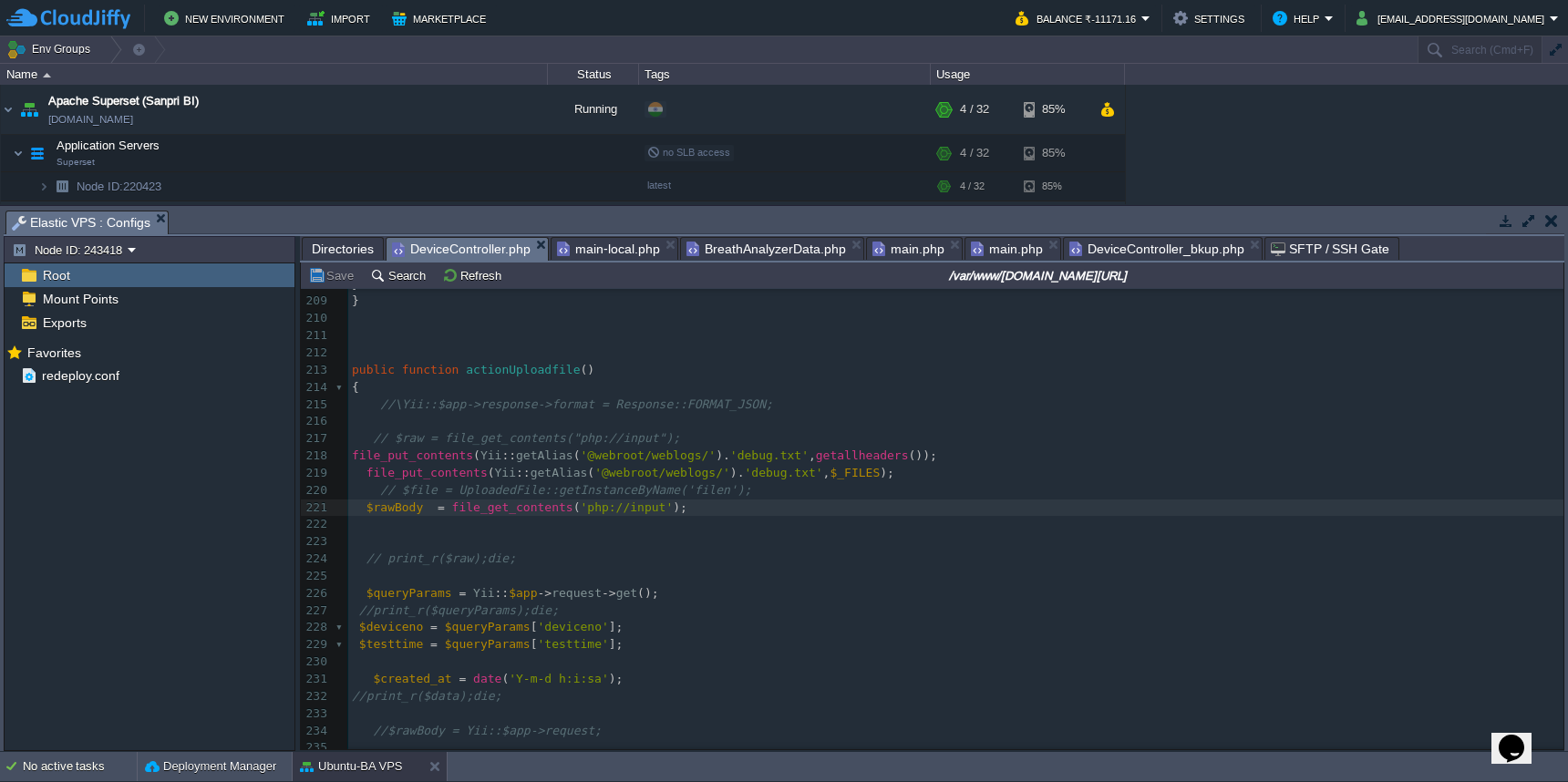
click at [749, 653] on pre at bounding box center [956, 661] width 1215 height 17
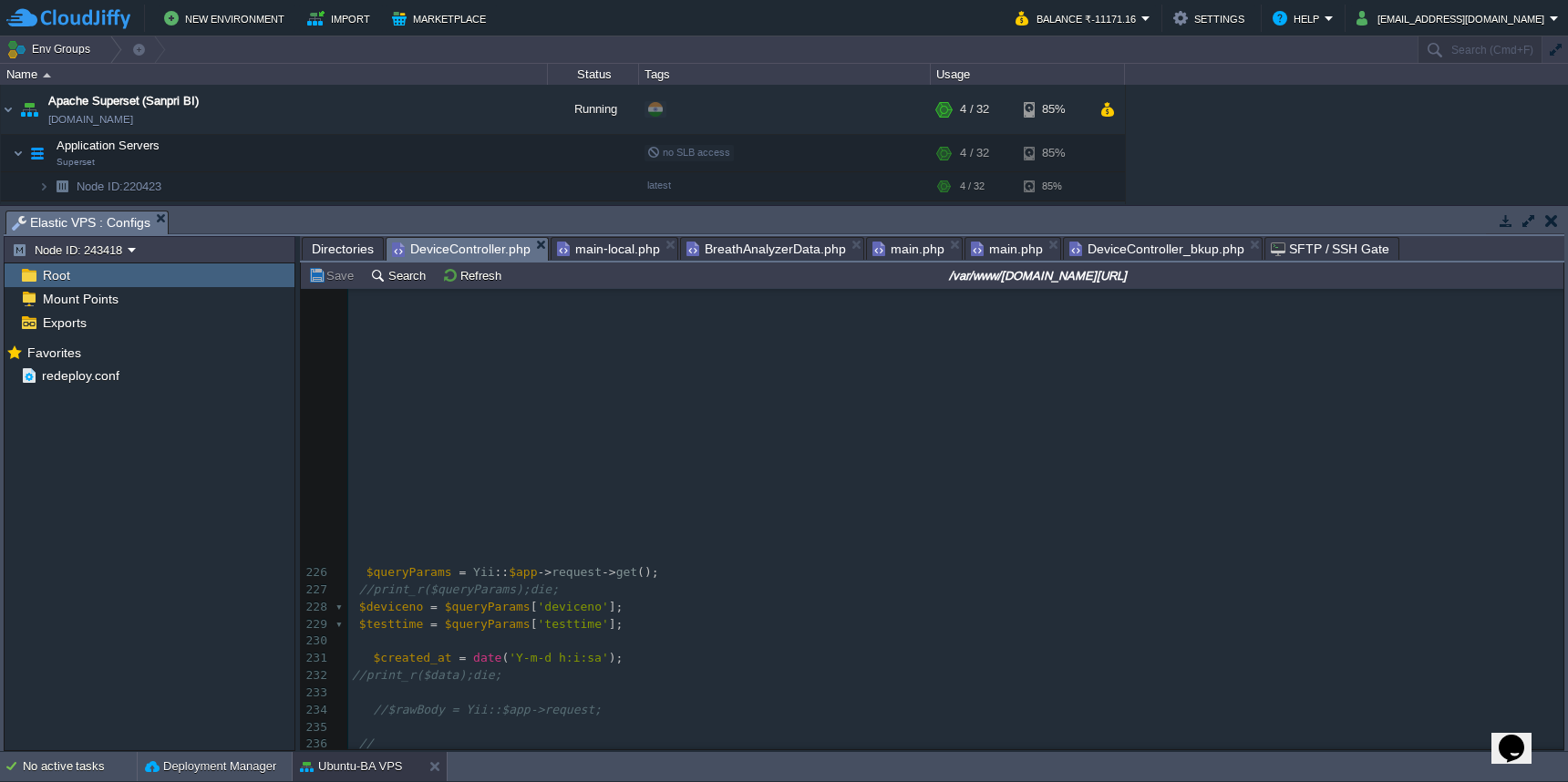
scroll to position [3864, 0]
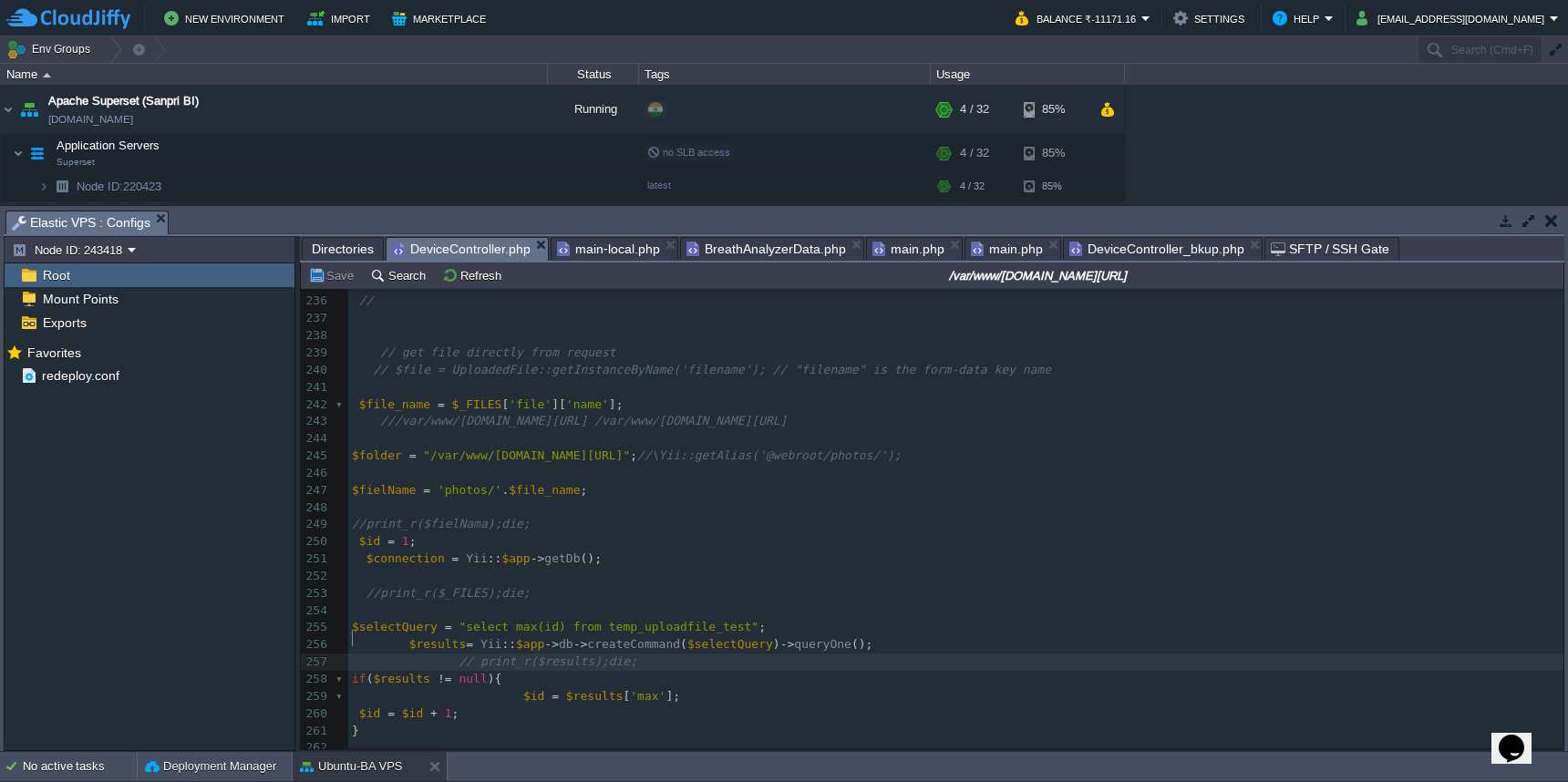
click at [669, 482] on pre "$fielName = 'photos/' . $file_name ;" at bounding box center [956, 490] width 1215 height 17
type textarea "$fielName = 'photos/'.$file_name;"
type textarea "//"
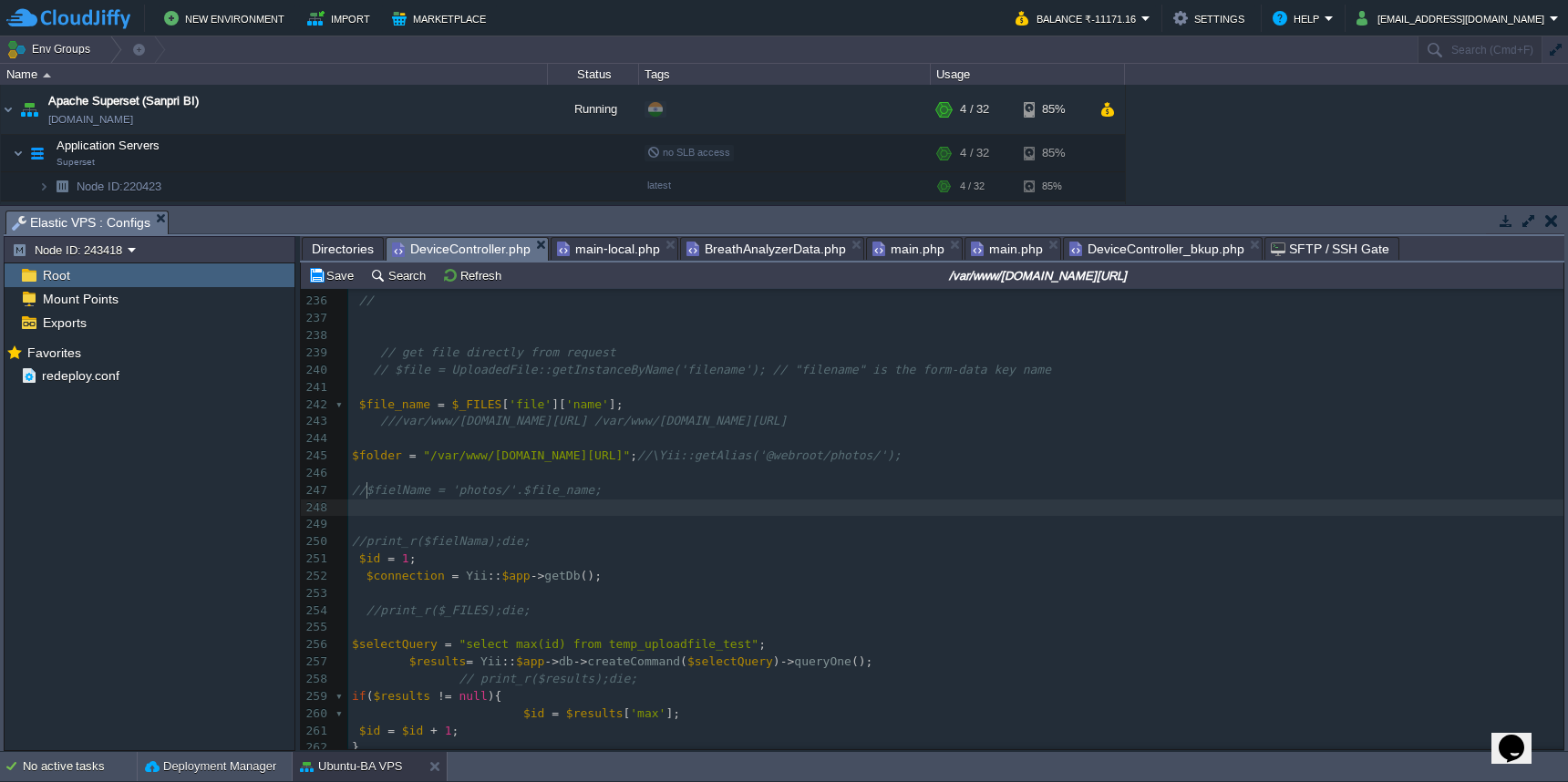
paste textarea "."
type textarea "'photos/'."
drag, startPoint x: 521, startPoint y: 492, endPoint x: 454, endPoint y: 492, distance: 67.0
click at [338, 283] on button "Save" at bounding box center [333, 275] width 51 height 16
click at [1185, 671] on pre "// print_r($results);die;" at bounding box center [956, 679] width 1215 height 17
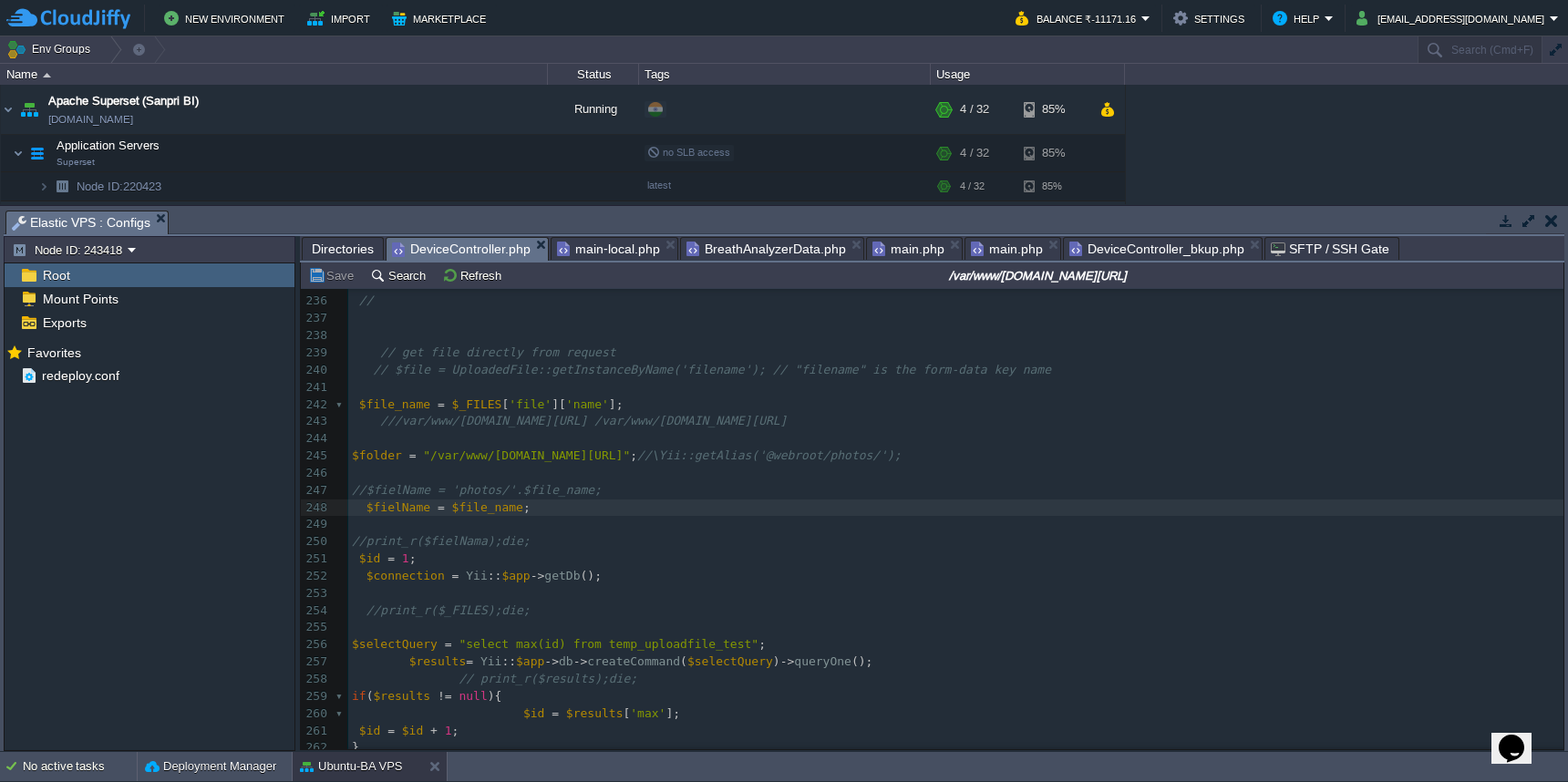
scroll to position [7, 1]
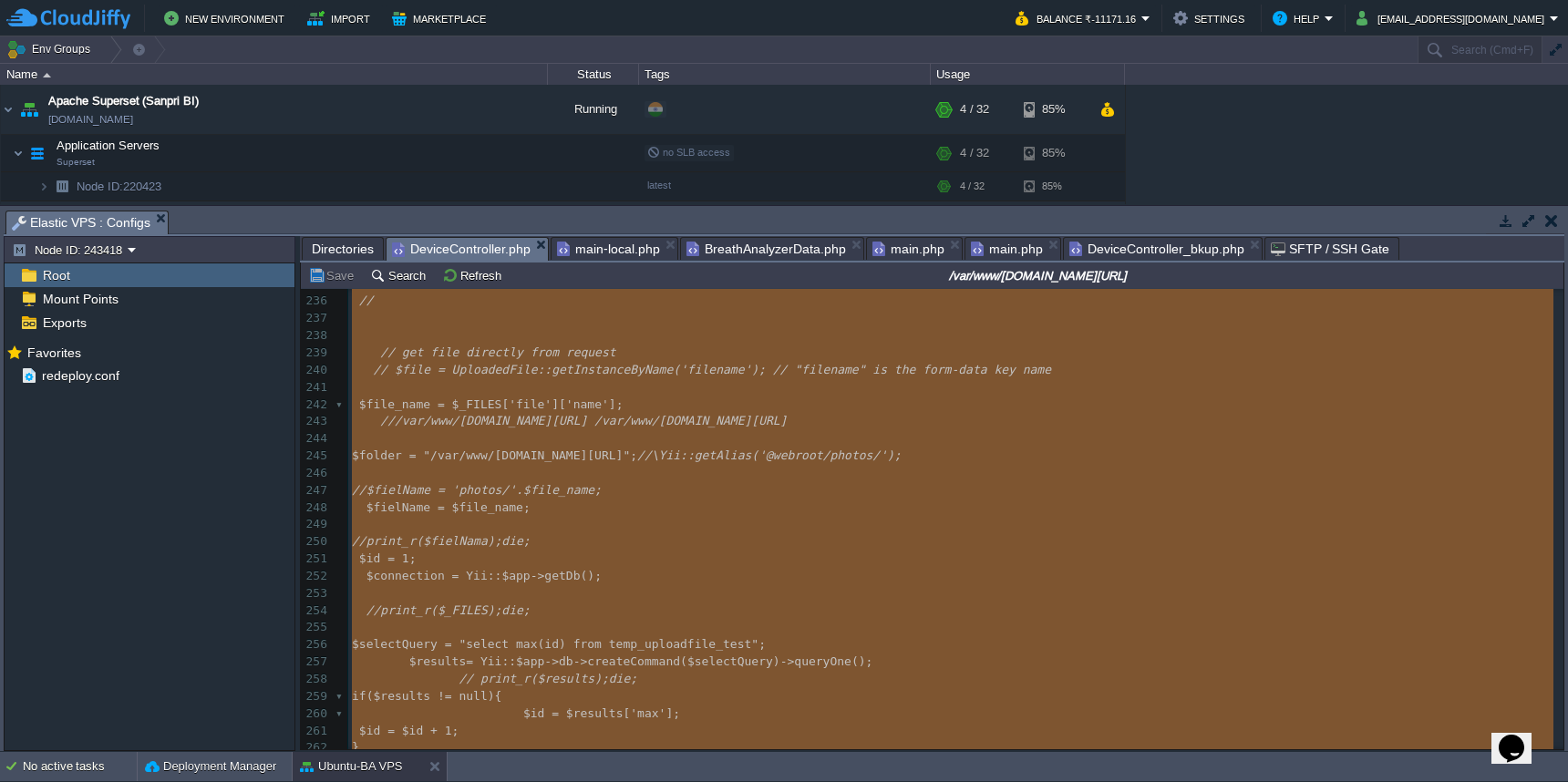
type textarea "<?php namespace frontend\controllers; use Yii; use yii\web\Controller; use yii\…"
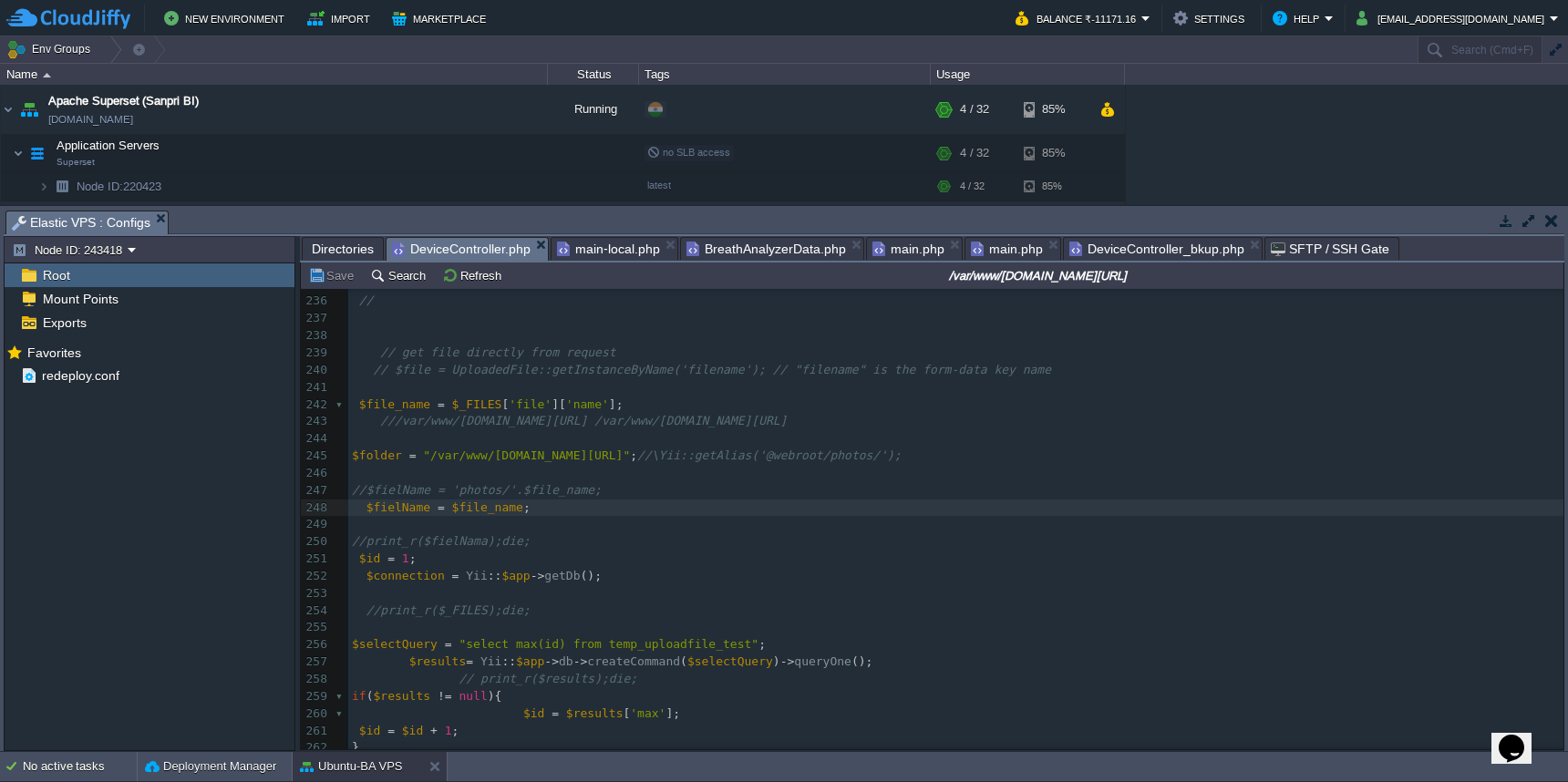
click at [349, 256] on span "Directories" at bounding box center [343, 249] width 62 height 22
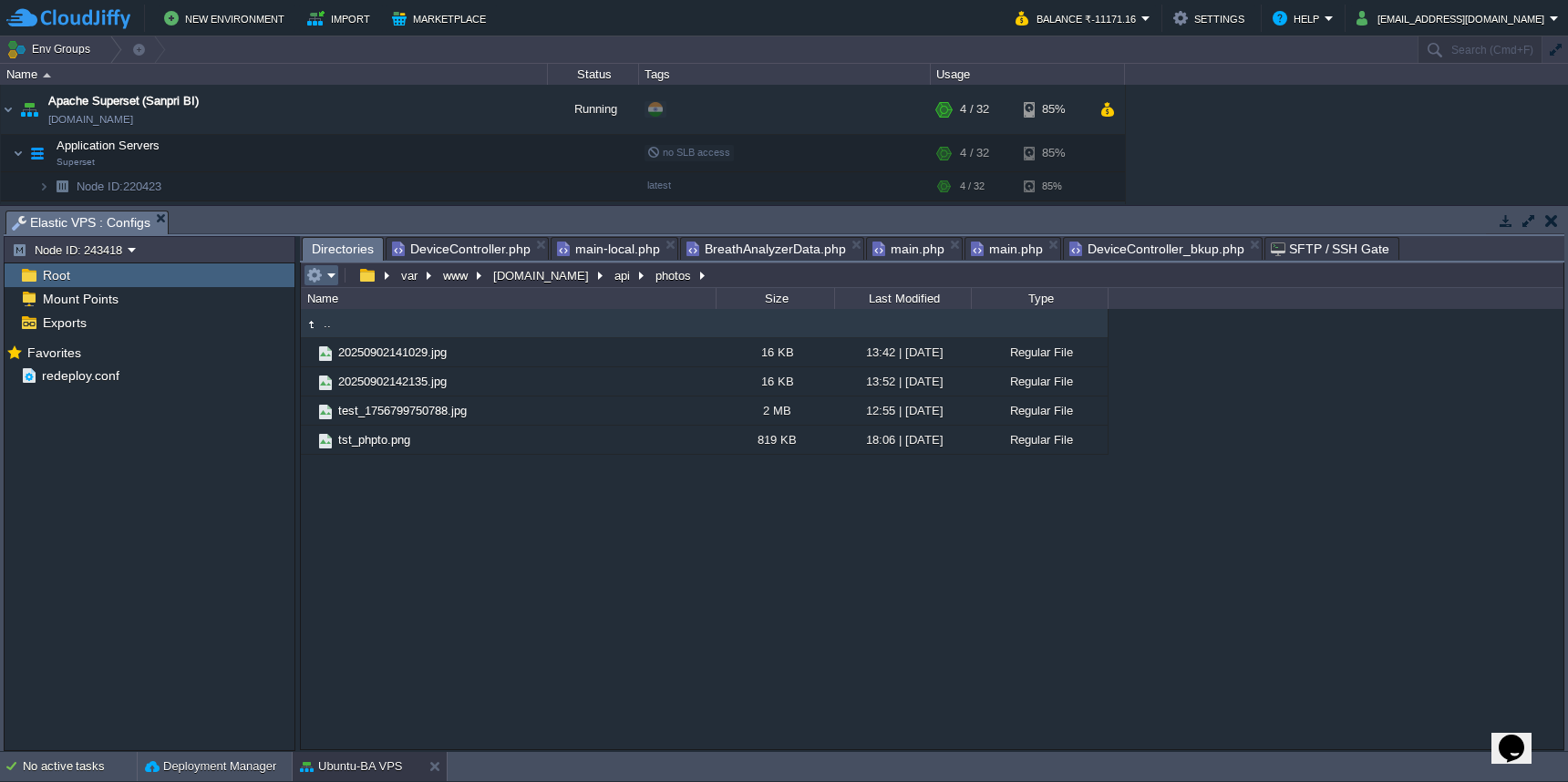
click at [332, 277] on em at bounding box center [322, 275] width 30 height 16
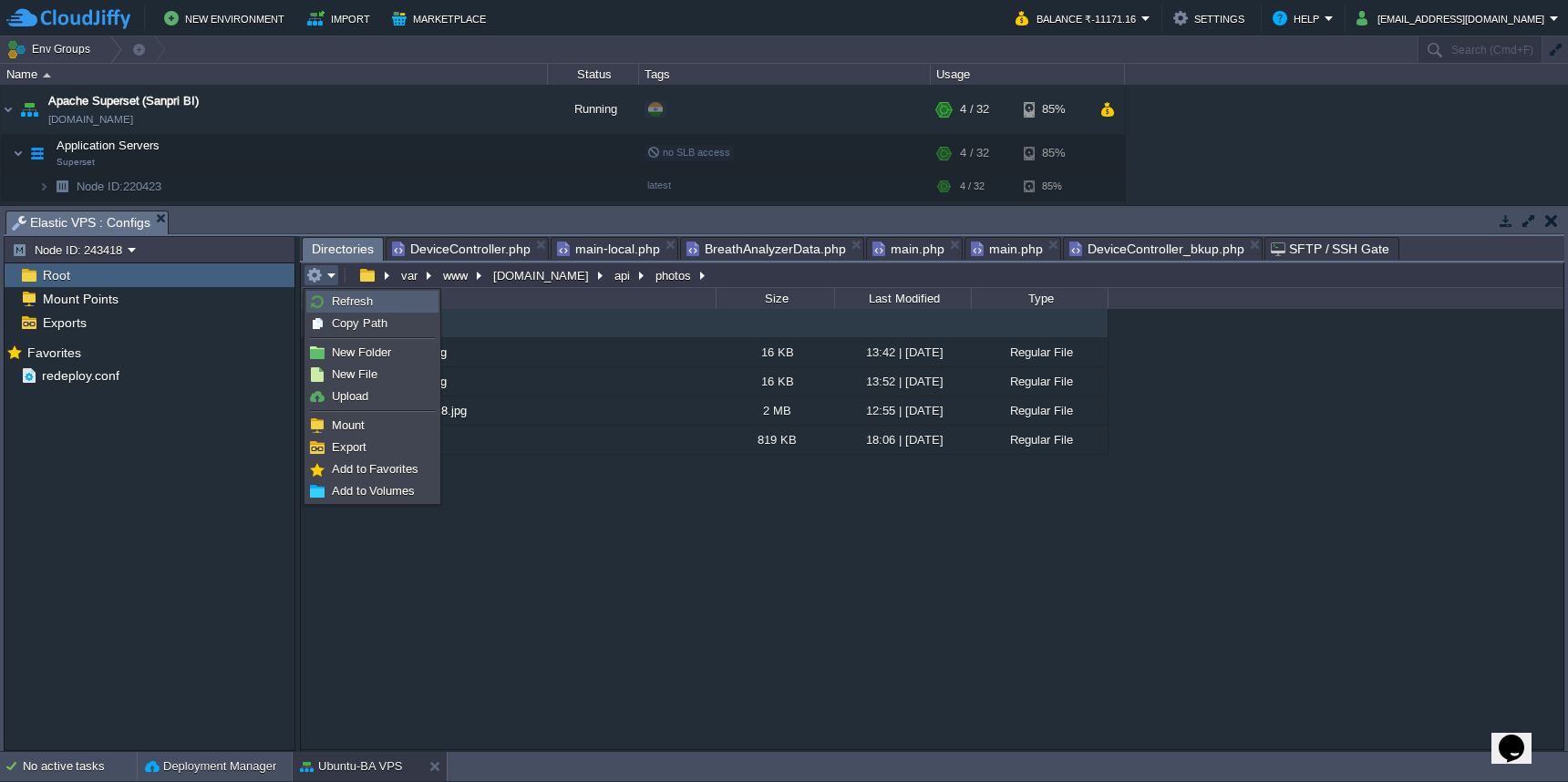
click at [333, 302] on span "Refresh" at bounding box center [352, 302] width 41 height 14
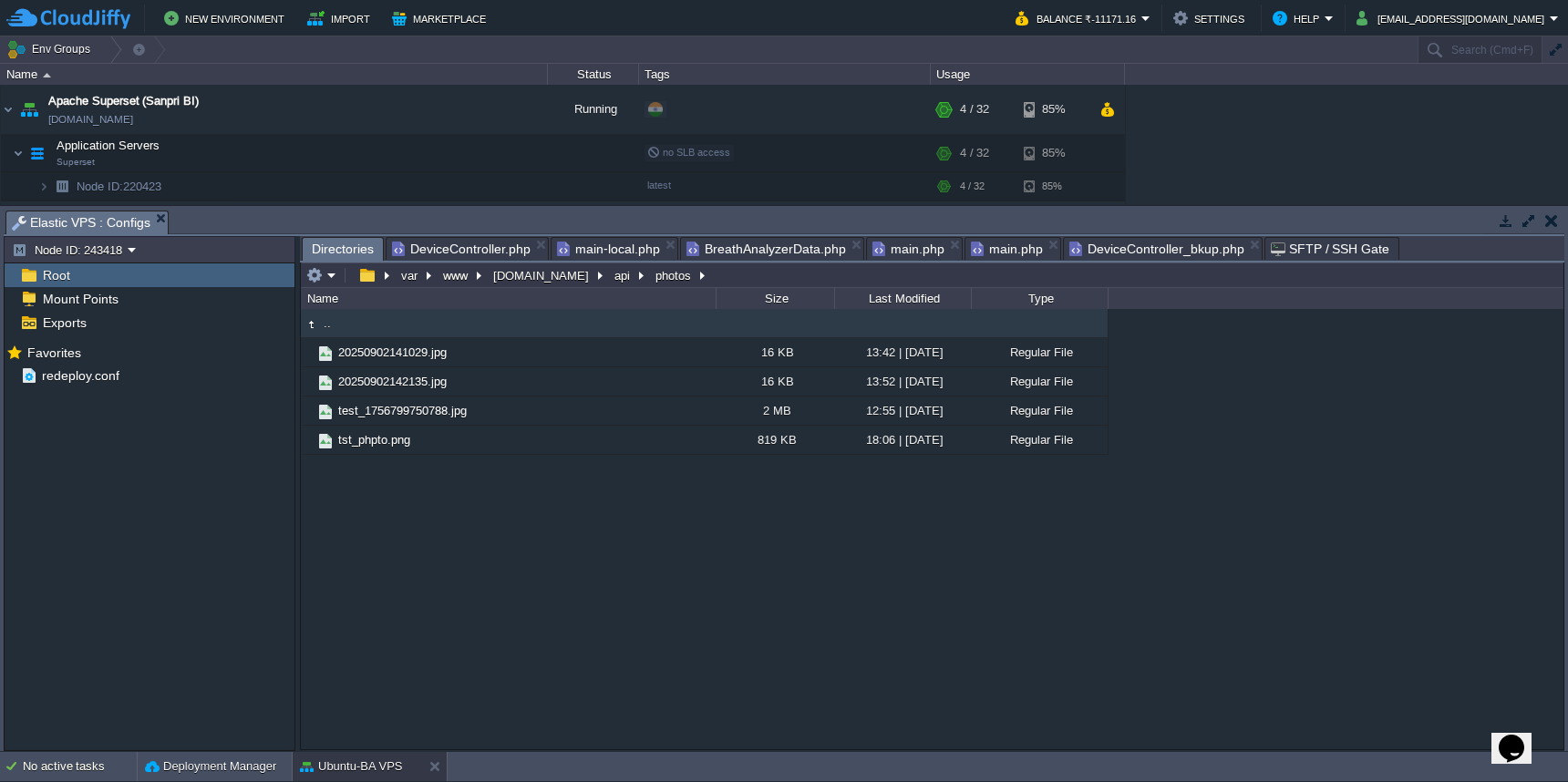
click at [501, 247] on span "DeviceController.php" at bounding box center [461, 249] width 138 height 22
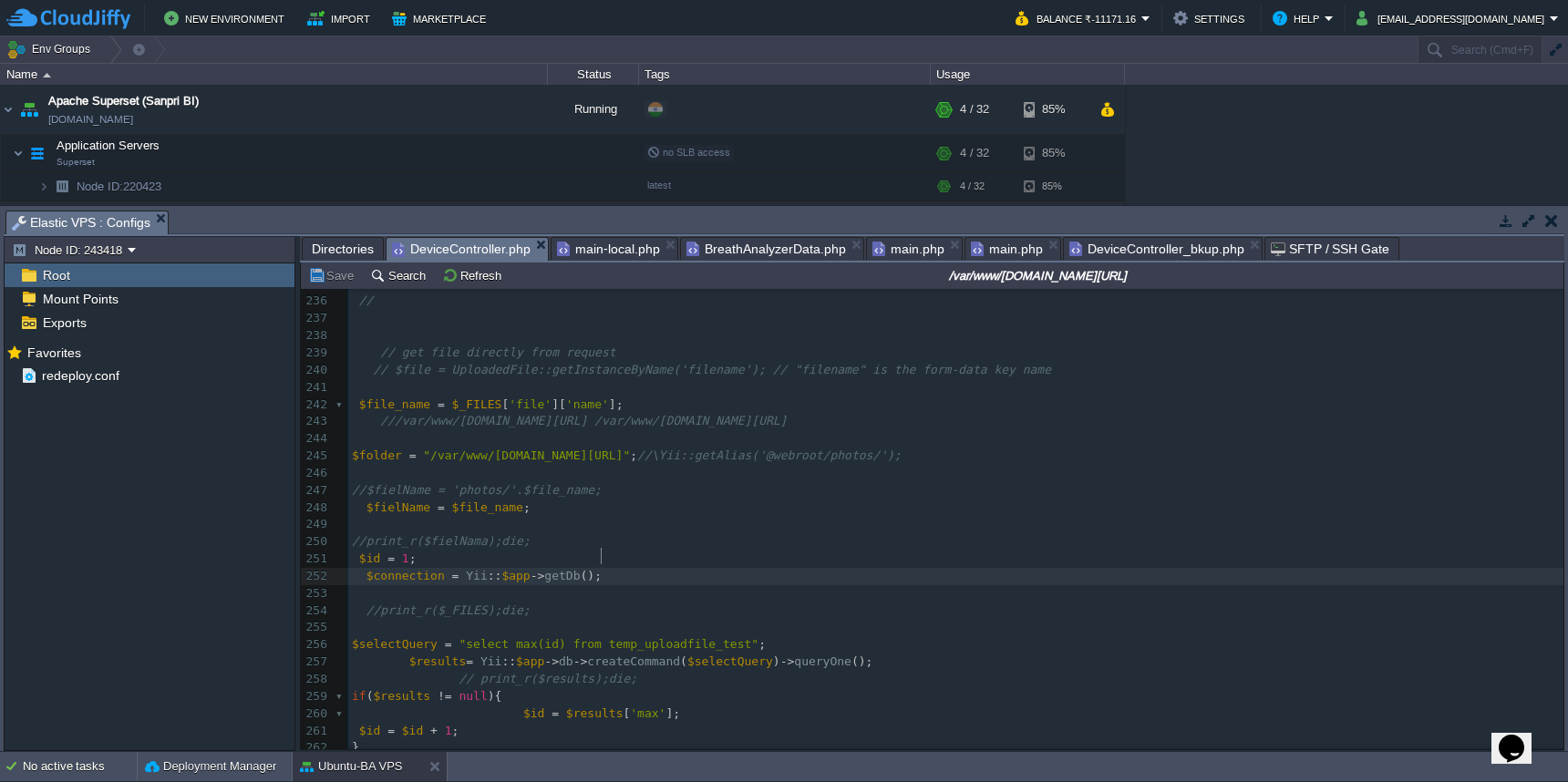
click at [1148, 568] on pre "$connection = Yii :: $app -> getDb ();" at bounding box center [956, 576] width 1215 height 17
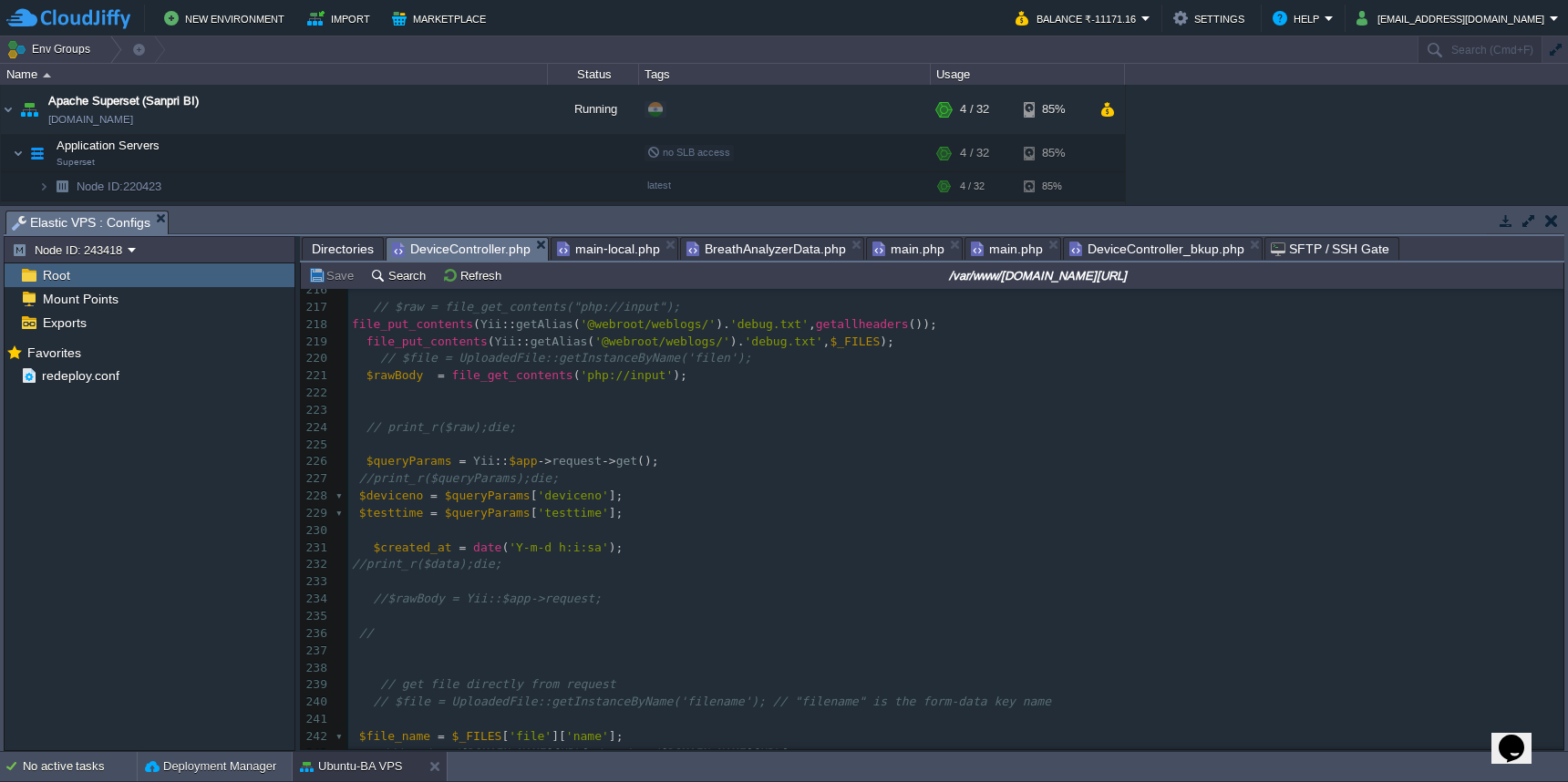
scroll to position [3490, 0]
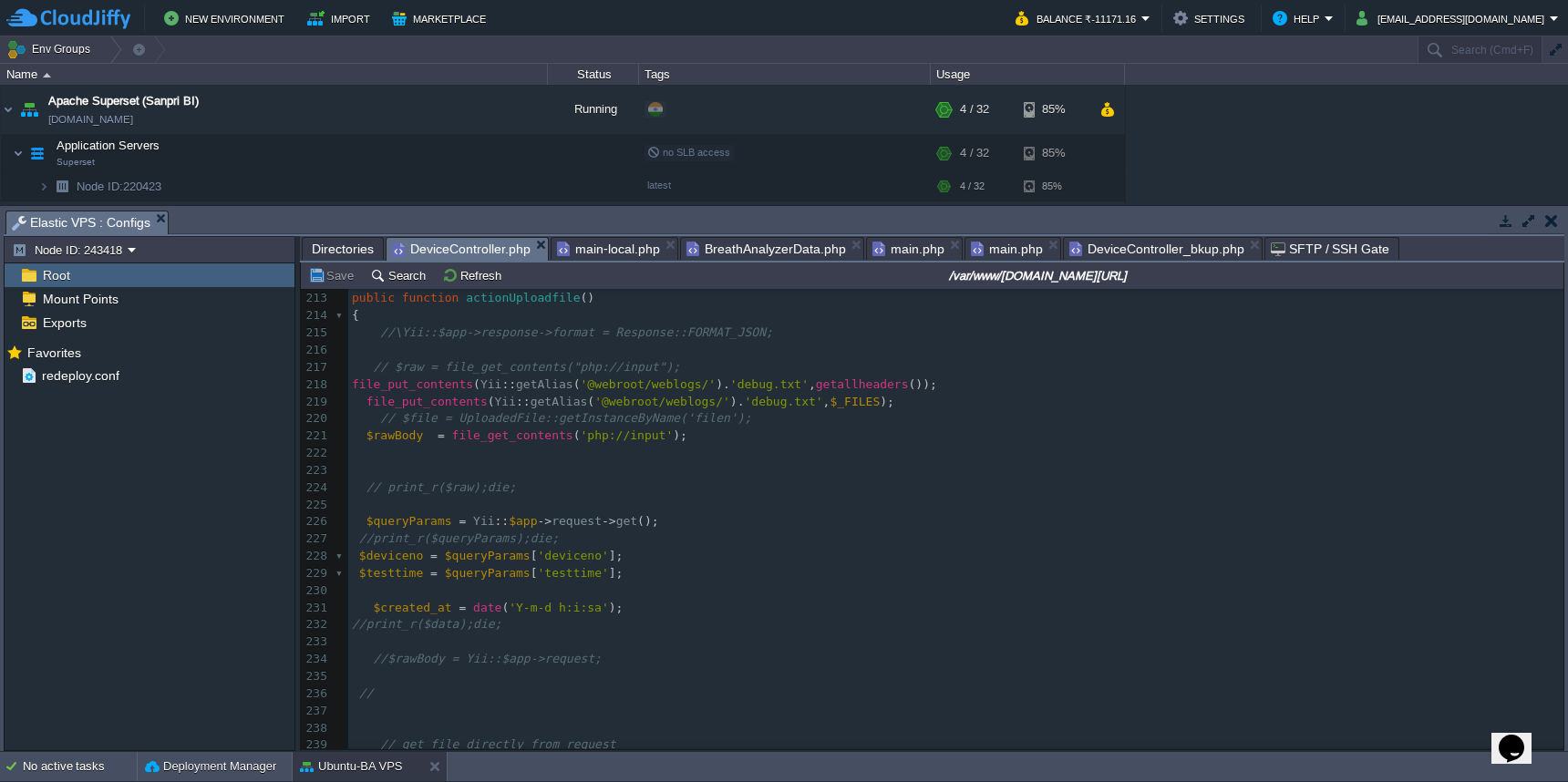
click at [322, 250] on span "Directories" at bounding box center [343, 249] width 62 height 22
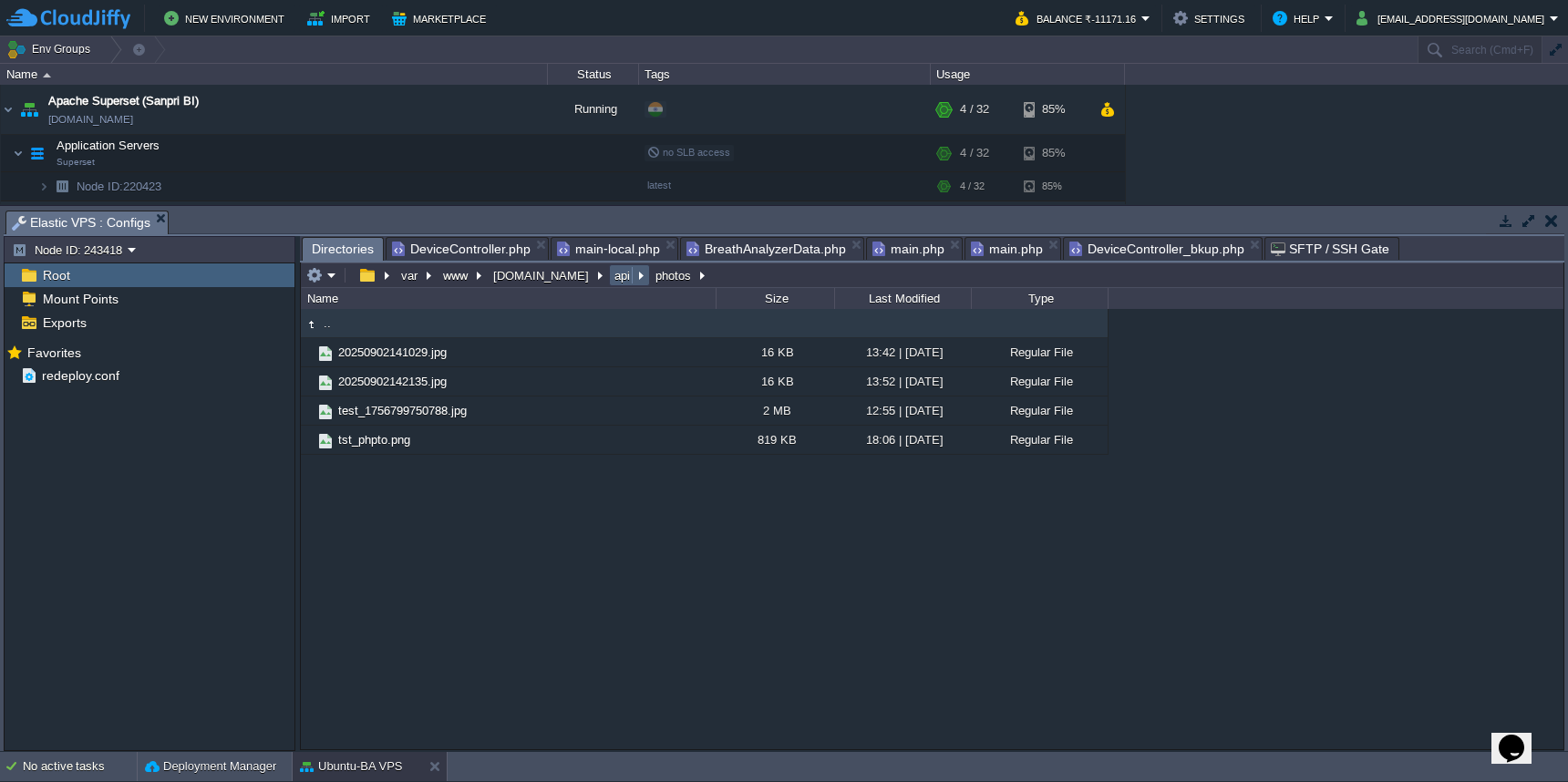
click at [612, 282] on button "api" at bounding box center [623, 275] width 23 height 16
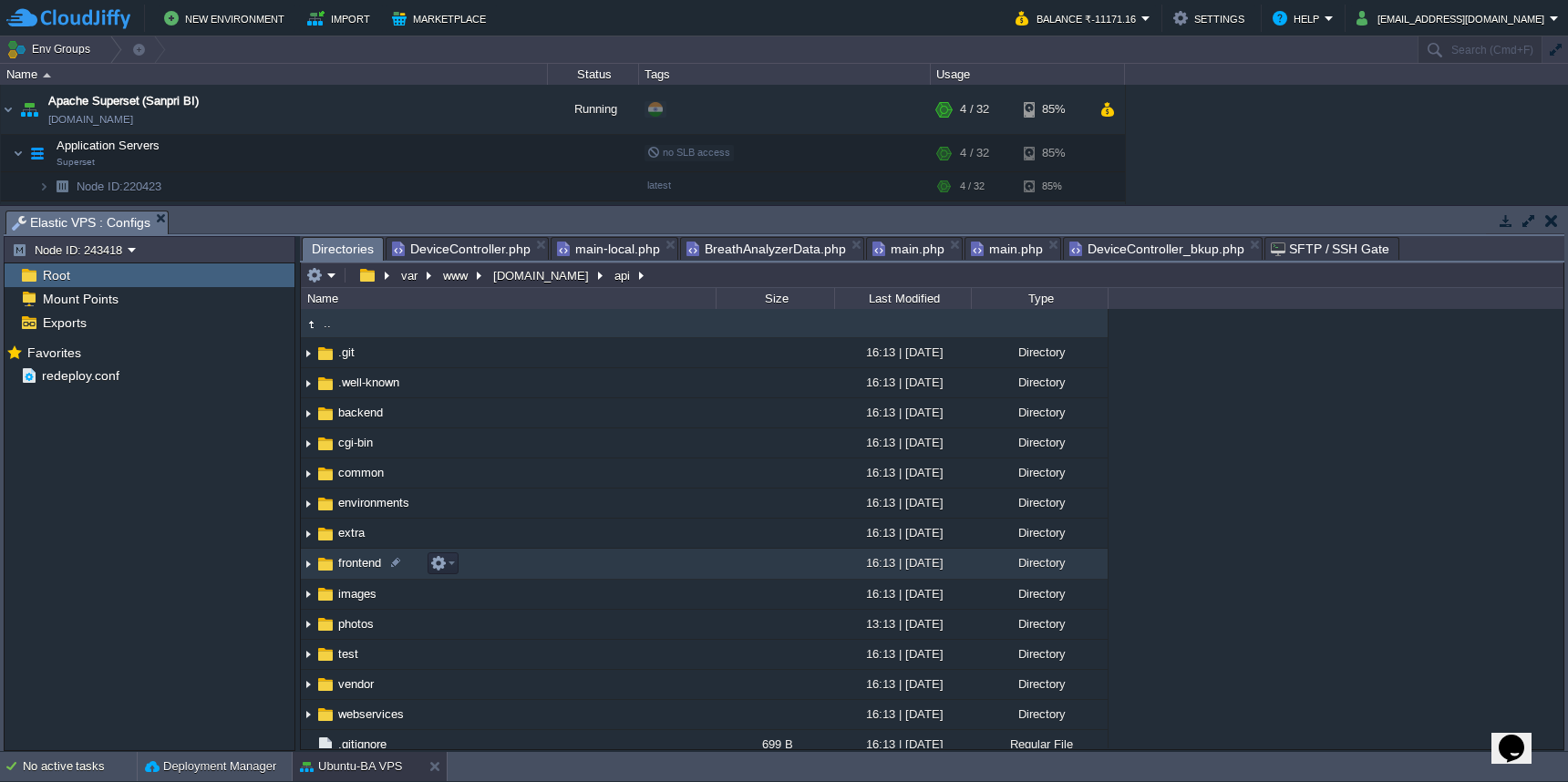
click at [607, 575] on td "frontend" at bounding box center [508, 564] width 414 height 30
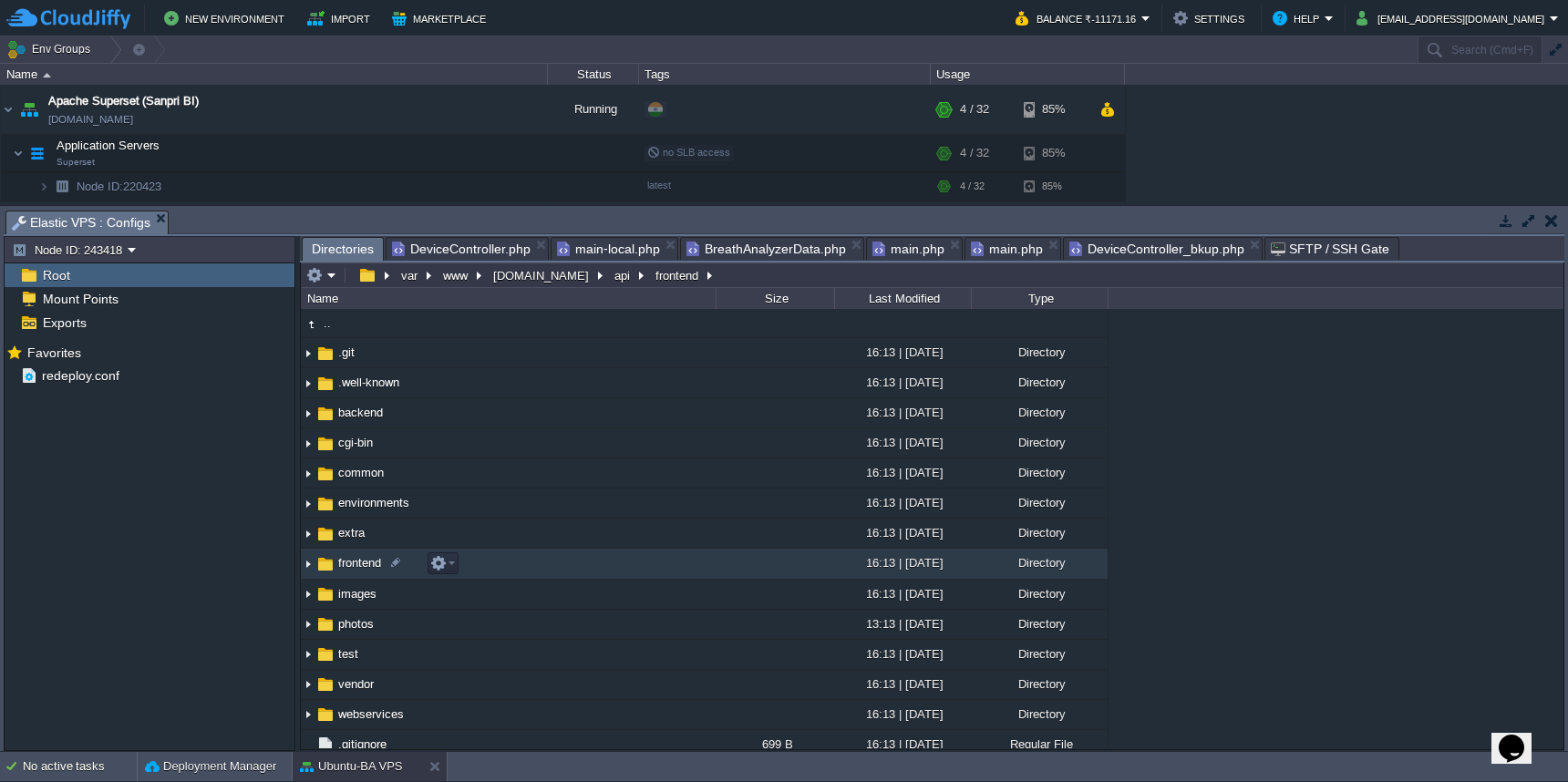
click at [607, 575] on td "frontend" at bounding box center [508, 564] width 414 height 30
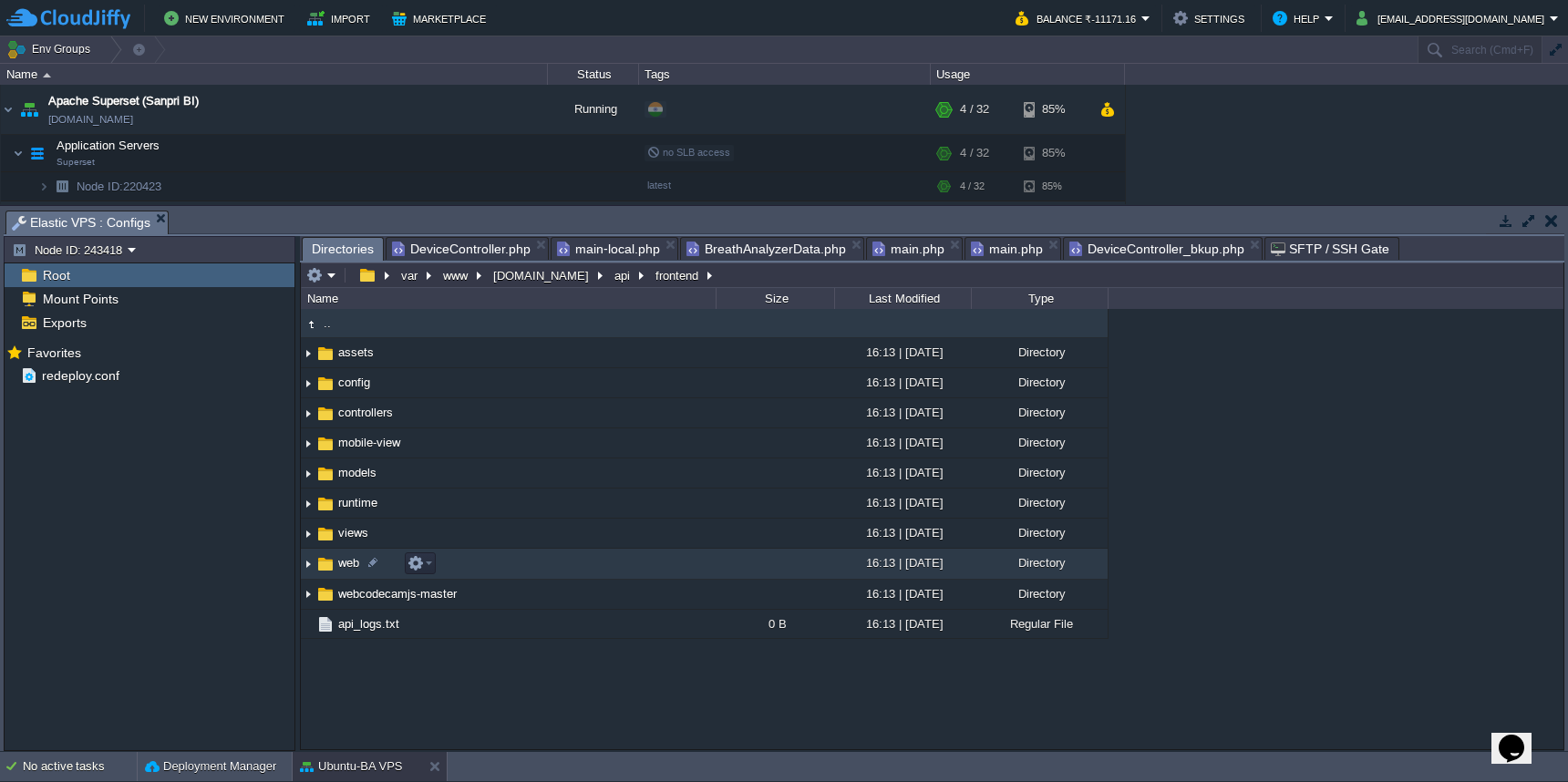
click at [607, 575] on td "web" at bounding box center [508, 564] width 414 height 30
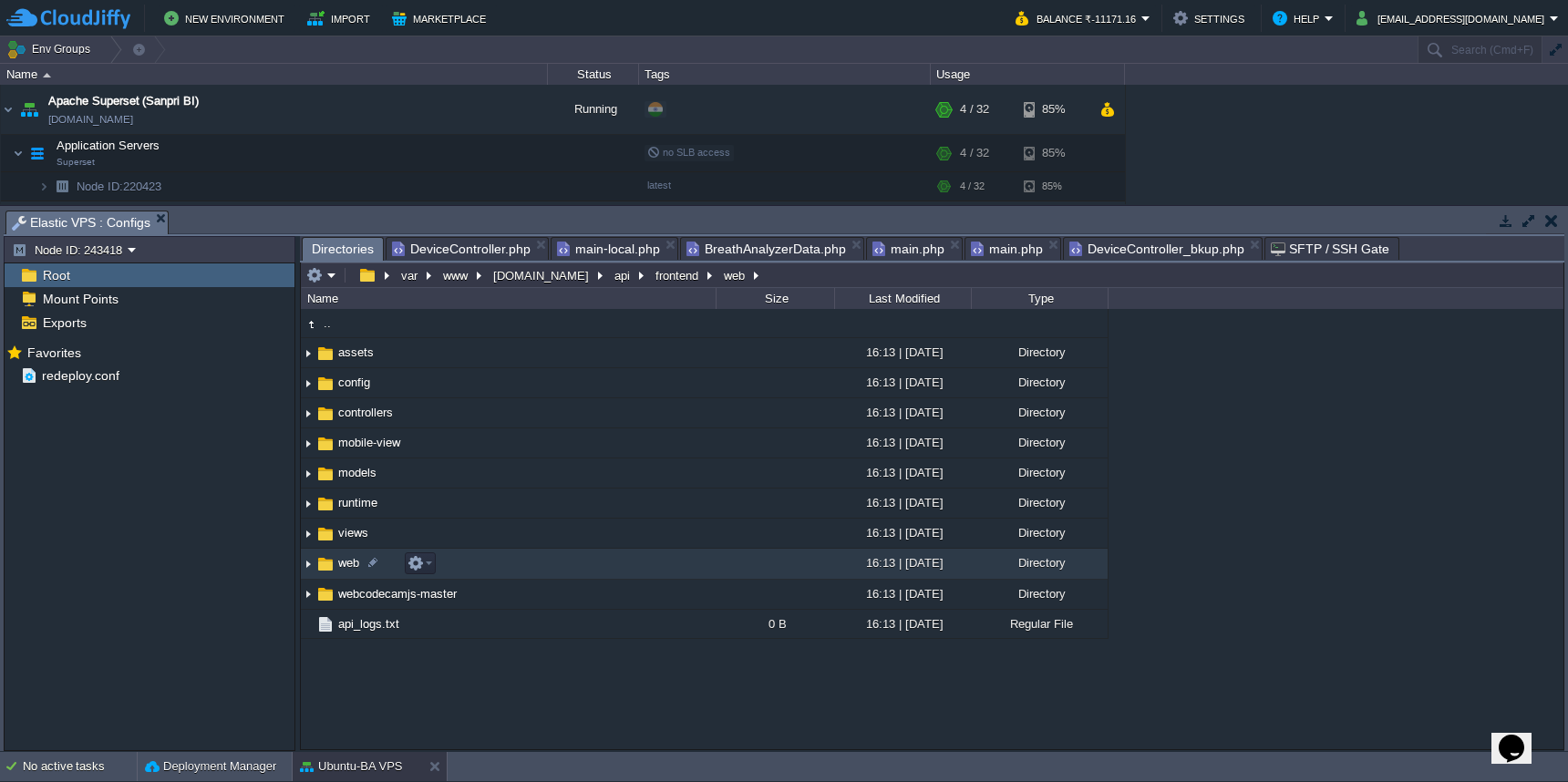
click at [607, 575] on td "web" at bounding box center [508, 564] width 414 height 30
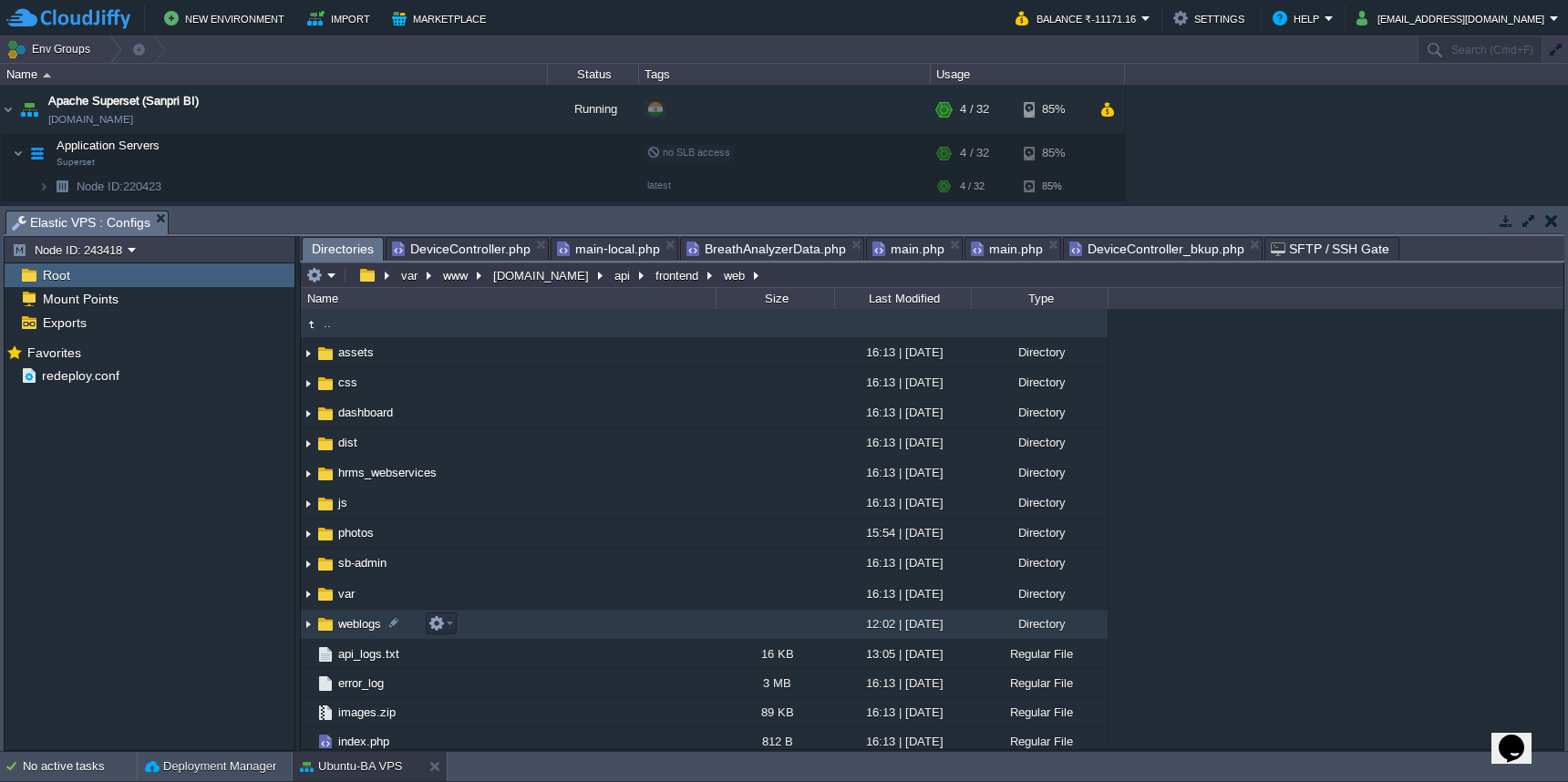
click at [598, 635] on td "weblogs" at bounding box center [508, 625] width 414 height 30
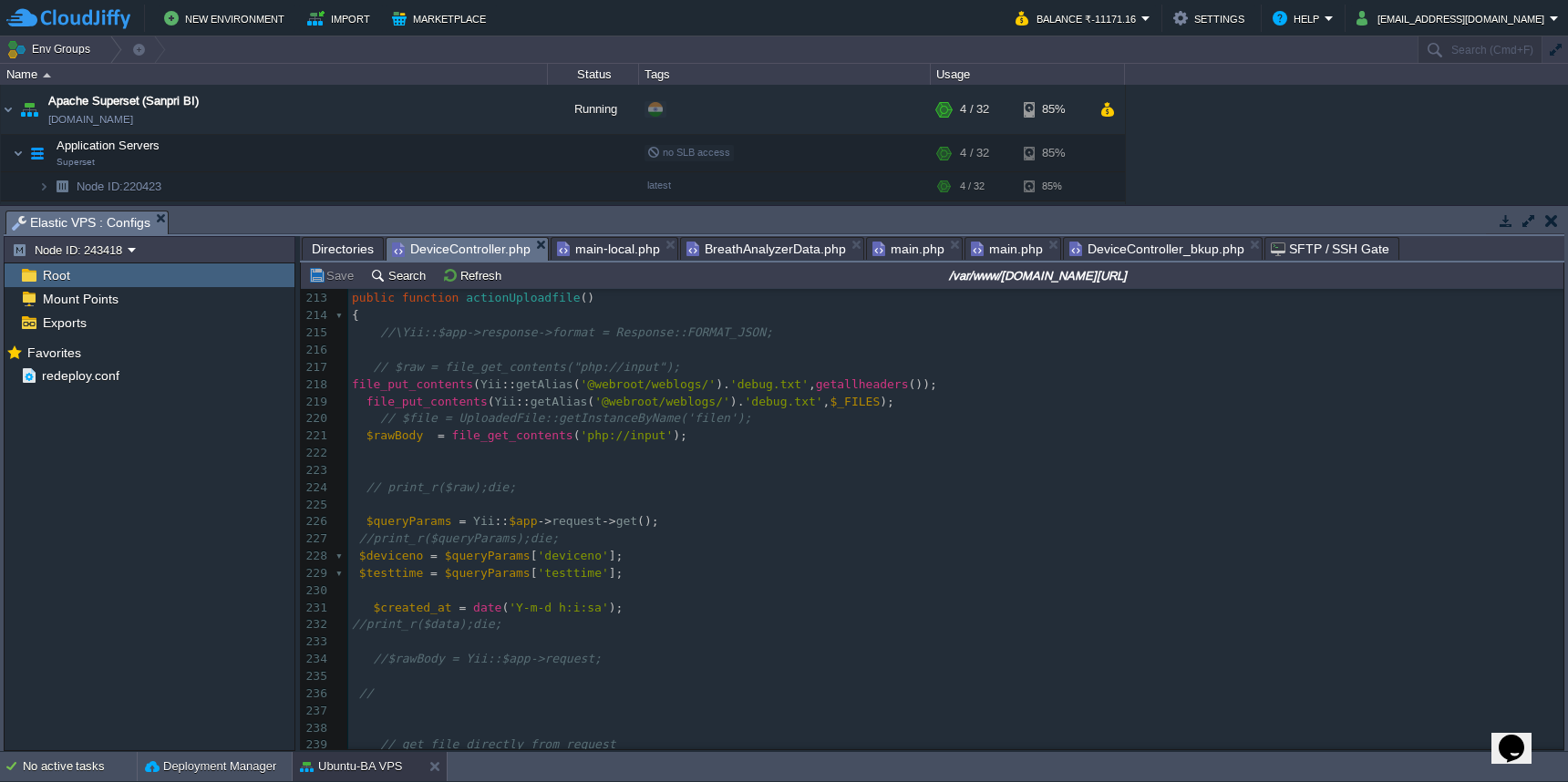
click at [456, 251] on span "DeviceController.php" at bounding box center [461, 249] width 138 height 23
click at [338, 250] on span "Directories" at bounding box center [343, 249] width 62 height 22
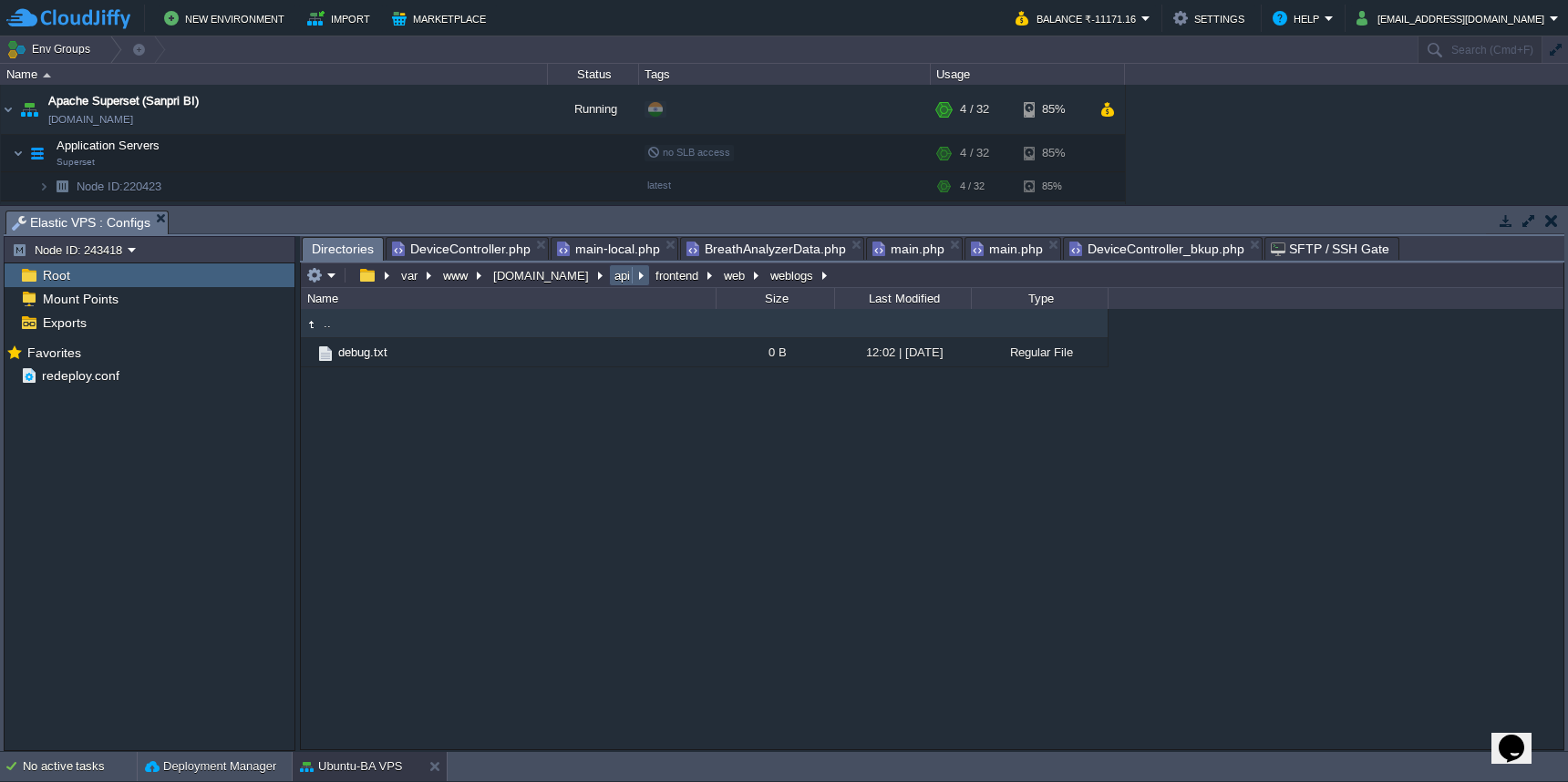
click at [612, 283] on button "api" at bounding box center [623, 275] width 23 height 16
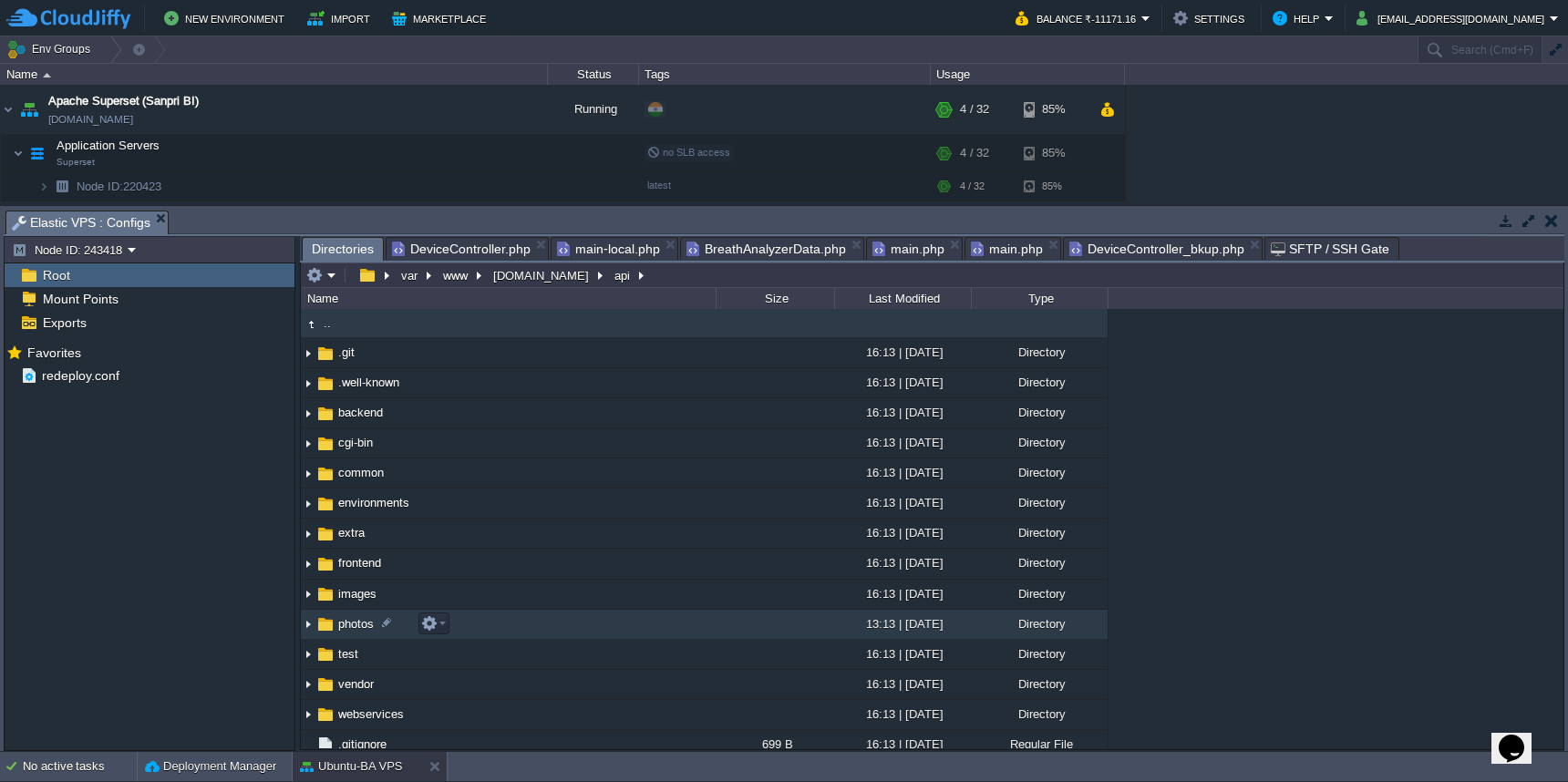
click at [544, 620] on td "photos" at bounding box center [508, 625] width 414 height 30
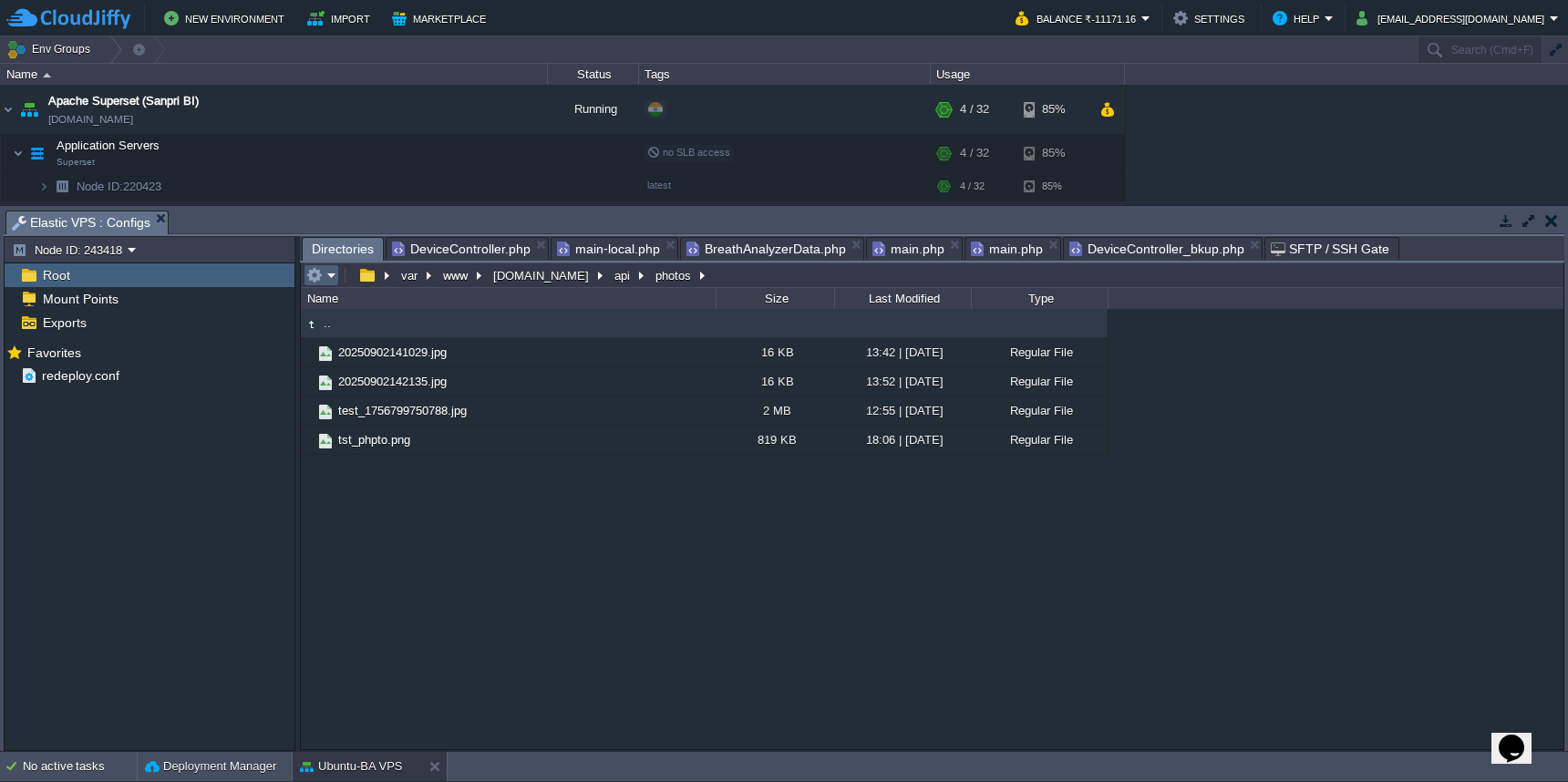
click at [316, 279] on button "button" at bounding box center [315, 275] width 16 height 16
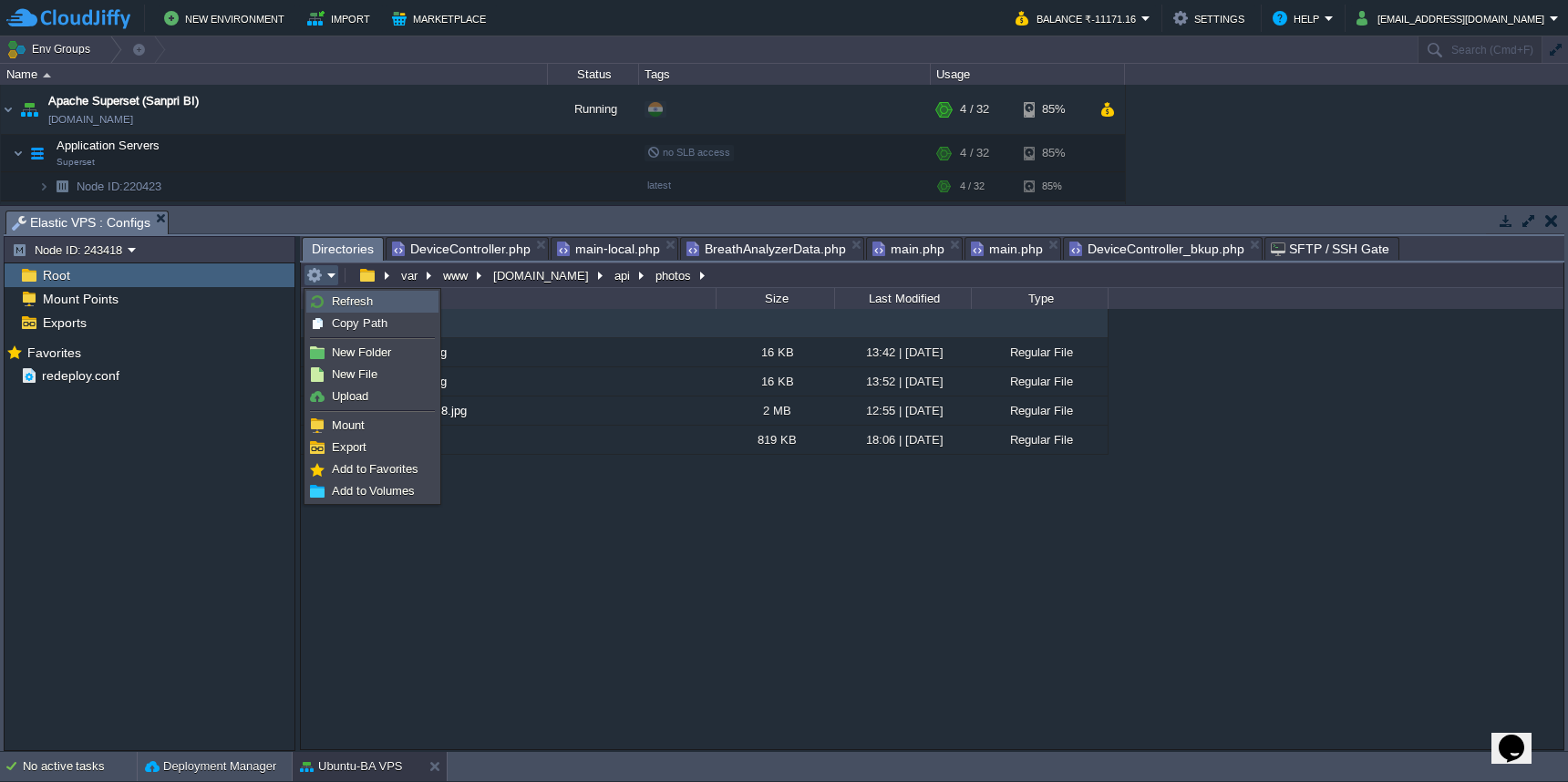
click at [317, 294] on link "Refresh" at bounding box center [372, 302] width 131 height 20
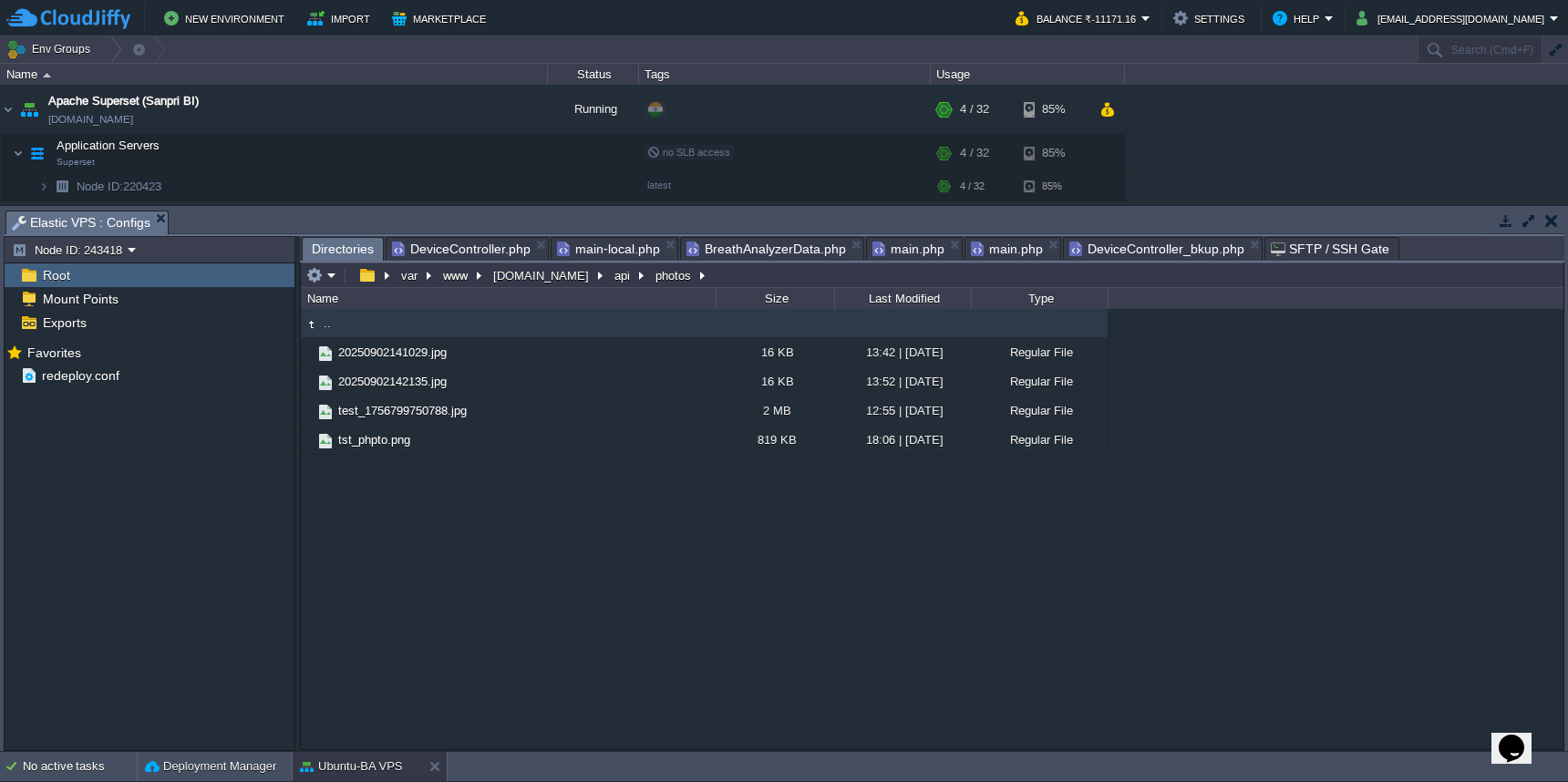
click at [478, 248] on span "DeviceController.php" at bounding box center [461, 249] width 138 height 22
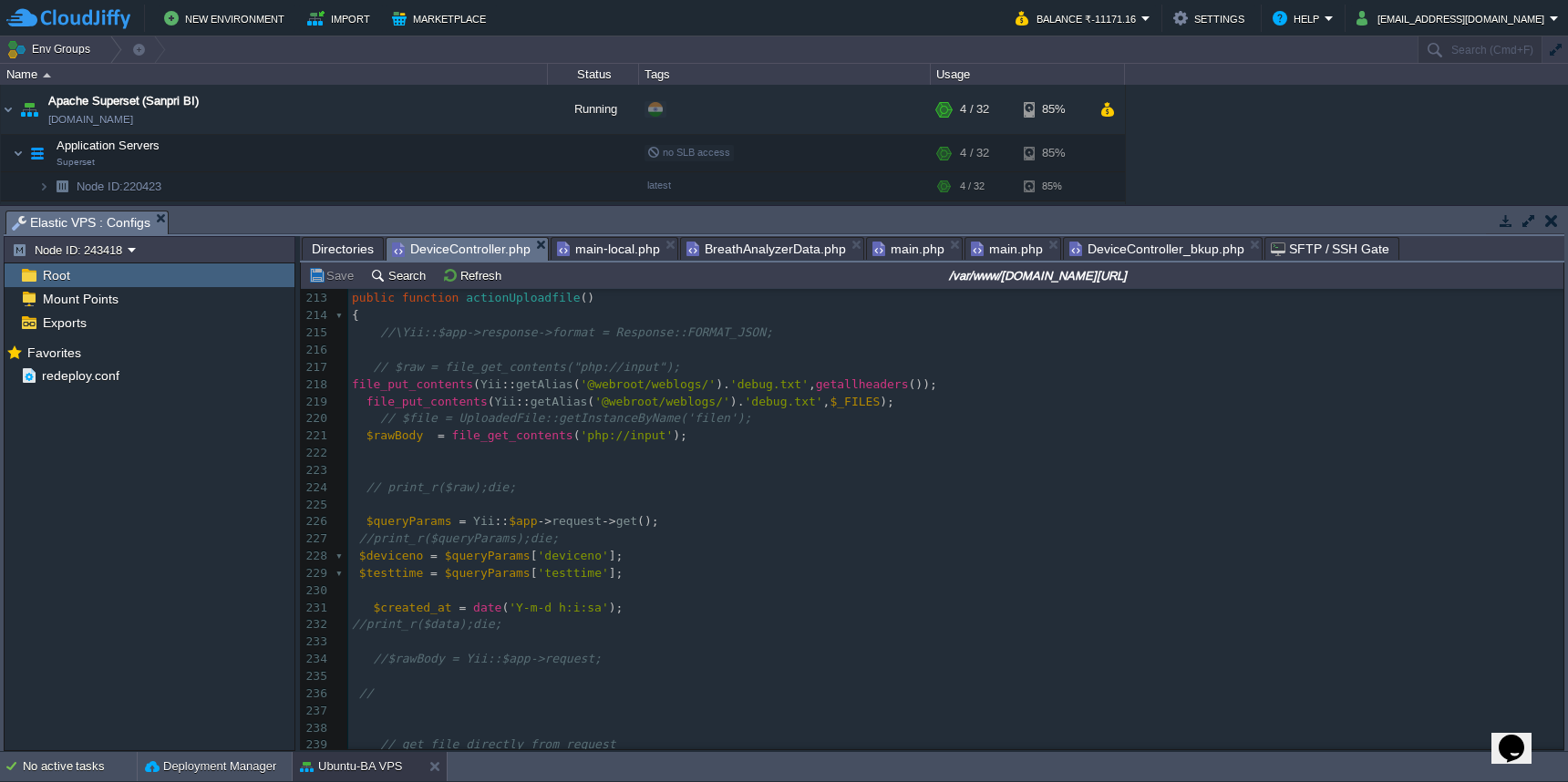
click at [976, 531] on pre "//print_r($queryParams);die;" at bounding box center [956, 539] width 1215 height 17
click at [374, 378] on div "xxxxxxxxxx $connection = Yii :: $app -> getDb (); 203 } else { 204 echo json_en…" at bounding box center [956, 531] width 1215 height 825
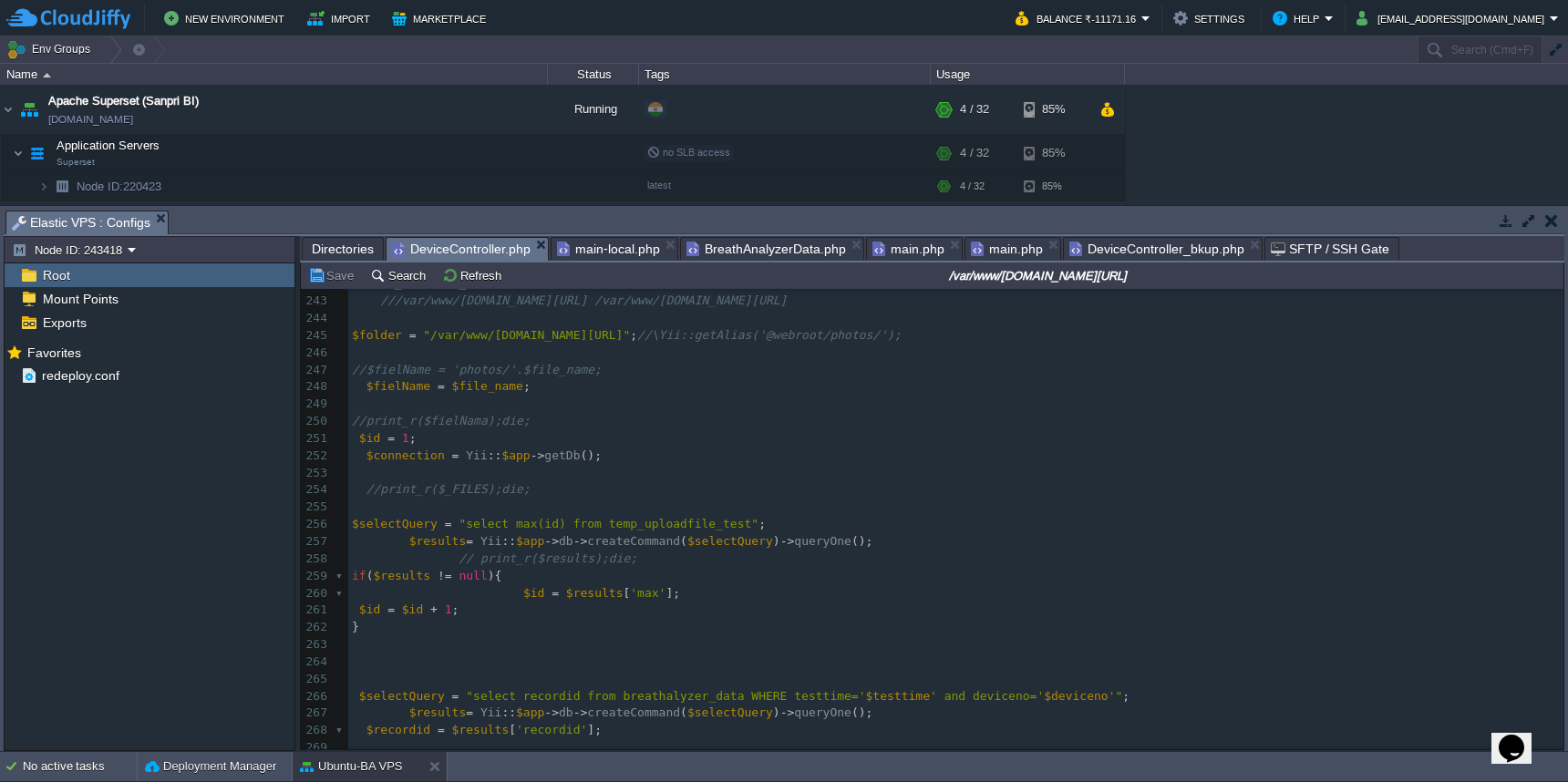
scroll to position [4016, 0]
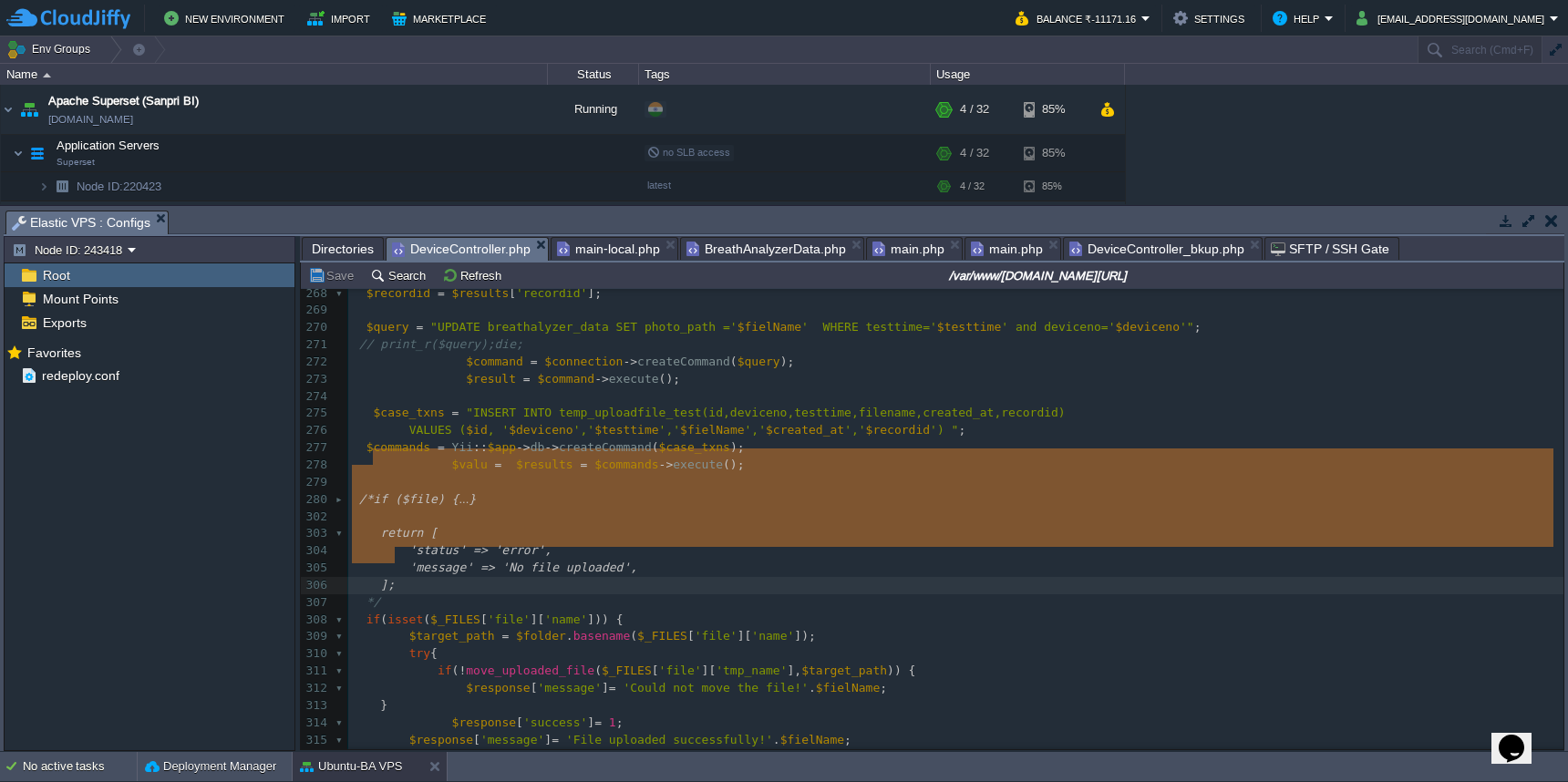
type textarea "/* if ($file) { //$folder = \Yii::getAlias('@webroot/photos/'); if (!is_dir($fo…"
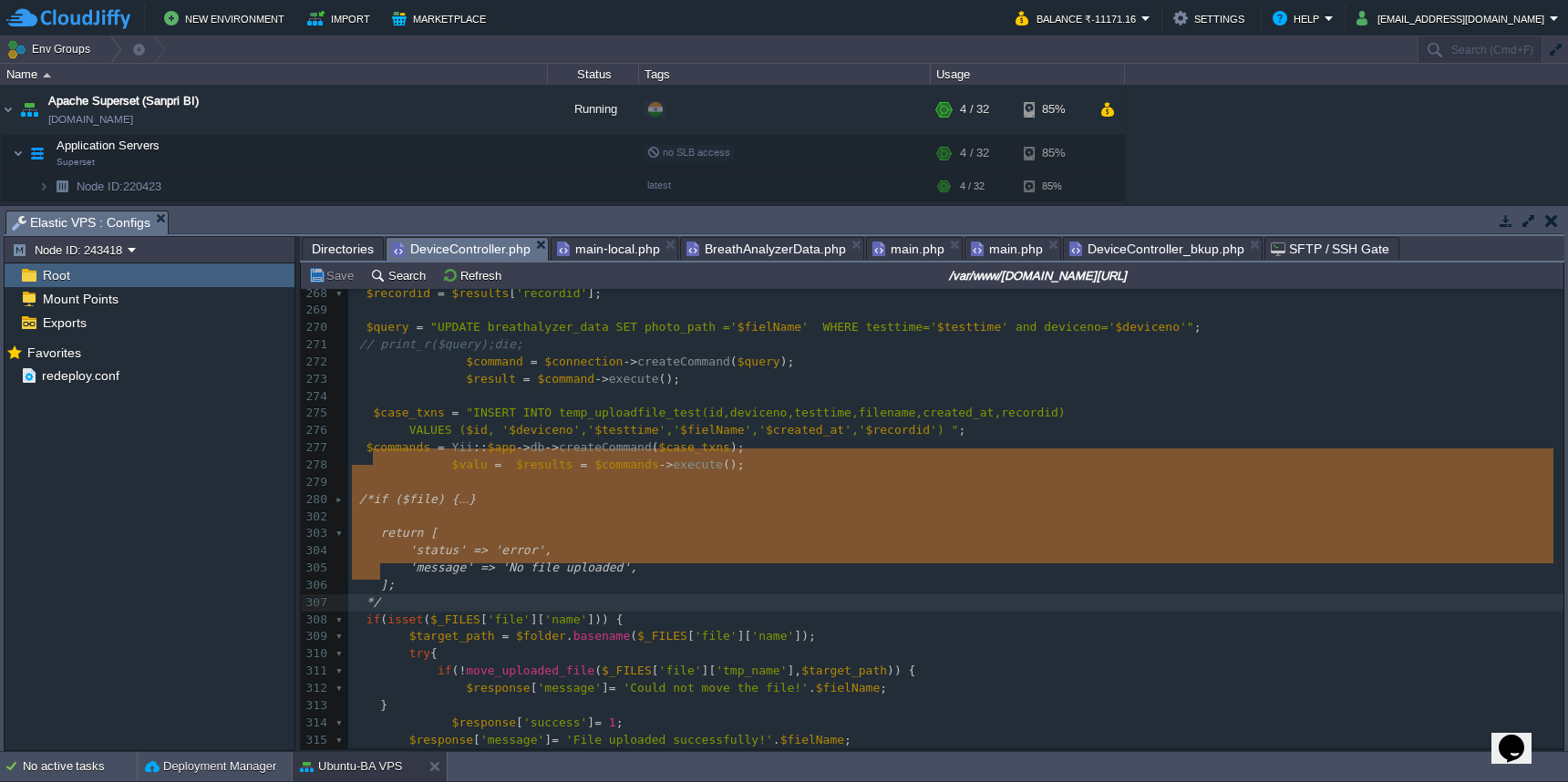
drag, startPoint x: 373, startPoint y: 460, endPoint x: 425, endPoint y: 566, distance: 118.1
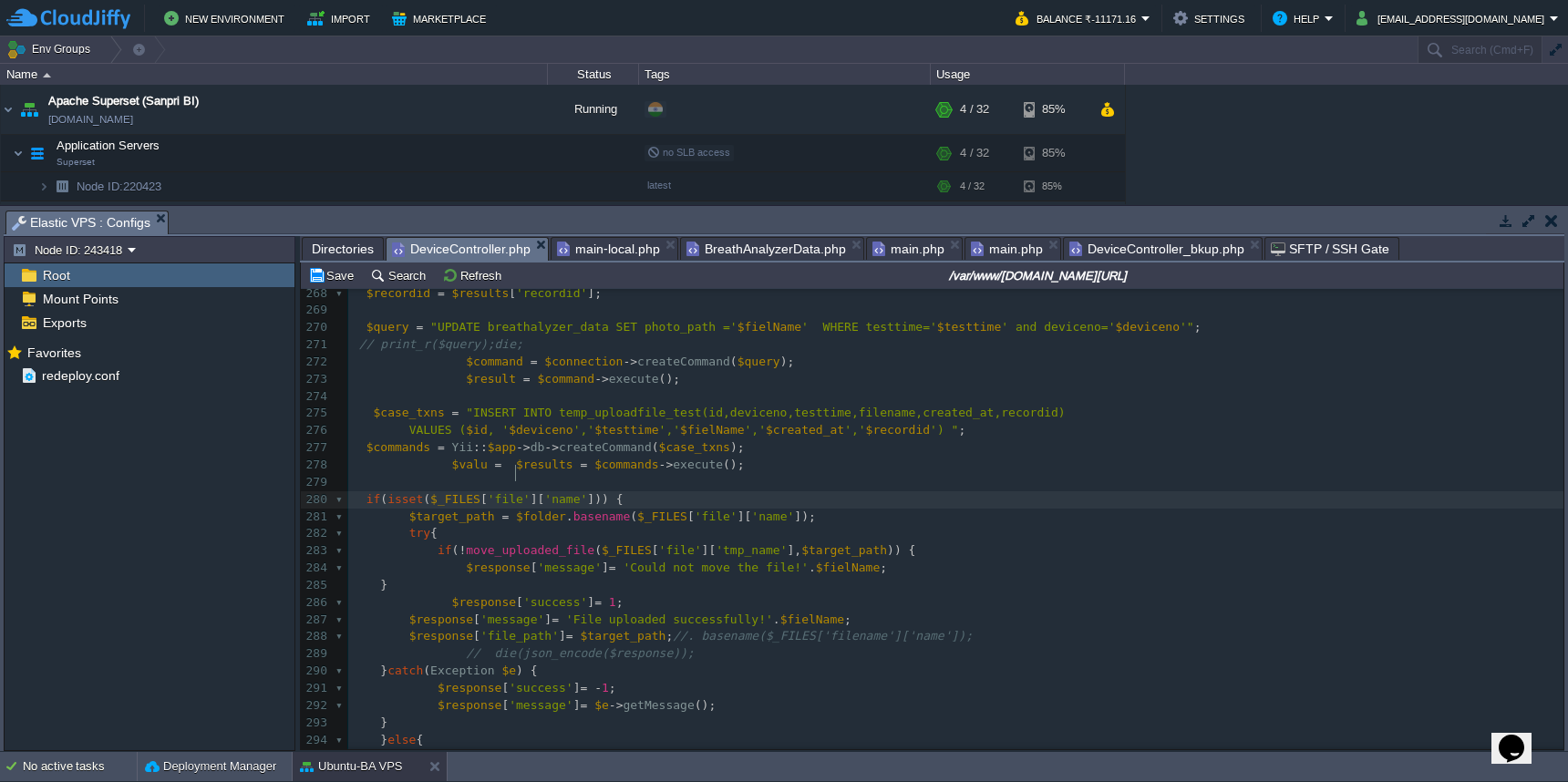
click at [515, 479] on div "xxxxxxxxxx file_put_contents ( Yii :: getAlias ( '@webroot/weblogs/' ). 'debug.…" at bounding box center [956, 431] width 1215 height 1048
click at [566, 478] on div "xxxxxxxxxx file_put_contents ( Yii :: getAlias ( '@webroot/weblogs/' ). 'debug.…" at bounding box center [956, 431] width 1215 height 1048
click at [1104, 372] on pre "$result = $command -> execute ();" at bounding box center [956, 380] width 1215 height 17
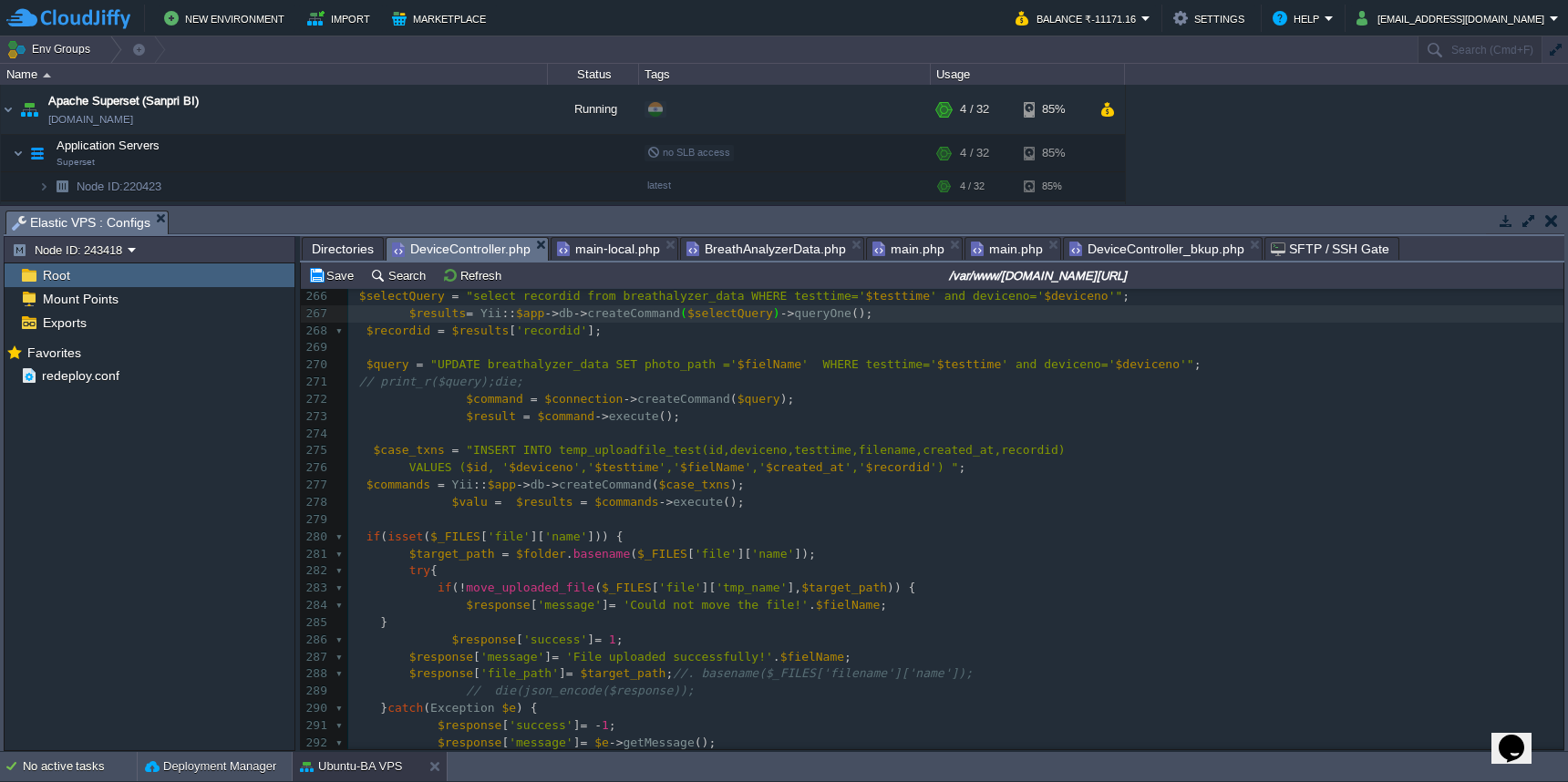
click at [461, 528] on div "xxxxxxxxxx file_put_contents ( Yii :: getAlias ( '@webroot/weblogs/' ). 'debug.…" at bounding box center [956, 468] width 1215 height 1048
type textarea "$target_path"
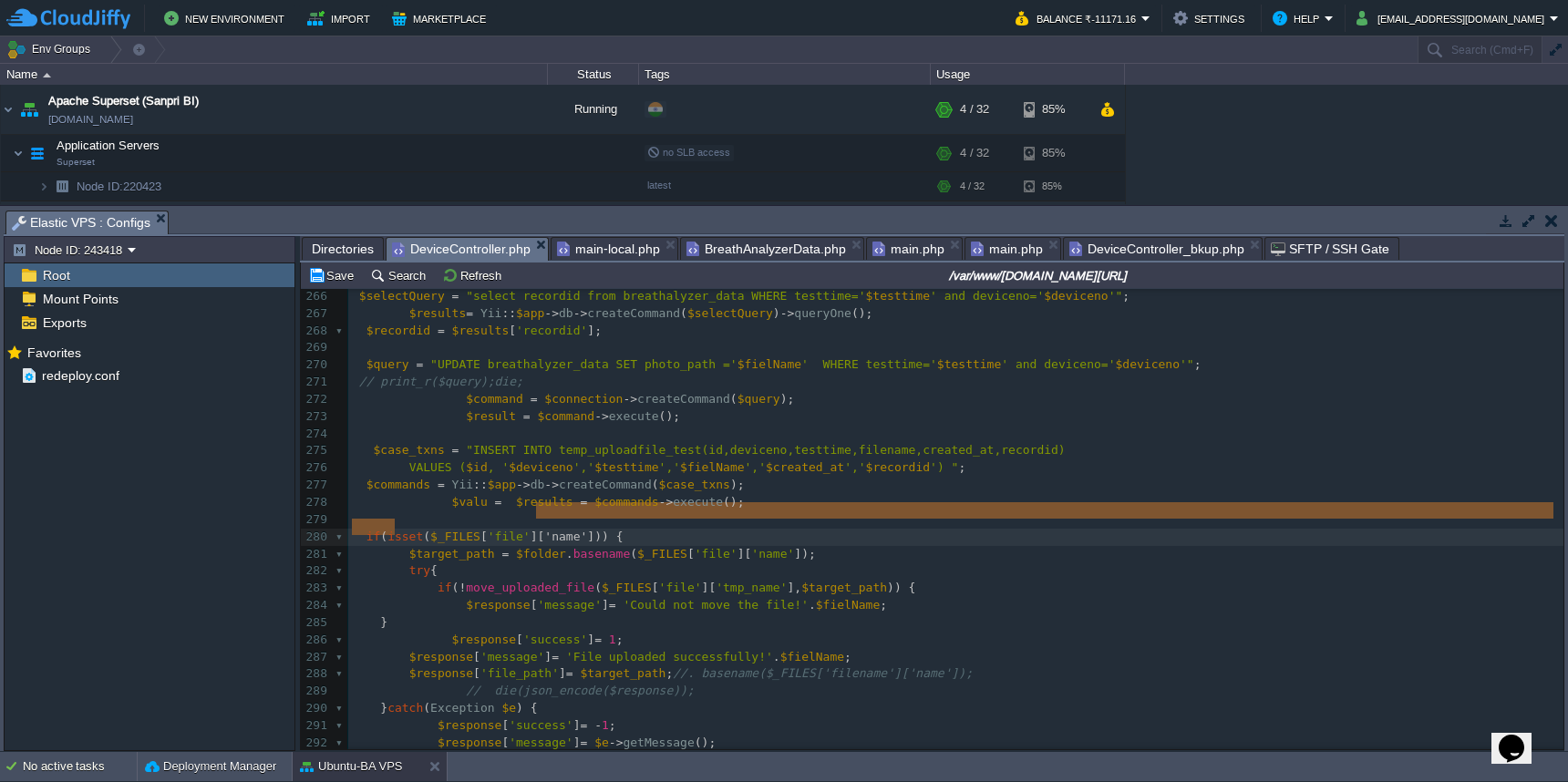
type textarea "{"
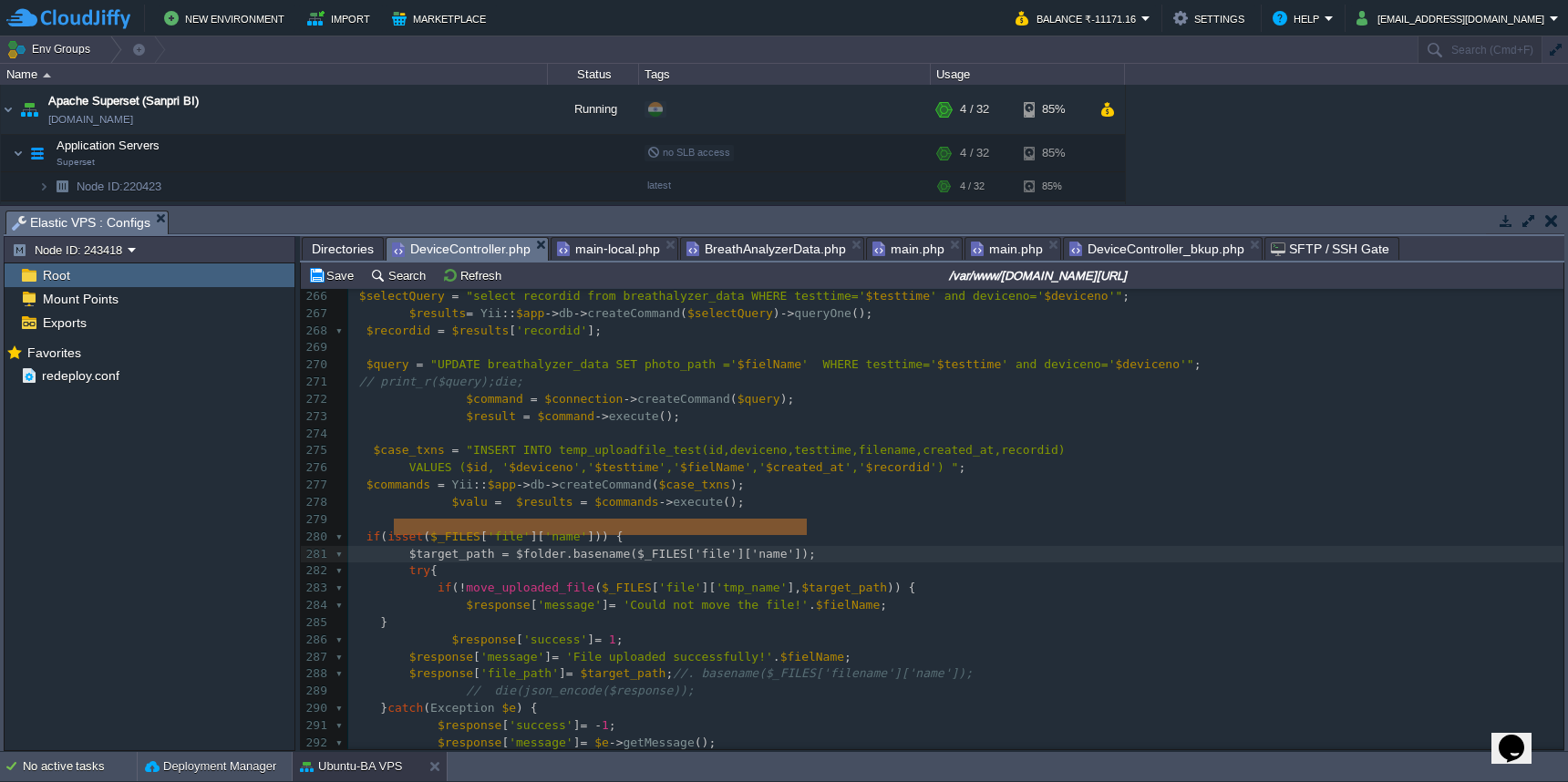
type textarea "$target_path = $folder . basename($_FILES['file']['name']);"
drag, startPoint x: 395, startPoint y: 528, endPoint x: 813, endPoint y: 525, distance: 418.0
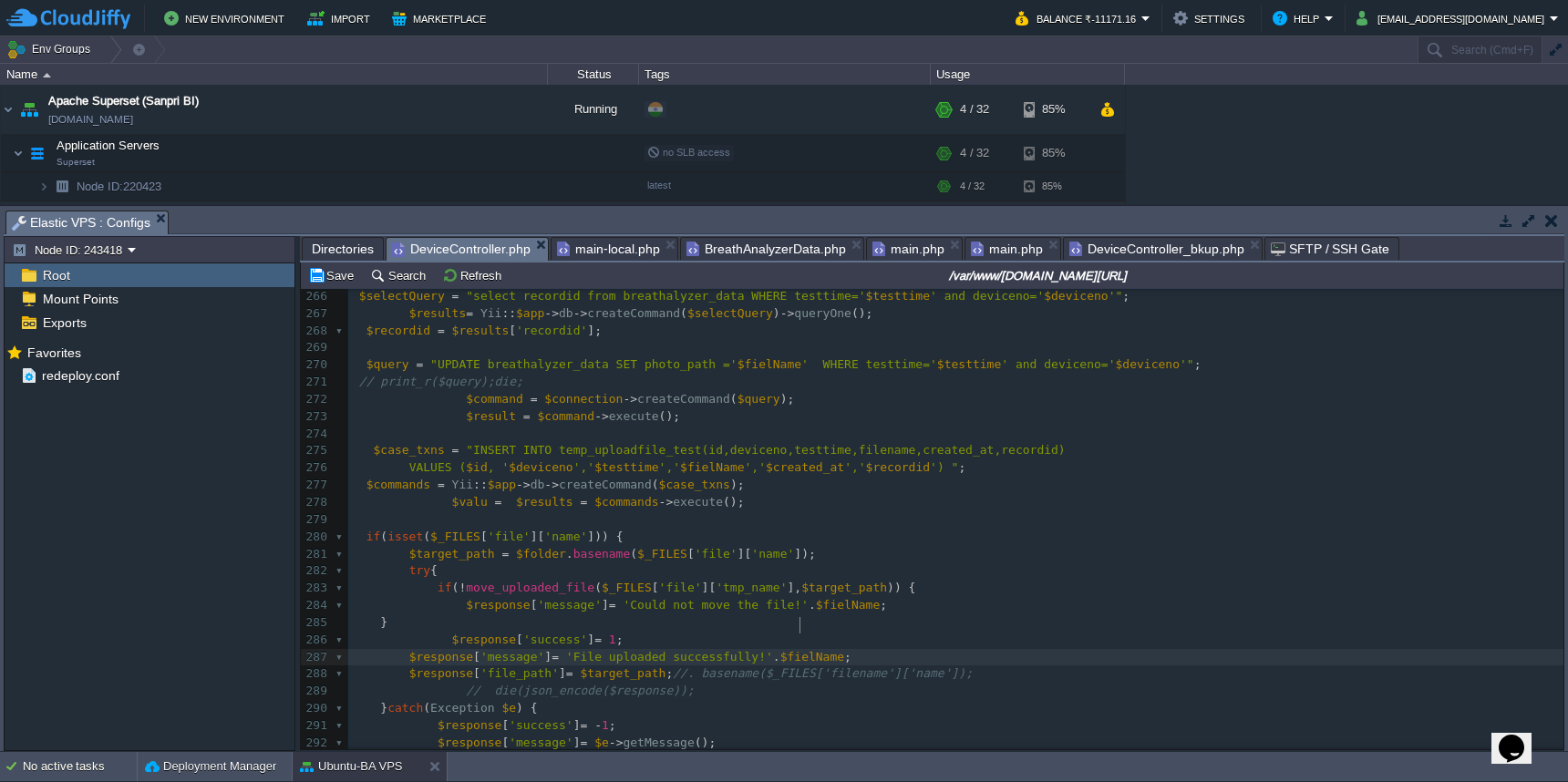
drag, startPoint x: 732, startPoint y: 675, endPoint x: 911, endPoint y: 533, distance: 228.5
click at [911, 533] on div "246 ​ 247 //$fielName = 'photos/'.$file_name; 248 $fielName = $file_name ; 249 …" at bounding box center [956, 468] width 1215 height 1048
click at [911, 546] on pre "$target_path = $folder . basename ( $_FILES [ 'file' ][ 'name' ]);" at bounding box center [956, 554] width 1215 height 17
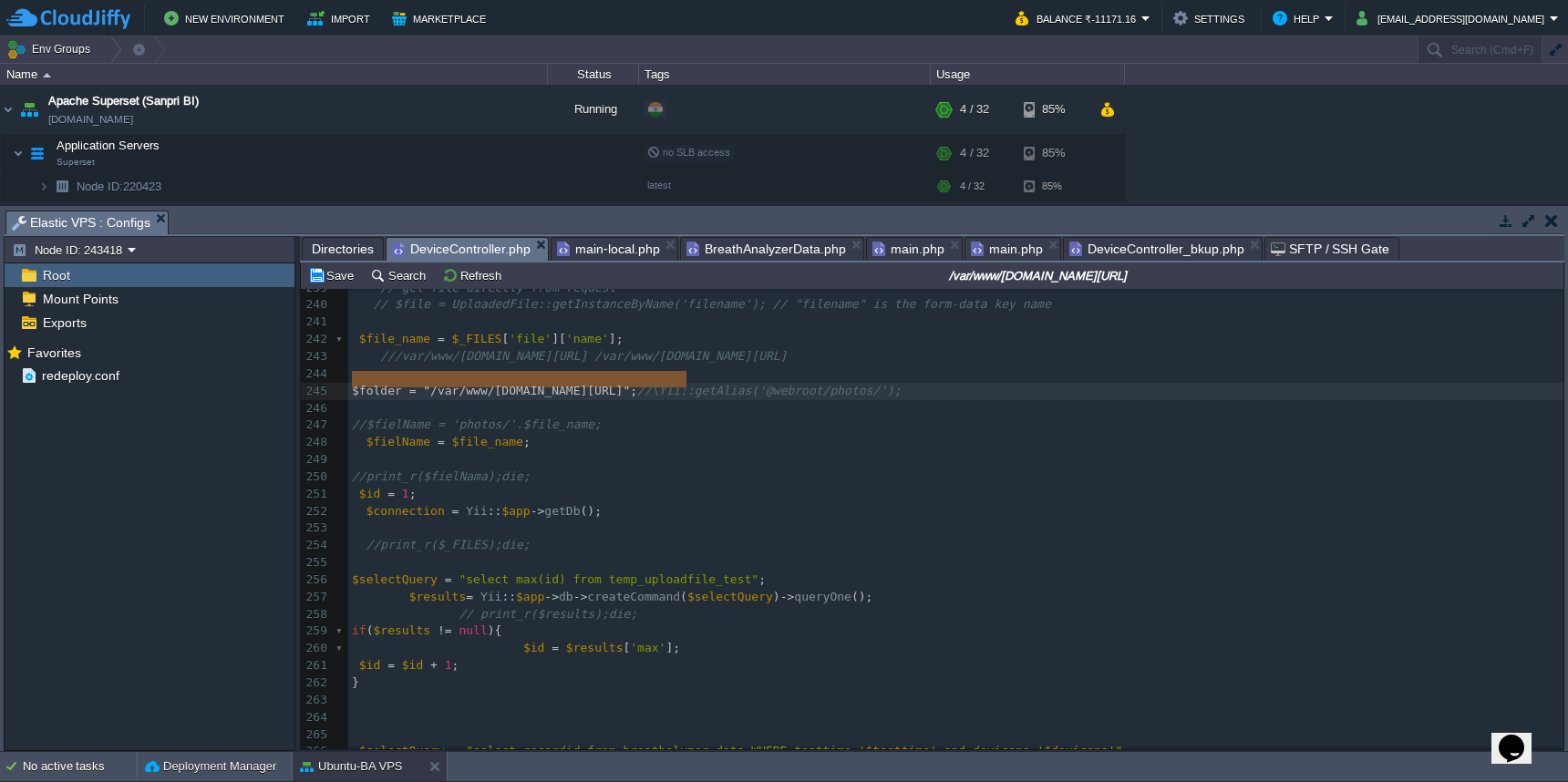
type textarea "$folder = "/var/www/[DOMAIN_NAME][URL]";"
drag, startPoint x: 353, startPoint y: 386, endPoint x: 690, endPoint y: 383, distance: 337.0
click at [356, 250] on span "Directories" at bounding box center [343, 249] width 62 height 22
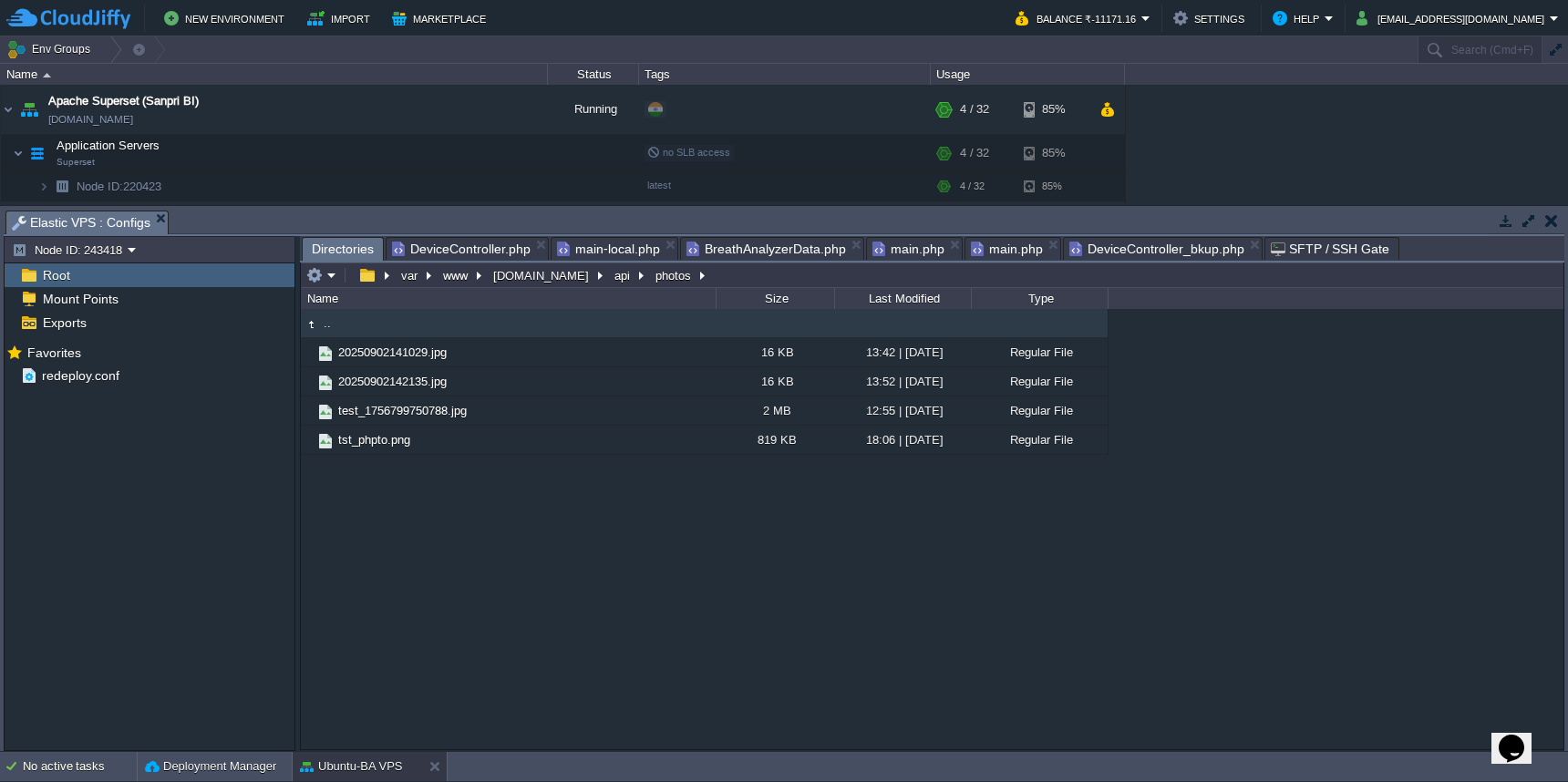
click at [488, 243] on span "DeviceController.php" at bounding box center [461, 249] width 138 height 22
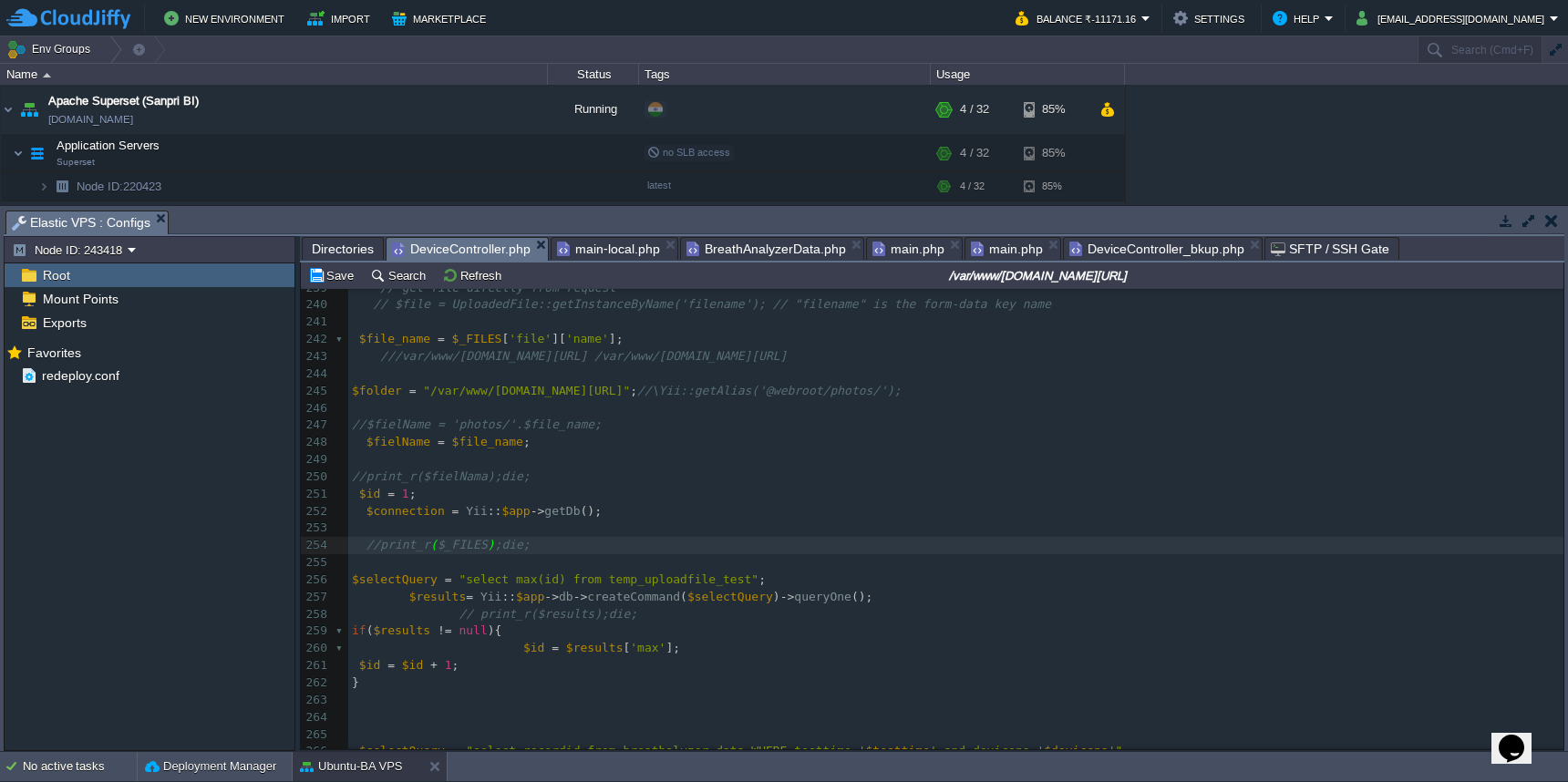
click at [828, 520] on pre at bounding box center [956, 528] width 1215 height 17
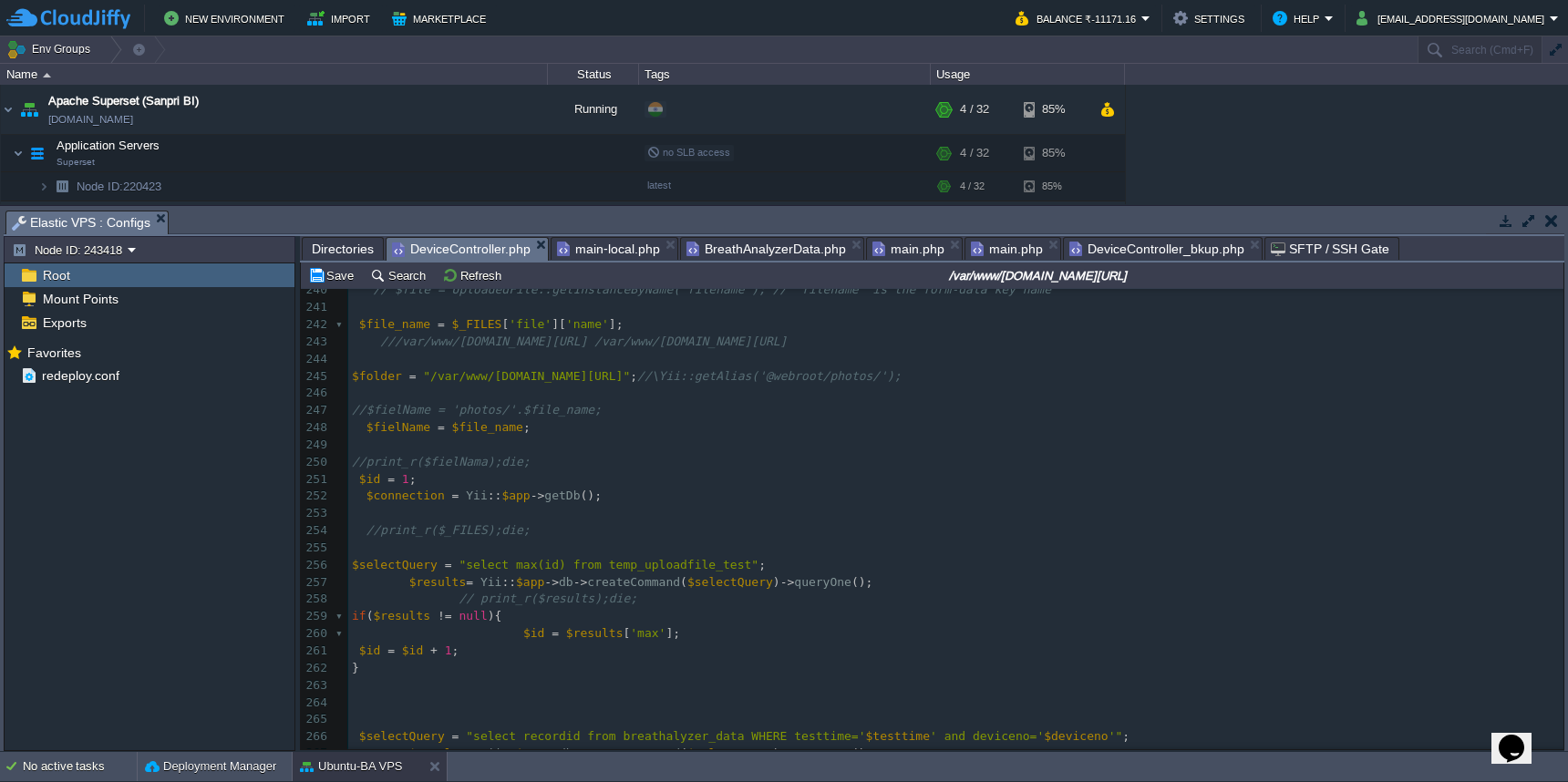
scroll to position [3958, 0]
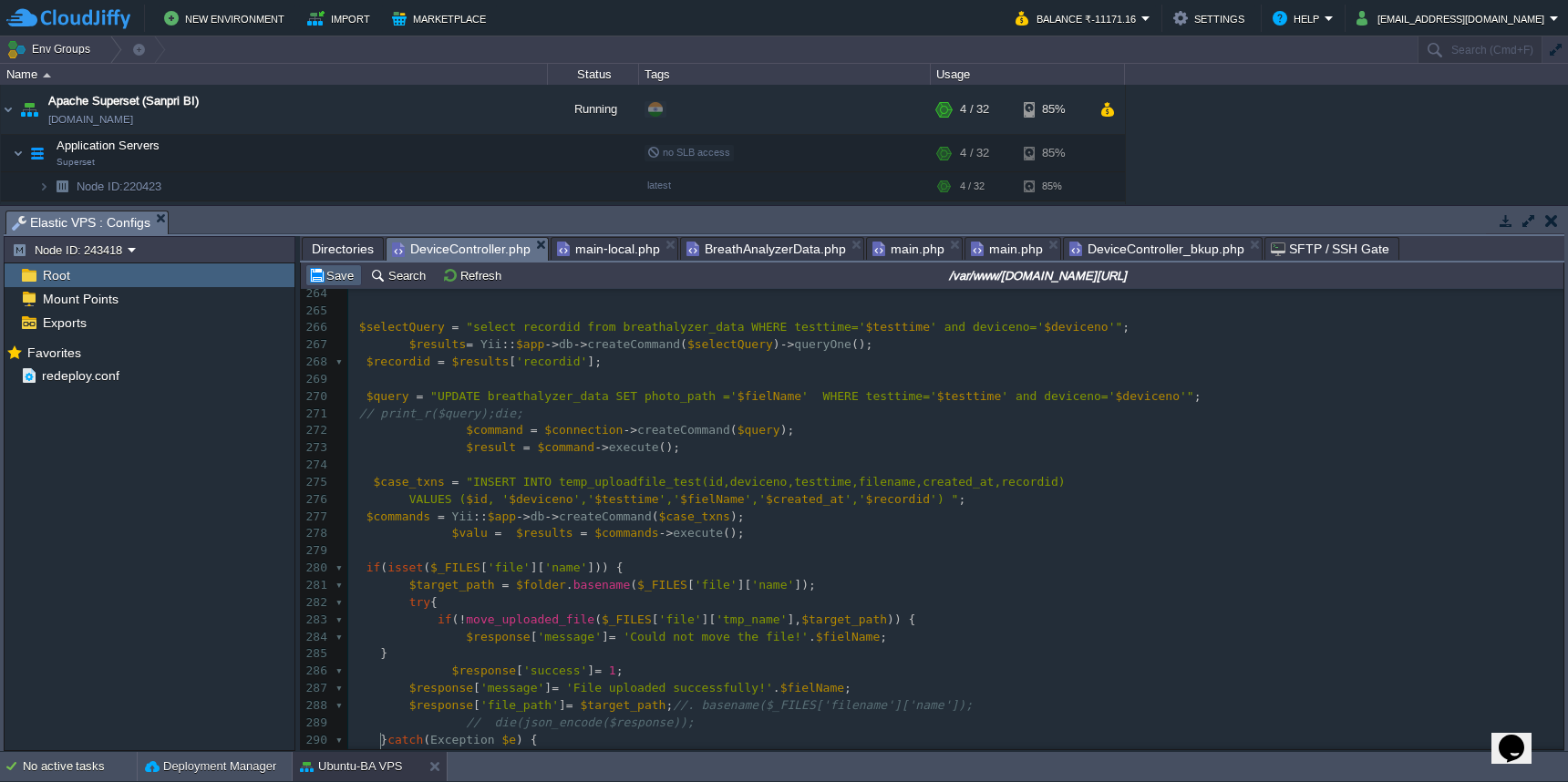
click at [326, 283] on button "Save" at bounding box center [333, 275] width 51 height 16
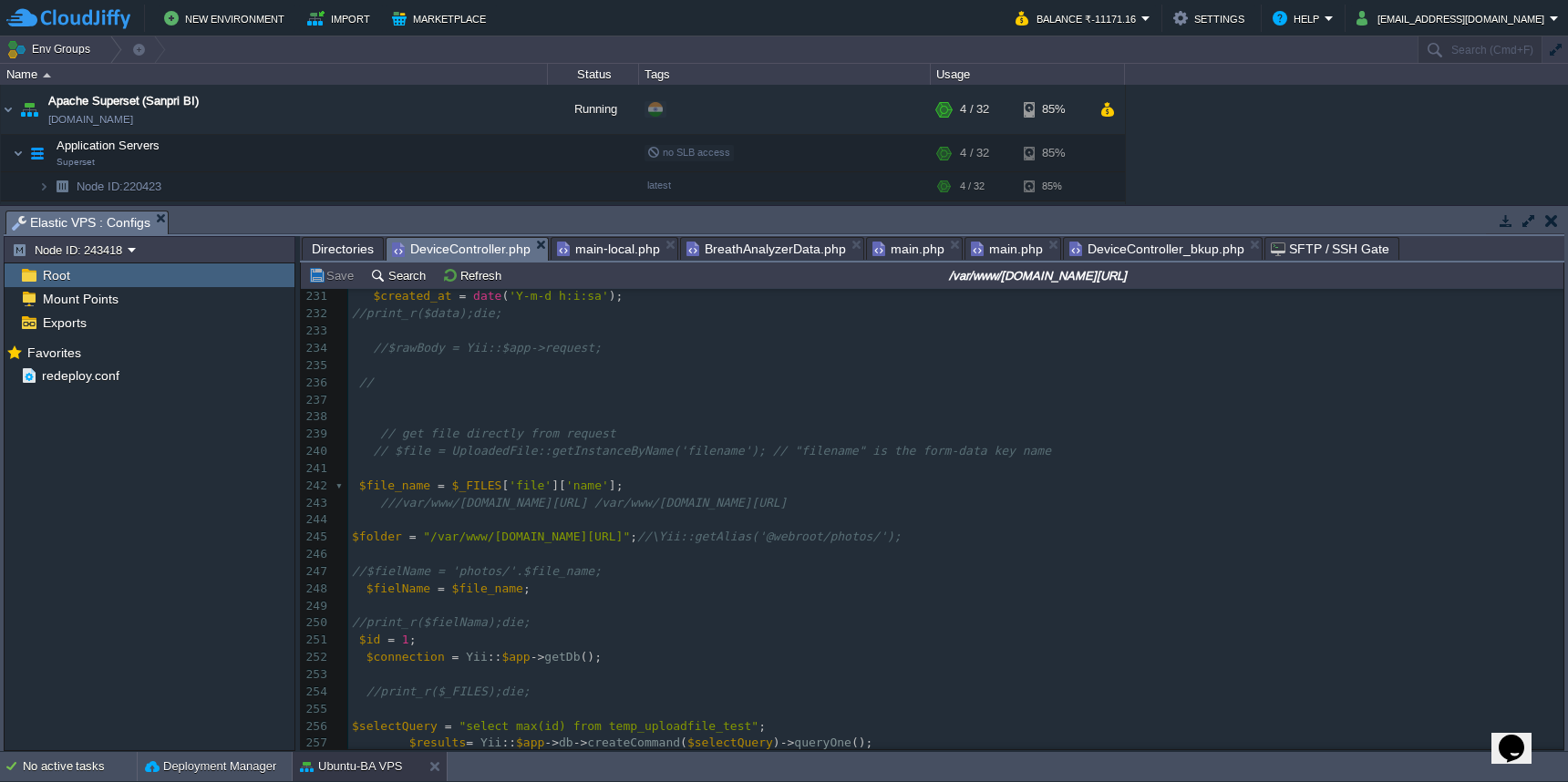
click at [485, 582] on span "$file_name" at bounding box center [487, 589] width 71 height 14
type textarea "$file_name"
click at [1145, 666] on pre at bounding box center [956, 674] width 1215 height 17
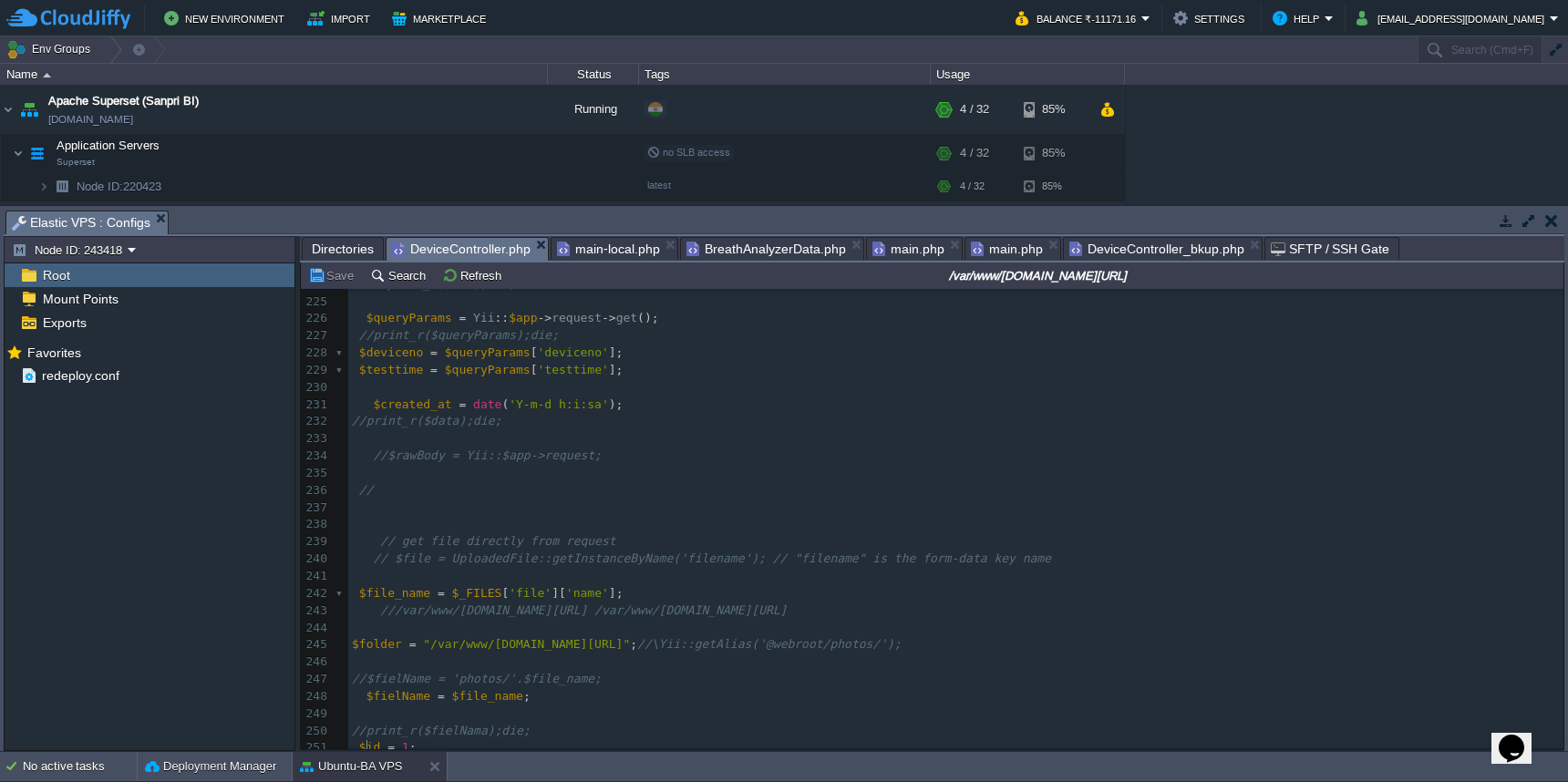
scroll to position [3717, 0]
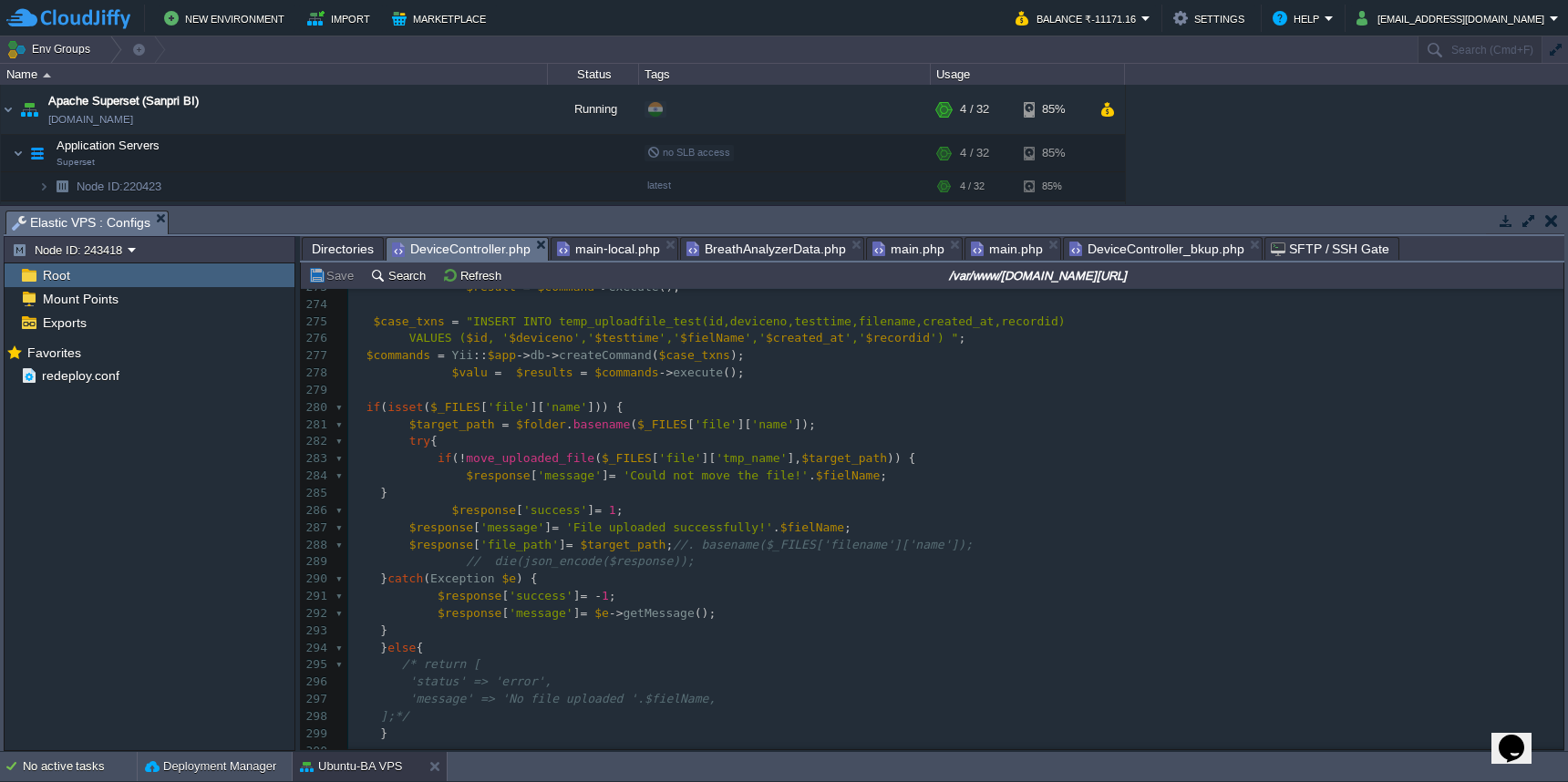
click at [856, 468] on span "$fielName" at bounding box center [848, 475] width 64 height 14
type textarea "$fielName"
paste textarea
click at [816, 506] on div "xxxxxxxxxx 253 254 //print_r($_FILES);die; 255 256 $selectQuery = "select max(i…" at bounding box center [956, 442] width 1215 height 1014
type textarea "$fielName"
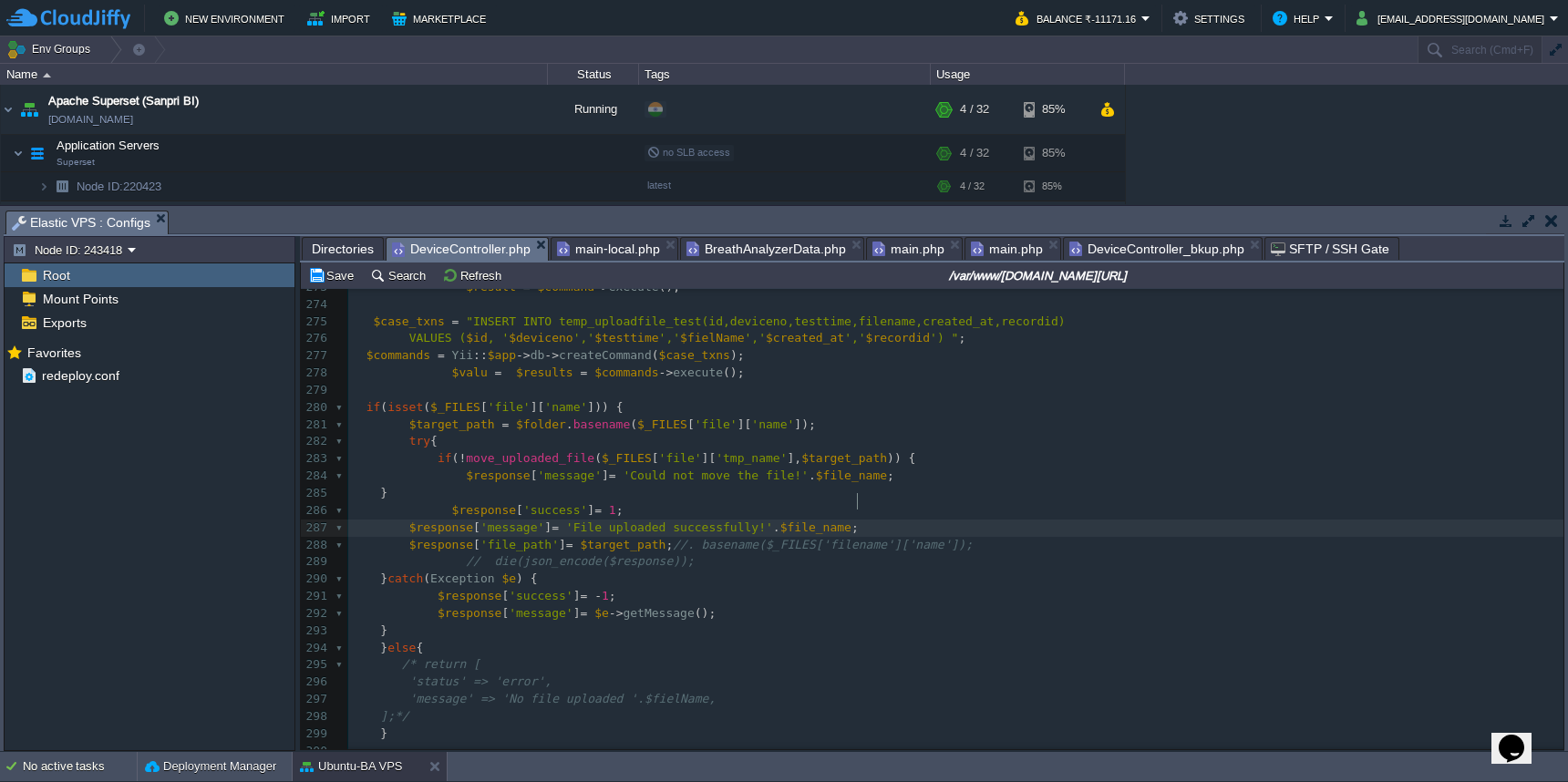
click at [699, 331] on span "$fielName" at bounding box center [712, 338] width 64 height 14
type textarea "$fielName"
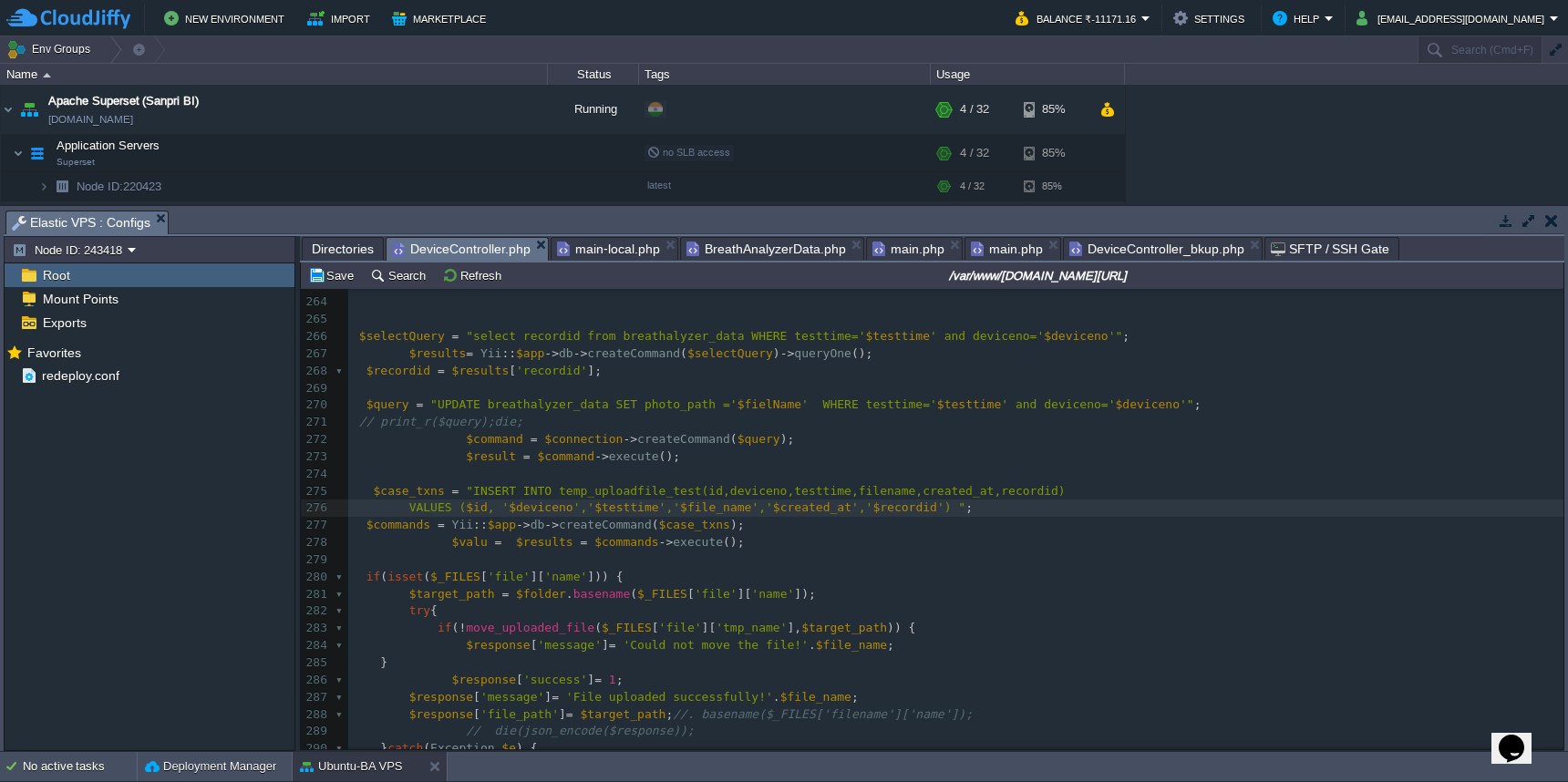
click at [763, 397] on span "$fielName" at bounding box center [770, 404] width 64 height 14
type textarea "$fielName"
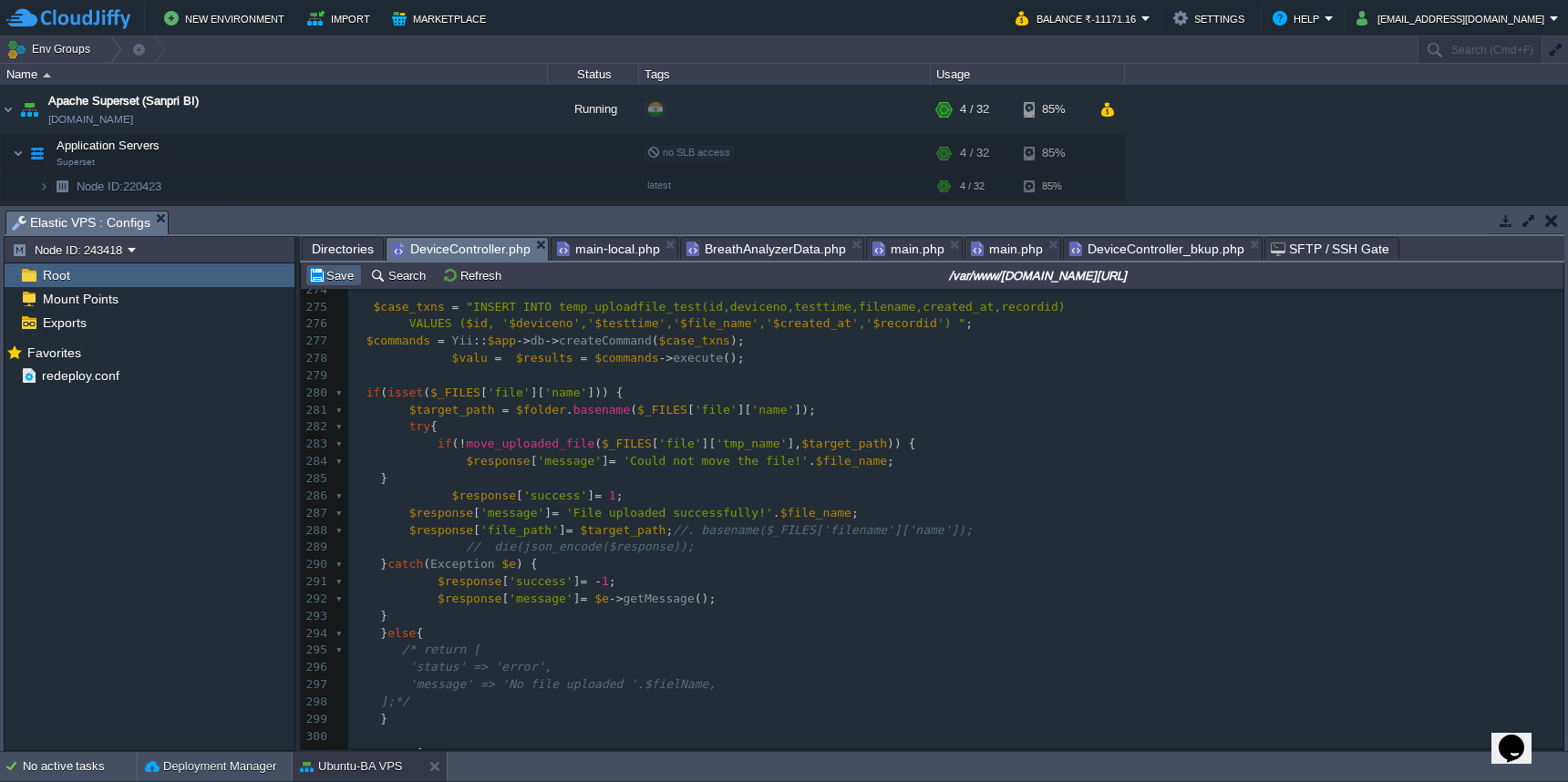
click at [332, 283] on button "Save" at bounding box center [333, 275] width 51 height 16
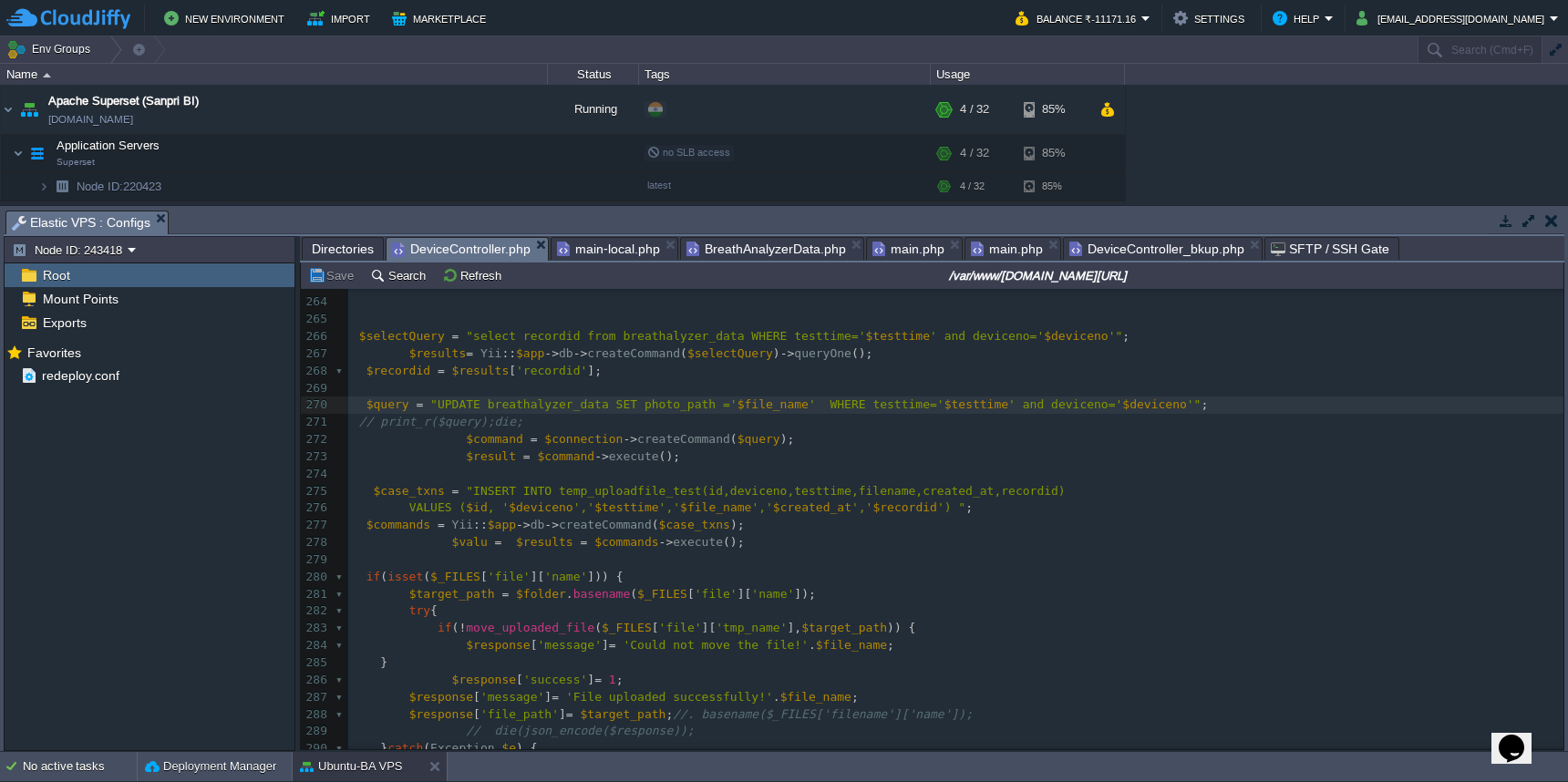
click at [970, 552] on pre at bounding box center [956, 560] width 1215 height 17
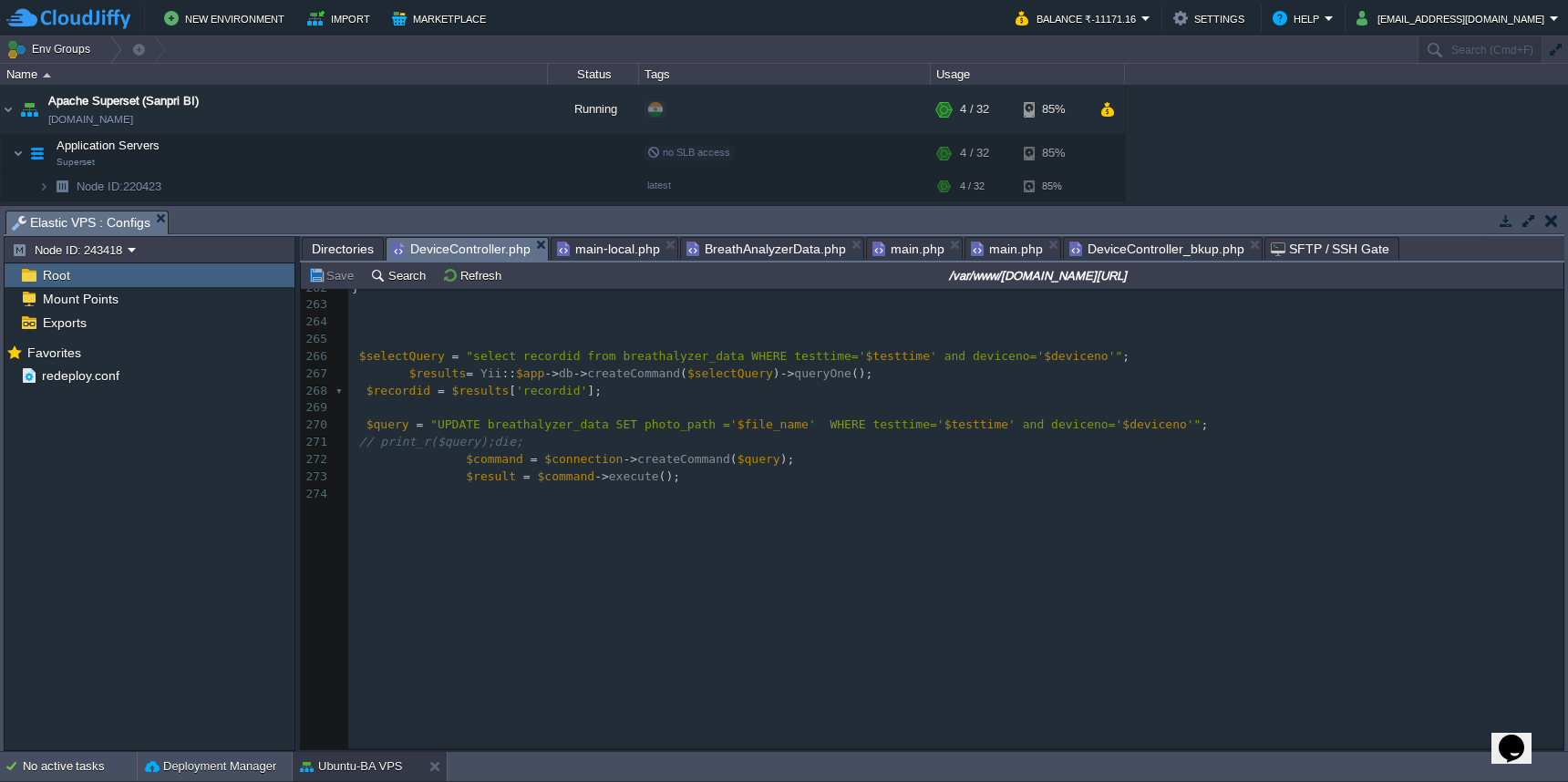
scroll to position [3881, 0]
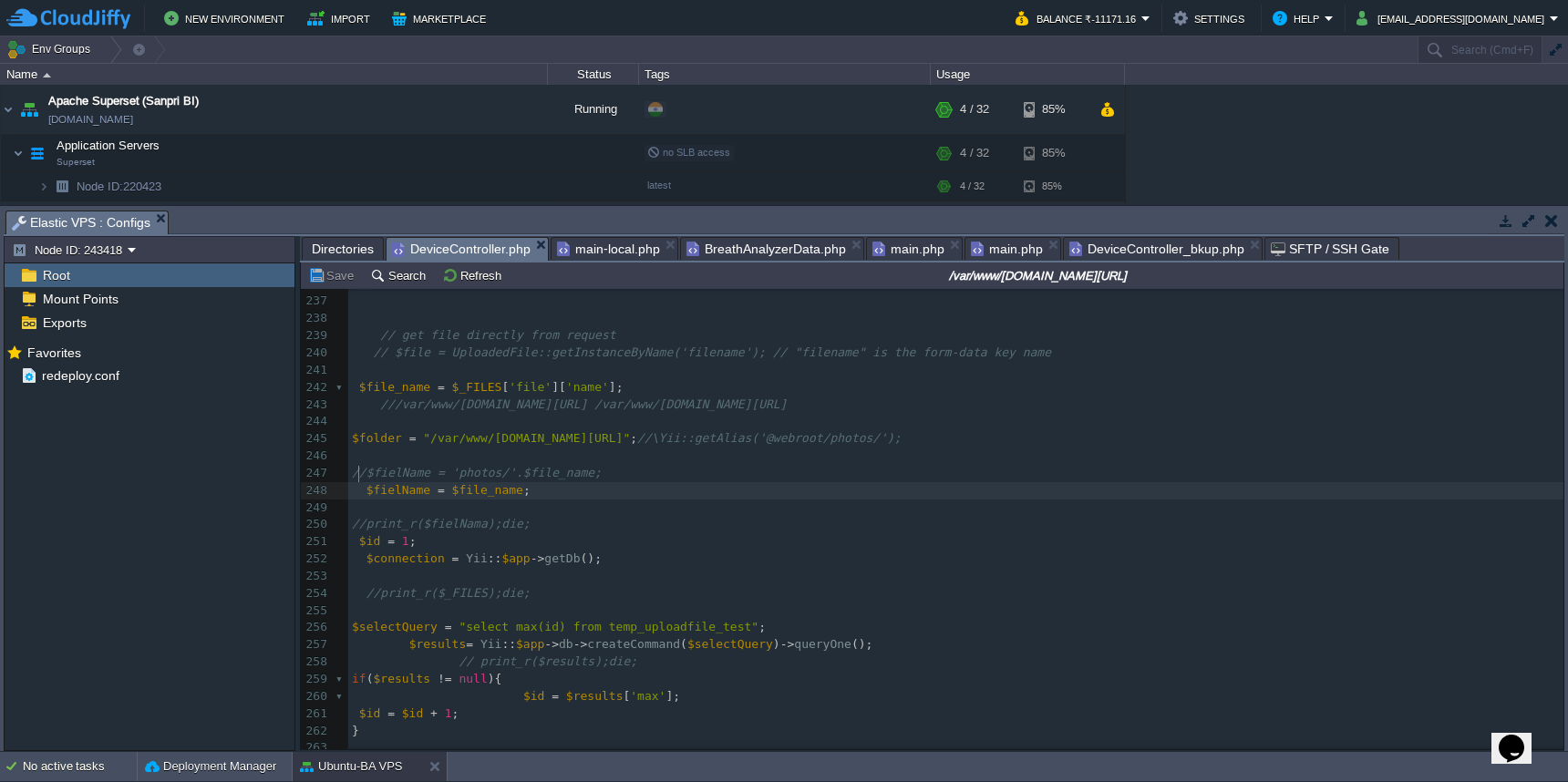
click at [361, 478] on div "xxxxxxxxxx $connection = Yii :: $app -> getDb (); 227 //print_r($queryParams);d…" at bounding box center [956, 534] width 1215 height 825
type textarea "//"
click at [368, 459] on div "xxxxxxxxxx $connection = Yii :: $app -> getDb (); 227 //print_r($queryParams);d…" at bounding box center [956, 534] width 1215 height 825
click at [332, 282] on button "Save" at bounding box center [333, 275] width 51 height 16
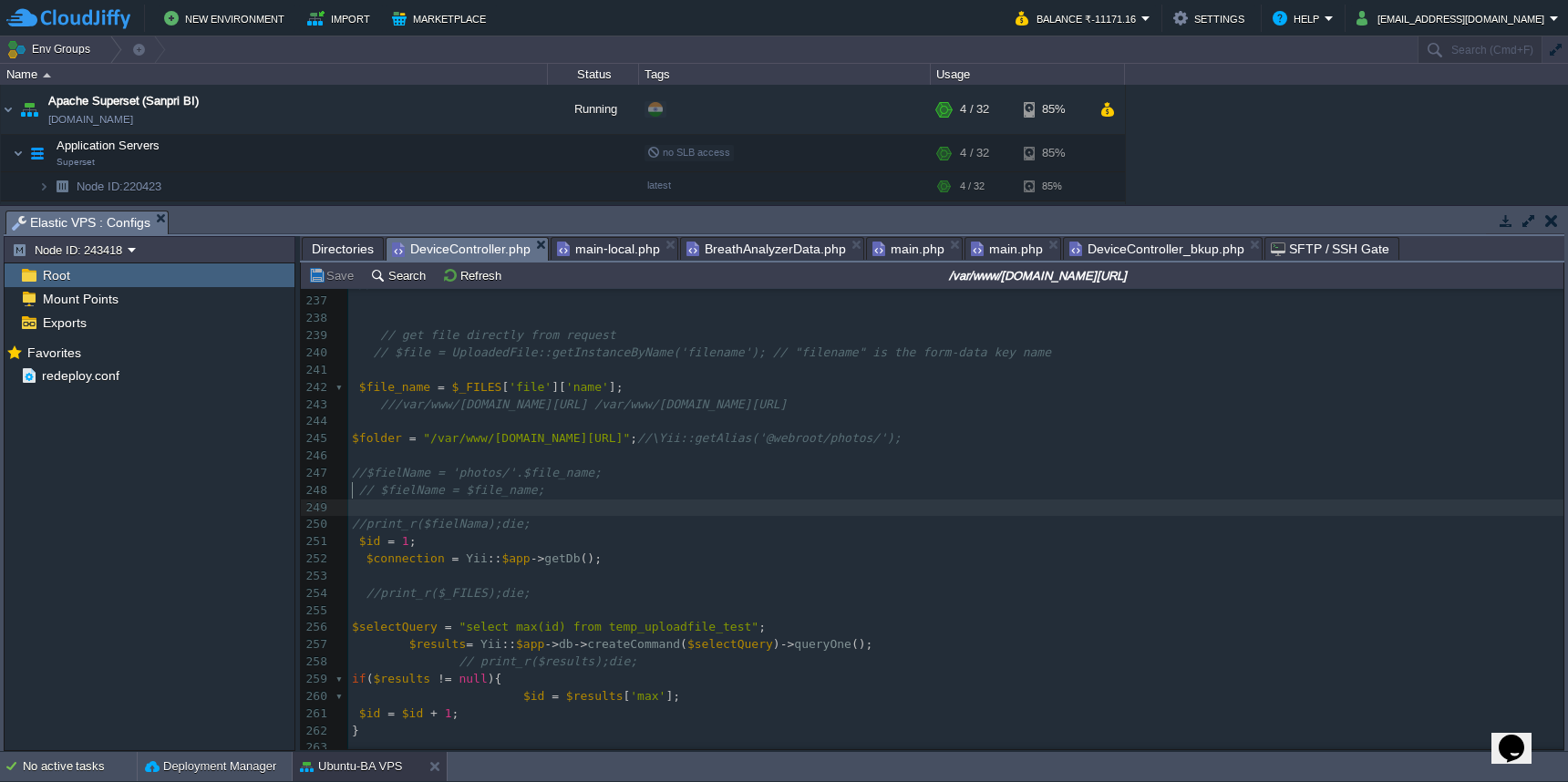
click at [703, 500] on pre "​" at bounding box center [956, 508] width 1215 height 17
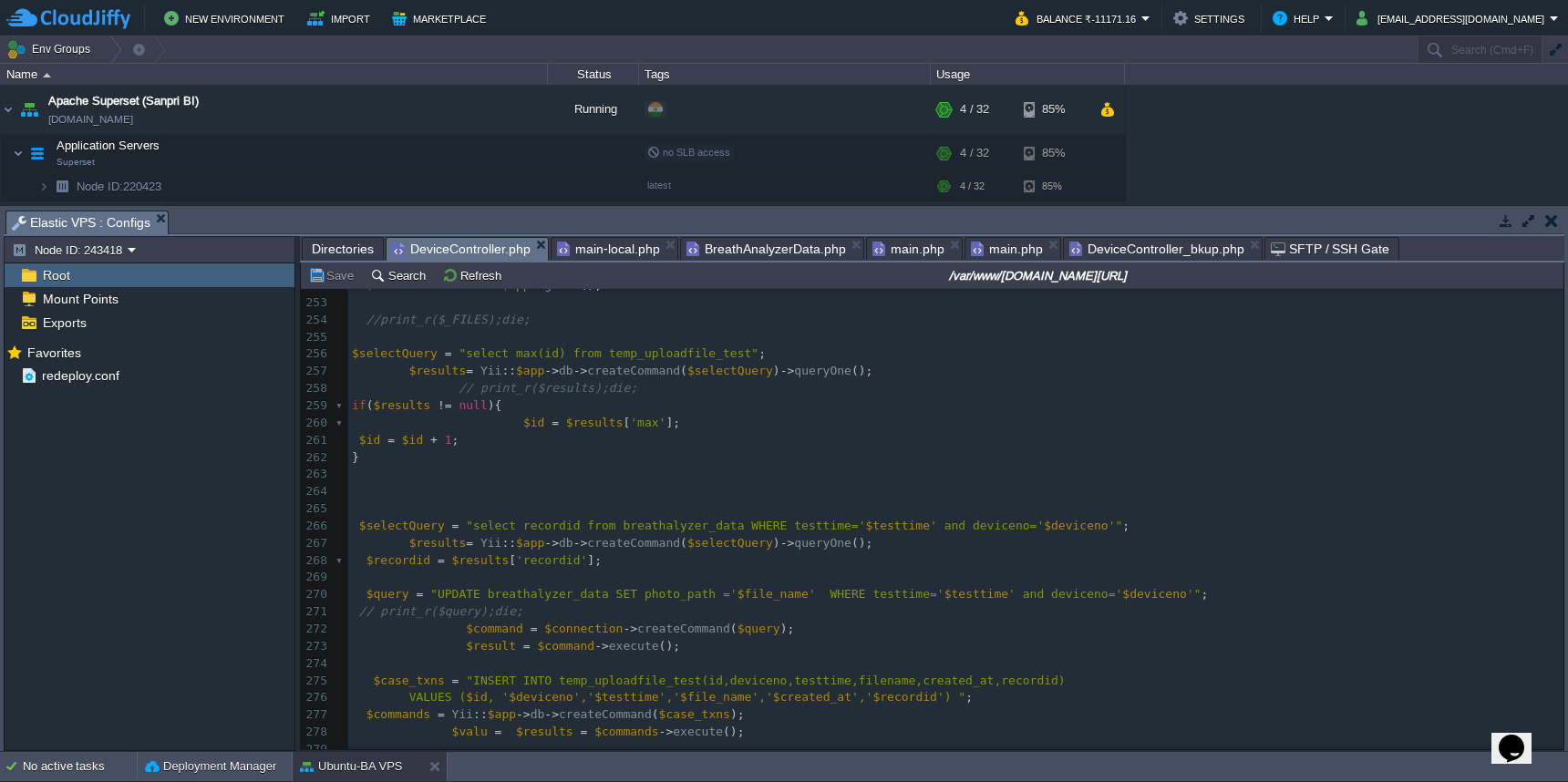
scroll to position [4041, 0]
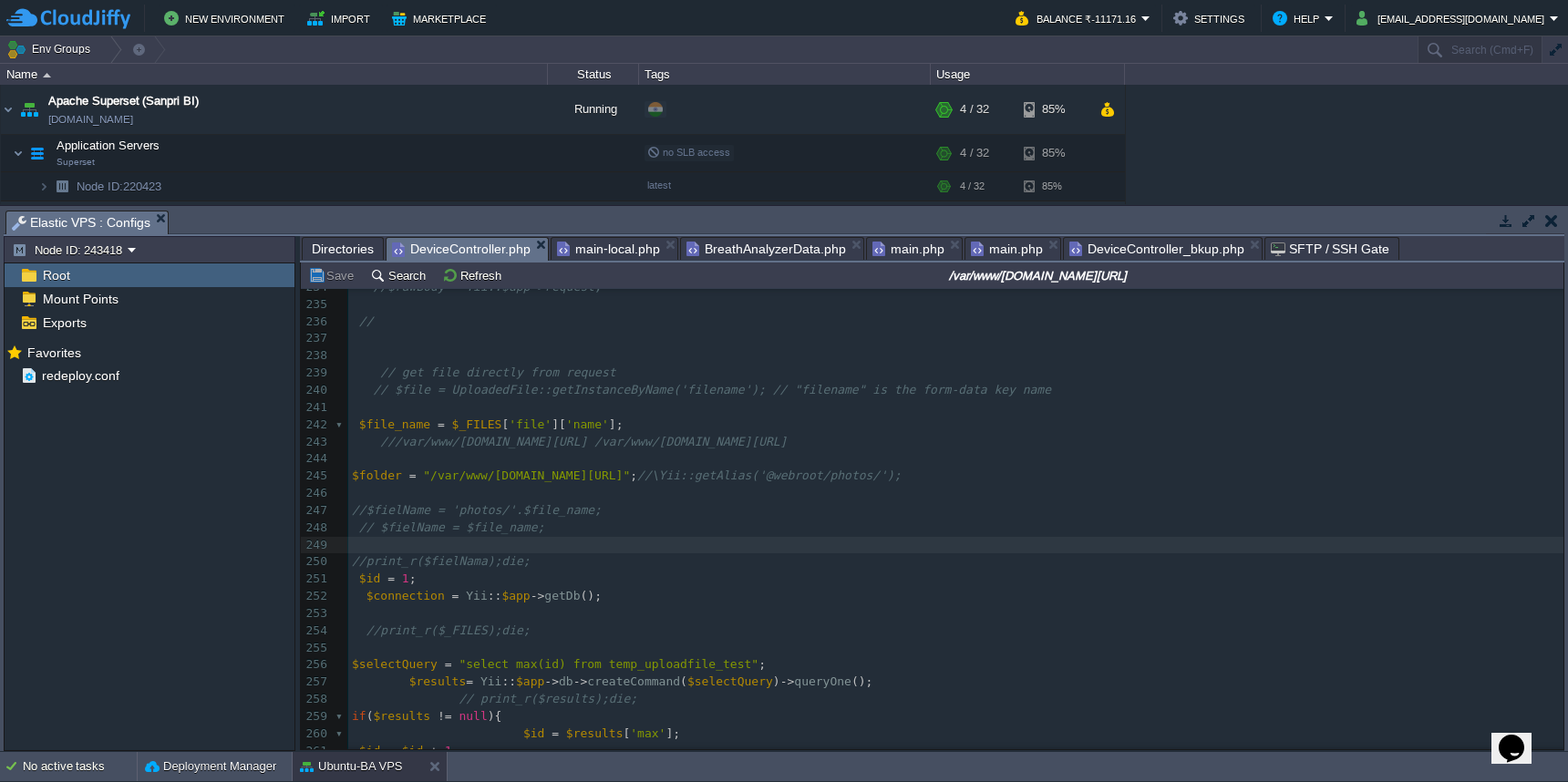
click at [564, 372] on span "// get file directly from request" at bounding box center [498, 373] width 235 height 14
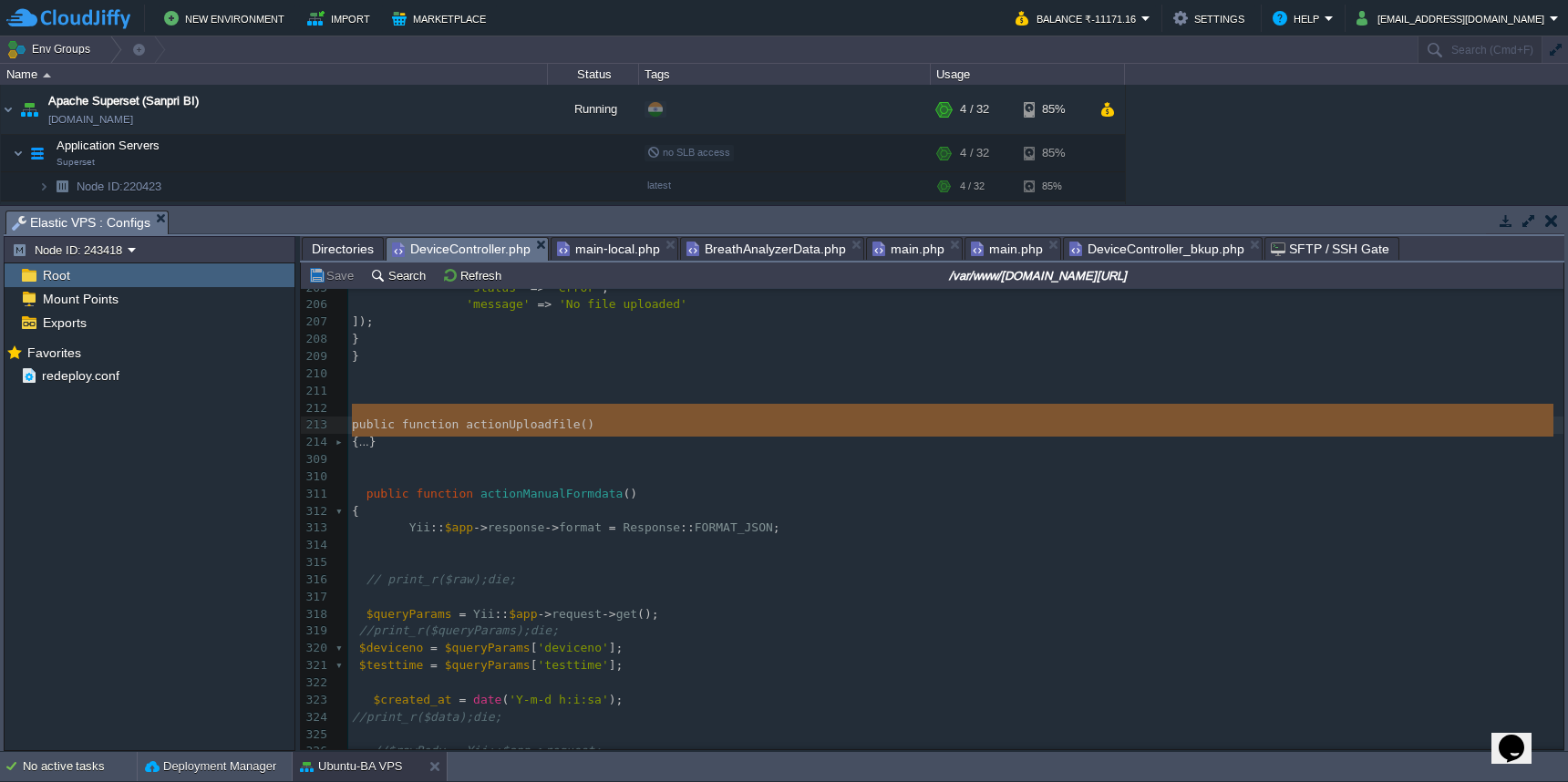
drag, startPoint x: 447, startPoint y: 440, endPoint x: 353, endPoint y: 417, distance: 96.8
type textarea "-"
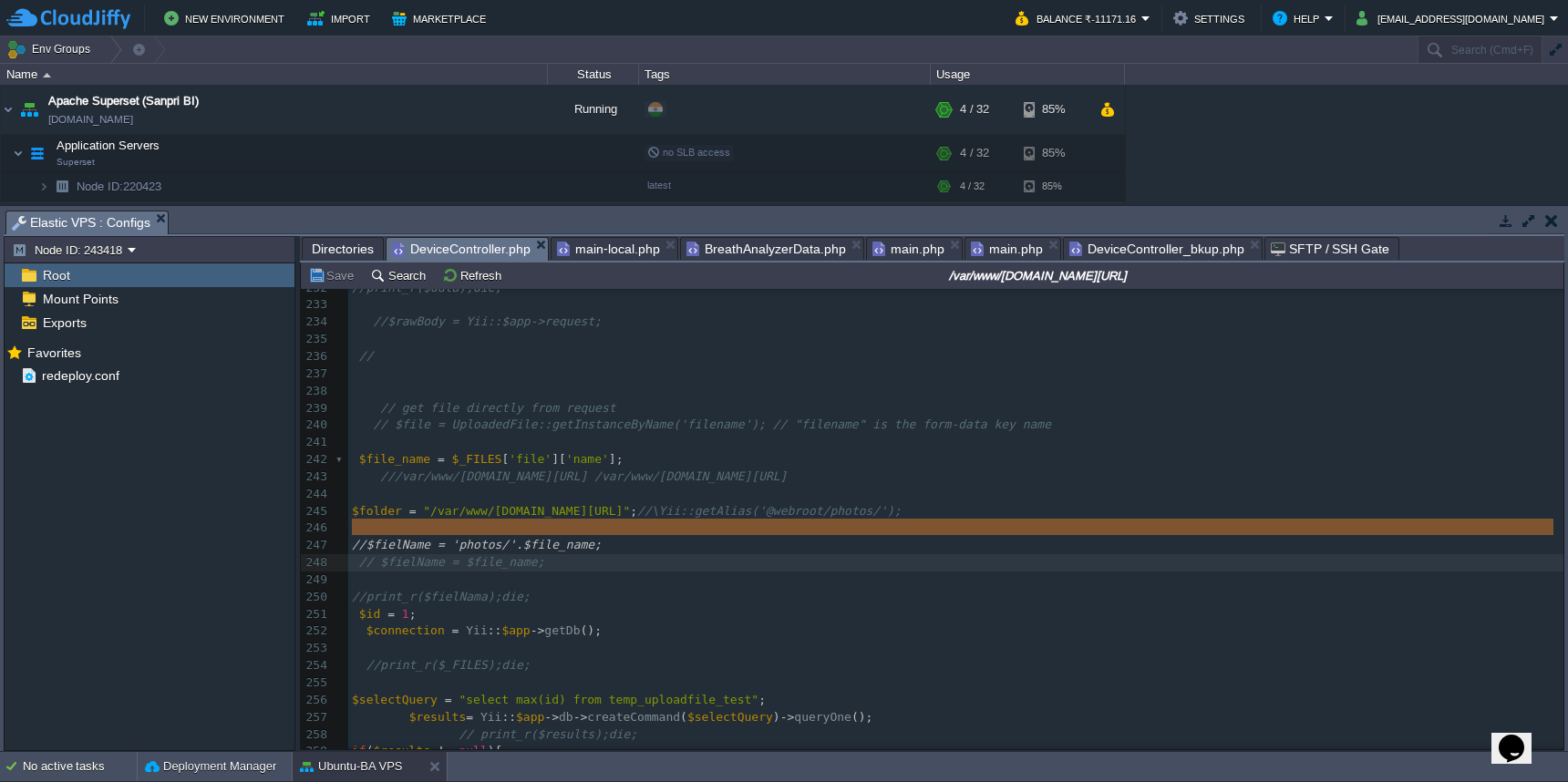
type textarea "//$fielName = 'photos/'.$file_name; // $fielName = $file_name;"
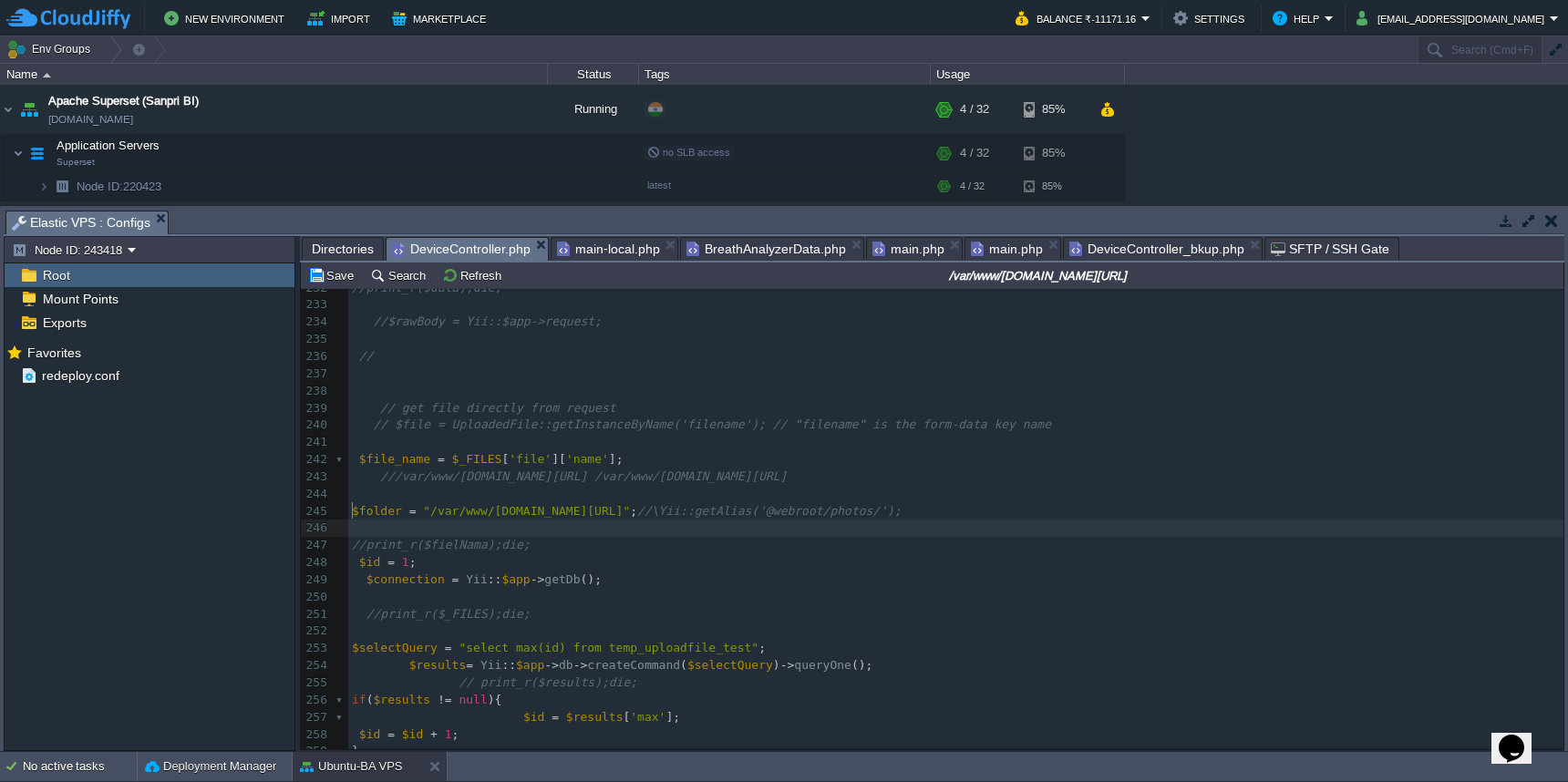
type textarea "//print_r($fielNama);die;"
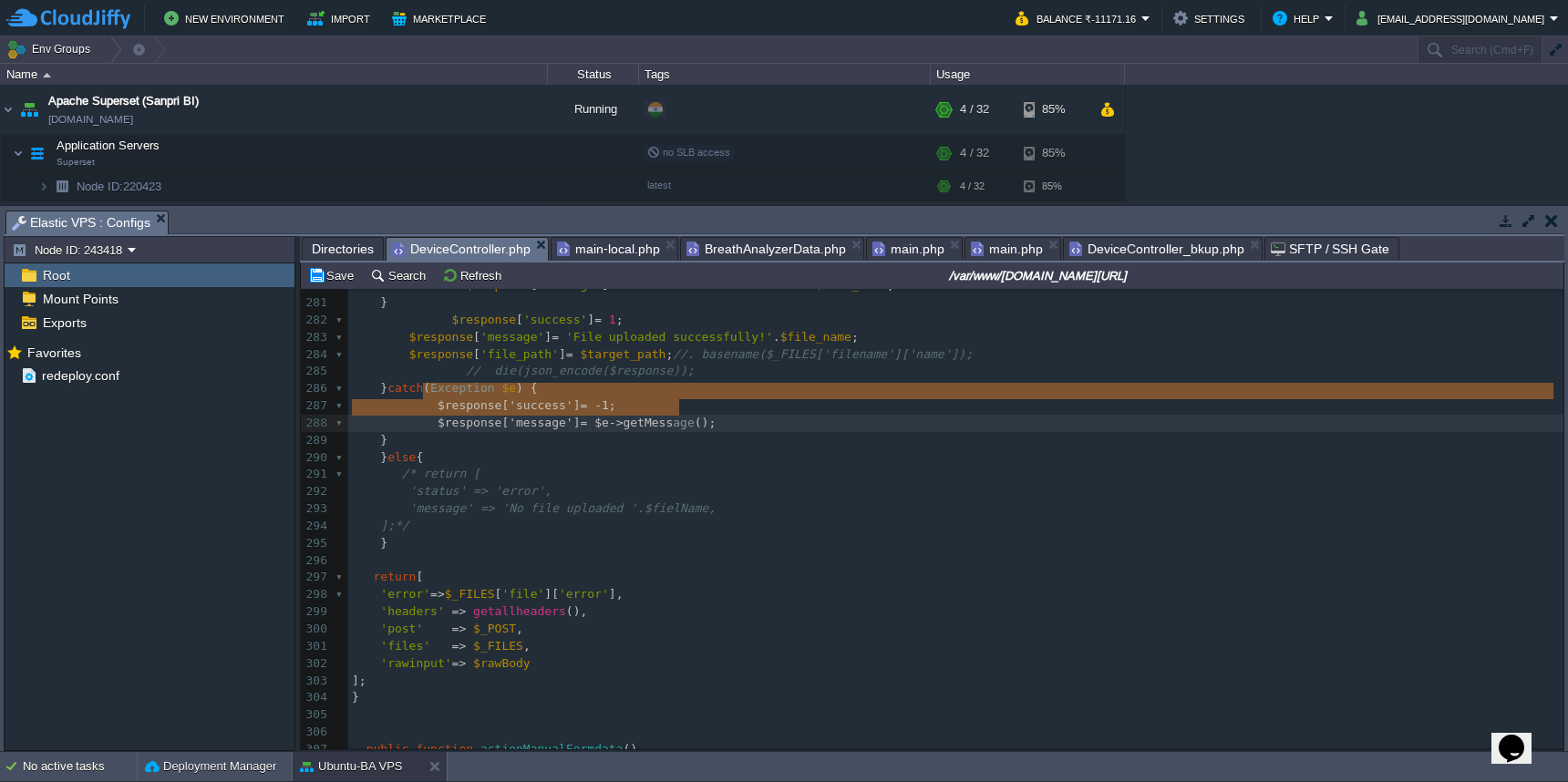
type textarea "$response['success'] = -1; $response['message'] = $e->getMessage();"
drag, startPoint x: 423, startPoint y: 394, endPoint x: 729, endPoint y: 411, distance: 306.5
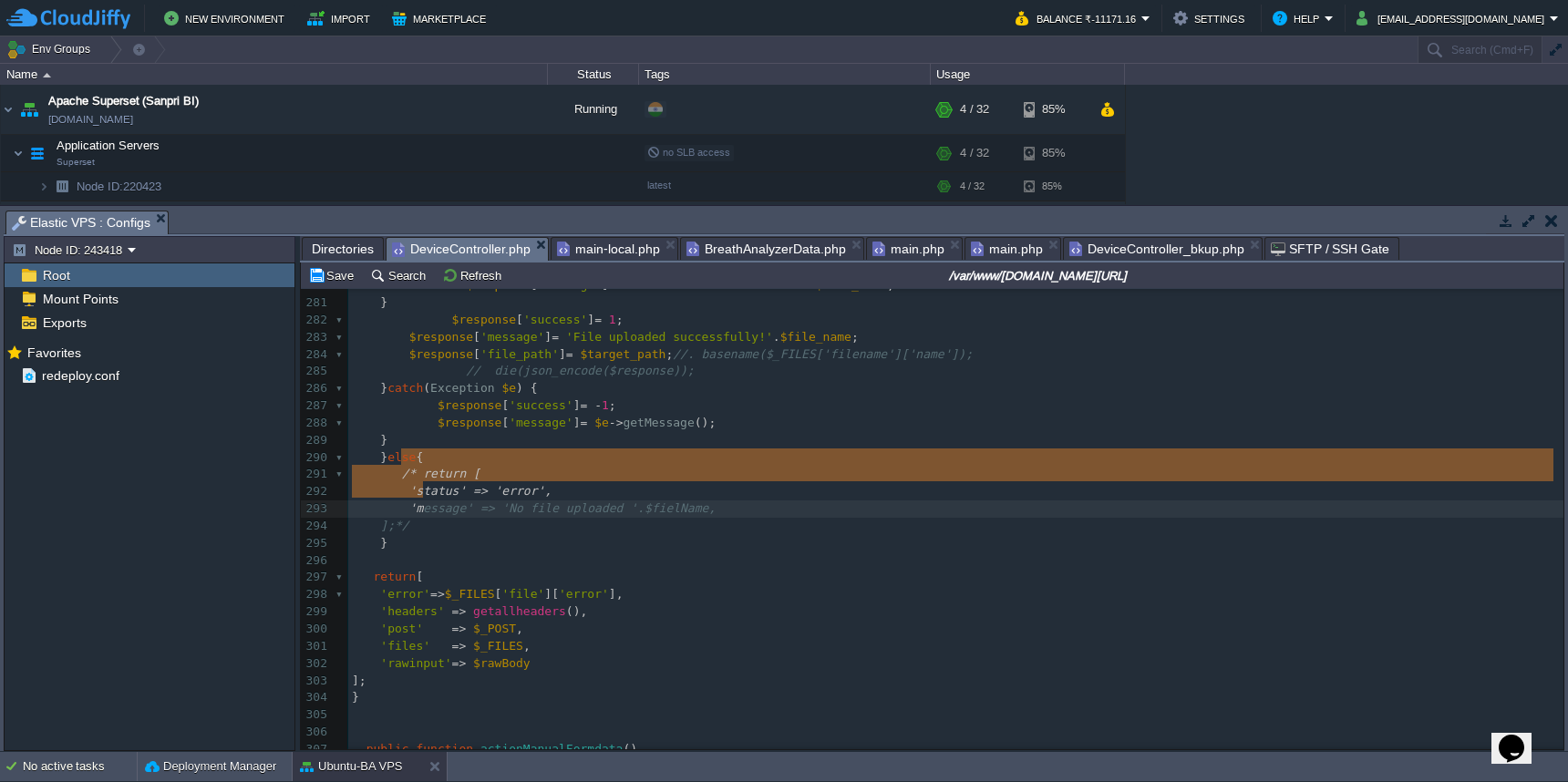
type textarea "/* return [ 'status' => 'error', 'message' => 'No file uploaded '.$fielName, ];…"
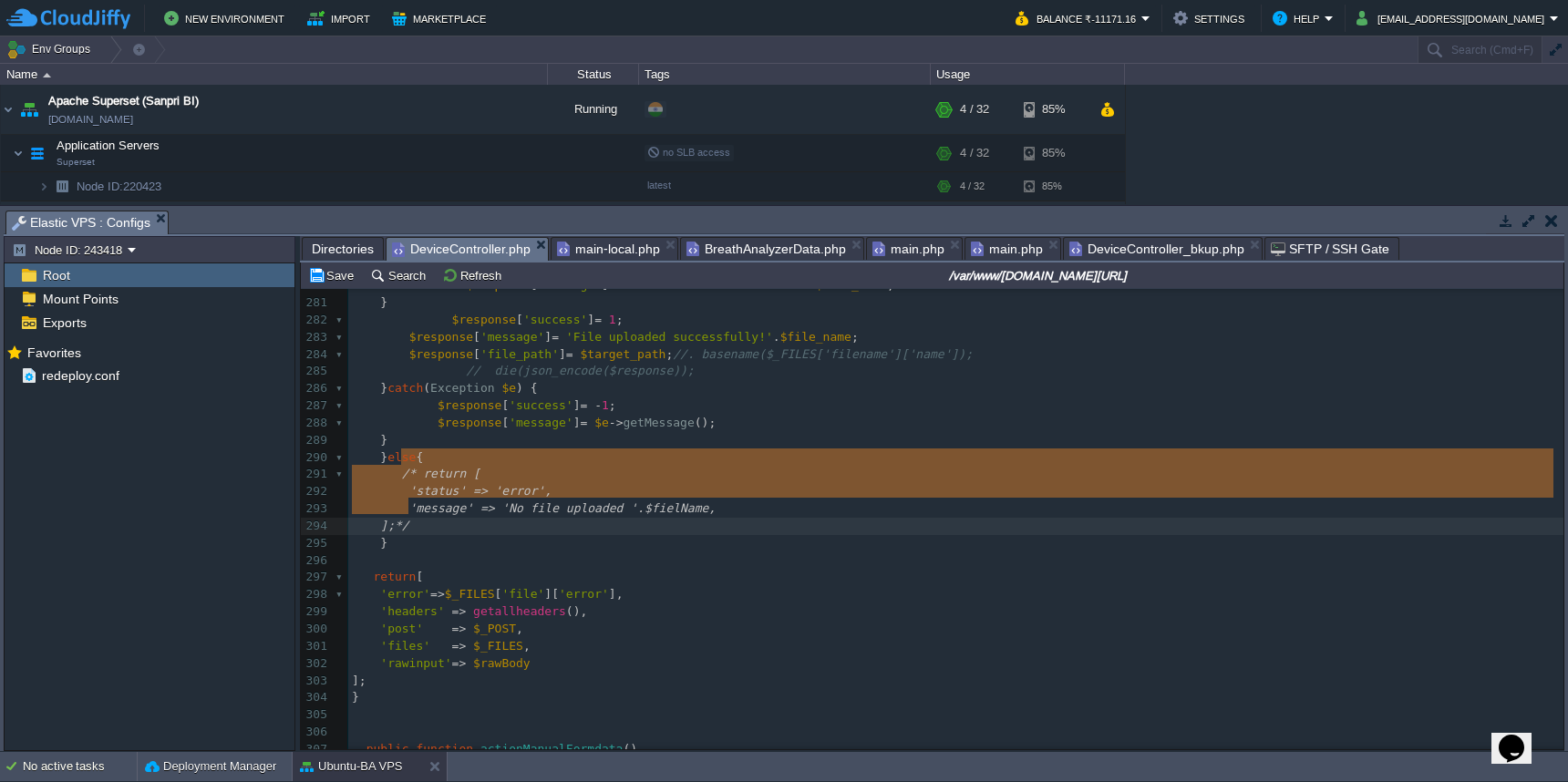
drag, startPoint x: 398, startPoint y: 462, endPoint x: 431, endPoint y: 505, distance: 54.2
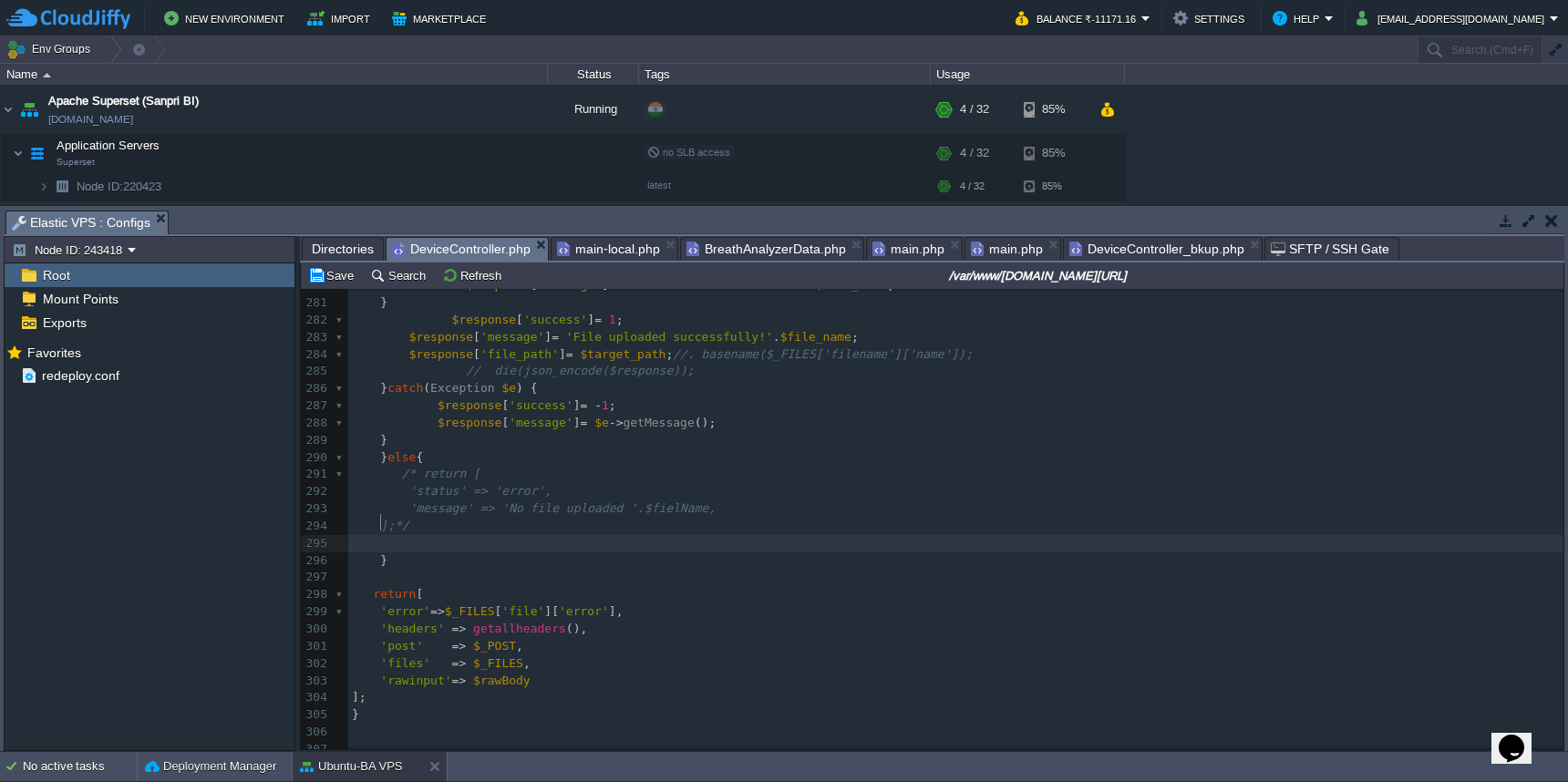
paste textarea "N"
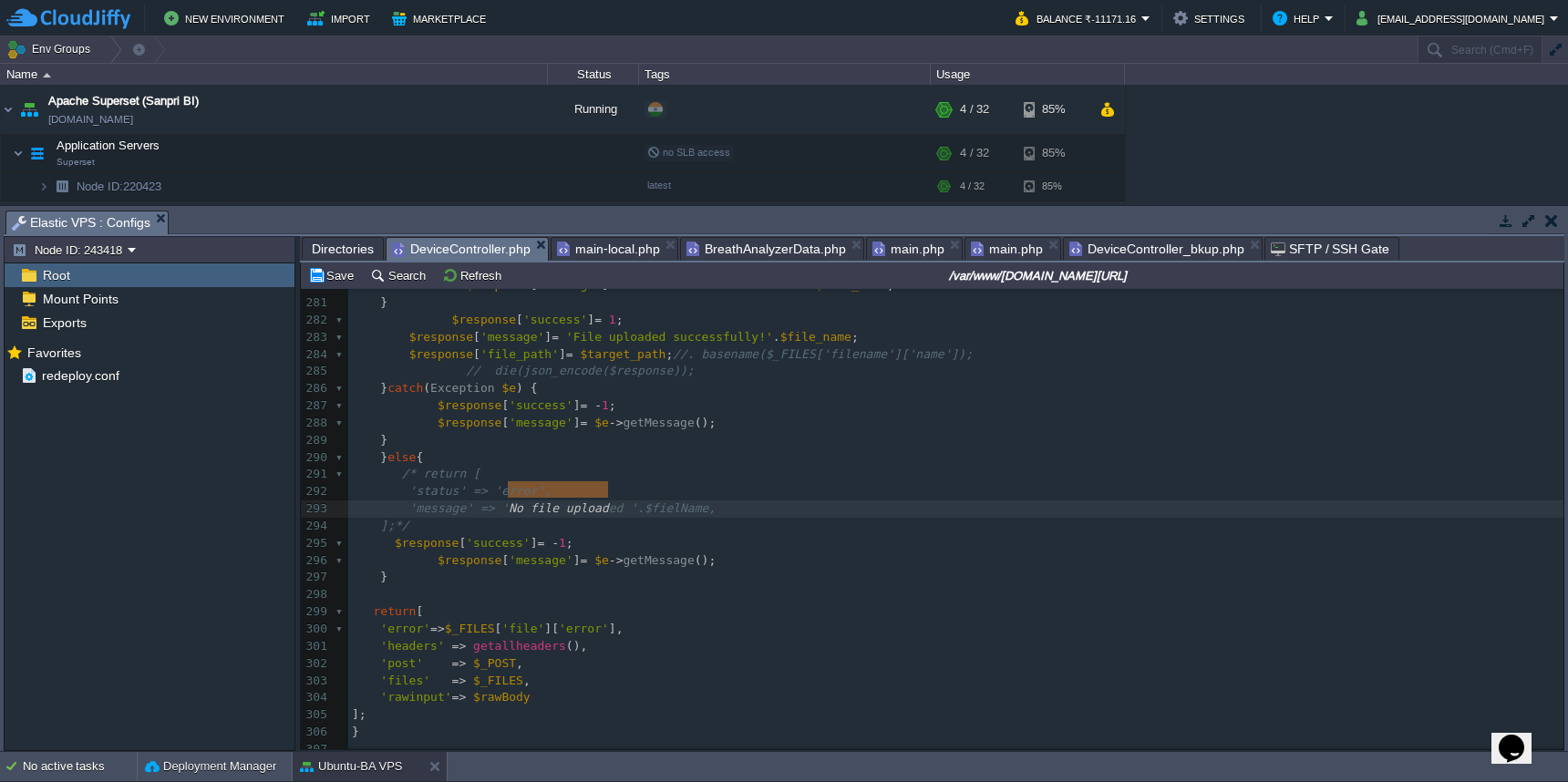
type textarea "No file uploaded"
drag, startPoint x: 509, startPoint y: 489, endPoint x: 625, endPoint y: 489, distance: 116.0
drag, startPoint x: 600, startPoint y: 542, endPoint x: 711, endPoint y: 542, distance: 111.0
paste textarea "'"
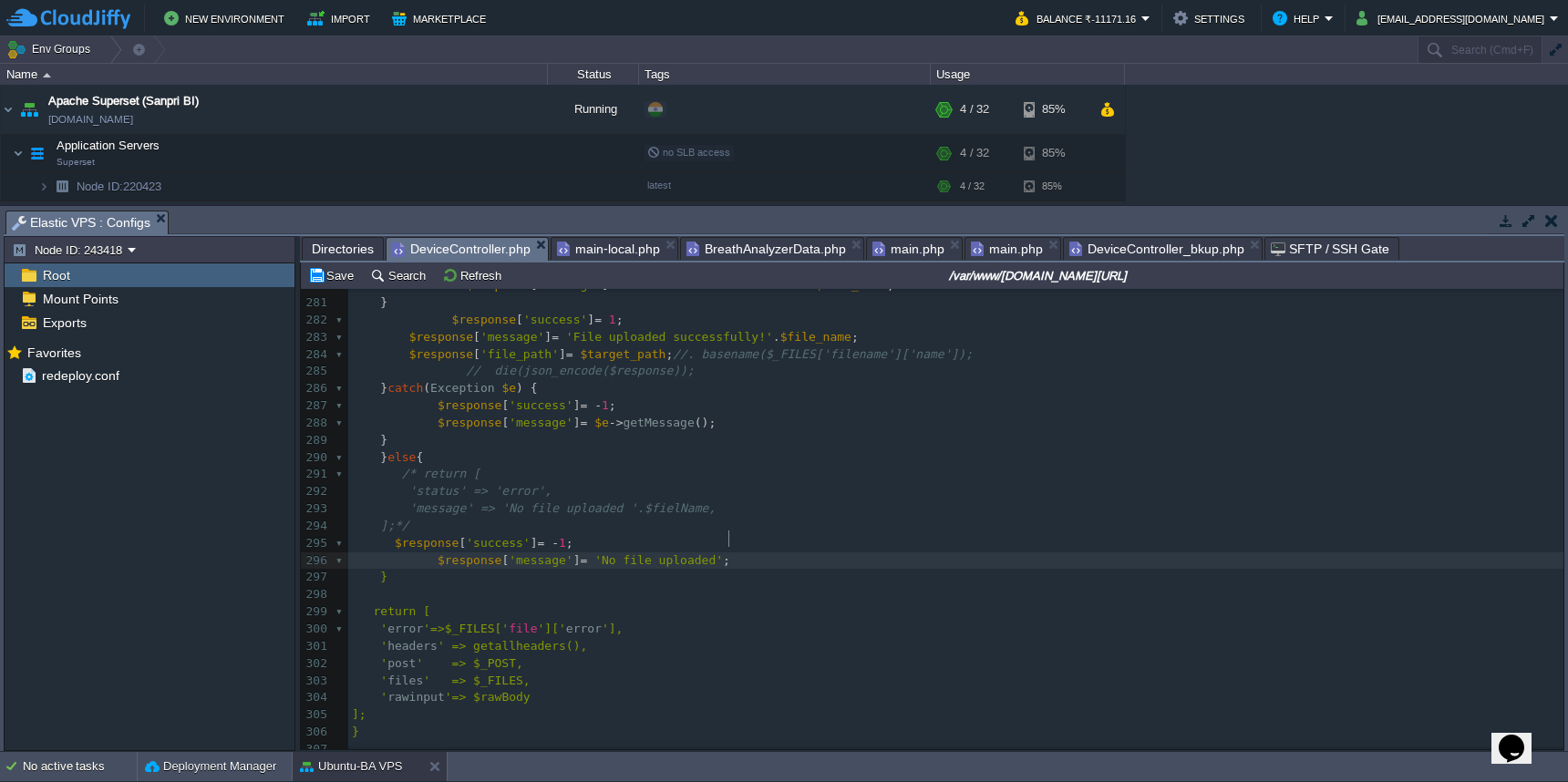
scroll to position [7, 6]
click at [574, 527] on div "xxxxxxxxxx ​ 268 $command = $connection -> createCommand ( $query ); 269 $resul…" at bounding box center [956, 543] width 1215 height 944
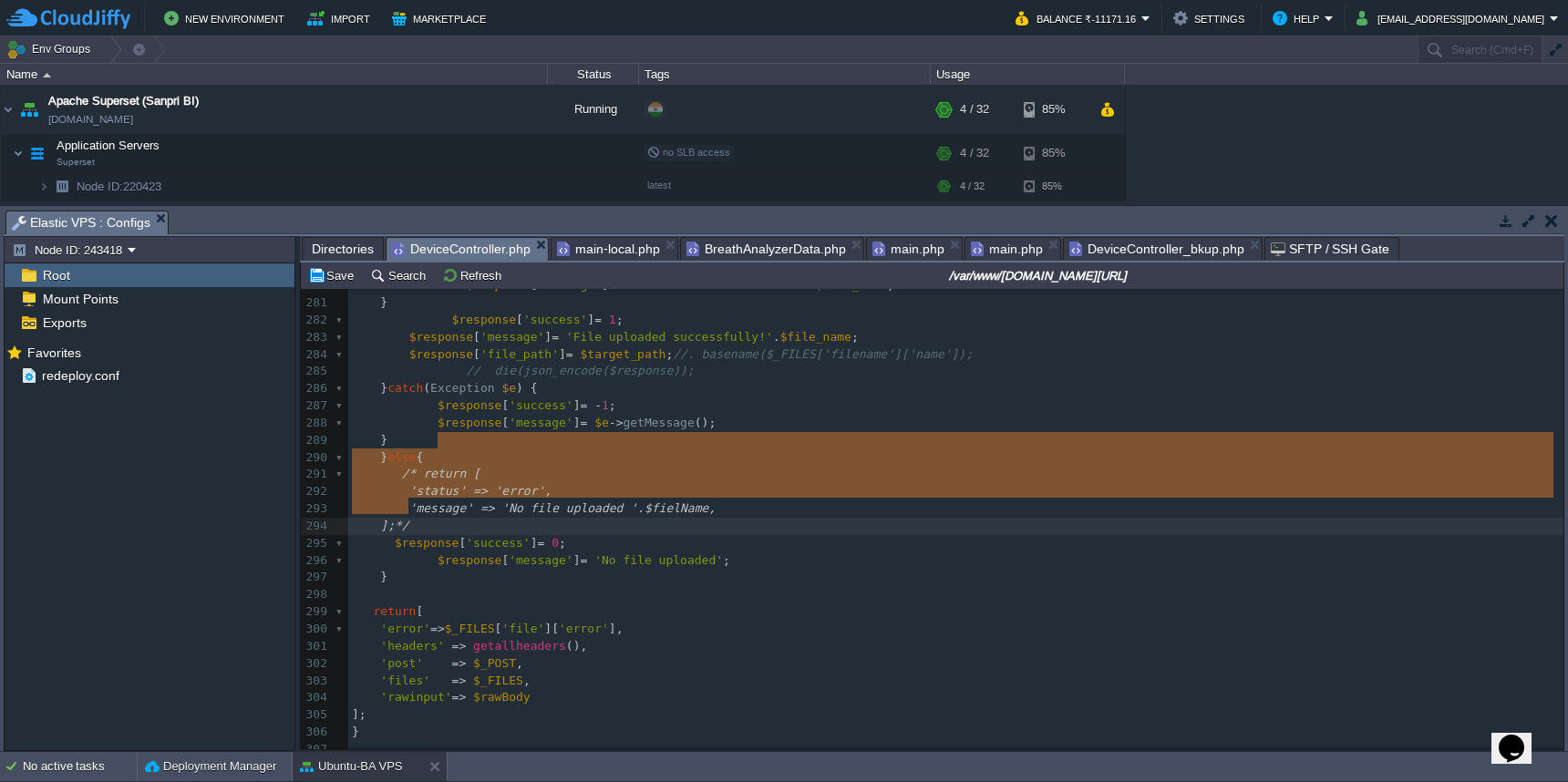
drag, startPoint x: 460, startPoint y: 441, endPoint x: 473, endPoint y: 508, distance: 68.2
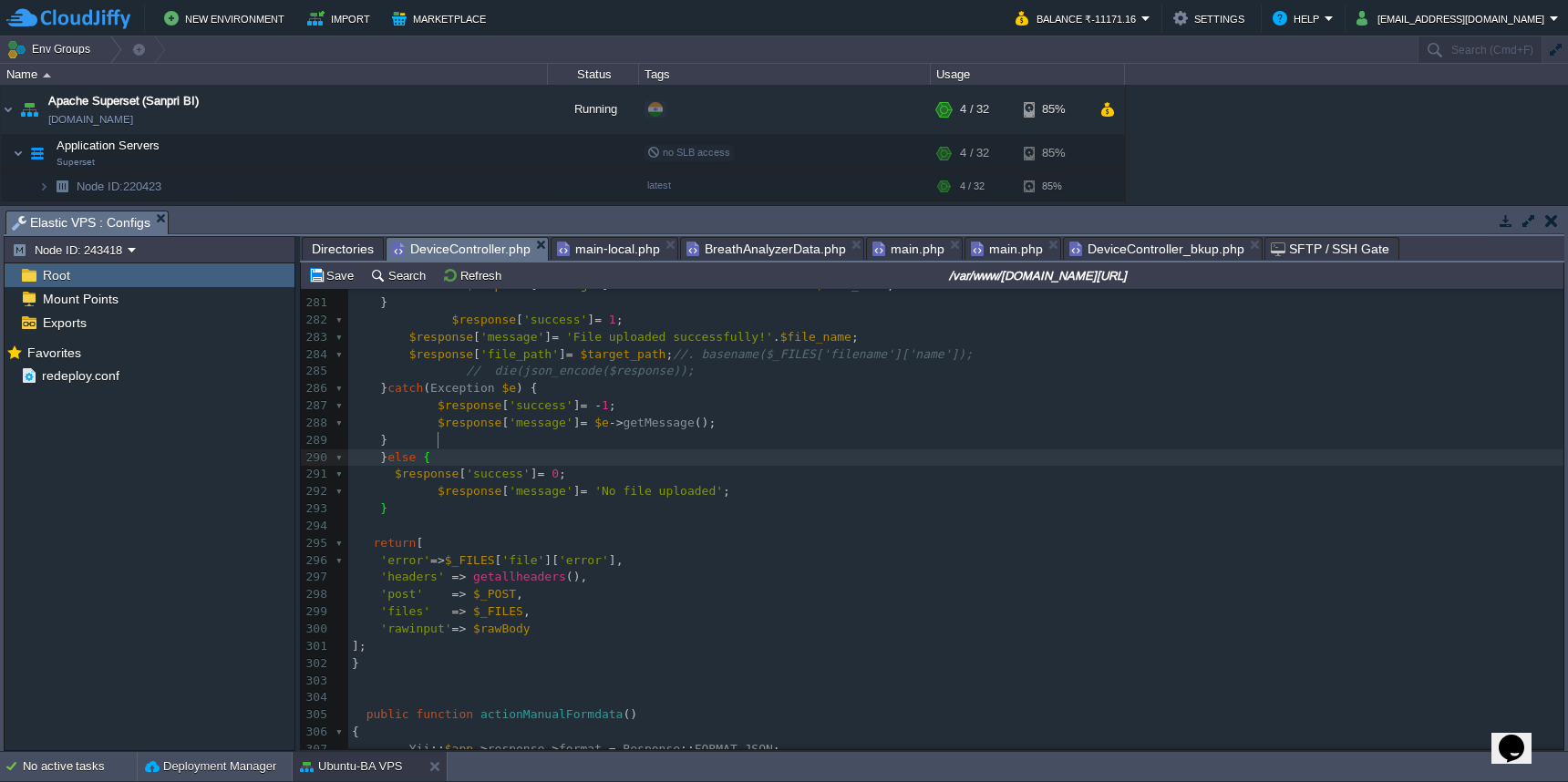
click at [555, 621] on pre "'rawinput' => $rawBody" at bounding box center [956, 629] width 1215 height 17
click at [661, 553] on pre "'error' => $_FILES [ 'file' ][ 'error' ]," at bounding box center [956, 561] width 1215 height 17
click at [470, 484] on span "$response" at bounding box center [469, 491] width 64 height 14
click at [493, 569] on pre "'response' =>" at bounding box center [956, 577] width 1215 height 17
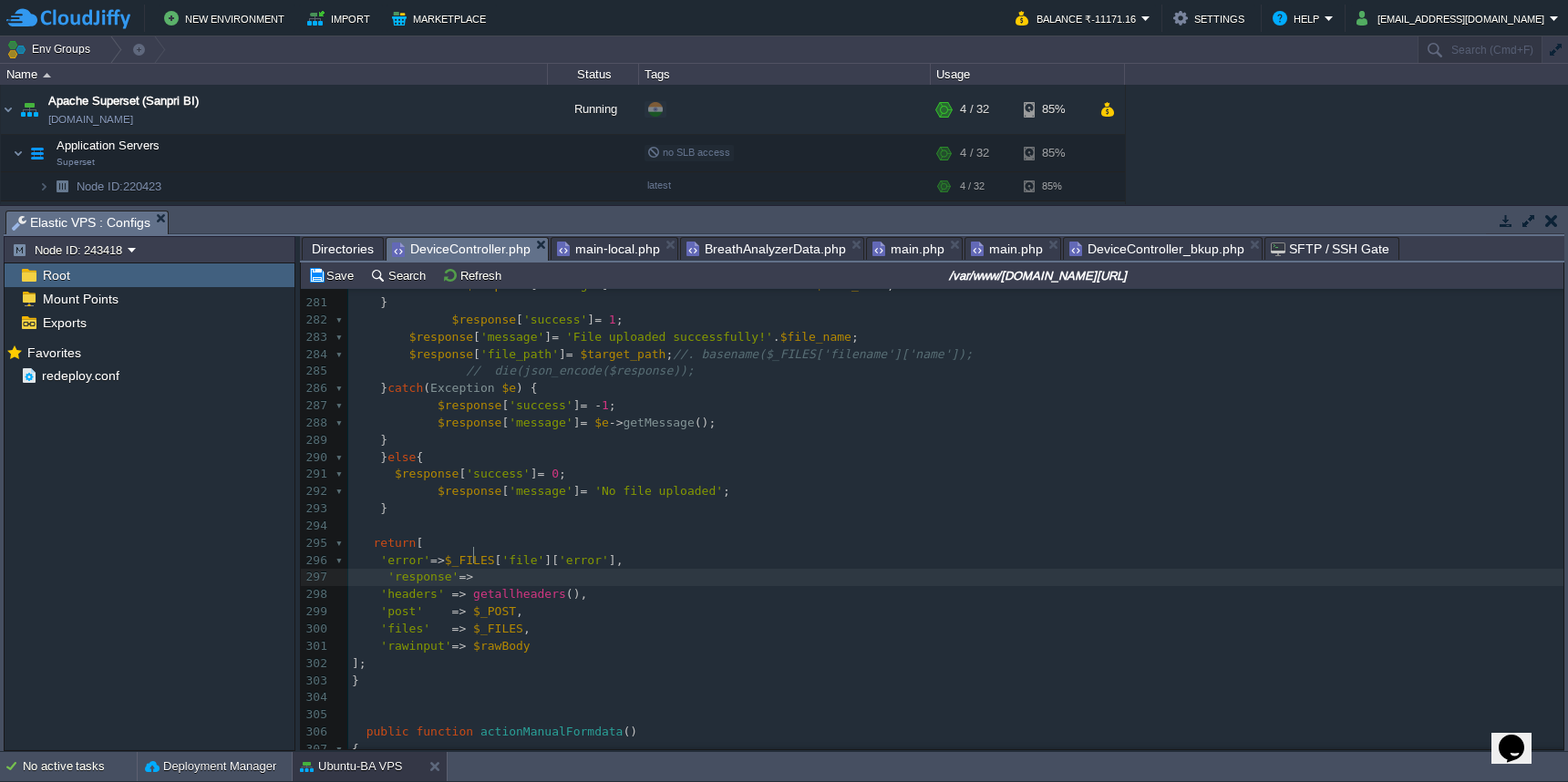
paste textarea ";"
click at [717, 322] on div "xxxxxxxxxx ​ 268 $command = $connection -> createCommand ( $query ); 269 $resul…" at bounding box center [956, 517] width 1215 height 894
drag, startPoint x: 522, startPoint y: 364, endPoint x: 669, endPoint y: 361, distance: 147.0
click at [1012, 348] on pre "$response [ 'file_path' ] = $target_path ; //. basename($_FILES['filename']['na…" at bounding box center [956, 355] width 1215 height 17
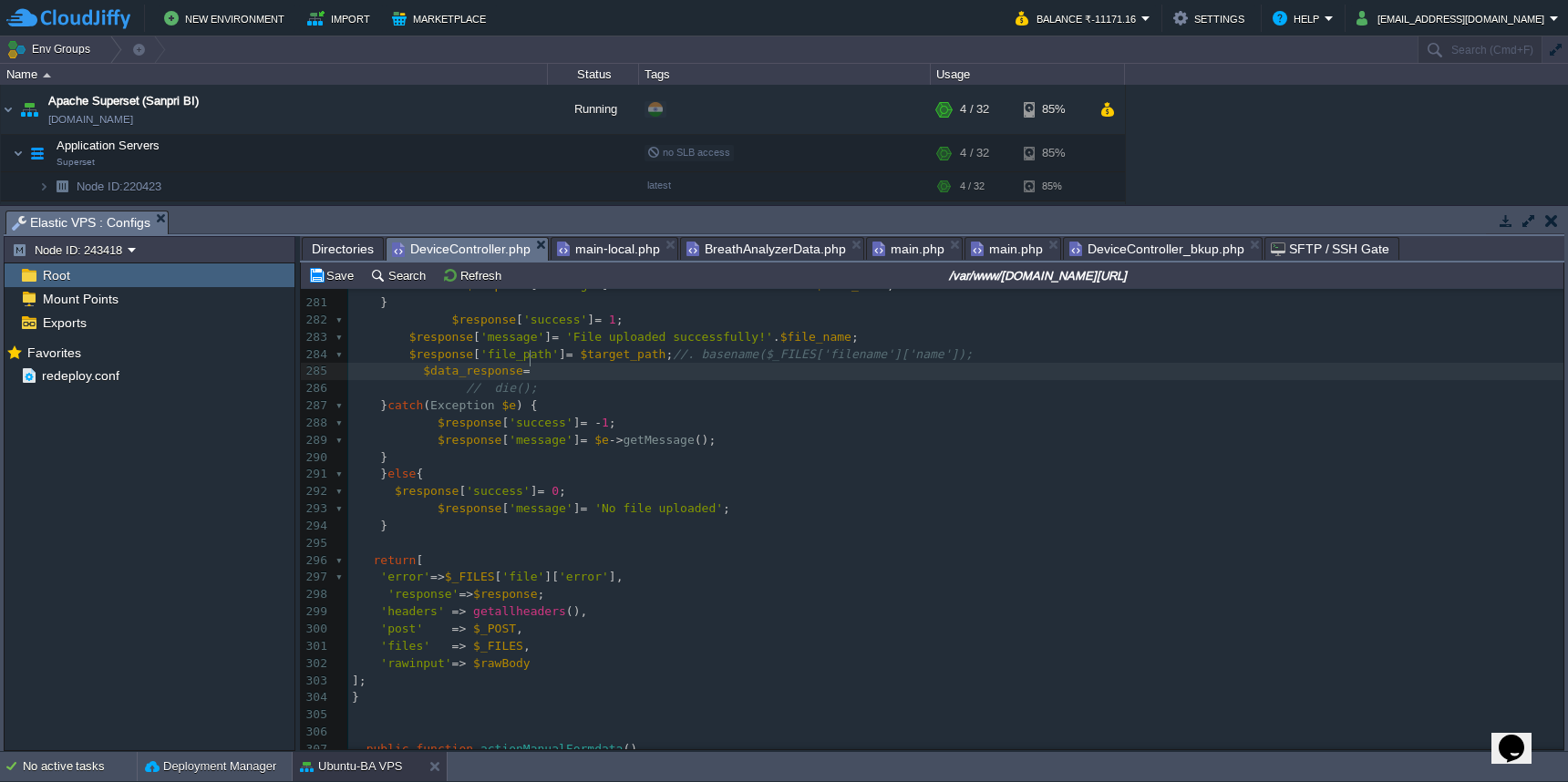
scroll to position [7, 86]
paste textarea ";"
click at [748, 432] on pre "$response [ 'message' ] = $e -> getMessage ();" at bounding box center [956, 440] width 1215 height 17
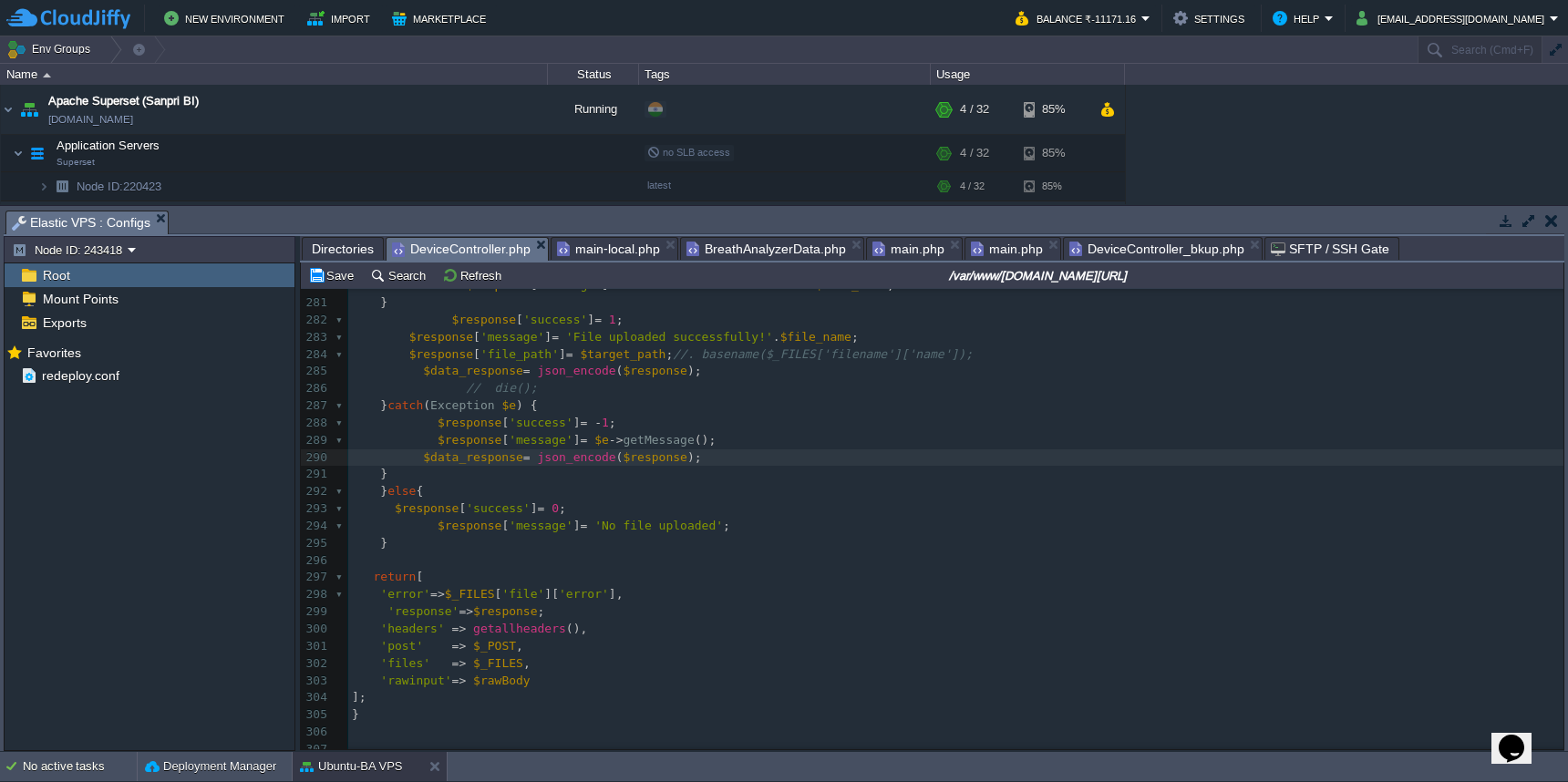
click at [783, 518] on pre "$response [ 'message' ] = 'No file uploaded' ;" at bounding box center [956, 526] width 1215 height 17
click at [748, 368] on pre "$data_response = json_encode ( $response );" at bounding box center [956, 371] width 1215 height 17
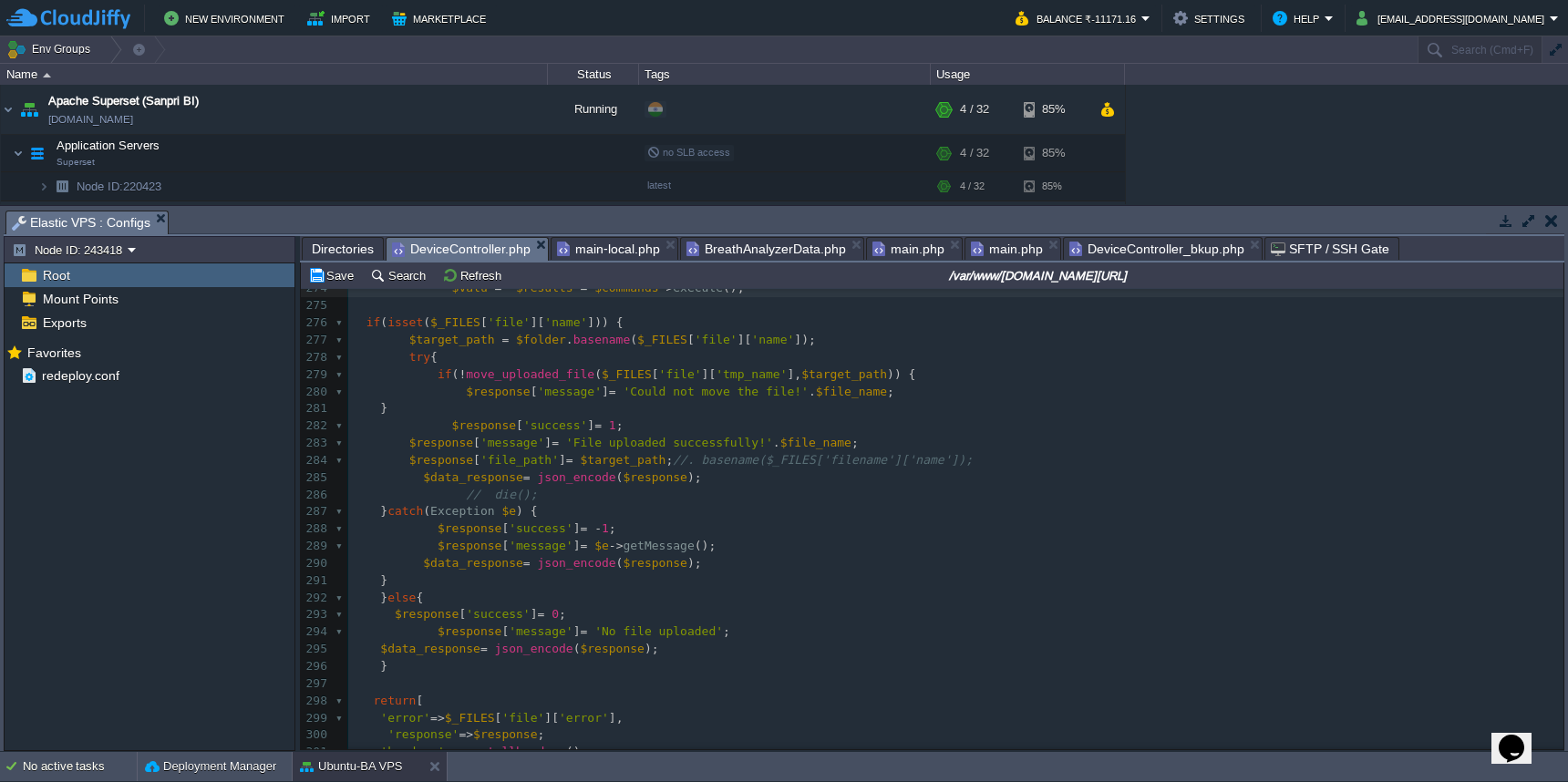
scroll to position [4468, 0]
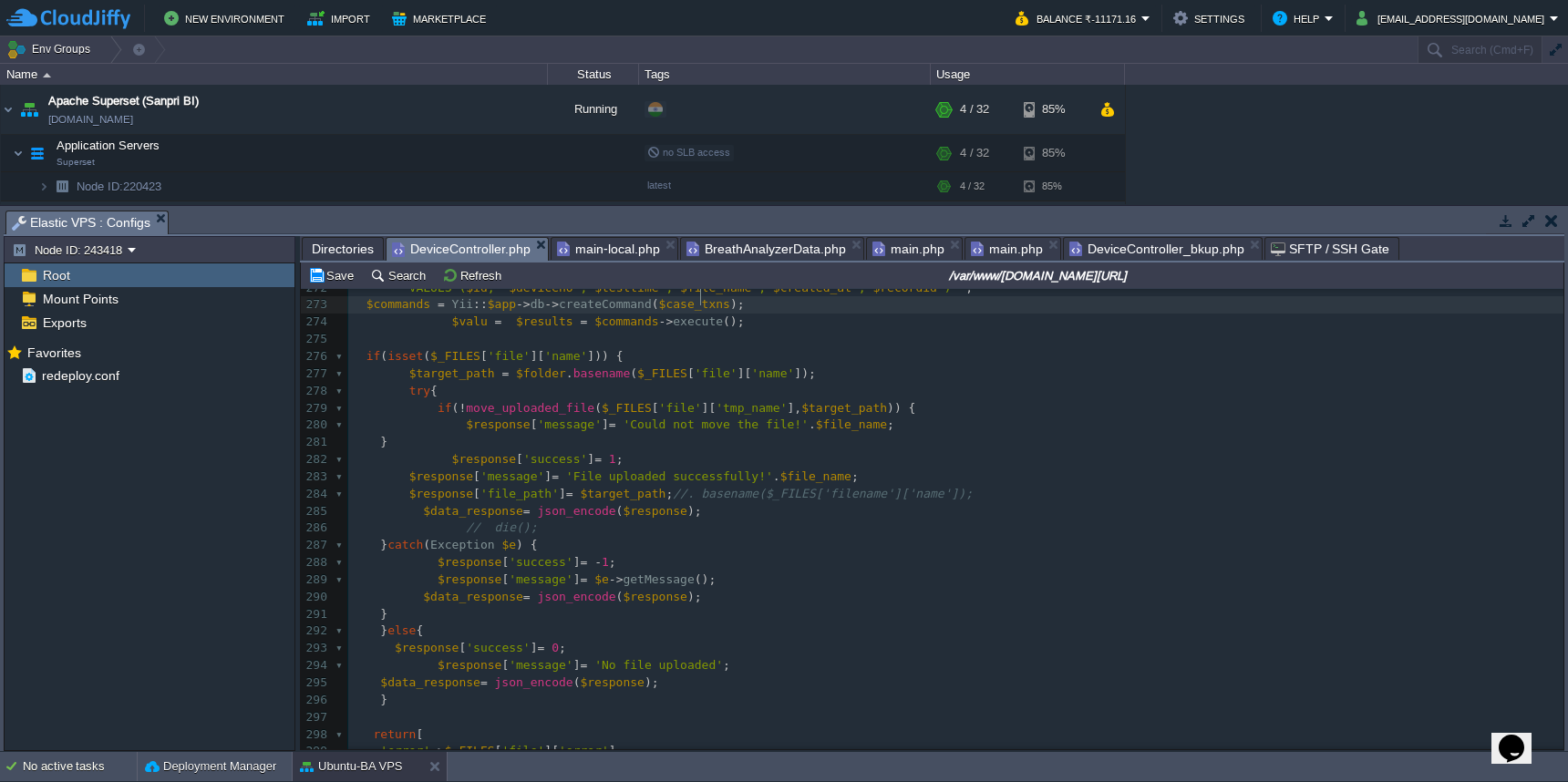
click at [424, 662] on div "xxxxxxxxxx ​ 263 $results = Yii :: $app -> db -> createCommand ( $selectQuery )…" at bounding box center [956, 640] width 1215 height 1031
click at [436, 337] on pre at bounding box center [956, 339] width 1215 height 17
paste textarea "="
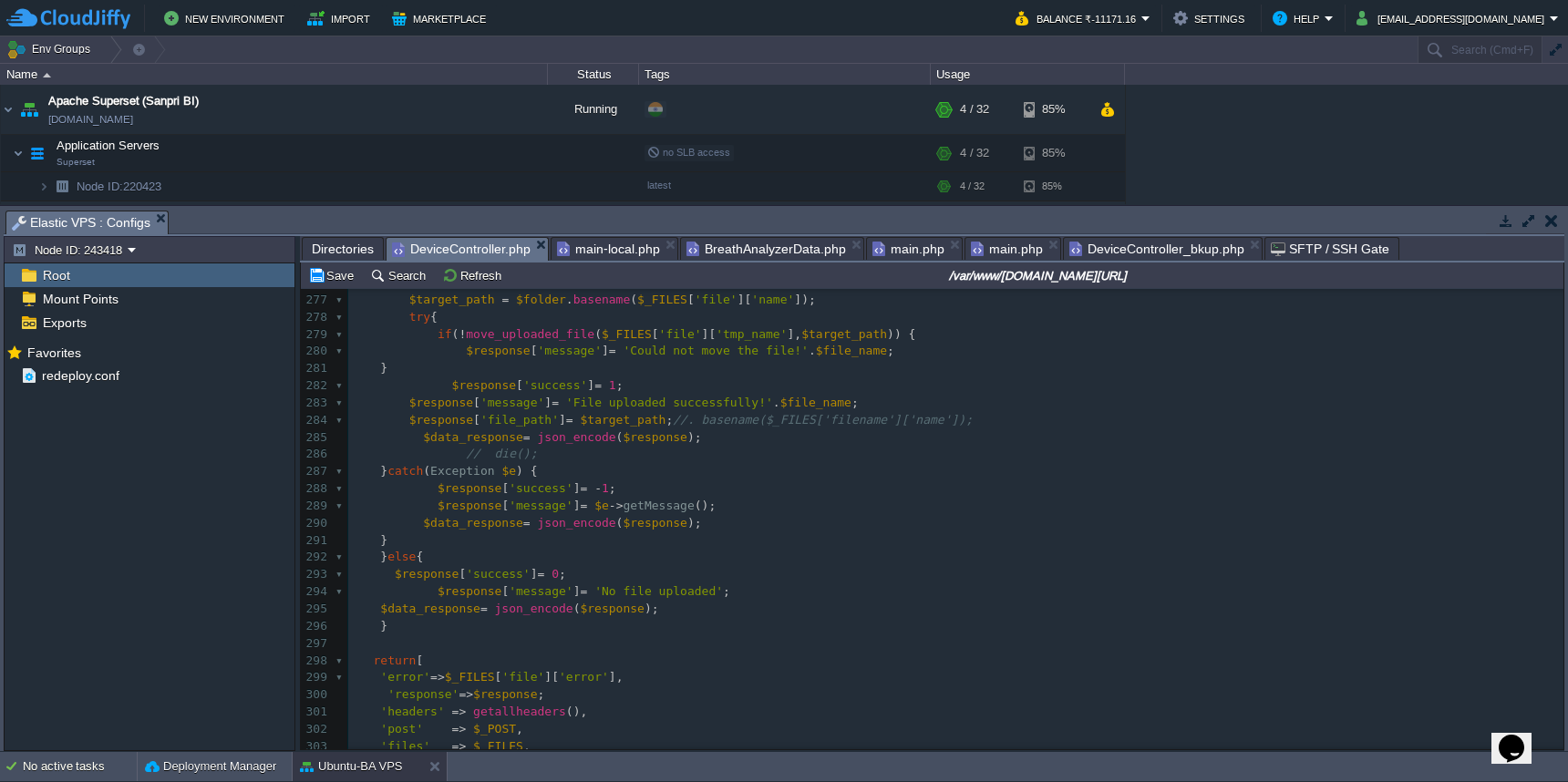
scroll to position [4583, 0]
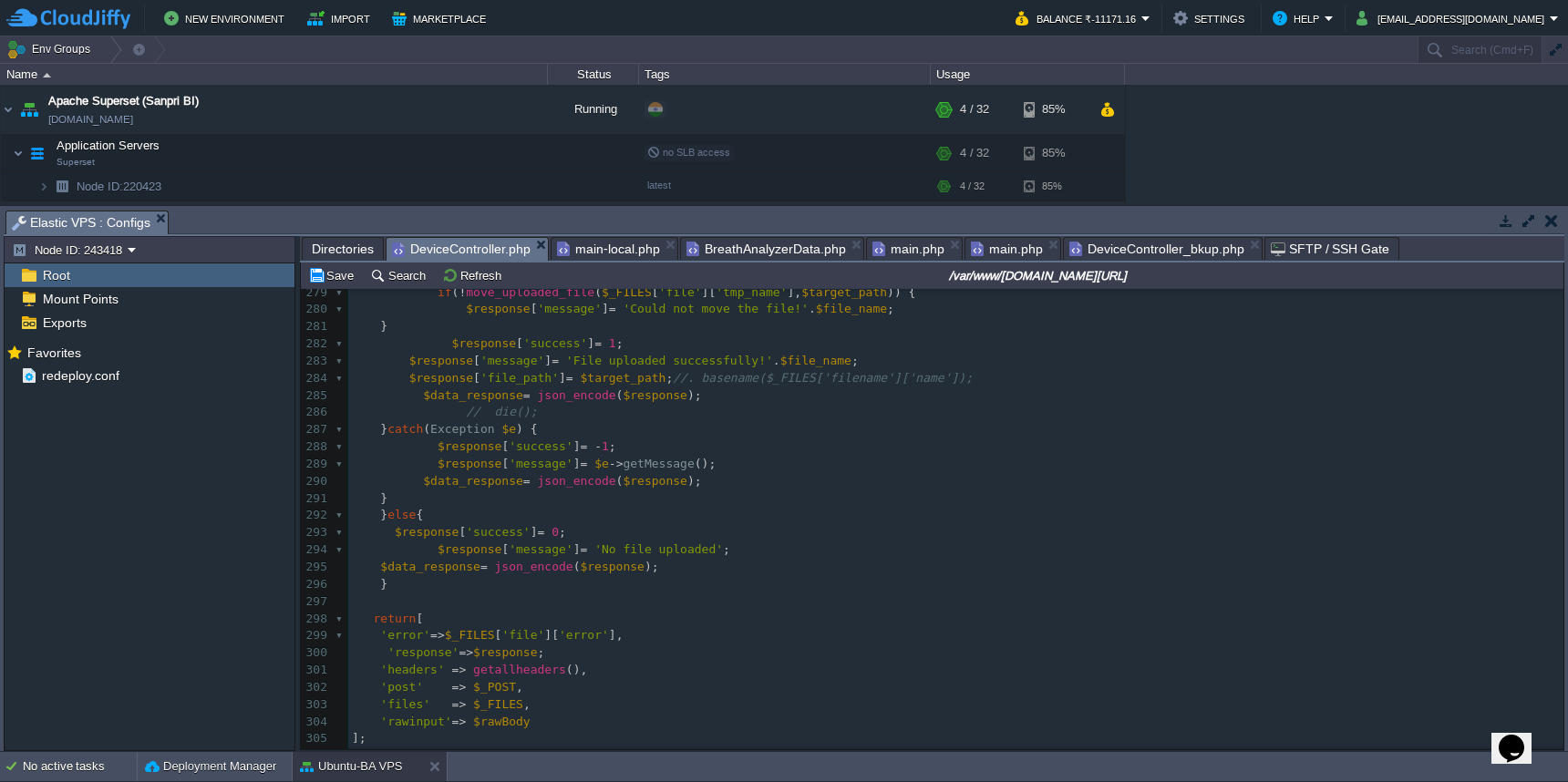
click at [617, 645] on pre "'response' => $response ;" at bounding box center [956, 652] width 1215 height 17
click at [489, 623] on div "xxxxxxxxxx ​ 263 $results = Yii :: $app -> db -> createCommand ( $selectQuery )…" at bounding box center [956, 524] width 1215 height 1031
click at [333, 283] on button "Save" at bounding box center [333, 275] width 51 height 16
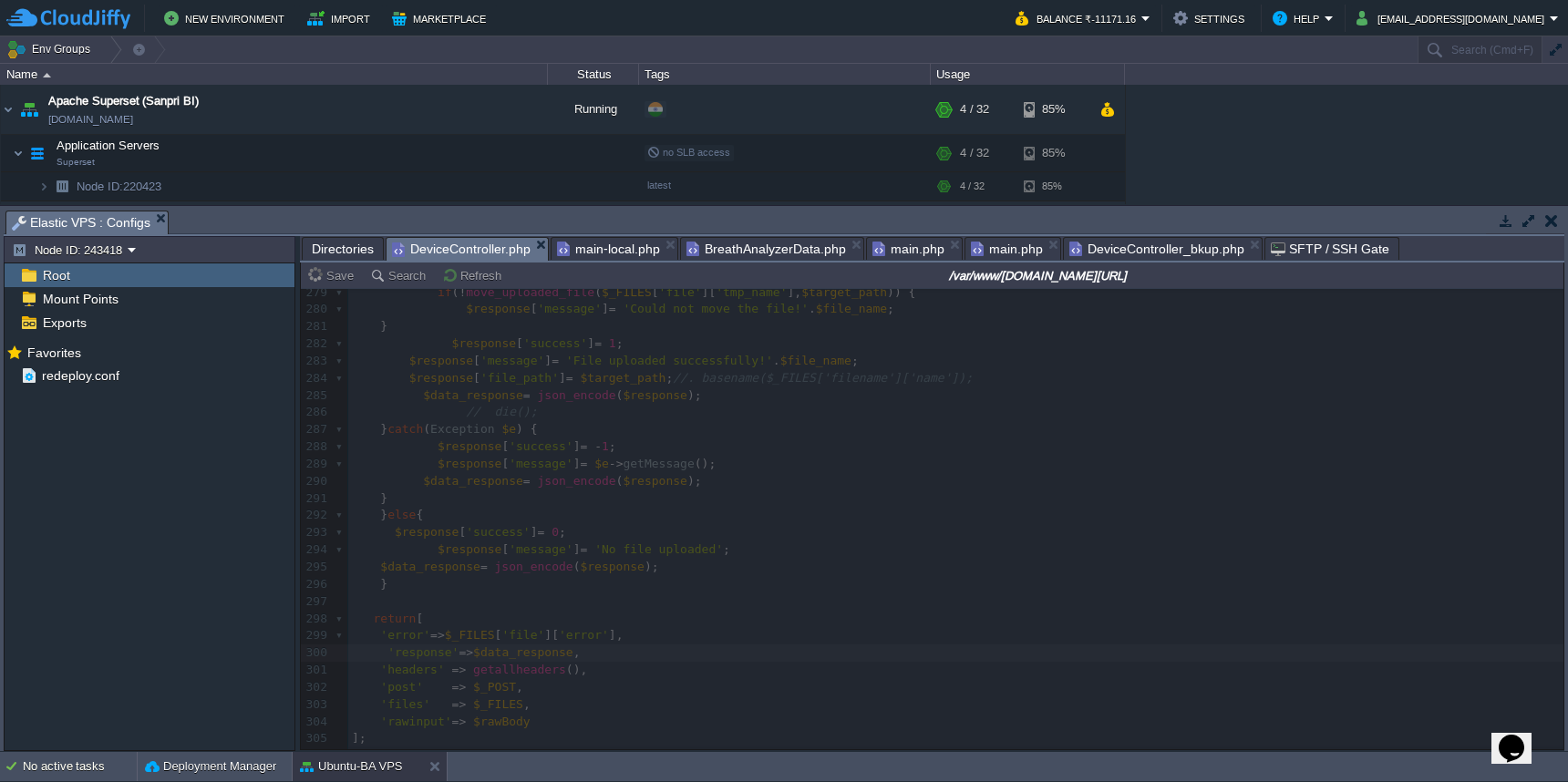
click at [831, 652] on div at bounding box center [932, 519] width 1263 height 460
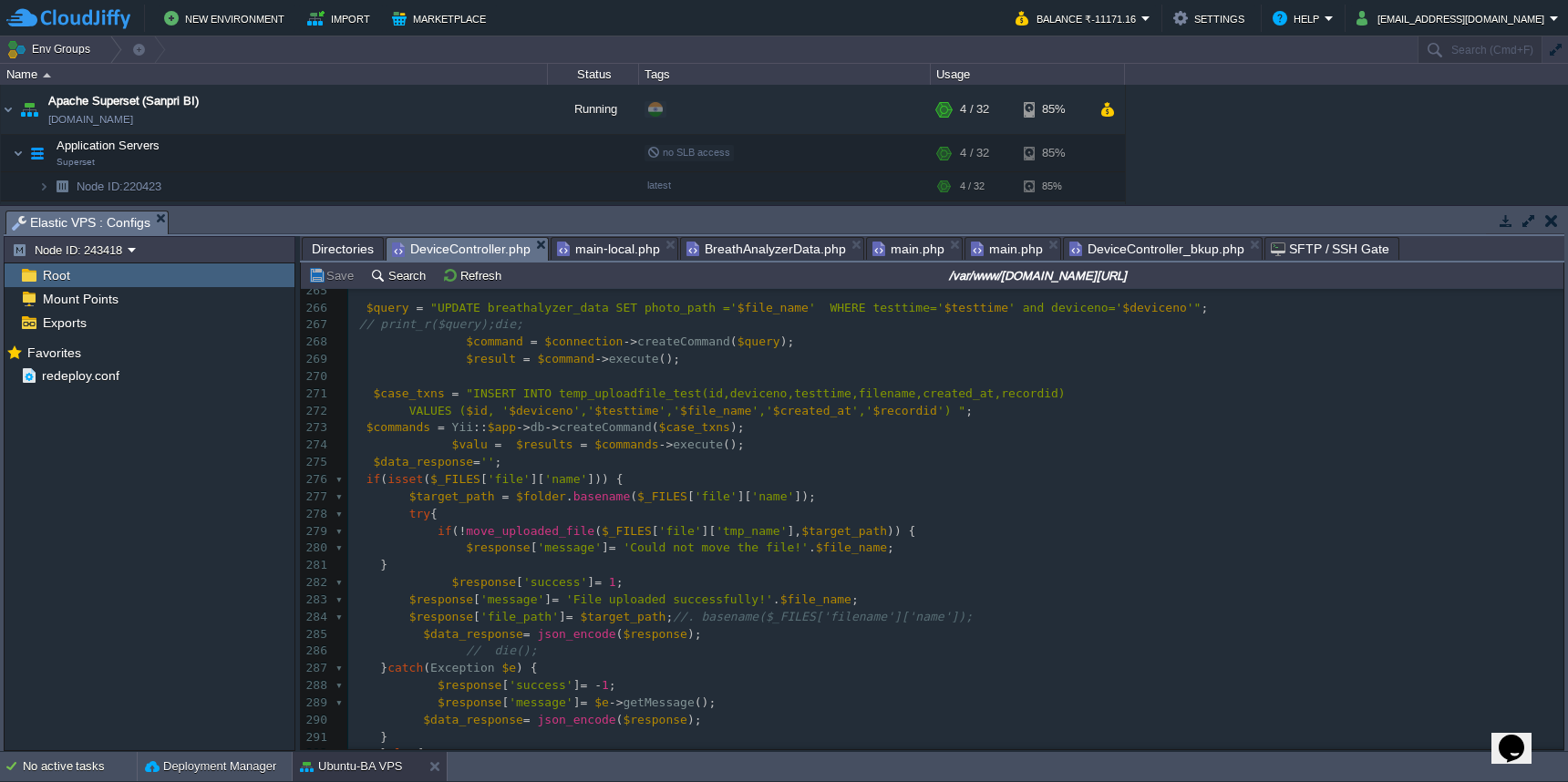
scroll to position [4316, 0]
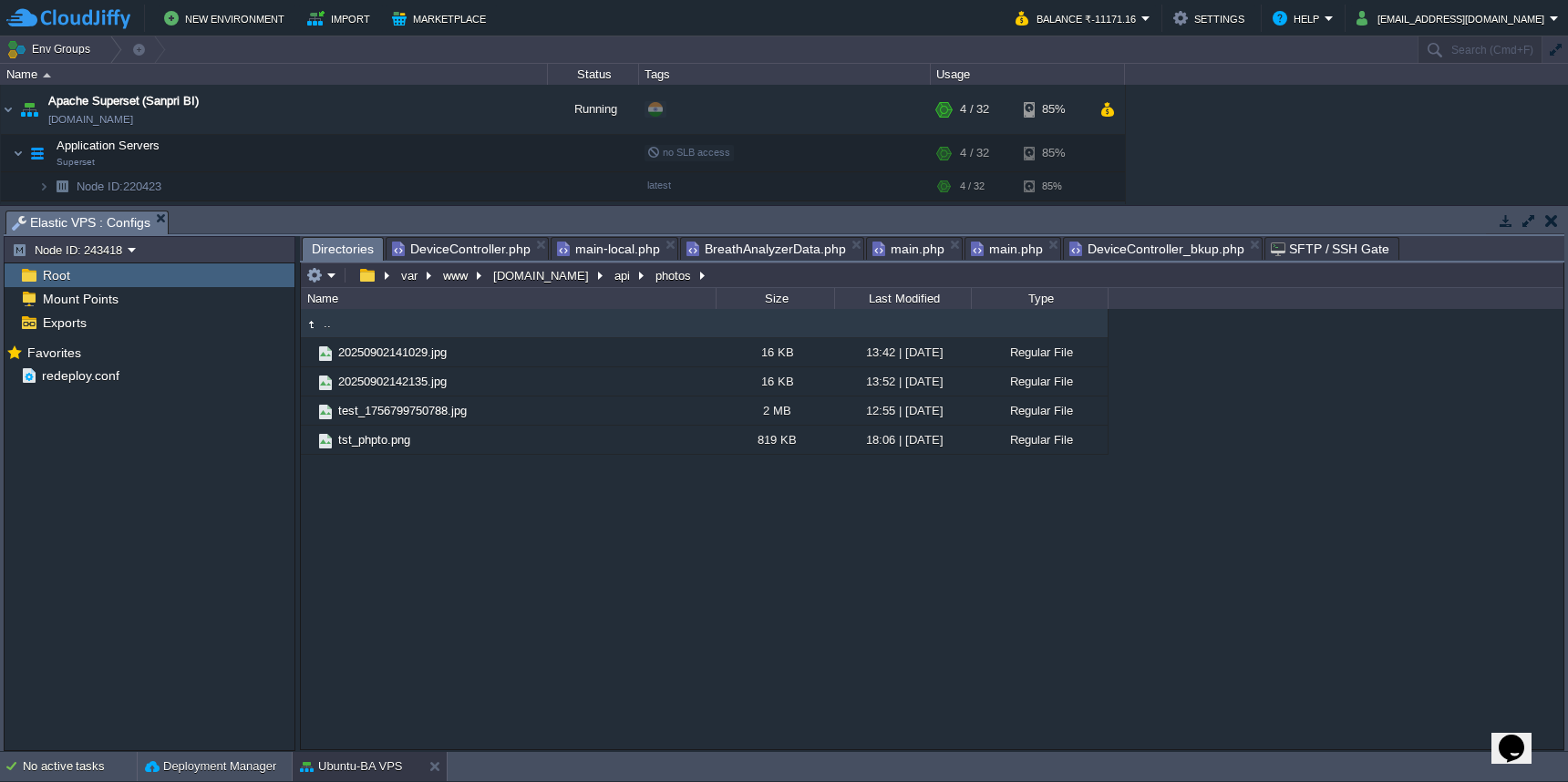
click at [347, 245] on span "Directories" at bounding box center [343, 249] width 62 height 23
click at [333, 278] on em at bounding box center [322, 275] width 30 height 16
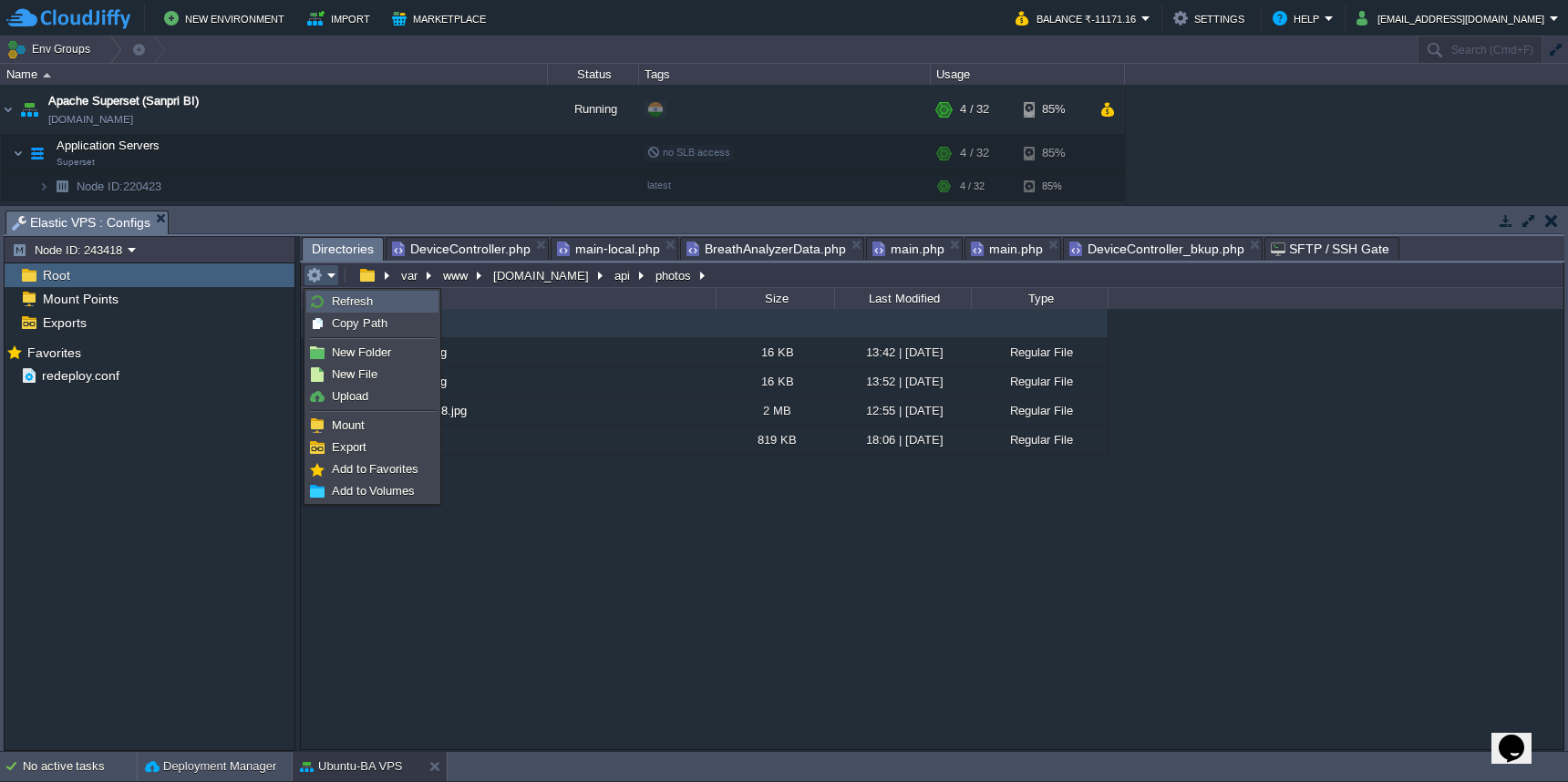
click at [331, 301] on link "Refresh" at bounding box center [372, 302] width 131 height 20
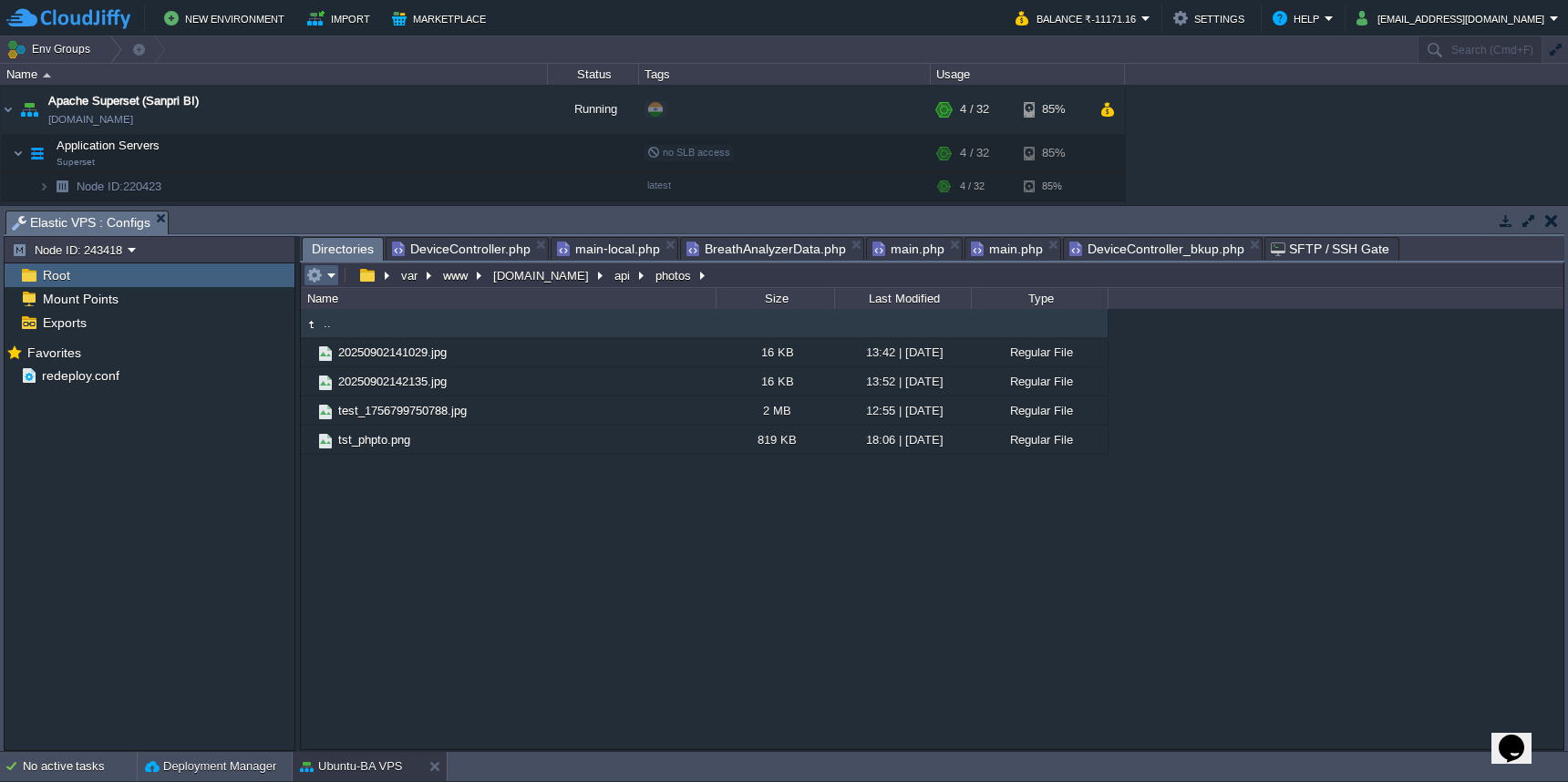
click at [309, 275] on button "button" at bounding box center [315, 275] width 16 height 16
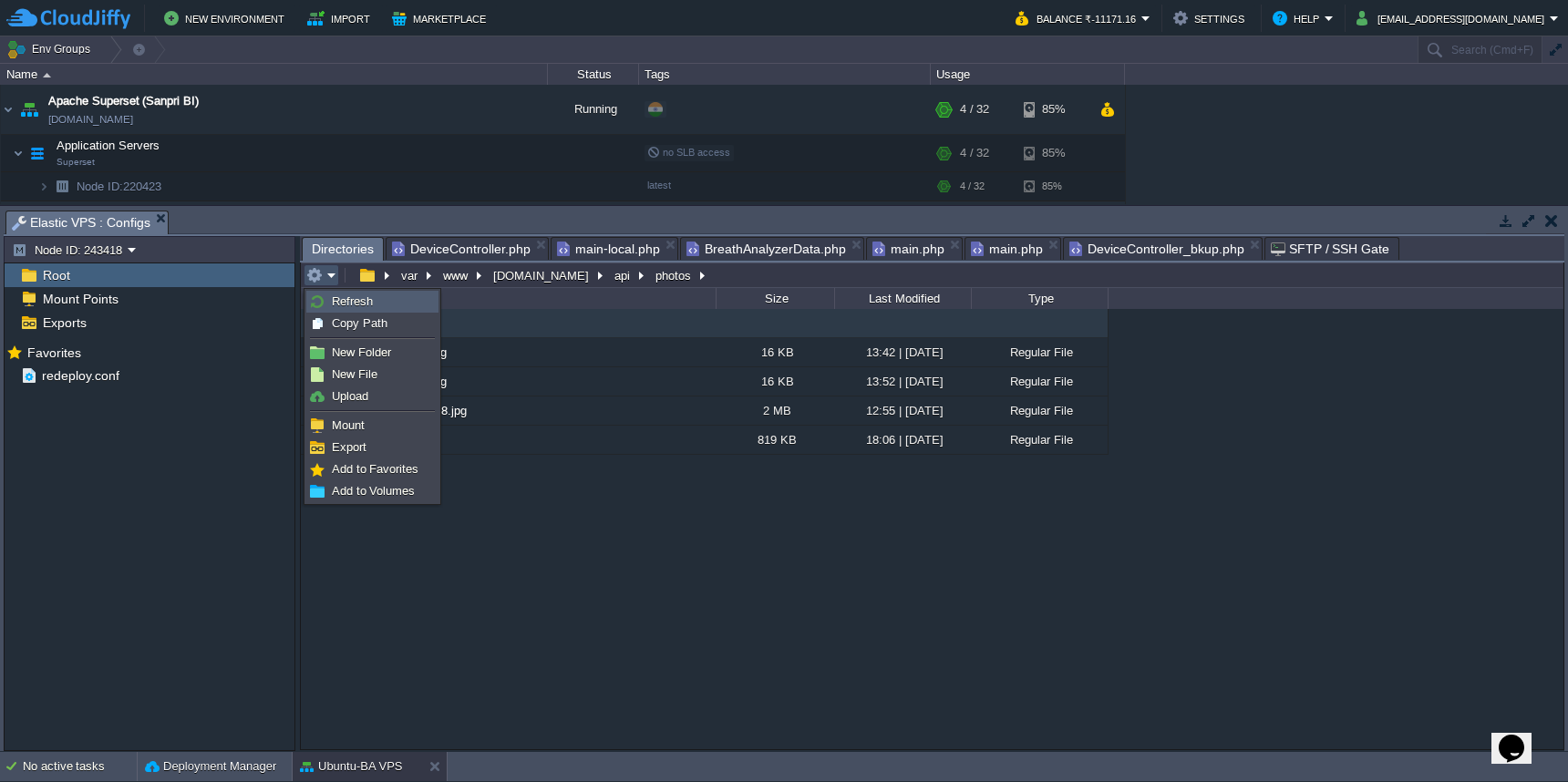
click at [324, 296] on img at bounding box center [317, 302] width 15 height 15
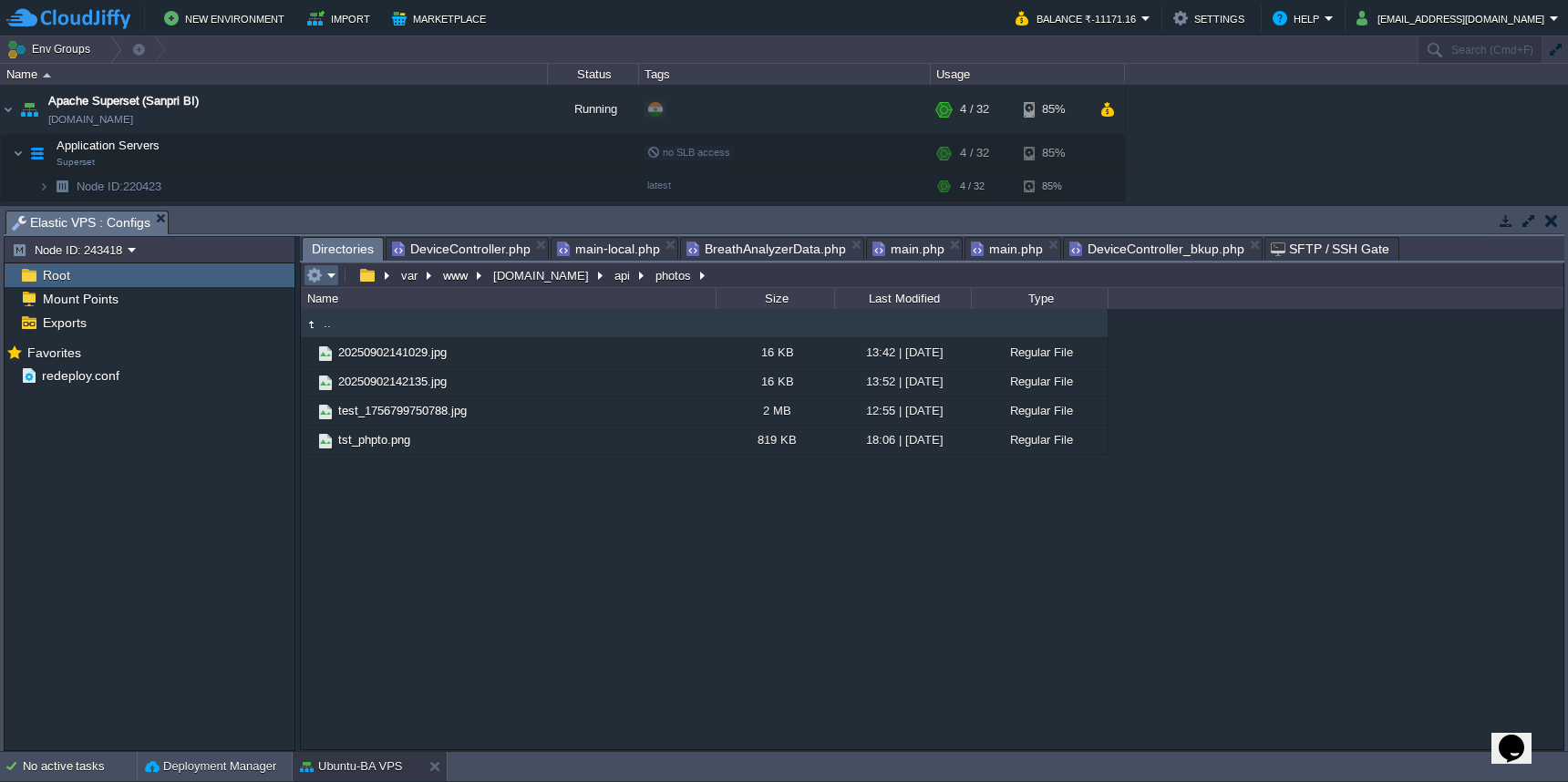
click at [323, 273] on em at bounding box center [322, 275] width 30 height 16
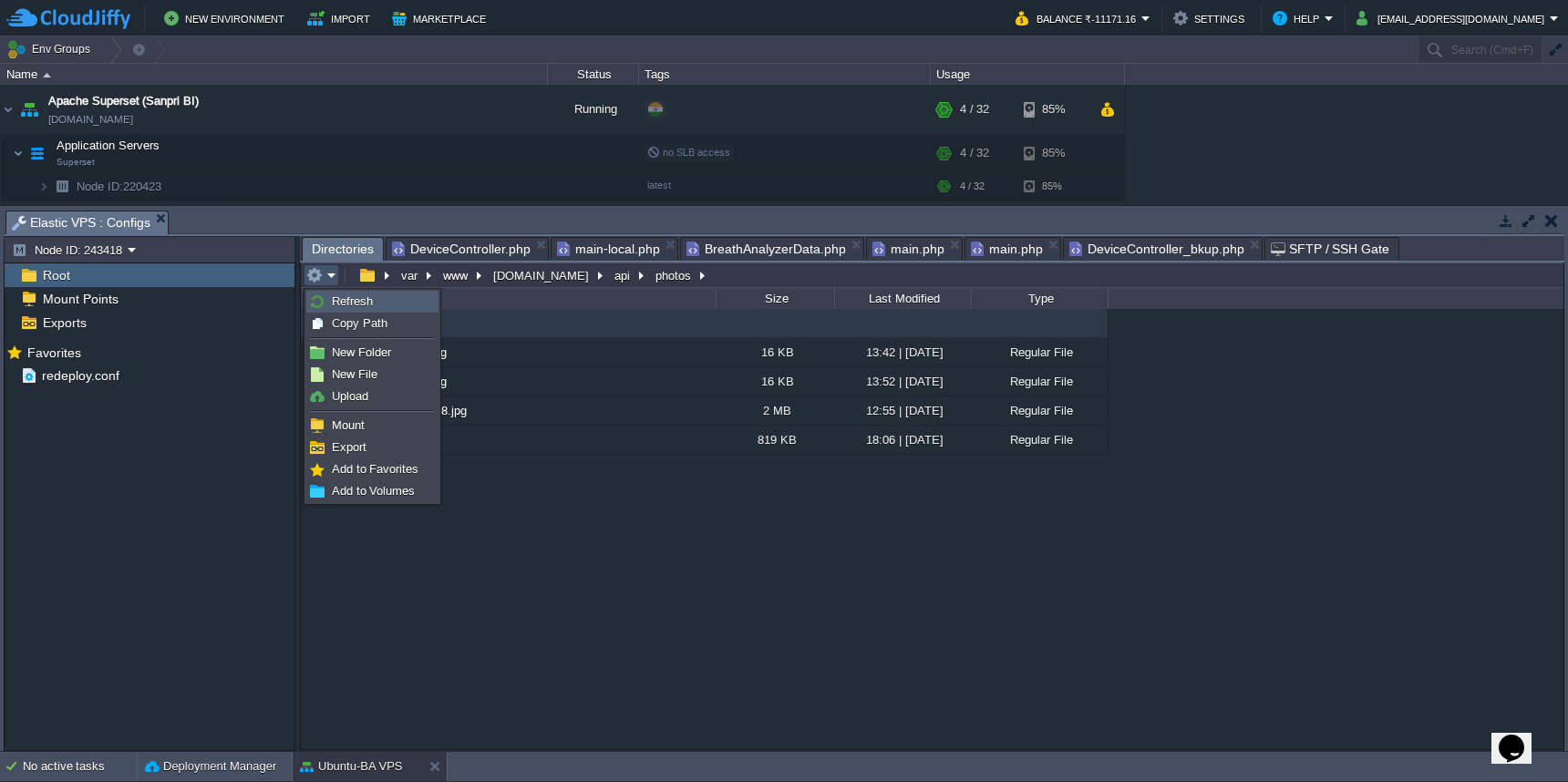
click at [327, 297] on link "Refresh" at bounding box center [372, 302] width 131 height 20
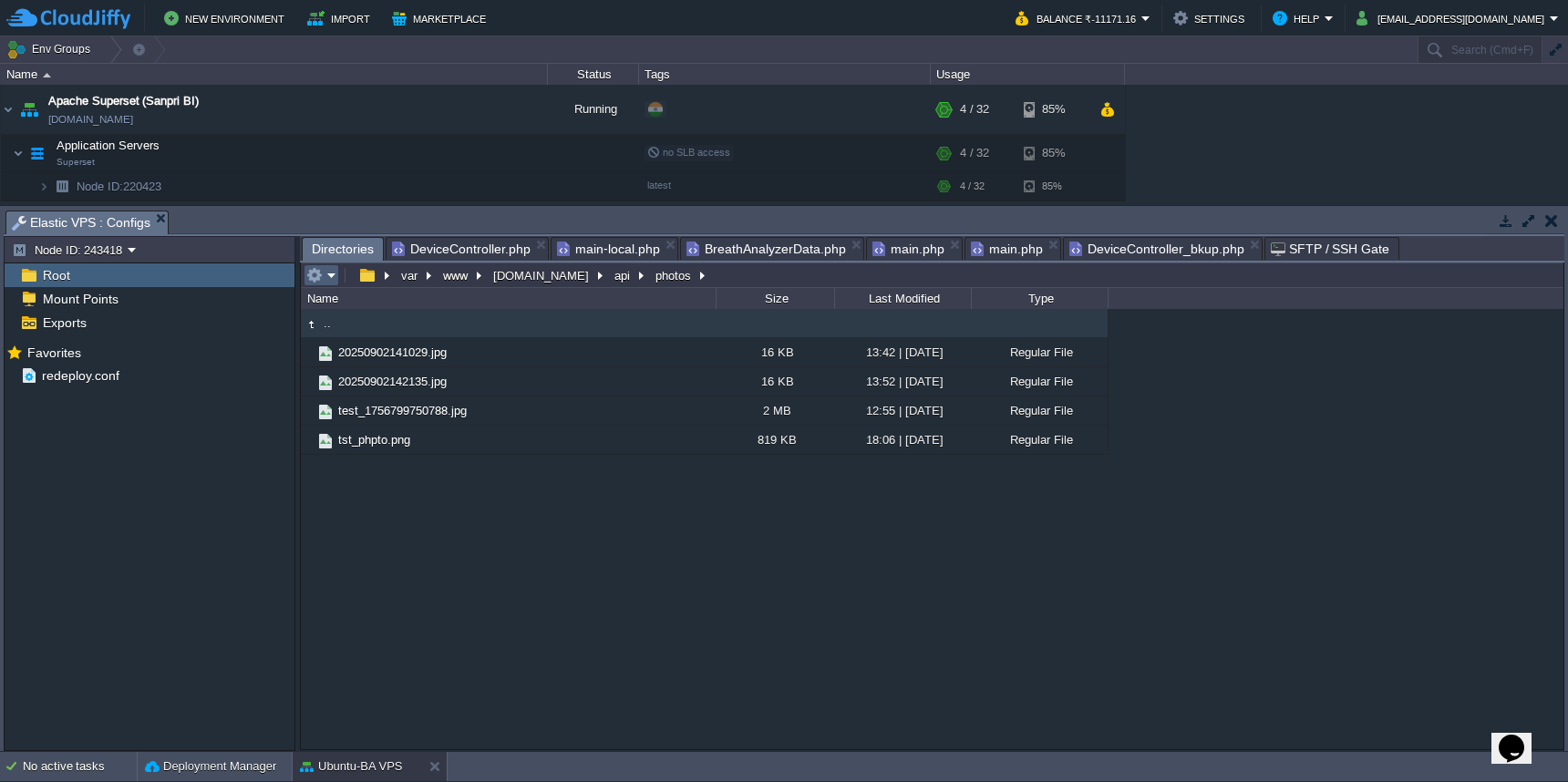
click at [312, 276] on button "button" at bounding box center [315, 275] width 16 height 16
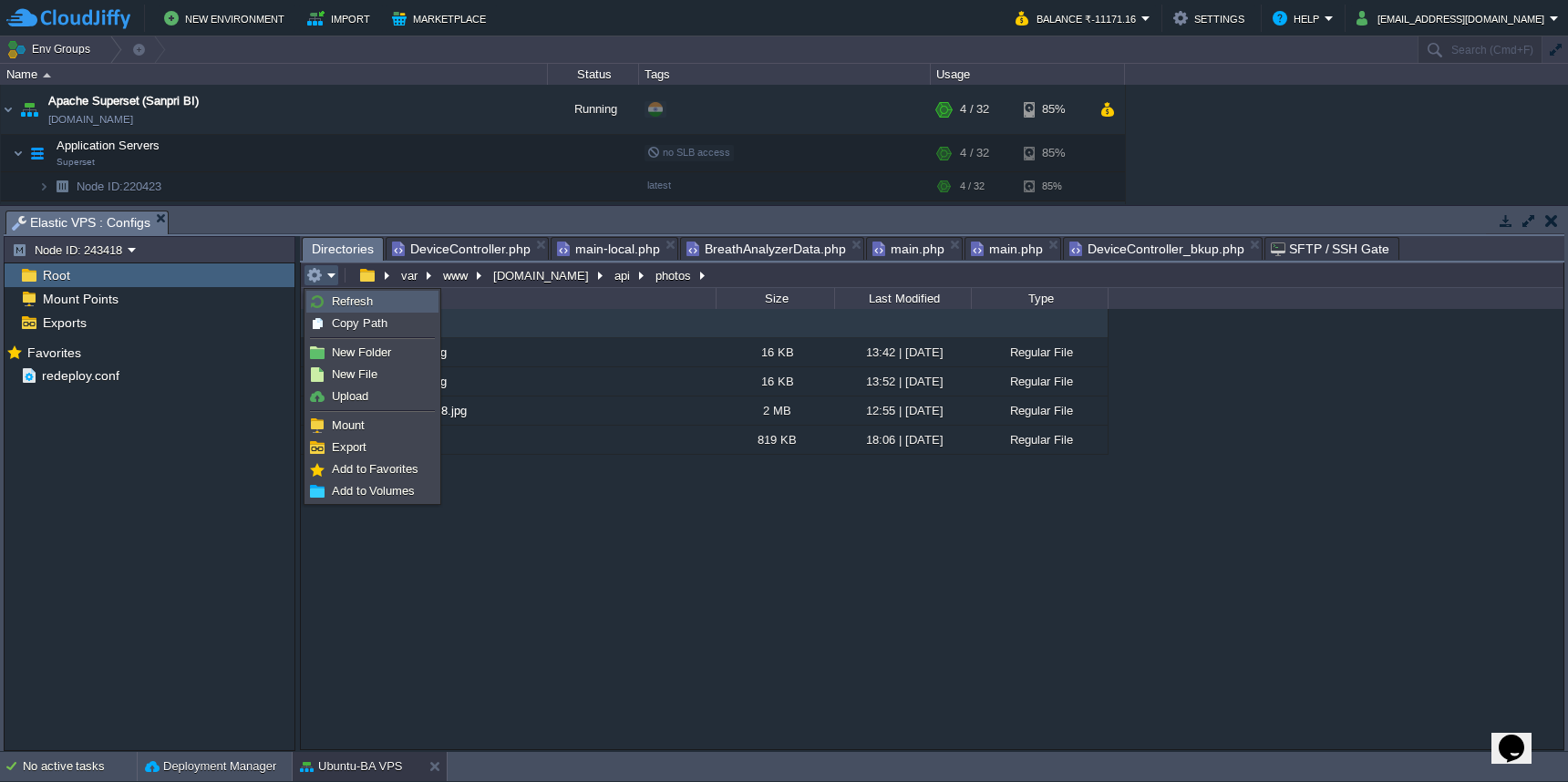
click at [320, 297] on img at bounding box center [317, 302] width 15 height 15
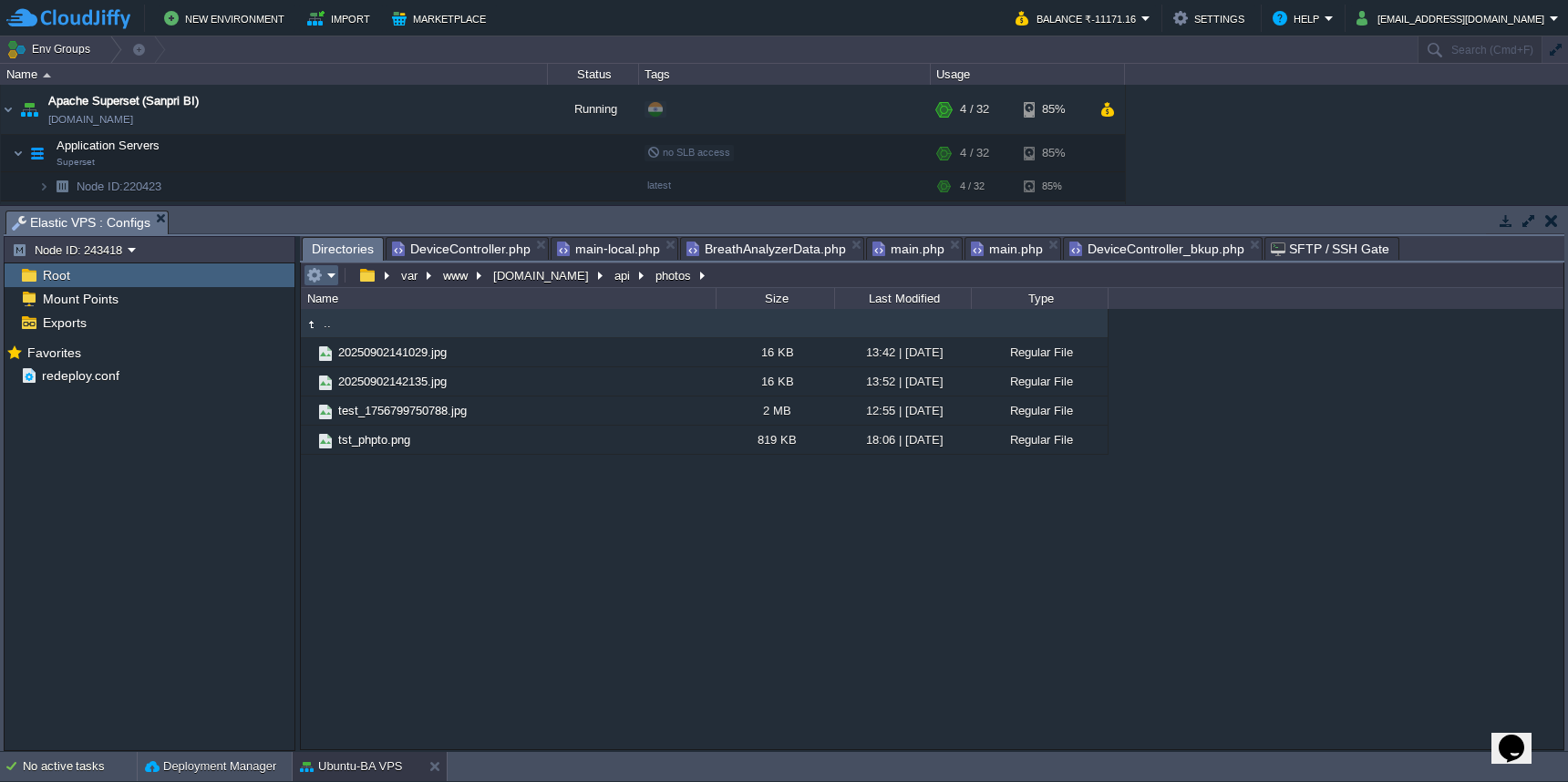
click at [330, 278] on em at bounding box center [322, 275] width 30 height 16
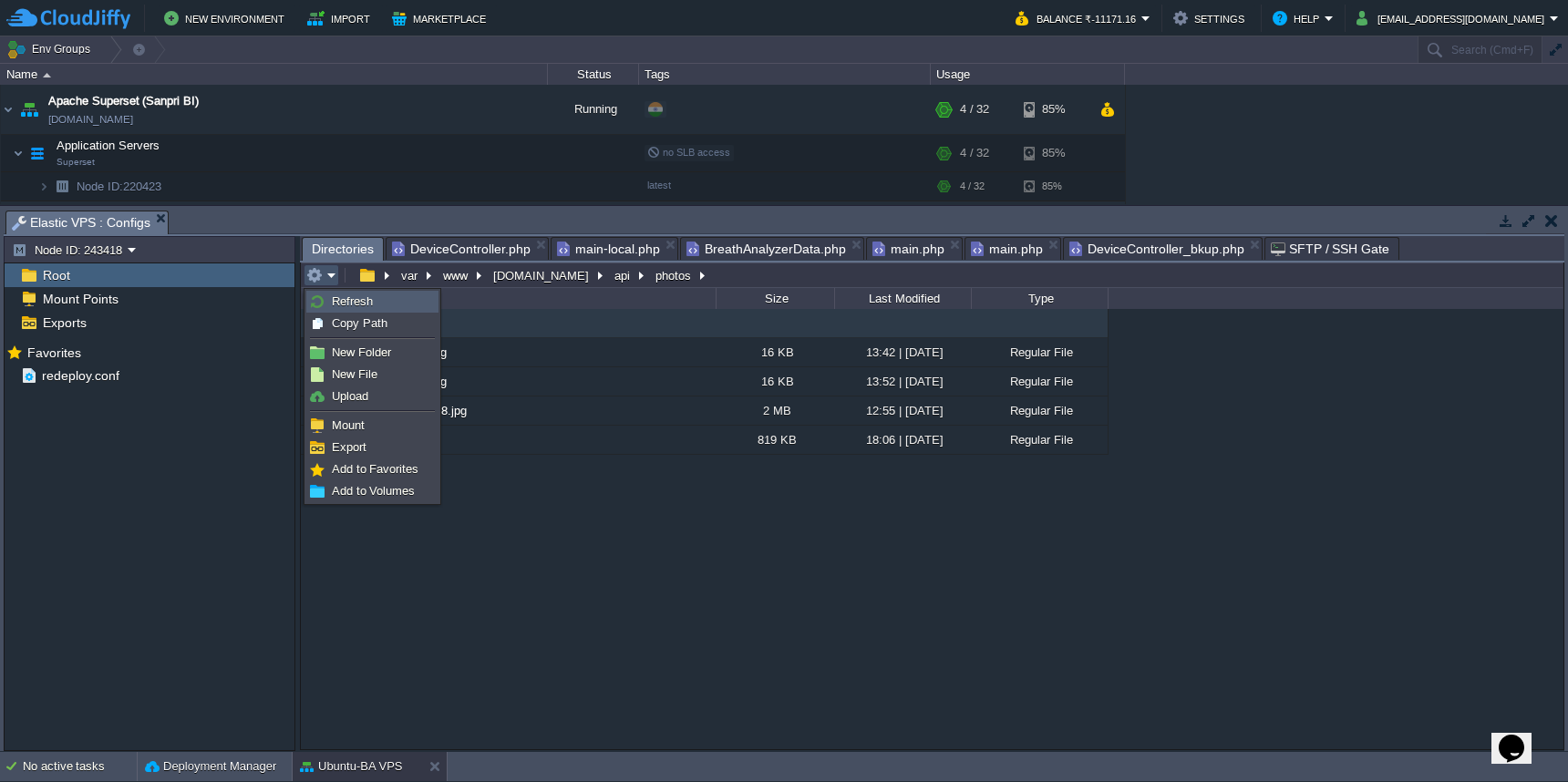
click at [331, 307] on link "Refresh" at bounding box center [372, 302] width 131 height 20
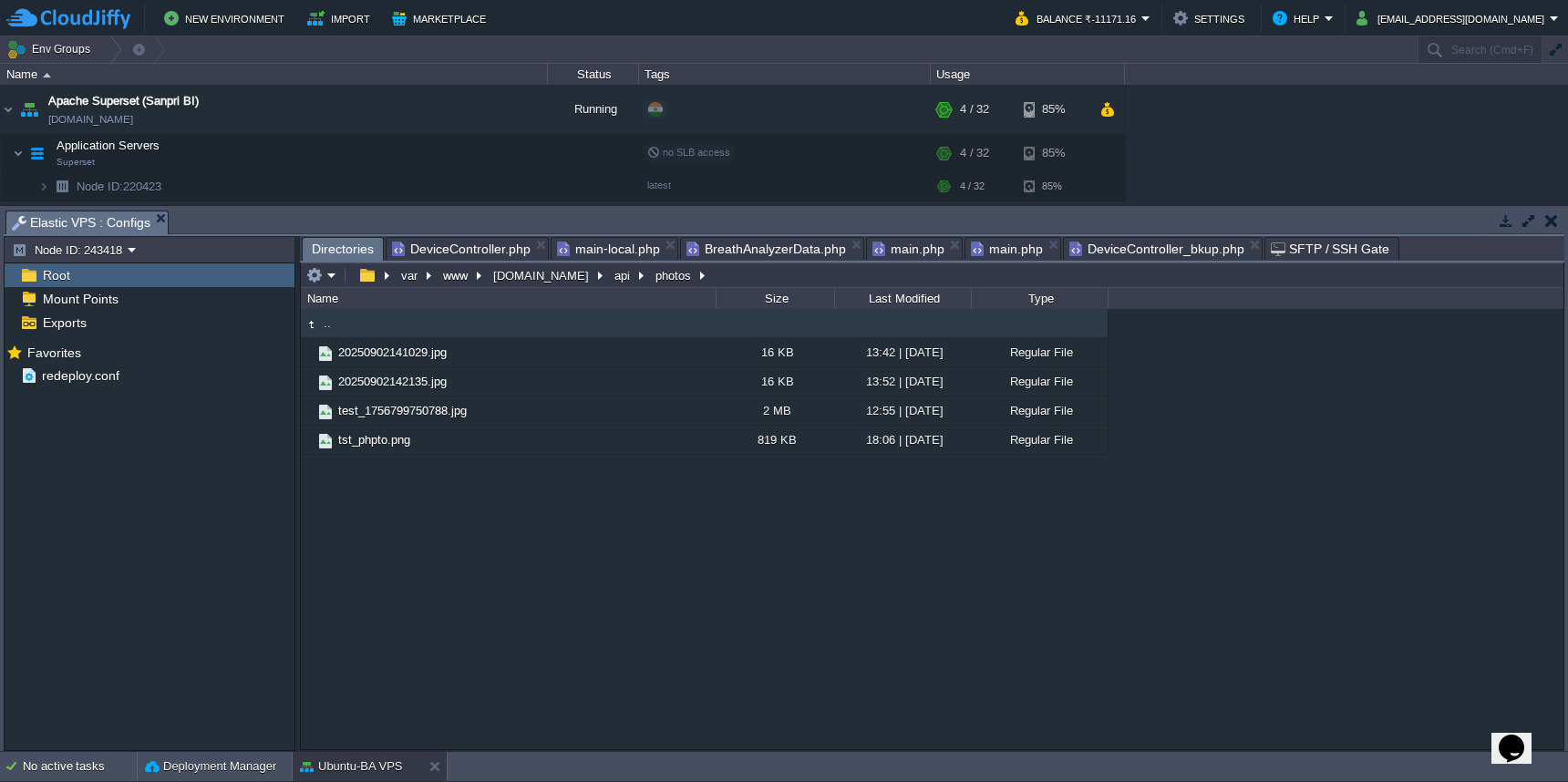
click at [494, 248] on span "DeviceController.php" at bounding box center [461, 249] width 138 height 22
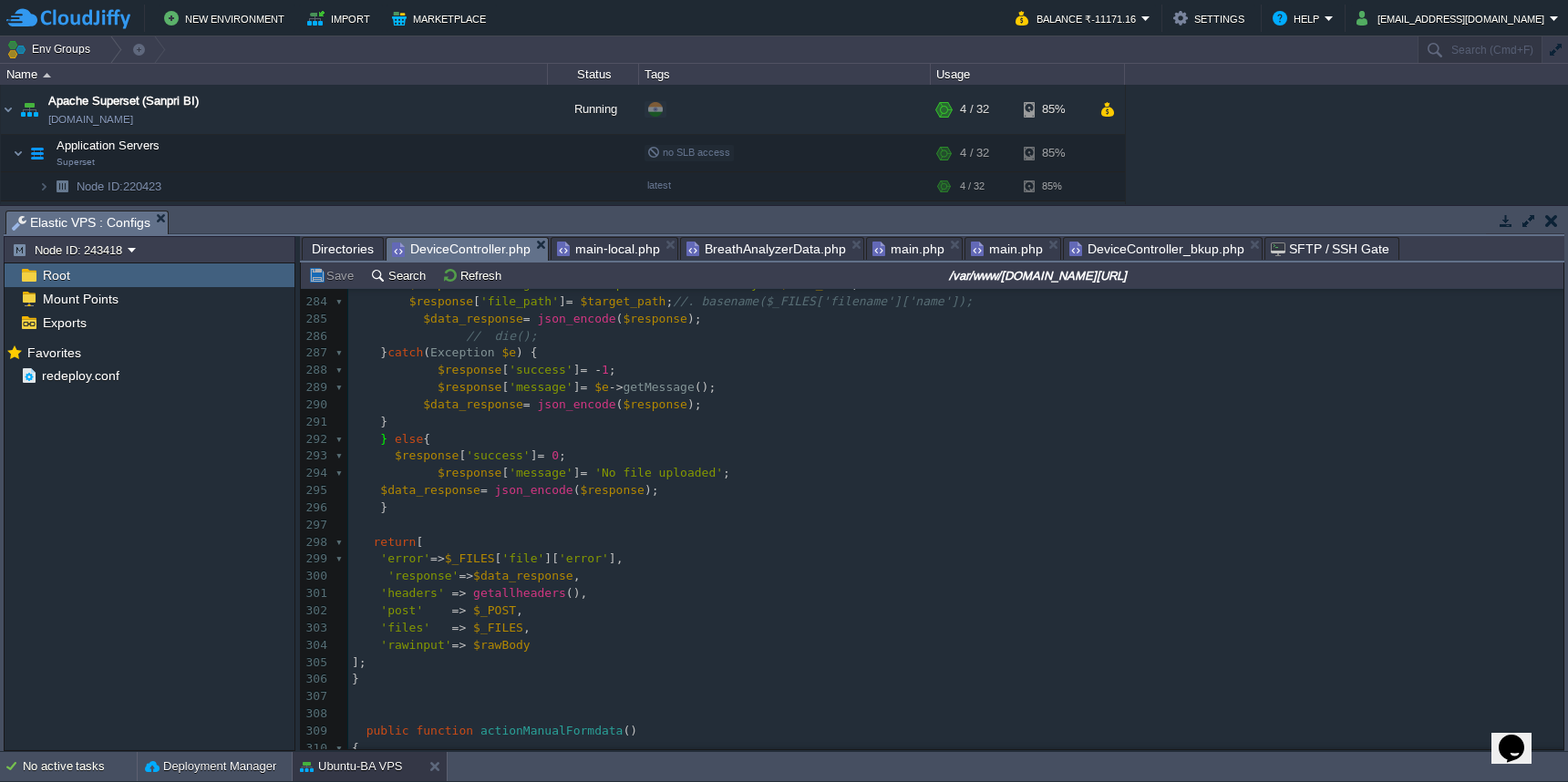
click at [788, 688] on pre "​" at bounding box center [956, 696] width 1215 height 17
drag, startPoint x: 372, startPoint y: 601, endPoint x: 532, endPoint y: 607, distance: 160.1
click at [347, 252] on span "Directories" at bounding box center [343, 249] width 62 height 22
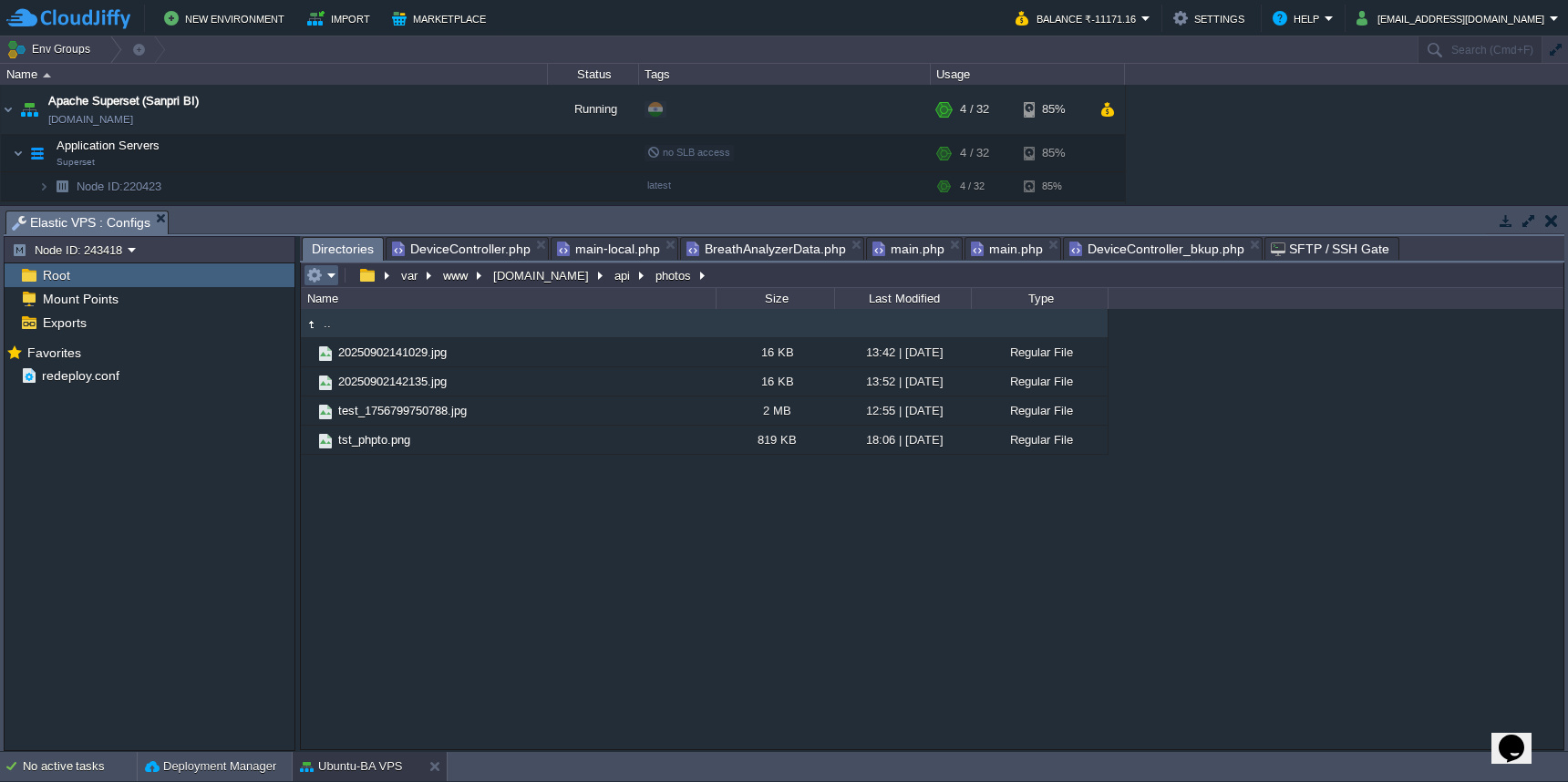
click at [321, 275] on button "button" at bounding box center [315, 275] width 16 height 16
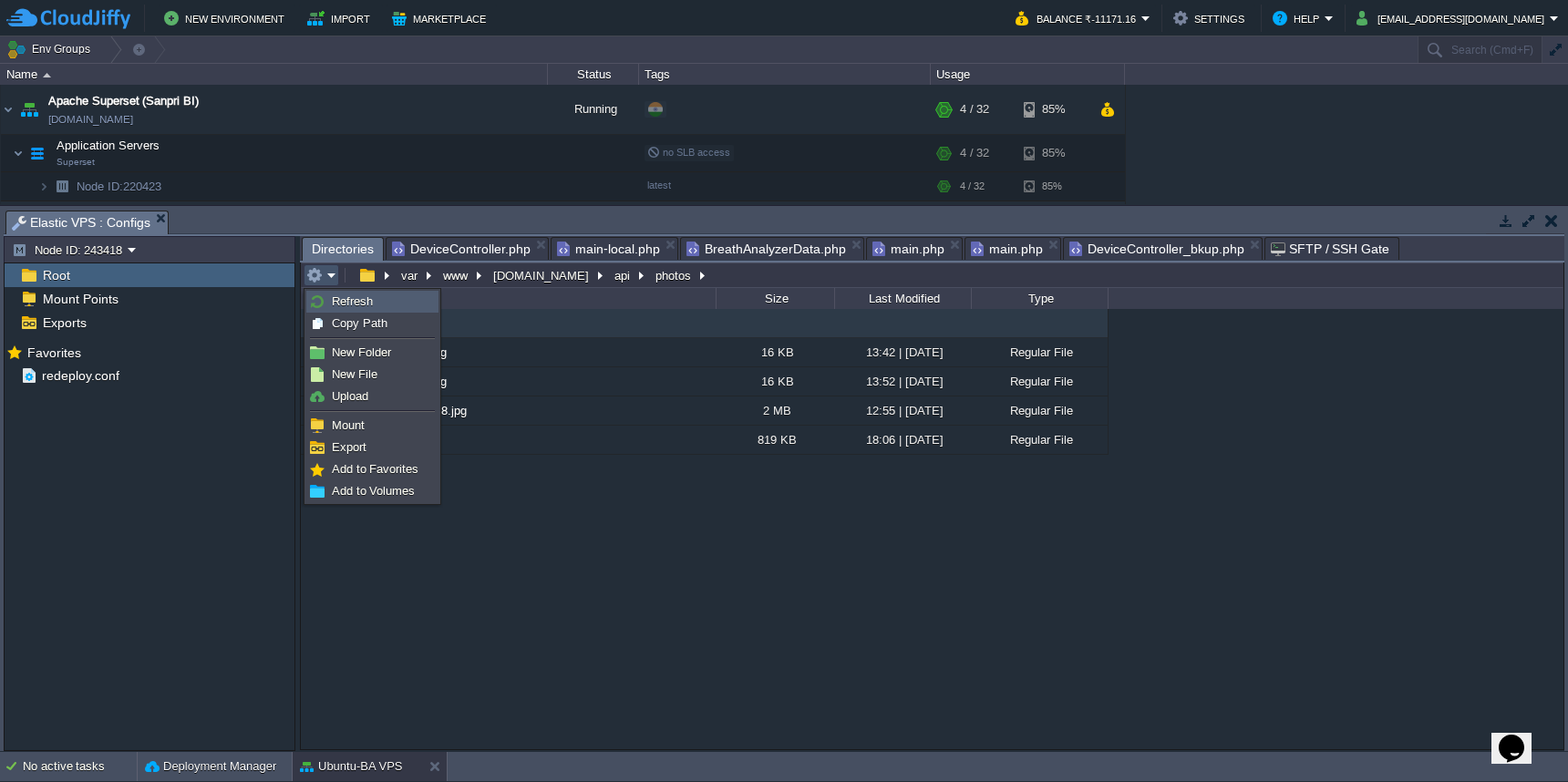
click at [323, 297] on img at bounding box center [317, 302] width 15 height 15
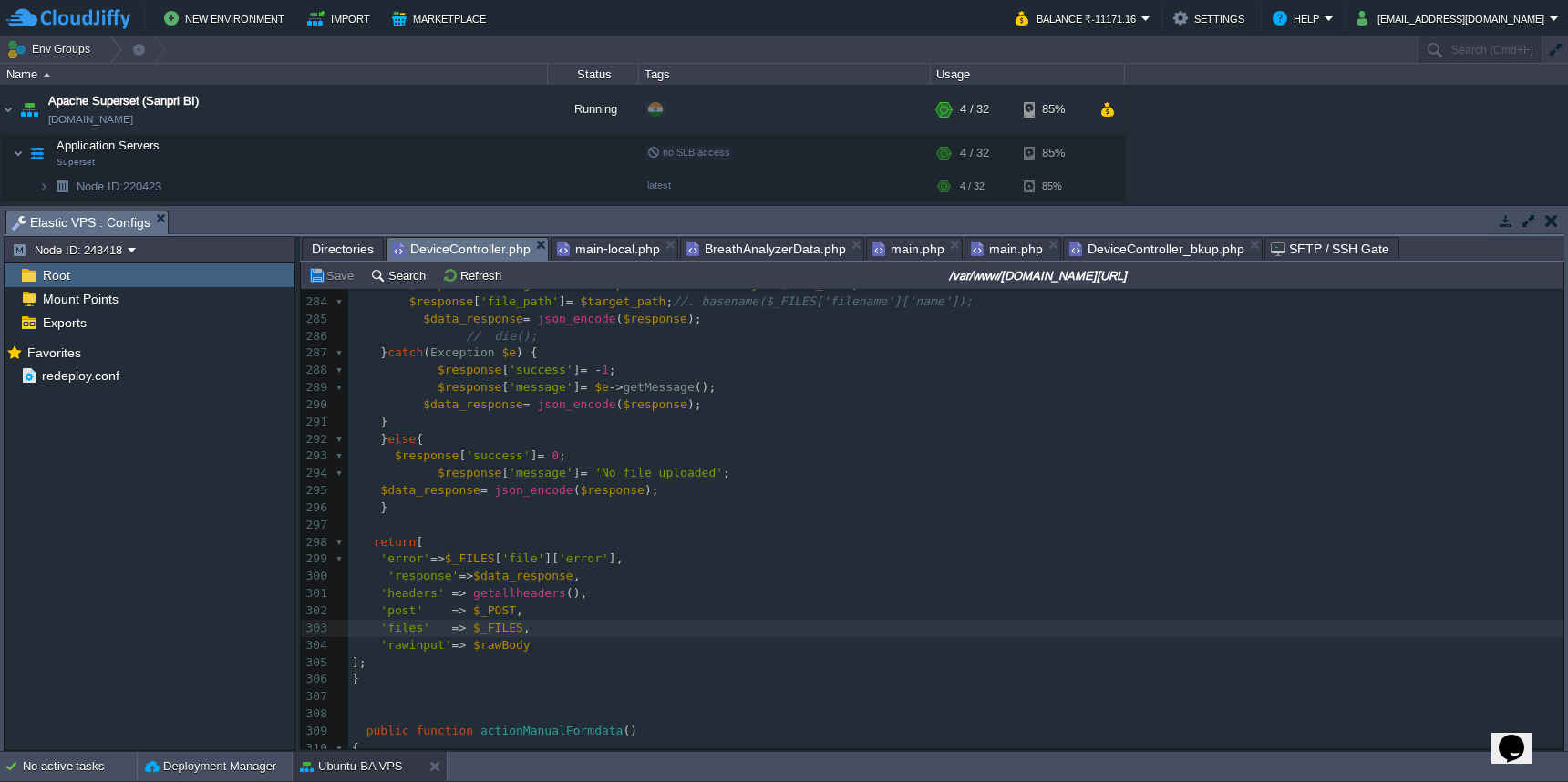
click at [461, 242] on span "DeviceController.php" at bounding box center [461, 249] width 138 height 23
click at [856, 362] on pre "$response [ 'success' ] = - 1 ;" at bounding box center [956, 370] width 1215 height 17
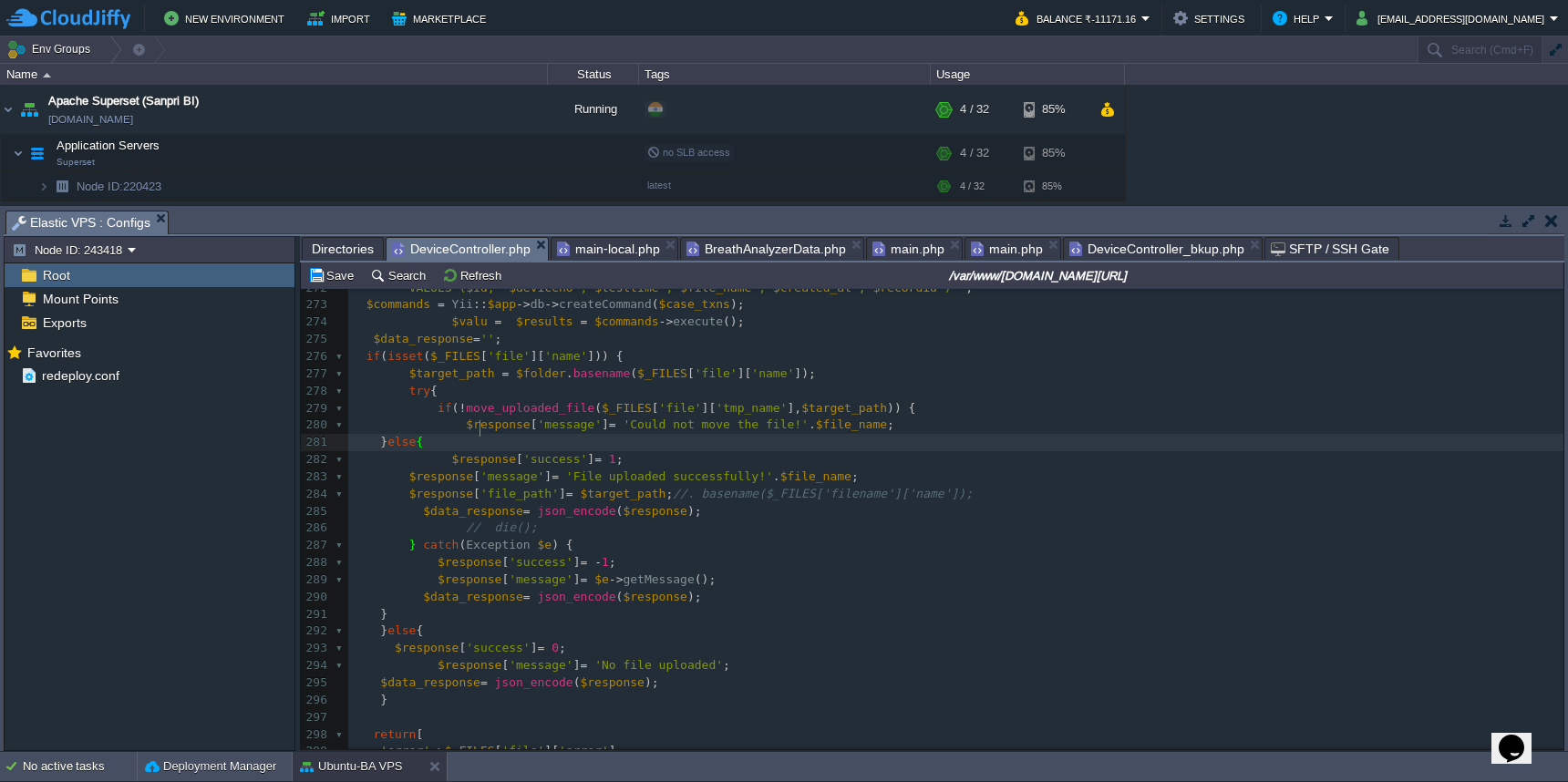
scroll to position [7, 24]
click at [1033, 468] on pre "$response [ 'message' ] = 'File uploaded successfully!' . $file_name ;" at bounding box center [956, 476] width 1215 height 17
click at [1012, 486] on pre "$response [ 'file_path' ] = $target_path ; //. basename($_FILES['filename']['na…" at bounding box center [956, 494] width 1215 height 17
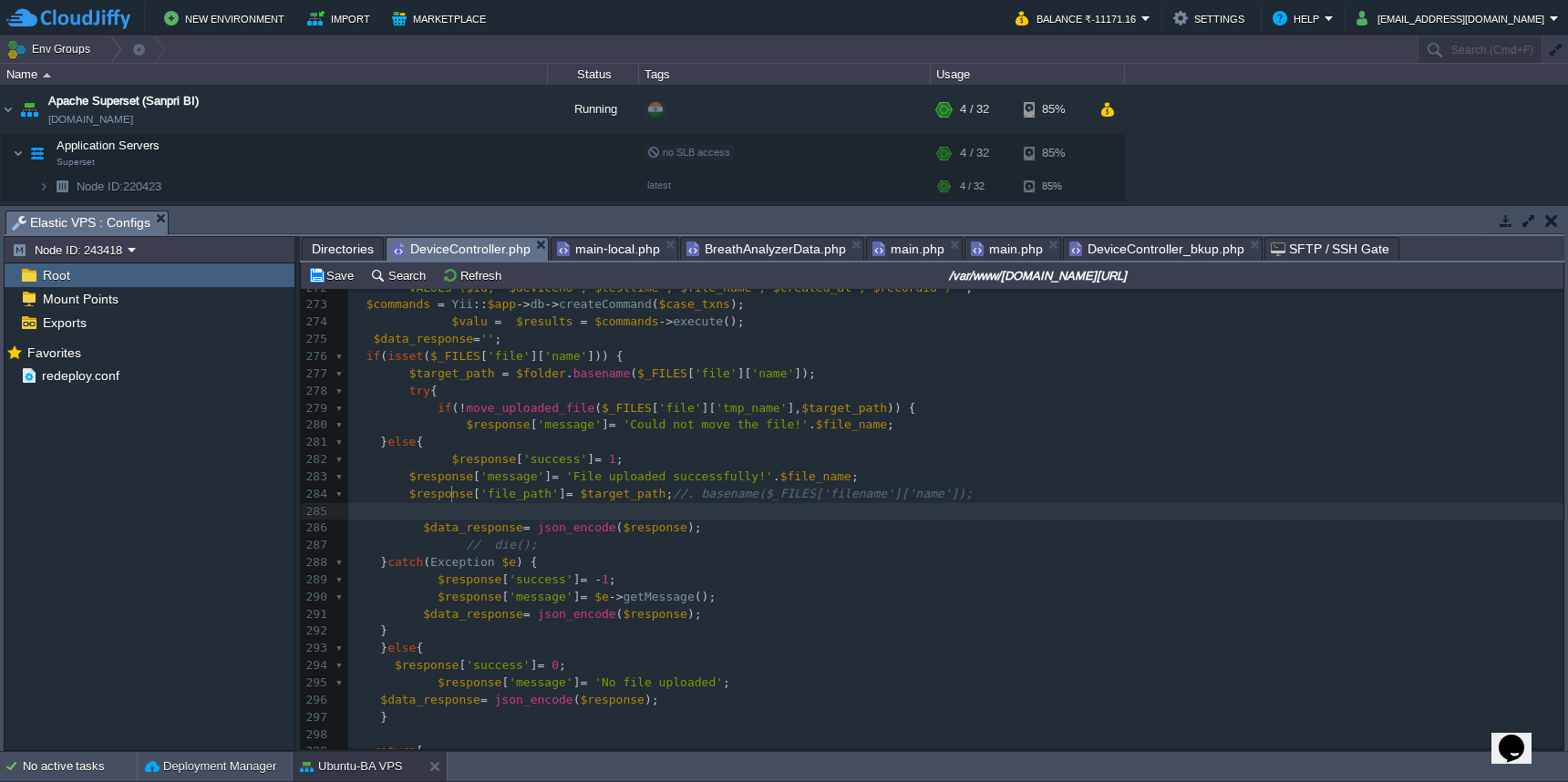
scroll to position [7, 5]
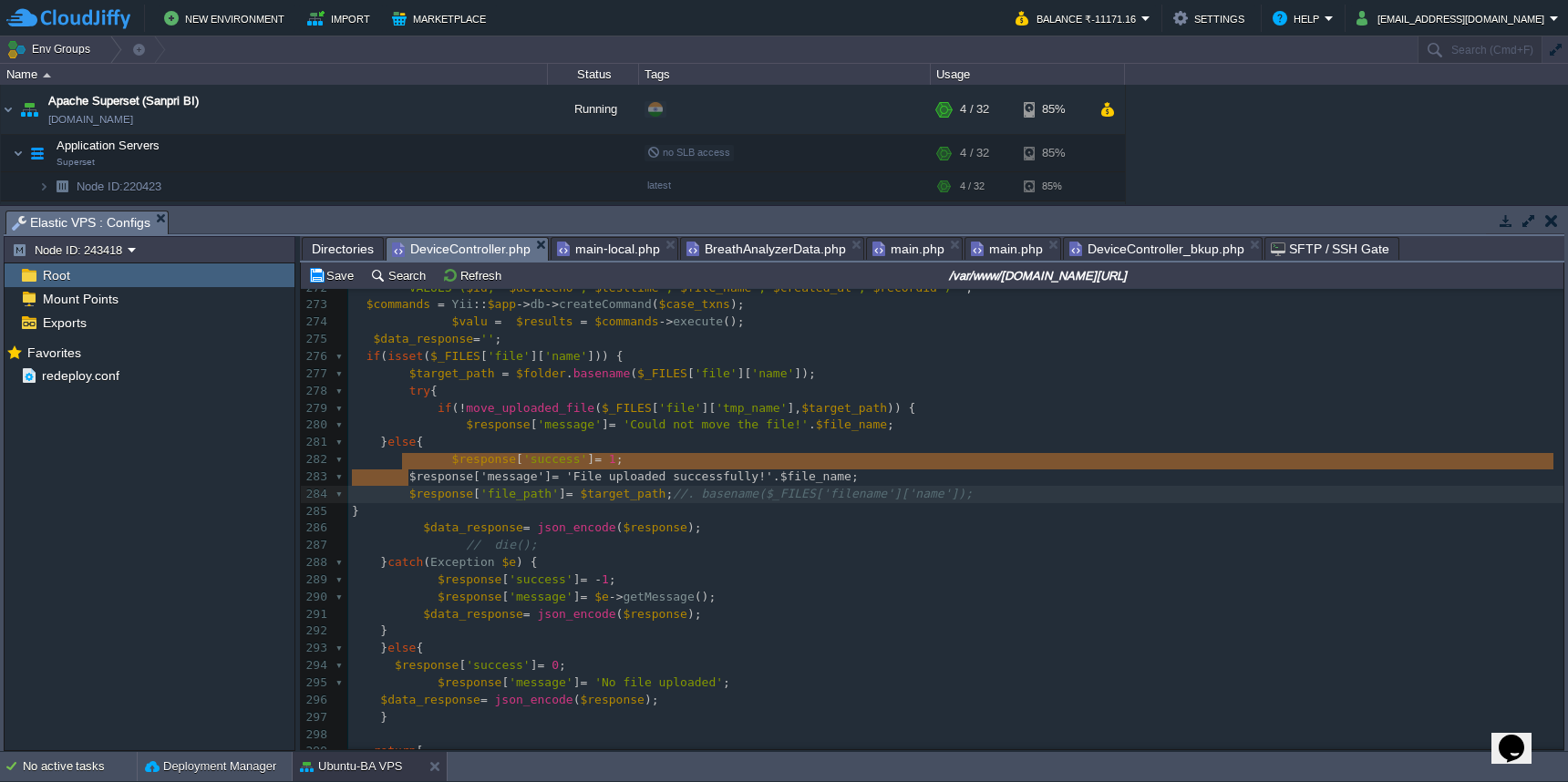
drag, startPoint x: 403, startPoint y: 465, endPoint x: 410, endPoint y: 479, distance: 15.7
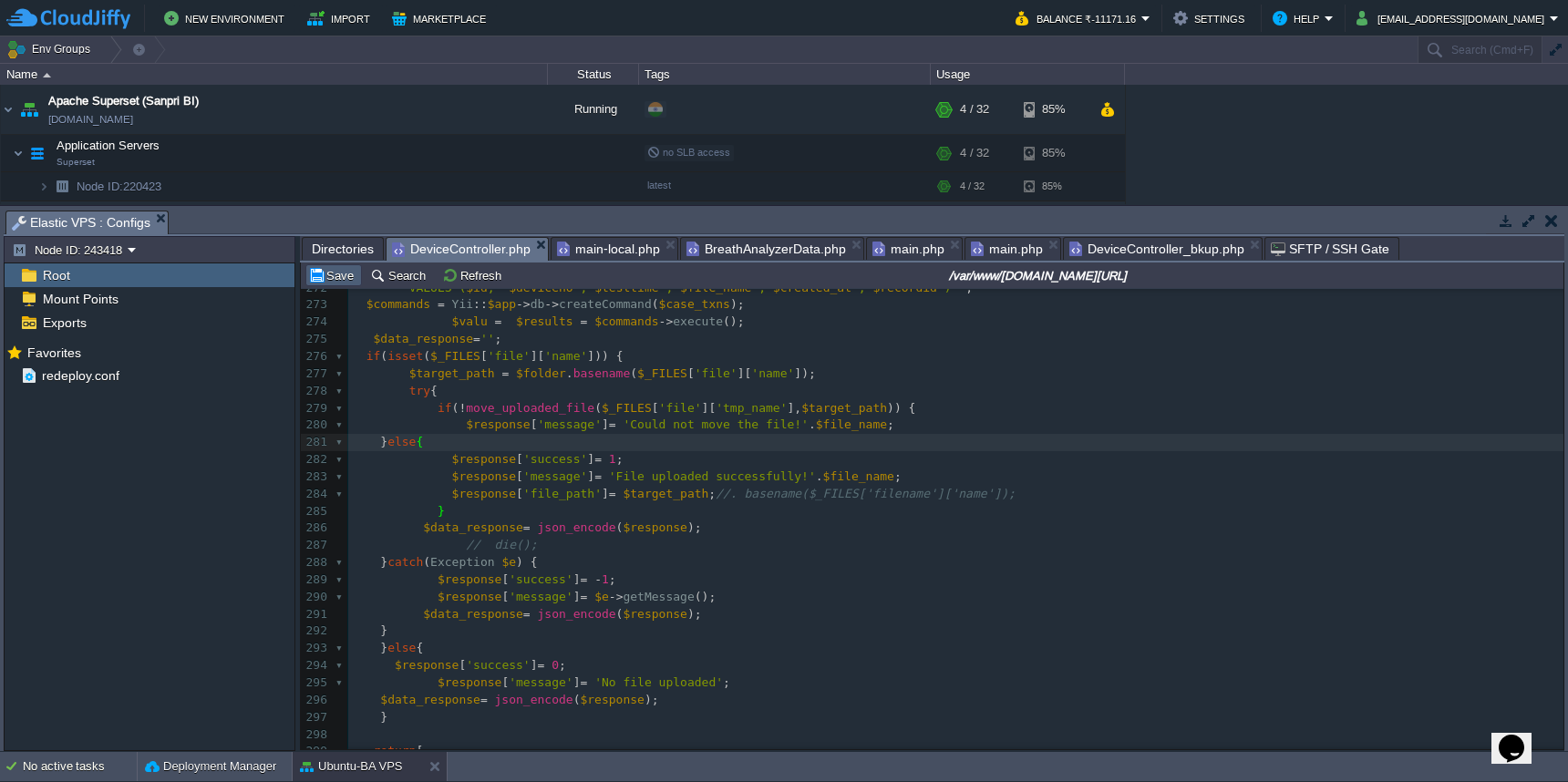
click at [318, 282] on button "Save" at bounding box center [333, 275] width 51 height 16
click at [891, 252] on span "main.php" at bounding box center [909, 249] width 72 height 22
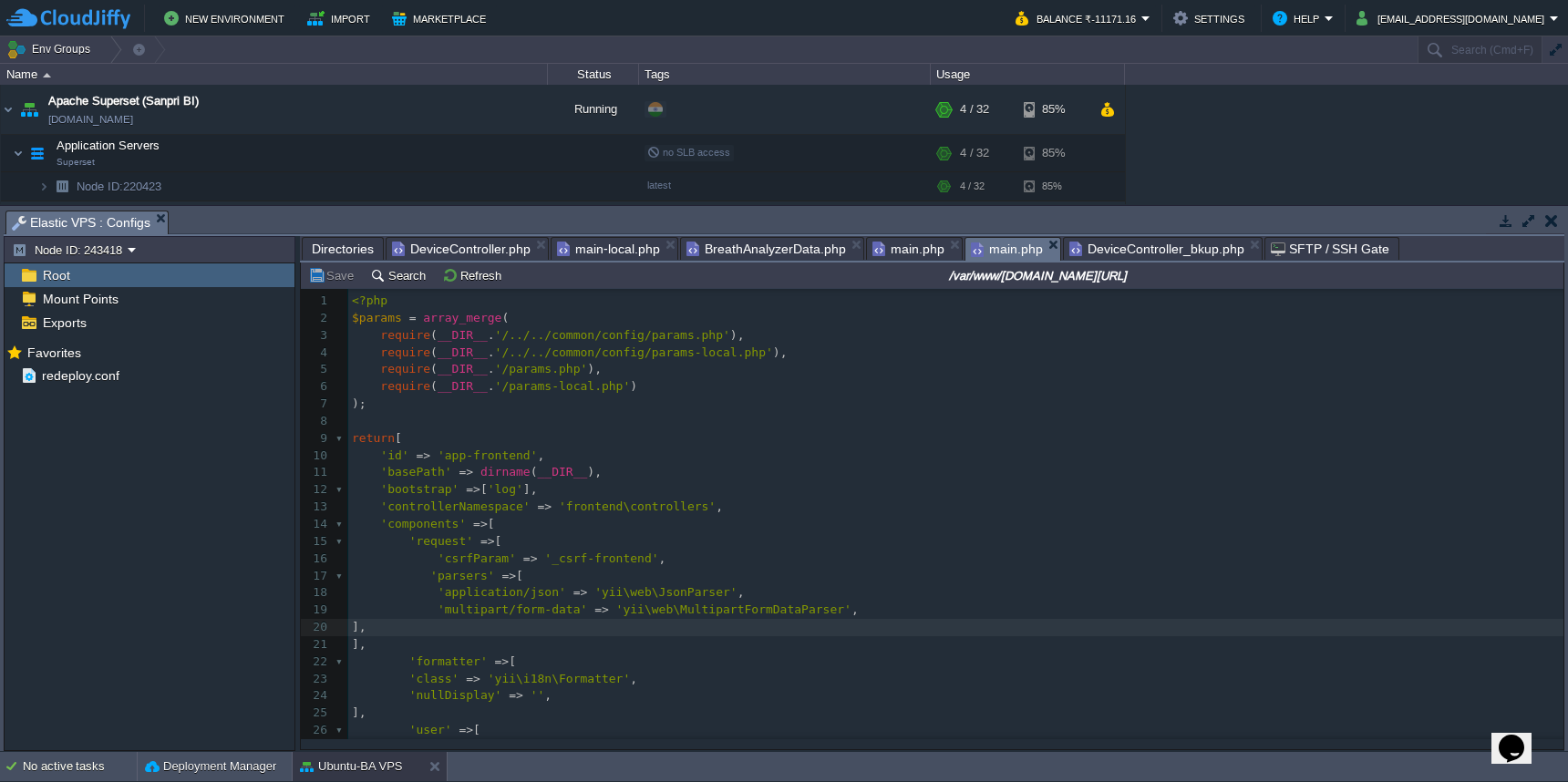
click at [991, 245] on span "main.php" at bounding box center [1007, 249] width 72 height 23
click at [605, 249] on span "main-local.php" at bounding box center [608, 249] width 103 height 22
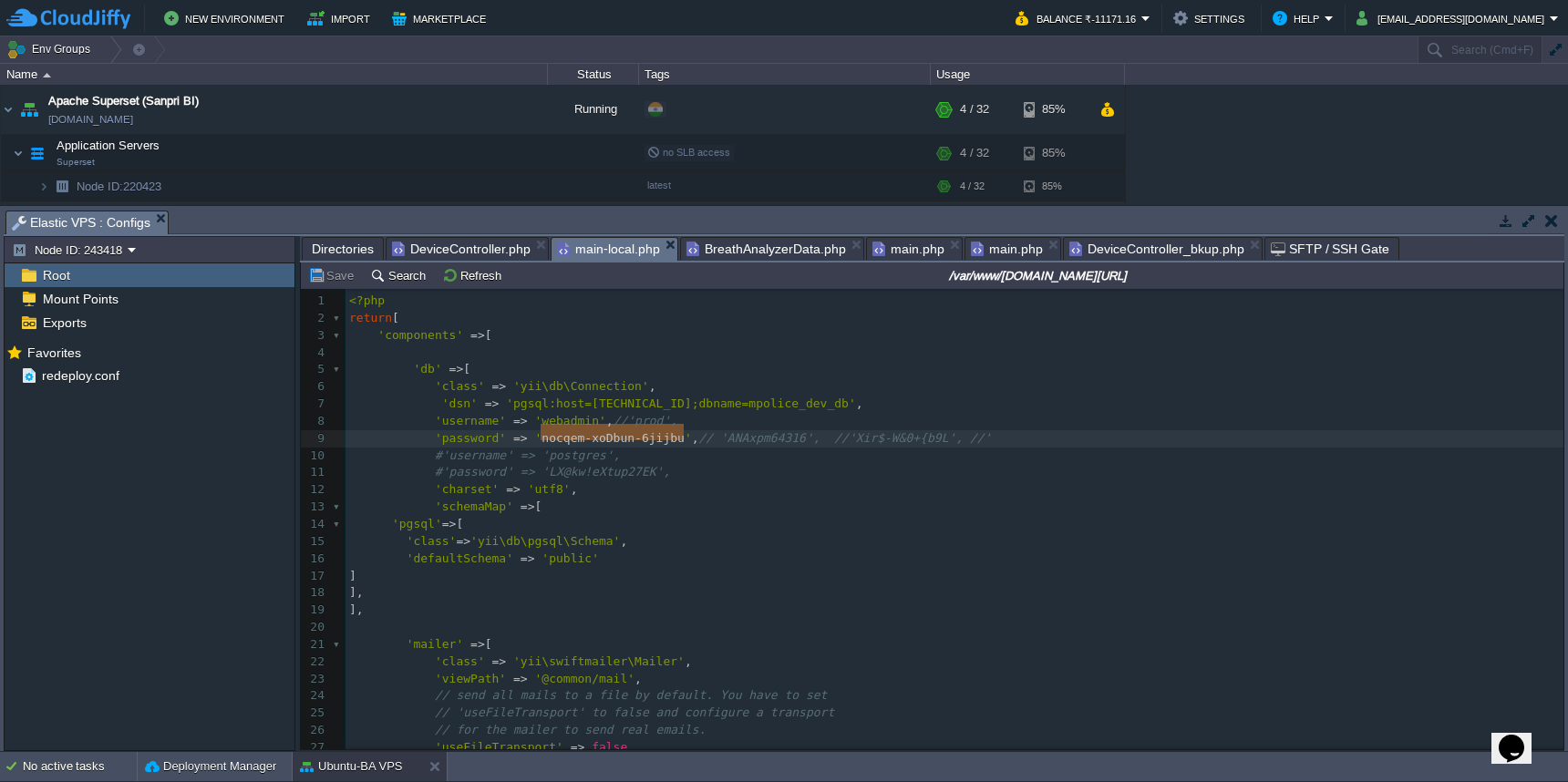
click at [351, 257] on span "Directories" at bounding box center [343, 249] width 62 height 22
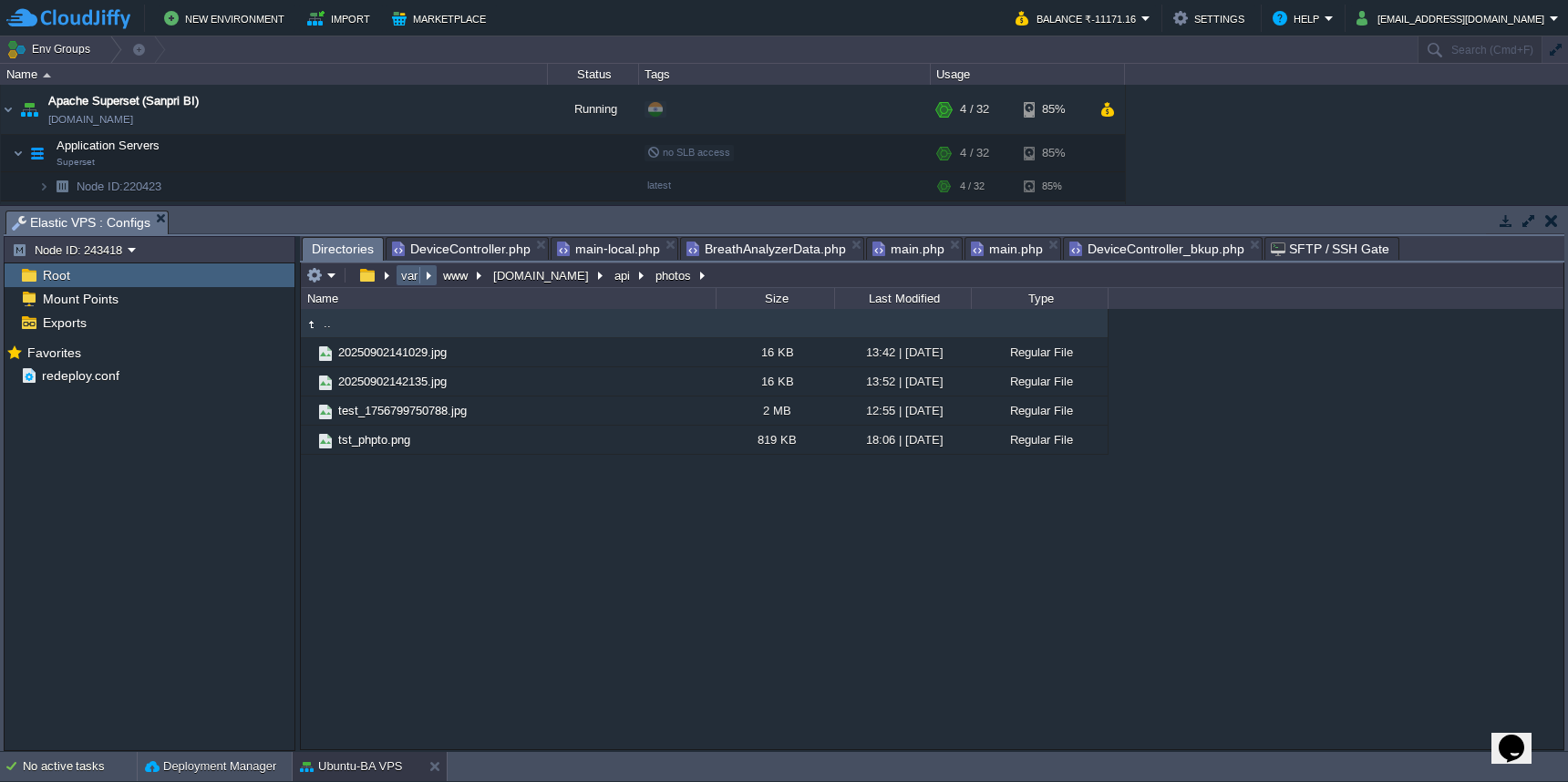
click at [409, 280] on button "var" at bounding box center [410, 275] width 24 height 16
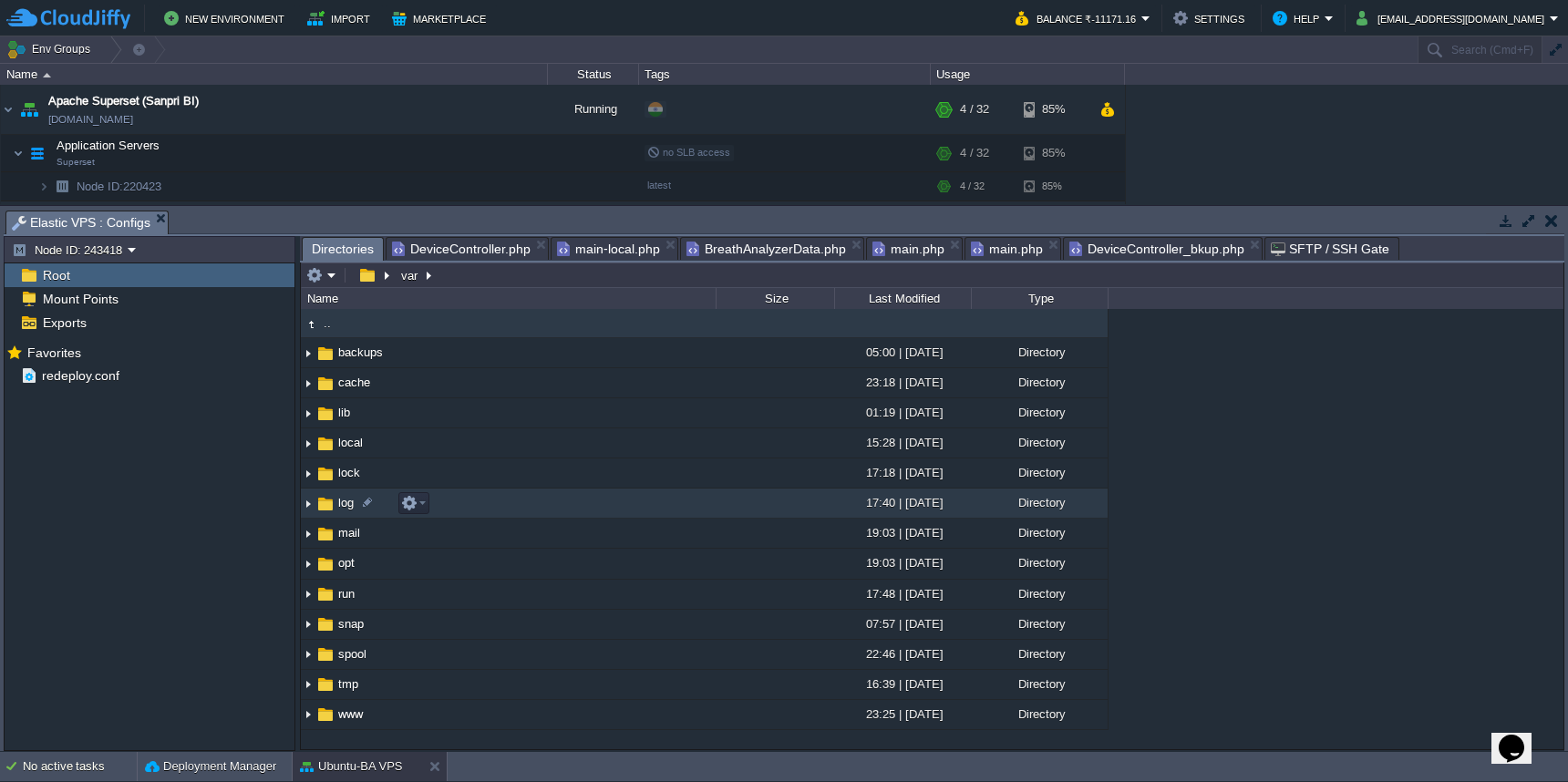
click at [611, 506] on td "log" at bounding box center [508, 504] width 414 height 30
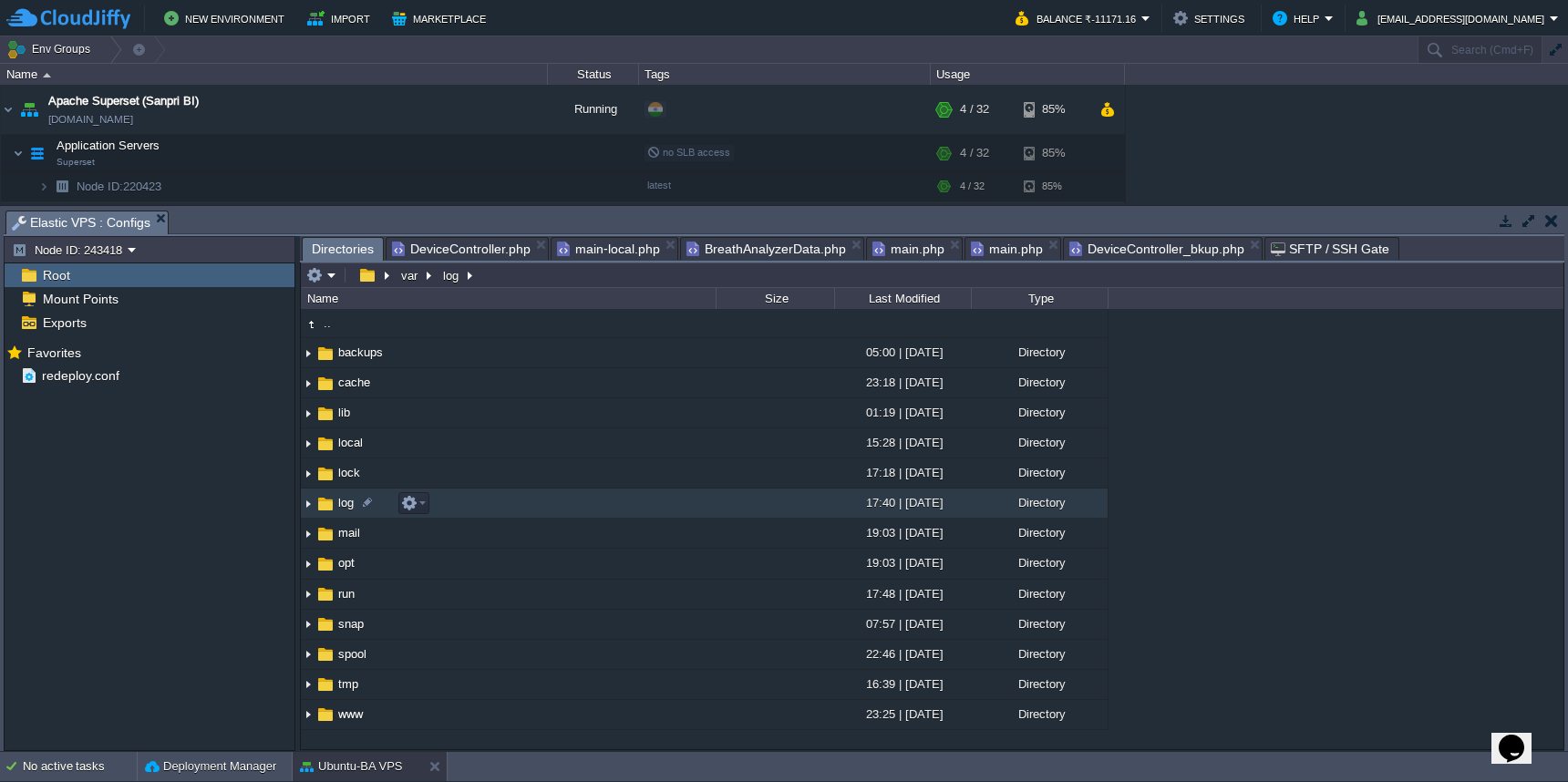
click at [611, 506] on td "log" at bounding box center [508, 504] width 414 height 30
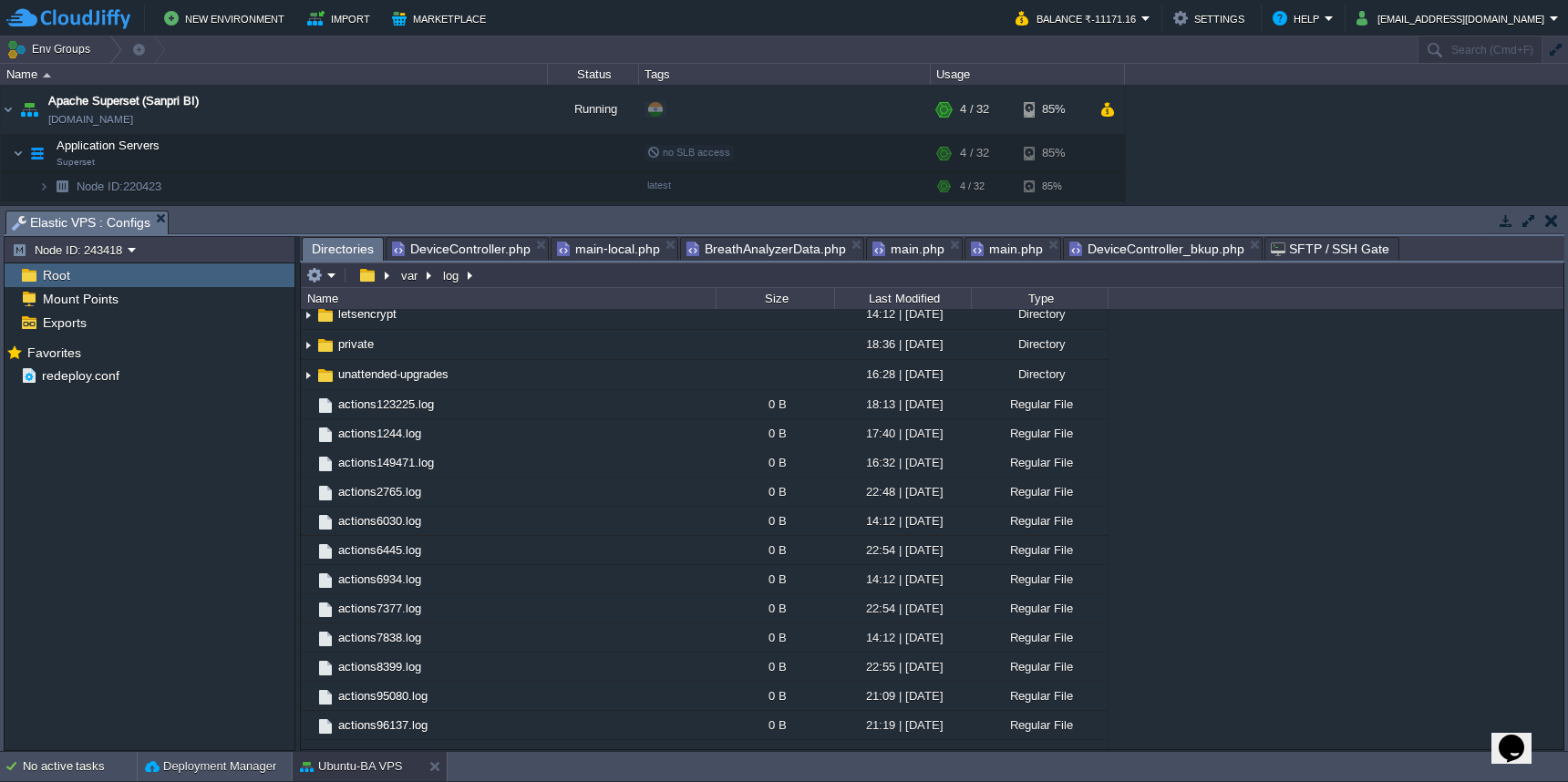
scroll to position [155, 0]
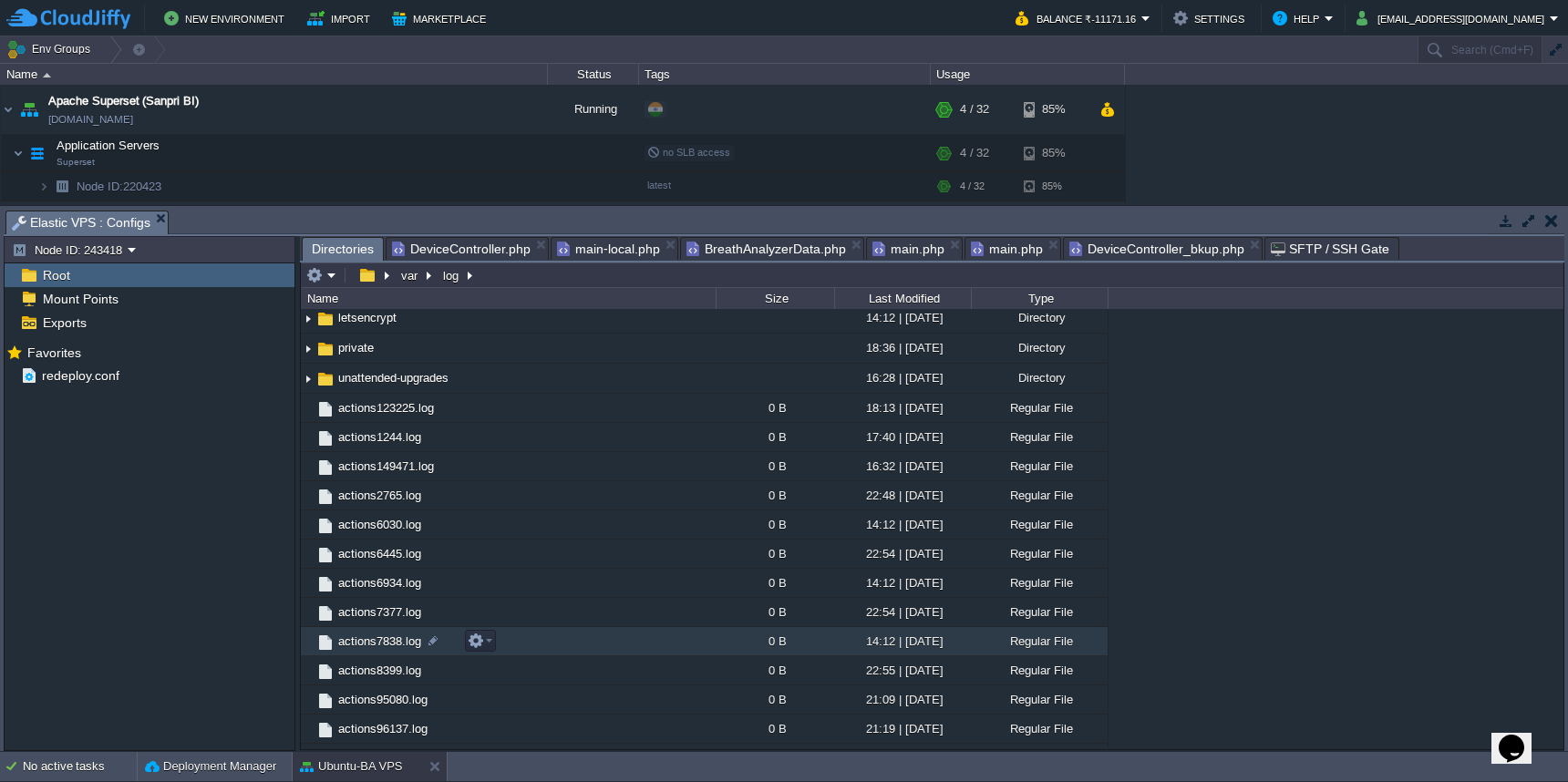
click at [596, 641] on td "actions7838.log" at bounding box center [508, 642] width 414 height 29
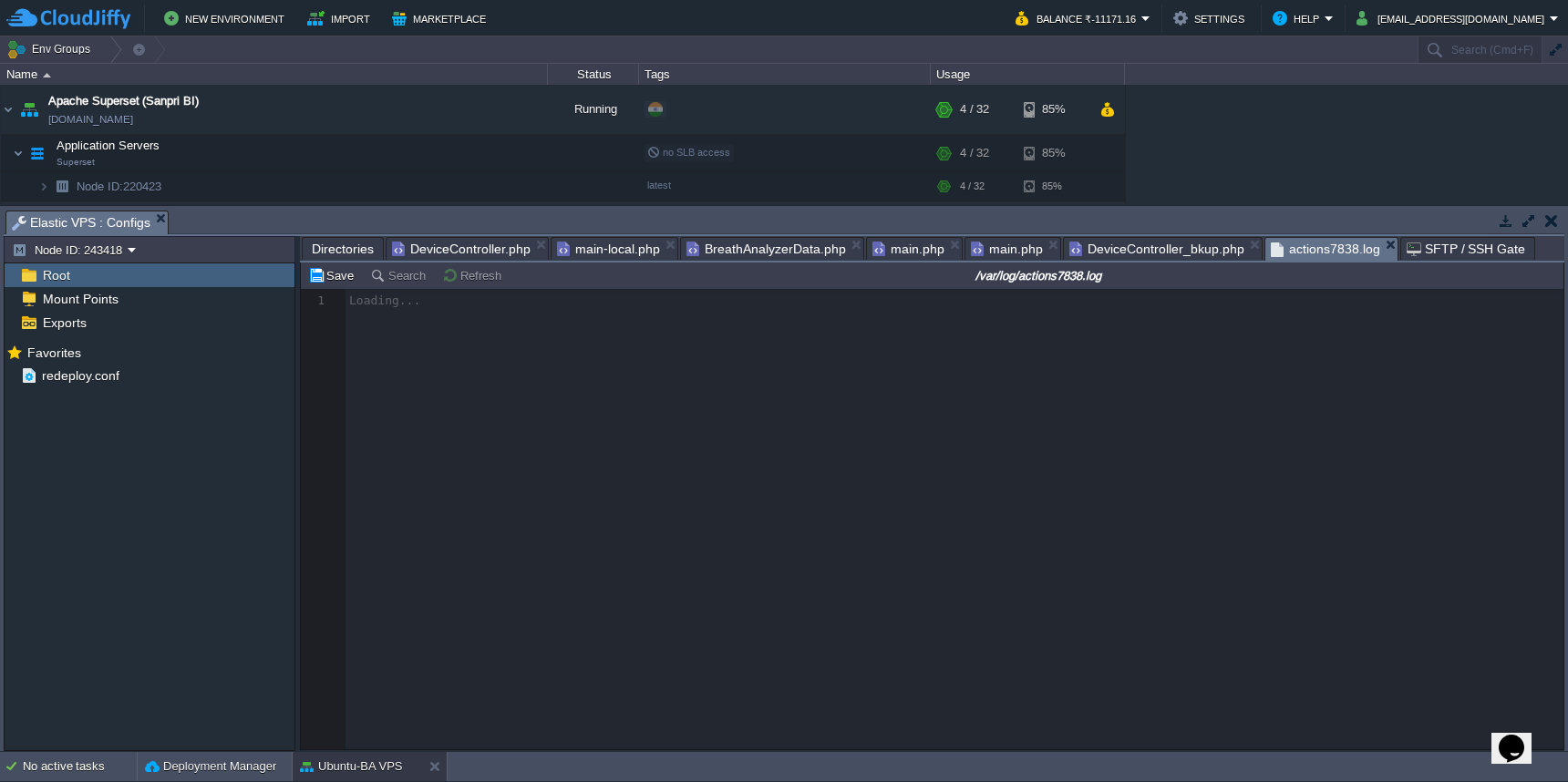
click at [335, 252] on span "Directories" at bounding box center [343, 249] width 62 height 22
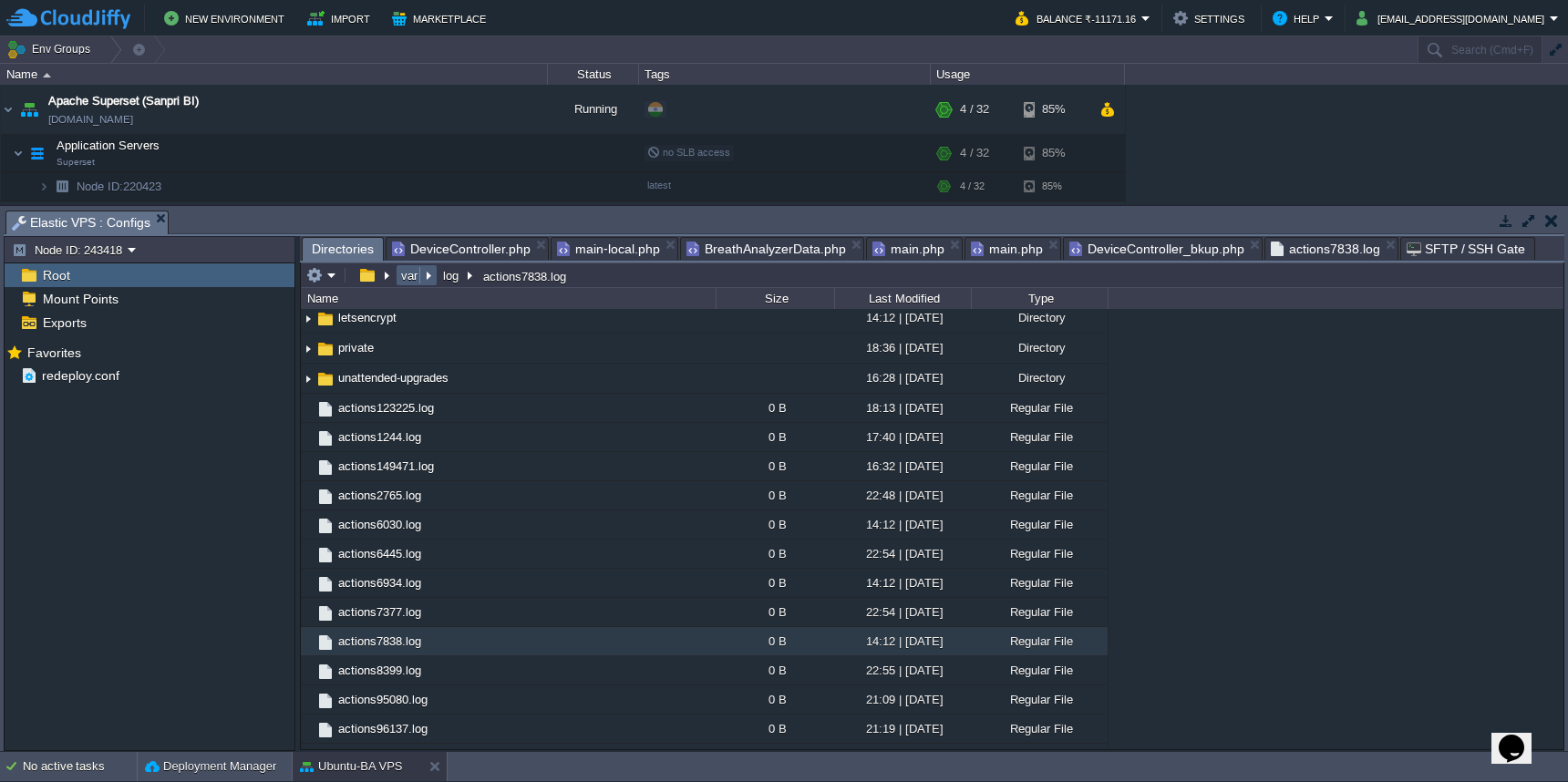
click at [408, 279] on button "var" at bounding box center [410, 275] width 24 height 16
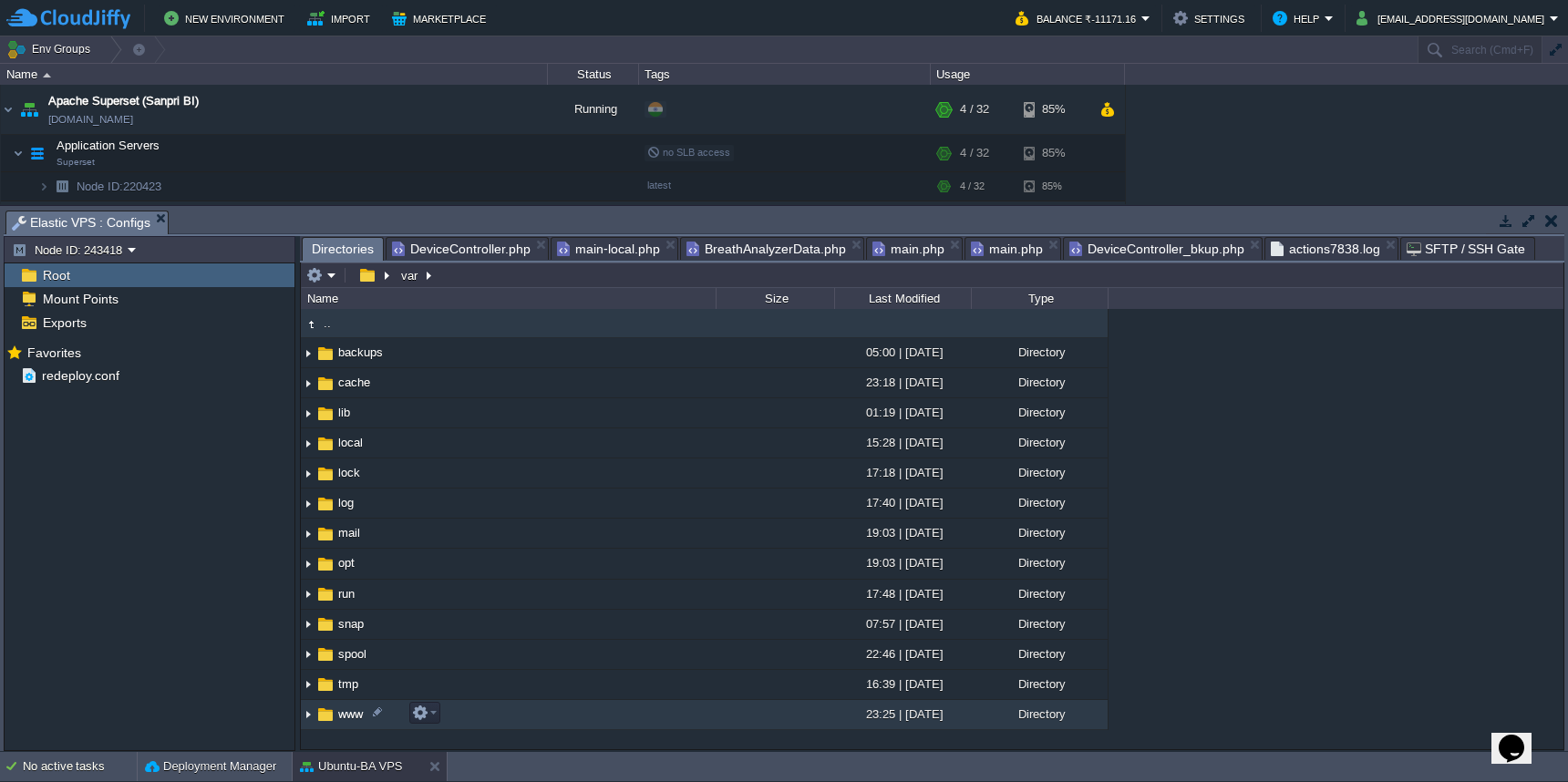
click at [551, 720] on td "www" at bounding box center [508, 715] width 414 height 30
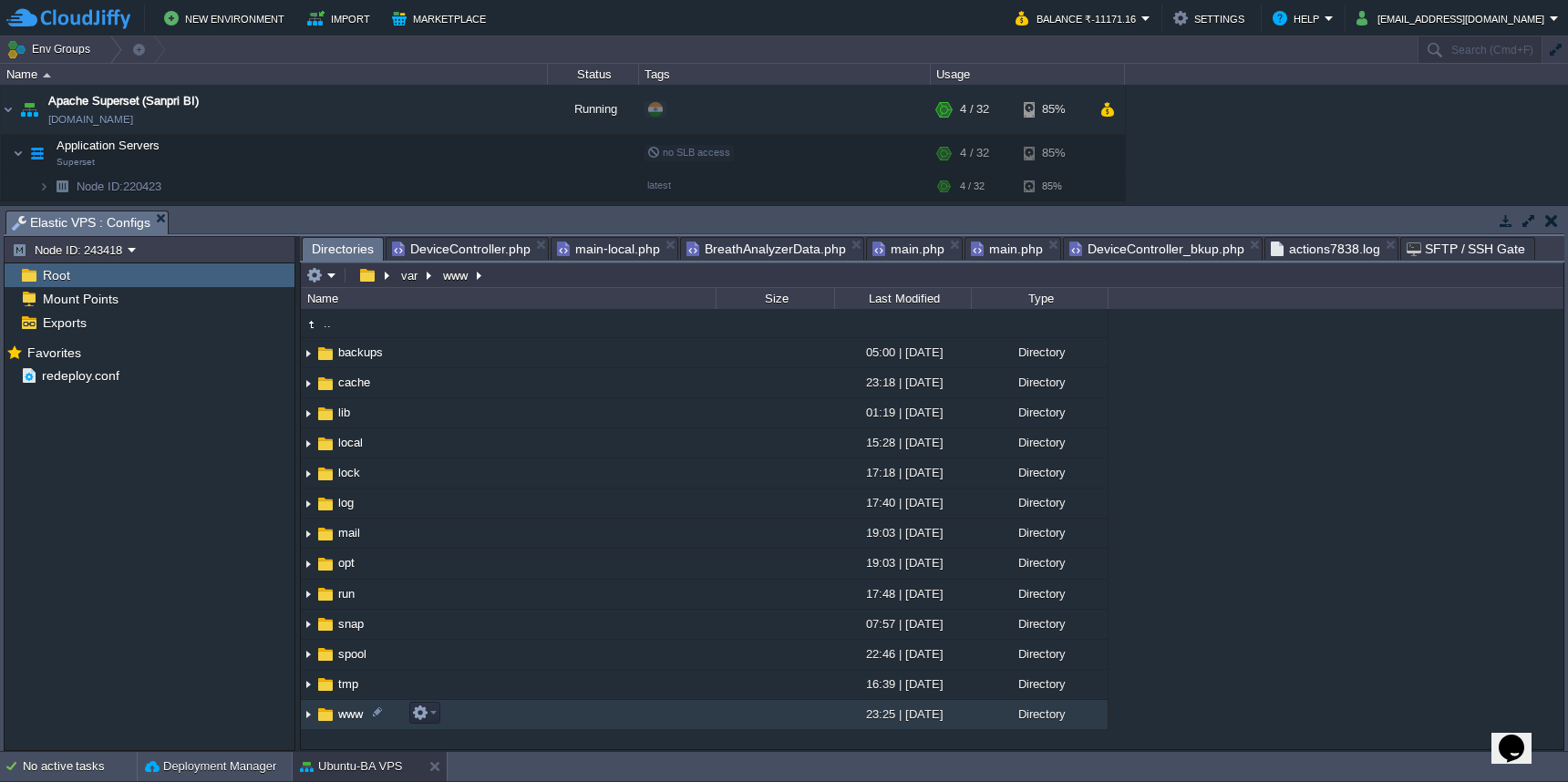
click at [551, 720] on td "www" at bounding box center [508, 715] width 414 height 30
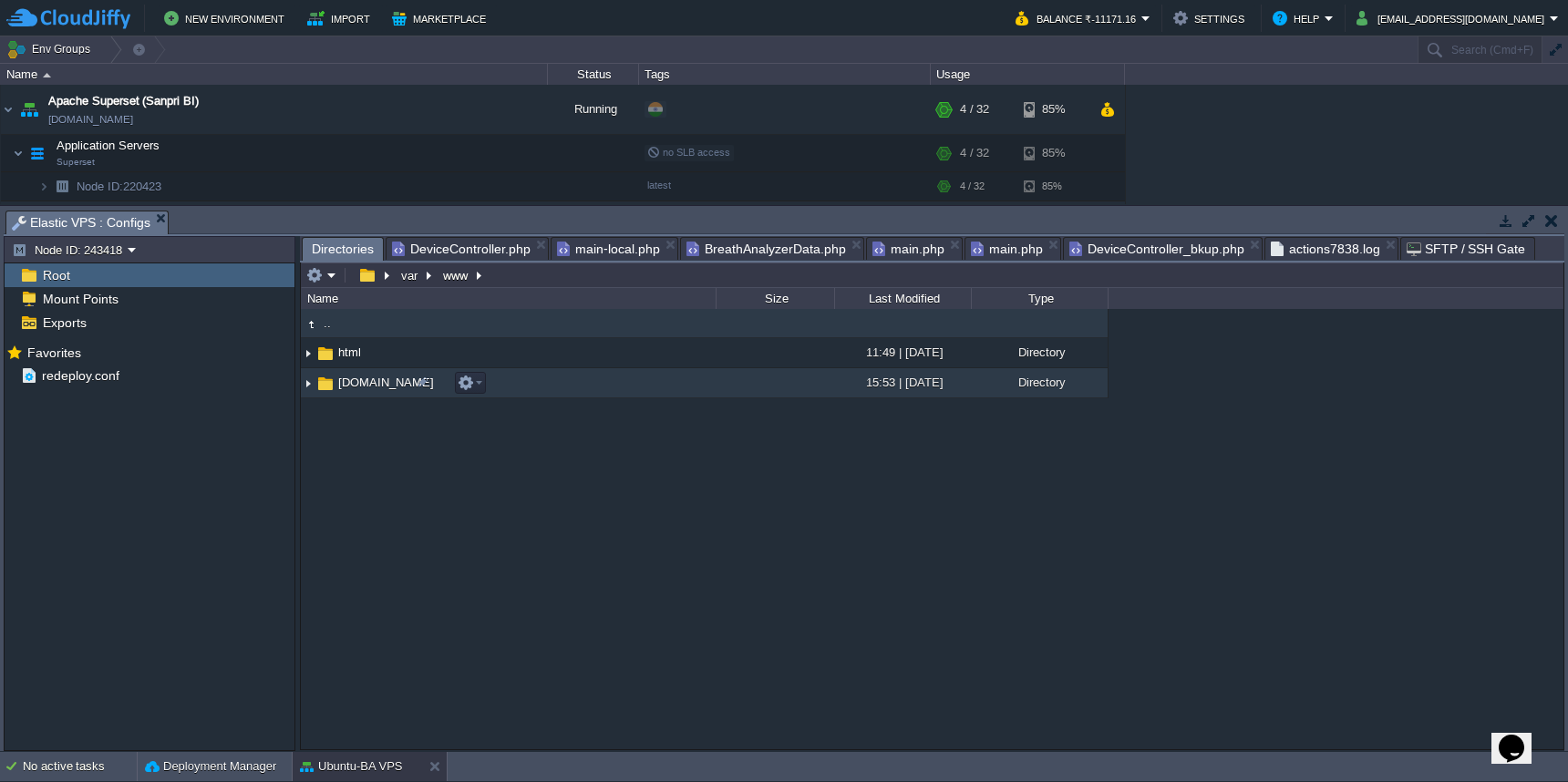
click at [568, 396] on td "[DOMAIN_NAME]" at bounding box center [508, 384] width 414 height 30
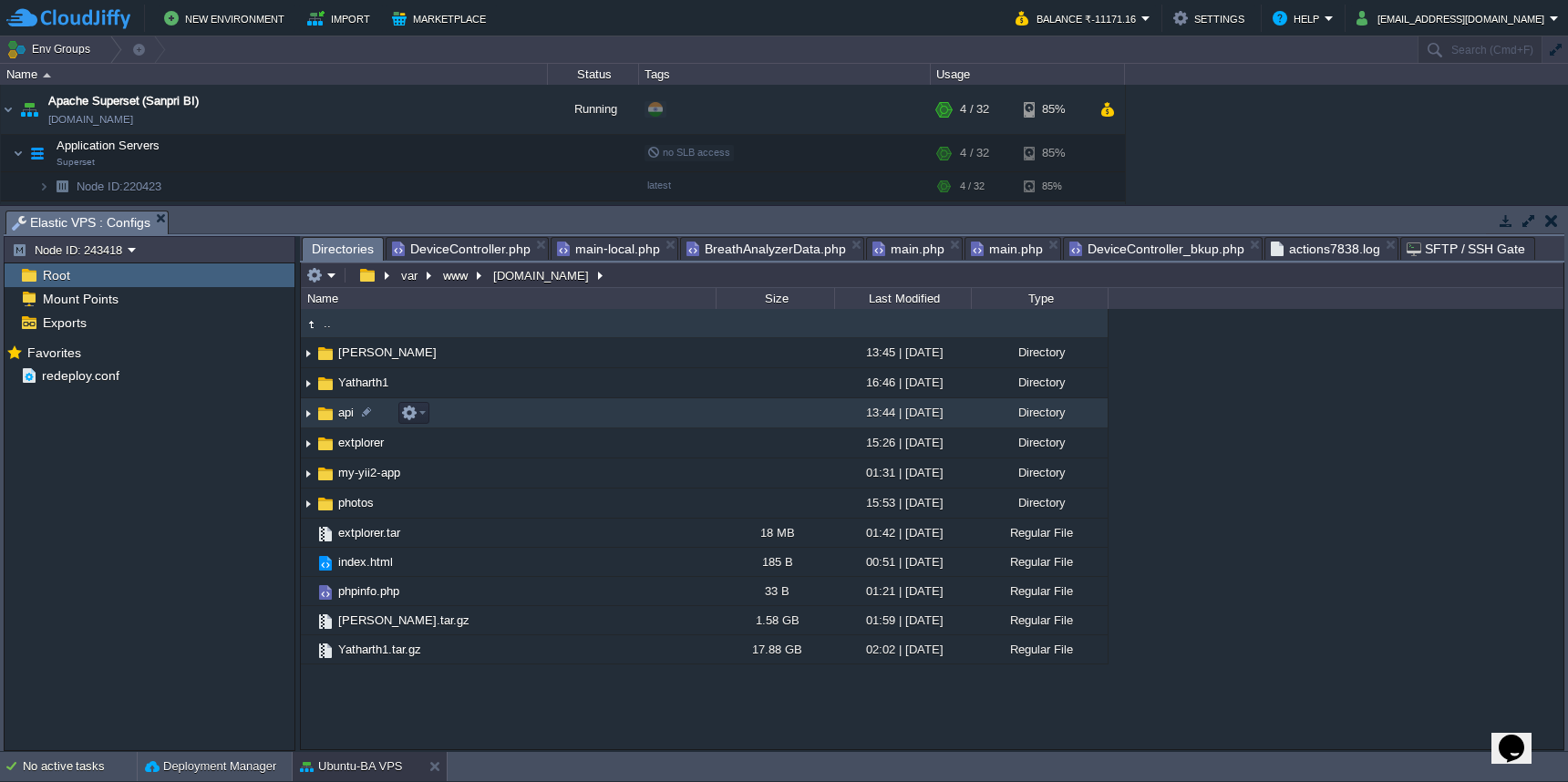
click at [600, 419] on td "api" at bounding box center [508, 413] width 414 height 30
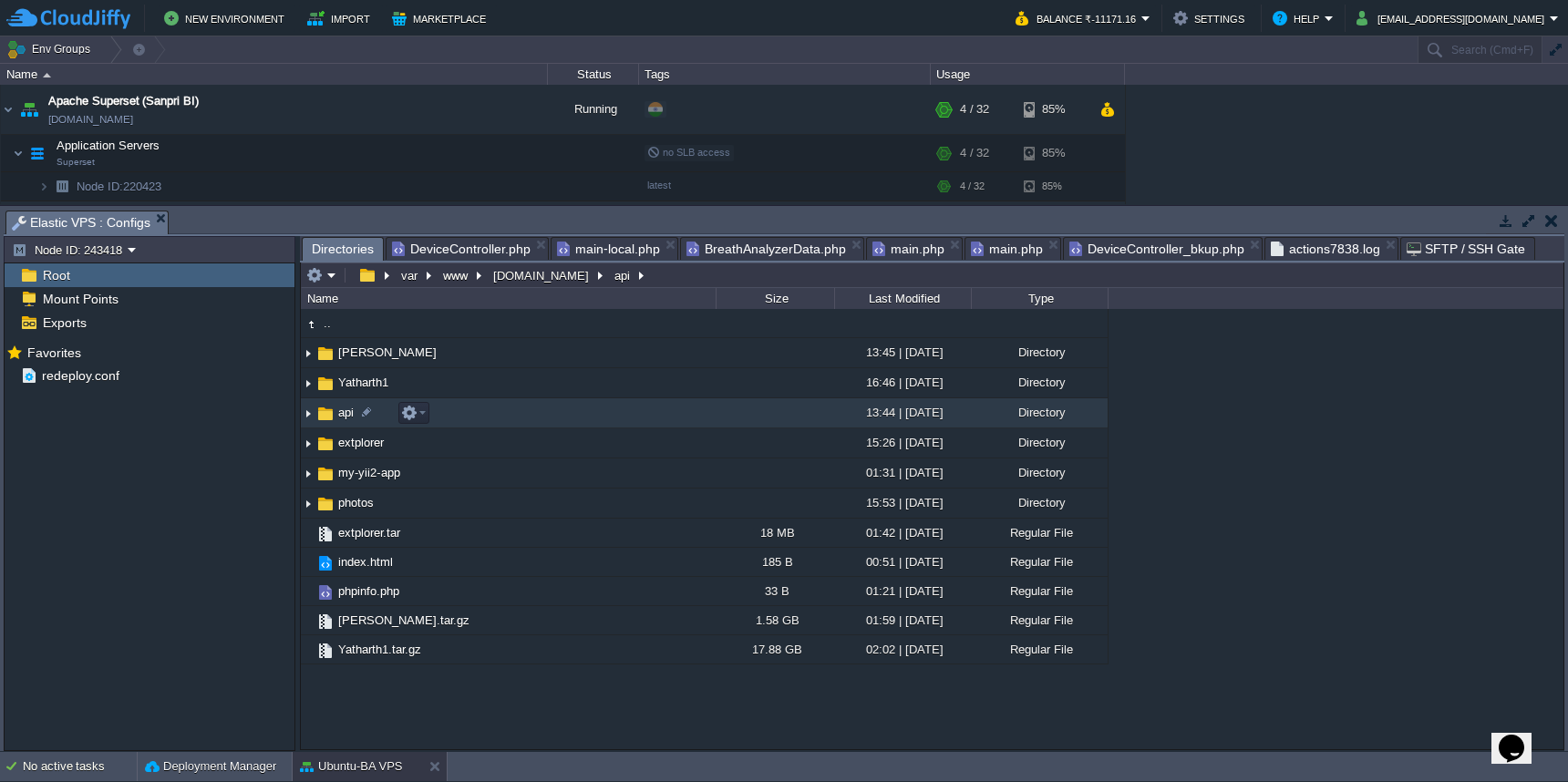
click at [600, 419] on td "api" at bounding box center [508, 413] width 414 height 30
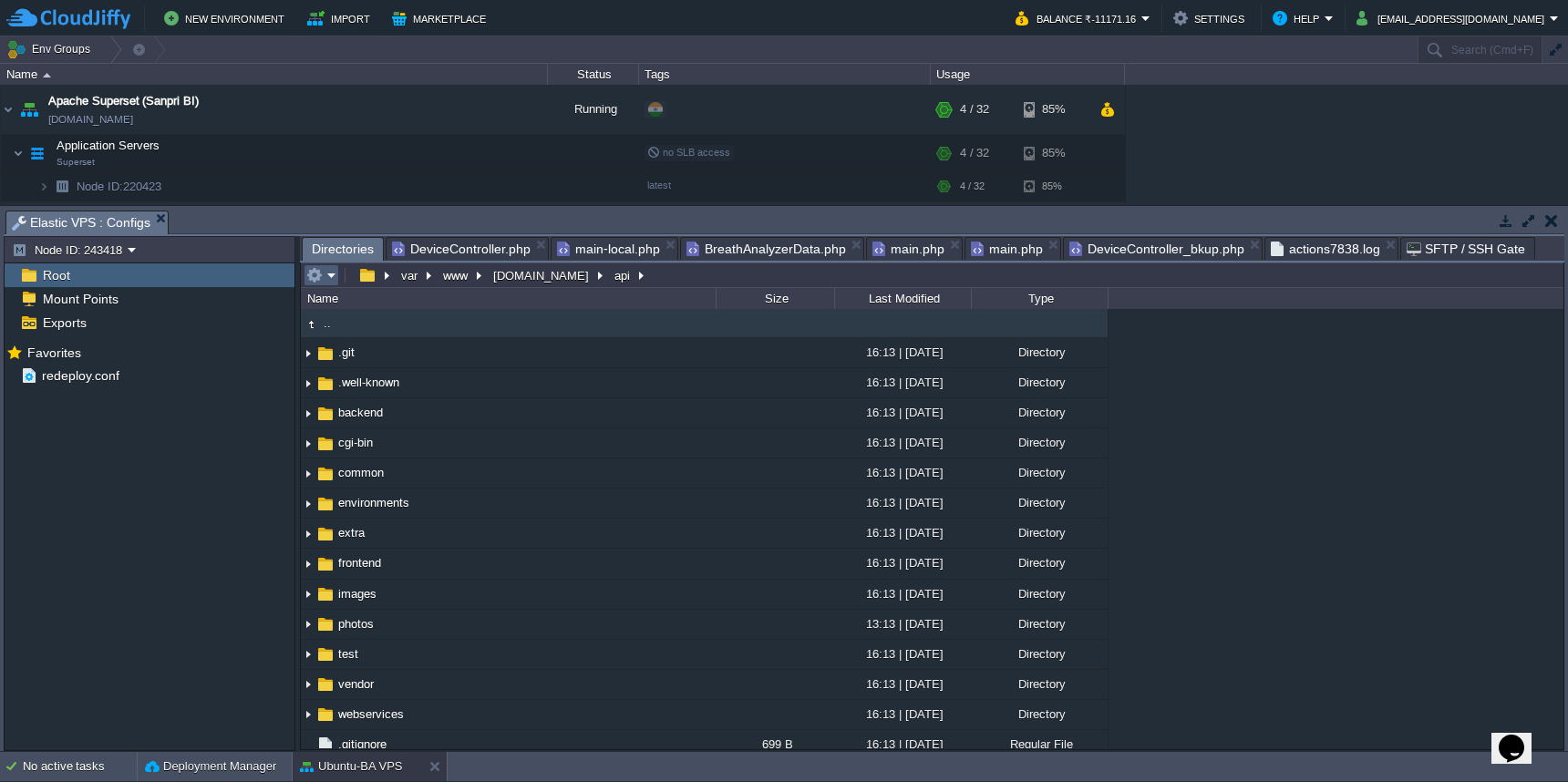
click at [322, 280] on button "button" at bounding box center [315, 275] width 16 height 16
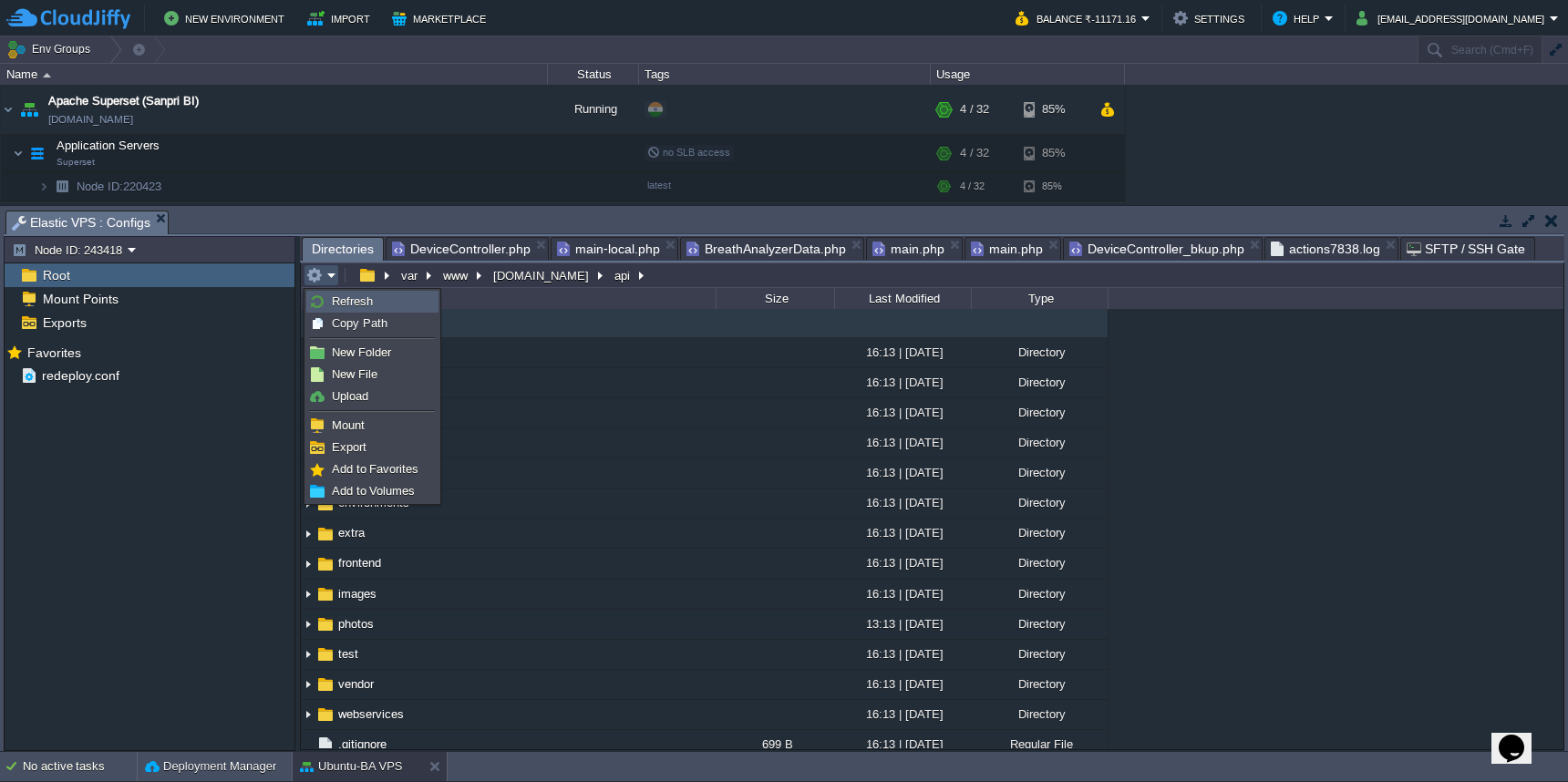
click at [322, 297] on img at bounding box center [317, 302] width 15 height 15
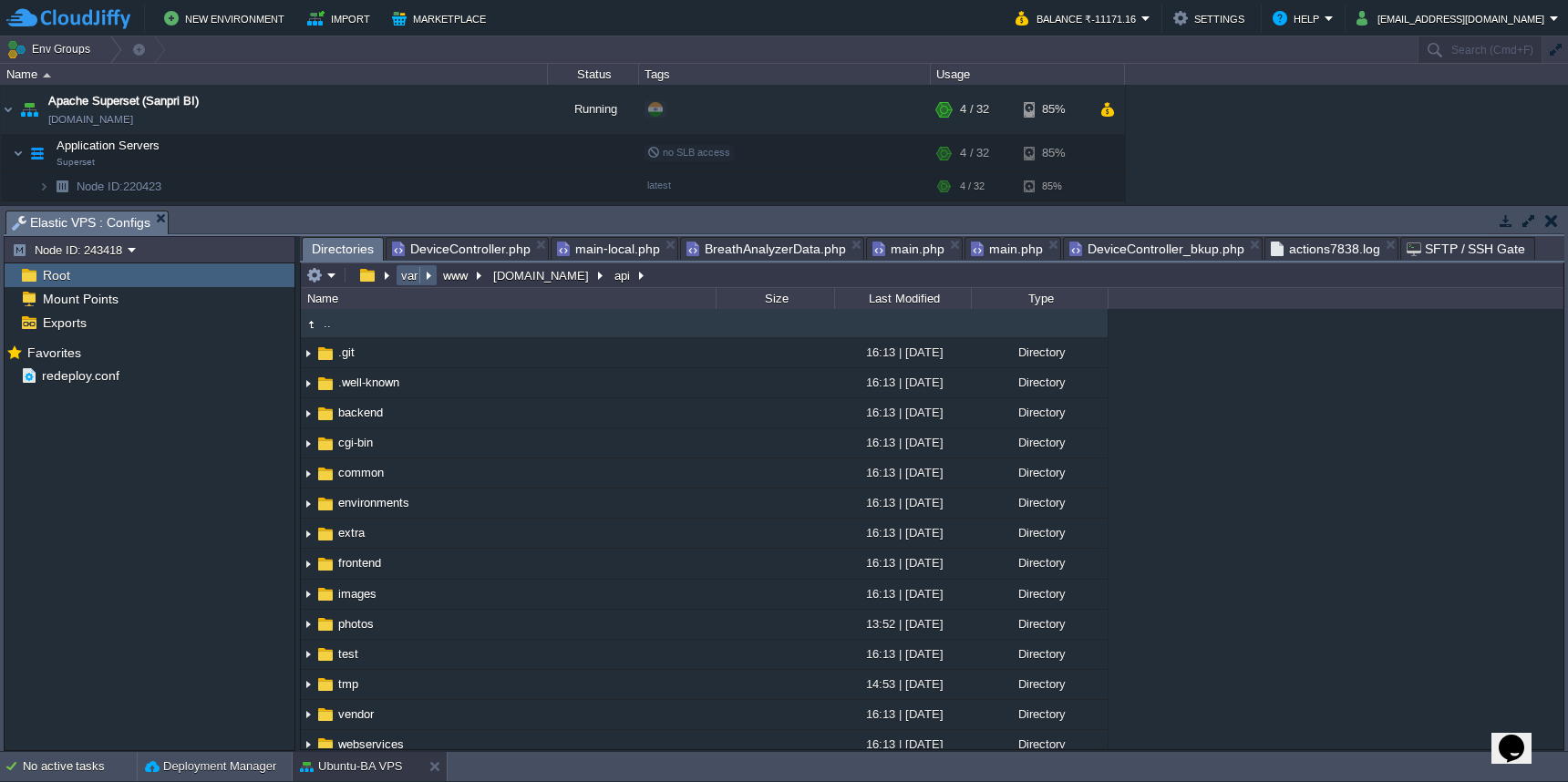
click at [405, 285] on td "var" at bounding box center [416, 275] width 42 height 22
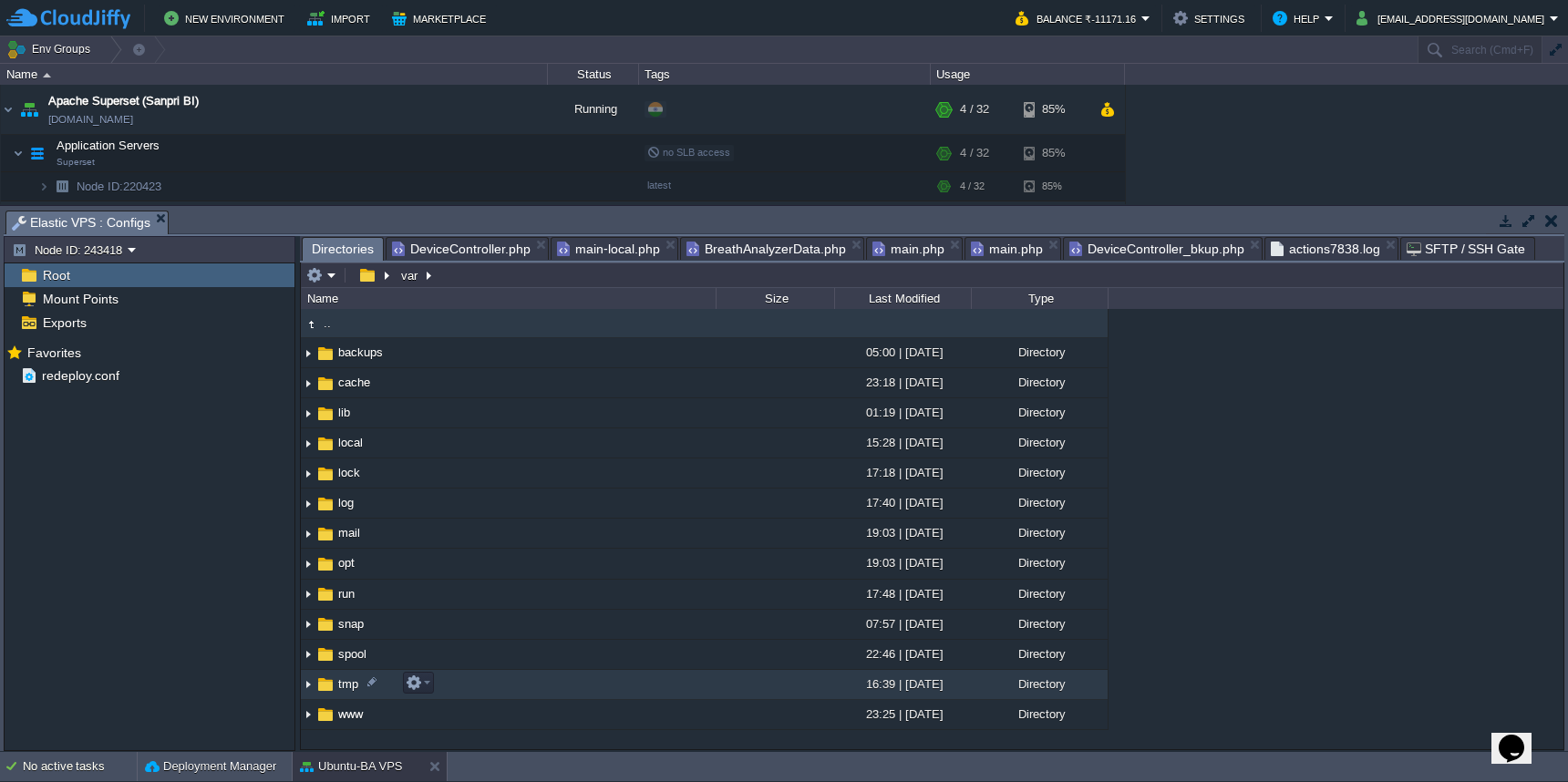
click at [486, 690] on td "tmp" at bounding box center [508, 685] width 414 height 30
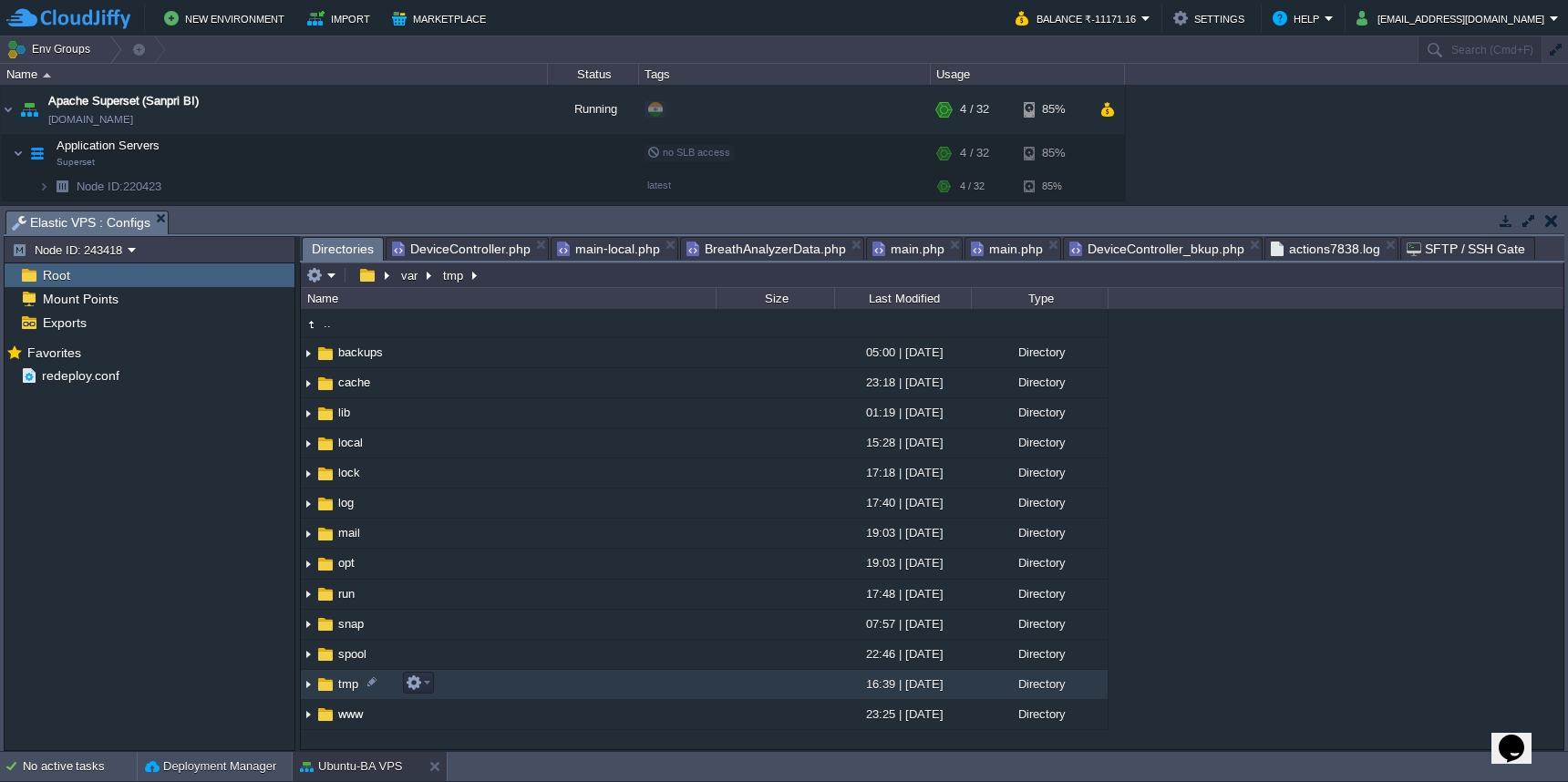
click at [486, 690] on td "tmp" at bounding box center [508, 685] width 414 height 30
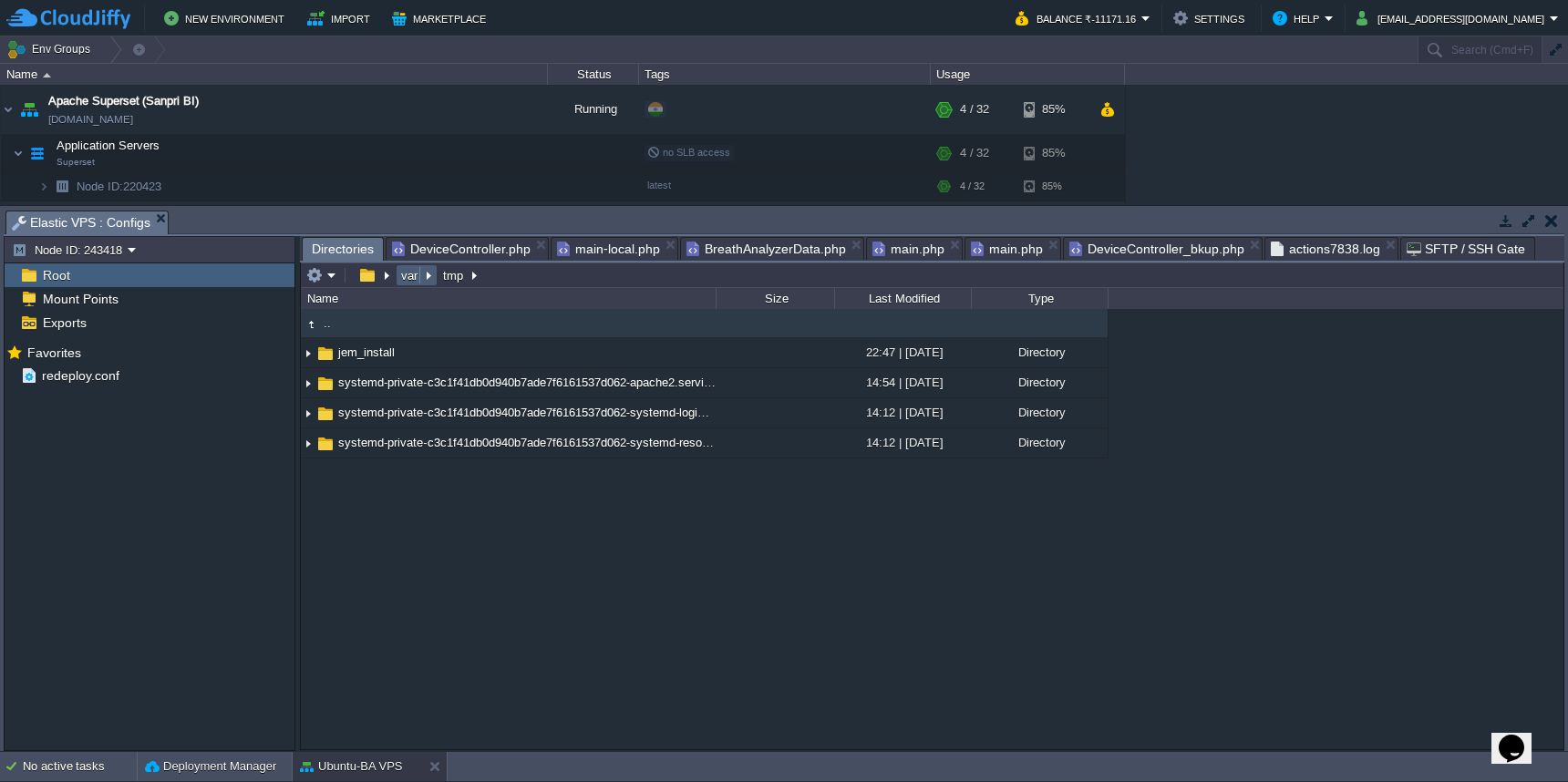
click at [401, 281] on button "var" at bounding box center [410, 275] width 24 height 16
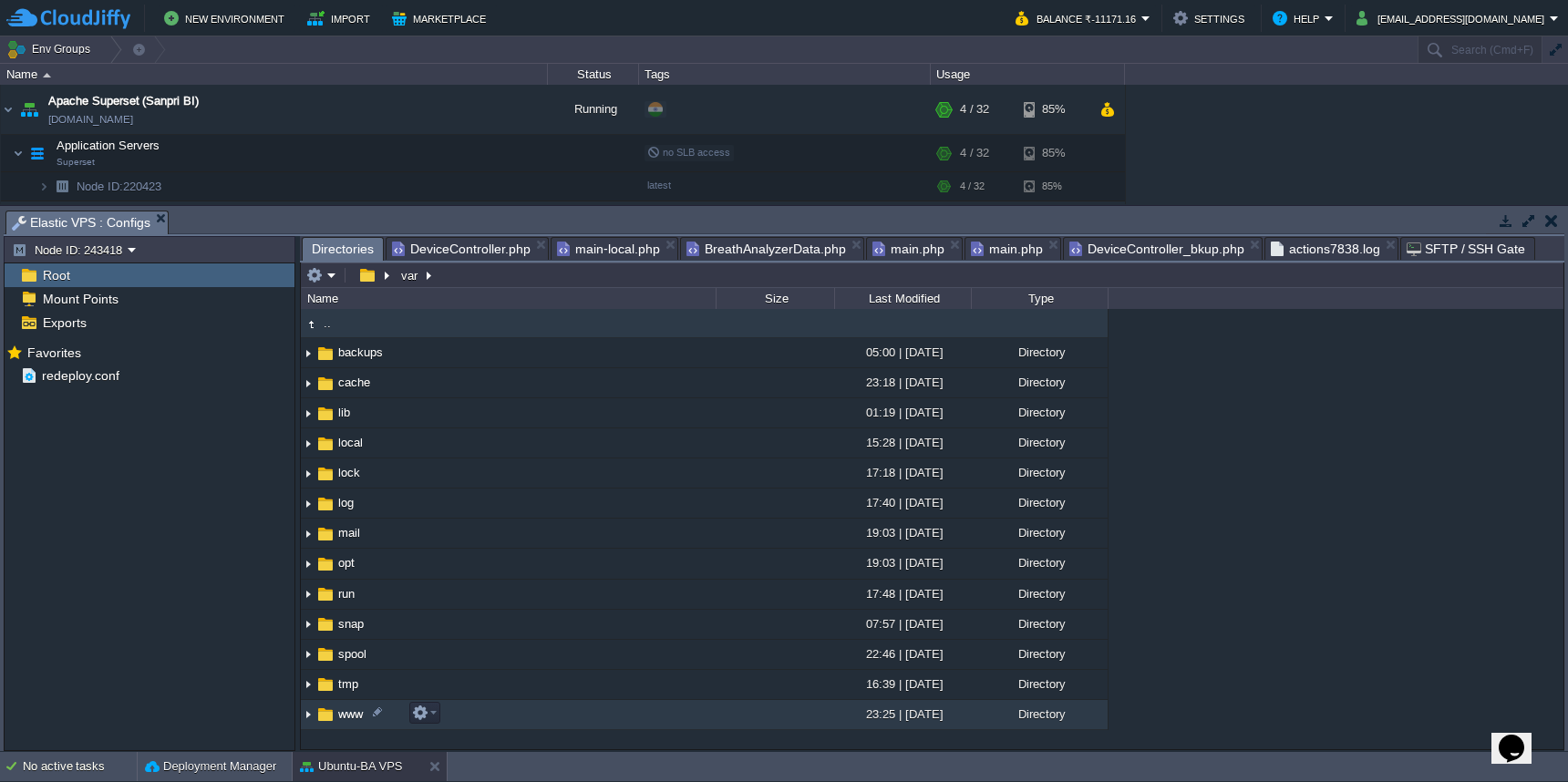
click at [519, 716] on td "www" at bounding box center [508, 715] width 414 height 30
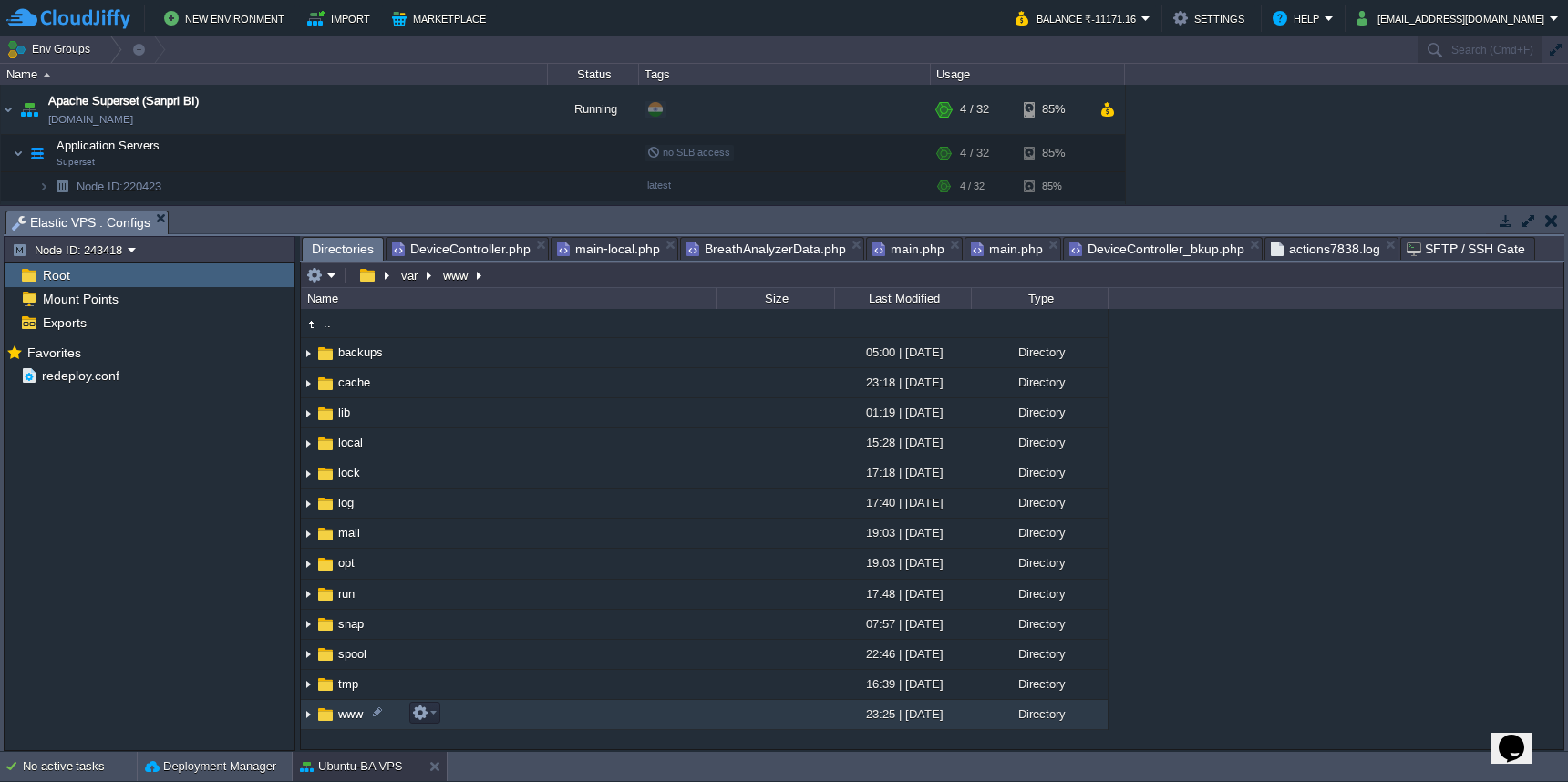
click at [519, 716] on td "www" at bounding box center [508, 715] width 414 height 30
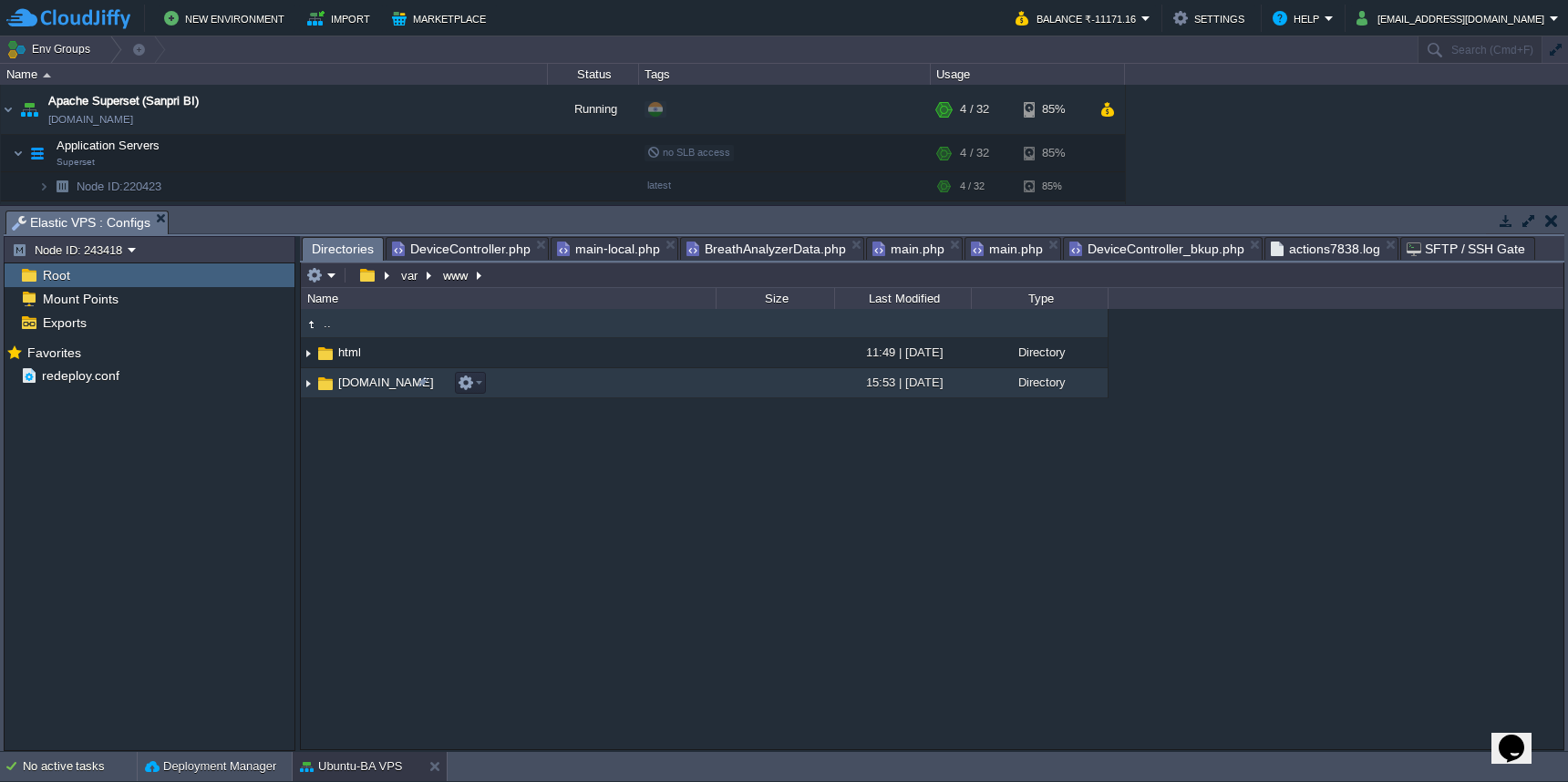
click at [610, 383] on td "[DOMAIN_NAME]" at bounding box center [508, 384] width 414 height 30
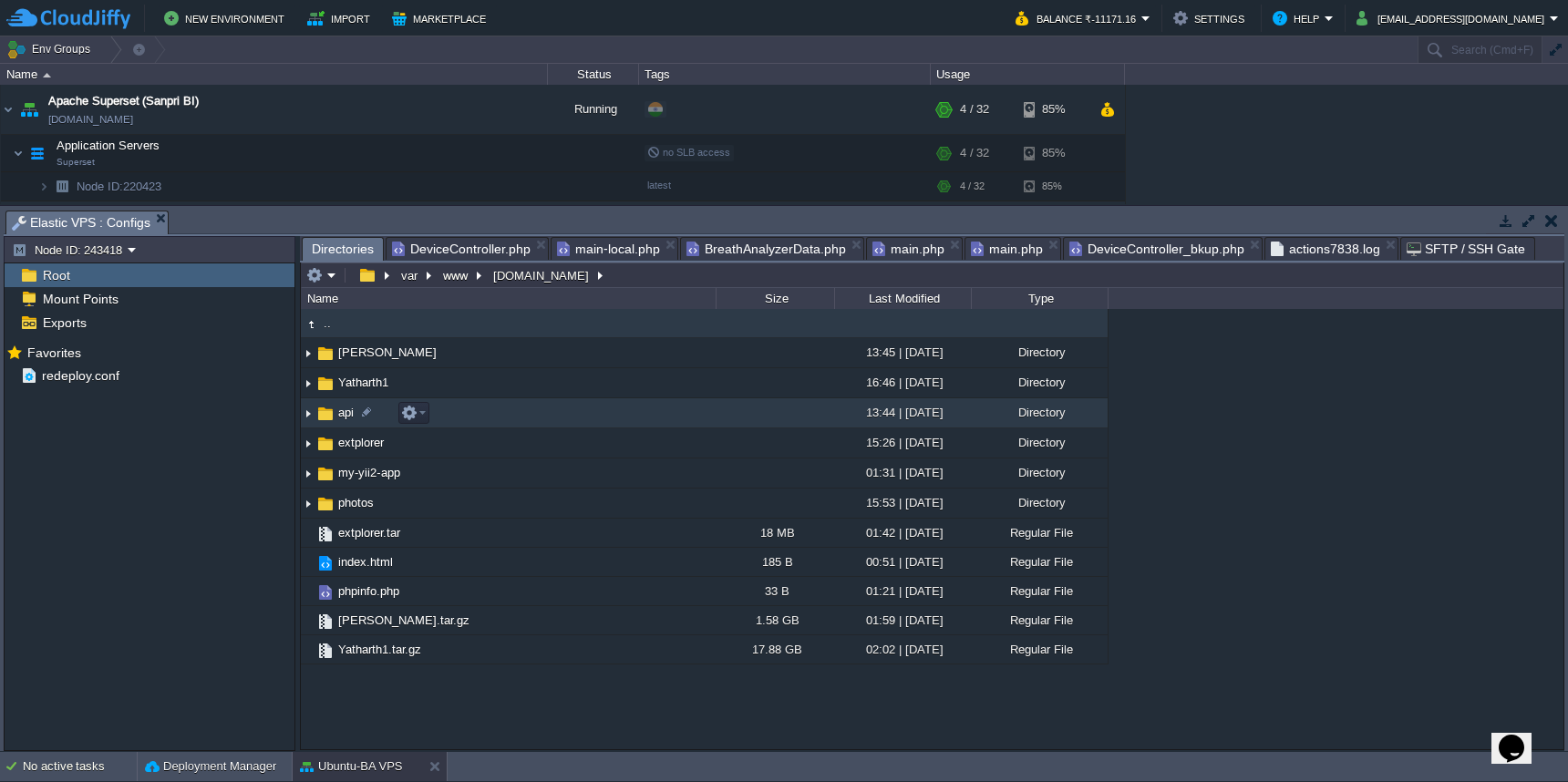
click at [608, 414] on td "api" at bounding box center [508, 413] width 414 height 30
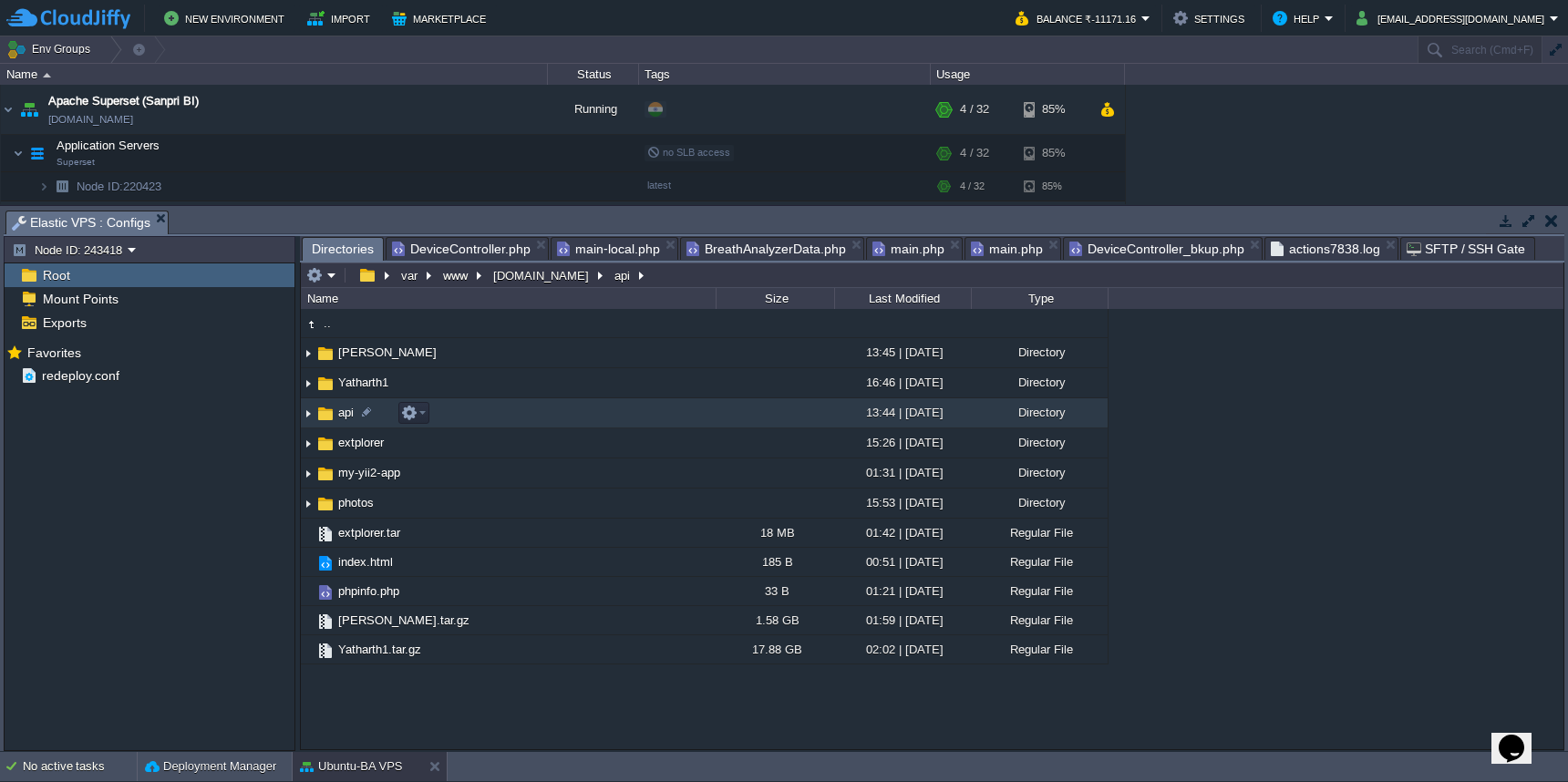
click at [608, 414] on td "api" at bounding box center [508, 413] width 414 height 30
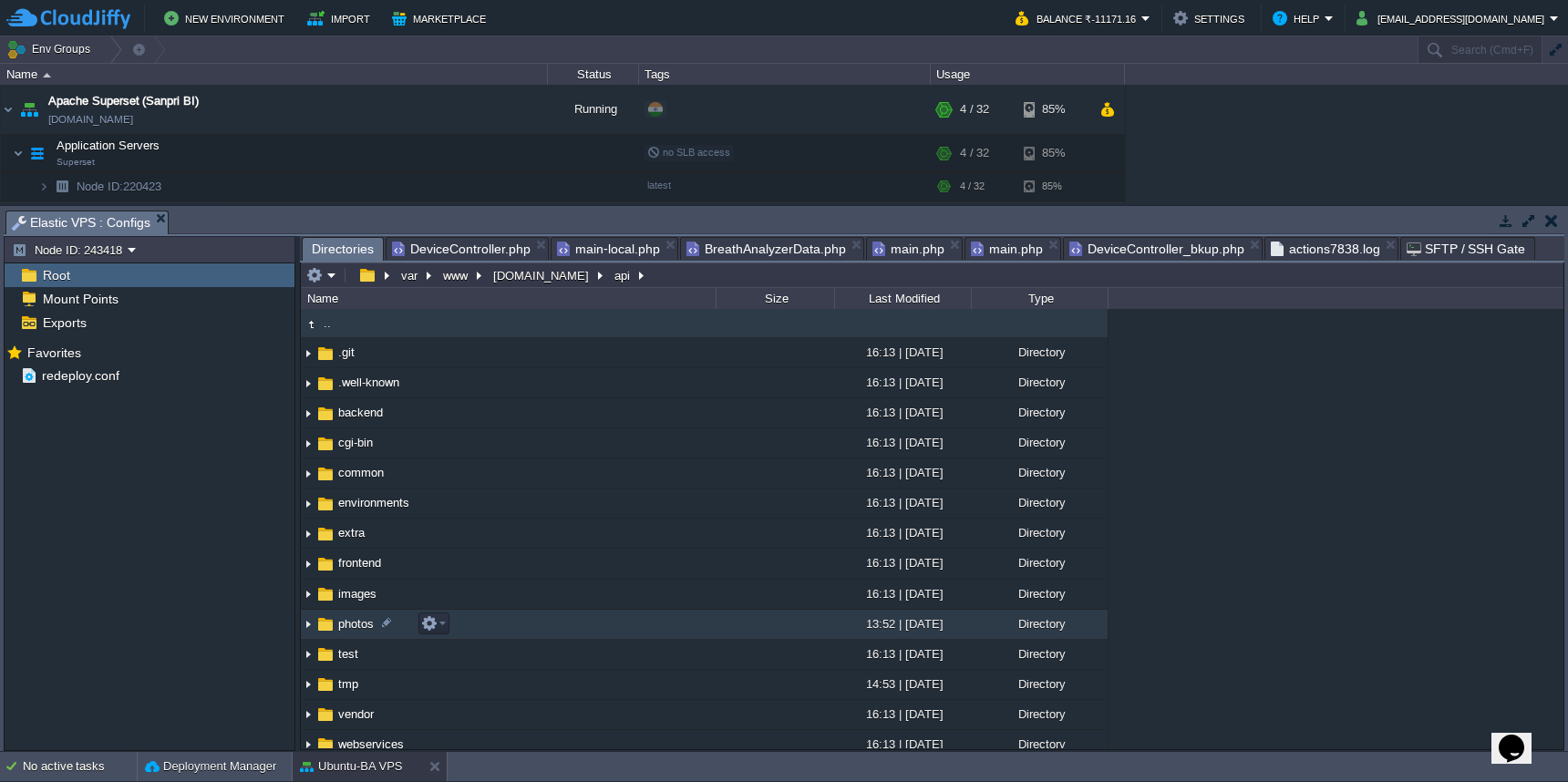
click at [592, 631] on td "photos" at bounding box center [508, 625] width 414 height 30
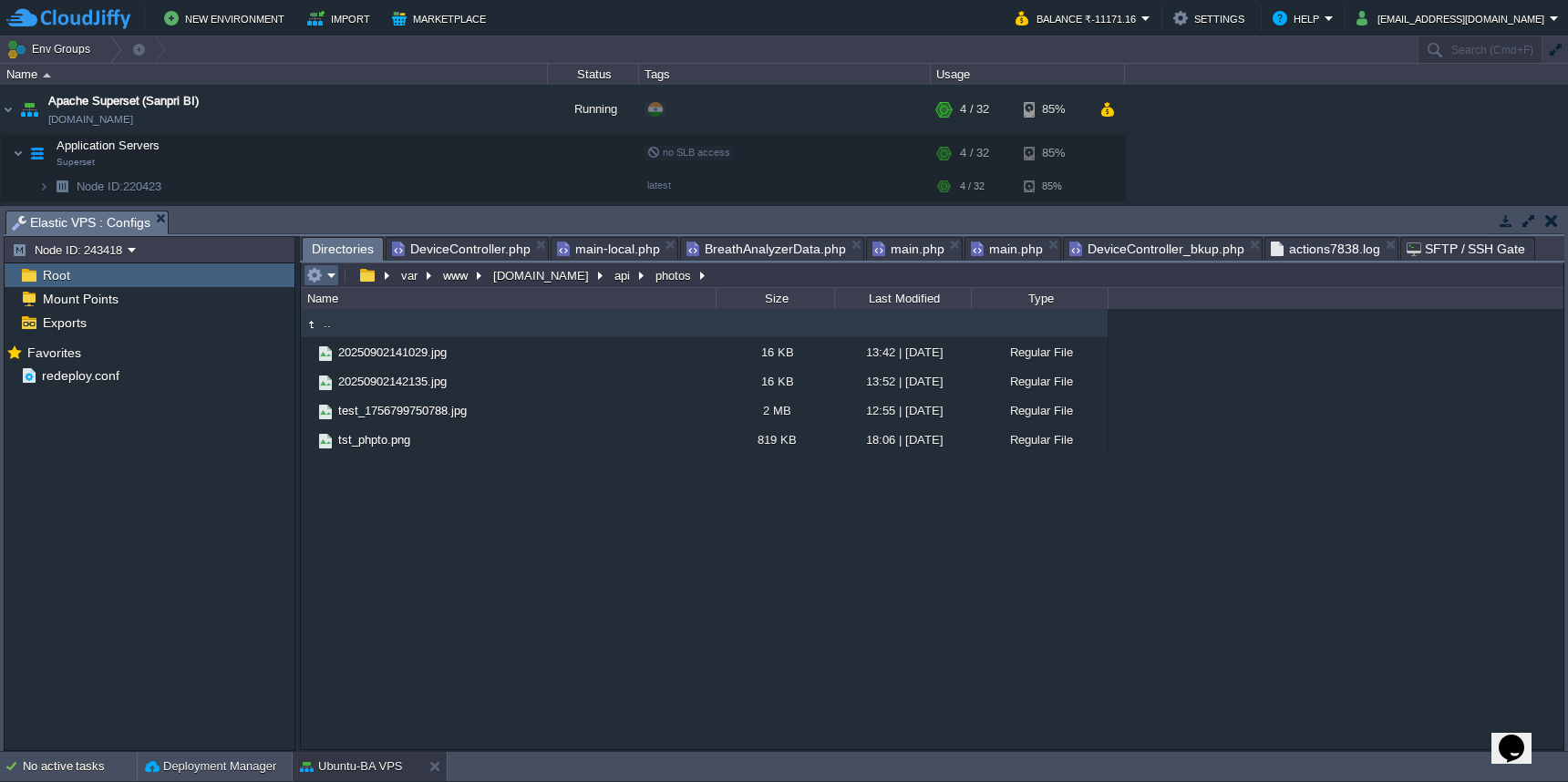
click at [325, 284] on em at bounding box center [322, 275] width 30 height 16
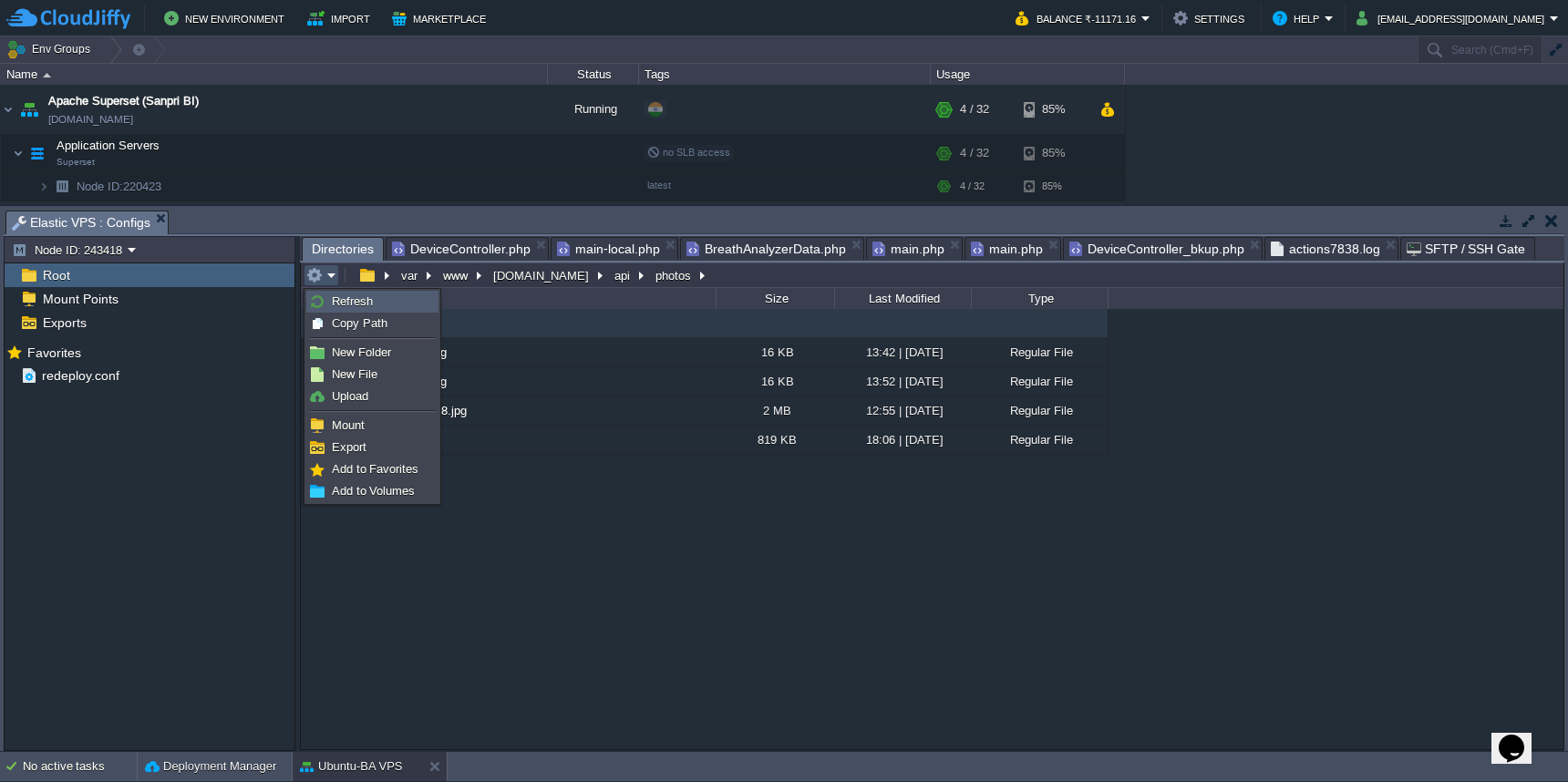
click at [327, 300] on link "Refresh" at bounding box center [372, 302] width 131 height 20
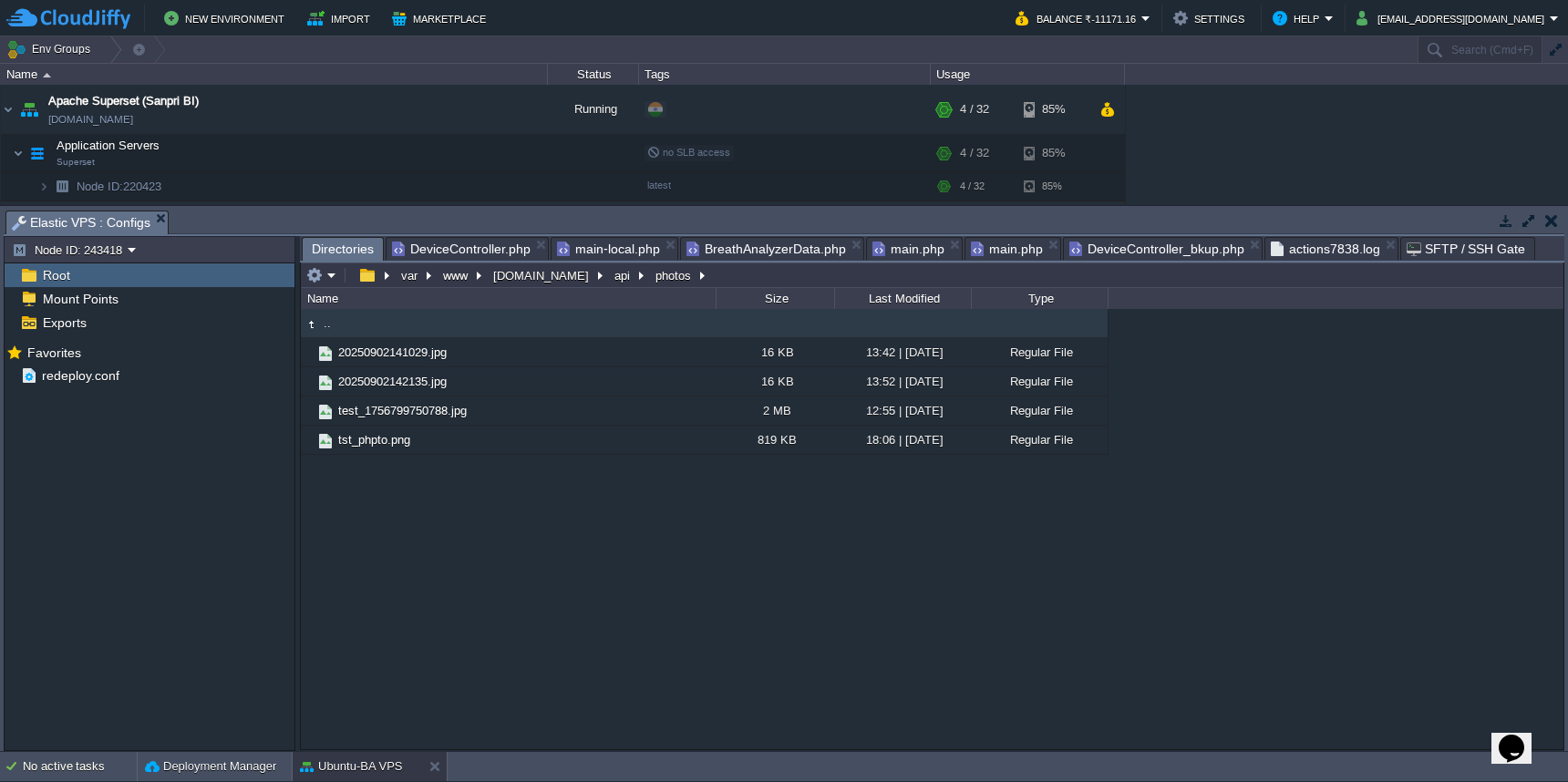
click at [487, 252] on span "DeviceController.php" at bounding box center [461, 249] width 138 height 22
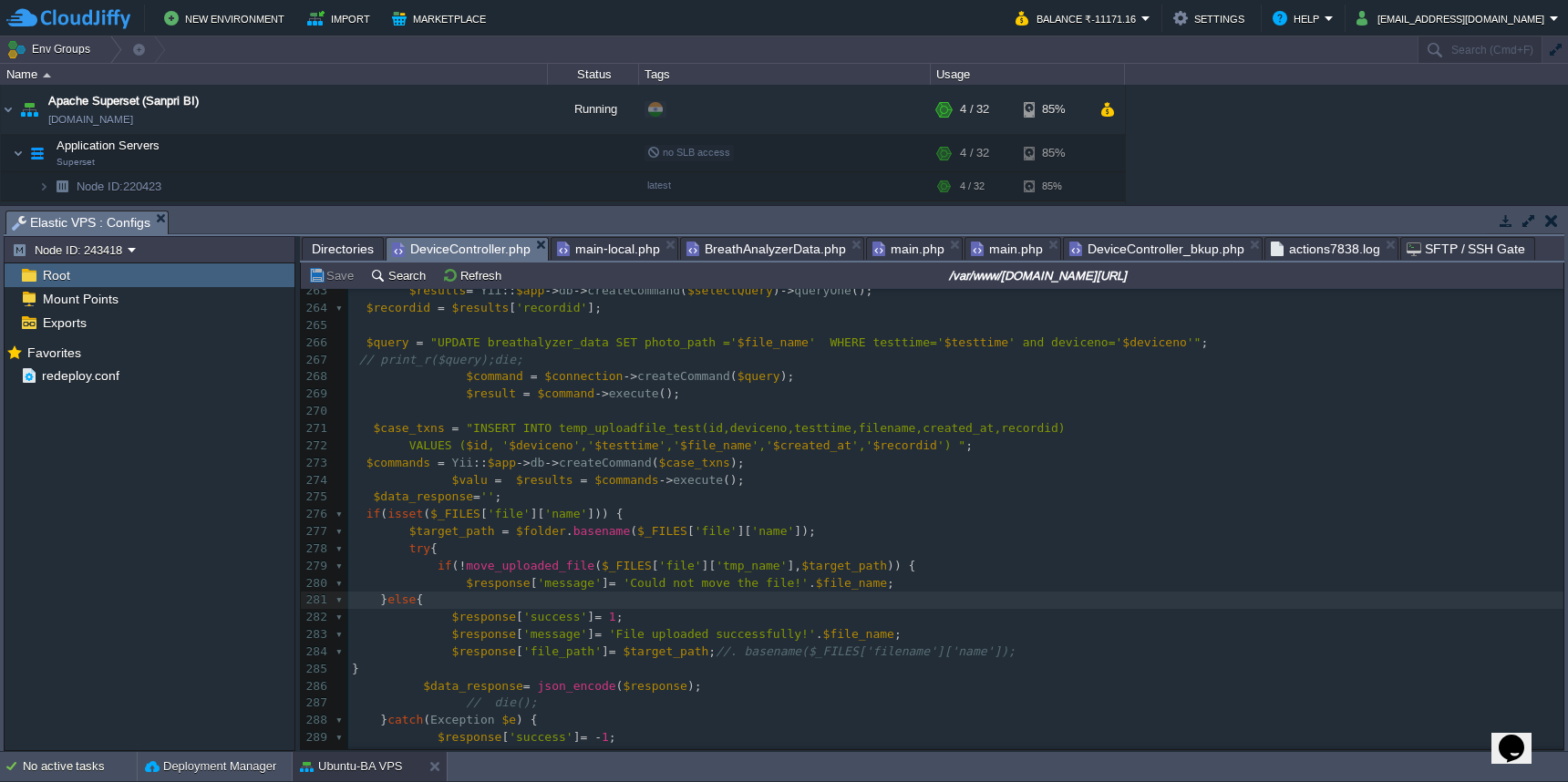
scroll to position [4300, 0]
